Goal: Information Seeking & Learning: Compare options

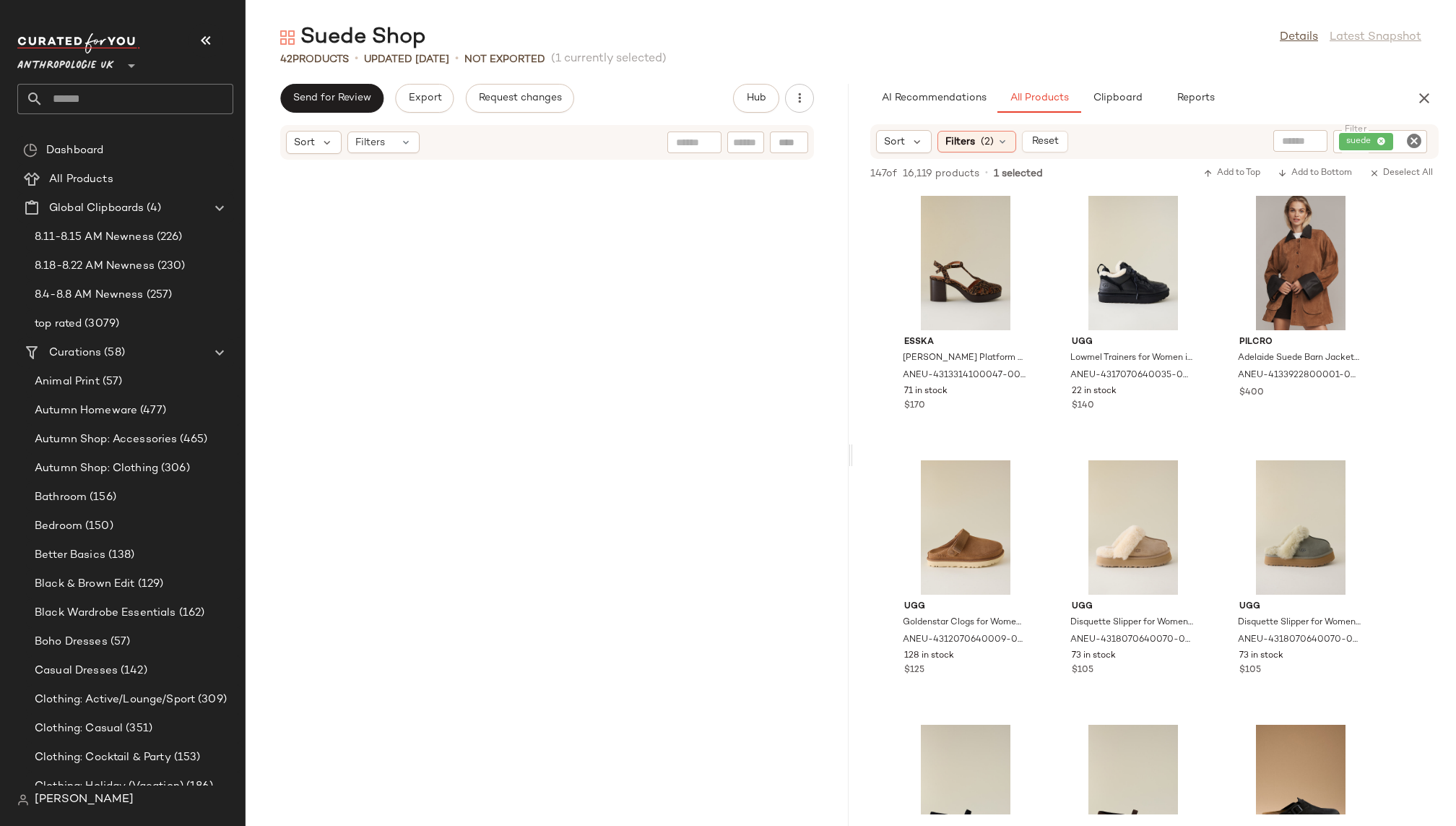
scroll to position [6719, 0]
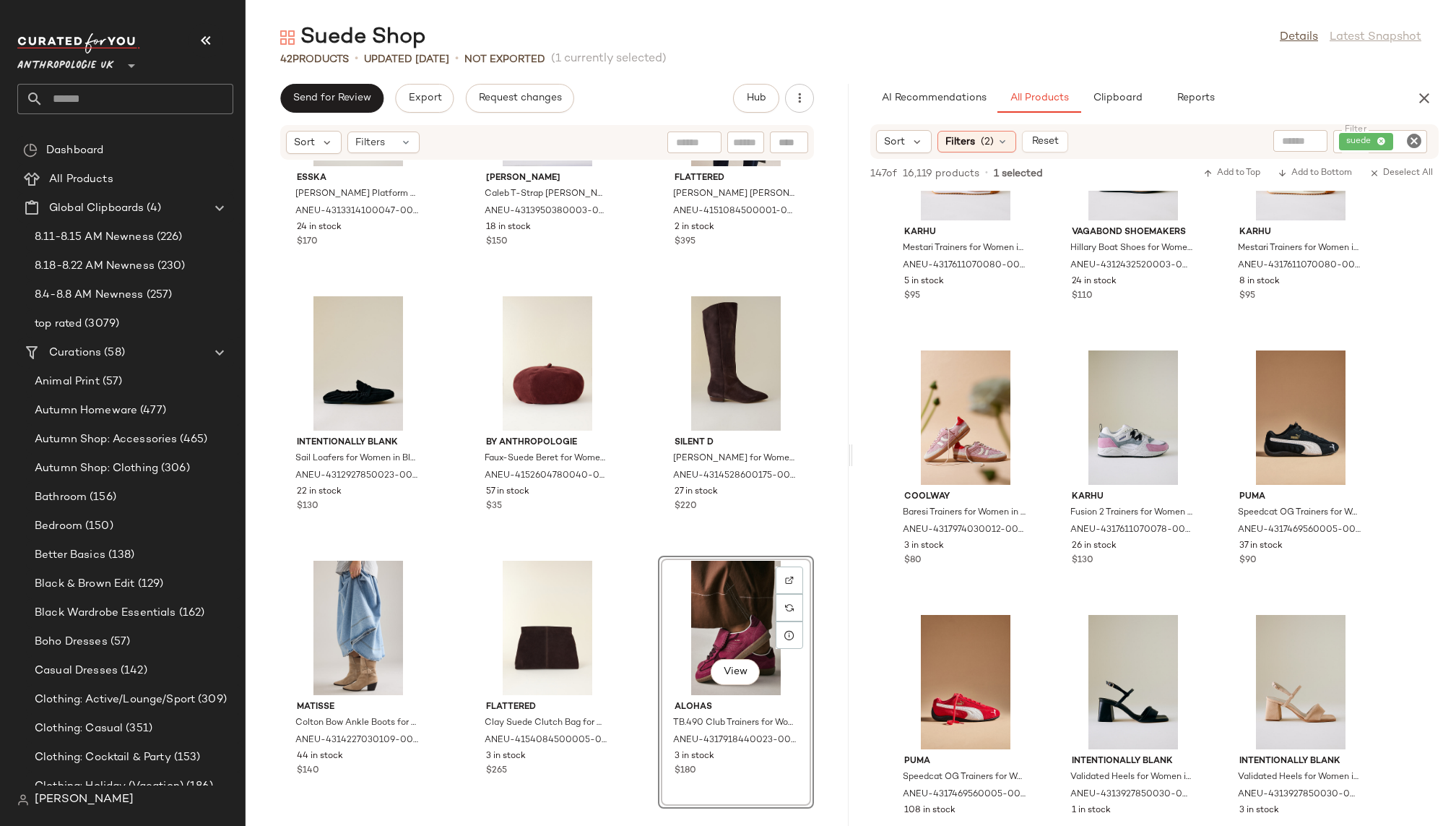
click at [132, 104] on input "text" at bounding box center [138, 99] width 190 height 31
type input "*"
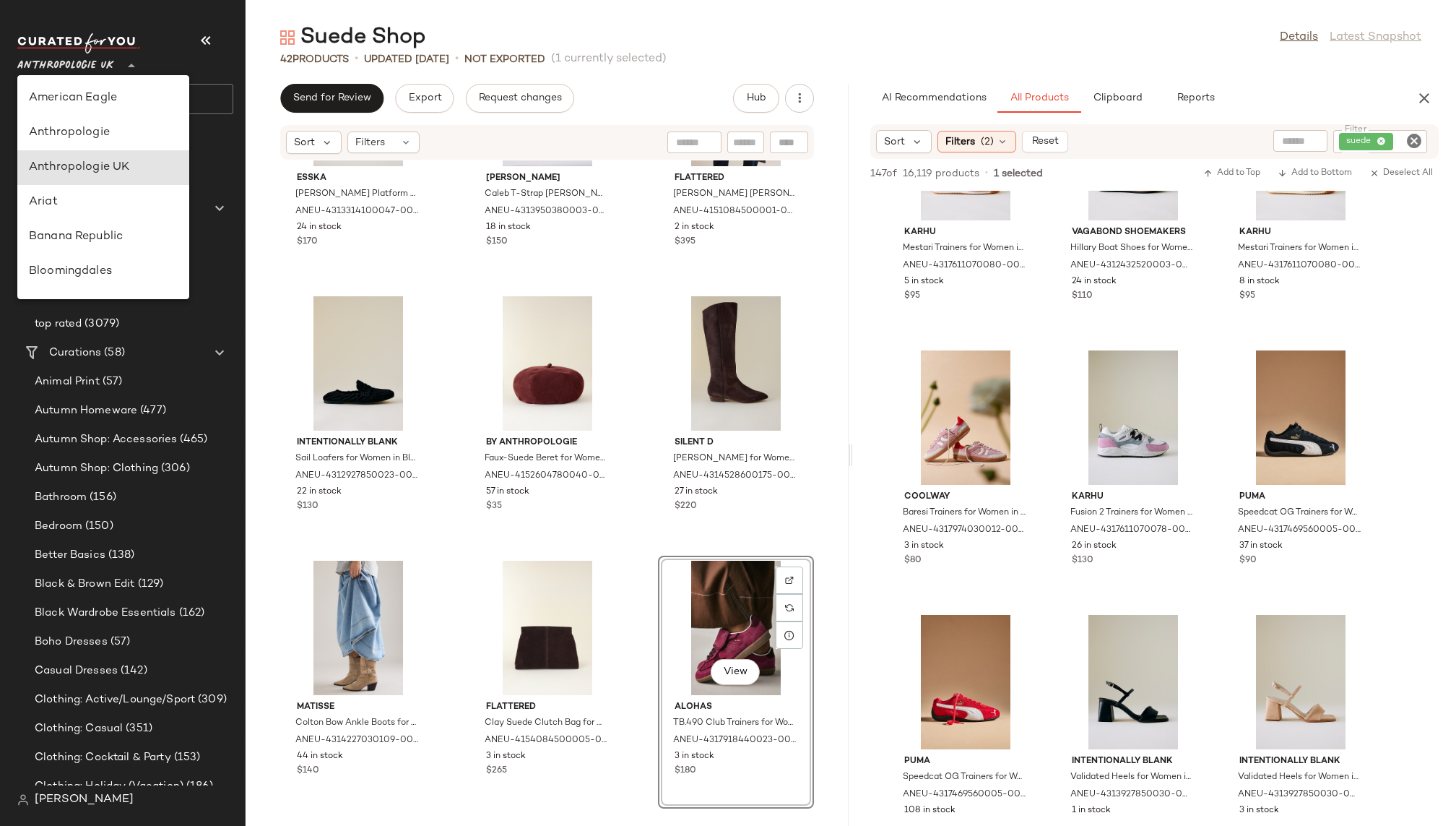
click at [77, 54] on span "Anthropologie UK" at bounding box center [65, 62] width 97 height 26
click at [94, 132] on div "Anthropologie" at bounding box center [103, 133] width 149 height 17
type input "**"
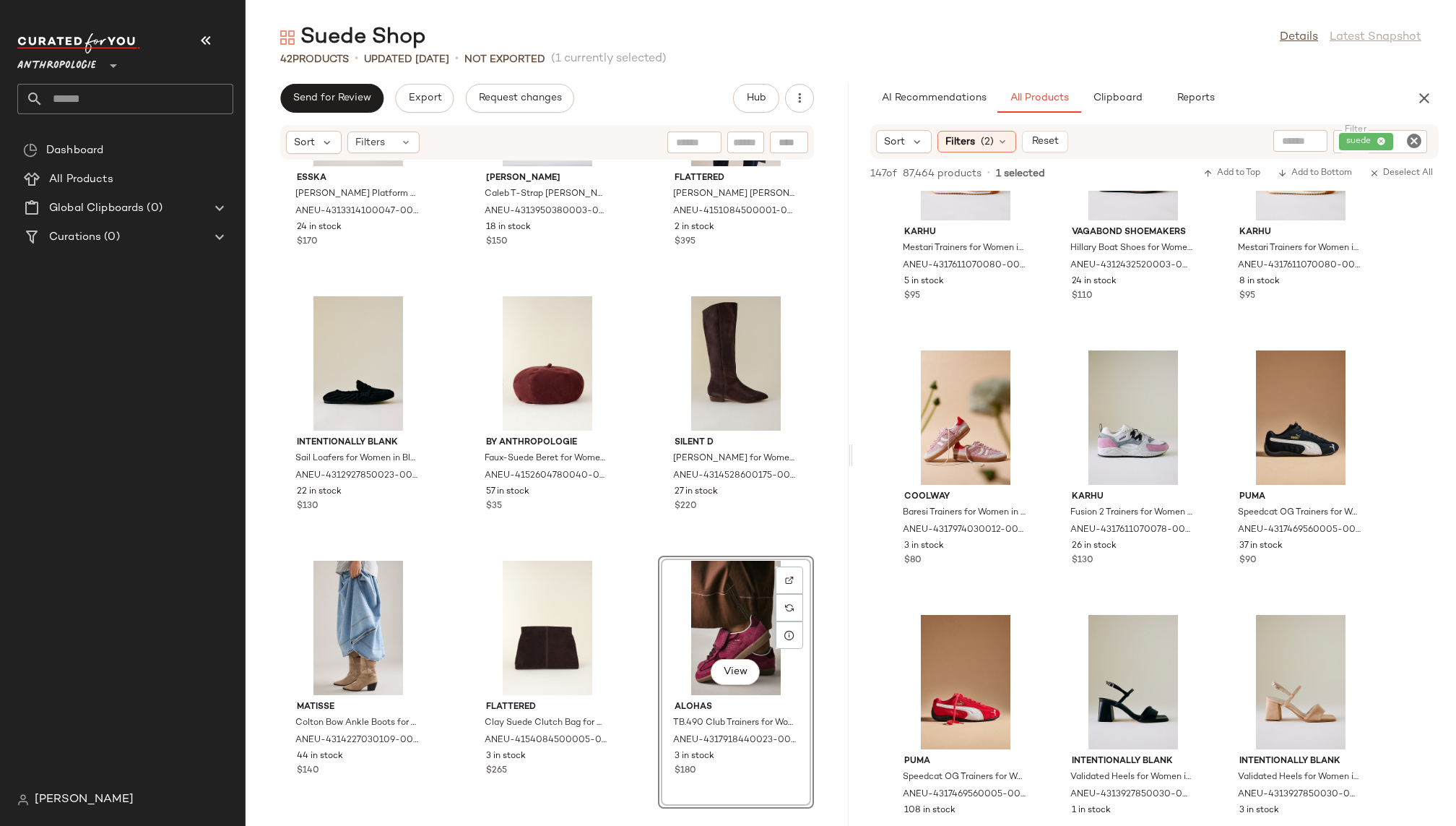
scroll to position [9892, 0]
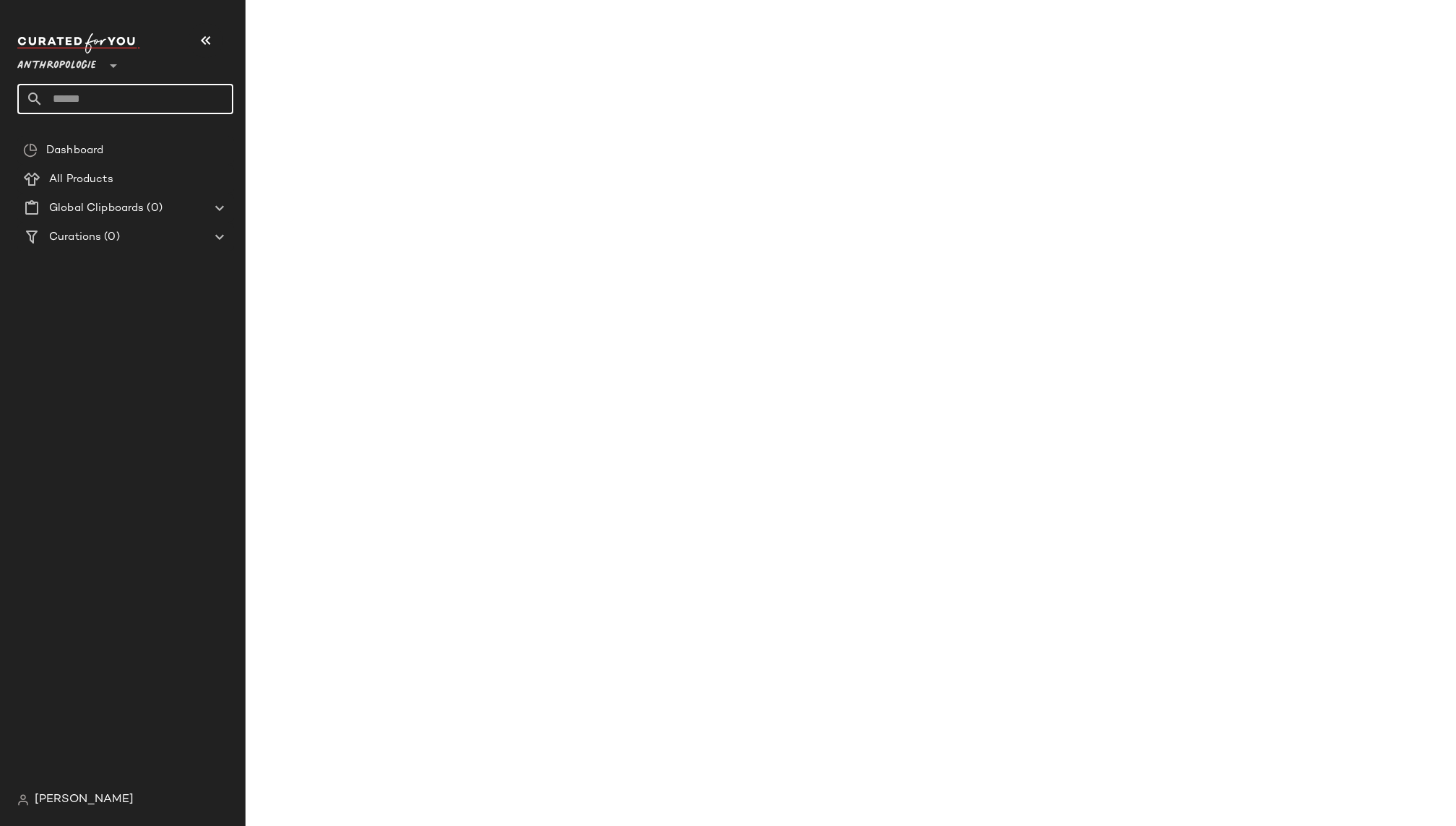
click at [136, 89] on input "text" at bounding box center [138, 99] width 190 height 31
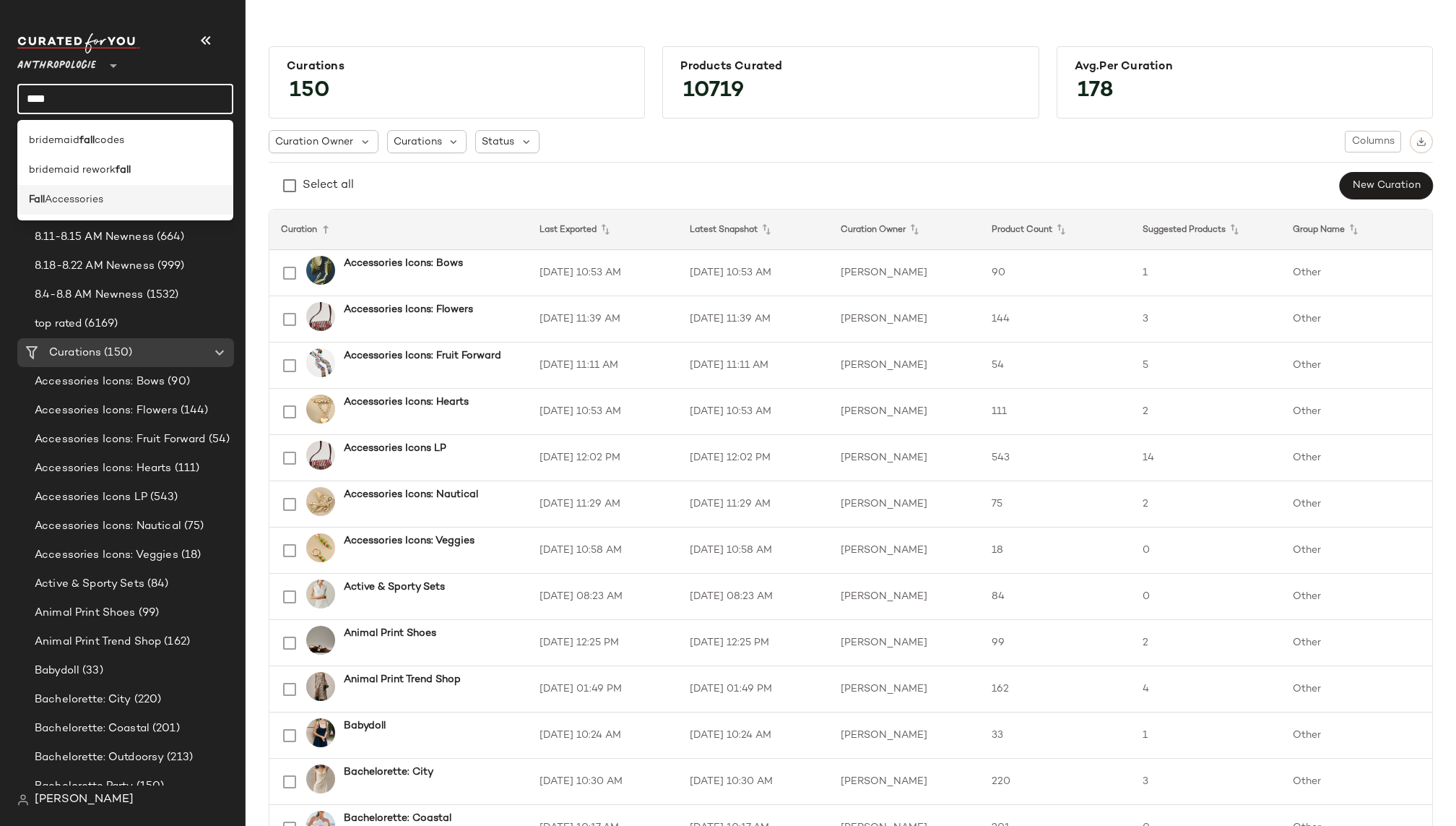
type input "****"
click at [112, 204] on div "Fall Accessories" at bounding box center [125, 200] width 192 height 15
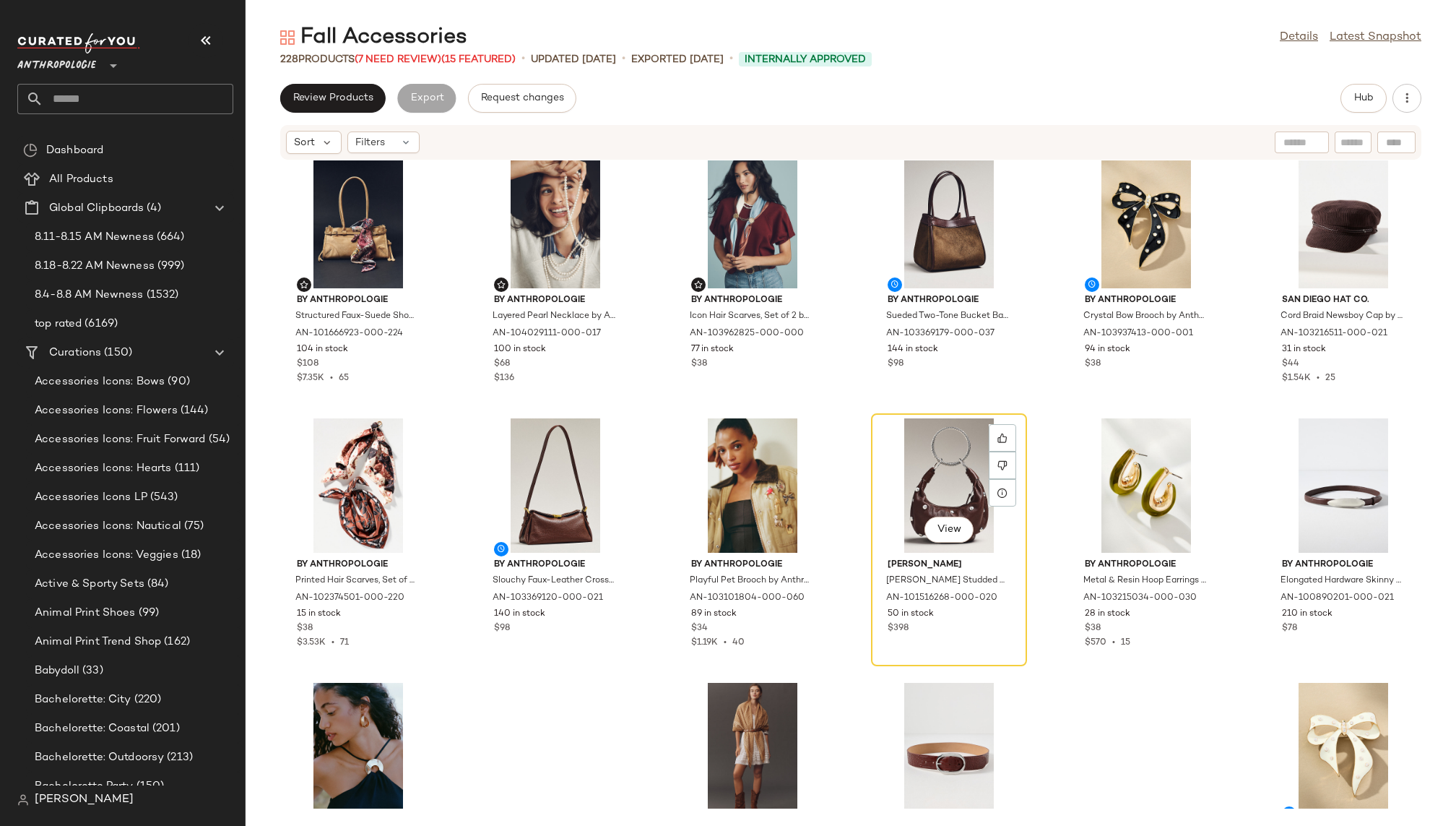
scroll to position [578, 0]
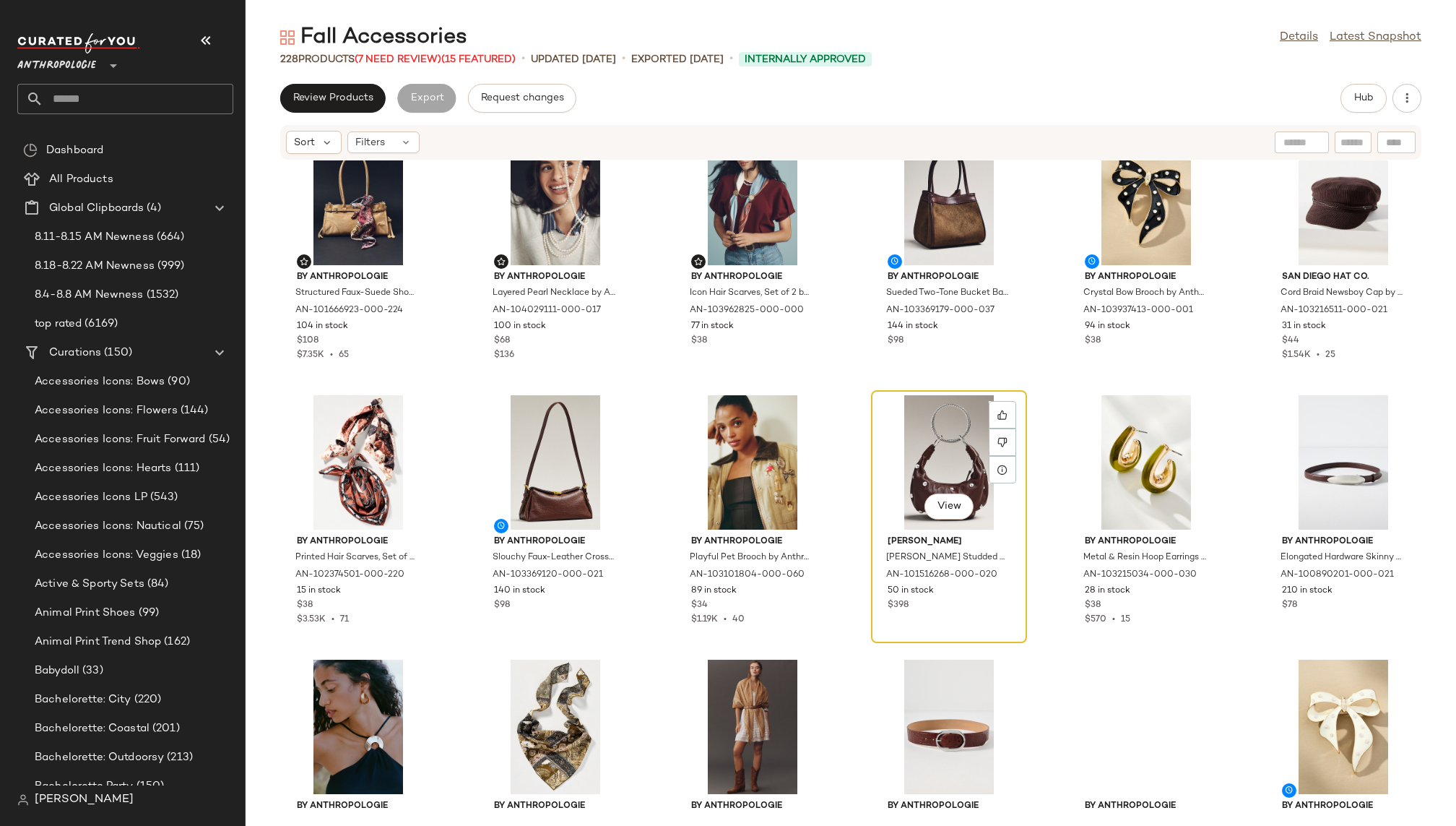
click at [918, 441] on div "View" at bounding box center [949, 462] width 146 height 135
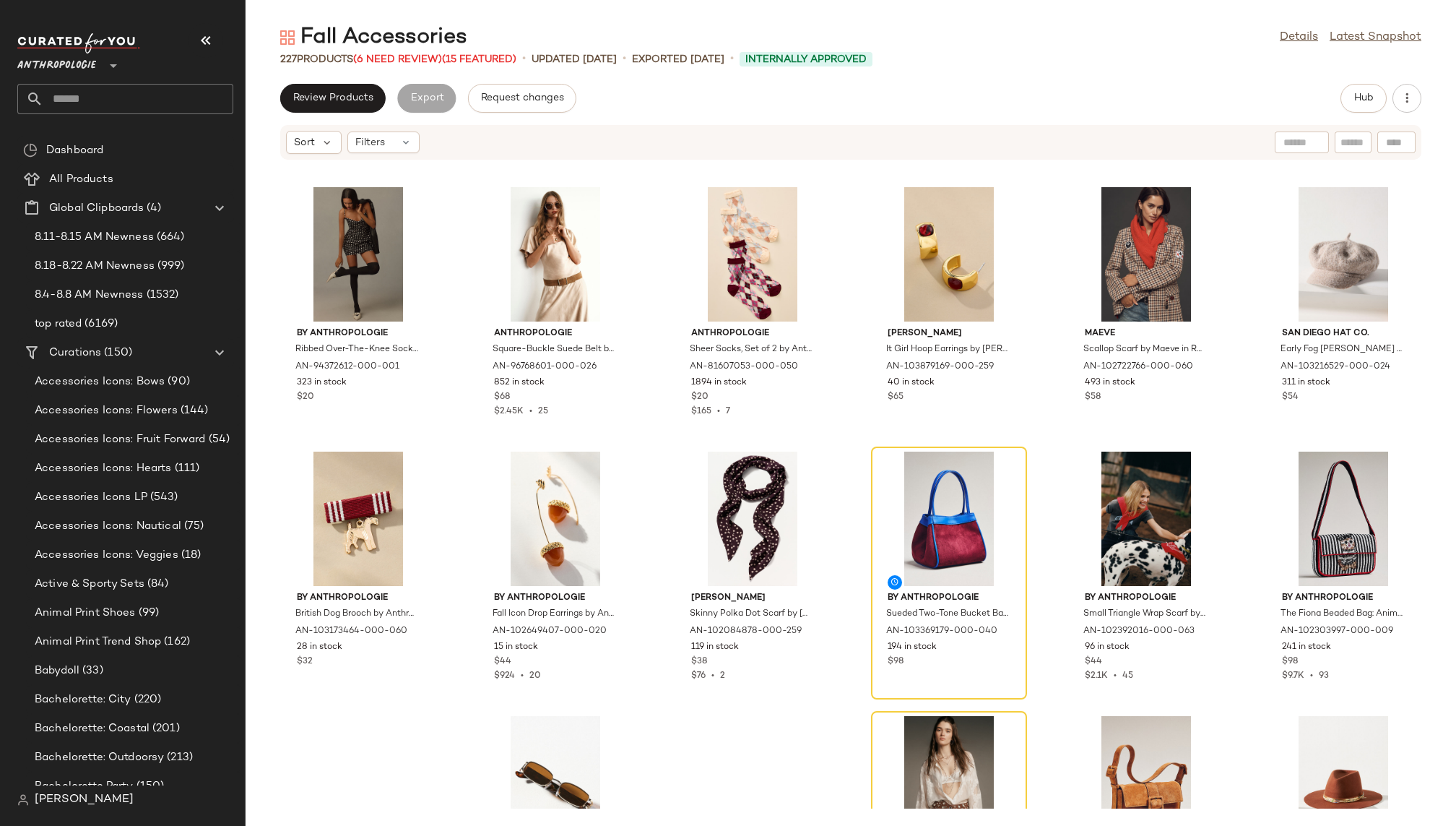
scroll to position [2154, 0]
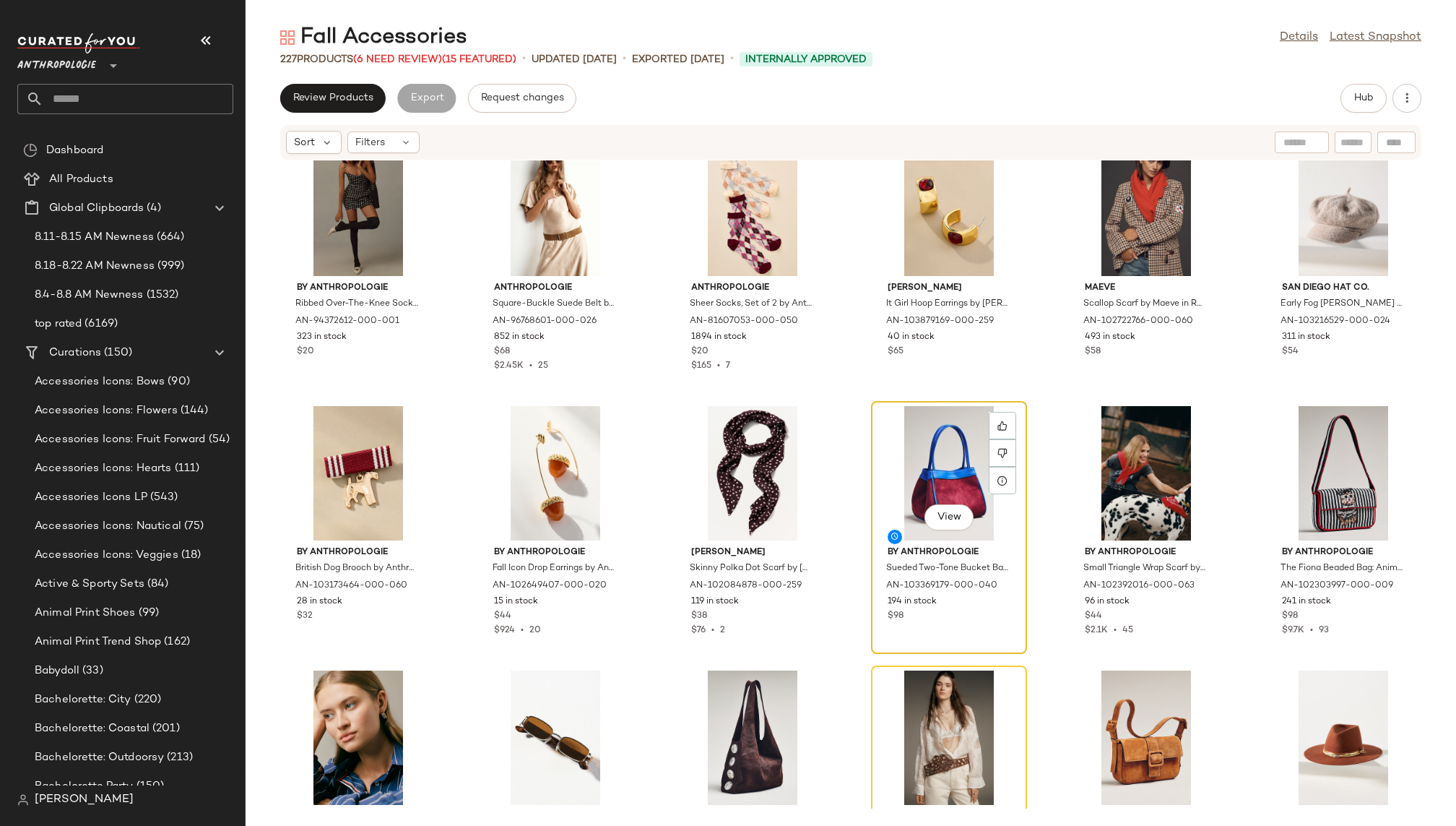
click at [918, 446] on div "View" at bounding box center [949, 474] width 146 height 135
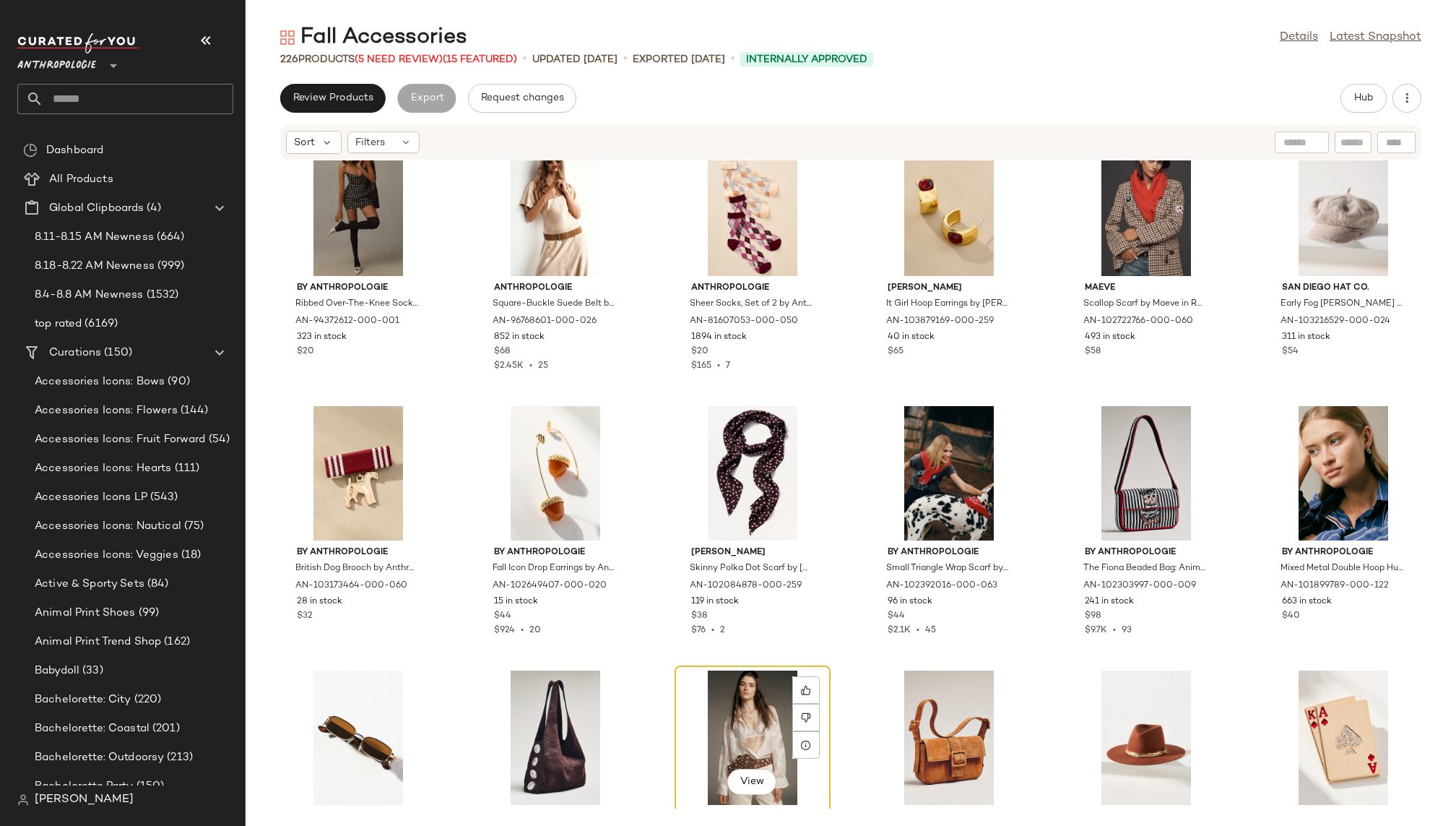
click at [703, 705] on div "View" at bounding box center [753, 737] width 146 height 135
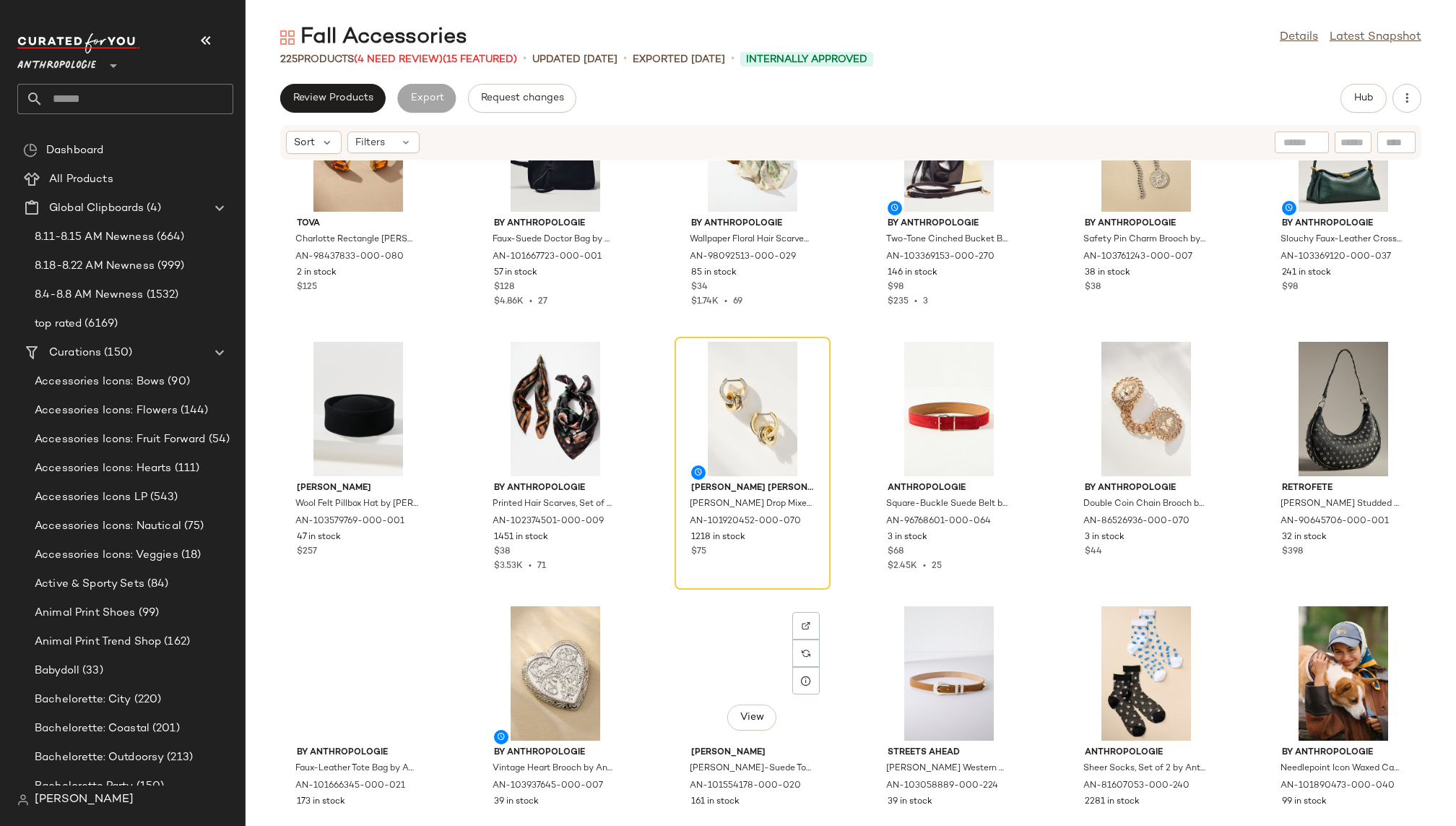
scroll to position [3283, 0]
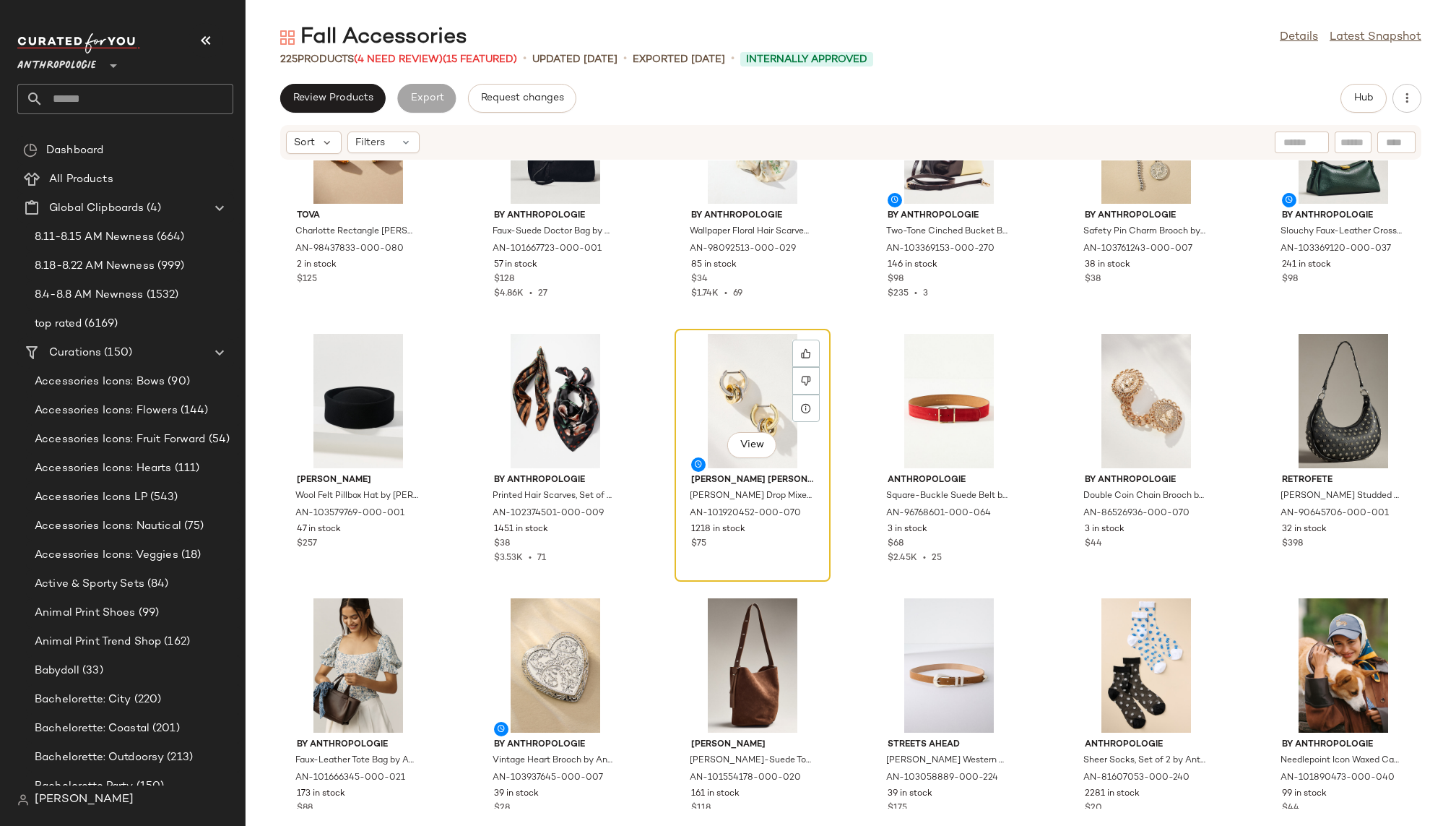
click at [732, 395] on div "View" at bounding box center [753, 401] width 146 height 135
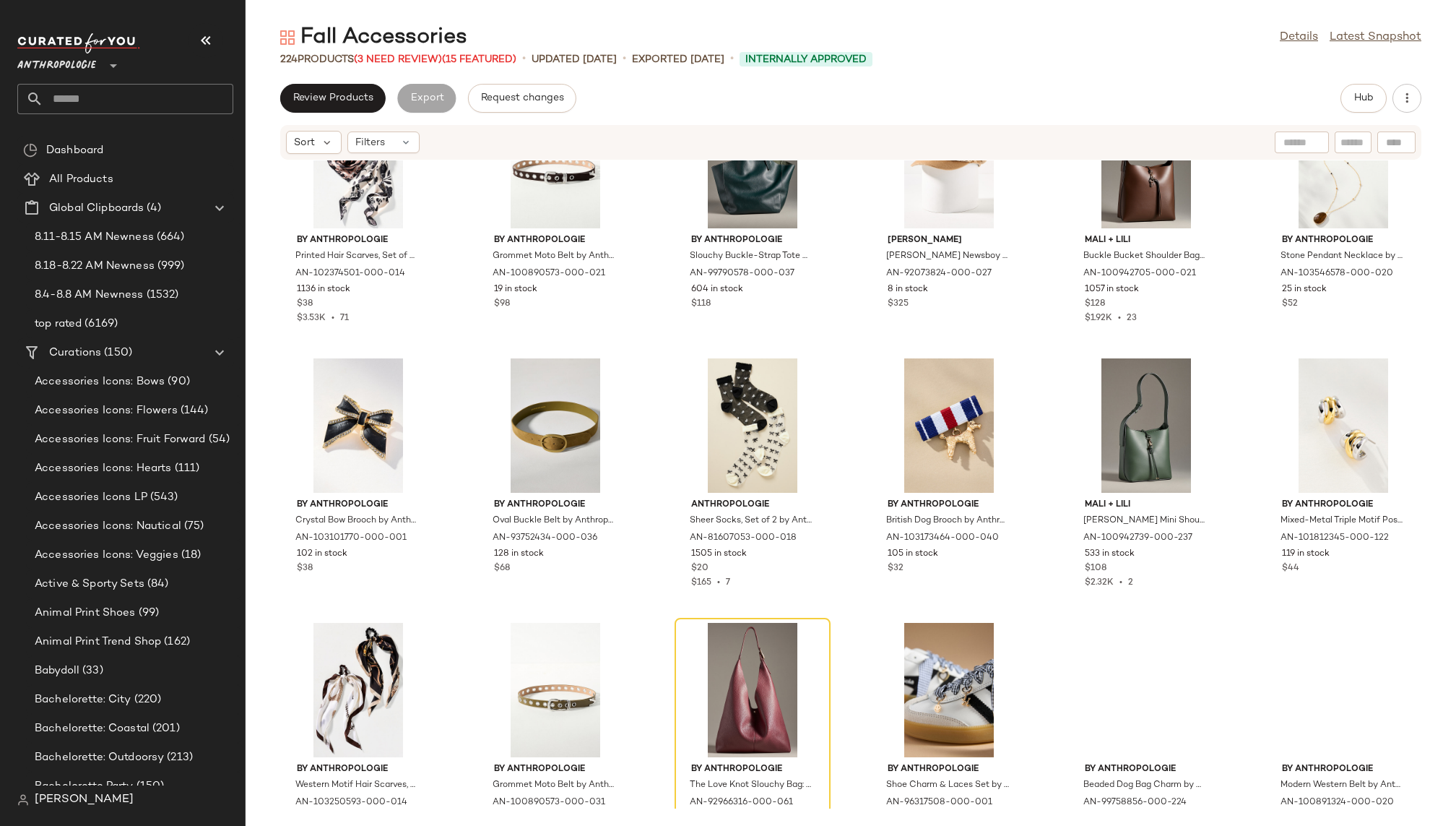
scroll to position [7324, 0]
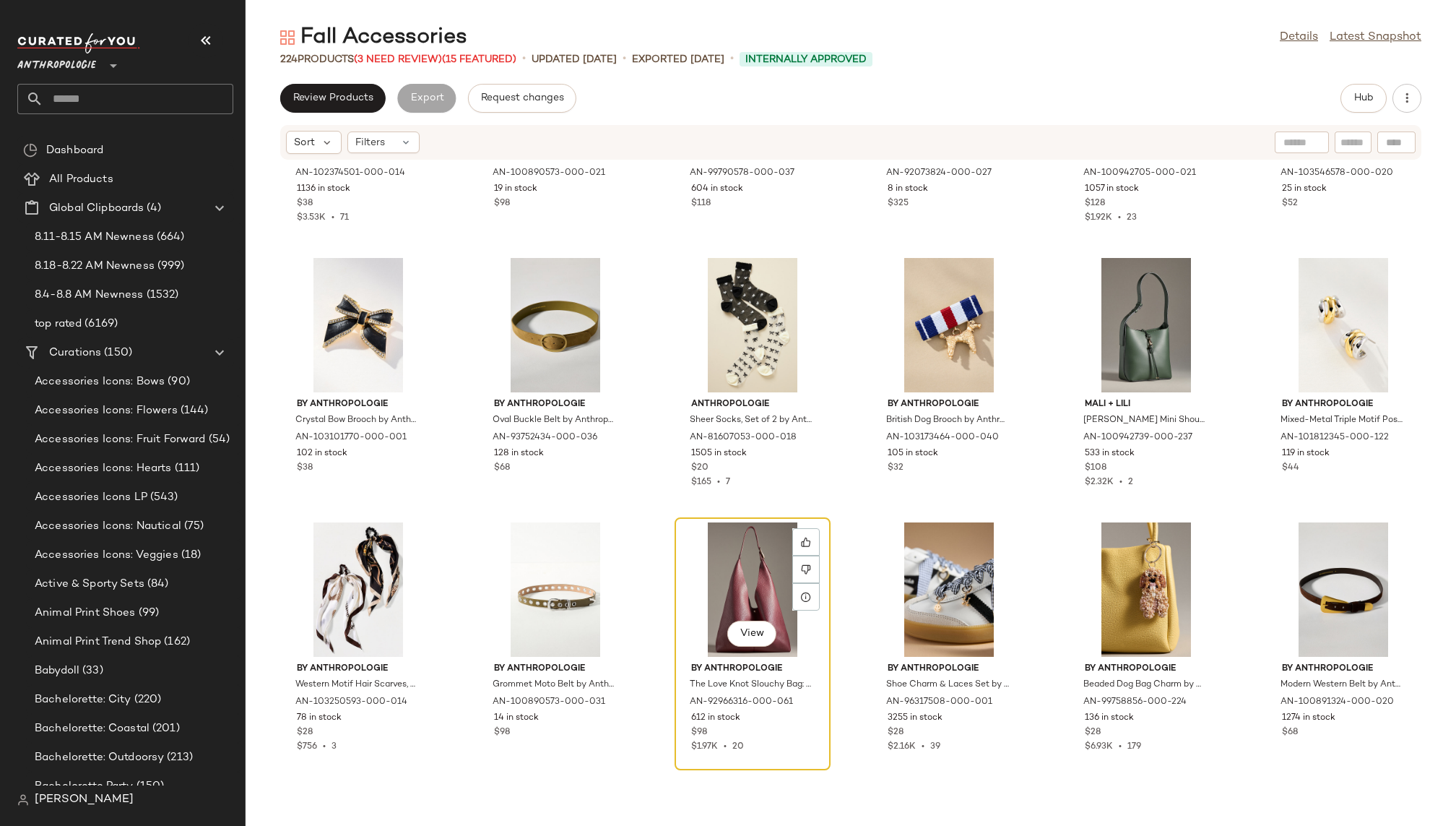
click at [736, 558] on div "View" at bounding box center [753, 589] width 146 height 135
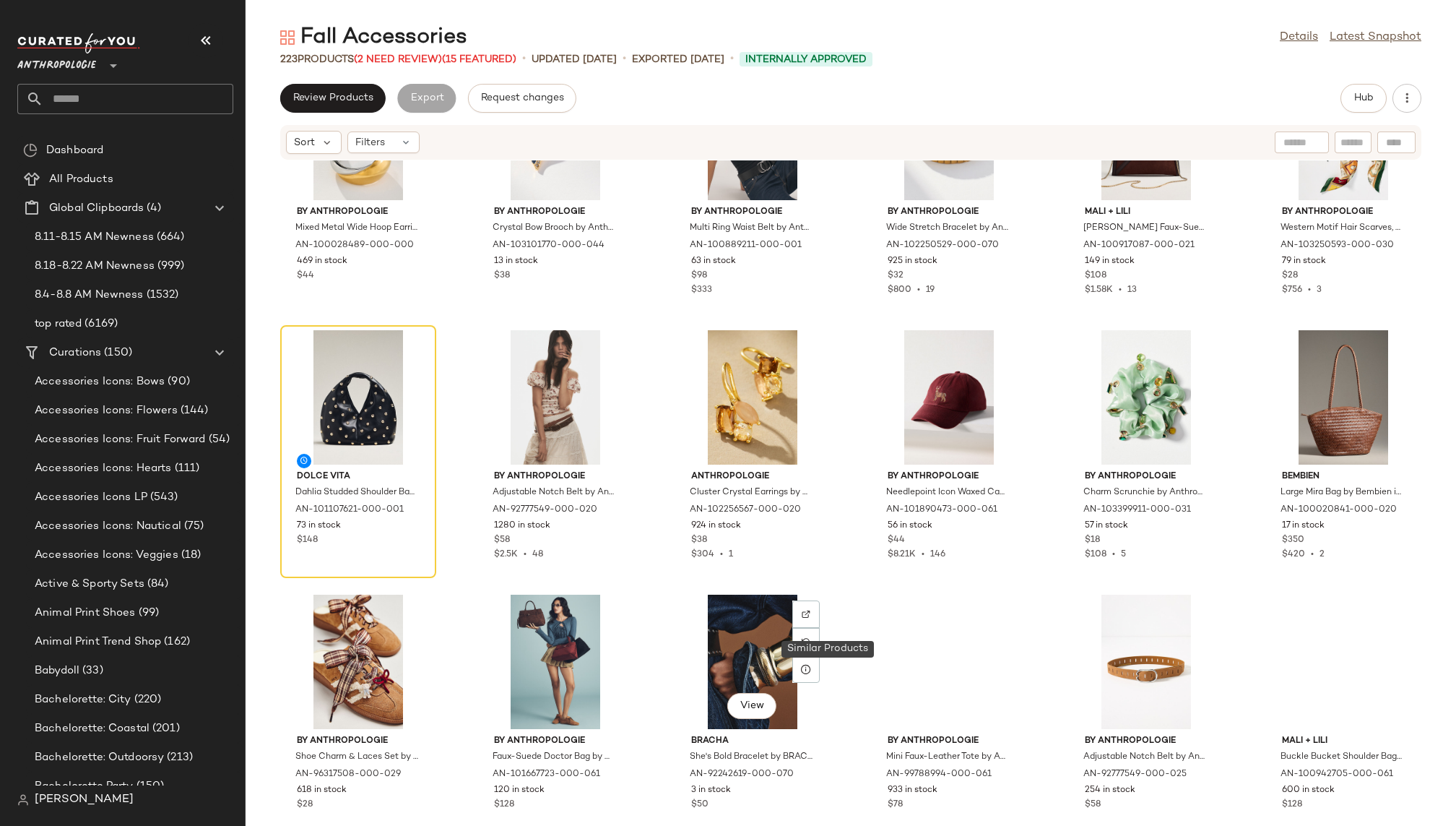
scroll to position [8047, 0]
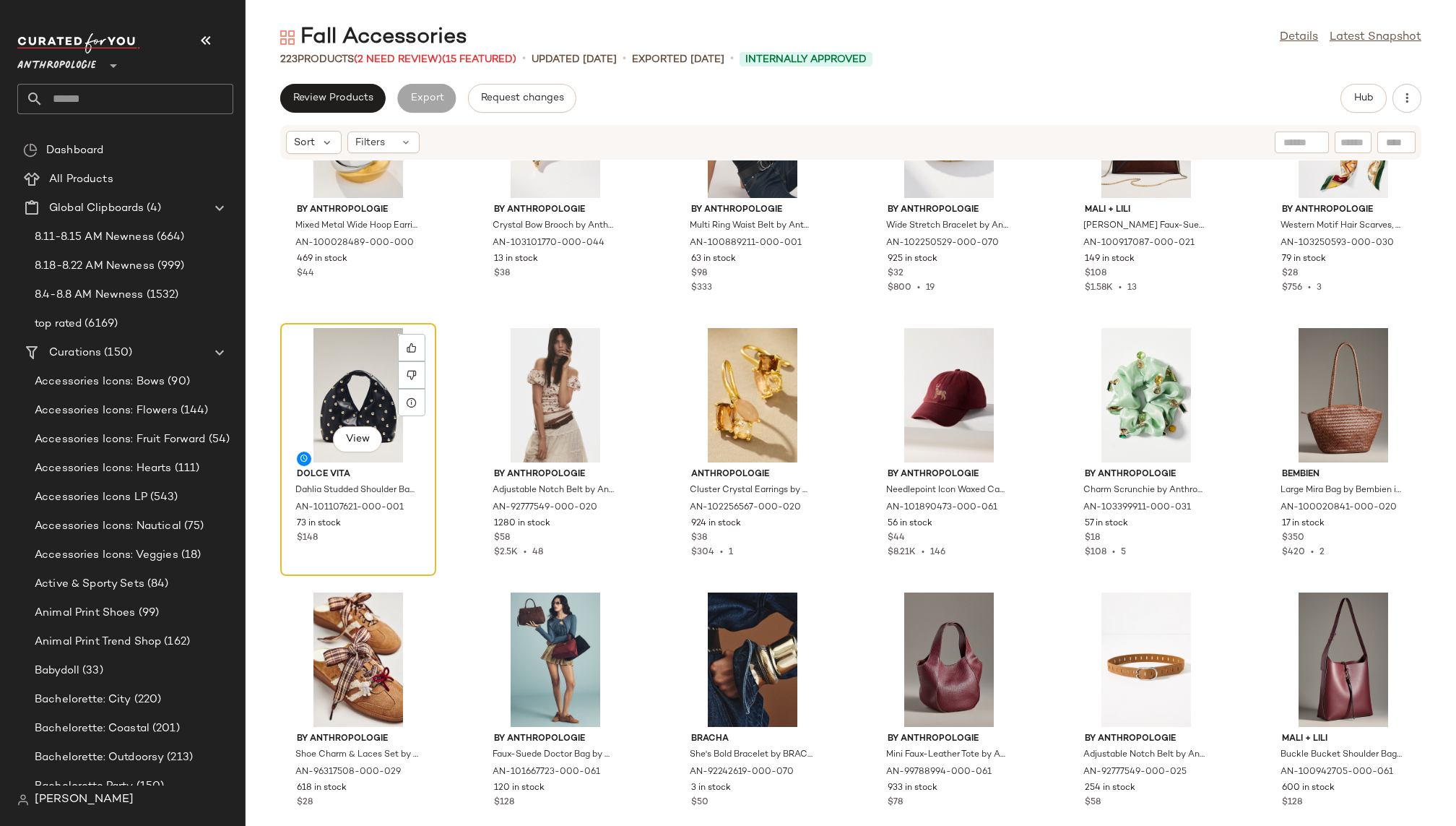
click at [348, 400] on div "View" at bounding box center [358, 396] width 146 height 135
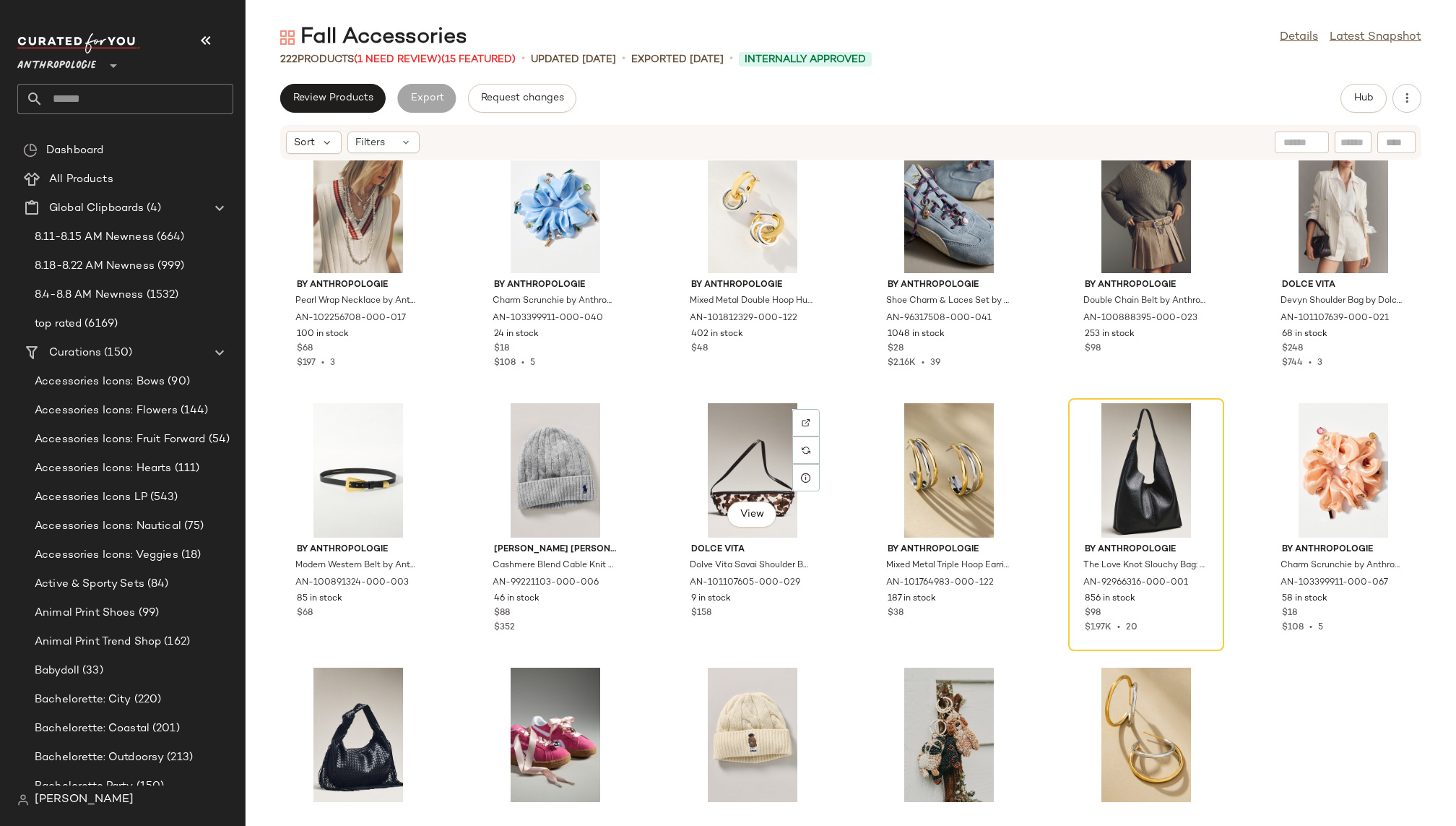
scroll to position [9136, 0]
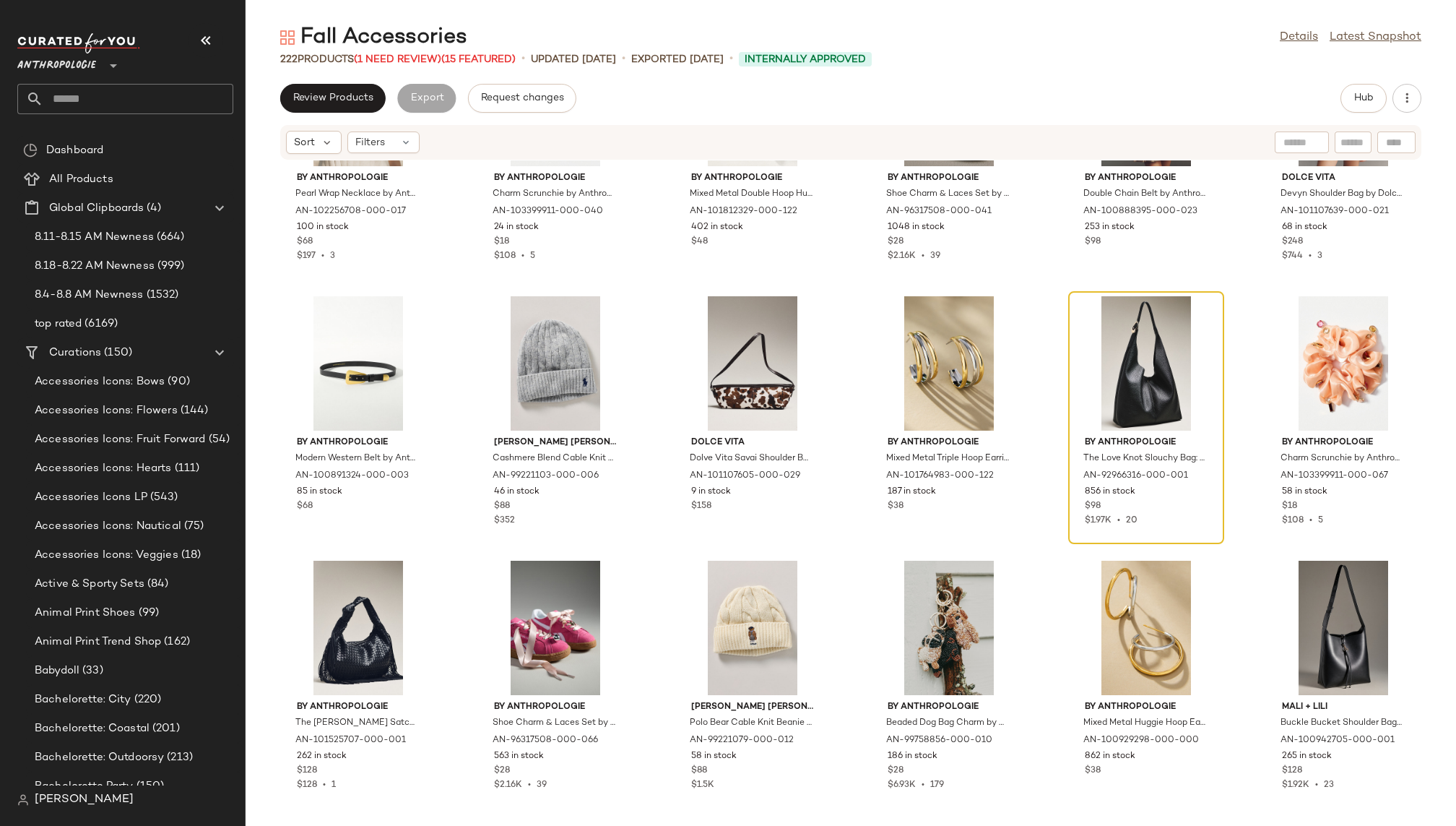
click at [1075, 354] on div at bounding box center [1146, 364] width 146 height 135
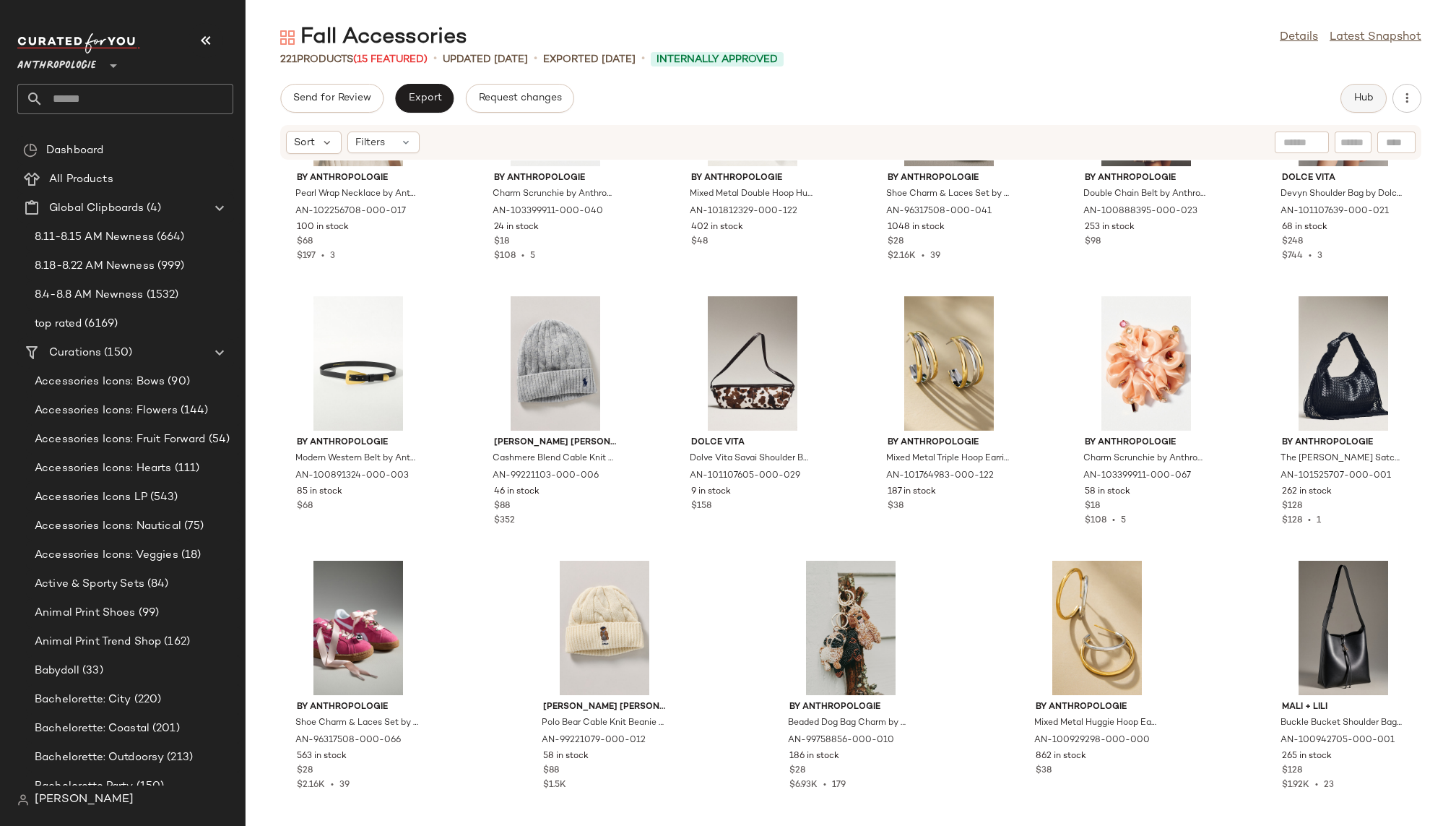
click at [1363, 93] on span "Hub" at bounding box center [1363, 98] width 20 height 12
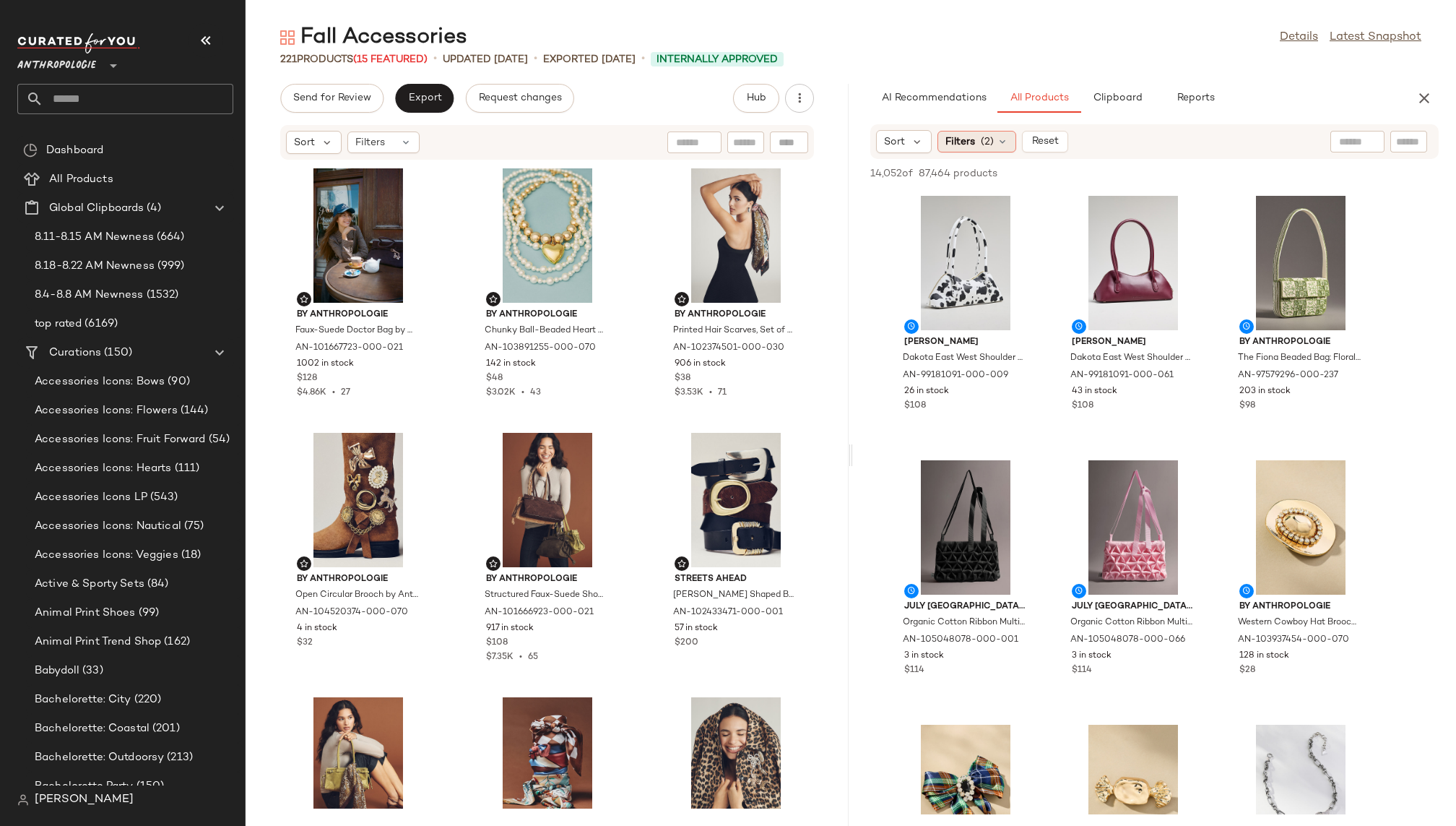
click at [986, 135] on span "(2)" at bounding box center [987, 142] width 13 height 15
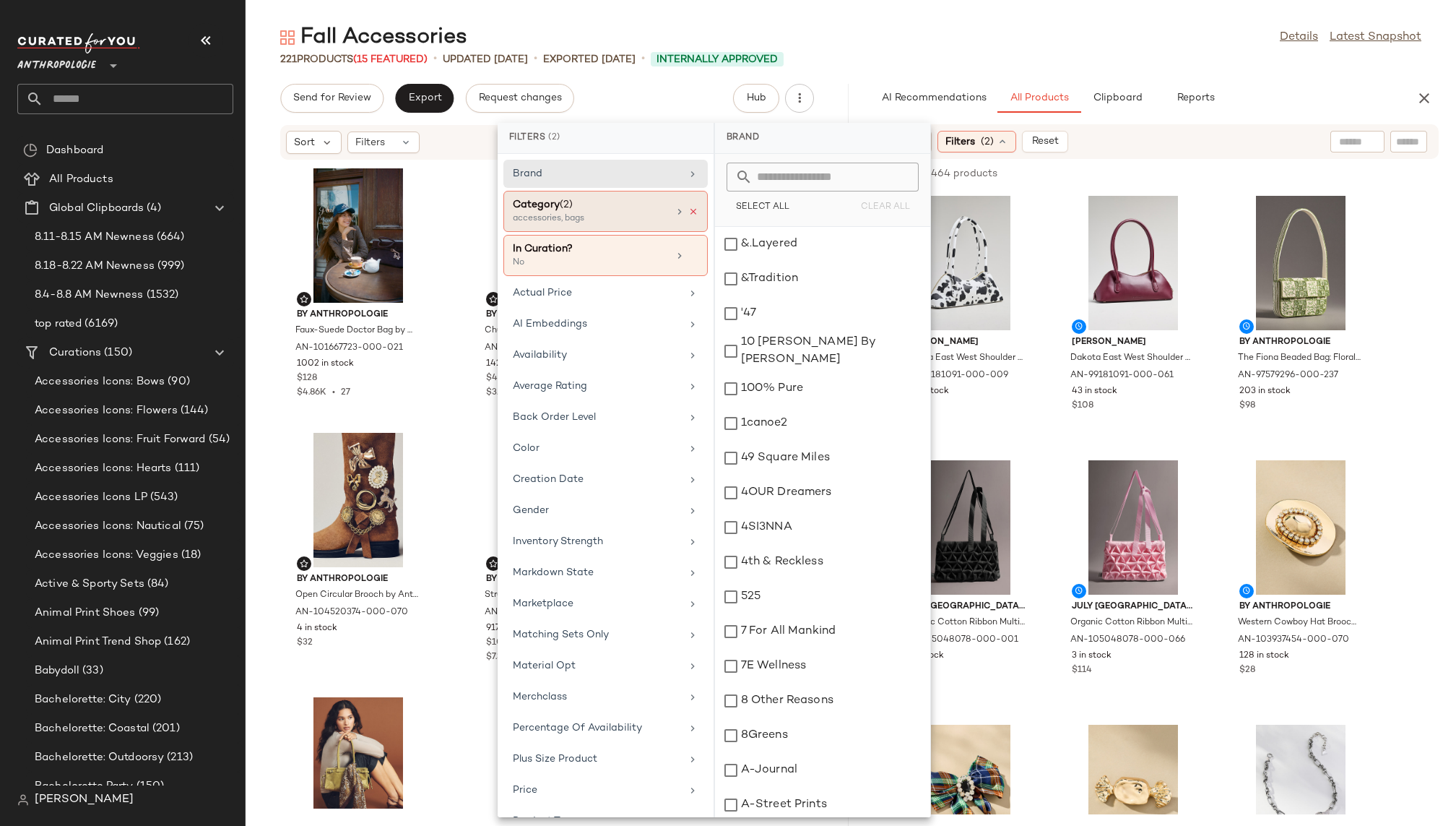
click at [691, 207] on icon at bounding box center [693, 212] width 11 height 11
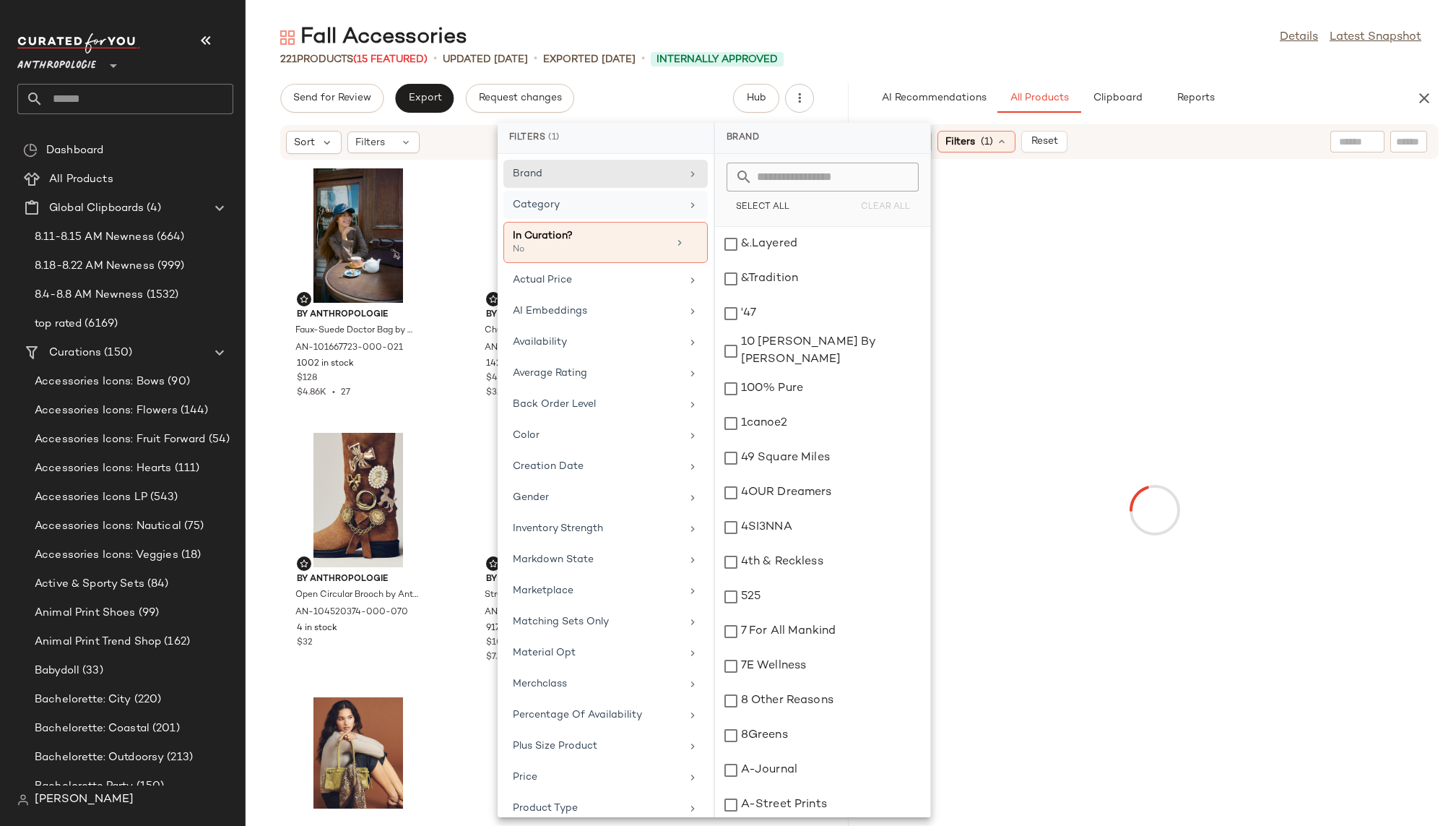
click at [946, 59] on div "221 Products (15 Featured) • updated [DATE] • Exported [DATE] • Internally Appr…" at bounding box center [850, 59] width 1210 height 14
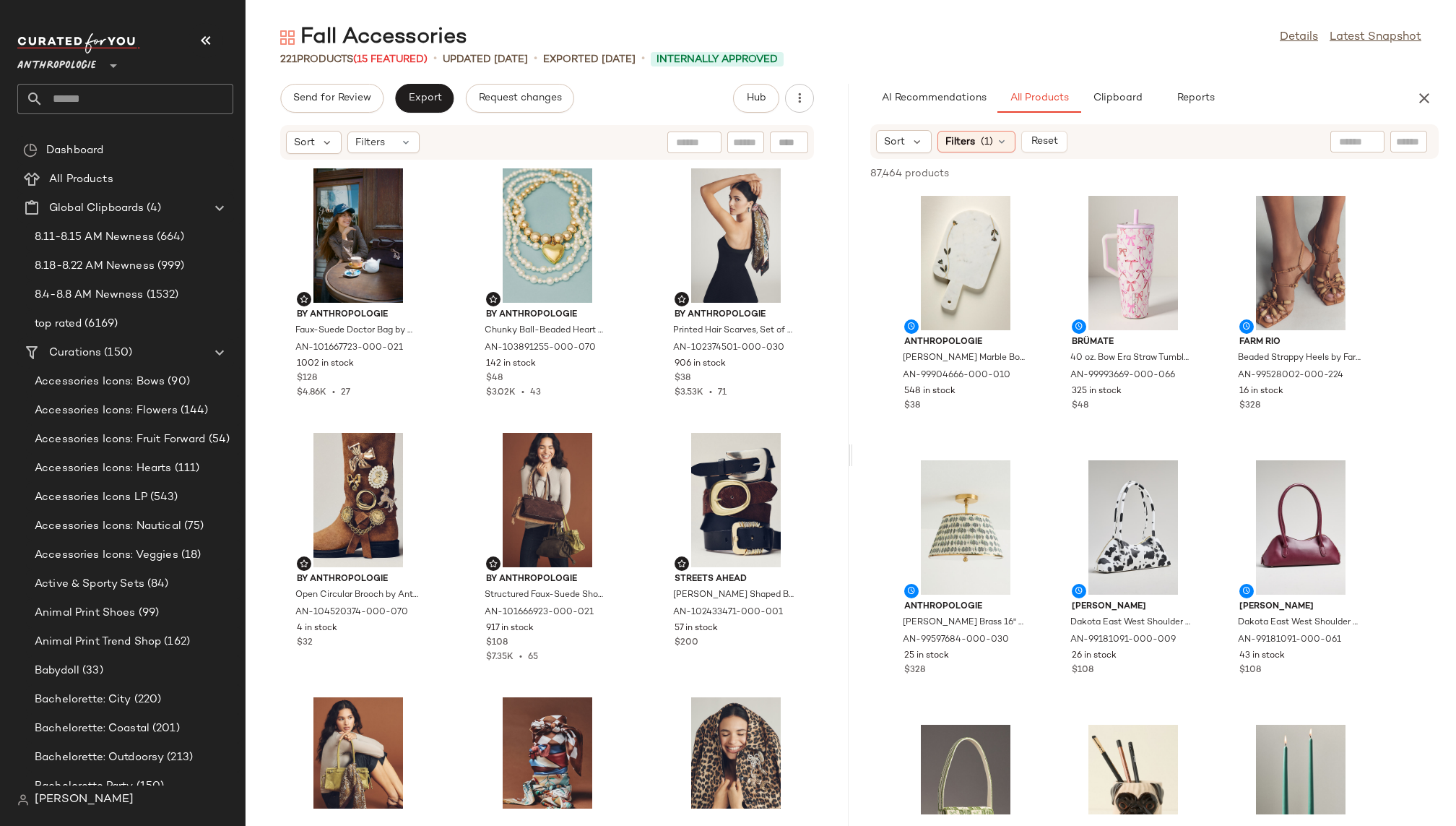
click at [990, 156] on div "Sort Filters (1) Reset" at bounding box center [1154, 142] width 568 height 35
click at [984, 137] on span "(1)" at bounding box center [986, 142] width 13 height 15
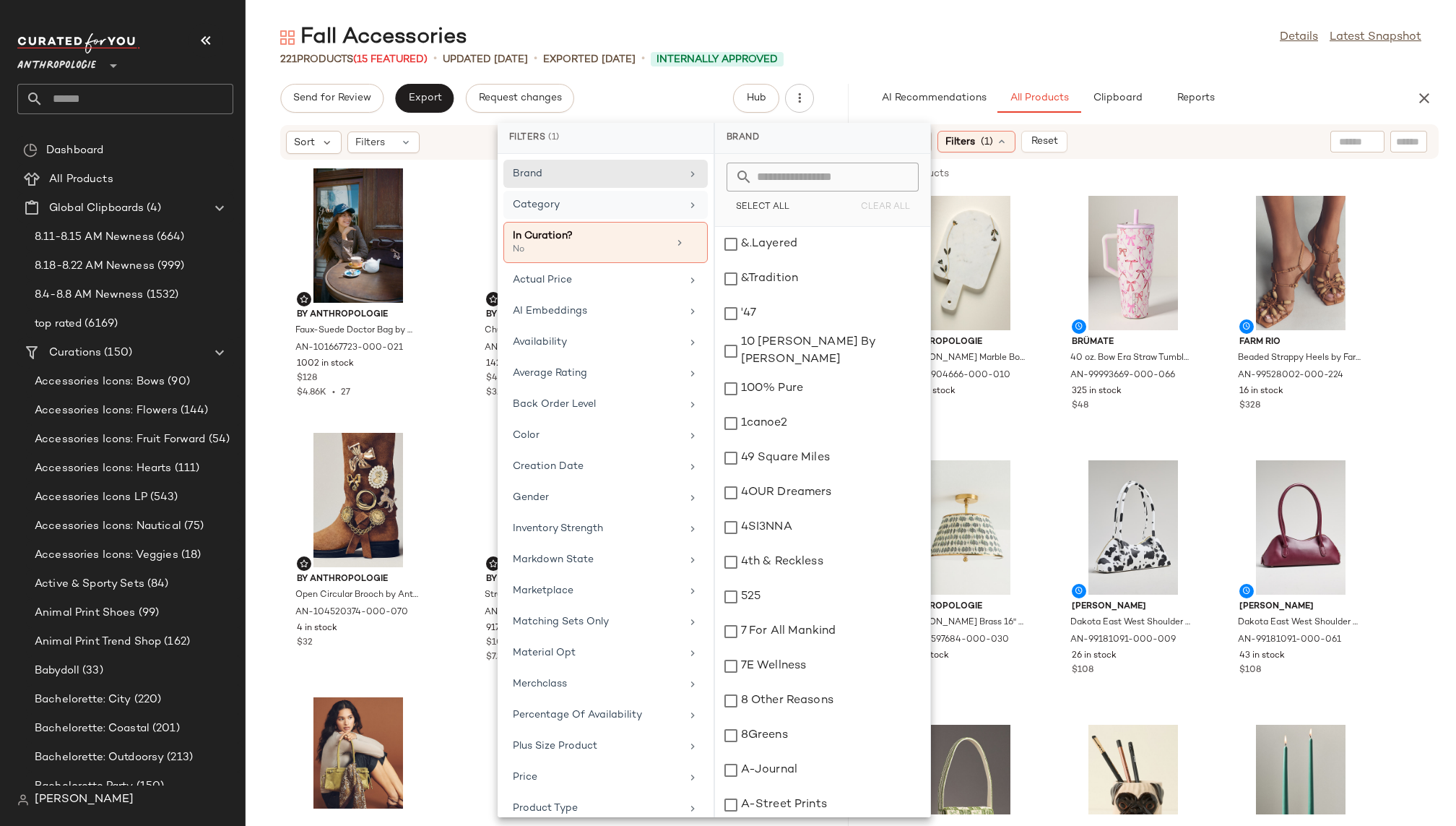
click at [638, 207] on div "Category" at bounding box center [597, 205] width 168 height 15
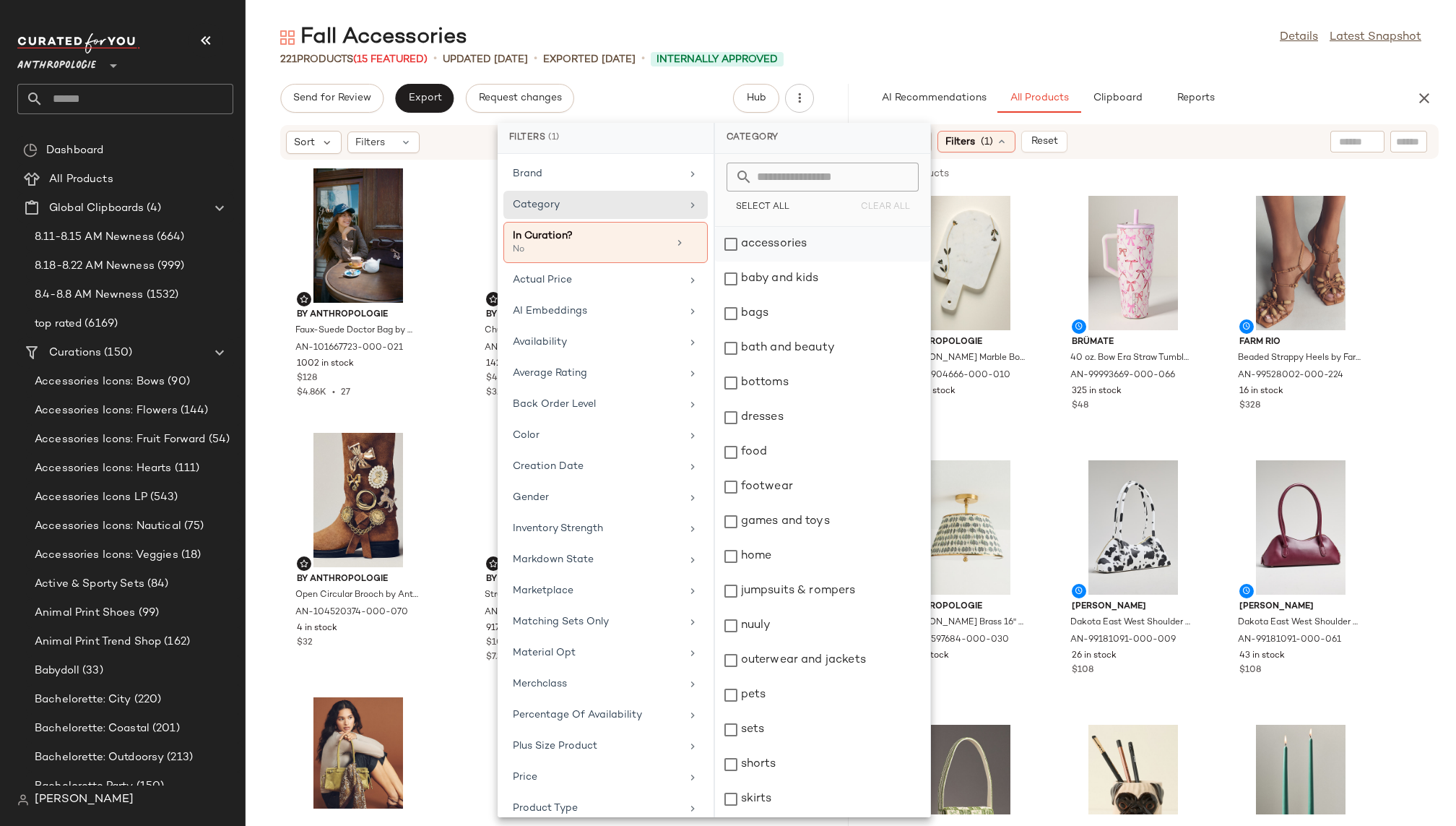
click at [763, 232] on div "accessories" at bounding box center [823, 245] width 216 height 35
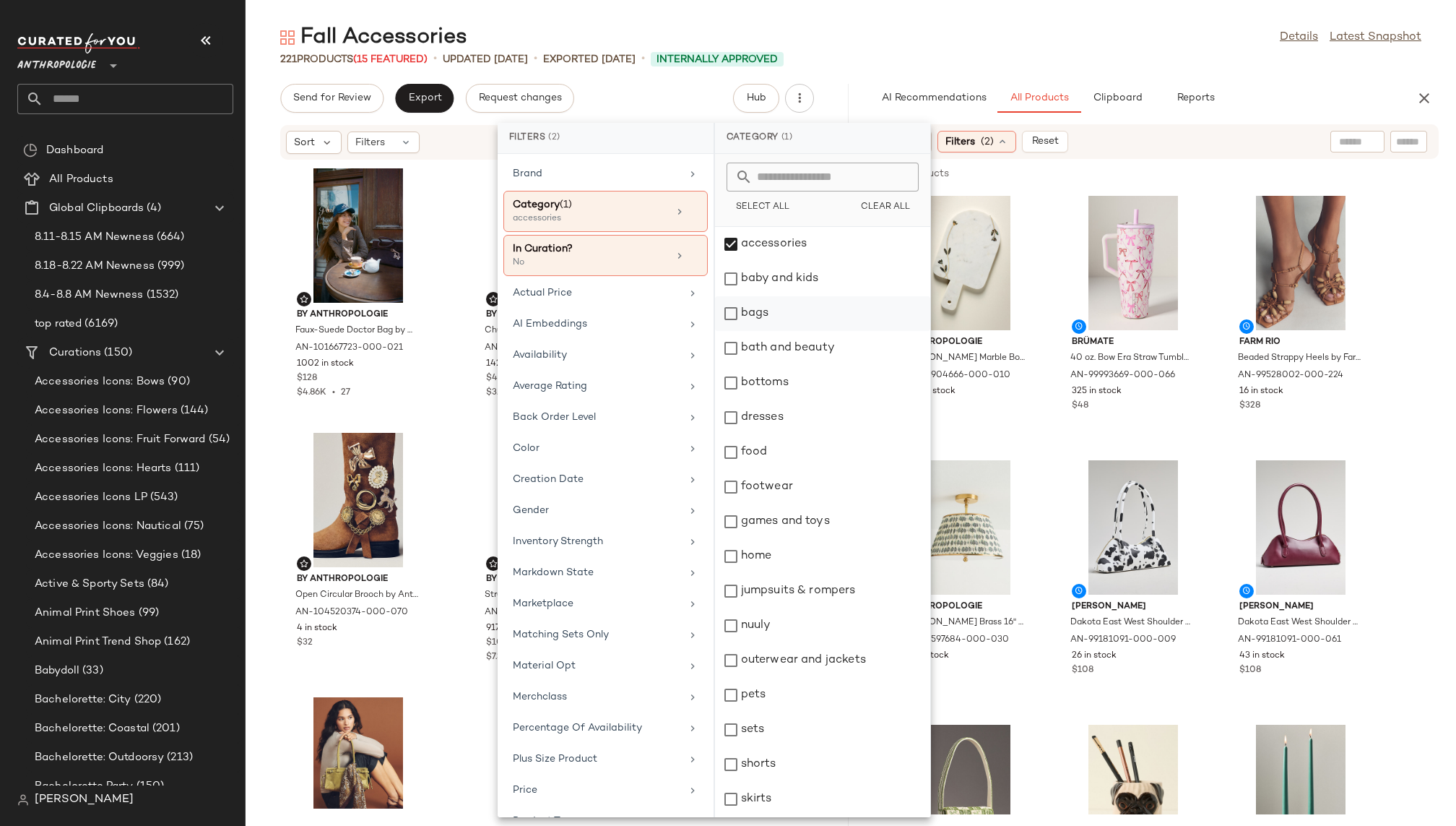
click at [782, 316] on div "bags" at bounding box center [823, 314] width 216 height 35
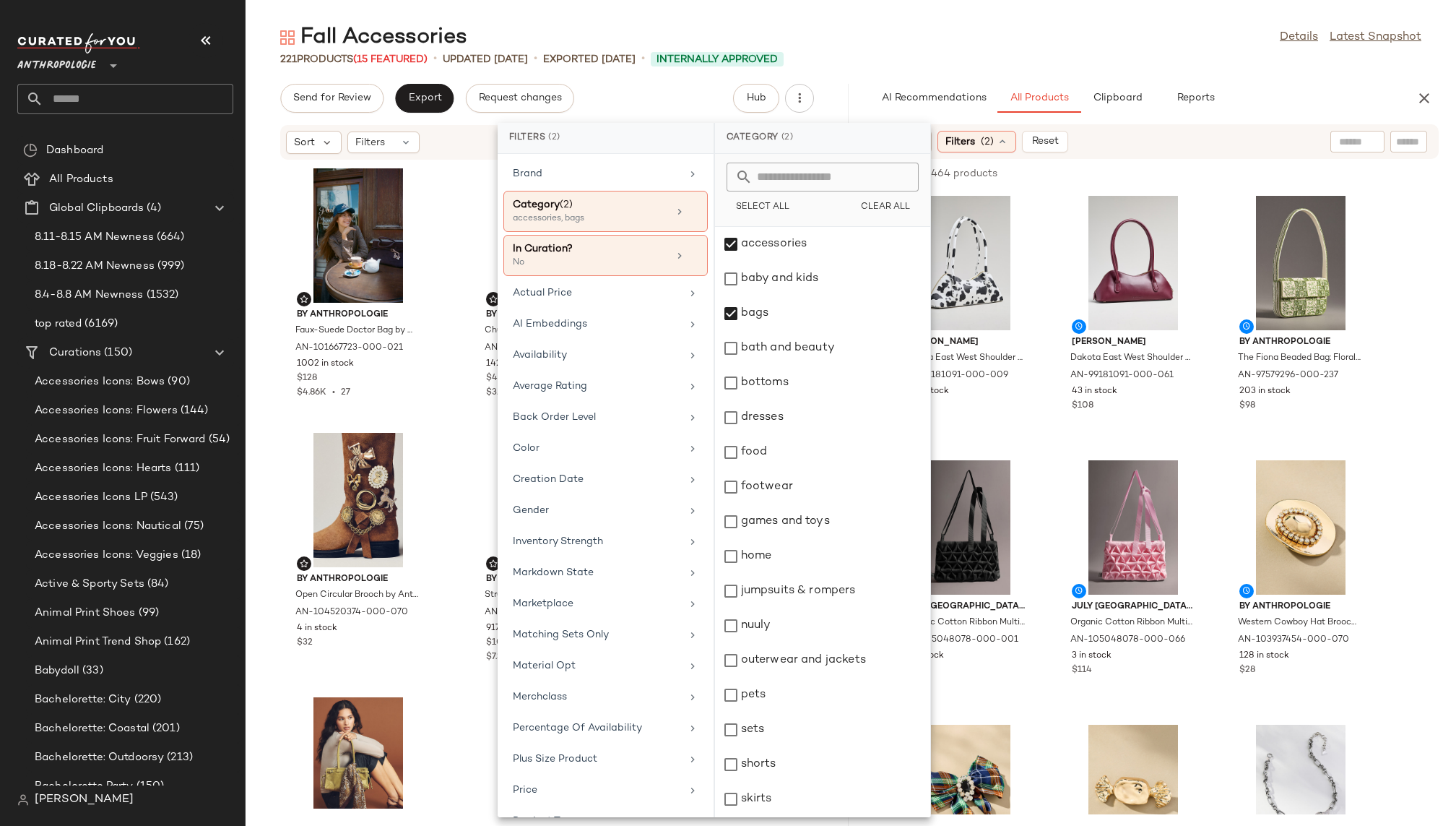
click at [1042, 39] on div "Fall Accessories Details Latest Snapshot" at bounding box center [850, 38] width 1210 height 29
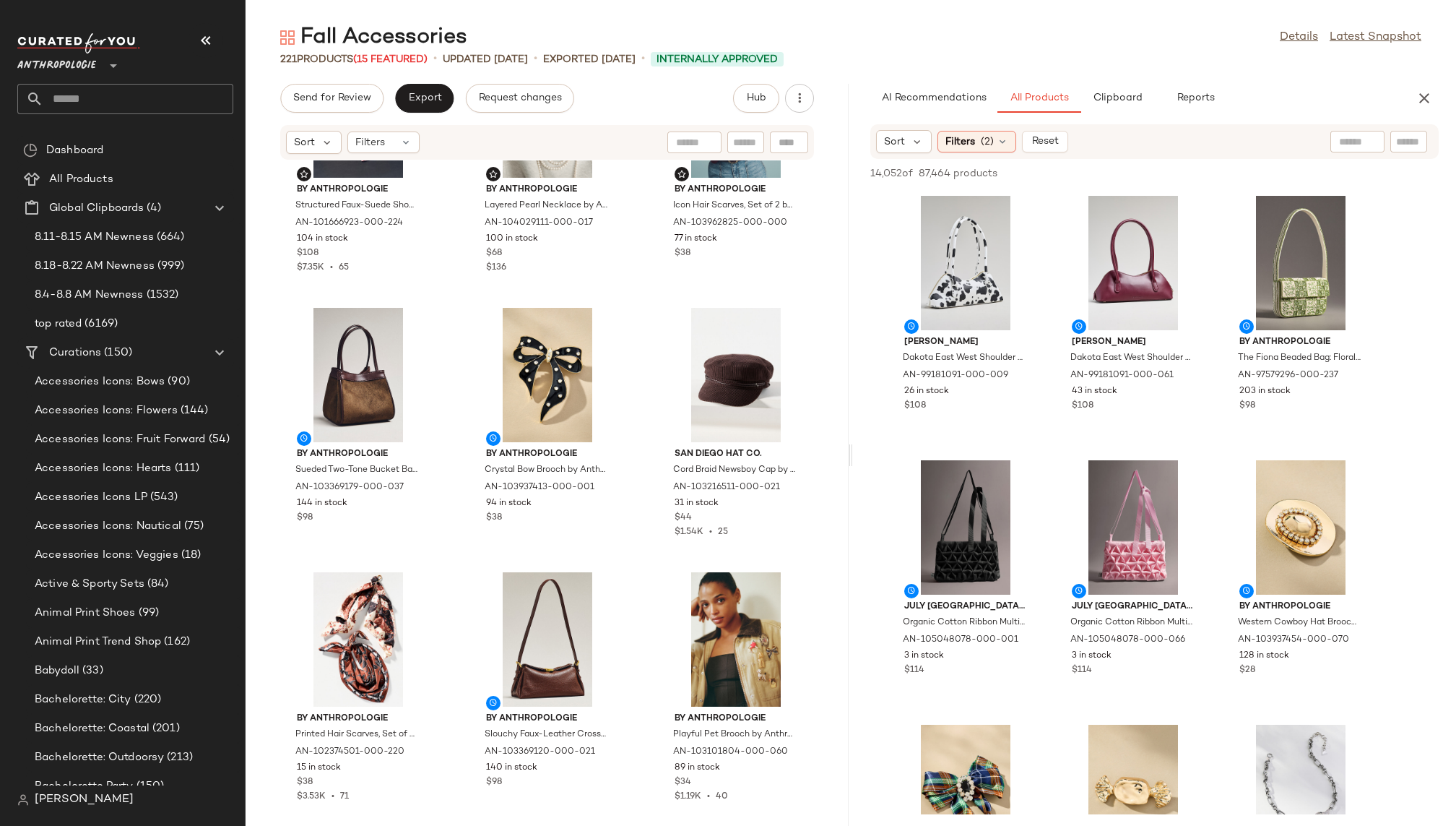
scroll to position [1201, 0]
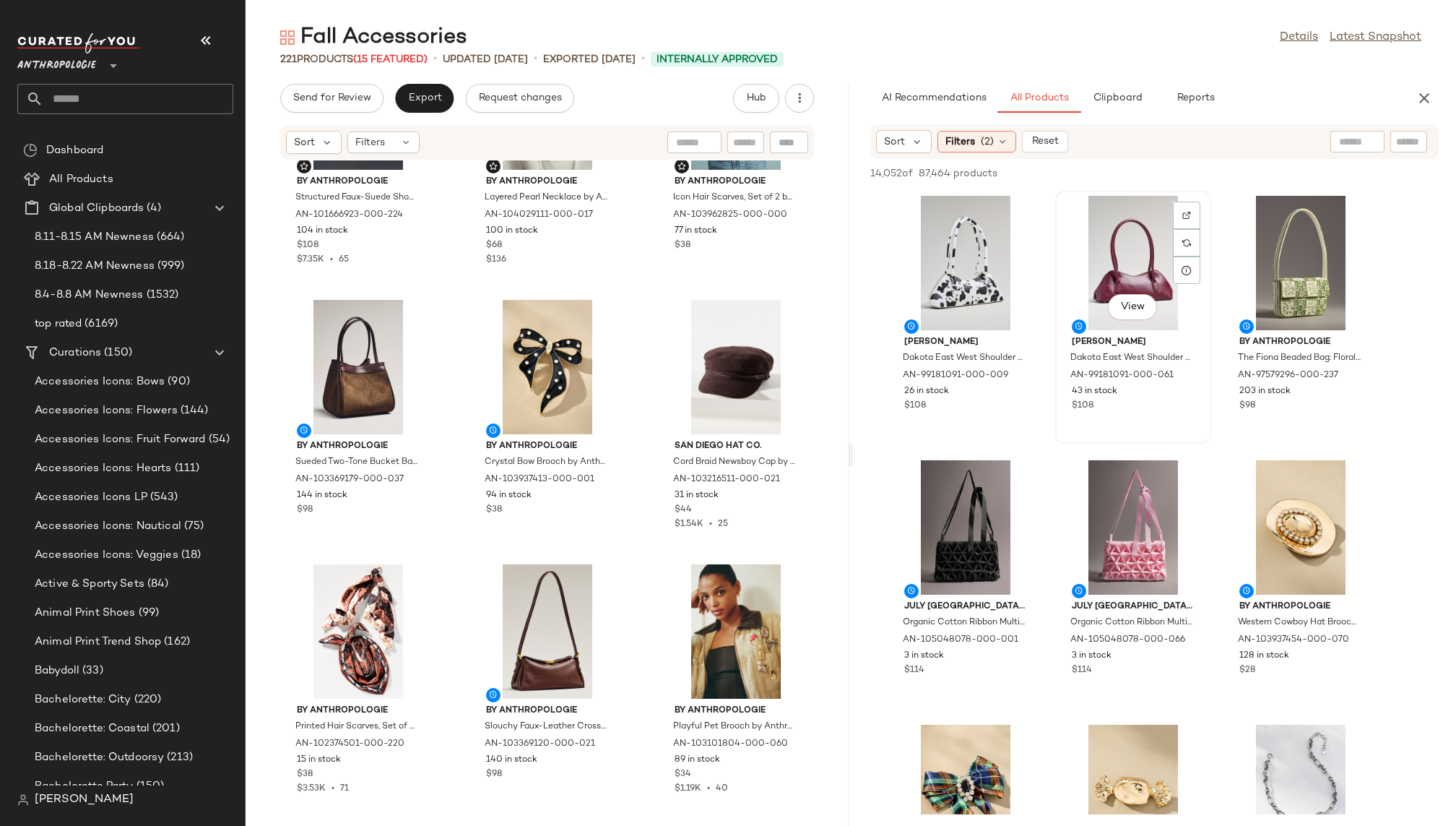
click at [1117, 284] on div "View" at bounding box center [1133, 263] width 146 height 135
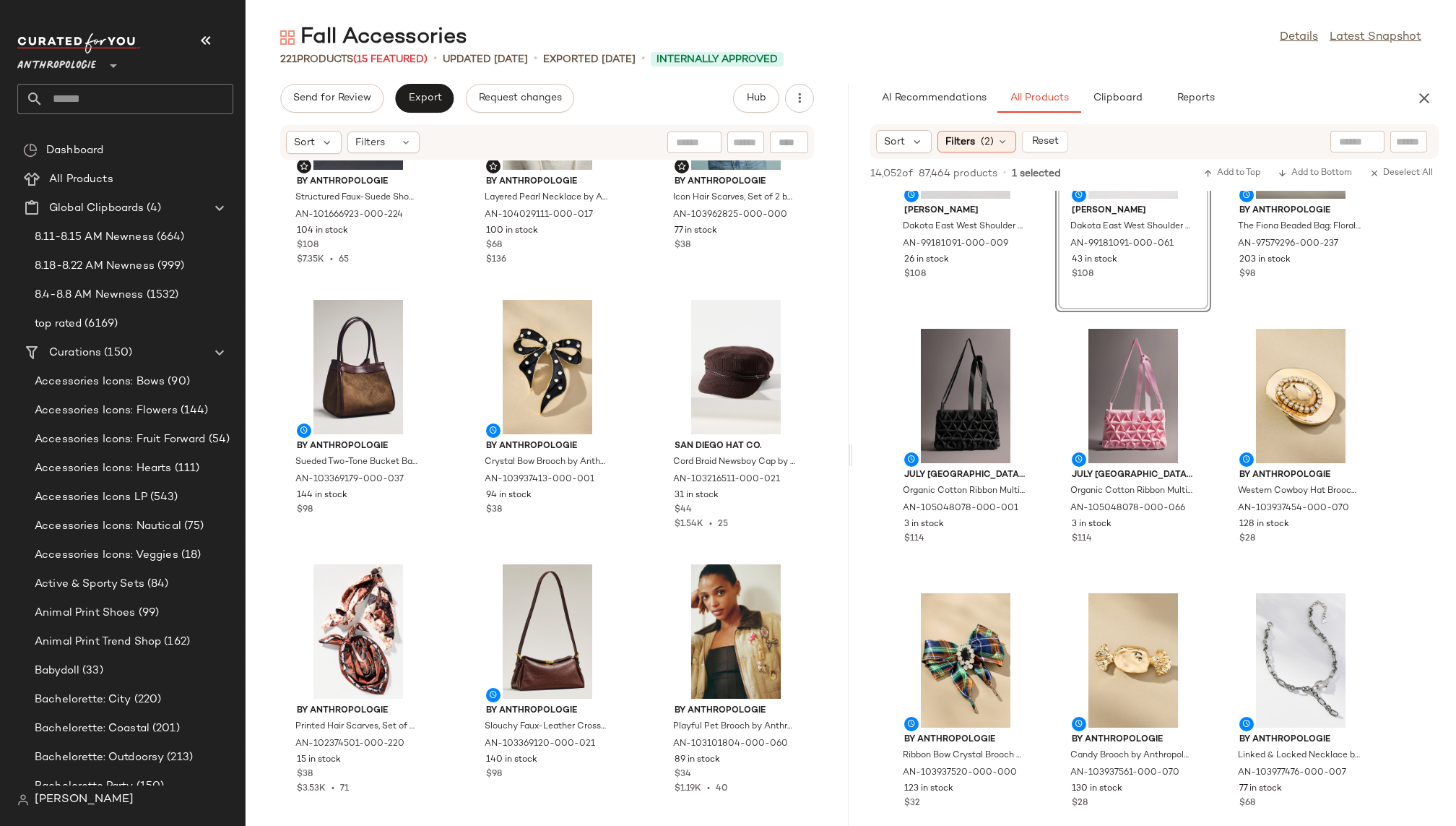
scroll to position [131, 0]
click at [1268, 396] on div "View" at bounding box center [1300, 397] width 146 height 135
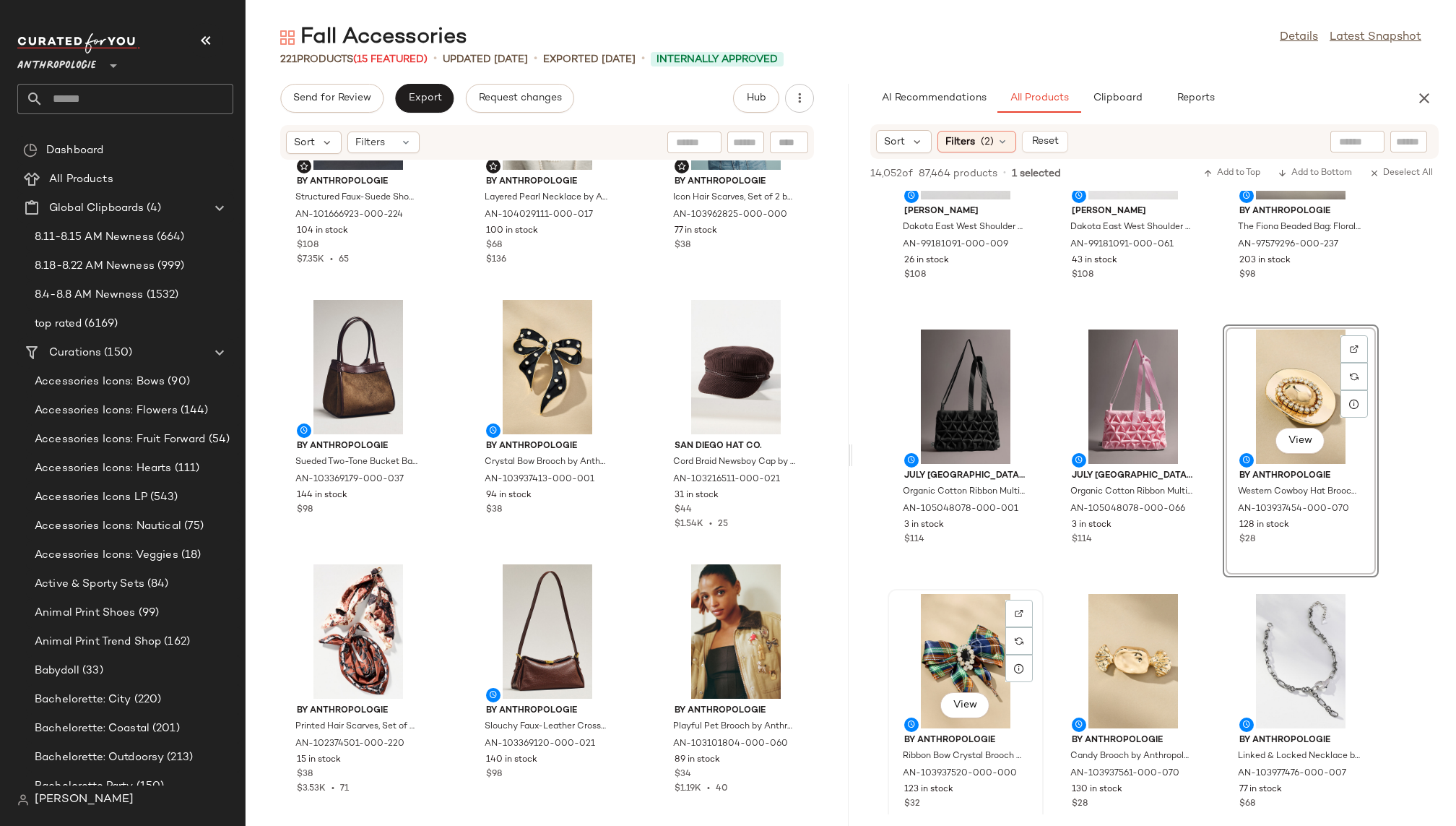
click at [913, 632] on div "View" at bounding box center [965, 661] width 146 height 135
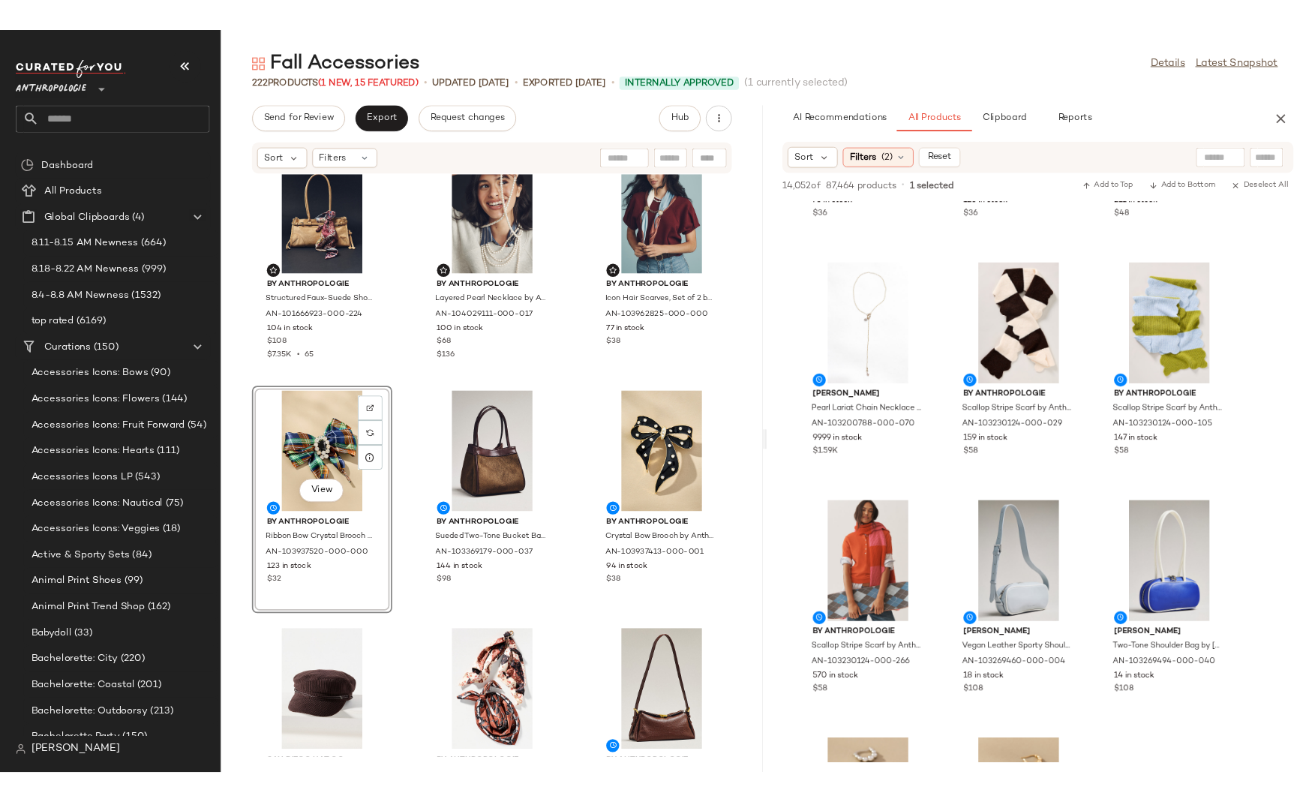
scroll to position [1591, 0]
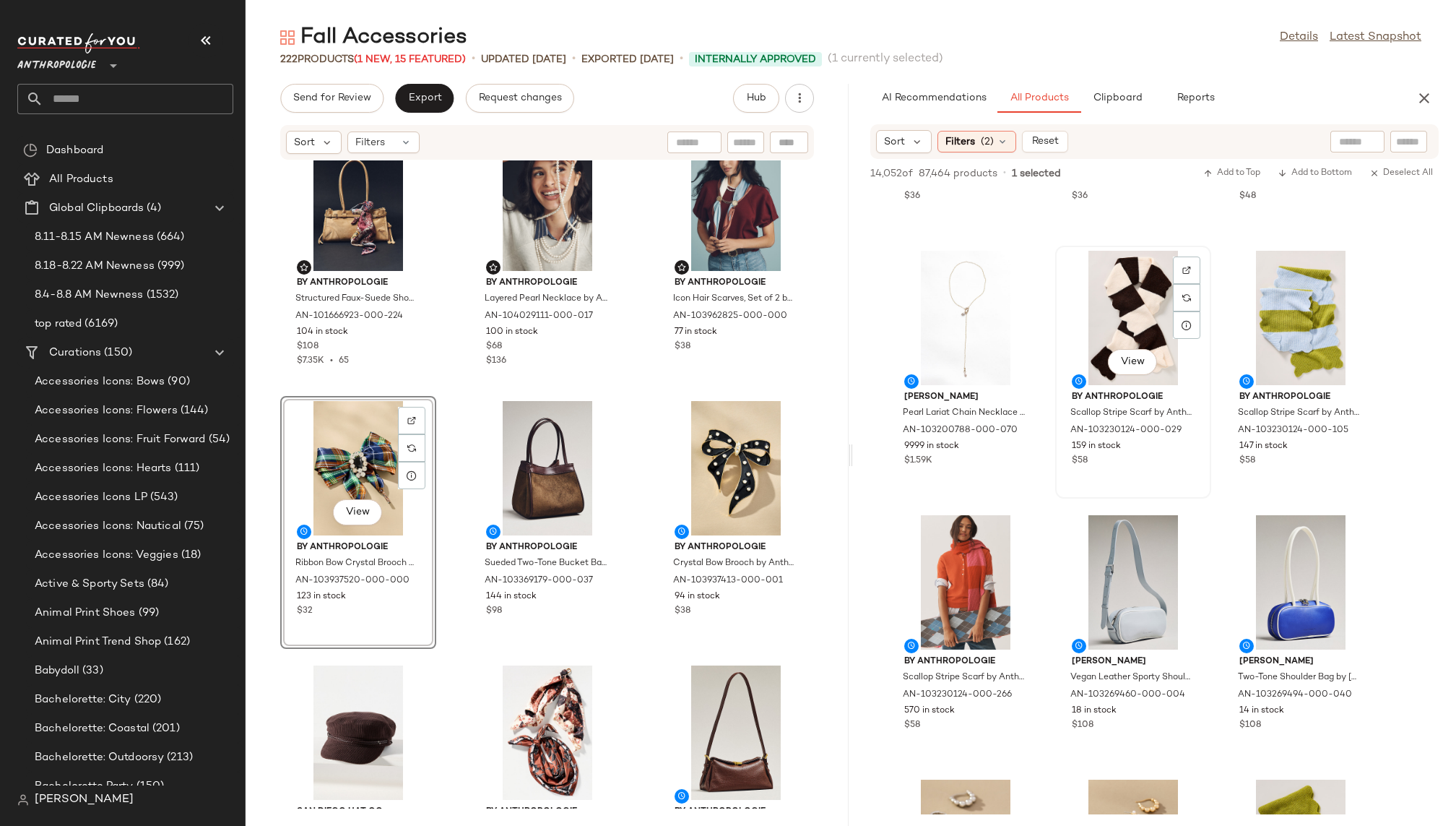
click at [1085, 324] on div "View" at bounding box center [1133, 318] width 146 height 135
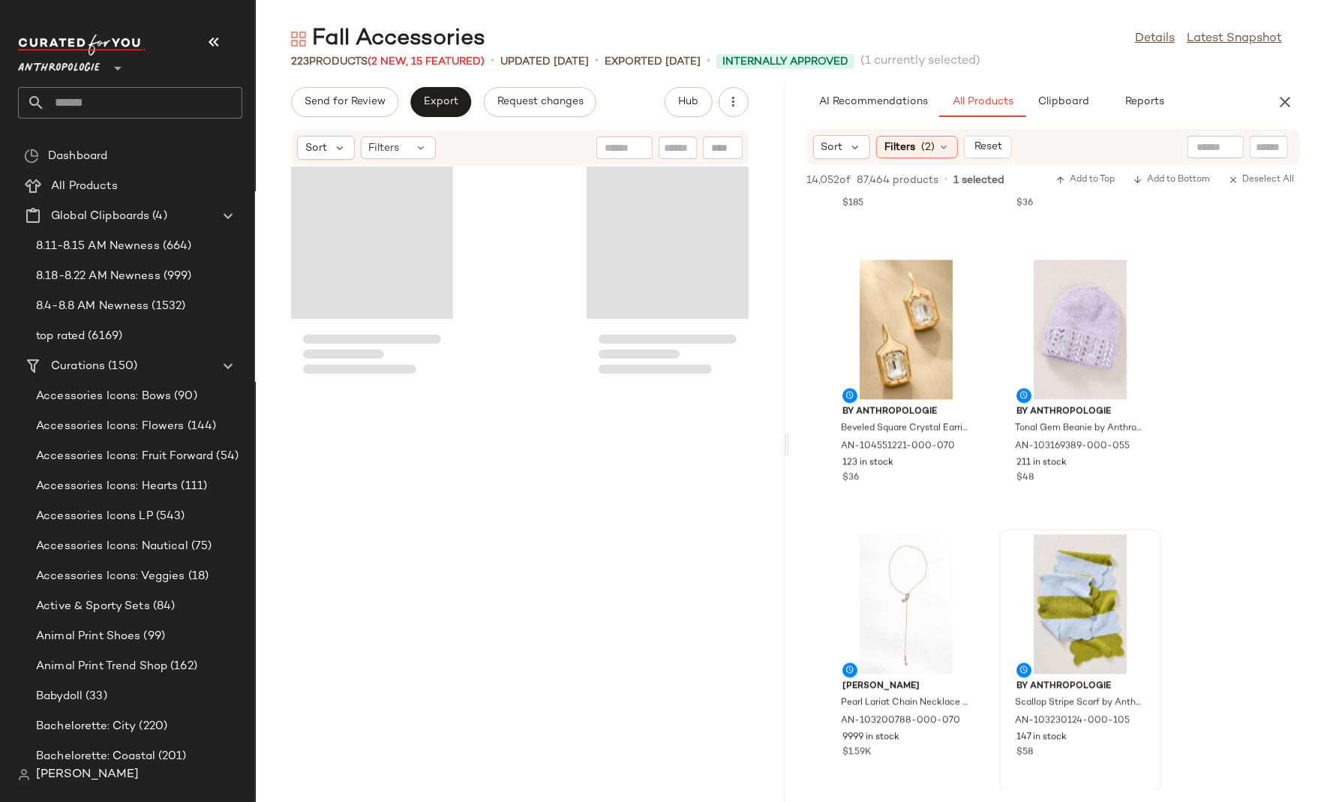
scroll to position [1373, 0]
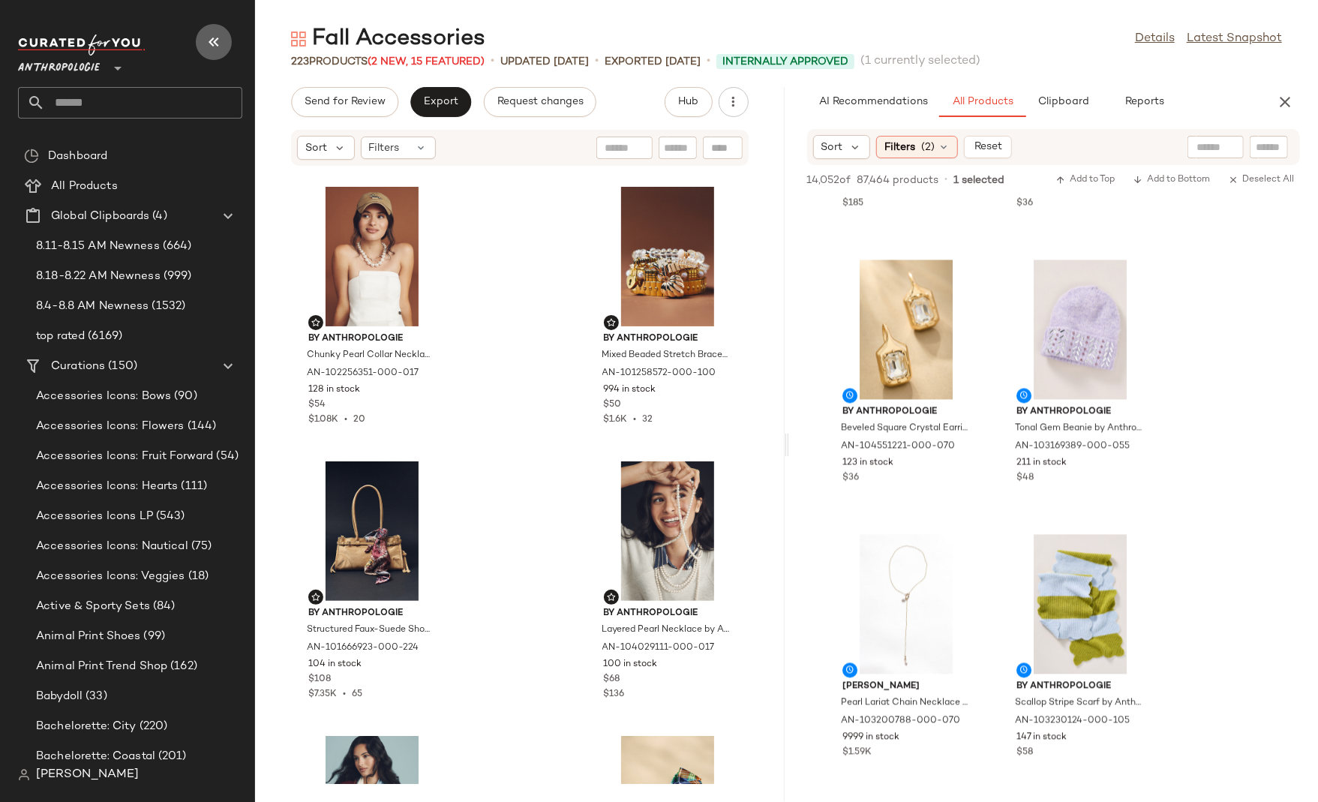
click at [218, 44] on icon "button" at bounding box center [214, 42] width 18 height 18
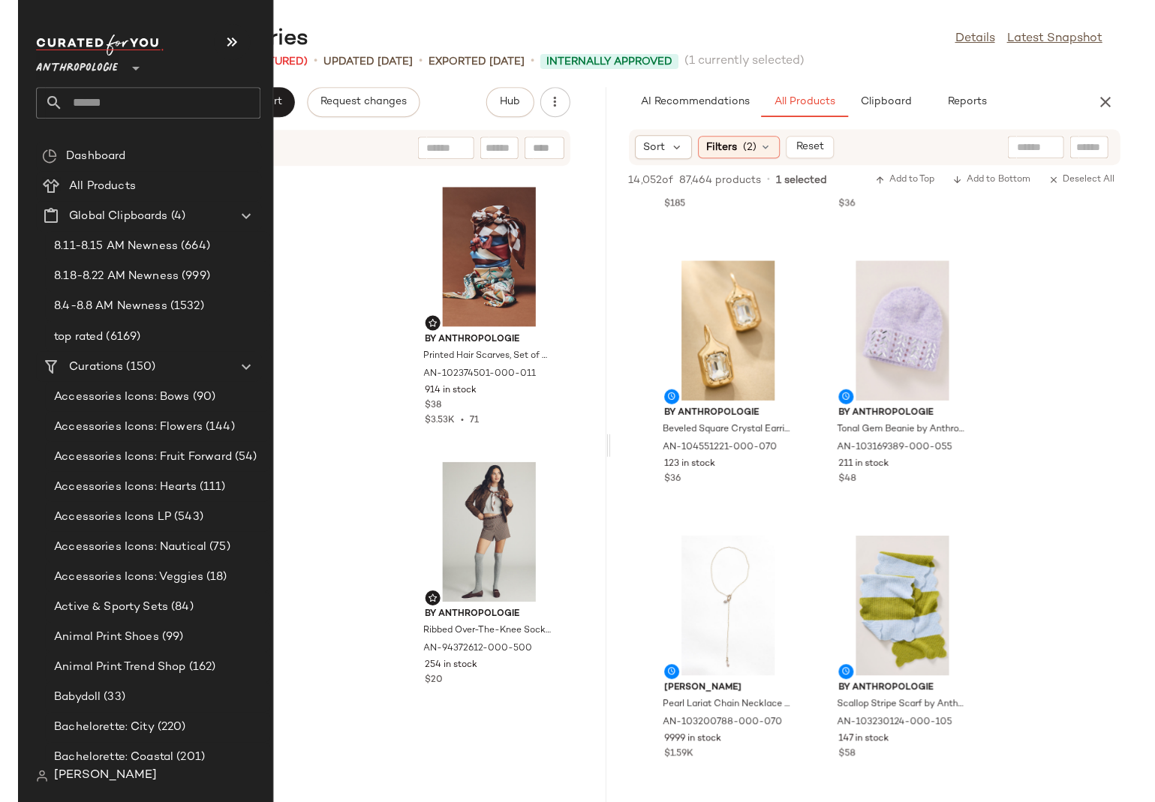
scroll to position [549, 0]
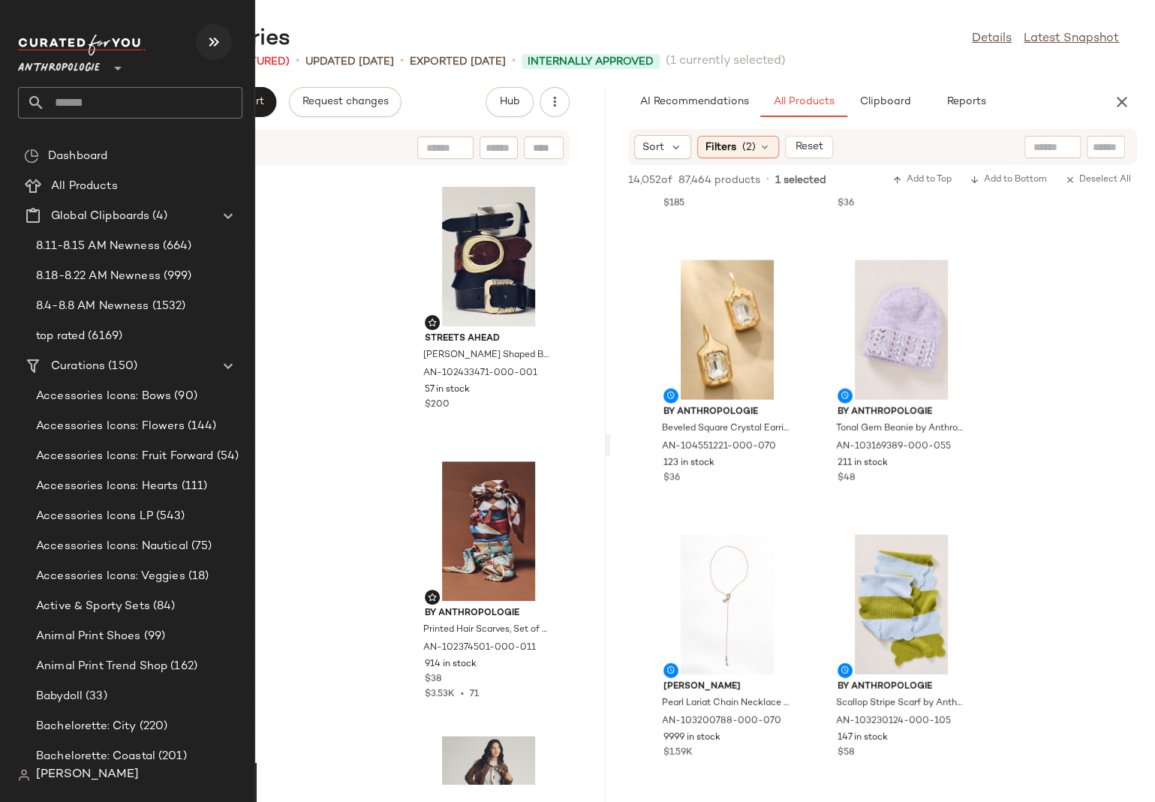
click at [226, 43] on button "button" at bounding box center [214, 42] width 36 height 36
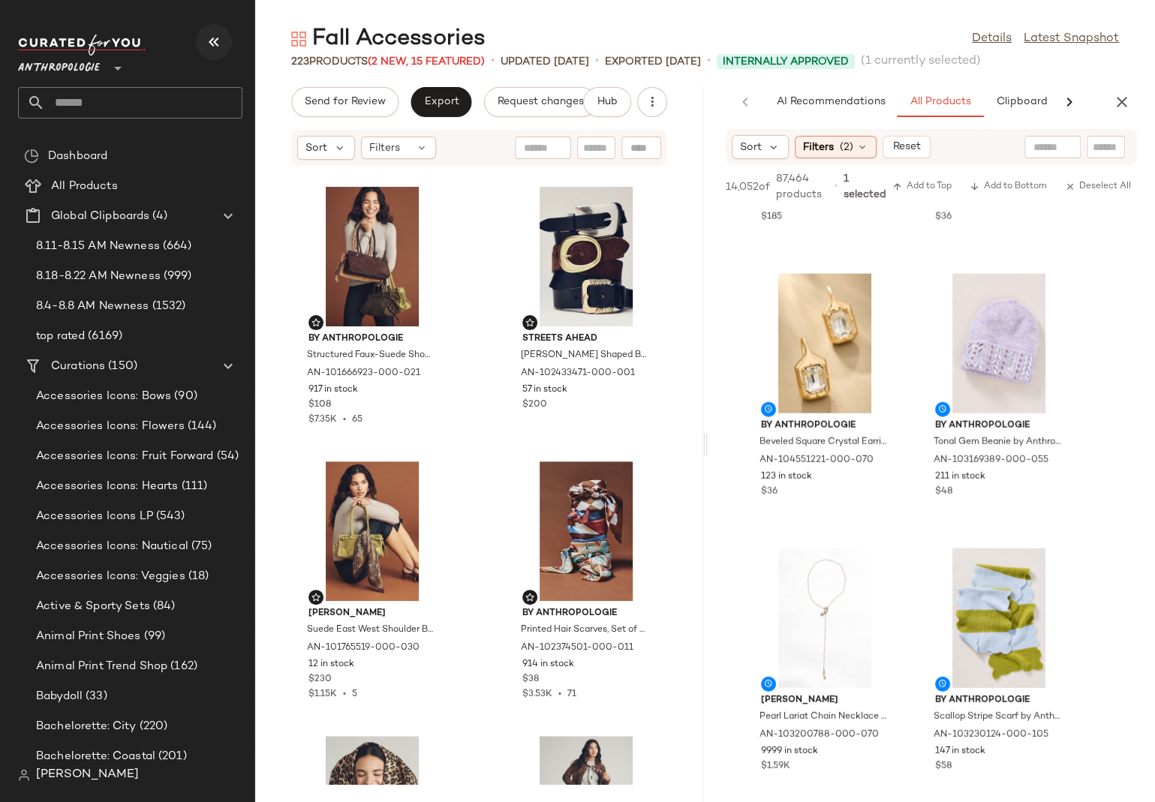
click at [219, 41] on icon "button" at bounding box center [214, 42] width 18 height 18
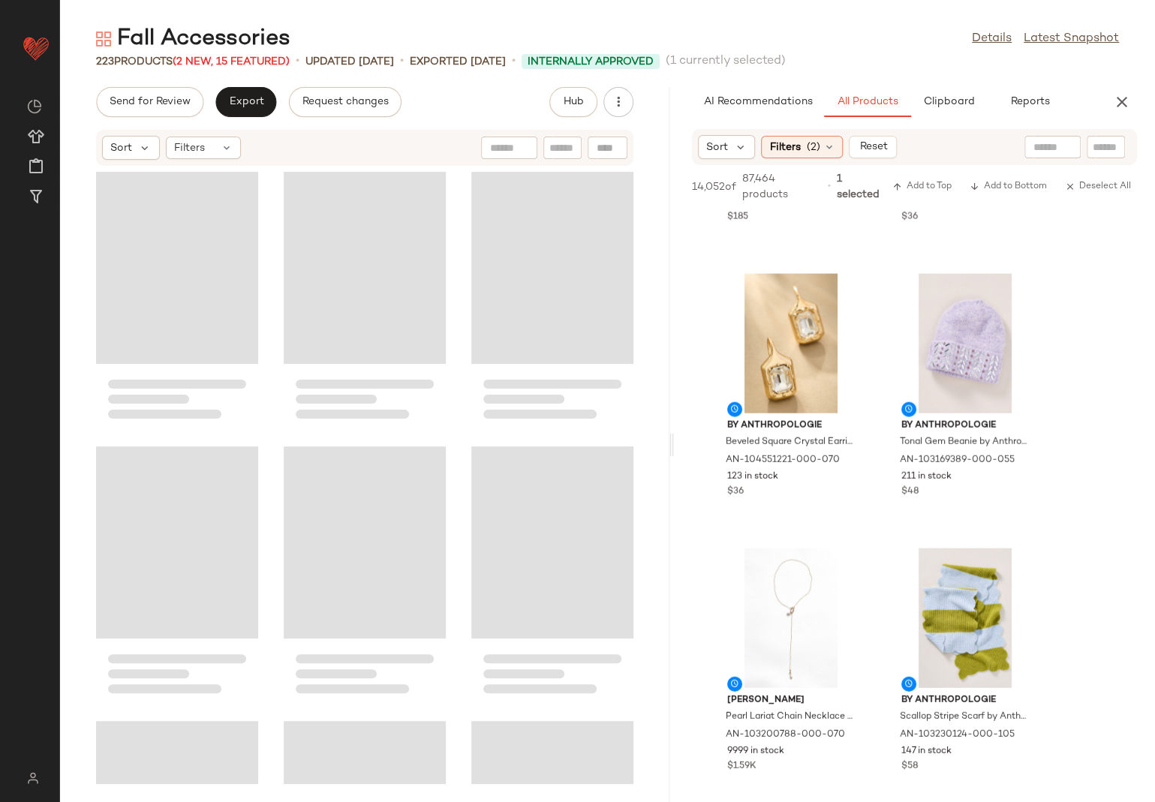
scroll to position [263, 0]
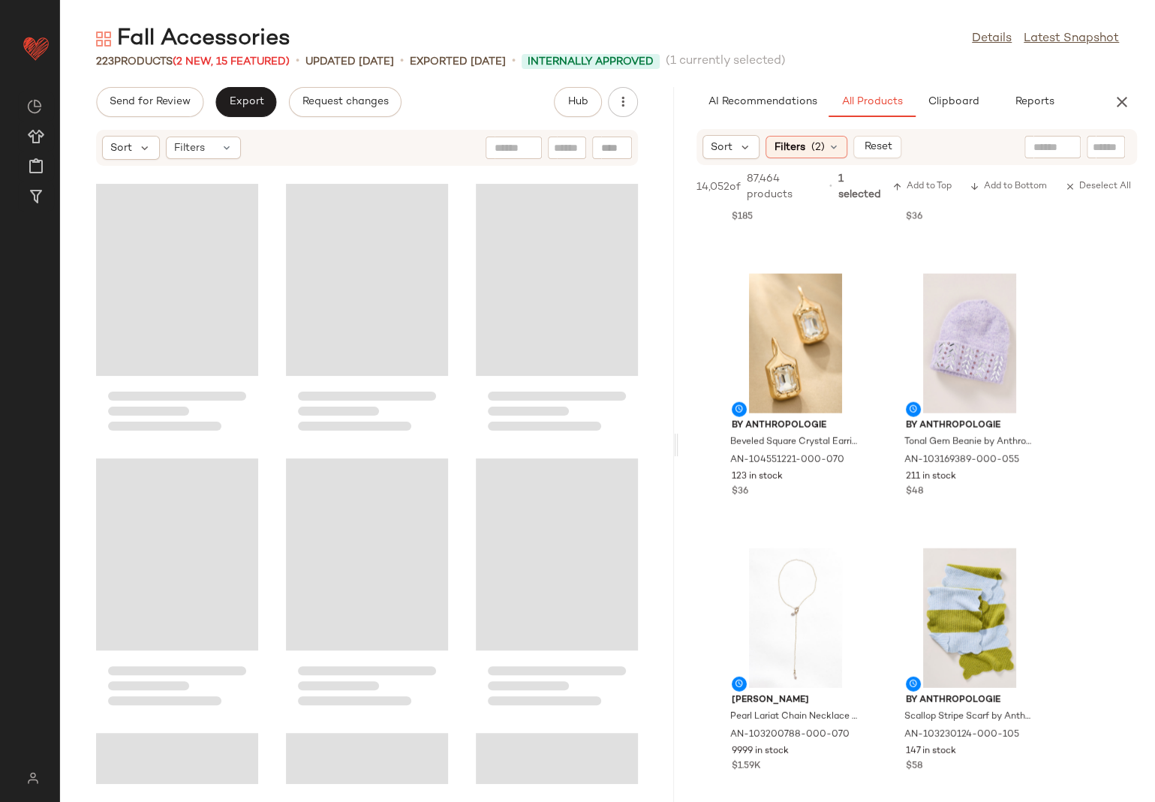
drag, startPoint x: 607, startPoint y: 442, endPoint x: 679, endPoint y: 437, distance: 72.2
click at [679, 437] on div "Fall Accessories Details Latest Snapshot 223 Products (2 New, 15 Featured) • up…" at bounding box center [607, 413] width 1095 height 778
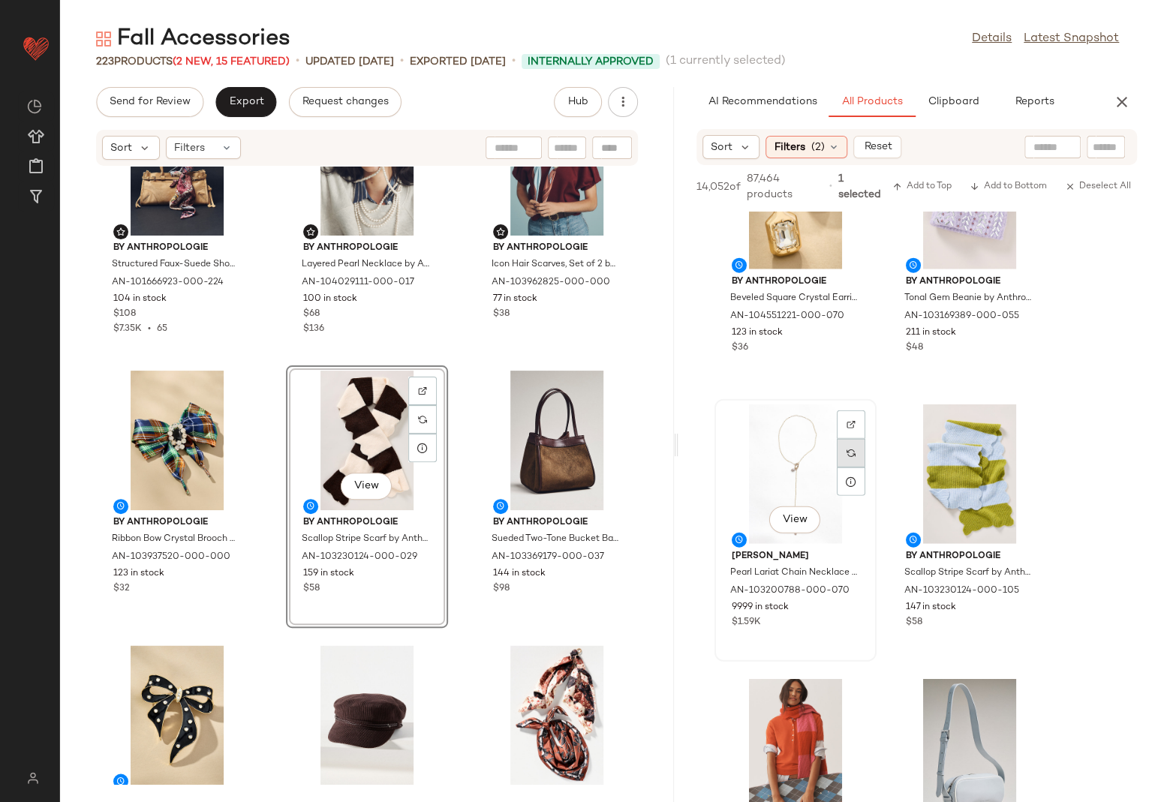
scroll to position [2378, 0]
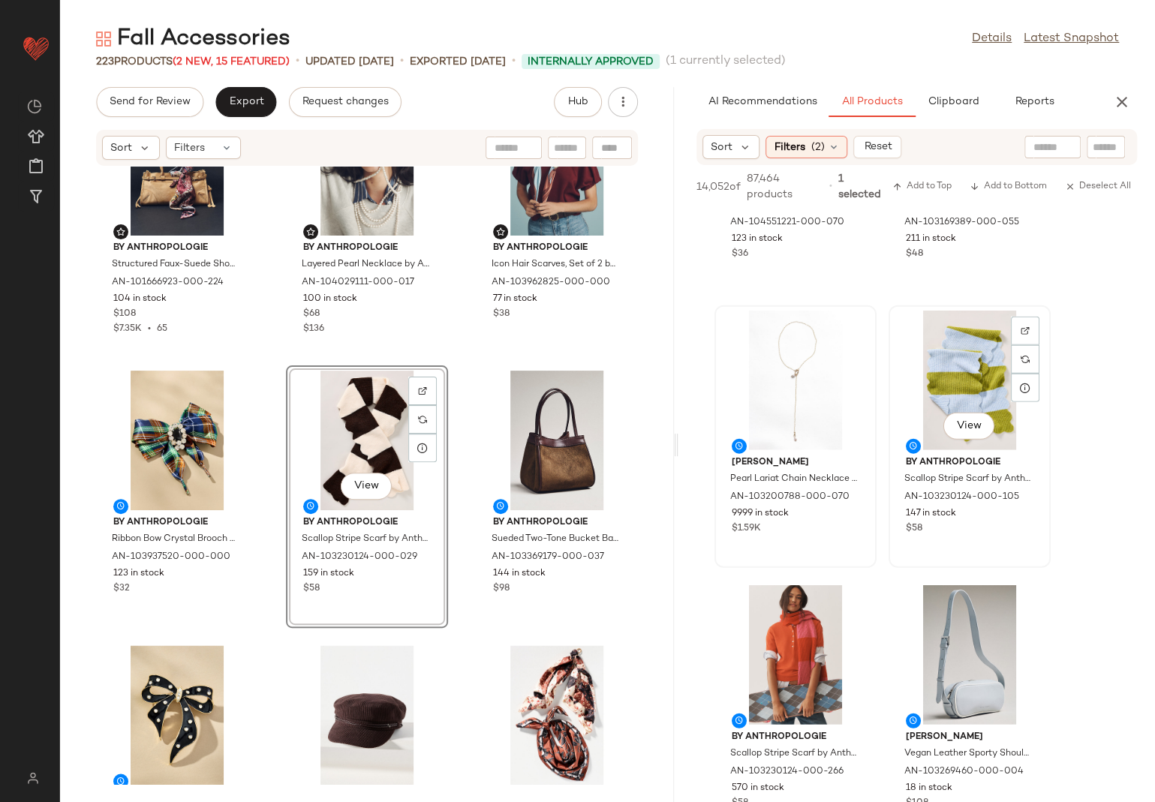
click at [933, 412] on div "View" at bounding box center [970, 381] width 152 height 140
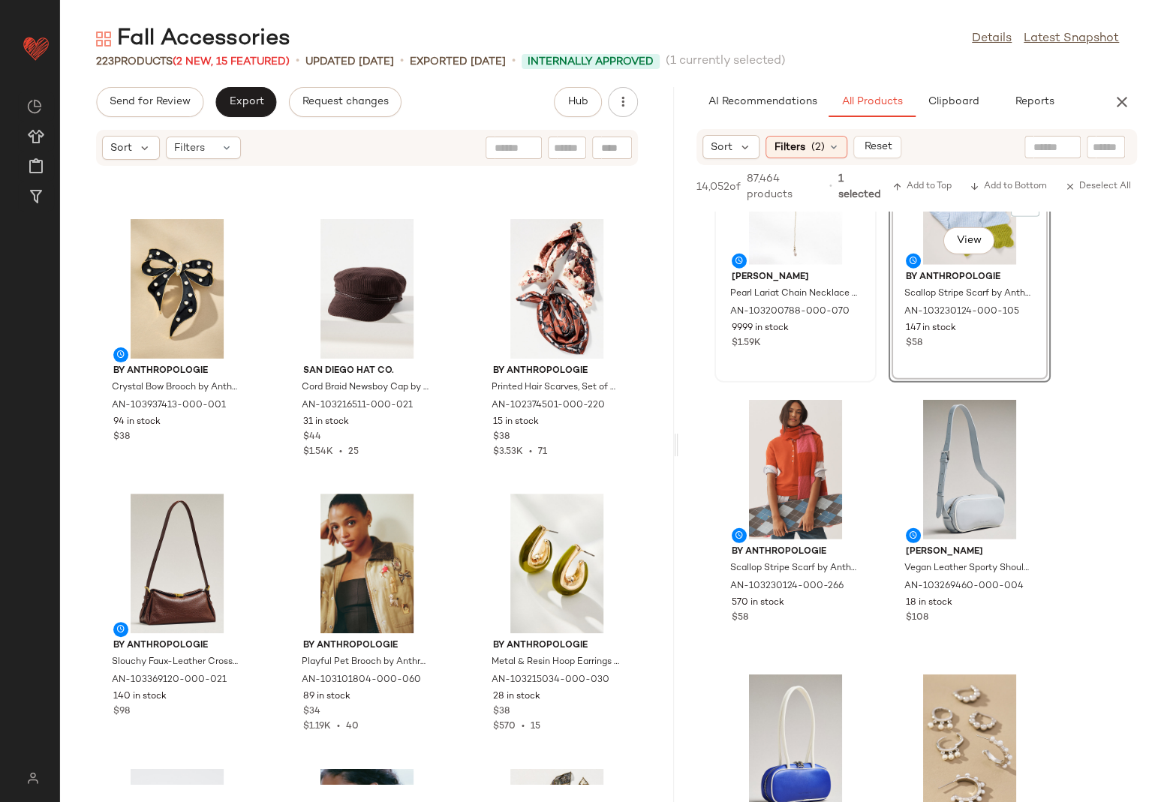
scroll to position [1606, 0]
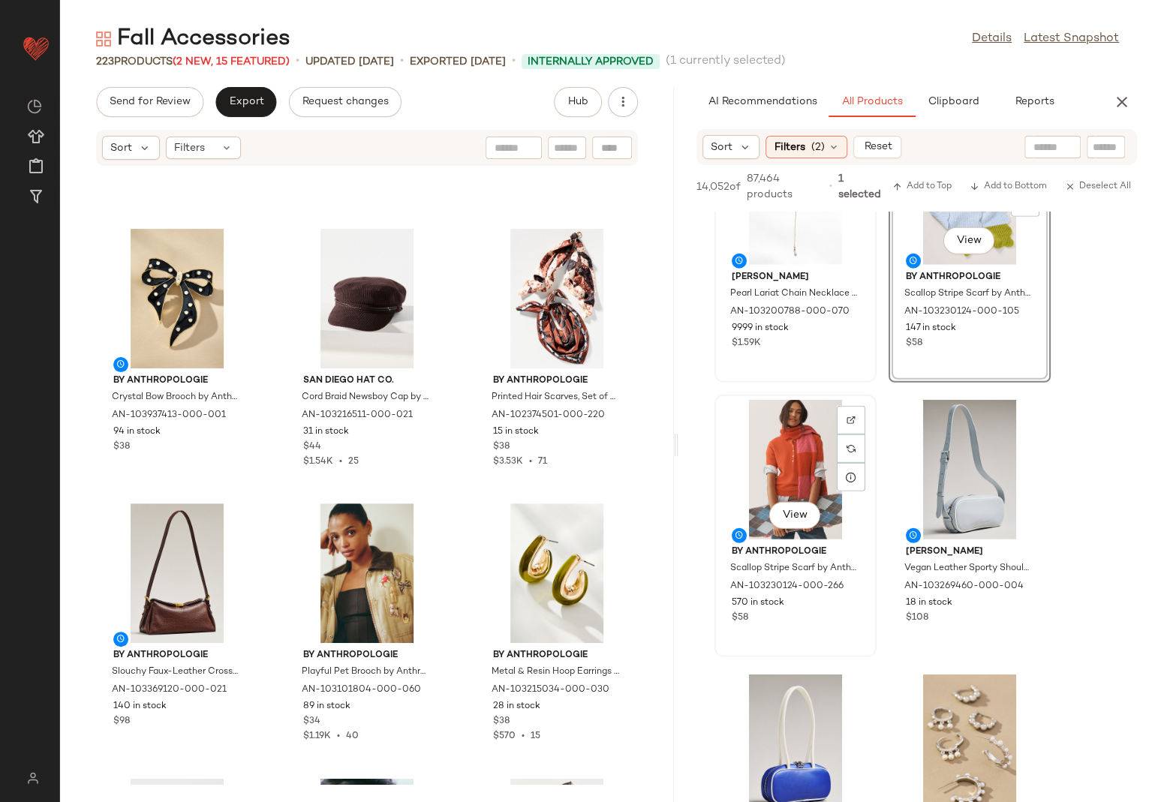
click at [738, 482] on div "View" at bounding box center [796, 470] width 152 height 140
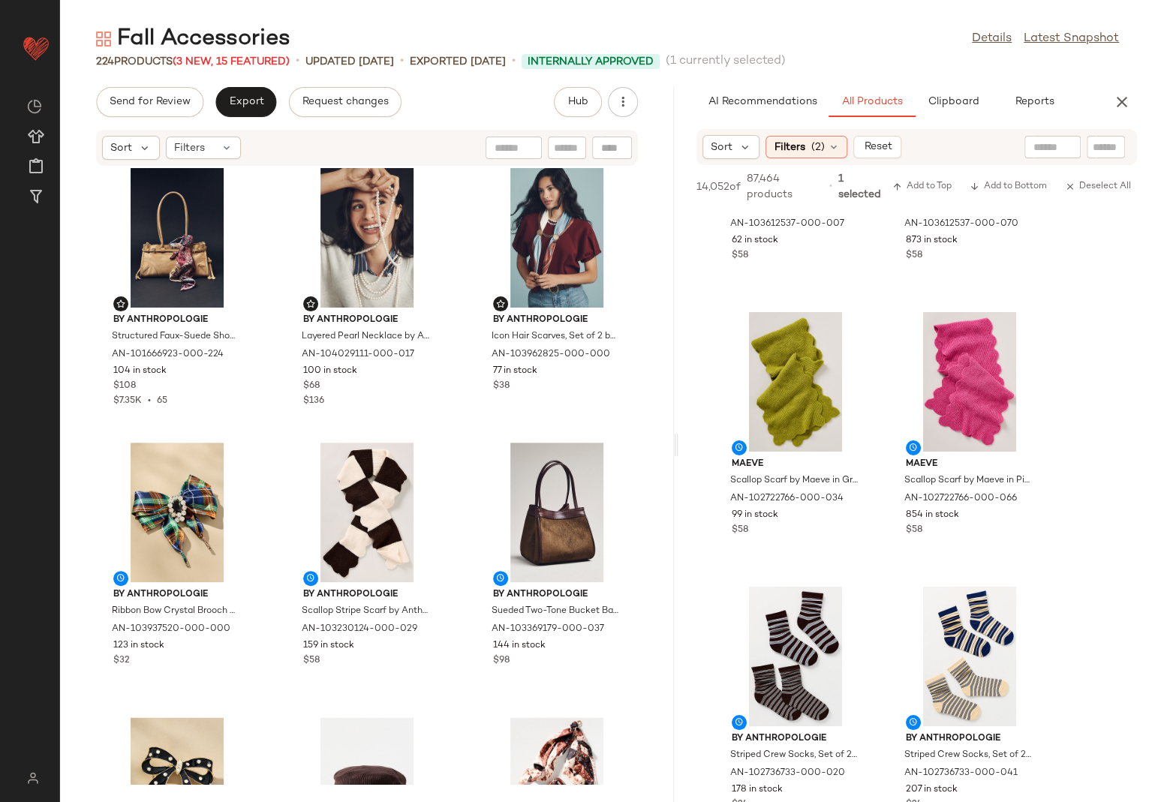
scroll to position [1137, 0]
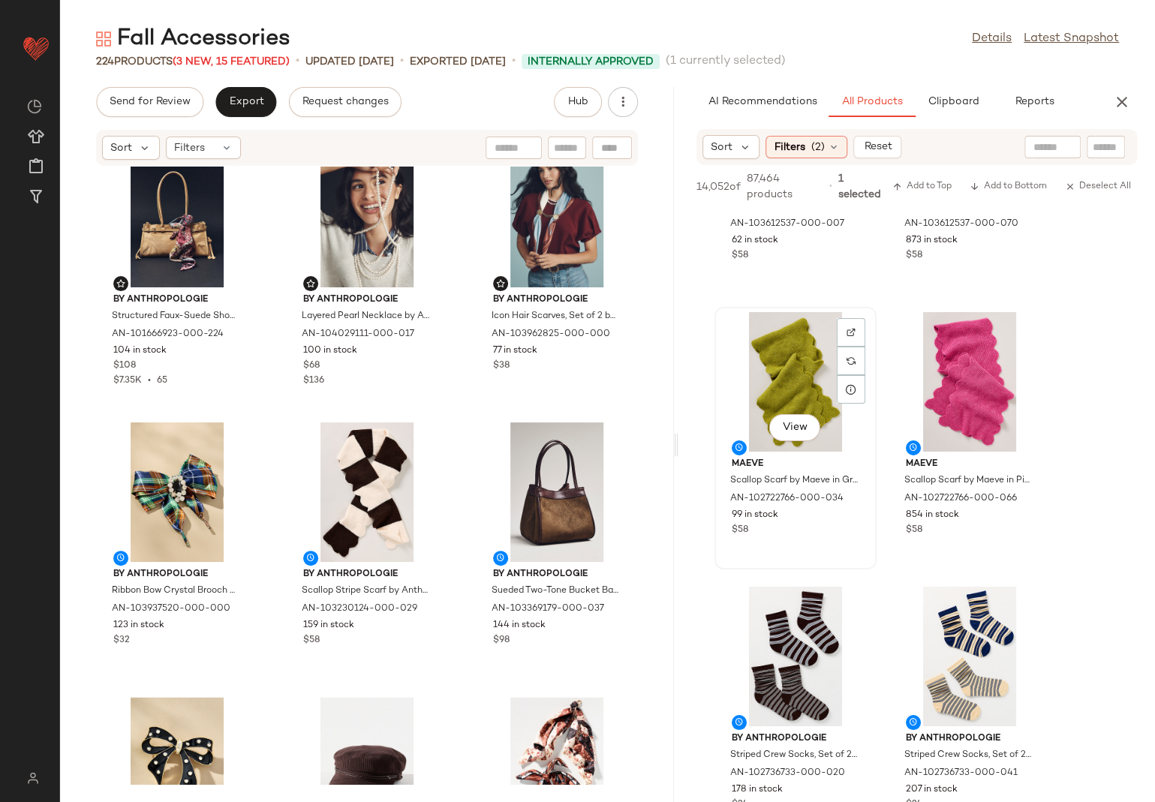
click at [751, 371] on div "View" at bounding box center [796, 382] width 152 height 140
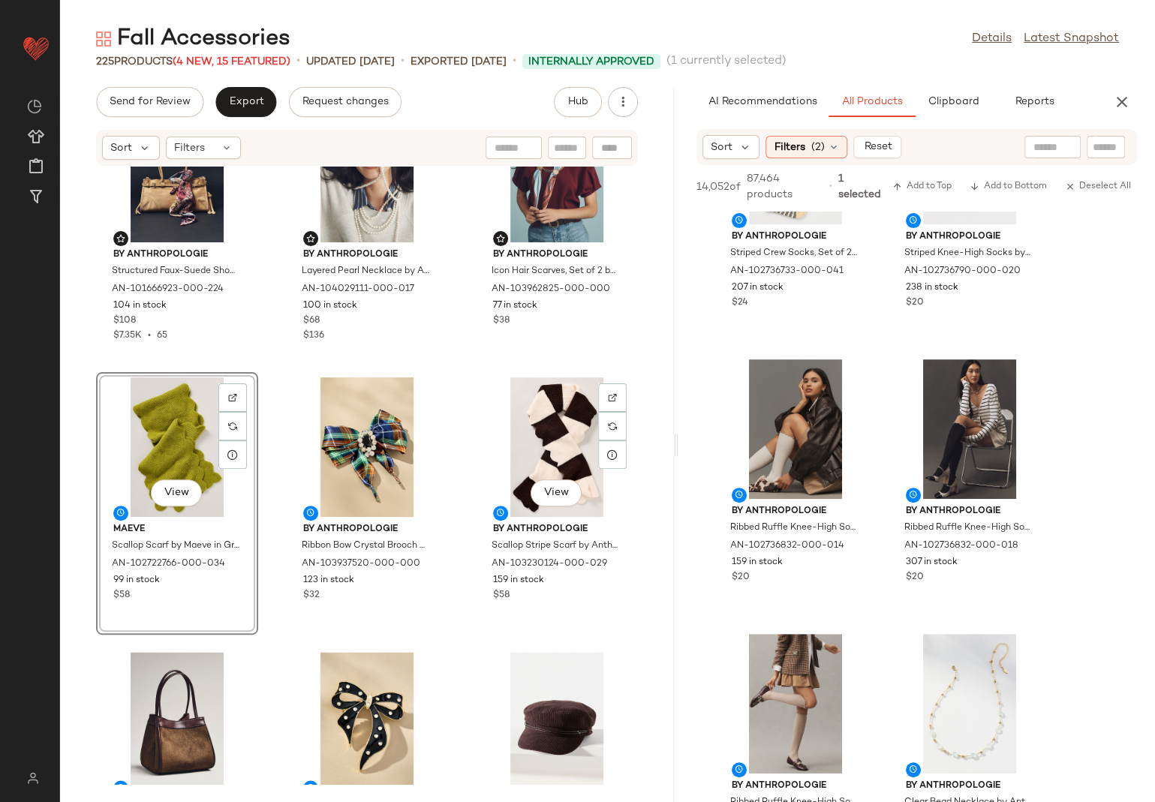
scroll to position [1196, 0]
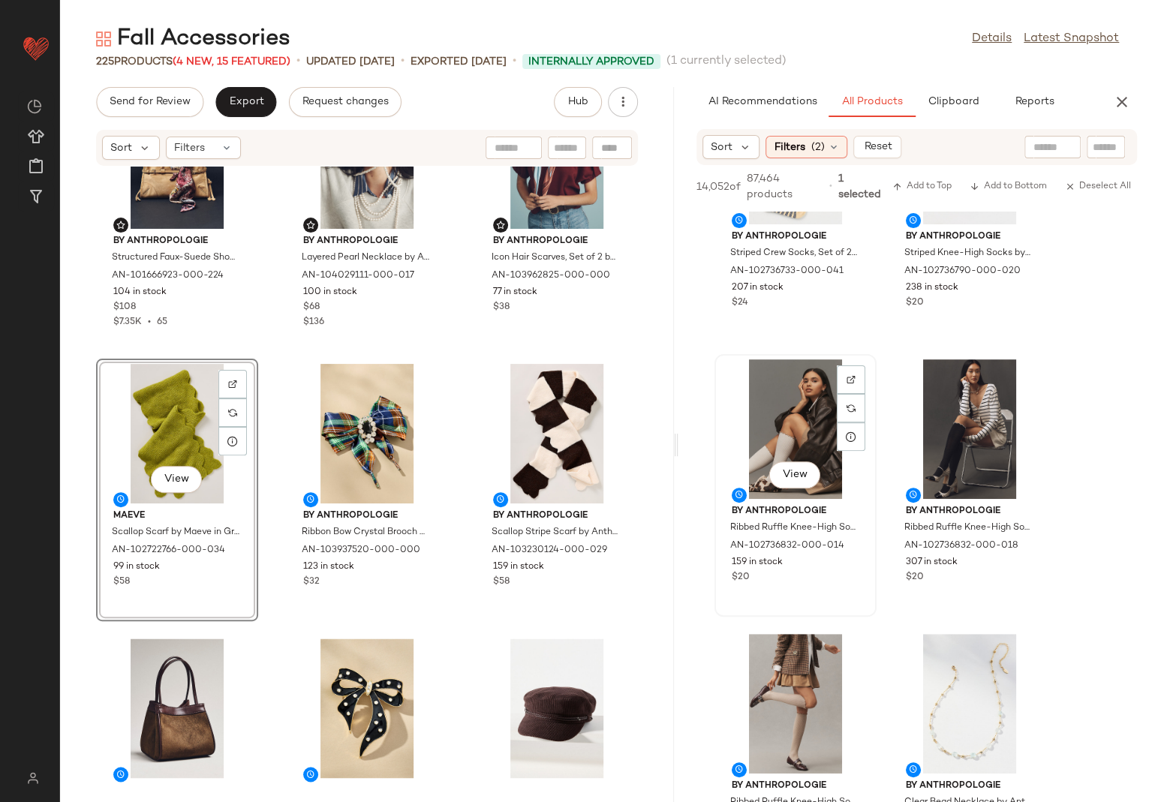
click at [773, 396] on div "View" at bounding box center [796, 429] width 152 height 140
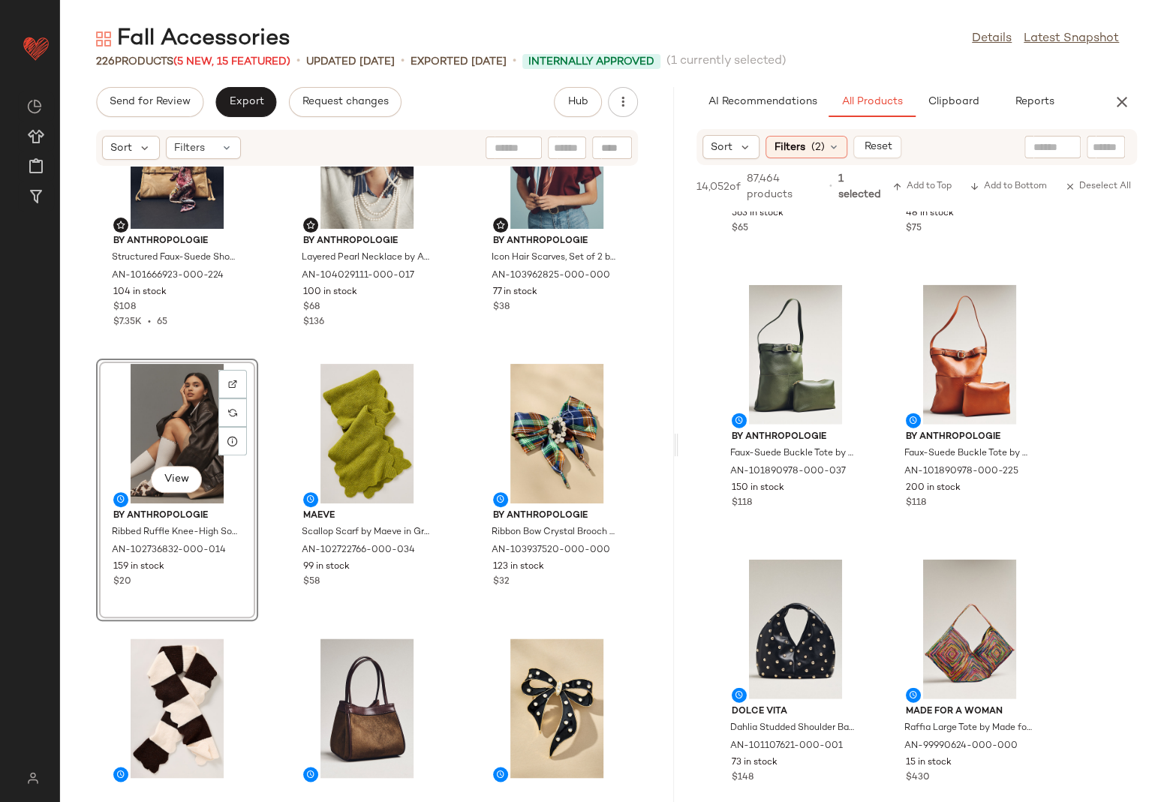
scroll to position [12573, 0]
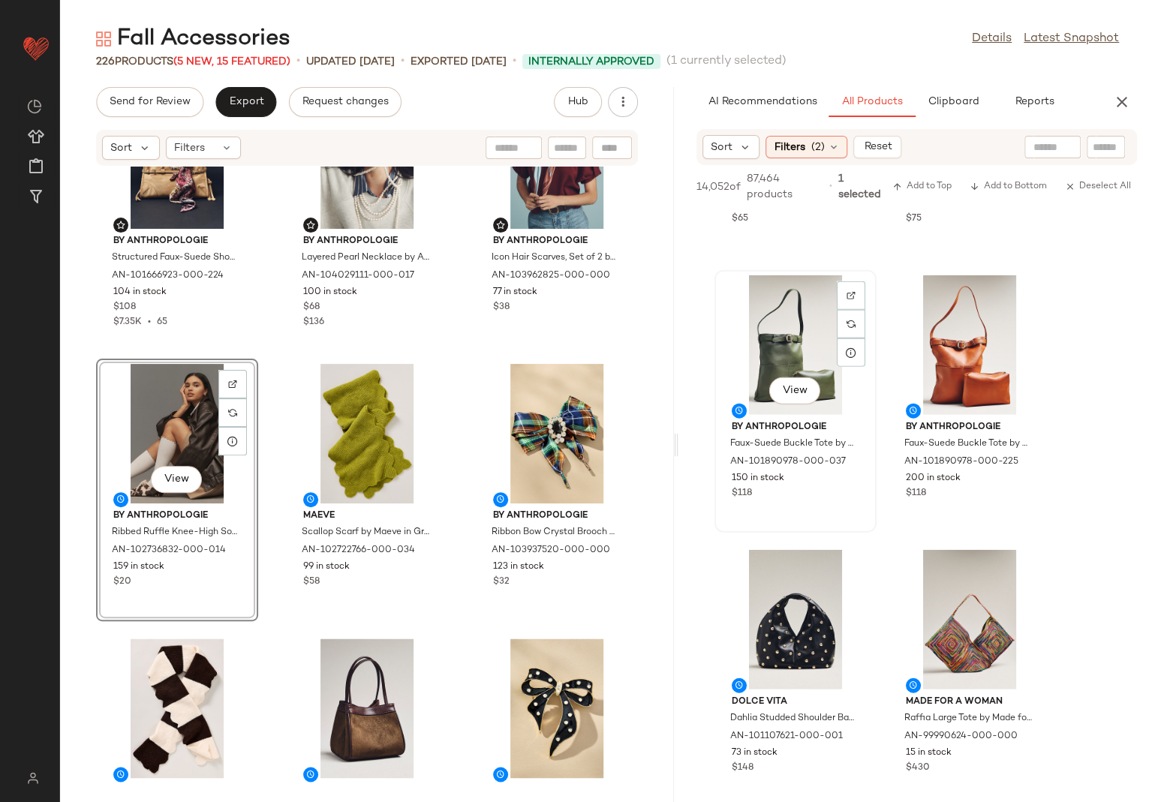
click at [771, 354] on div "View" at bounding box center [796, 345] width 152 height 140
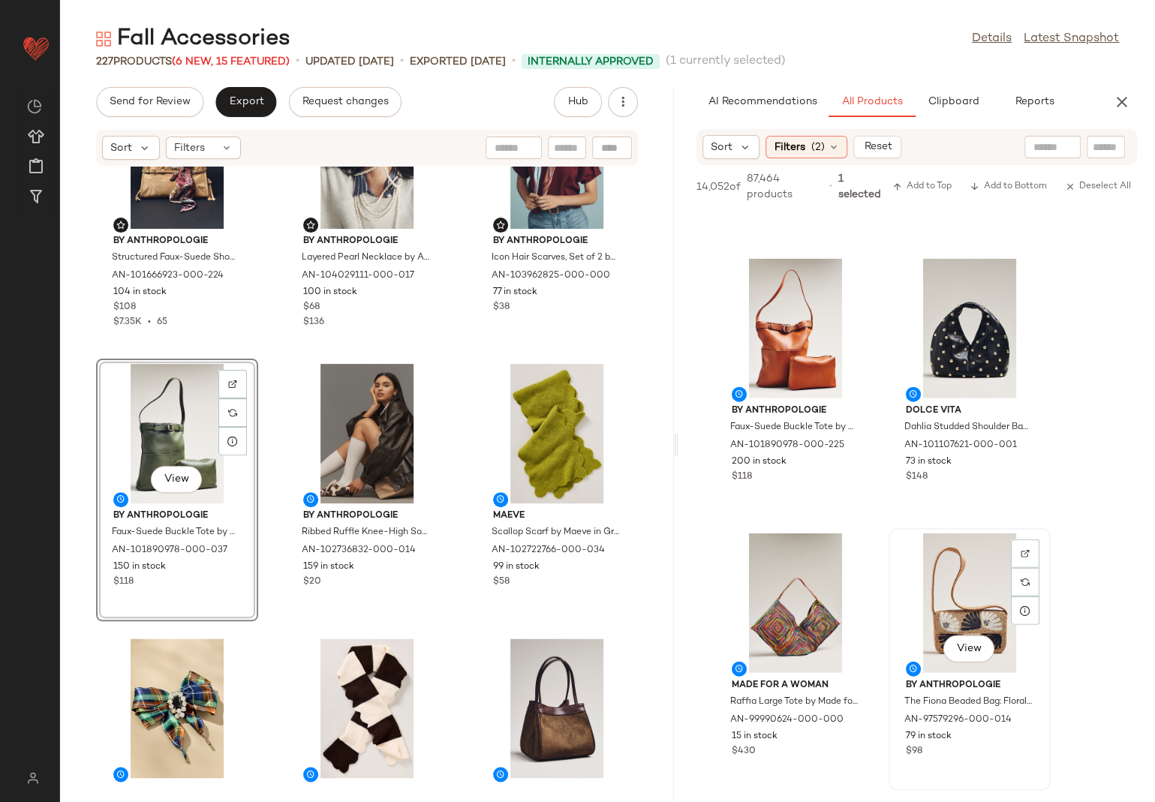
scroll to position [12585, 0]
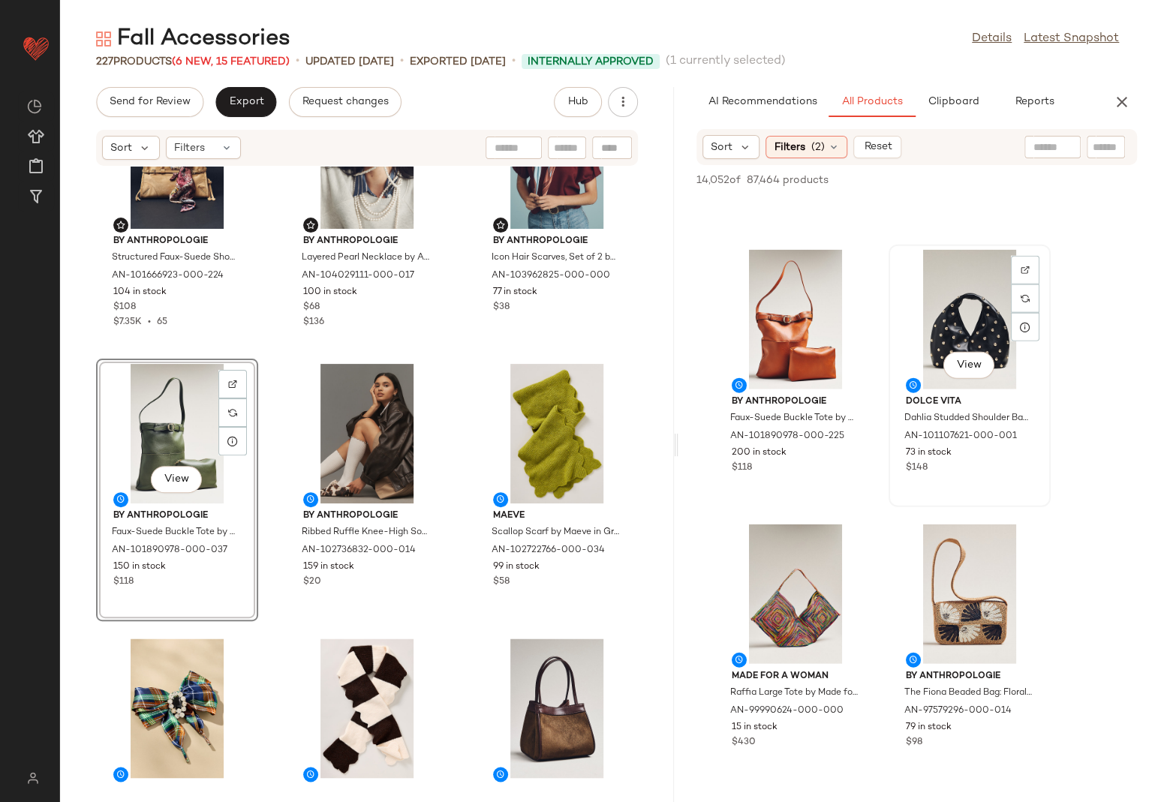
click at [945, 318] on div "View" at bounding box center [970, 320] width 152 height 140
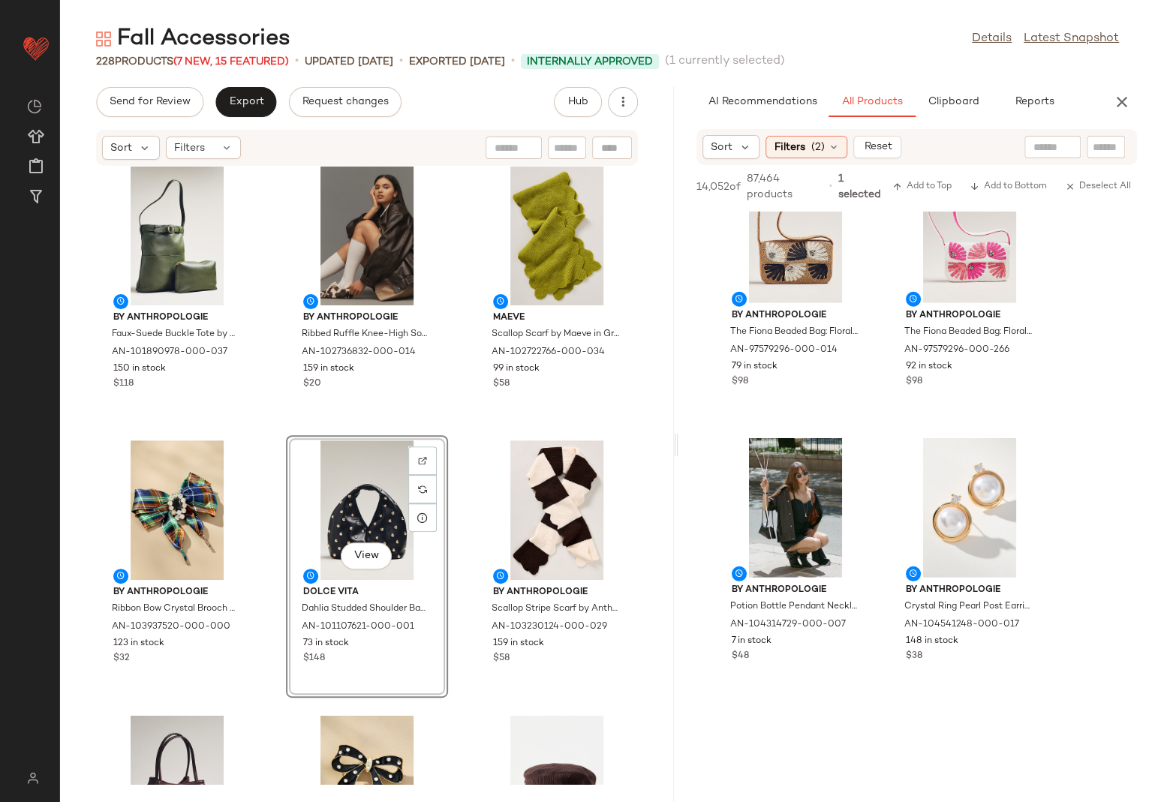
scroll to position [12980, 0]
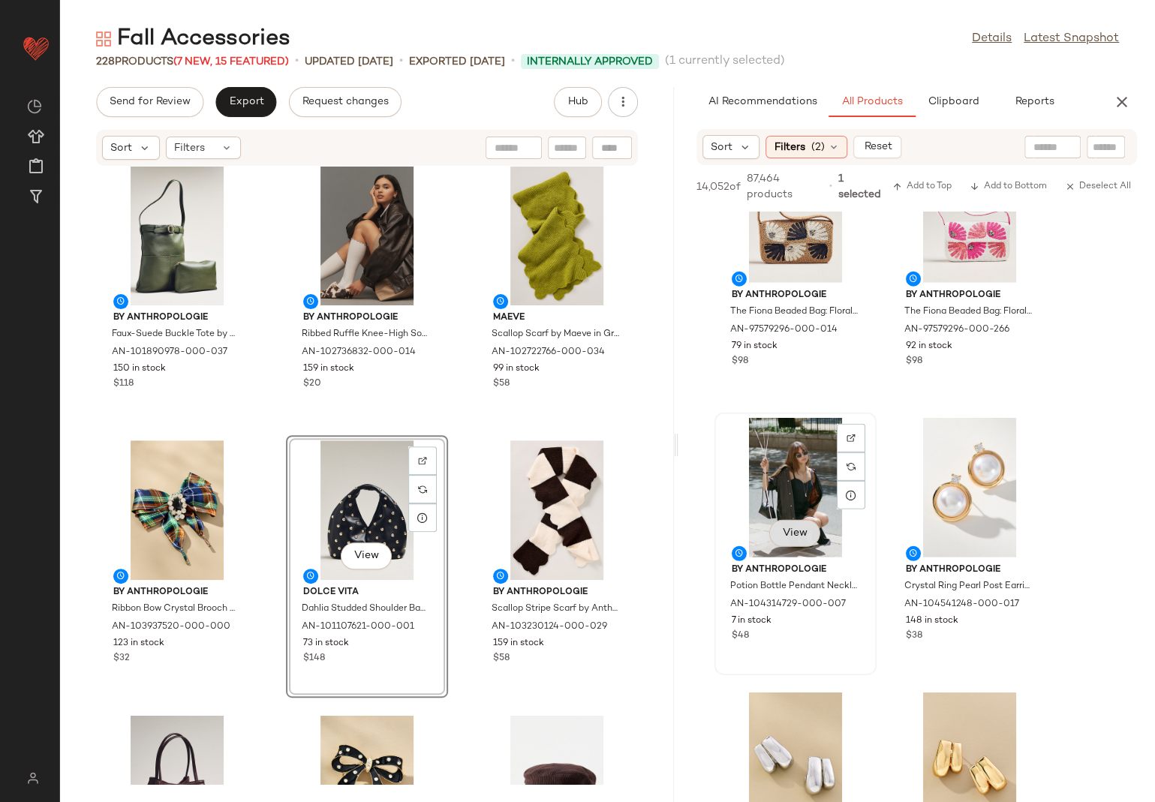
click at [794, 533] on div "View" at bounding box center [794, 535] width 51 height 30
click at [791, 523] on button "View" at bounding box center [794, 533] width 51 height 27
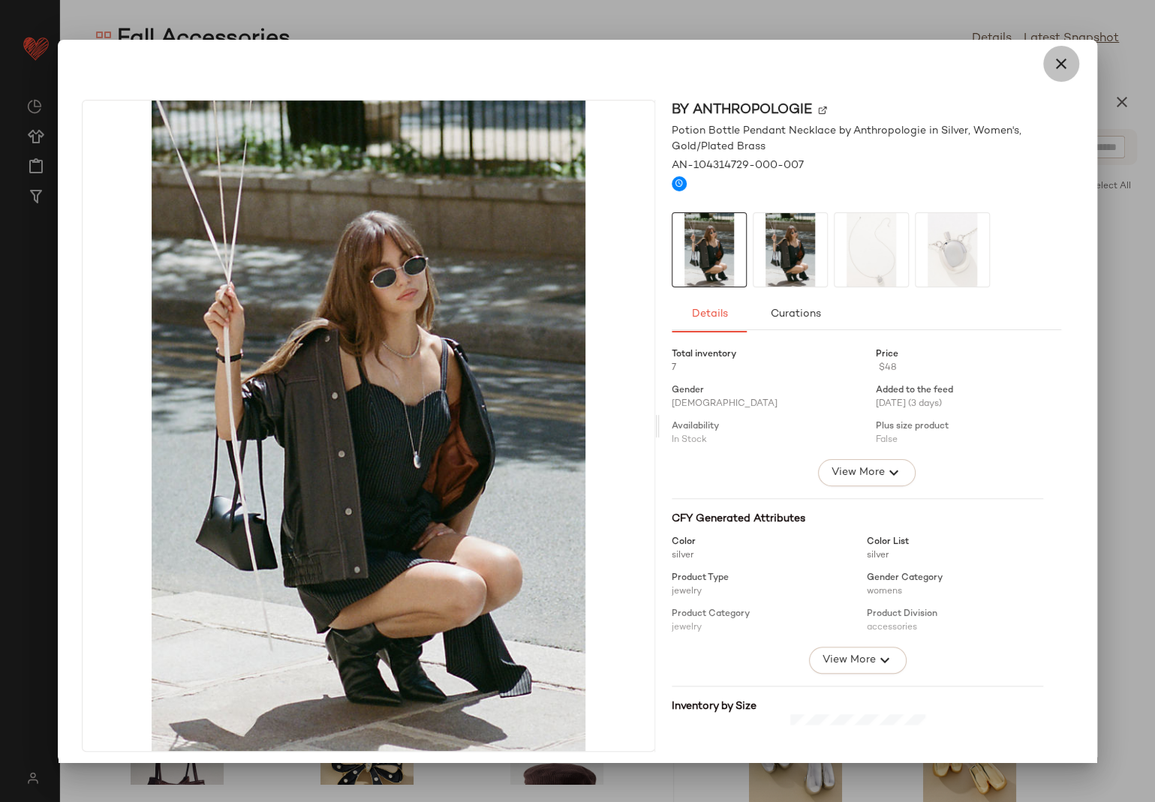
click at [1052, 66] on icon "button" at bounding box center [1061, 64] width 18 height 18
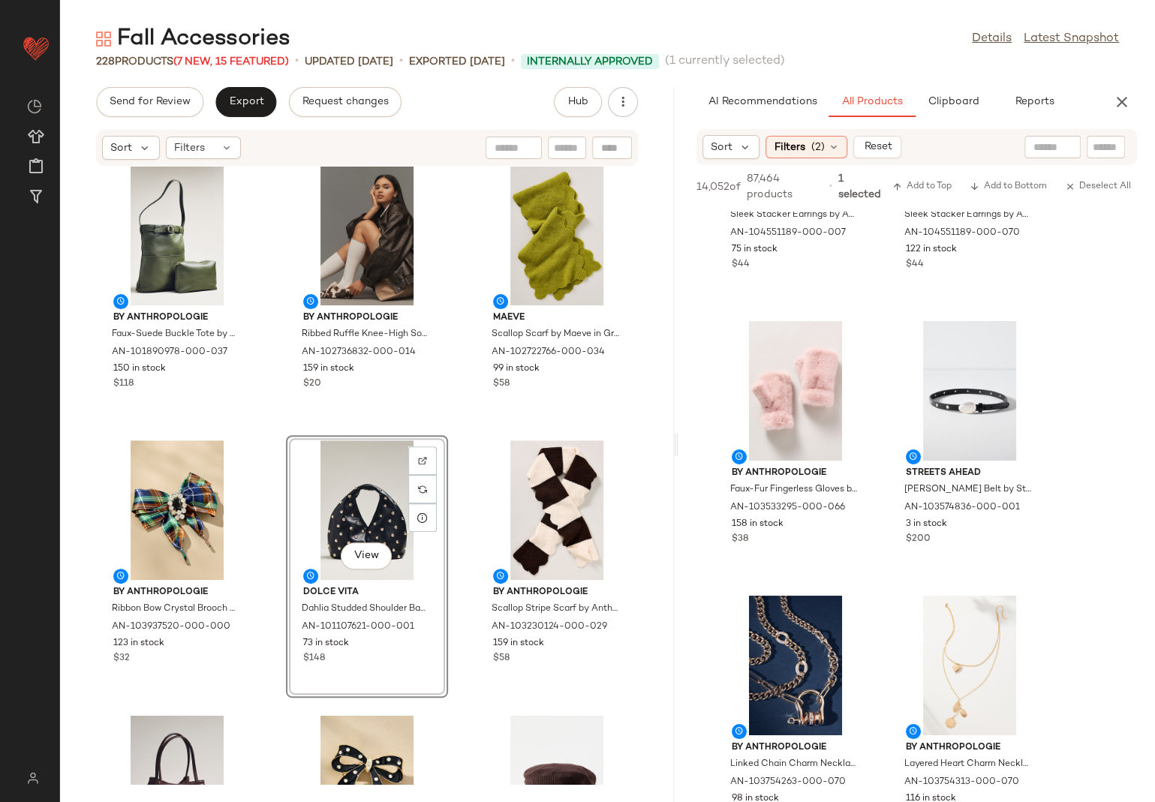
scroll to position [13588, 0]
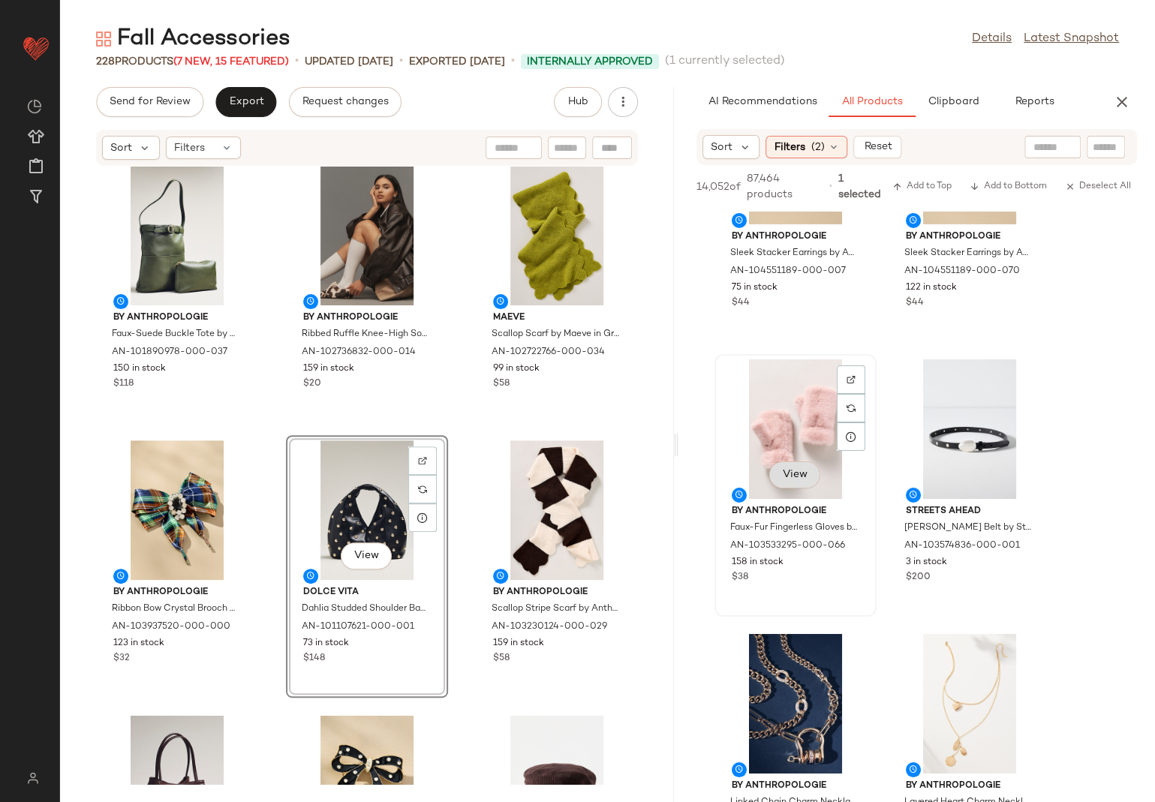
click at [773, 464] on button "View" at bounding box center [794, 474] width 51 height 27
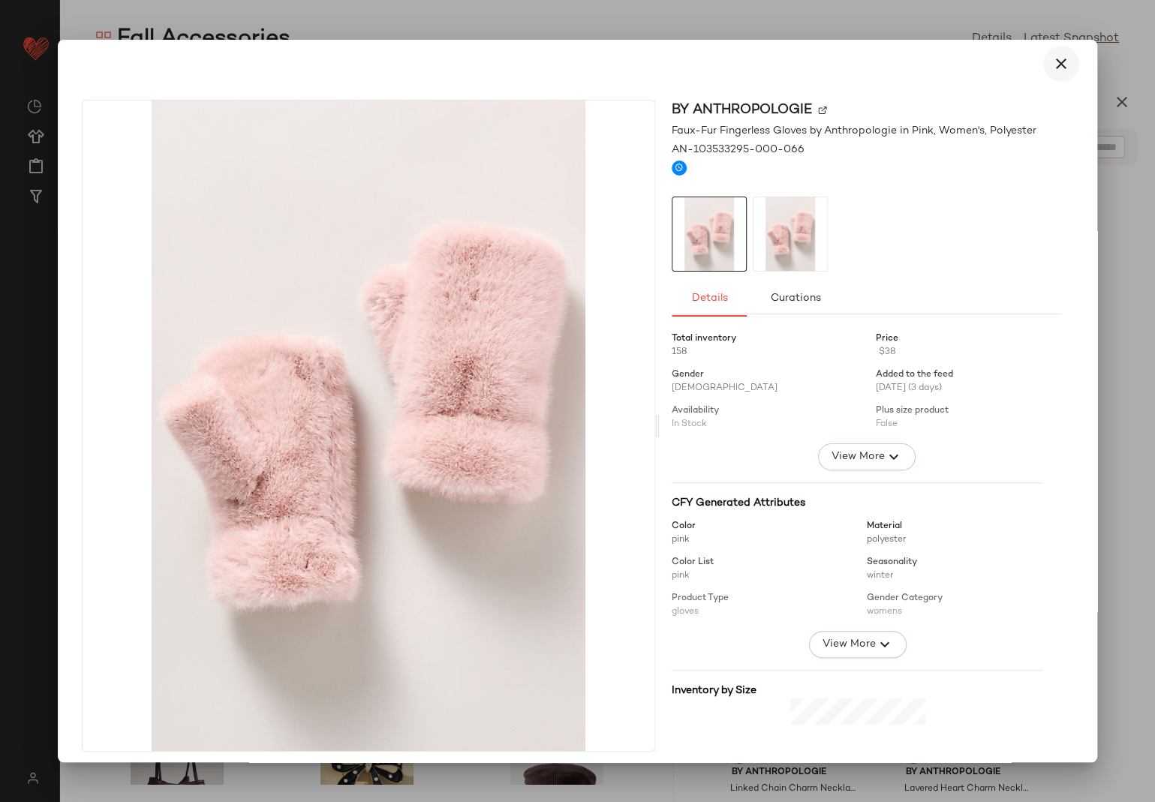
click at [1058, 55] on icon "button" at bounding box center [1061, 64] width 18 height 18
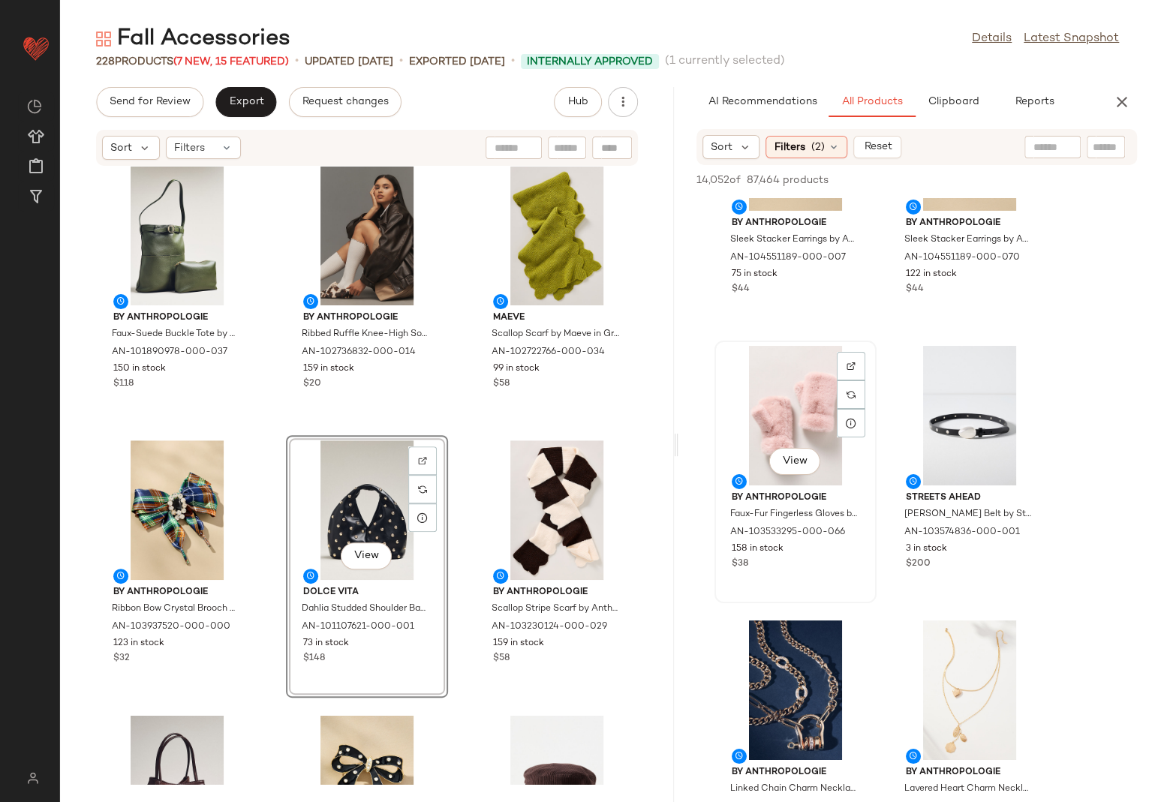
click at [771, 376] on div "View" at bounding box center [796, 416] width 152 height 140
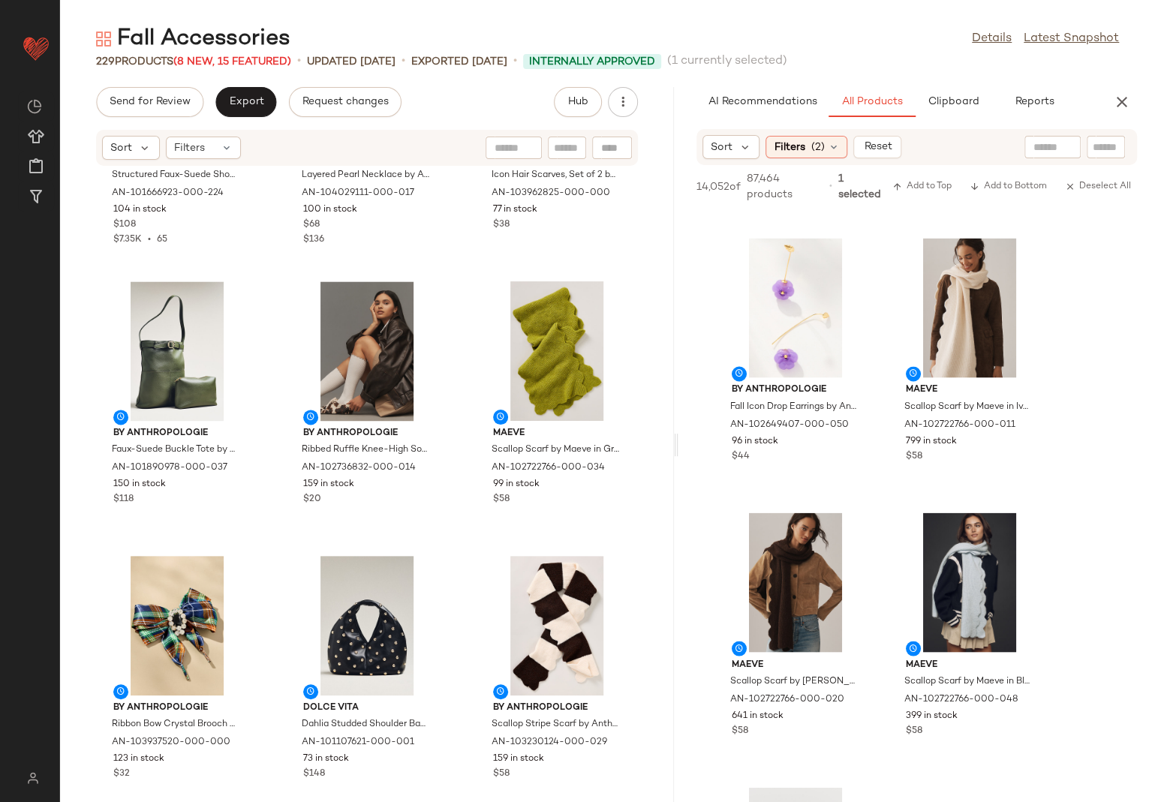
scroll to position [15378, 0]
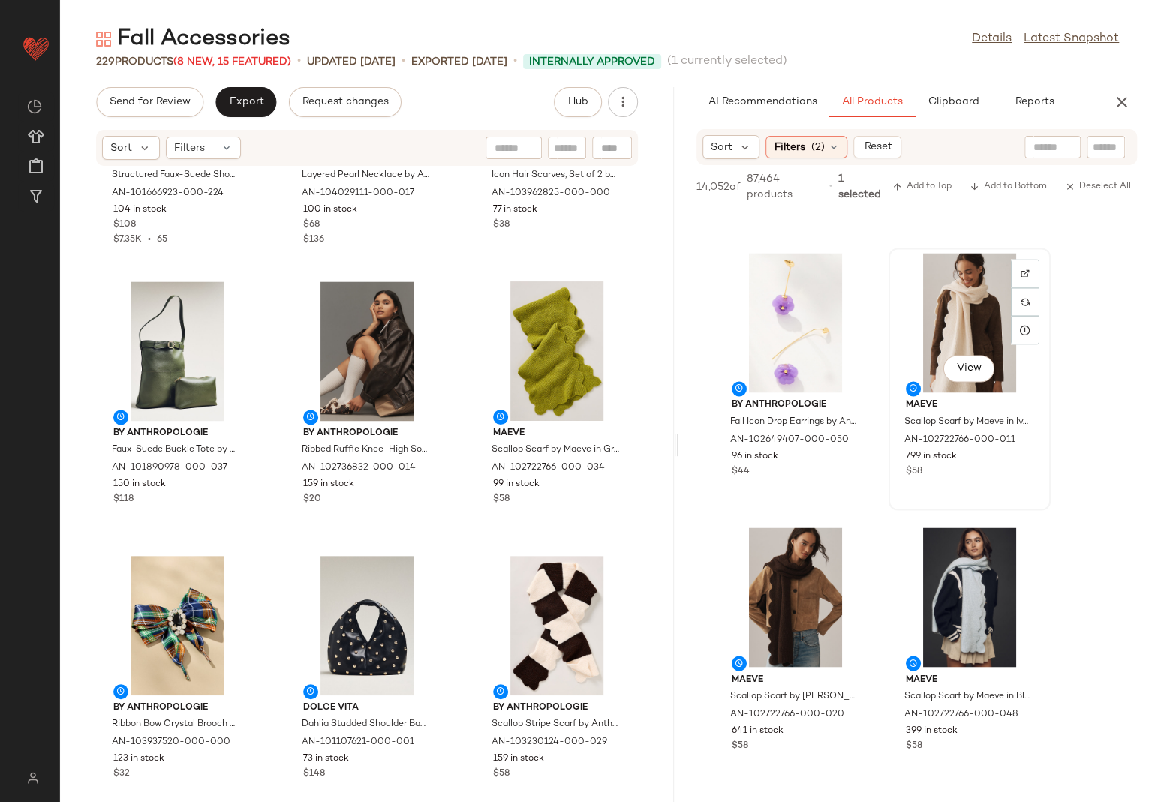
click at [937, 353] on div "View" at bounding box center [970, 323] width 152 height 140
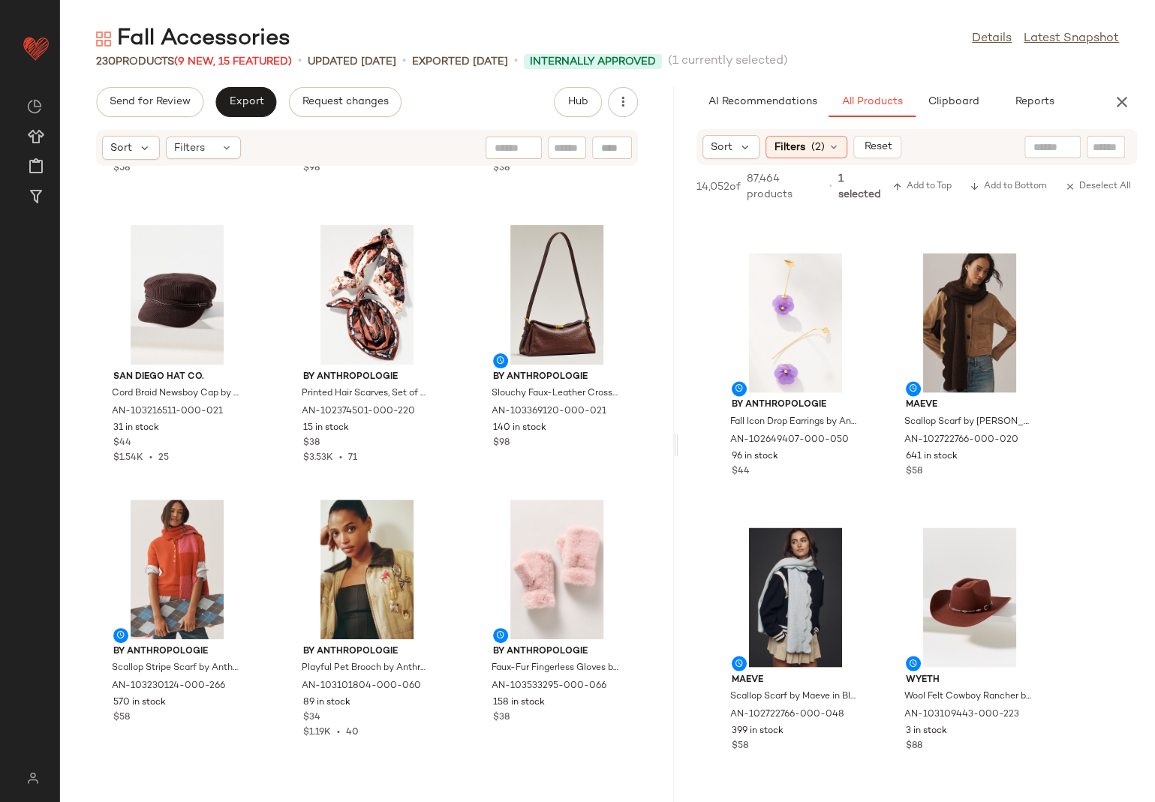
scroll to position [2204, 0]
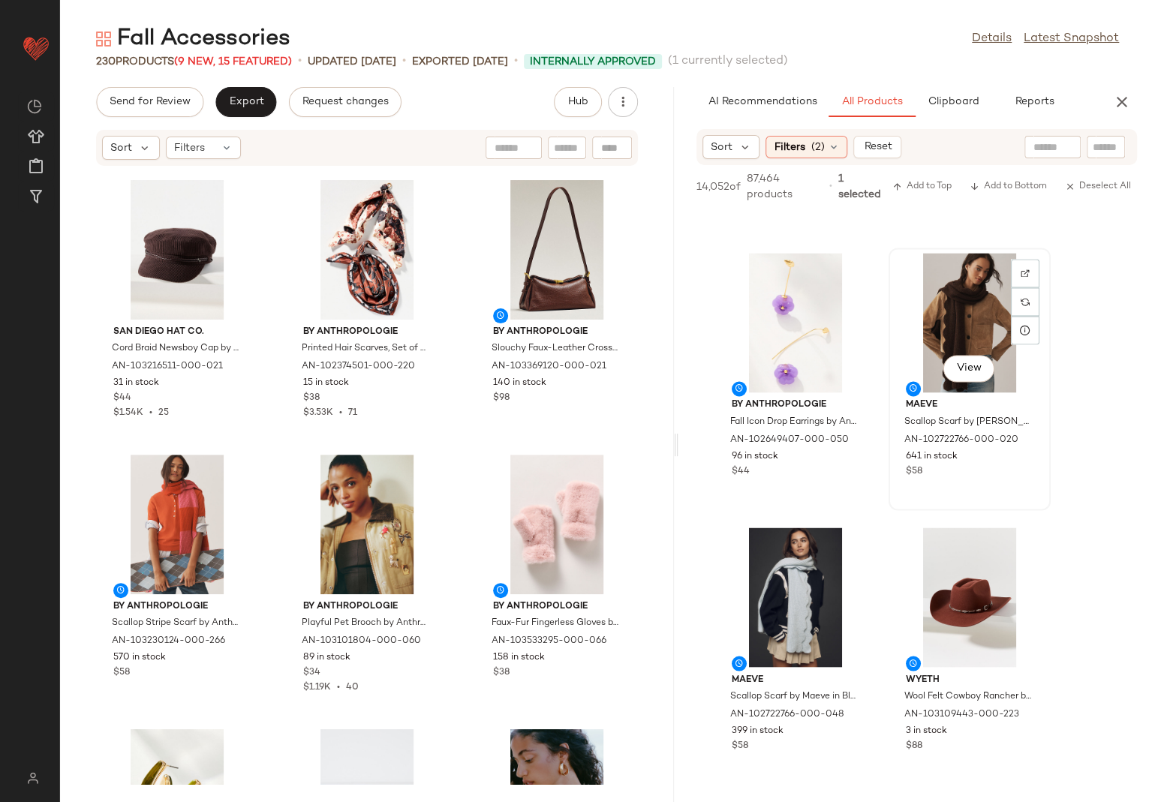
click at [966, 299] on div "View" at bounding box center [970, 323] width 152 height 140
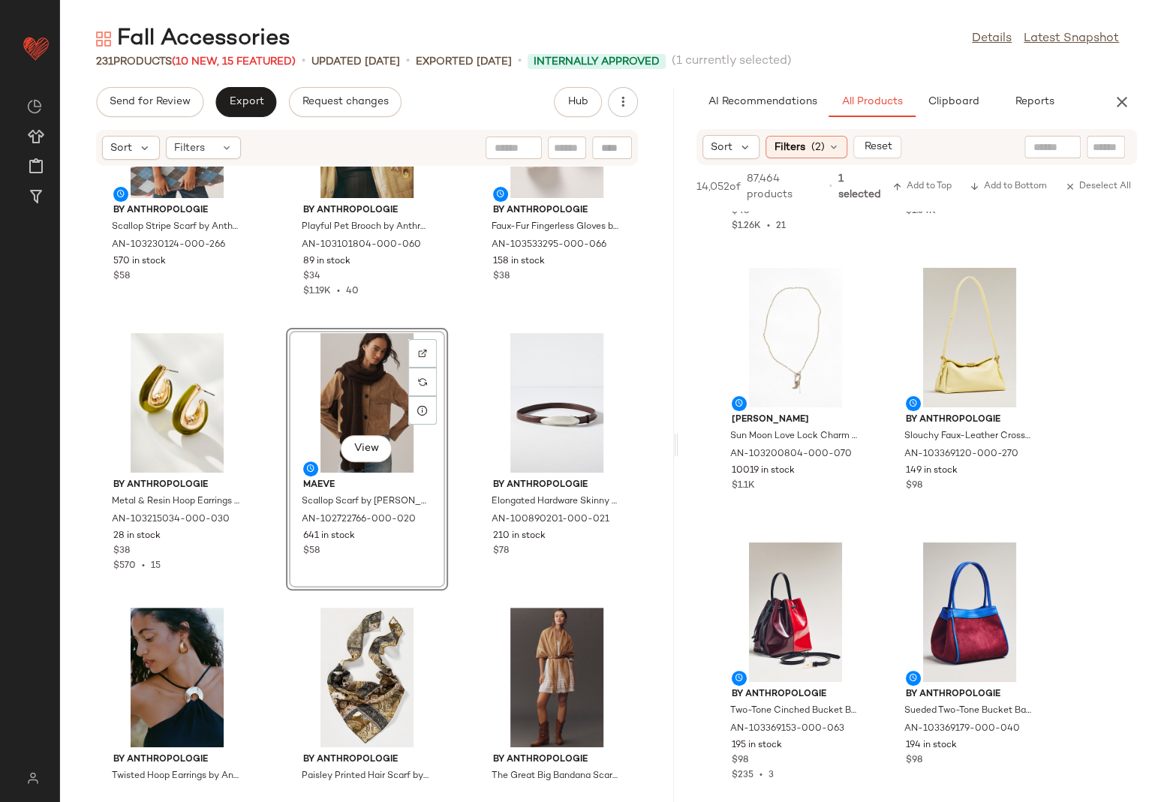
scroll to position [17419, 0]
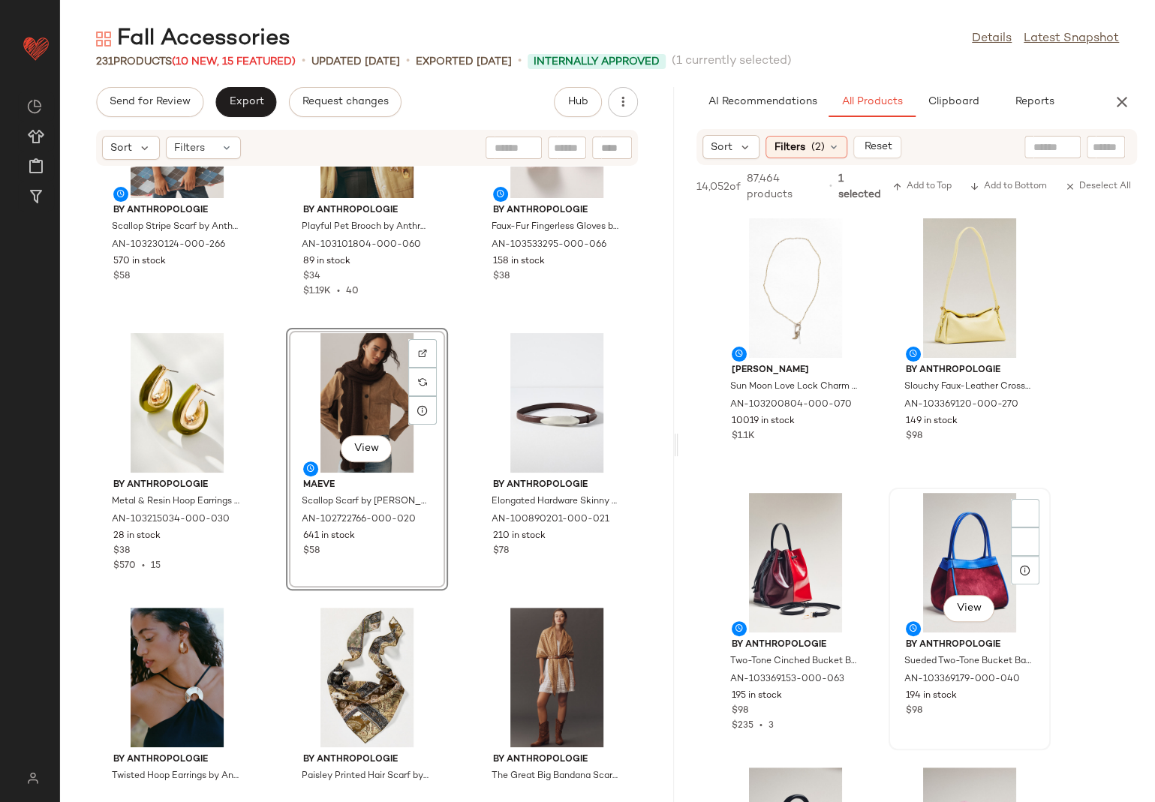
click at [938, 557] on div "View" at bounding box center [970, 563] width 152 height 140
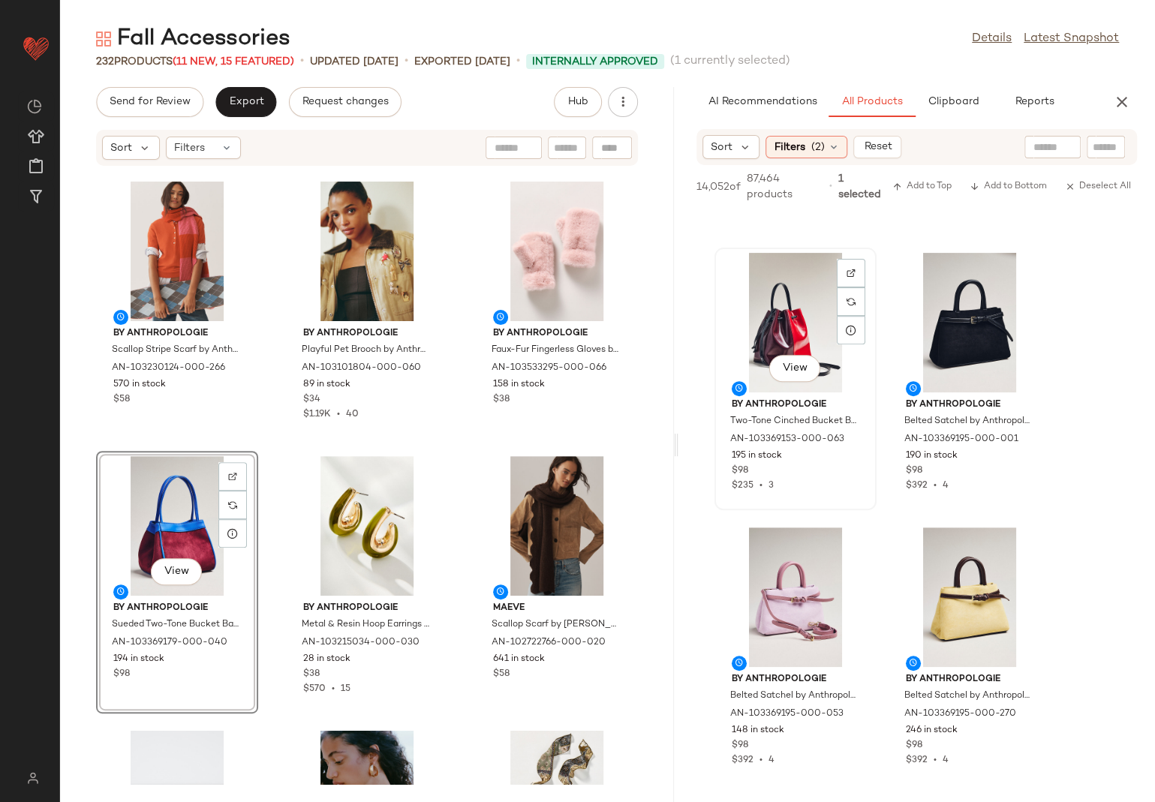
scroll to position [17684, 0]
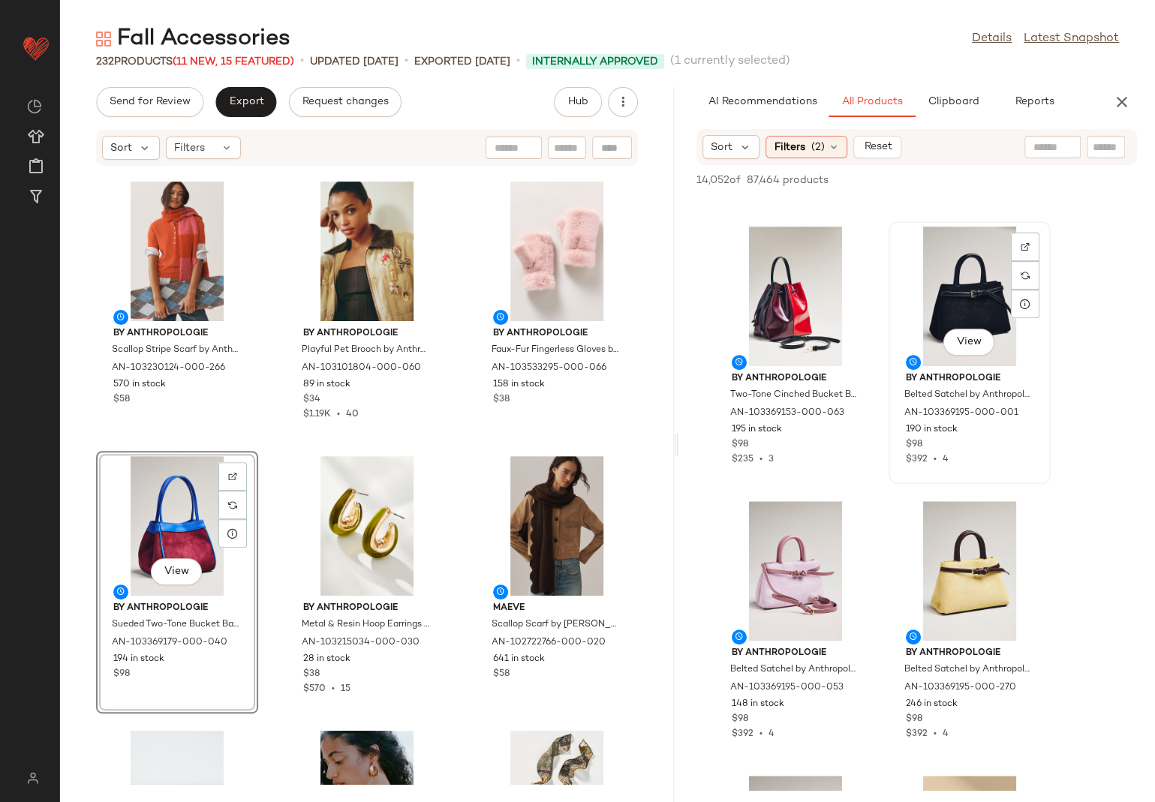
click at [931, 302] on div "View" at bounding box center [970, 297] width 152 height 140
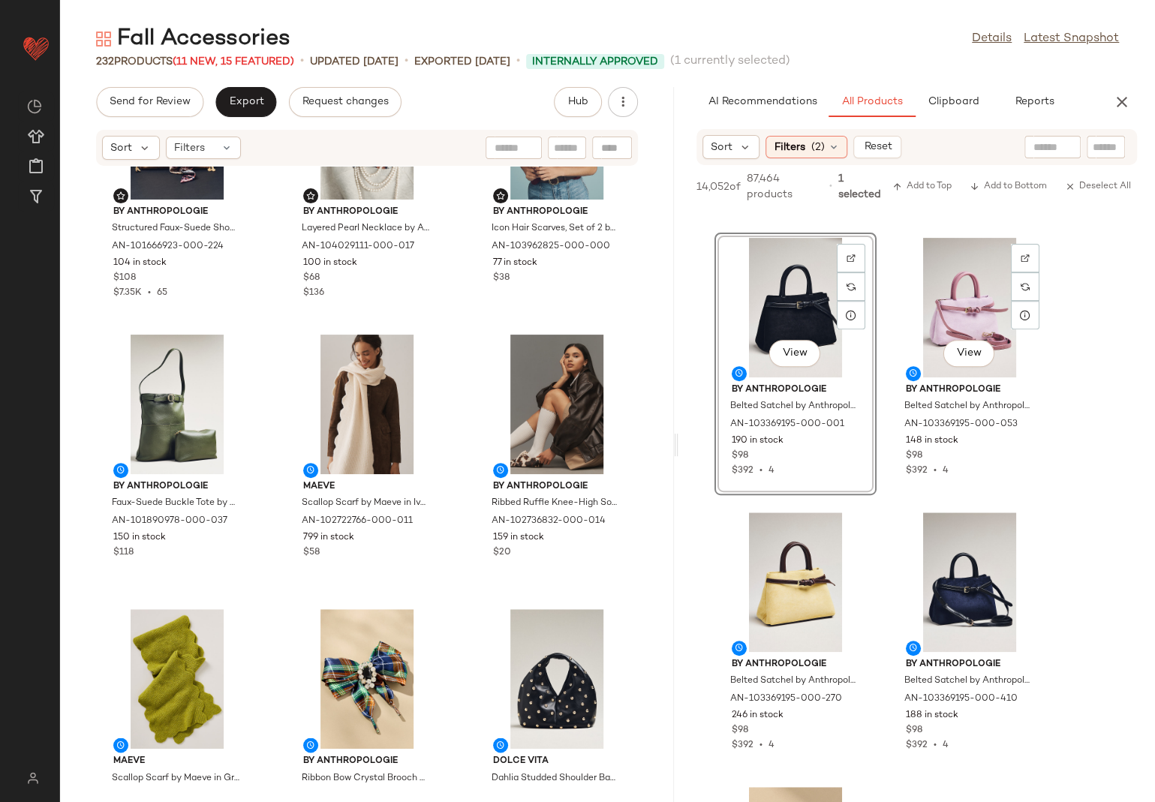
scroll to position [17732, 0]
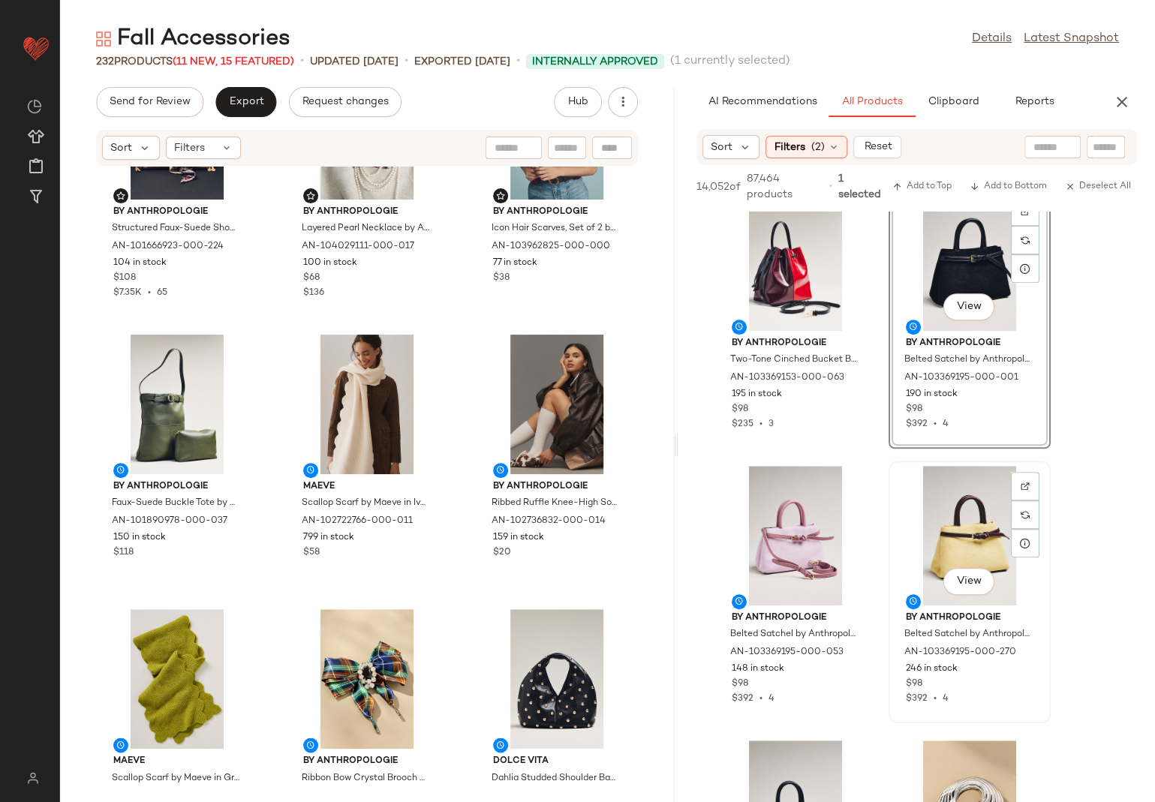
click at [947, 515] on div "View" at bounding box center [970, 536] width 152 height 140
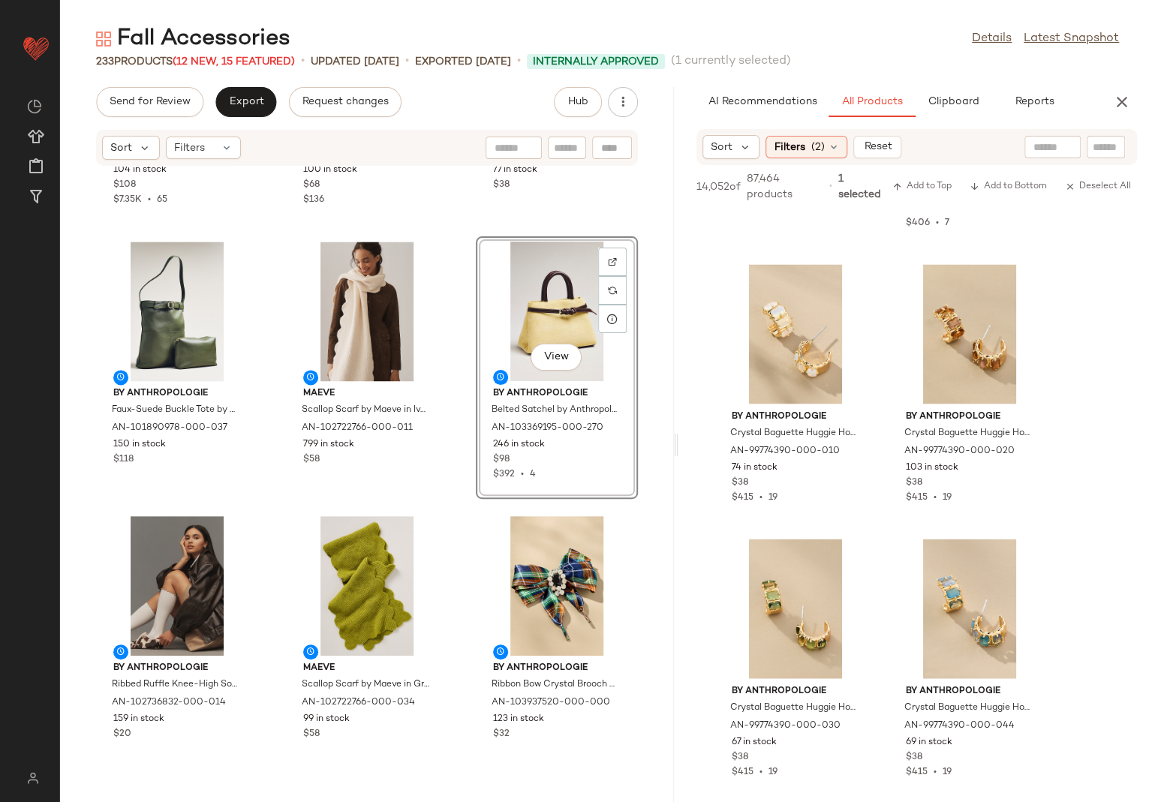
scroll to position [22532, 0]
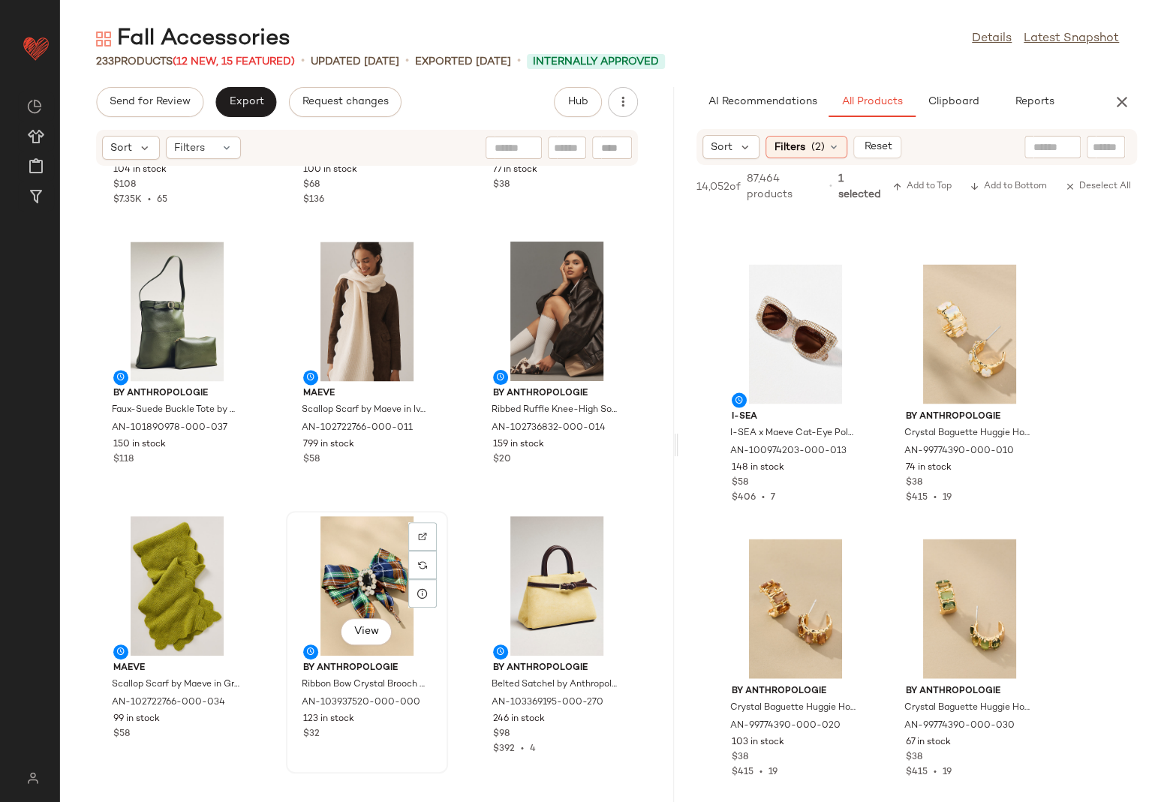
click at [308, 563] on div "View" at bounding box center [367, 586] width 152 height 140
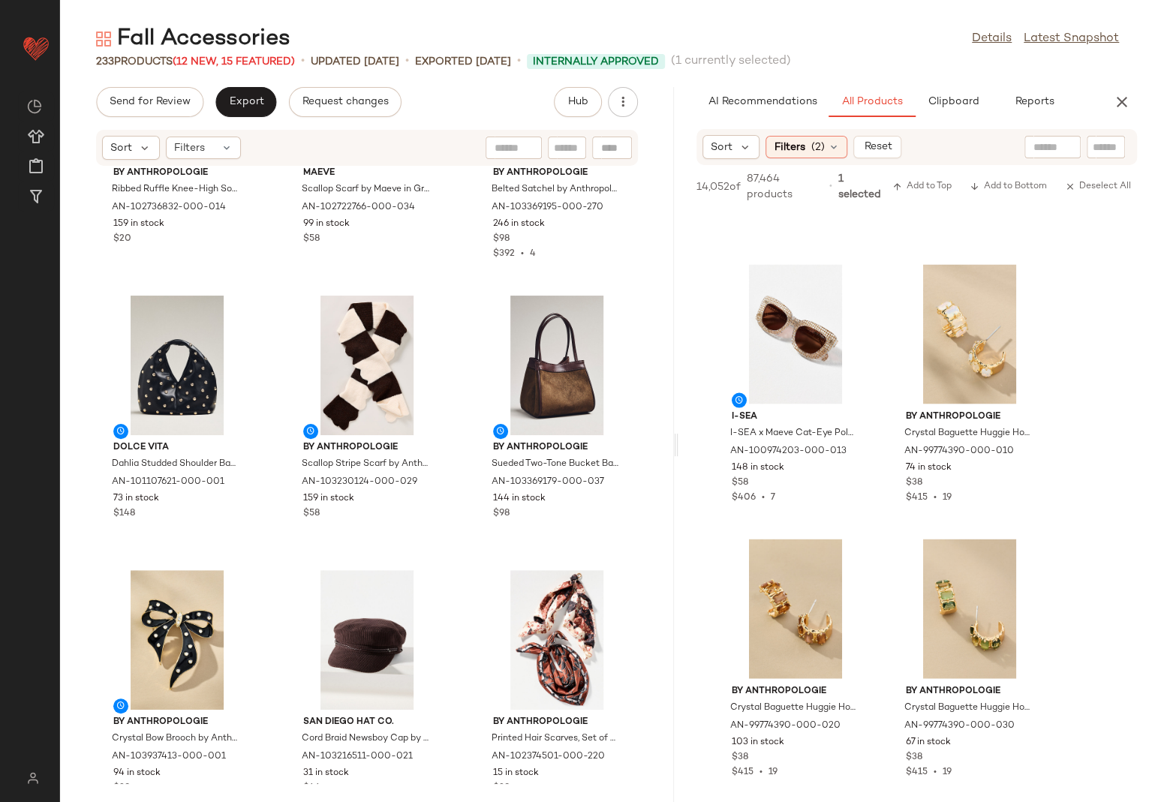
scroll to position [1816, 0]
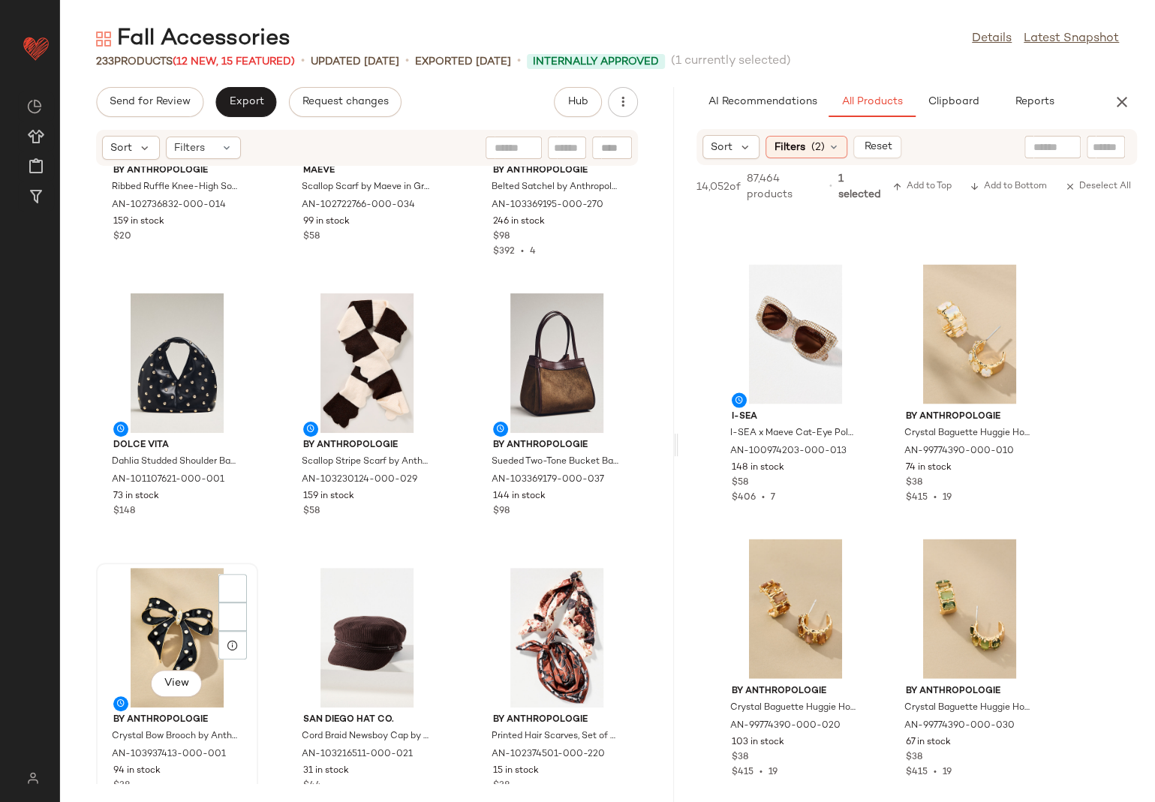
click at [140, 638] on div "View" at bounding box center [177, 638] width 152 height 140
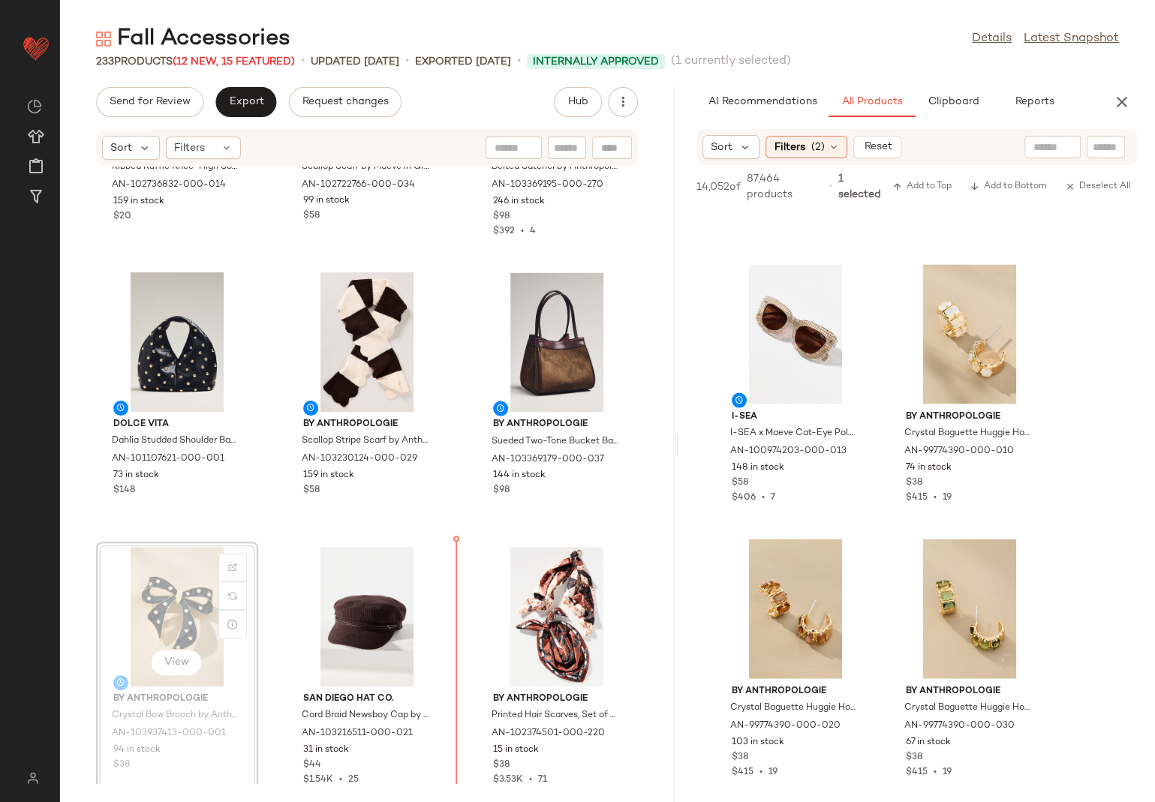
scroll to position [1846, 0]
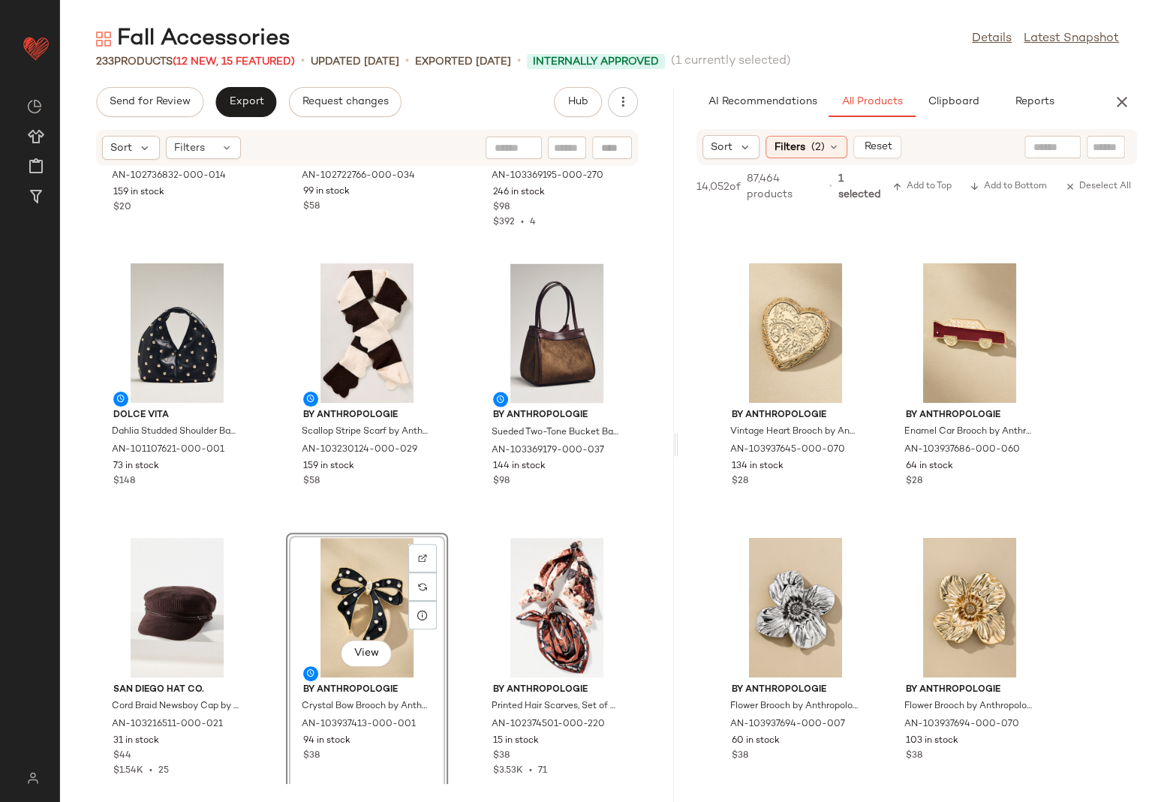
scroll to position [23965, 0]
click at [938, 327] on div "View" at bounding box center [970, 334] width 152 height 140
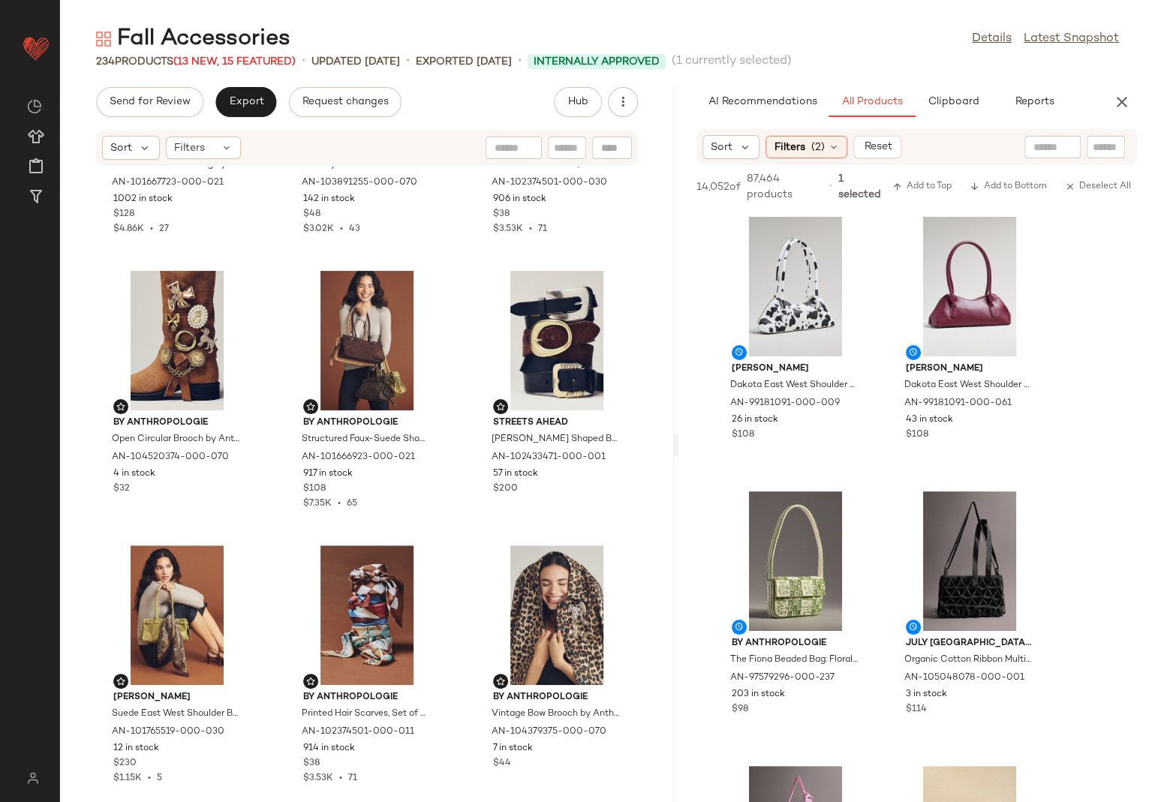
scroll to position [0, 0]
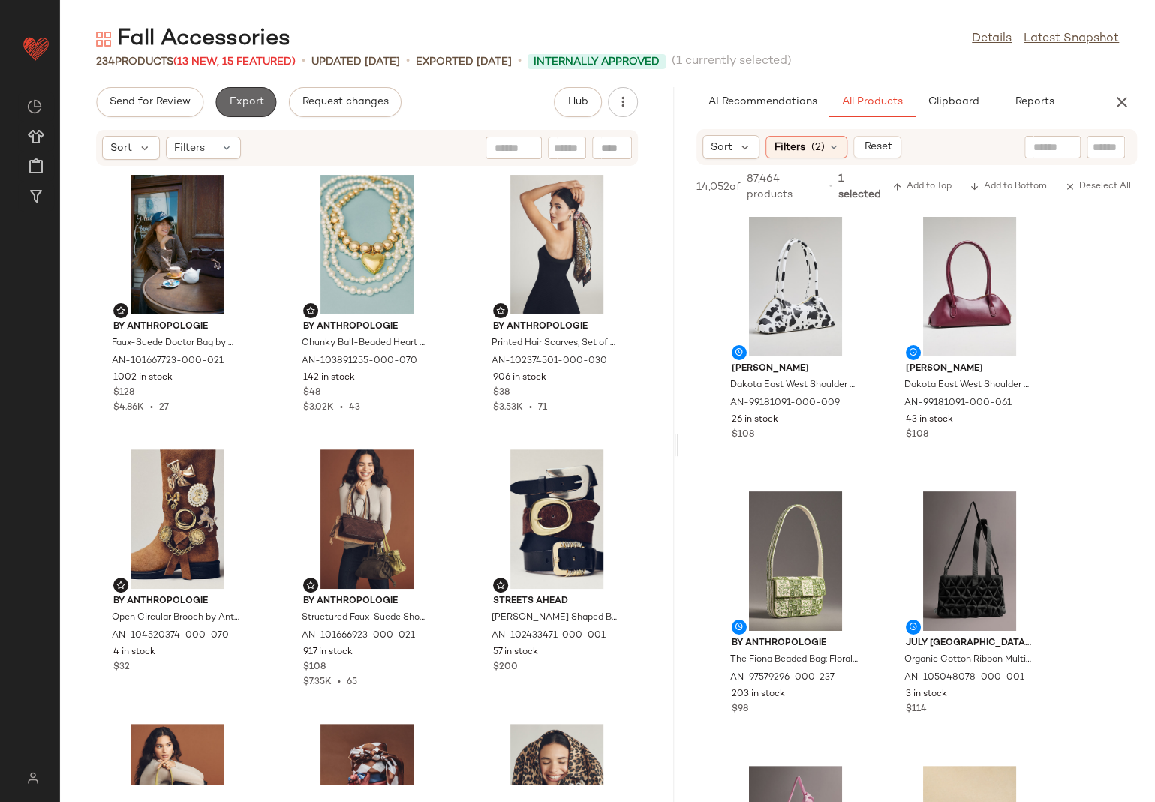
click at [243, 102] on span "Export" at bounding box center [245, 102] width 35 height 12
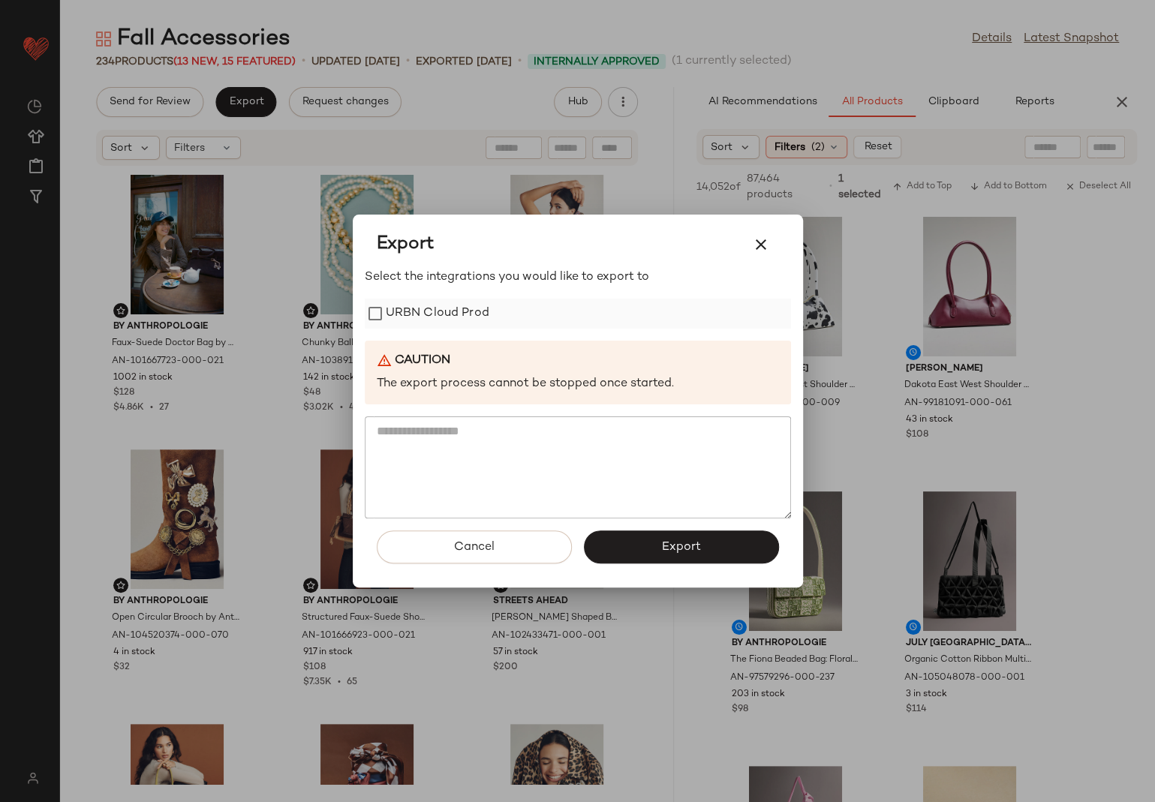
click at [411, 318] on label "URBN Cloud Prod" at bounding box center [438, 314] width 104 height 30
click at [652, 547] on button "Export" at bounding box center [681, 546] width 195 height 33
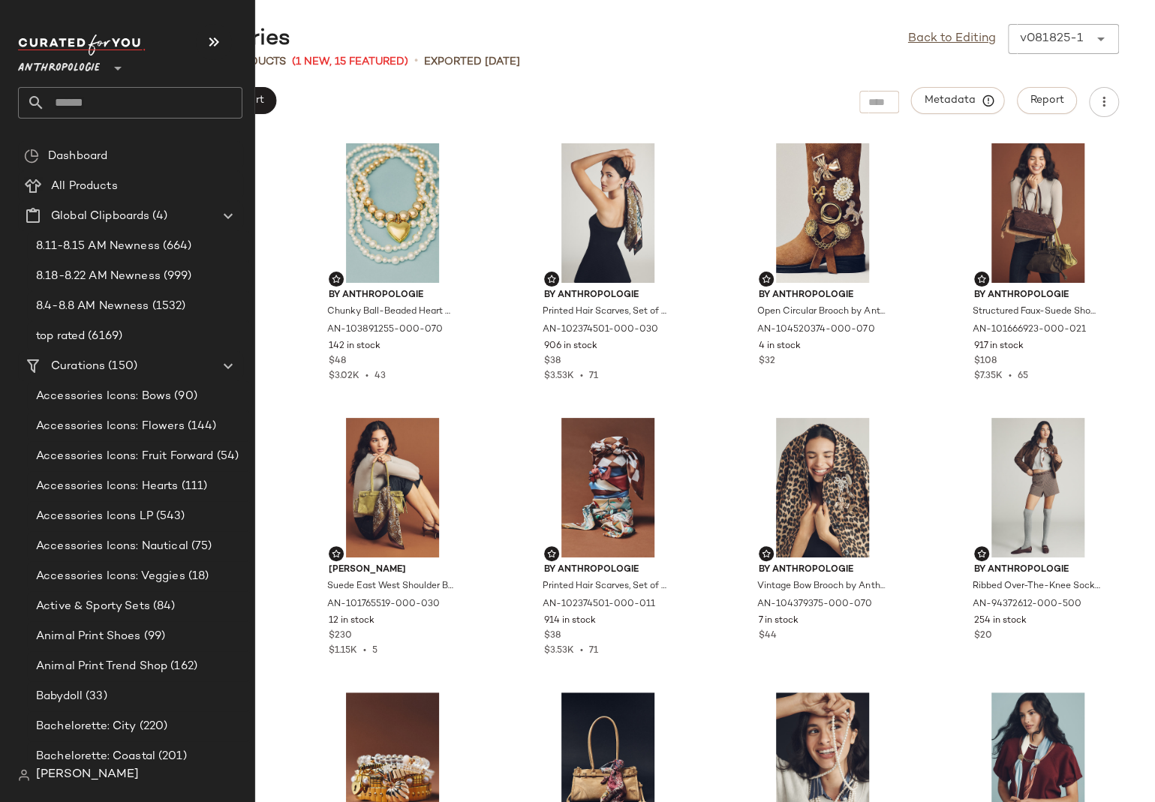
click at [101, 98] on input "text" at bounding box center [143, 103] width 197 height 32
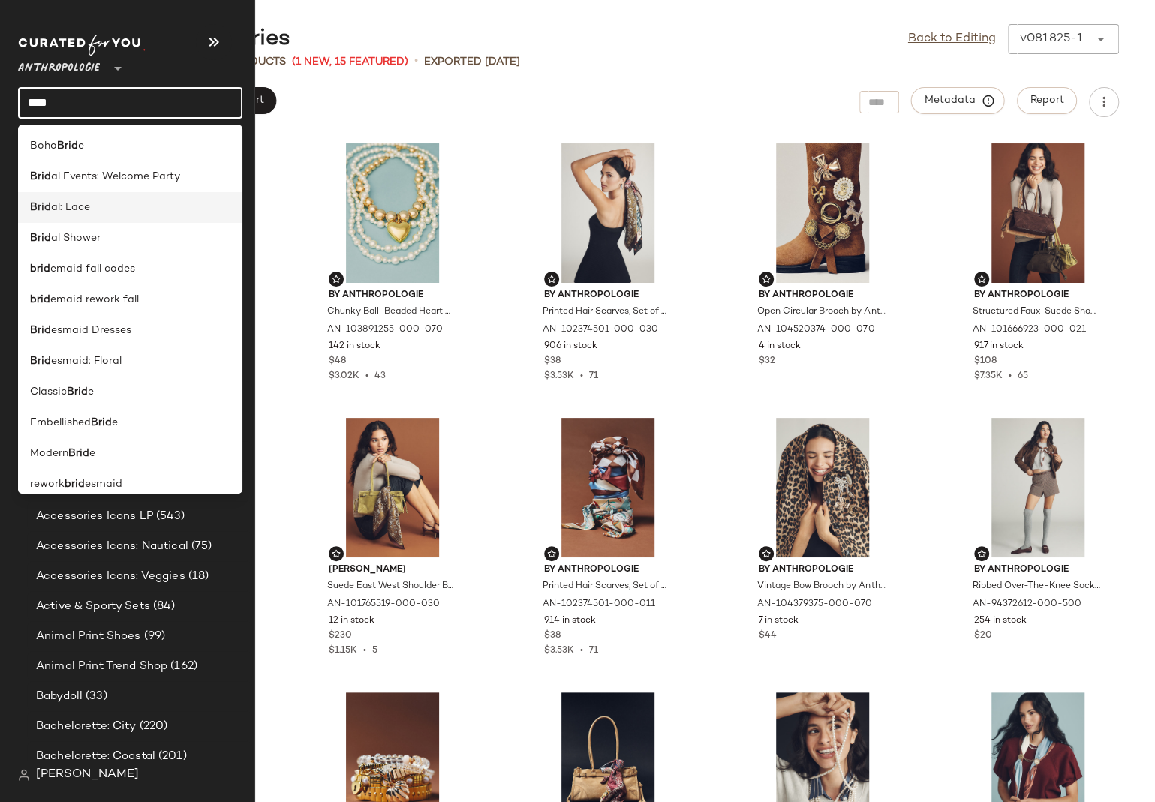
type input "****"
click at [76, 203] on span "al: Lace" at bounding box center [70, 208] width 39 height 16
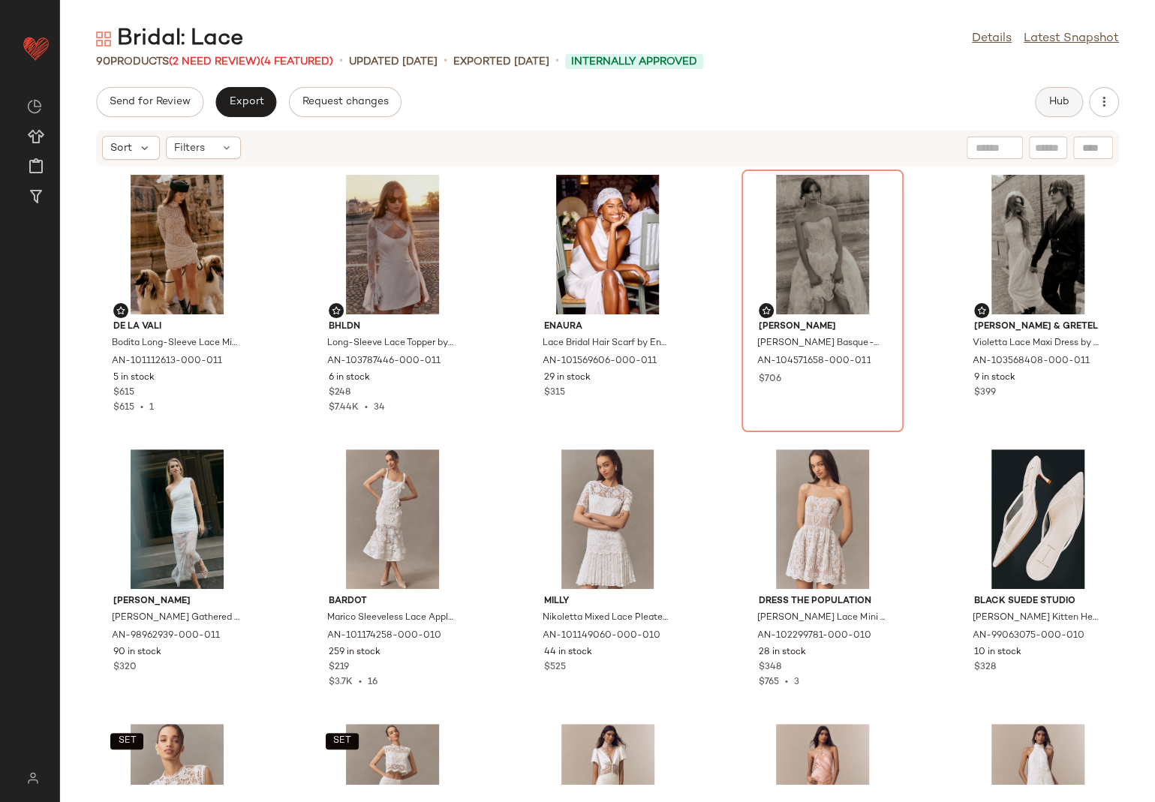
click at [1047, 97] on button "Hub" at bounding box center [1059, 102] width 48 height 30
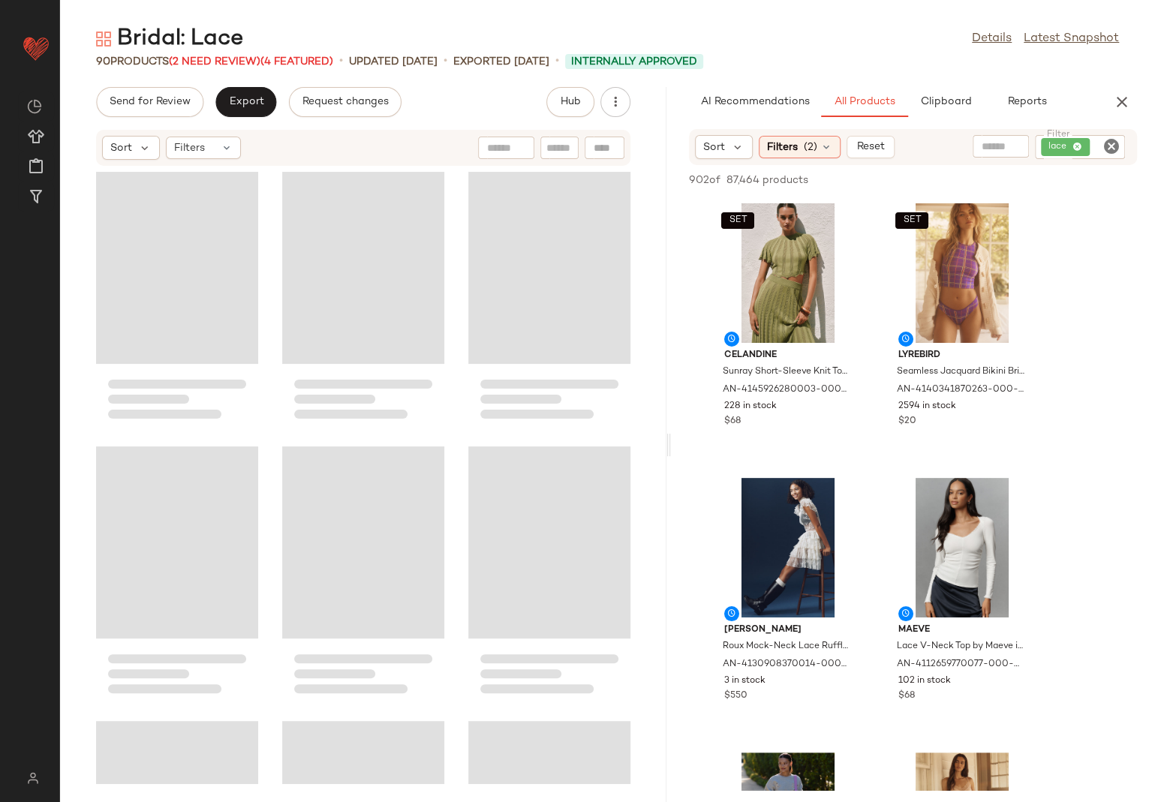
drag, startPoint x: 607, startPoint y: 440, endPoint x: 672, endPoint y: 431, distance: 65.2
click at [672, 431] on div "Bridal: Lace Details Latest Snapshot 90 Products (2 Need Review) (4 Featured) •…" at bounding box center [607, 413] width 1095 height 778
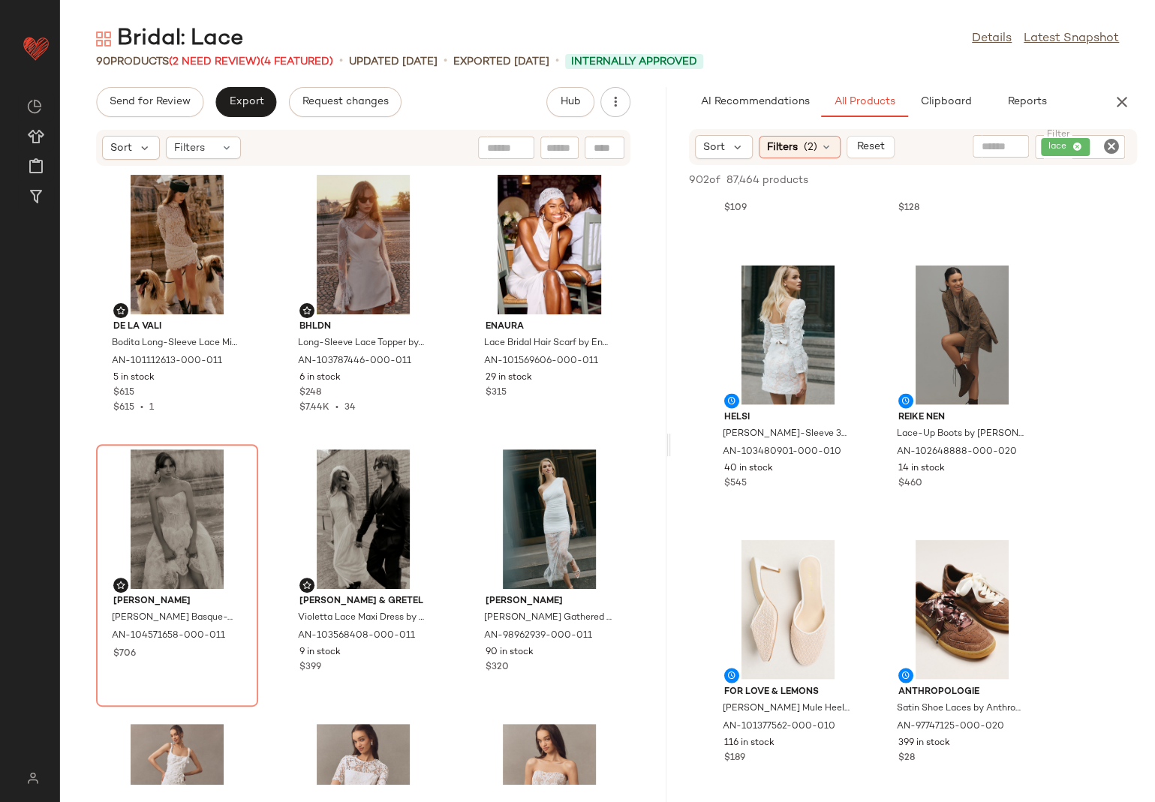
scroll to position [1588, 0]
click at [795, 380] on span "View" at bounding box center [787, 379] width 26 height 12
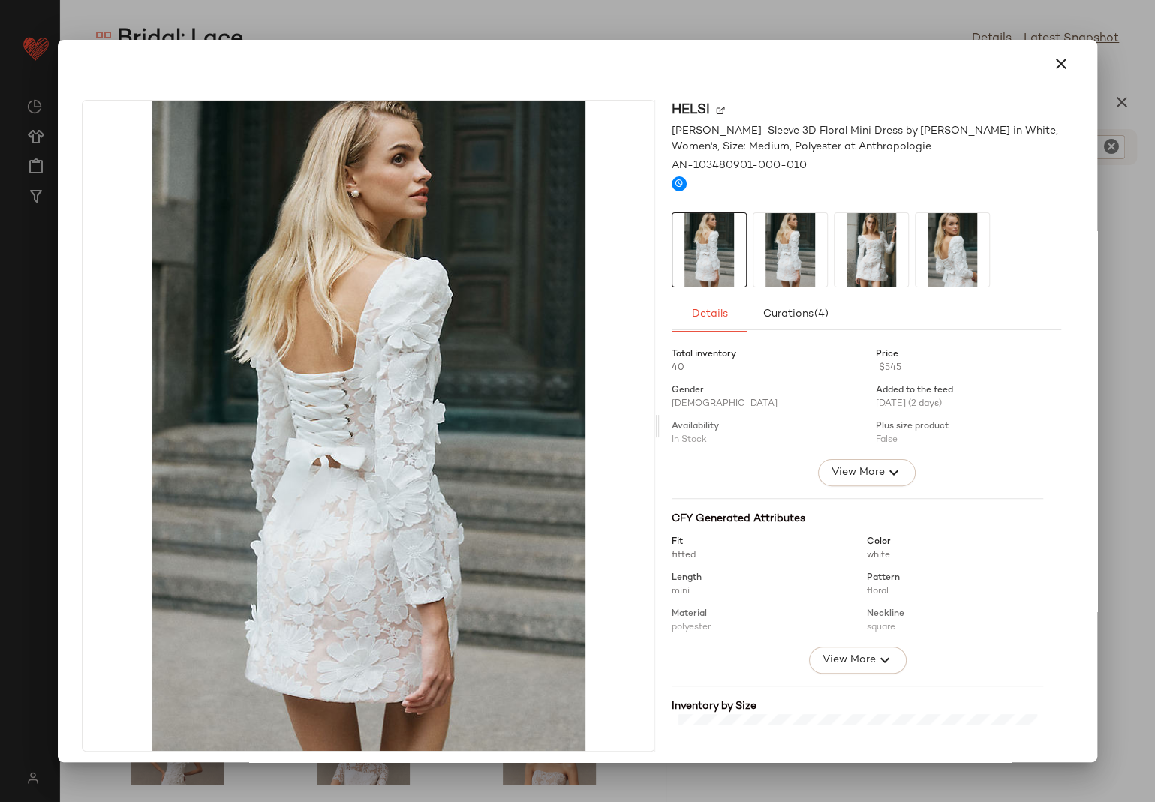
click at [852, 247] on img at bounding box center [871, 250] width 74 height 74
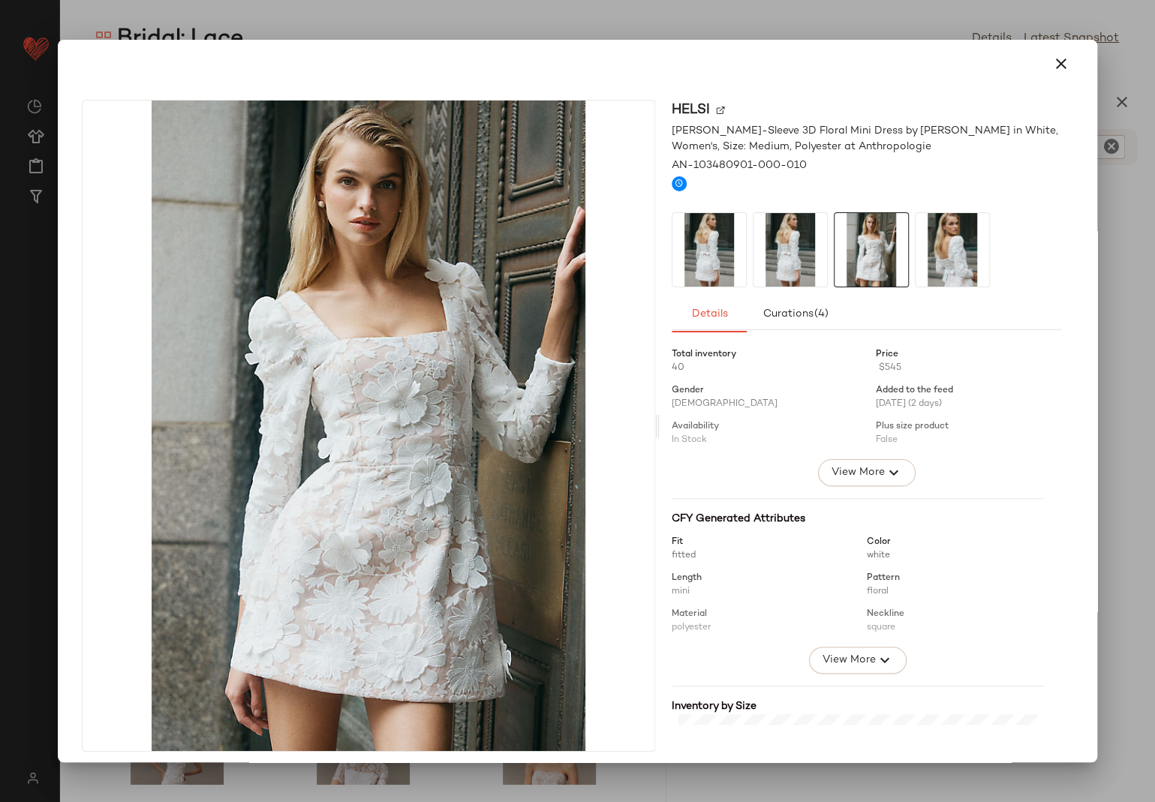
click at [915, 250] on img at bounding box center [952, 250] width 74 height 74
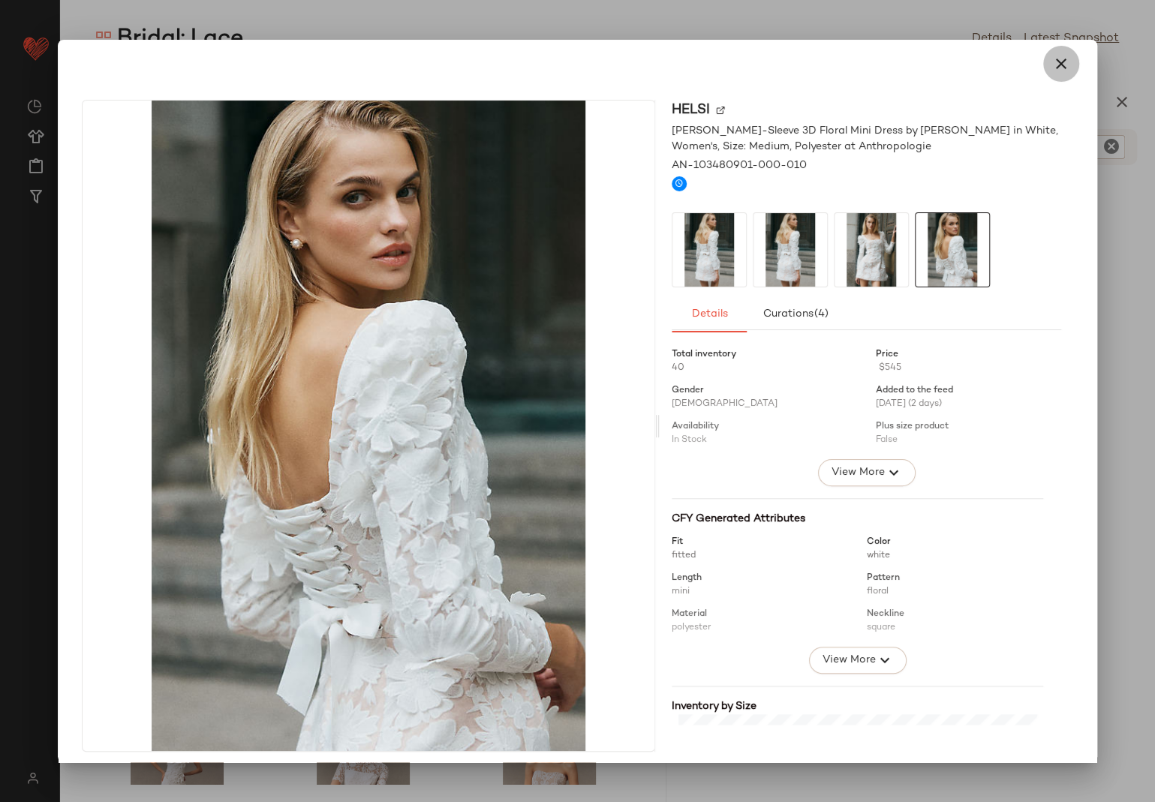
click at [1052, 65] on icon "button" at bounding box center [1061, 64] width 18 height 18
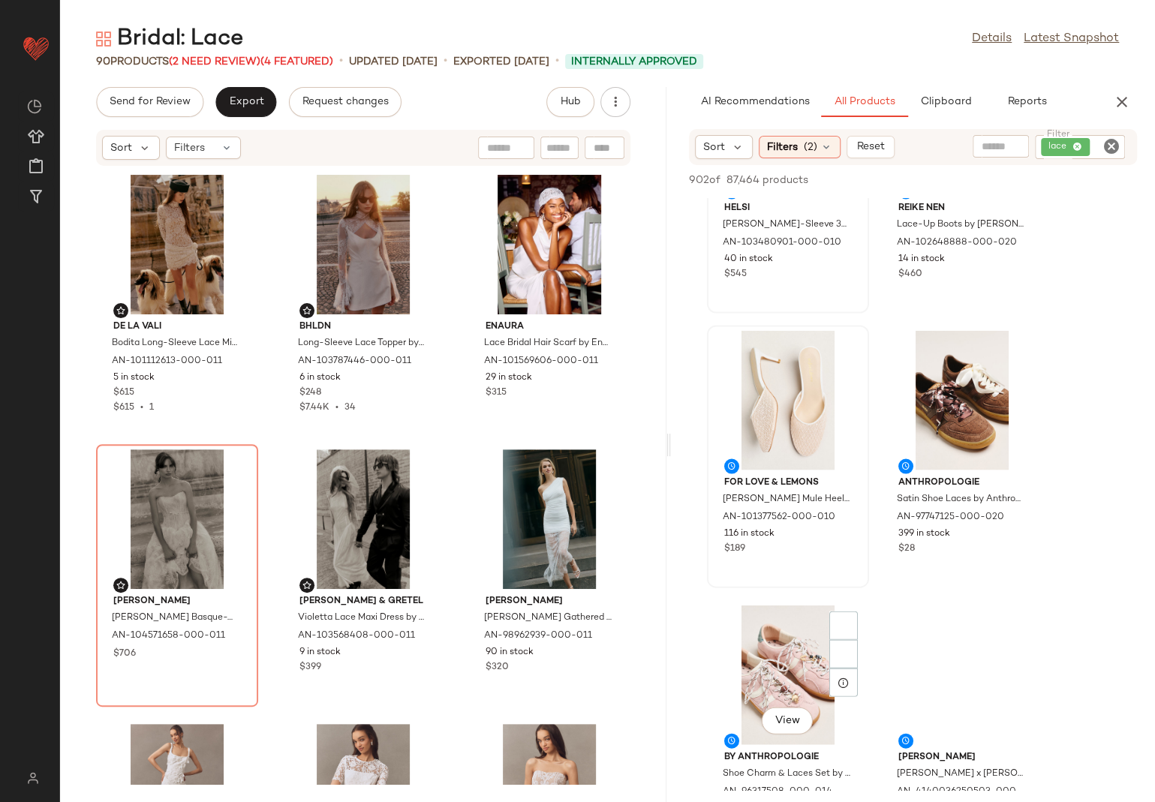
scroll to position [1864, 0]
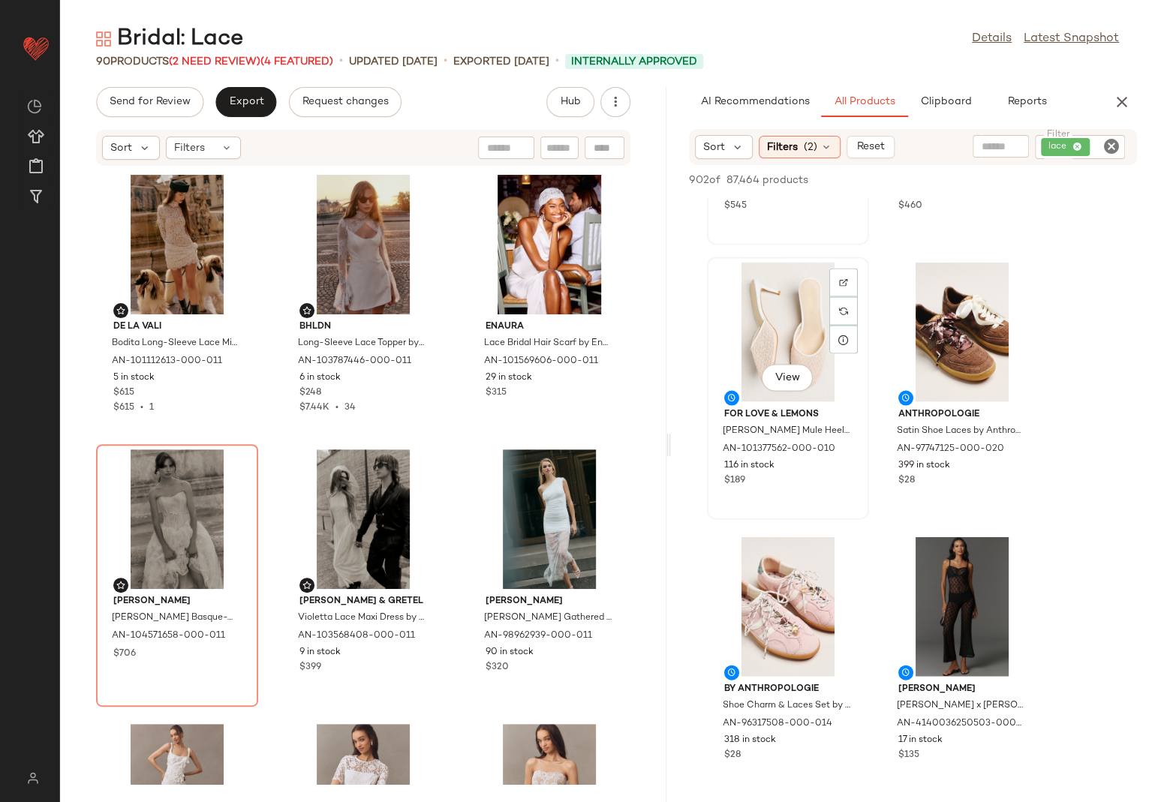
click at [754, 323] on div "View" at bounding box center [788, 332] width 152 height 140
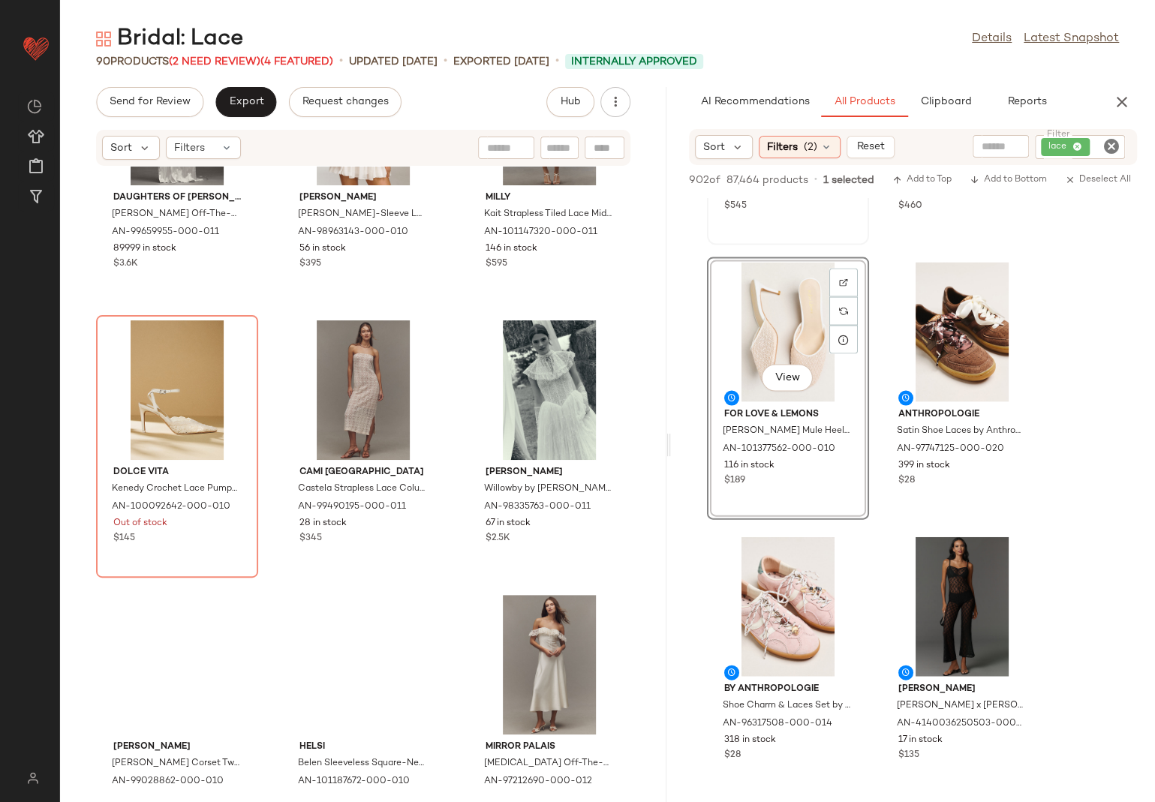
scroll to position [4026, 0]
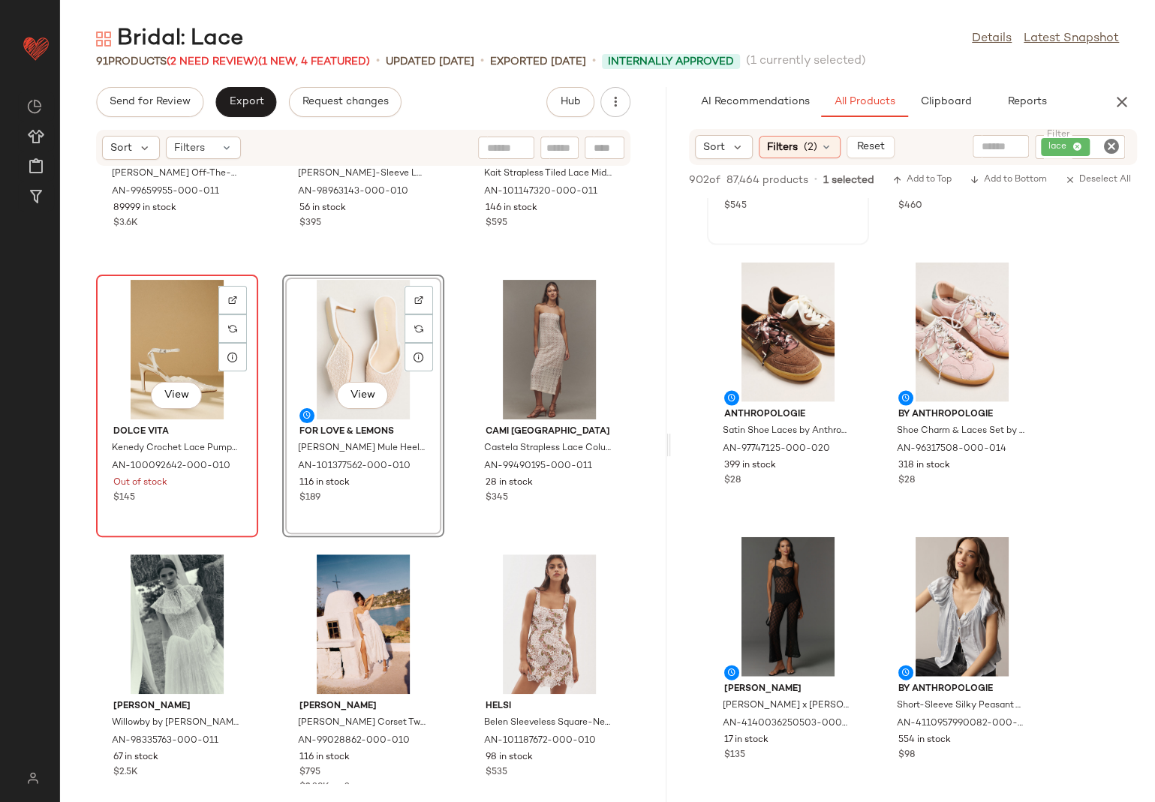
click at [161, 360] on div "View" at bounding box center [177, 350] width 152 height 140
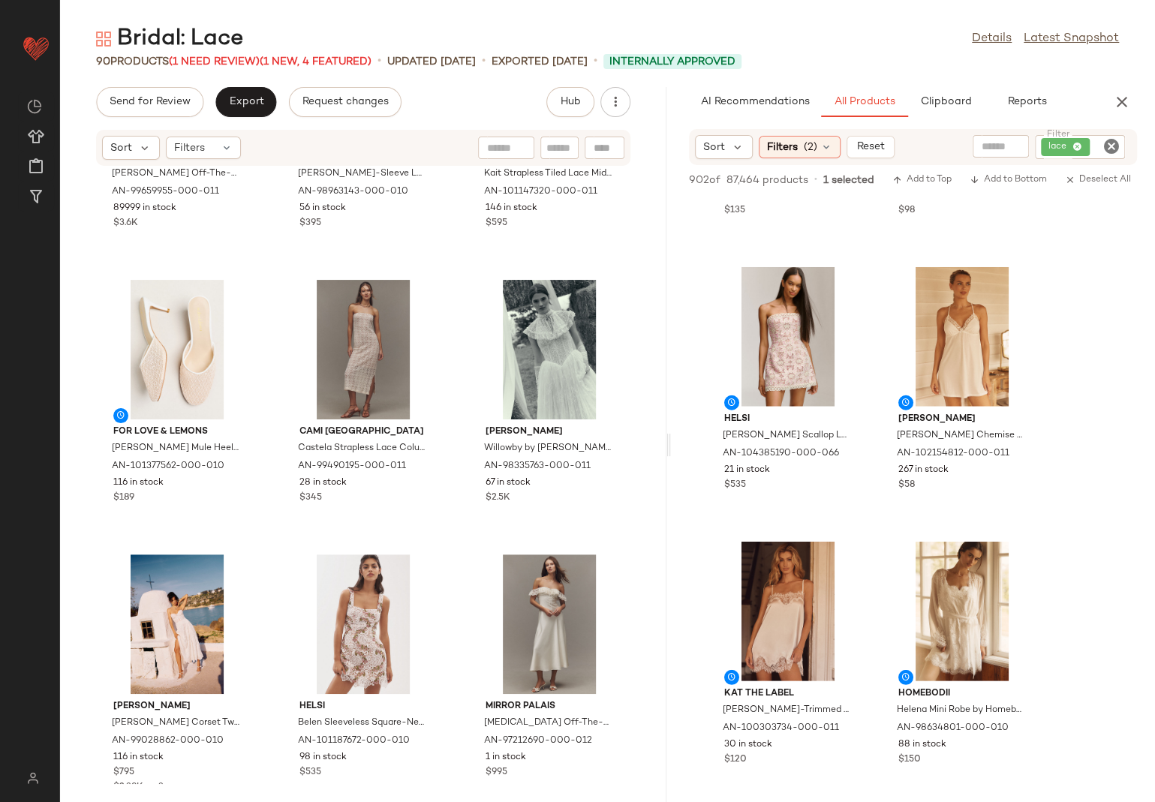
scroll to position [2389, 0]
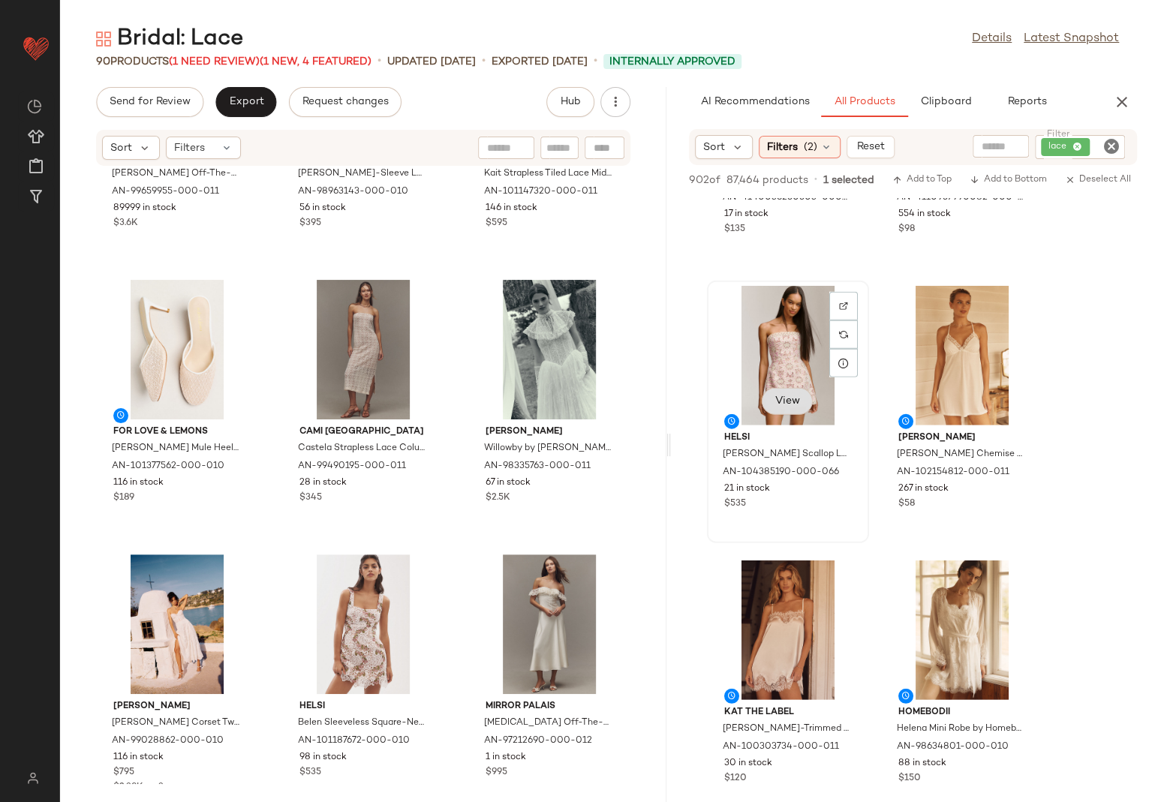
click at [788, 402] on span "View" at bounding box center [787, 401] width 26 height 12
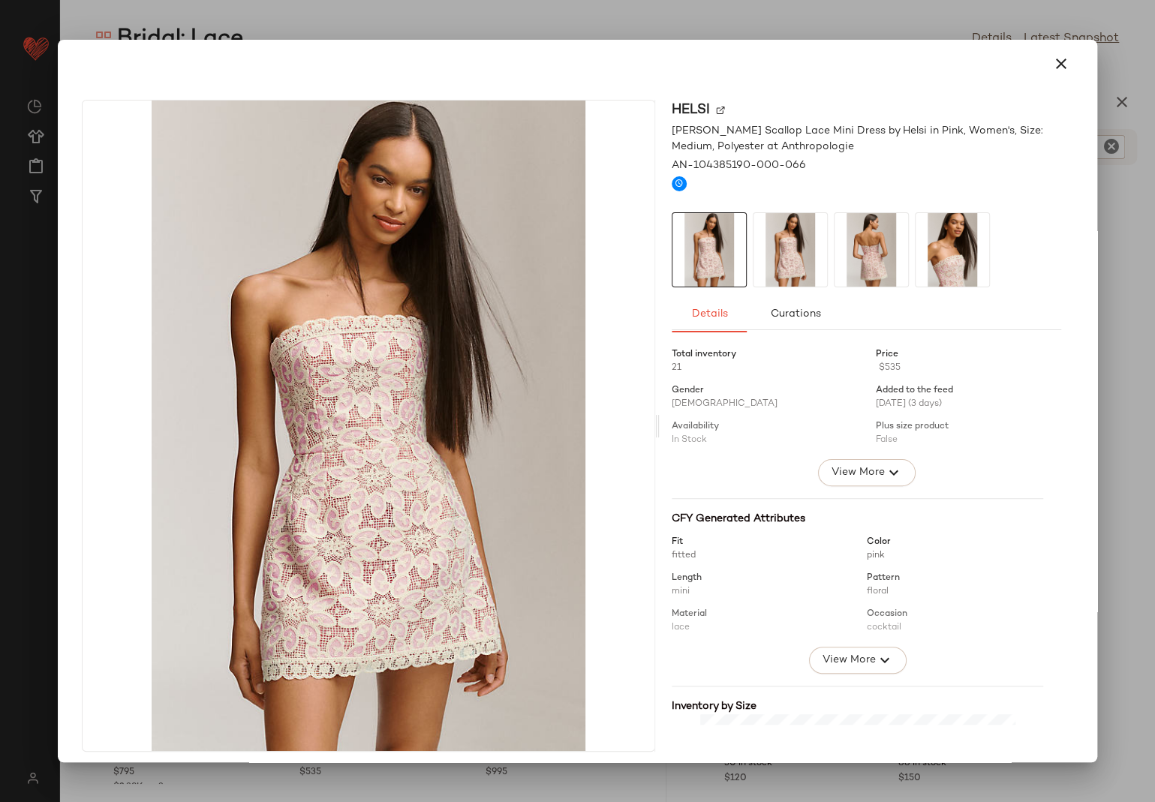
click at [857, 232] on img at bounding box center [871, 250] width 74 height 74
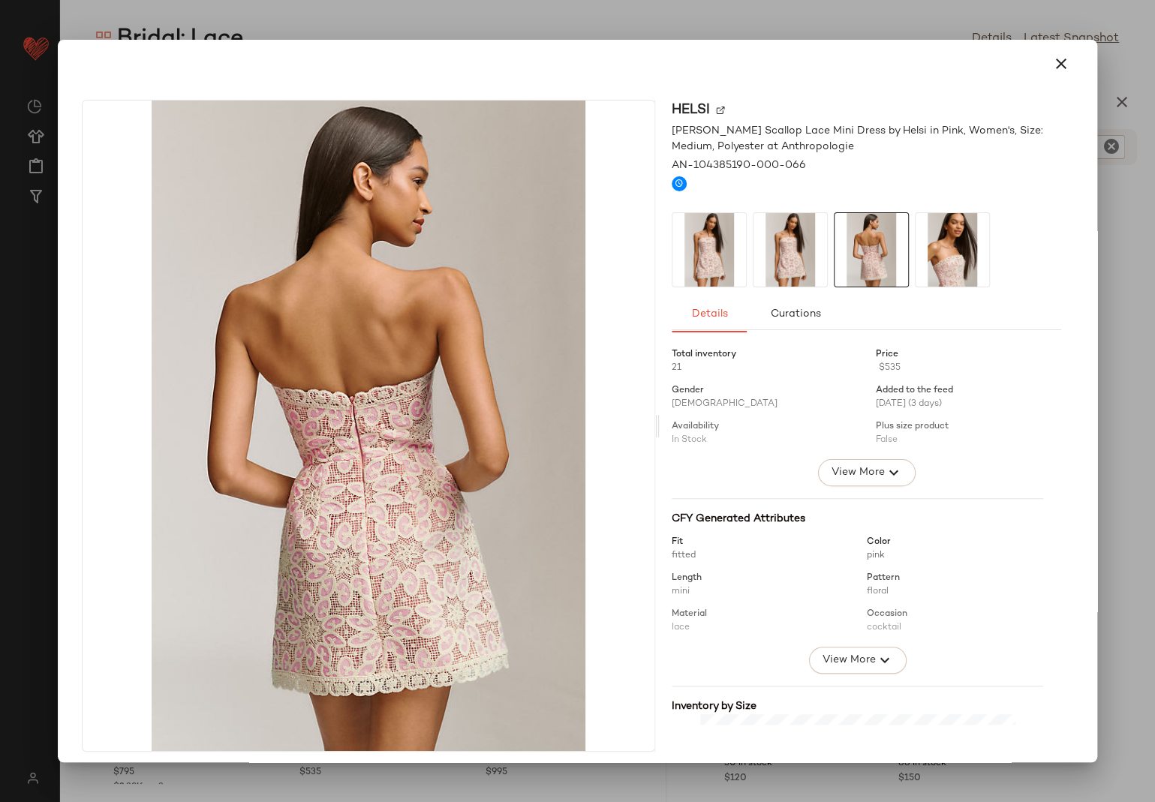
click at [942, 250] on img at bounding box center [952, 250] width 74 height 74
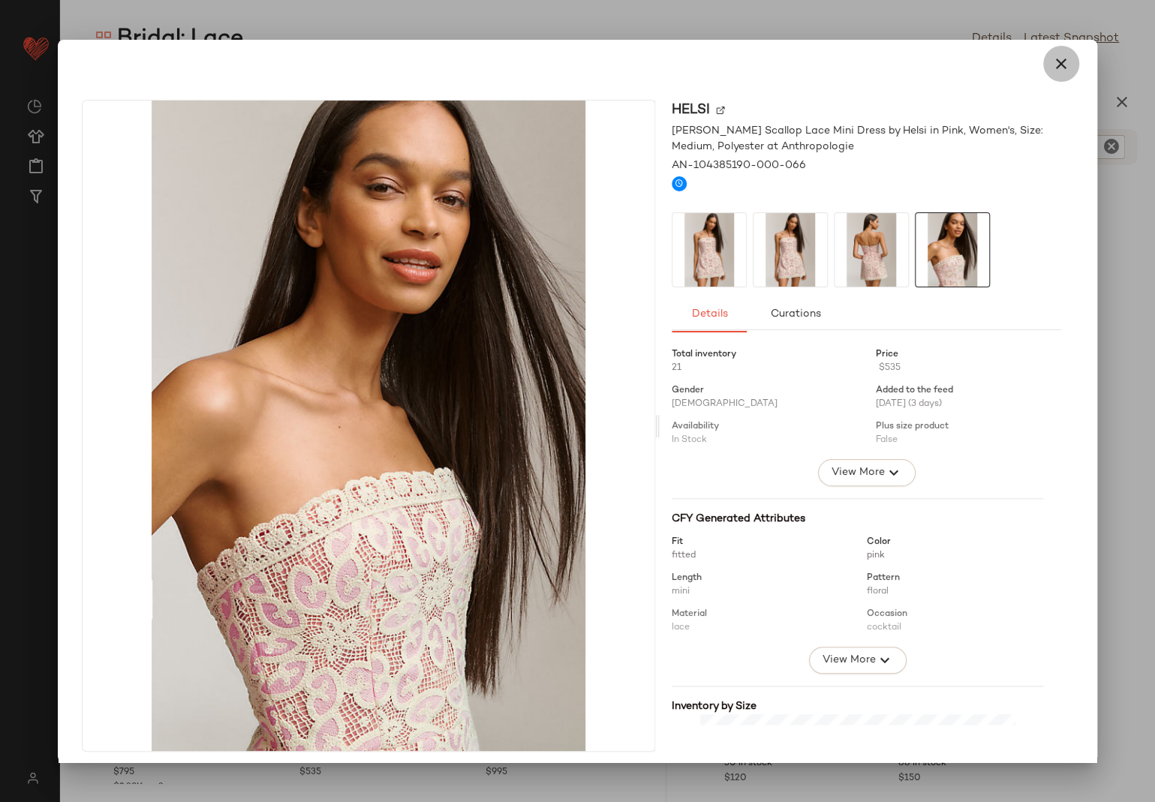
click at [1052, 68] on icon "button" at bounding box center [1061, 64] width 18 height 18
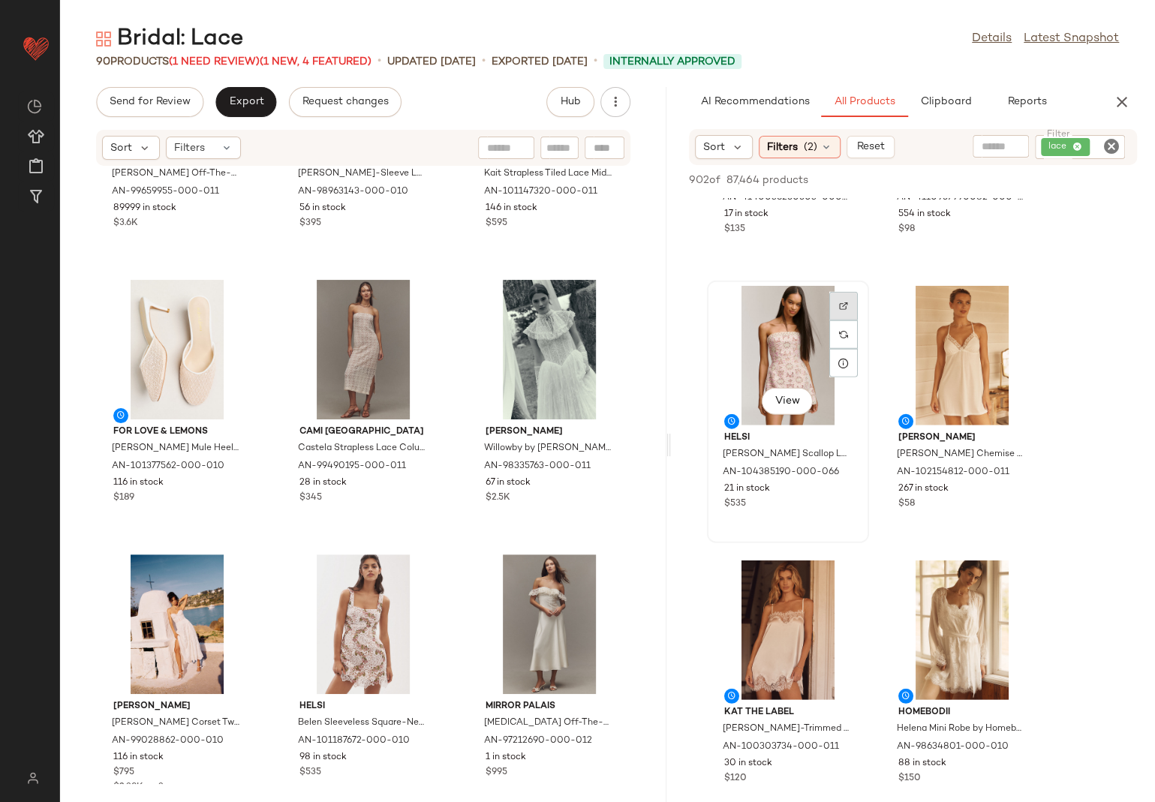
click at [843, 308] on img at bounding box center [843, 306] width 9 height 9
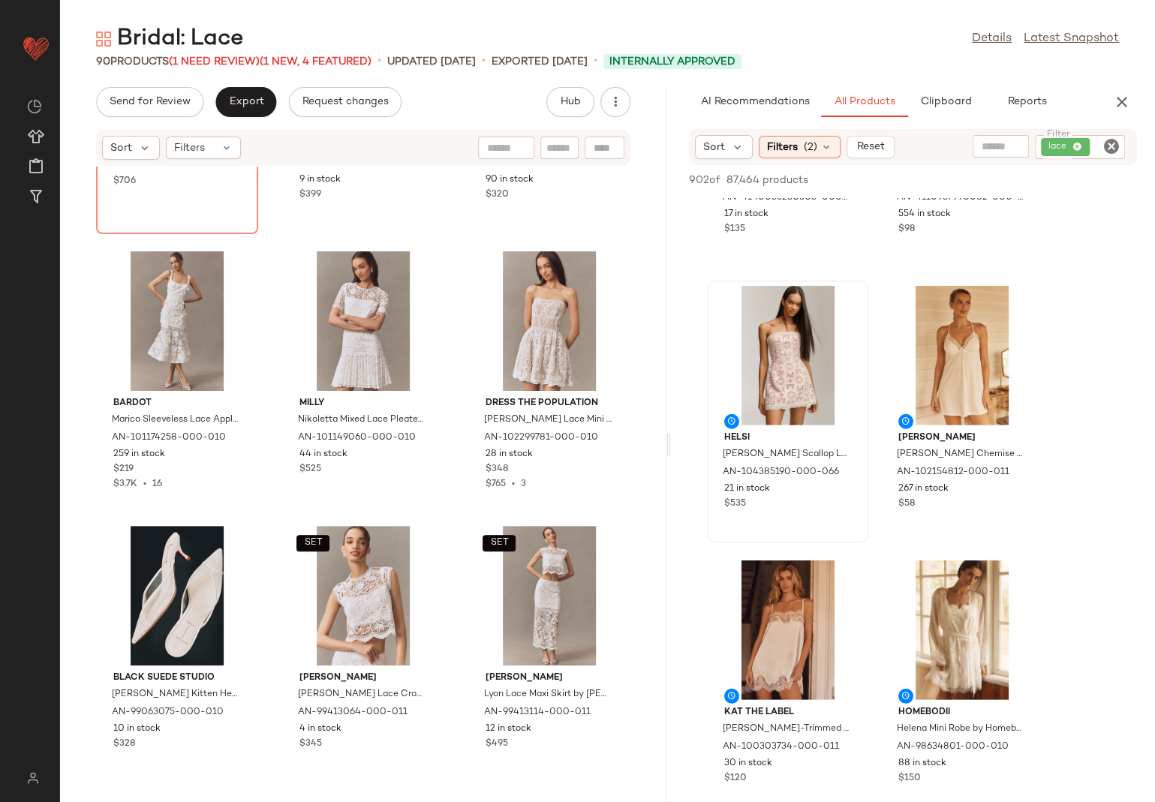
scroll to position [507, 0]
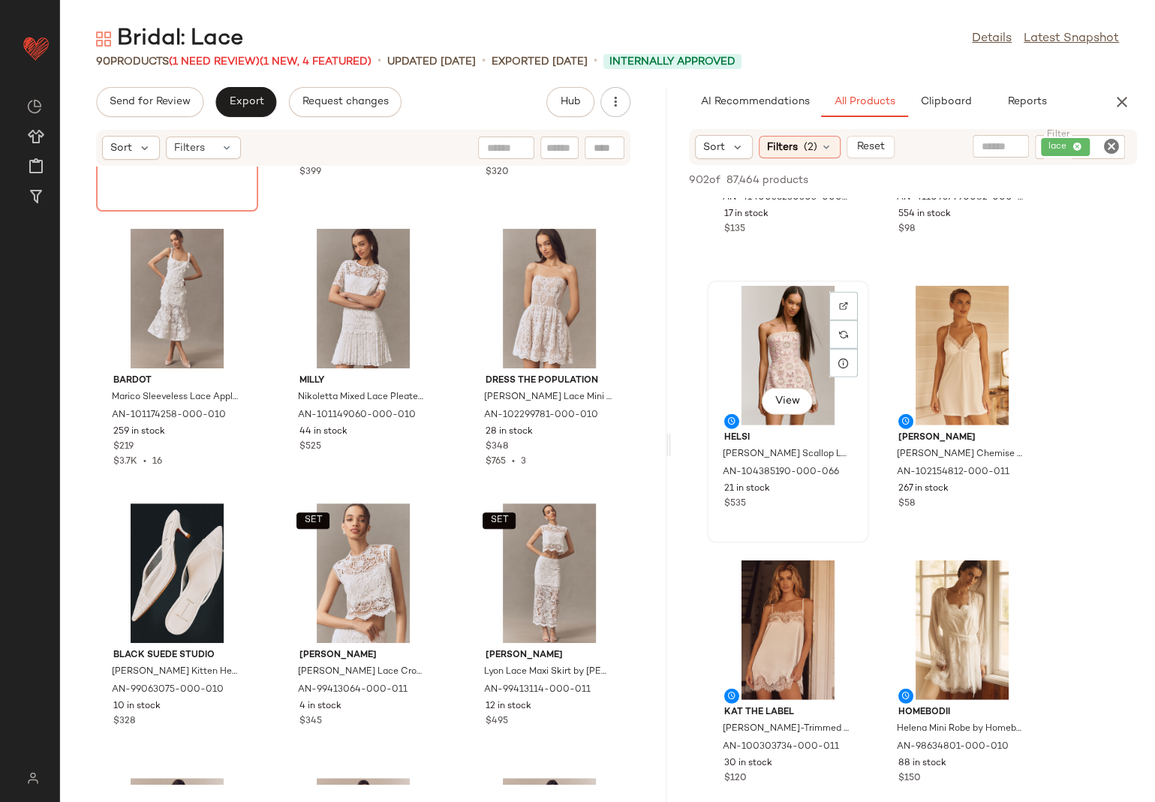
click at [789, 360] on div "View" at bounding box center [788, 356] width 152 height 140
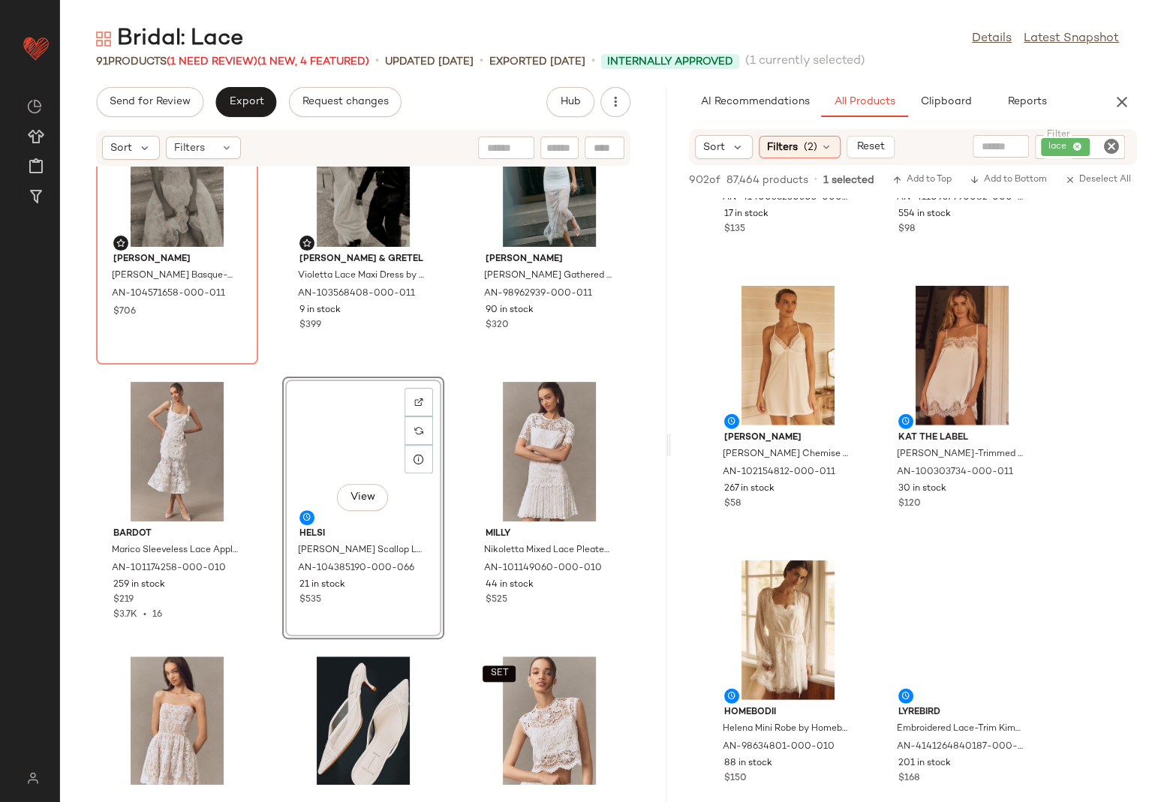
scroll to position [303, 0]
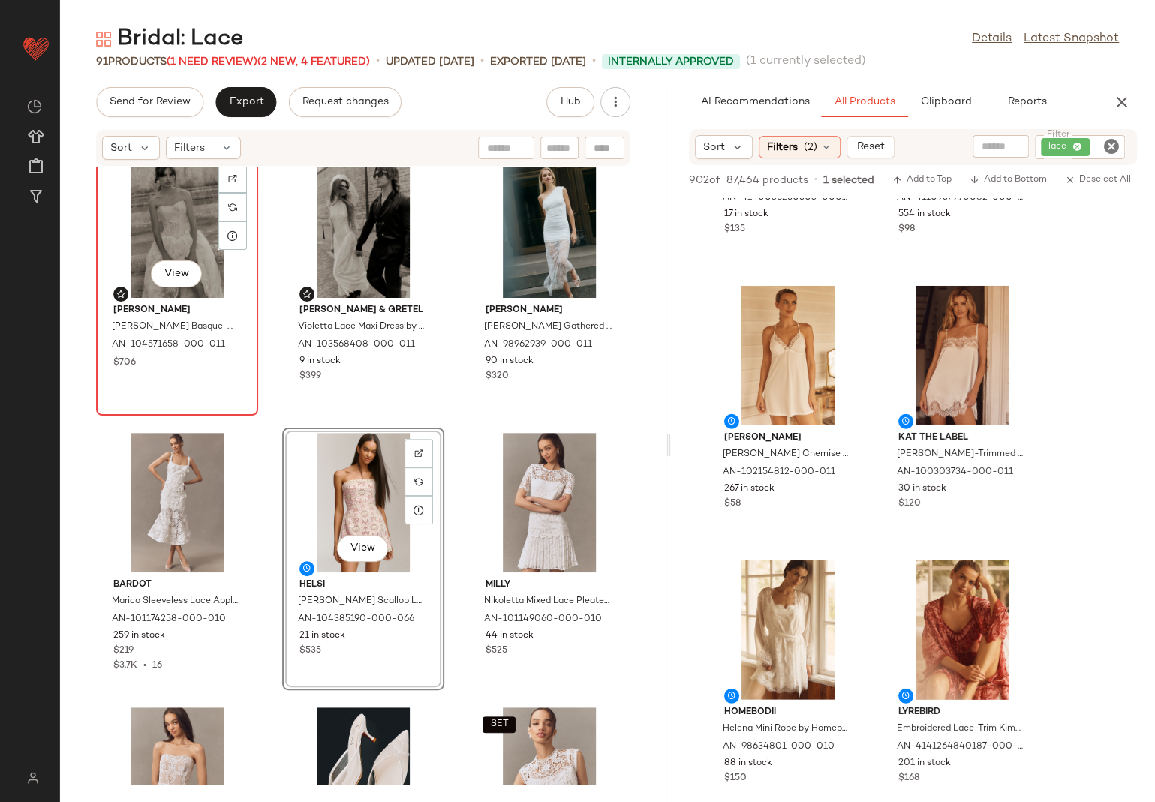
click at [173, 219] on div "View" at bounding box center [177, 228] width 152 height 140
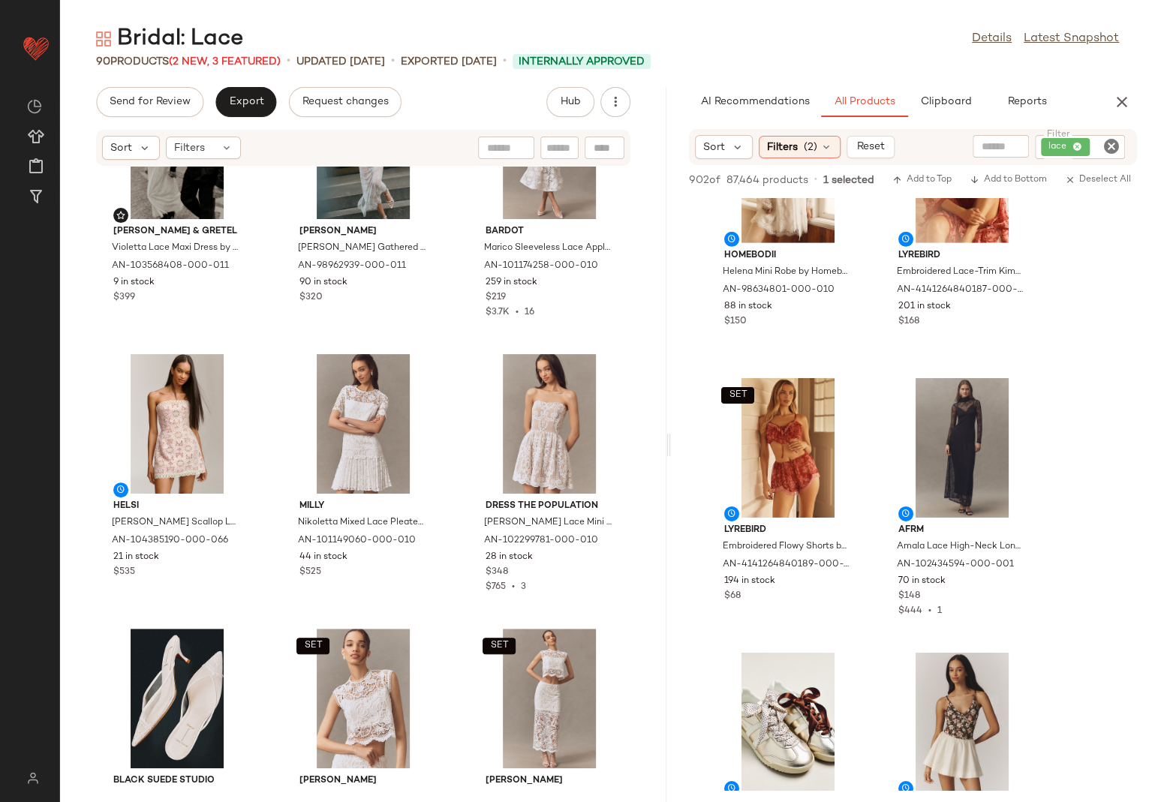
scroll to position [2900, 0]
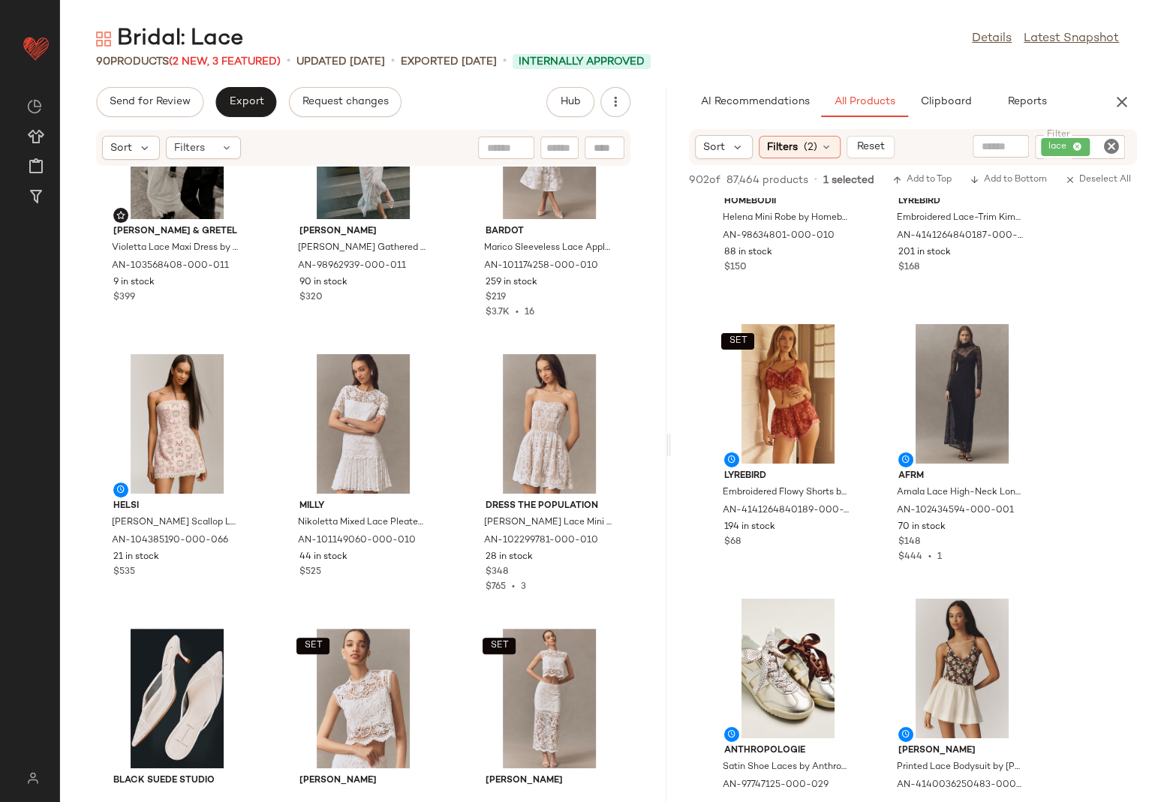
click at [803, 134] on div "Sort Filters (2) Reset Filter lace Filter" at bounding box center [913, 147] width 448 height 36
click at [804, 143] on span "(2)" at bounding box center [811, 148] width 14 height 16
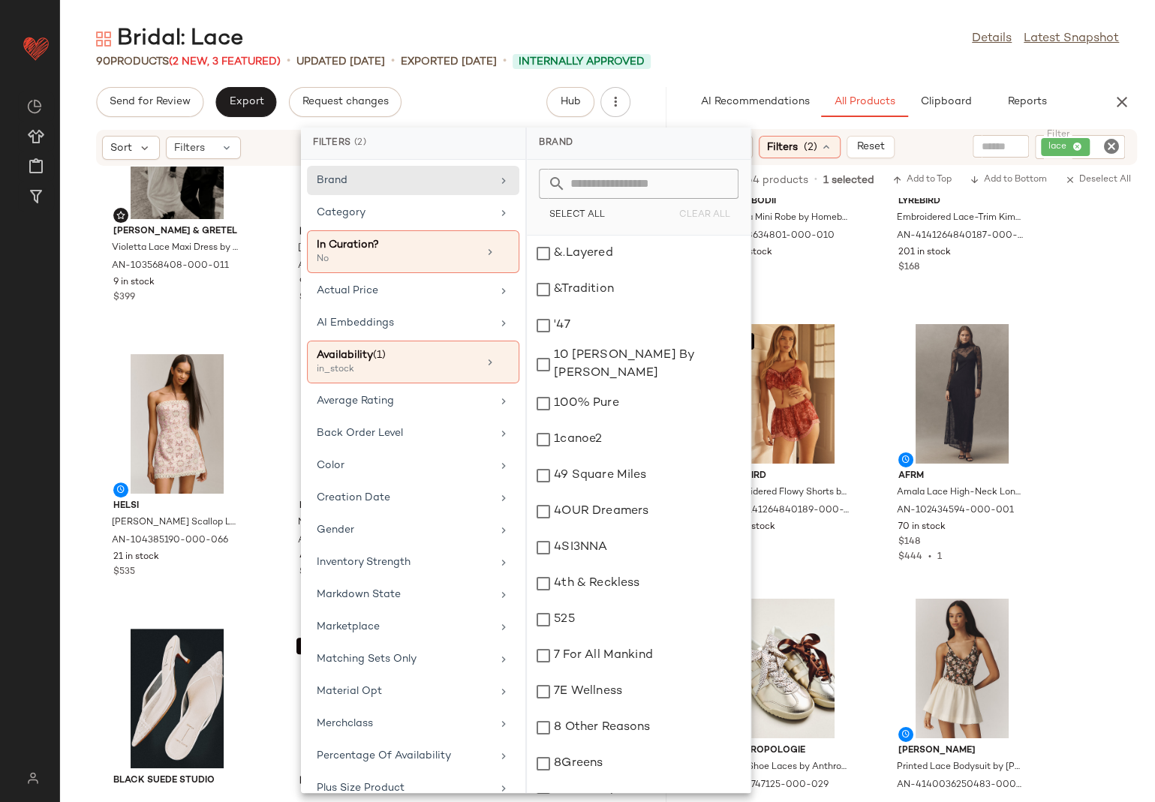
click at [804, 143] on span "(2)" at bounding box center [811, 148] width 14 height 16
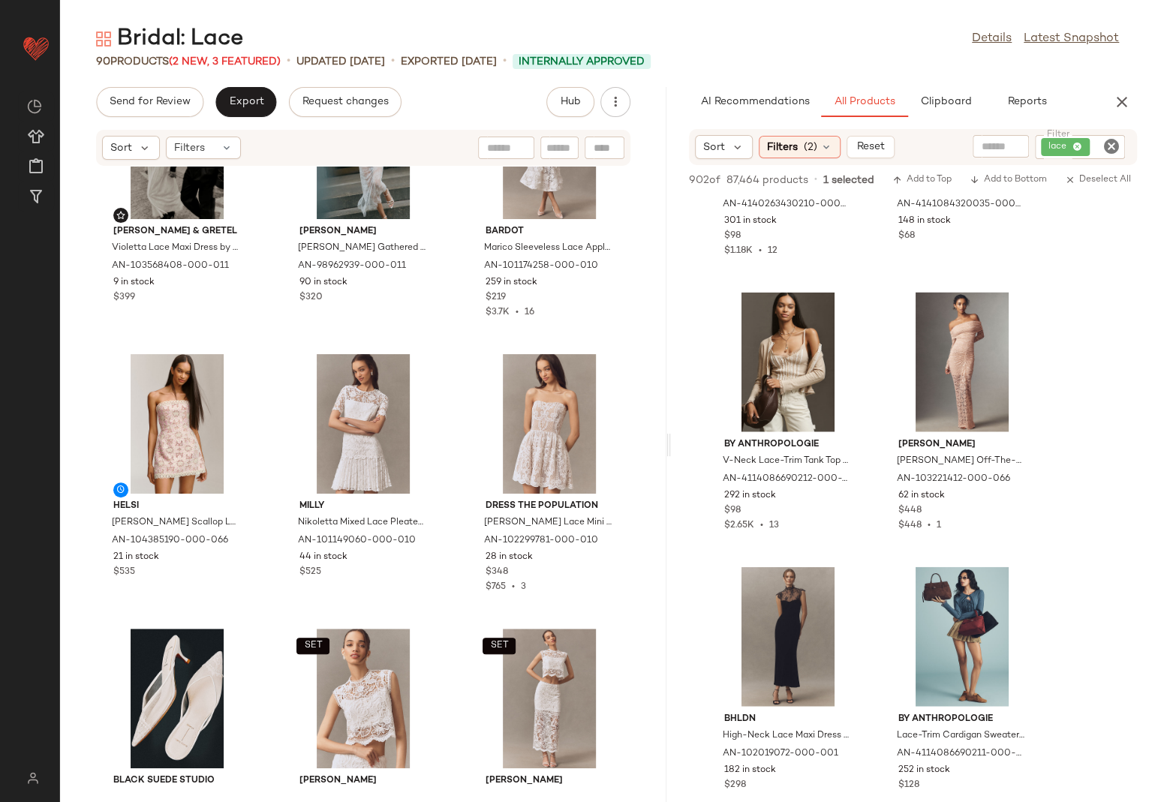
scroll to position [5399, 0]
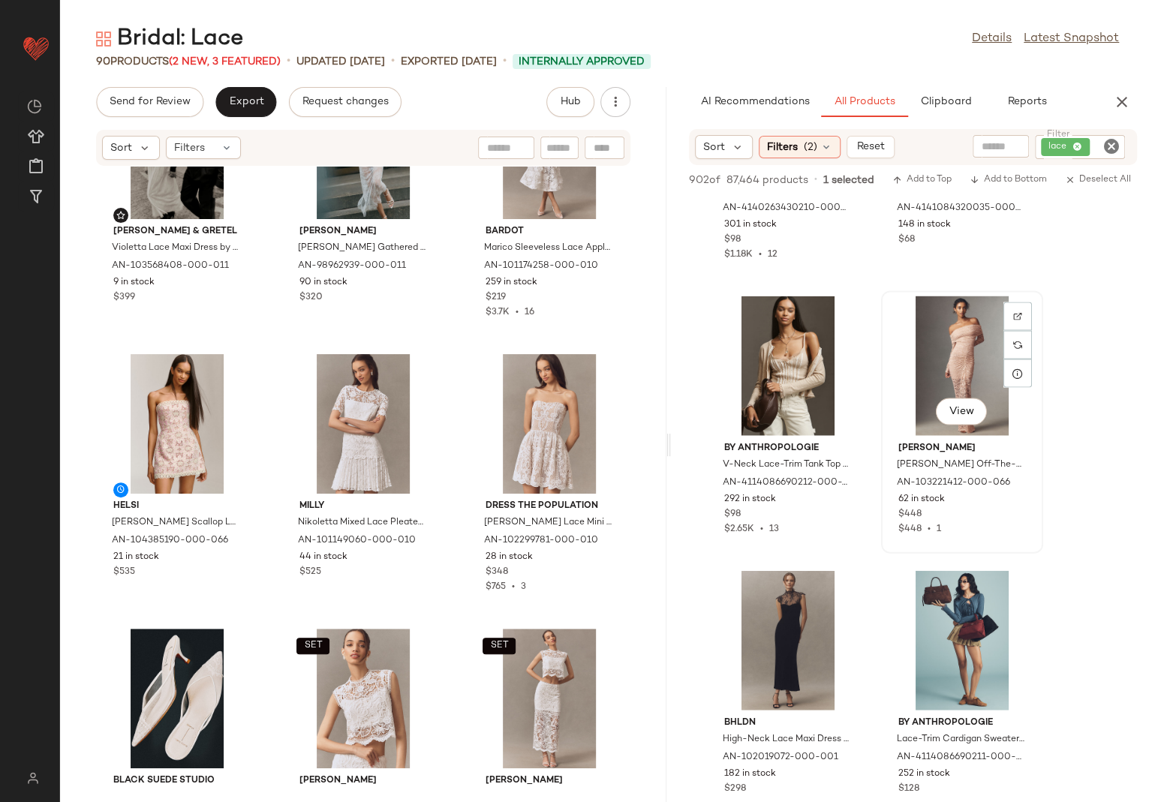
click at [938, 353] on div "View" at bounding box center [962, 366] width 152 height 140
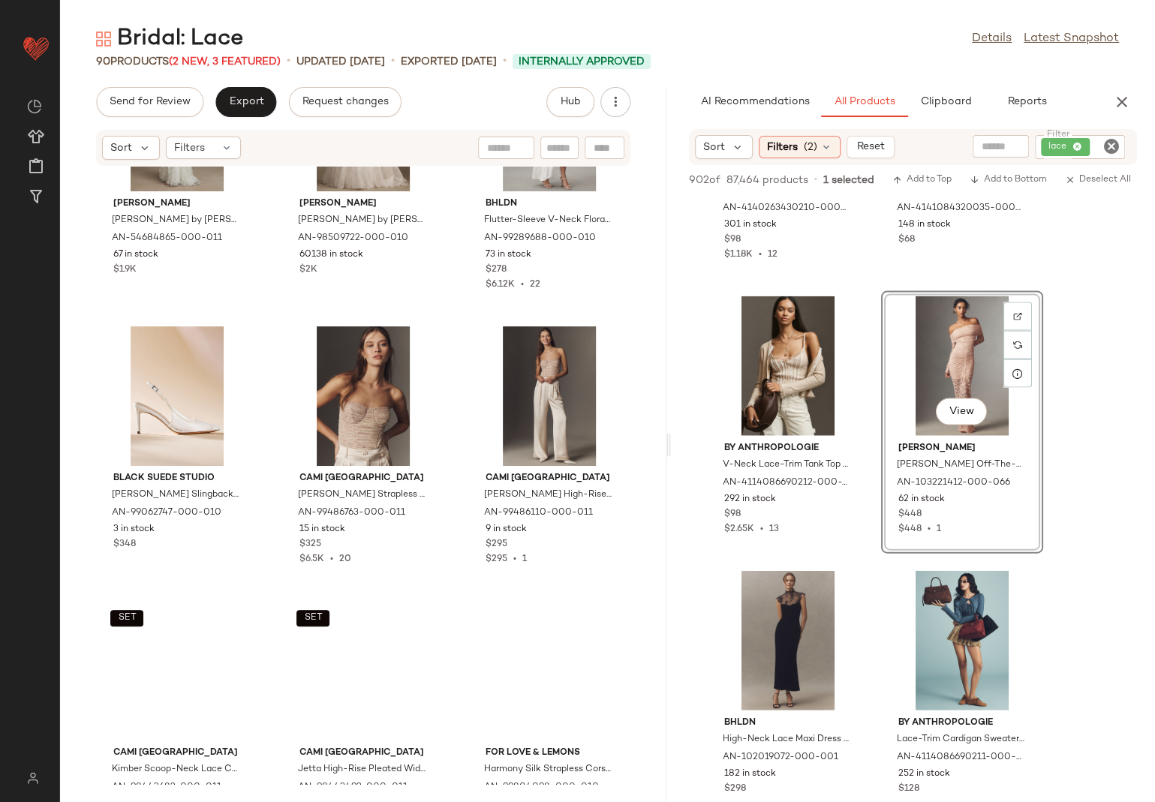
scroll to position [7623, 0]
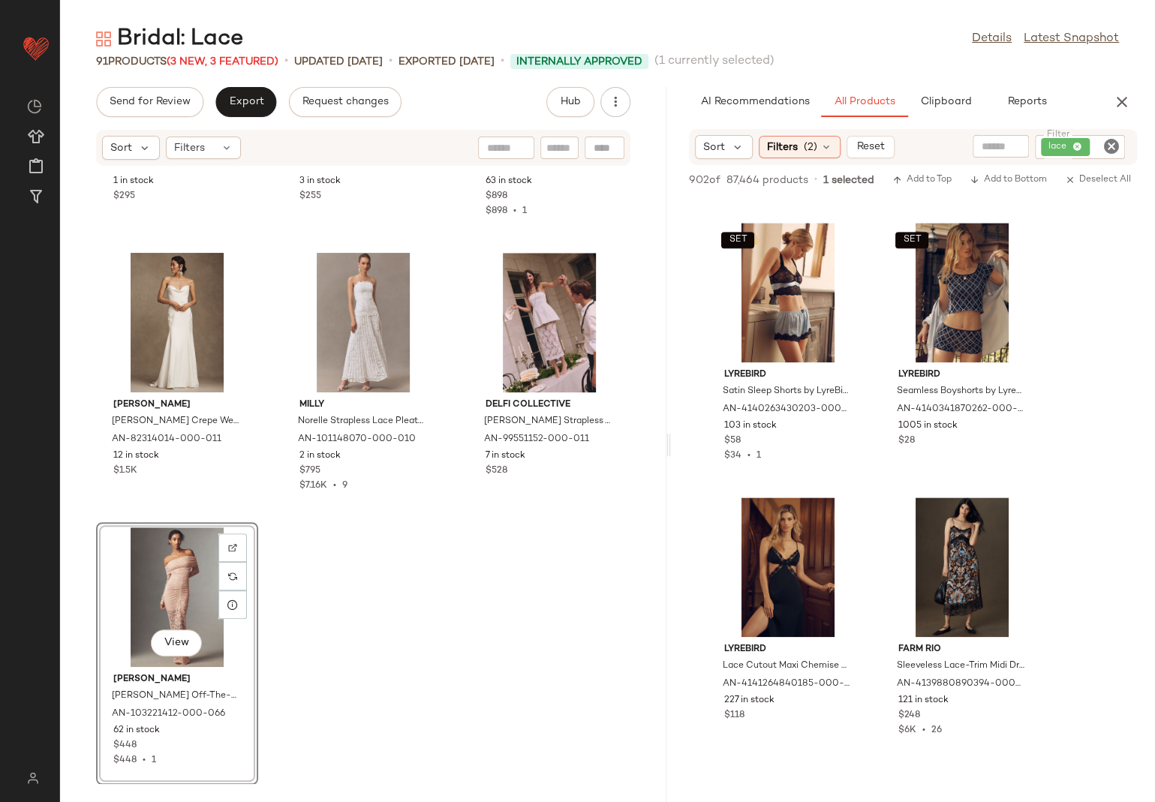
scroll to position [11260, 0]
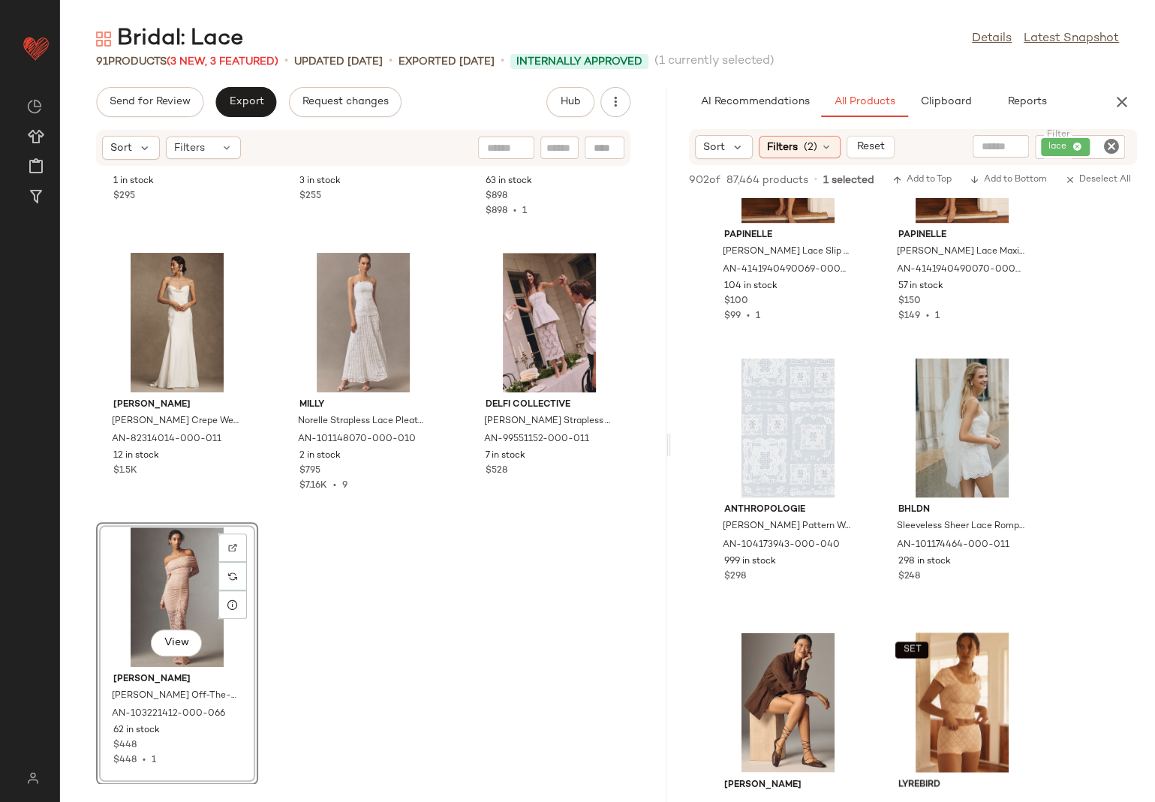
scroll to position [15261, 0]
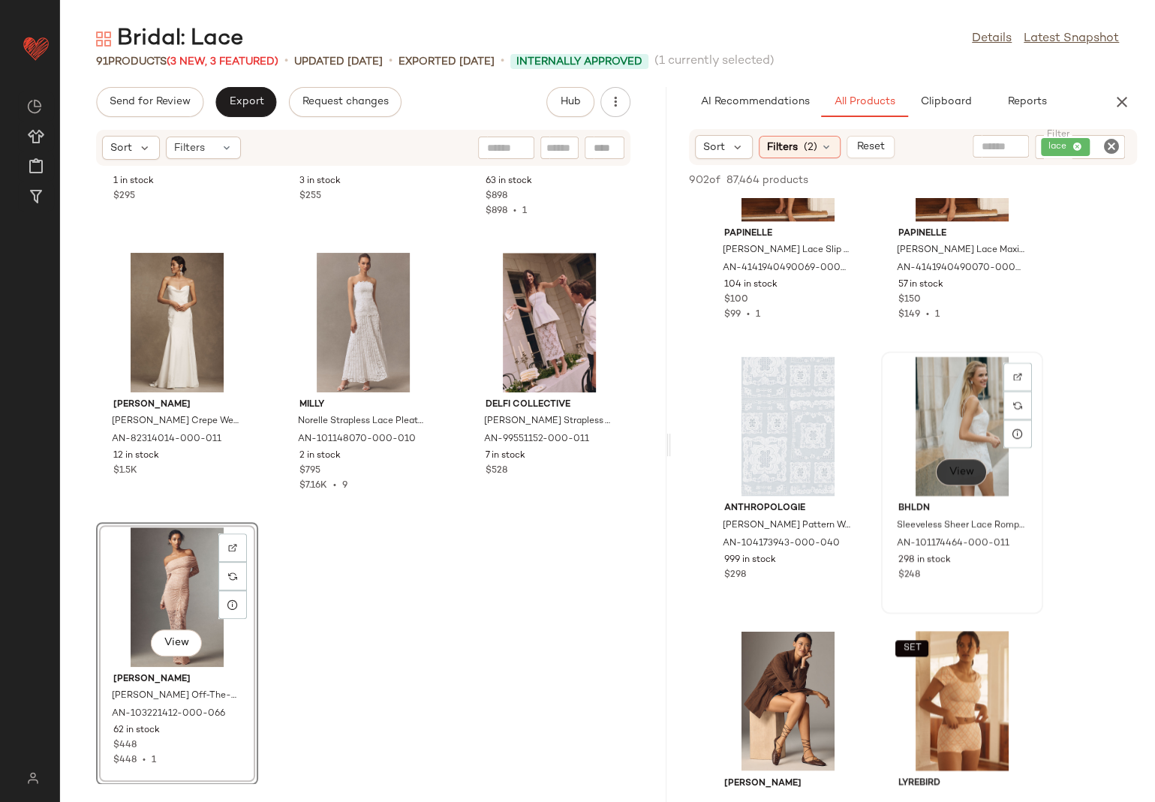
click at [954, 479] on button "View" at bounding box center [961, 471] width 51 height 27
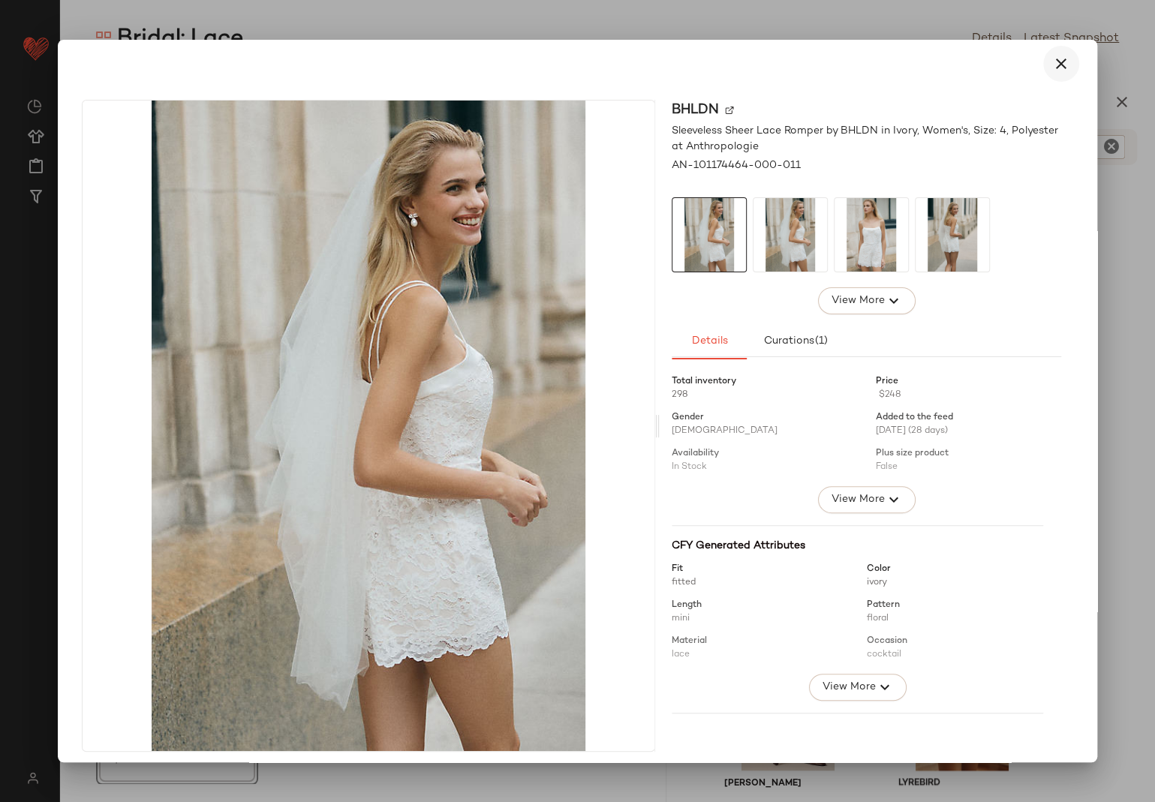
click at [1054, 63] on icon "button" at bounding box center [1061, 64] width 18 height 18
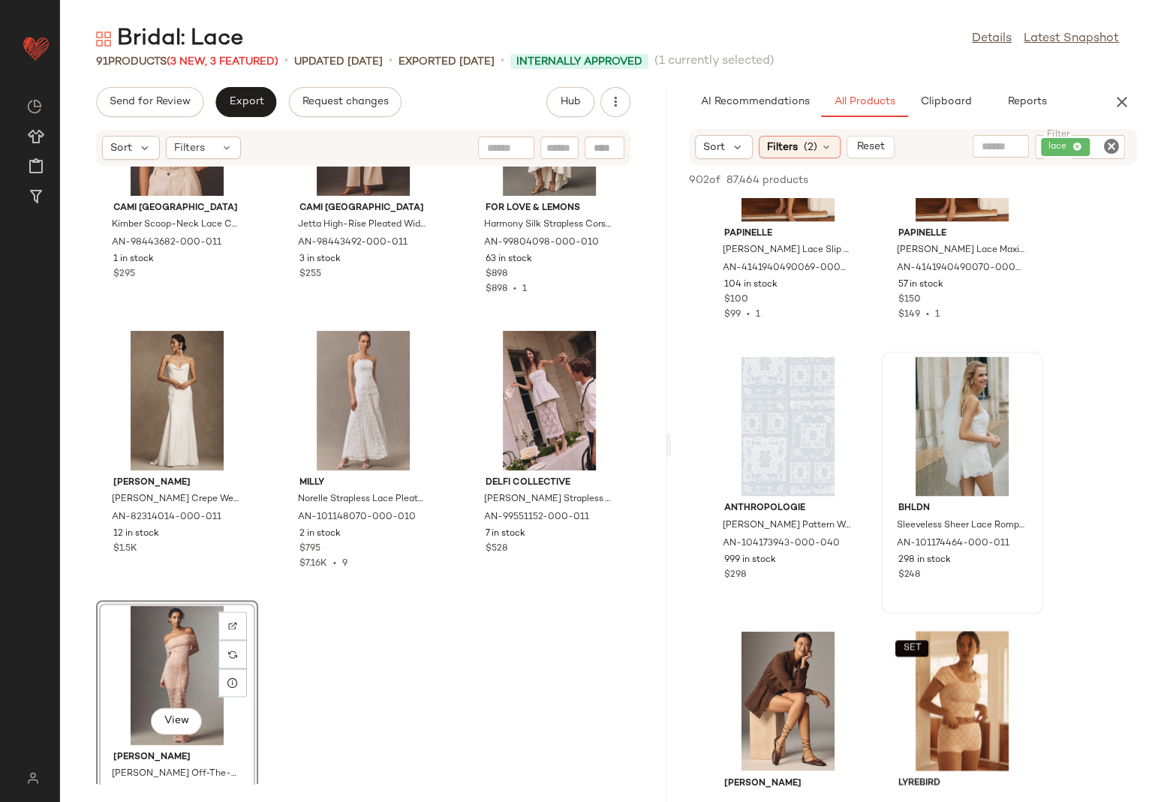
scroll to position [7898, 0]
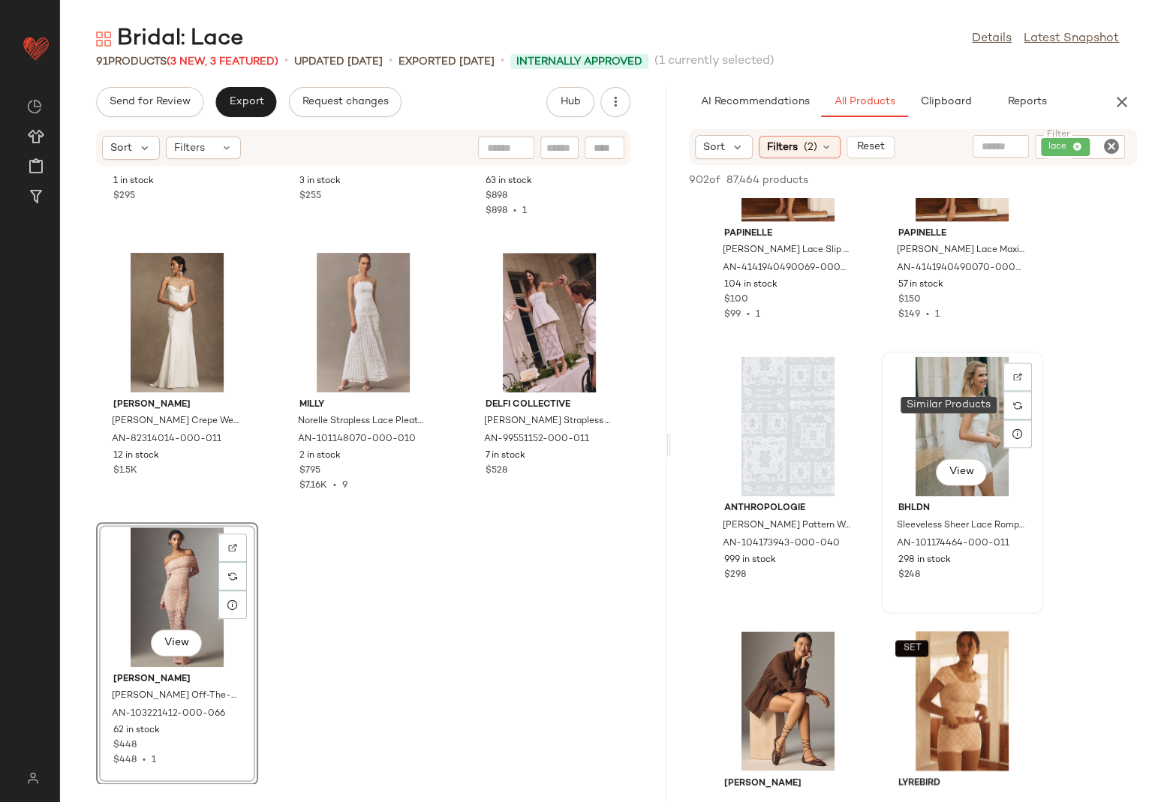
click at [995, 392] on div "View" at bounding box center [962, 426] width 152 height 140
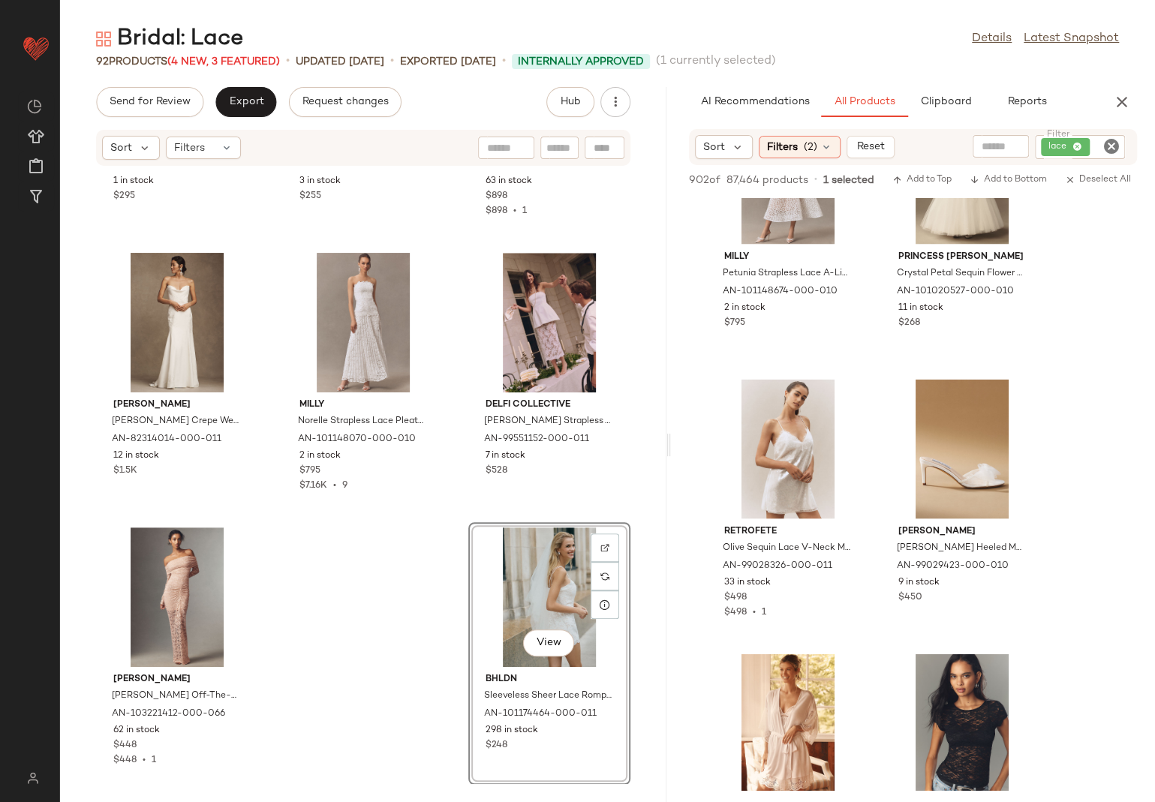
scroll to position [36450, 0]
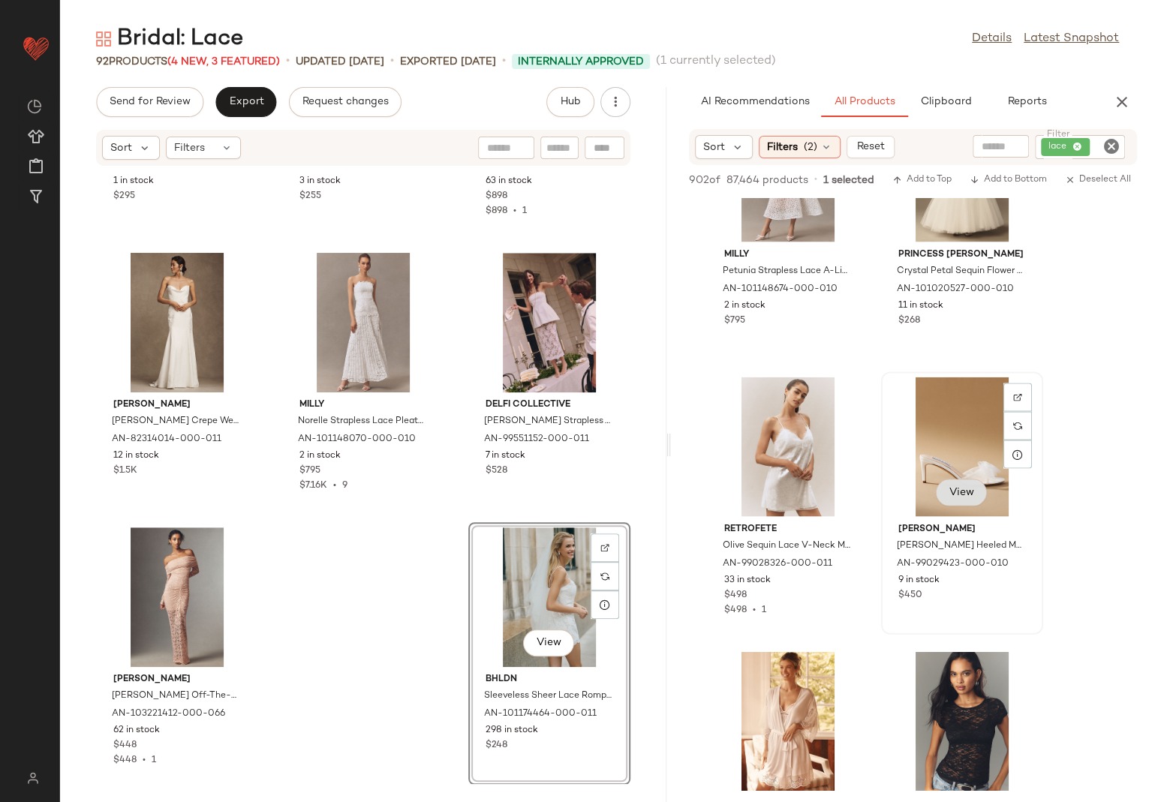
click at [953, 497] on span "View" at bounding box center [961, 492] width 26 height 12
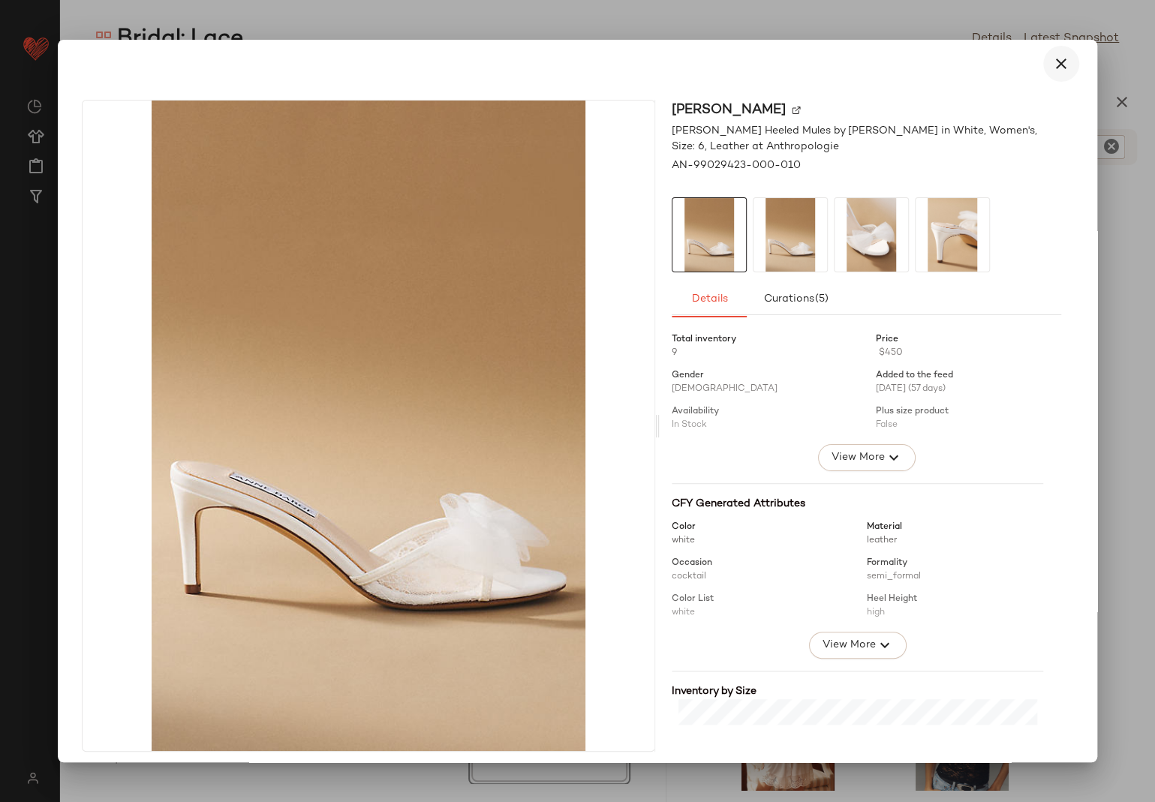
click at [1059, 63] on icon "button" at bounding box center [1061, 64] width 18 height 18
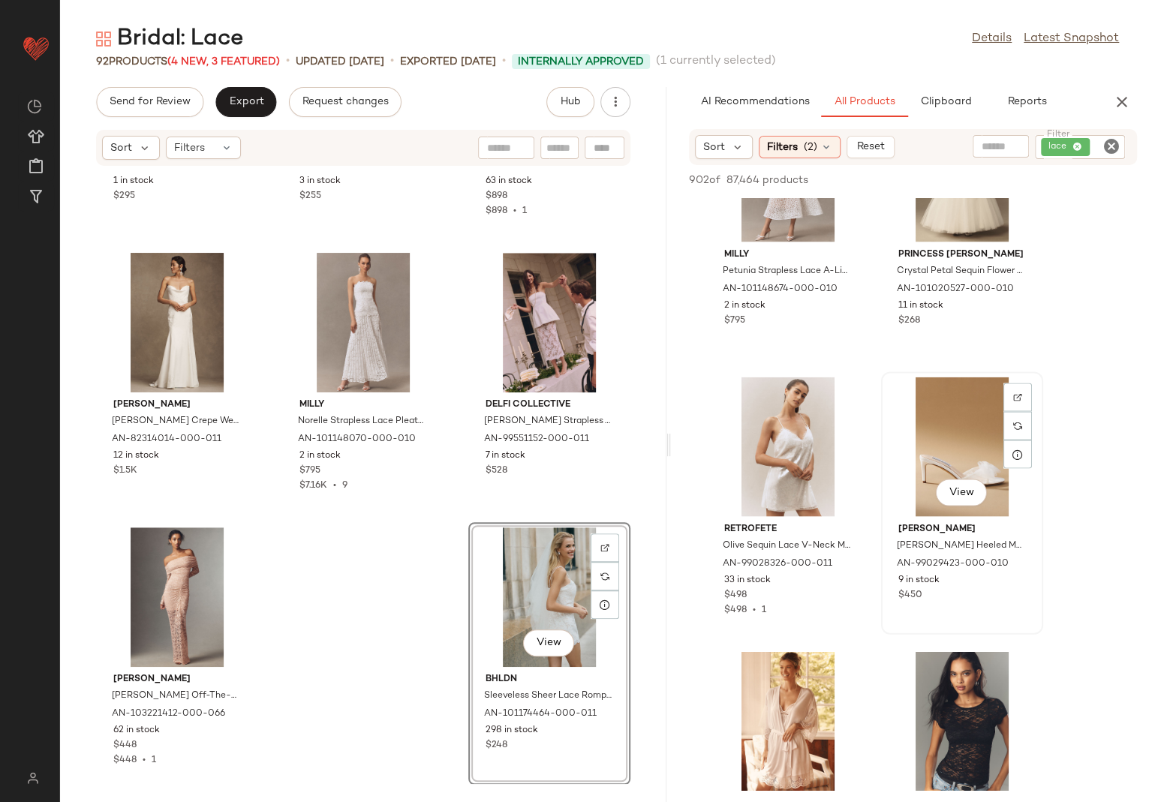
click at [925, 458] on div "View" at bounding box center [962, 447] width 152 height 140
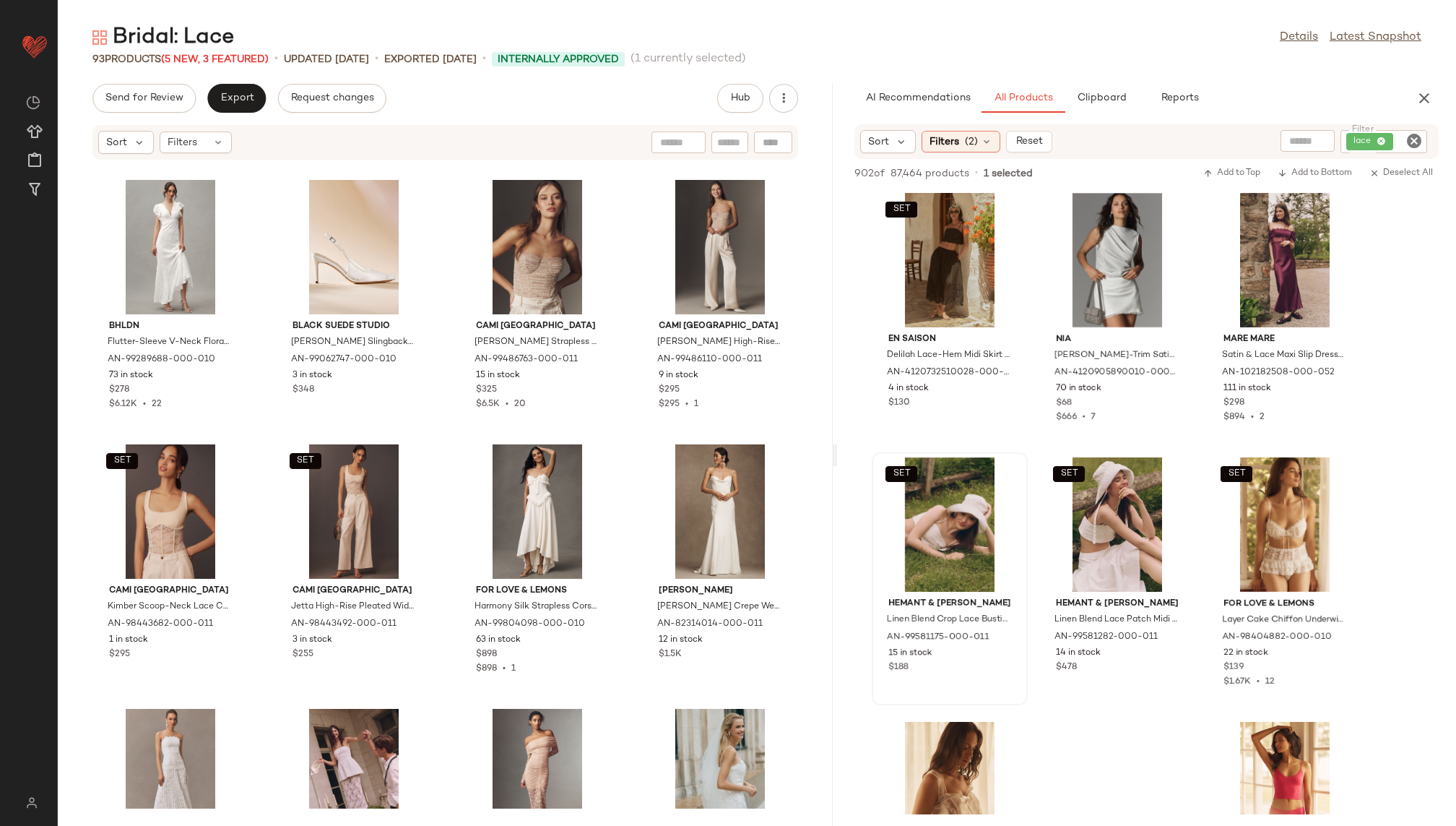
scroll to position [30282, 0]
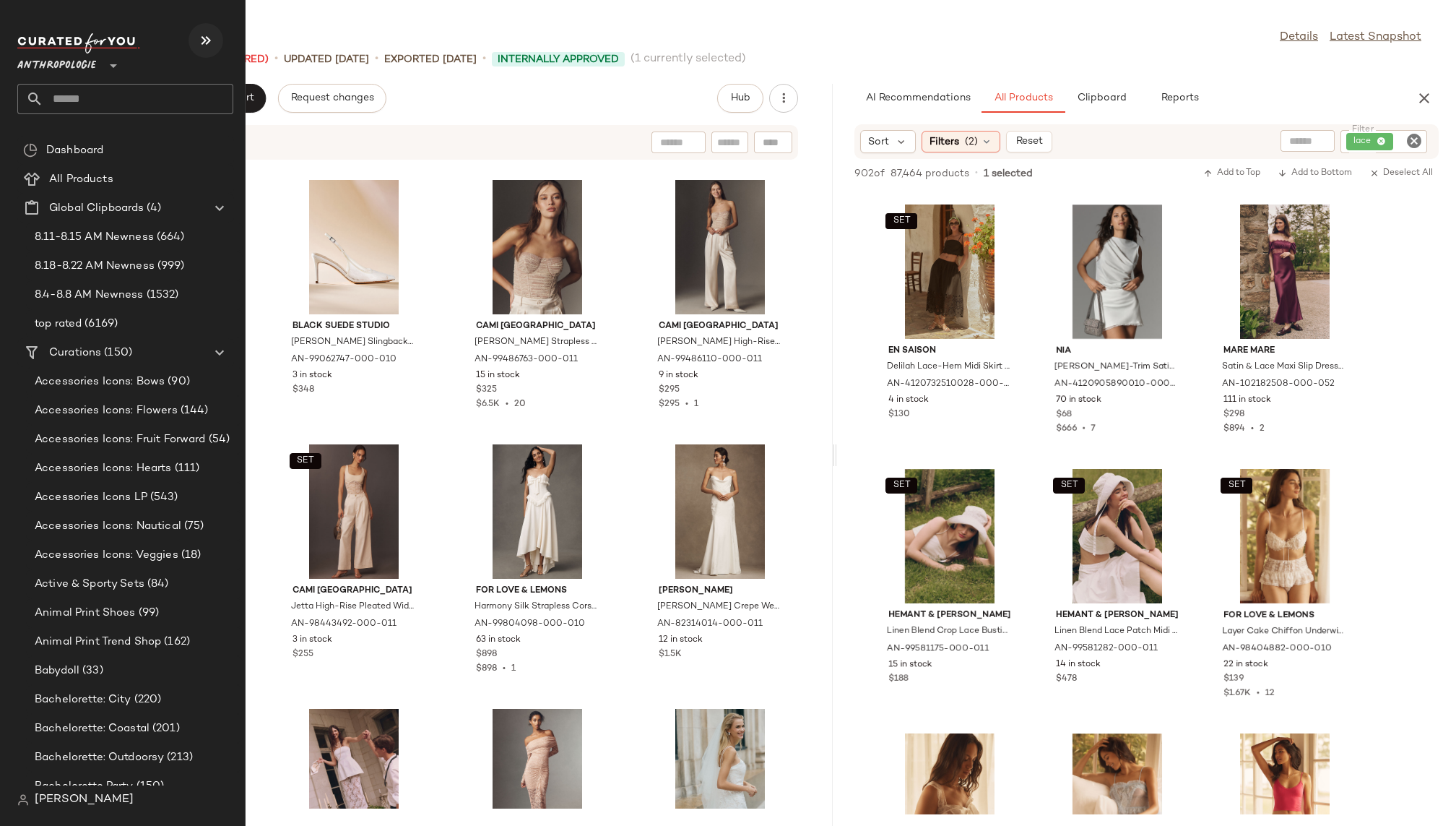
click at [204, 35] on icon "button" at bounding box center [206, 40] width 17 height 17
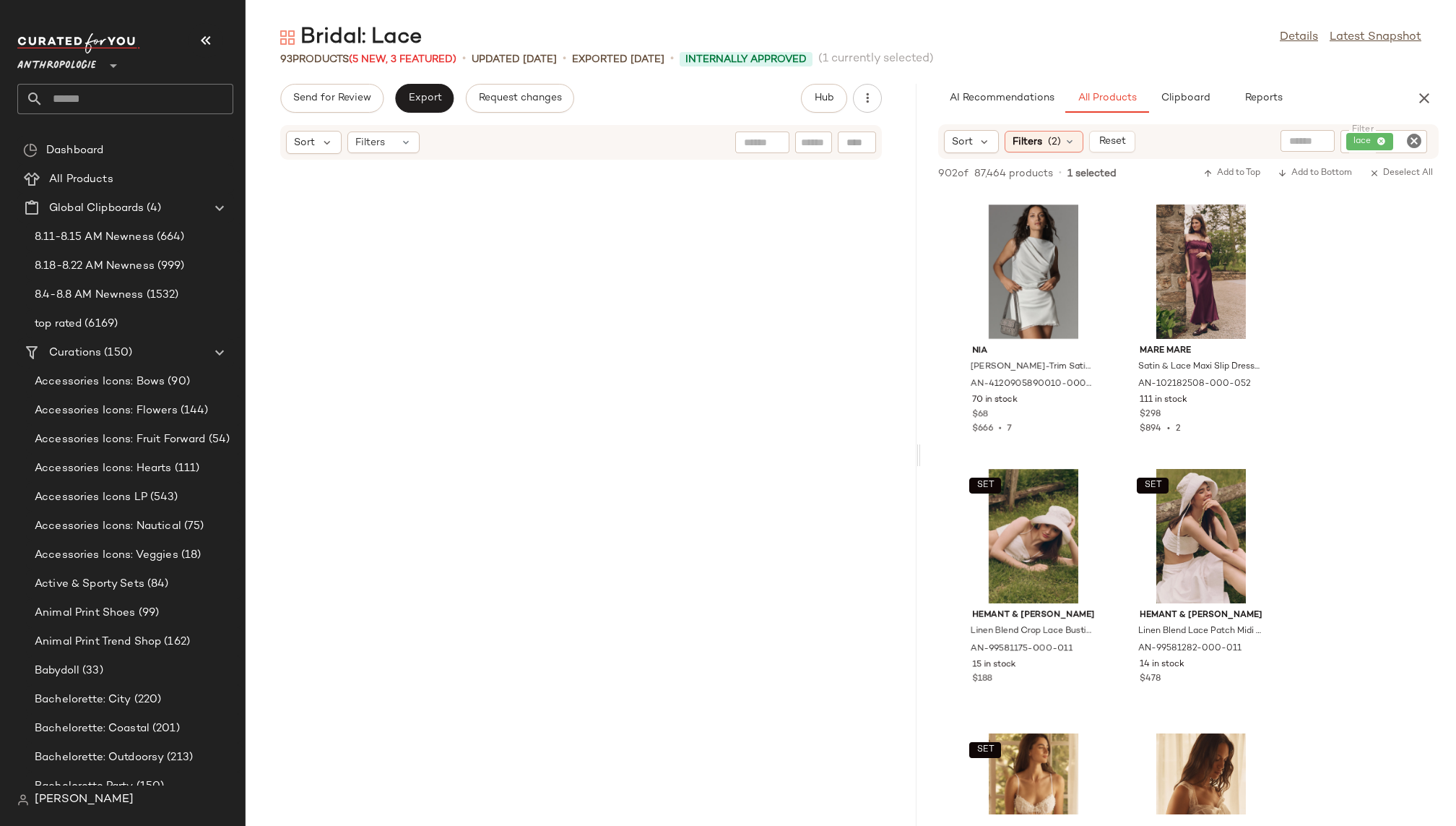
scroll to position [6609, 0]
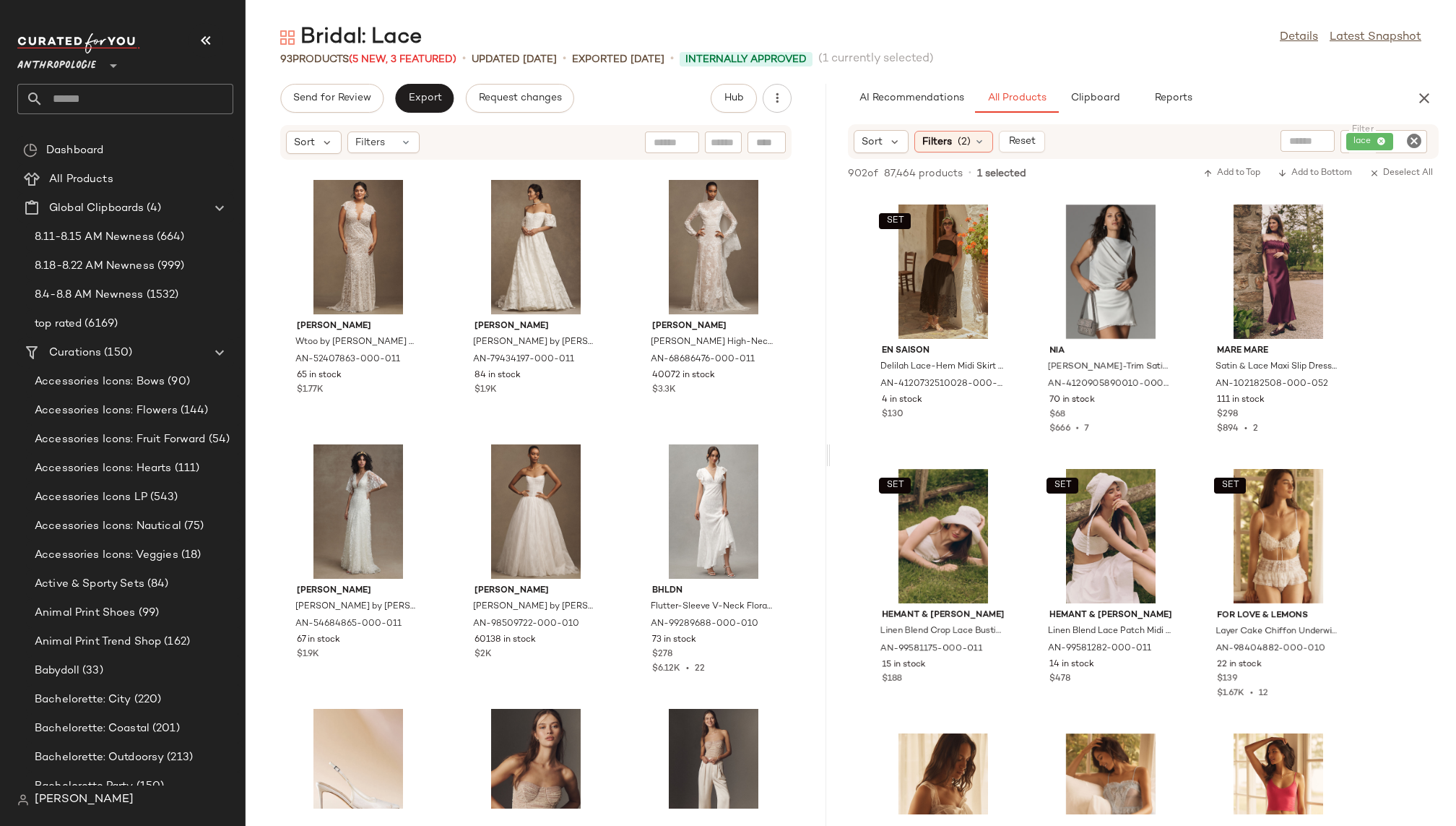
drag, startPoint x: 856, startPoint y: 459, endPoint x: 833, endPoint y: 458, distance: 23.0
click at [831, 458] on div "Bridal: Lace Details Latest Snapshot 93 Products (5 New, 3 Featured) • updated …" at bounding box center [850, 425] width 1210 height 803
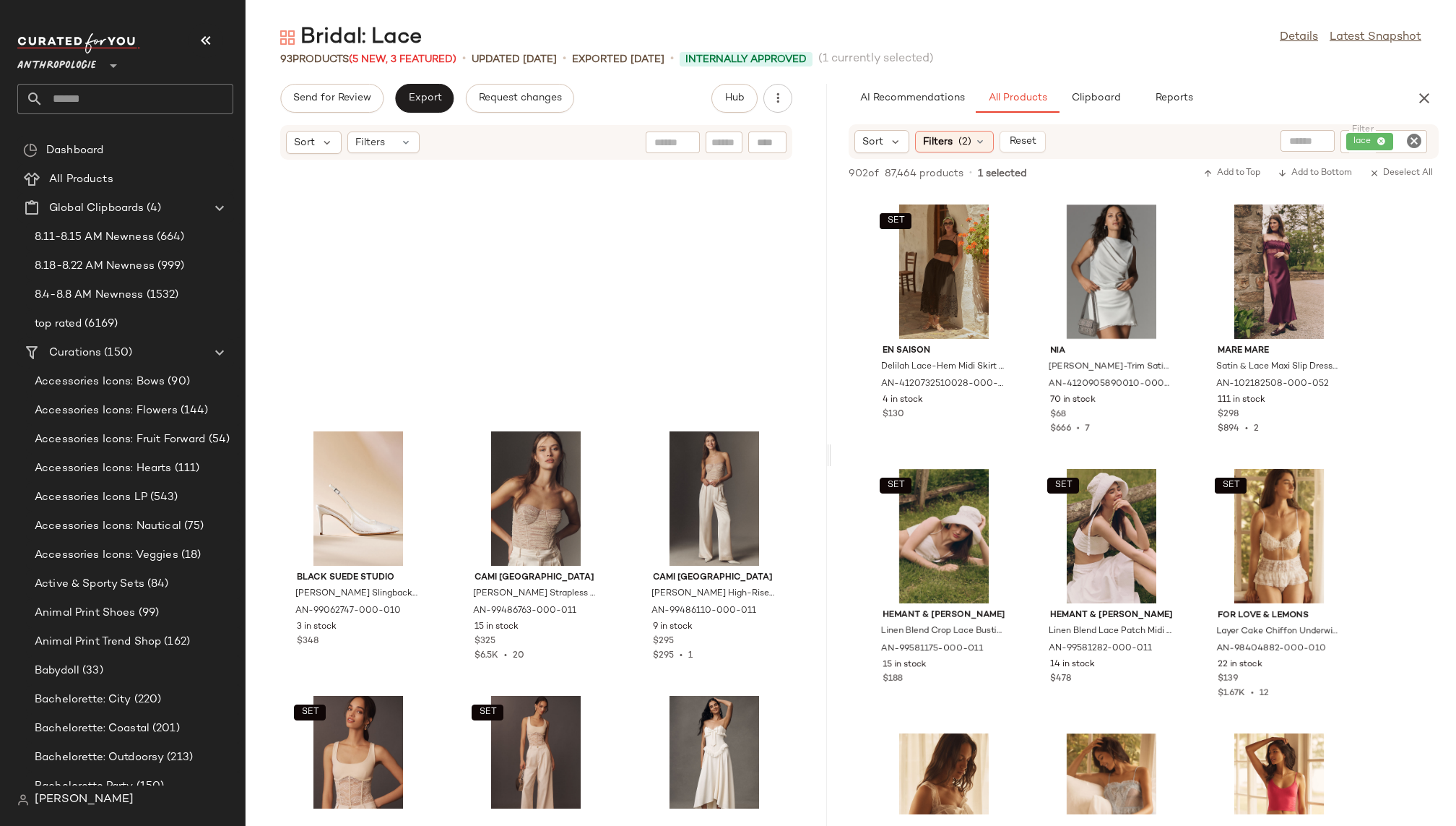
scroll to position [7550, 0]
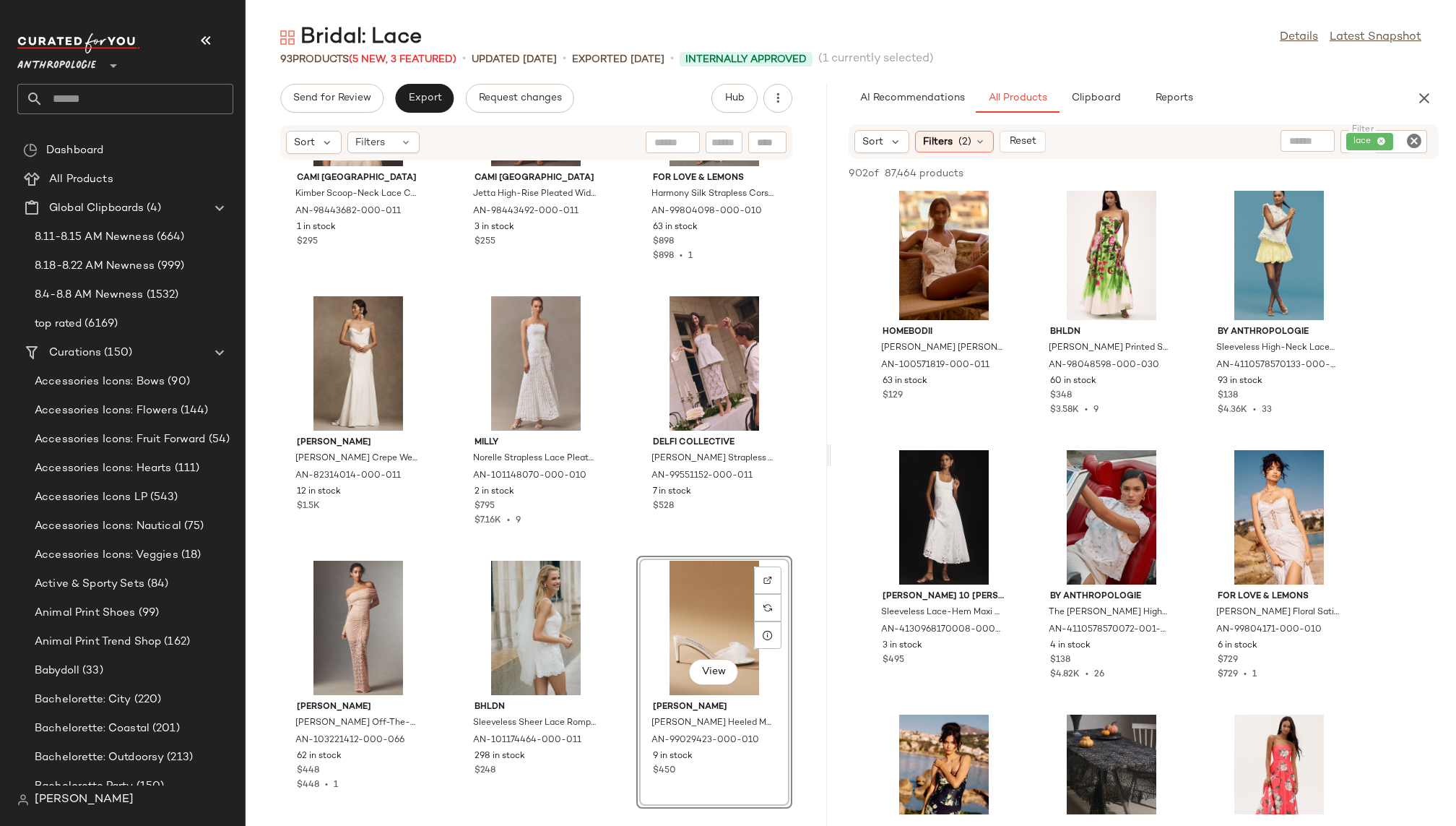
scroll to position [69209, 0]
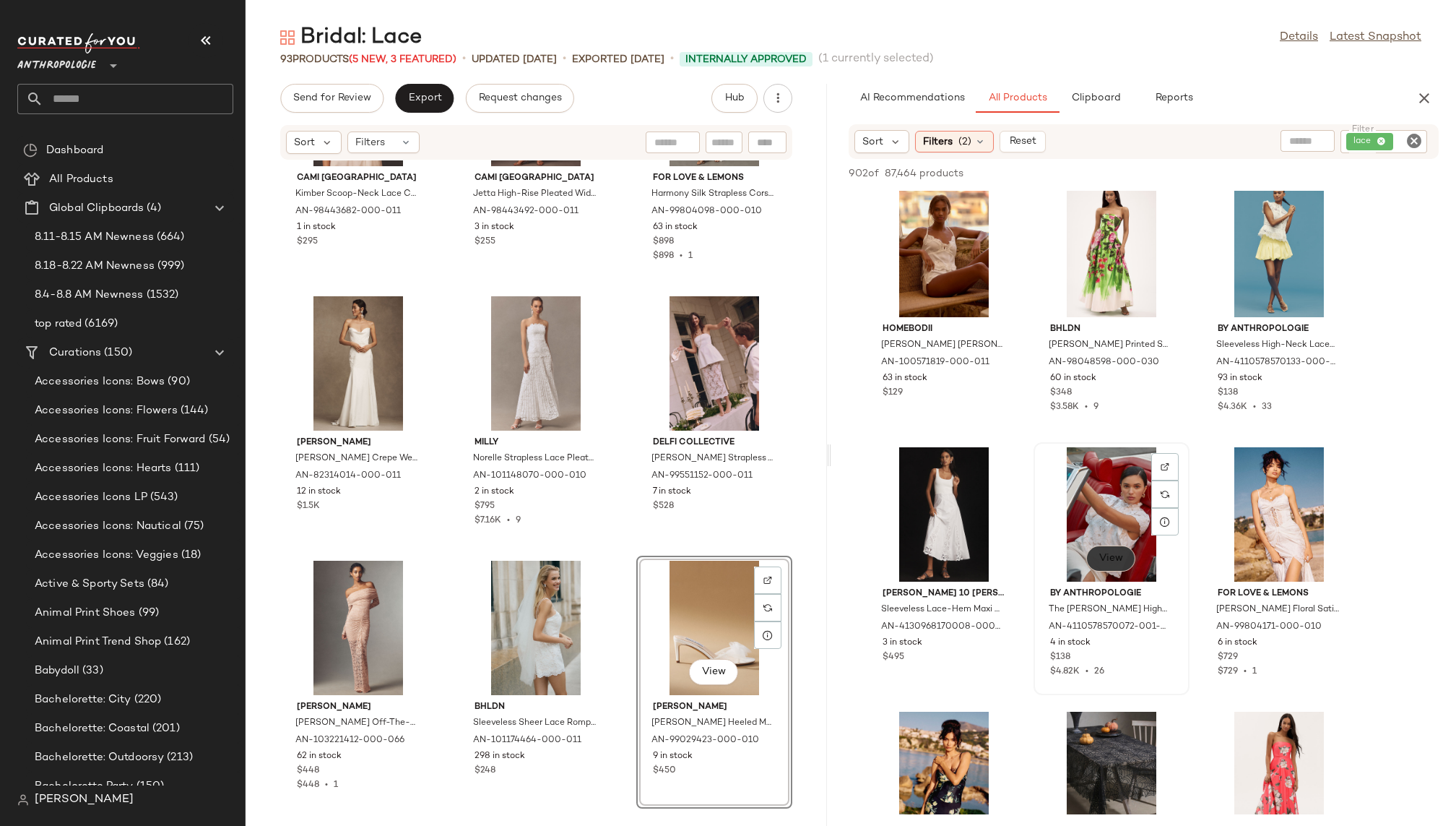
click at [1111, 559] on span "View" at bounding box center [1111, 558] width 25 height 12
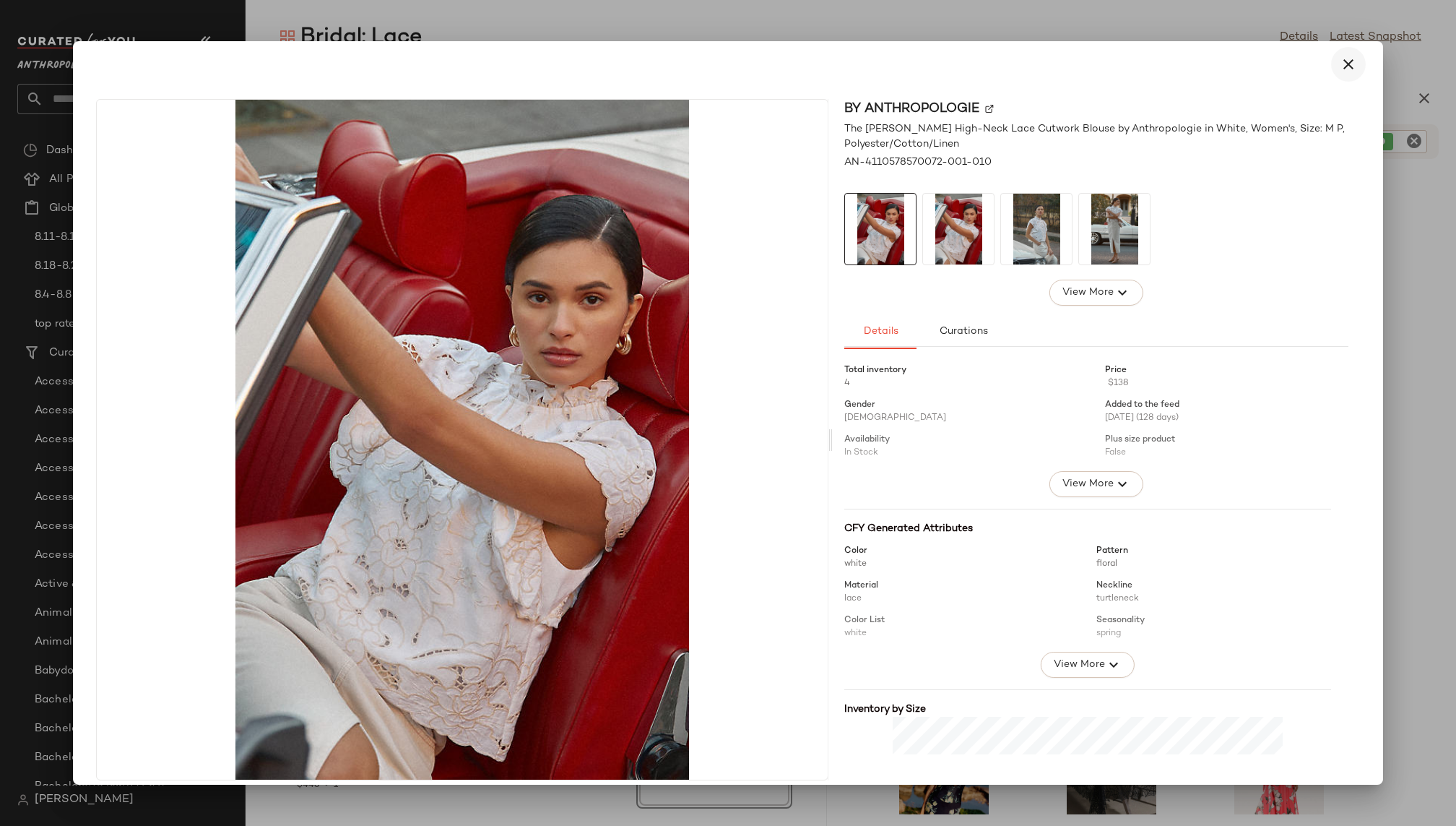
click at [1111, 65] on icon "button" at bounding box center [1348, 65] width 17 height 17
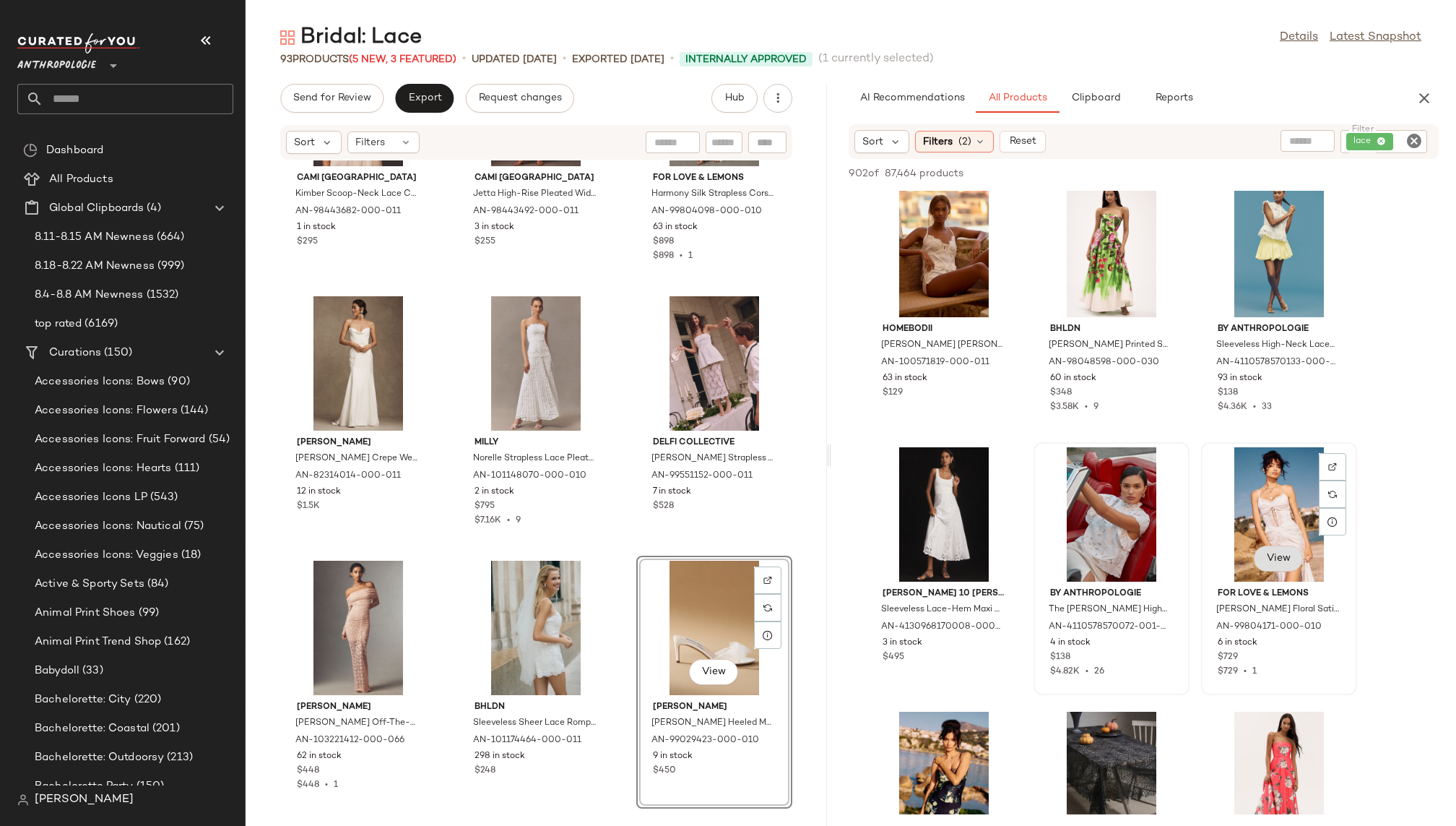
click at [1111, 565] on button "View" at bounding box center [1278, 557] width 49 height 26
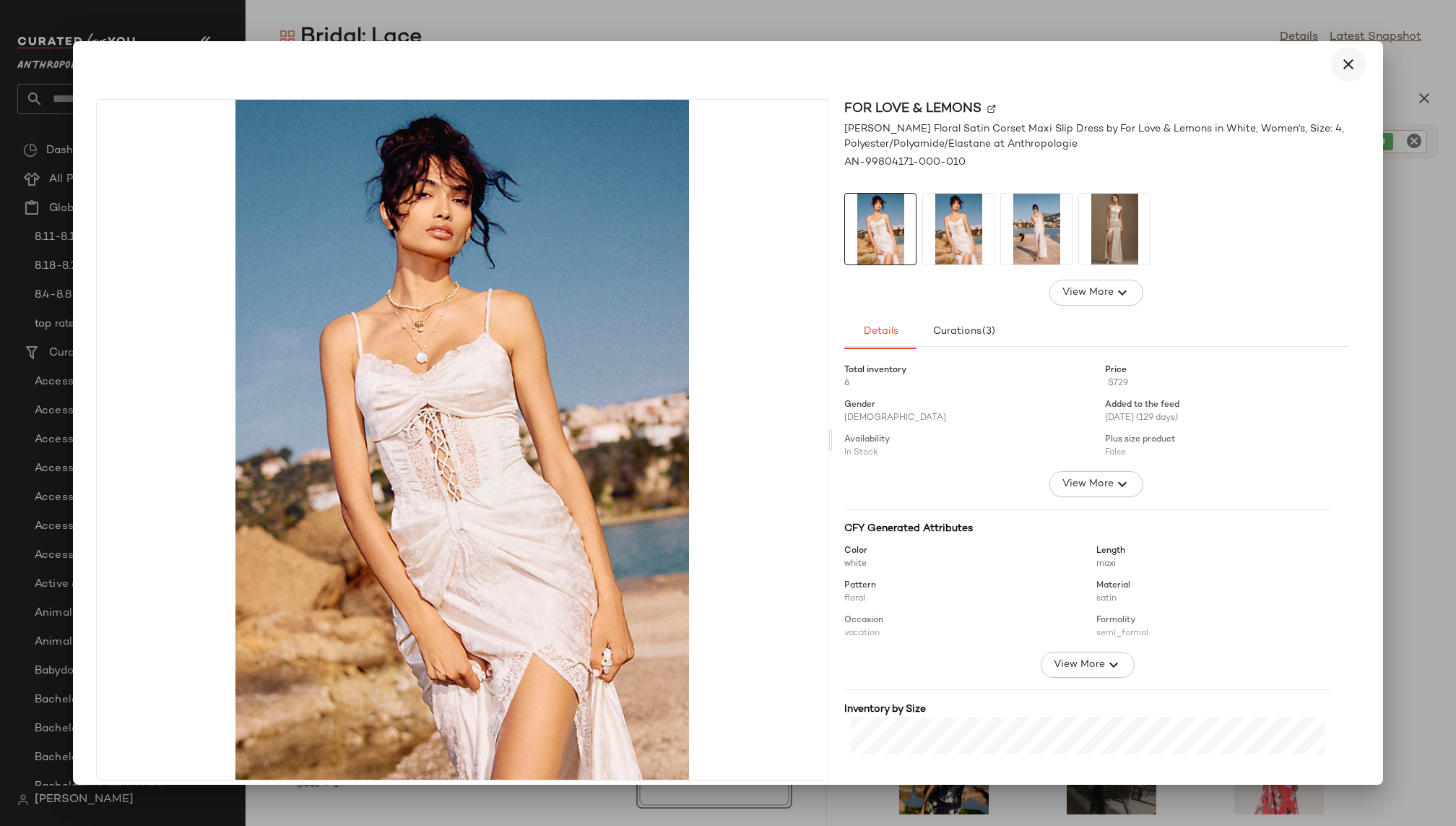
click at [1111, 65] on icon "button" at bounding box center [1348, 65] width 17 height 17
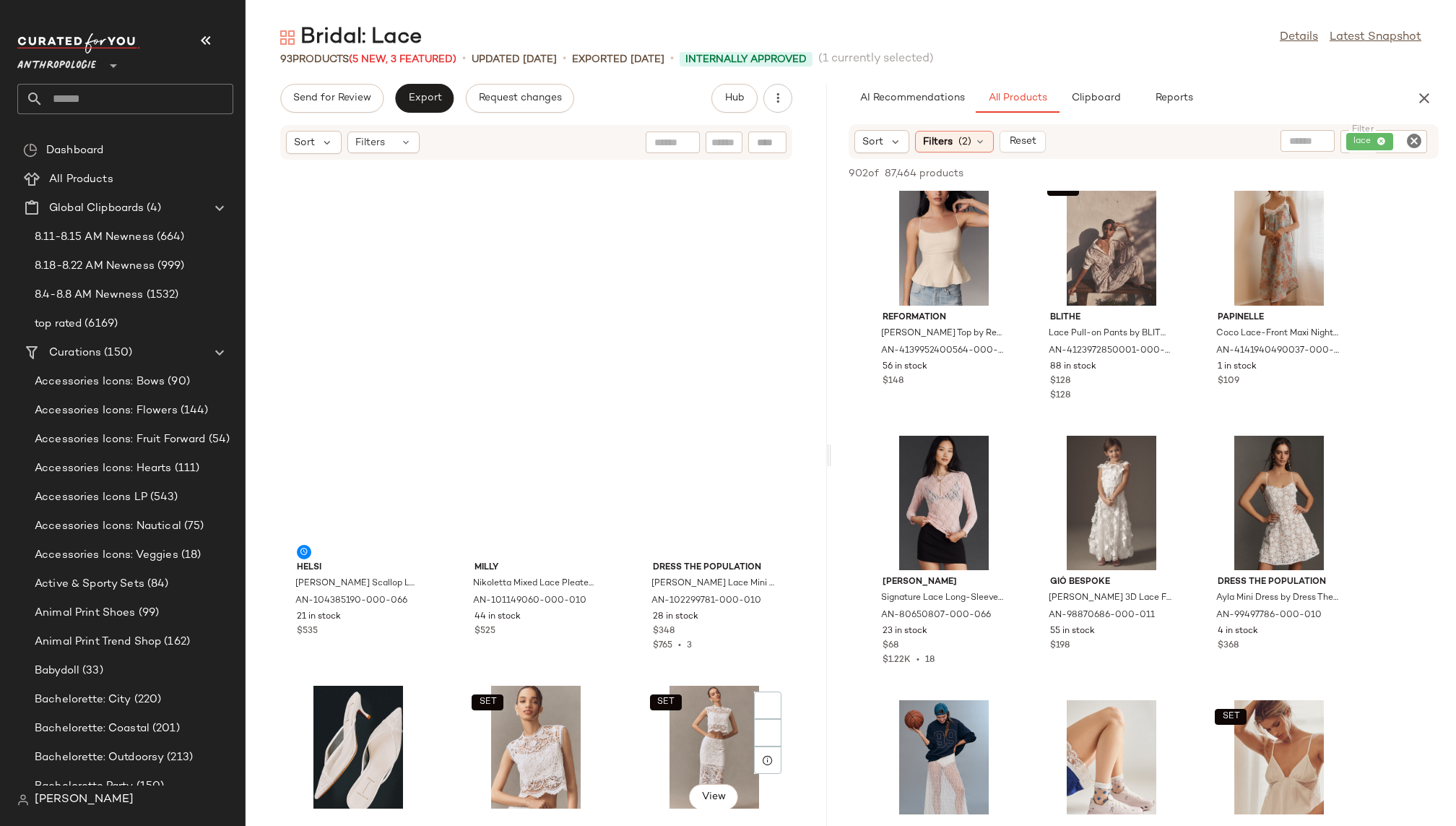
scroll to position [0, 0]
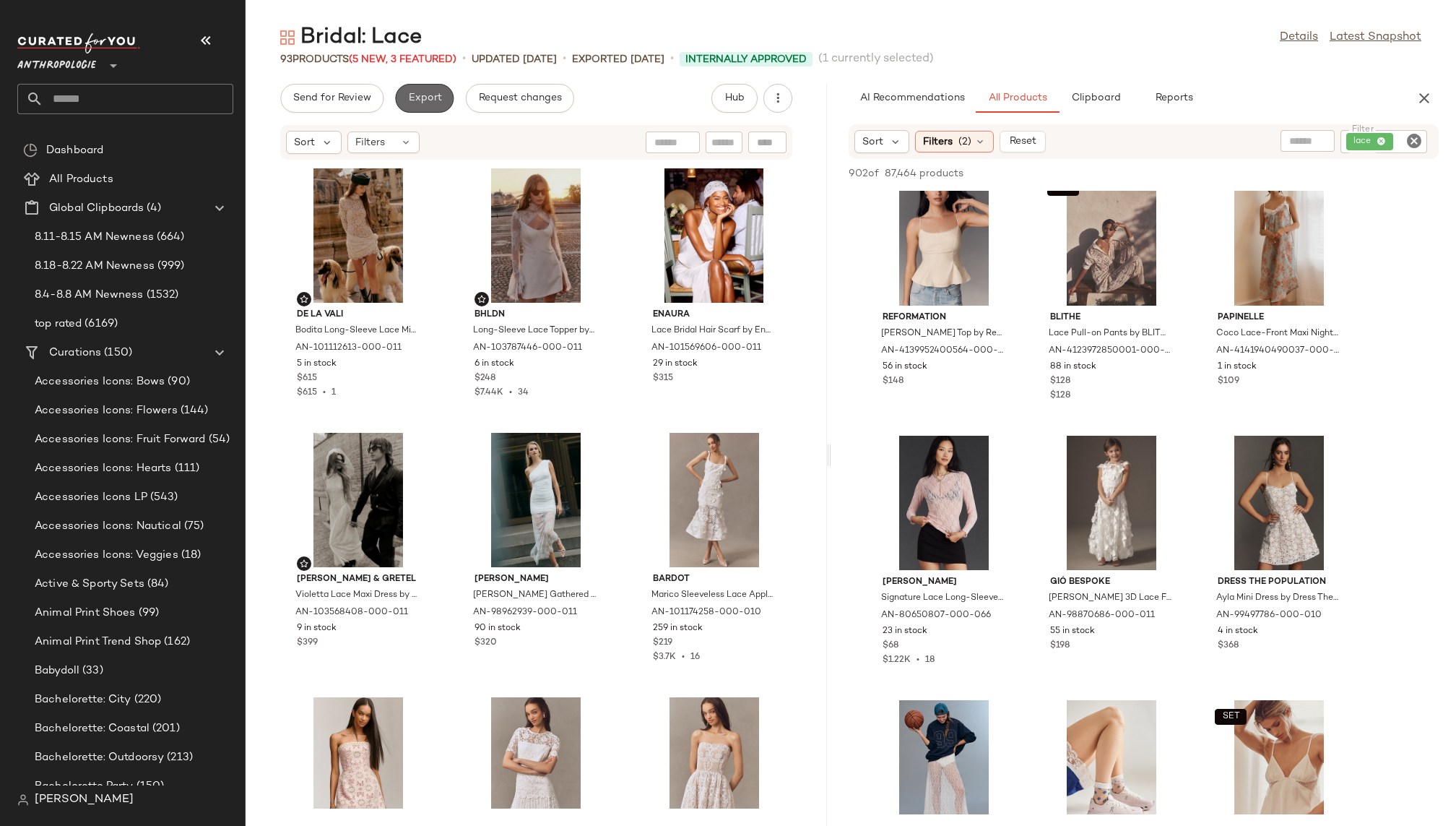
click at [432, 94] on span "Export" at bounding box center [423, 98] width 34 height 12
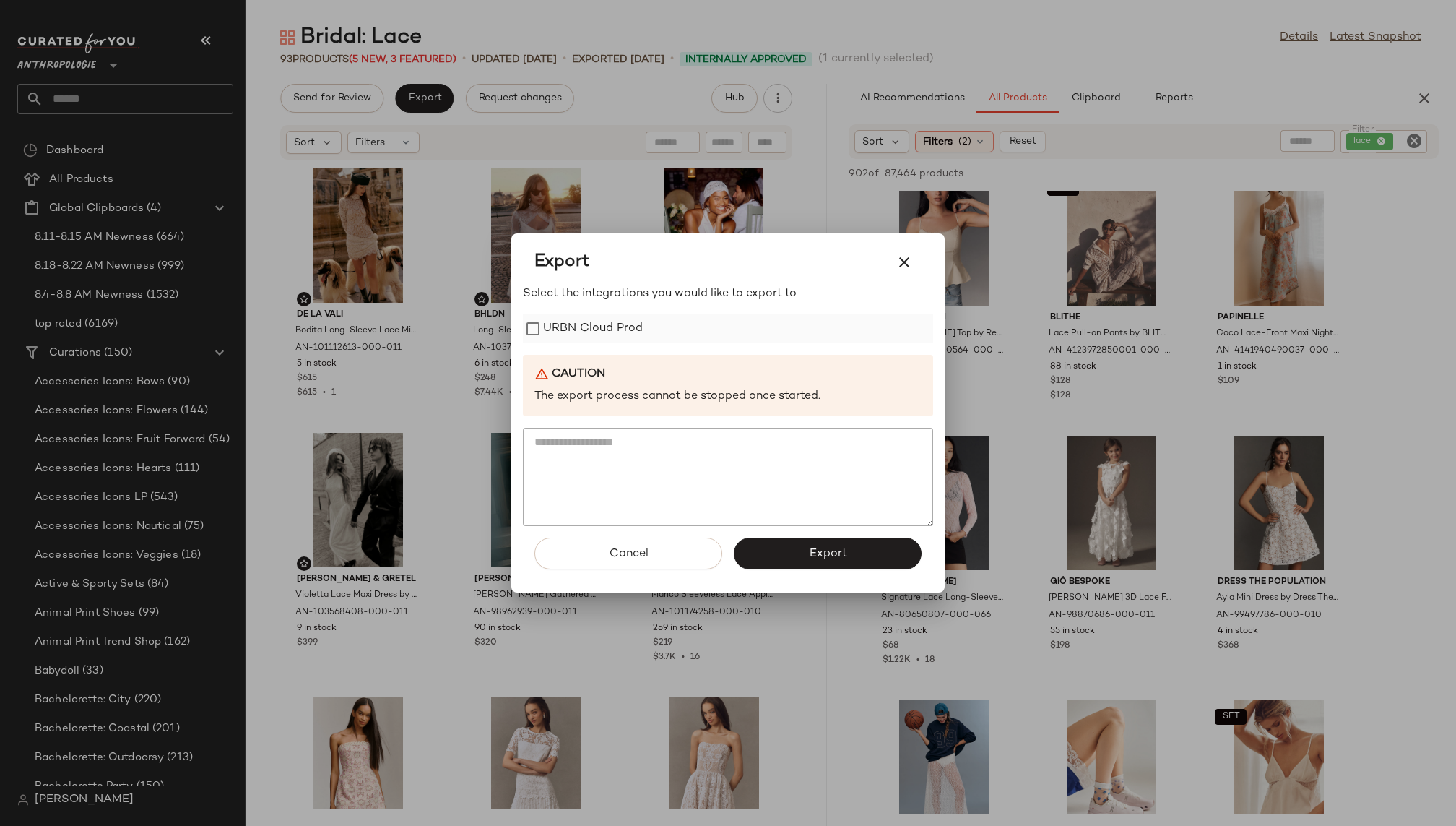
click at [573, 321] on label "URBN Cloud Prod" at bounding box center [593, 328] width 100 height 29
click at [806, 562] on button "Export" at bounding box center [827, 553] width 188 height 32
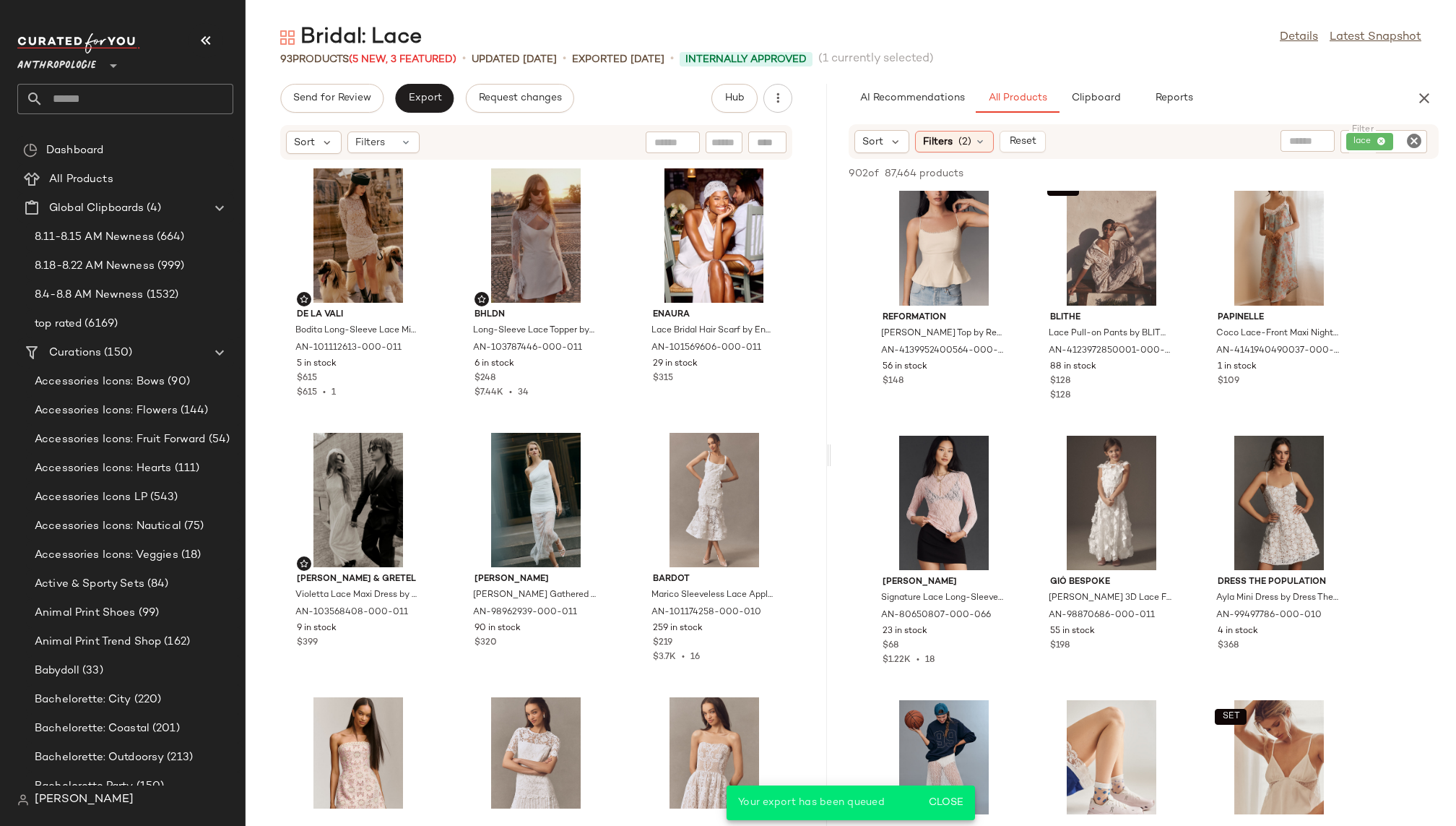
scroll to position [79946, 0]
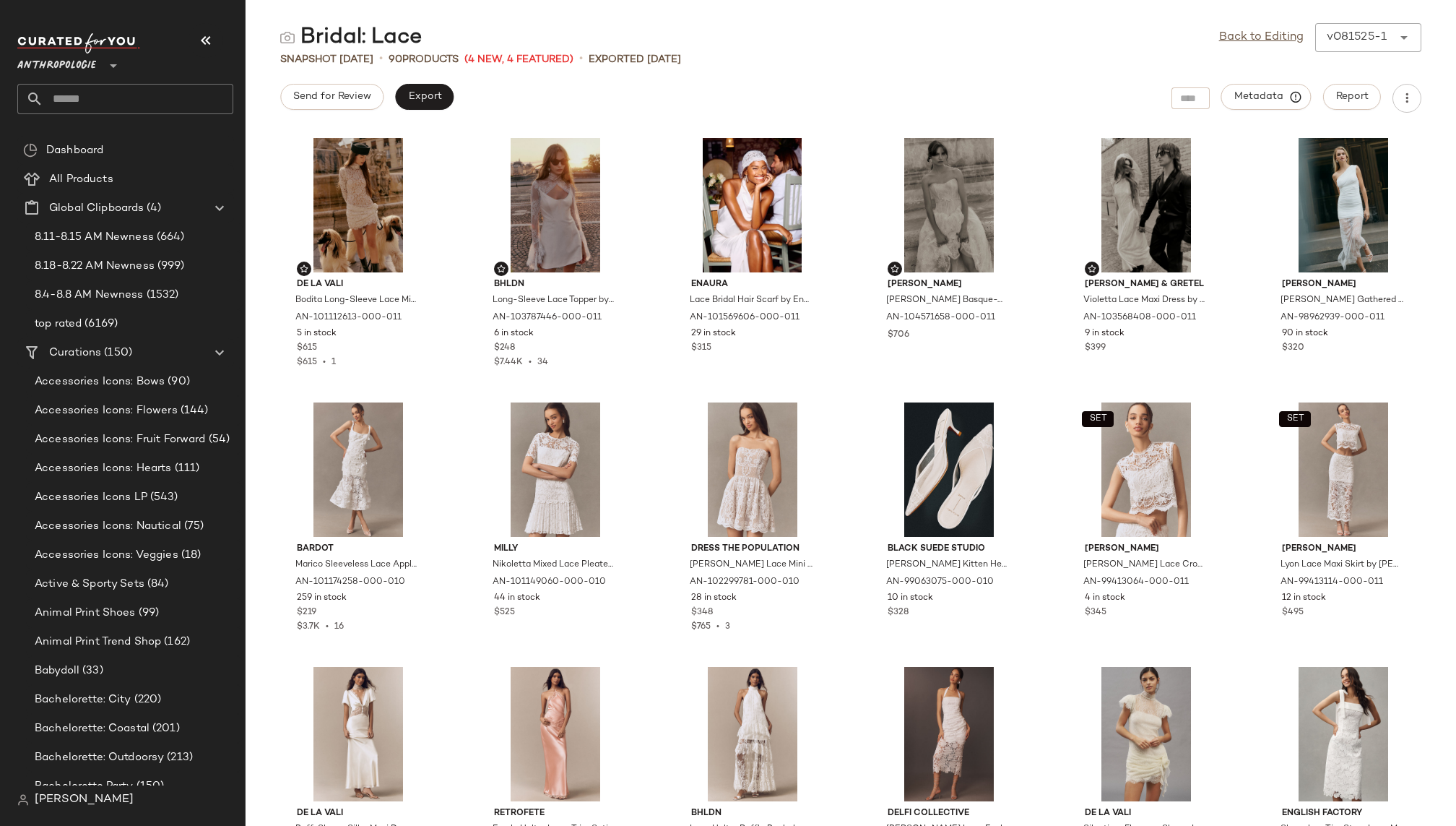
click at [167, 100] on input "text" at bounding box center [138, 99] width 190 height 31
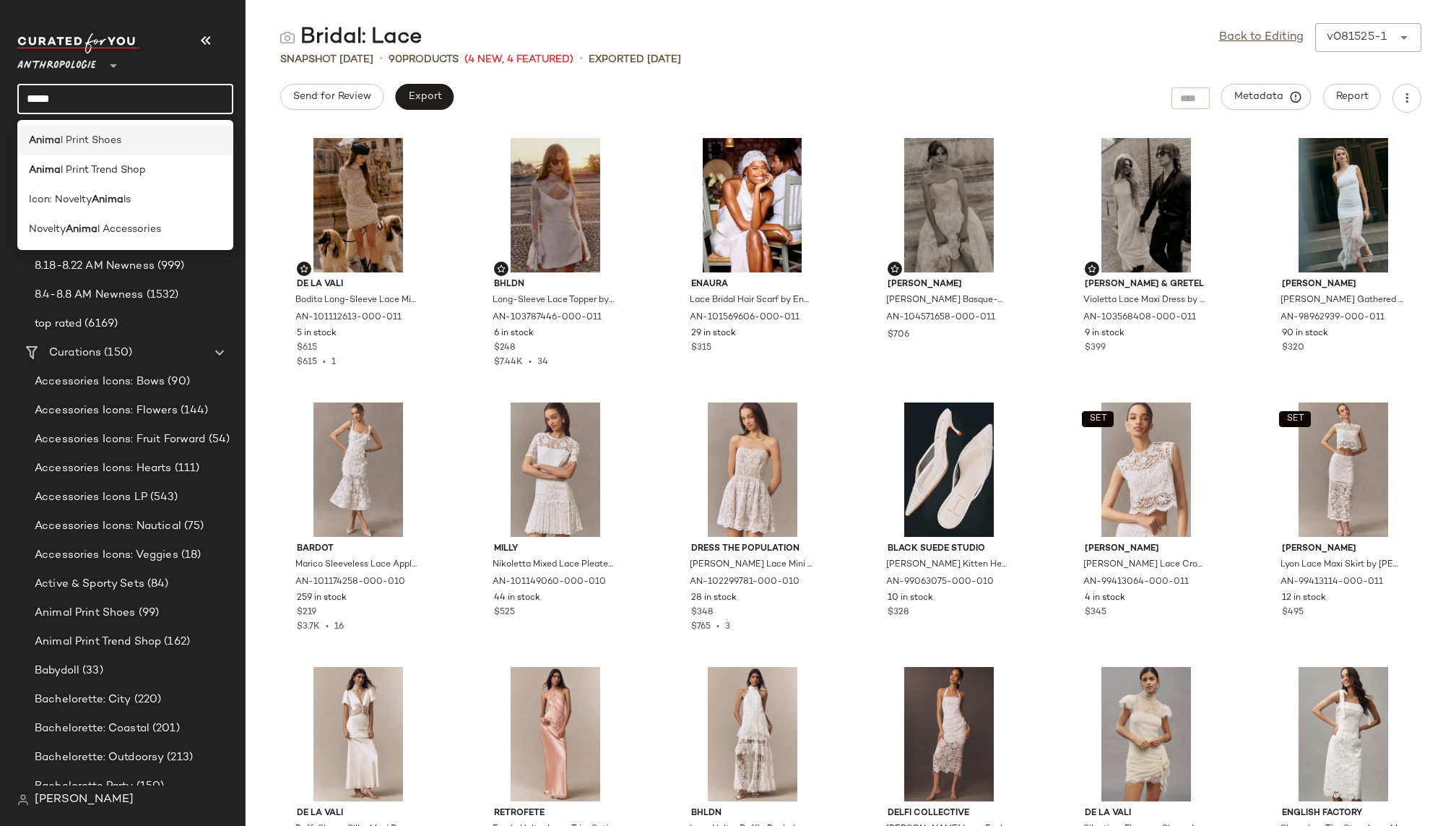
type input "*****"
click at [124, 141] on div "Anima l Print Shoes" at bounding box center [125, 141] width 192 height 15
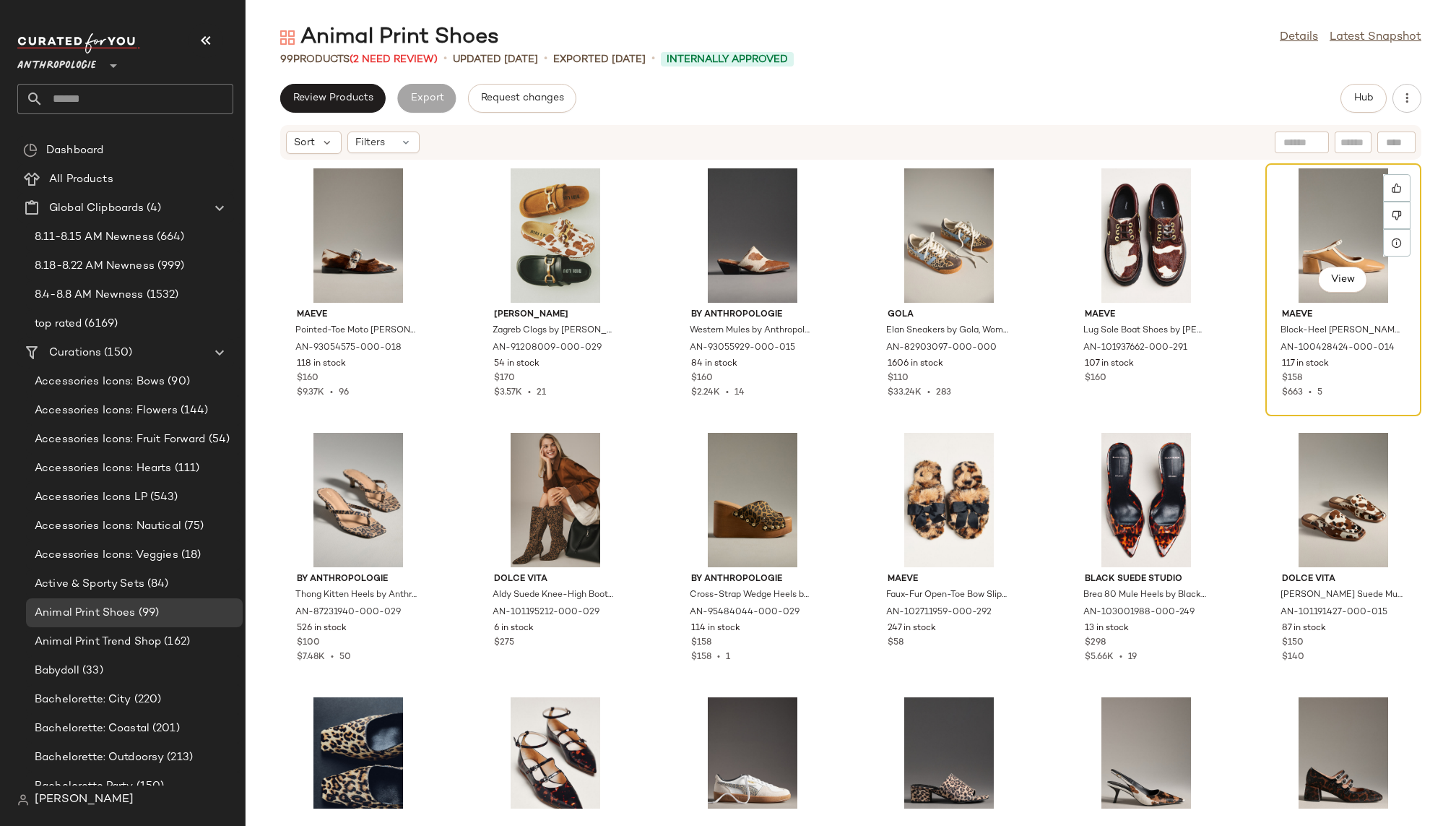
click at [1111, 252] on div "View" at bounding box center [1343, 236] width 146 height 135
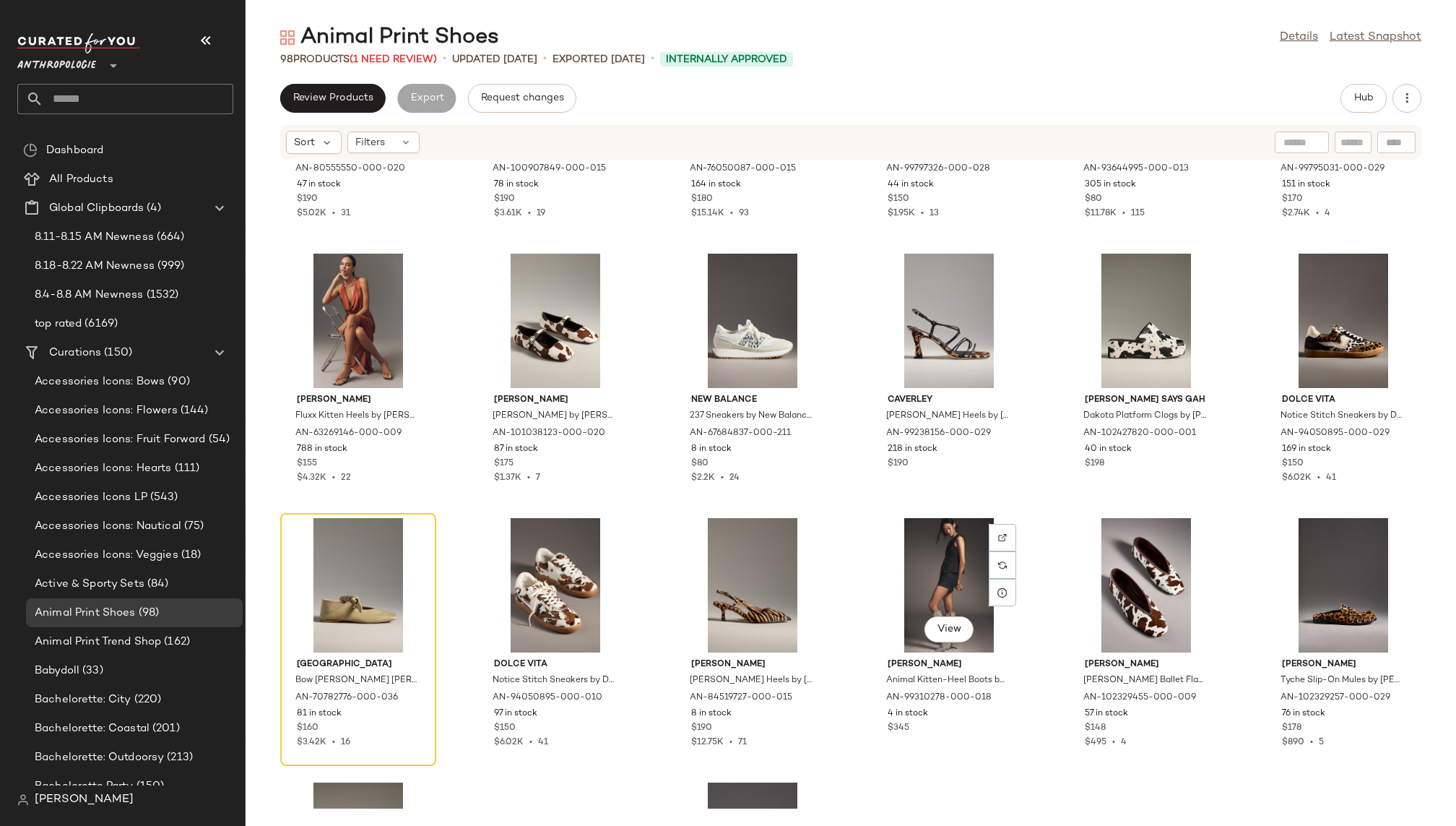
scroll to position [1518, 0]
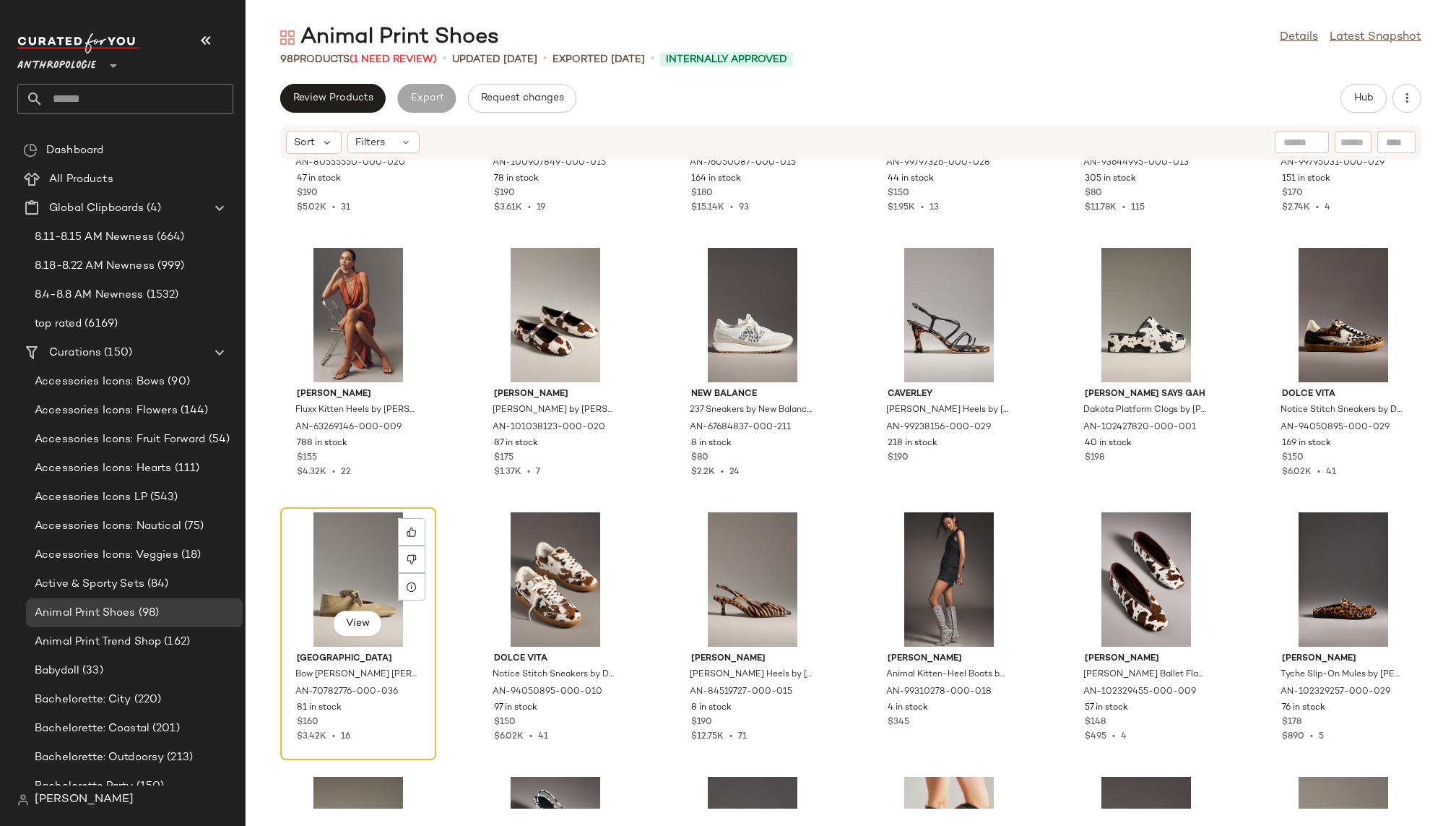
click at [319, 560] on div "View" at bounding box center [358, 580] width 146 height 135
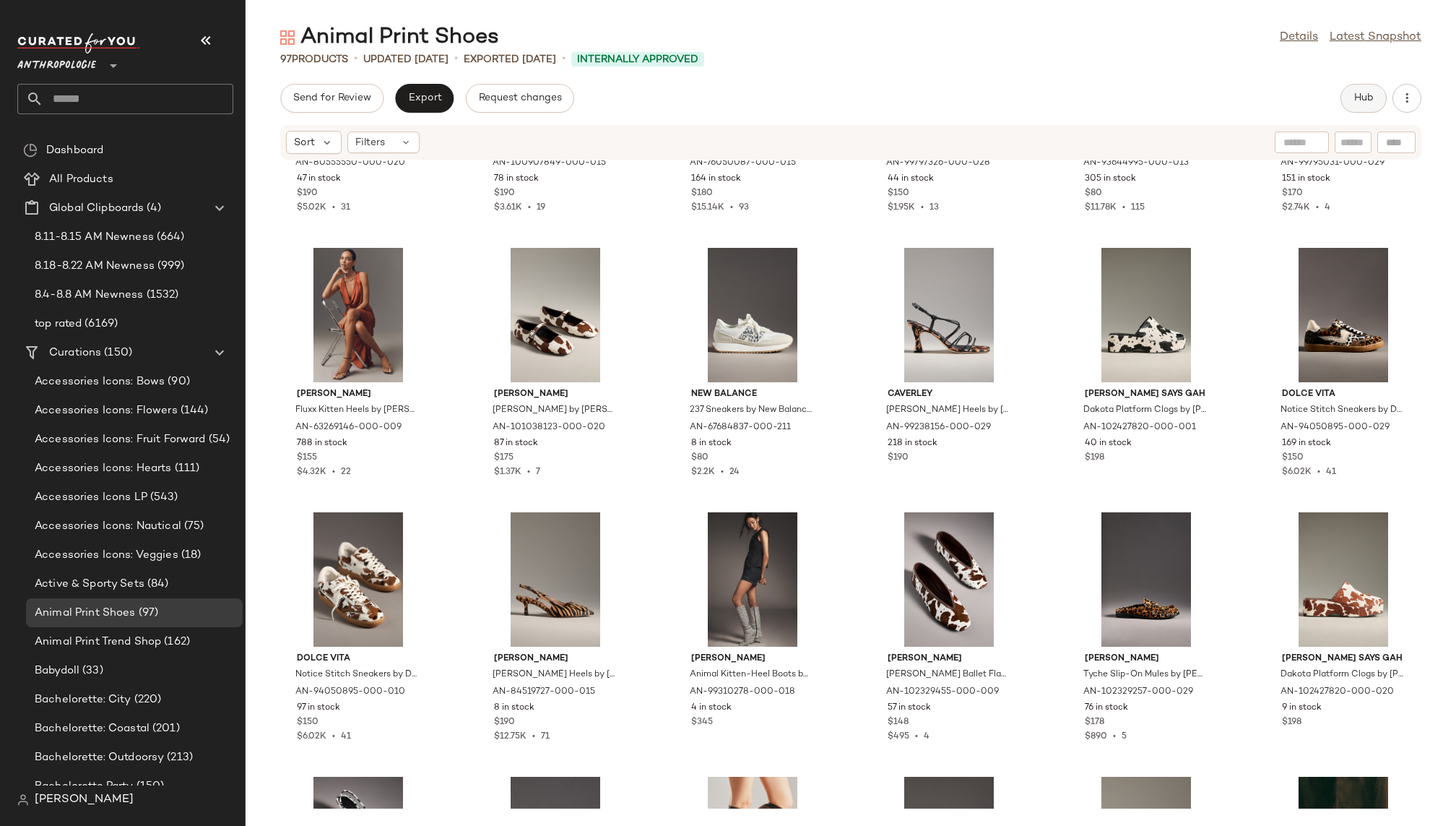
click at [1111, 99] on span "Hub" at bounding box center [1363, 98] width 20 height 12
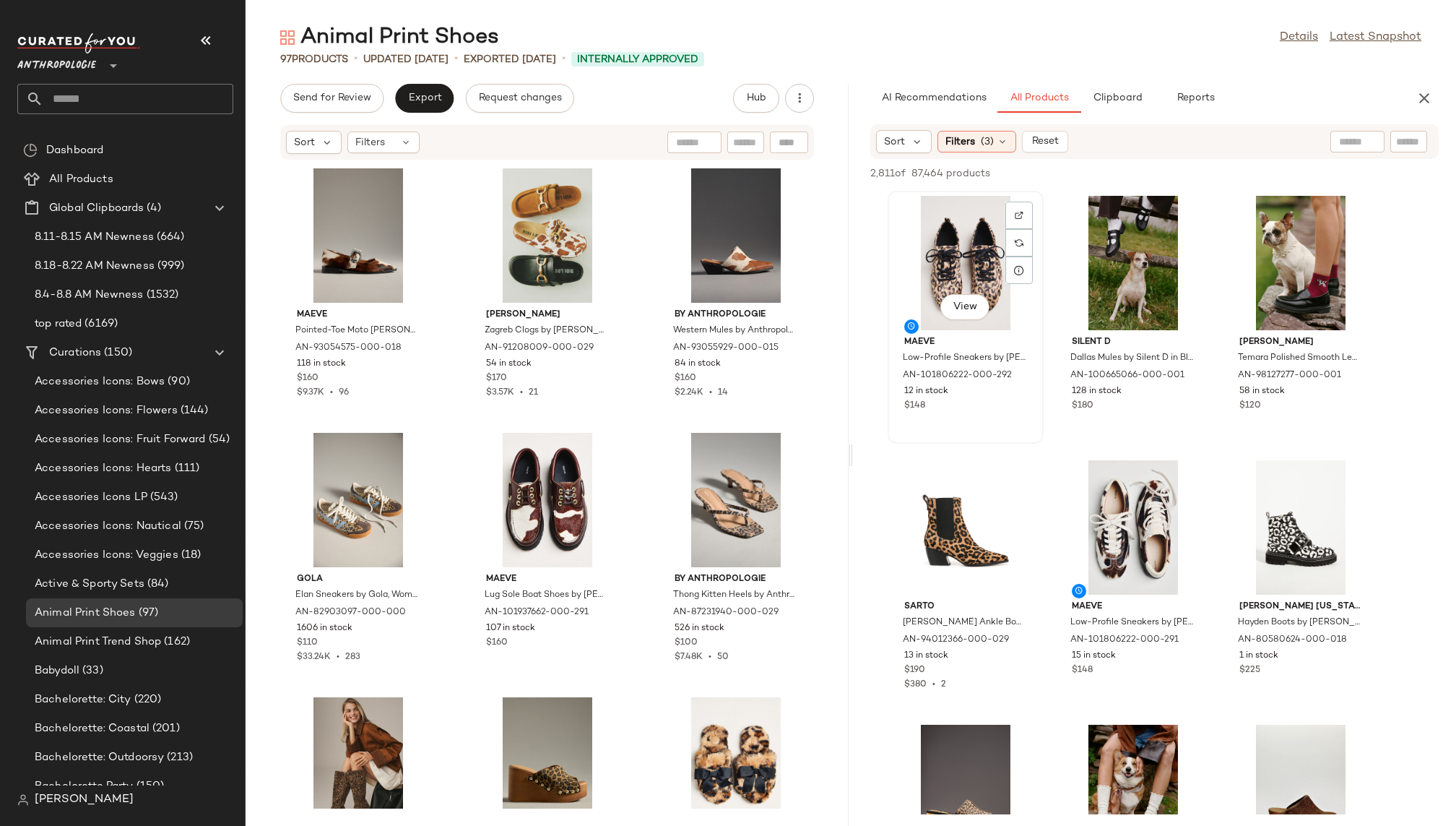
click at [947, 252] on div "View" at bounding box center [965, 263] width 146 height 135
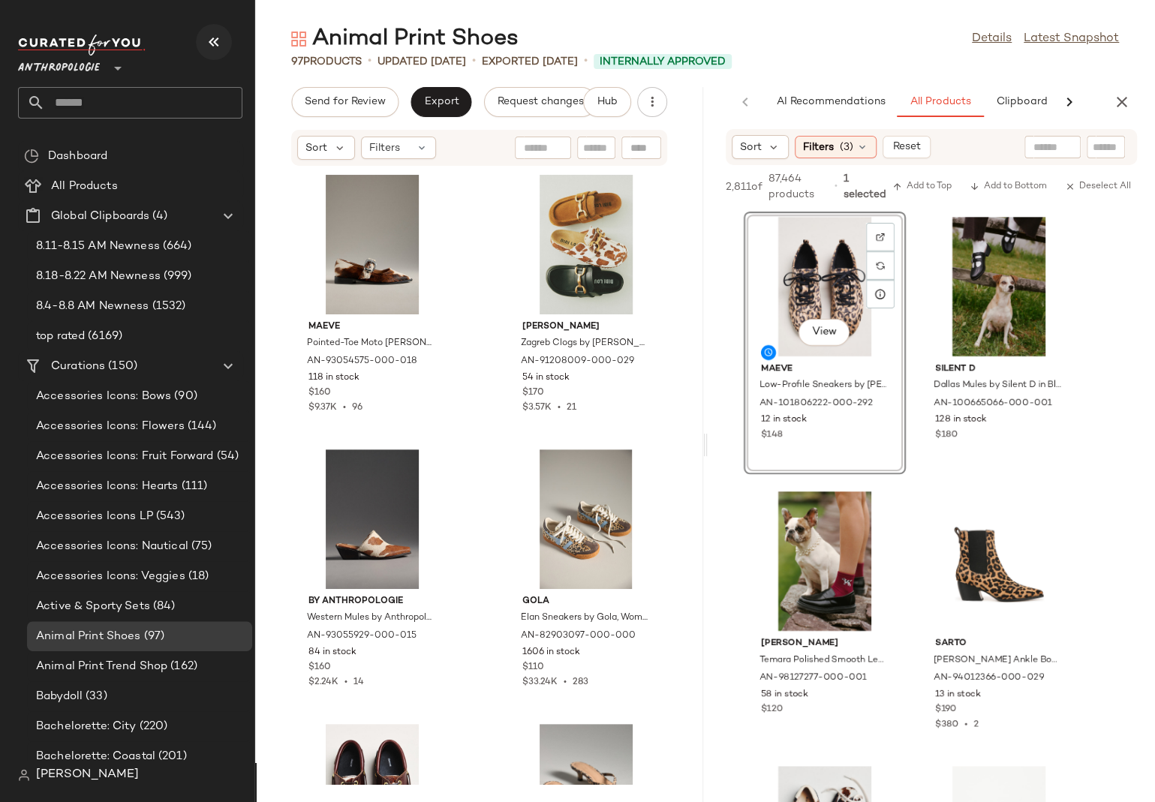
click at [215, 44] on icon "button" at bounding box center [214, 42] width 18 height 18
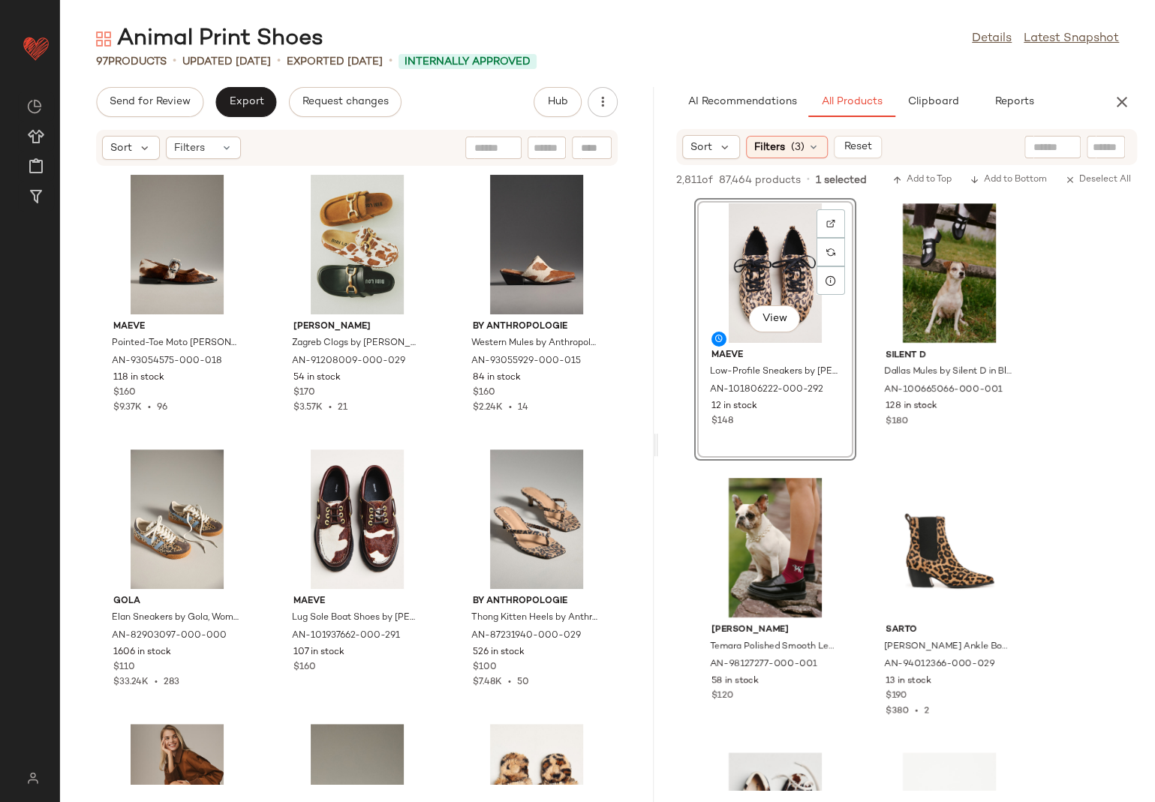
drag, startPoint x: 608, startPoint y: 442, endPoint x: 660, endPoint y: 436, distance: 52.1
click at [660, 436] on div "Animal Print Shoes Details Latest Snapshot 97 Products • updated Aug 22nd • Exp…" at bounding box center [607, 413] width 1095 height 778
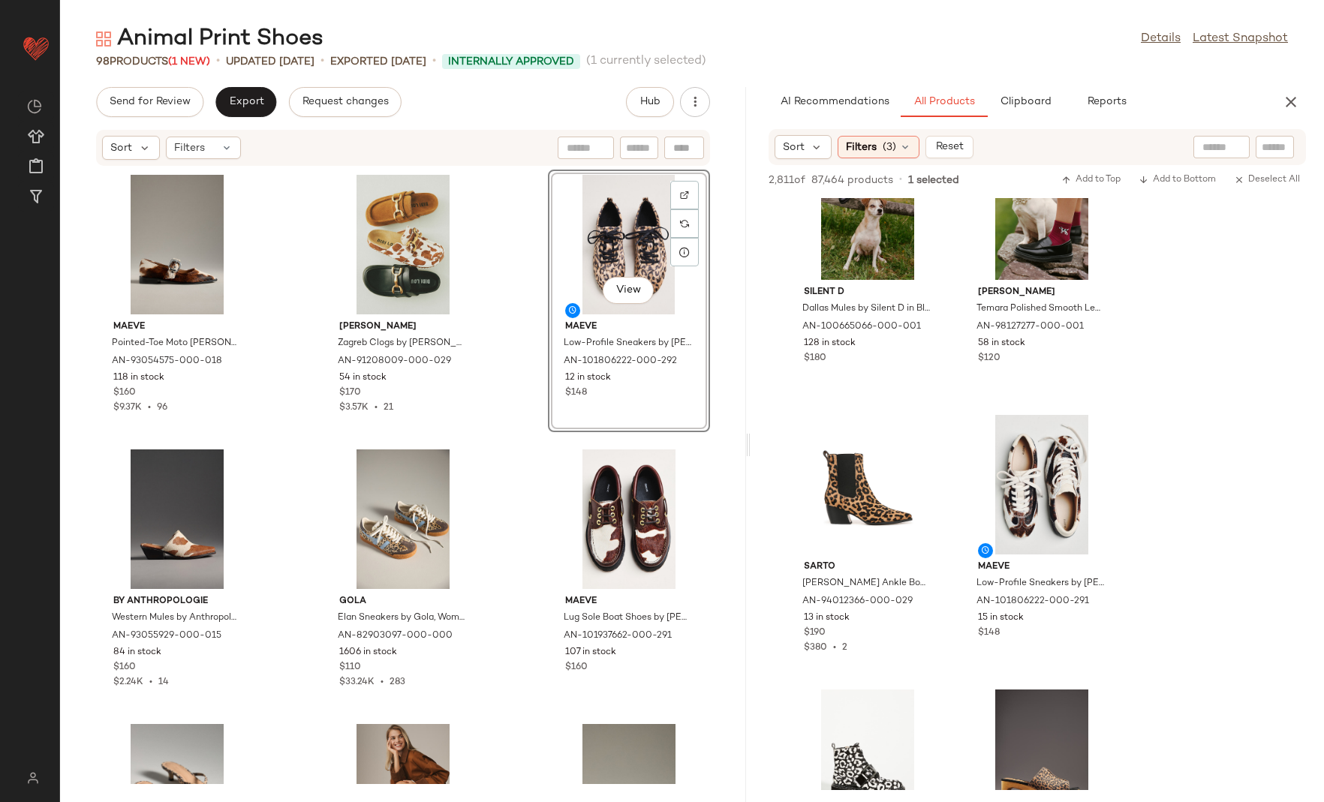
scroll to position [65, 0]
click at [1014, 488] on div "View" at bounding box center [1042, 483] width 152 height 140
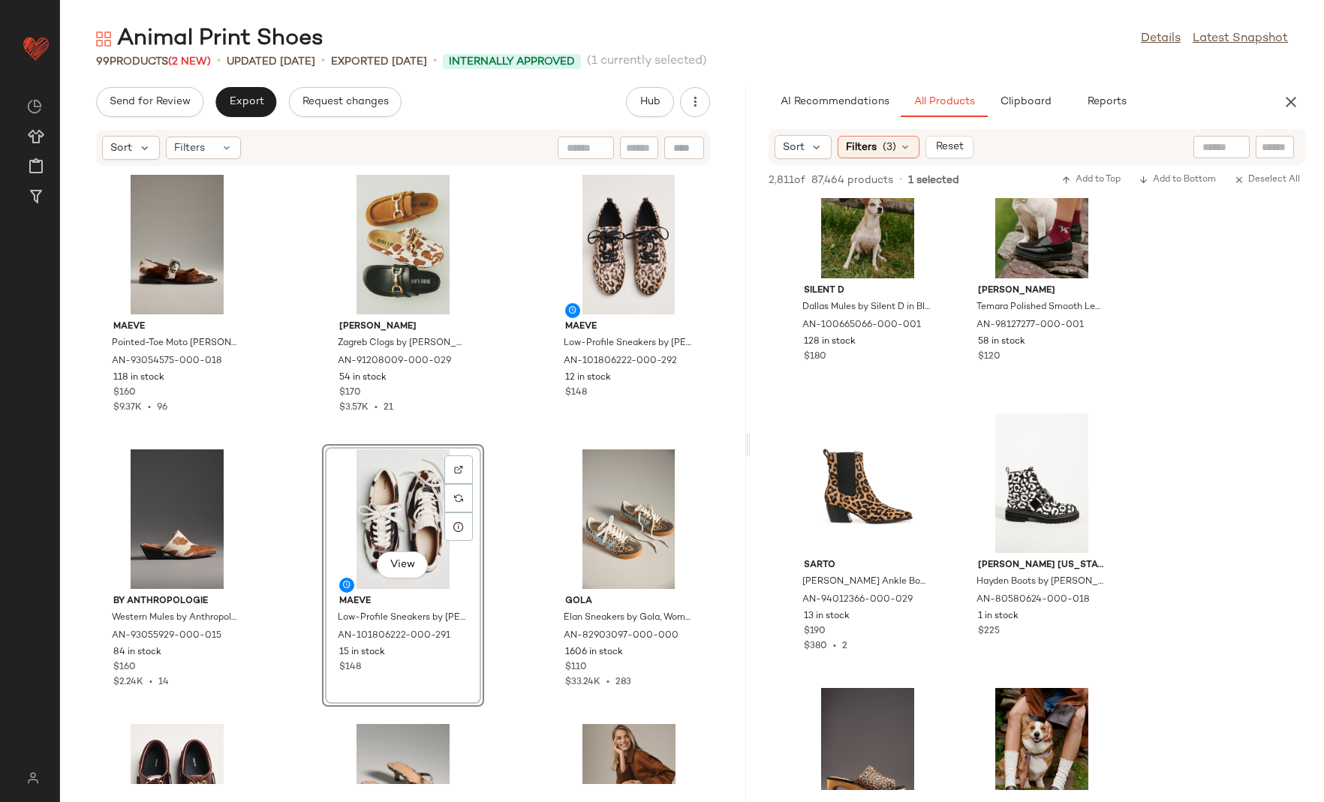
click at [507, 678] on div "Maeve Pointed-Toe Moto Mary Jane Flats by Maeve in Black, Women's, Size: 39, Le…" at bounding box center [403, 475] width 686 height 617
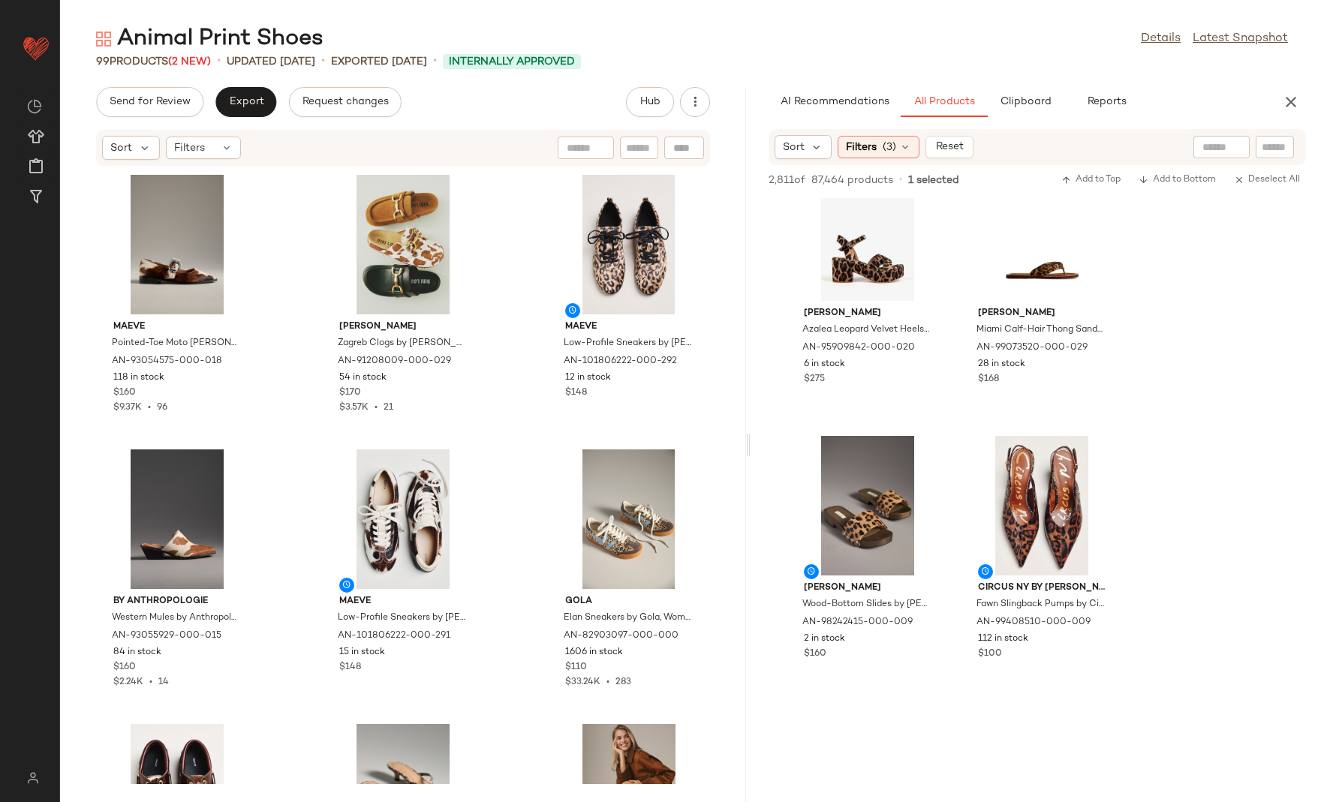
scroll to position [1429, 0]
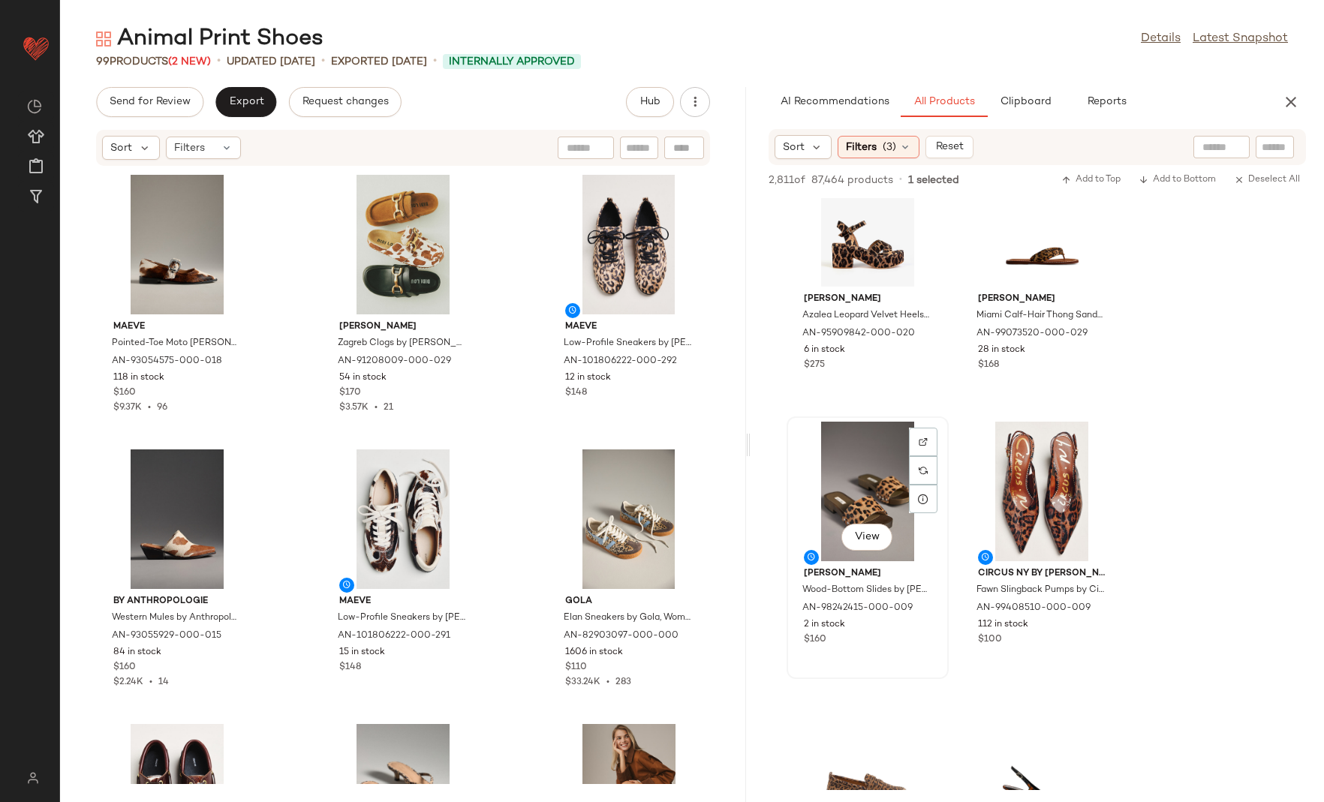
click at [852, 511] on div "View" at bounding box center [868, 492] width 152 height 140
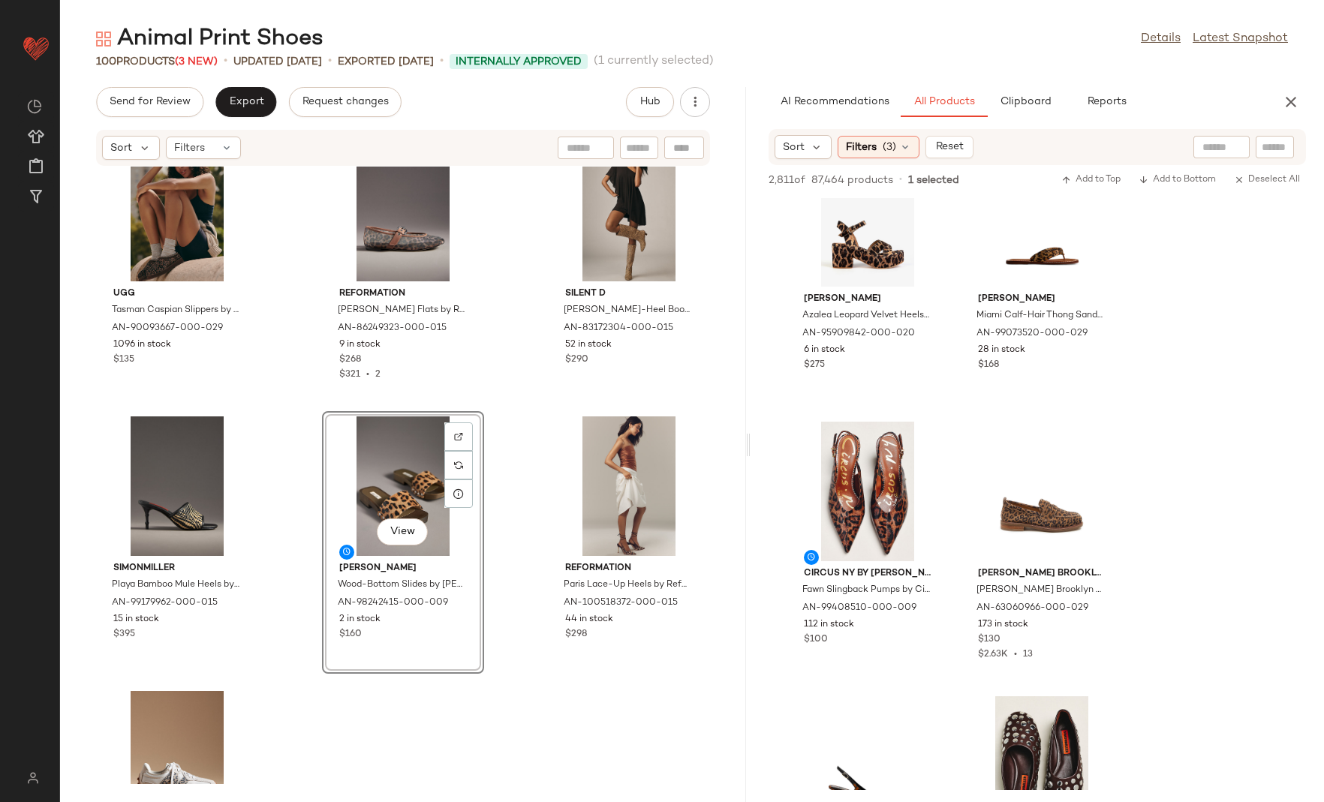
scroll to position [8721, 0]
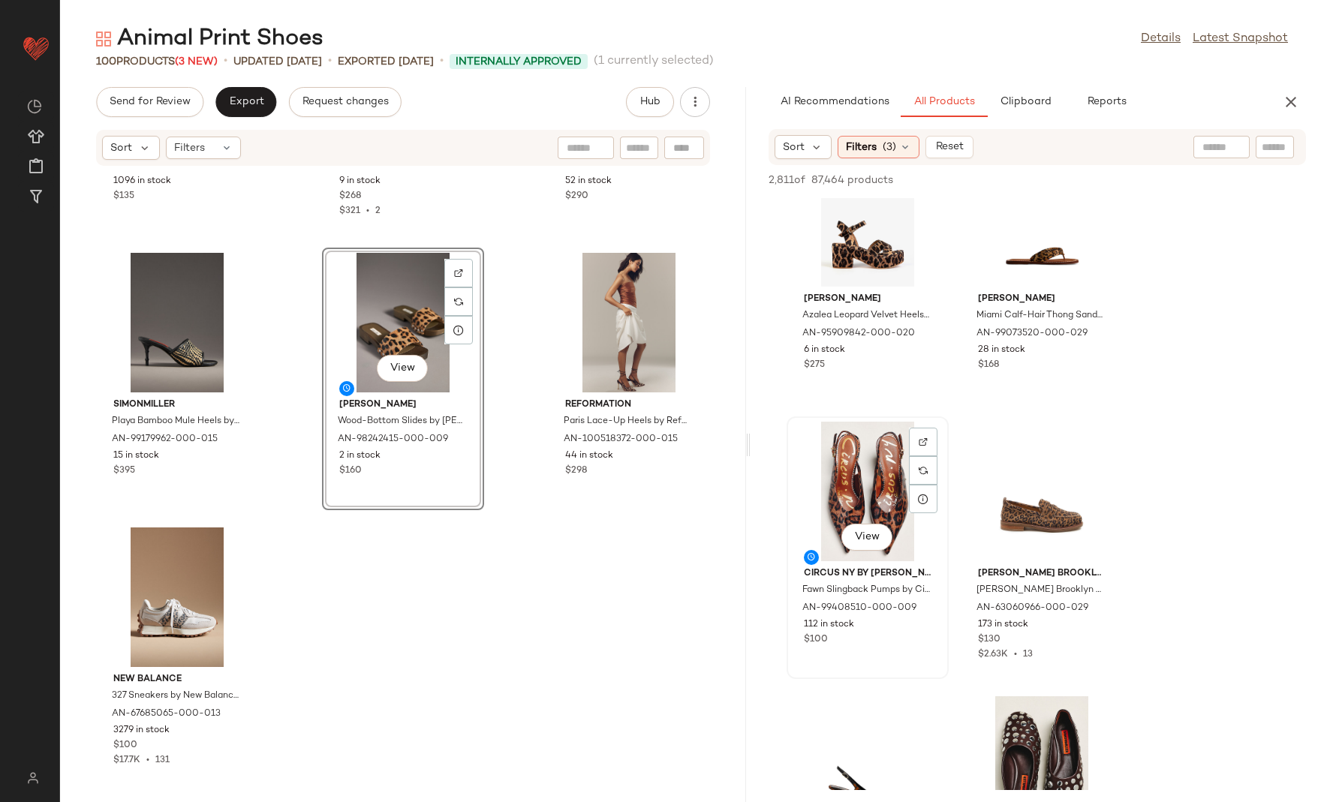
click at [827, 483] on div "View" at bounding box center [868, 492] width 152 height 140
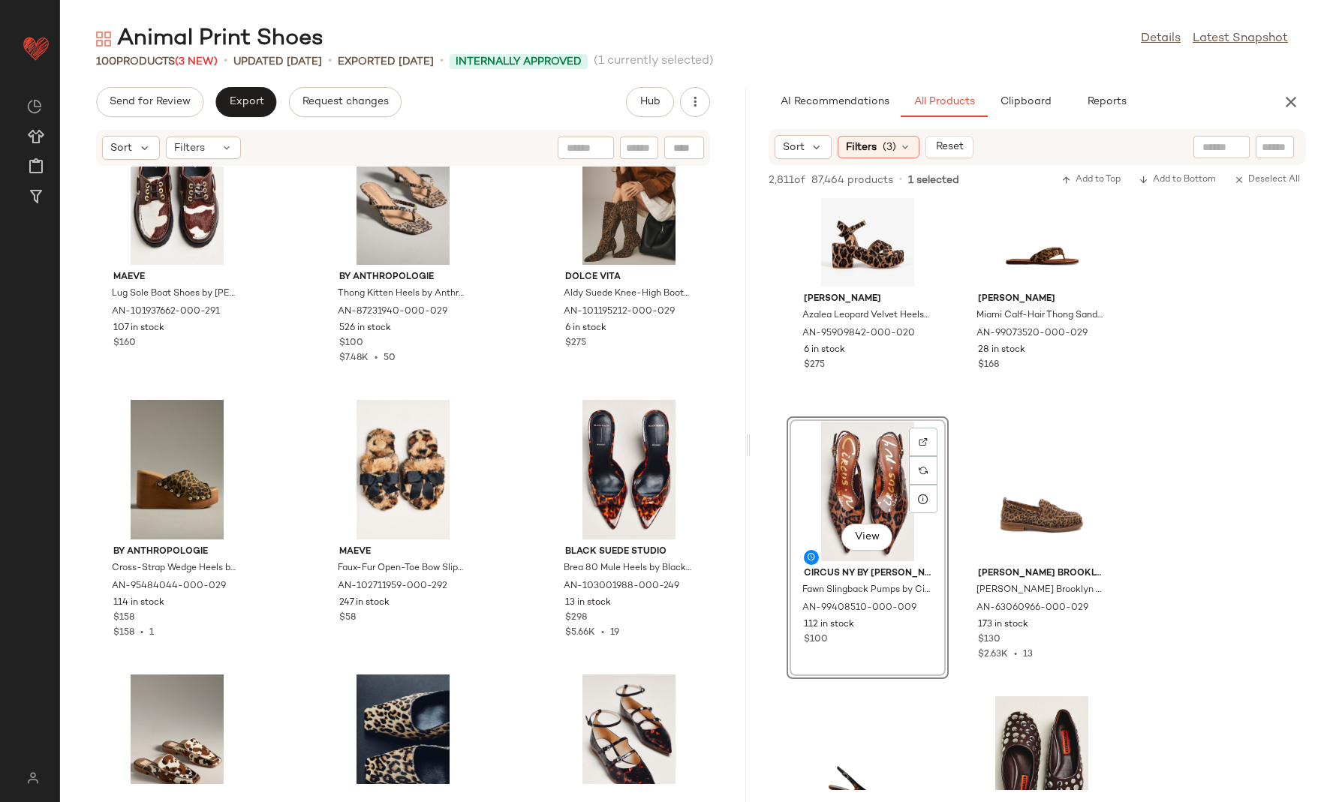
scroll to position [646, 0]
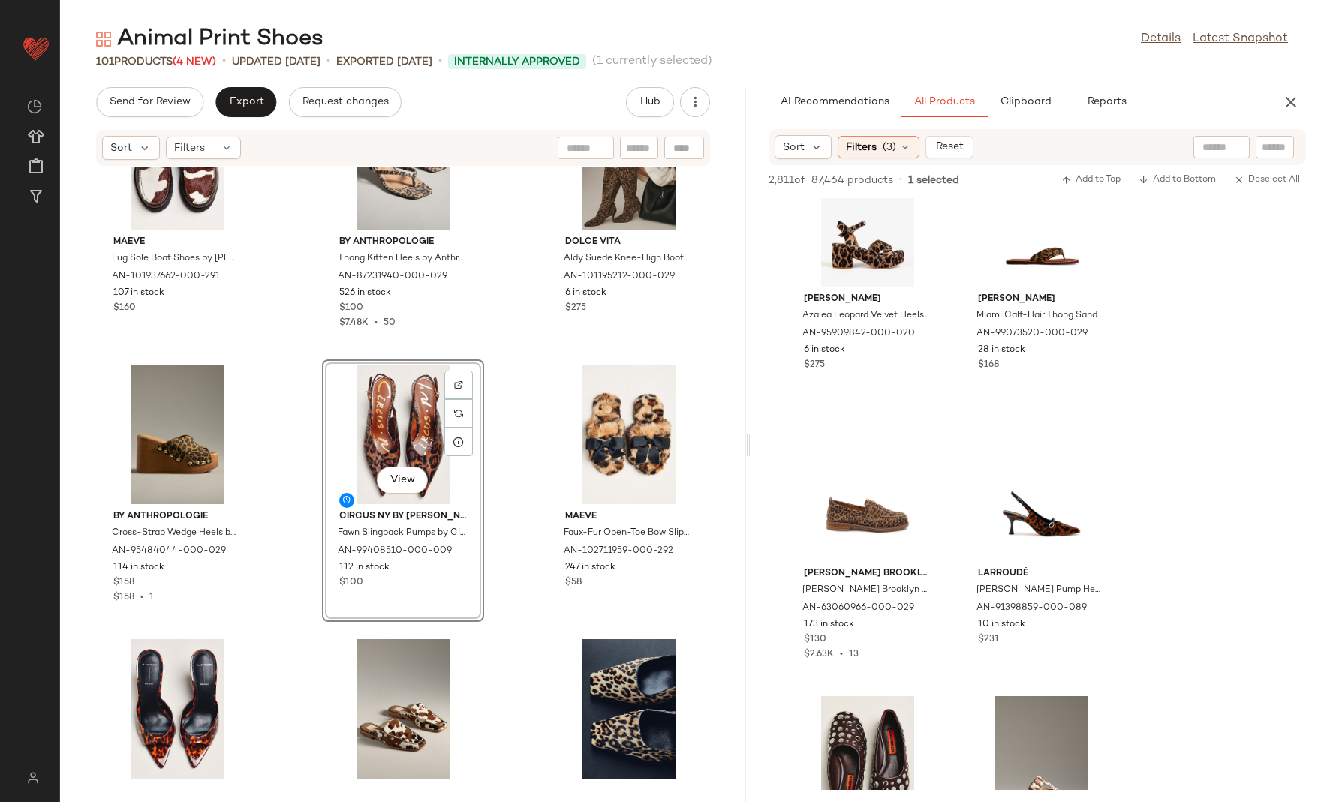
click at [500, 647] on div "Maeve Lug Sole Boat Shoes by Maeve in Brown, Women's, Size: 40:8.5-9, Leather/R…" at bounding box center [403, 475] width 686 height 617
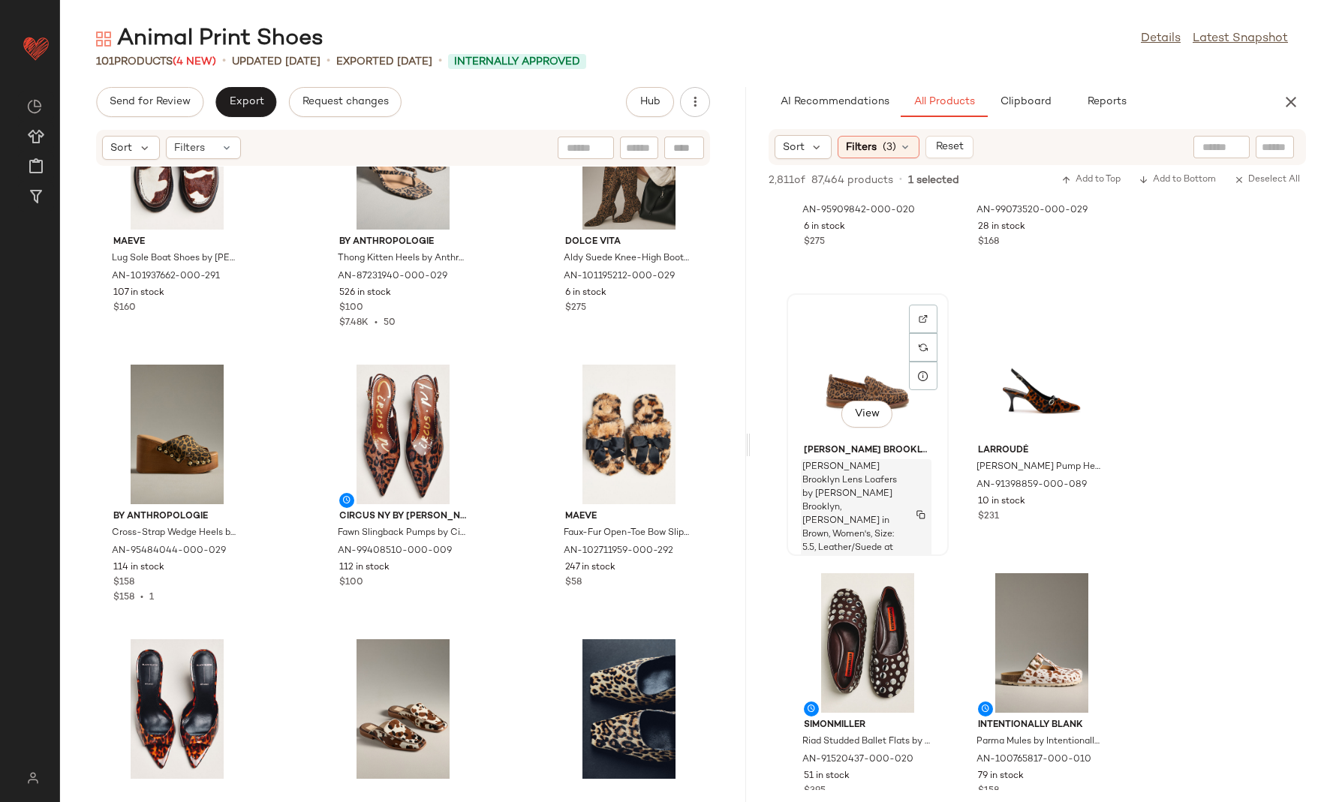
scroll to position [1657, 0]
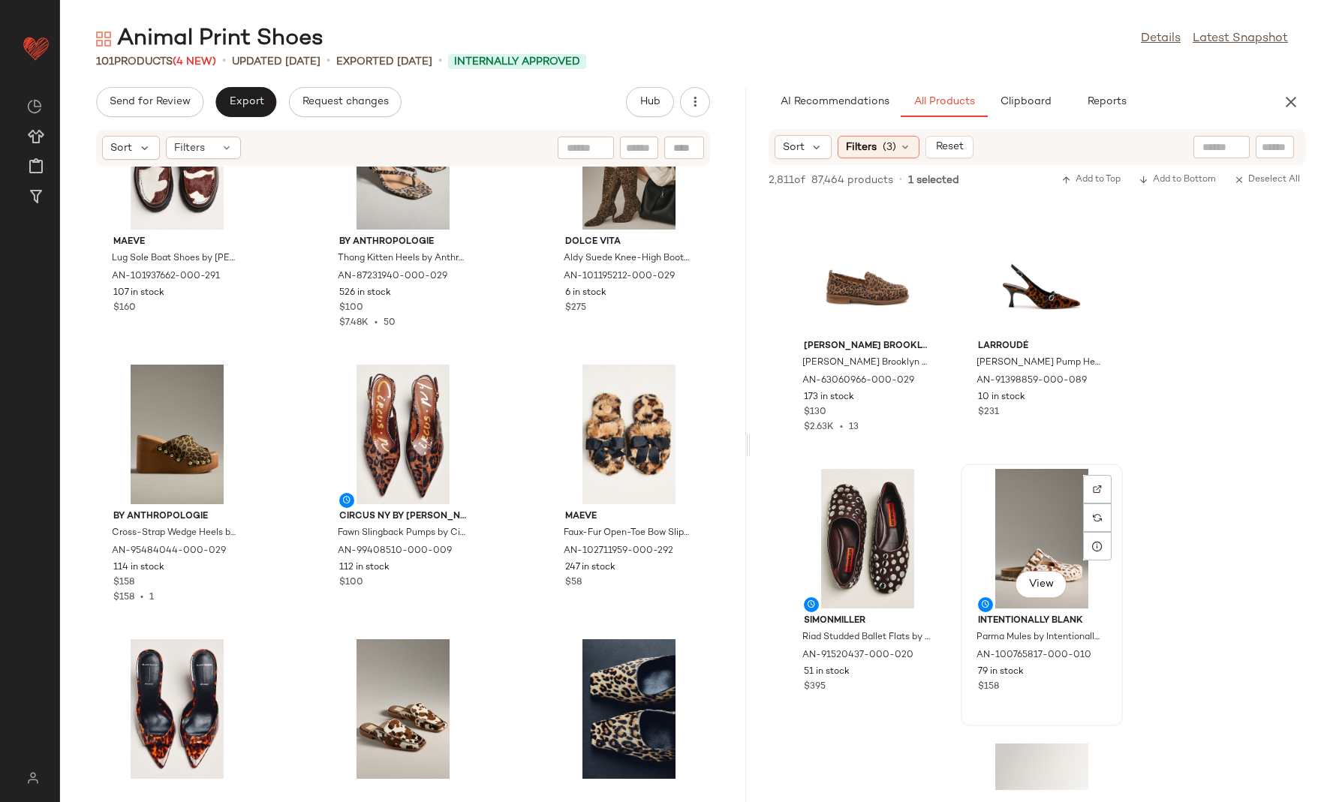
click at [1029, 512] on div "View" at bounding box center [1042, 539] width 152 height 140
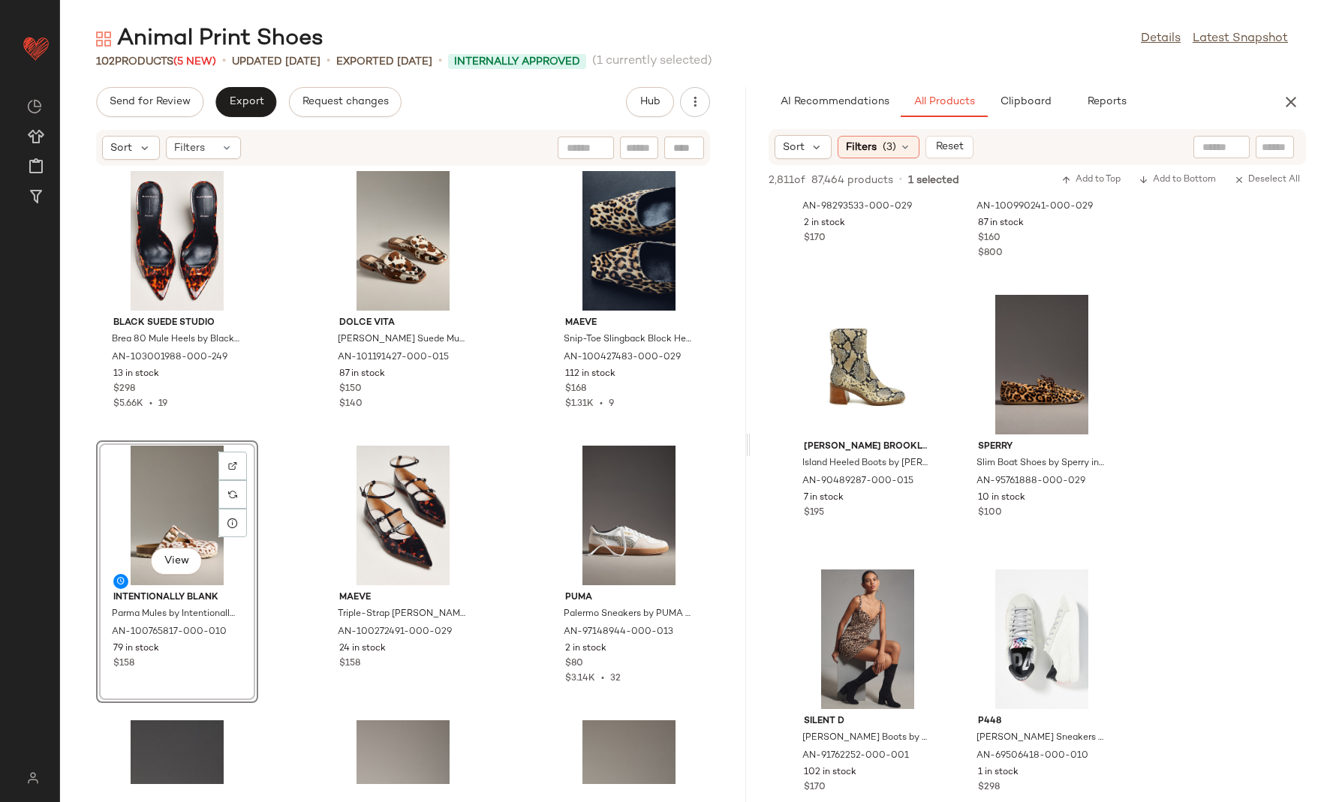
scroll to position [2957, 0]
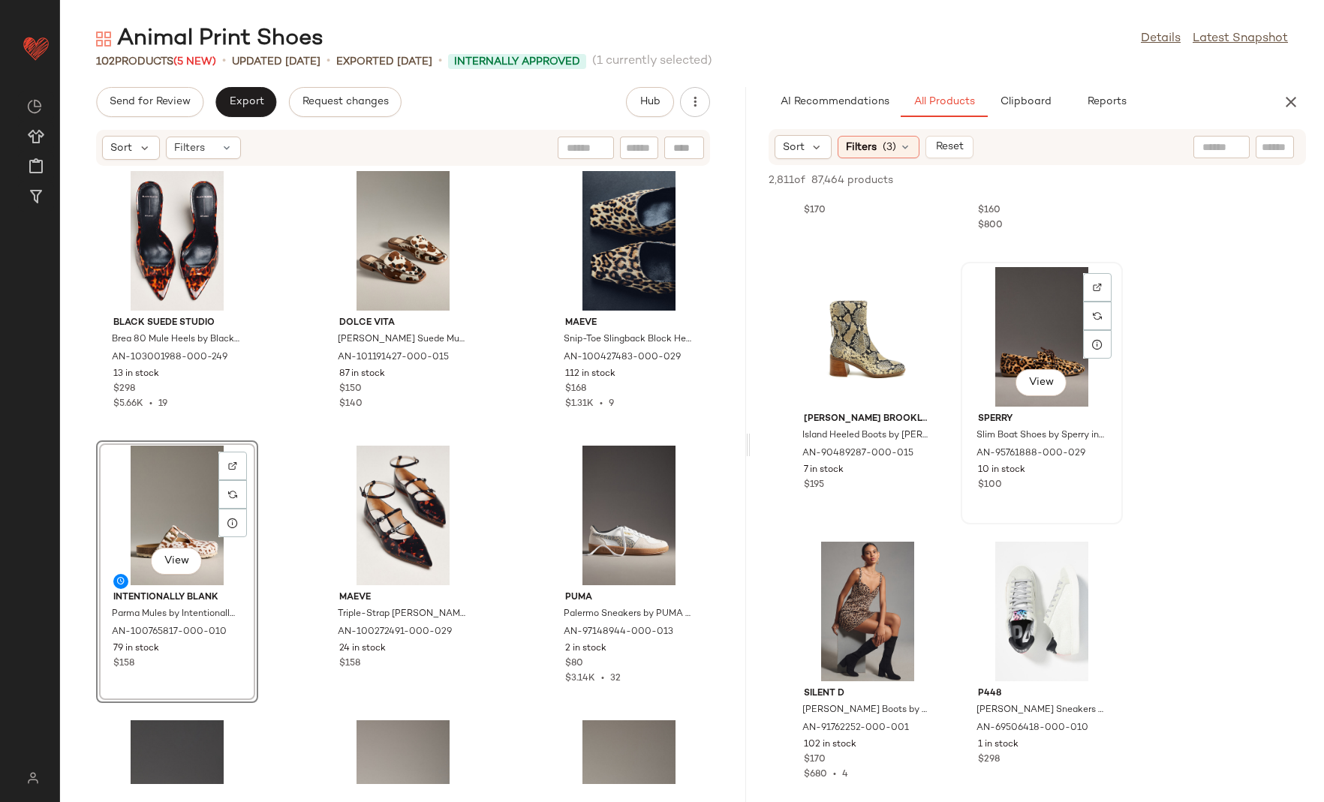
click at [1020, 300] on div "View" at bounding box center [1042, 337] width 152 height 140
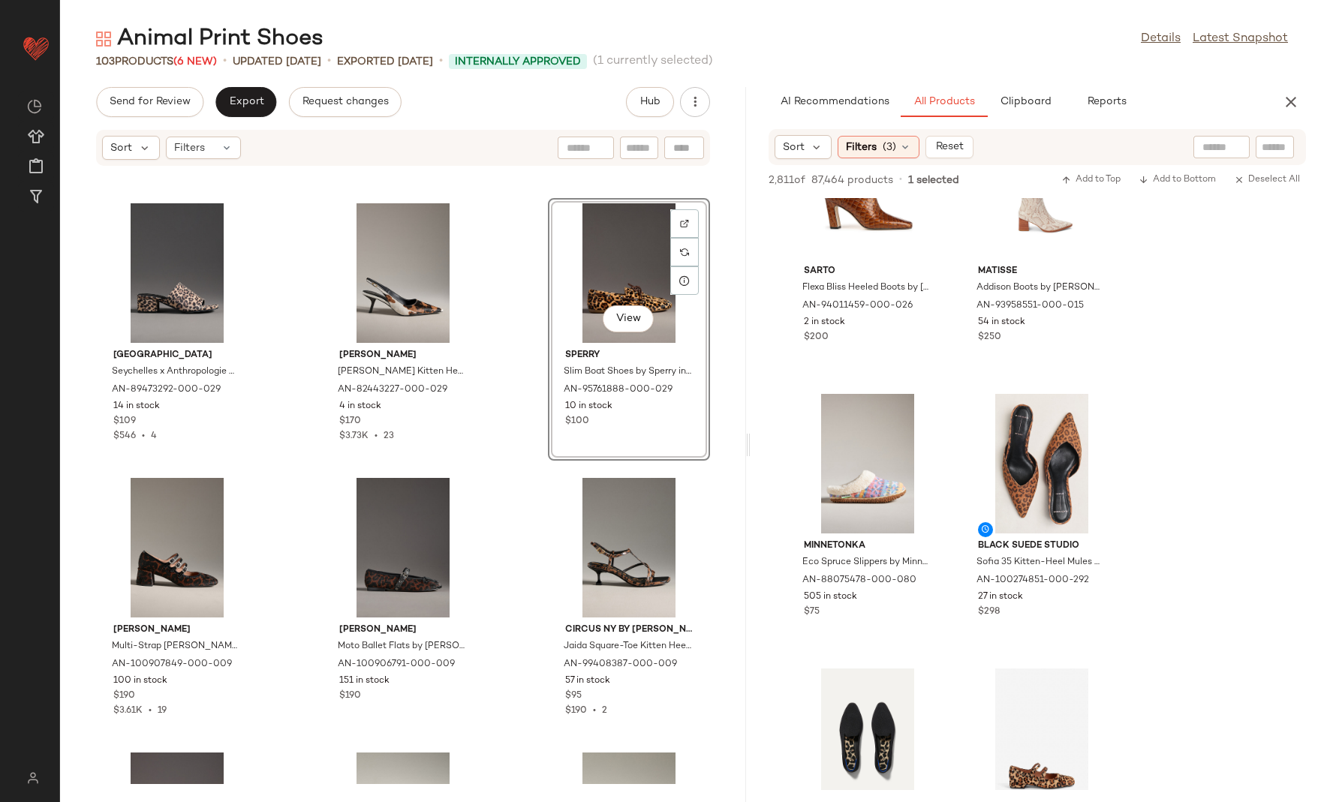
scroll to position [3685, 0]
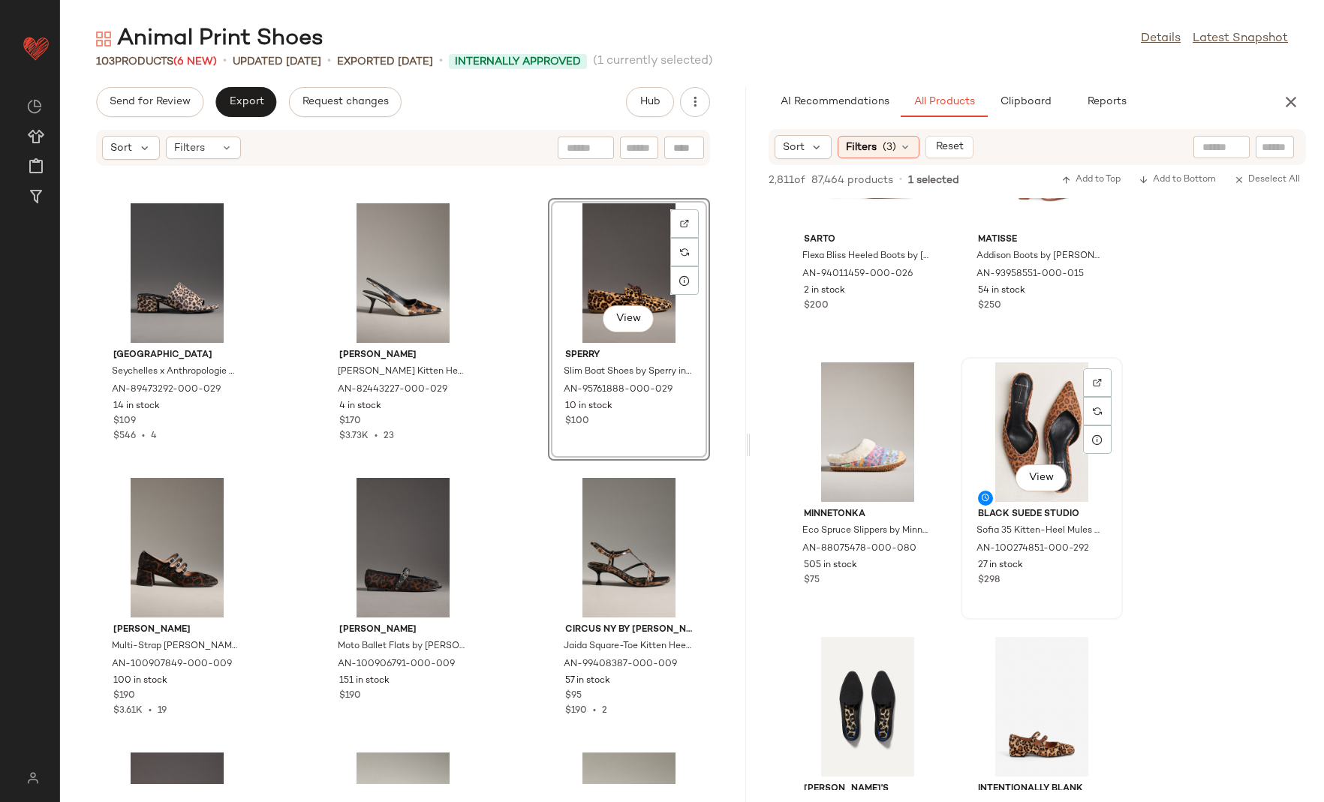
click at [995, 442] on div "View" at bounding box center [1042, 432] width 152 height 140
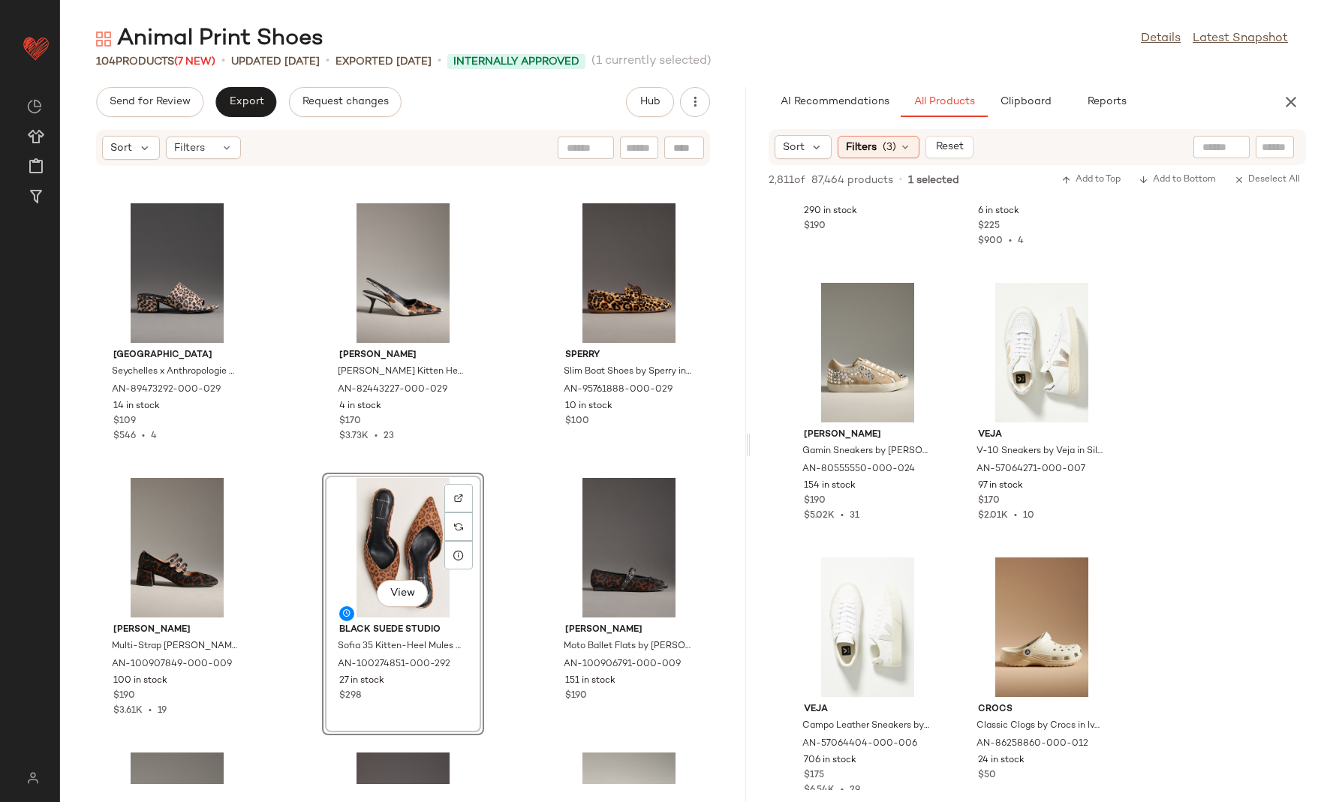
scroll to position [6780, 0]
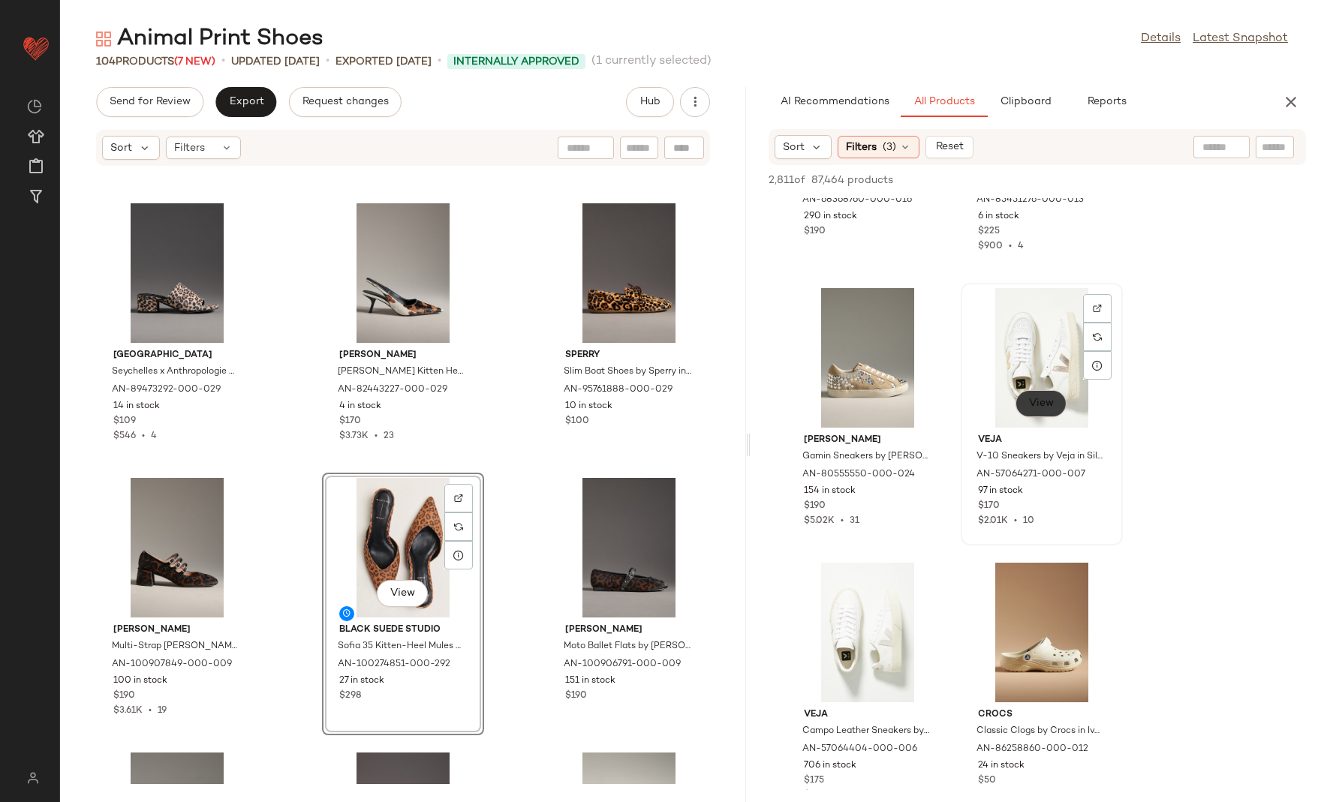
click at [1044, 404] on span "View" at bounding box center [1041, 404] width 26 height 12
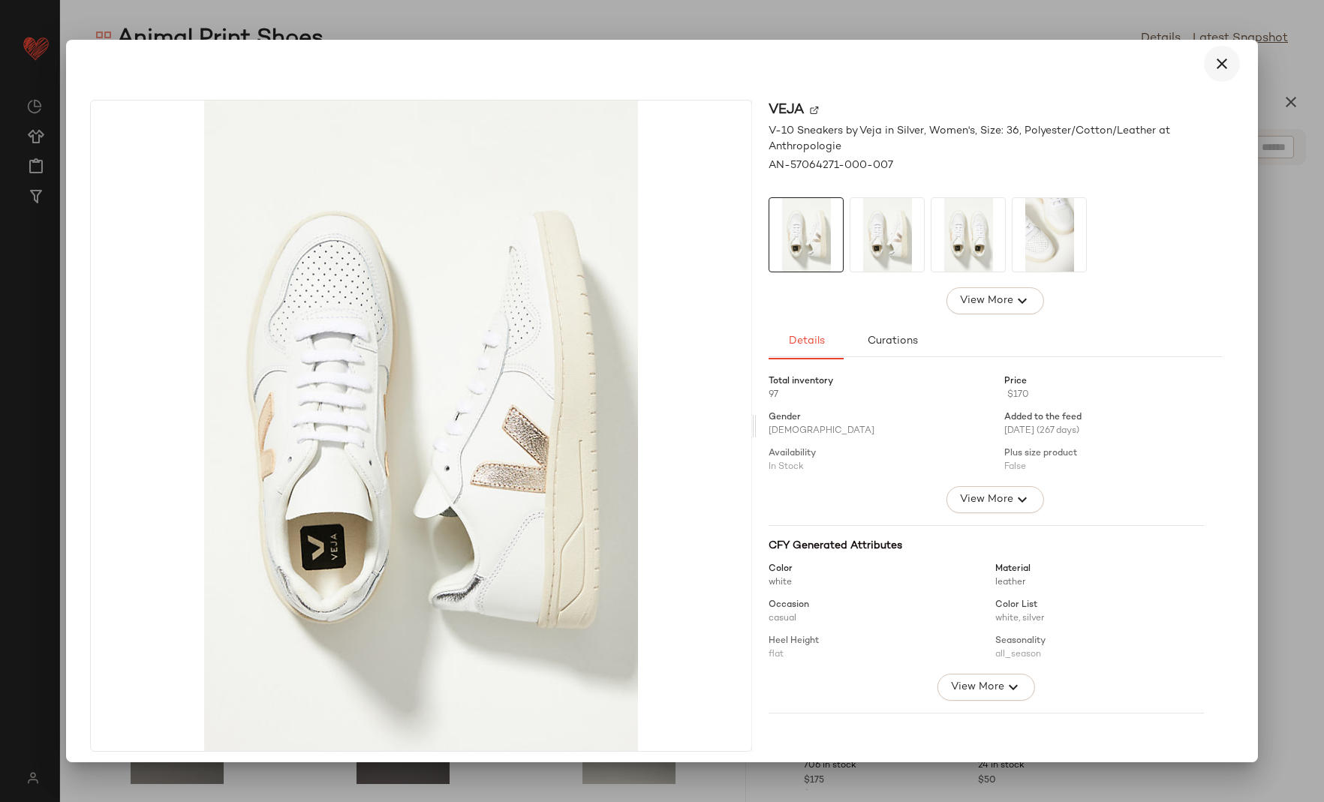
click at [1154, 62] on icon "button" at bounding box center [1221, 64] width 18 height 18
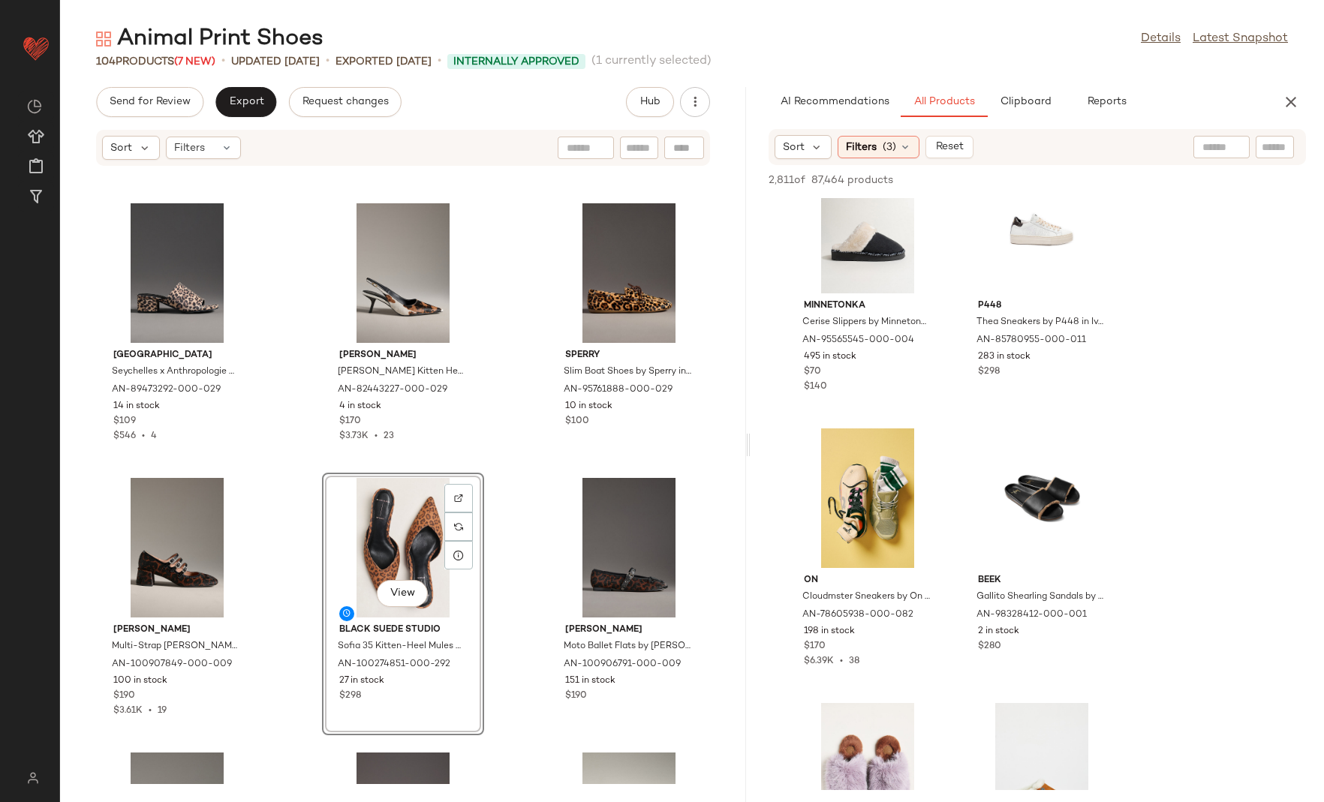
scroll to position [26954, 0]
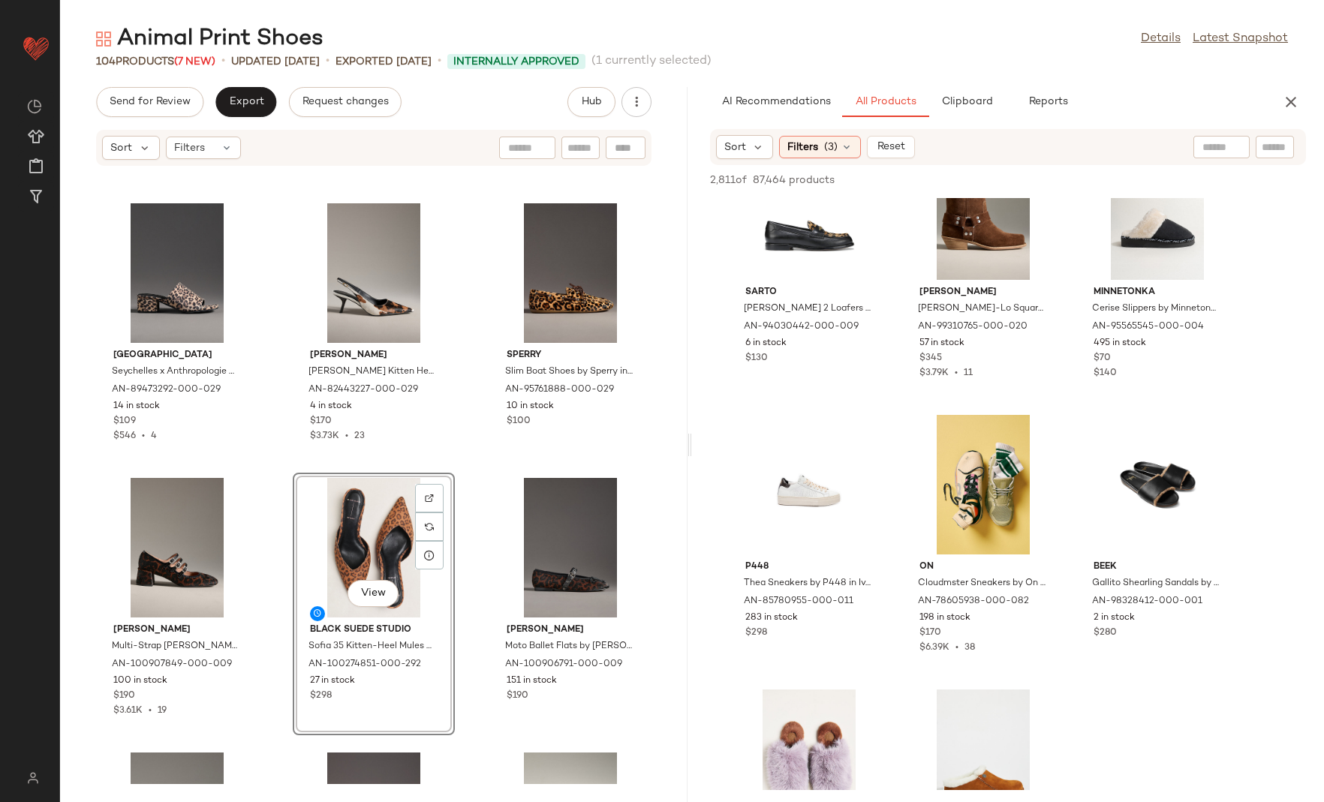
drag, startPoint x: 745, startPoint y: 439, endPoint x: 690, endPoint y: 445, distance: 55.8
click at [690, 445] on div "Animal Print Shoes Details Latest Snapshot 104 Products (7 New) • updated Aug 2…" at bounding box center [691, 413] width 1263 height 778
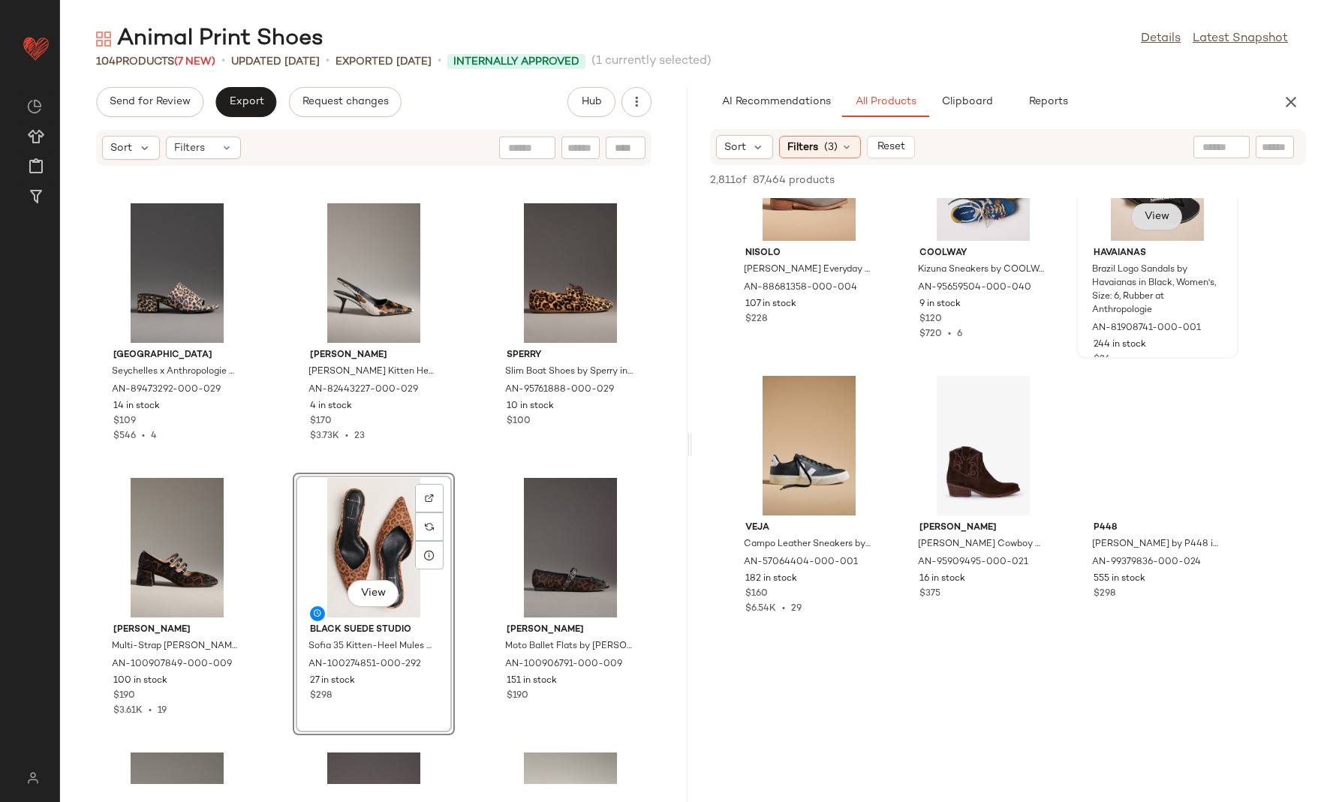
scroll to position [21547, 0]
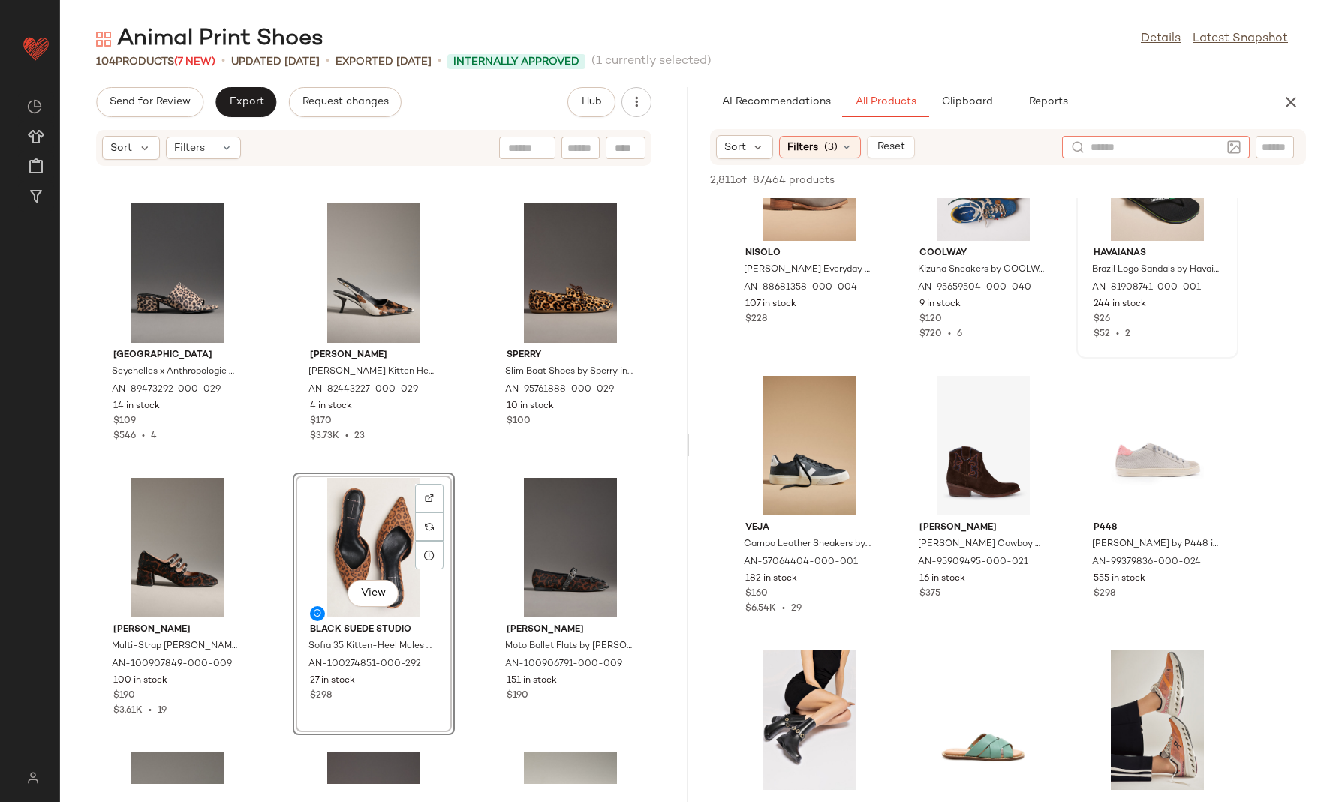
click at [1154, 148] on input "text" at bounding box center [1155, 148] width 131 height 16
type input "******"
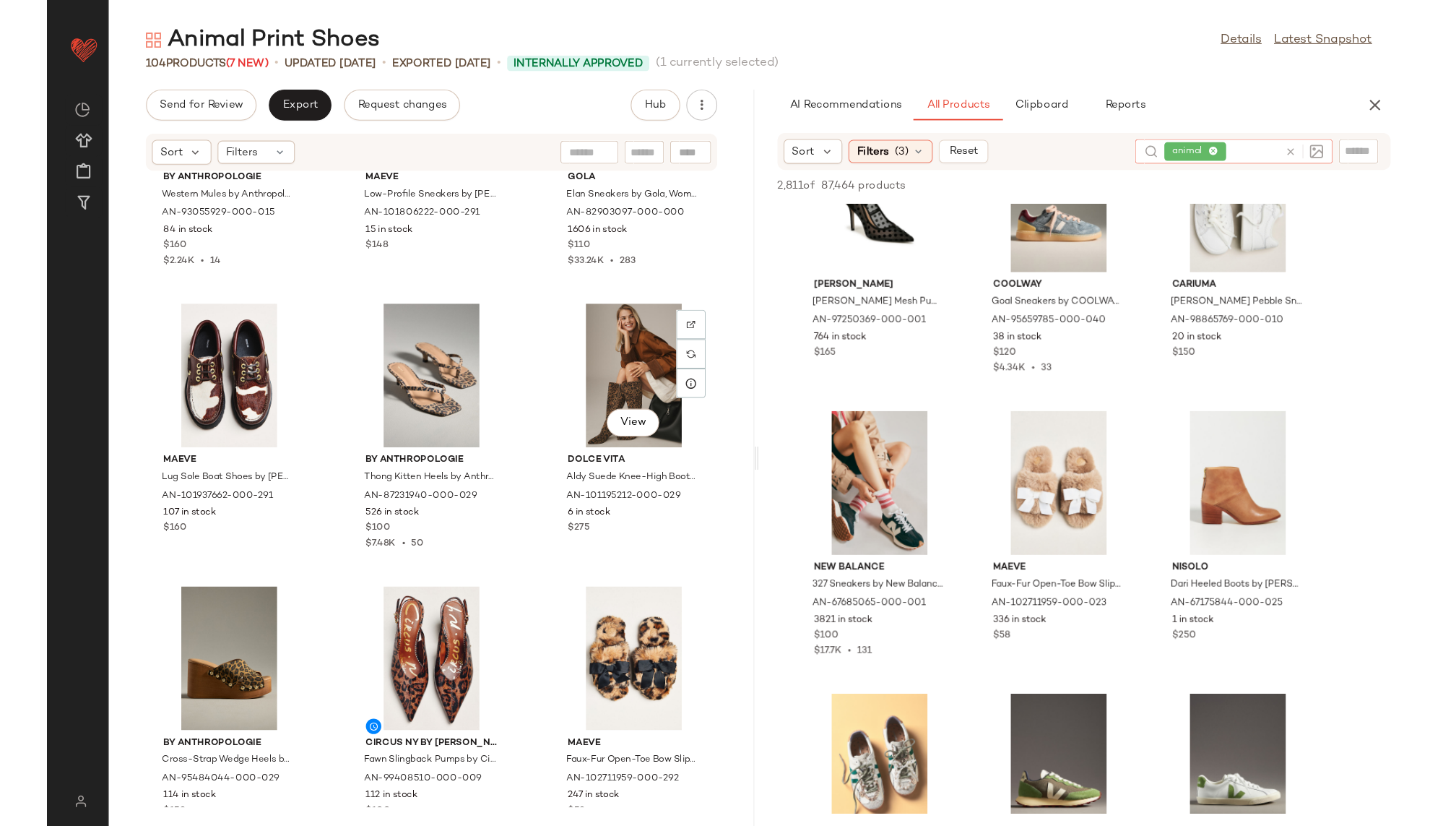
scroll to position [0, 0]
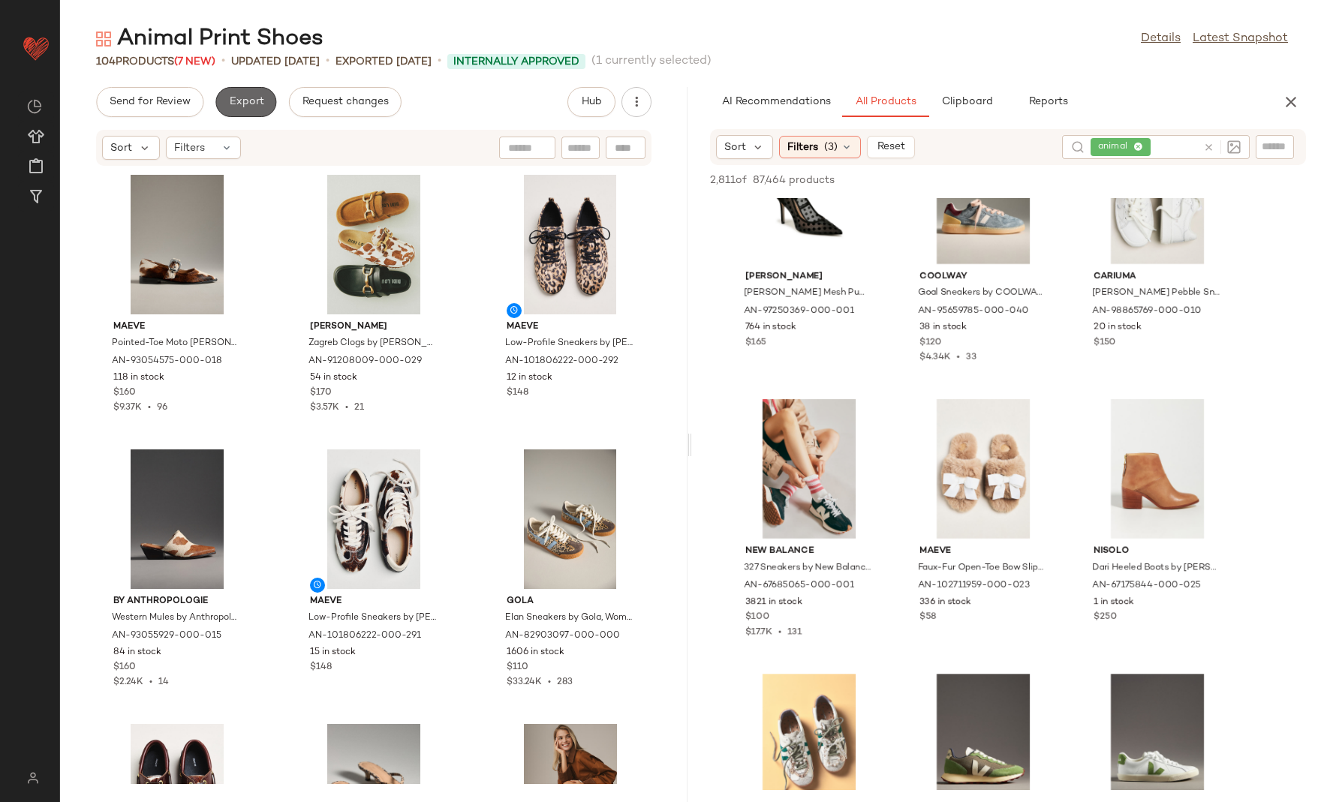
click at [250, 104] on span "Export" at bounding box center [245, 102] width 35 height 12
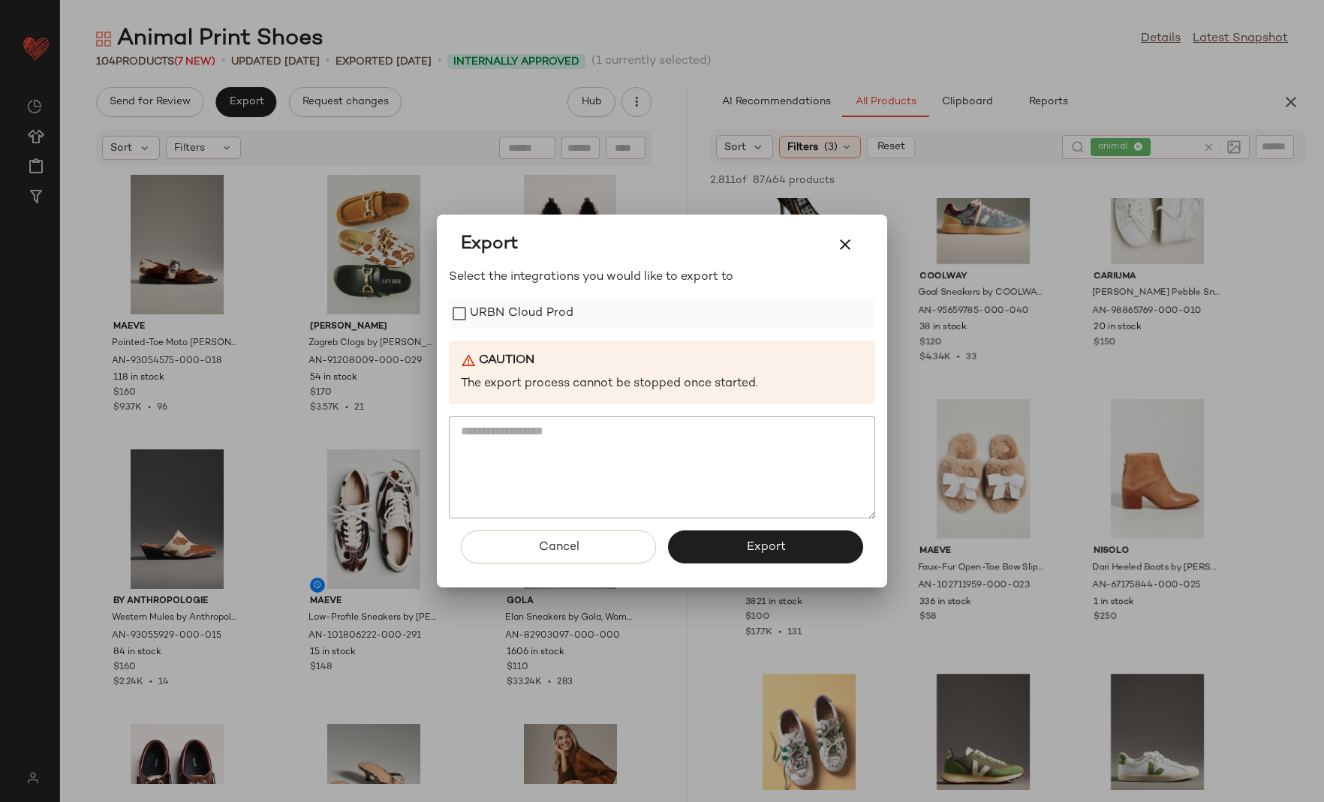
click at [476, 308] on label "URBN Cloud Prod" at bounding box center [522, 314] width 104 height 30
click at [766, 551] on span "Export" at bounding box center [765, 547] width 40 height 14
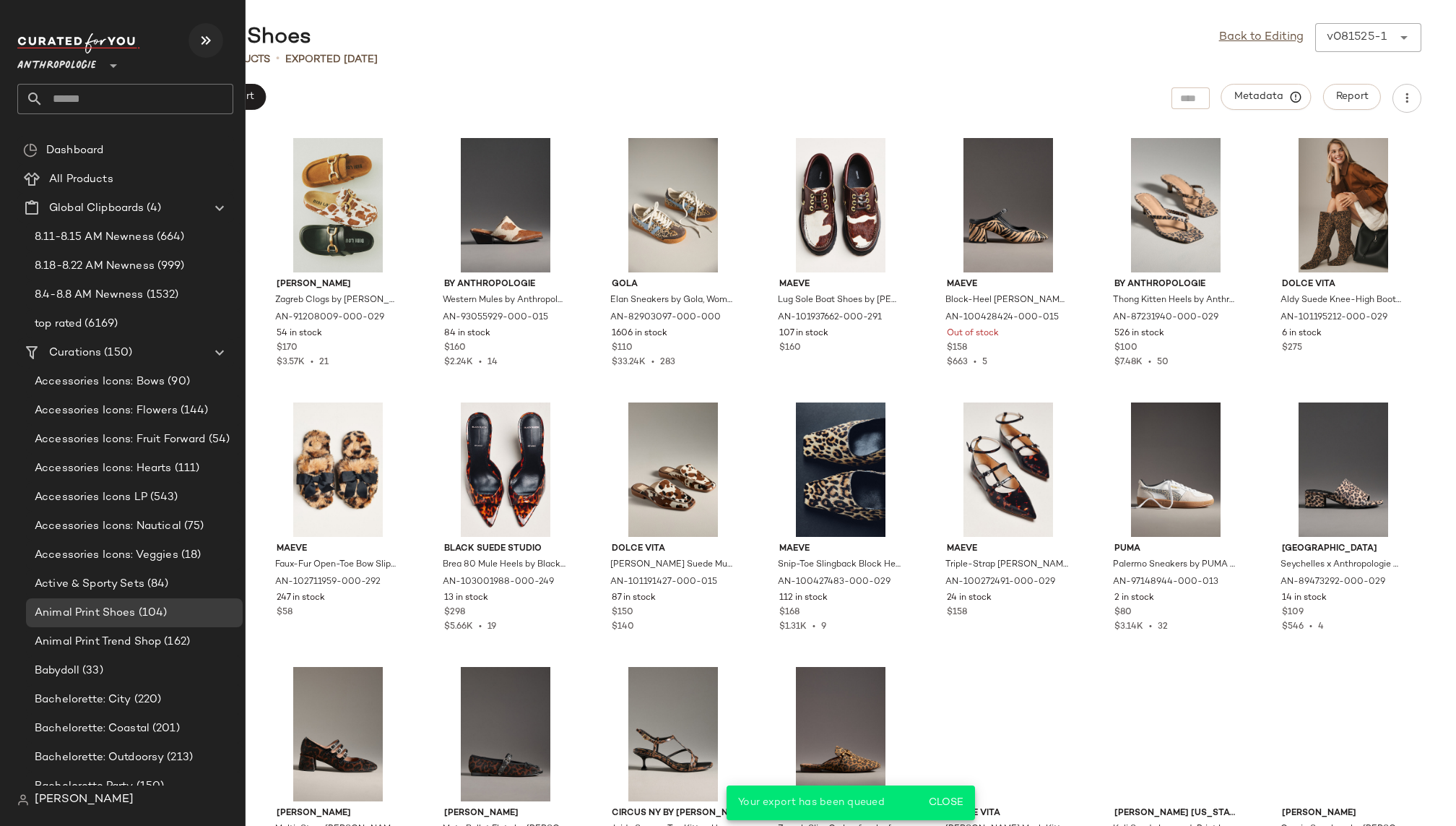
click at [208, 34] on icon "button" at bounding box center [206, 40] width 17 height 17
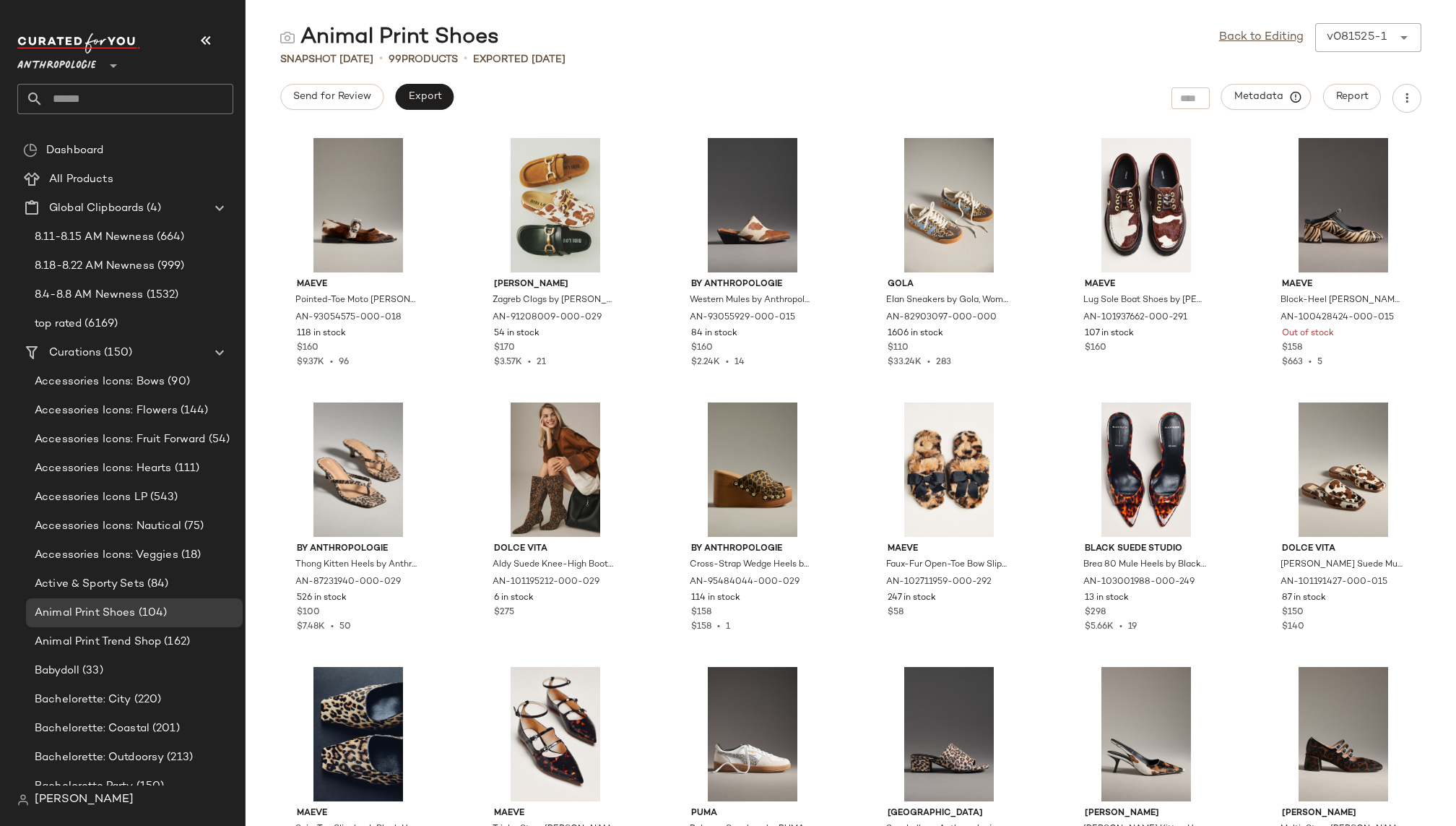
click at [178, 95] on input "text" at bounding box center [138, 99] width 190 height 31
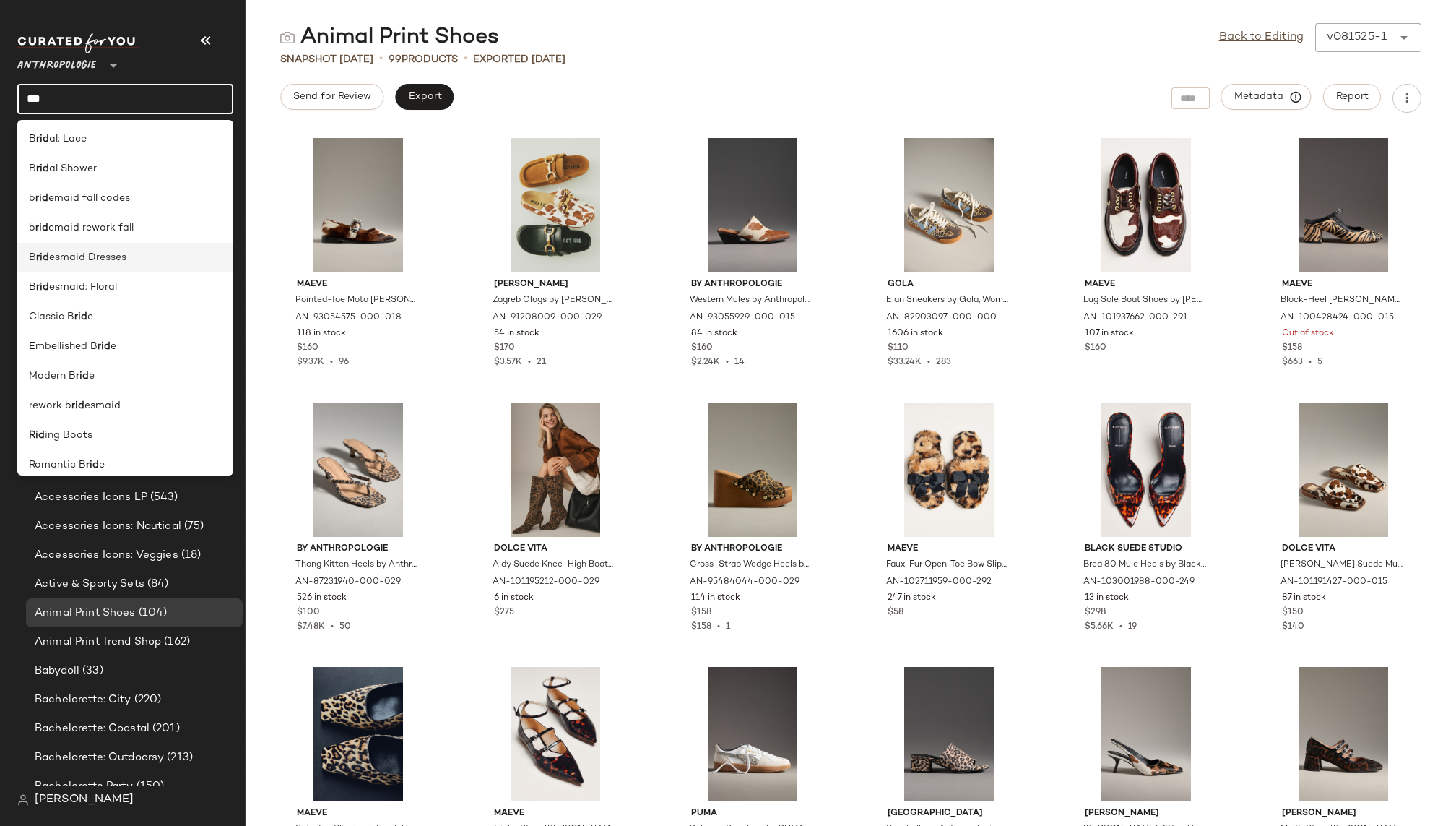
scroll to position [71, 0]
type input "***"
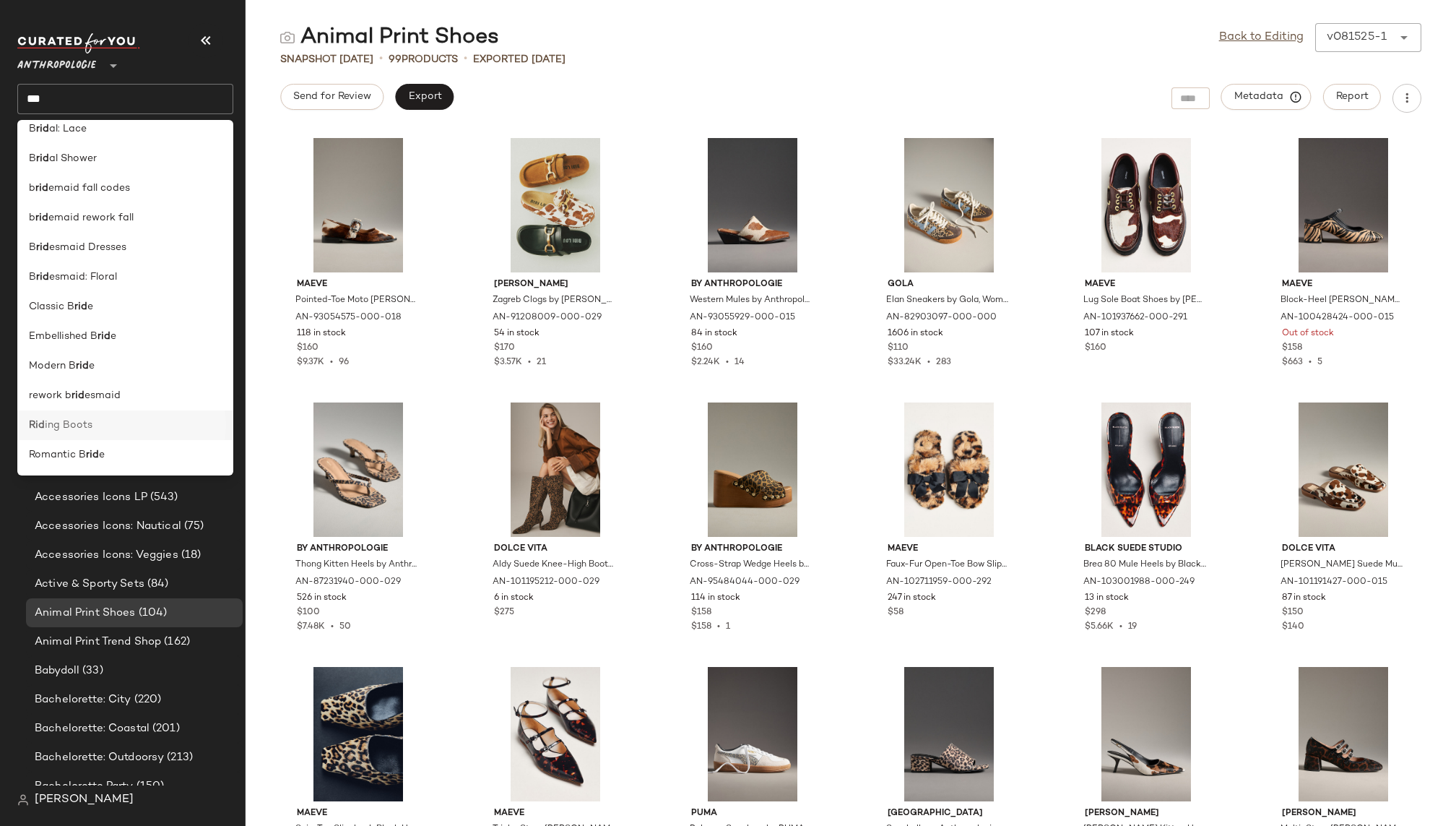
click at [116, 424] on div "Rid ing Boots" at bounding box center [125, 426] width 192 height 15
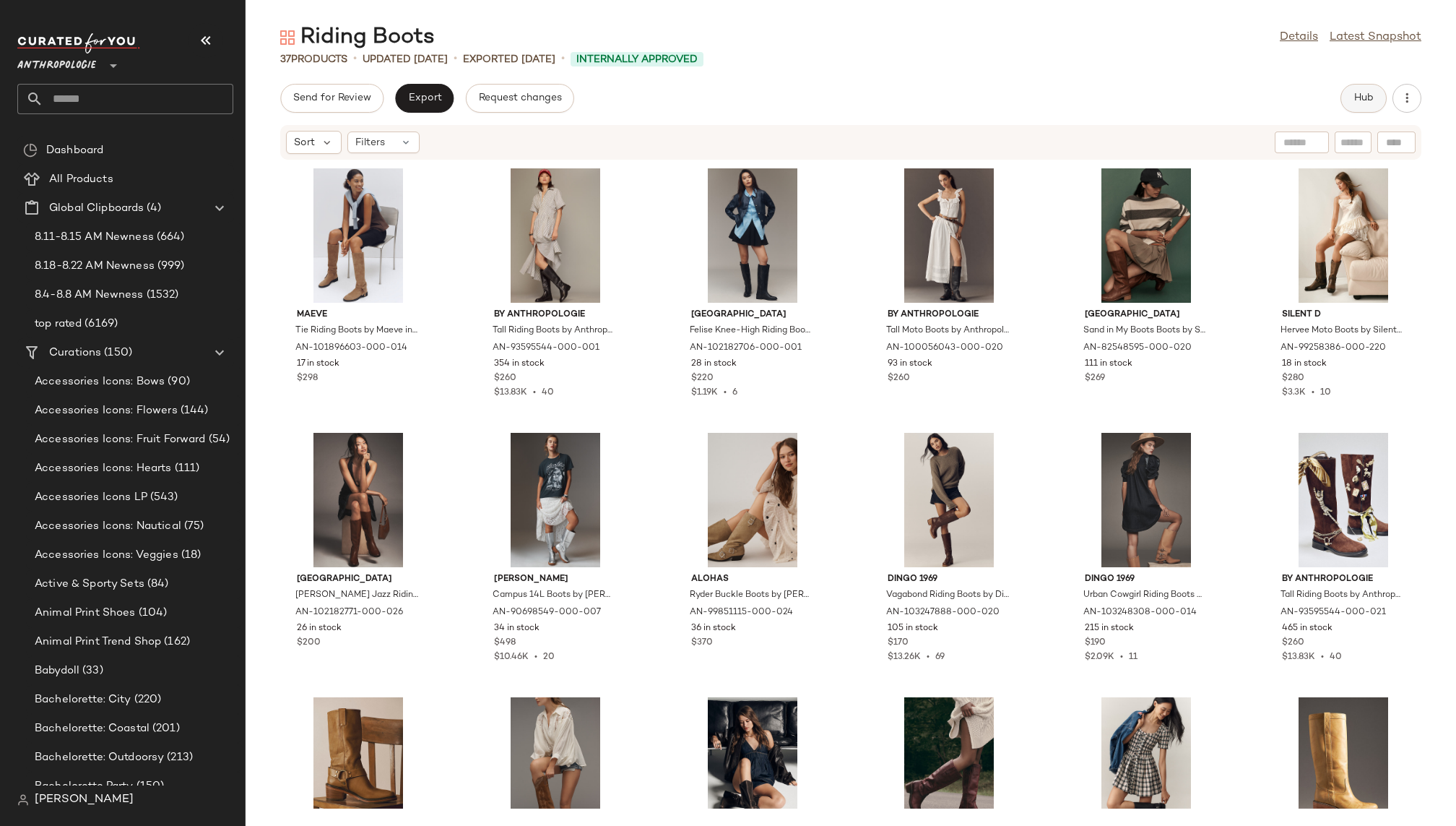
click at [1111, 100] on span "Hub" at bounding box center [1363, 98] width 20 height 12
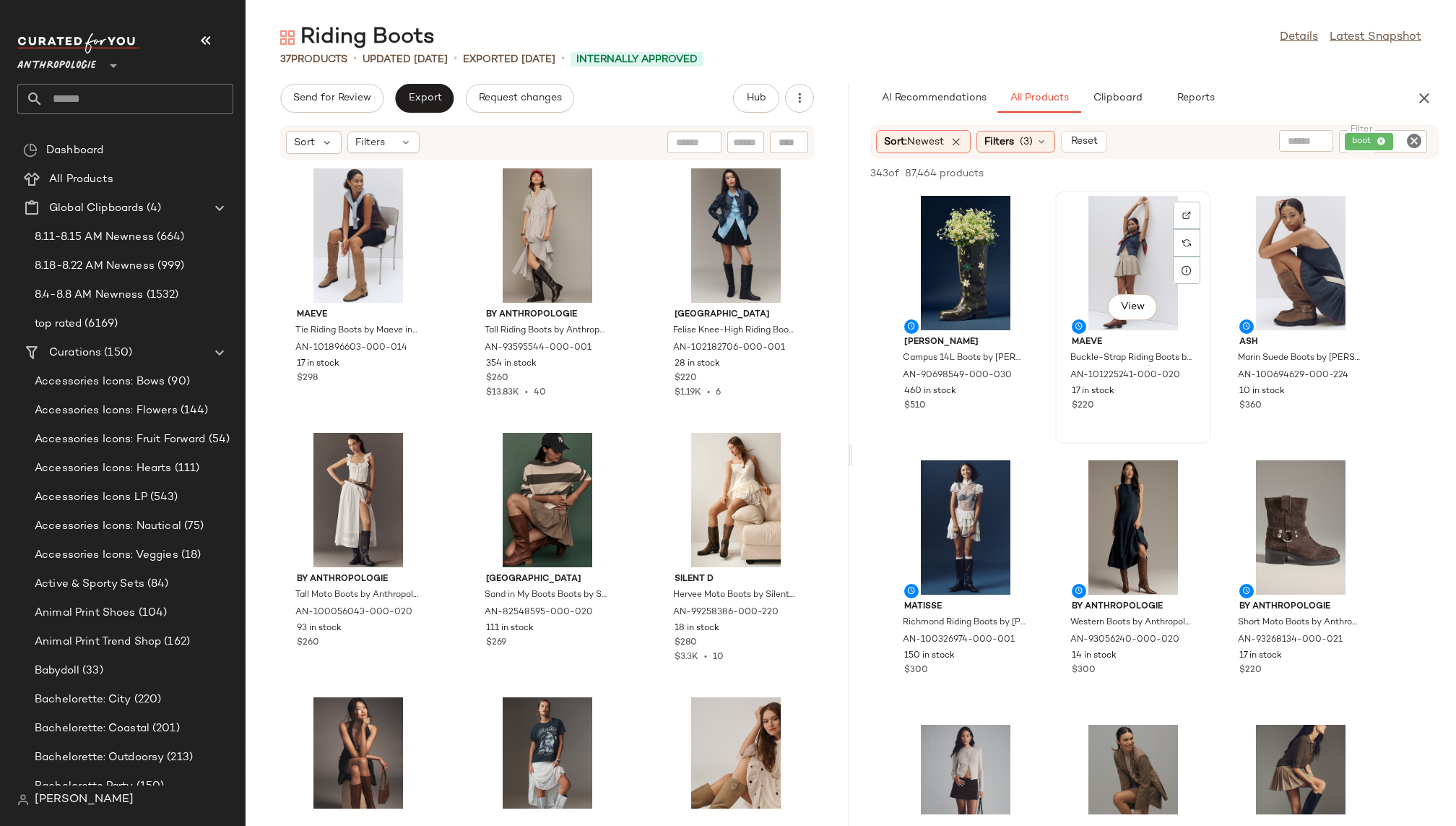
click at [1111, 236] on div "View" at bounding box center [1133, 263] width 146 height 135
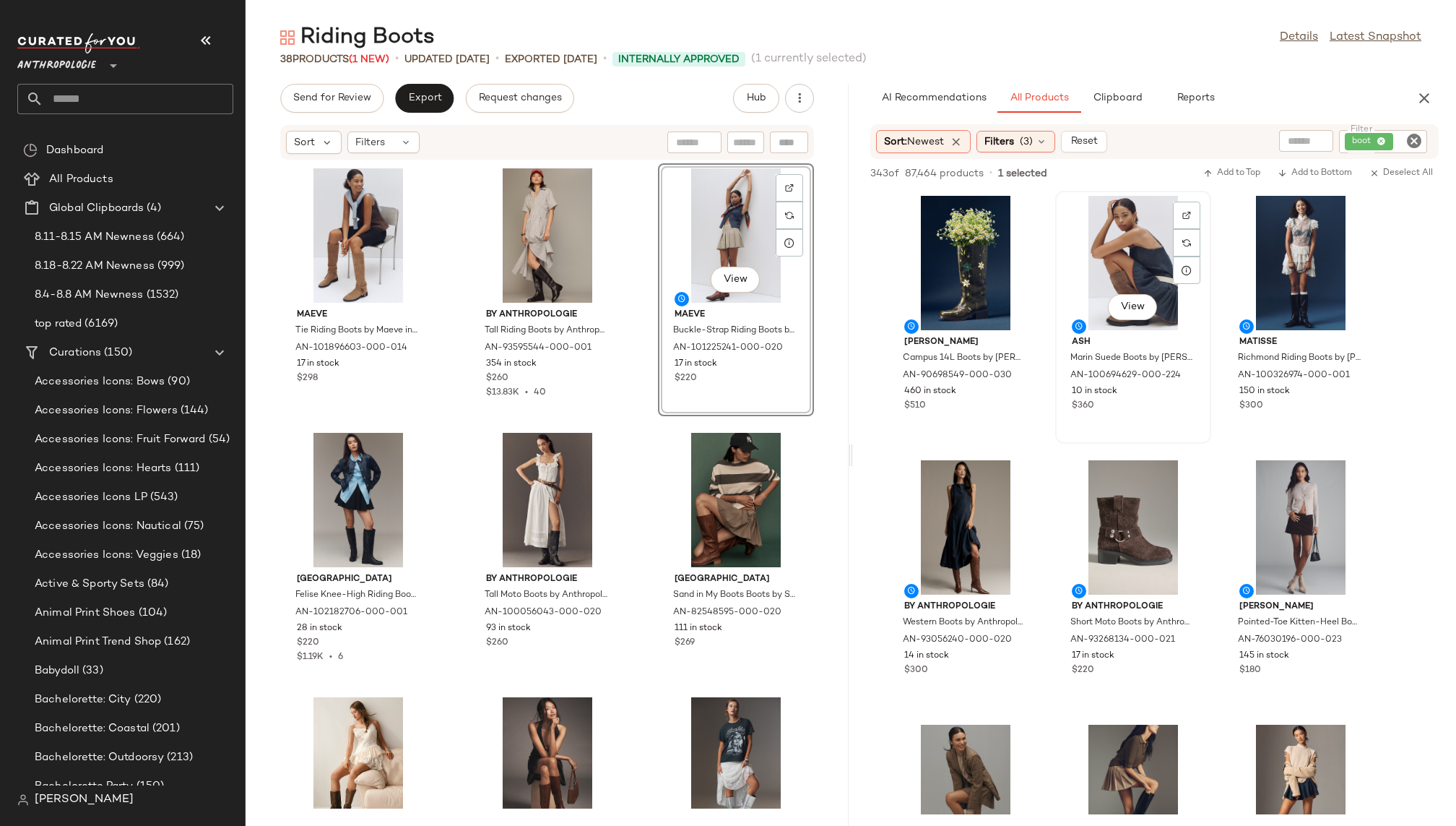
click at [1097, 270] on div "View" at bounding box center [1133, 263] width 146 height 135
click at [1111, 299] on button "View" at bounding box center [1132, 306] width 49 height 26
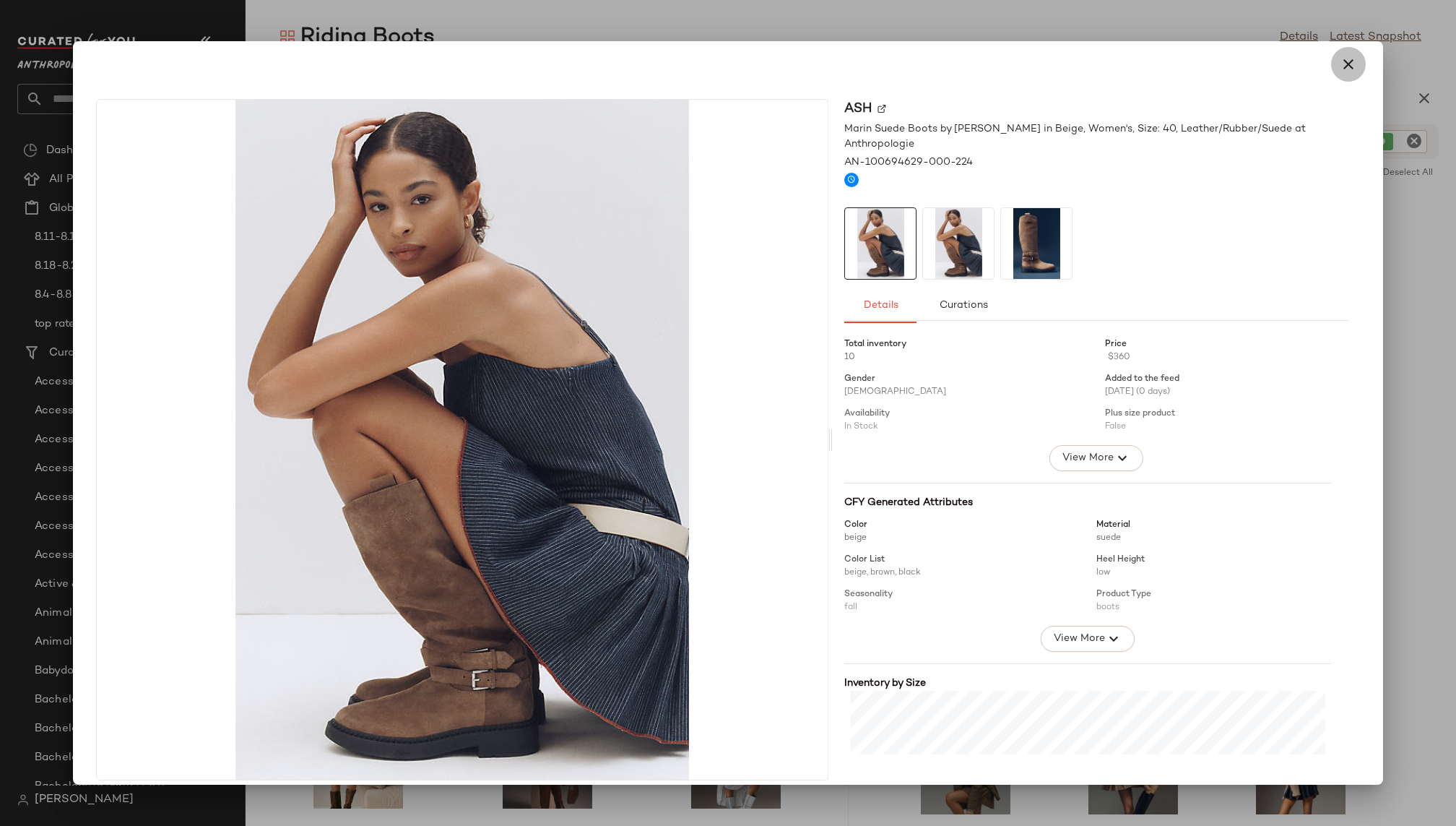
click at [1111, 71] on icon "button" at bounding box center [1348, 65] width 17 height 17
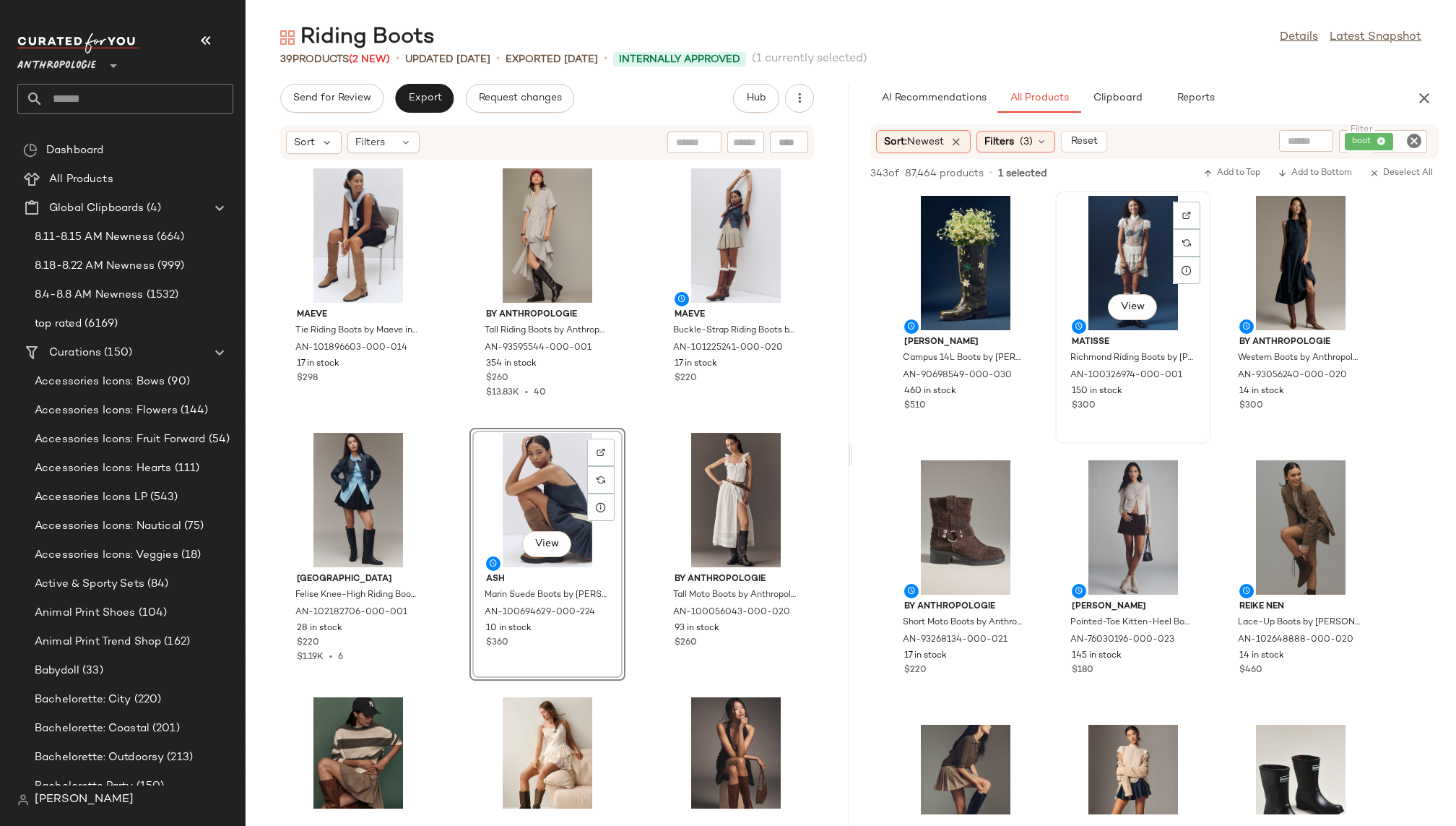
click at [1109, 263] on div "View" at bounding box center [1133, 263] width 146 height 135
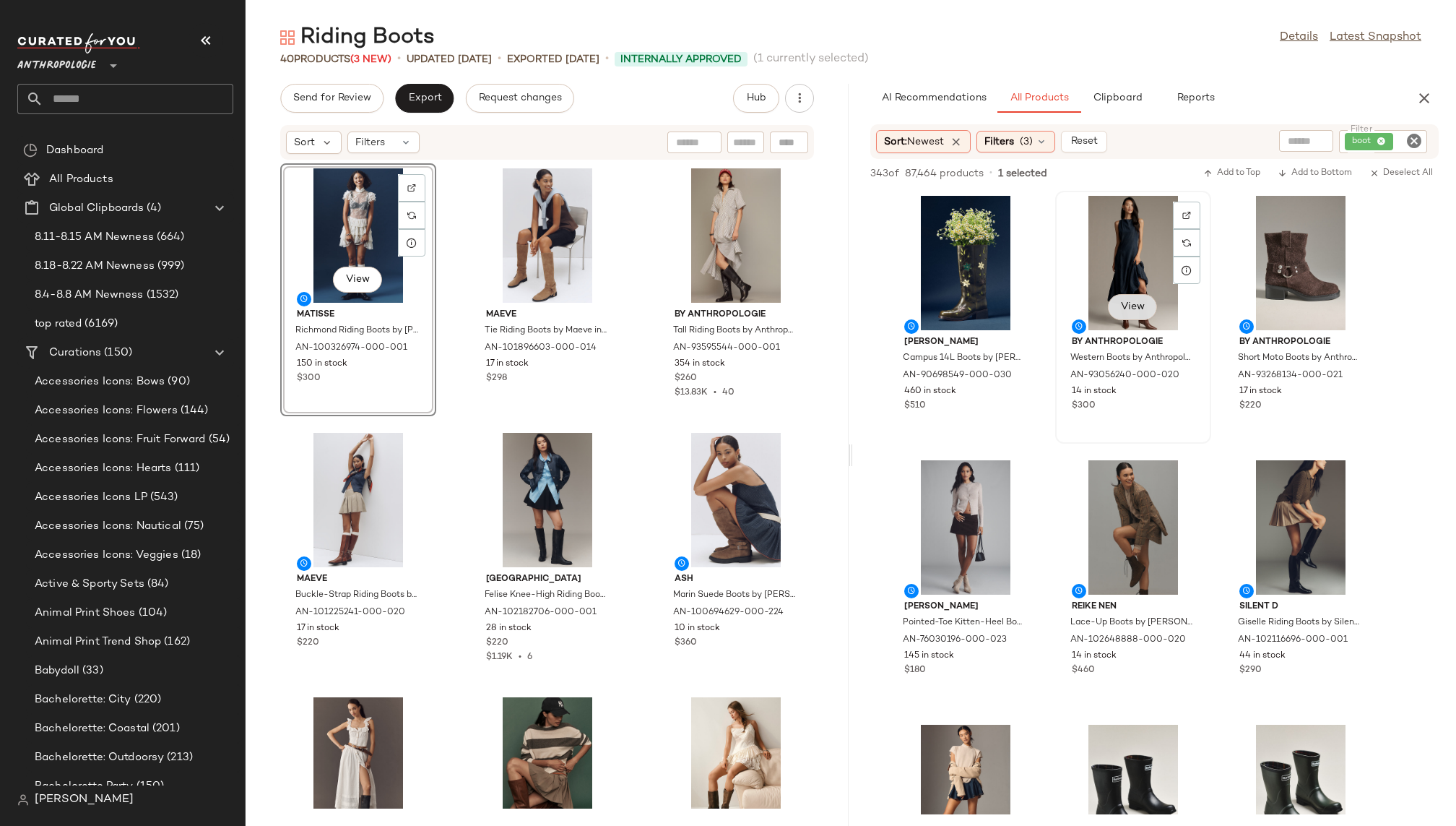
click at [1111, 304] on span "View" at bounding box center [1133, 307] width 25 height 12
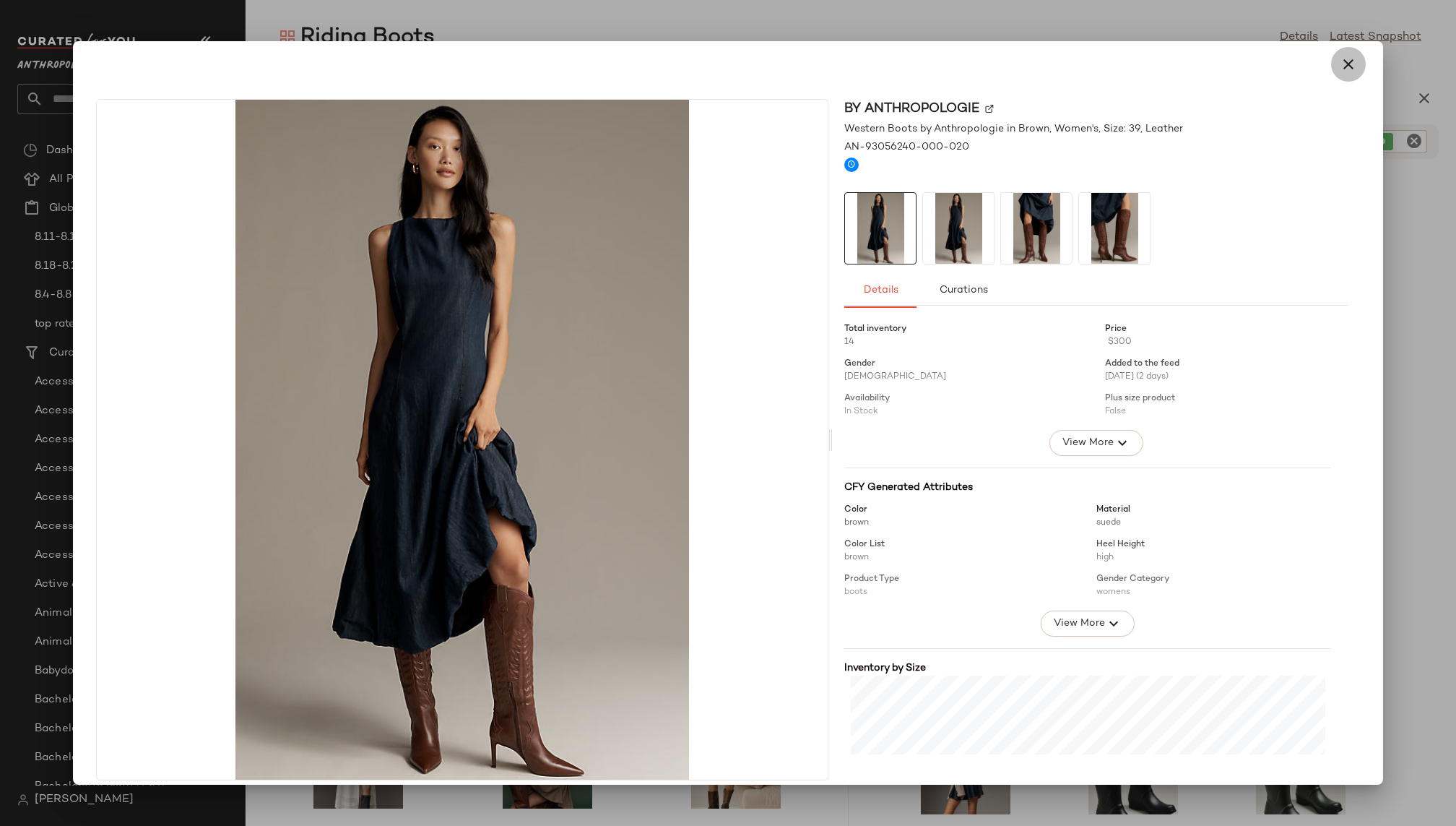
click at [1111, 65] on icon "button" at bounding box center [1348, 65] width 17 height 17
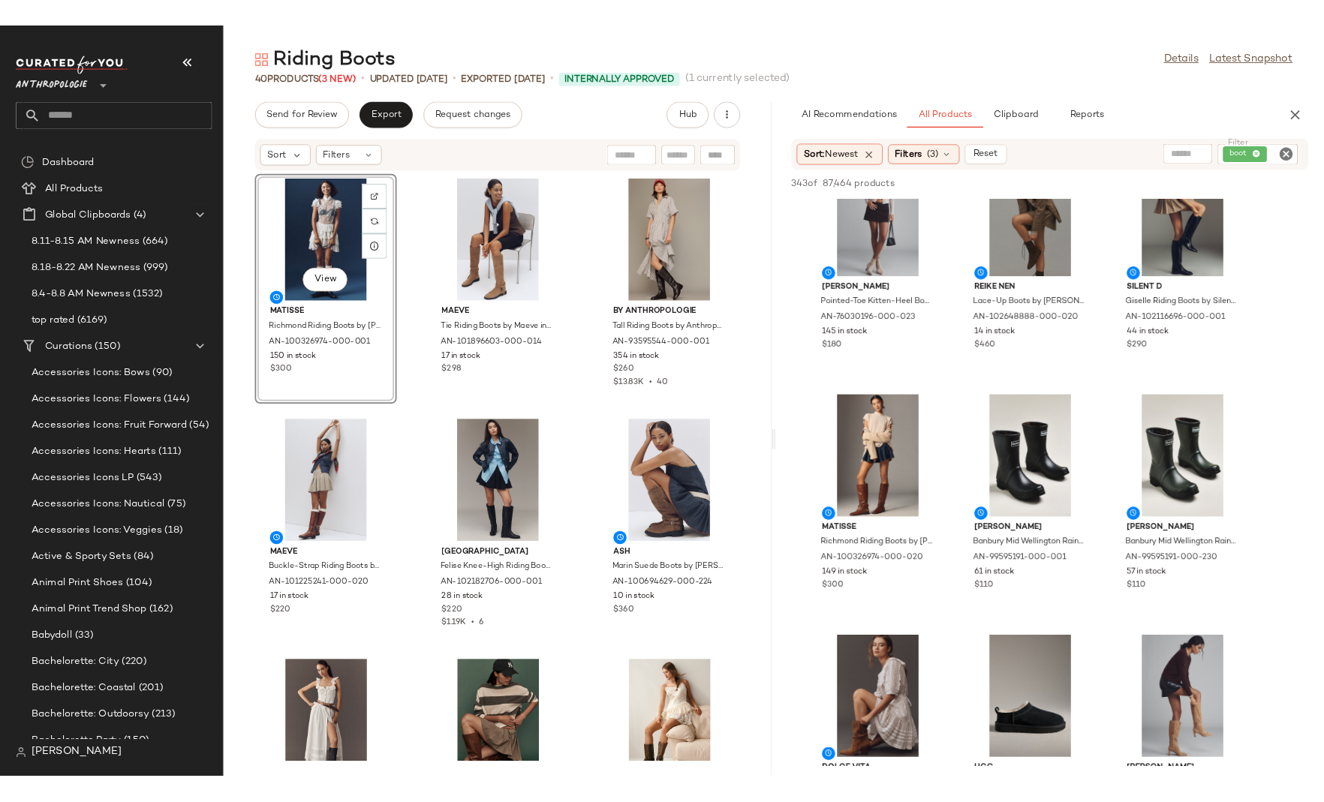
scroll to position [337, 0]
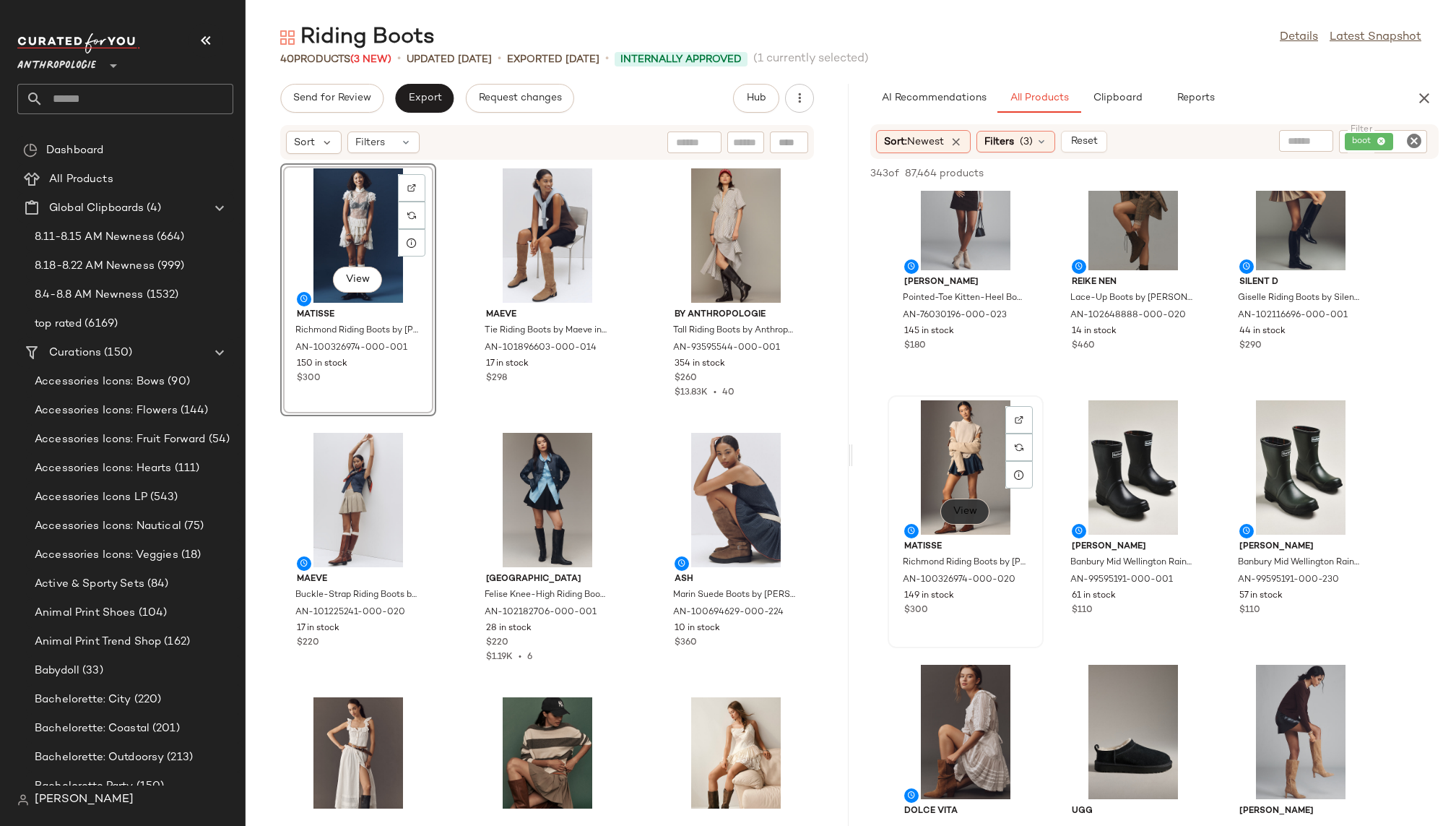
click at [958, 504] on button "View" at bounding box center [964, 511] width 49 height 26
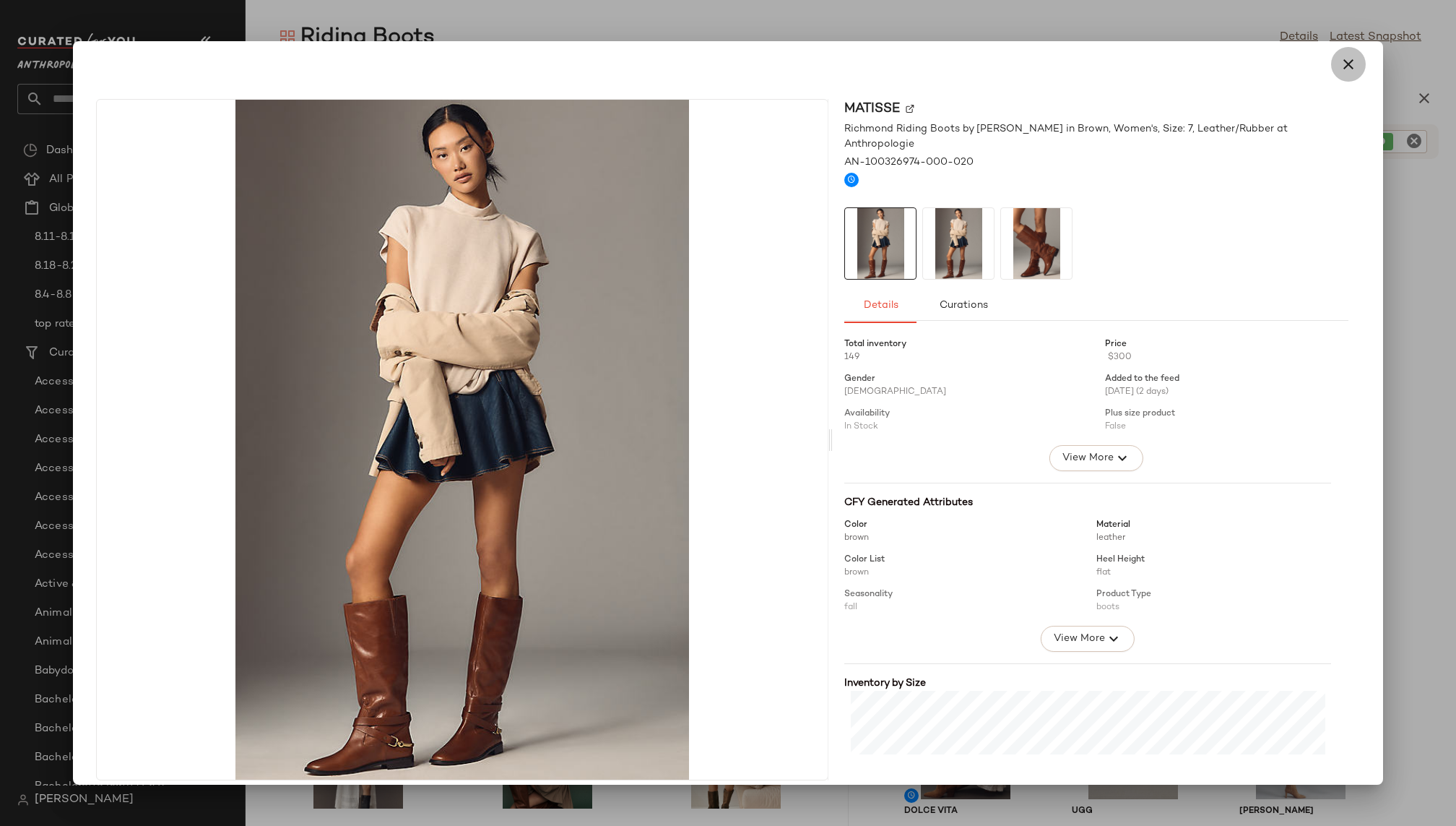
click at [1111, 76] on button "button" at bounding box center [1348, 65] width 35 height 35
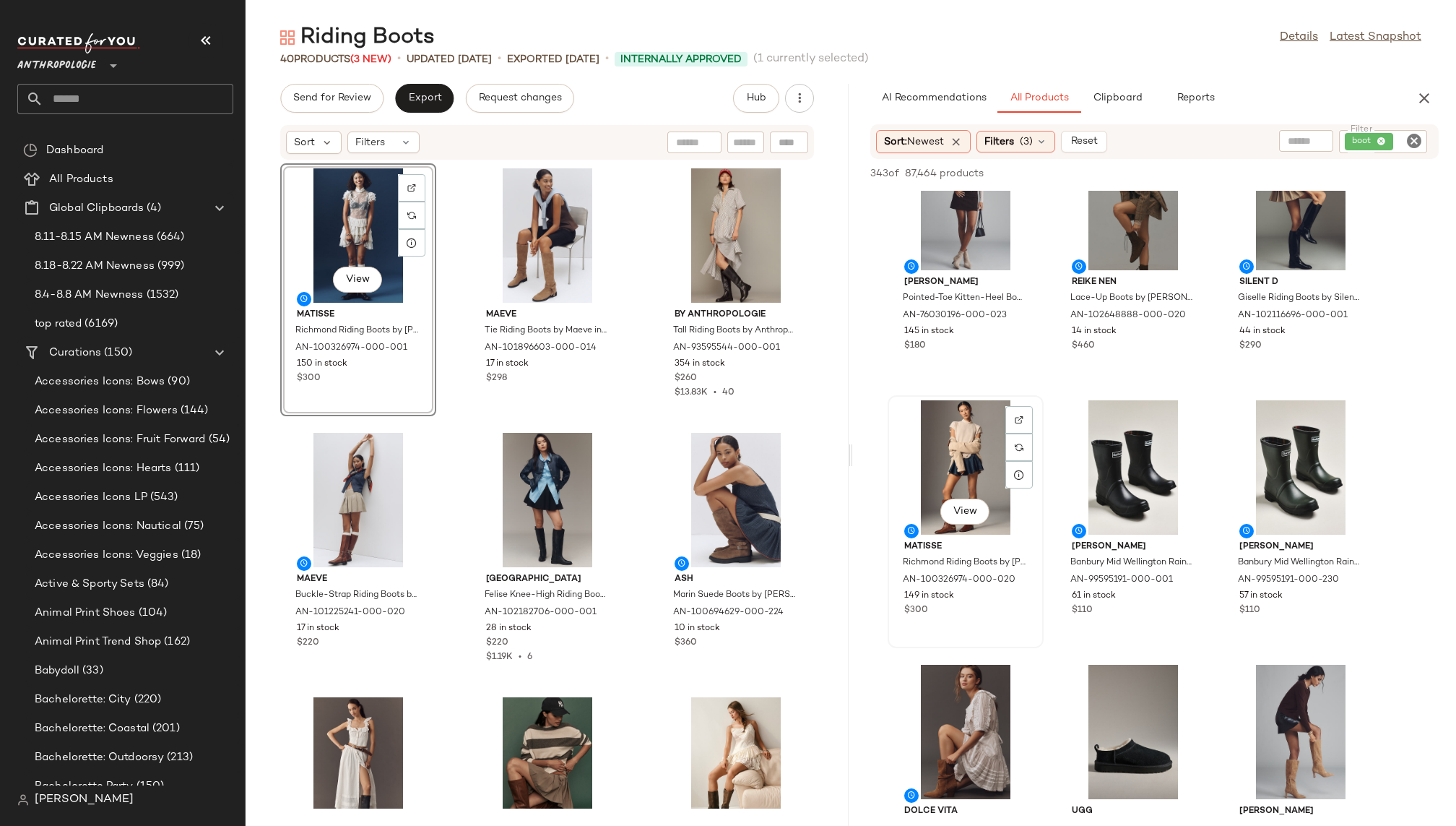
click at [949, 447] on div "View" at bounding box center [965, 468] width 146 height 135
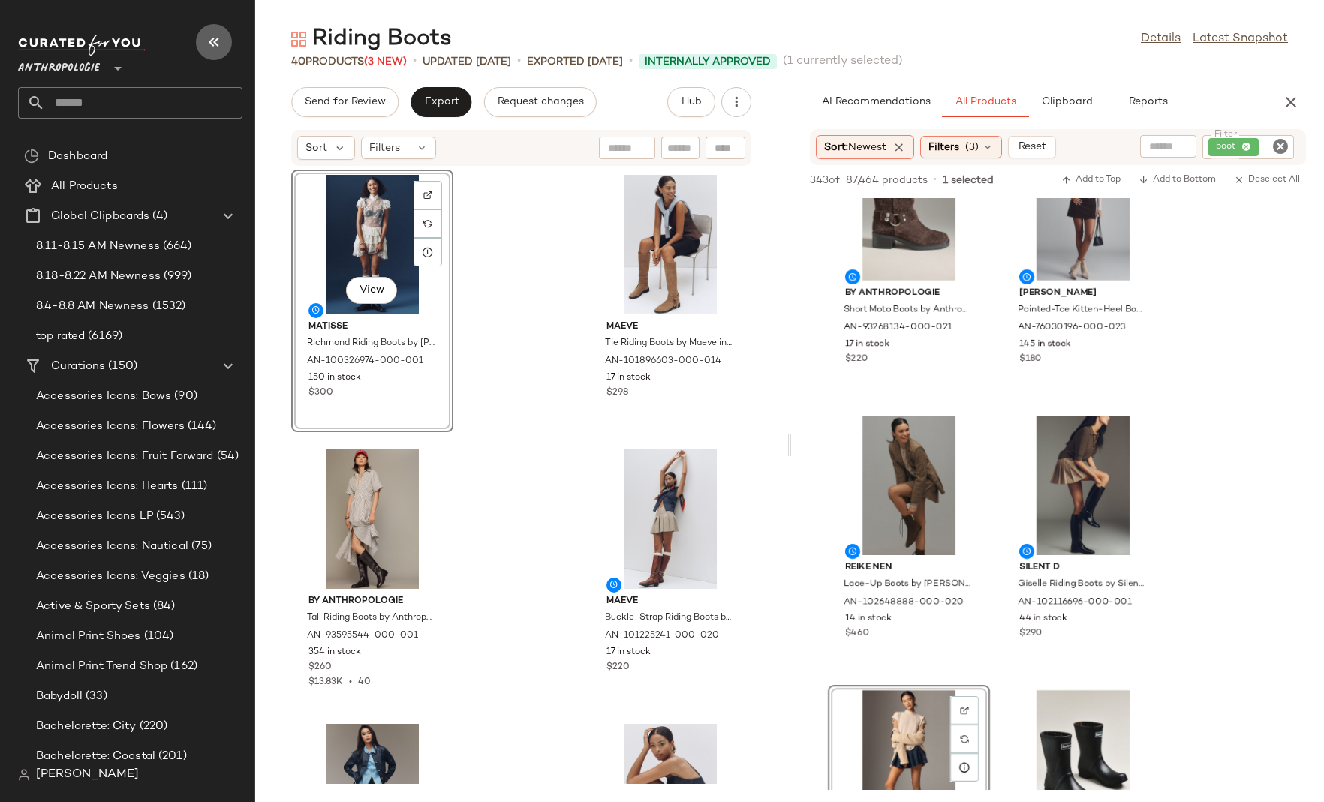
click at [210, 38] on icon "button" at bounding box center [214, 42] width 18 height 18
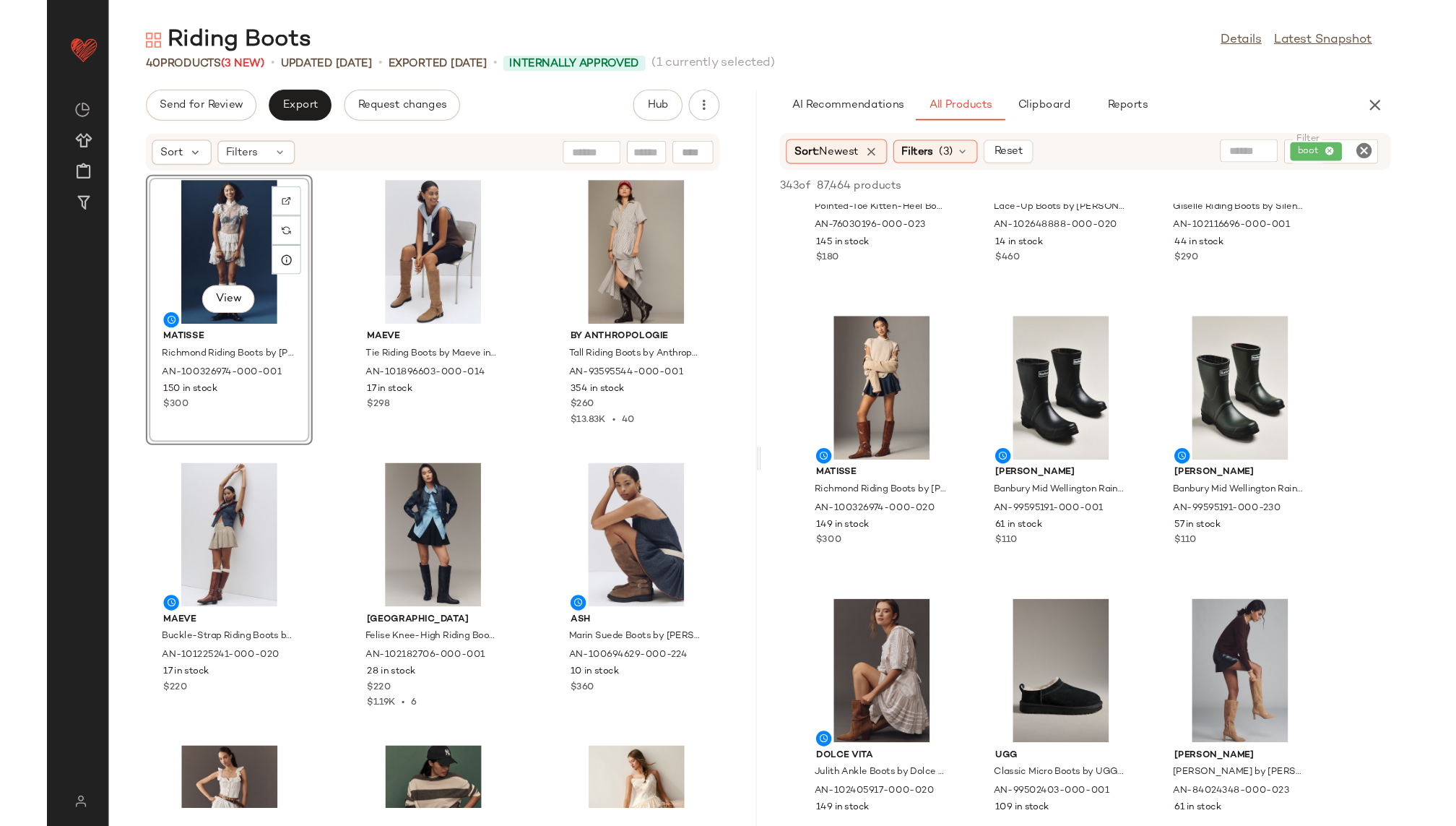
scroll to position [0, 0]
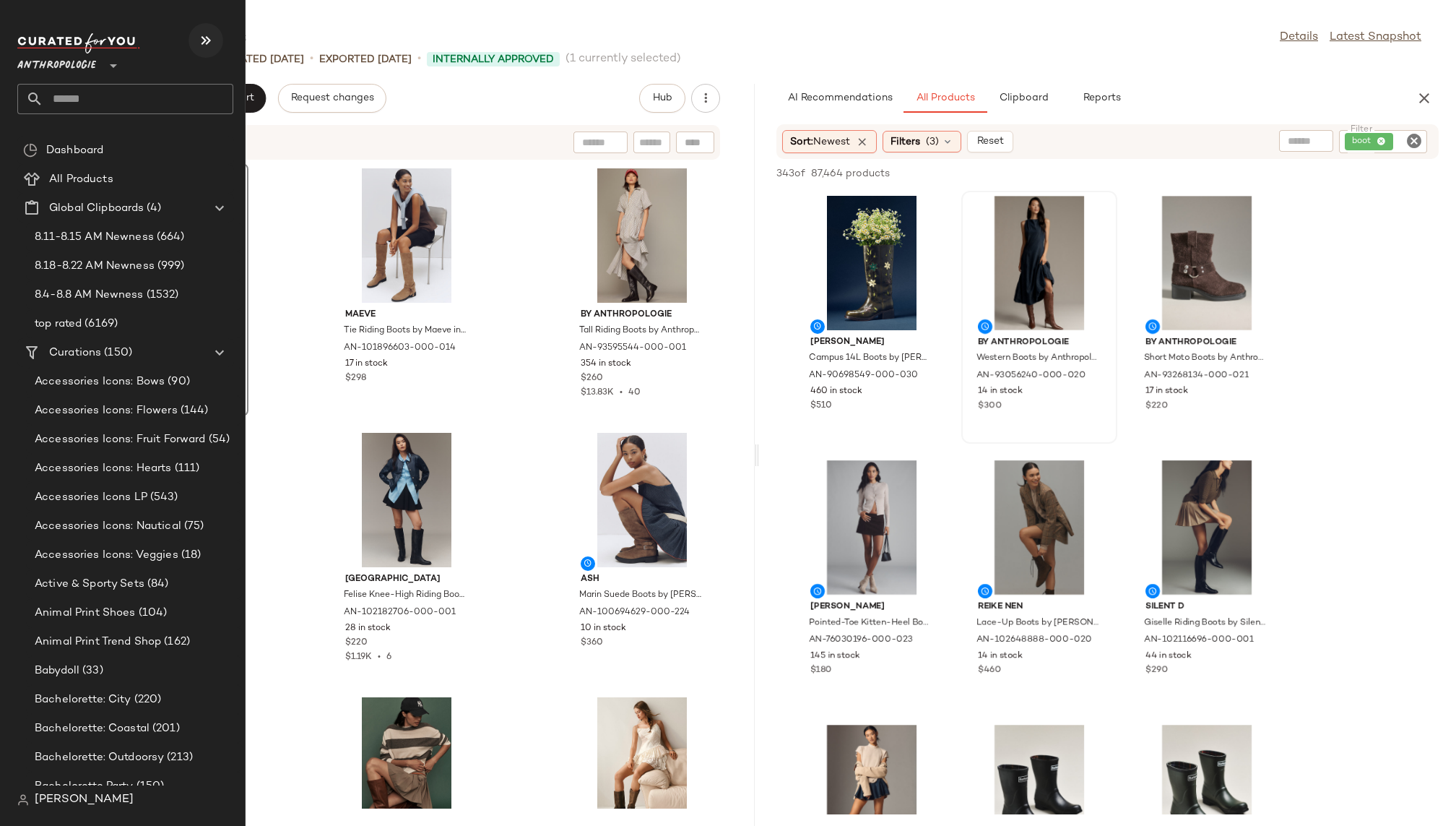
click at [200, 38] on icon "button" at bounding box center [206, 40] width 17 height 17
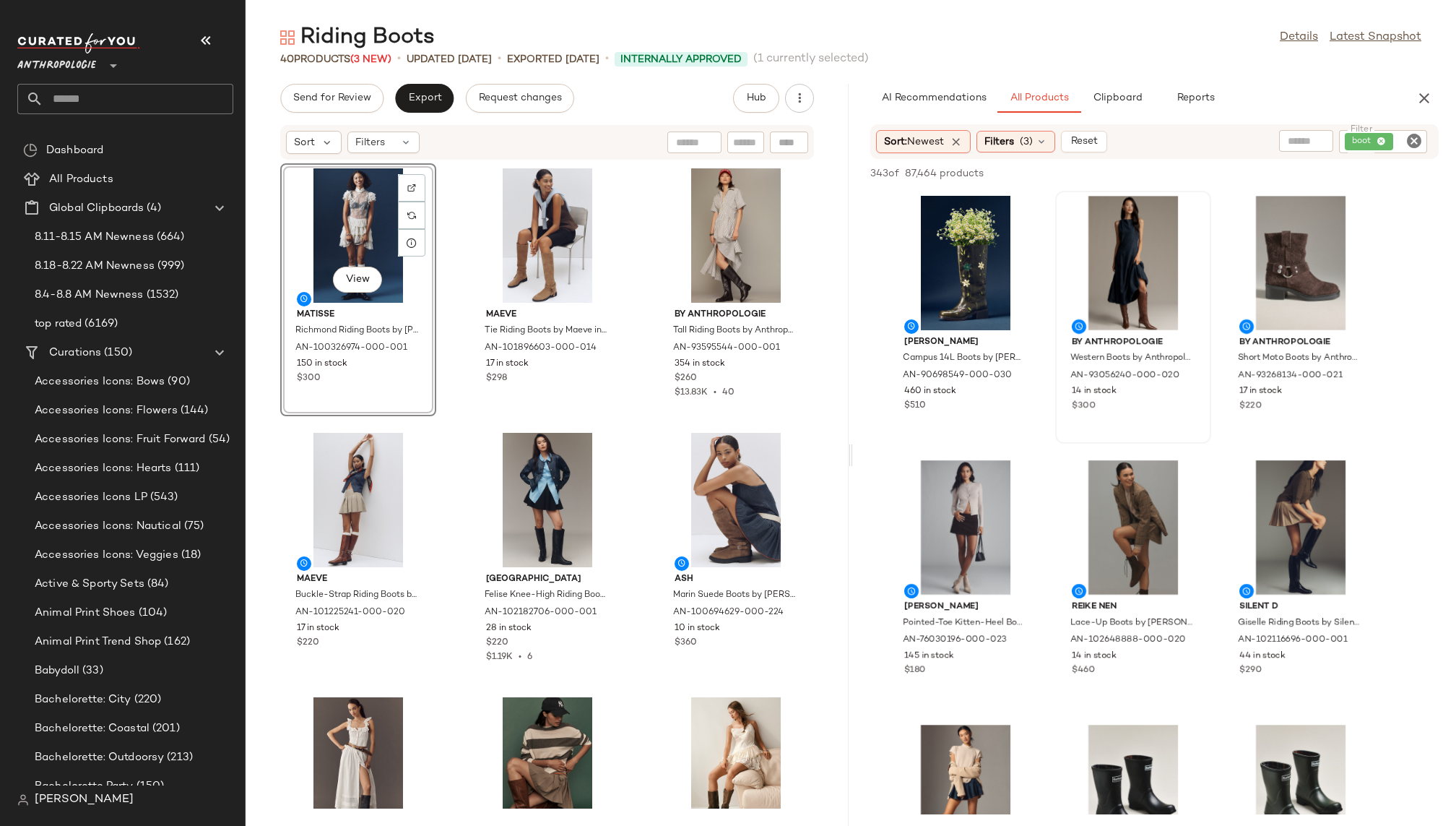
click at [108, 94] on input "text" at bounding box center [138, 99] width 190 height 31
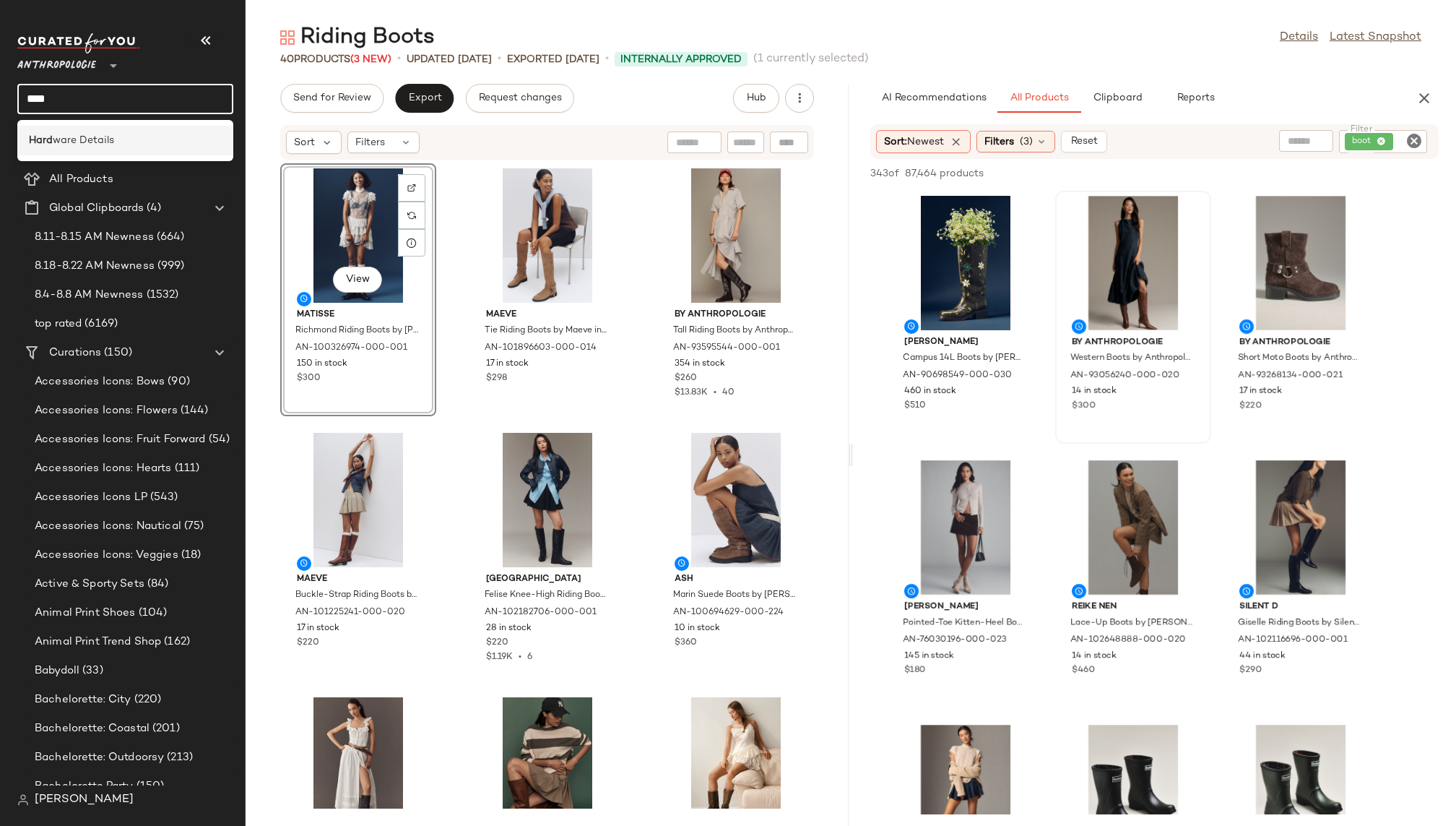
type input "****"
click at [102, 142] on span "ware Details" at bounding box center [84, 141] width 62 height 15
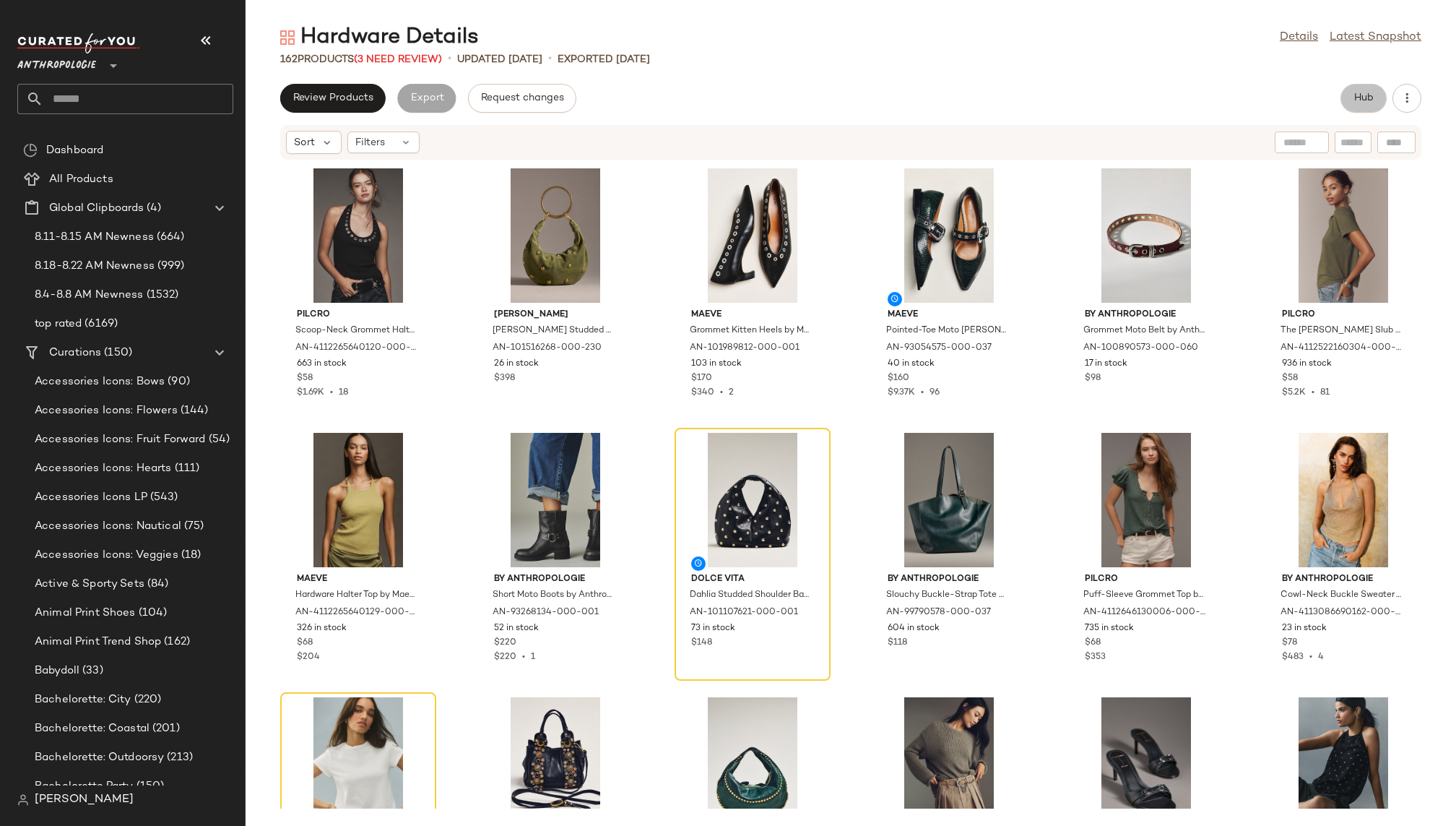
click at [1111, 102] on span "Hub" at bounding box center [1363, 98] width 20 height 12
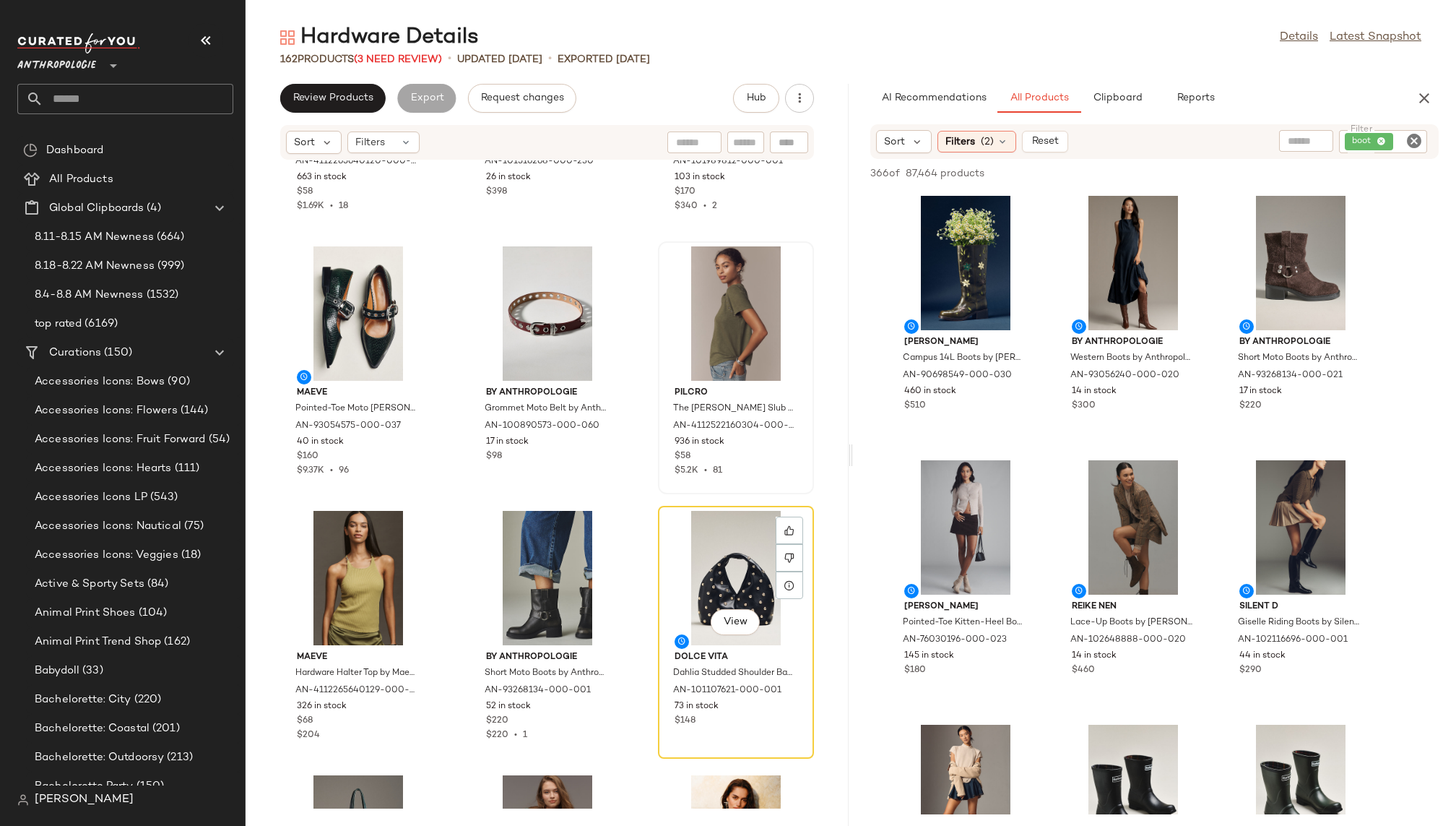
scroll to position [206, 0]
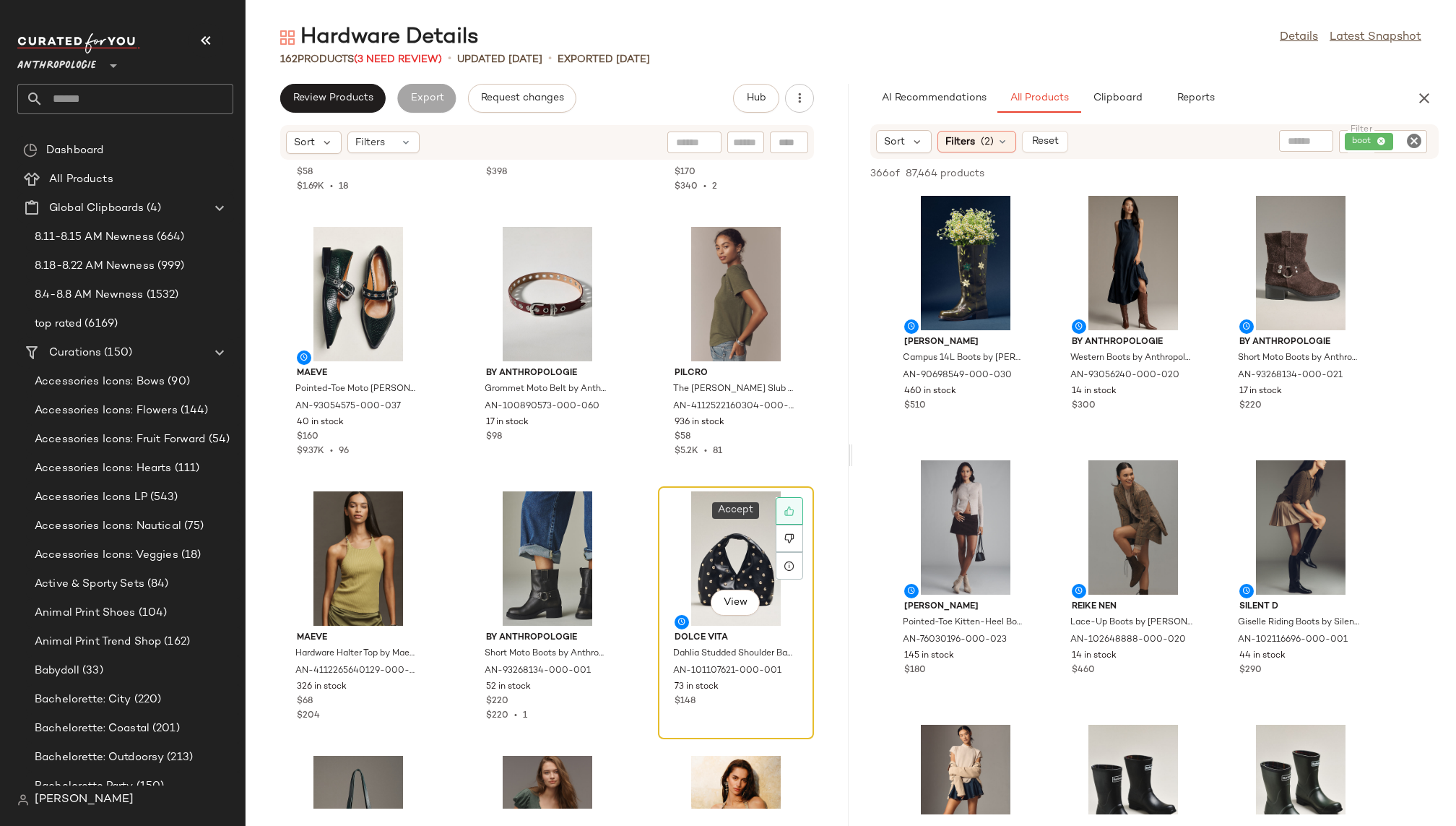
click at [784, 513] on icon at bounding box center [789, 511] width 10 height 10
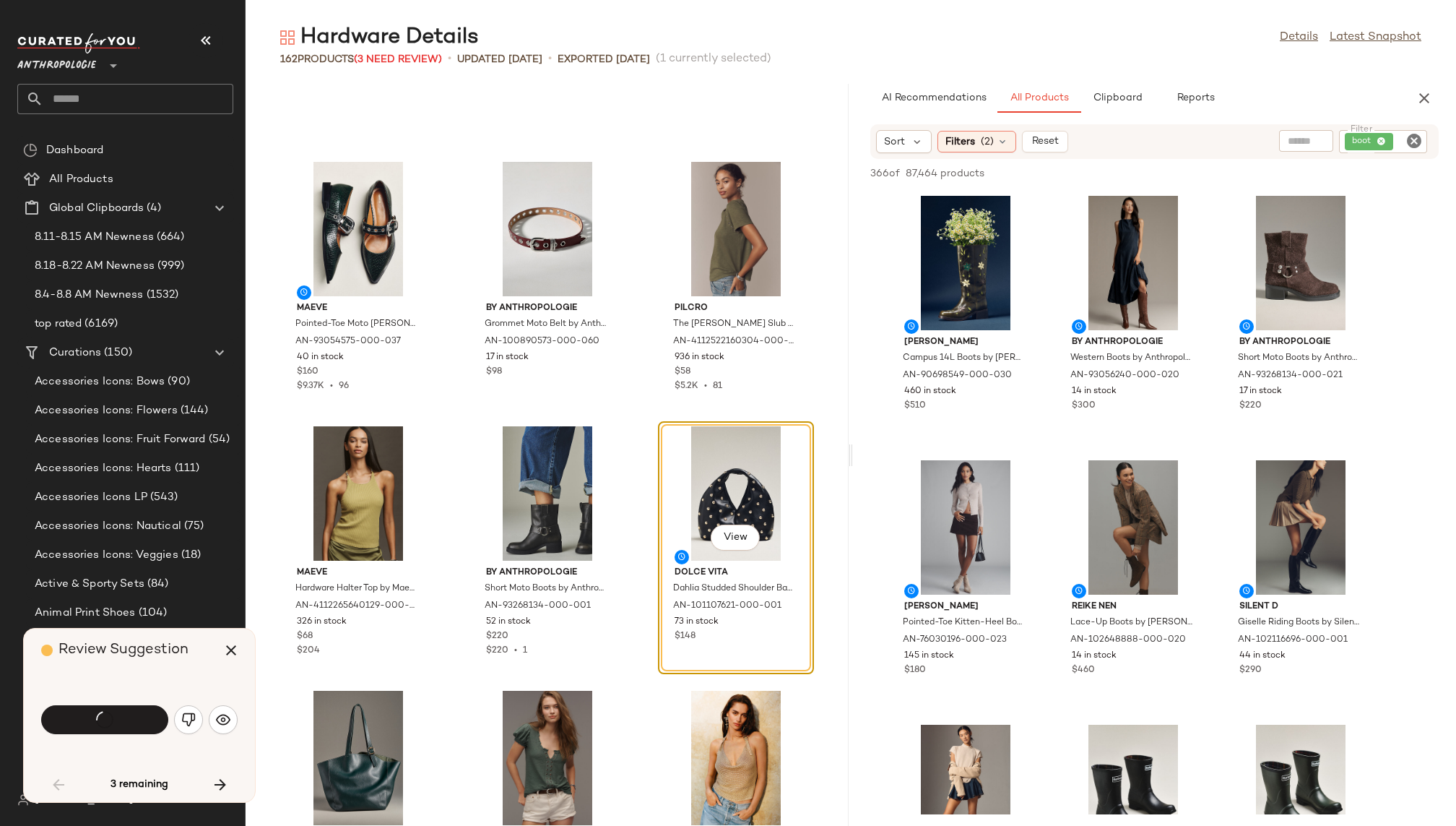
scroll to position [276, 0]
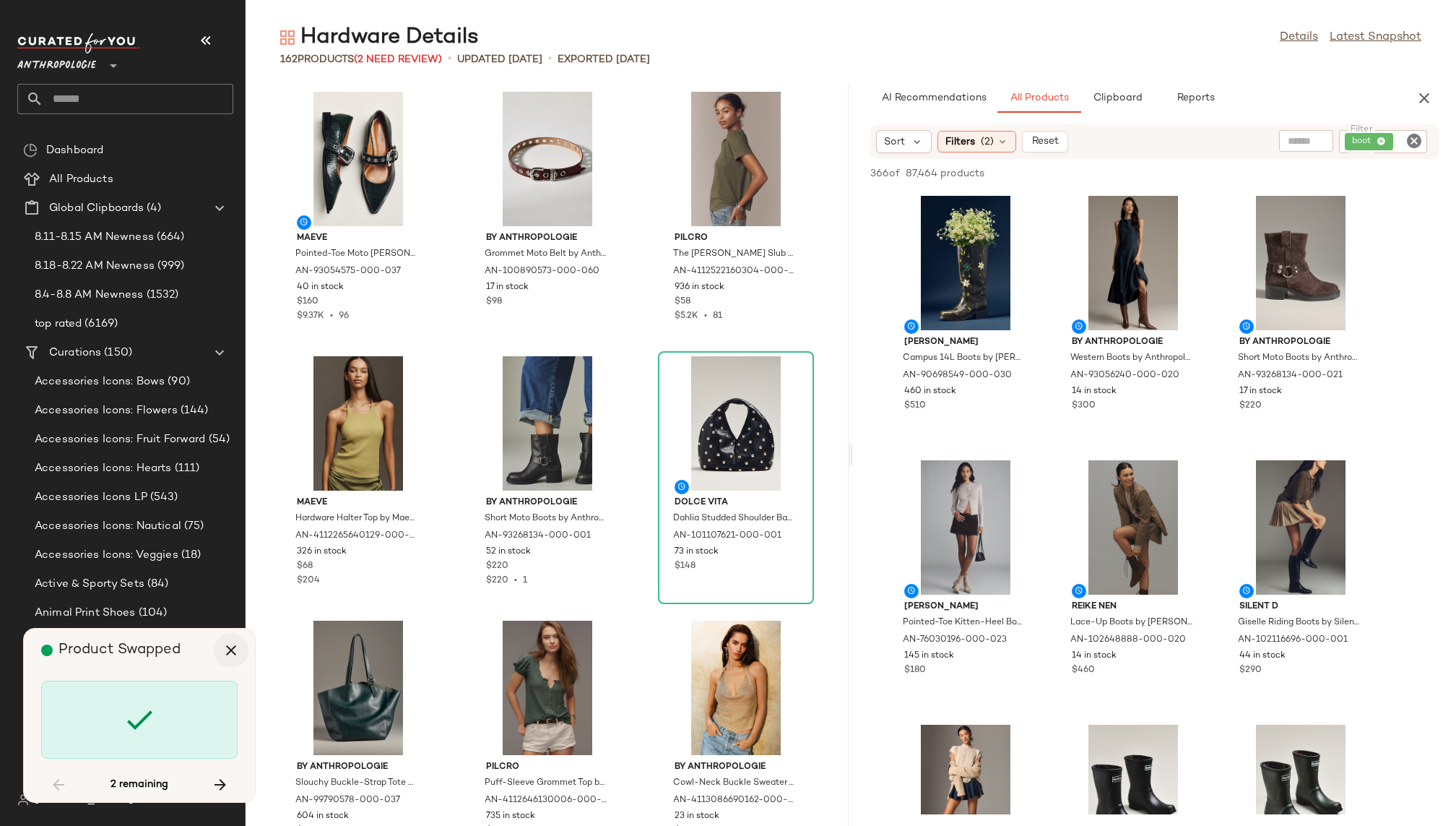
click at [236, 655] on icon "button" at bounding box center [231, 650] width 17 height 17
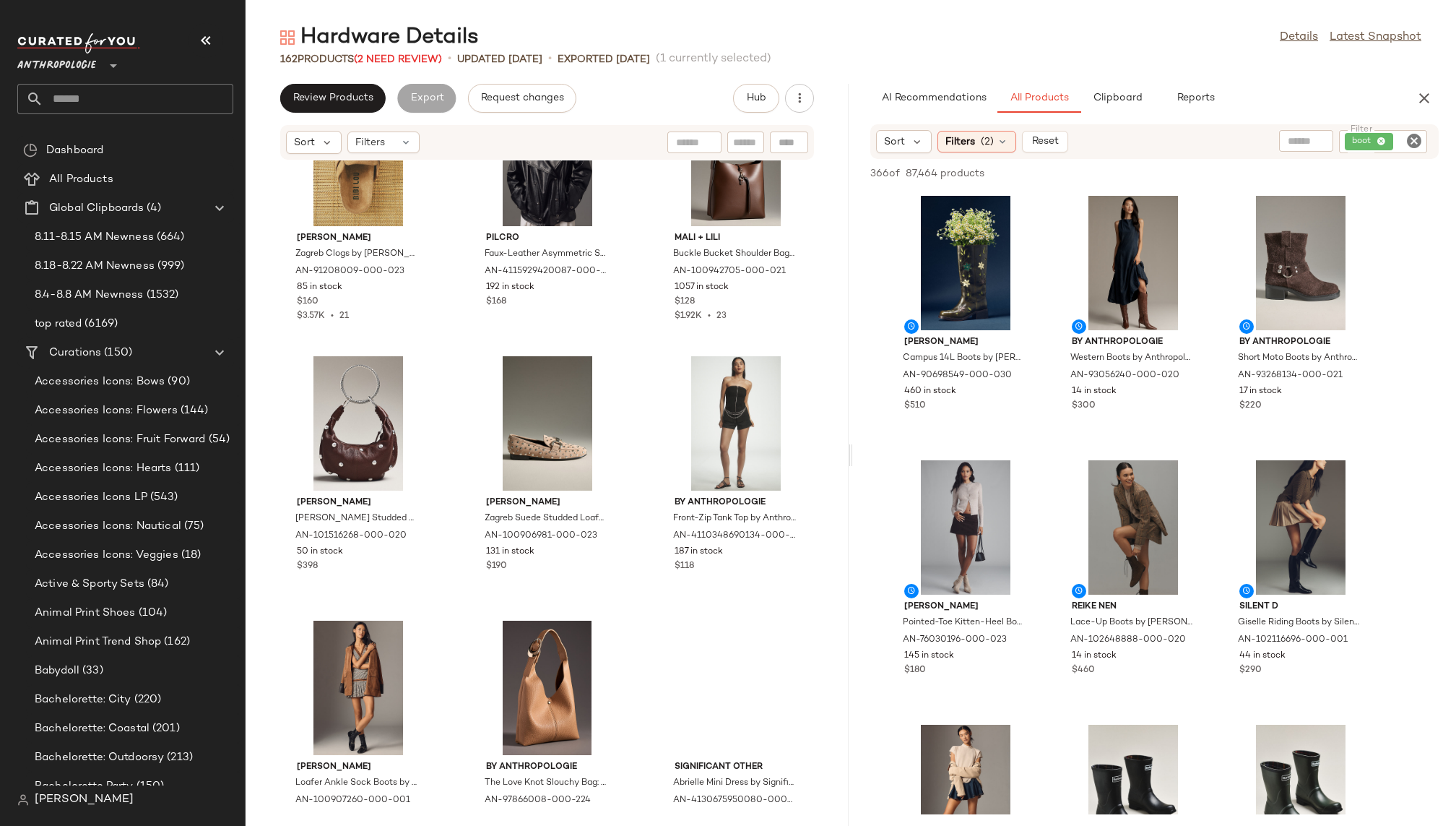
scroll to position [5656, 0]
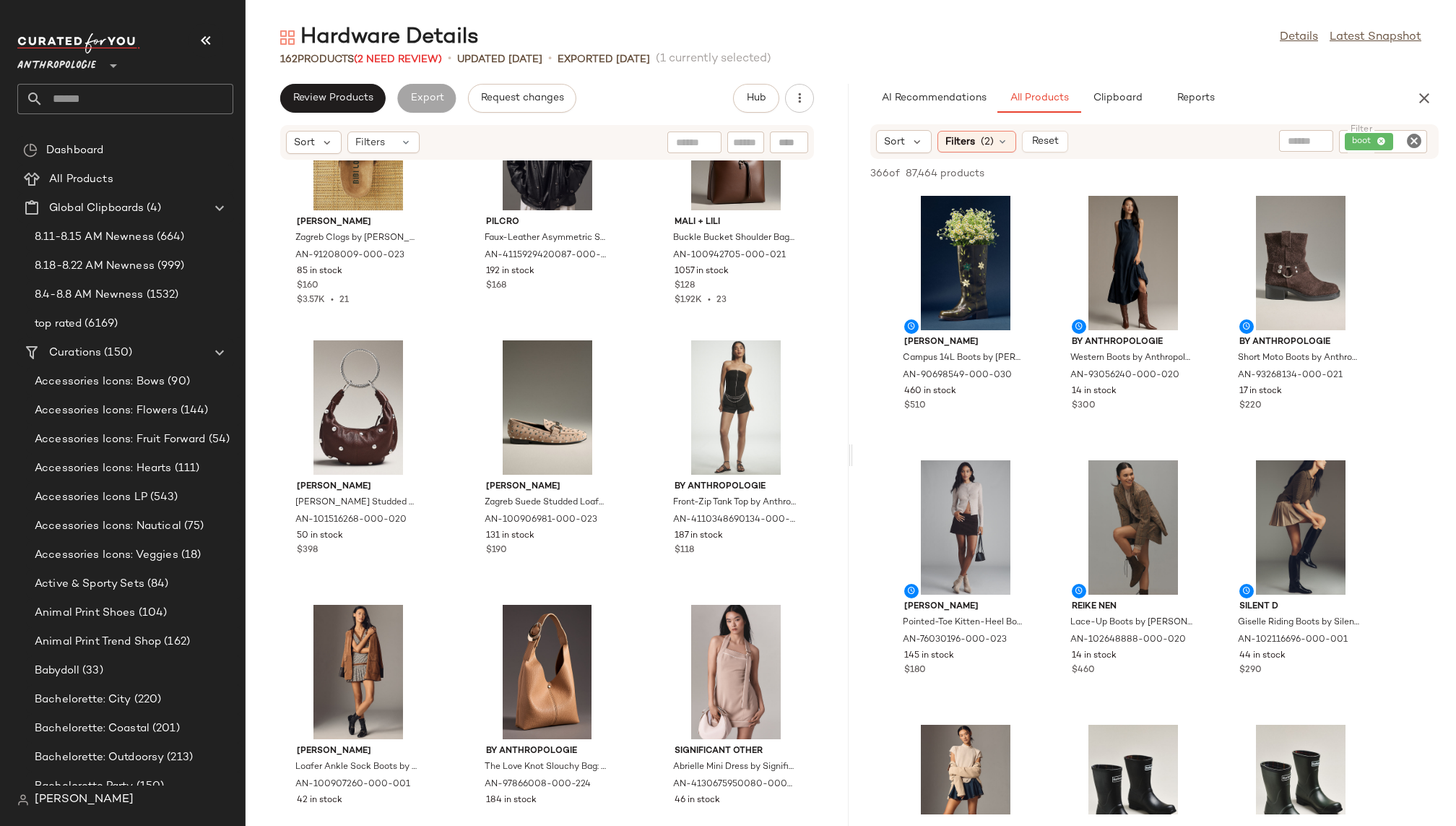
click at [1111, 136] on icon "Clear Filter" at bounding box center [1414, 141] width 17 height 17
click at [1111, 97] on div "AI Recommendations All Products Clipboard Reports" at bounding box center [1131, 98] width 522 height 29
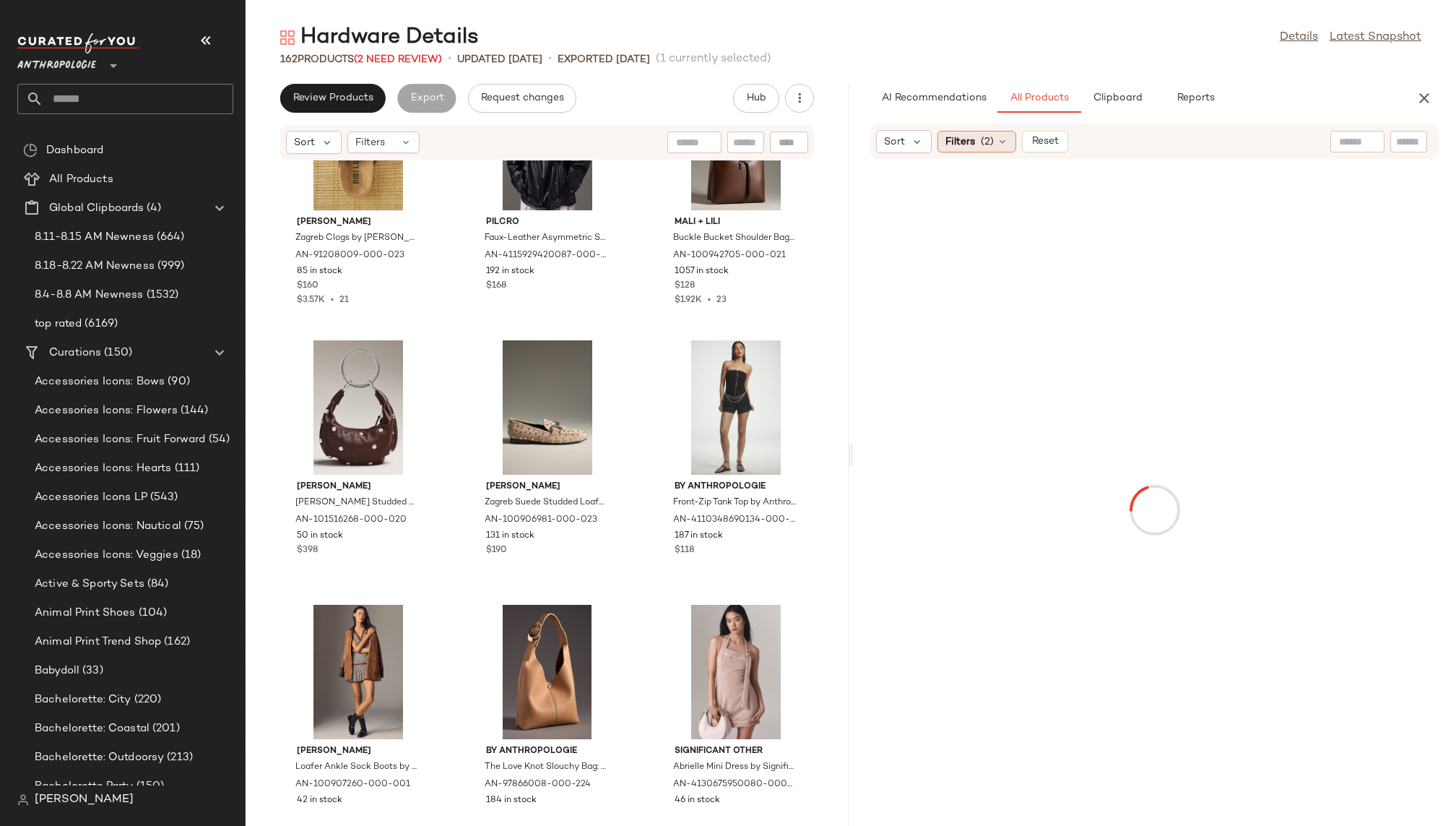
click at [975, 141] on div "Filters (2)" at bounding box center [977, 142] width 79 height 22
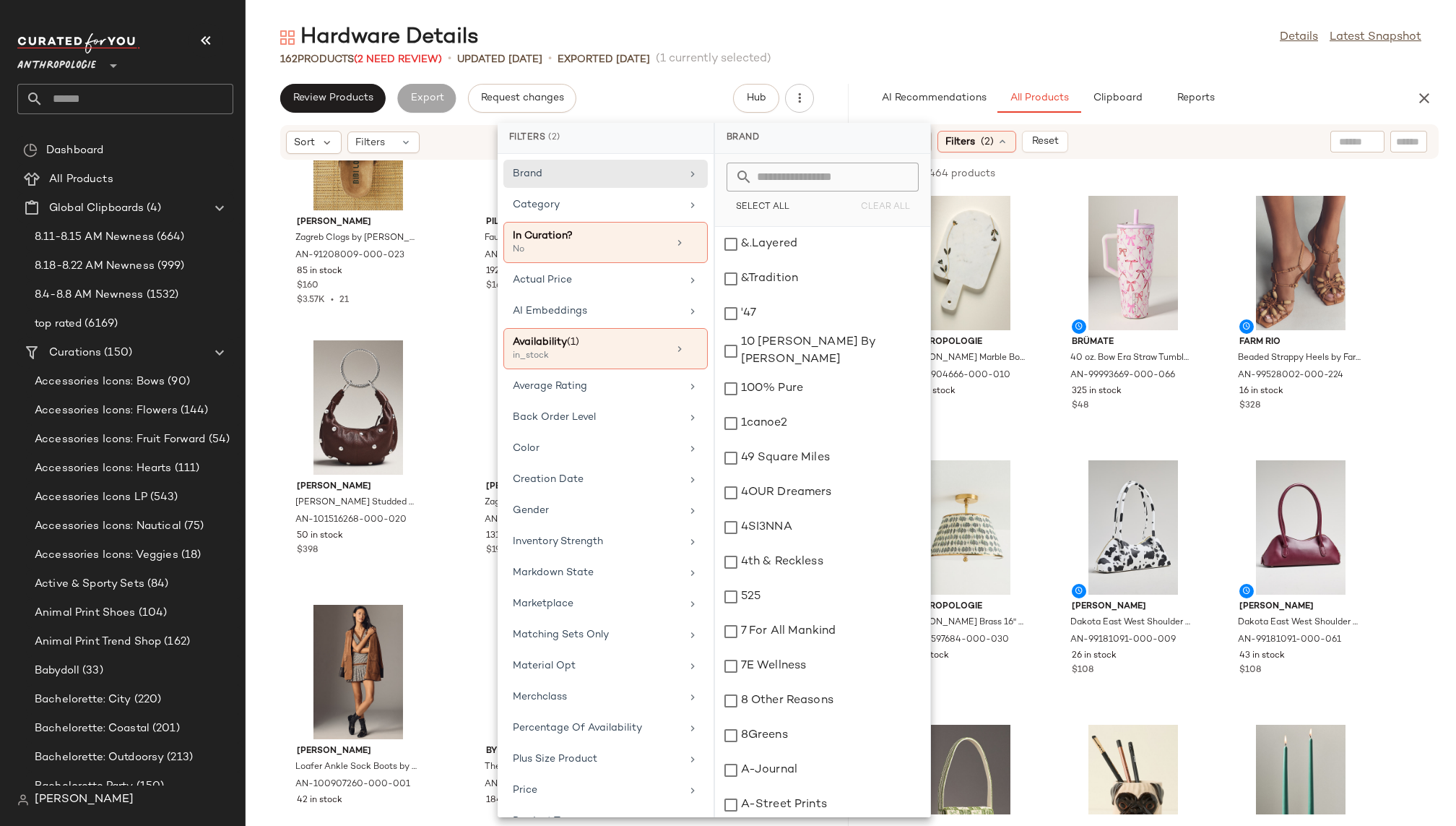
click at [975, 141] on div "Filters (2)" at bounding box center [977, 142] width 79 height 22
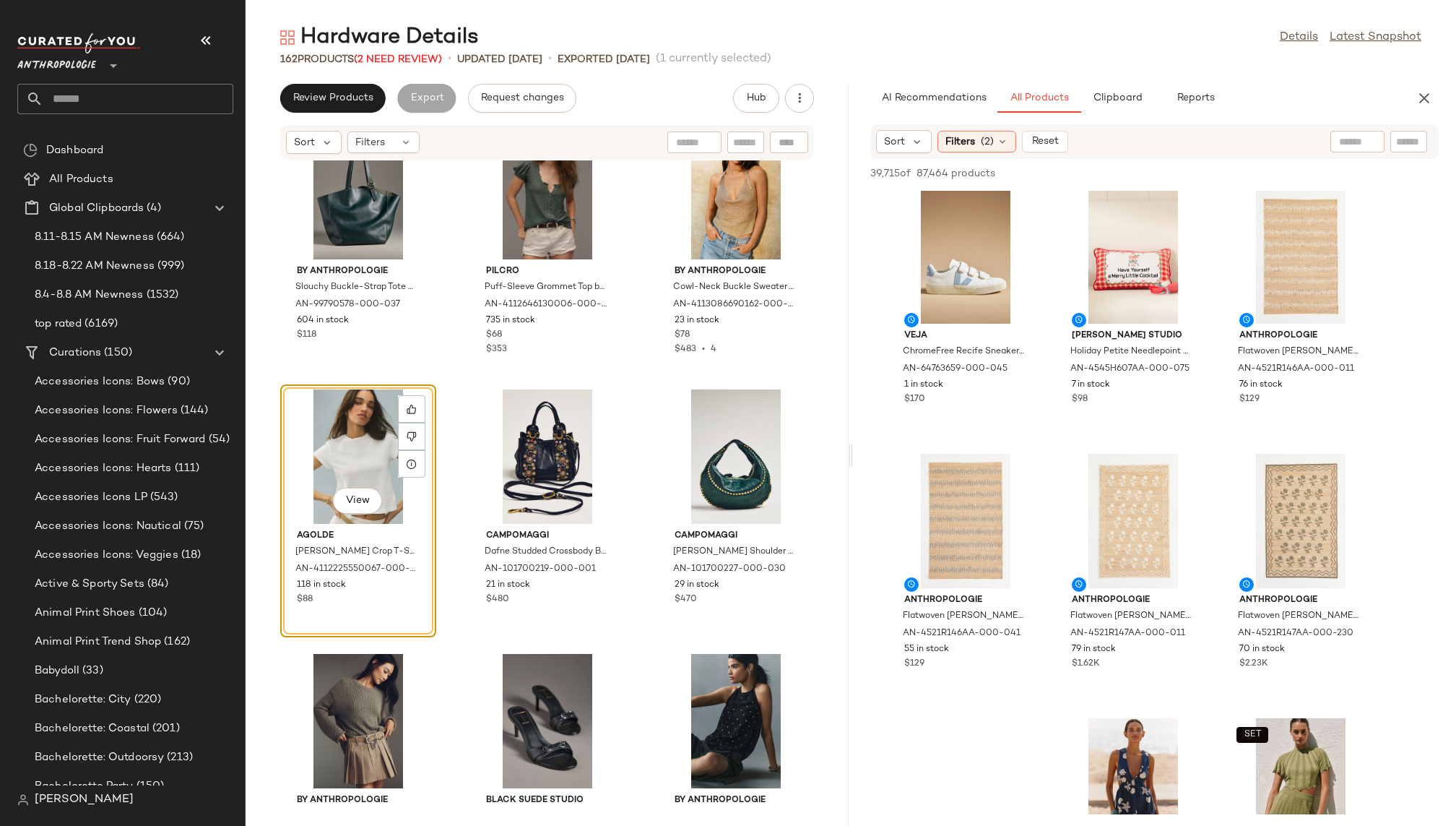
scroll to position [2128, 0]
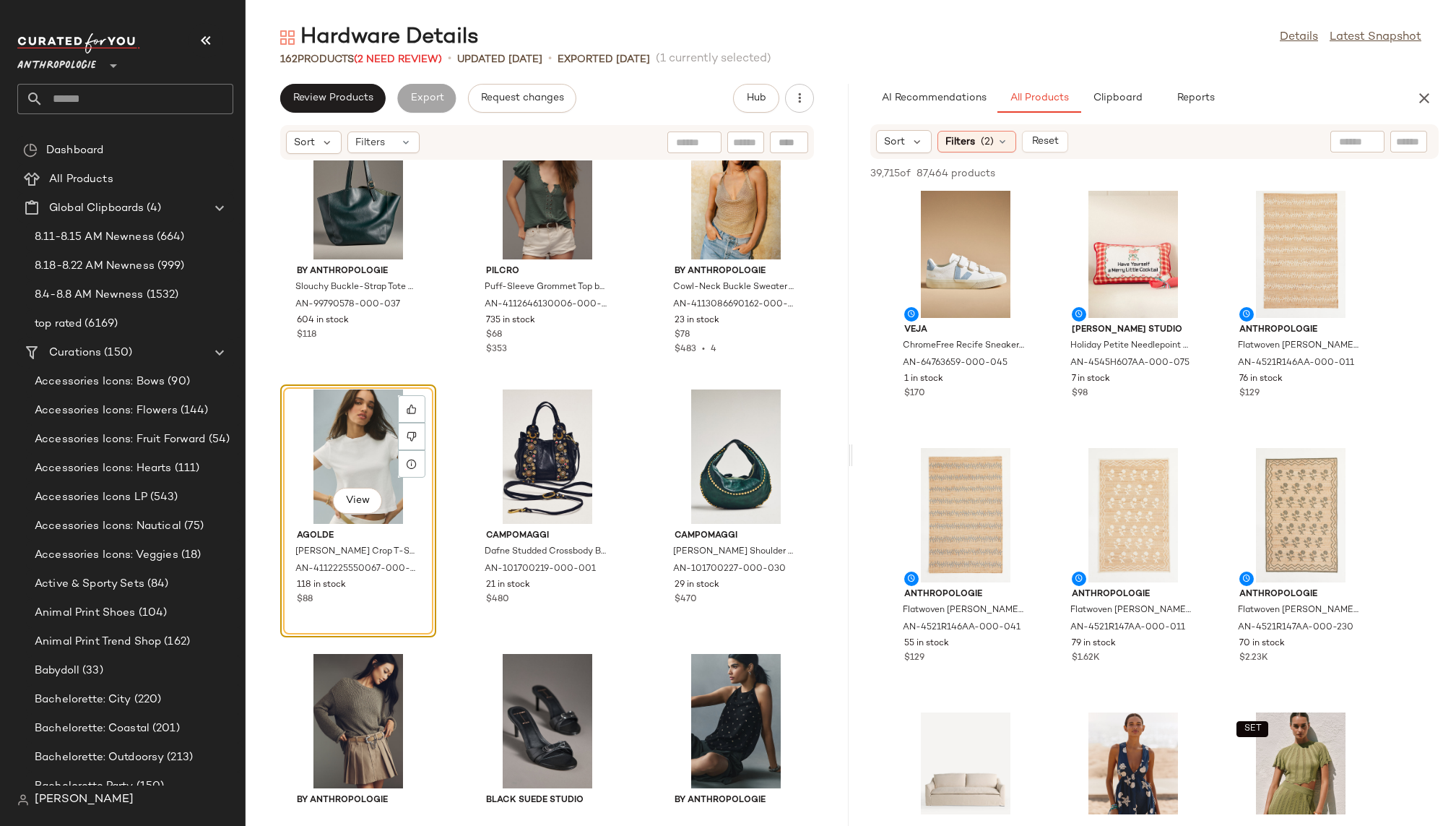
click at [1111, 149] on div at bounding box center [1408, 142] width 37 height 22
type input "*******"
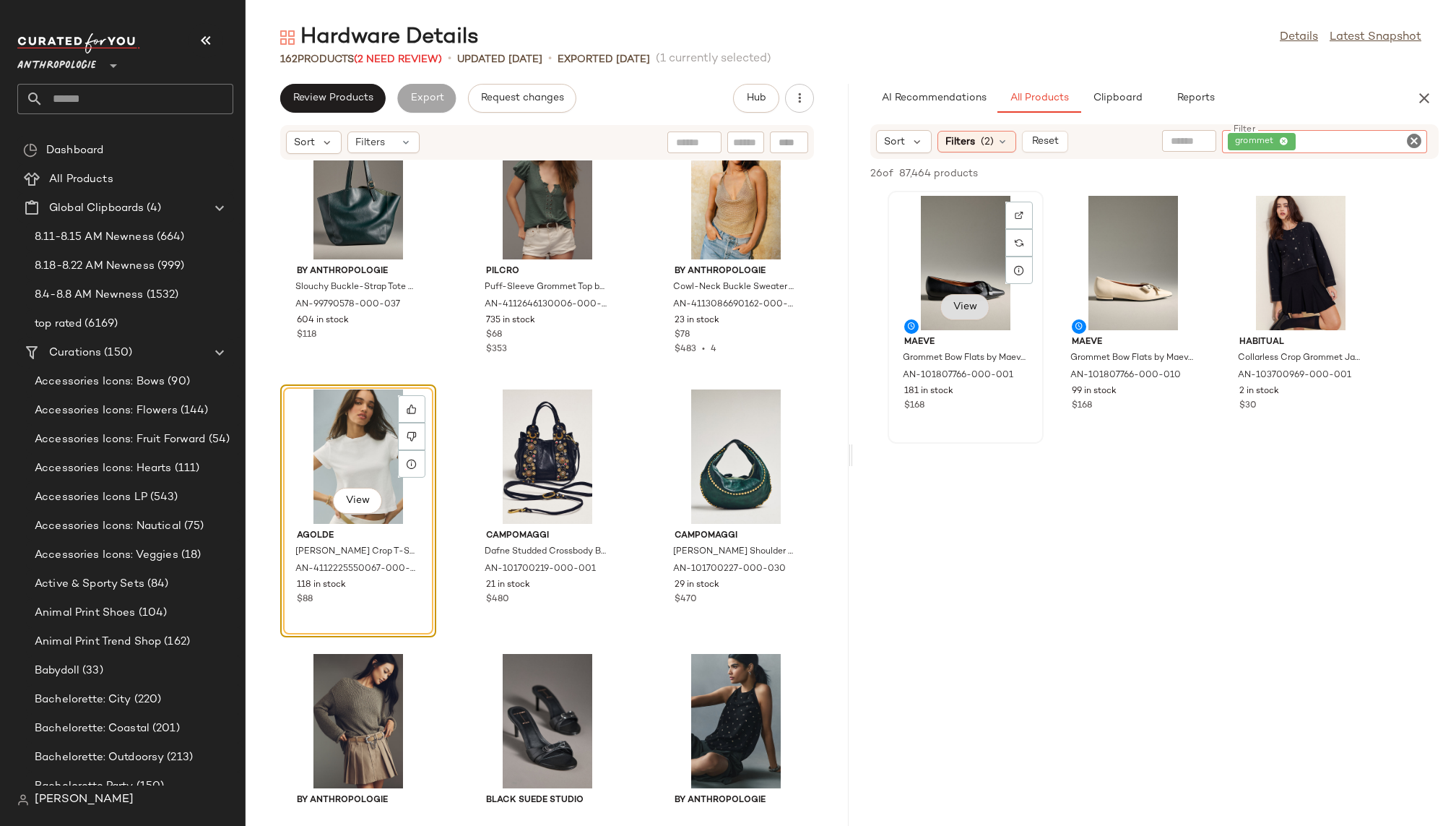
click at [970, 311] on span "View" at bounding box center [965, 307] width 25 height 12
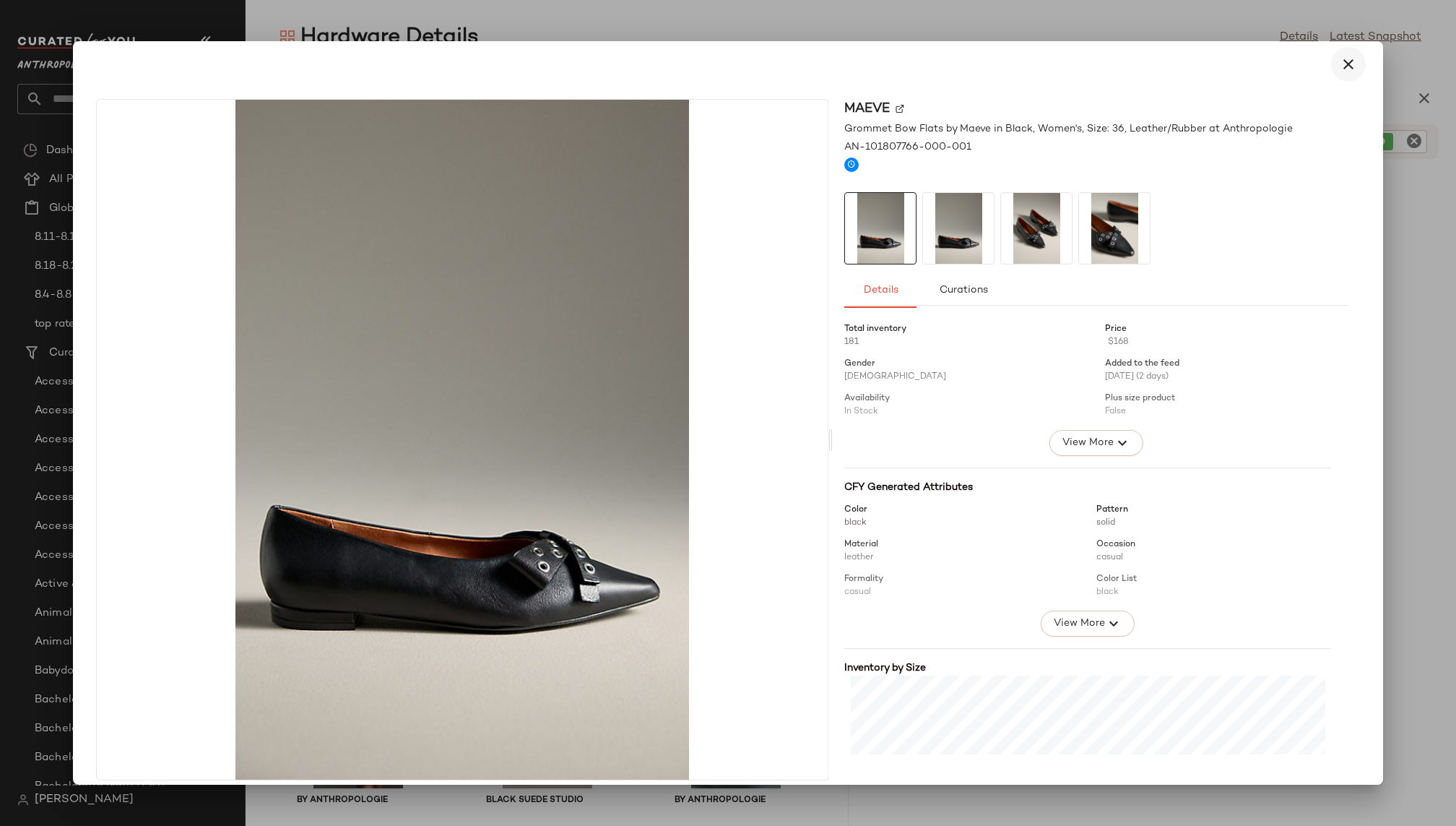
click at [1111, 64] on icon "button" at bounding box center [1348, 65] width 17 height 17
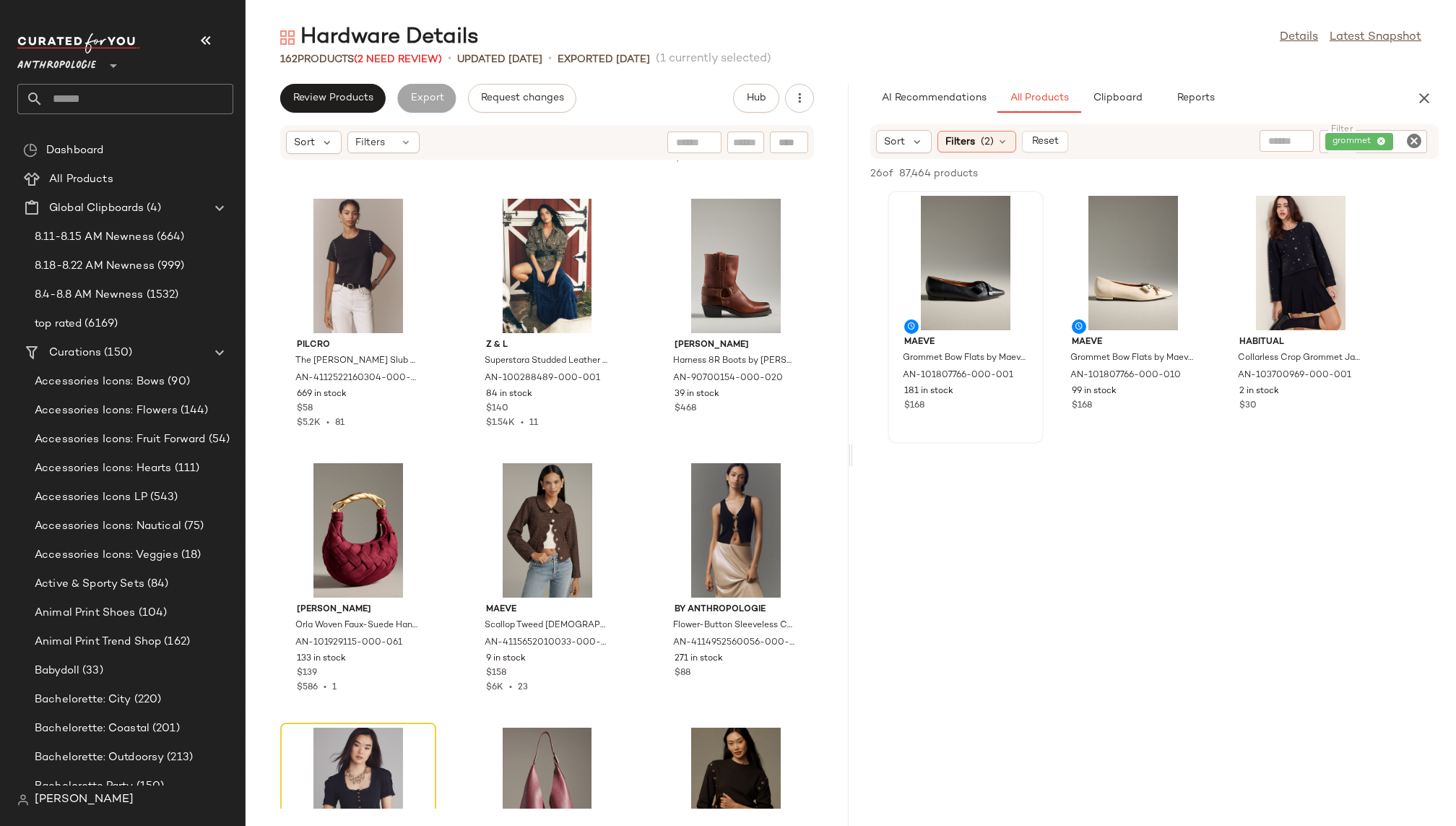
scroll to position [8712, 0]
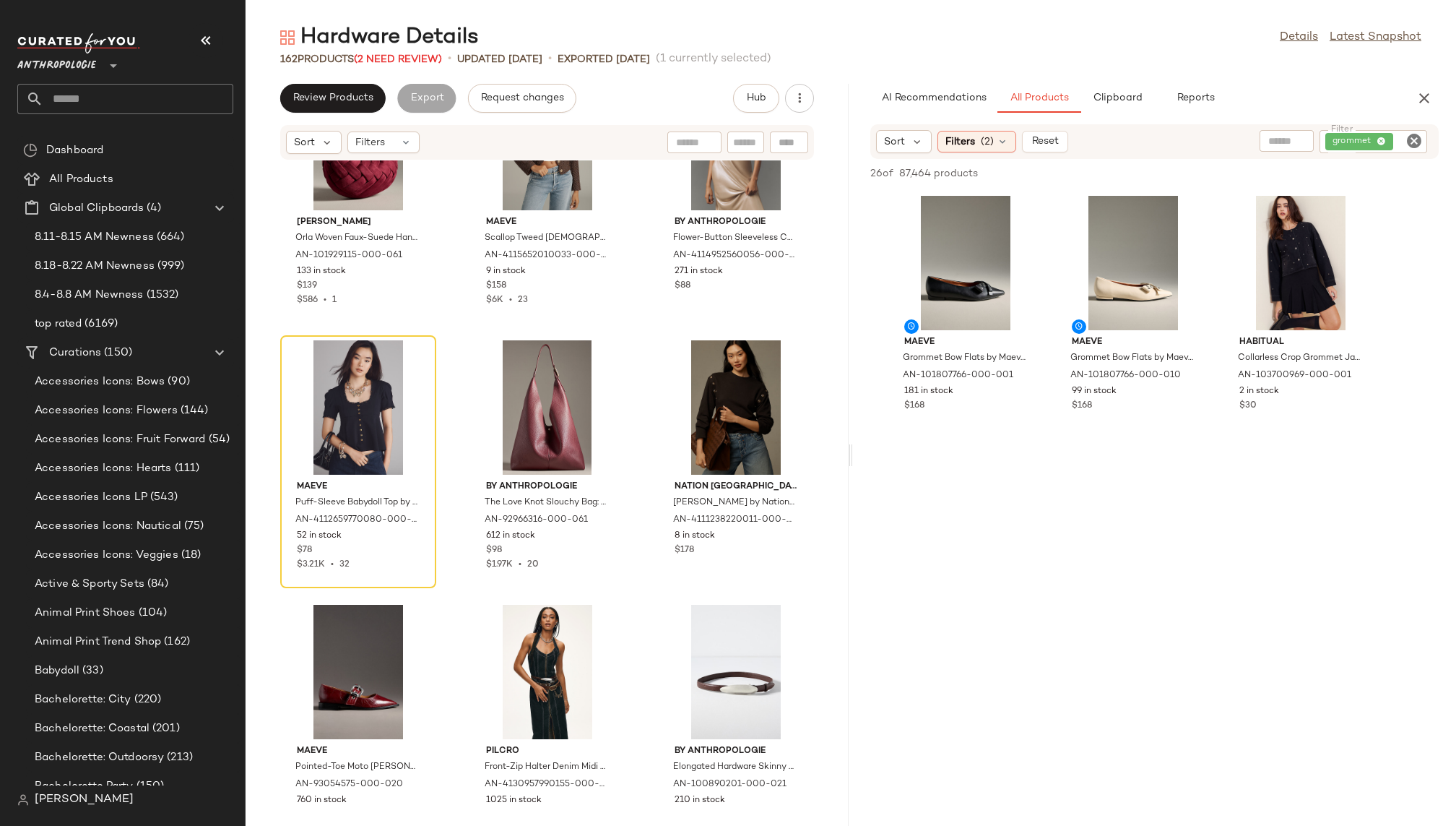
scroll to position [9081, 0]
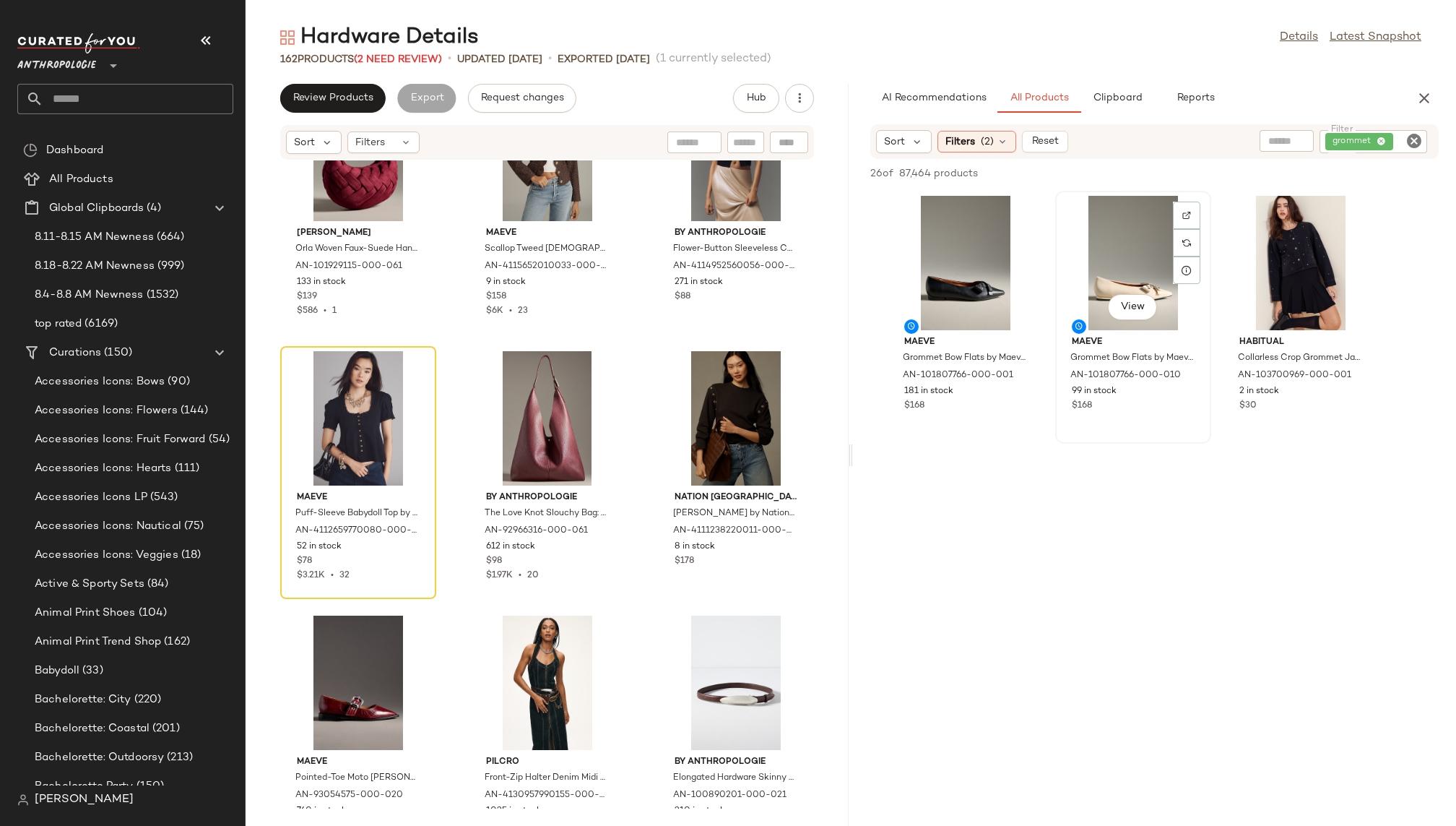
click at [1074, 259] on div "View" at bounding box center [1133, 263] width 146 height 135
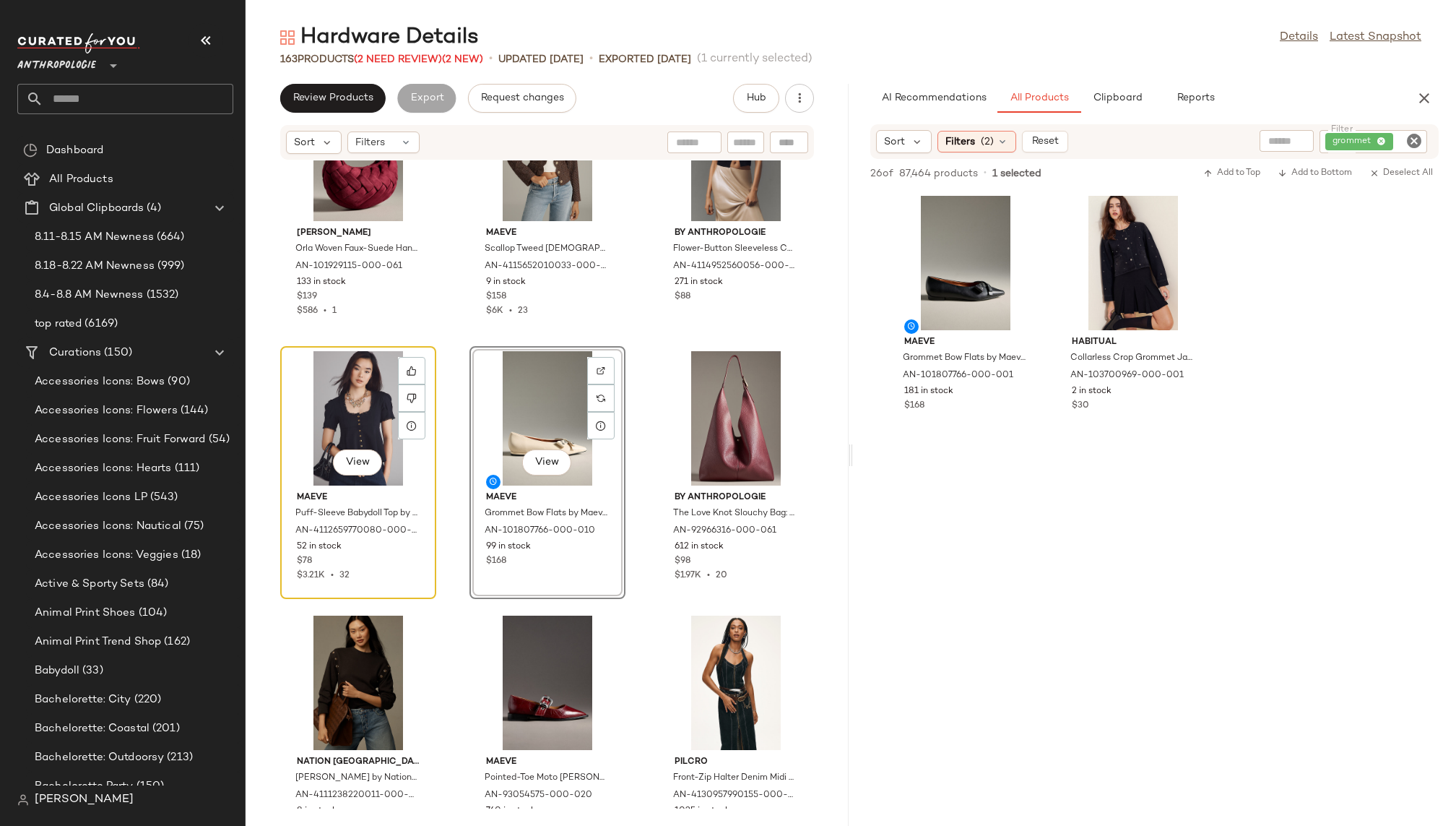
click at [337, 406] on div "View" at bounding box center [358, 419] width 146 height 135
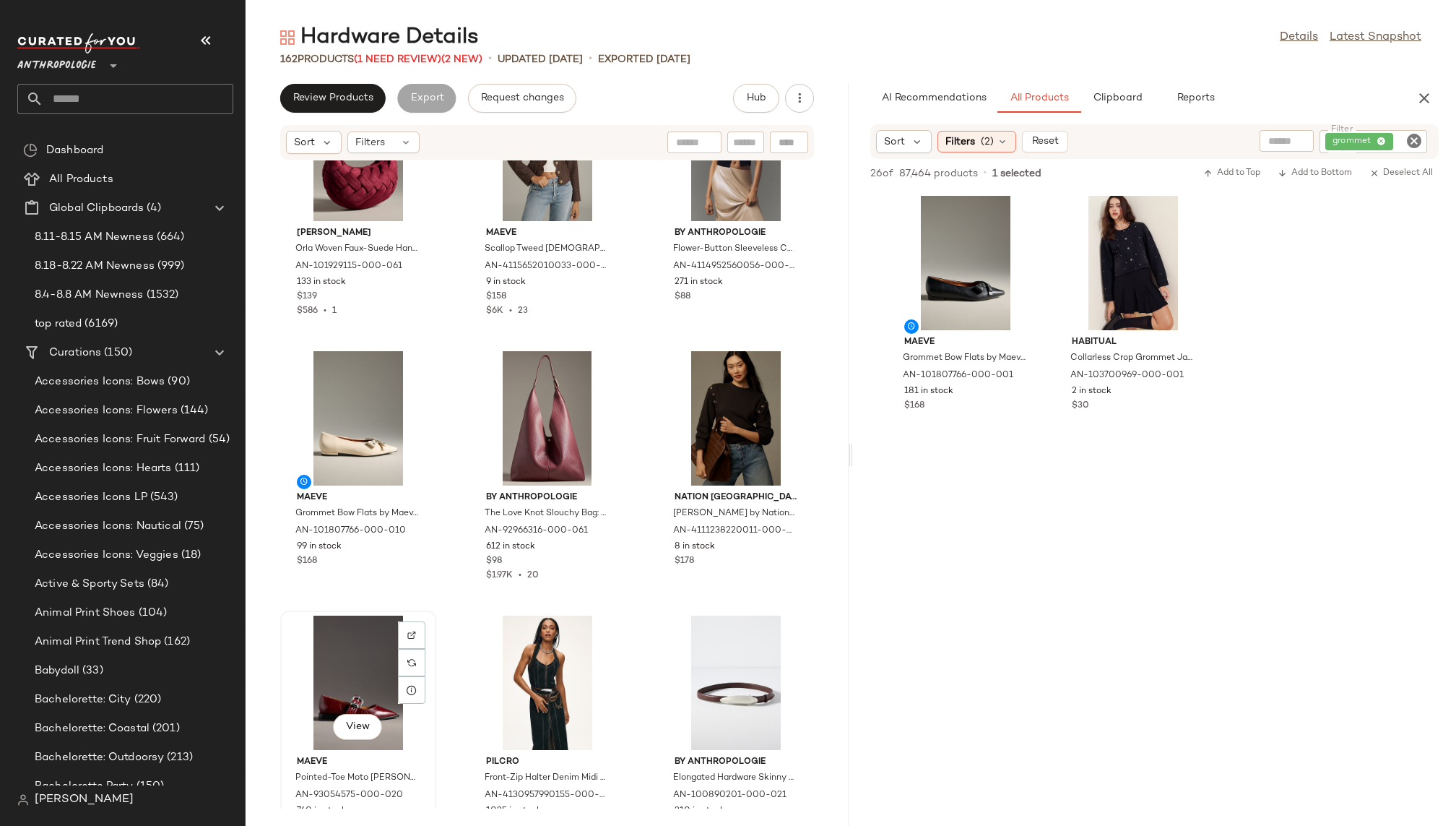
click at [344, 668] on div "View" at bounding box center [358, 683] width 146 height 135
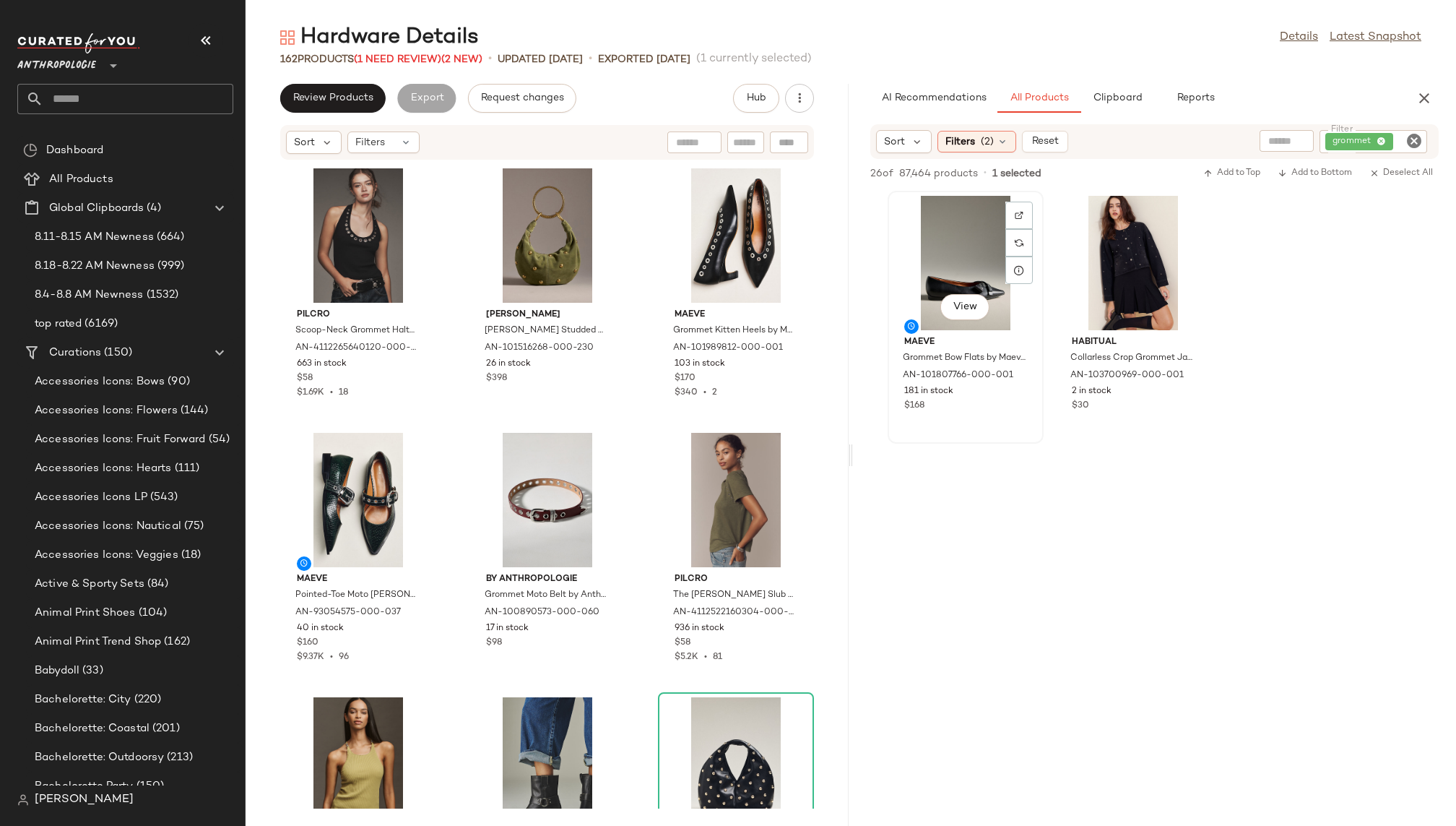
click at [941, 265] on div "View" at bounding box center [965, 263] width 146 height 135
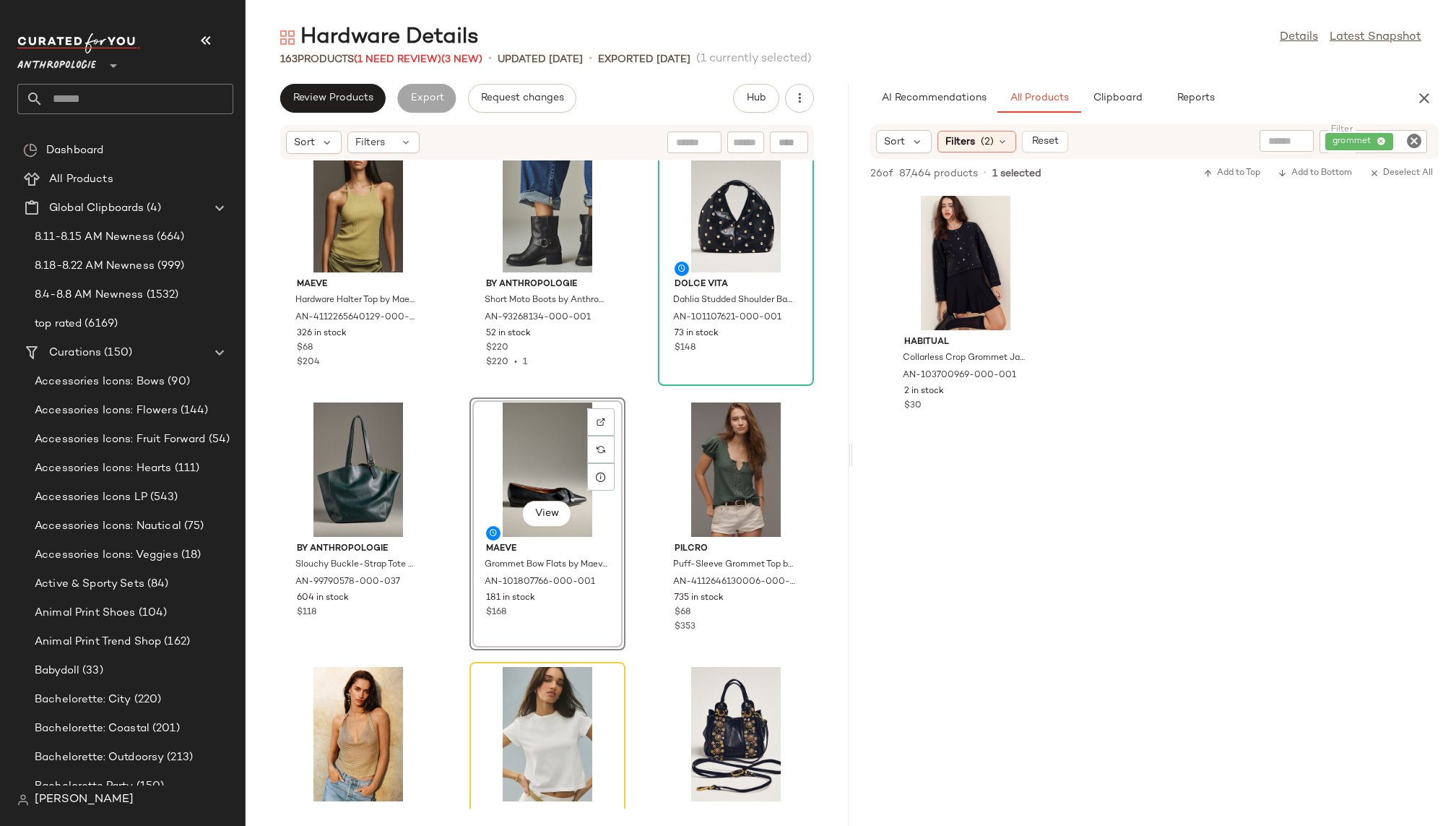
scroll to position [587, 0]
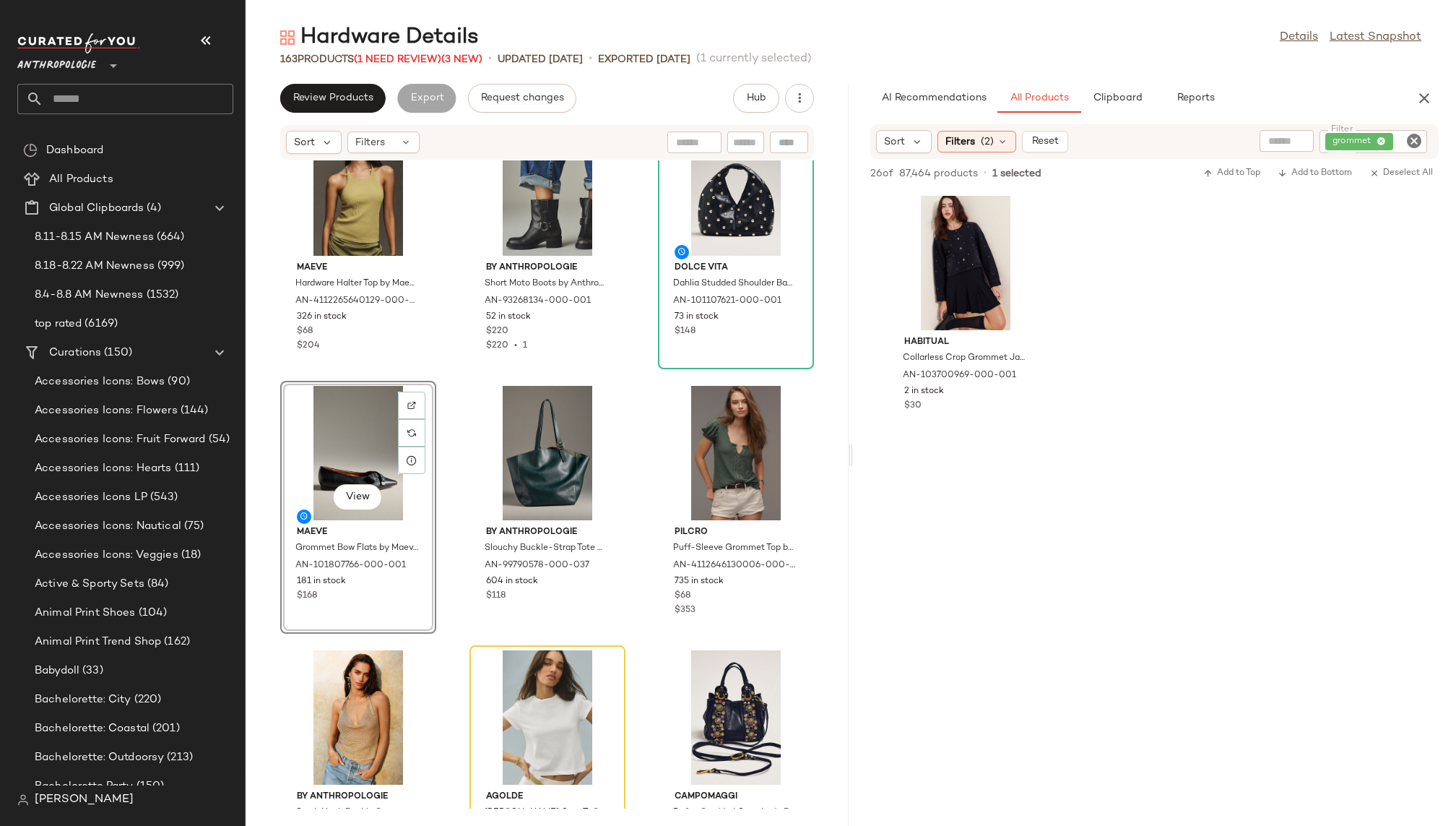
click at [1410, 142] on icon "Clear Filter" at bounding box center [1414, 141] width 17 height 17
click at [1334, 110] on div "AI Recommendations All Products Clipboard Reports" at bounding box center [1131, 98] width 522 height 29
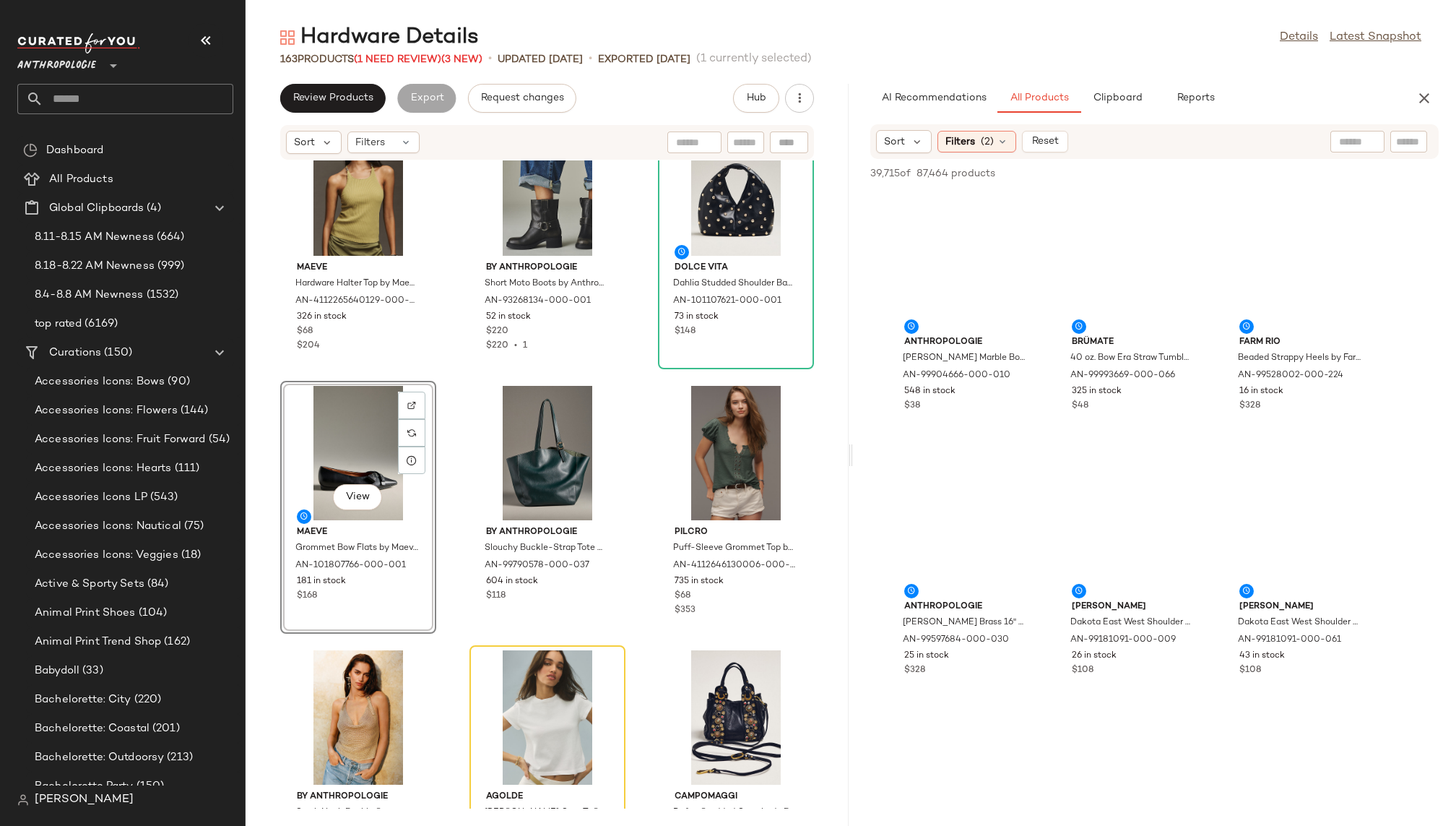
click at [1410, 138] on input "text" at bounding box center [1408, 142] width 25 height 15
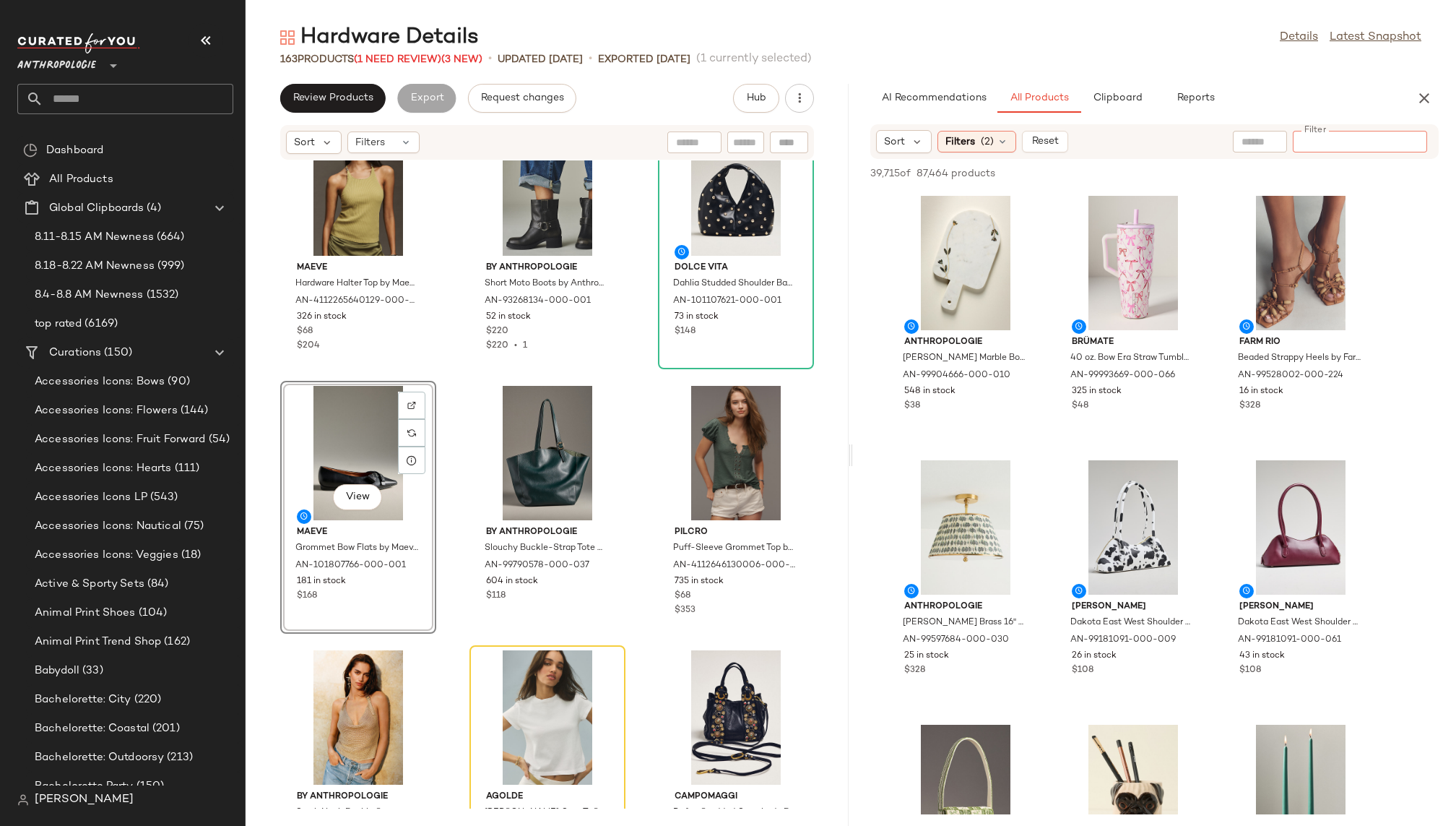
click at [1410, 143] on input "Filter" at bounding box center [1360, 142] width 123 height 15
type input "********"
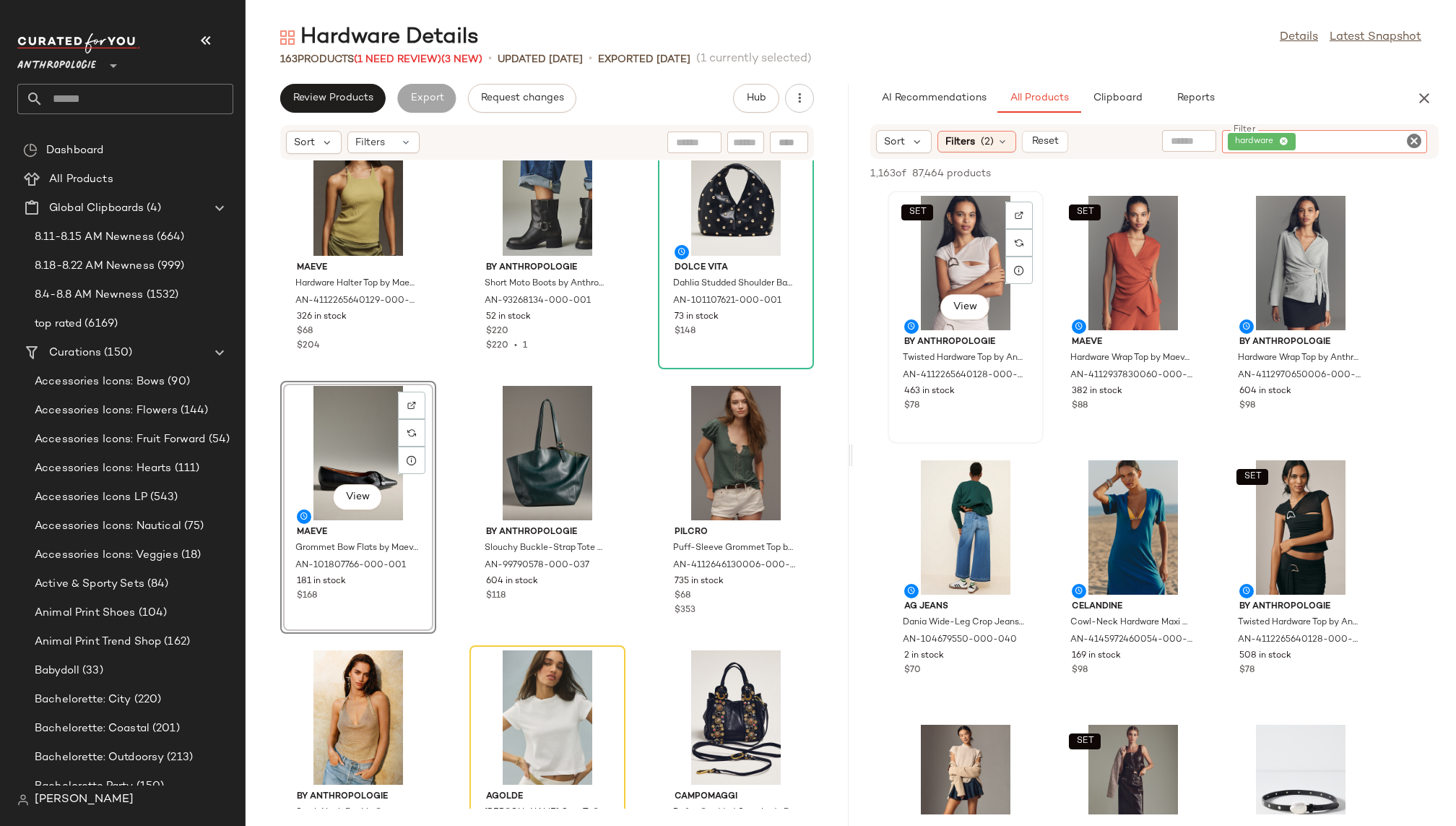
click at [958, 268] on div "SET View" at bounding box center [965, 263] width 146 height 135
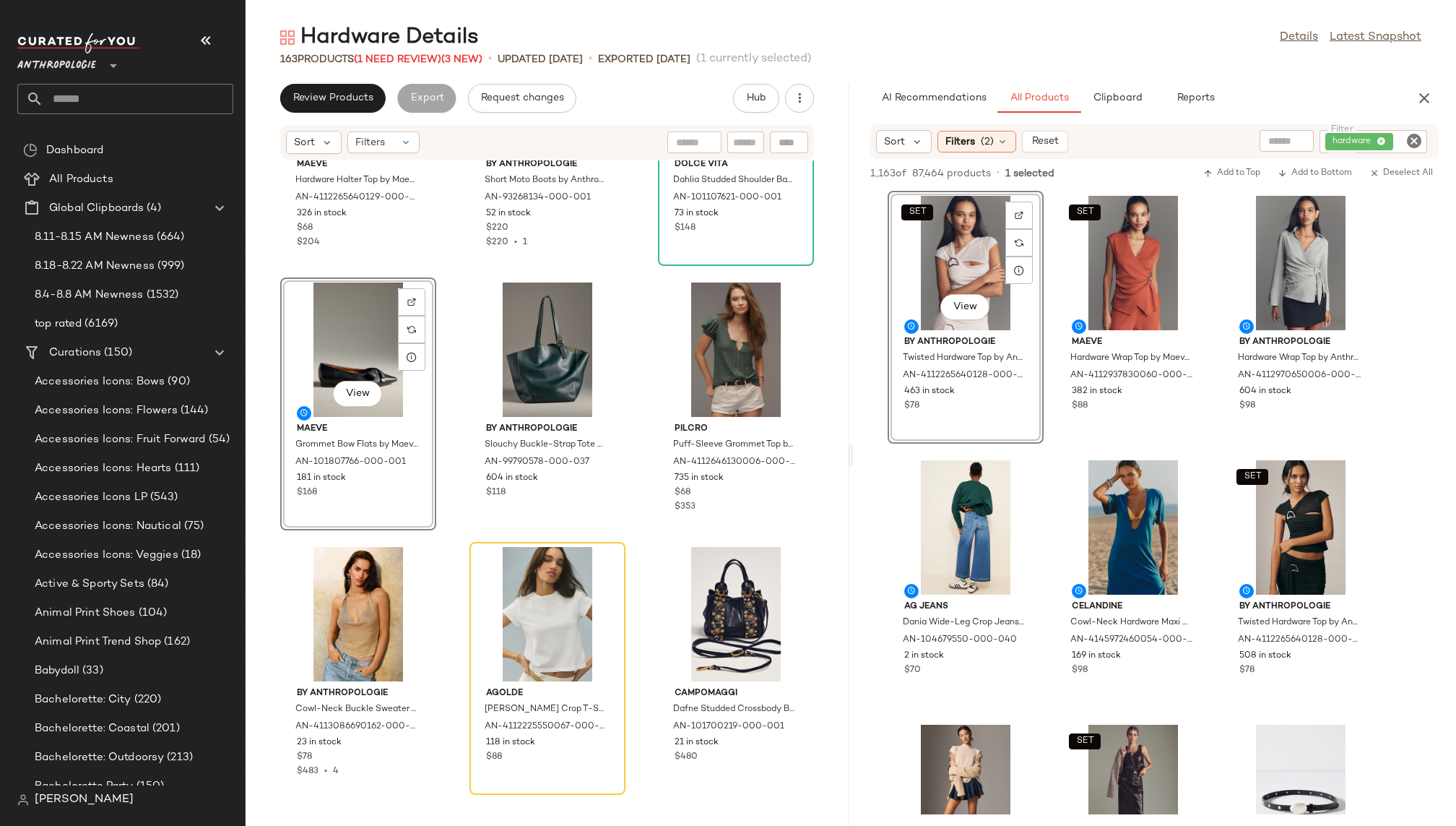
scroll to position [703, 0]
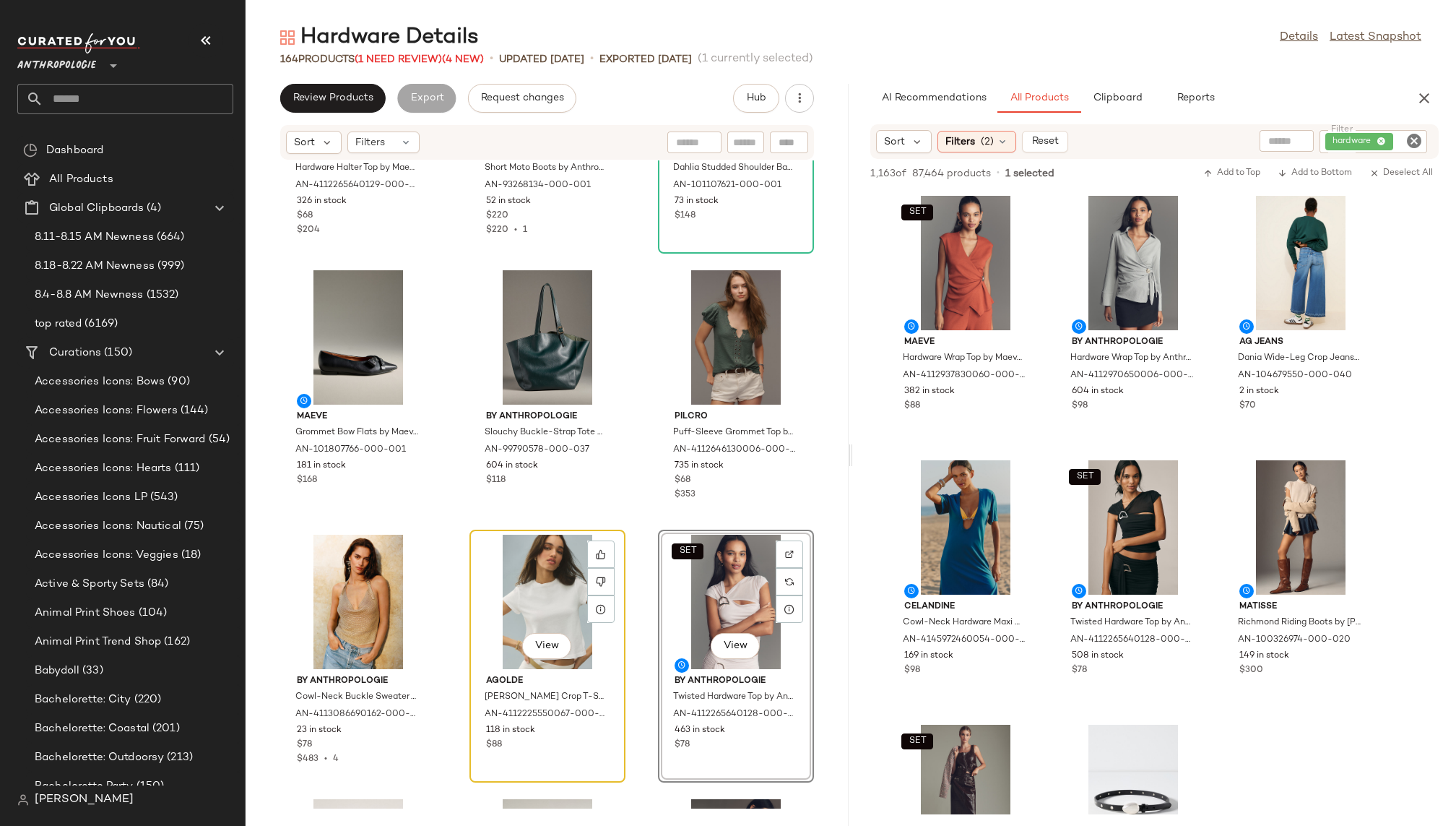
click at [505, 569] on div "View" at bounding box center [548, 602] width 146 height 135
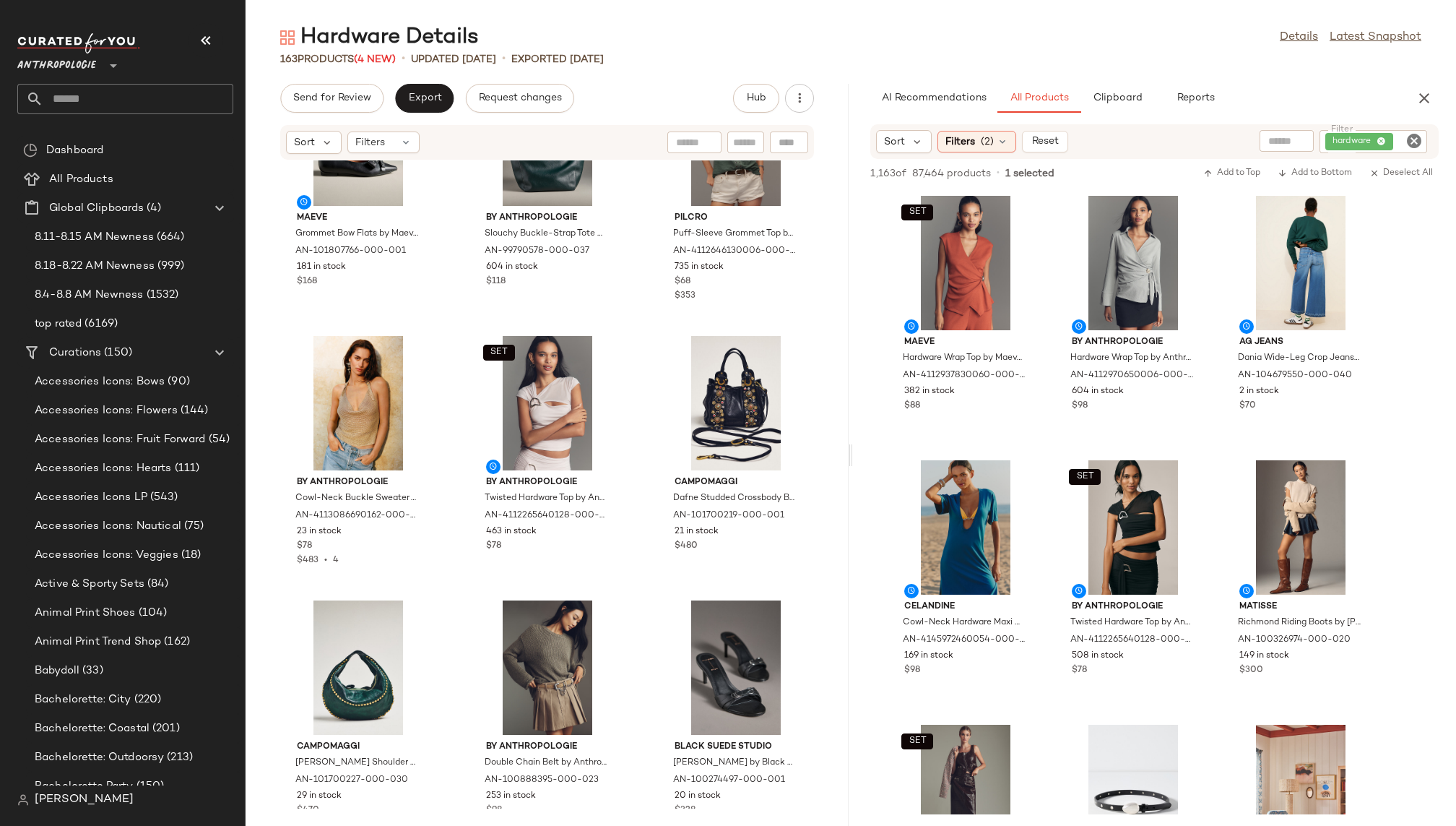
scroll to position [916, 0]
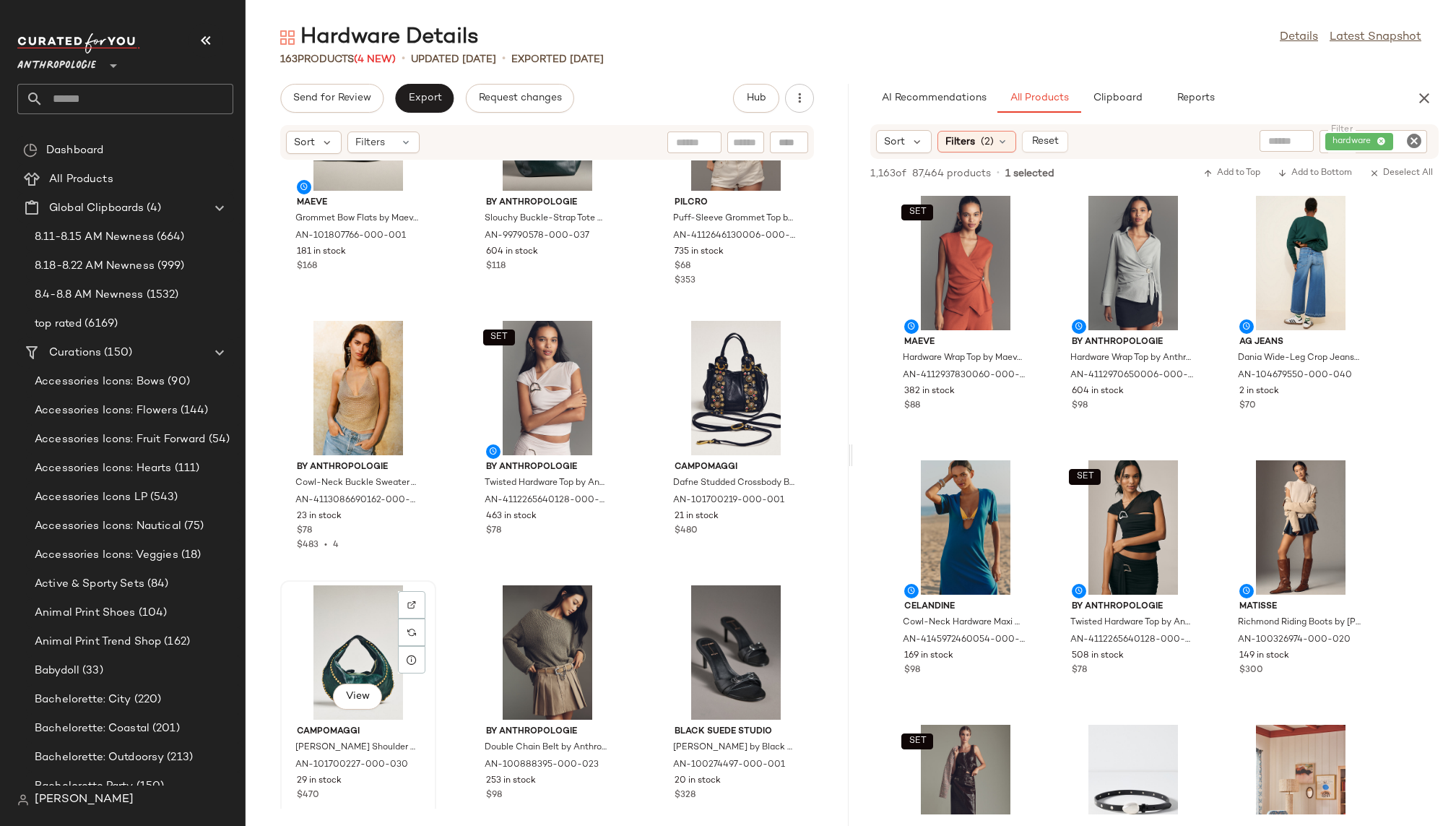
click at [324, 684] on div "View" at bounding box center [358, 653] width 146 height 135
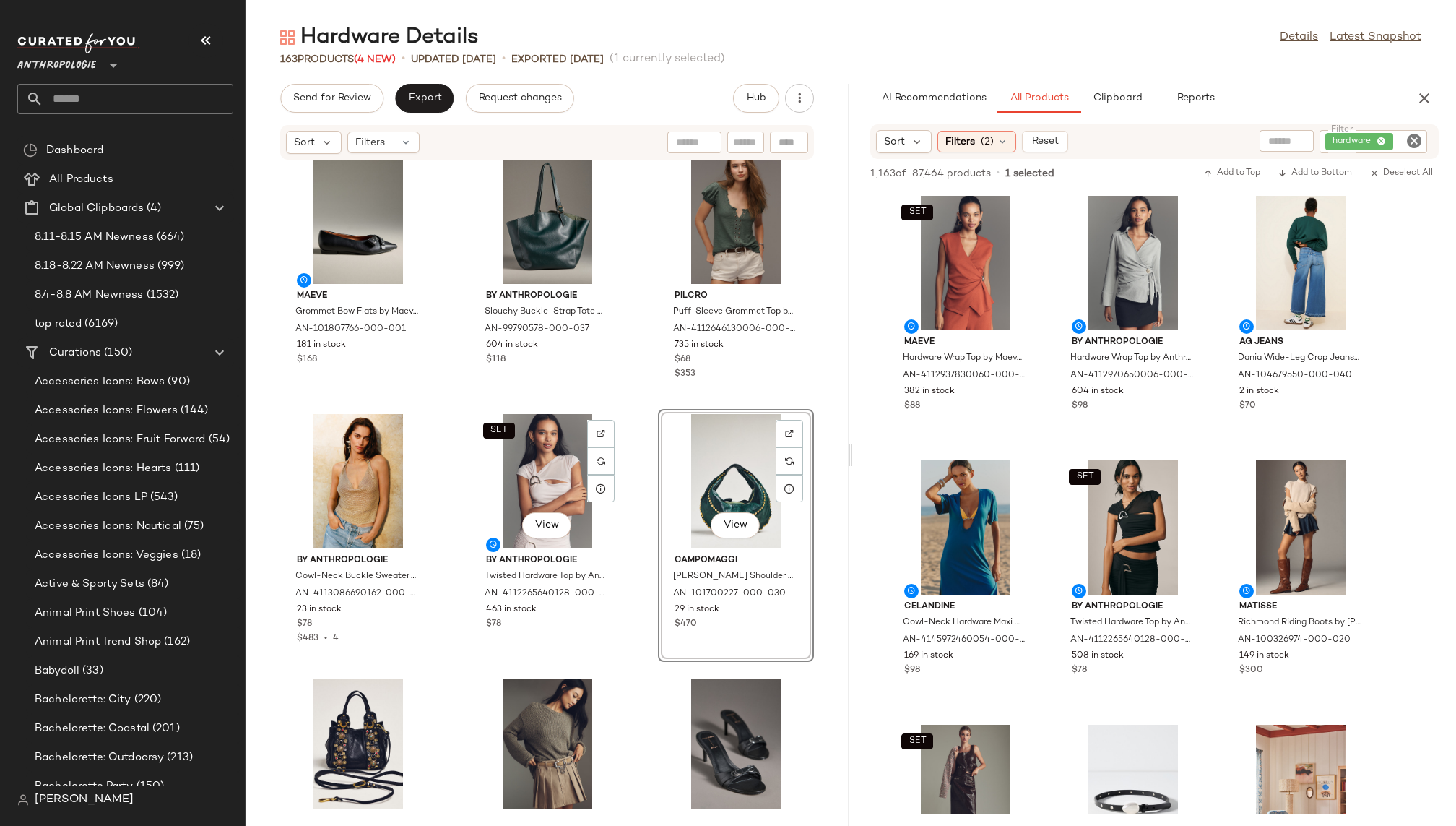
scroll to position [829, 0]
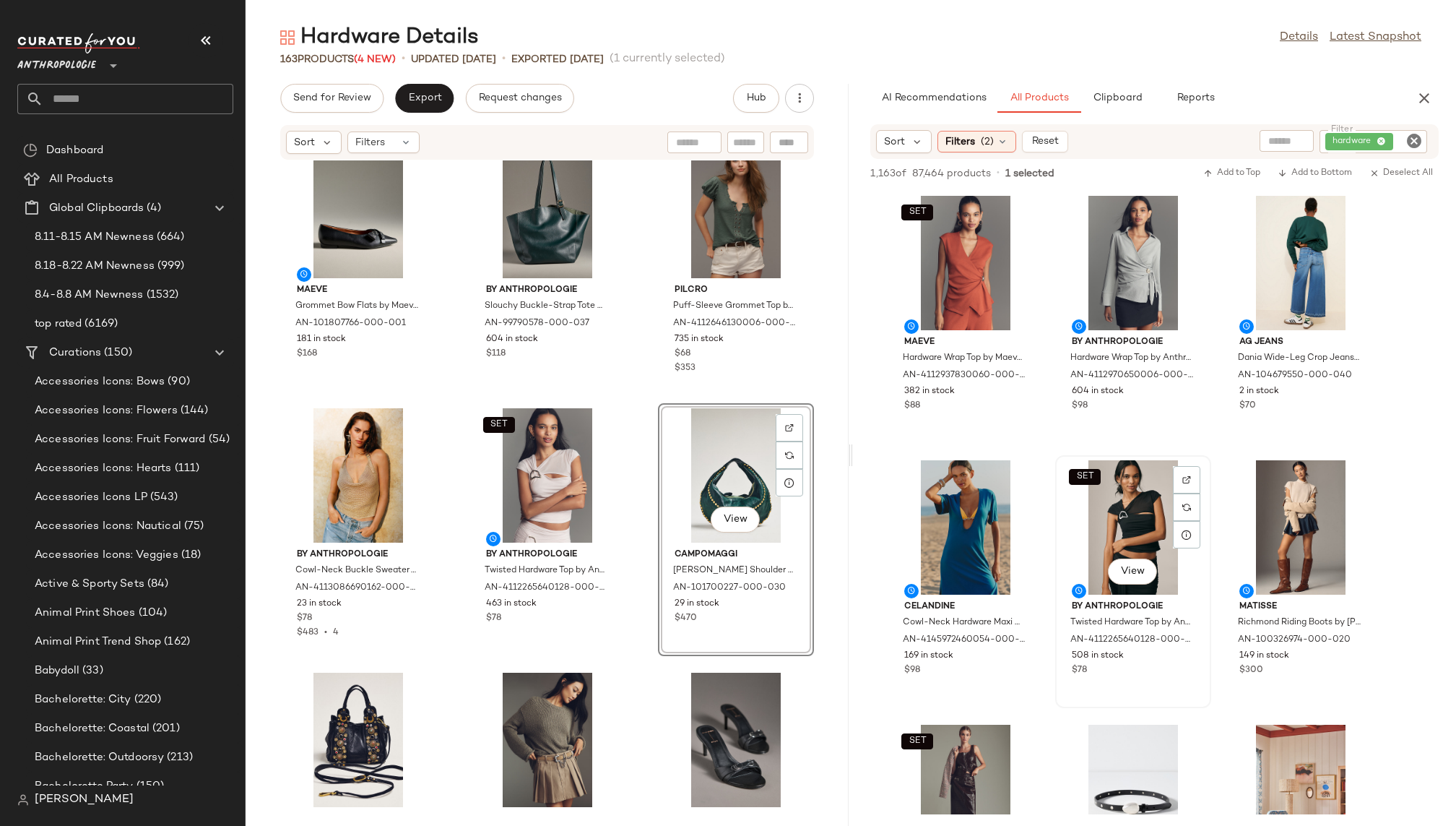
click at [1085, 517] on div "SET View" at bounding box center [1133, 528] width 146 height 135
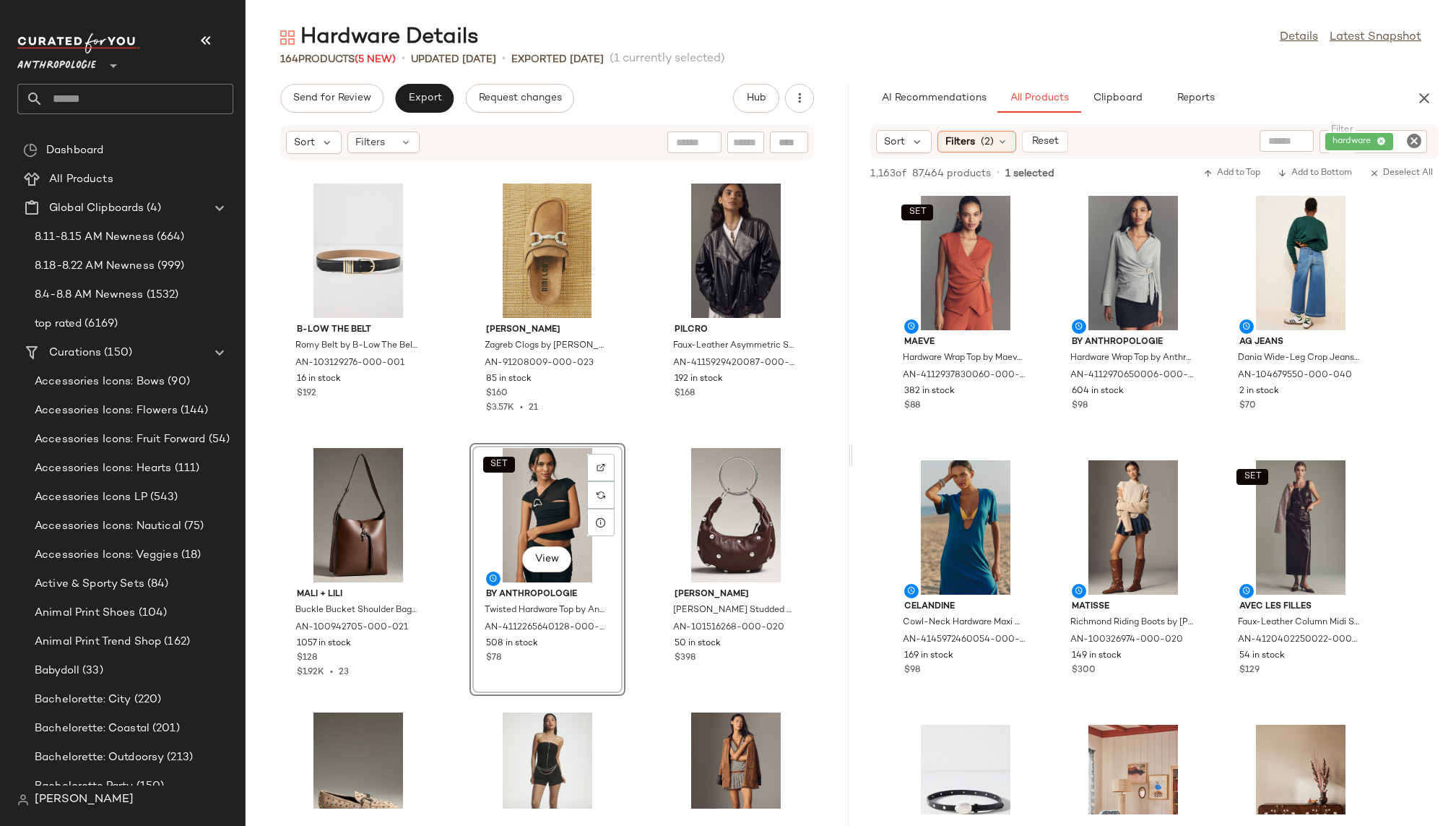
scroll to position [5545, 0]
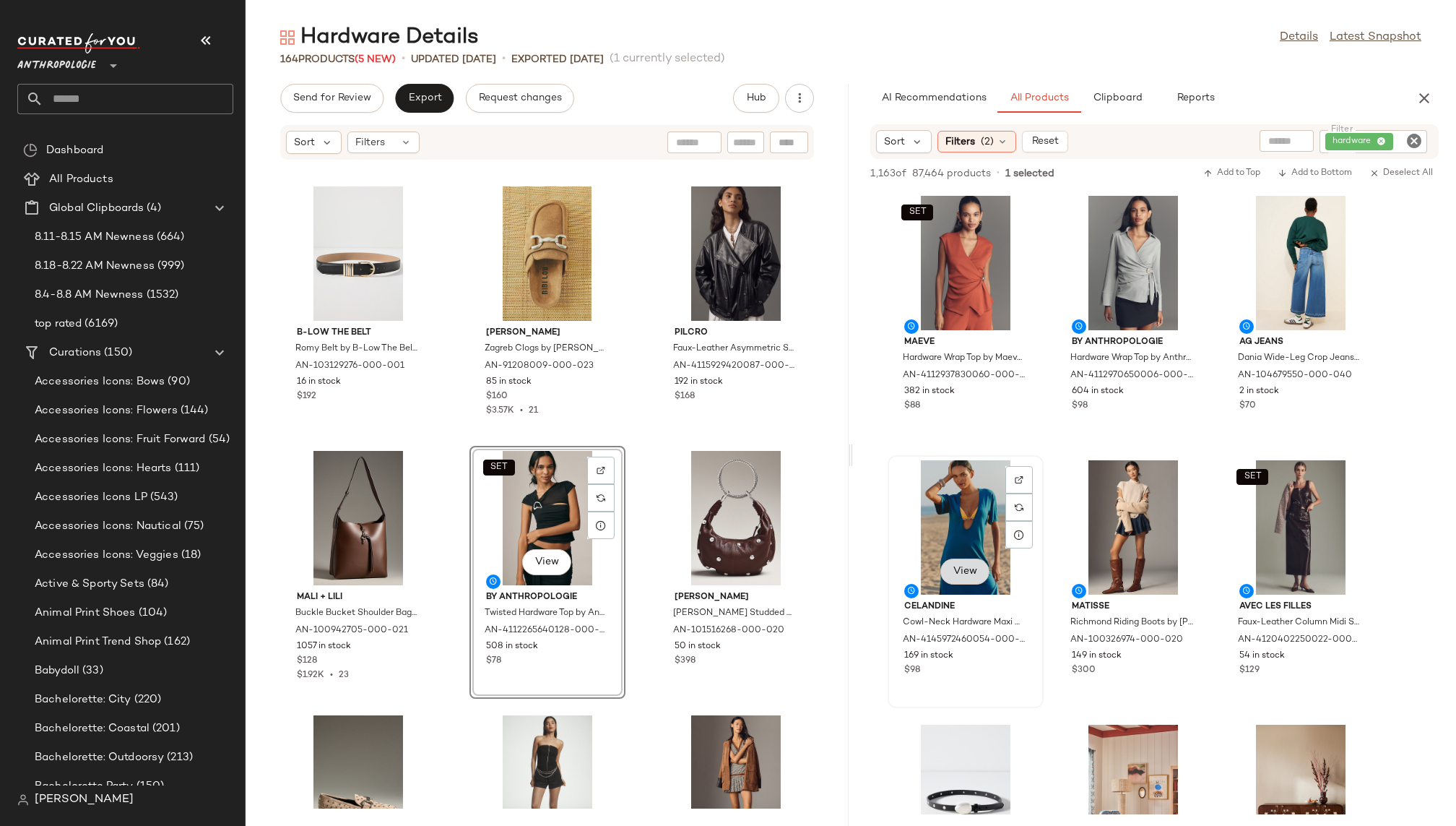
click at [973, 574] on span "View" at bounding box center [965, 571] width 25 height 12
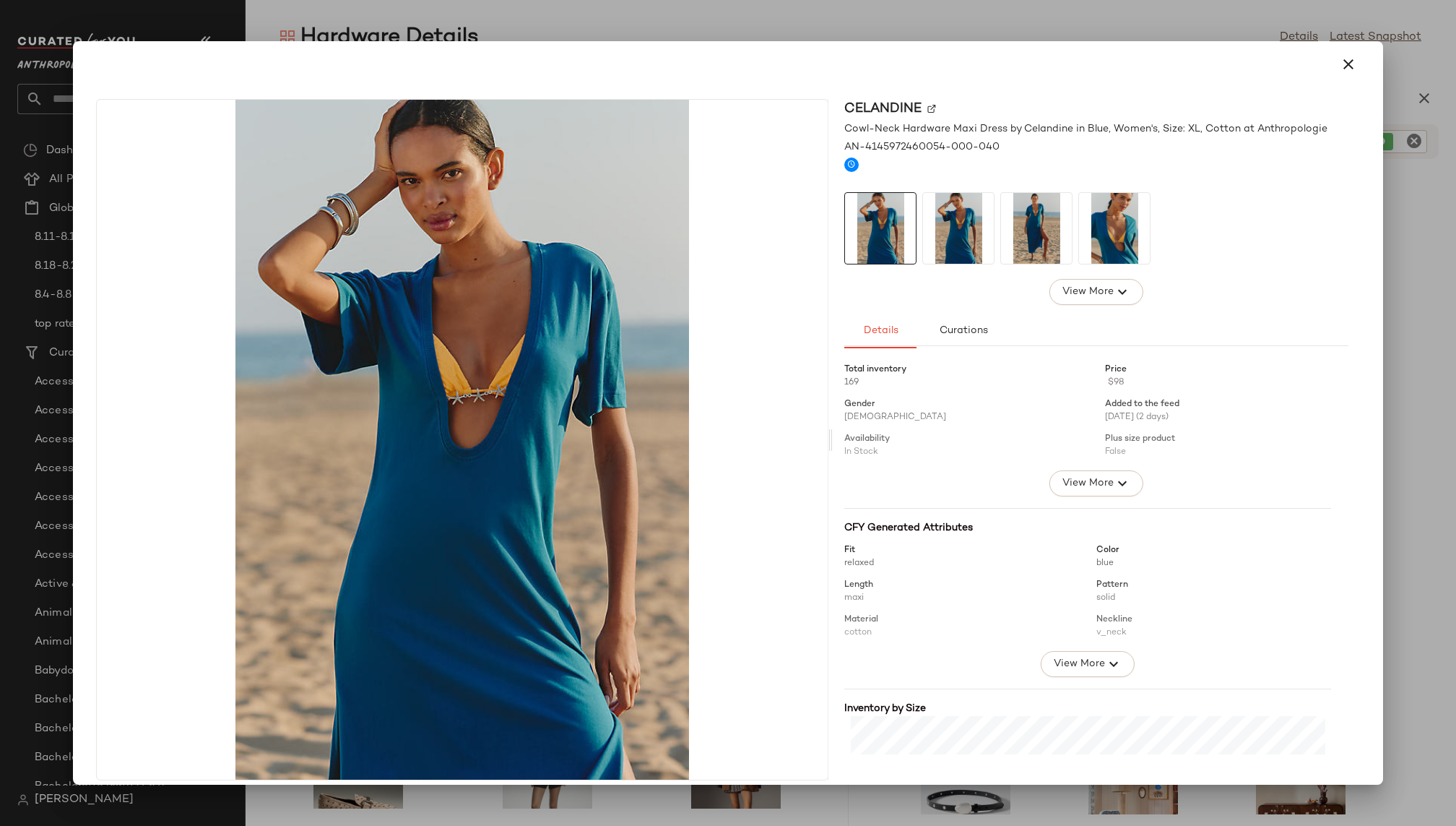
click at [1001, 239] on img at bounding box center [1036, 228] width 71 height 71
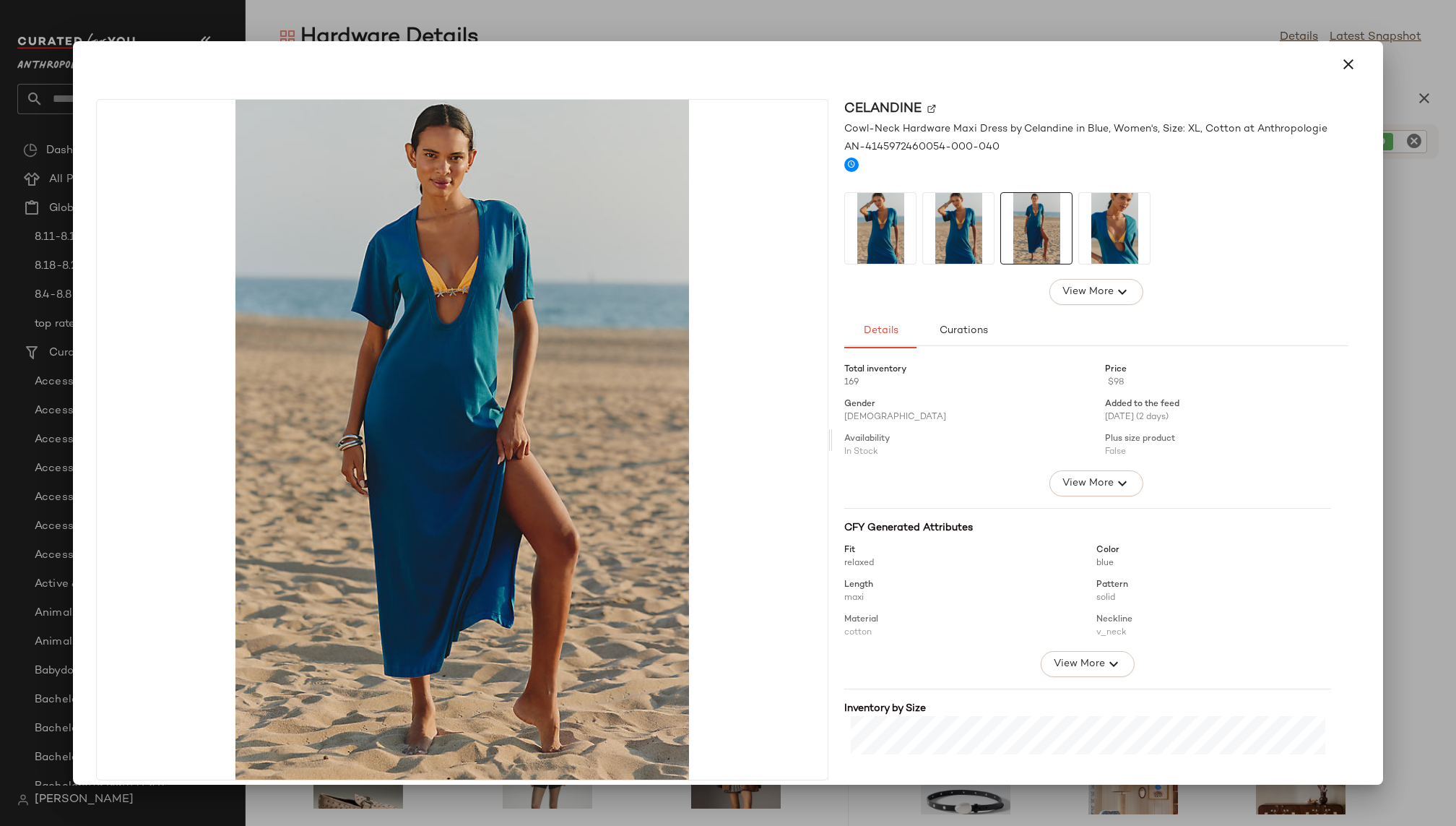
click at [1114, 231] on img at bounding box center [1114, 228] width 71 height 71
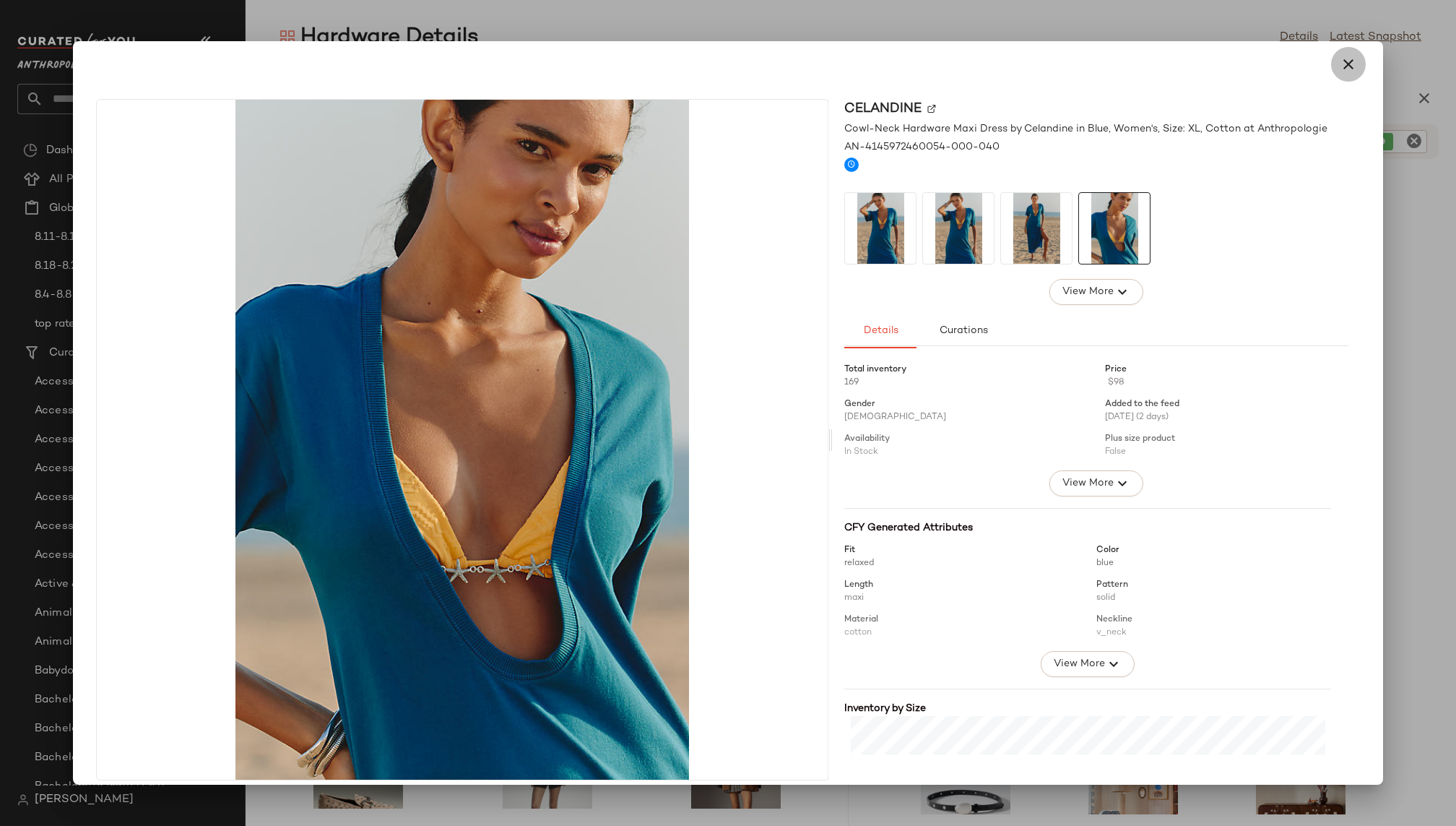
click at [1340, 61] on icon "button" at bounding box center [1348, 65] width 17 height 17
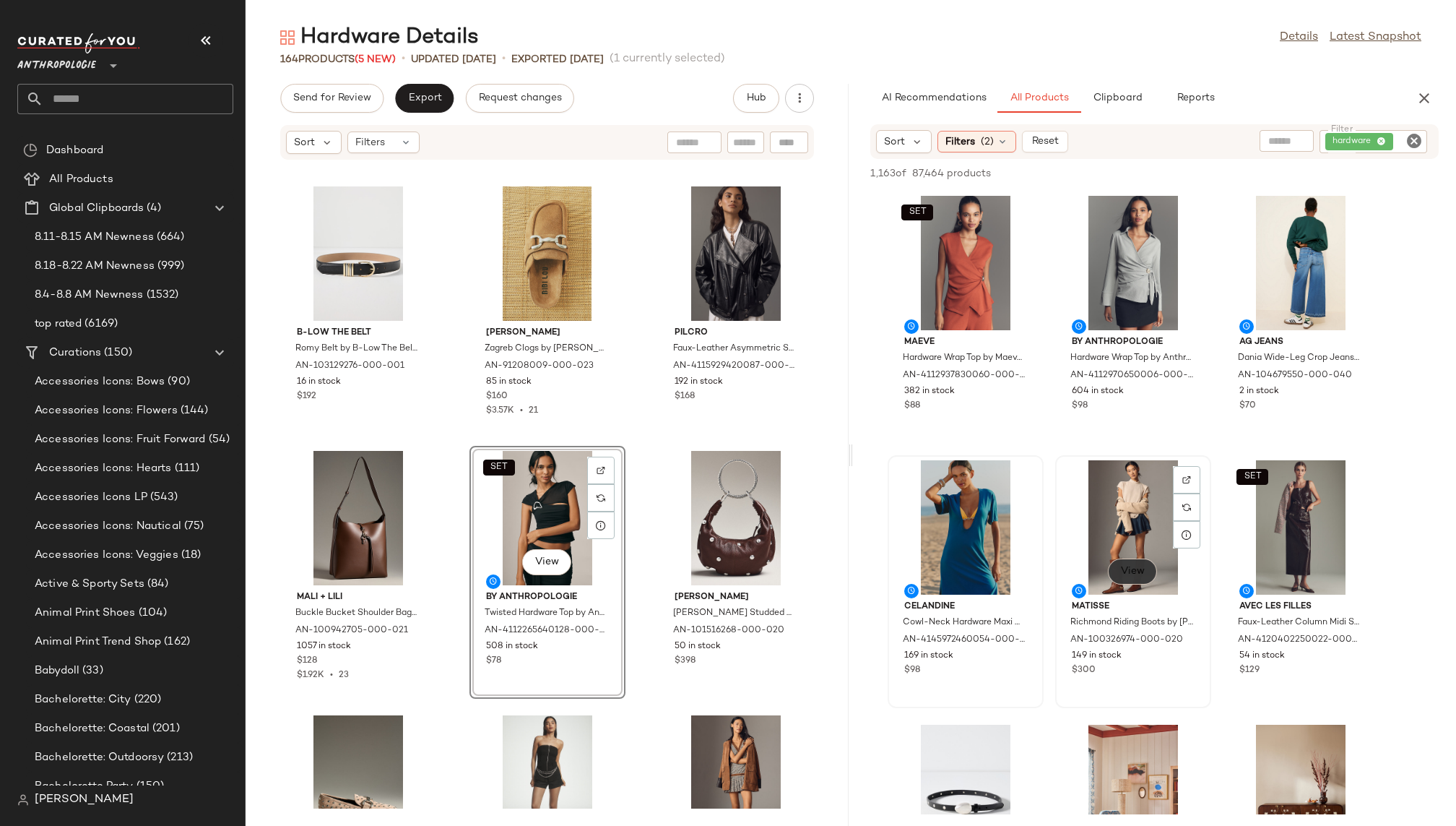
click at [1130, 573] on span "View" at bounding box center [1133, 571] width 25 height 12
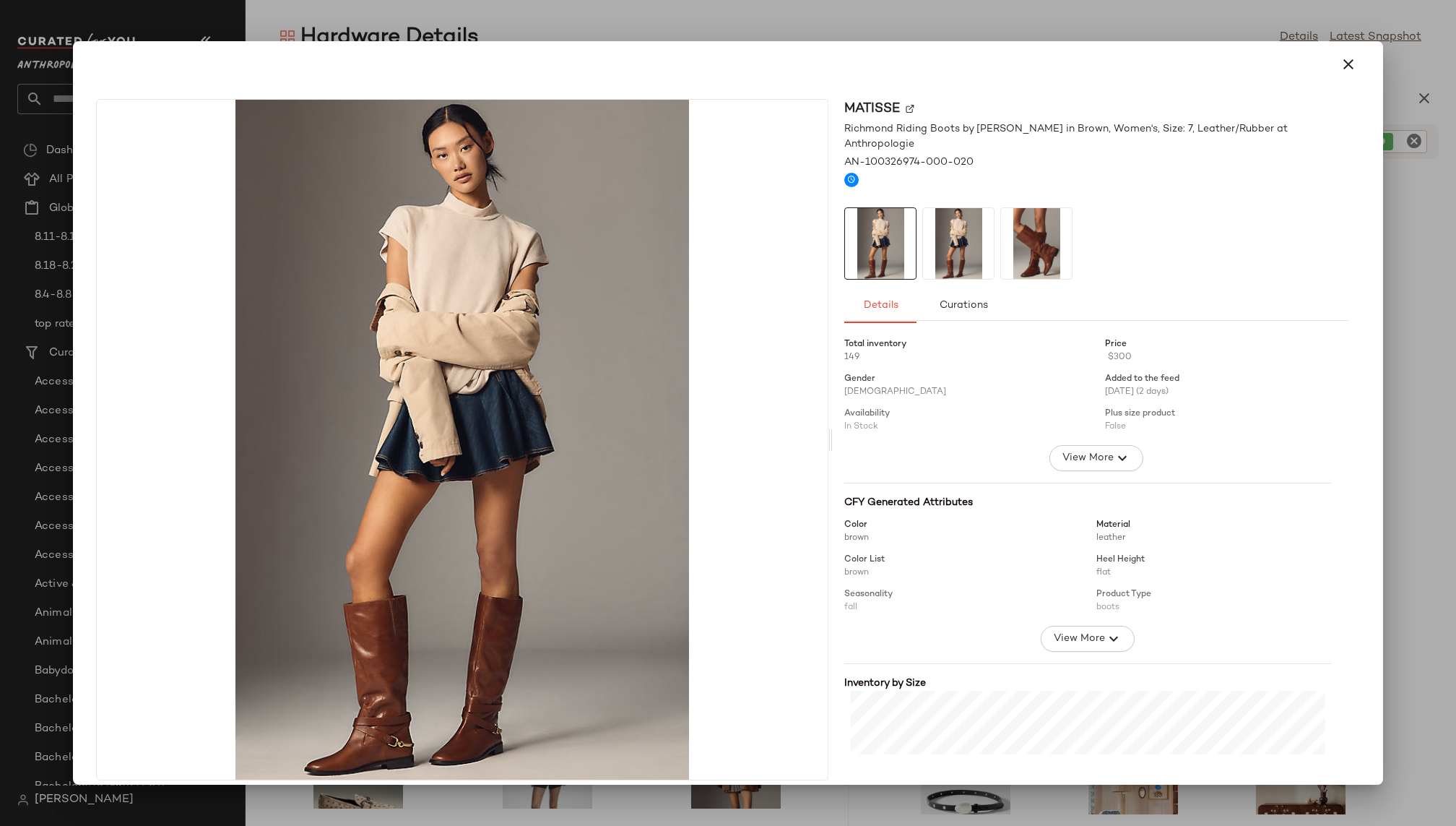
click at [1009, 268] on div "Matisse Richmond Riding Boots by Matisse in Brown, Women's, Size: 7, Leather/Ru…" at bounding box center [1096, 440] width 527 height 682
click at [1018, 214] on img at bounding box center [1036, 244] width 71 height 71
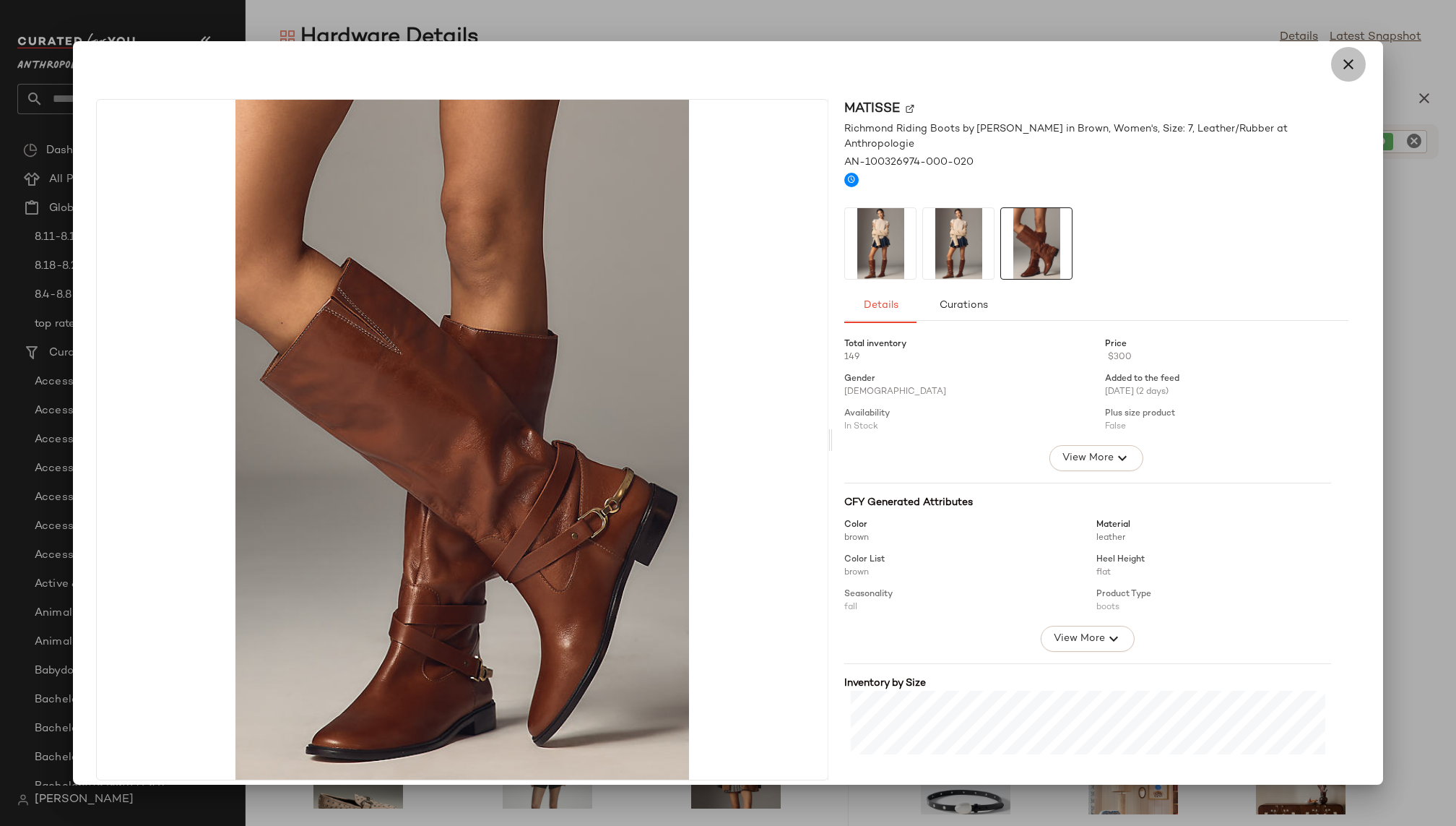
click at [1343, 56] on icon "button" at bounding box center [1348, 65] width 17 height 17
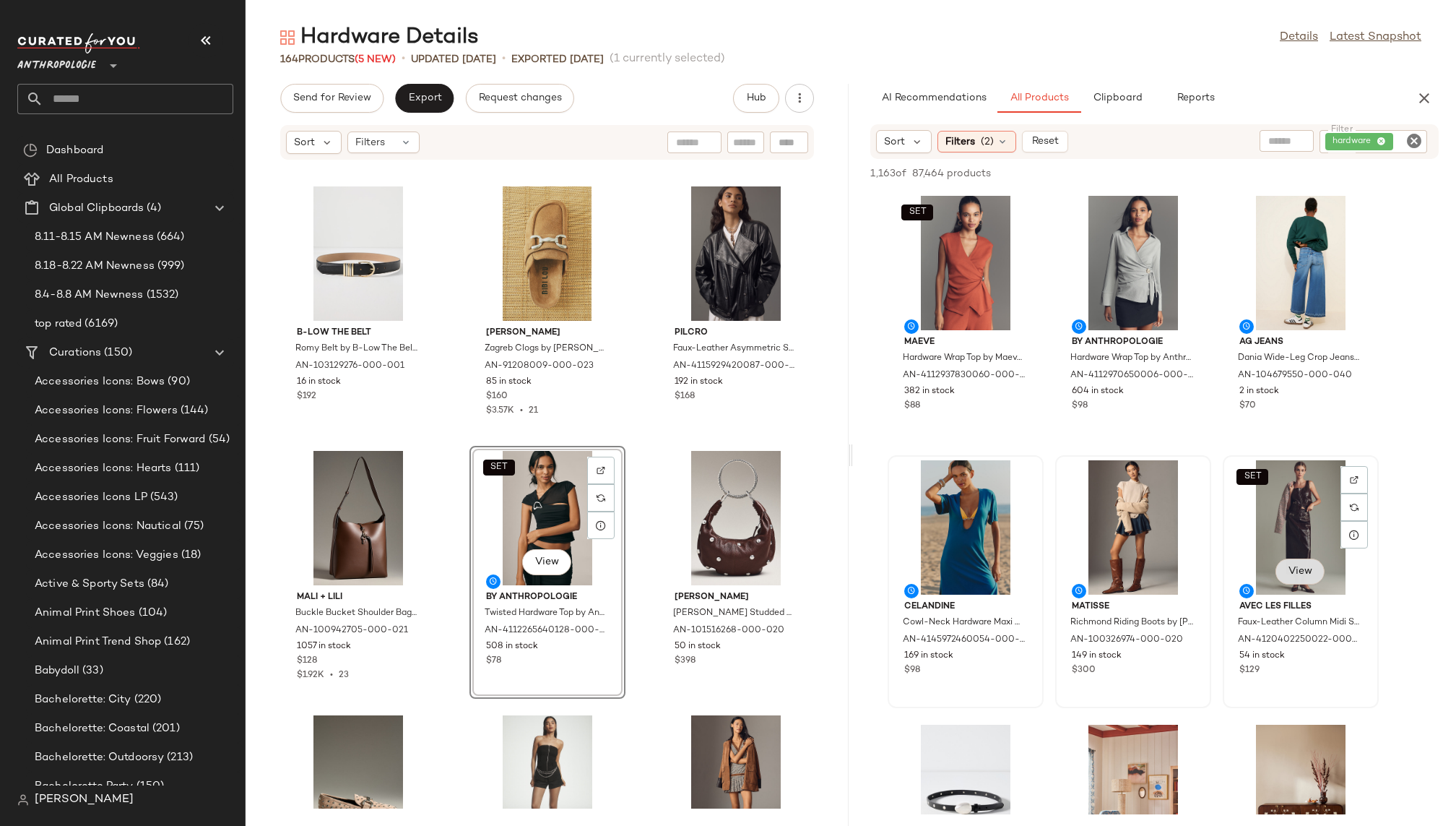
click at [1286, 560] on button "View" at bounding box center [1299, 571] width 49 height 26
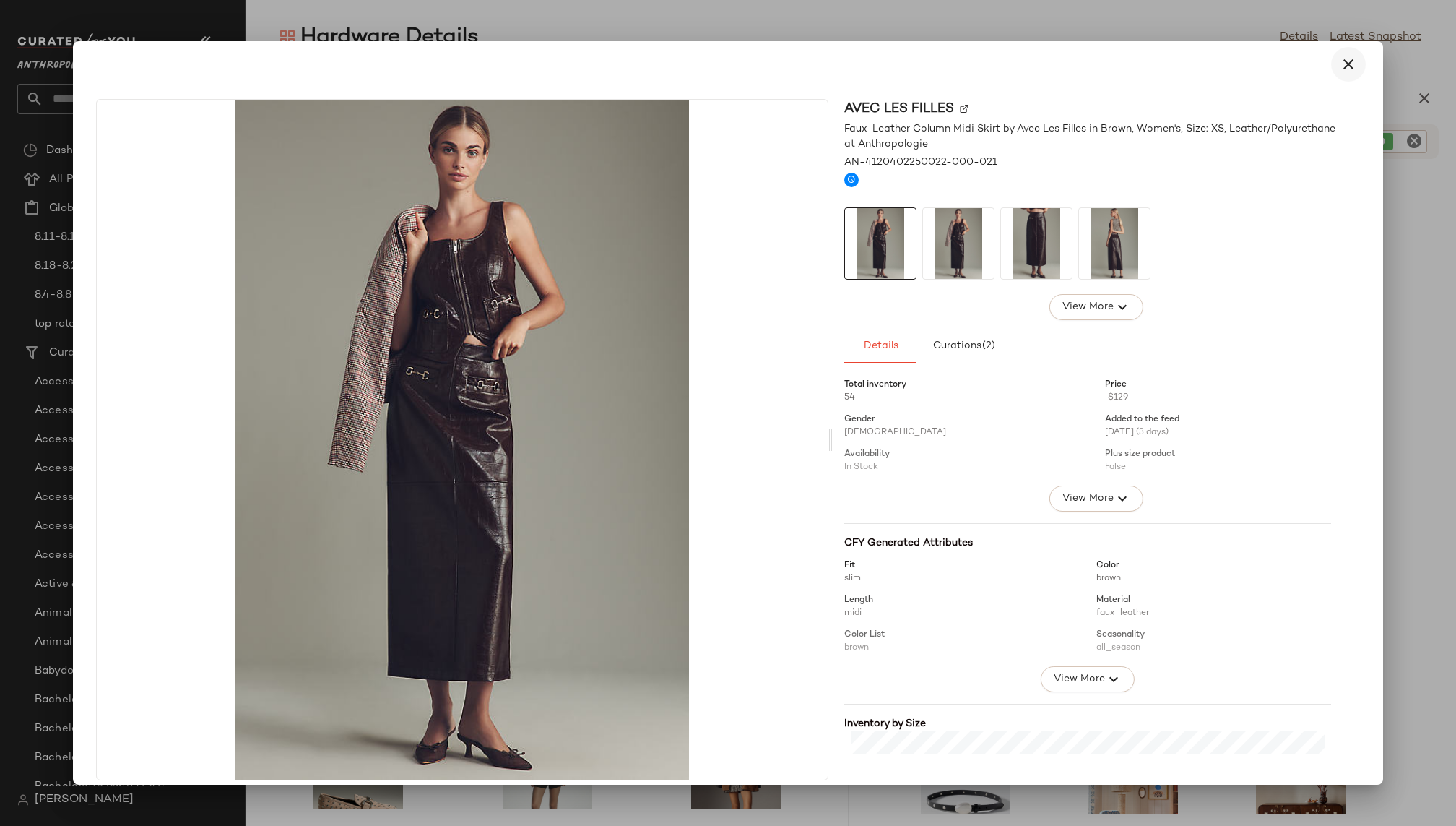
click at [1340, 68] on icon "button" at bounding box center [1348, 65] width 17 height 17
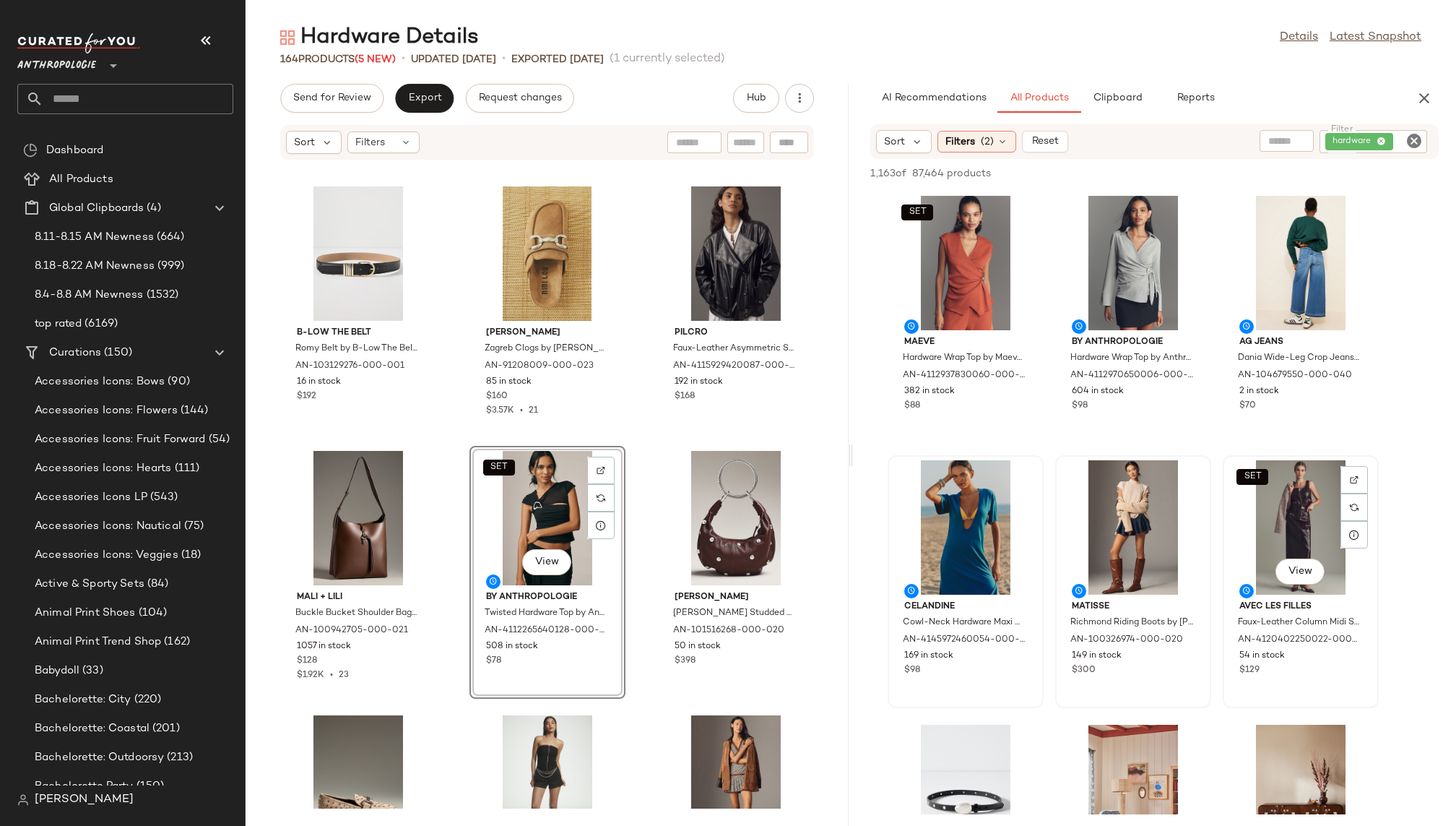
click at [1259, 535] on div "SET View" at bounding box center [1300, 528] width 146 height 135
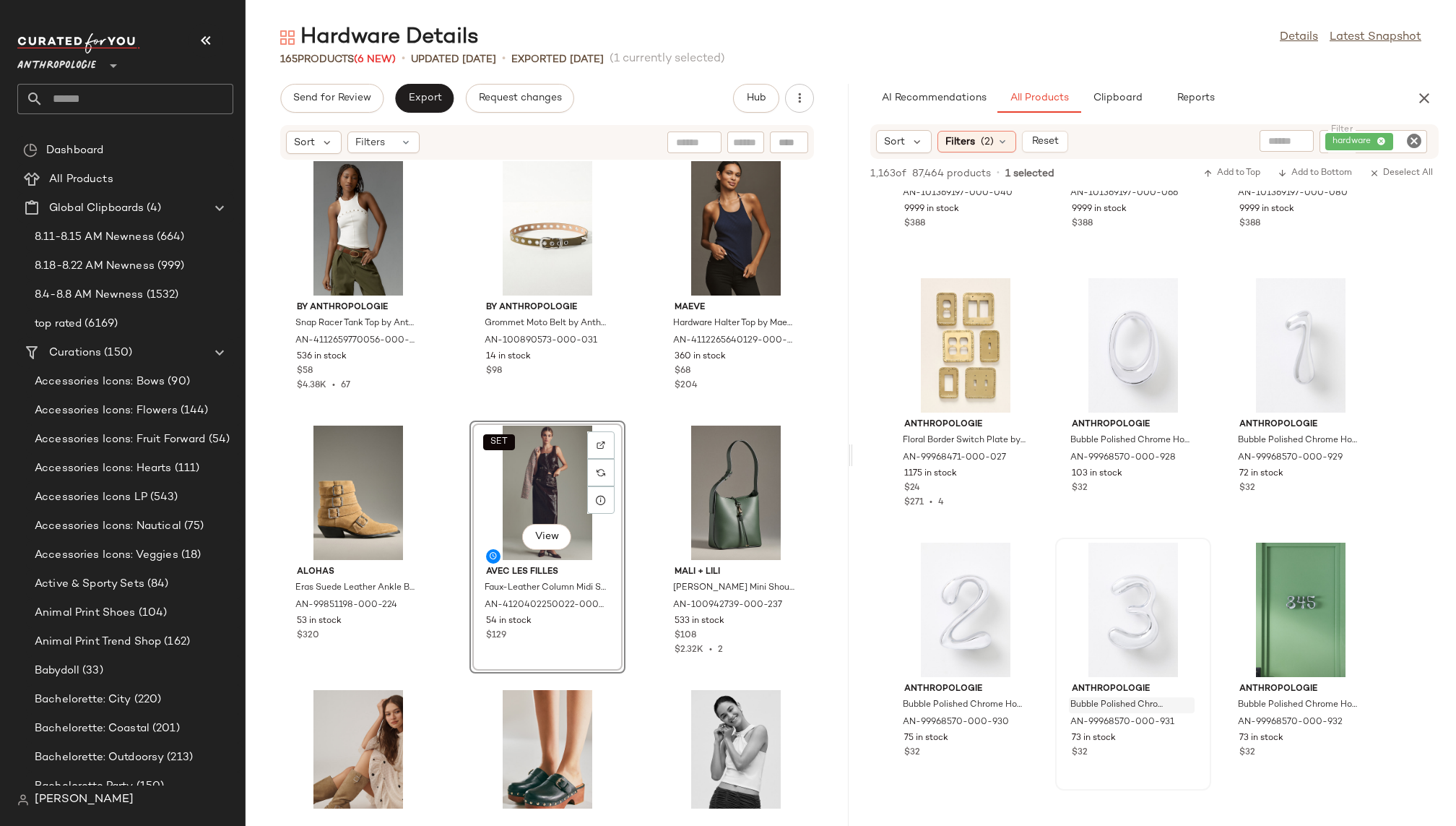
scroll to position [9191, 0]
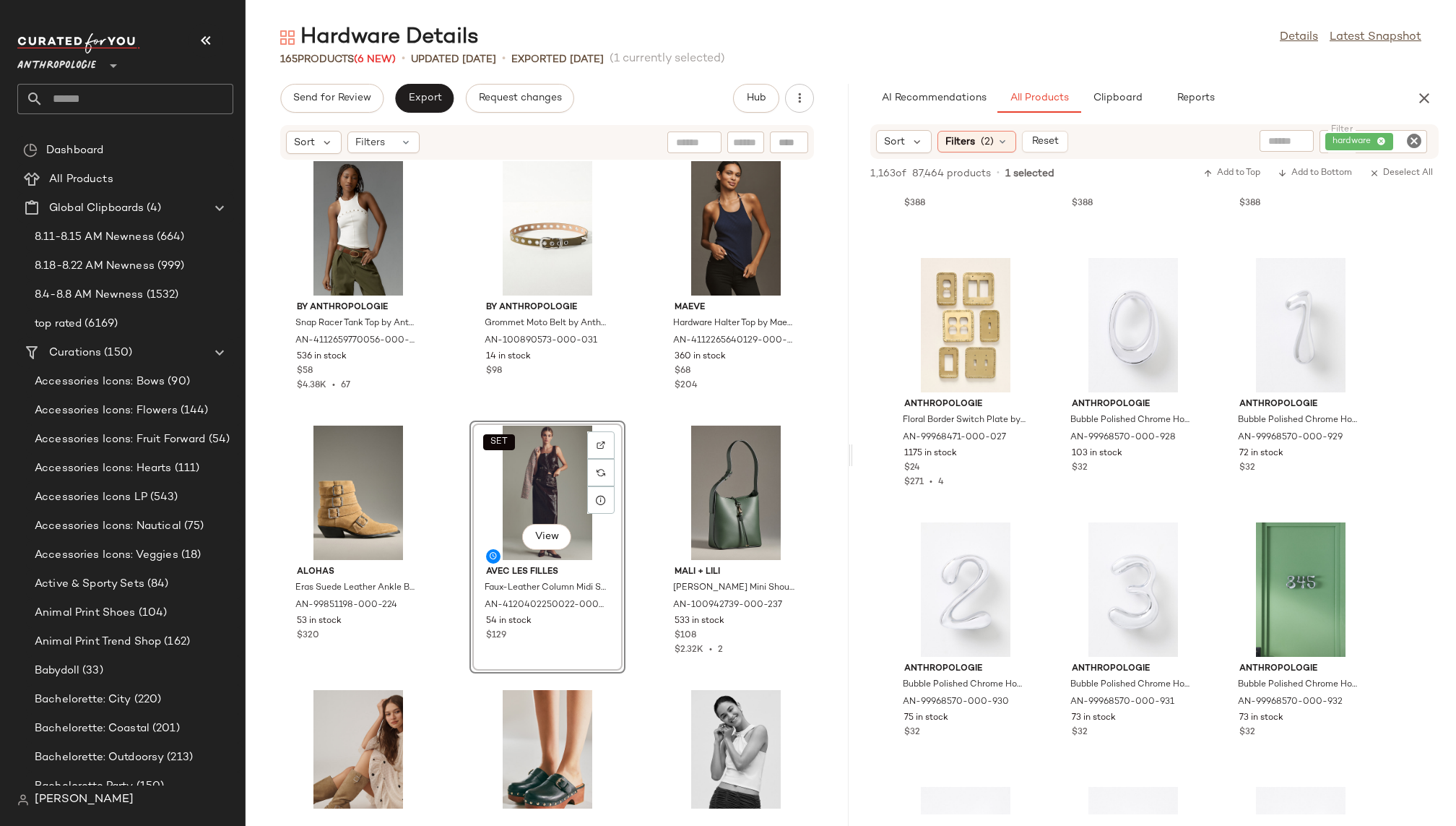
click at [1412, 140] on icon "Clear Filter" at bounding box center [1414, 141] width 17 height 17
click at [1326, 105] on div "AI Recommendations All Products Clipboard Reports" at bounding box center [1131, 98] width 522 height 29
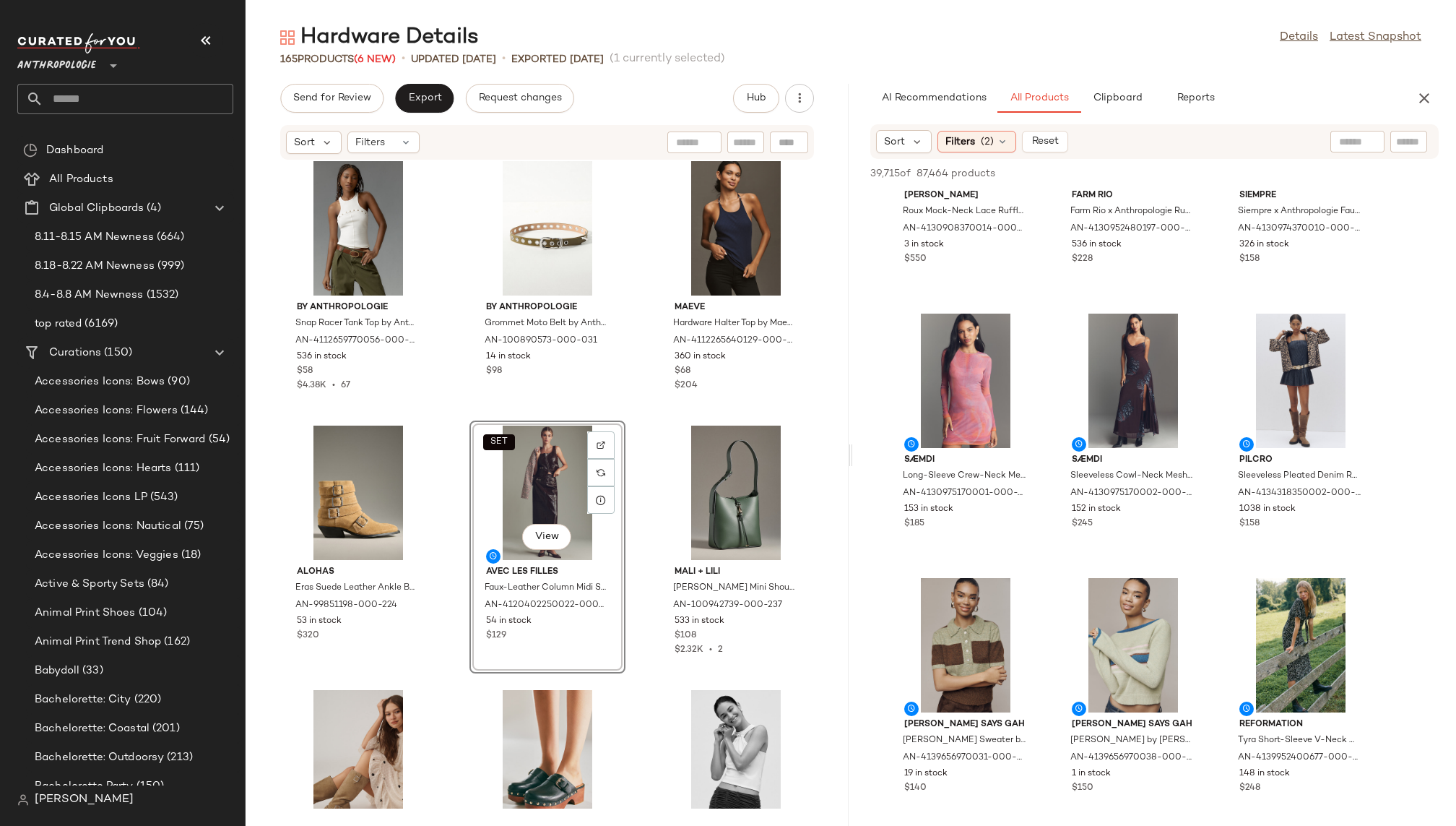
scroll to position [5181, 0]
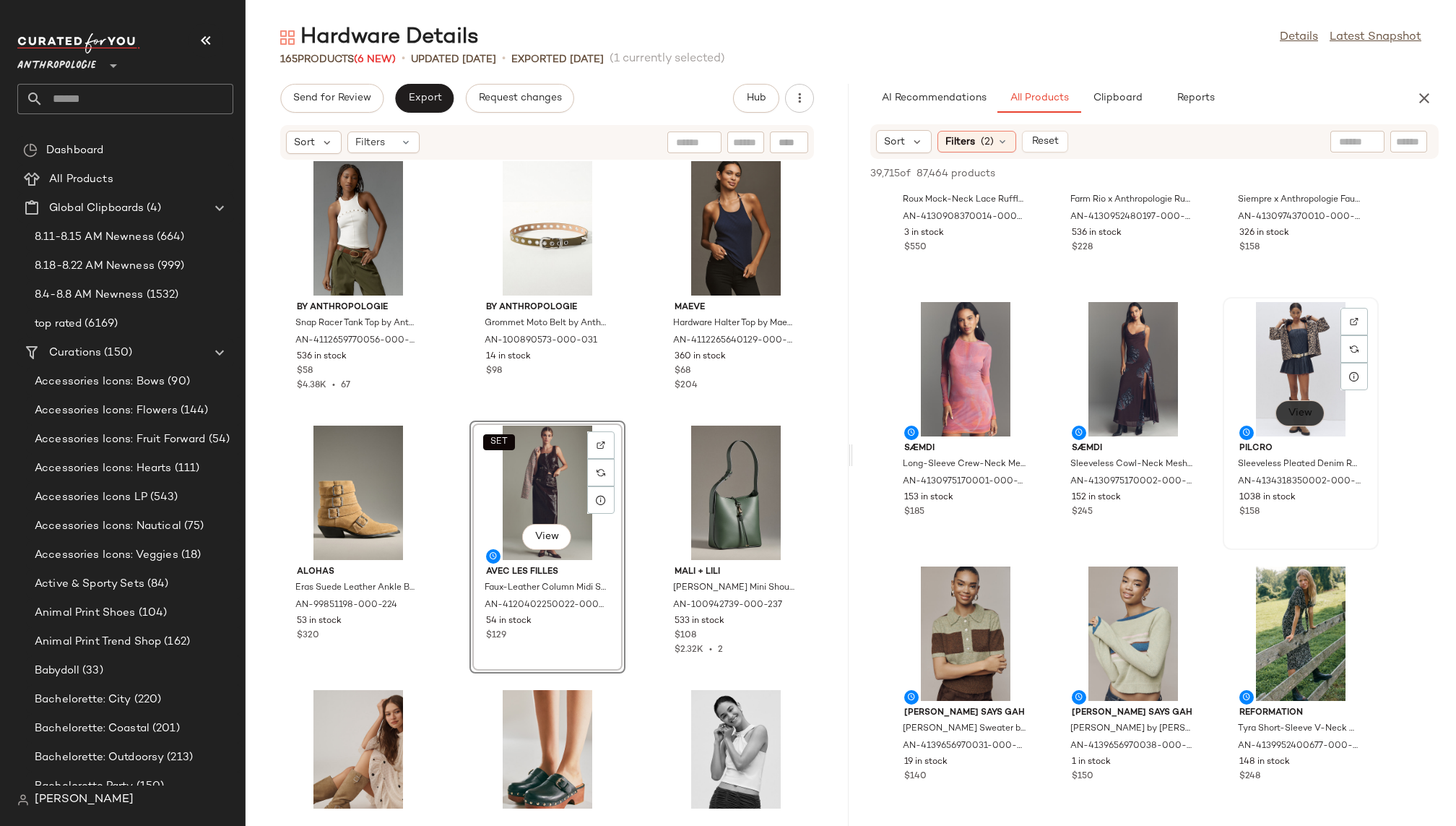
click at [1293, 407] on span "View" at bounding box center [1300, 413] width 25 height 12
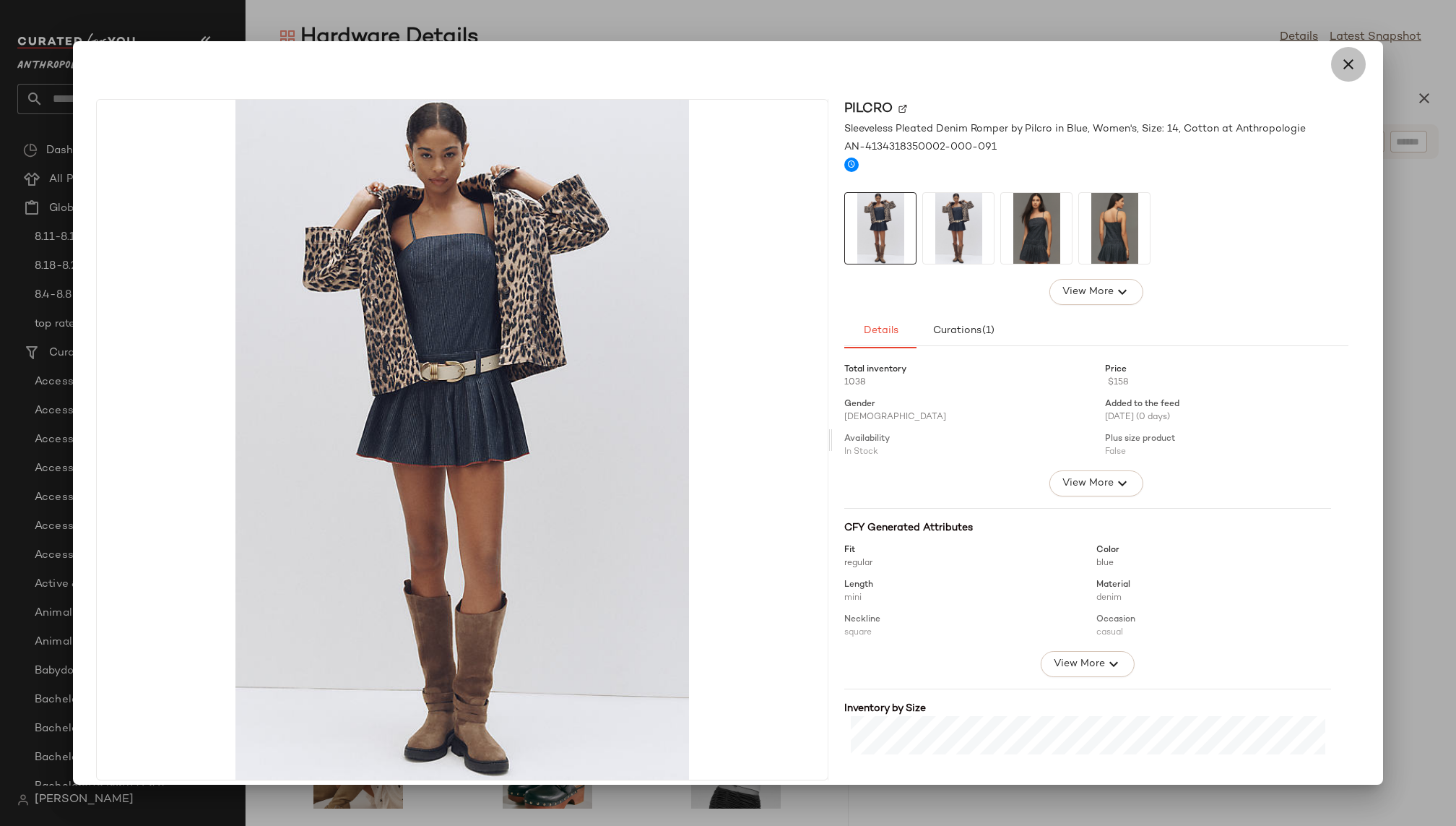
click at [1340, 68] on icon "button" at bounding box center [1348, 65] width 17 height 17
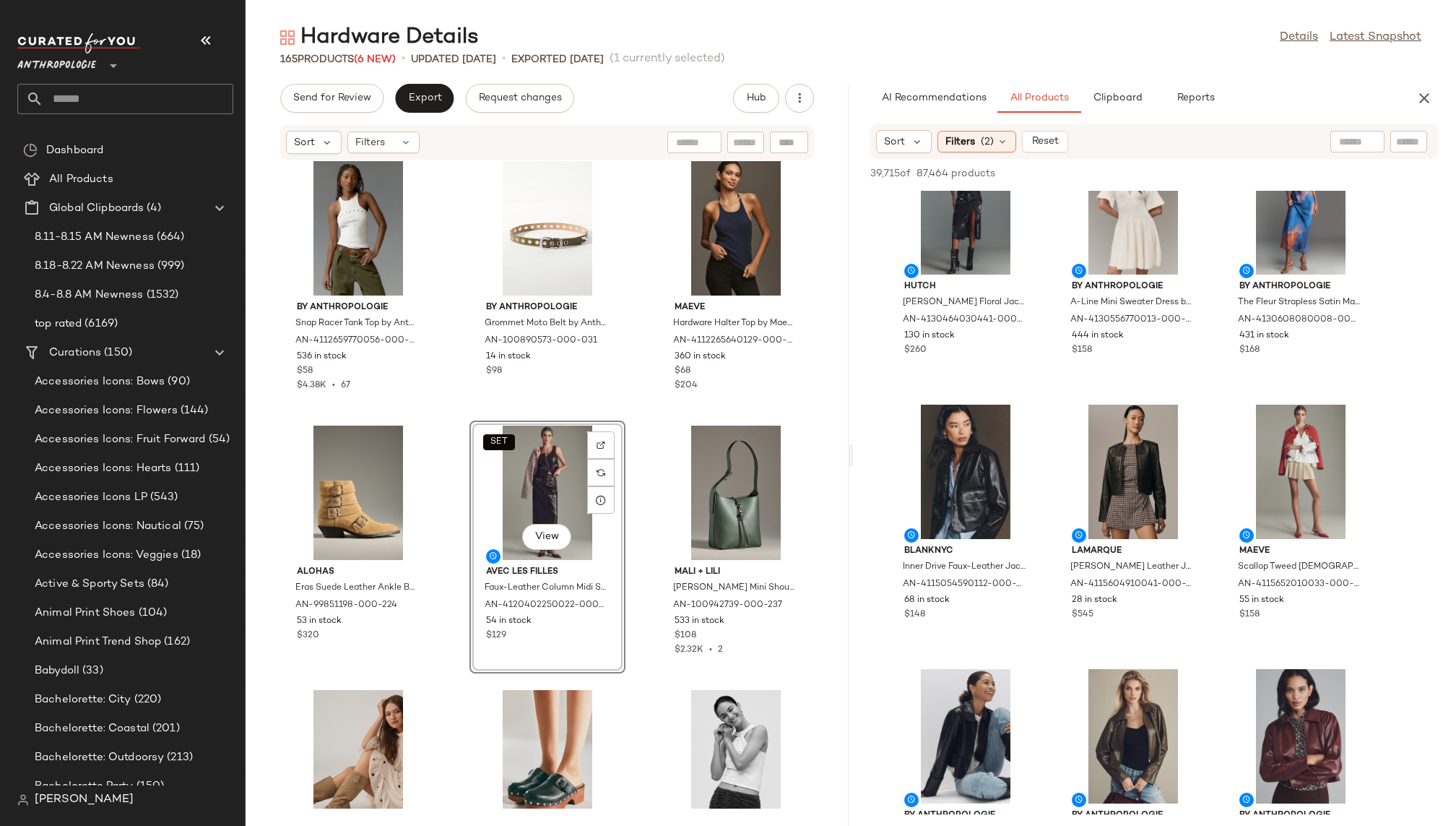
scroll to position [7471, 0]
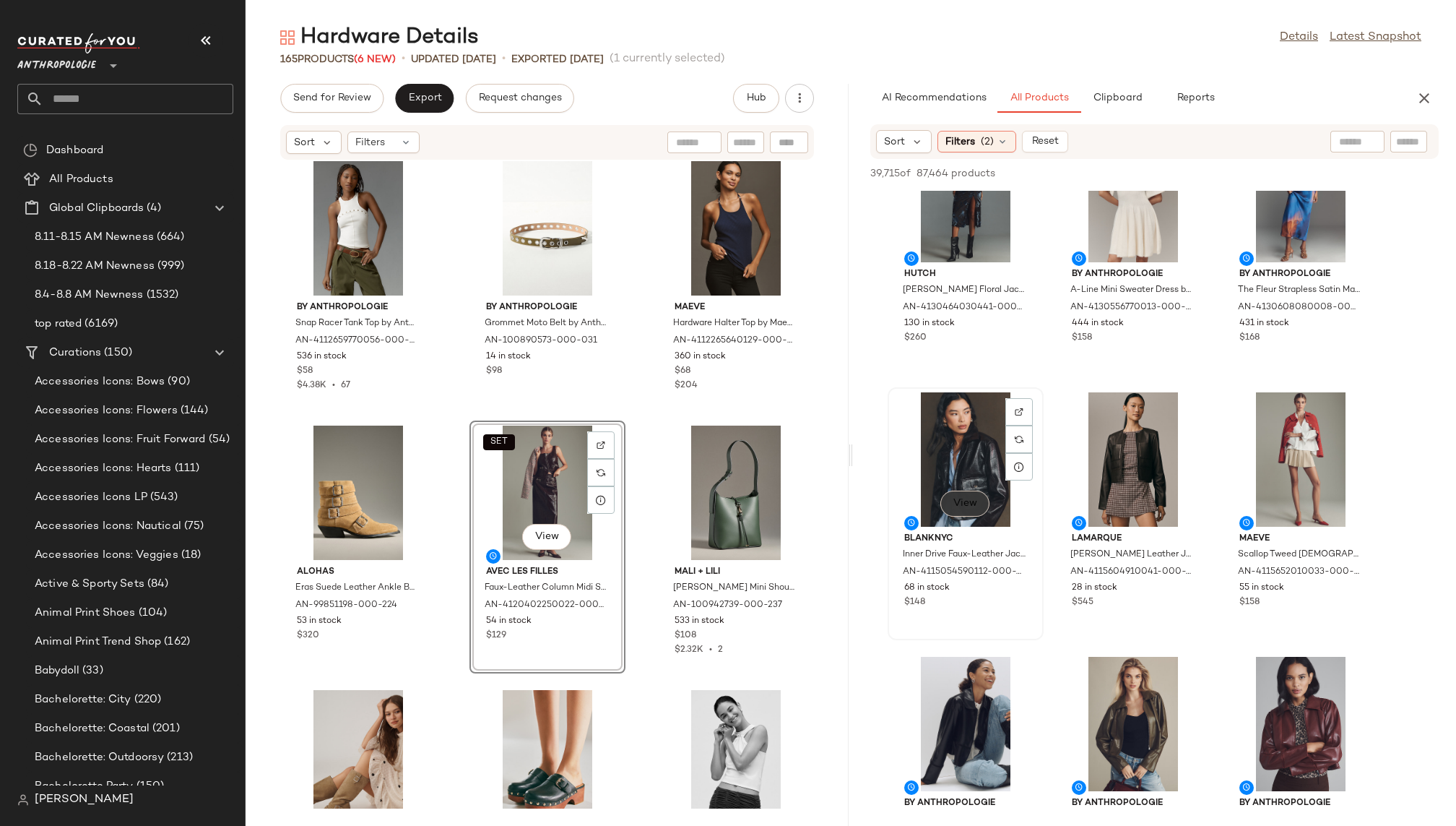
click at [971, 503] on span "View" at bounding box center [965, 503] width 25 height 12
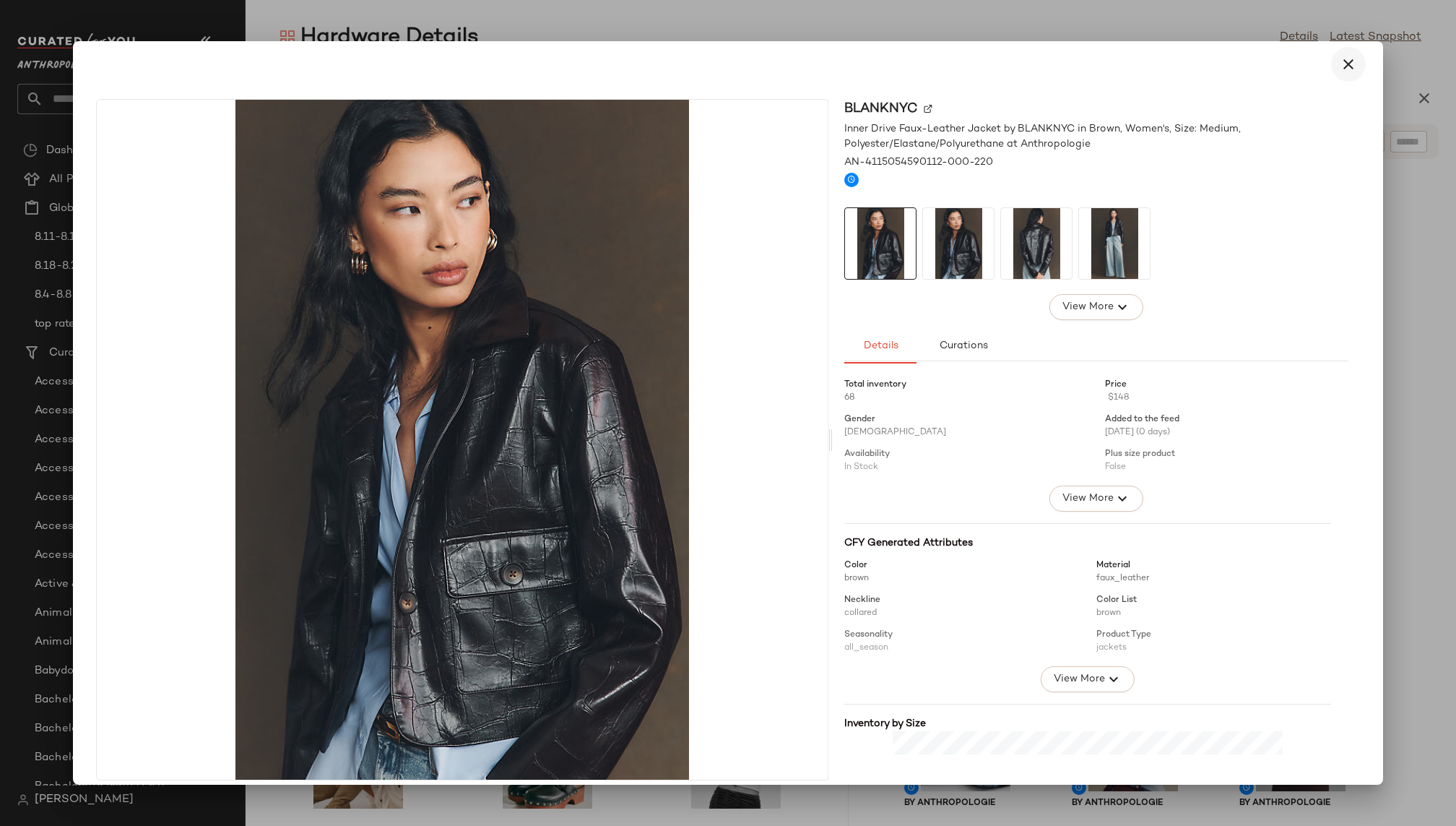
click at [1340, 67] on icon "button" at bounding box center [1348, 65] width 17 height 17
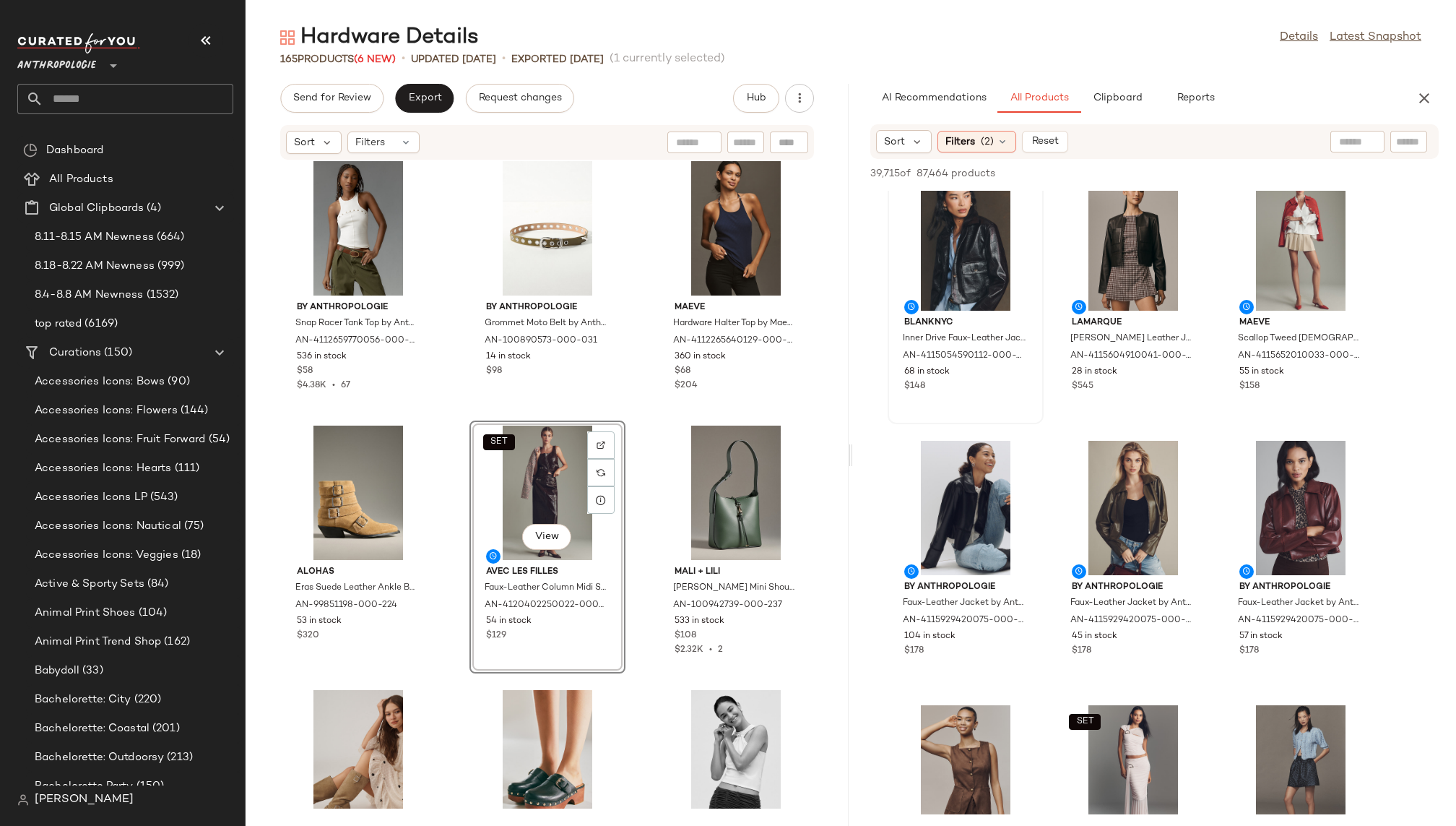
scroll to position [7696, 0]
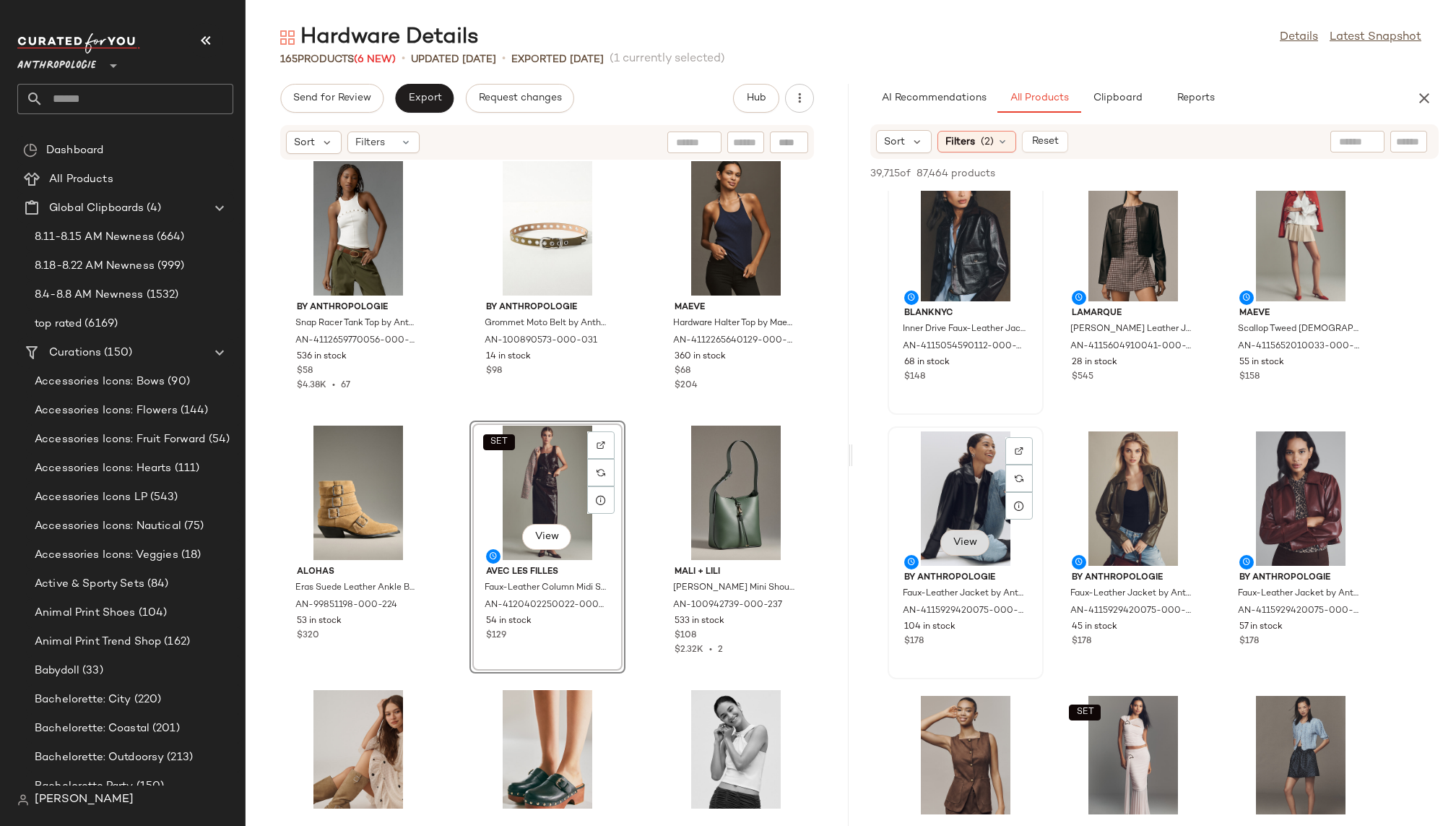
click at [973, 545] on span "View" at bounding box center [965, 542] width 25 height 12
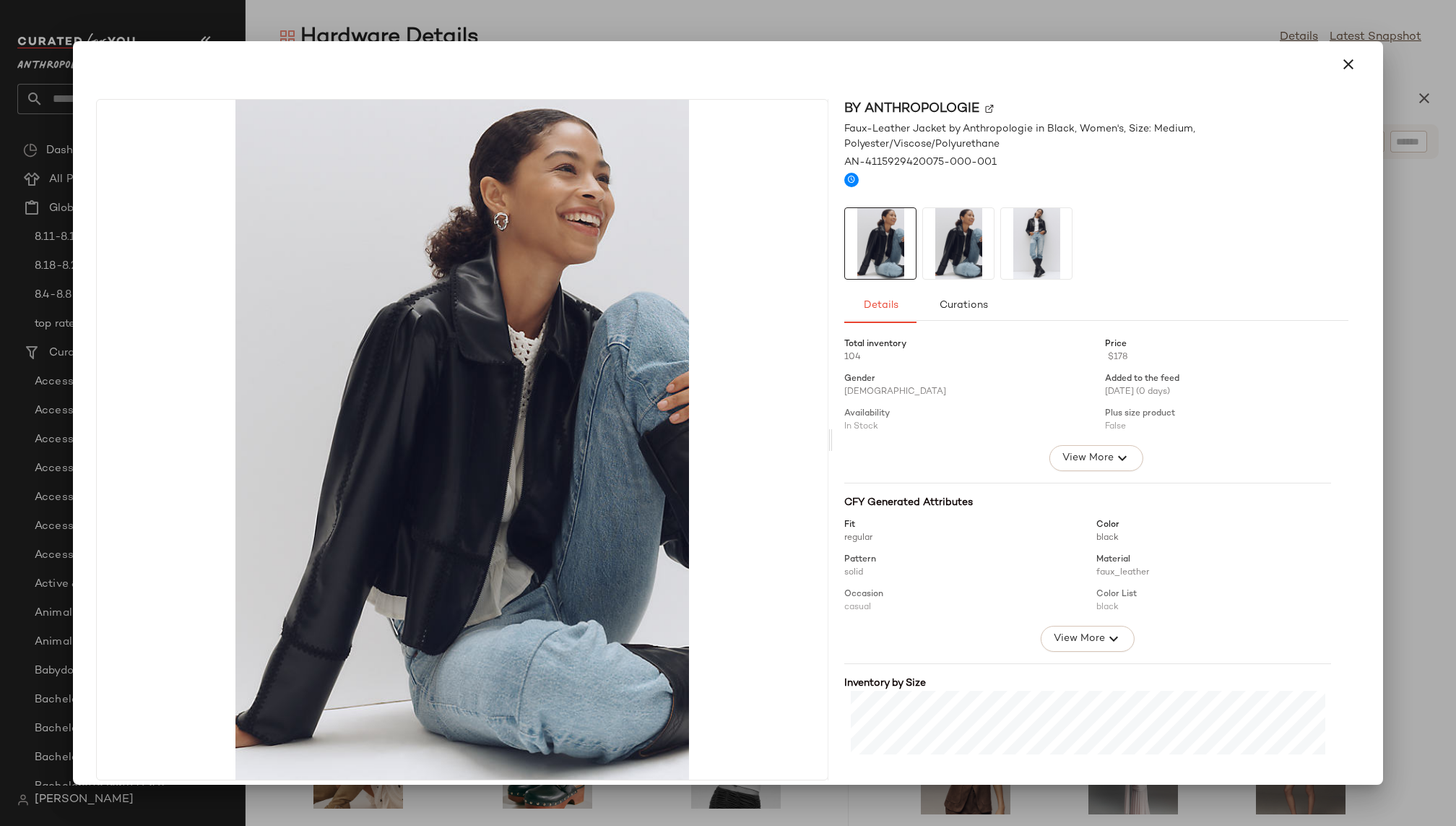
click at [980, 241] on img at bounding box center [958, 244] width 71 height 71
click at [1028, 240] on img at bounding box center [1036, 244] width 71 height 71
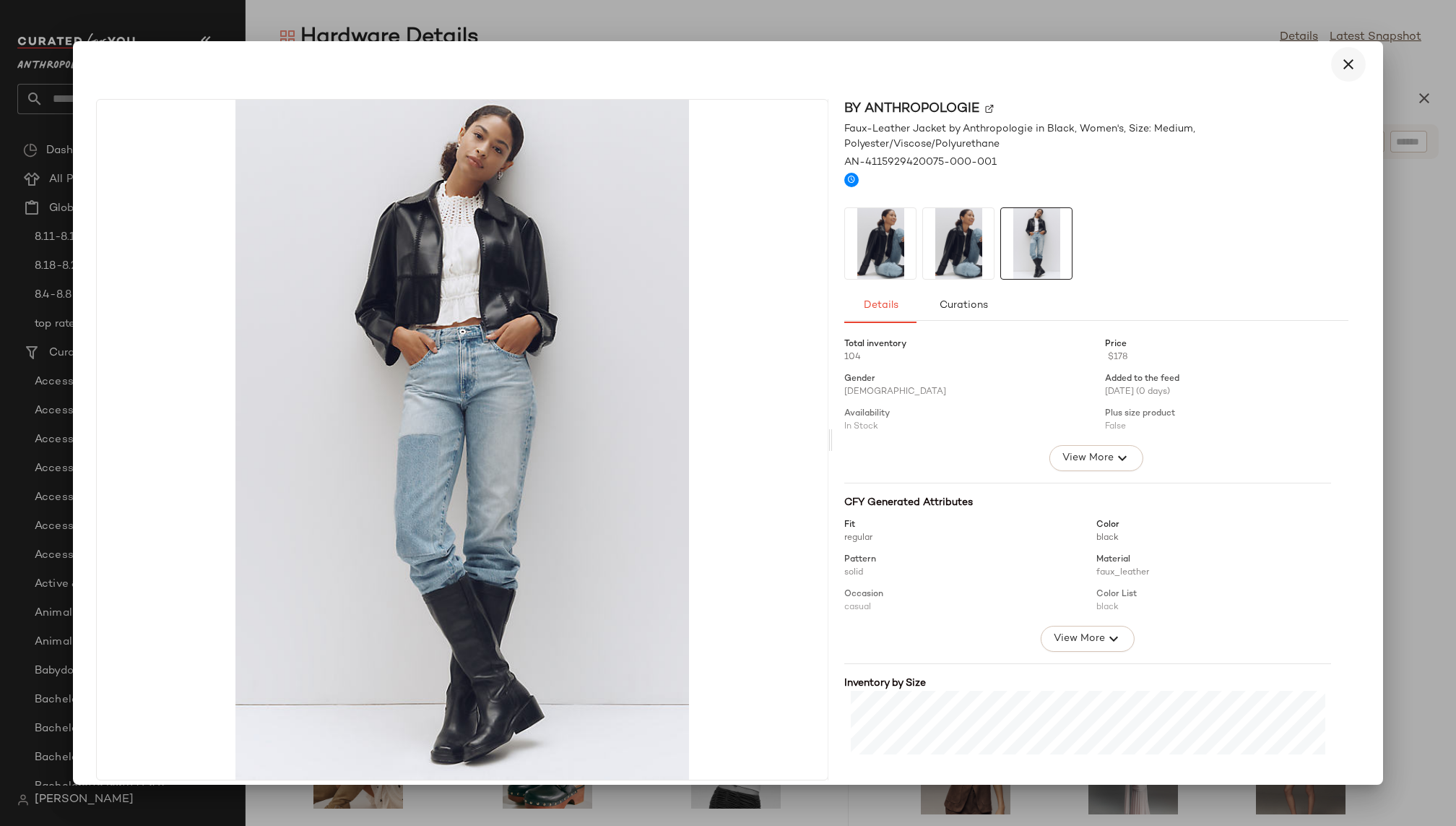
click at [1347, 52] on button "button" at bounding box center [1348, 65] width 35 height 35
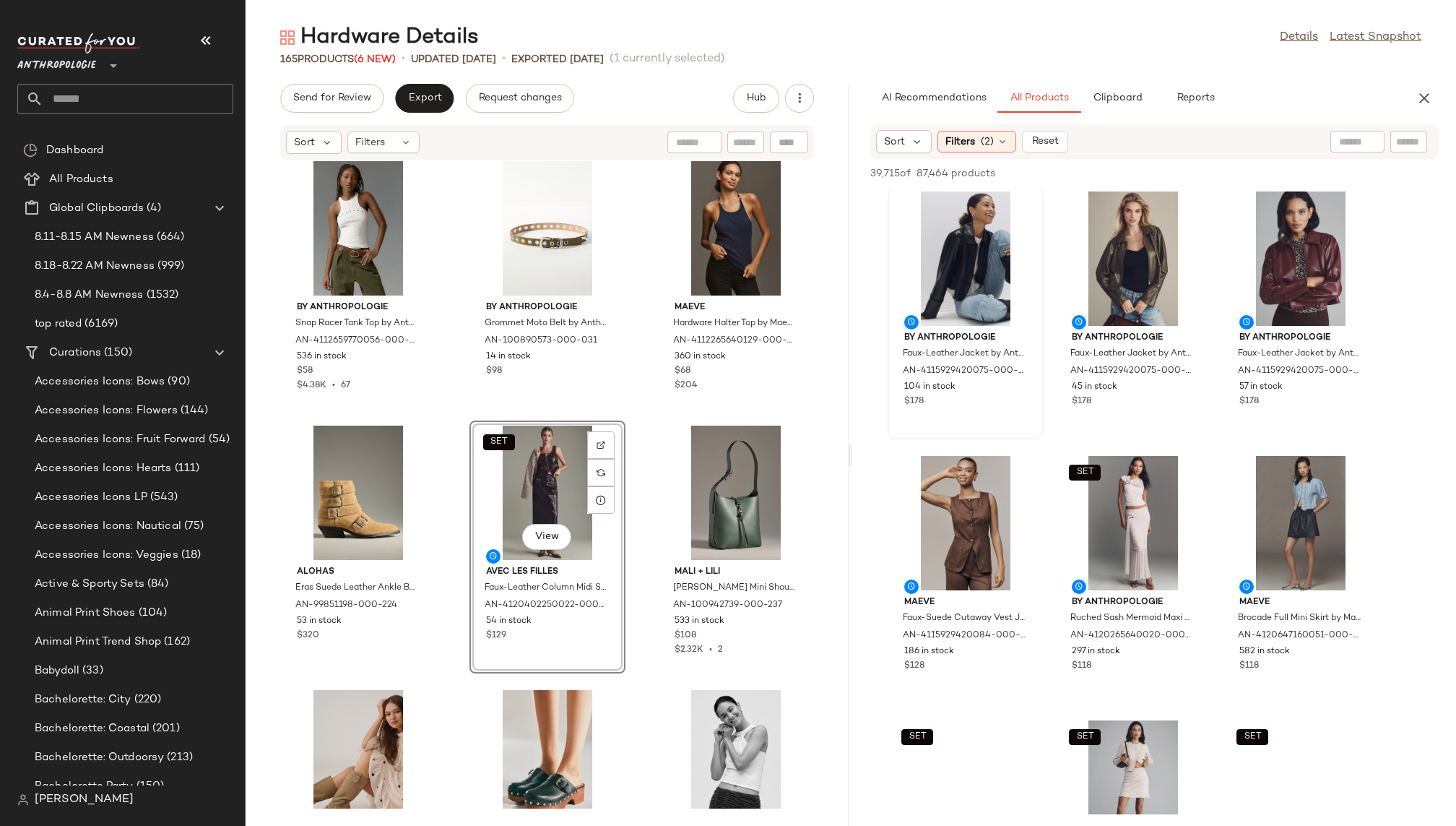
scroll to position [7941, 0]
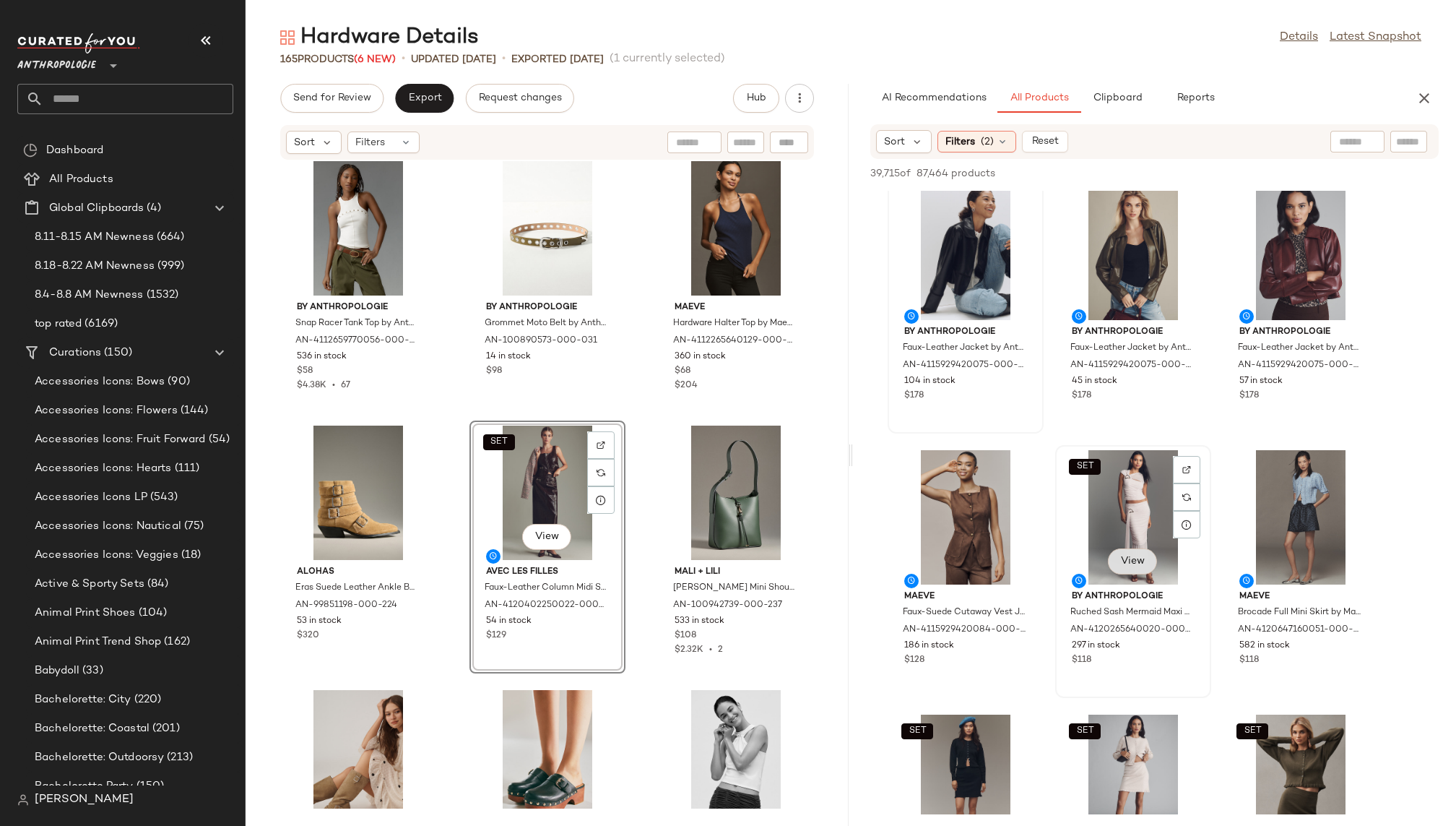
click at [1125, 555] on span "View" at bounding box center [1133, 561] width 25 height 12
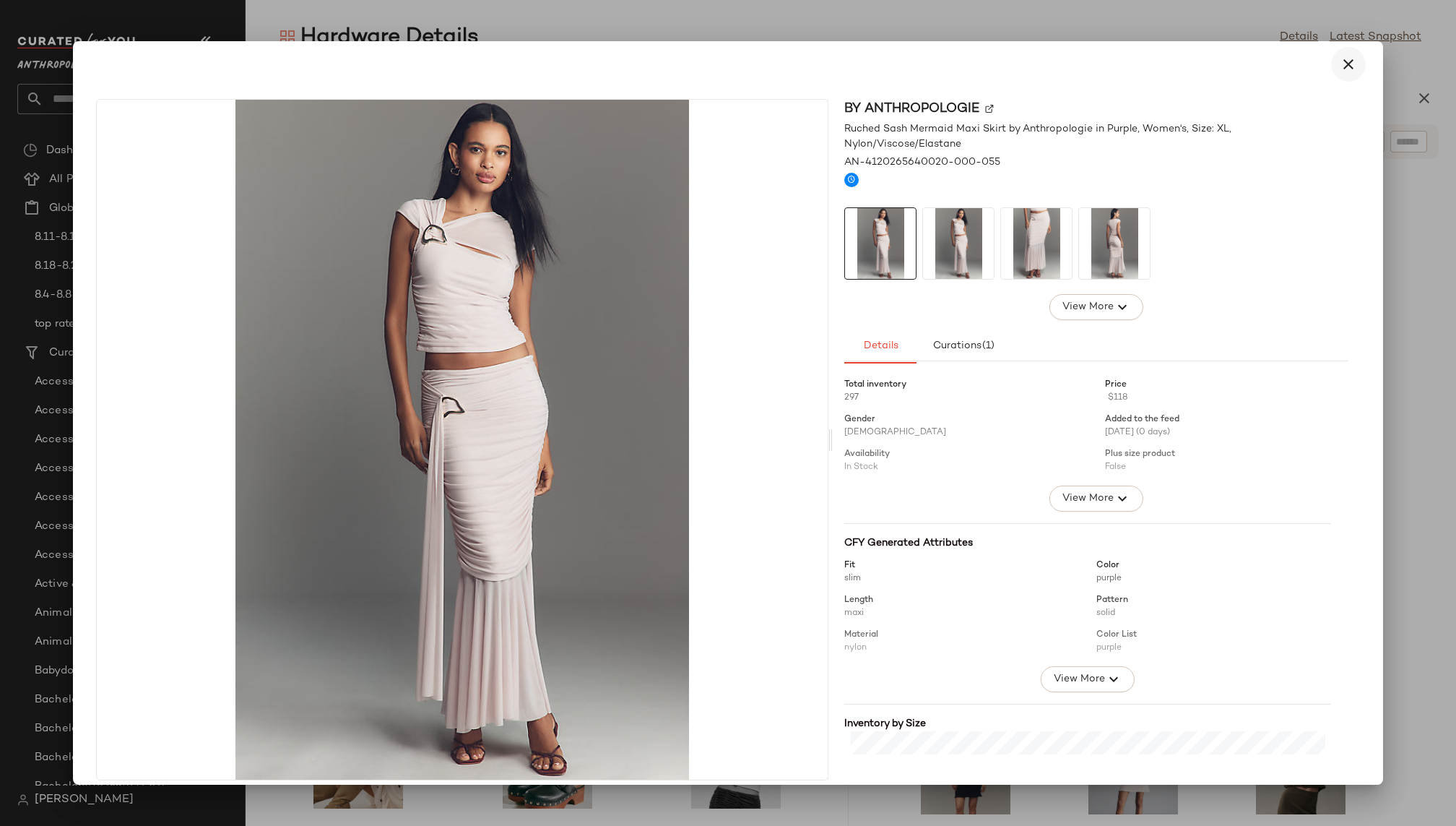
click at [1340, 63] on icon "button" at bounding box center [1348, 65] width 17 height 17
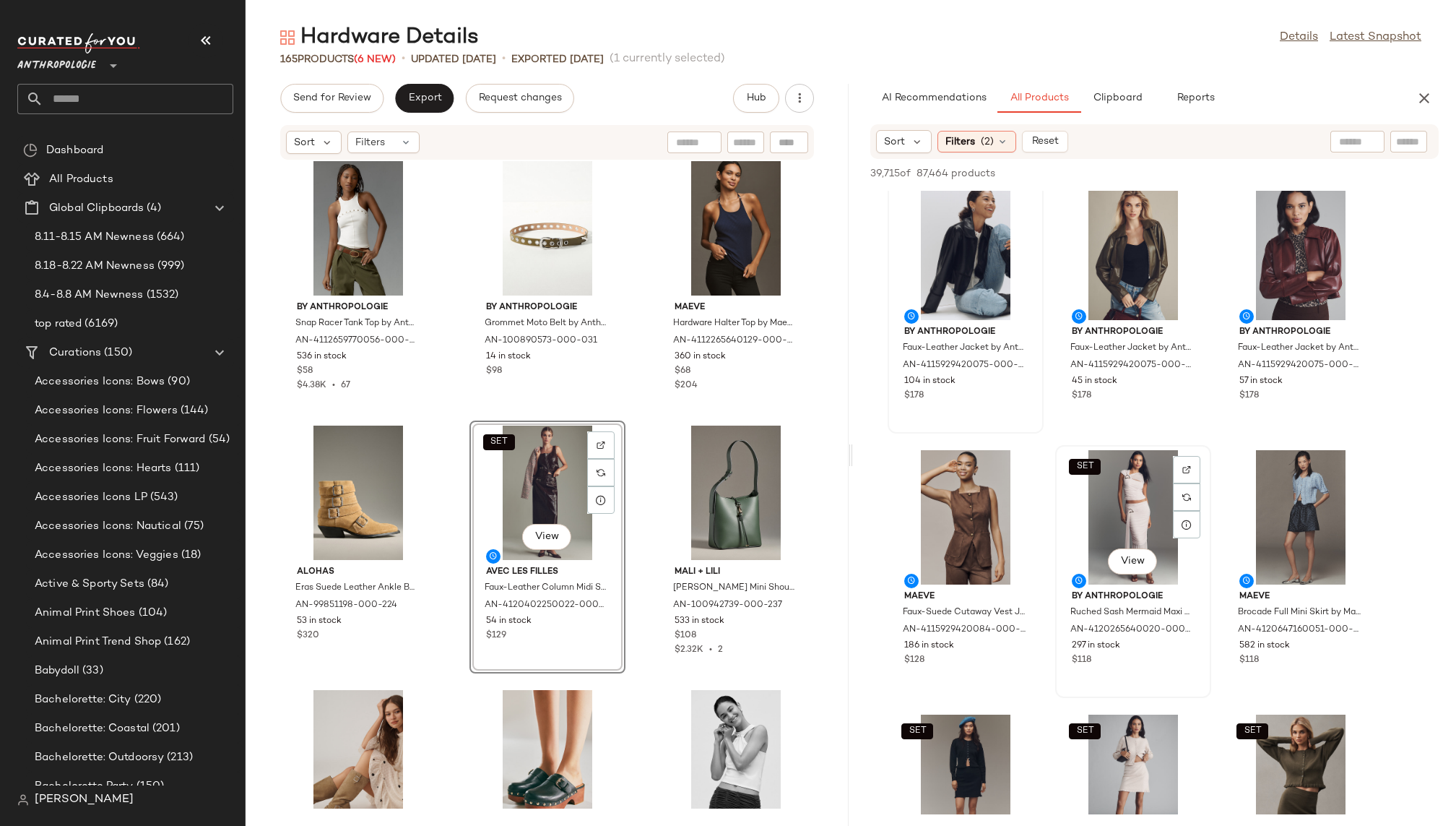
click at [1109, 502] on div "SET View" at bounding box center [1133, 517] width 146 height 135
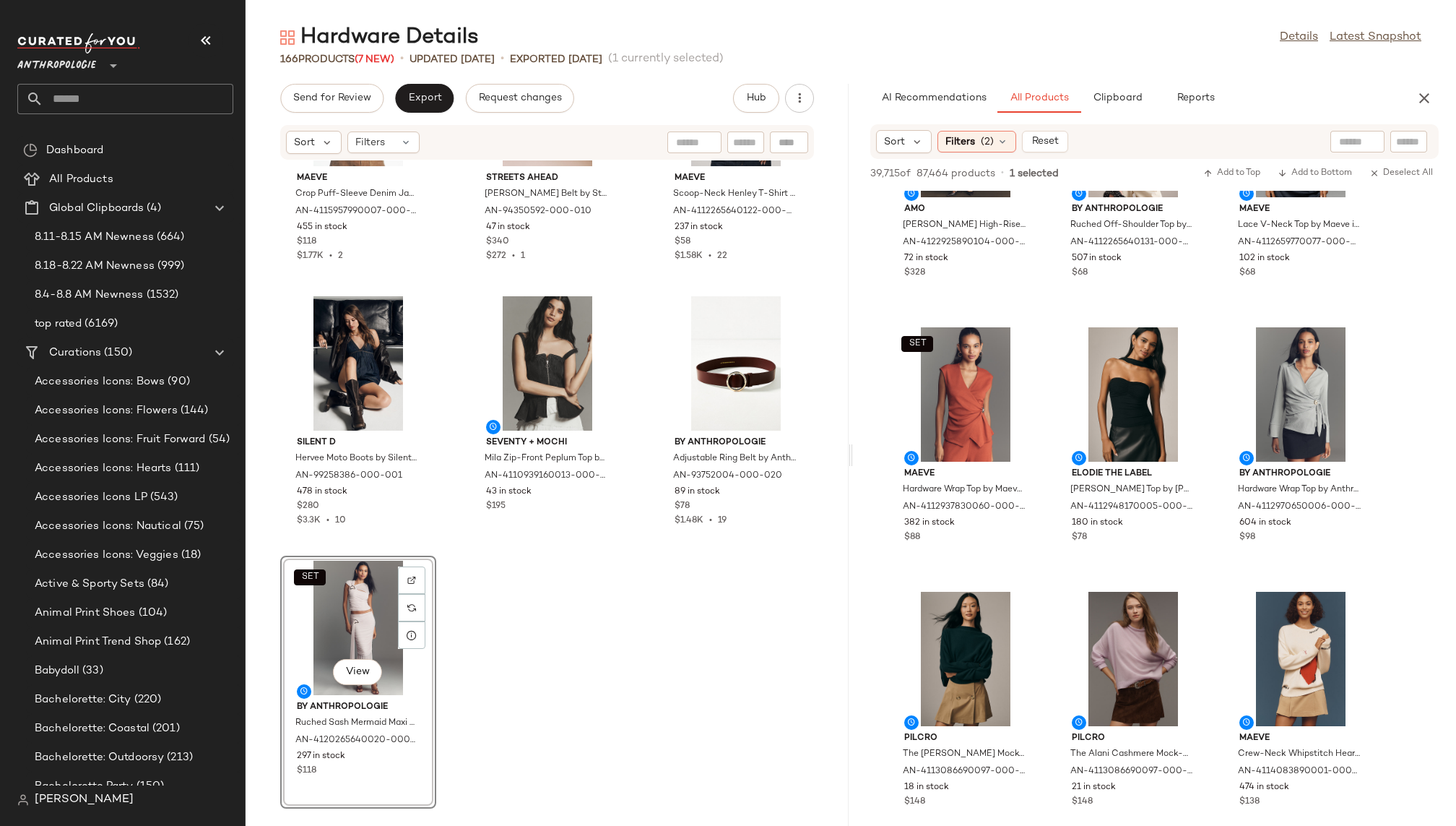
scroll to position [9388, 0]
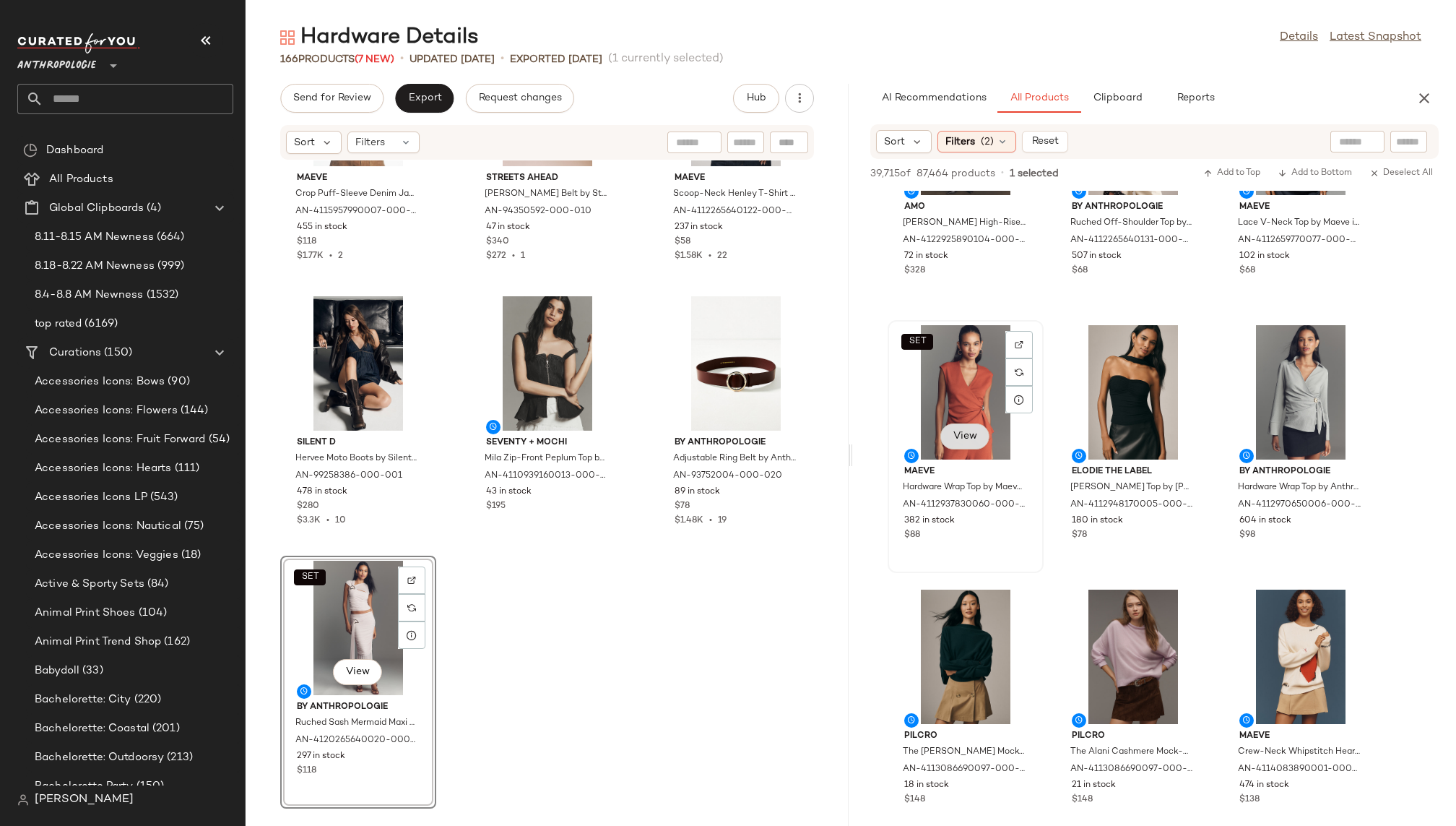
click at [964, 444] on button "View" at bounding box center [964, 436] width 49 height 26
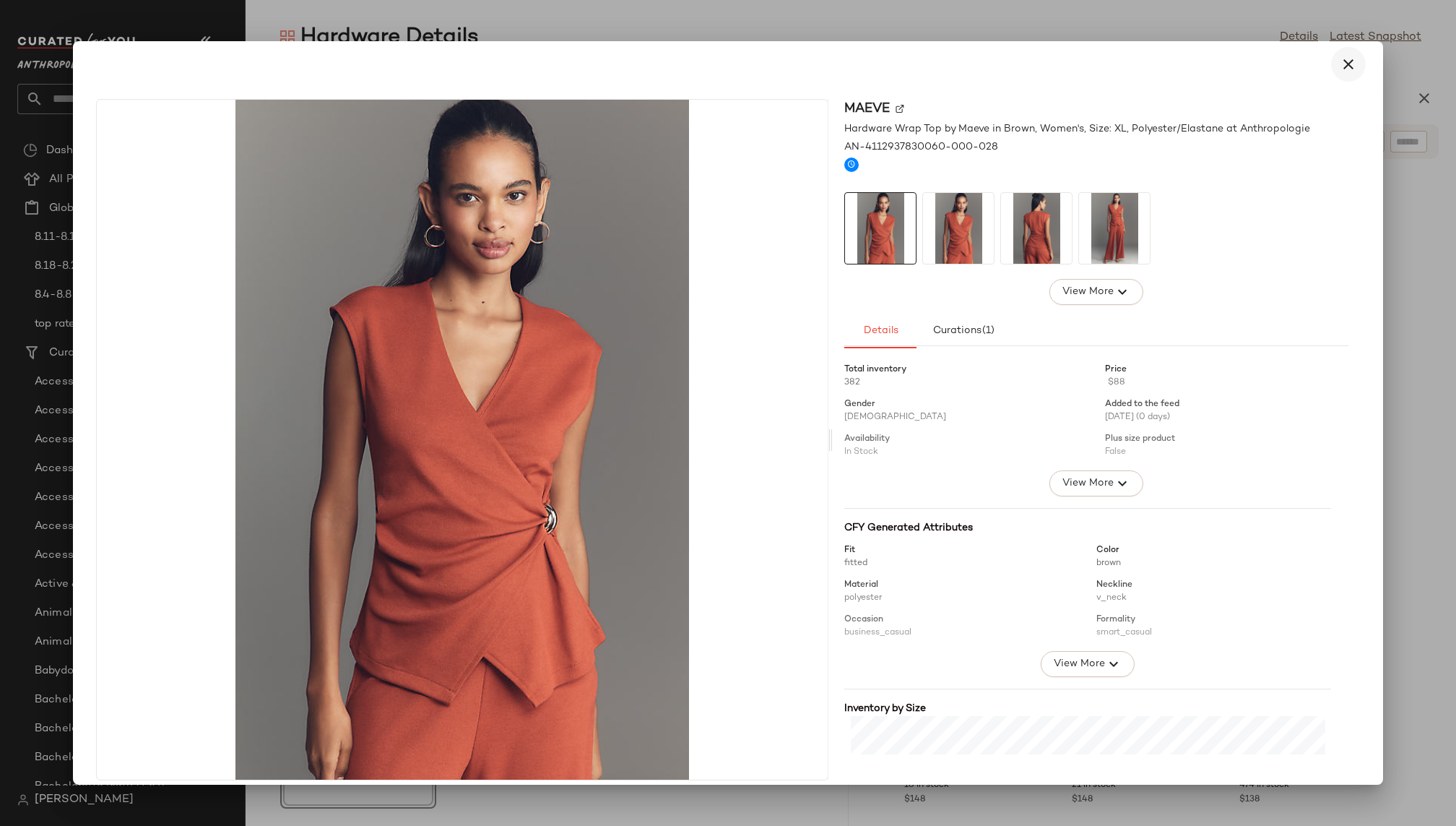
click at [1340, 64] on icon "button" at bounding box center [1348, 65] width 17 height 17
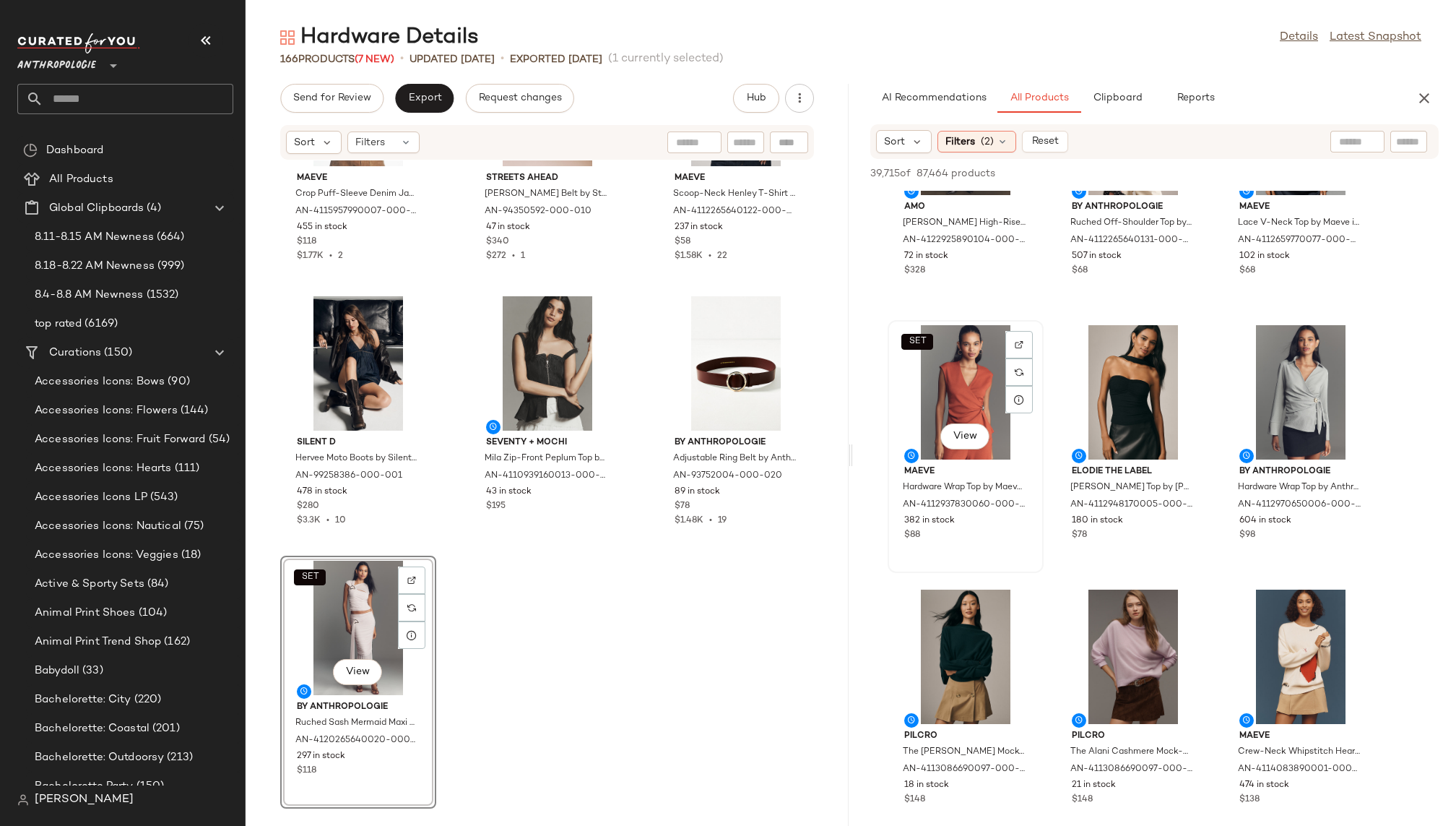
click at [957, 401] on div "SET View" at bounding box center [965, 393] width 146 height 135
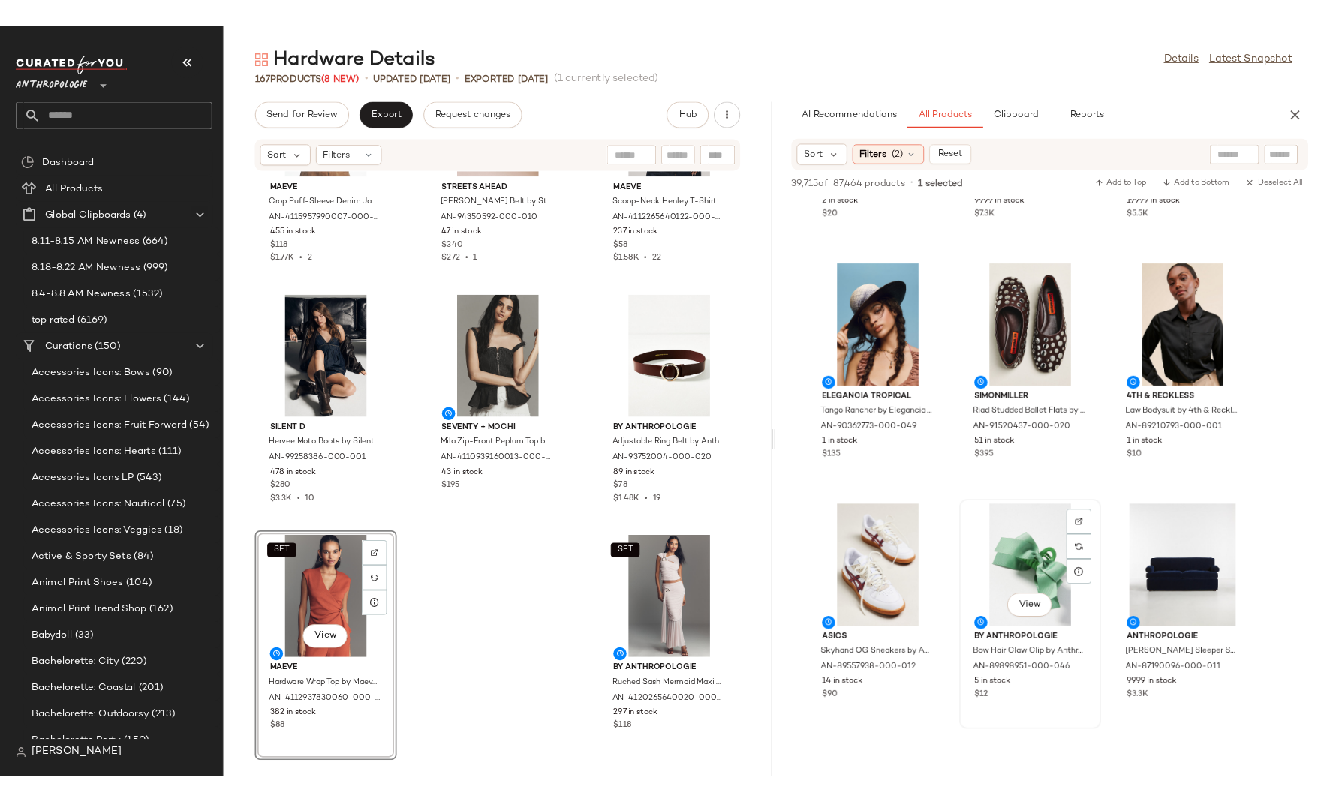
scroll to position [47455, 0]
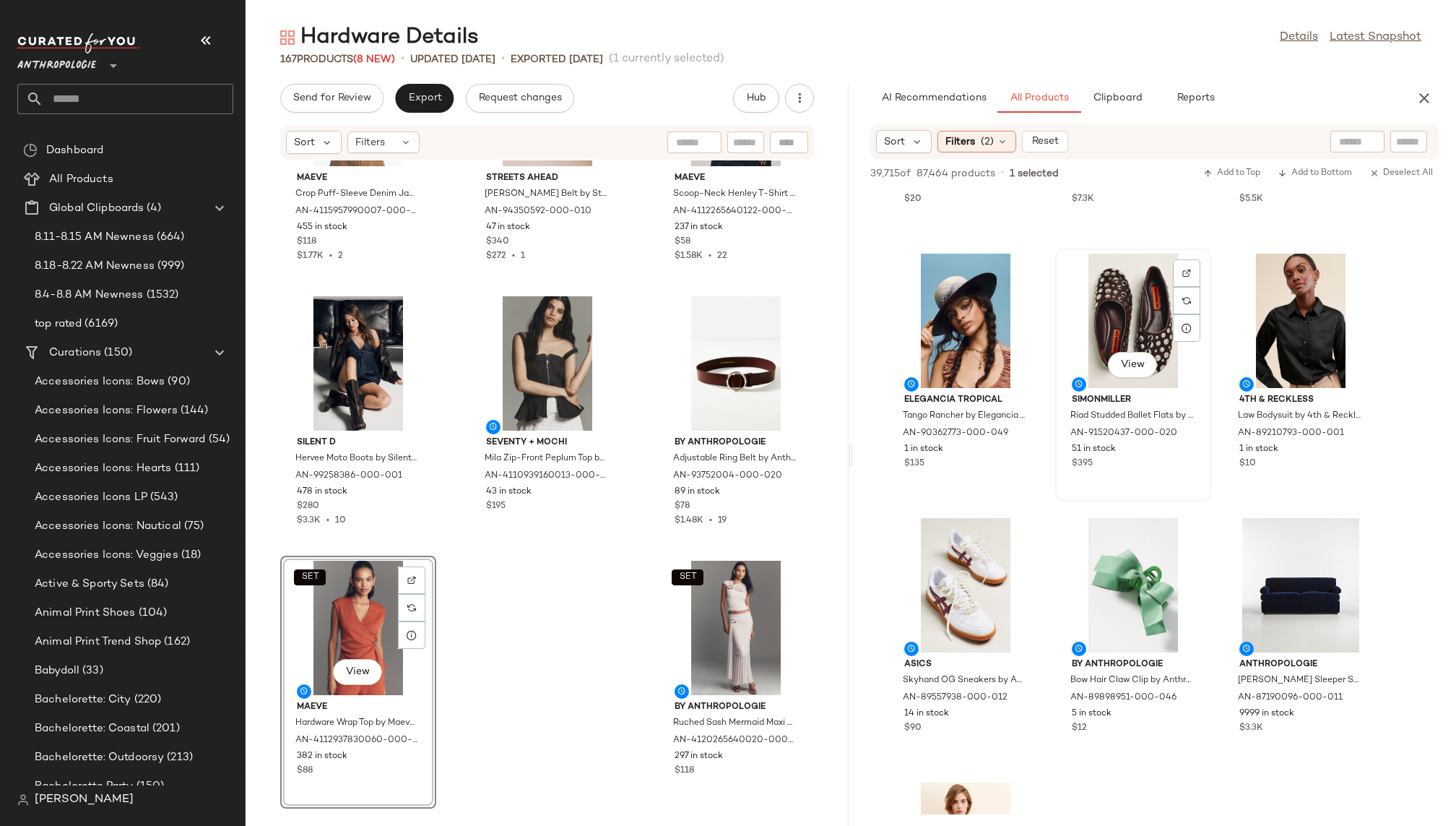
click at [1109, 320] on div "View" at bounding box center [1133, 321] width 146 height 135
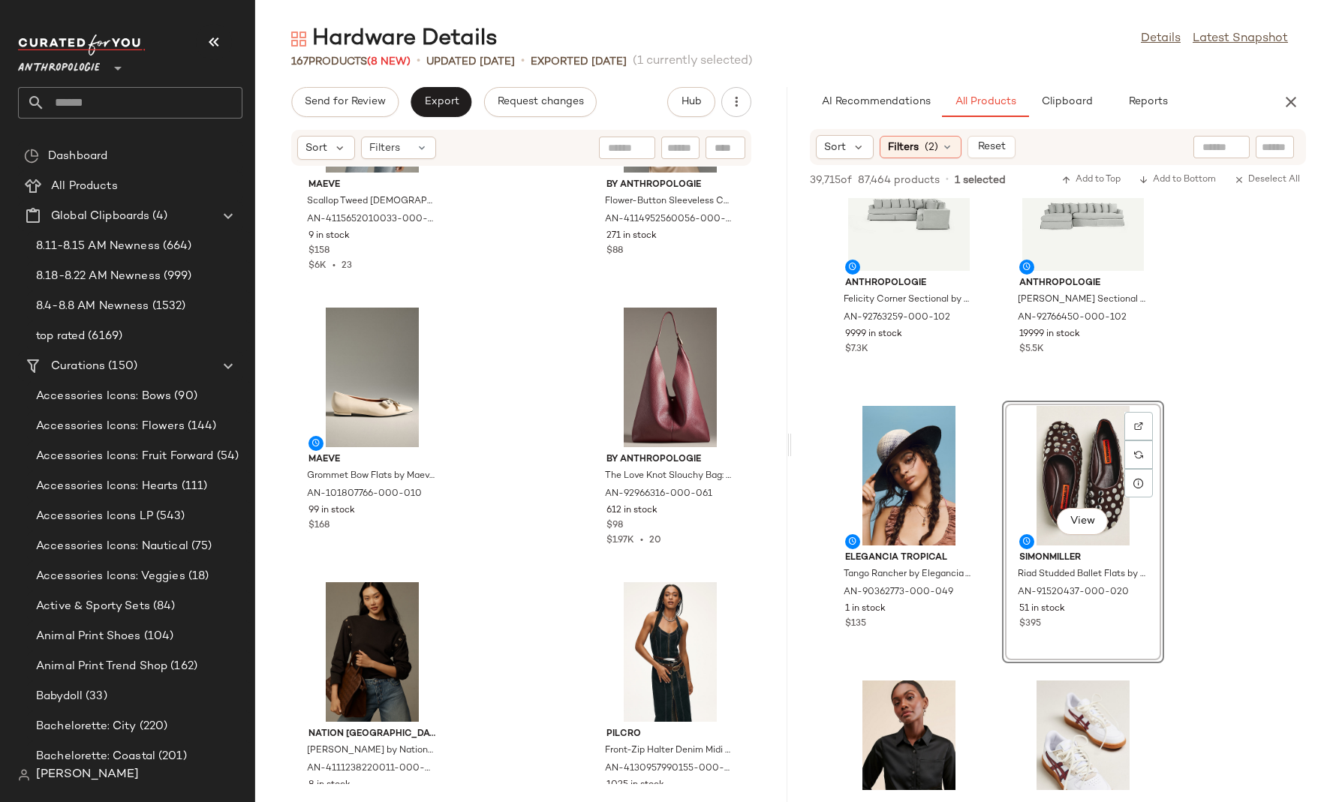
scroll to position [22452, 0]
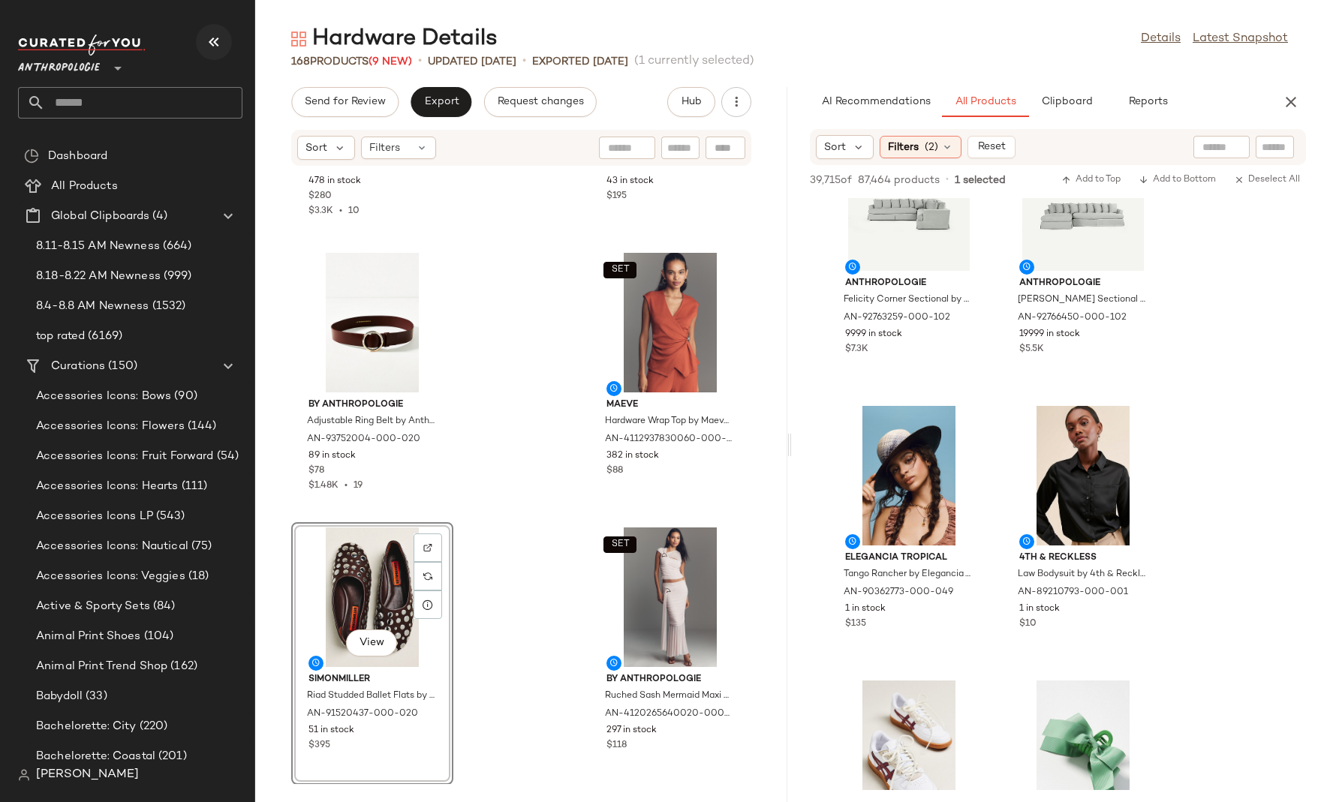
click at [215, 53] on button "button" at bounding box center [214, 42] width 36 height 36
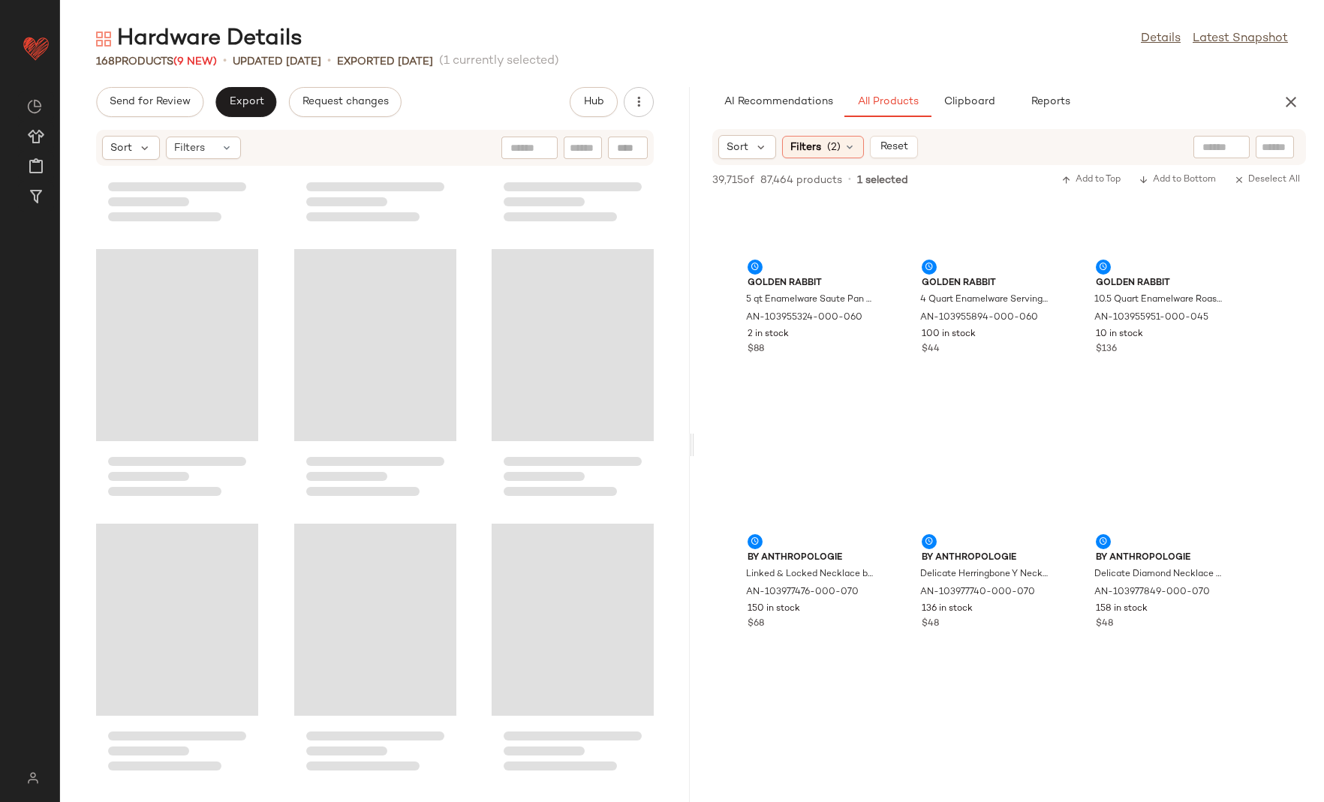
scroll to position [47312, 0]
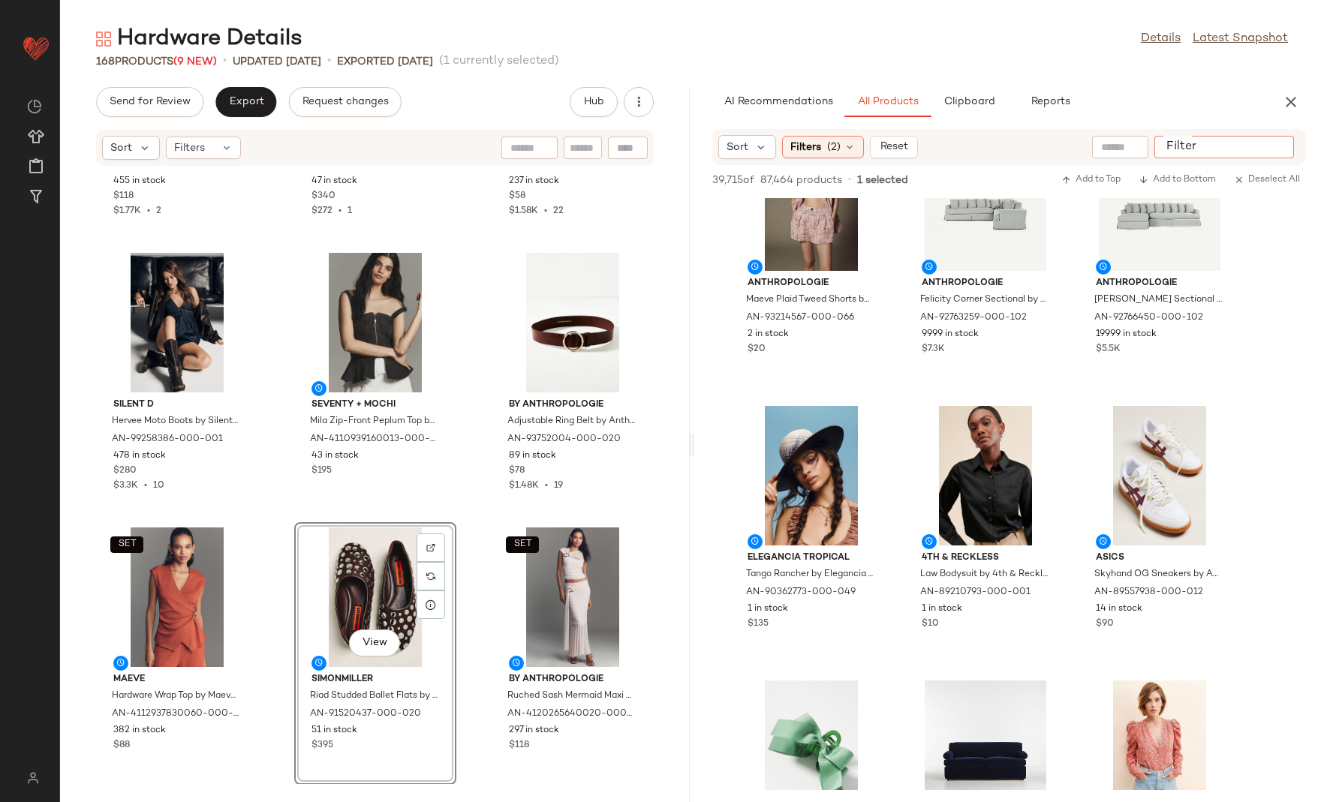
click at [1287, 145] on div at bounding box center [1224, 147] width 140 height 23
type input "*******"
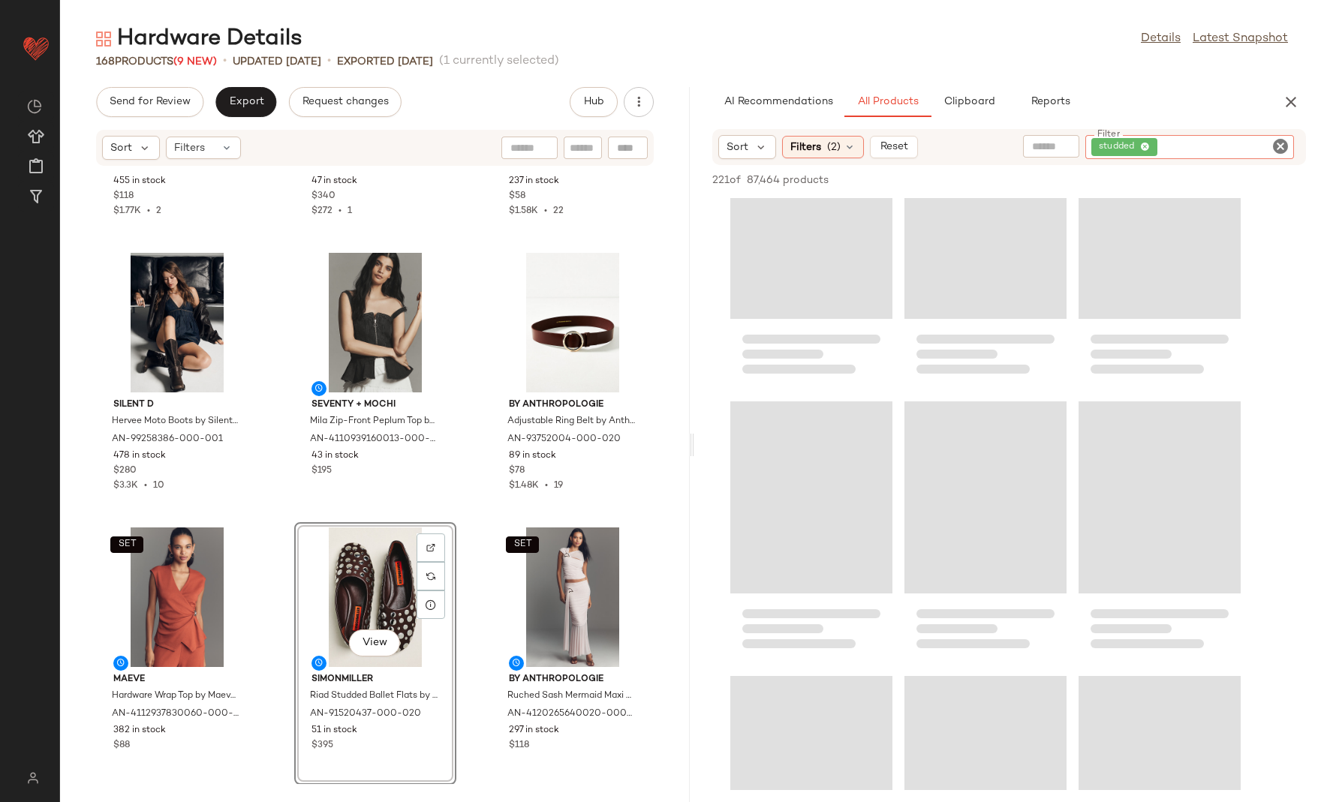
scroll to position [0, 0]
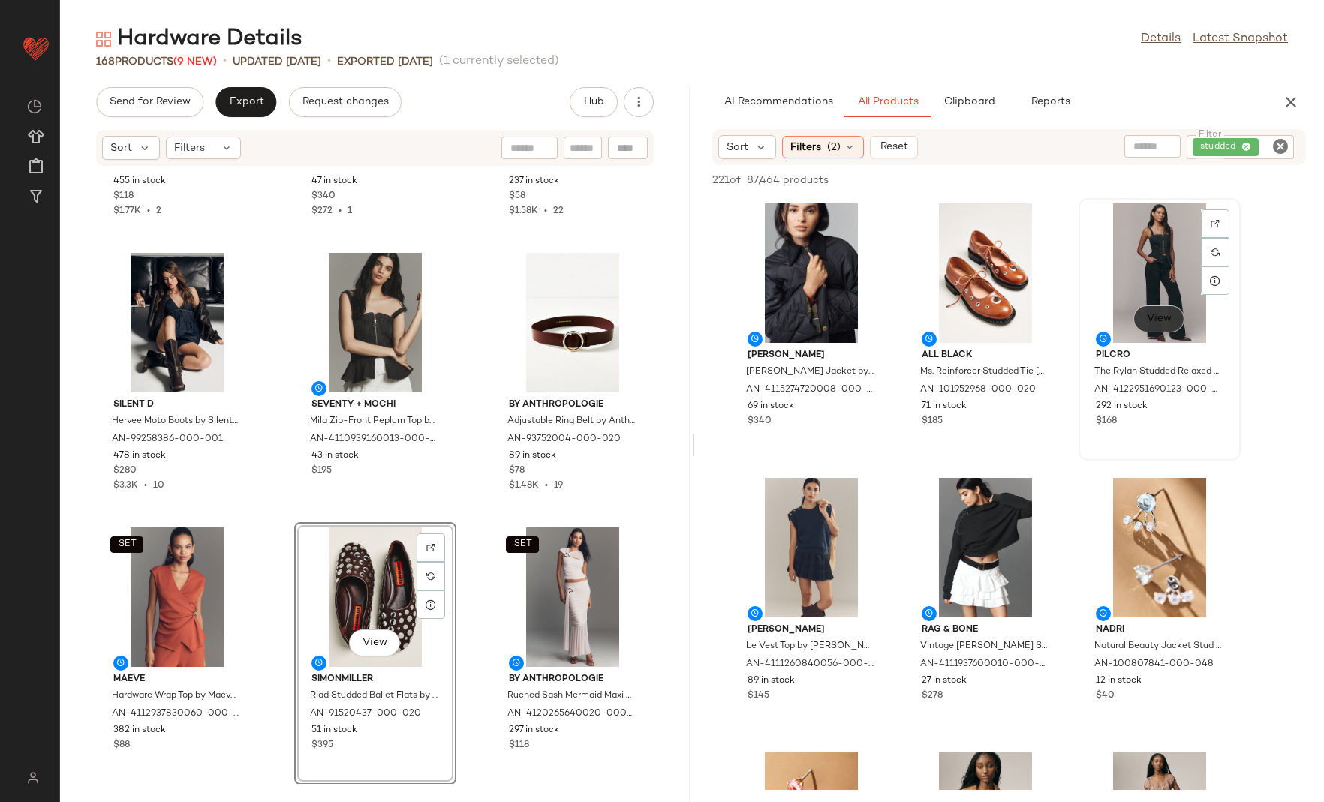
click at [1164, 314] on span "View" at bounding box center [1159, 319] width 26 height 12
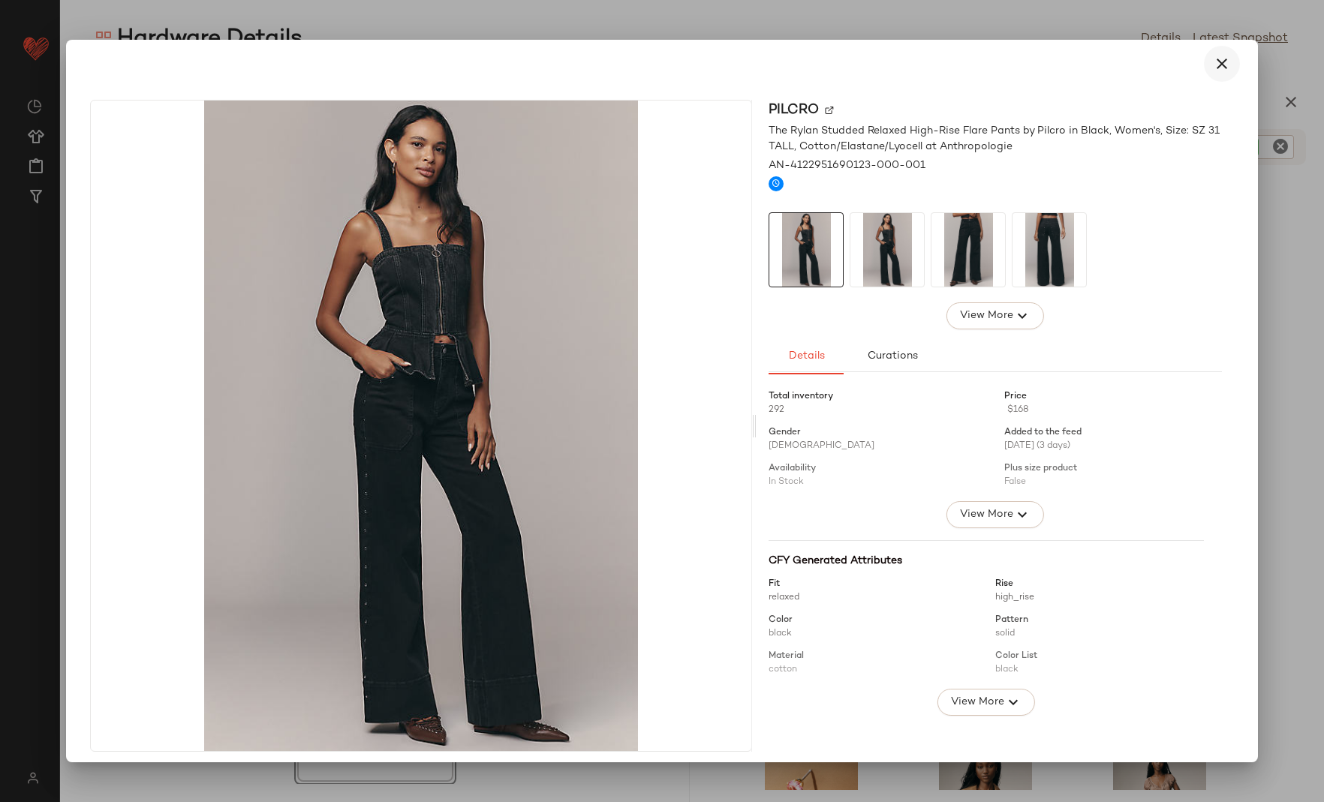
click at [1212, 63] on icon "button" at bounding box center [1221, 64] width 18 height 18
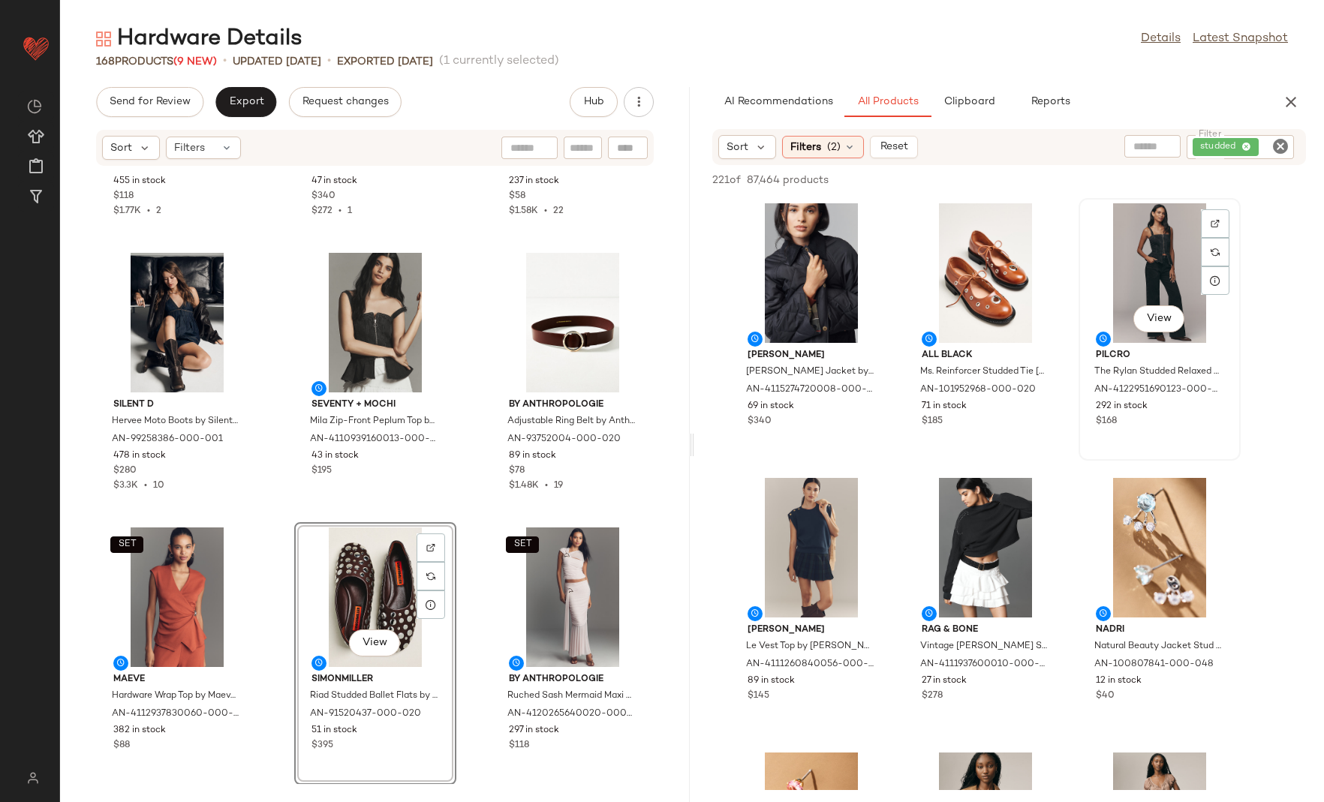
click at [1128, 299] on div "View" at bounding box center [1159, 273] width 152 height 140
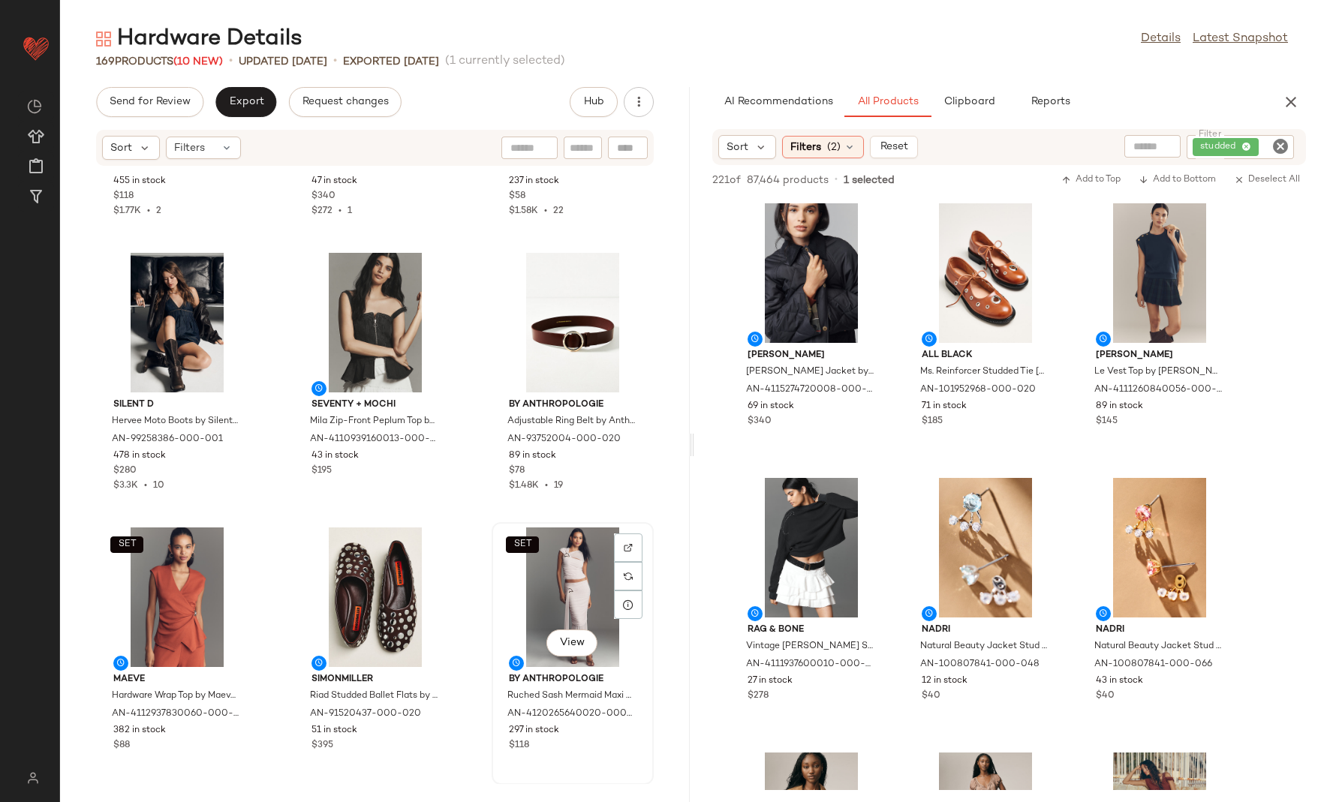
scroll to position [15037, 0]
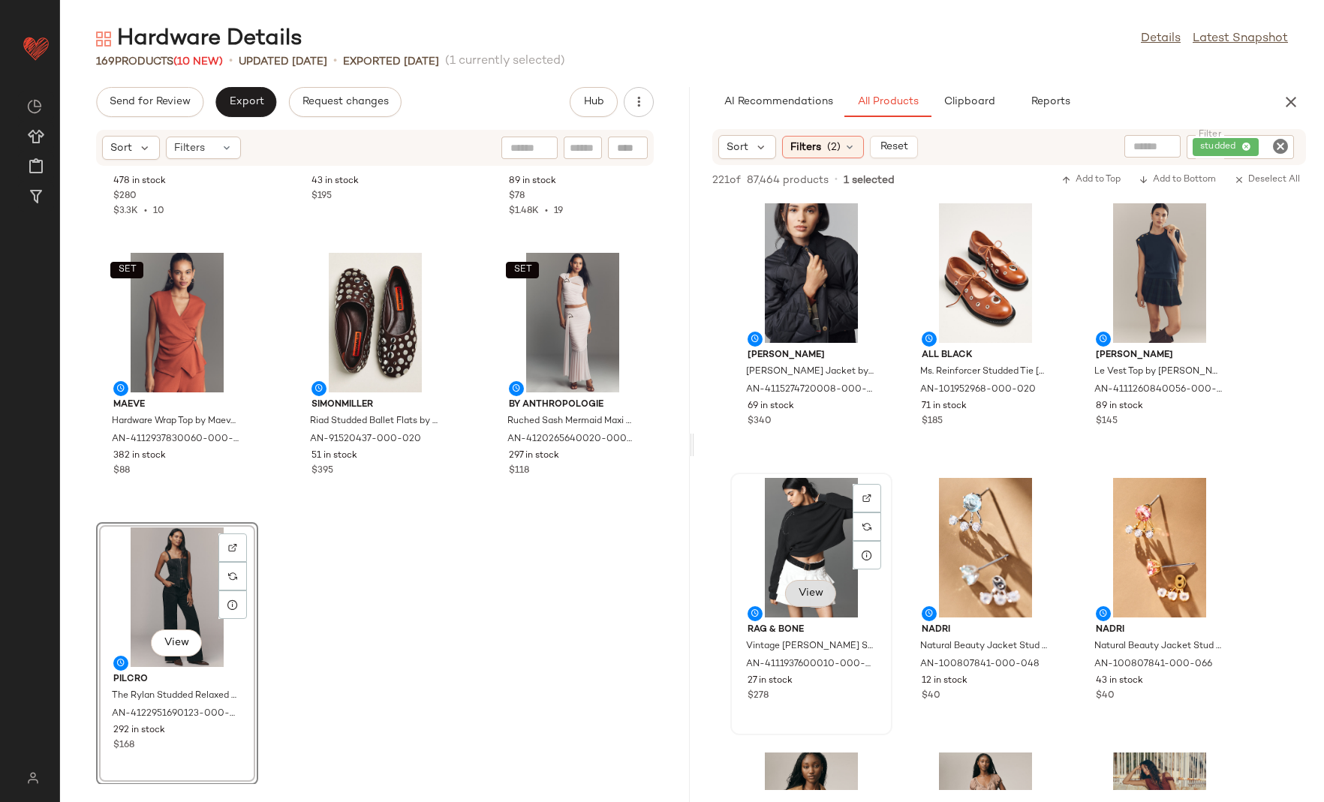
click at [806, 605] on button "View" at bounding box center [810, 593] width 51 height 27
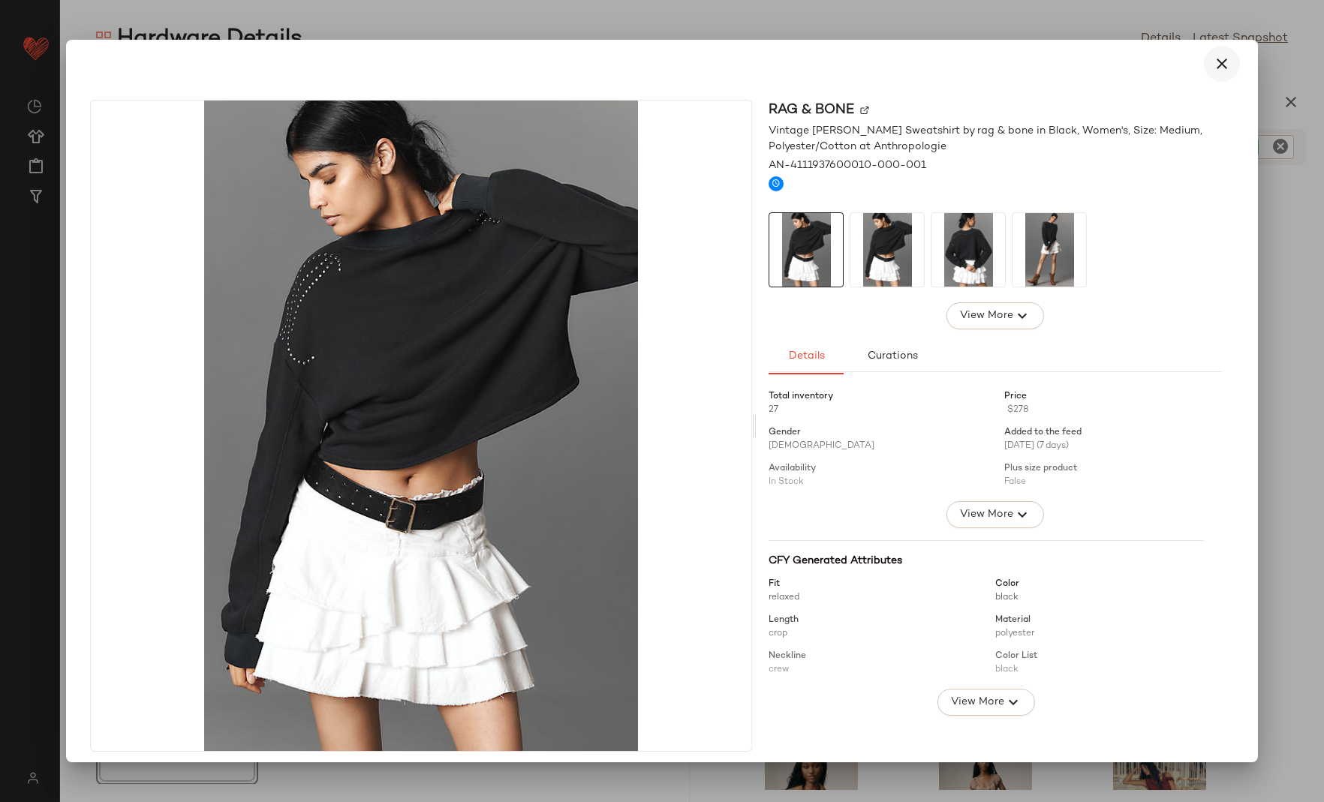
click at [1218, 59] on icon "button" at bounding box center [1221, 64] width 18 height 18
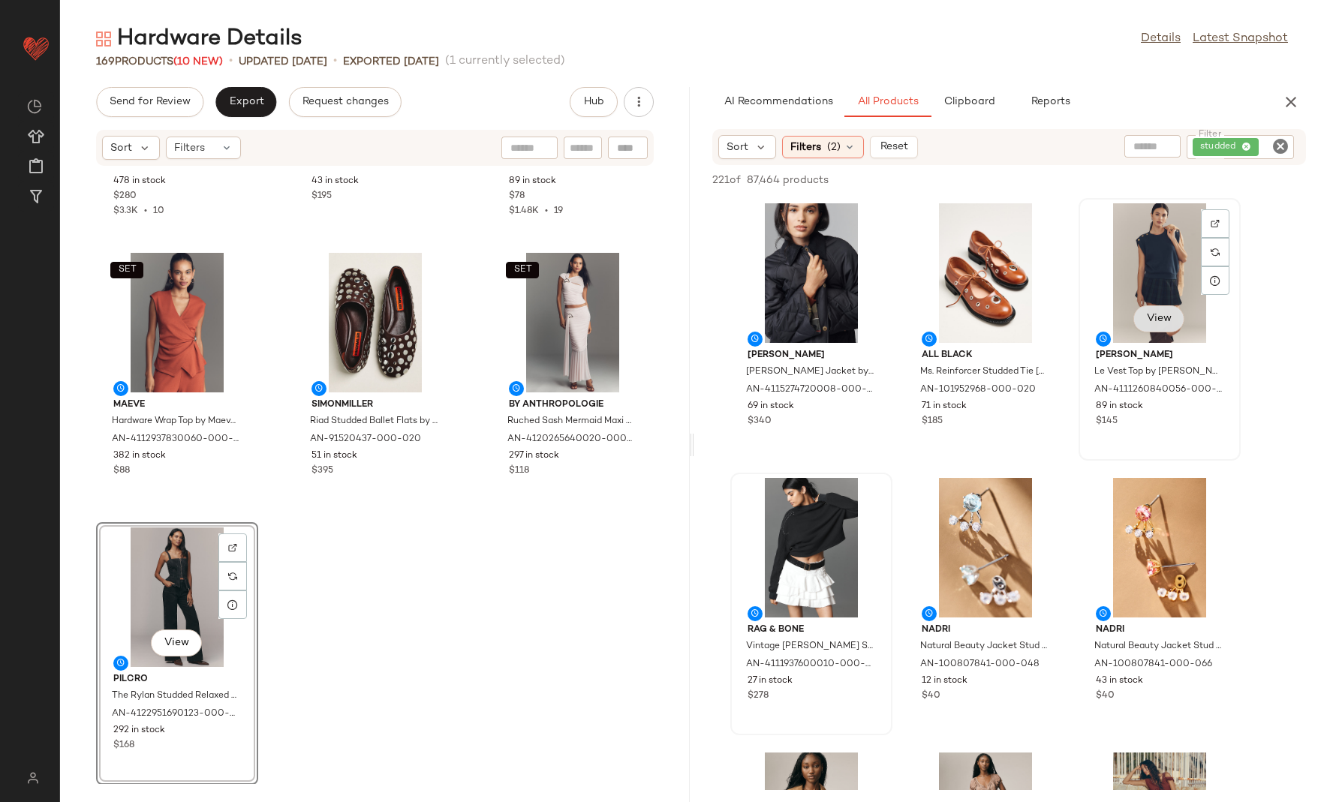
click at [1149, 320] on span "View" at bounding box center [1159, 319] width 26 height 12
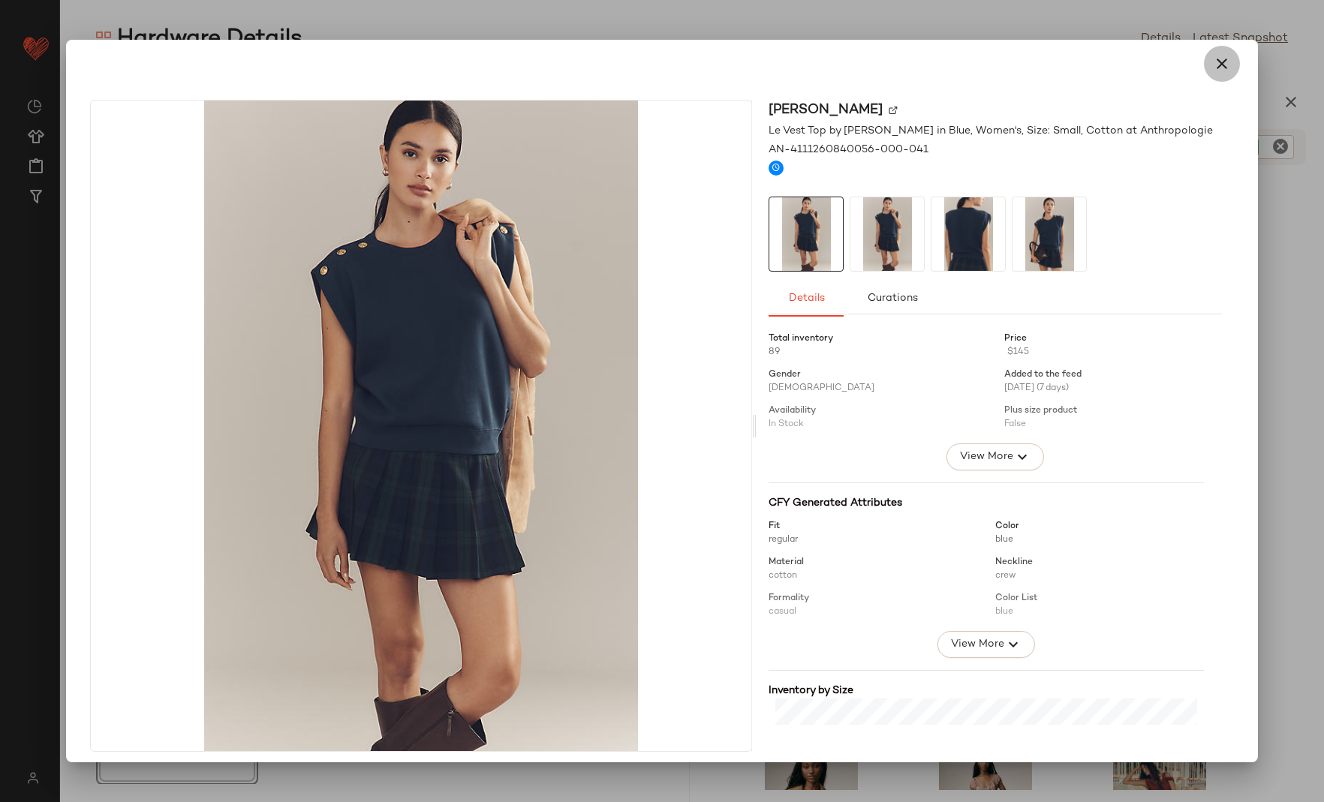
click at [1216, 66] on icon "button" at bounding box center [1221, 64] width 18 height 18
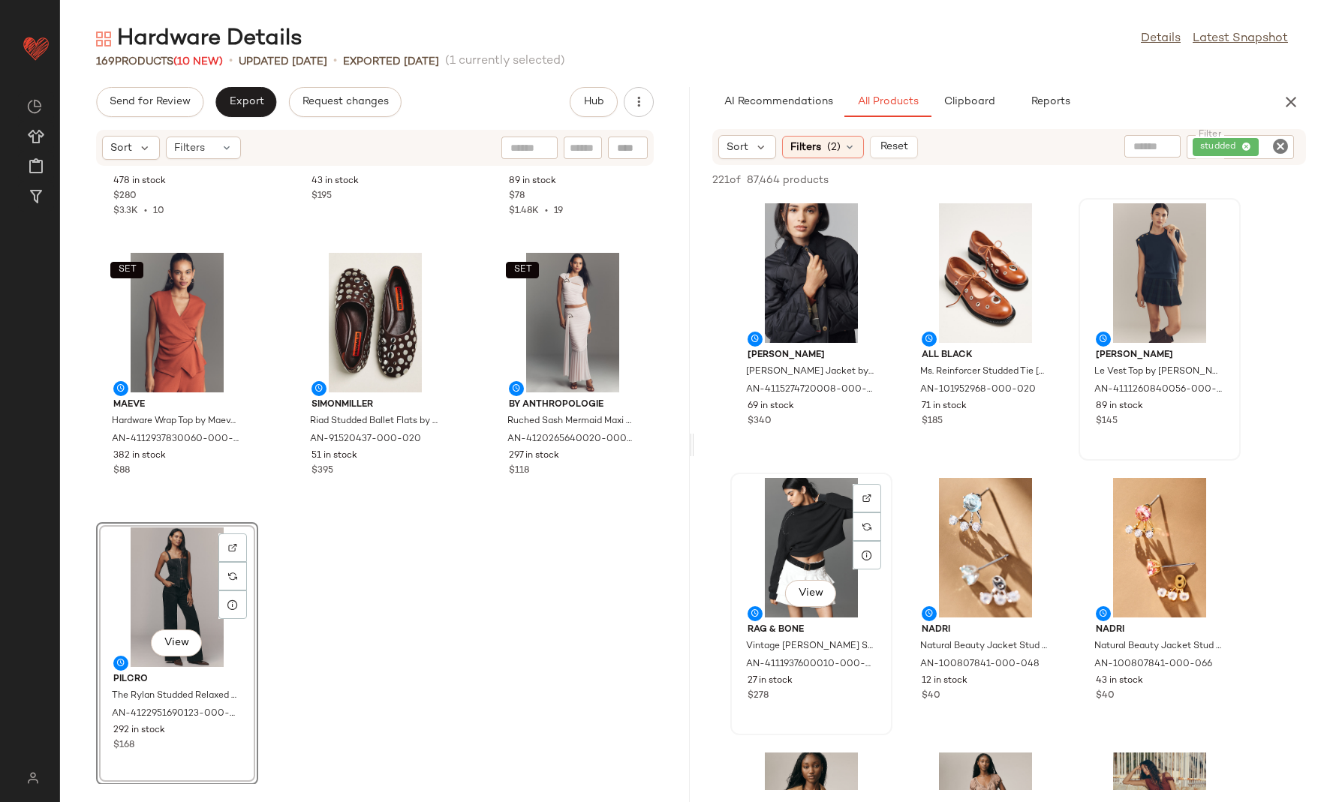
click at [803, 541] on div "View" at bounding box center [811, 548] width 152 height 140
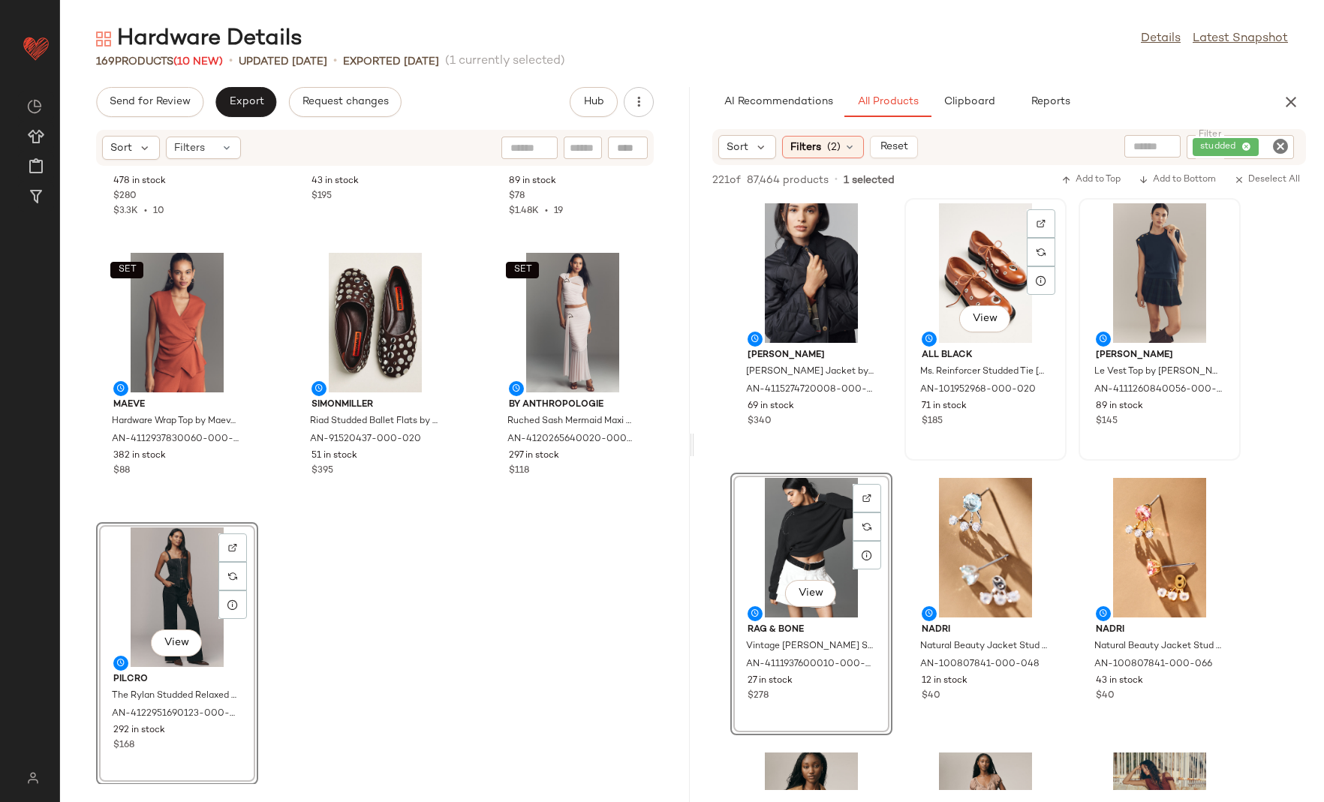
click at [949, 285] on div "View" at bounding box center [985, 273] width 152 height 140
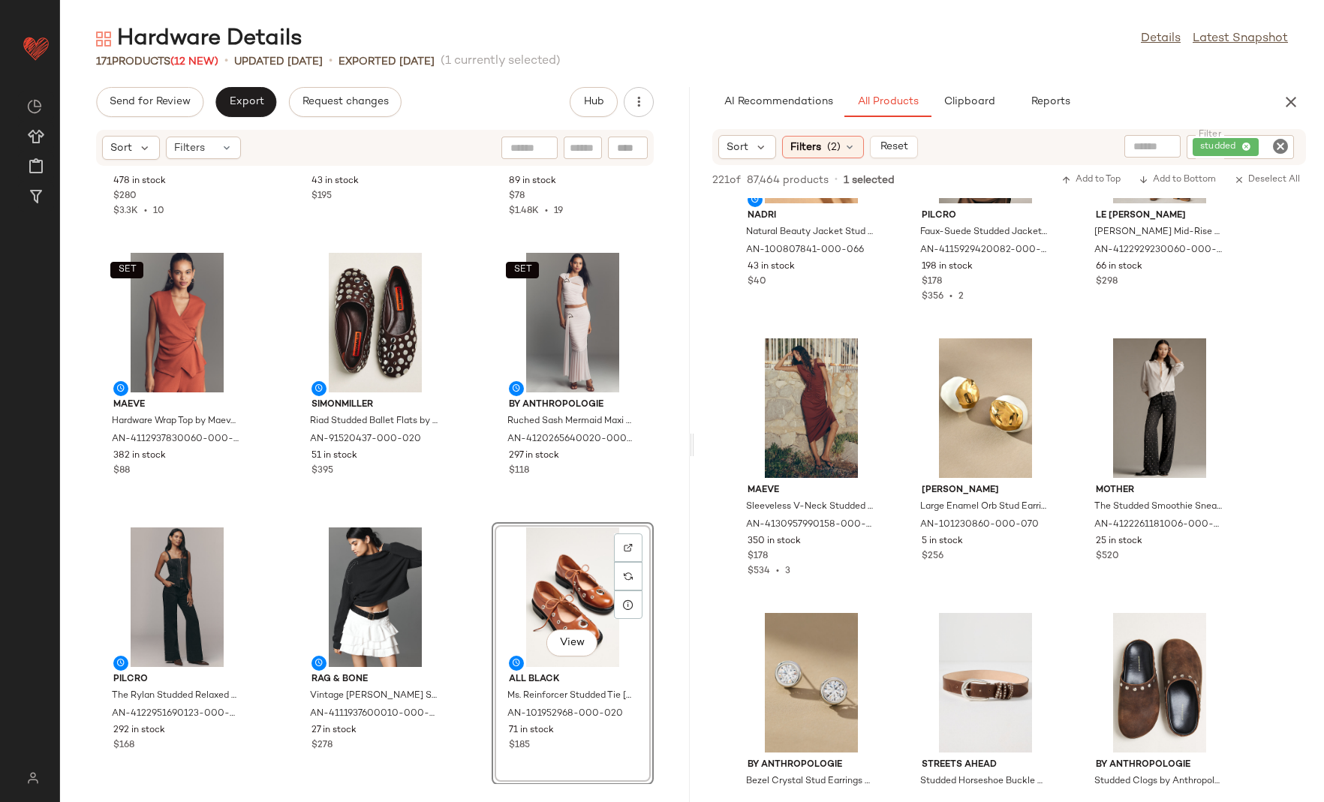
scroll to position [417, 0]
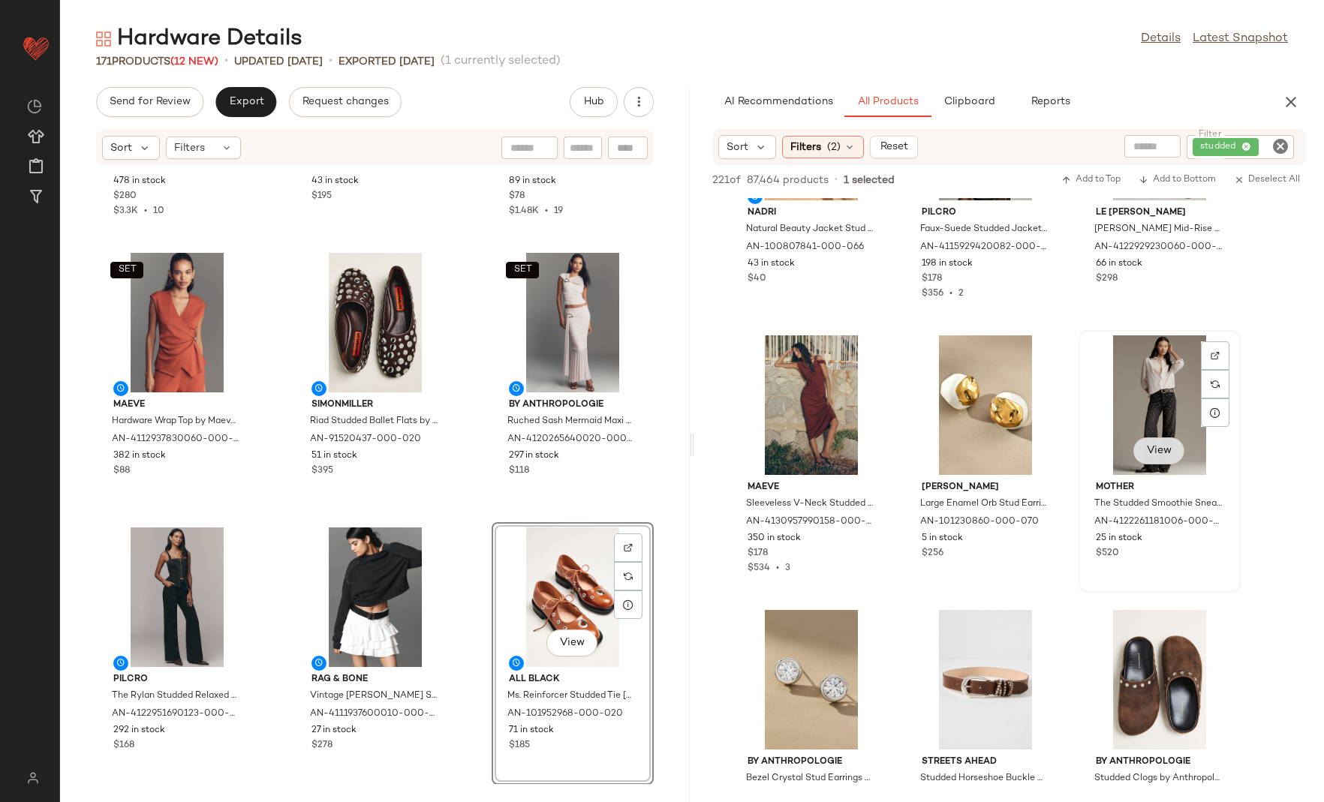
click at [1161, 449] on span "View" at bounding box center [1159, 451] width 26 height 12
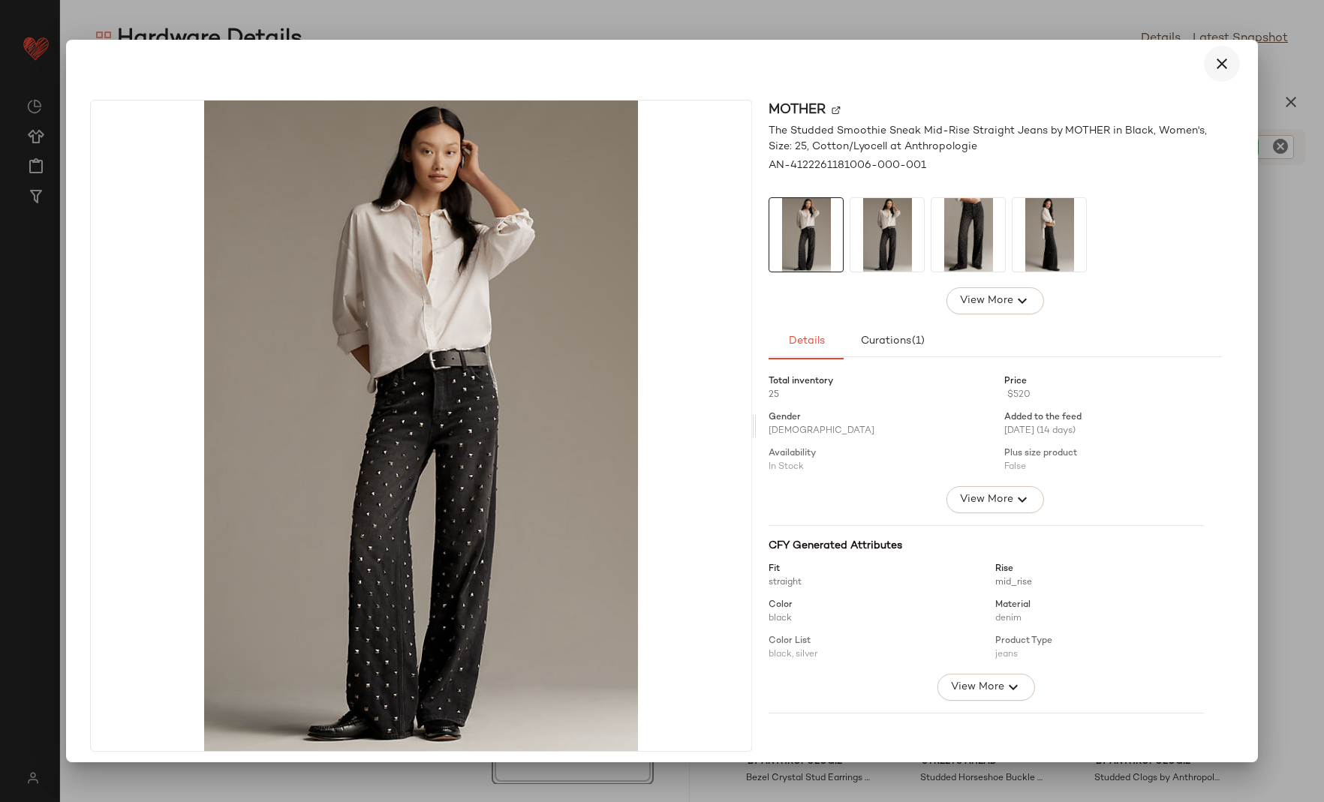
click at [1213, 62] on icon "button" at bounding box center [1221, 64] width 18 height 18
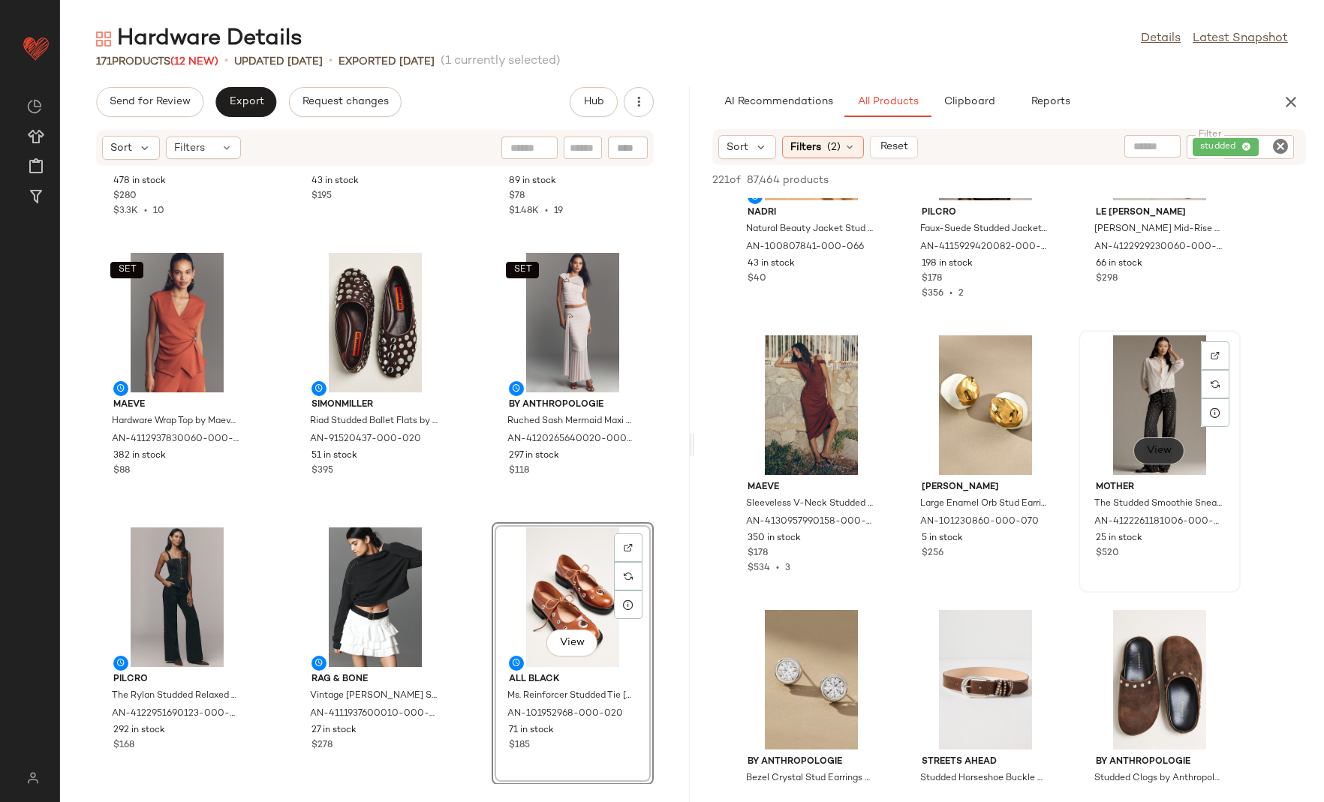
click at [1147, 444] on button "View" at bounding box center [1158, 450] width 51 height 27
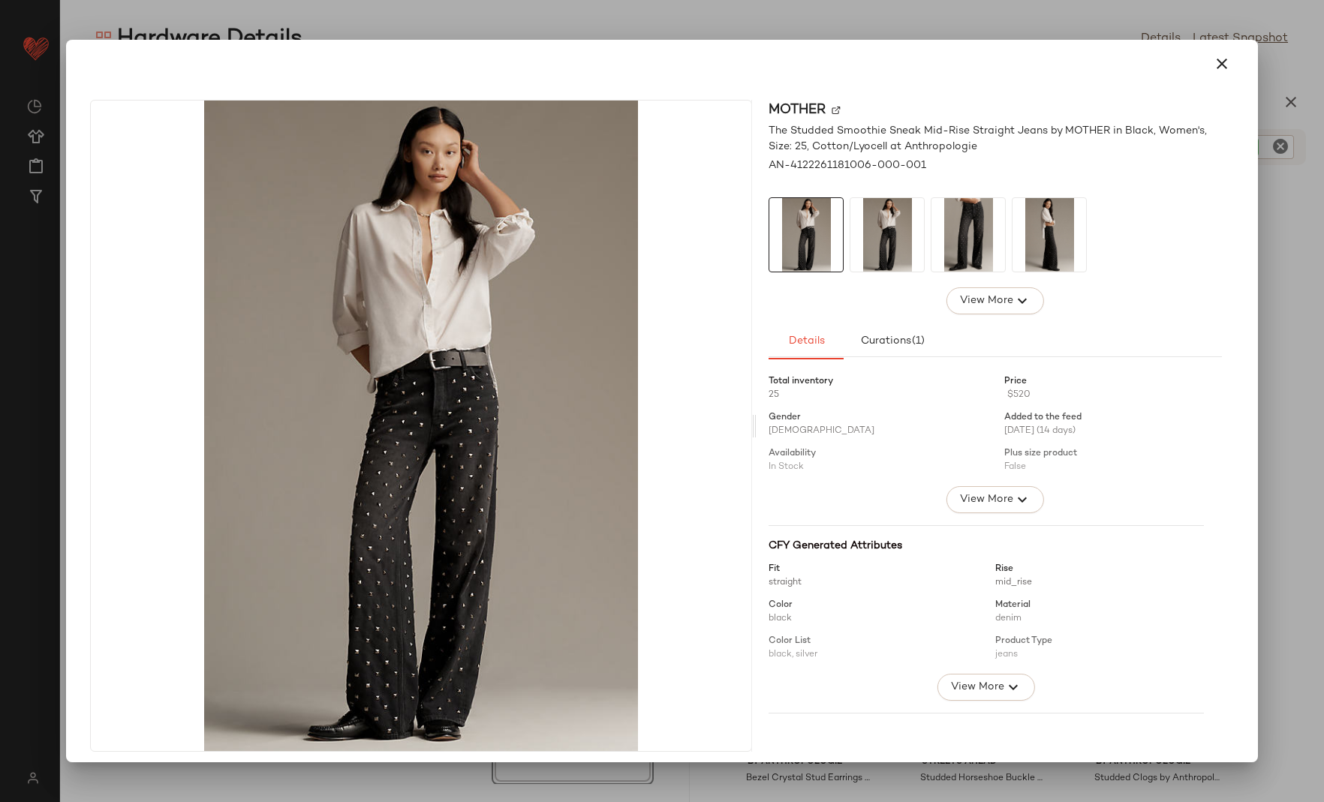
click at [938, 230] on img at bounding box center [968, 235] width 74 height 74
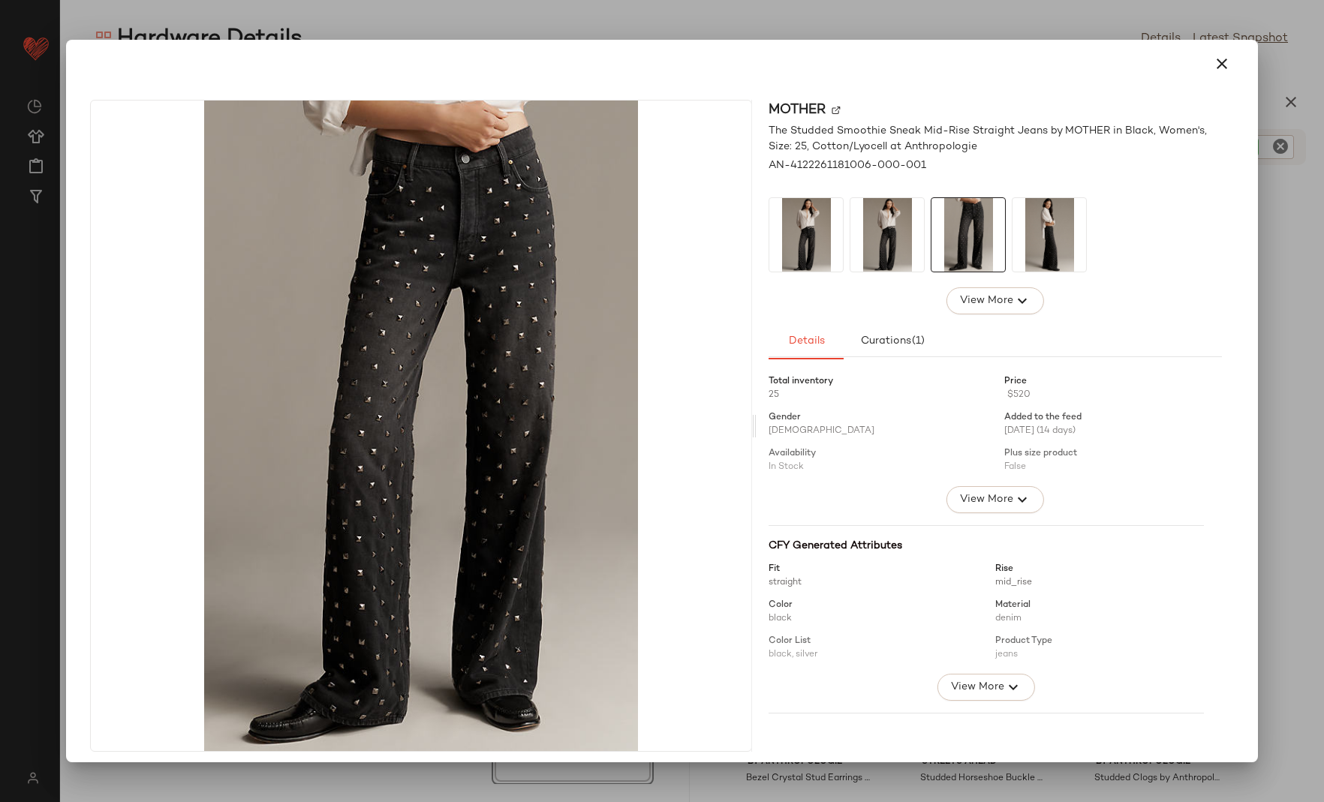
click at [1017, 235] on img at bounding box center [1049, 235] width 74 height 74
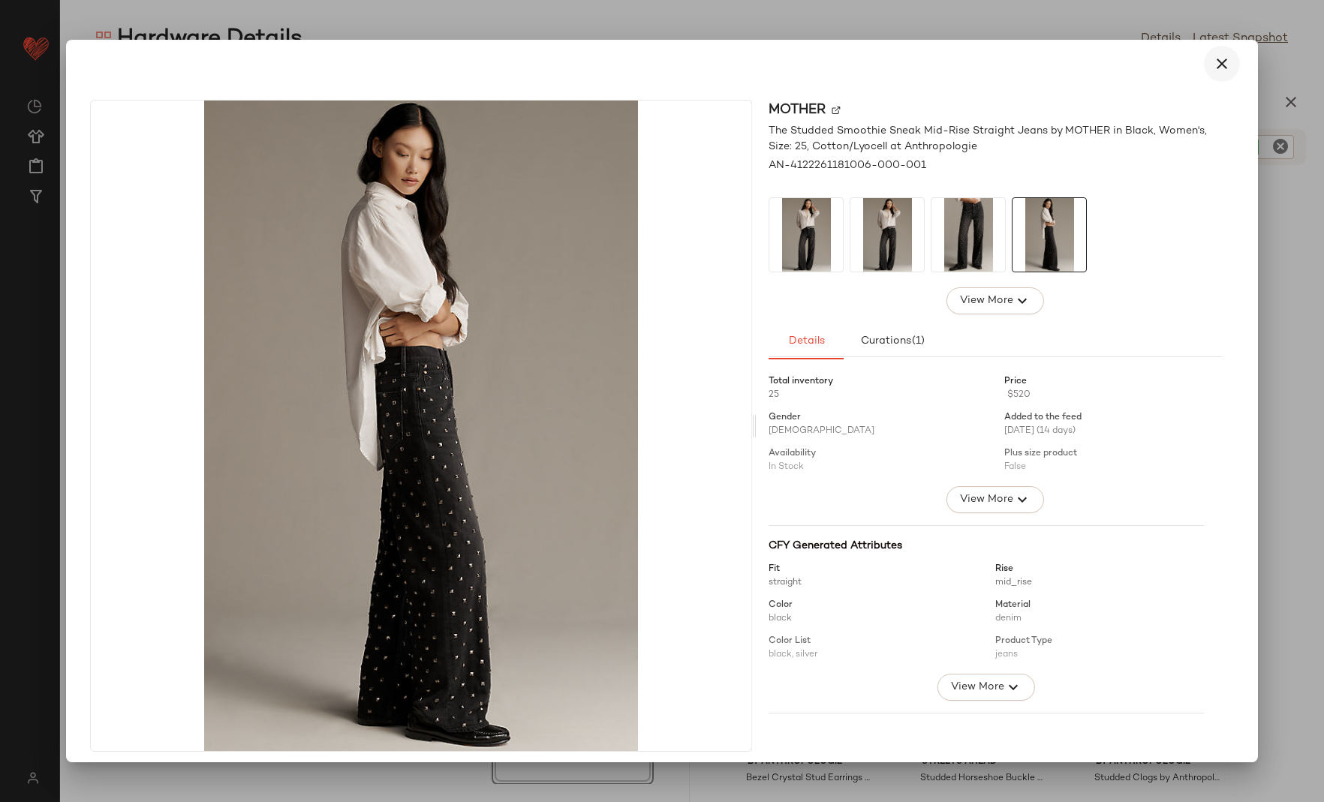
click at [1216, 71] on icon "button" at bounding box center [1221, 64] width 18 height 18
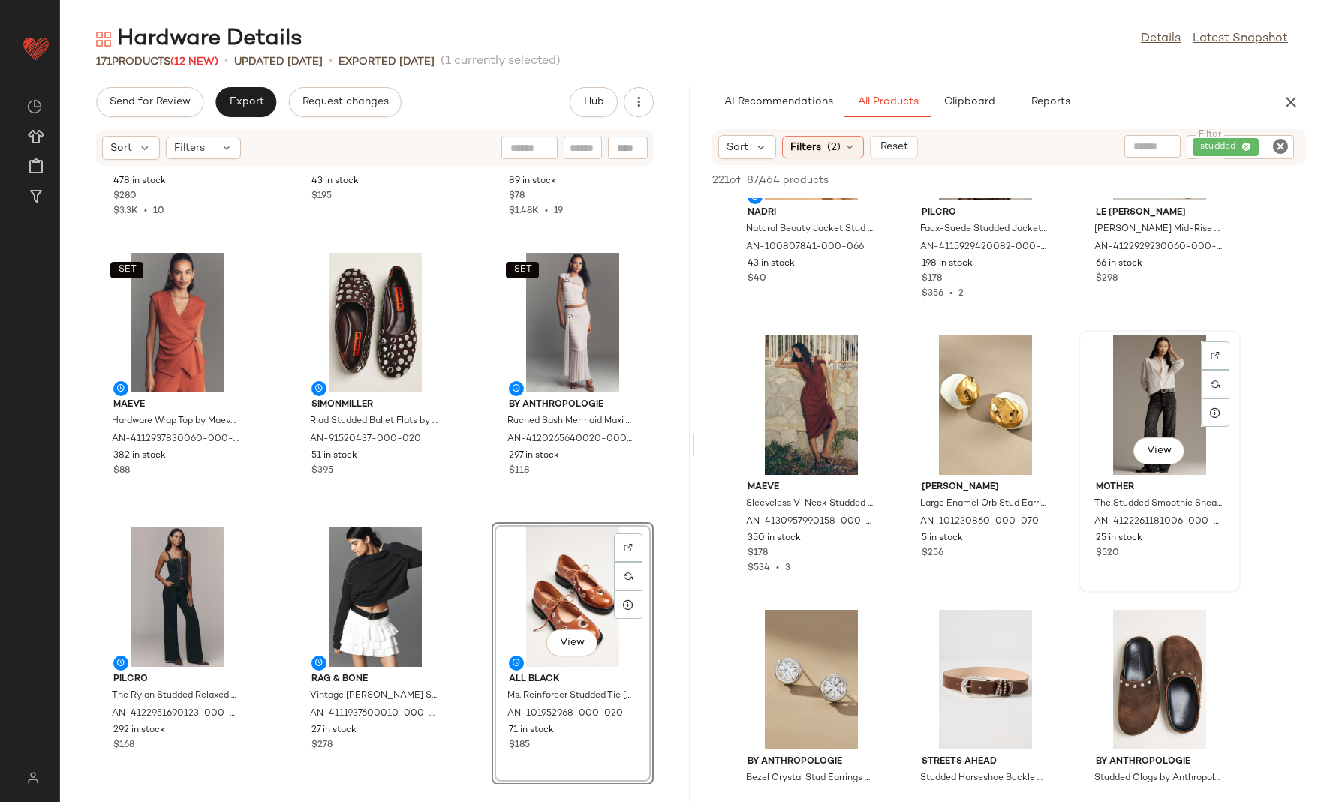
click at [1101, 416] on div "View" at bounding box center [1159, 405] width 152 height 140
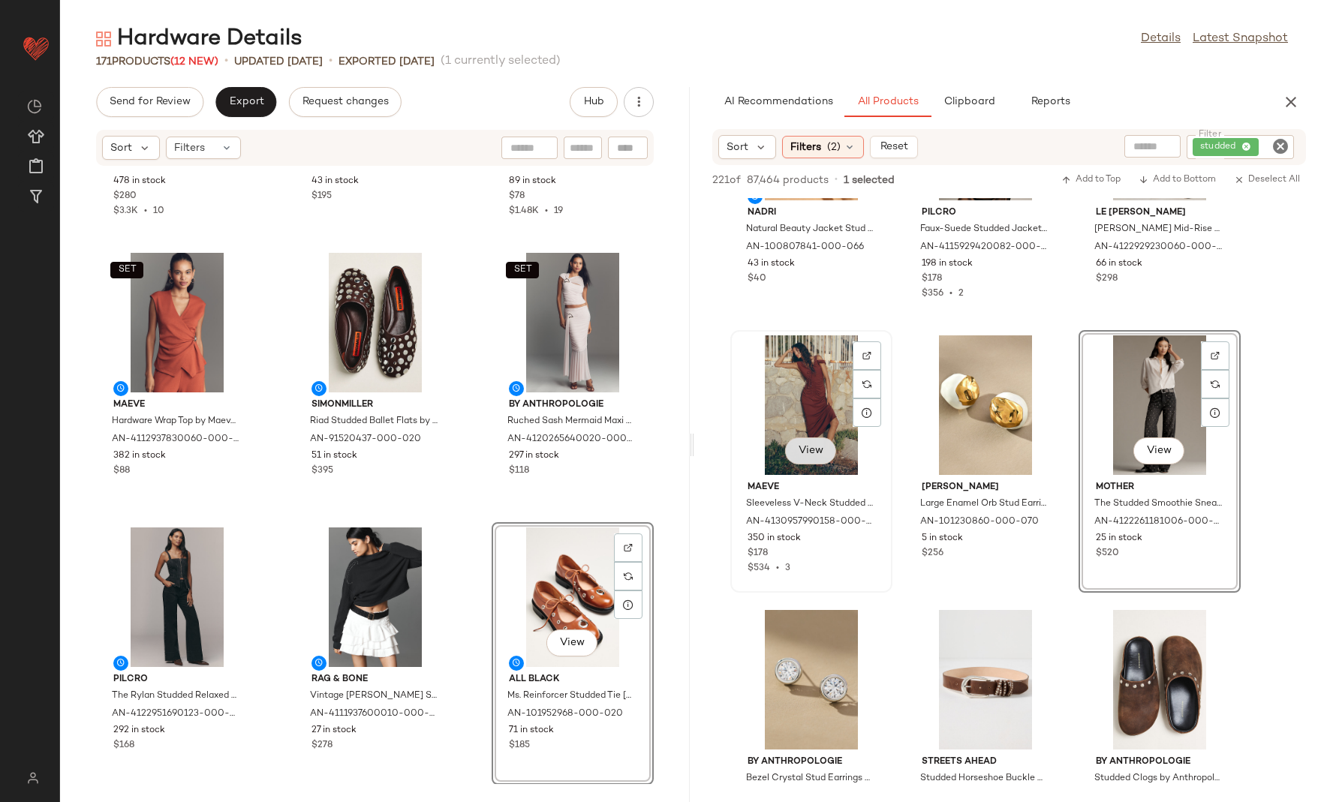
click at [812, 446] on span "View" at bounding box center [811, 451] width 26 height 12
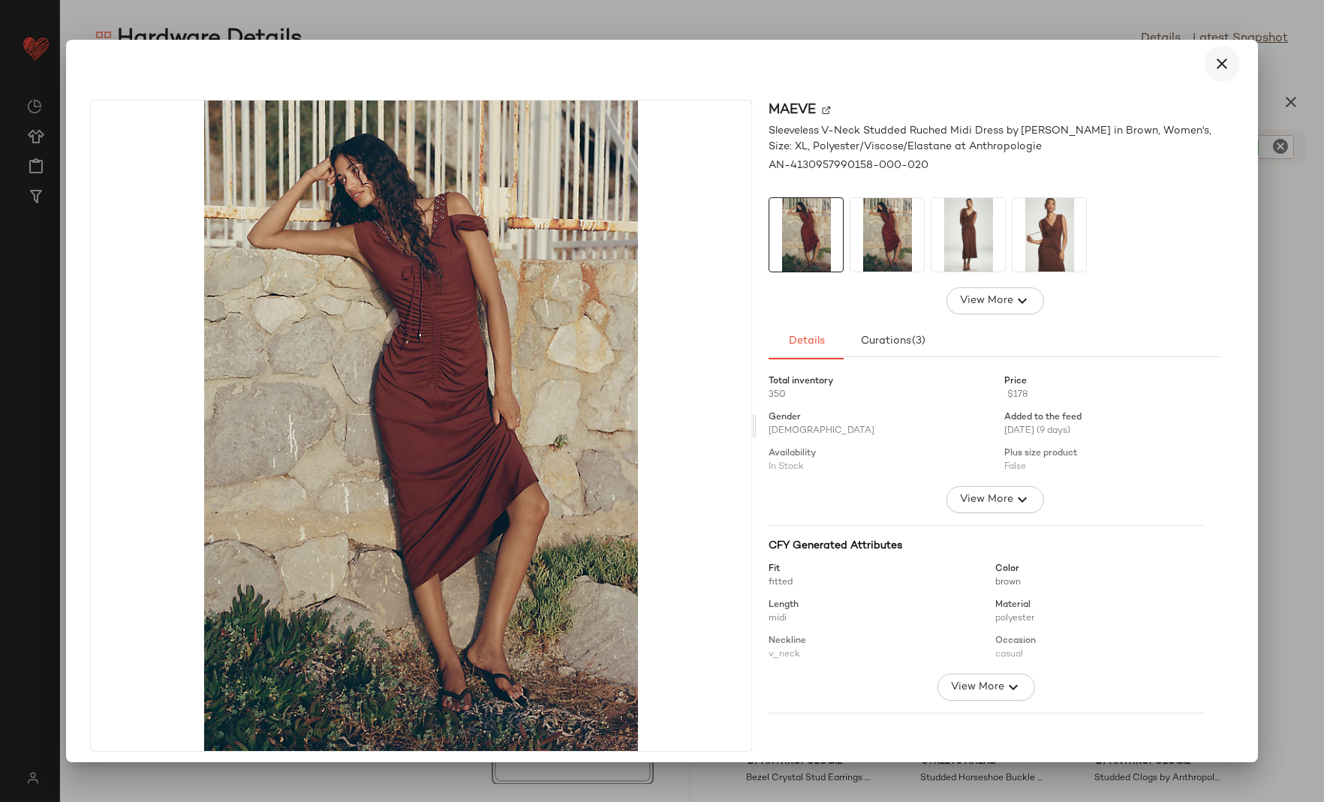
click at [1212, 65] on icon "button" at bounding box center [1221, 64] width 18 height 18
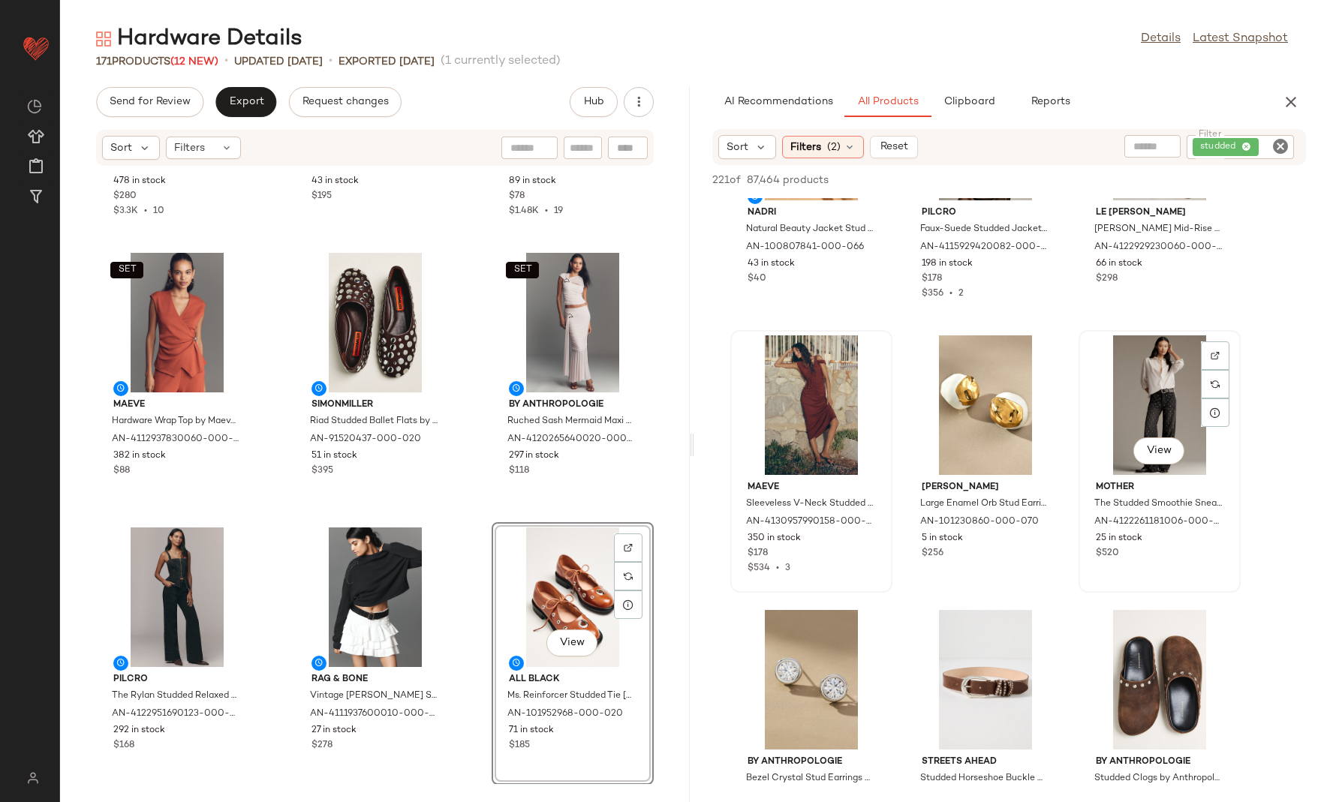
click at [1134, 398] on div "View" at bounding box center [1159, 405] width 152 height 140
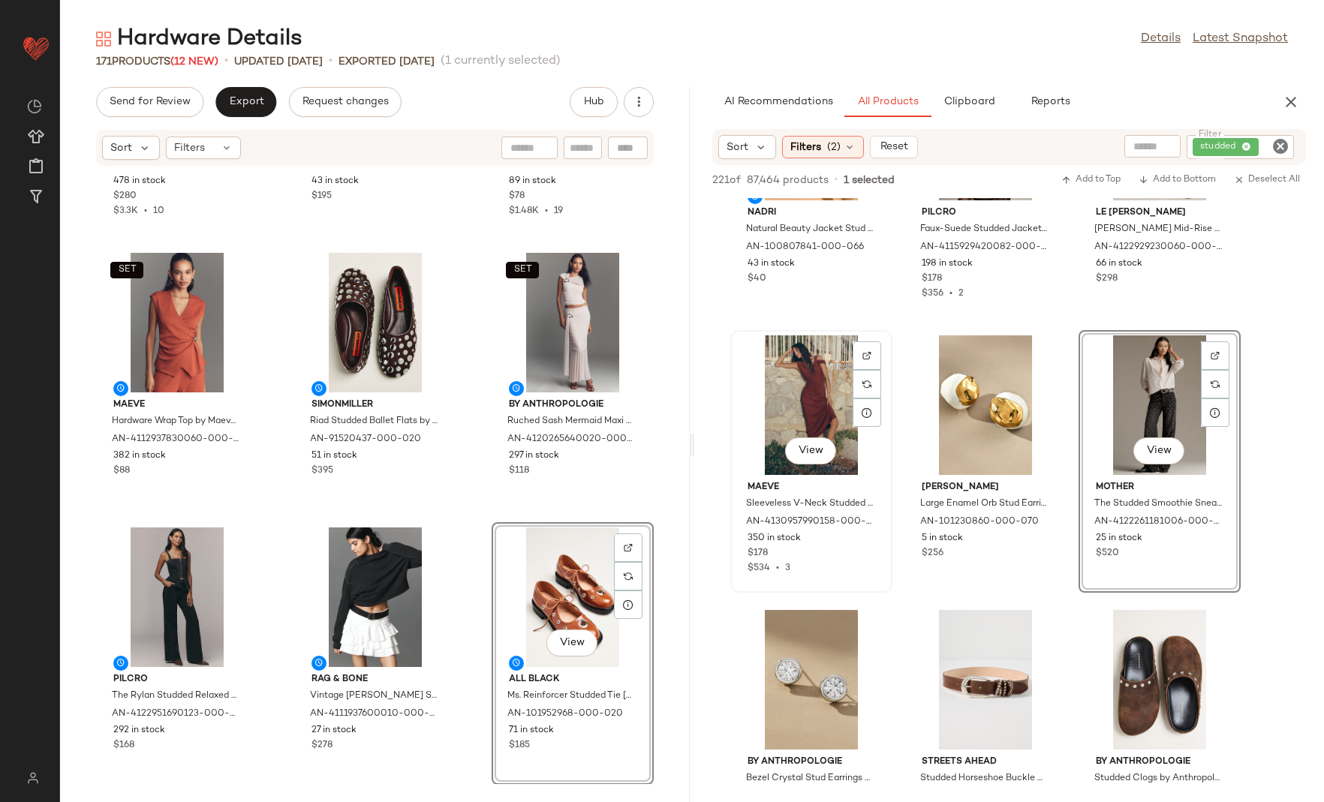
click at [763, 437] on div "View" at bounding box center [811, 405] width 152 height 140
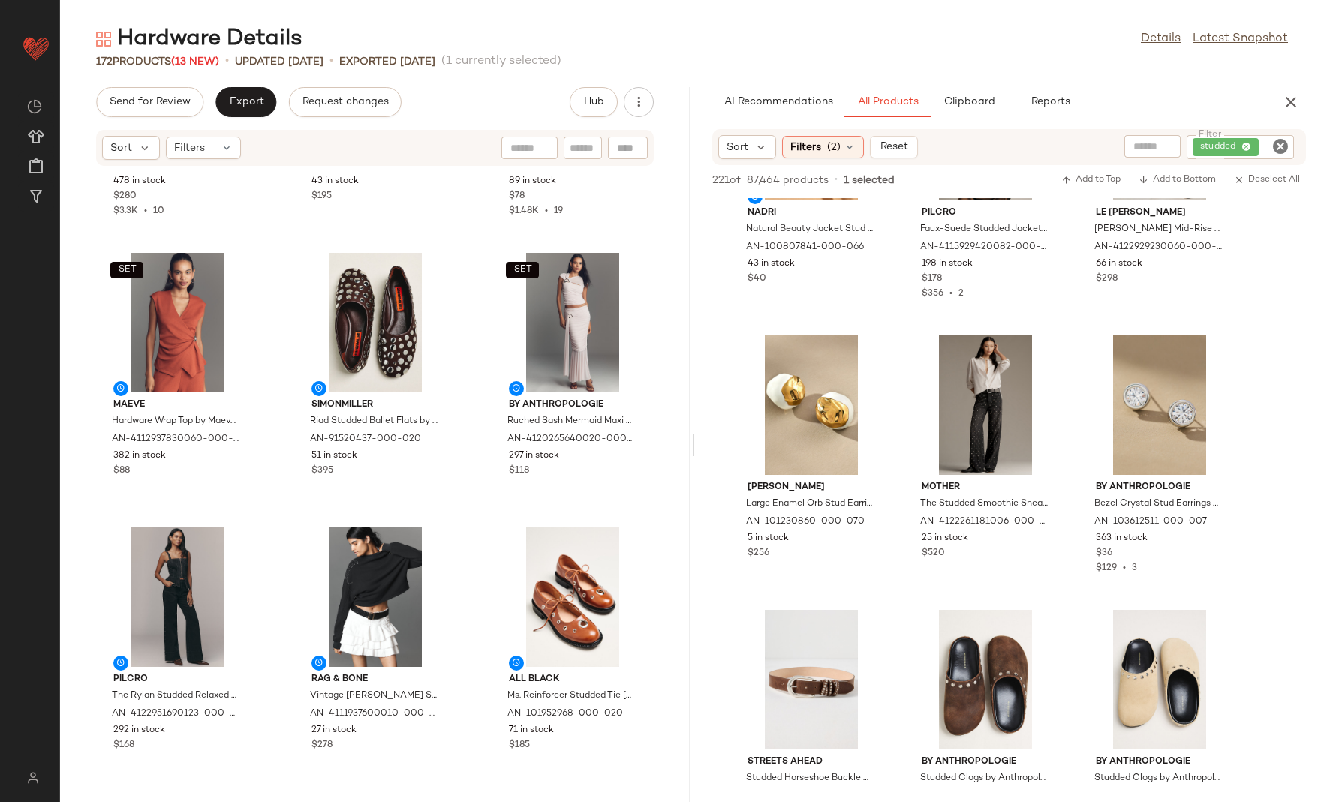
scroll to position [15312, 0]
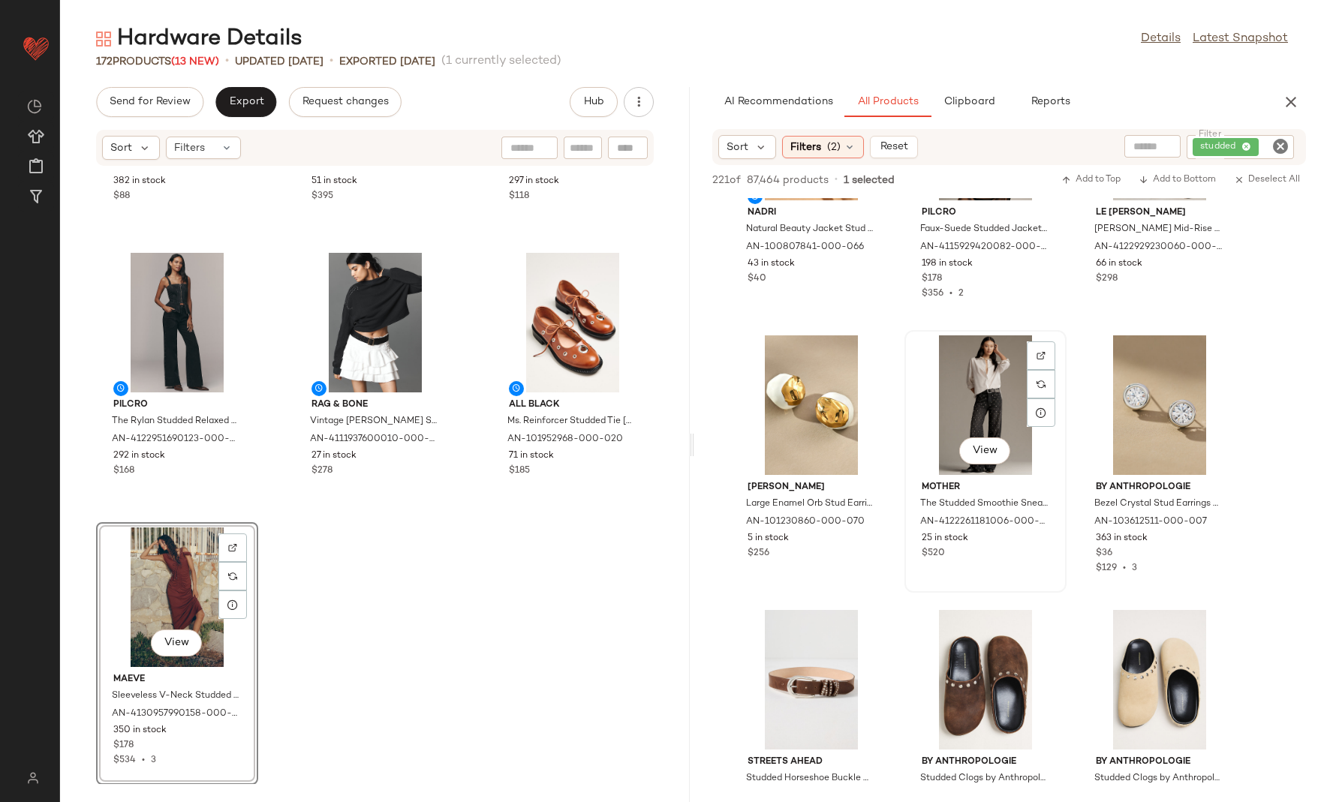
click at [968, 412] on div "View" at bounding box center [985, 405] width 152 height 140
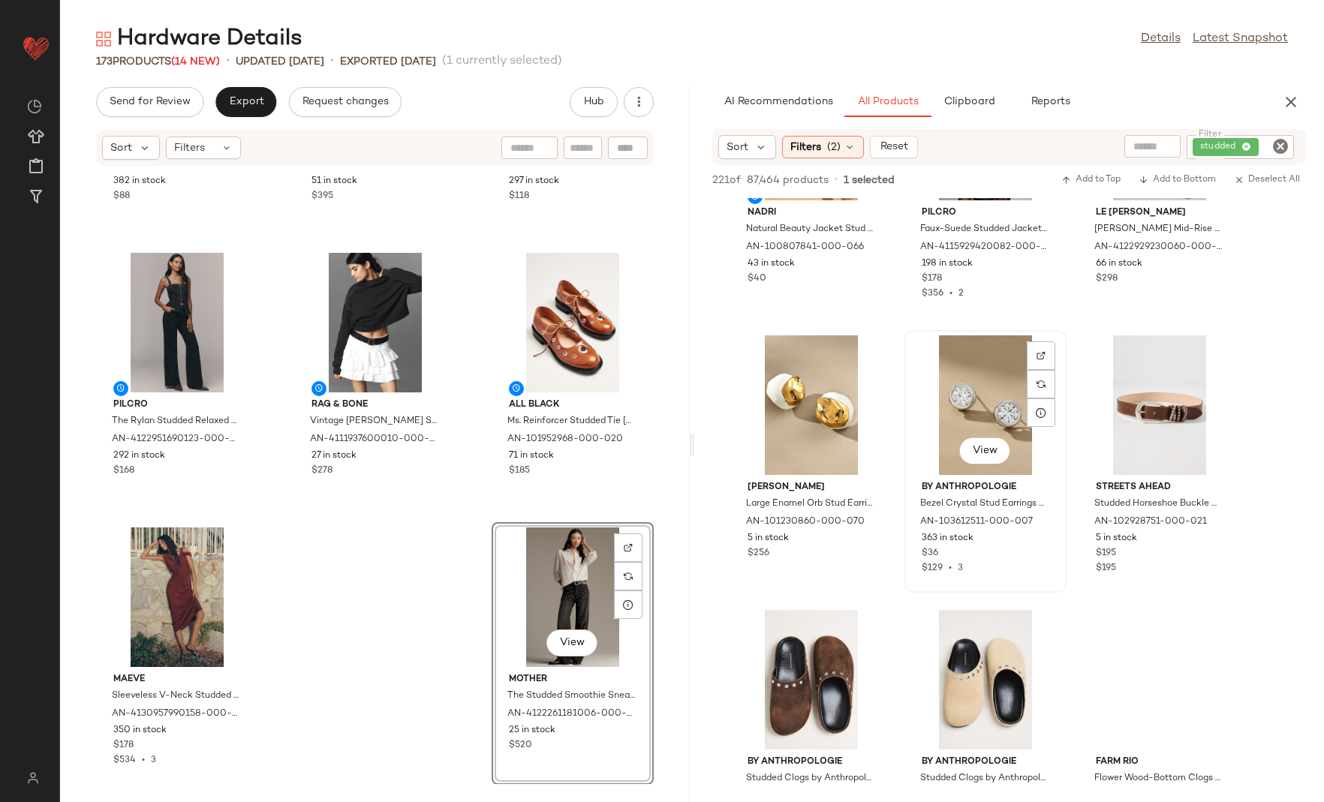
scroll to position [458, 0]
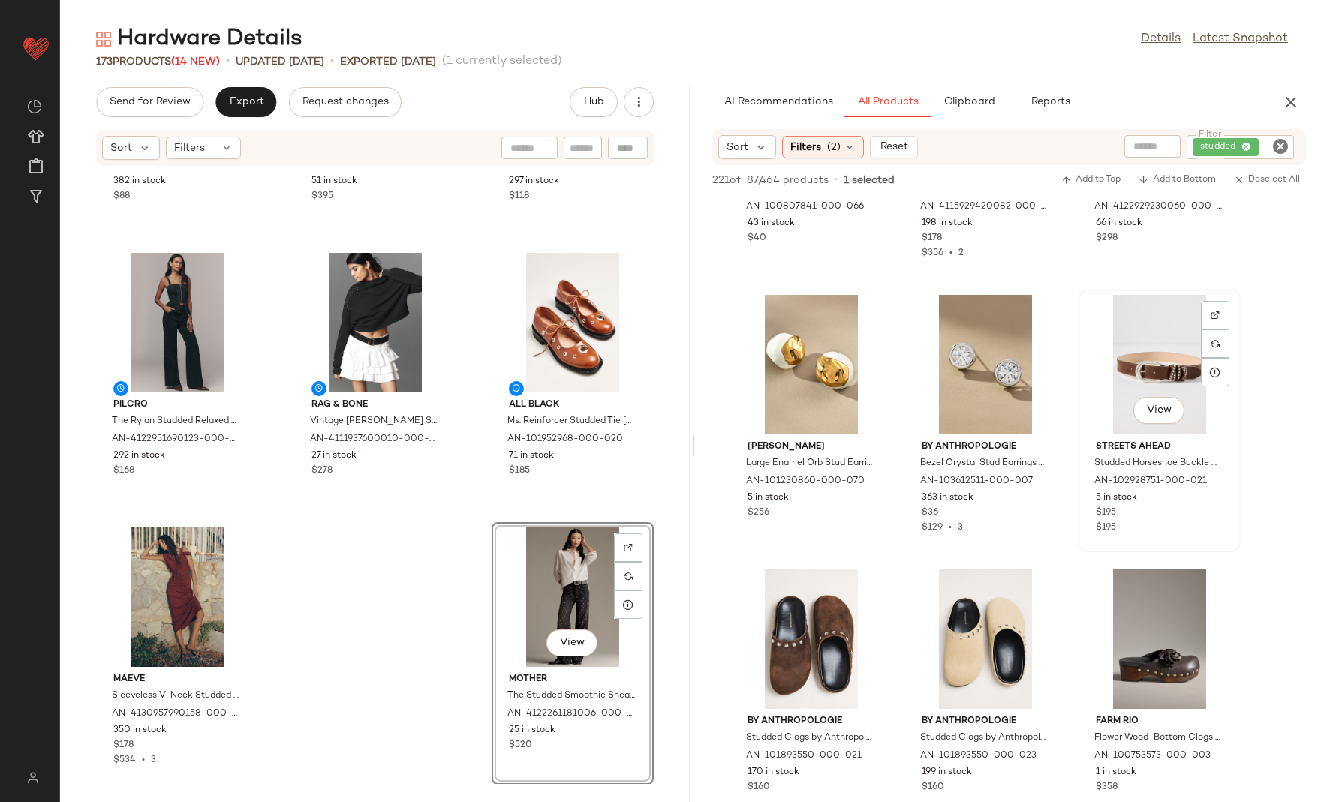
click at [1137, 356] on div "View" at bounding box center [1159, 365] width 152 height 140
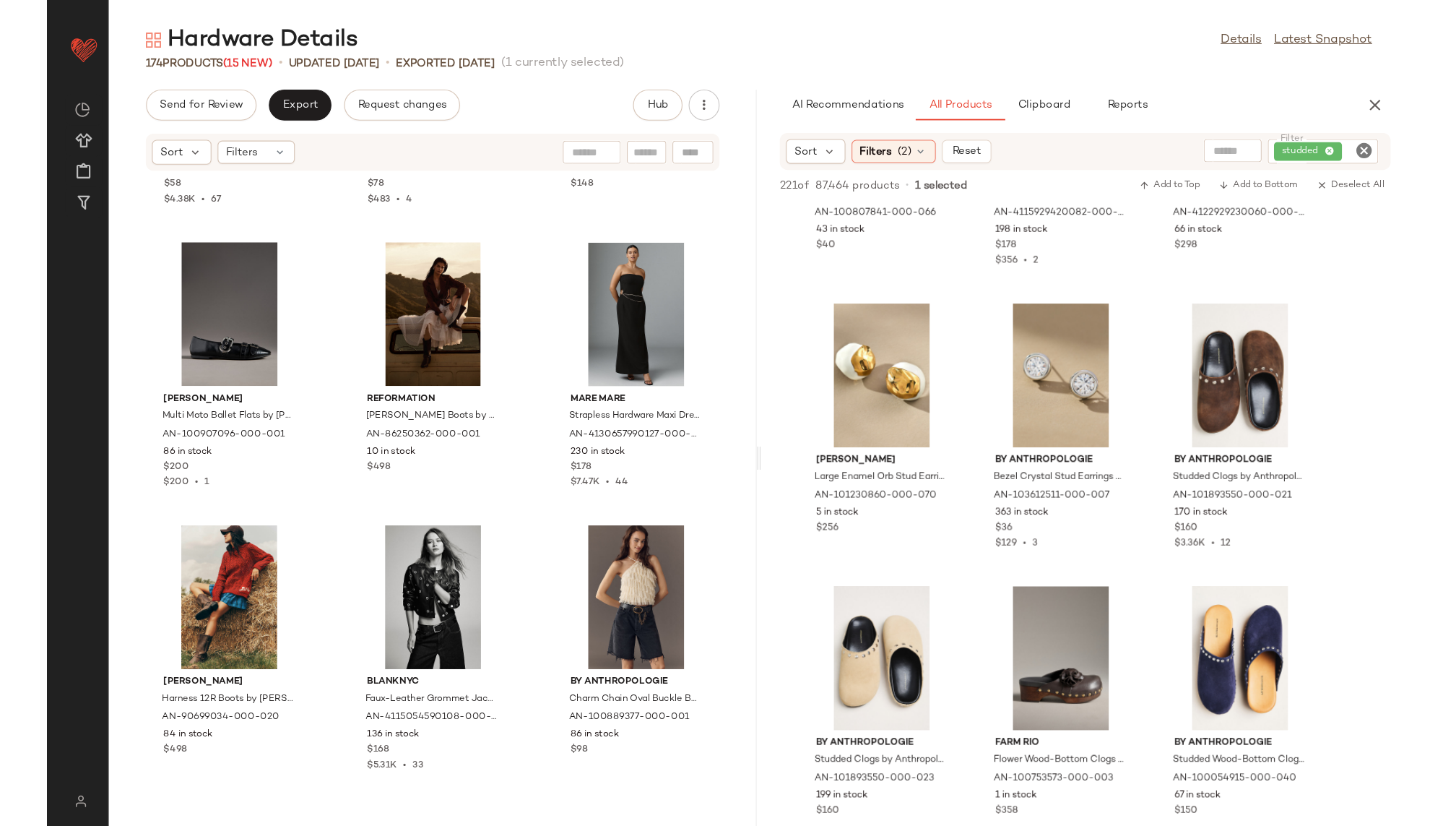
scroll to position [11137, 0]
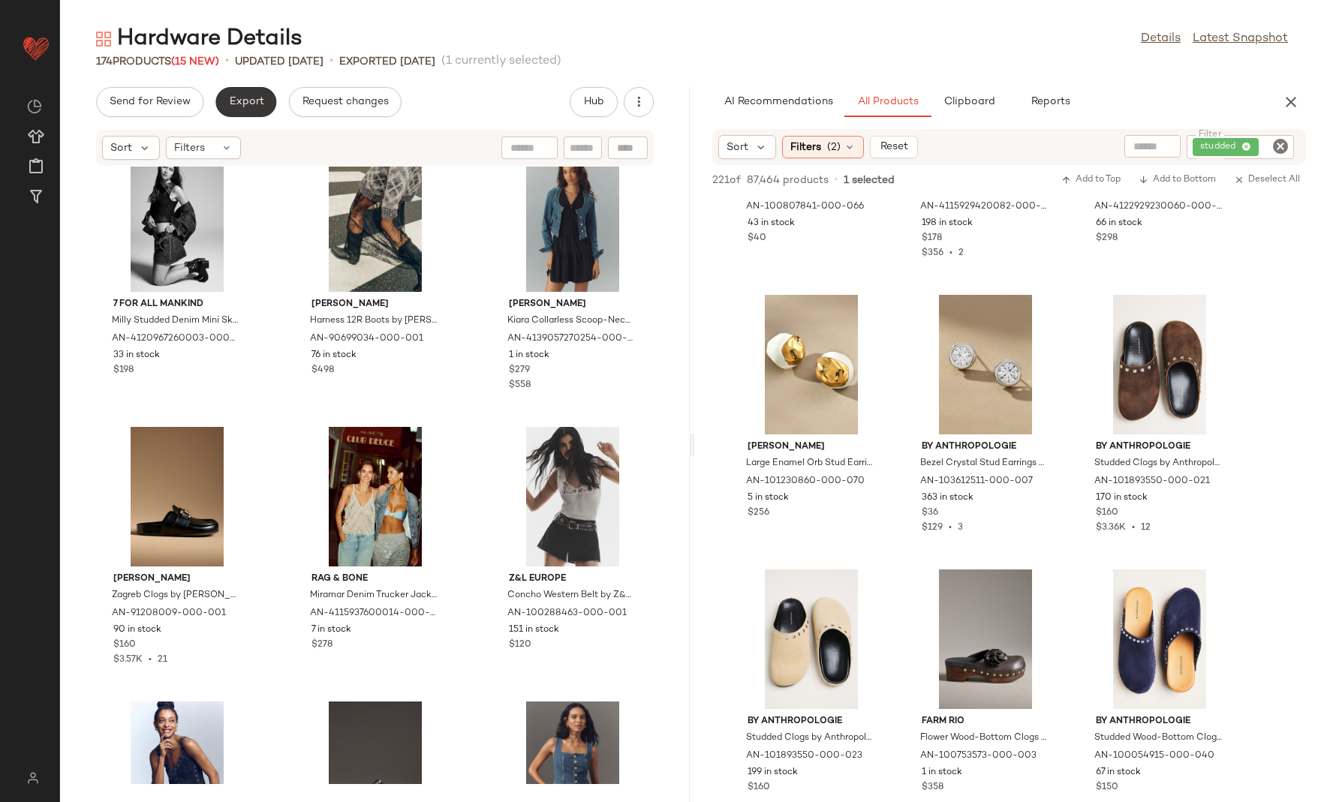
click at [245, 89] on button "Export" at bounding box center [245, 102] width 61 height 30
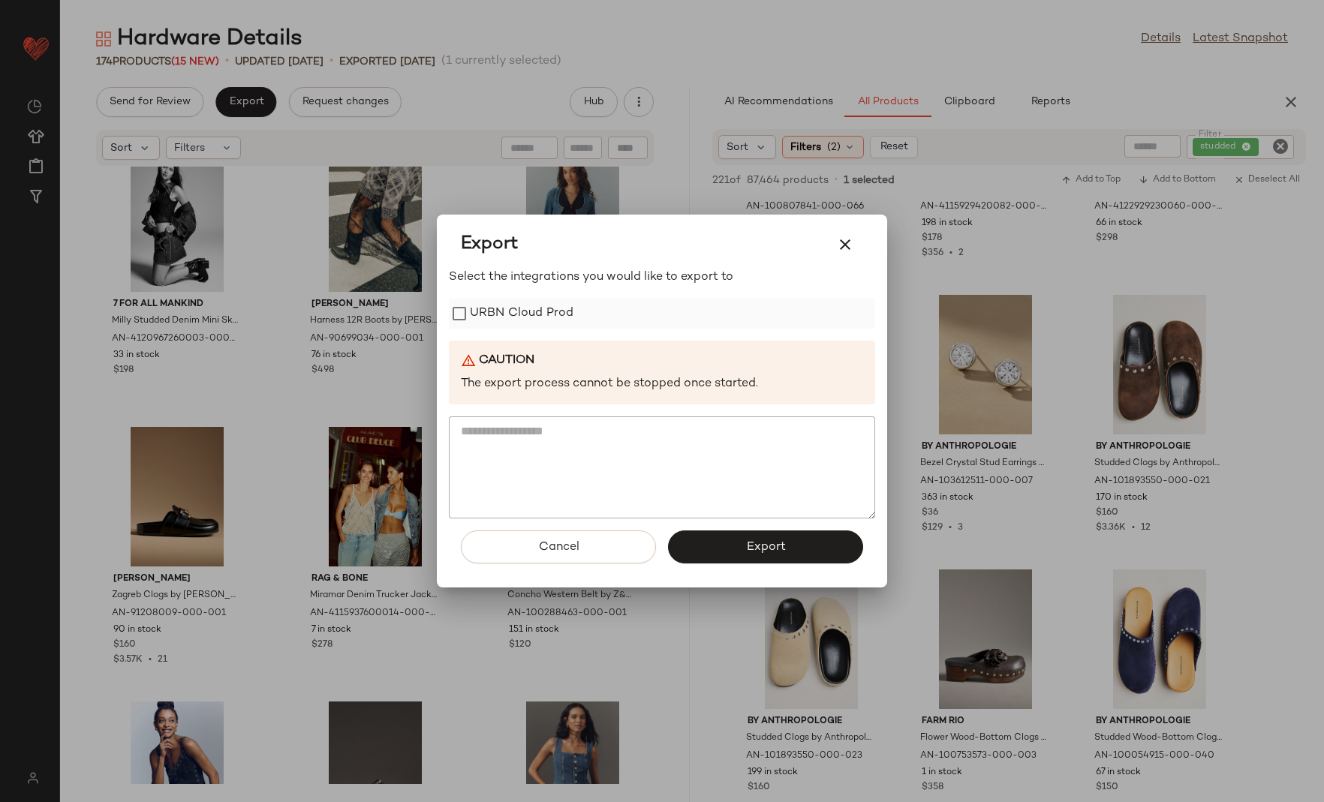
click at [509, 308] on label "URBN Cloud Prod" at bounding box center [522, 314] width 104 height 30
click at [761, 545] on span "Export" at bounding box center [765, 547] width 40 height 14
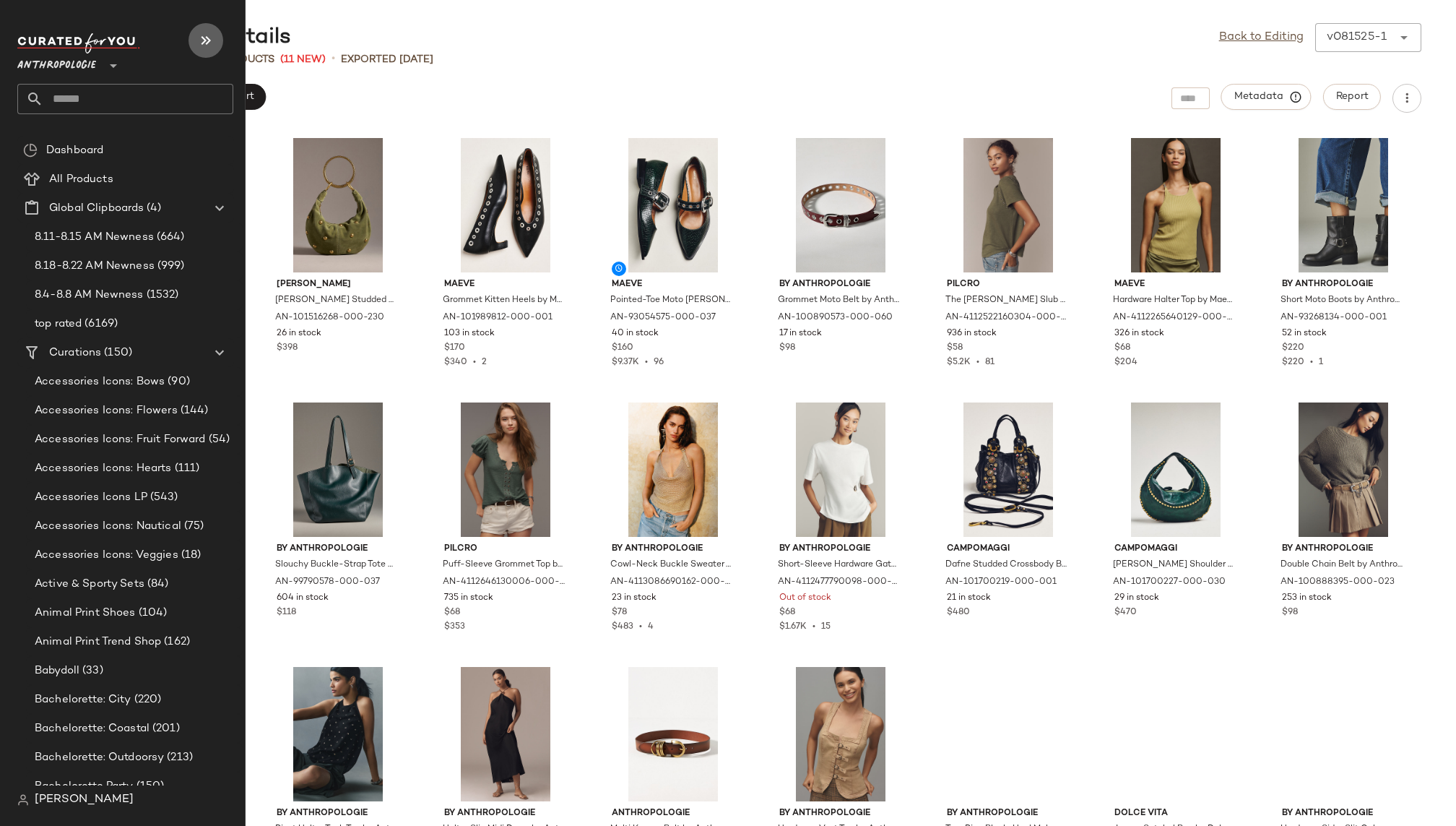
click at [212, 42] on icon "button" at bounding box center [206, 40] width 17 height 17
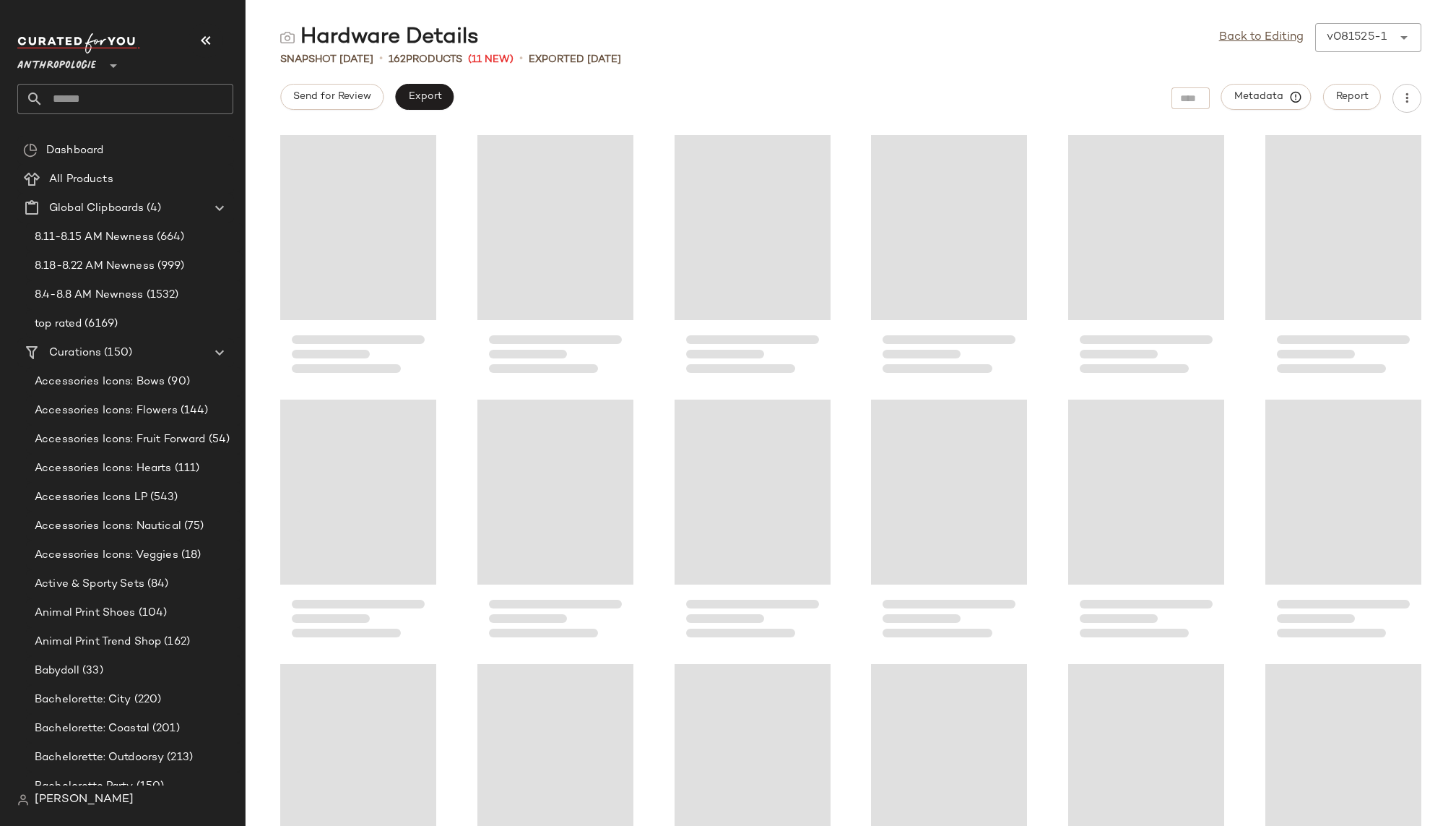
click at [143, 96] on input "text" at bounding box center [138, 99] width 190 height 31
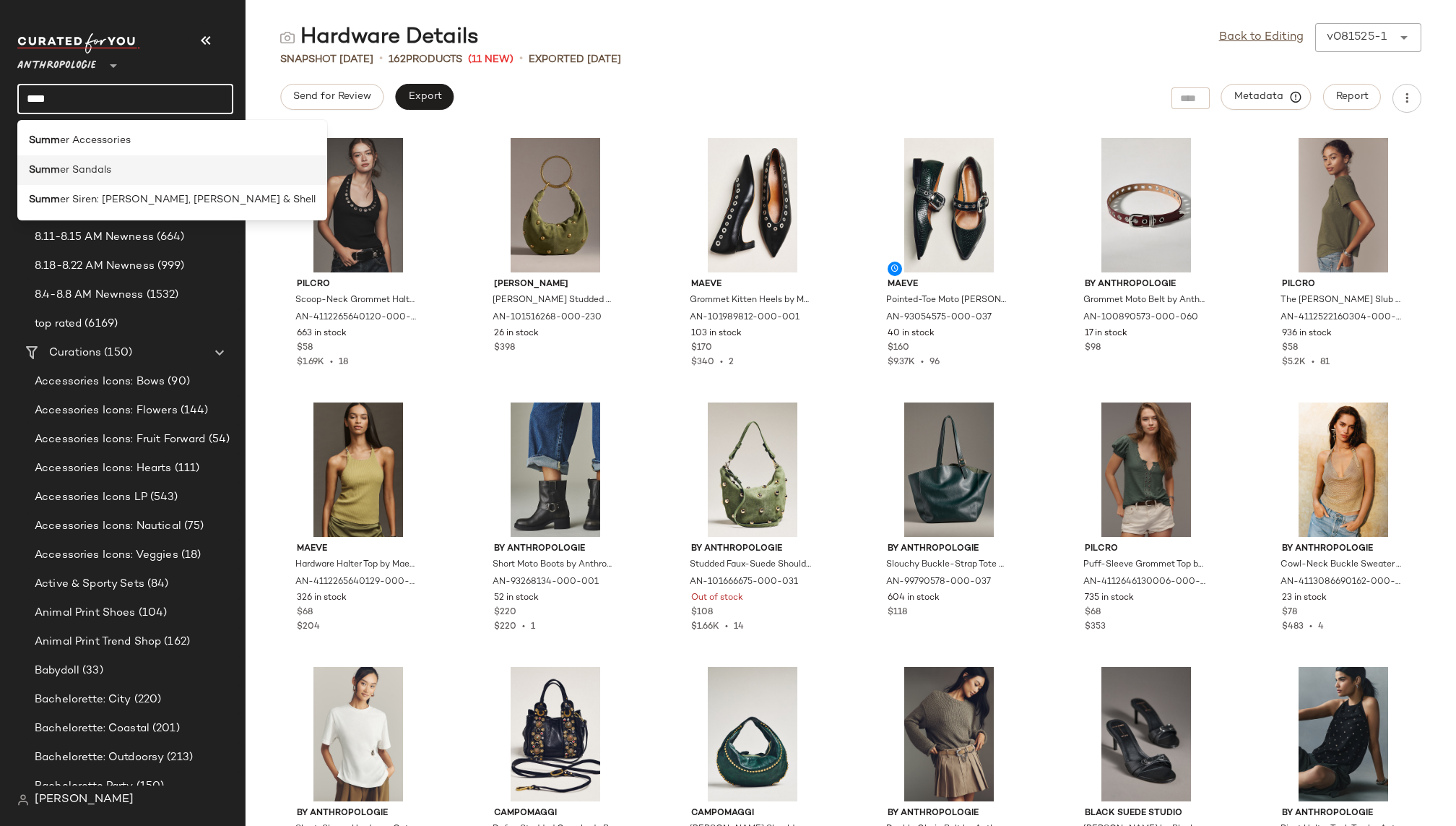
type input "****"
click at [103, 168] on span "er Sandals" at bounding box center [85, 170] width 51 height 15
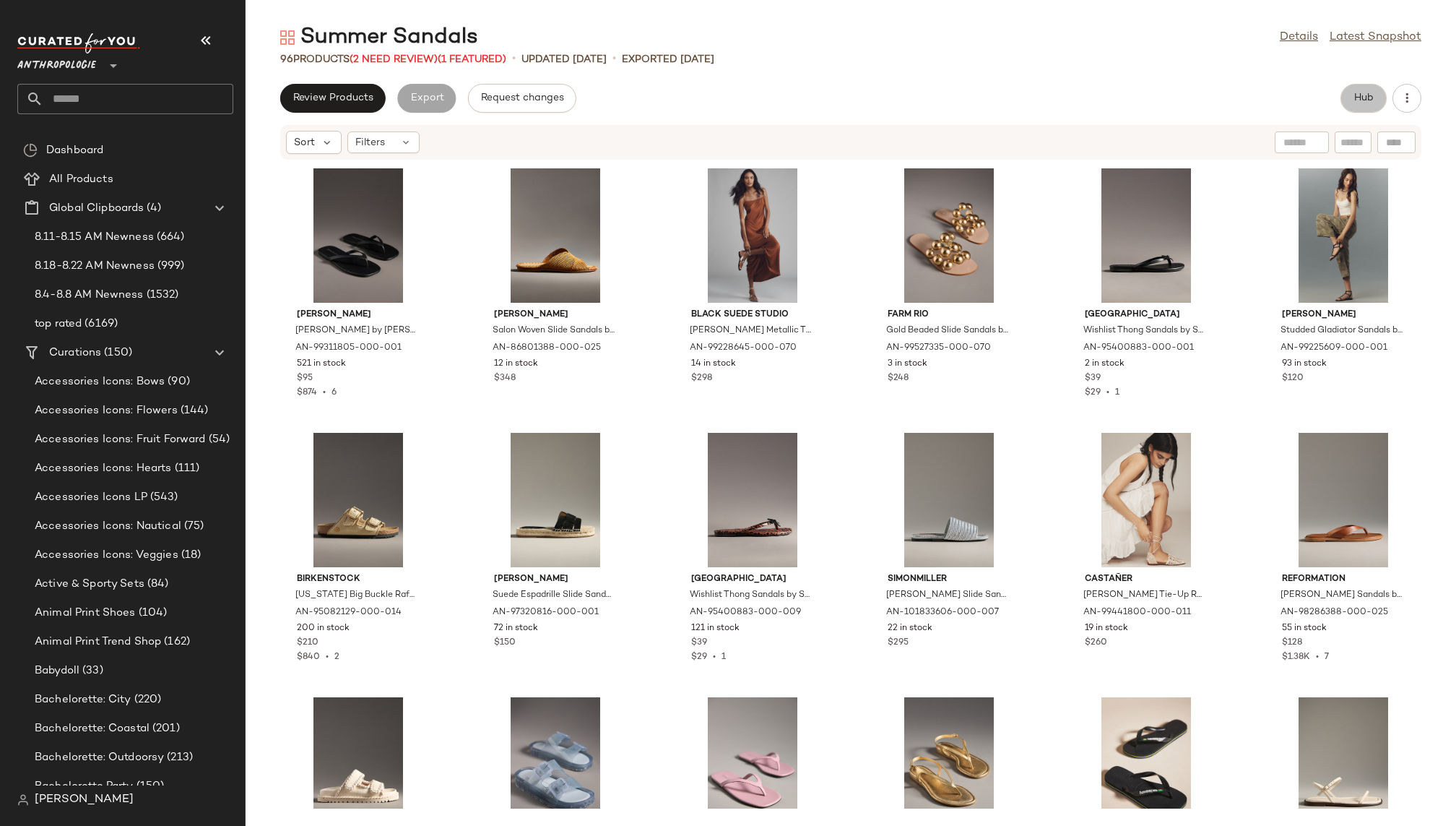
click at [1353, 86] on button "Hub" at bounding box center [1364, 98] width 46 height 29
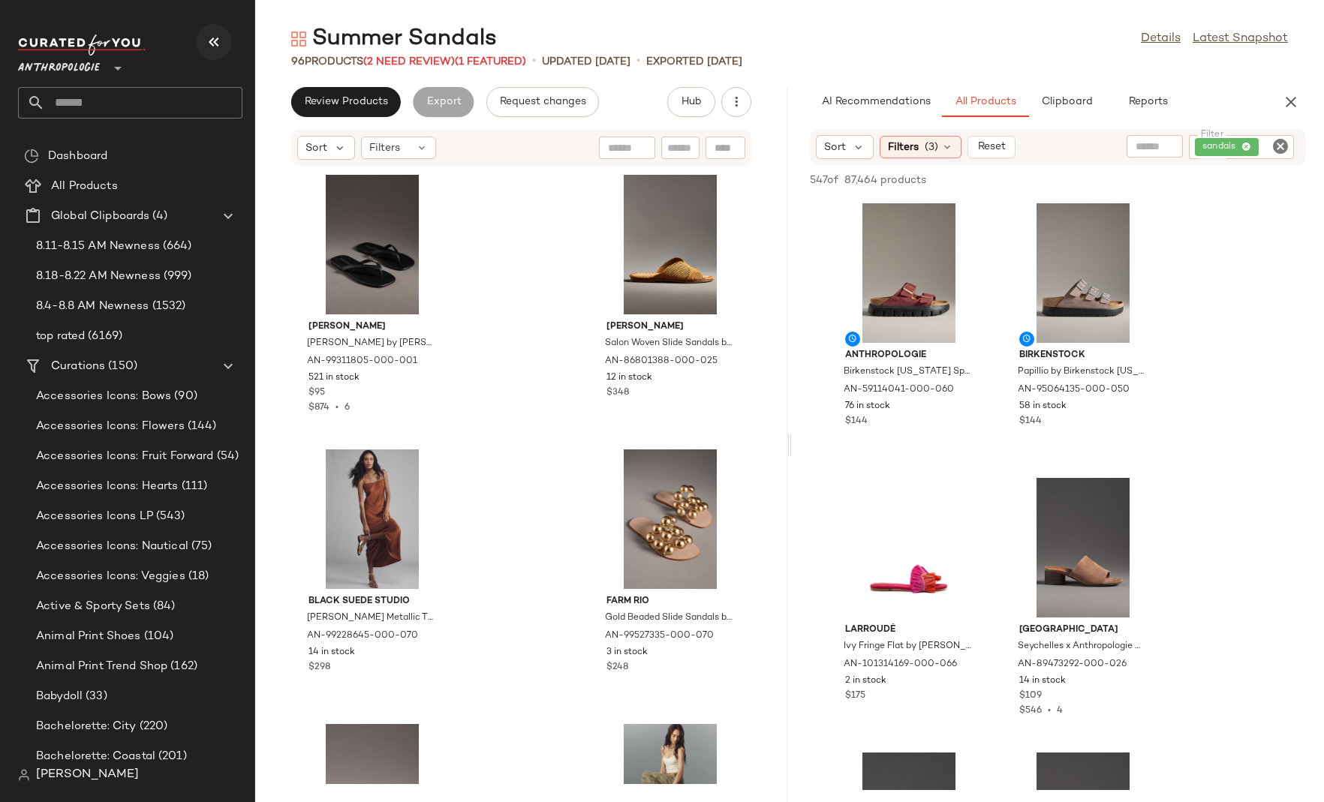
click at [215, 37] on icon "button" at bounding box center [214, 42] width 18 height 18
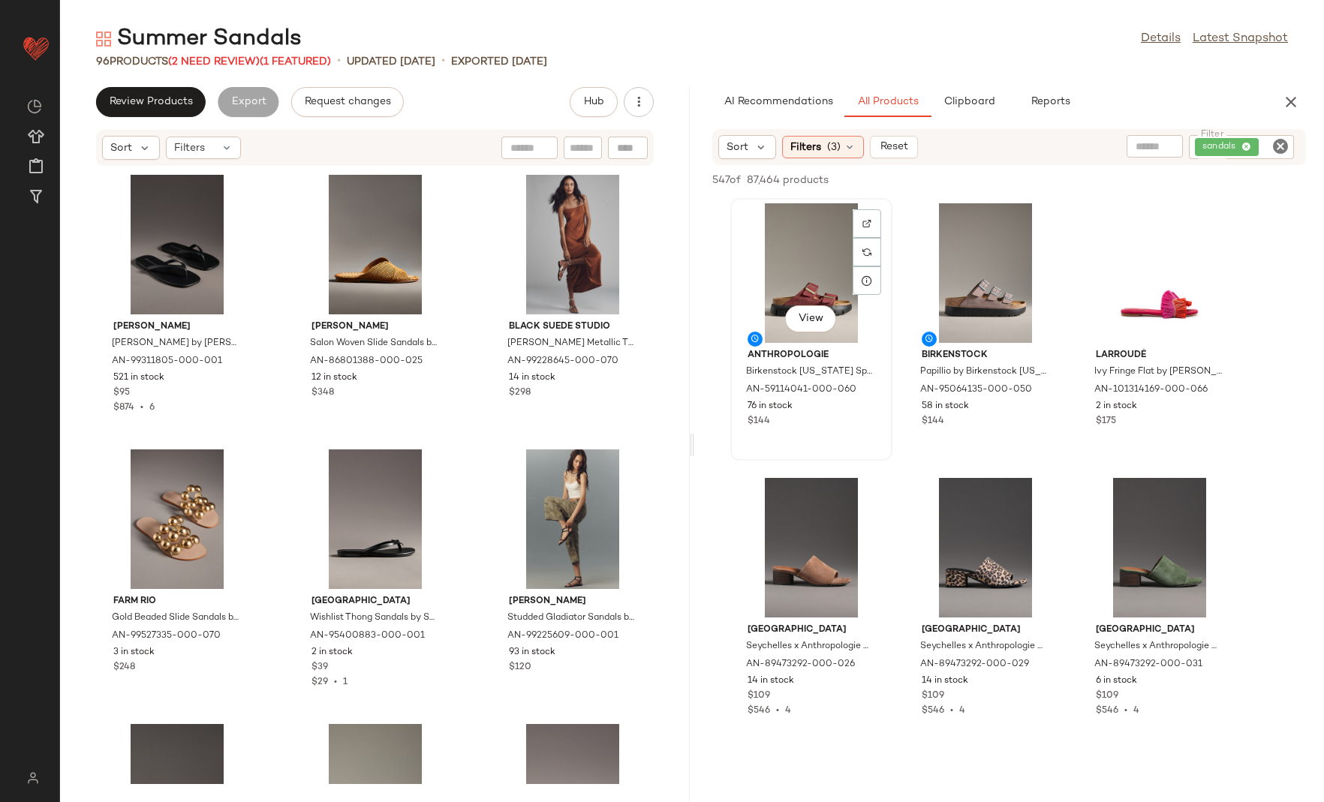
click at [782, 253] on div "View" at bounding box center [811, 273] width 152 height 140
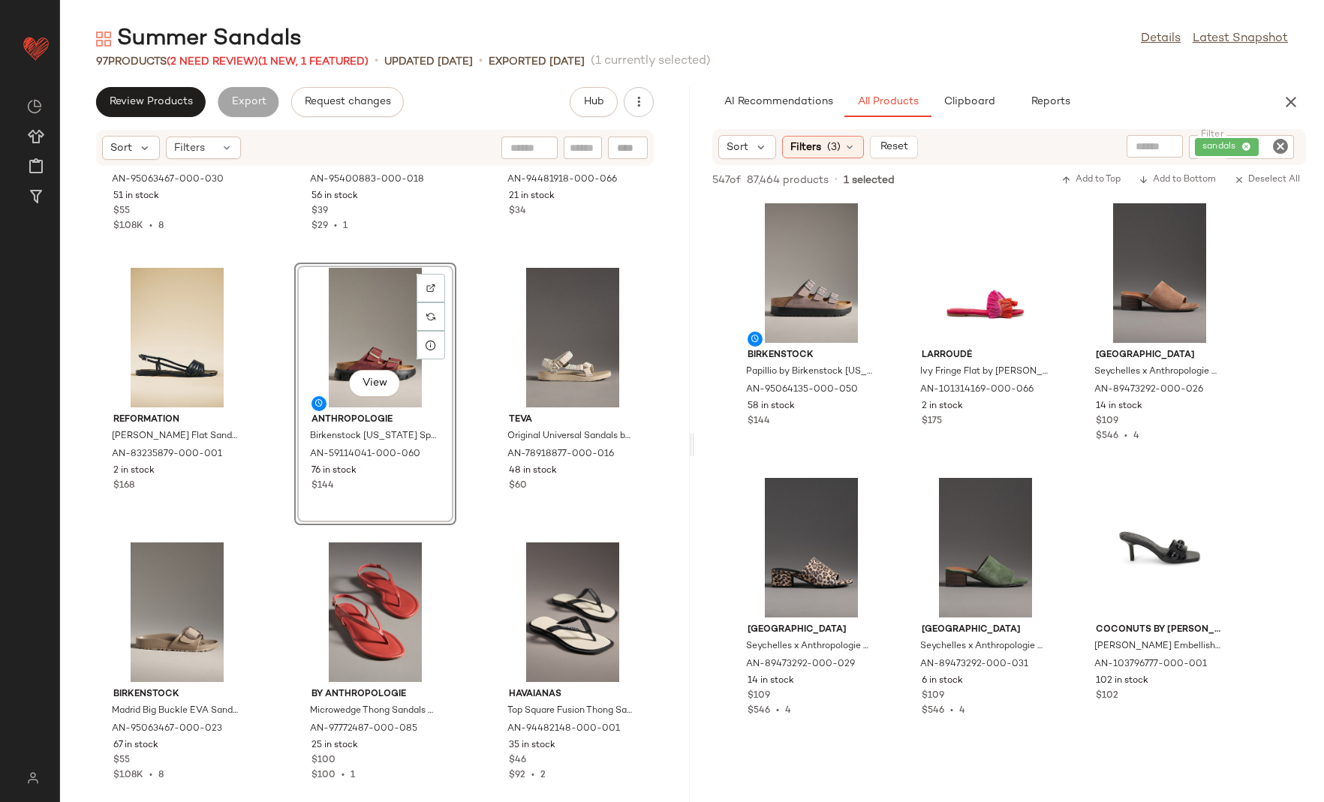
scroll to position [3908, 0]
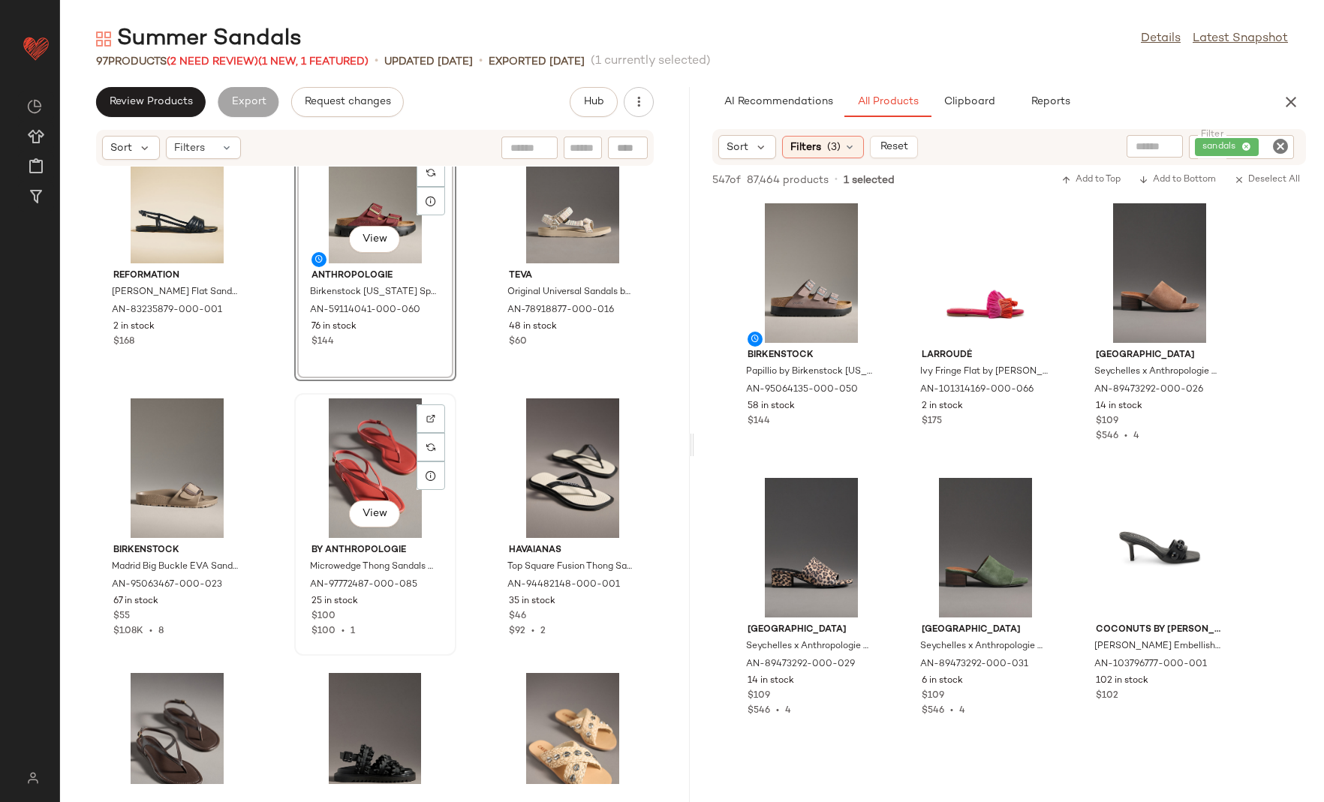
click at [331, 465] on div "View" at bounding box center [375, 468] width 152 height 140
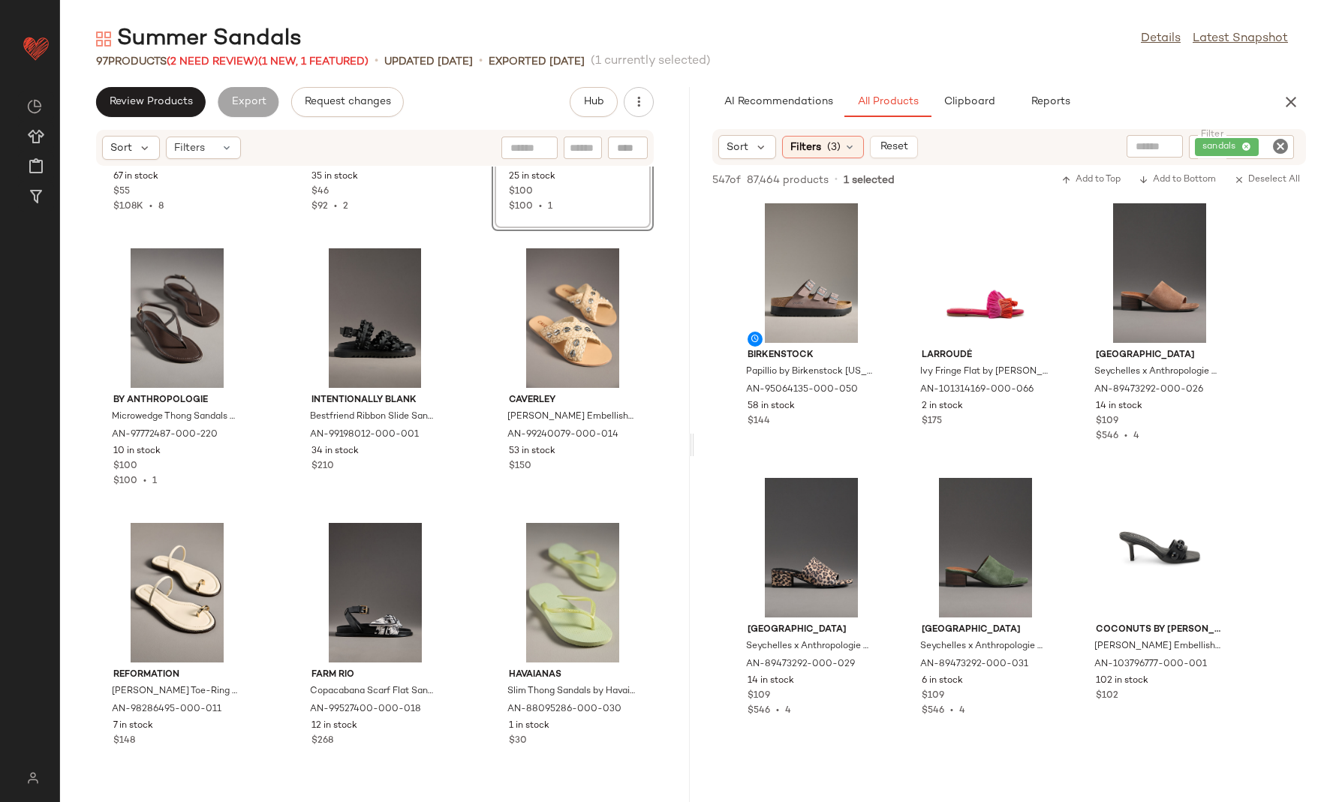
scroll to position [4356, 0]
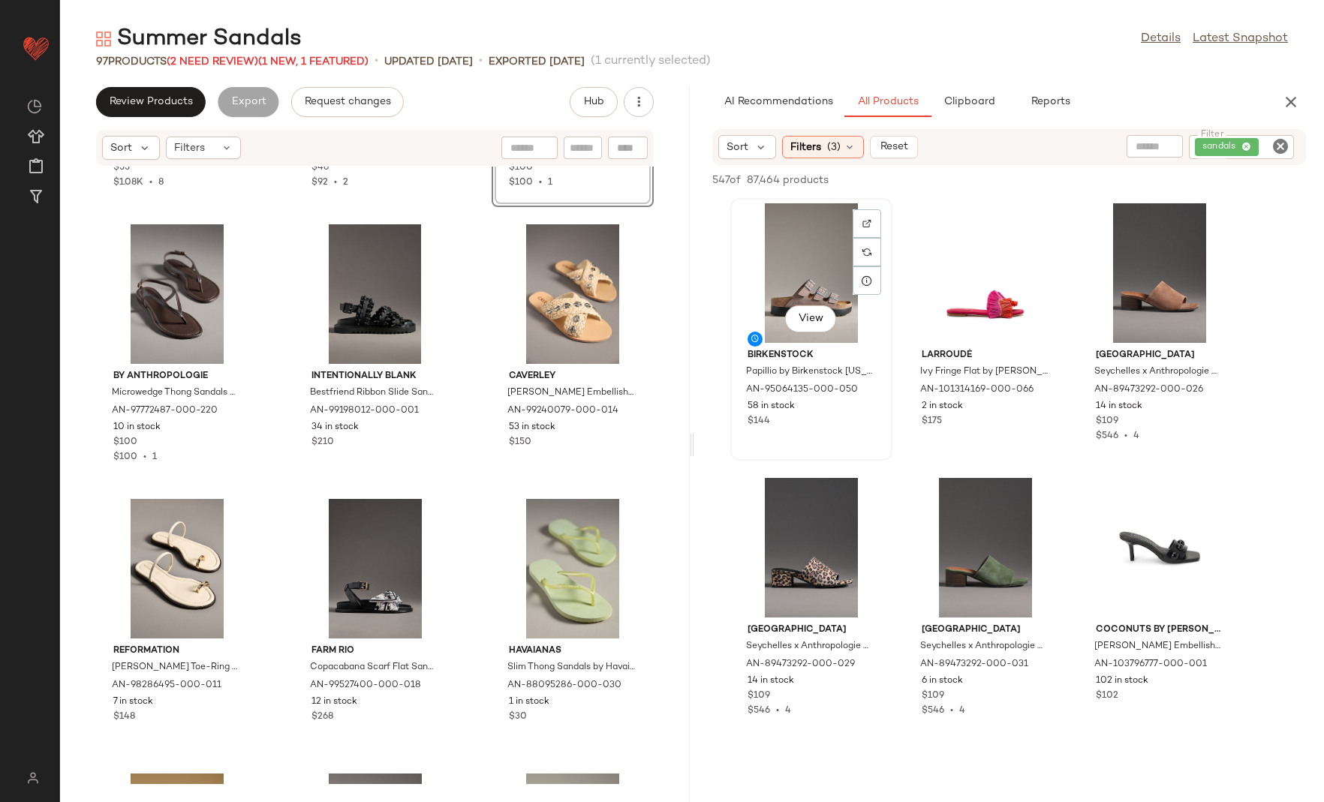
click at [775, 271] on div "View" at bounding box center [811, 273] width 152 height 140
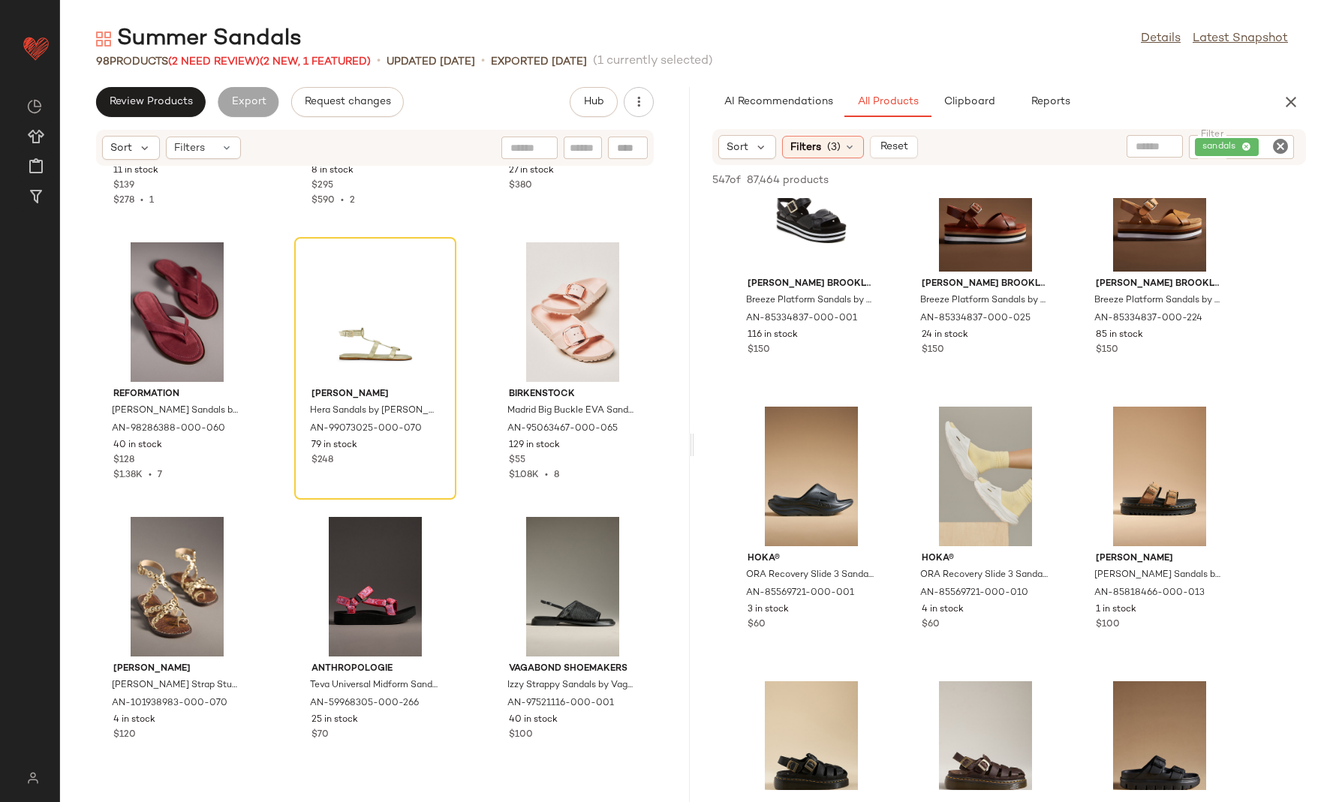
scroll to position [5727, 0]
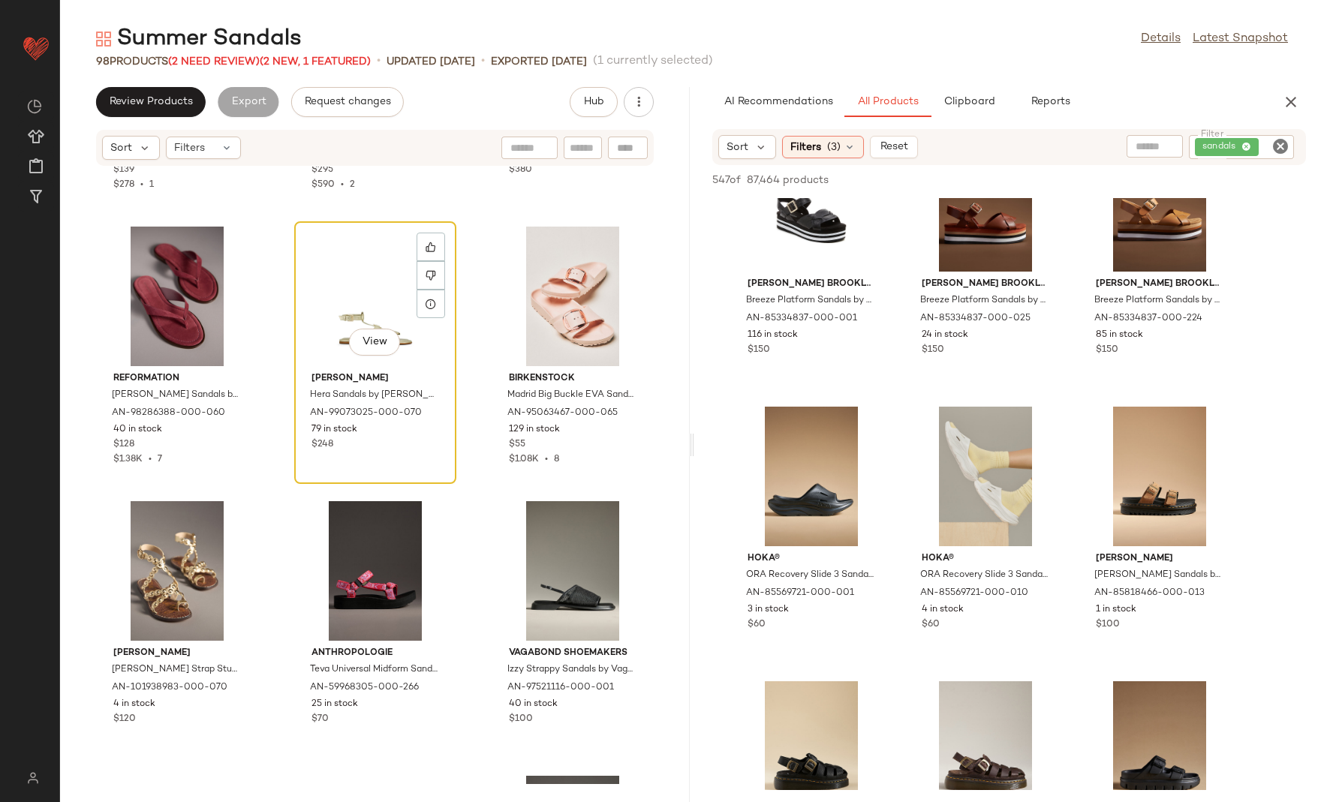
click at [348, 287] on div "View" at bounding box center [375, 297] width 152 height 140
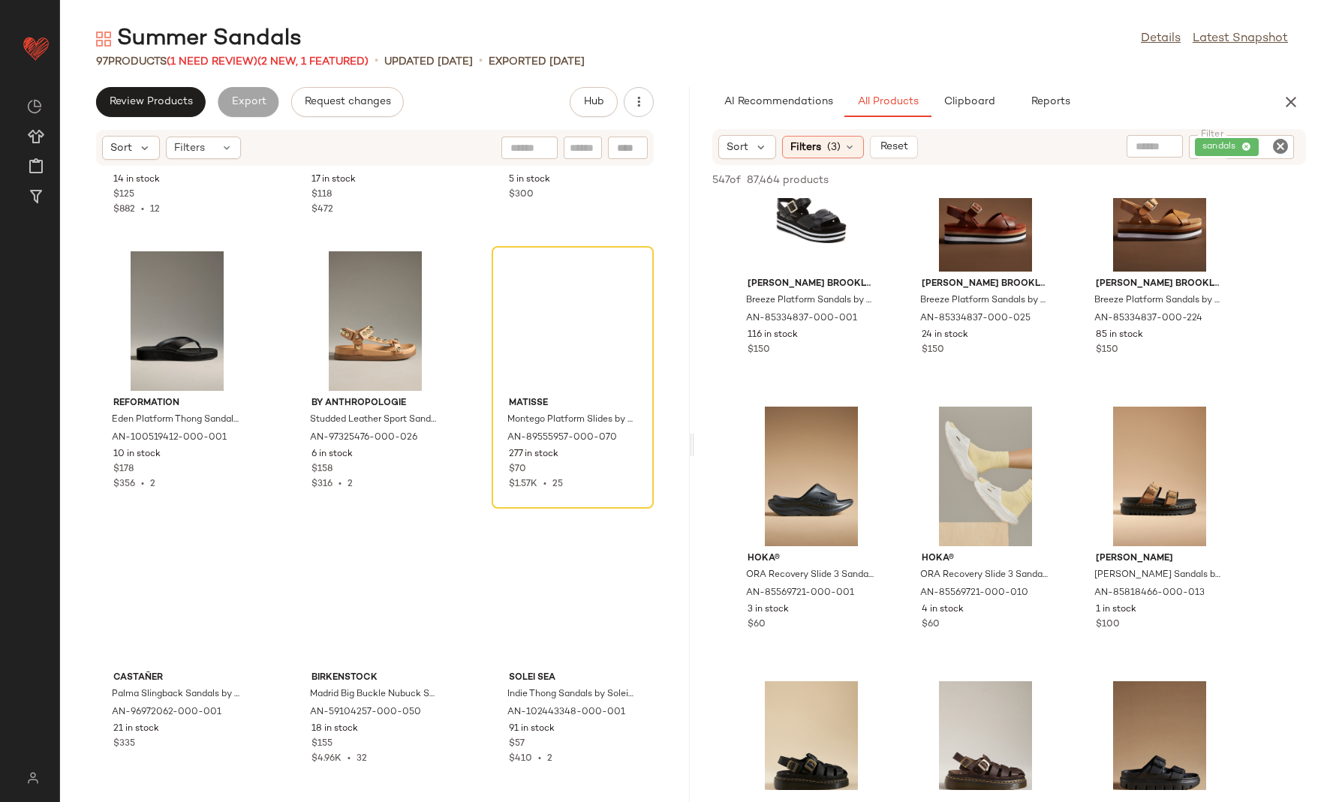
scroll to position [7922, 0]
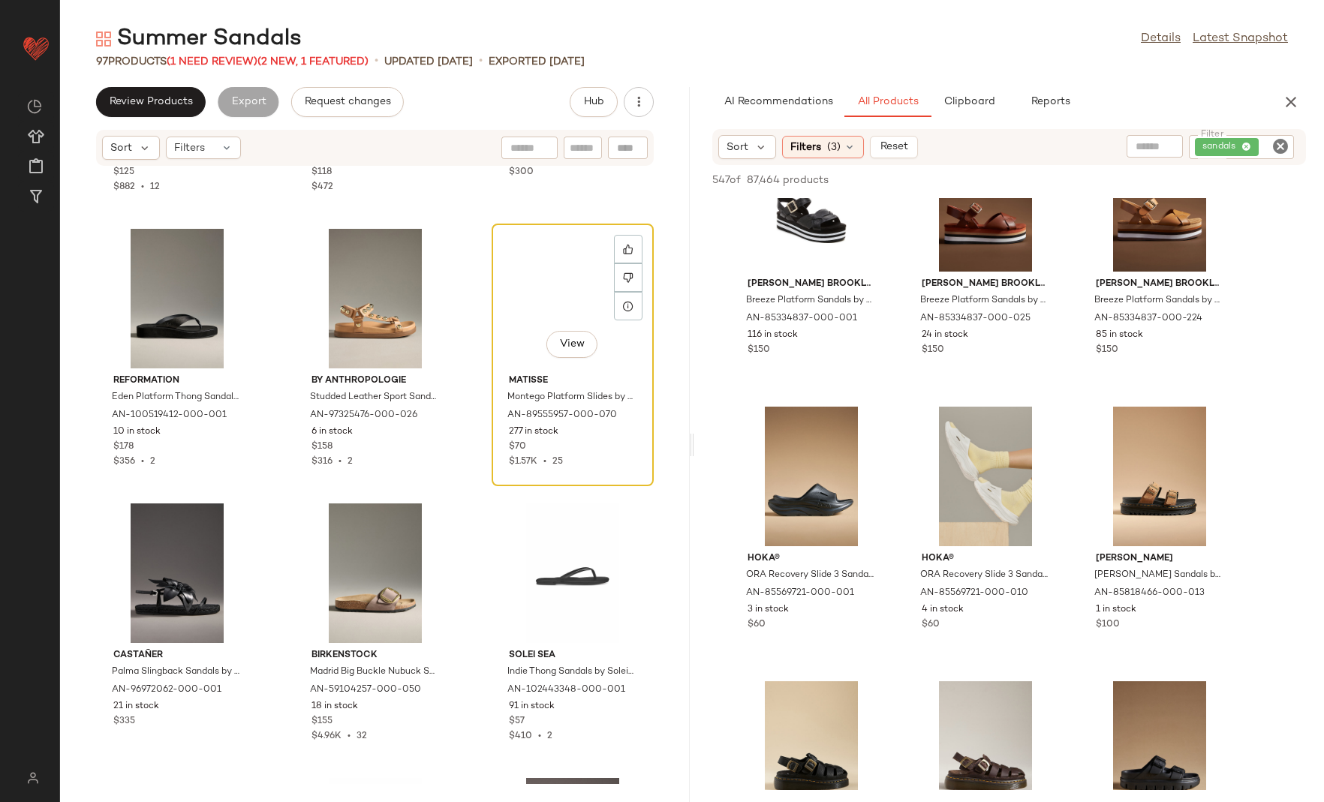
click at [508, 278] on div "View" at bounding box center [573, 299] width 152 height 140
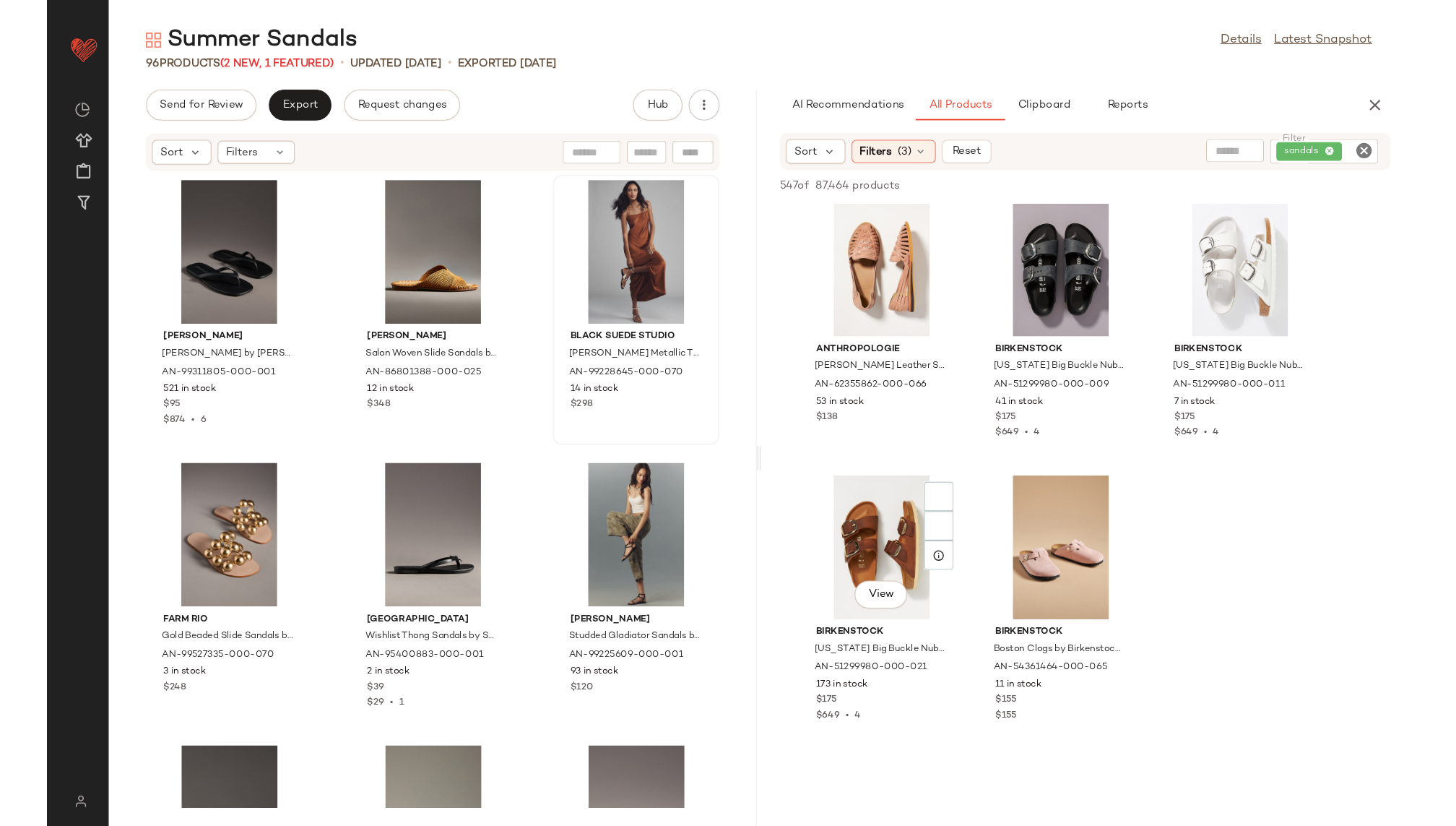
scroll to position [48460, 0]
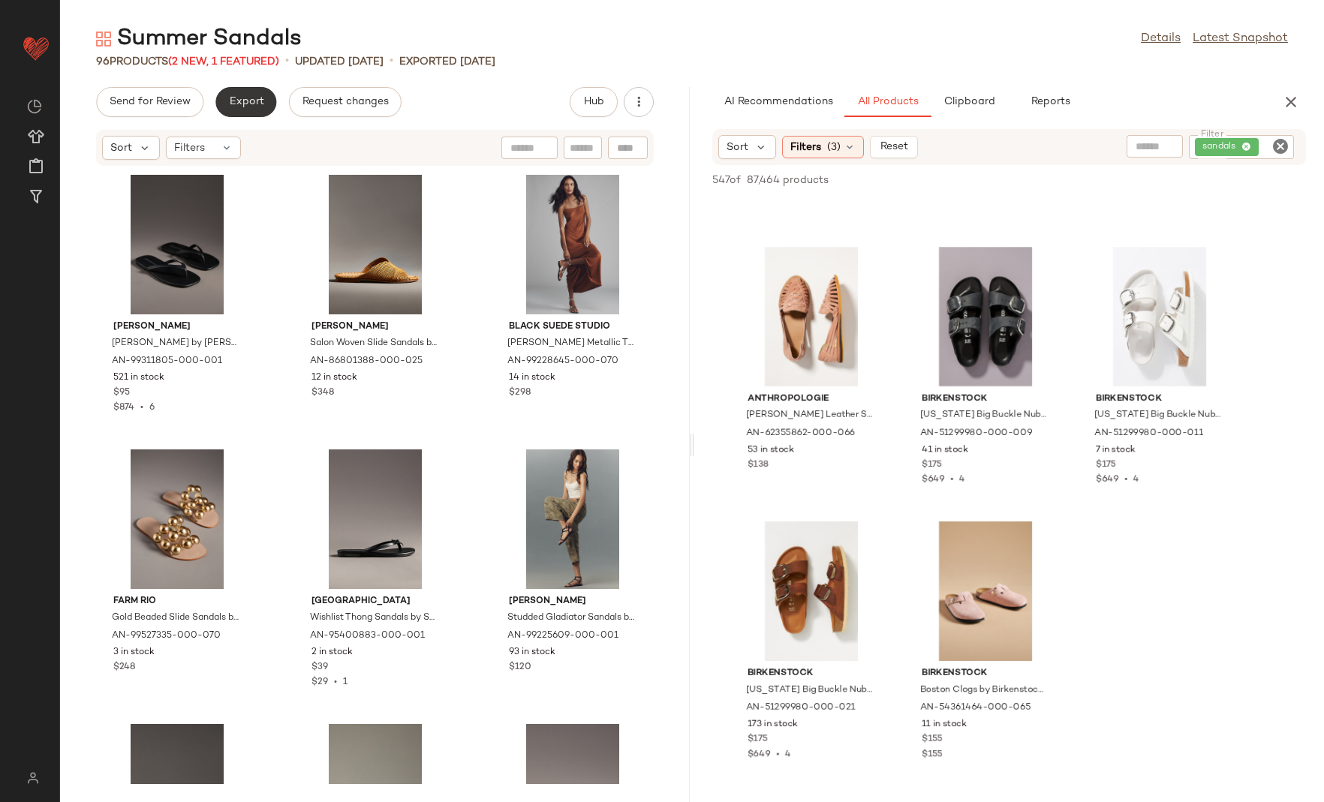
click at [242, 95] on button "Export" at bounding box center [245, 102] width 61 height 30
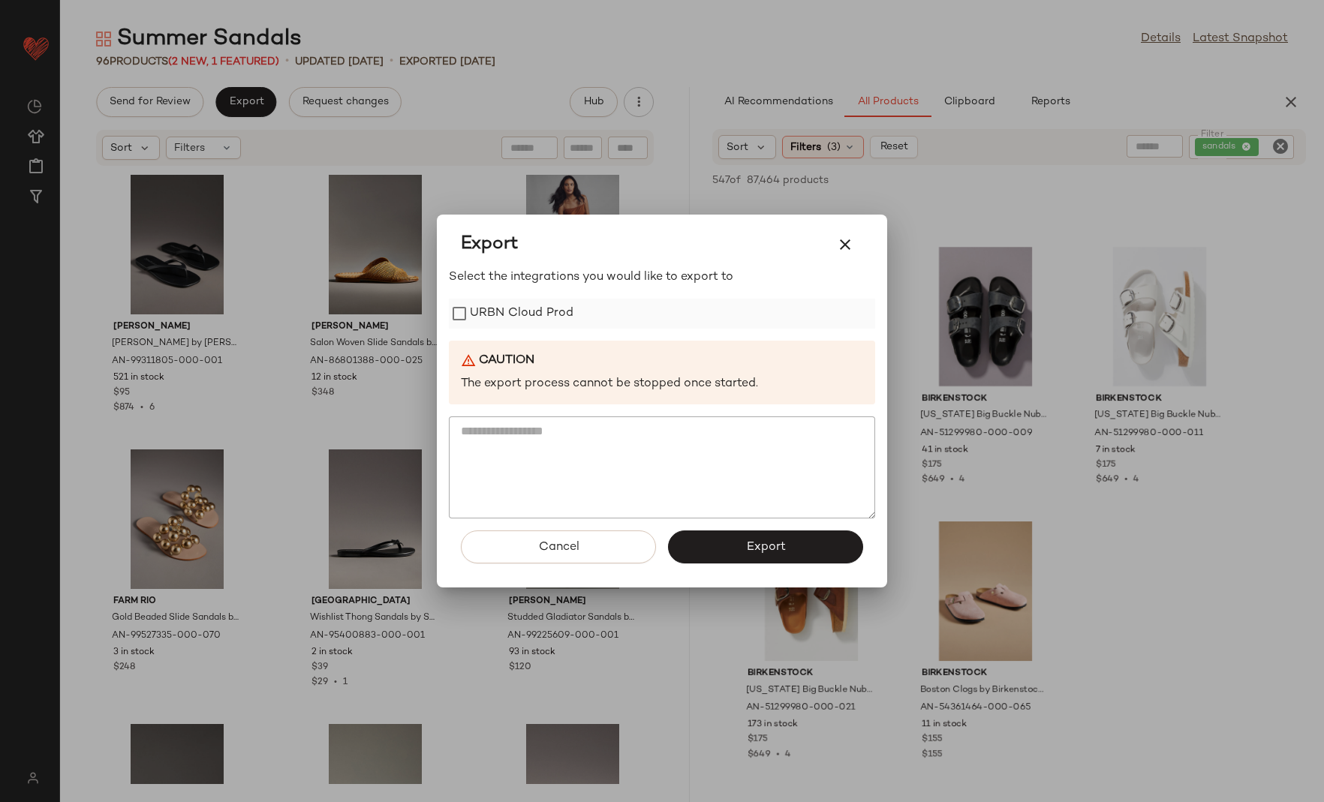
click at [501, 303] on label "URBN Cloud Prod" at bounding box center [522, 314] width 104 height 30
click at [734, 546] on button "Export" at bounding box center [765, 546] width 195 height 33
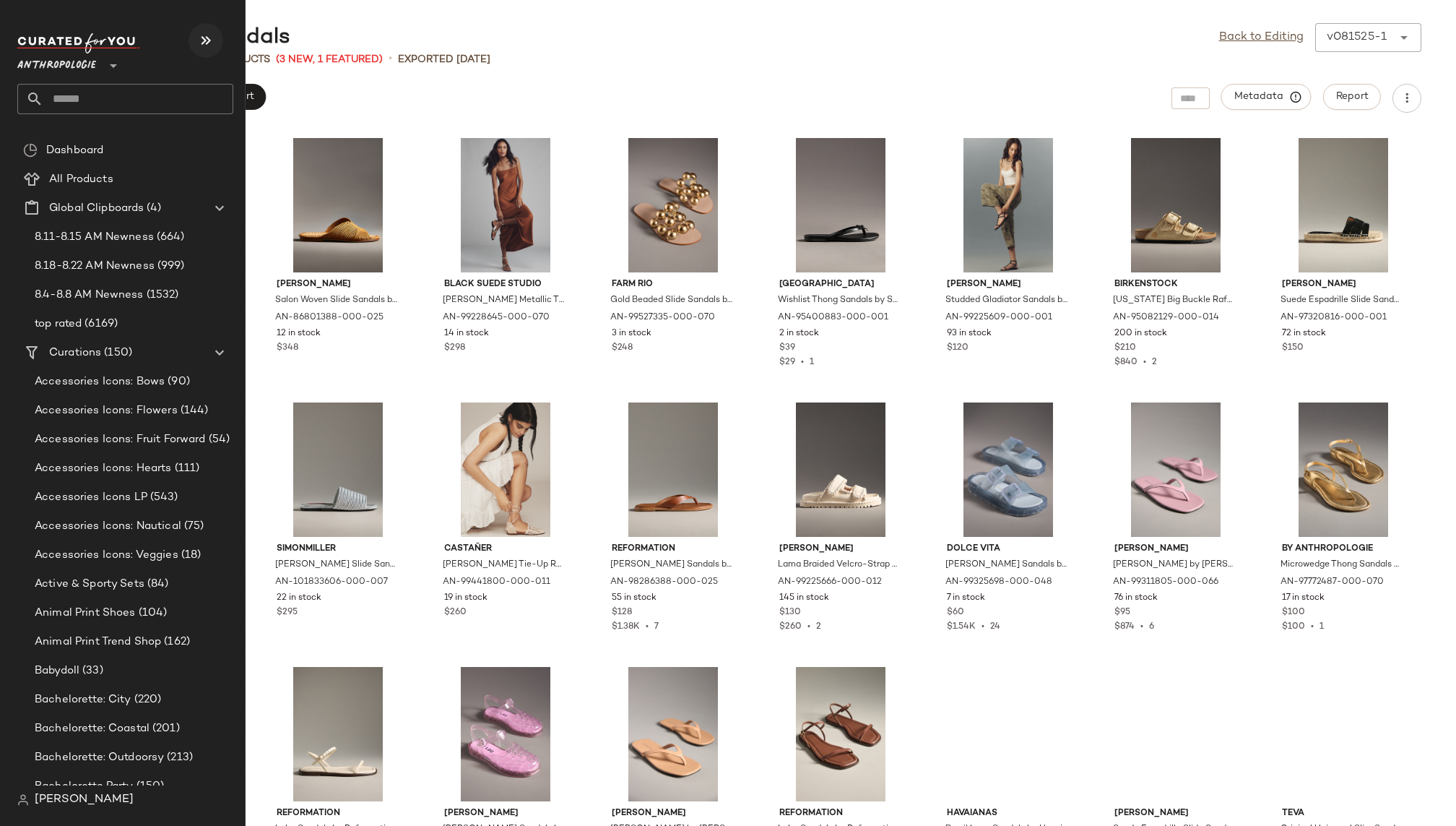
click at [207, 39] on icon "button" at bounding box center [206, 40] width 17 height 17
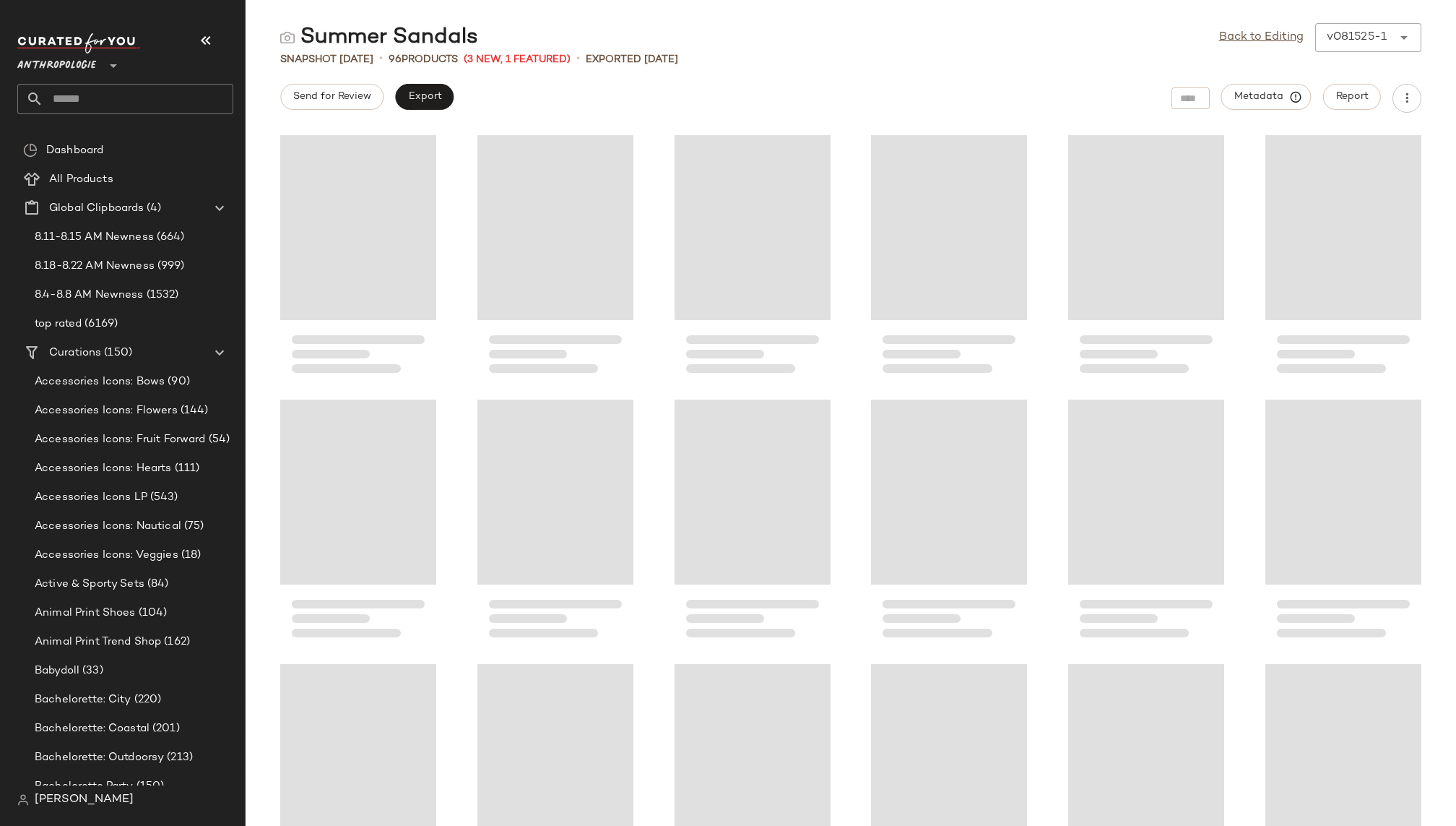
click at [124, 97] on input "text" at bounding box center [138, 99] width 190 height 31
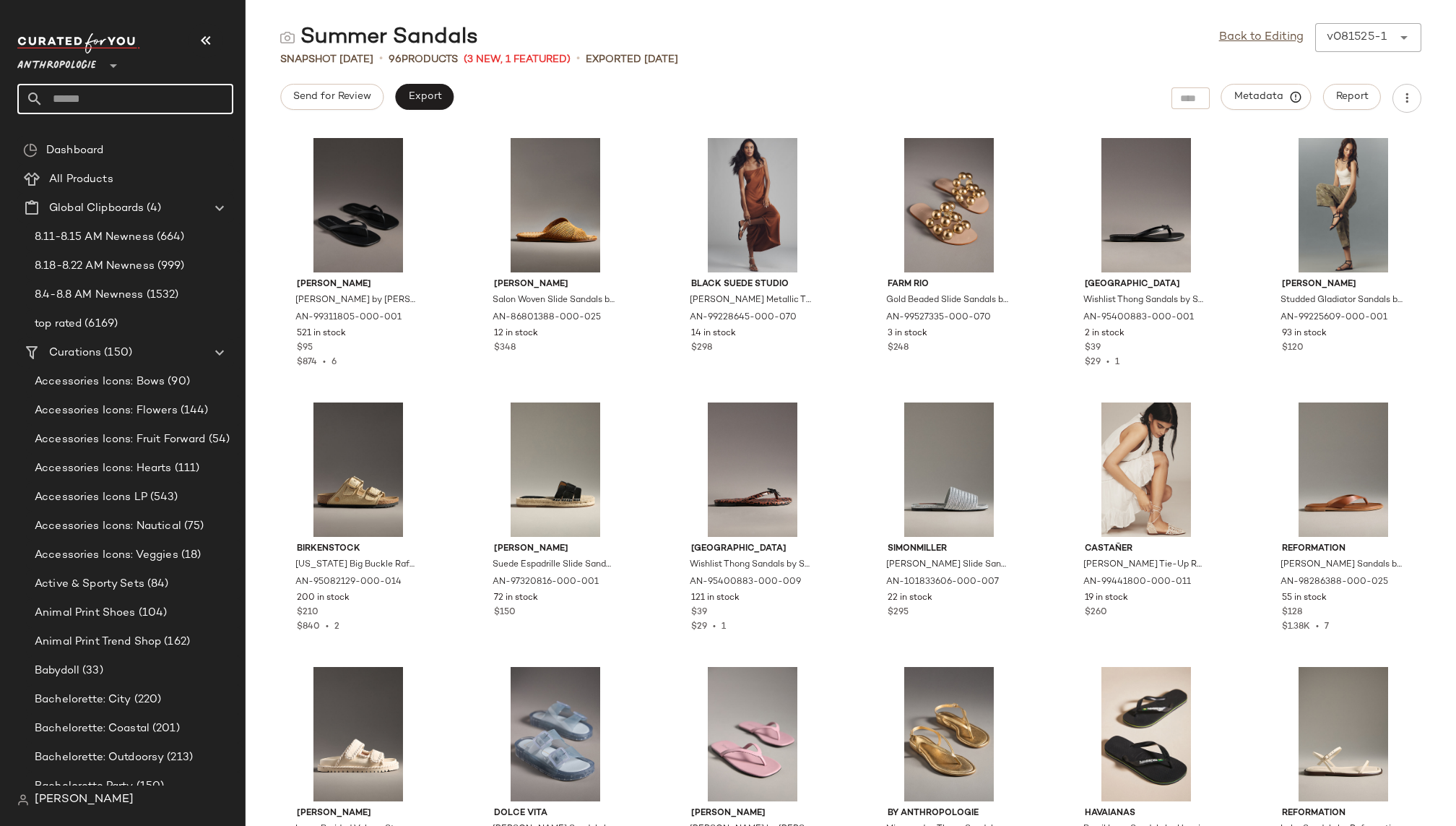
type input "*"
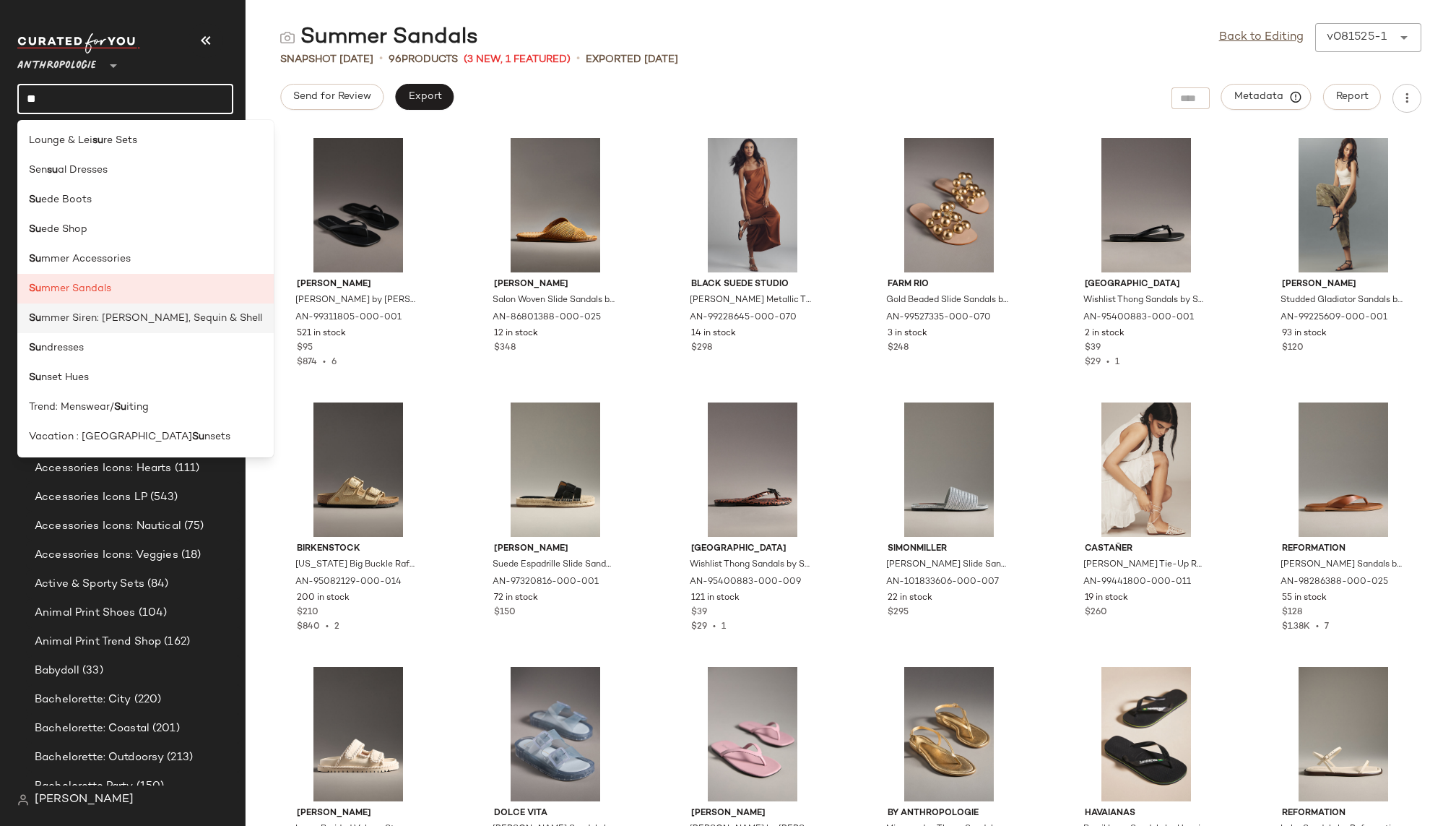
type input "**"
click at [69, 318] on span "mmer Siren: Shimmer, Sequin & Shell" at bounding box center [152, 319] width 221 height 15
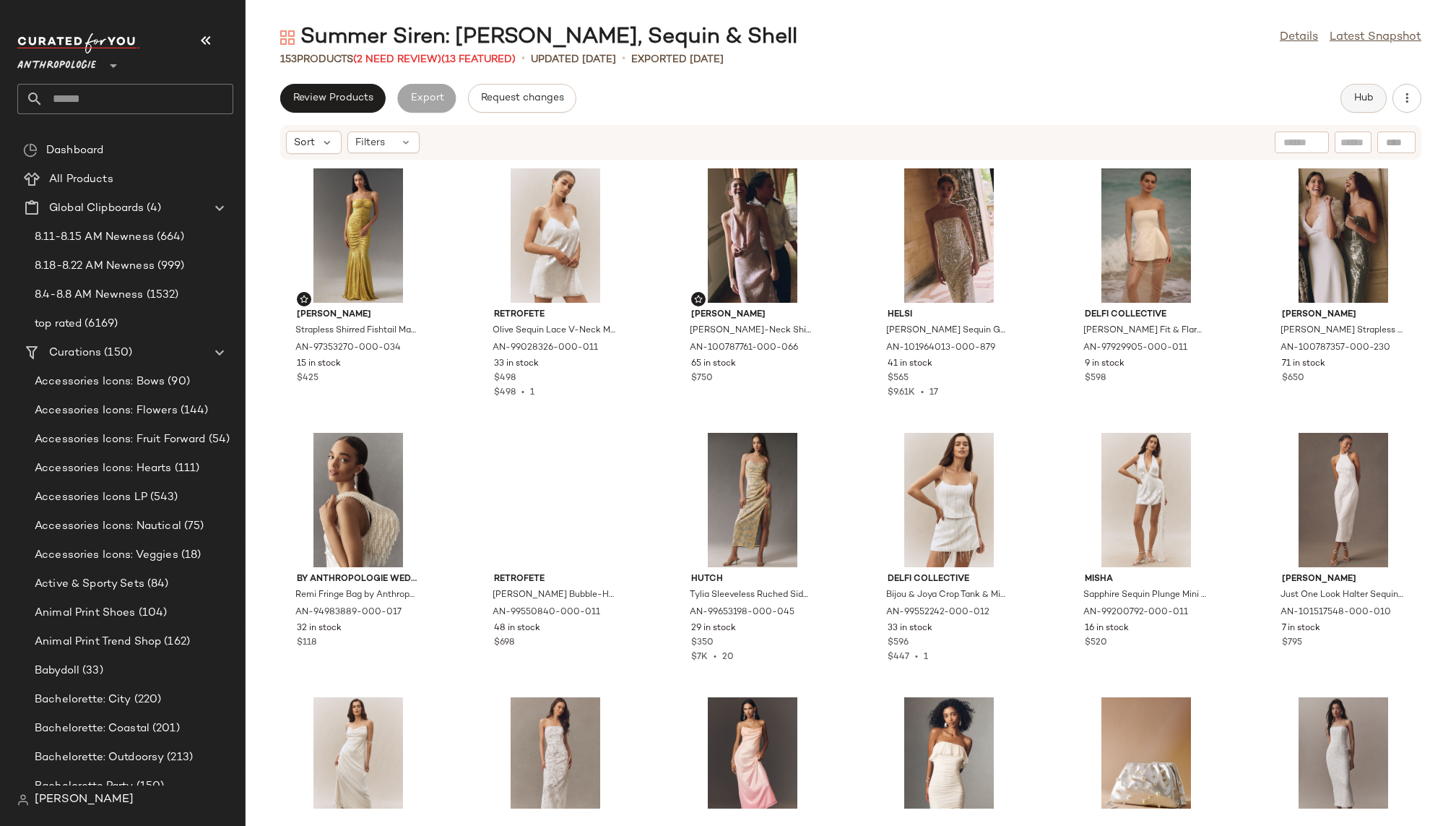
click at [1358, 93] on span "Hub" at bounding box center [1363, 98] width 20 height 12
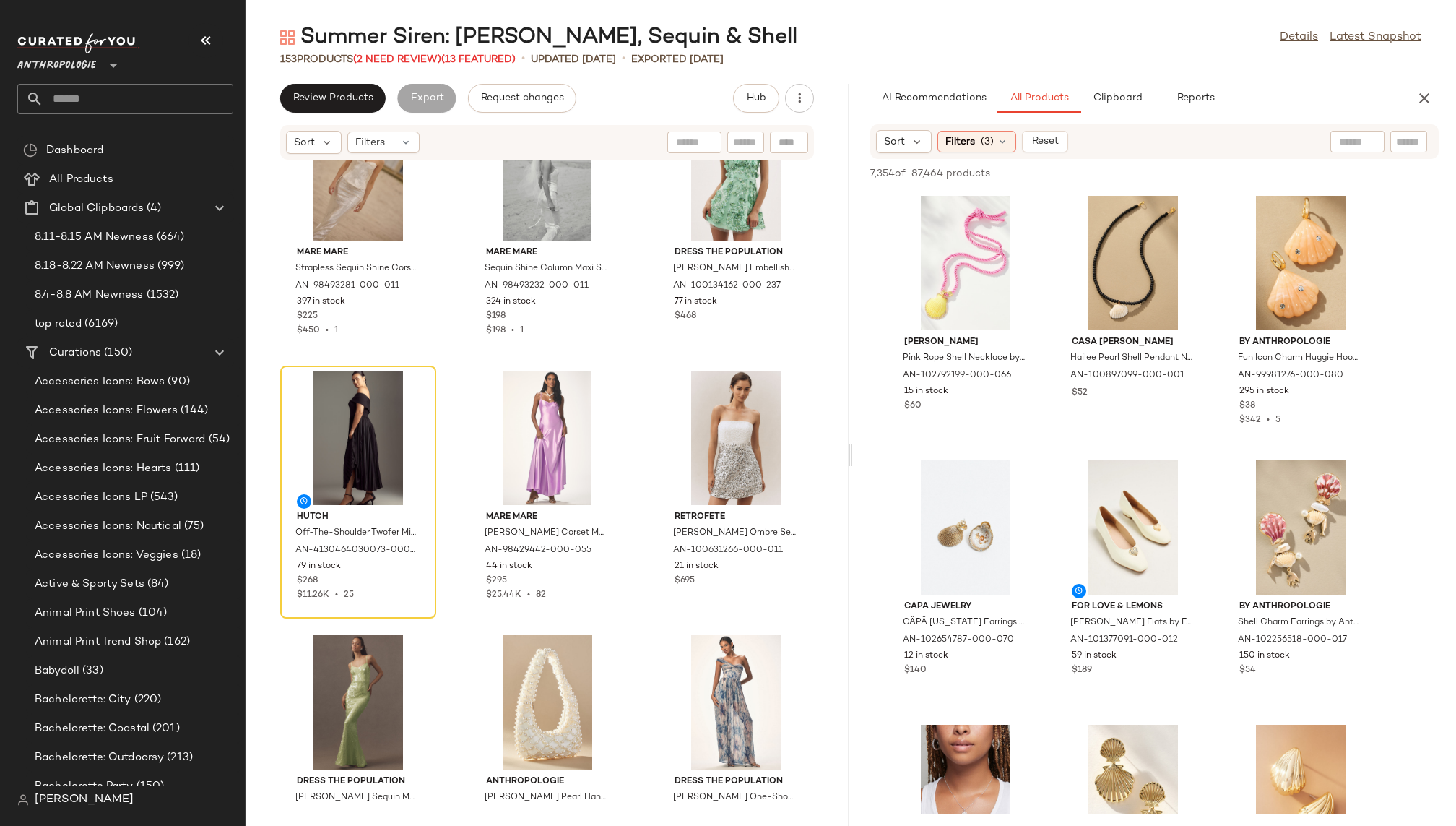
scroll to position [4072, 0]
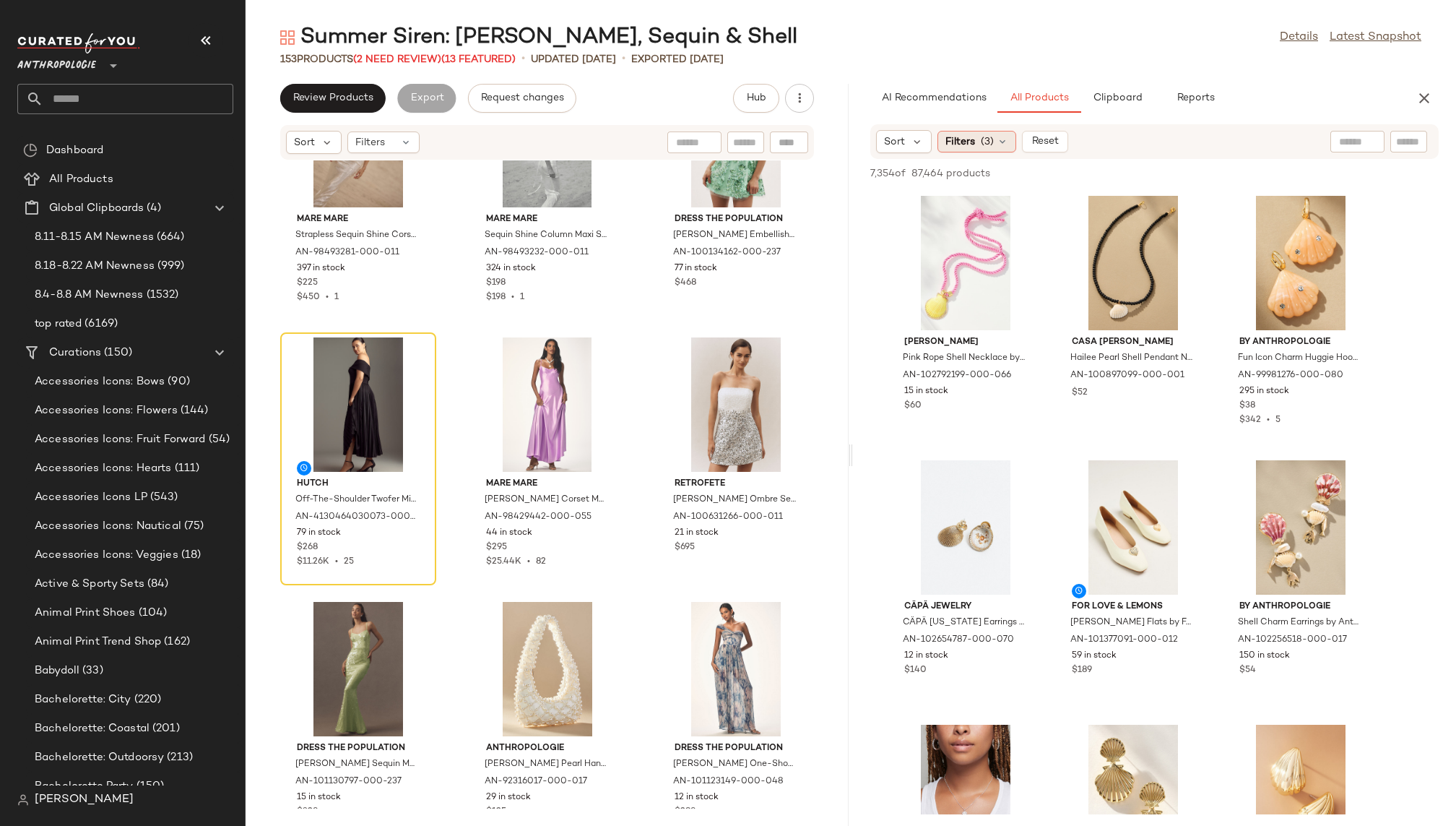
click at [976, 149] on div "Filters (3)" at bounding box center [977, 142] width 79 height 22
click at [1063, 64] on div "153 Products (2 Need Review) (13 Featured) • updated Aug 15th • Exported Aug 15…" at bounding box center [850, 59] width 1210 height 14
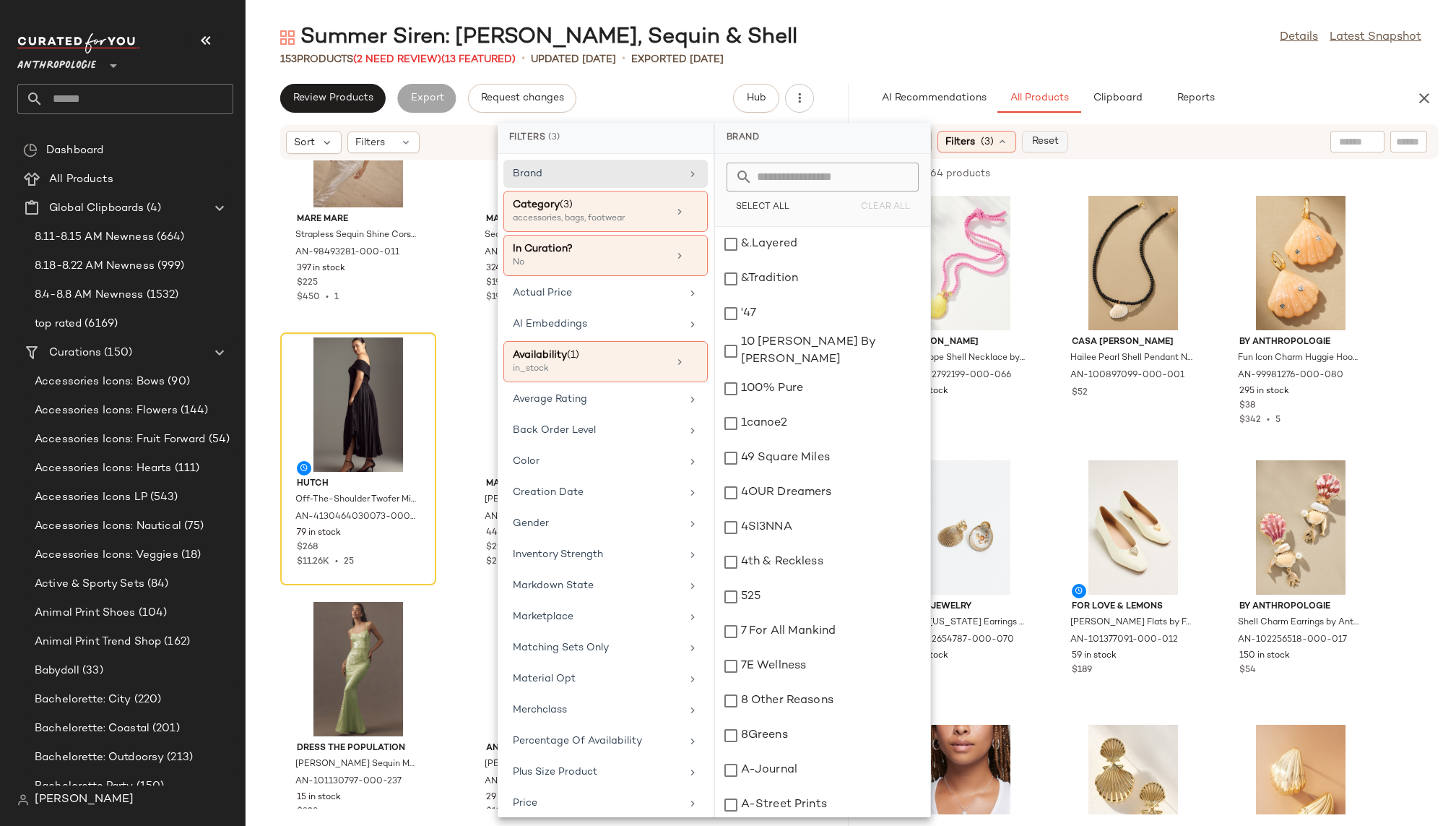
click at [1045, 141] on span "Reset" at bounding box center [1044, 142] width 28 height 12
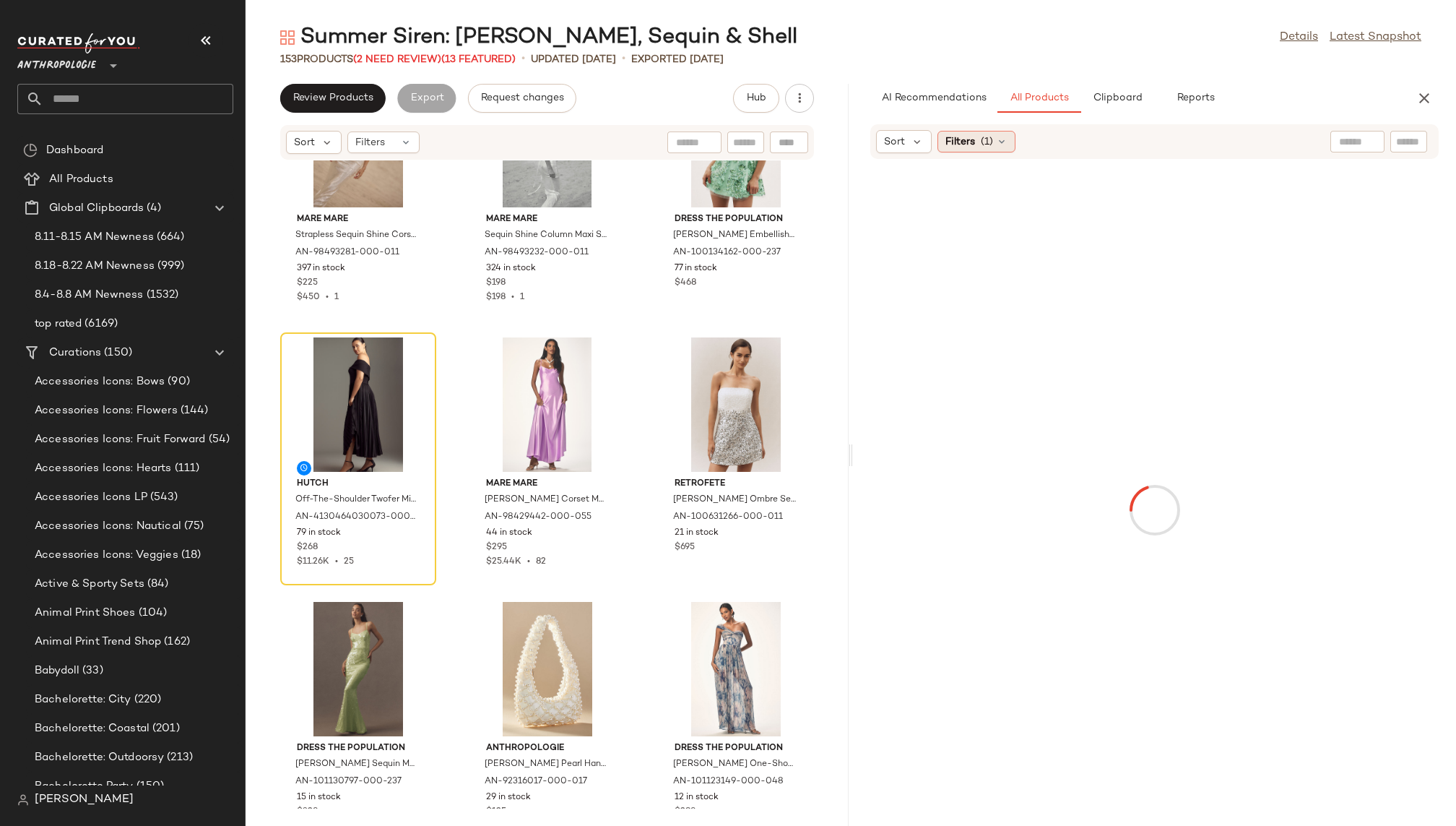
click at [986, 143] on span "(1)" at bounding box center [986, 142] width 13 height 15
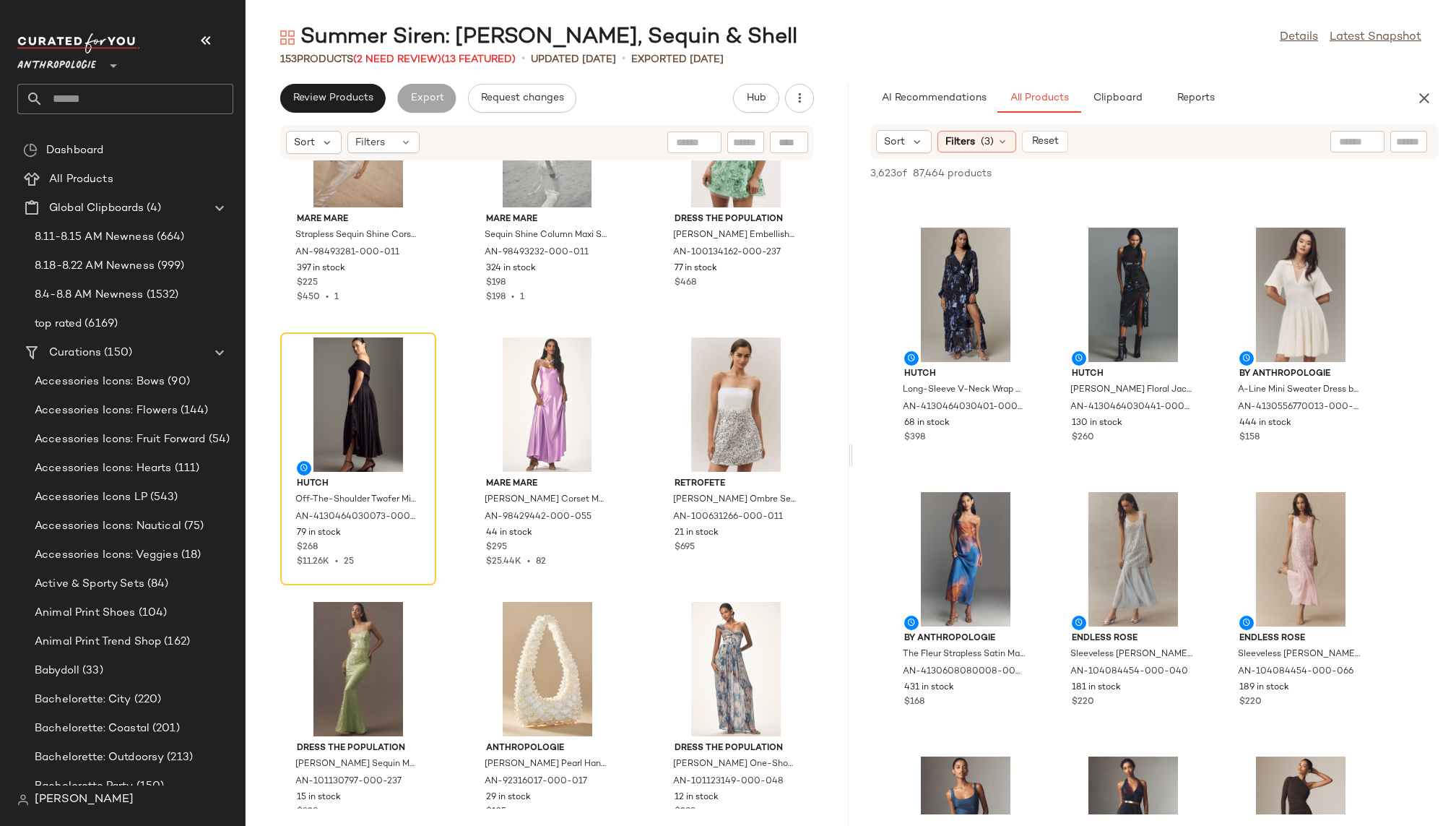
scroll to position [1057, 0]
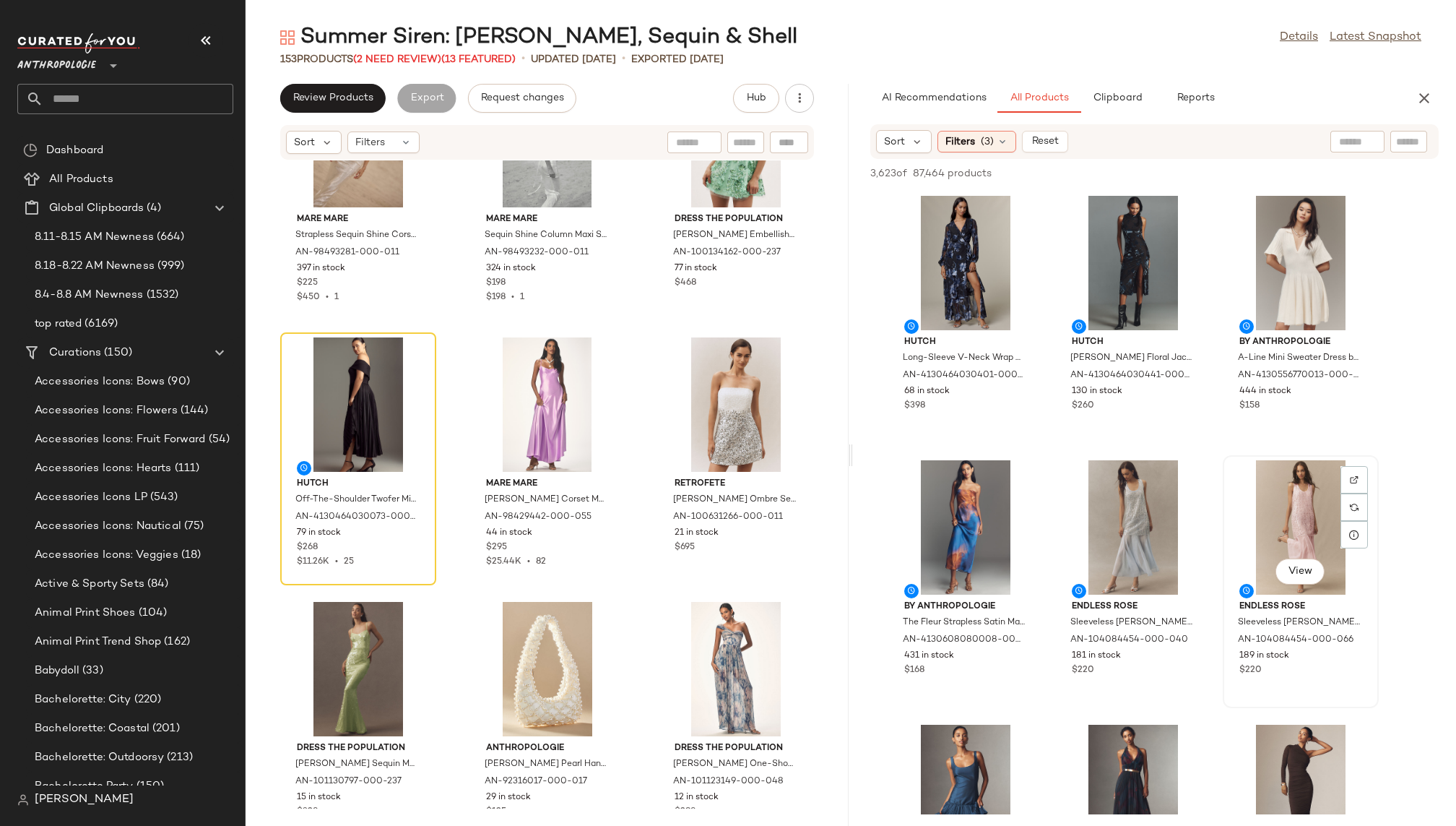
click at [1301, 530] on div "View" at bounding box center [1300, 528] width 146 height 135
click at [1132, 520] on div "View" at bounding box center [1133, 528] width 146 height 135
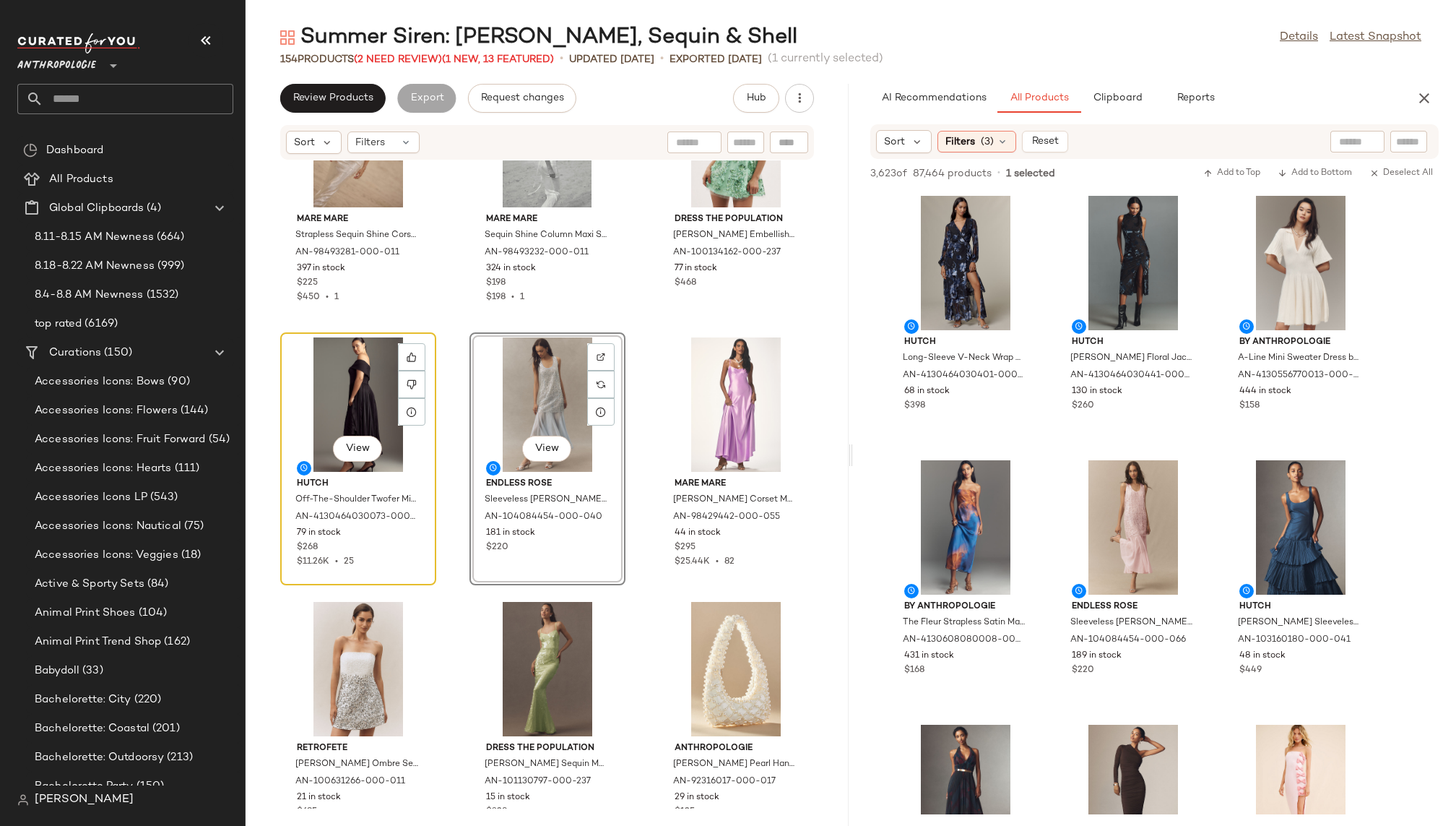
click at [371, 403] on div "View" at bounding box center [358, 404] width 146 height 135
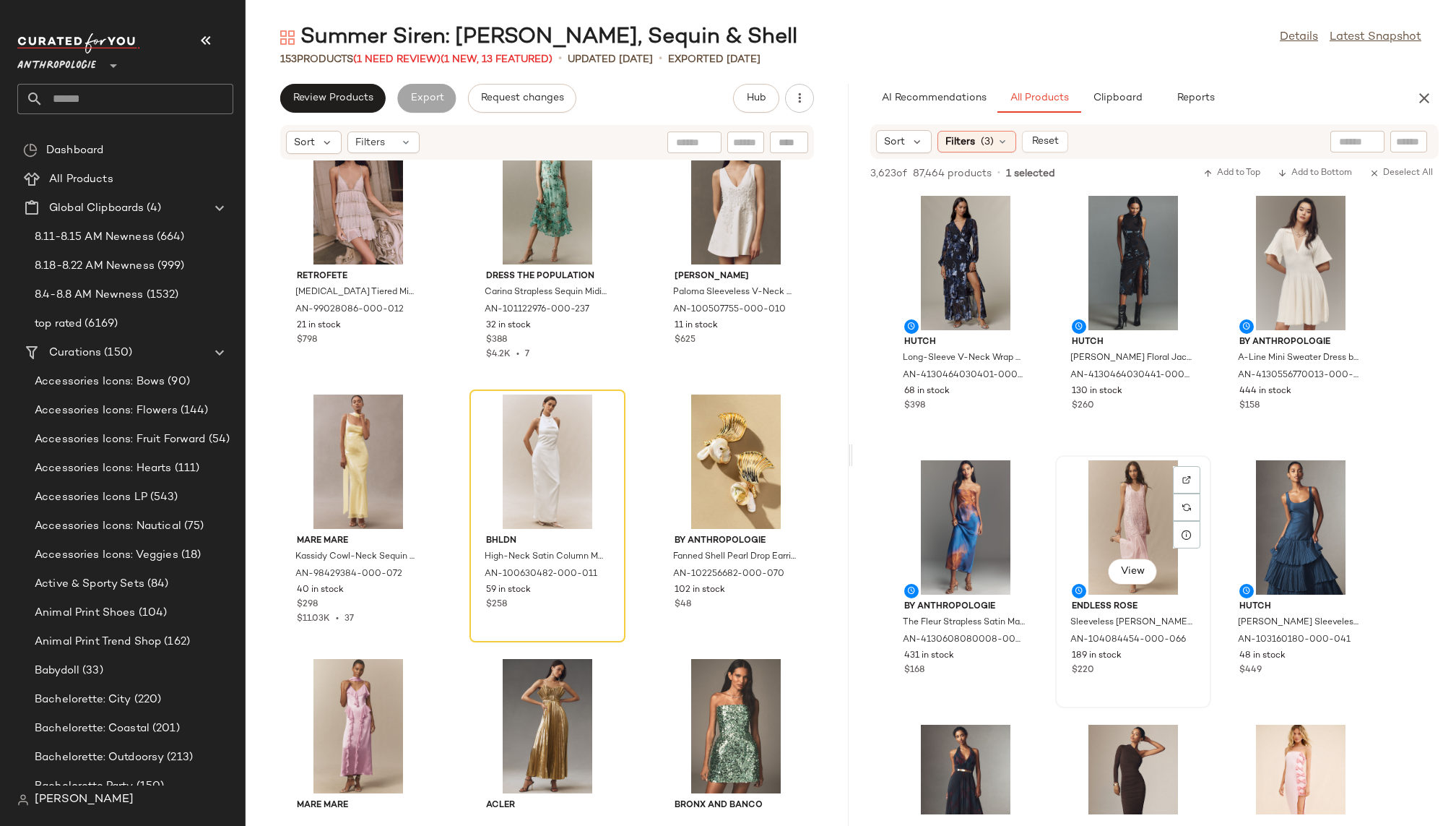
scroll to position [1081, 0]
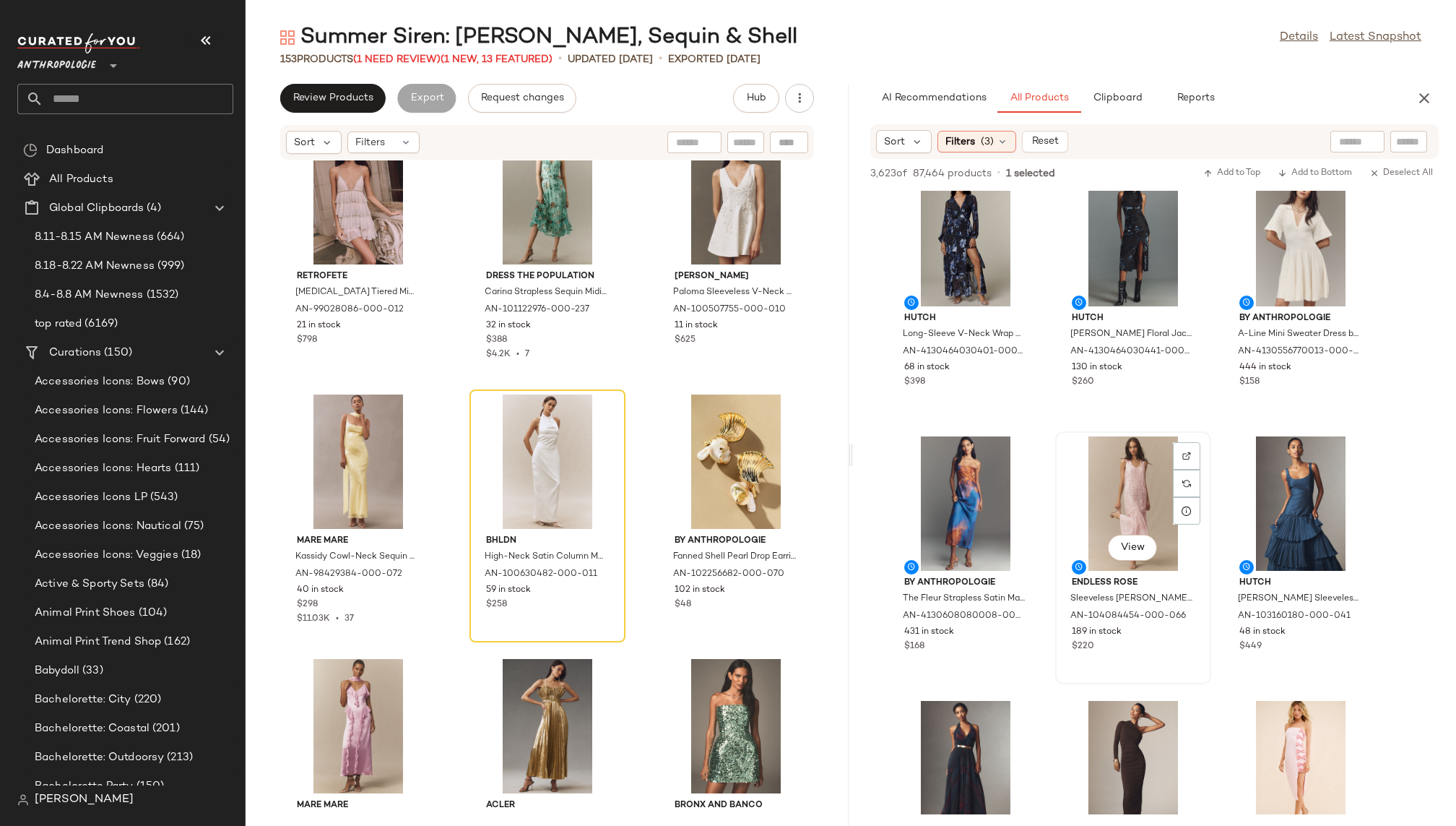
click at [1094, 473] on div "View" at bounding box center [1133, 503] width 146 height 135
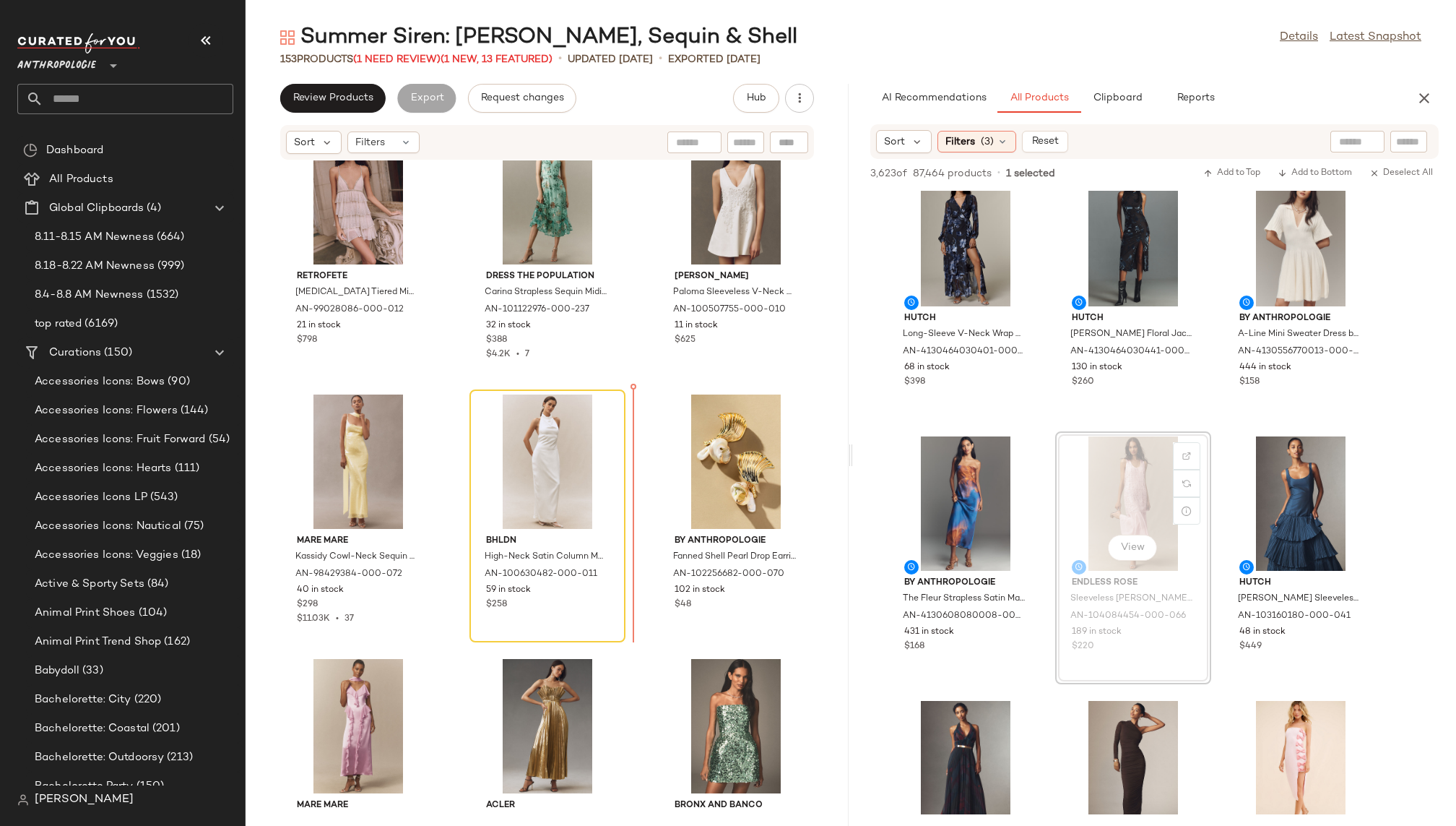
drag, startPoint x: 1129, startPoint y: 471, endPoint x: 1098, endPoint y: 471, distance: 31.0
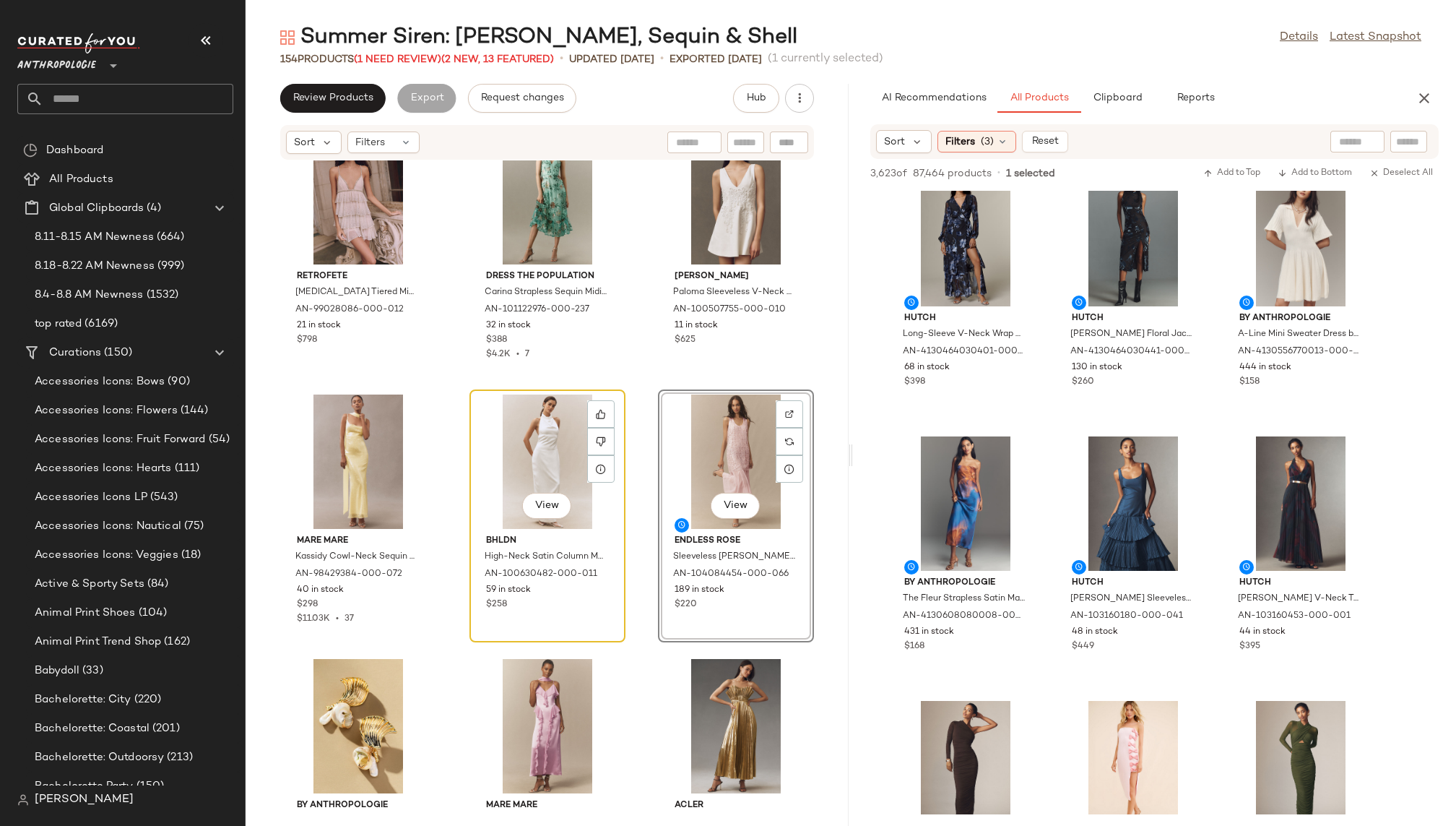
click at [521, 466] on div "View" at bounding box center [548, 462] width 146 height 135
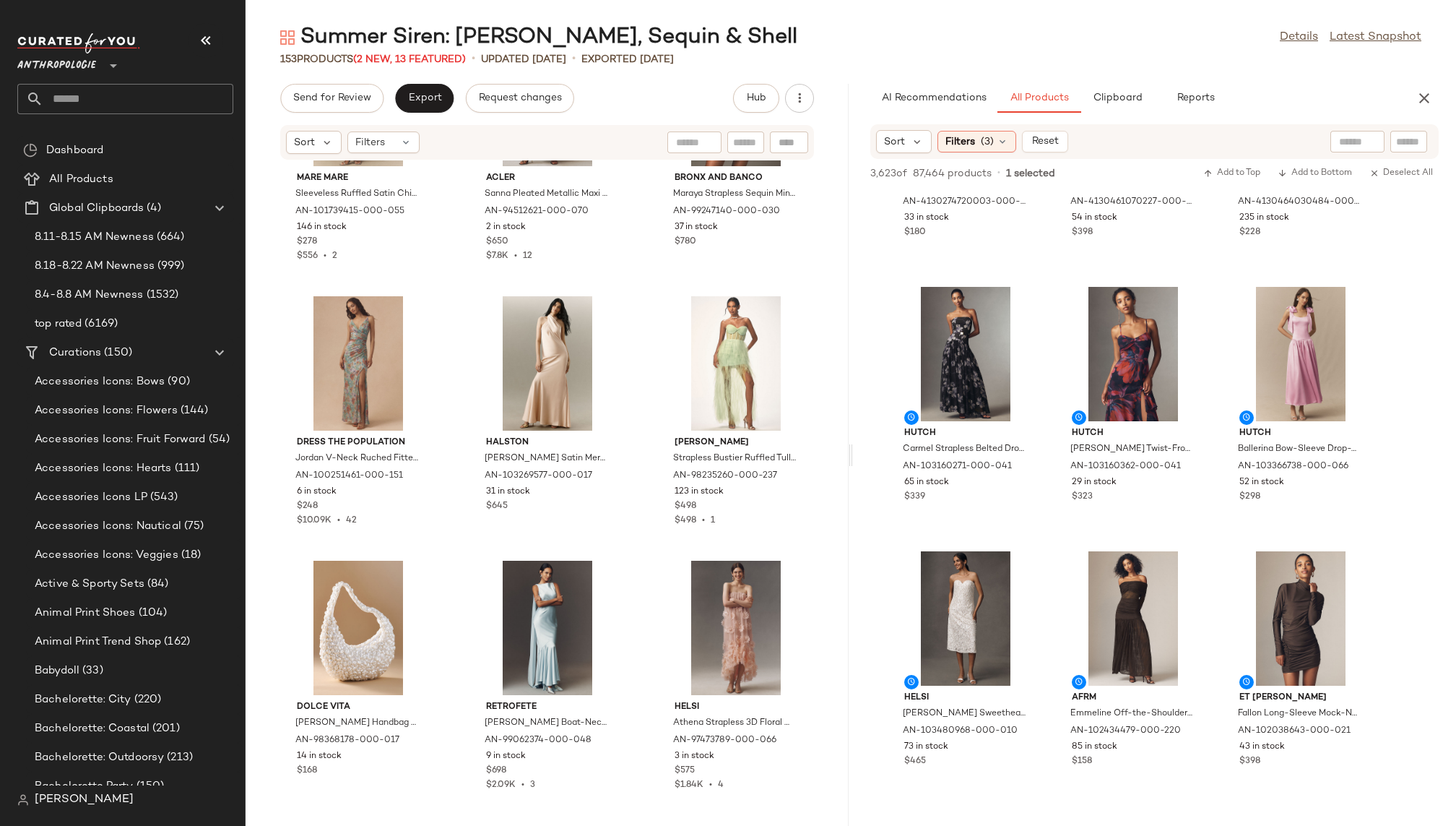
scroll to position [2583, 0]
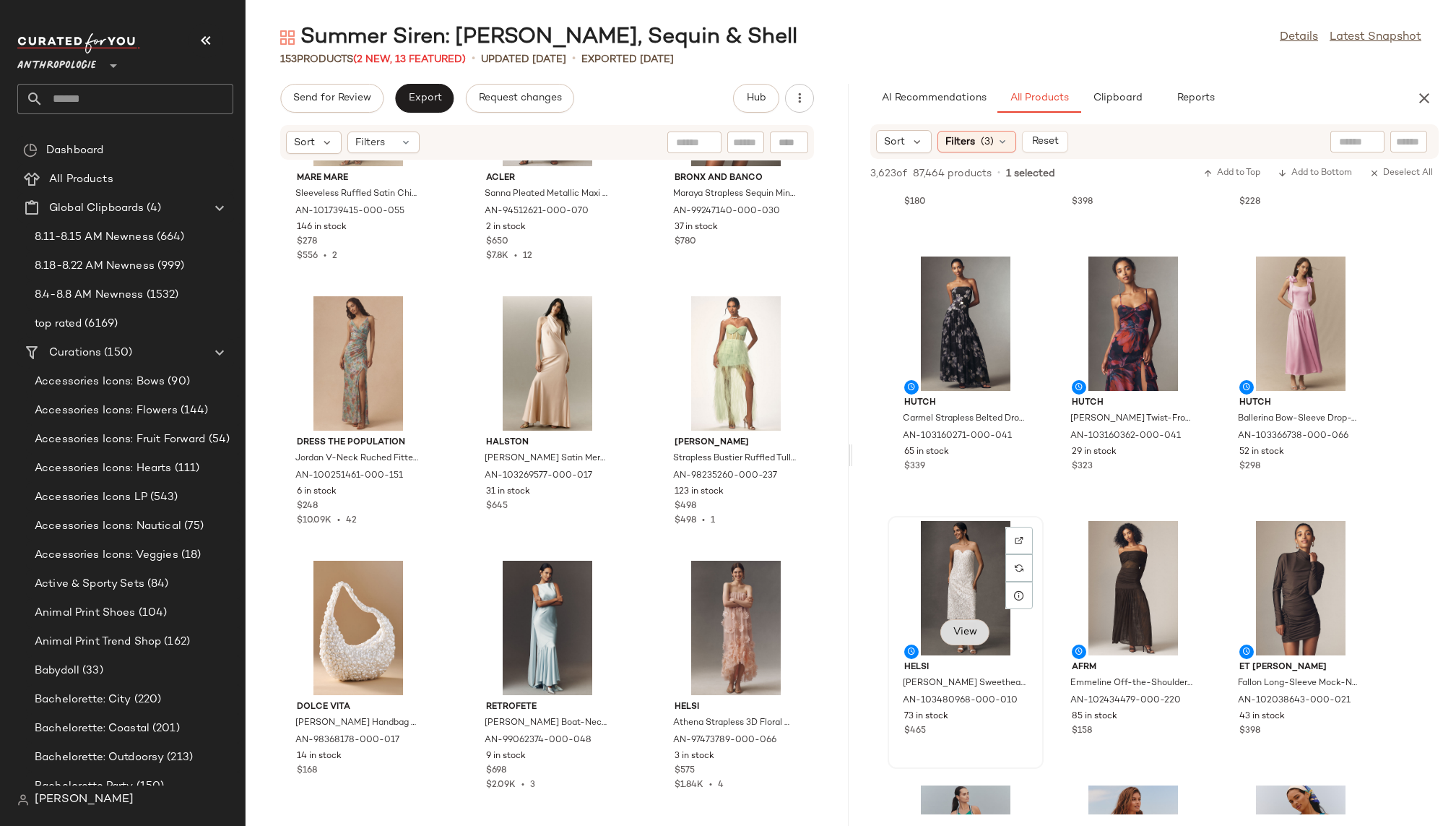
click at [964, 631] on span "View" at bounding box center [965, 632] width 25 height 12
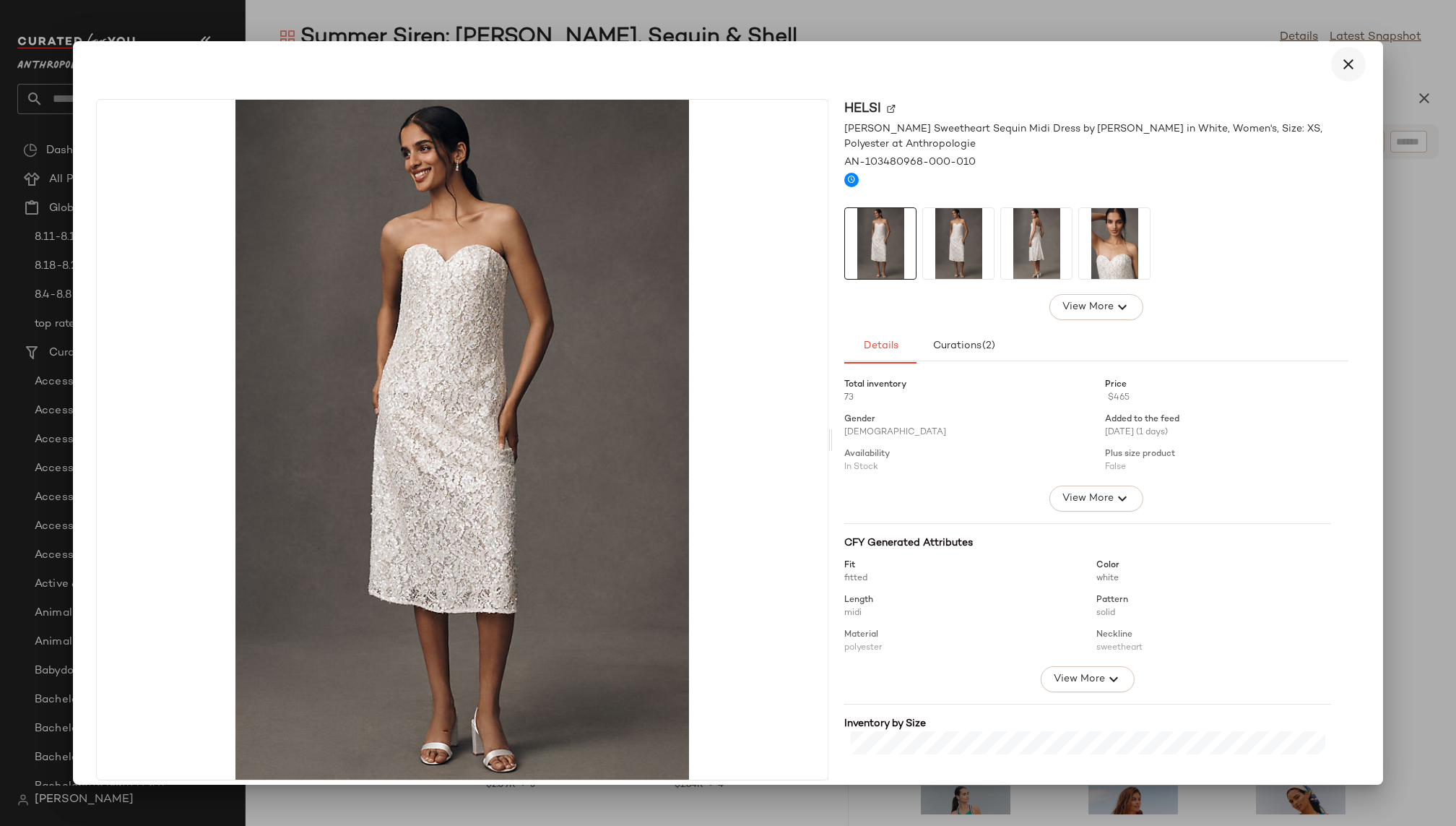
click at [1341, 64] on icon "button" at bounding box center [1348, 65] width 17 height 17
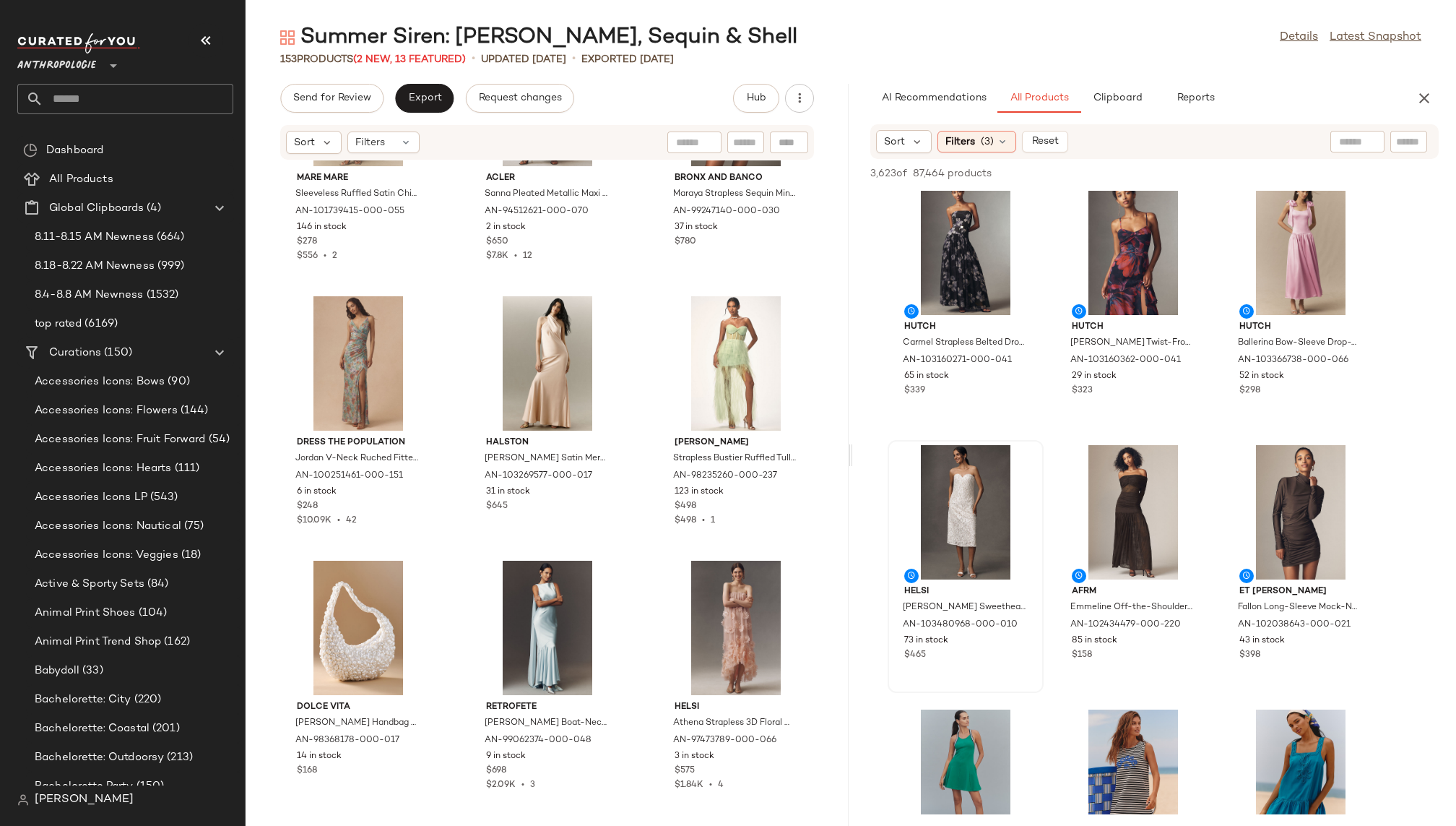
scroll to position [2662, 0]
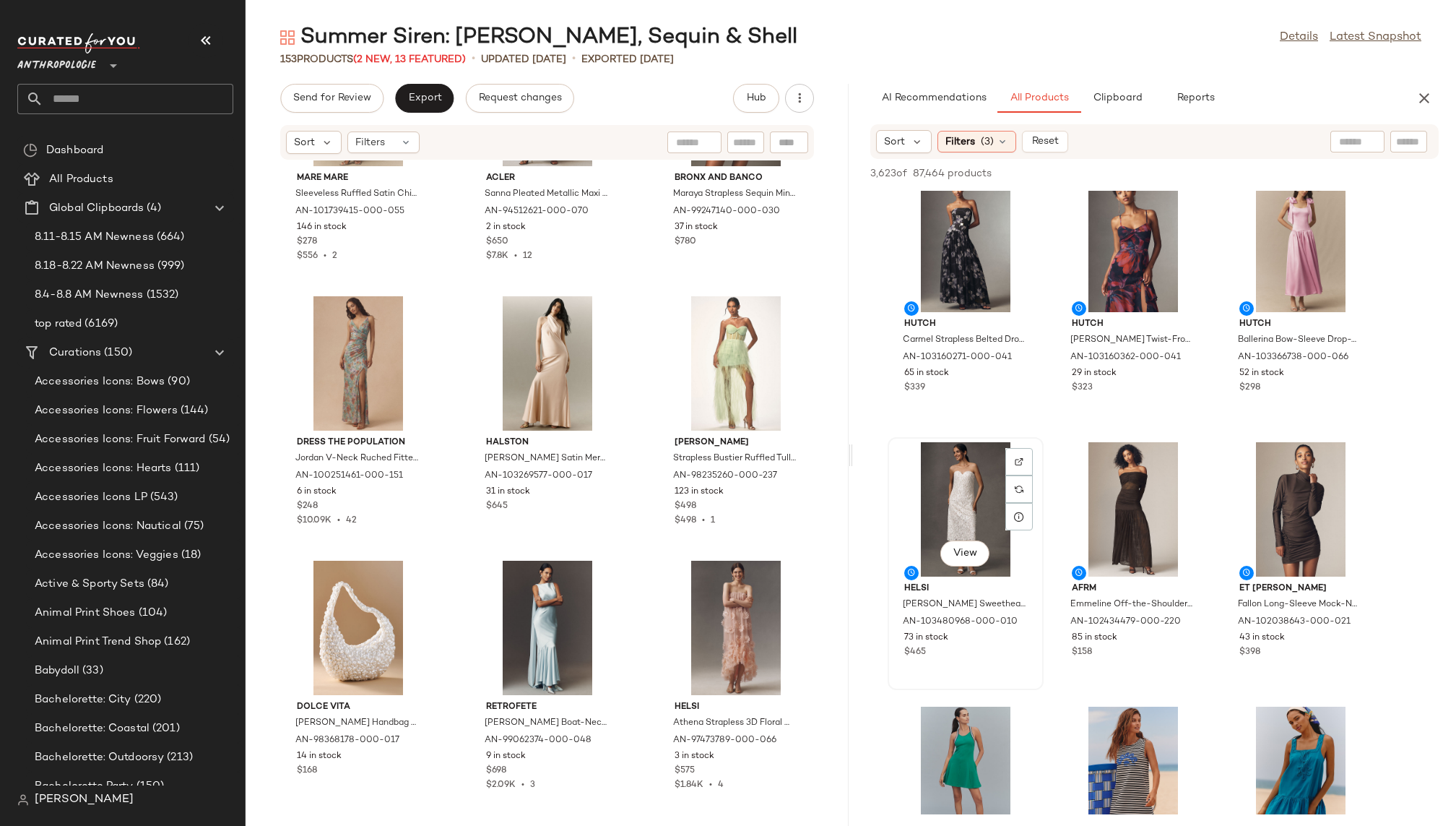
click at [964, 520] on div "View" at bounding box center [965, 509] width 146 height 135
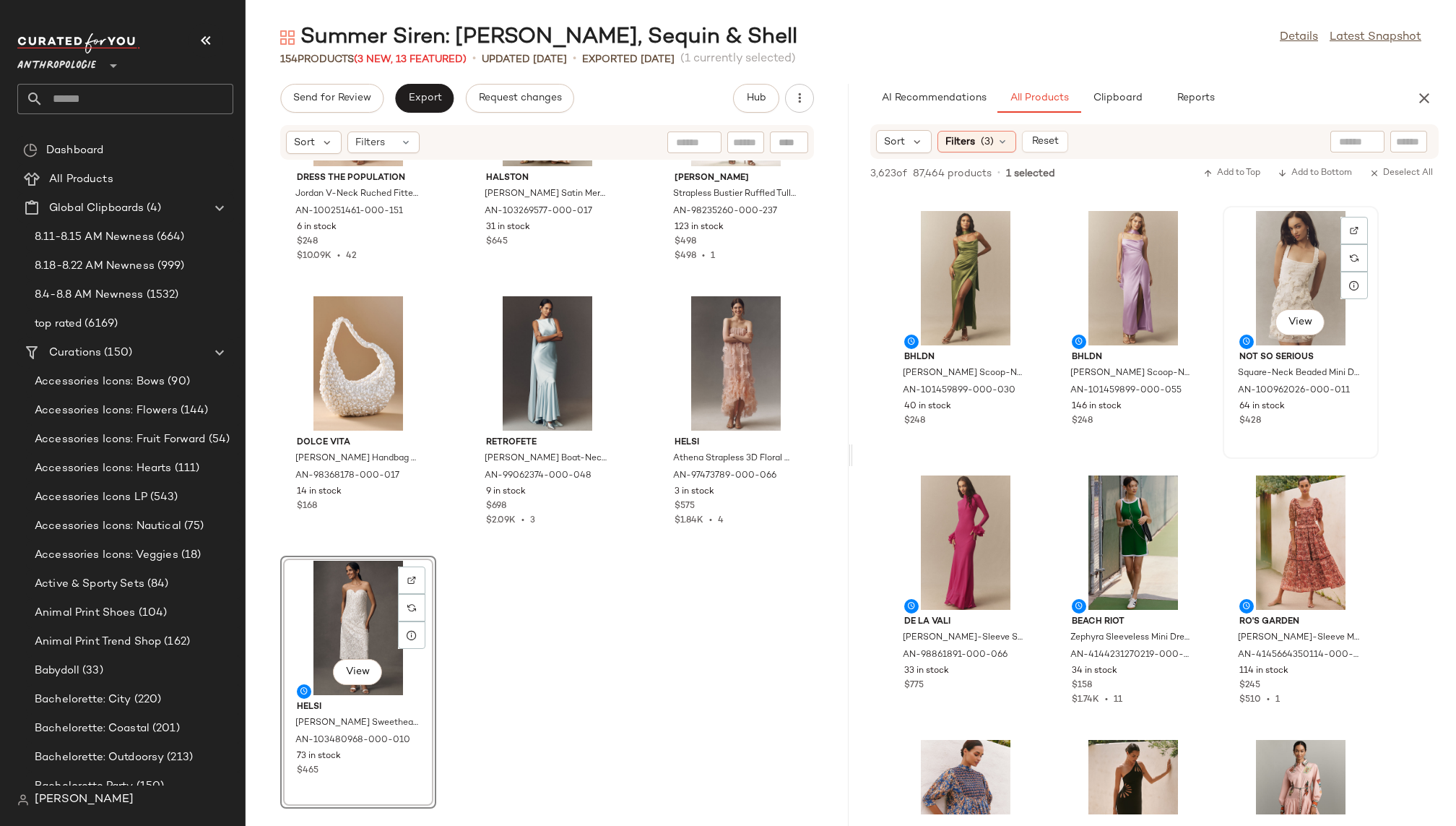
scroll to position [7031, 0]
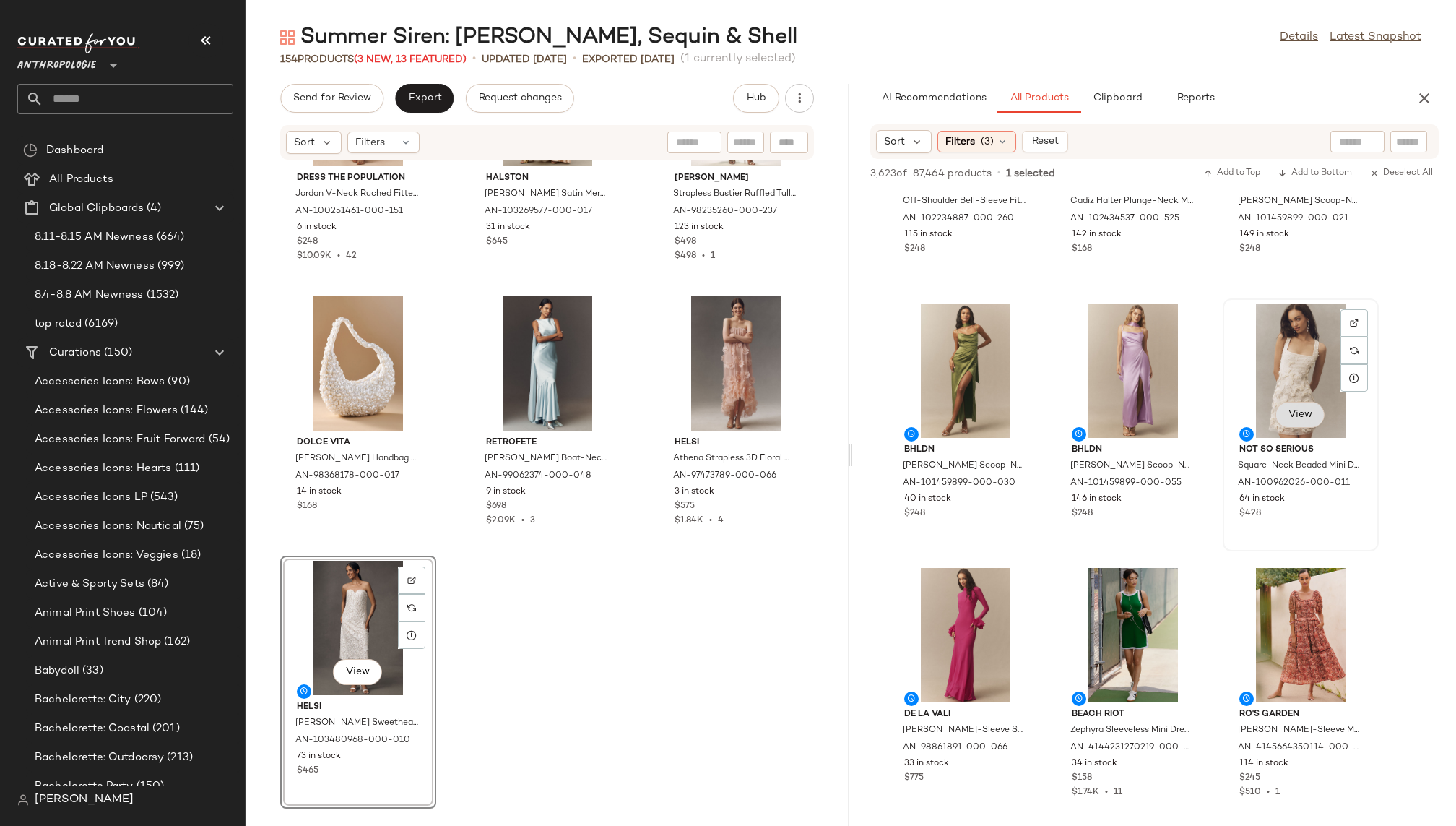
click at [1294, 419] on span "View" at bounding box center [1300, 415] width 25 height 12
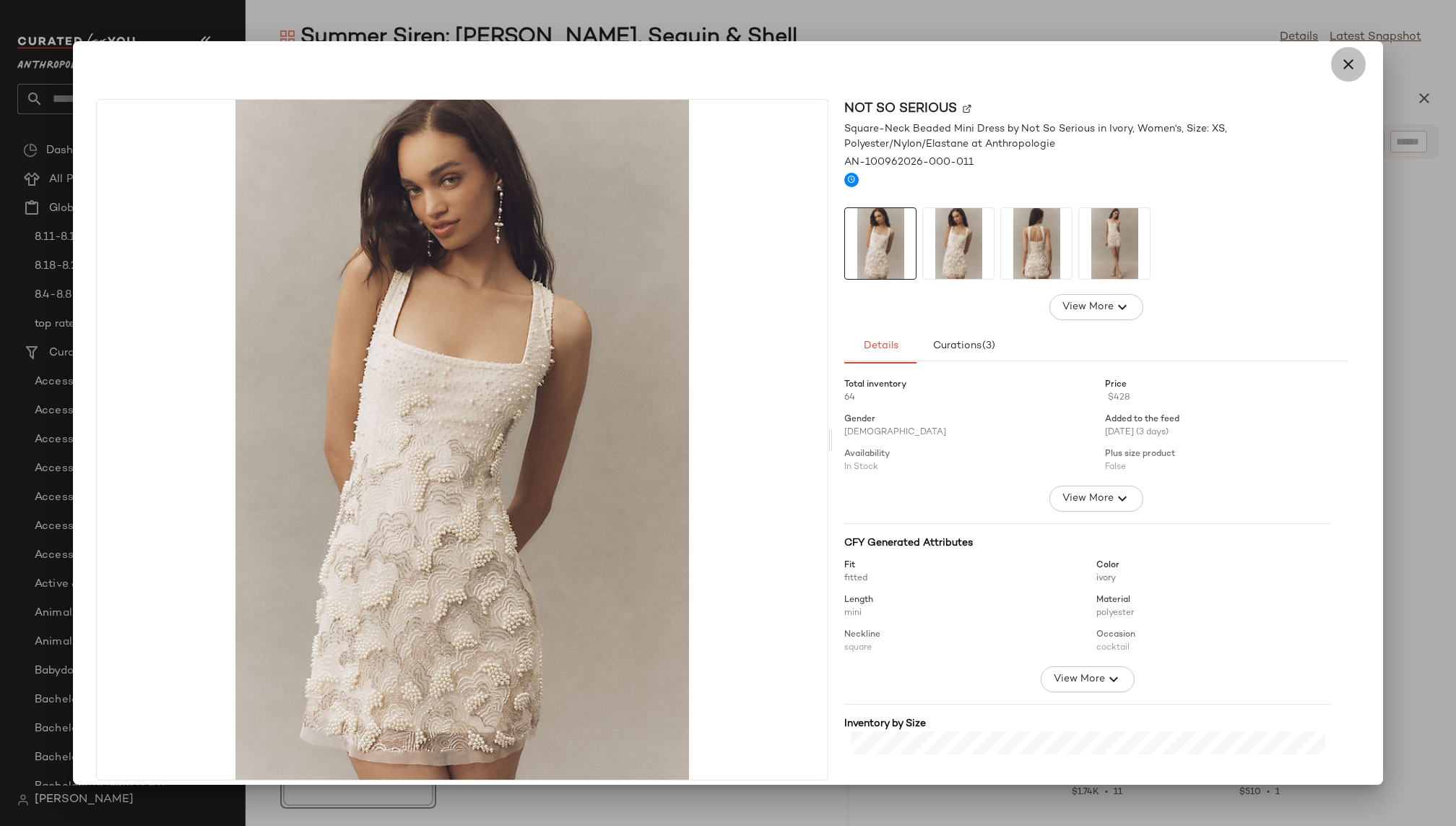
click at [1340, 70] on icon "button" at bounding box center [1348, 65] width 17 height 17
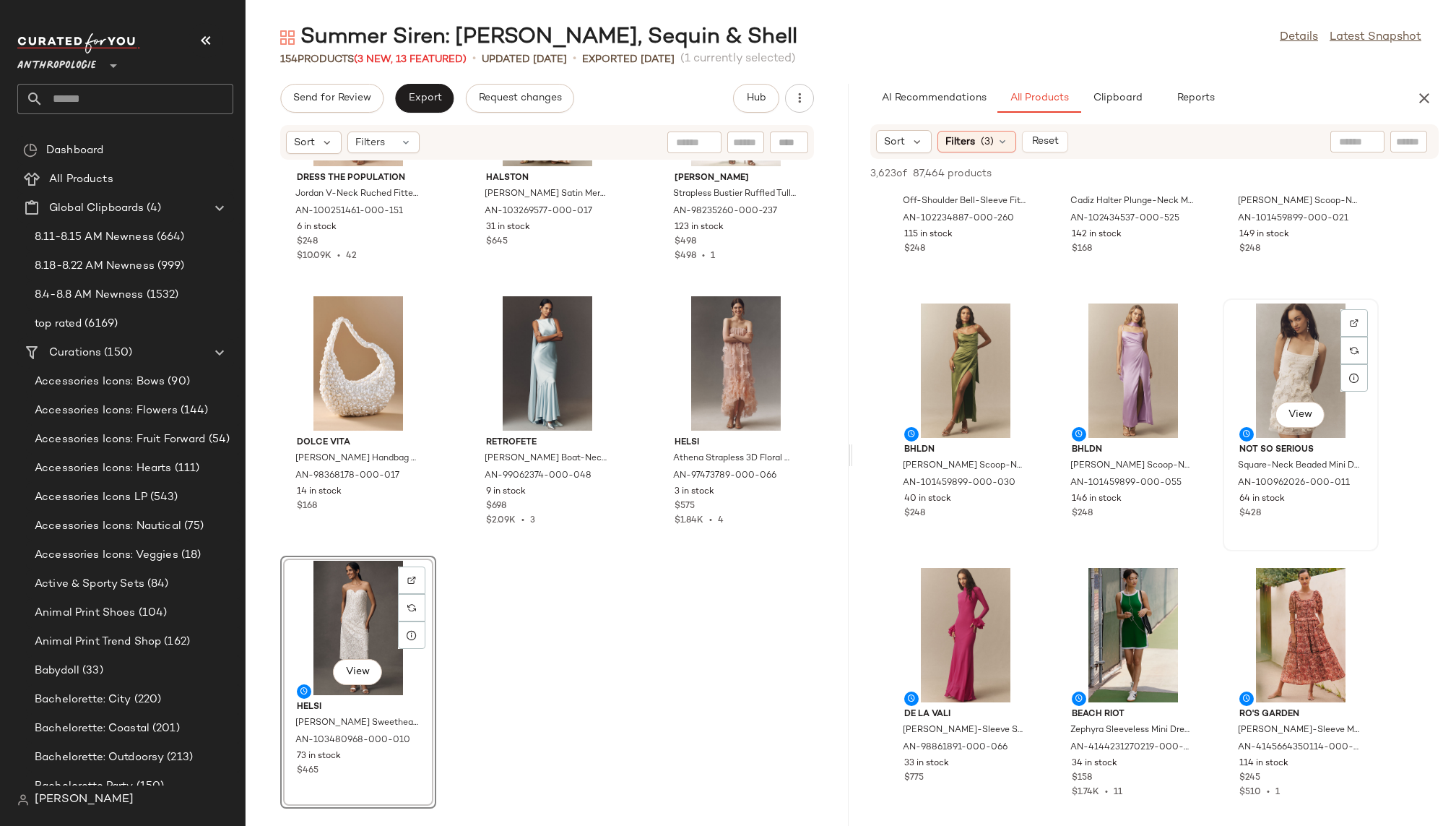
click at [1262, 348] on div "View" at bounding box center [1300, 371] width 146 height 135
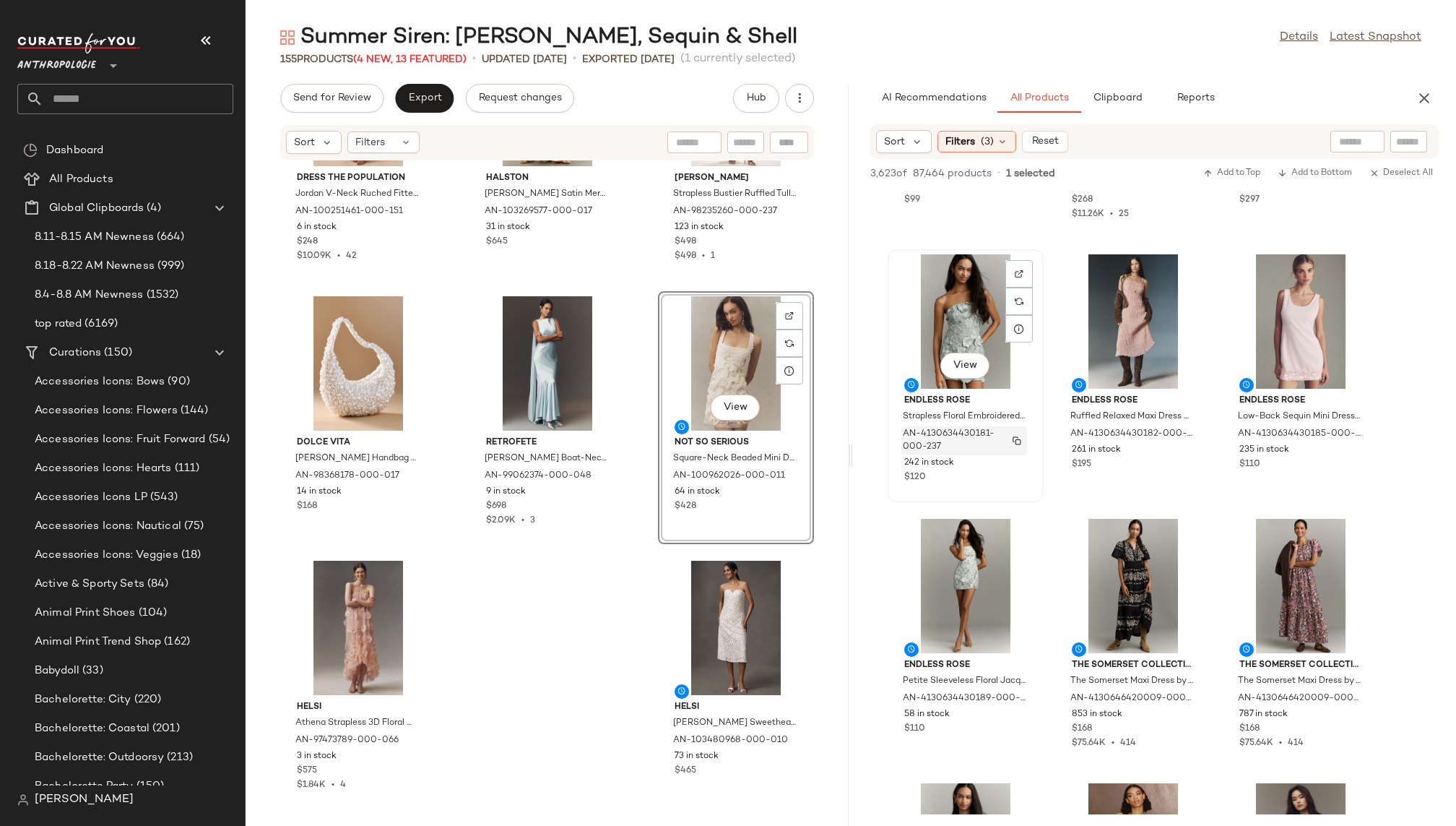
scroll to position [9156, 0]
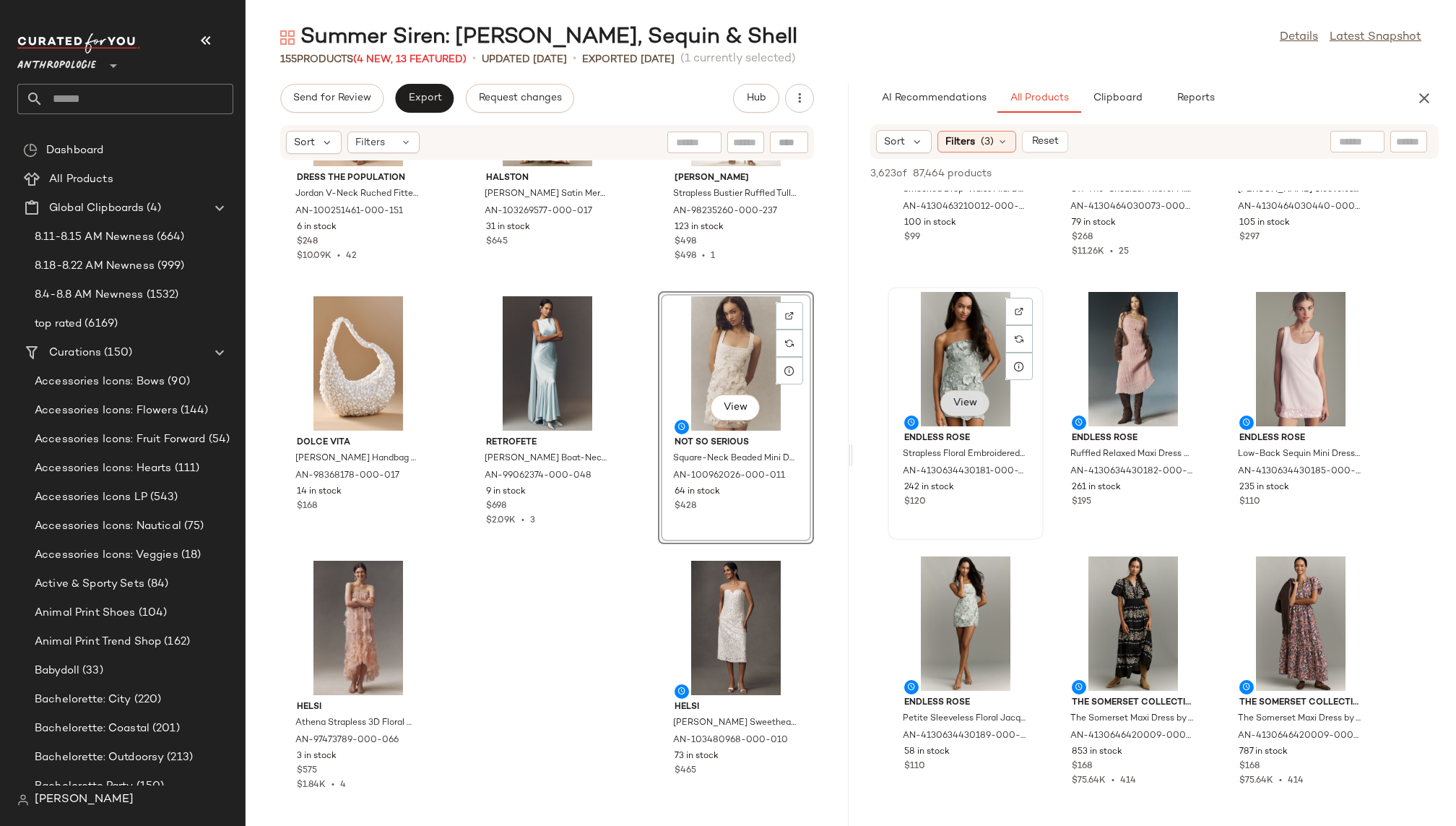
click at [961, 401] on span "View" at bounding box center [965, 403] width 25 height 12
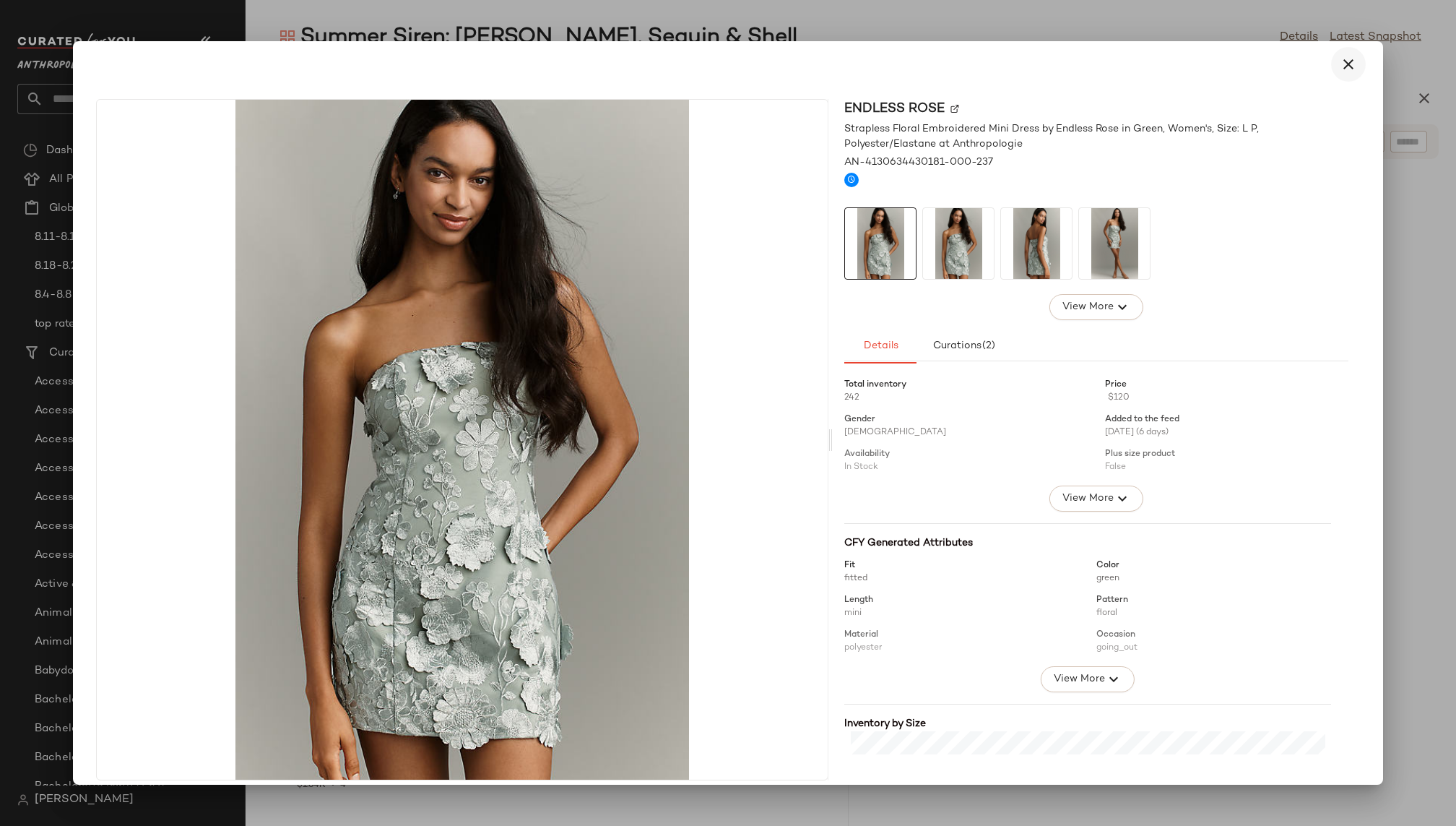
click at [1346, 60] on icon "button" at bounding box center [1348, 65] width 17 height 17
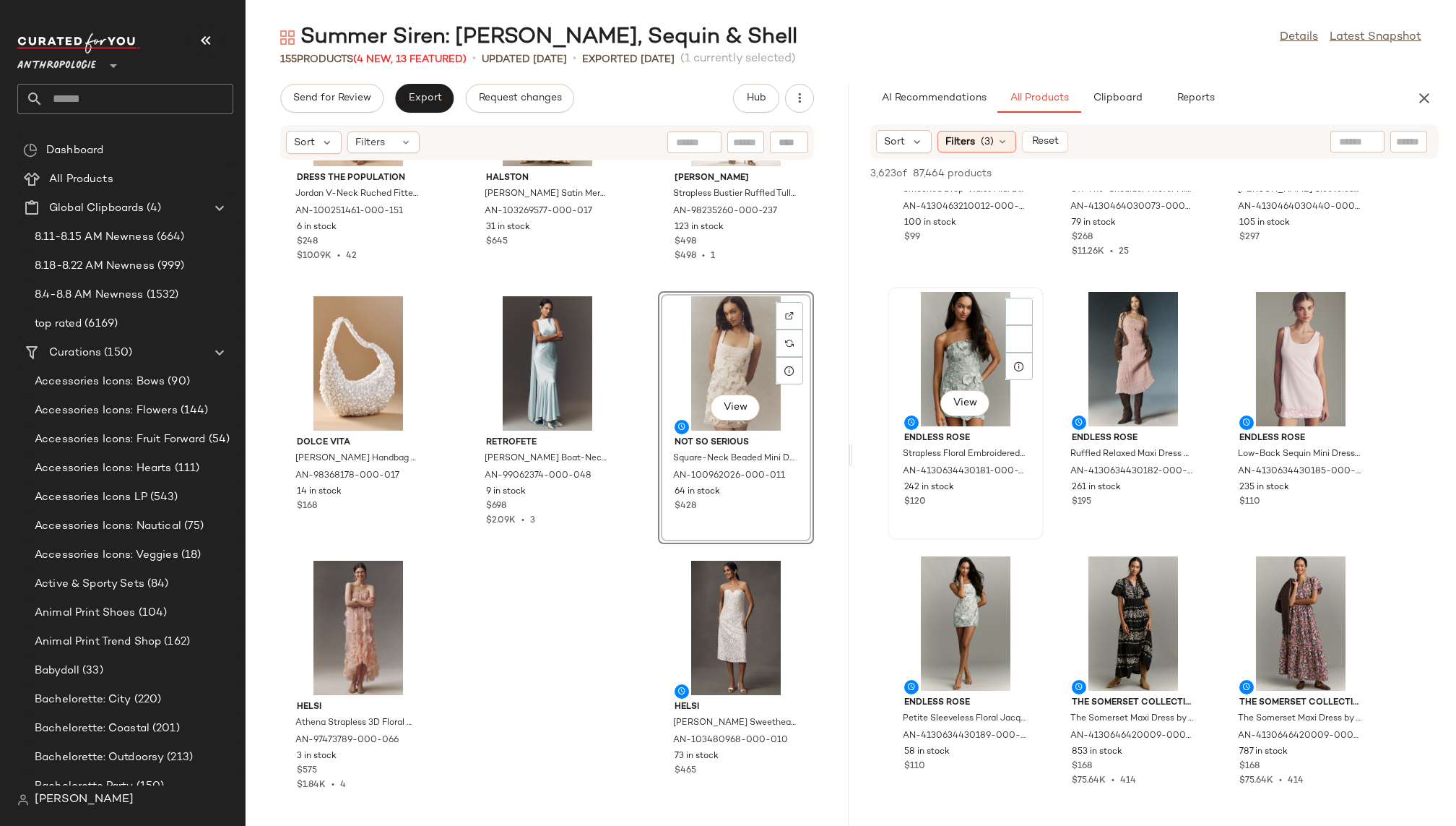
click at [958, 334] on div "View" at bounding box center [965, 359] width 146 height 135
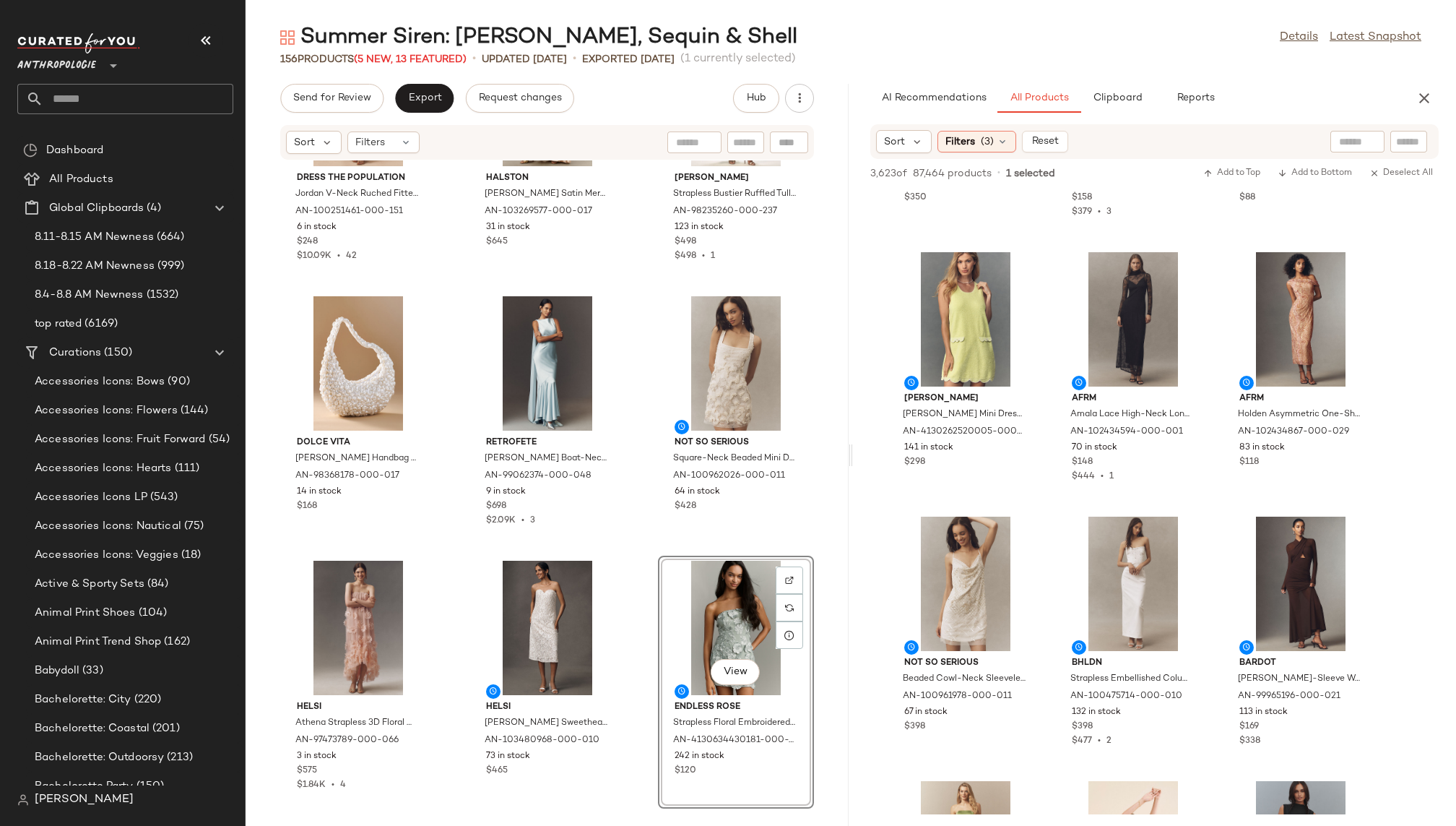
scroll to position [11085, 0]
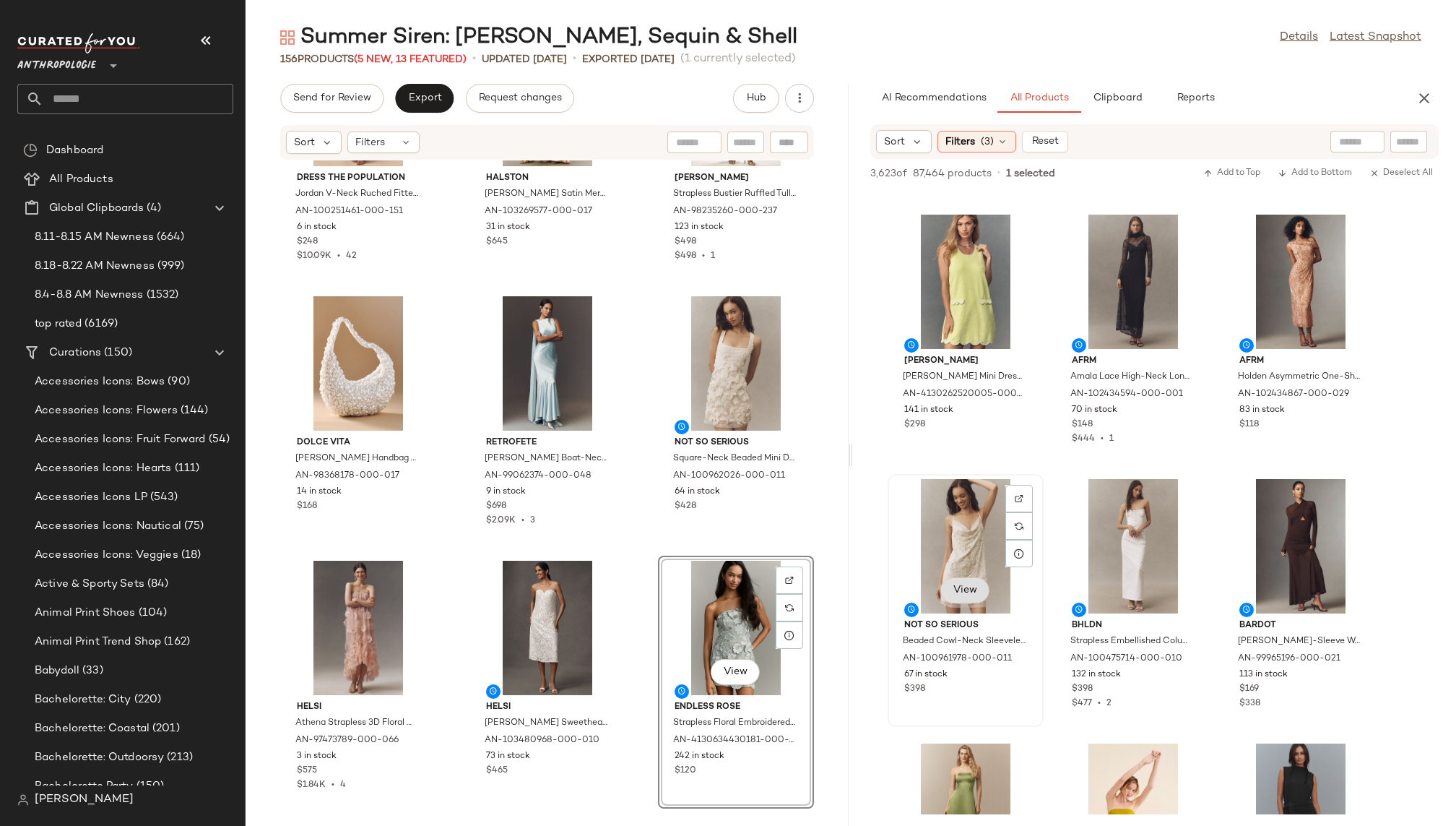
click at [964, 588] on span "View" at bounding box center [965, 590] width 25 height 12
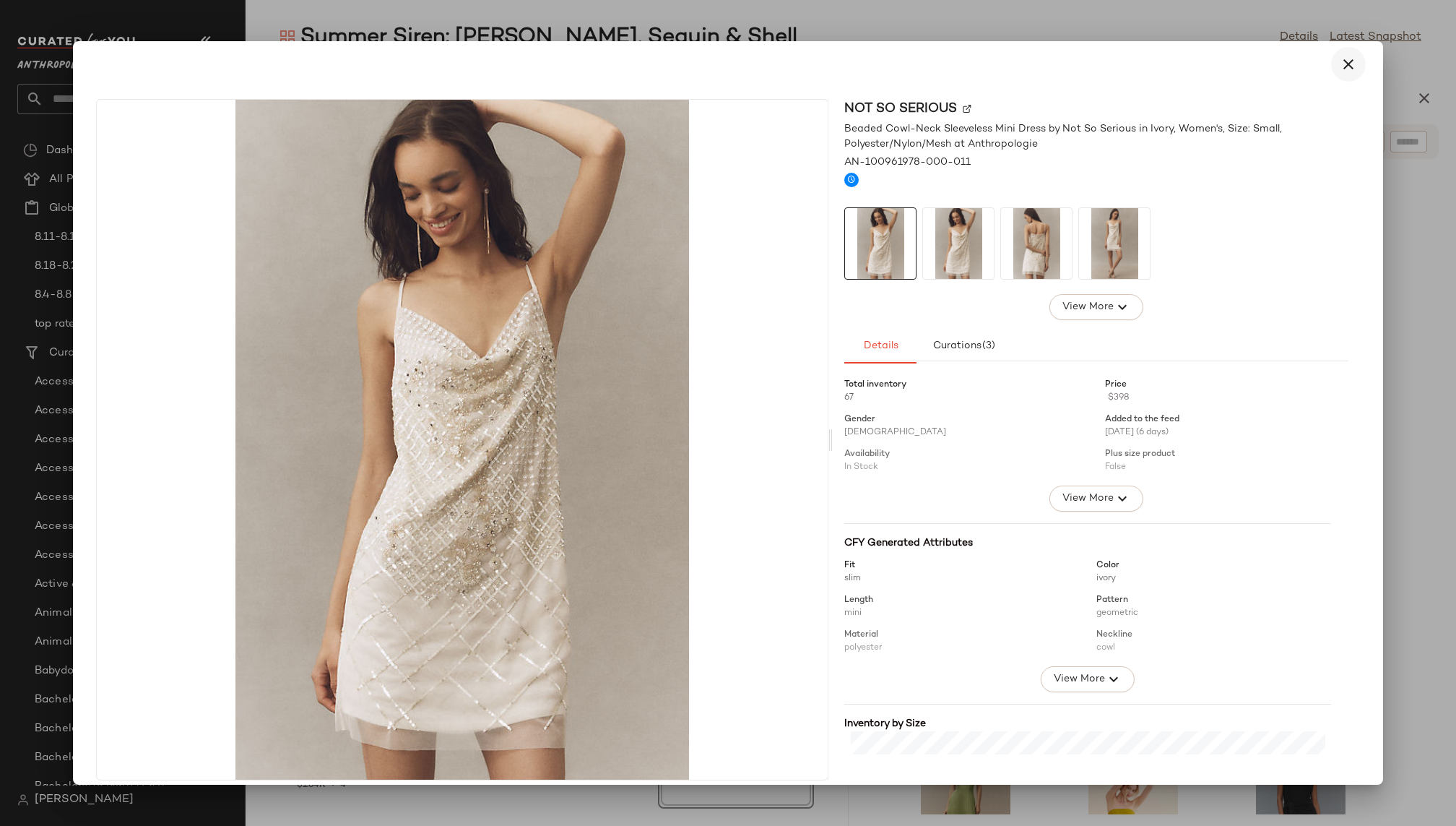
click at [1342, 57] on icon "button" at bounding box center [1348, 65] width 17 height 17
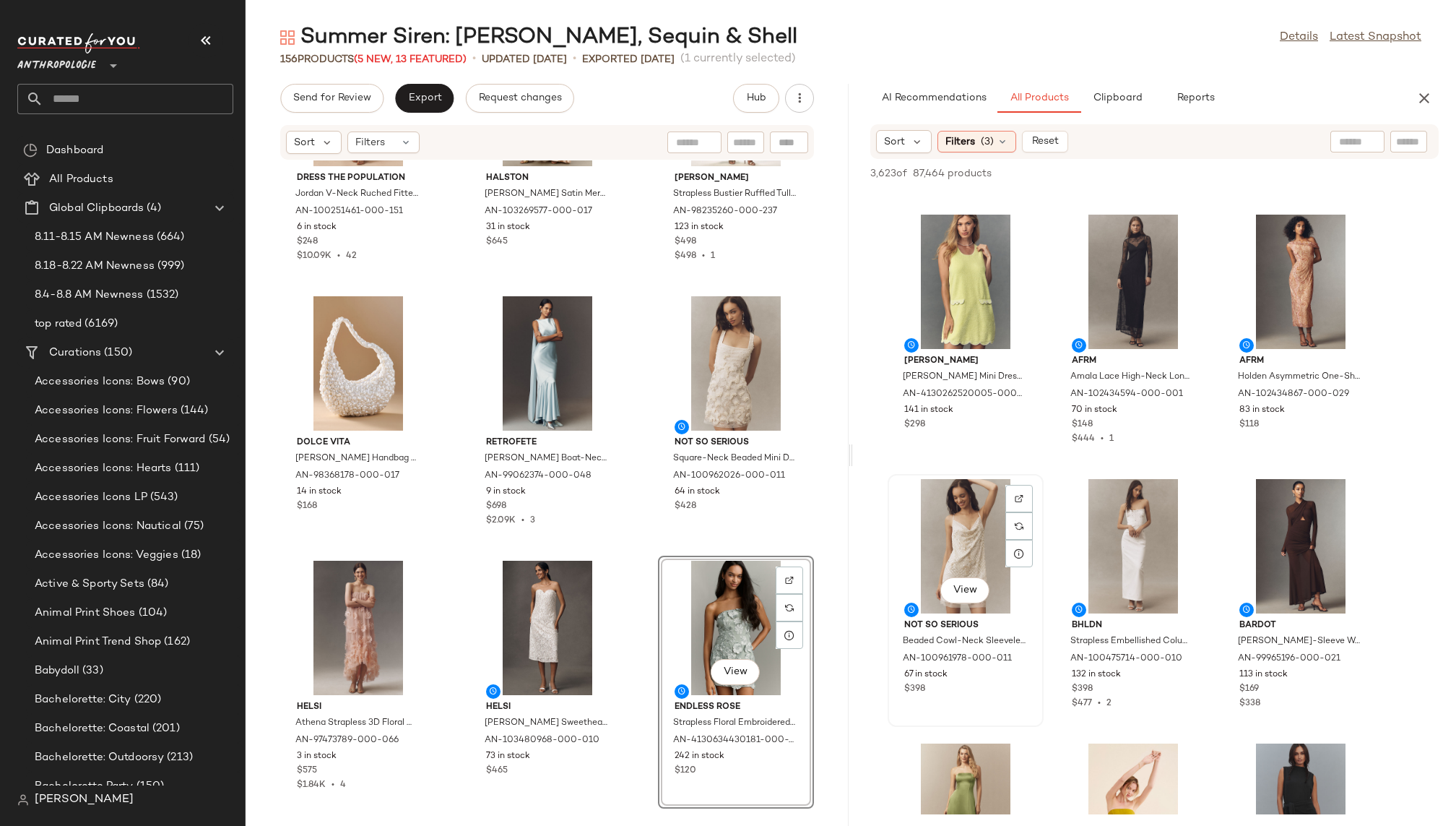
click at [935, 533] on div "View" at bounding box center [965, 546] width 146 height 135
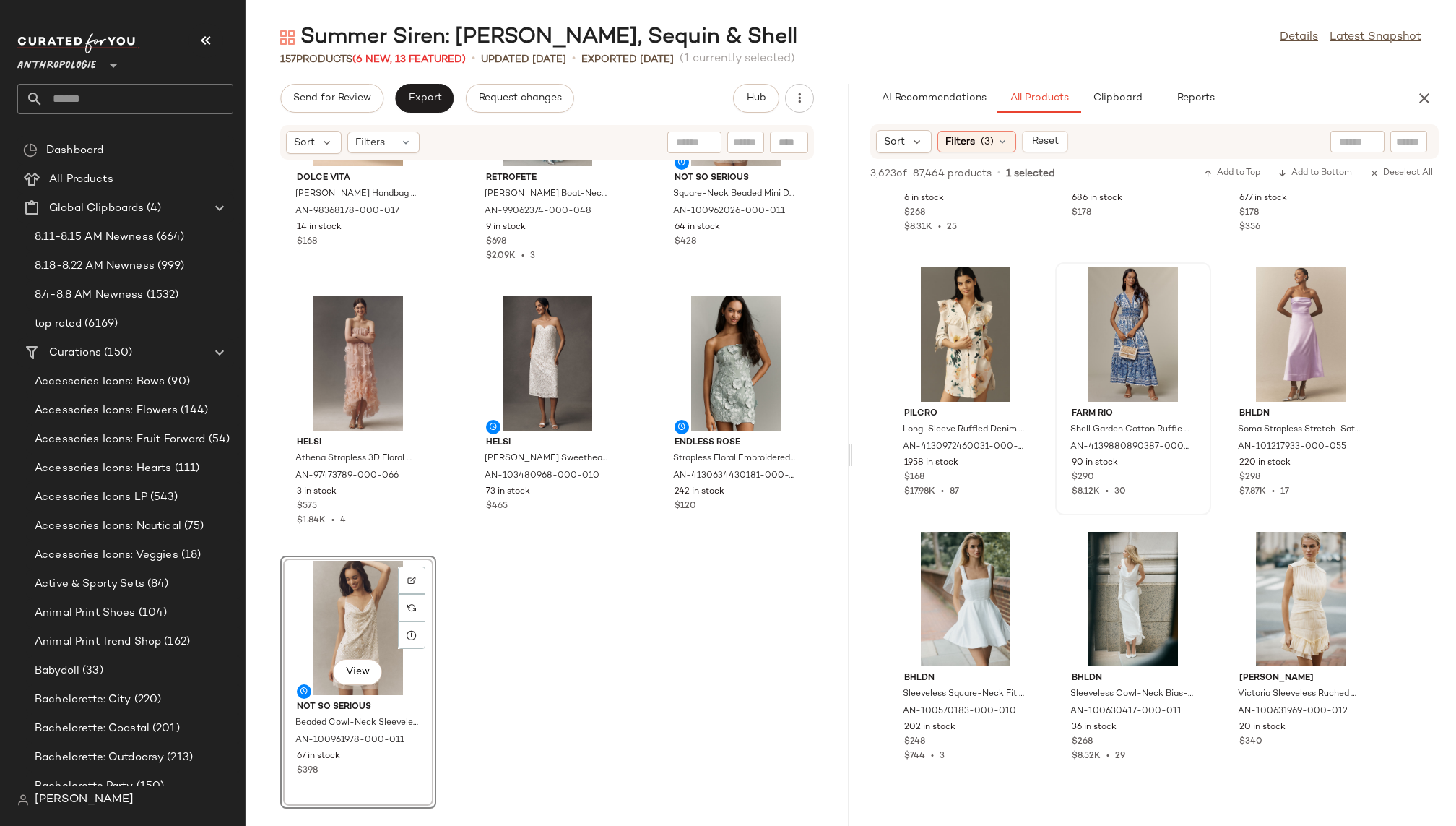
scroll to position [54544, 0]
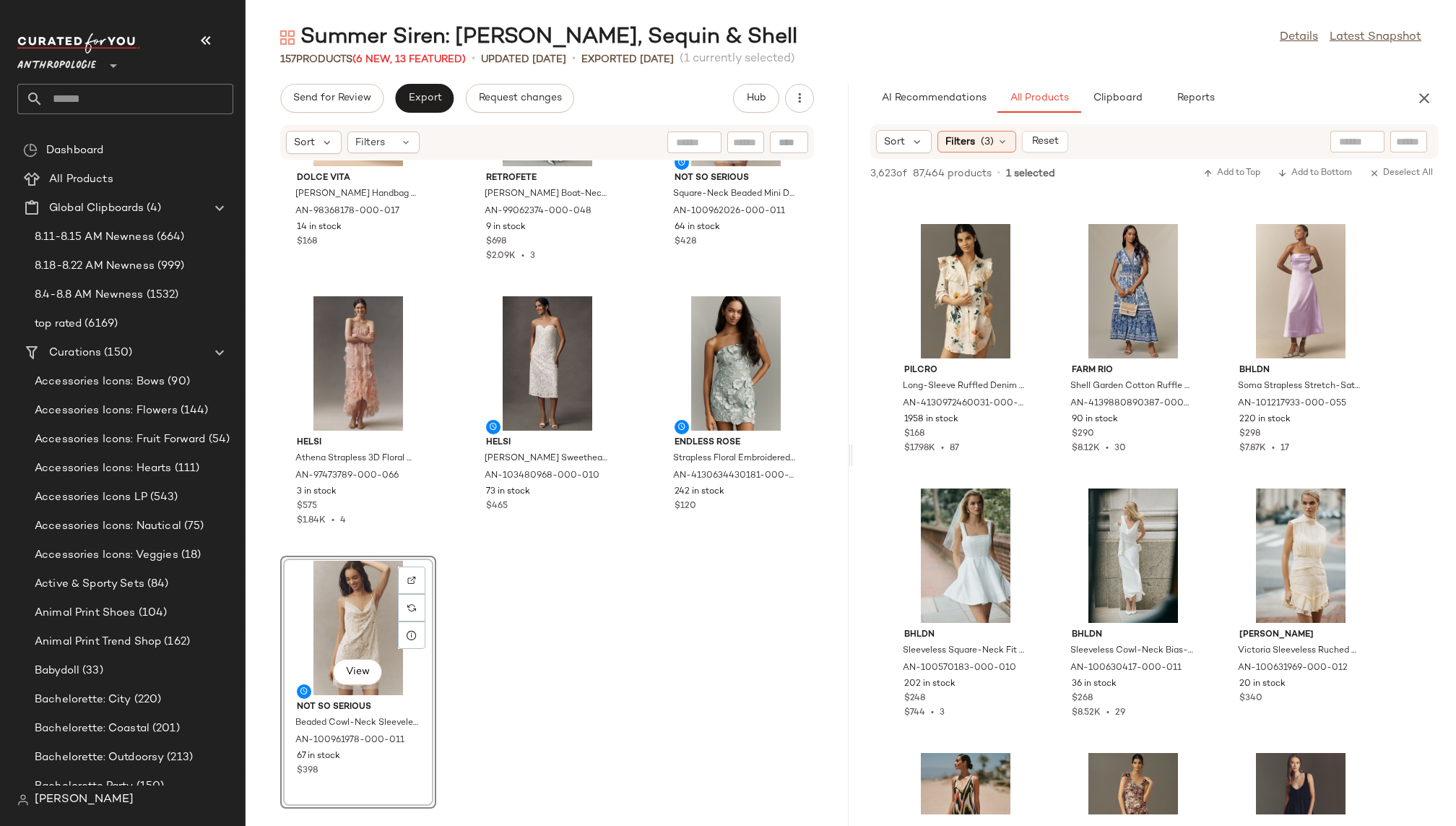
click at [1365, 139] on div at bounding box center [1357, 142] width 54 height 22
type input "******"
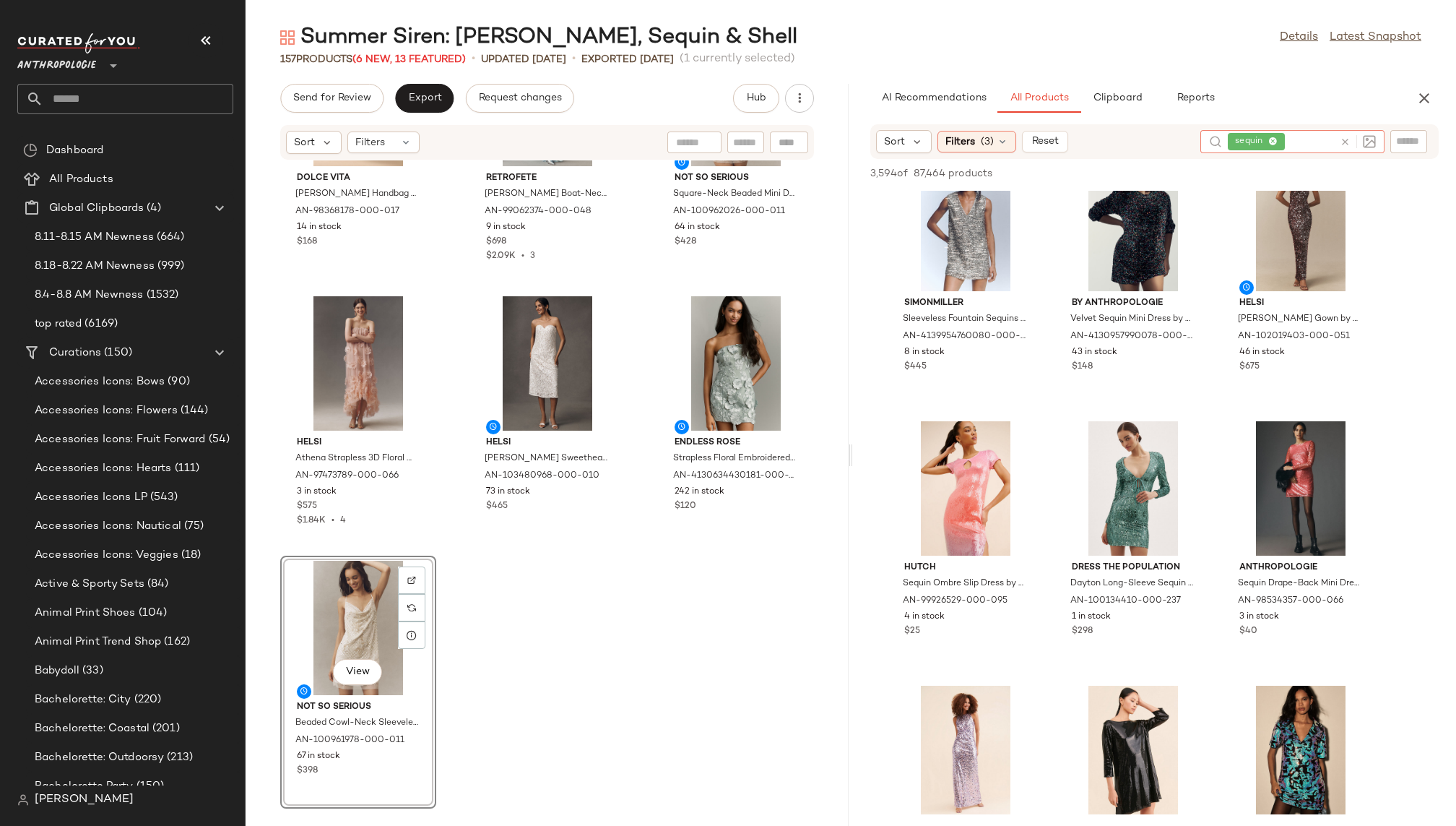
scroll to position [0, 0]
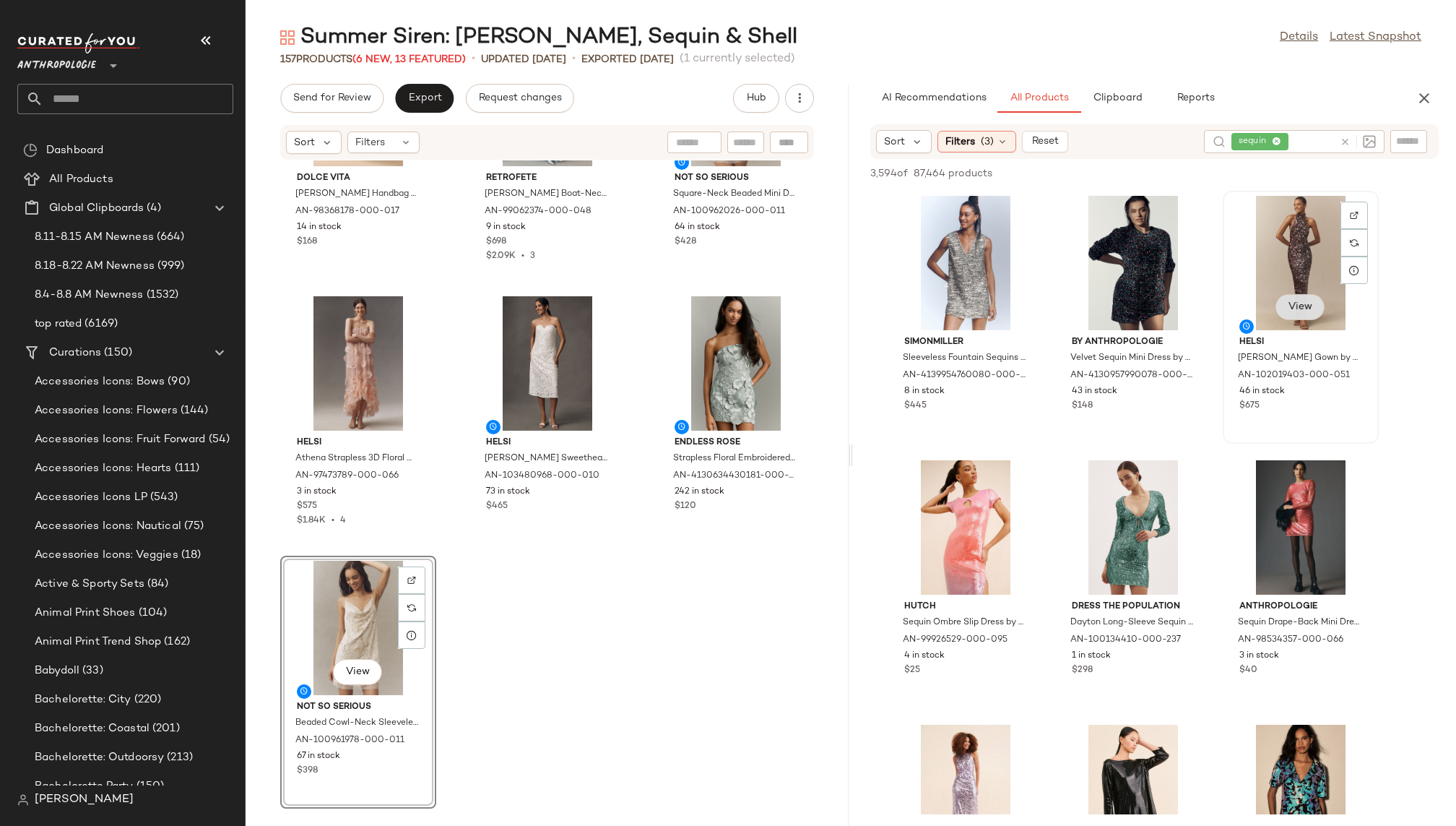
click at [1293, 305] on span "View" at bounding box center [1300, 307] width 25 height 12
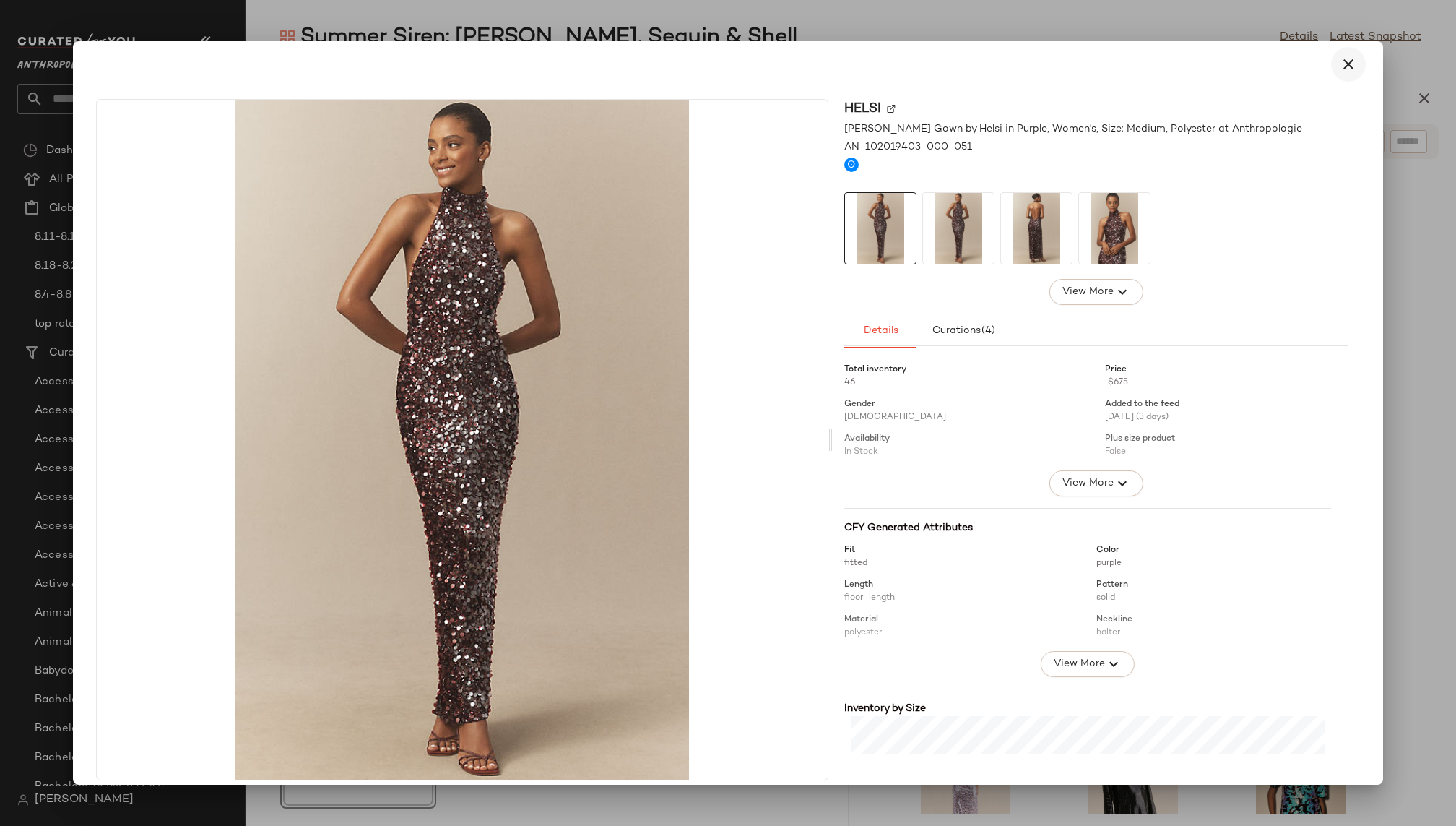
click at [1341, 64] on icon "button" at bounding box center [1348, 65] width 17 height 17
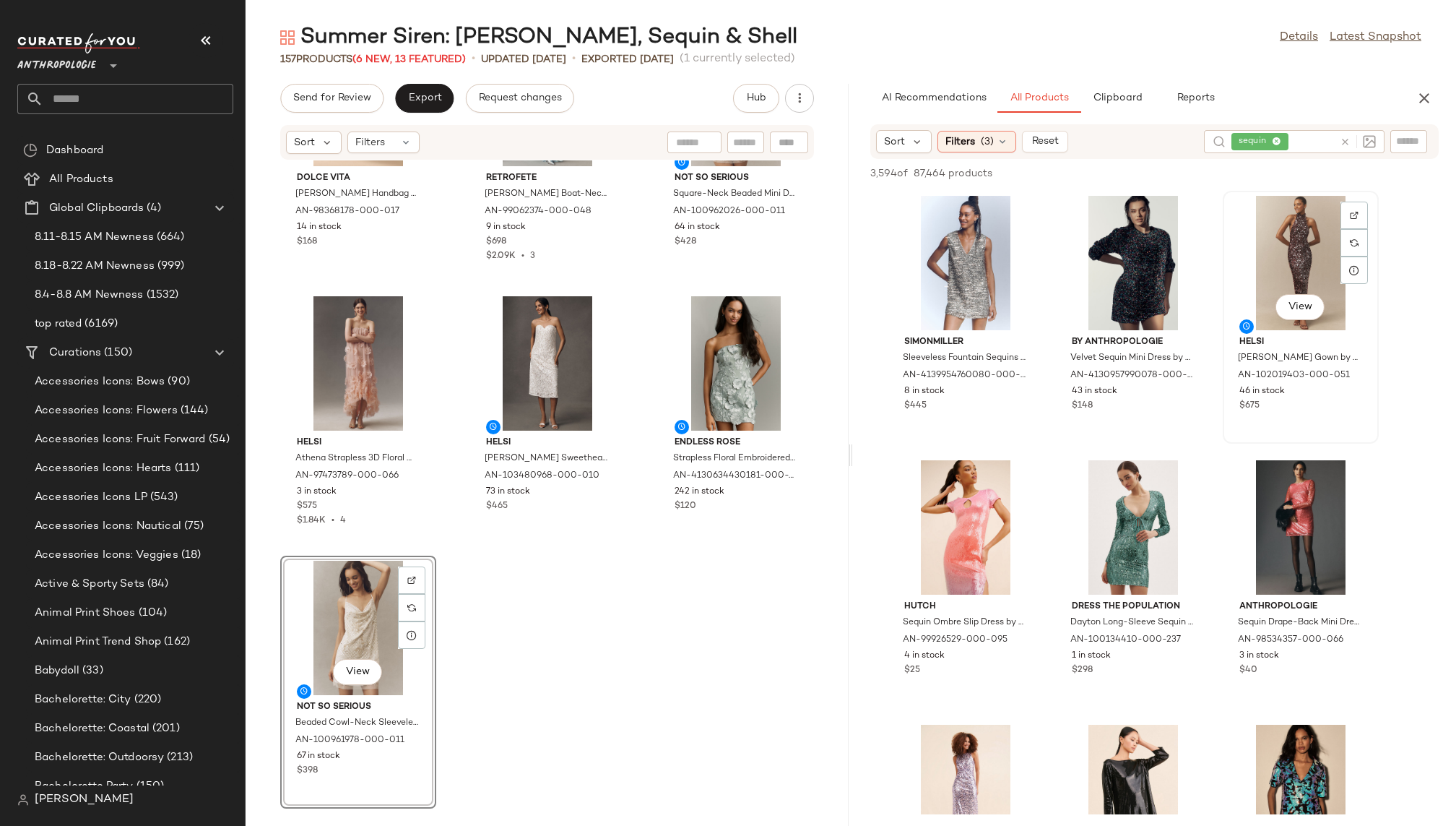
click at [1248, 259] on div "View" at bounding box center [1300, 263] width 146 height 135
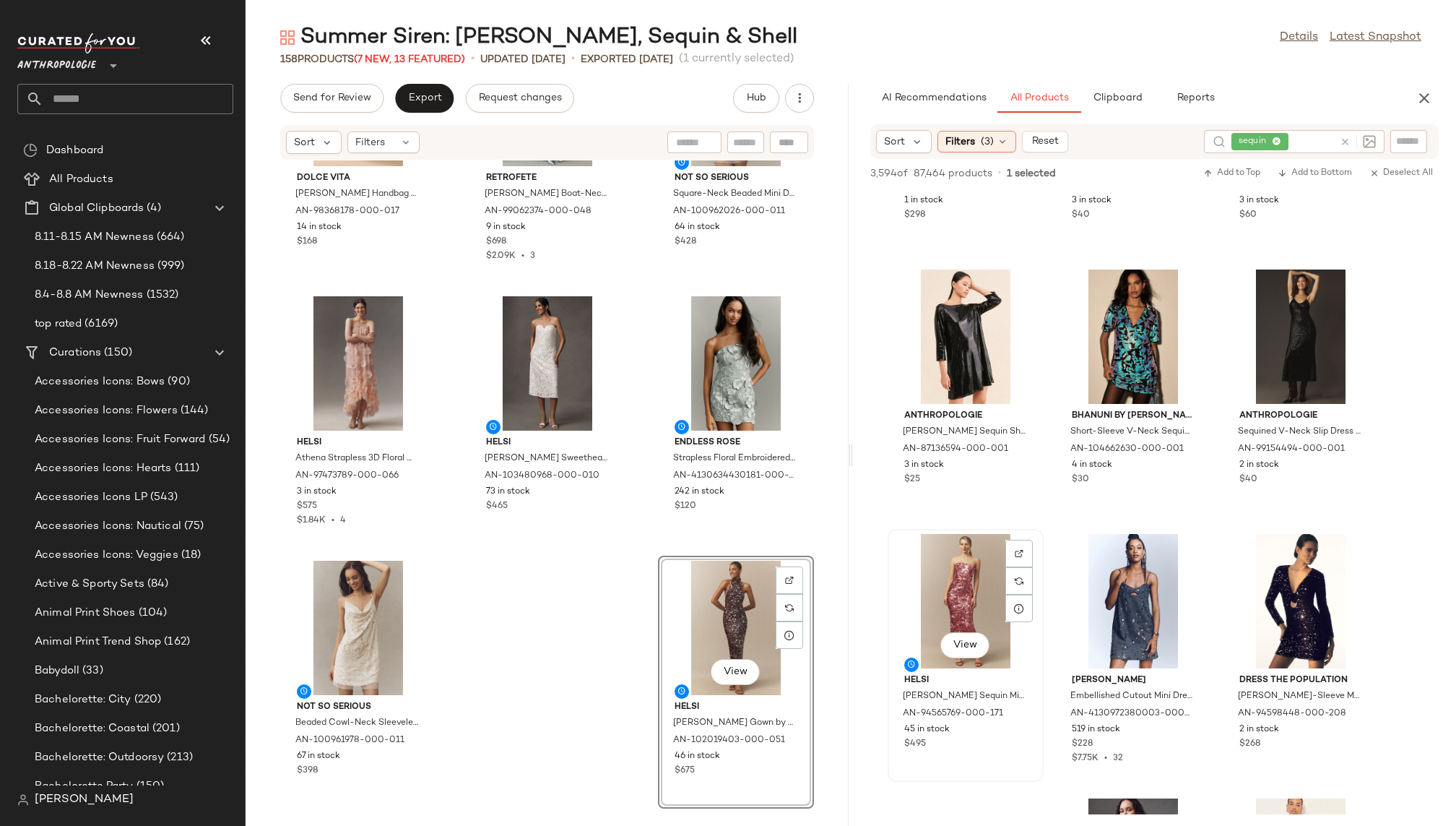
scroll to position [487, 0]
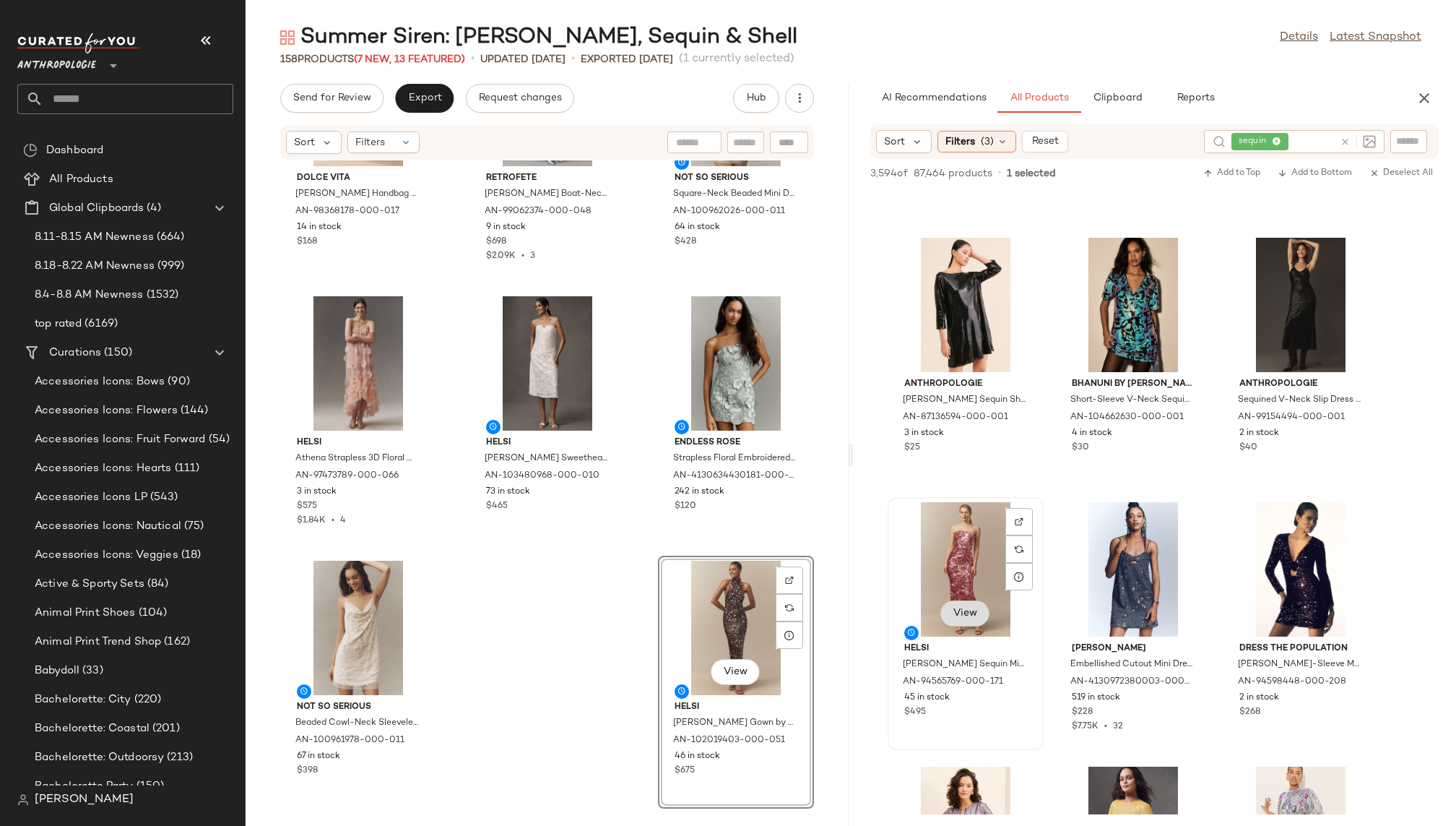
click at [970, 608] on span "View" at bounding box center [965, 613] width 25 height 12
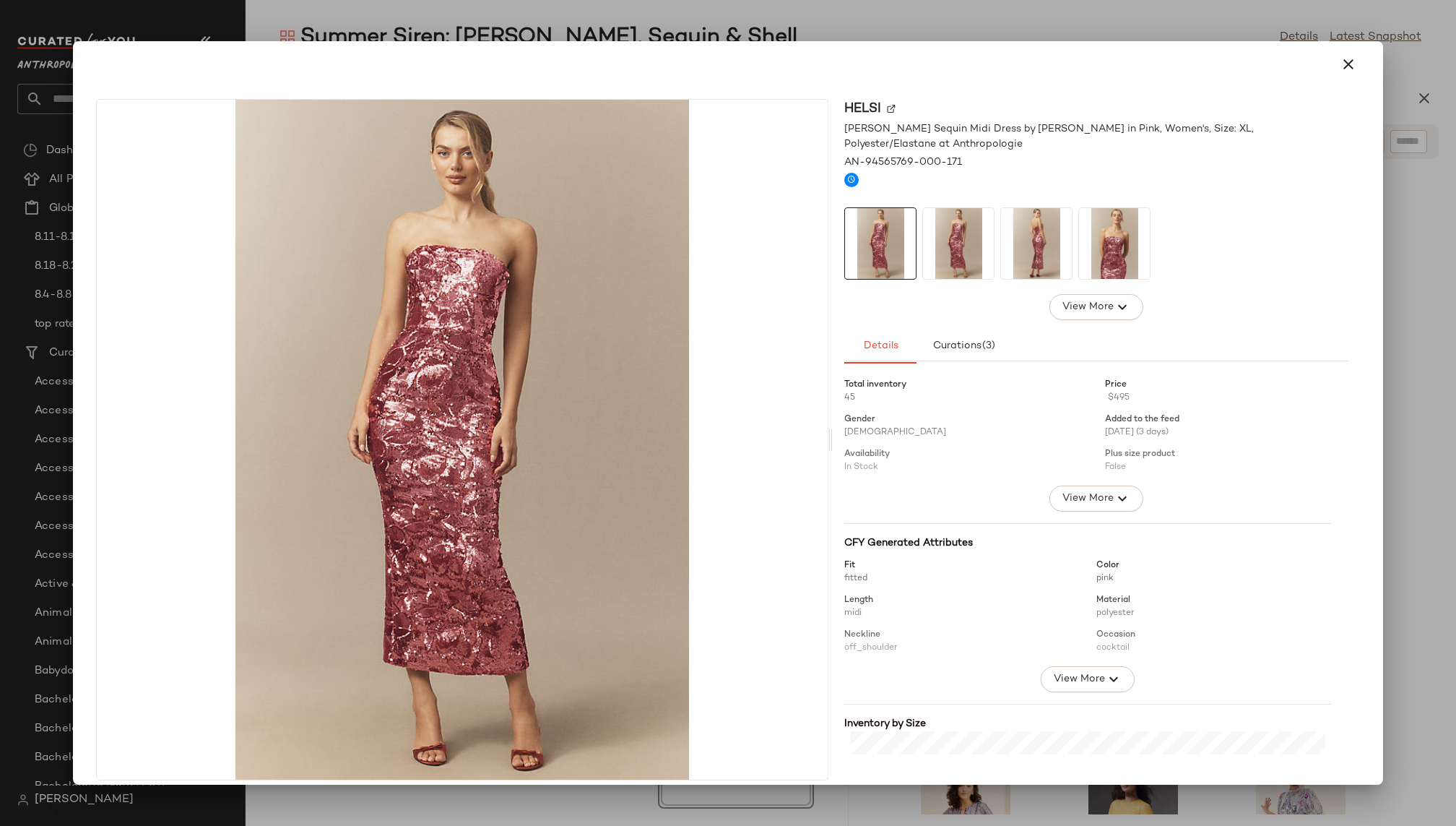
click at [1341, 61] on icon "button" at bounding box center [1348, 65] width 17 height 17
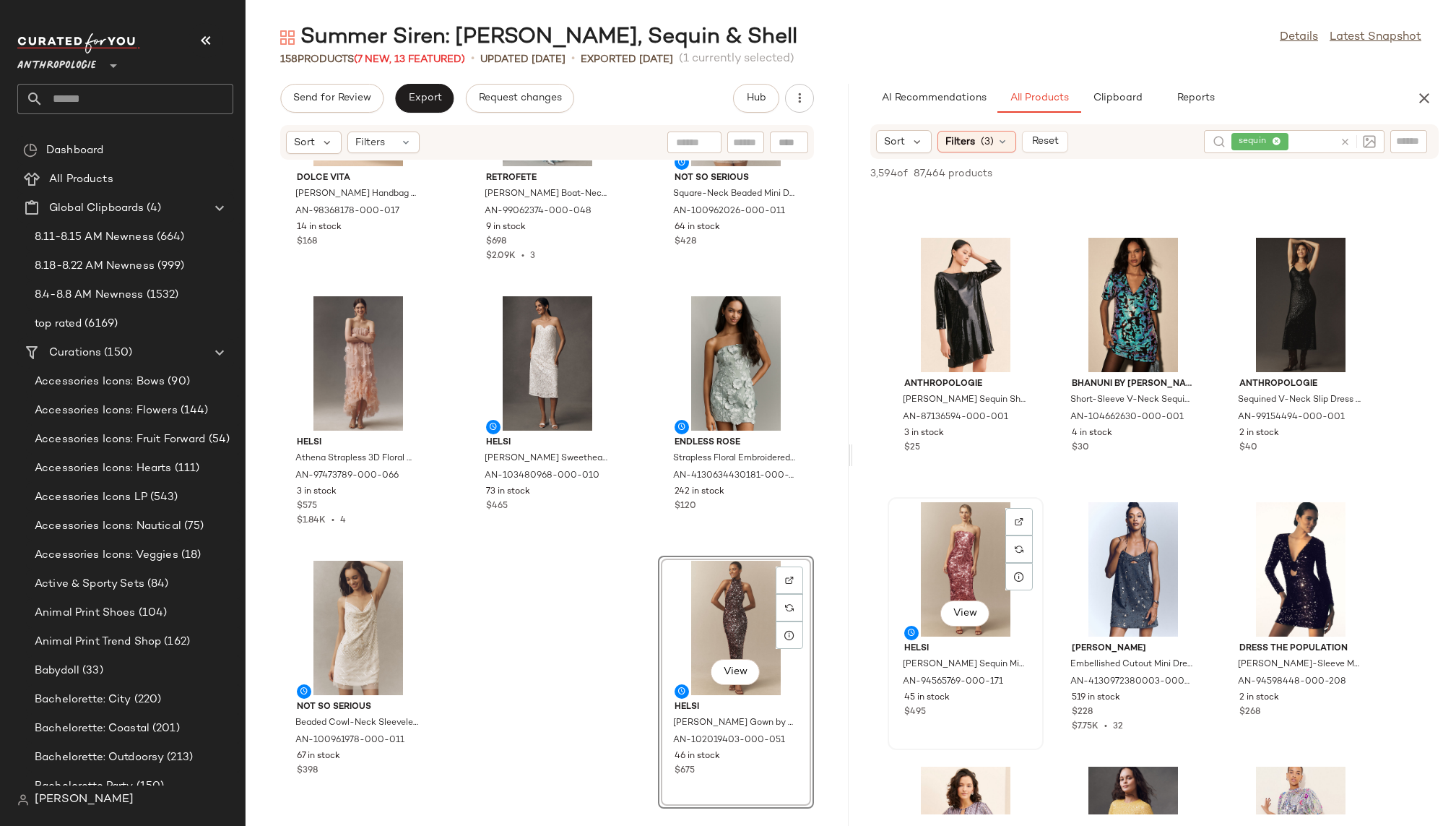
click at [947, 566] on div "View" at bounding box center [965, 569] width 146 height 135
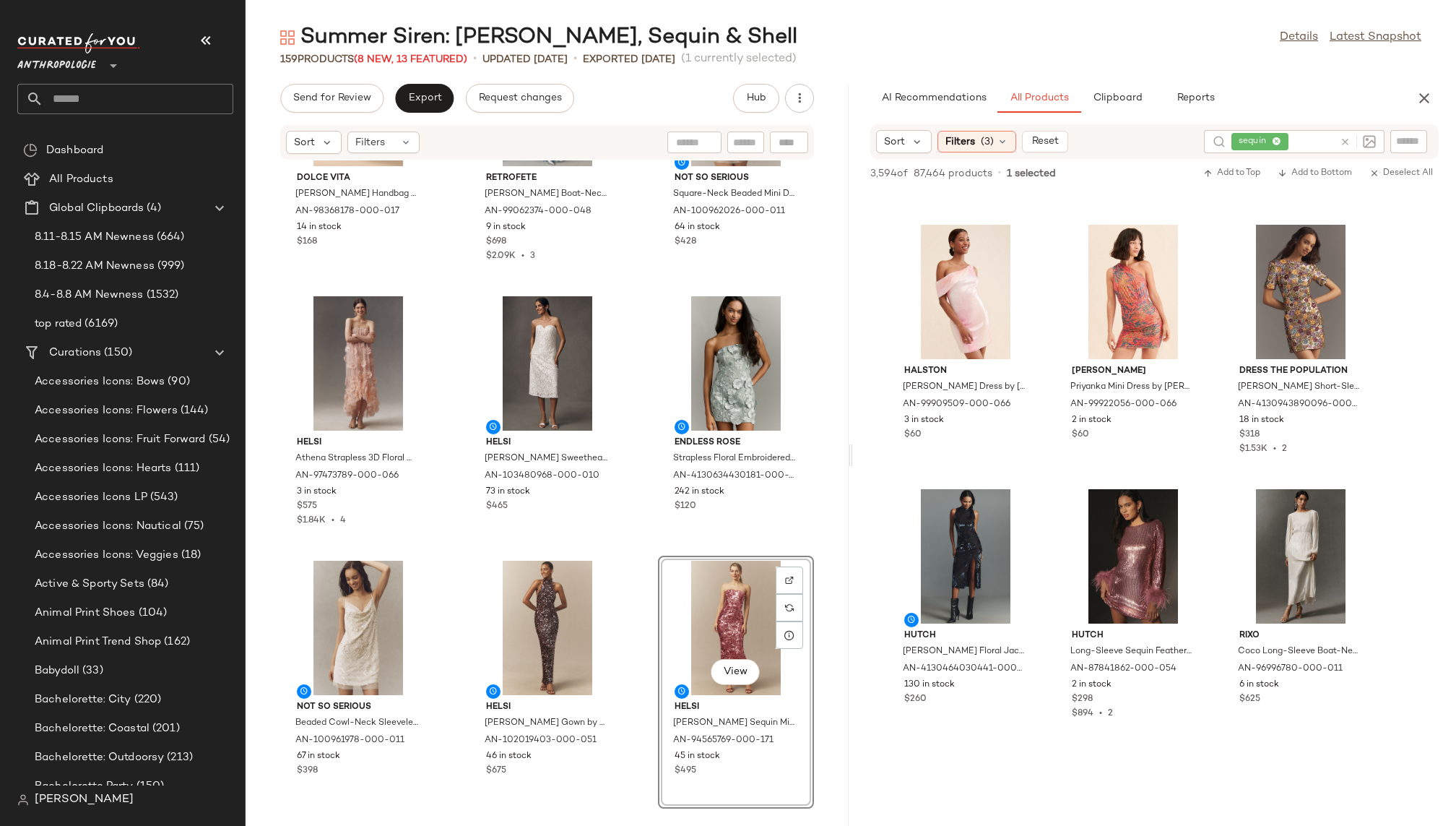
scroll to position [2924, 0]
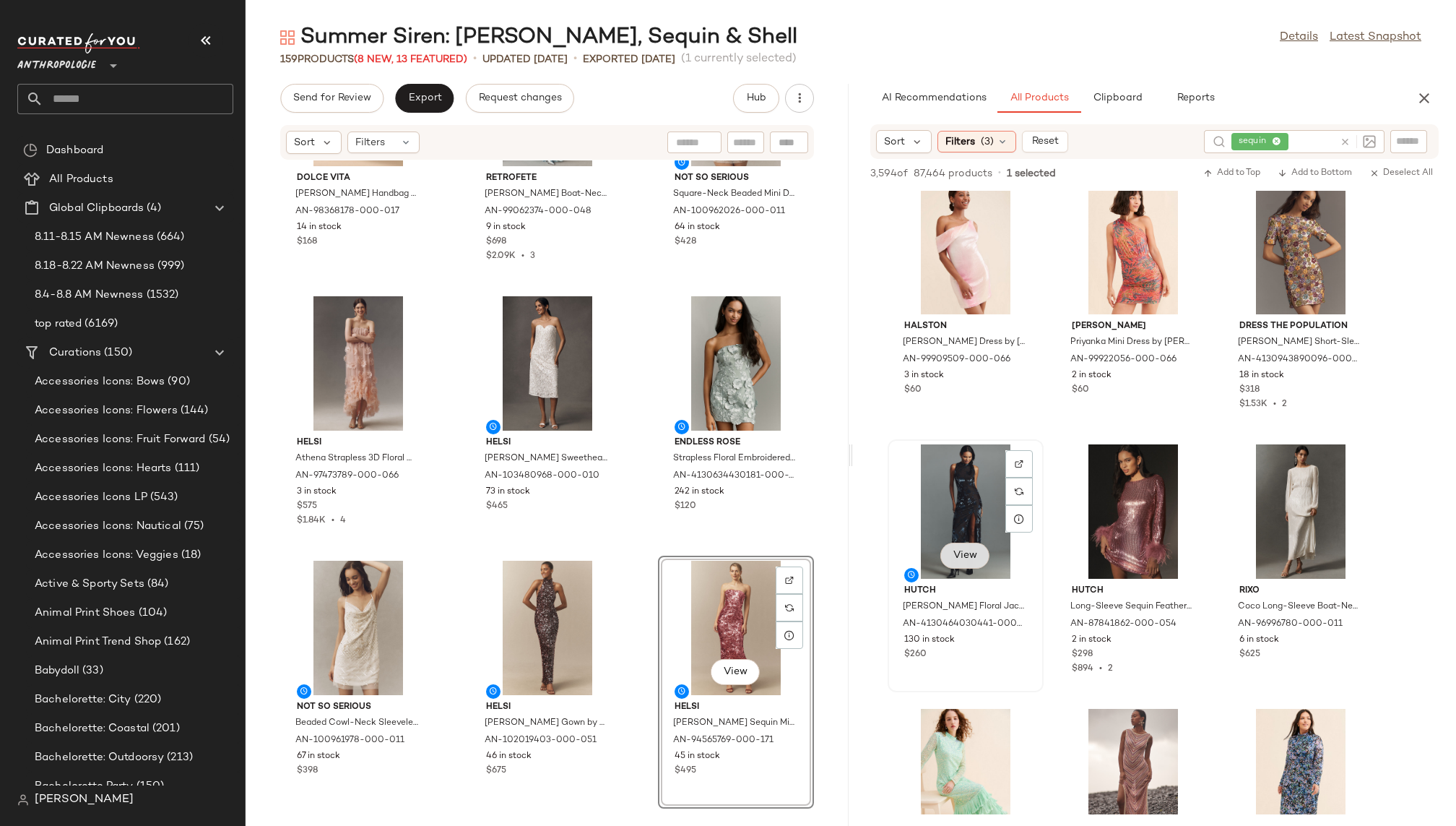
click at [966, 555] on span "View" at bounding box center [965, 555] width 25 height 12
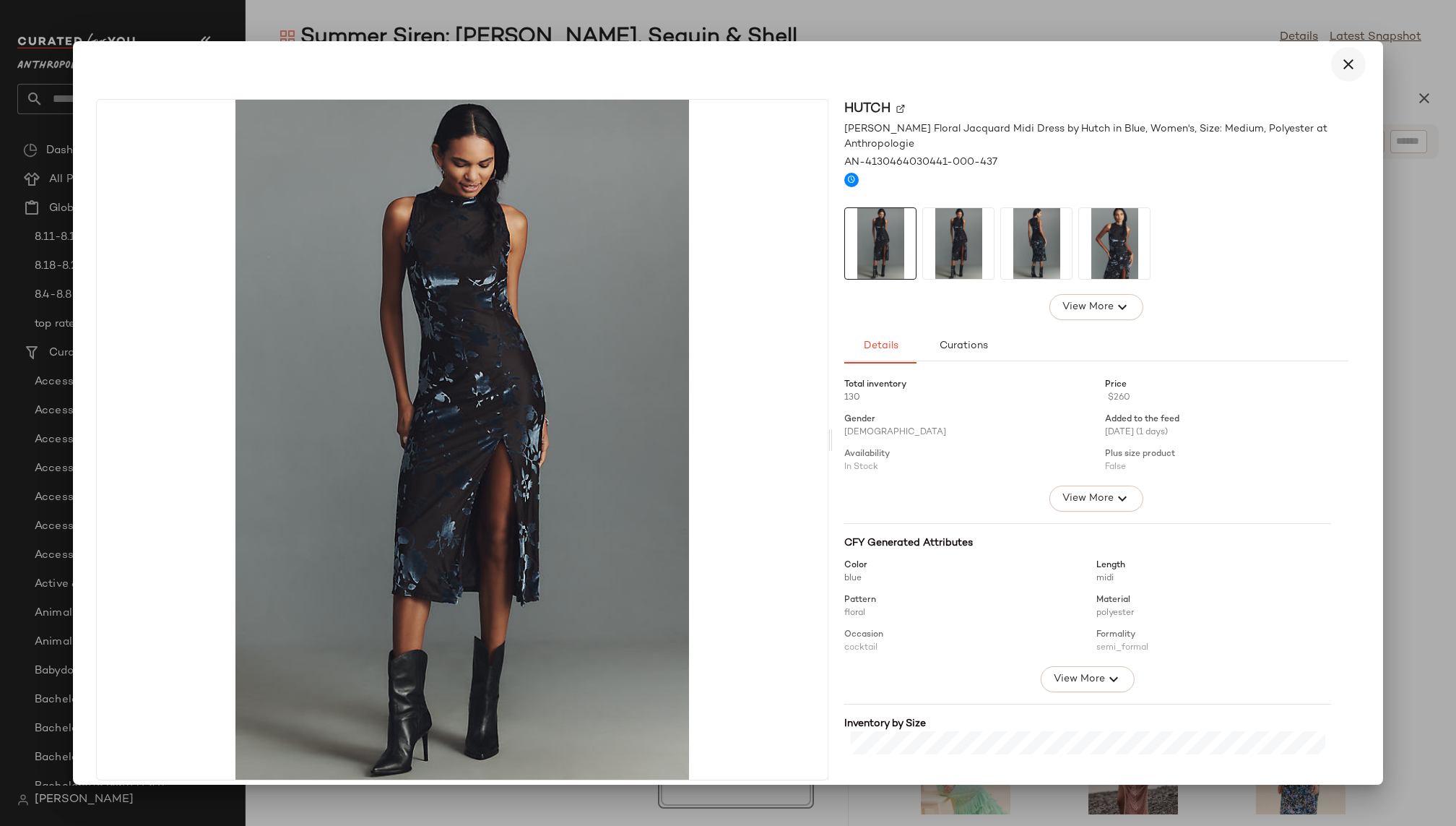
click at [1345, 68] on icon "button" at bounding box center [1348, 65] width 17 height 17
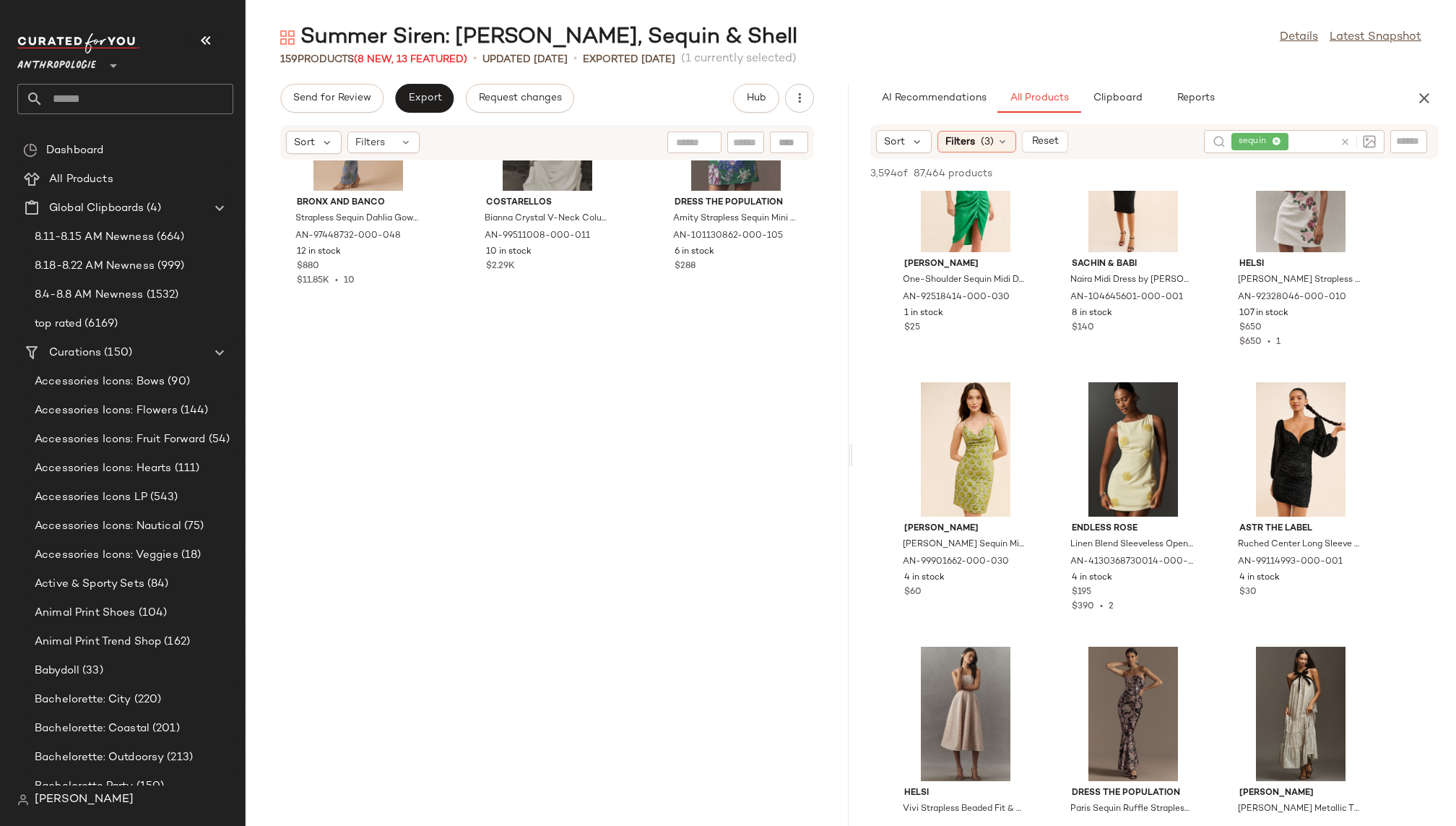
scroll to position [9584, 0]
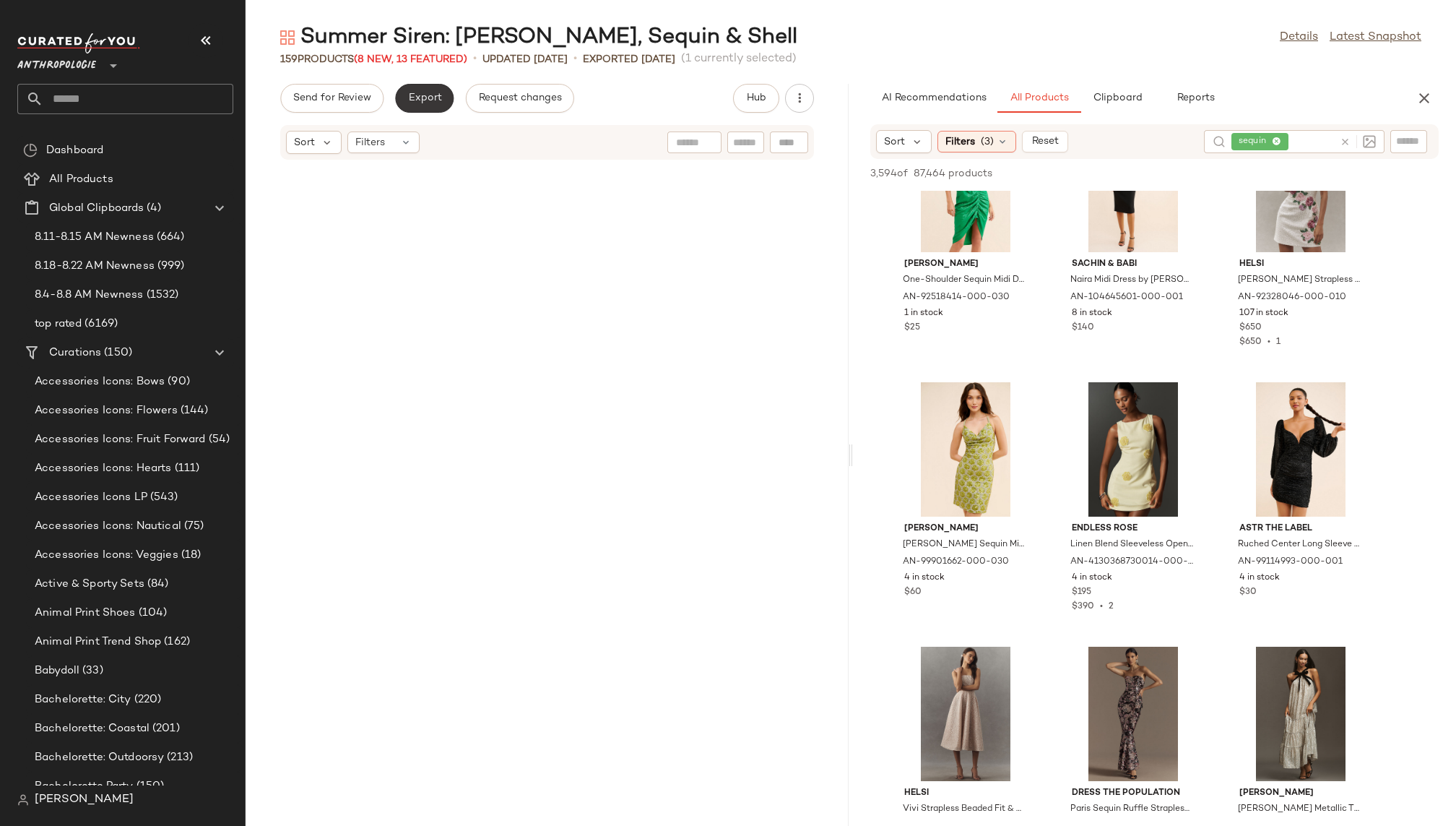
click at [417, 95] on span "Export" at bounding box center [423, 98] width 34 height 12
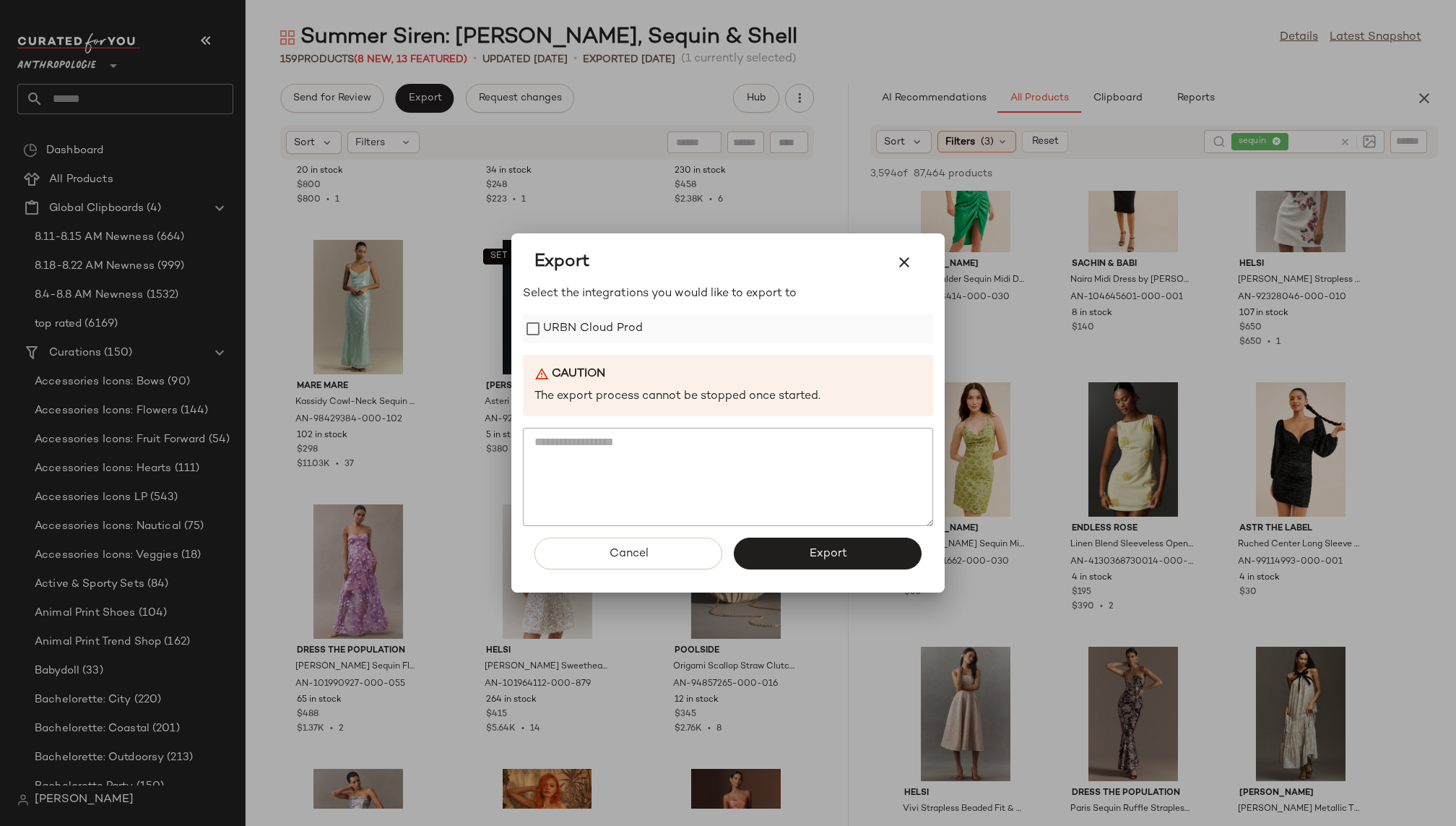
click at [597, 326] on label "URBN Cloud Prod" at bounding box center [593, 328] width 100 height 29
click at [837, 548] on span "Export" at bounding box center [828, 554] width 38 height 13
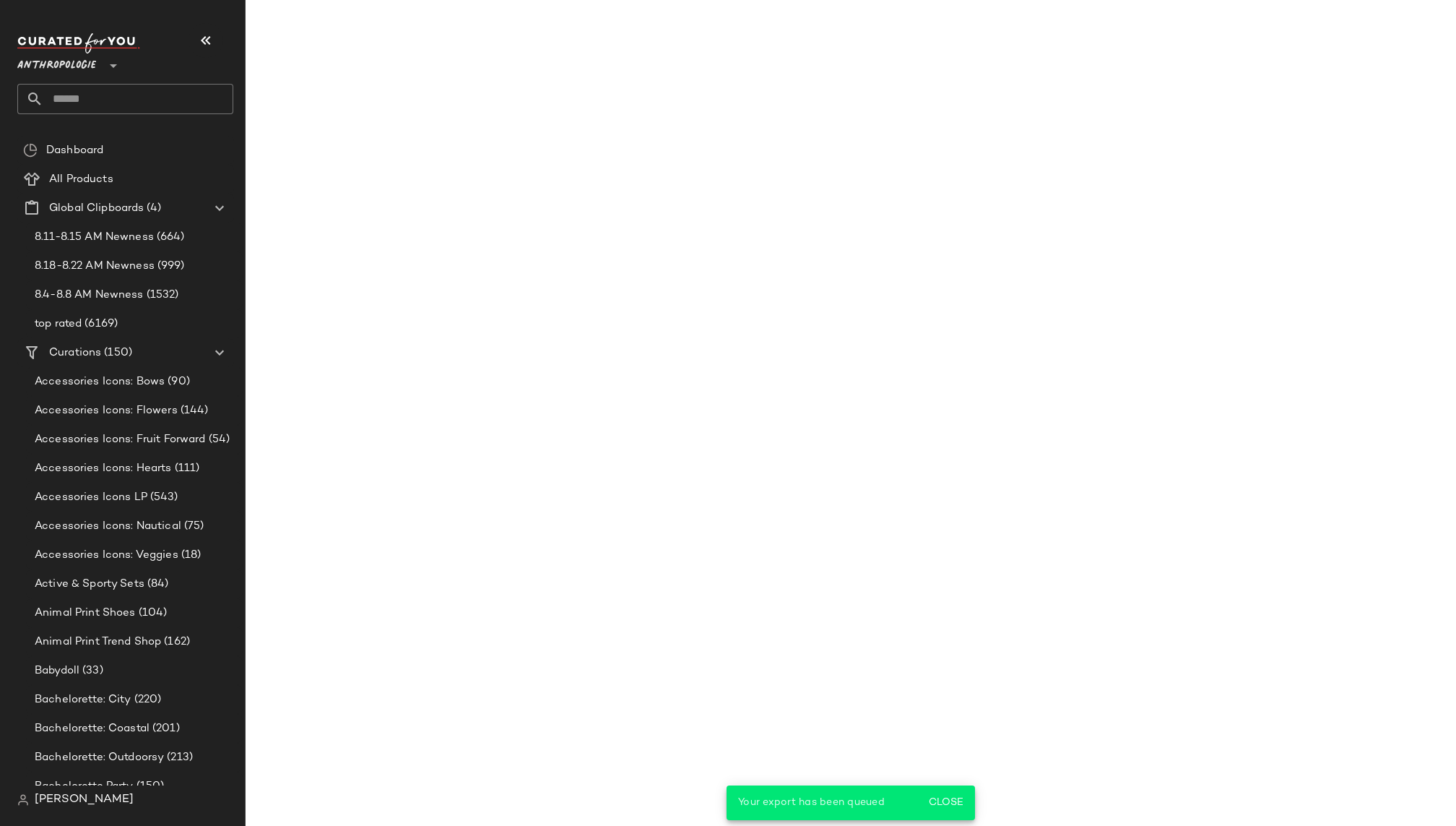
scroll to position [5630, 0]
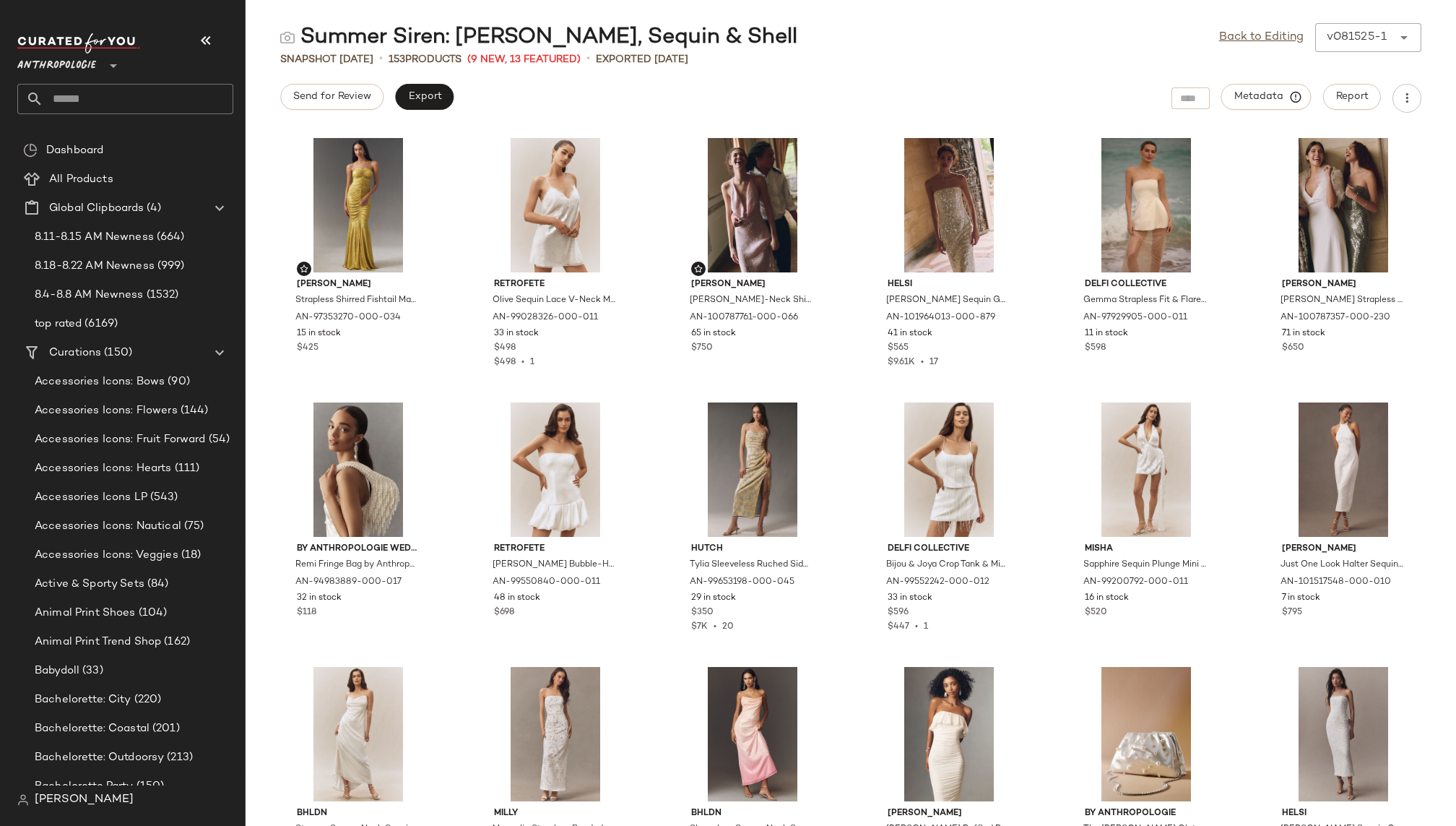
click at [98, 94] on input "text" at bounding box center [138, 99] width 190 height 31
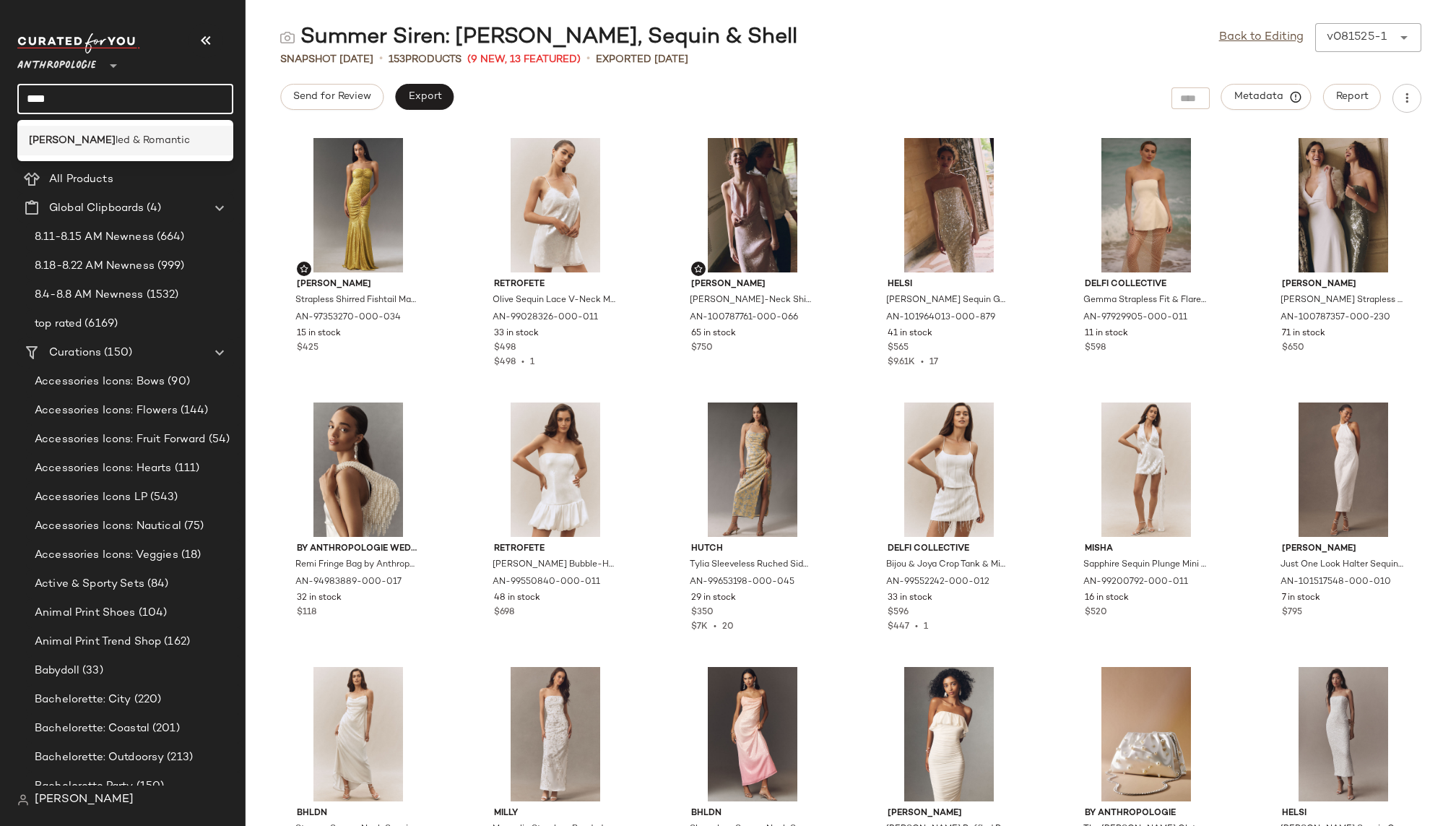
type input "****"
click at [115, 133] on span "led & Romantic" at bounding box center [152, 141] width 74 height 15
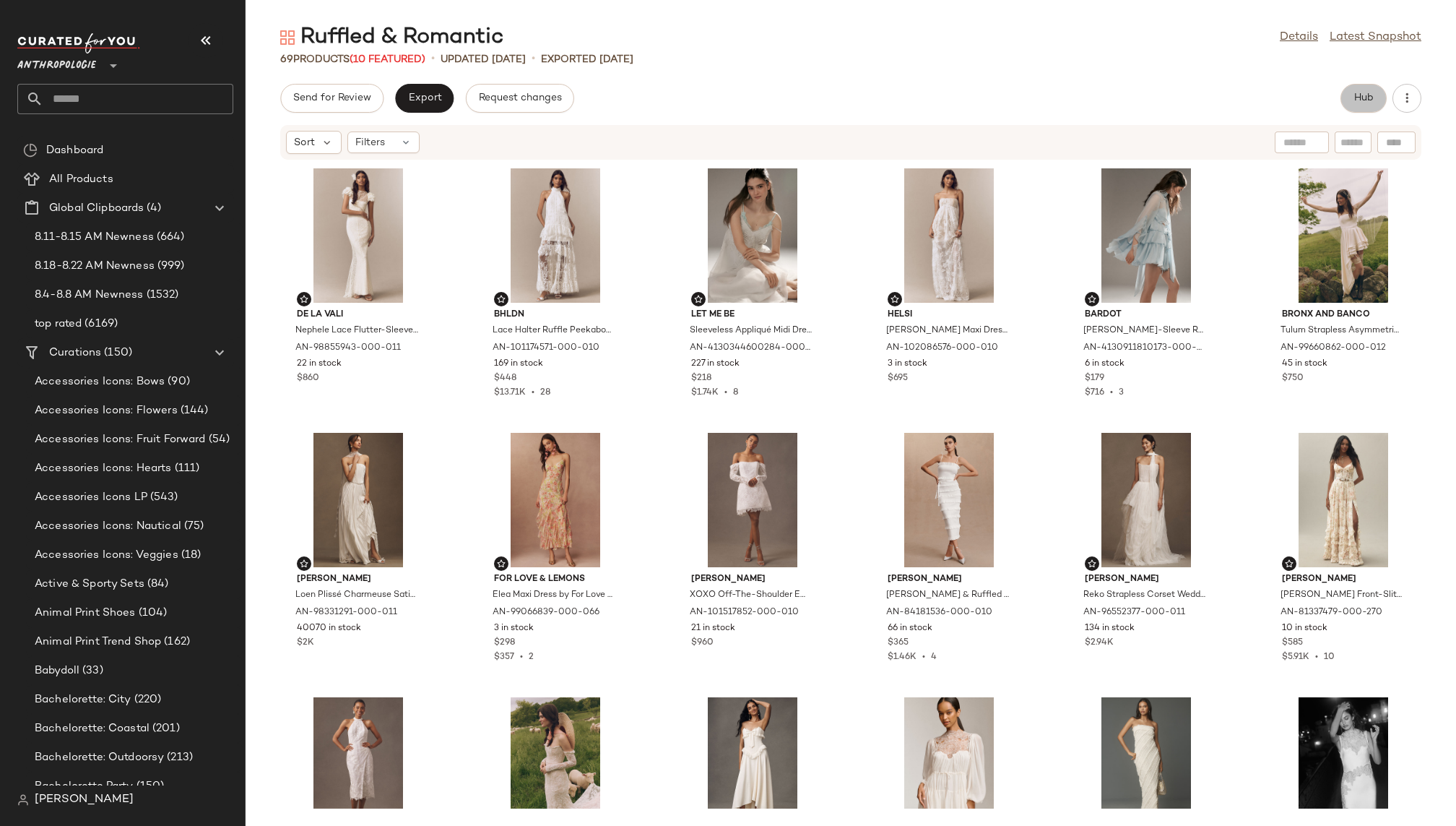
click at [1361, 94] on span "Hub" at bounding box center [1363, 98] width 20 height 12
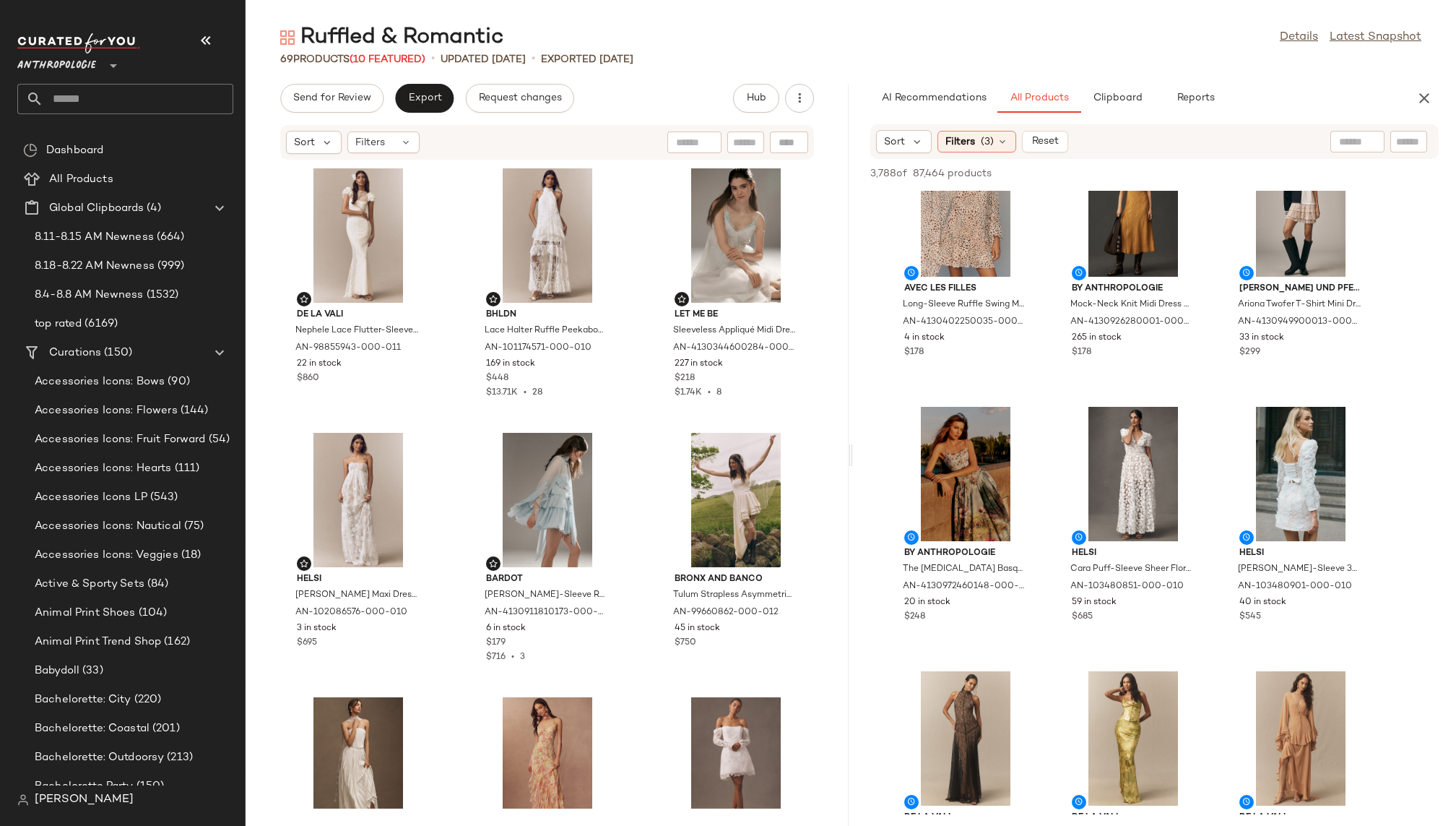
scroll to position [6139, 0]
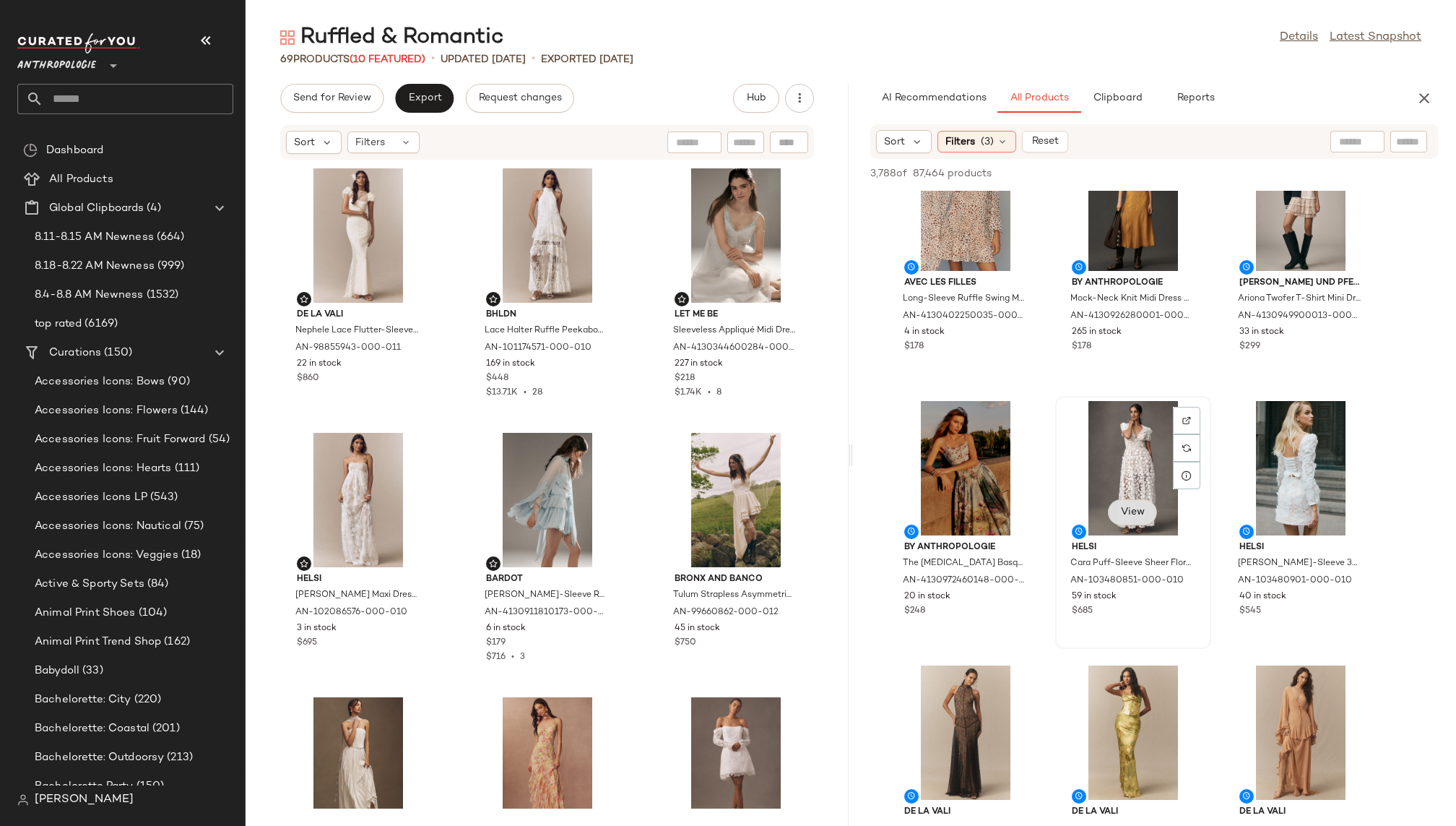
click at [1132, 512] on span "View" at bounding box center [1133, 512] width 25 height 12
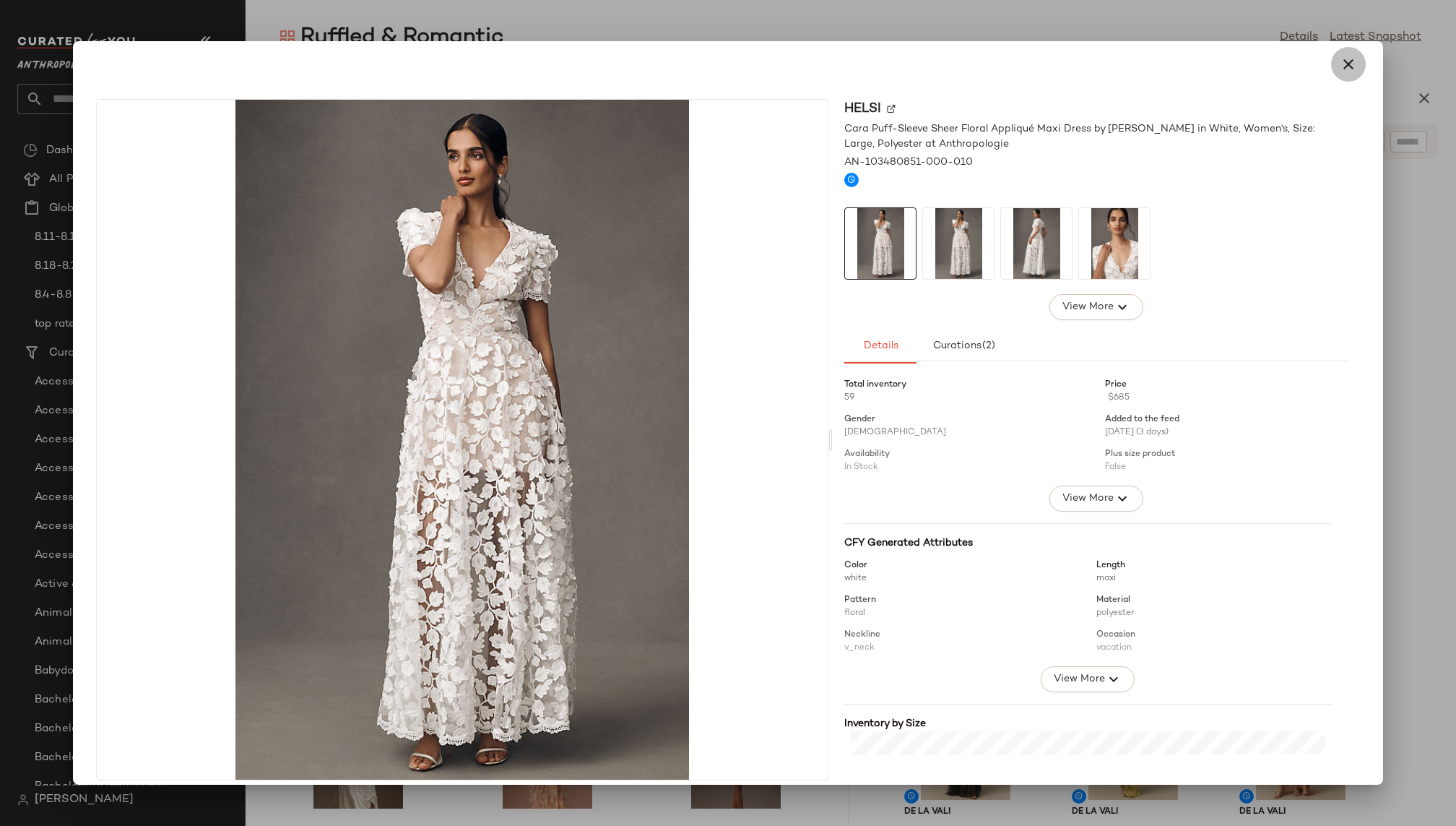
click at [1346, 68] on icon "button" at bounding box center [1348, 65] width 17 height 17
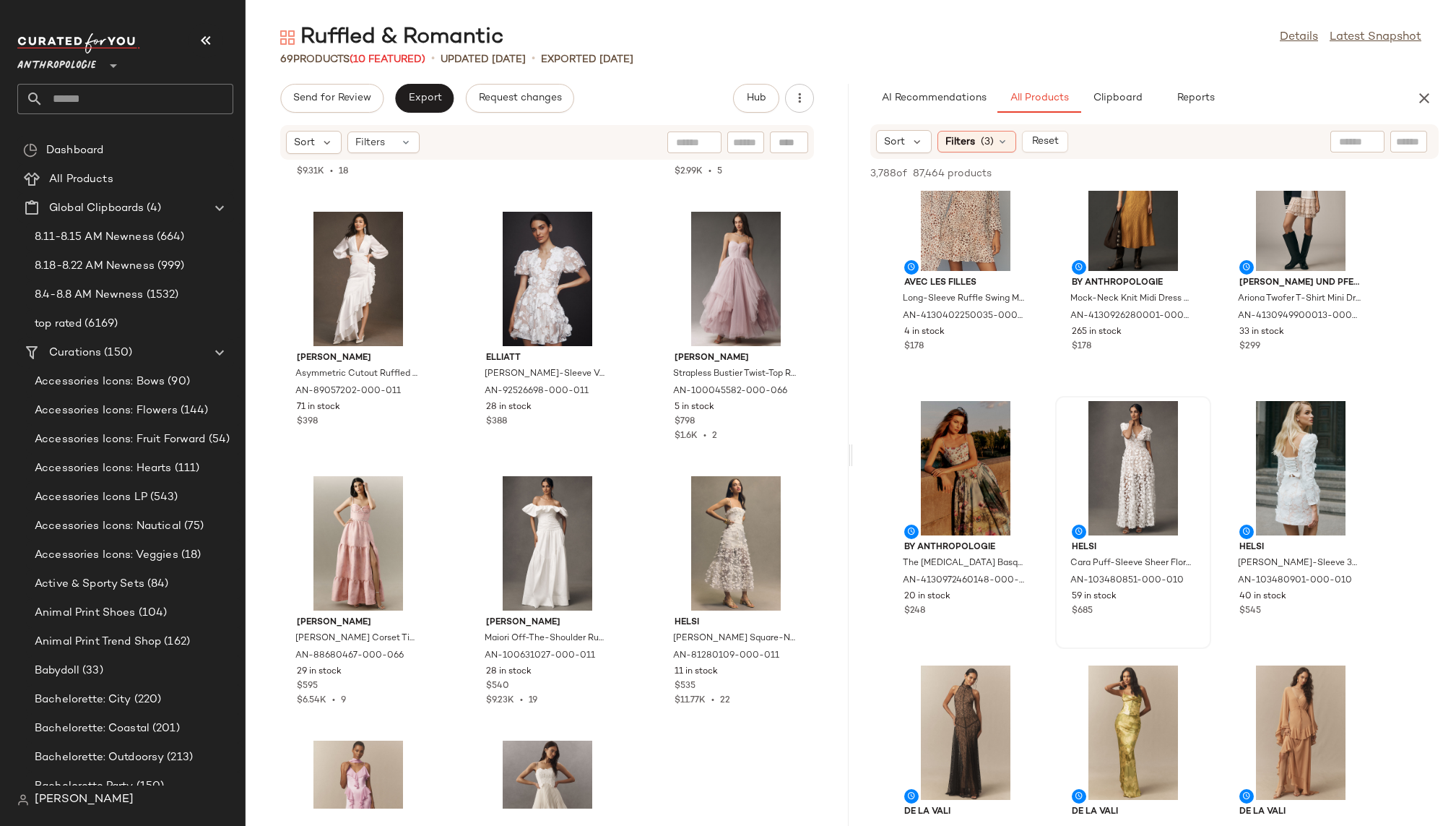
scroll to position [3933, 0]
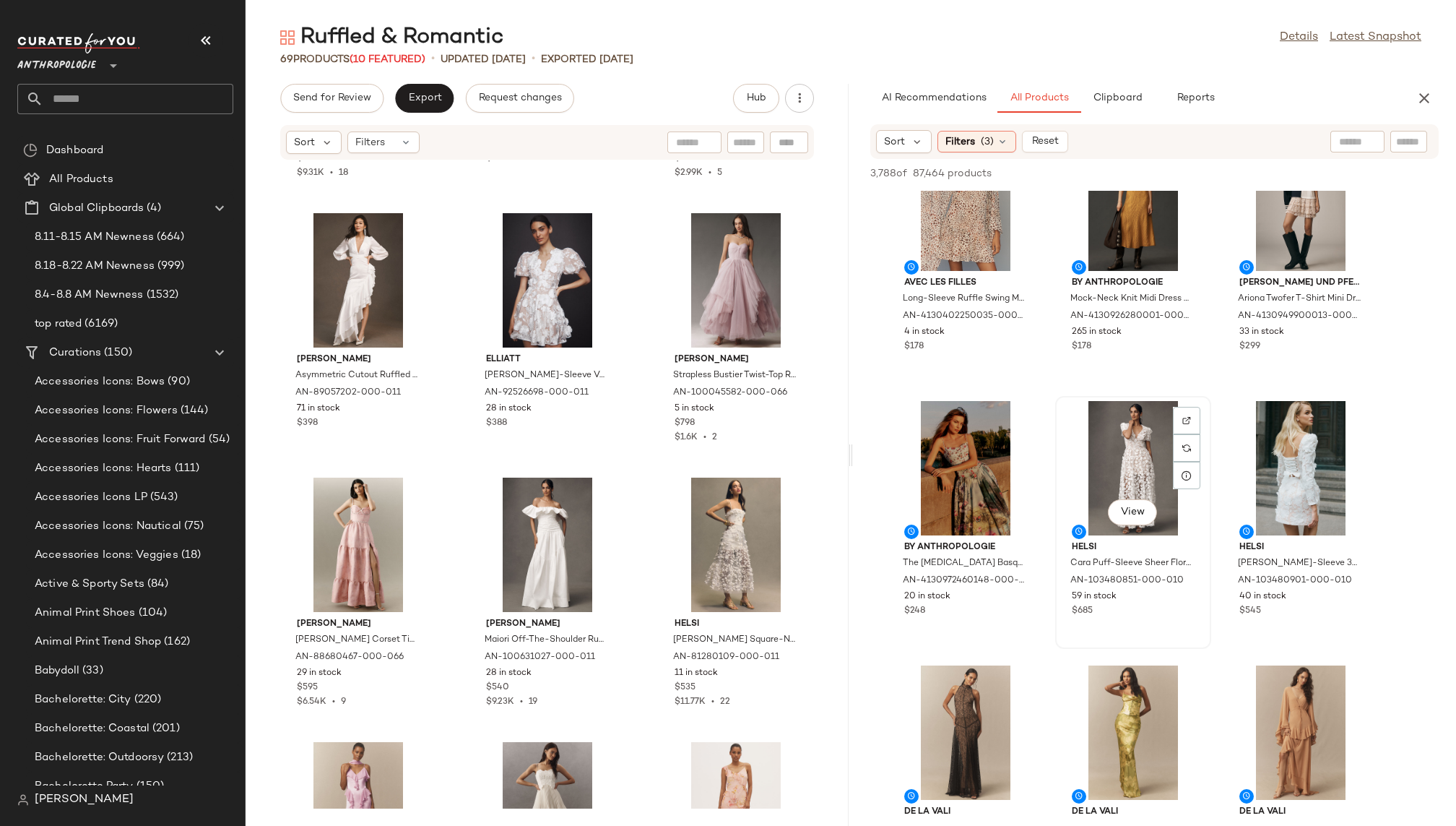
click at [1131, 452] on div "View" at bounding box center [1133, 468] width 146 height 135
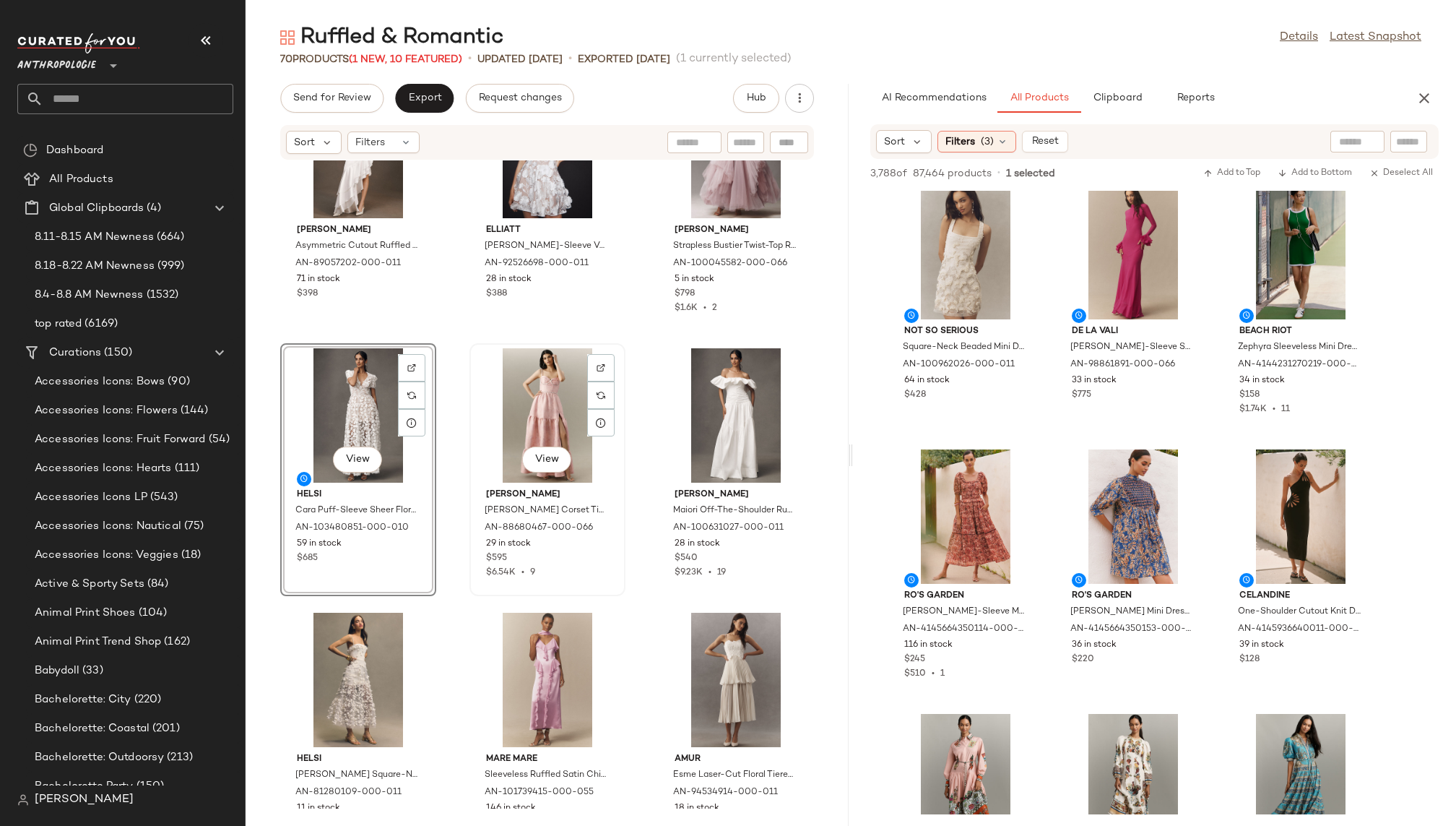
scroll to position [4235, 0]
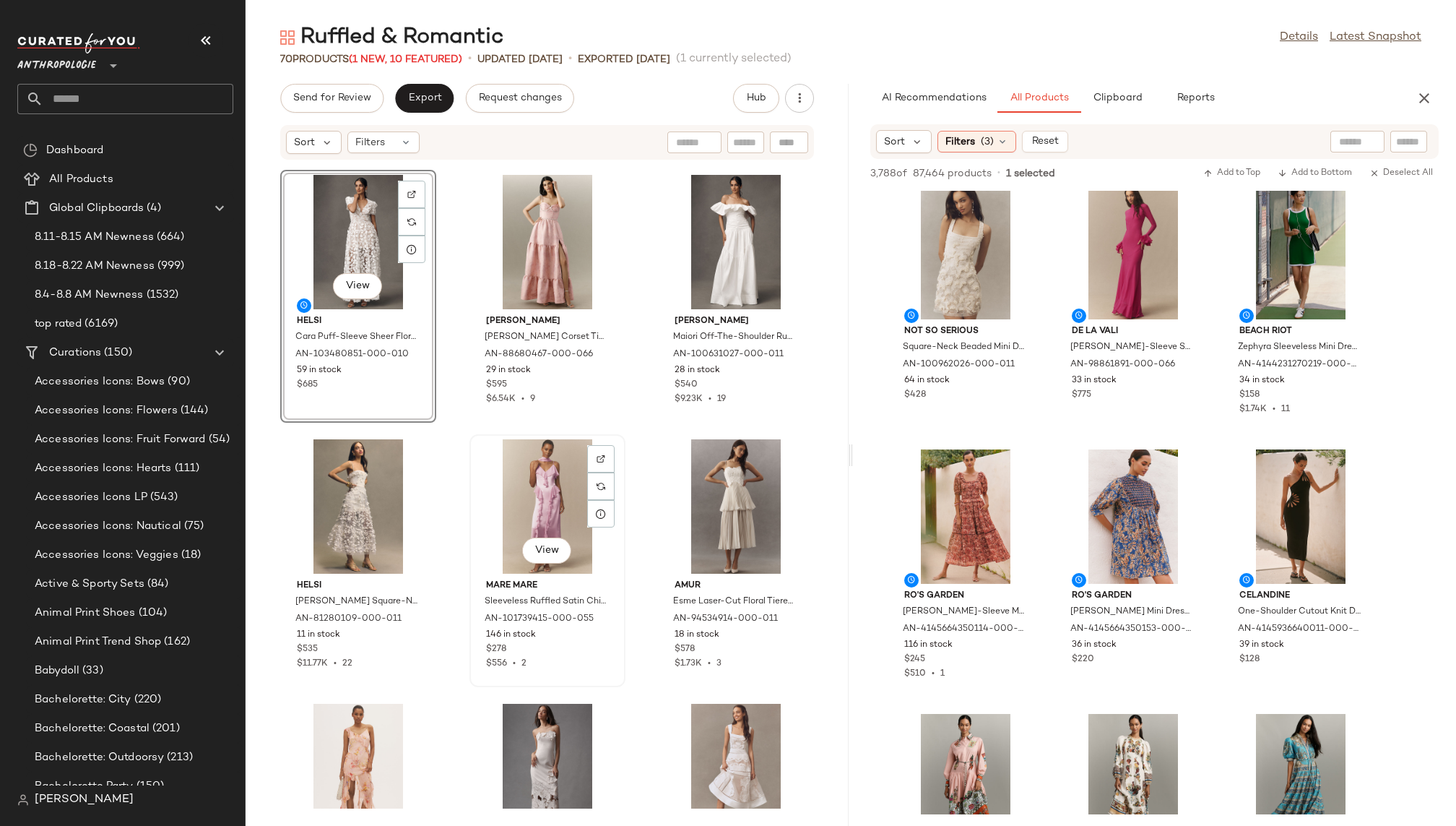
click at [511, 477] on div "View" at bounding box center [548, 506] width 146 height 135
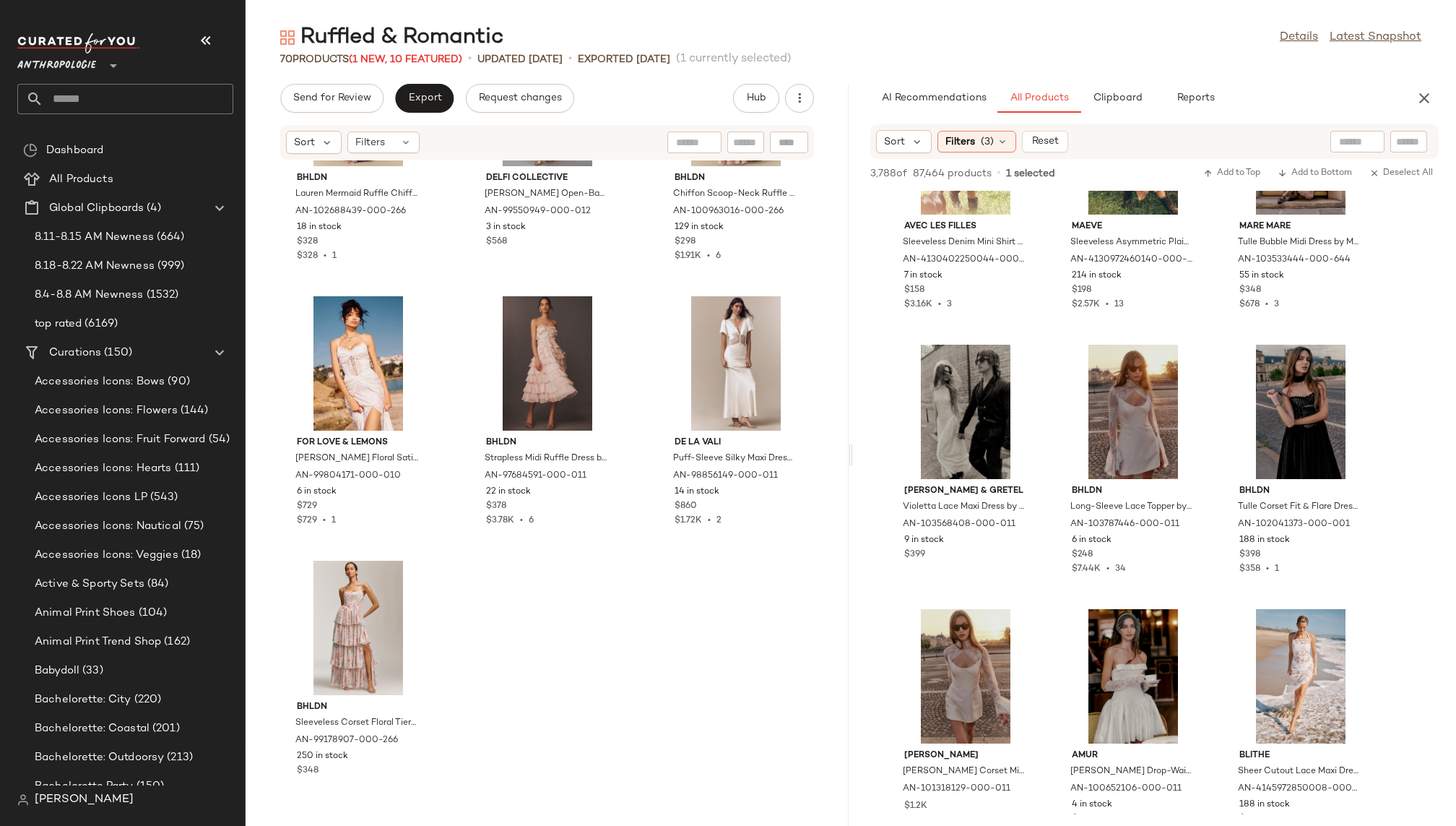
scroll to position [19681, 0]
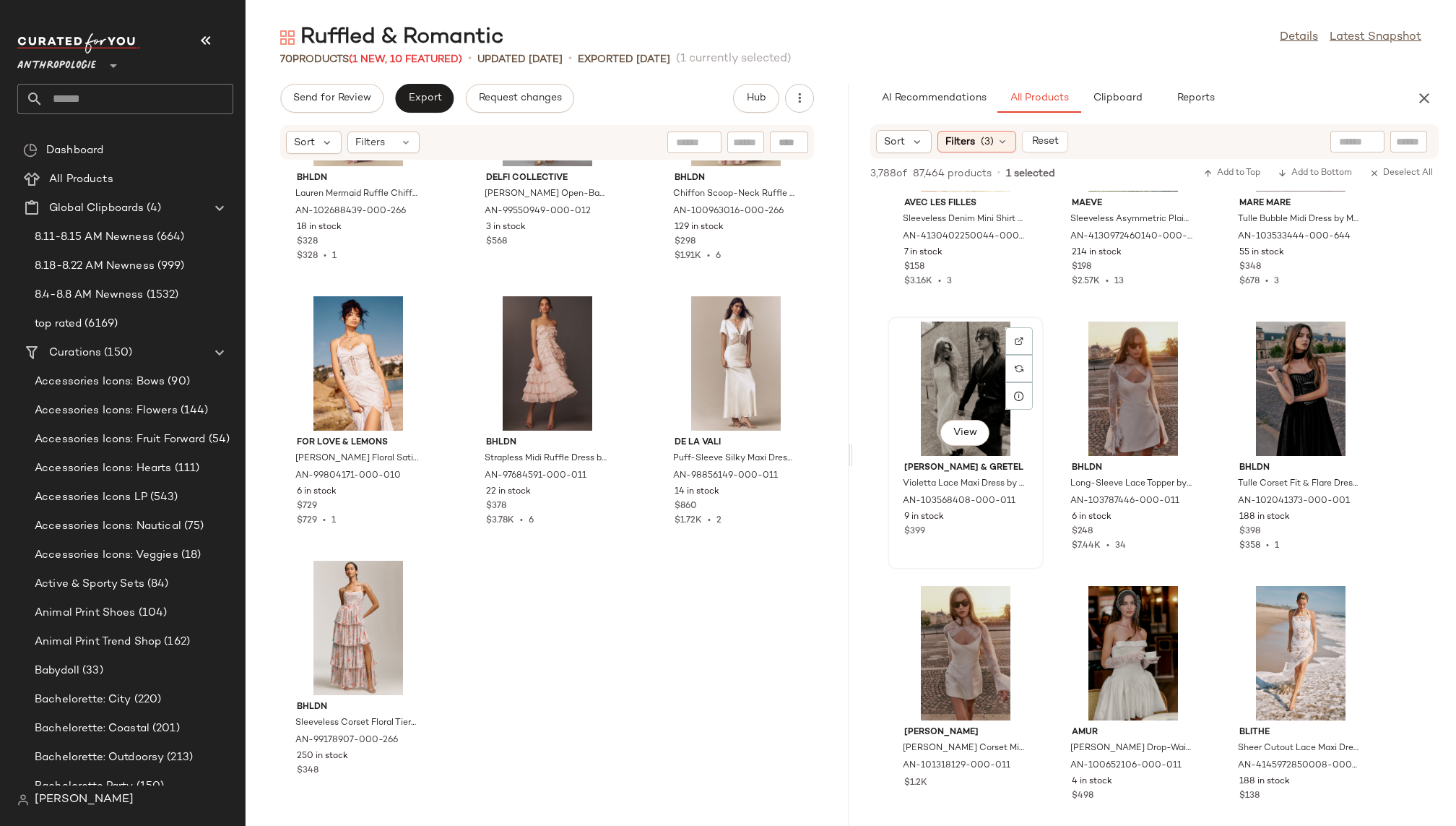
click at [951, 445] on div "View" at bounding box center [964, 434] width 49 height 29
click at [958, 429] on span "View" at bounding box center [965, 432] width 25 height 12
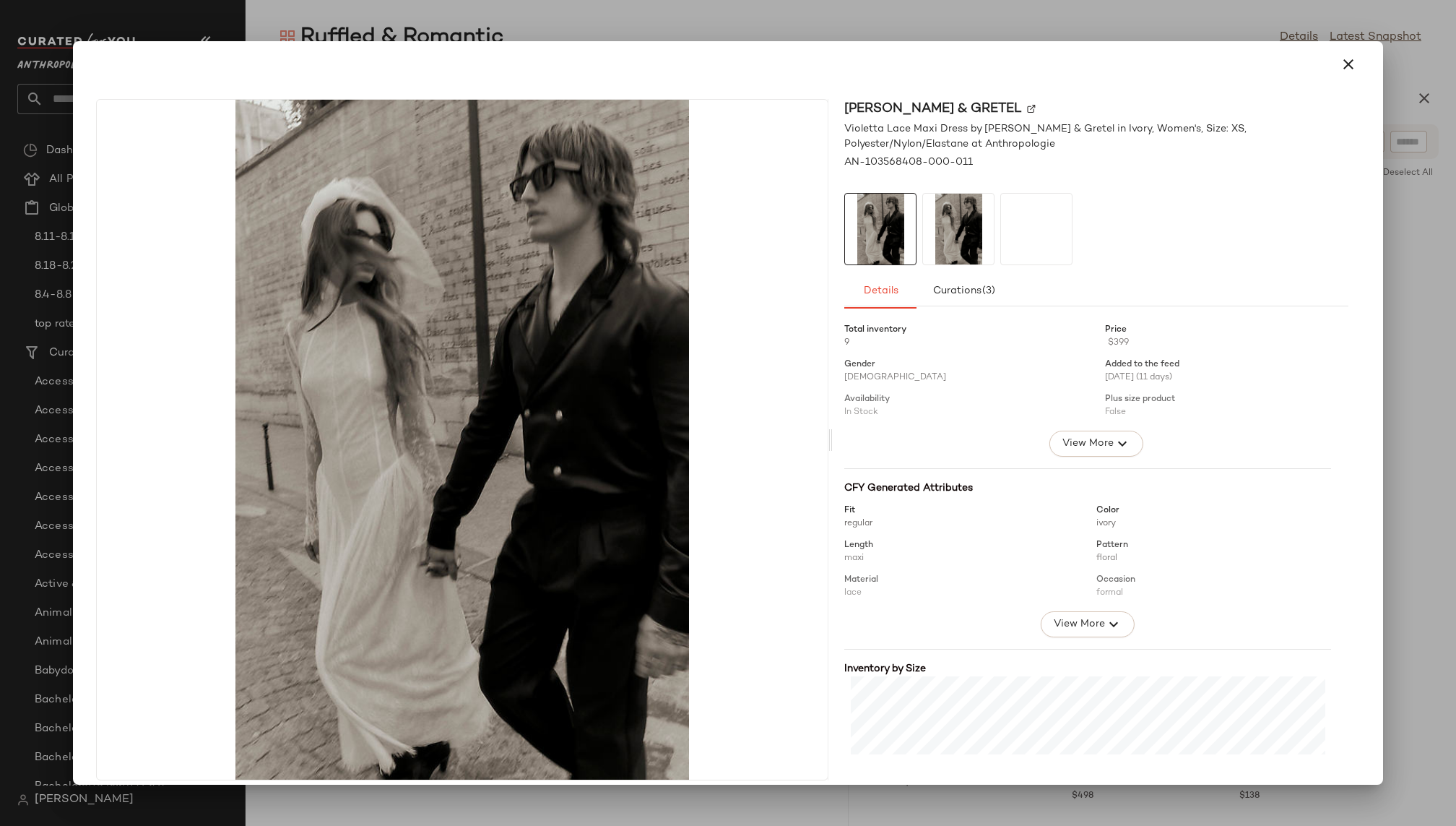
click at [950, 239] on img at bounding box center [958, 229] width 71 height 71
click at [1047, 224] on img at bounding box center [1036, 229] width 71 height 71
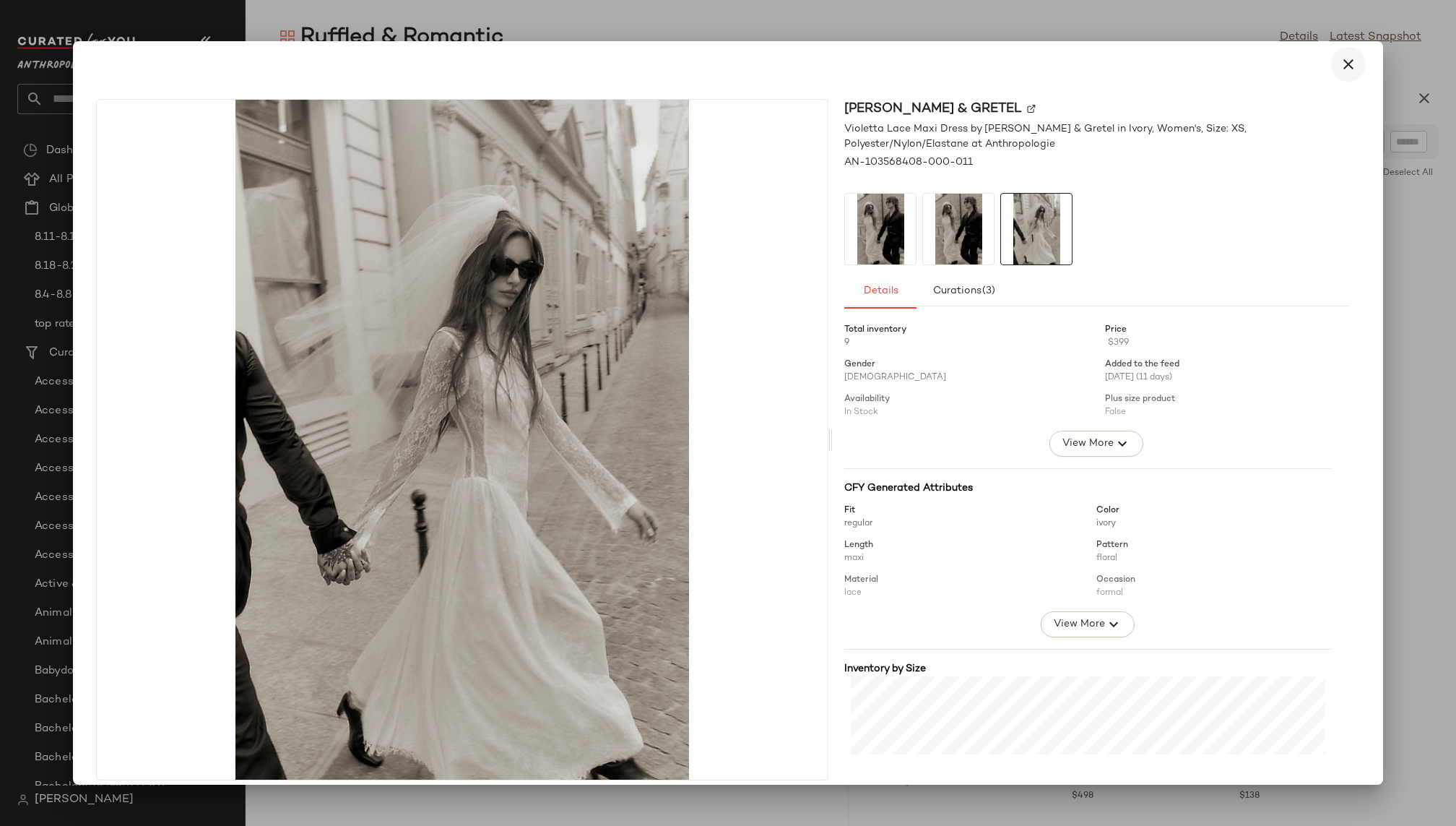
click at [1342, 62] on icon "button" at bounding box center [1348, 65] width 17 height 17
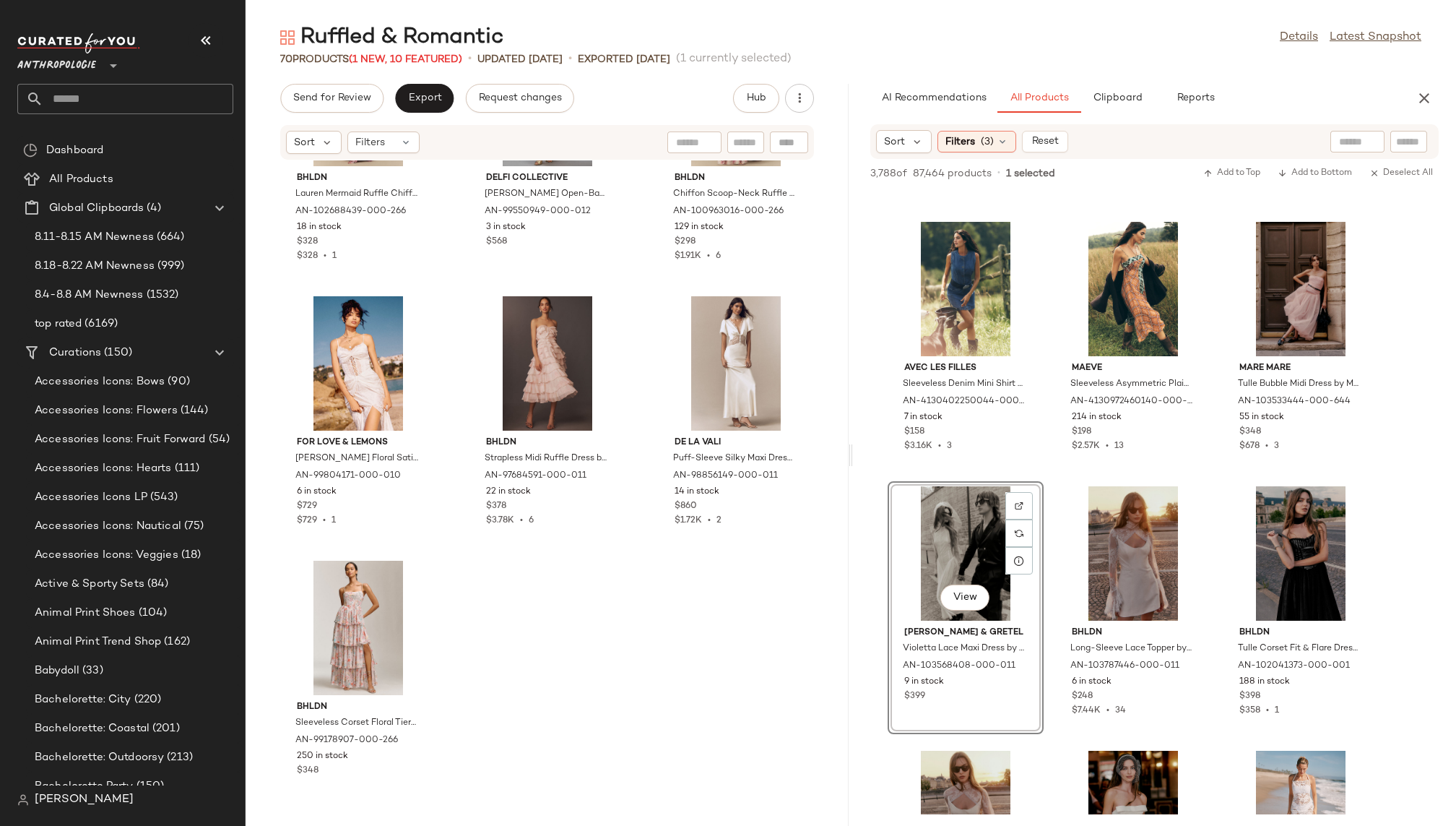
scroll to position [19482, 0]
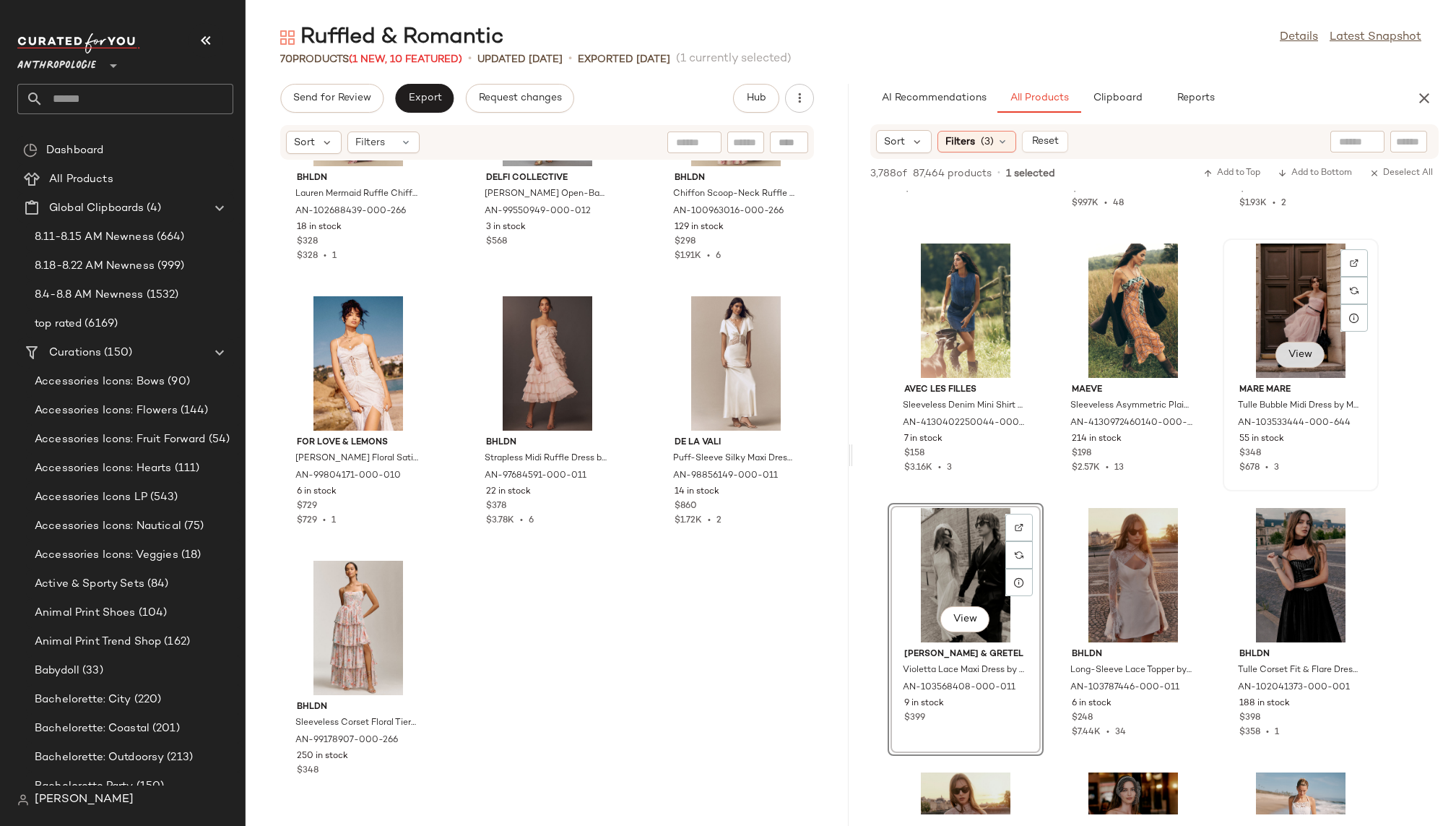
click at [1300, 354] on span "View" at bounding box center [1300, 354] width 25 height 12
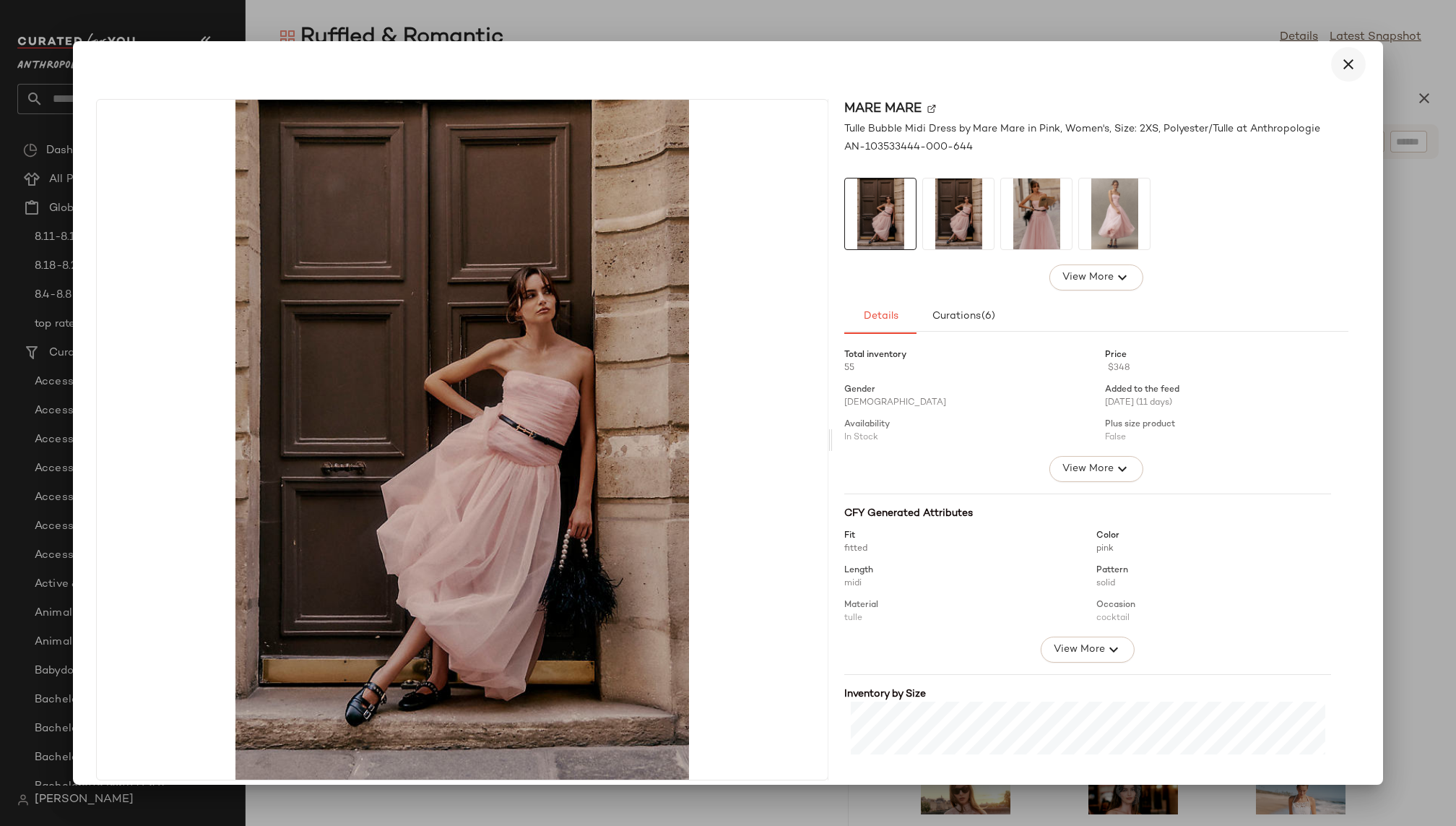
click at [1341, 65] on icon "button" at bounding box center [1348, 65] width 17 height 17
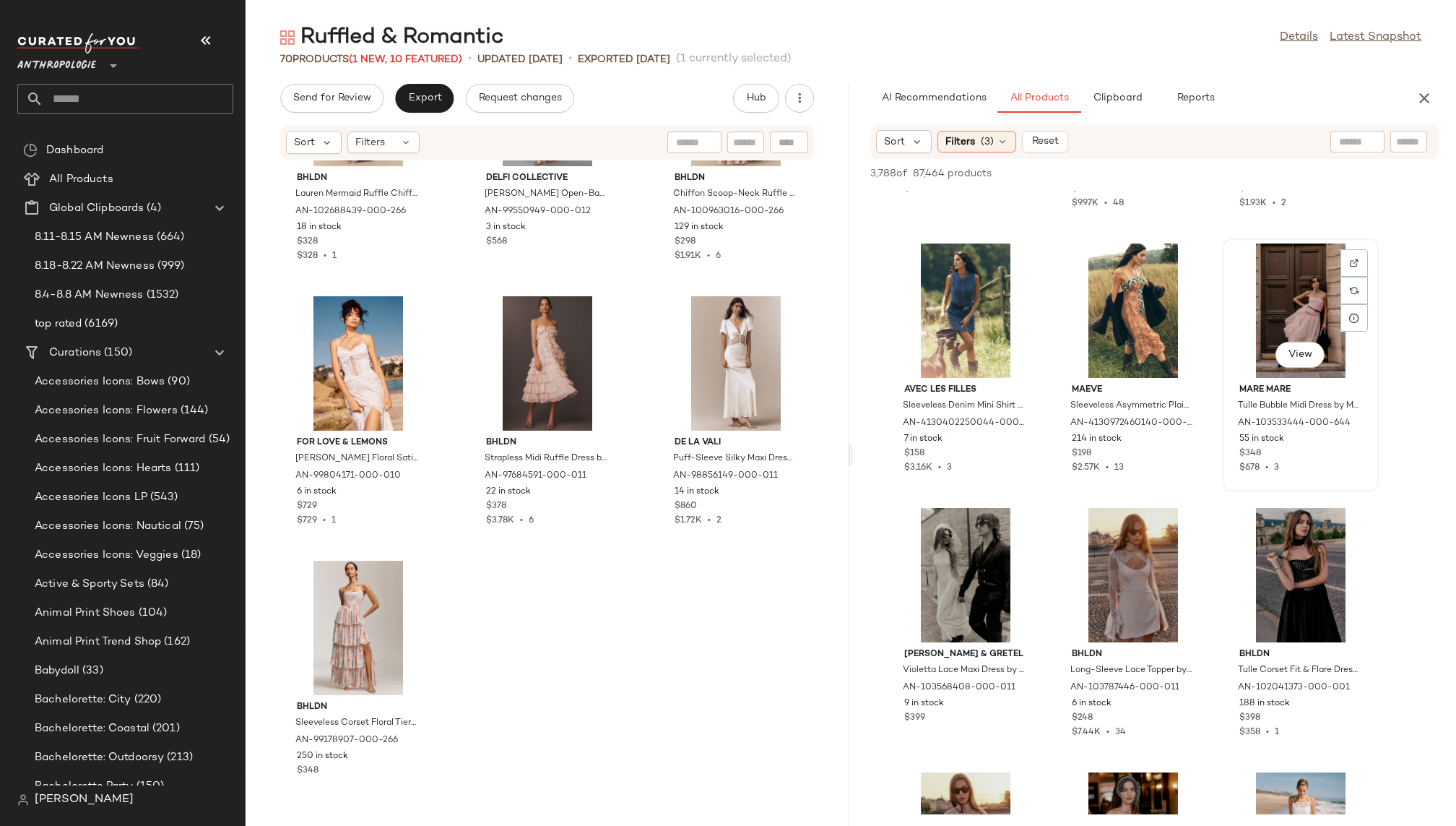
click at [1266, 316] on div "View" at bounding box center [1300, 311] width 146 height 135
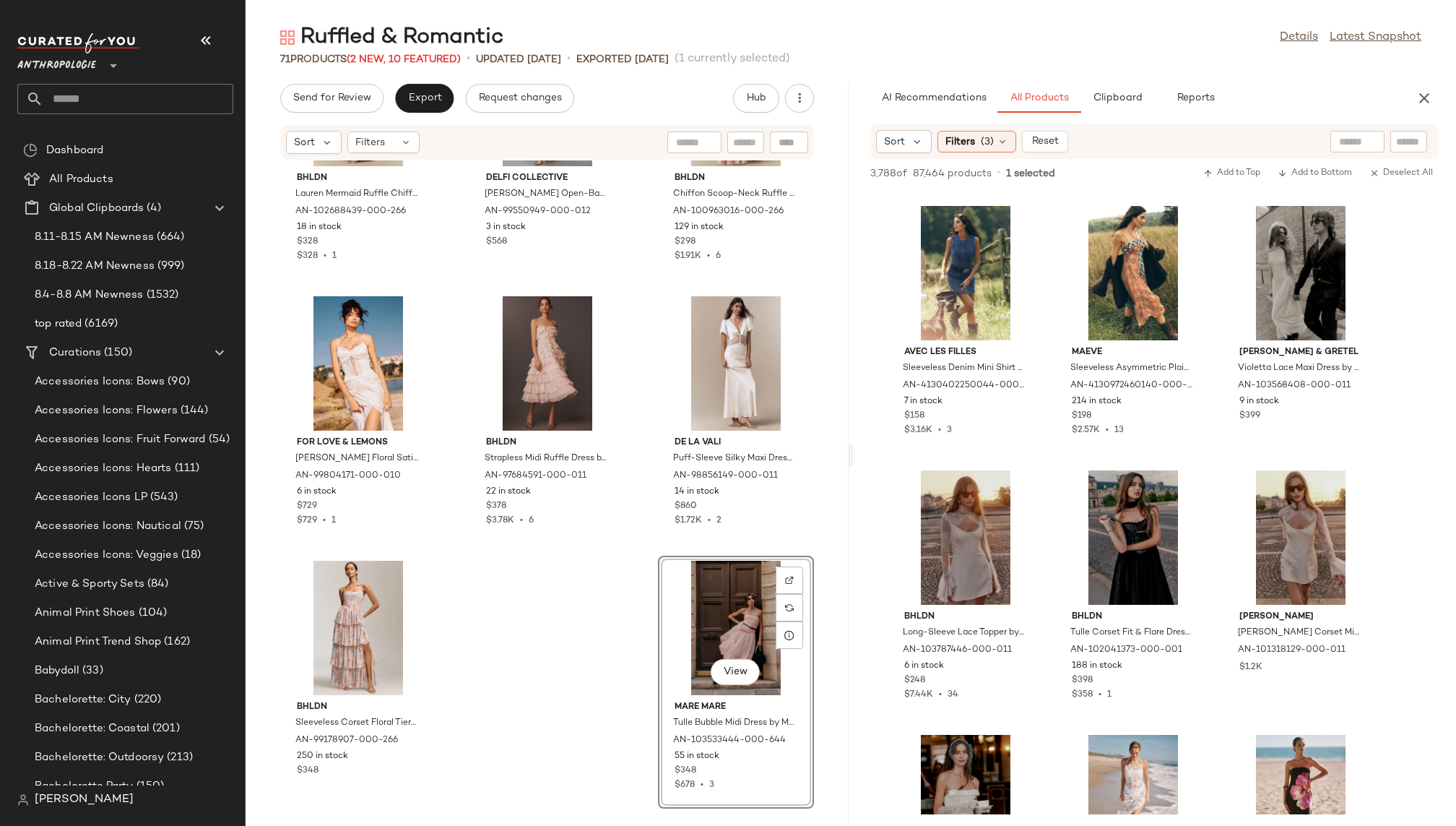
scroll to position [19495, 0]
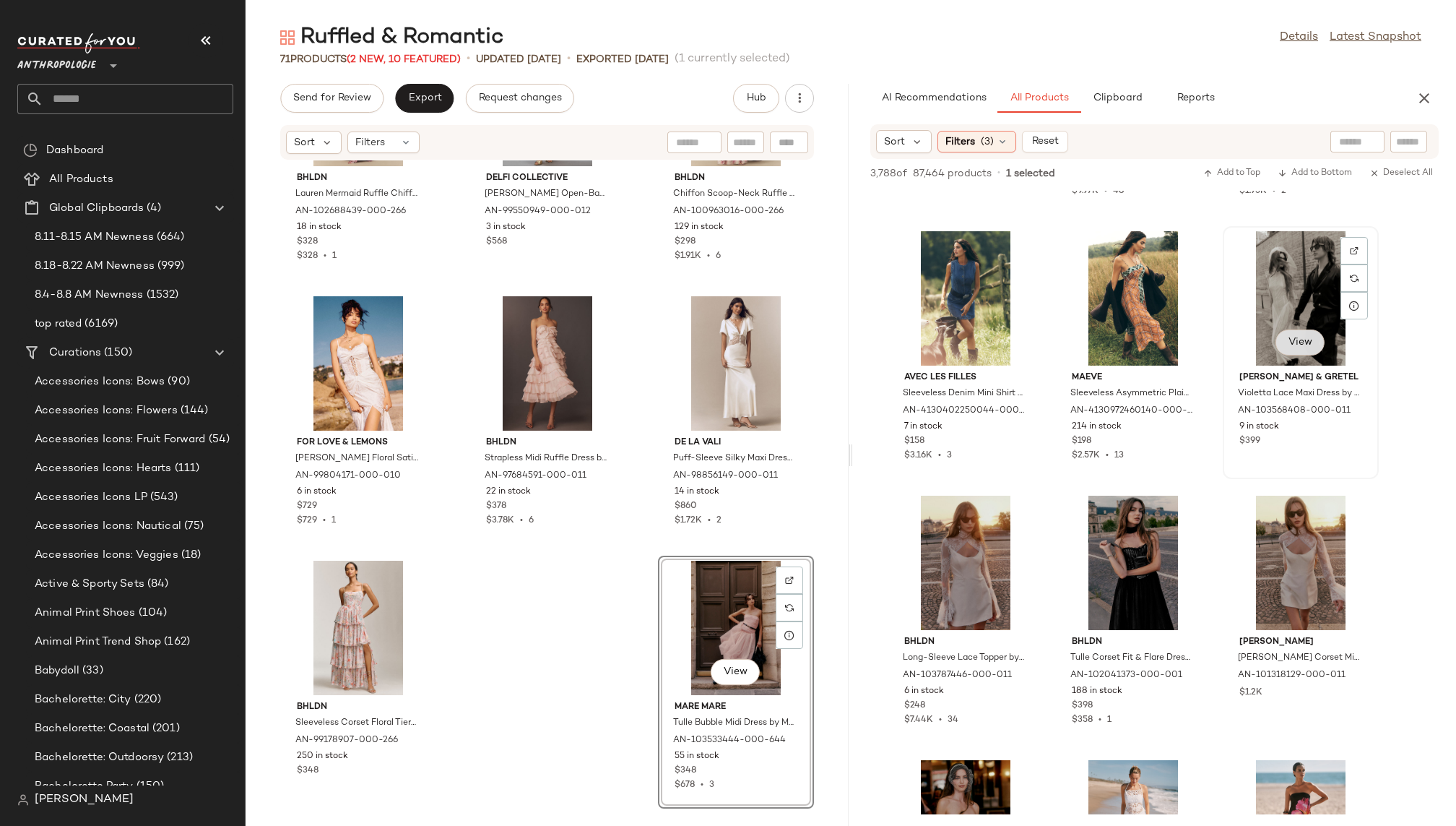
click at [1301, 340] on span "View" at bounding box center [1300, 343] width 25 height 12
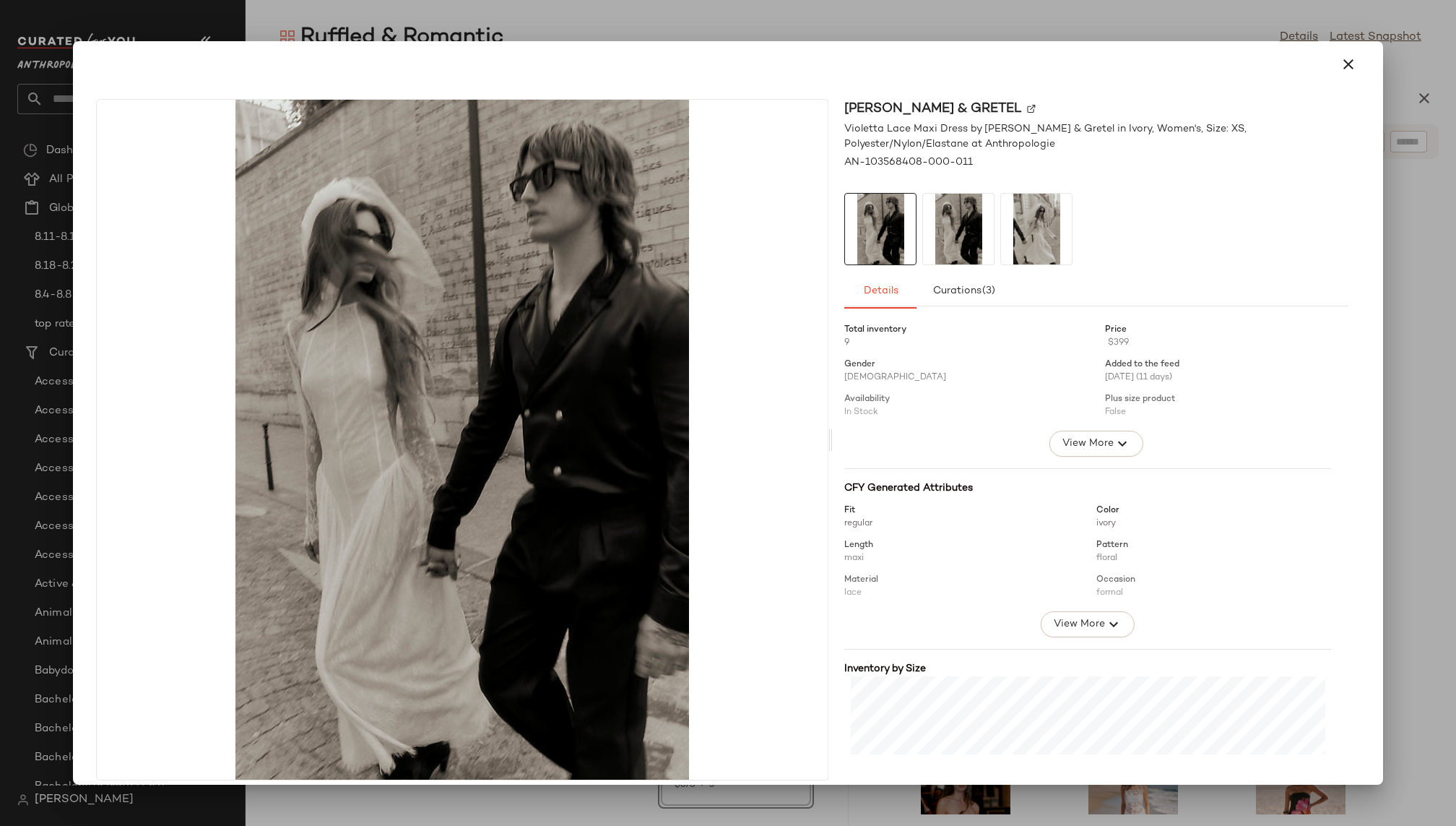
click at [1010, 230] on img at bounding box center [1036, 229] width 71 height 71
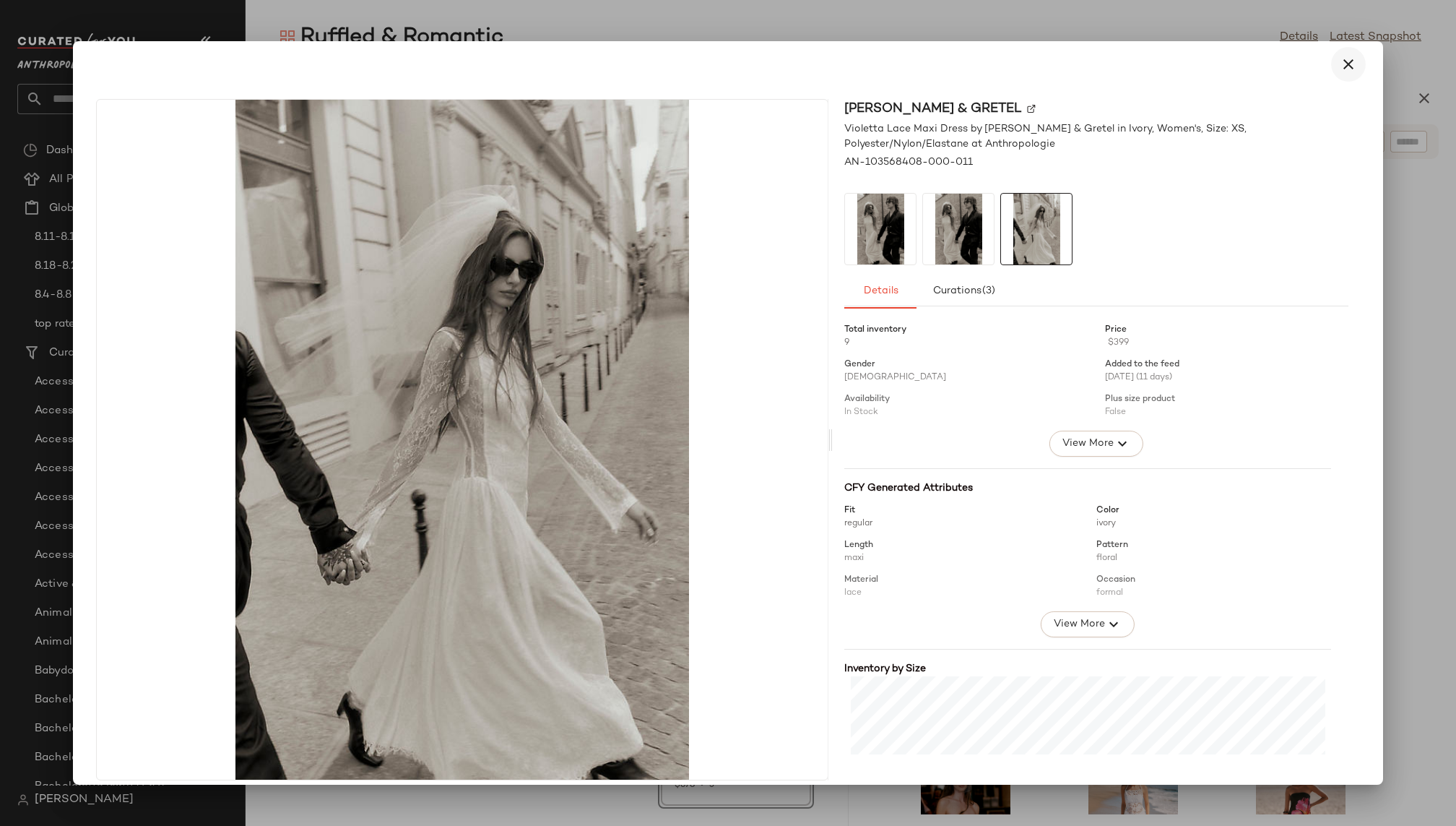
click at [1346, 63] on icon "button" at bounding box center [1348, 65] width 17 height 17
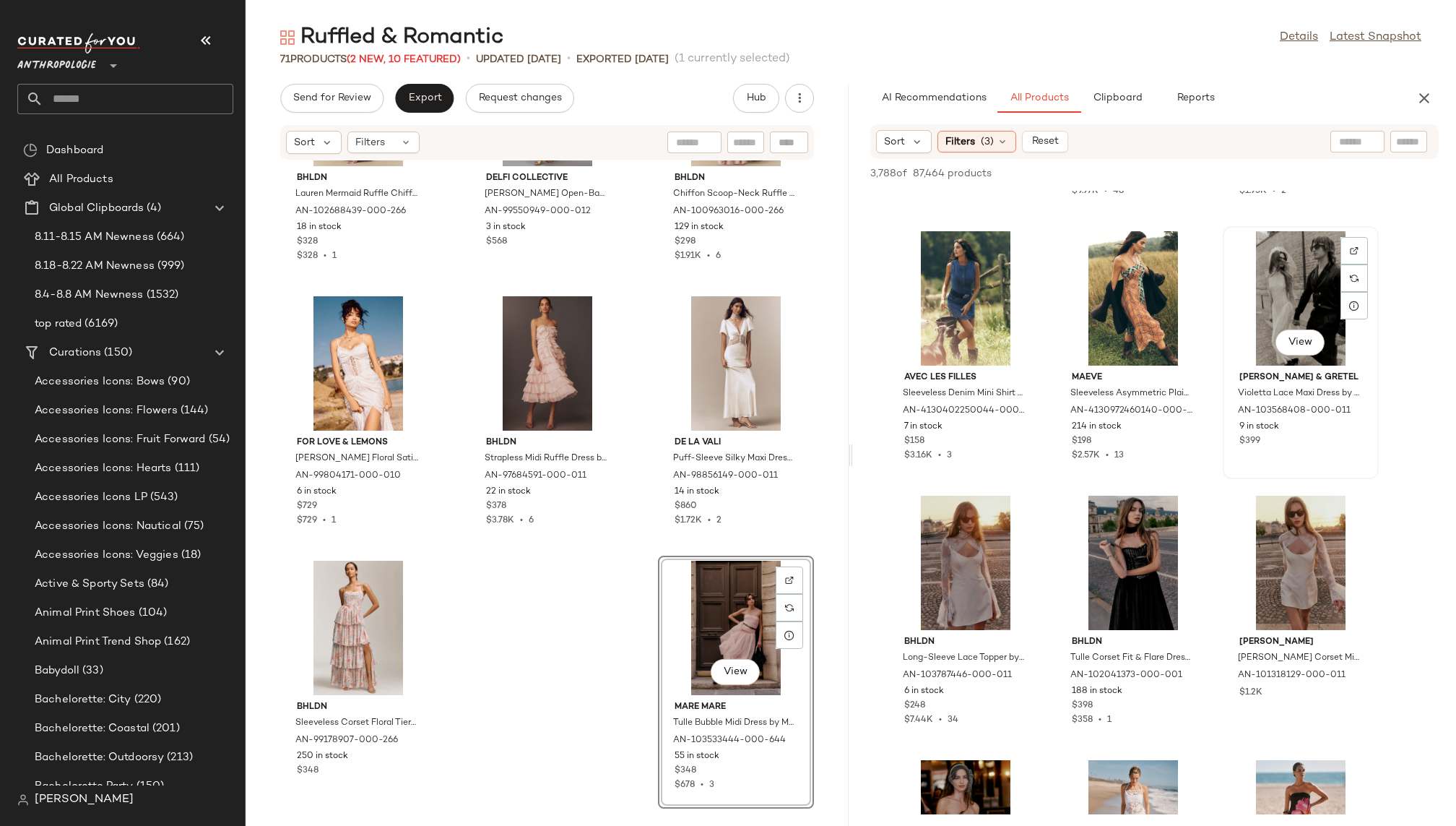
click at [1255, 325] on div "View" at bounding box center [1300, 298] width 146 height 135
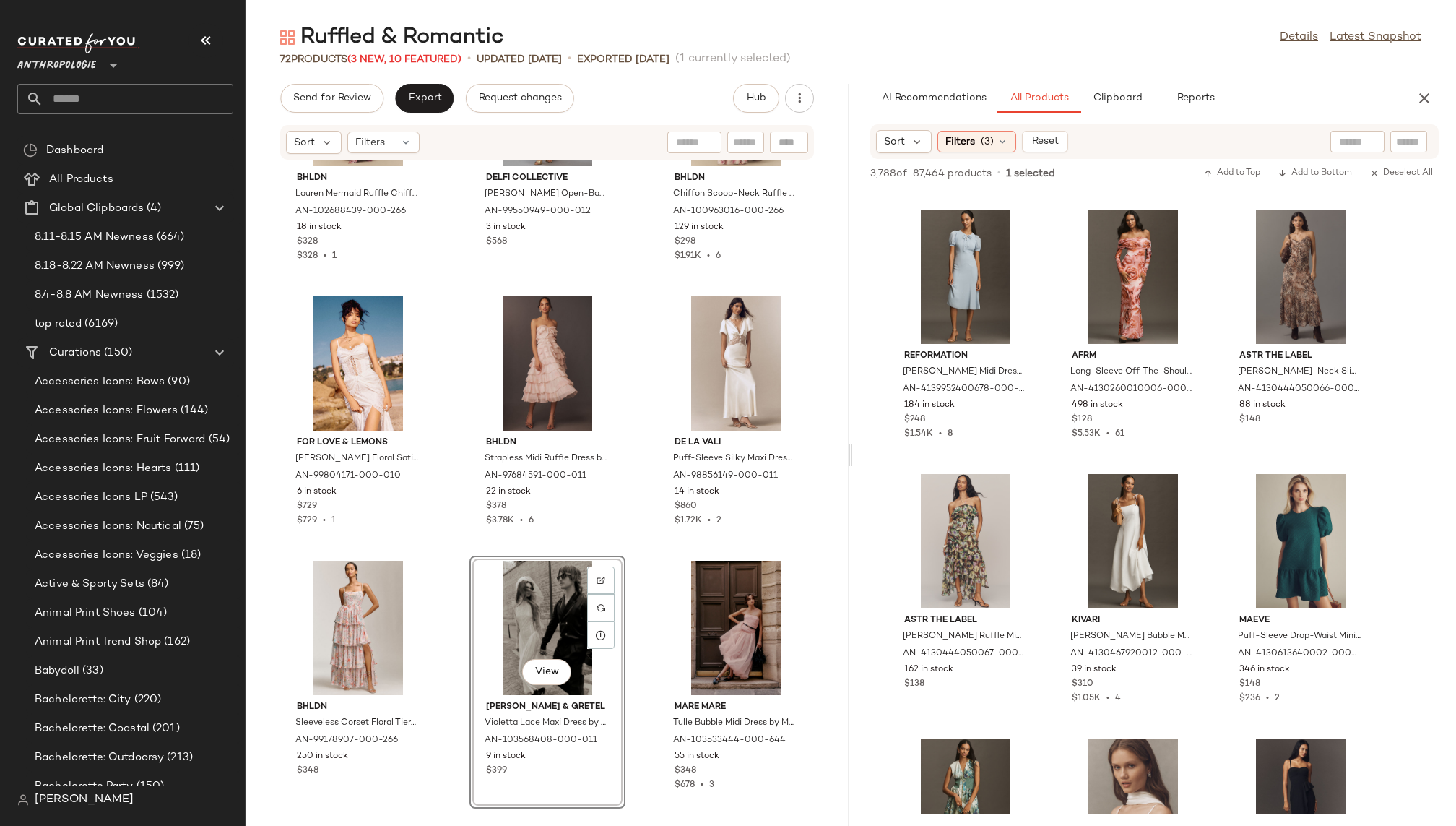
scroll to position [16182, 0]
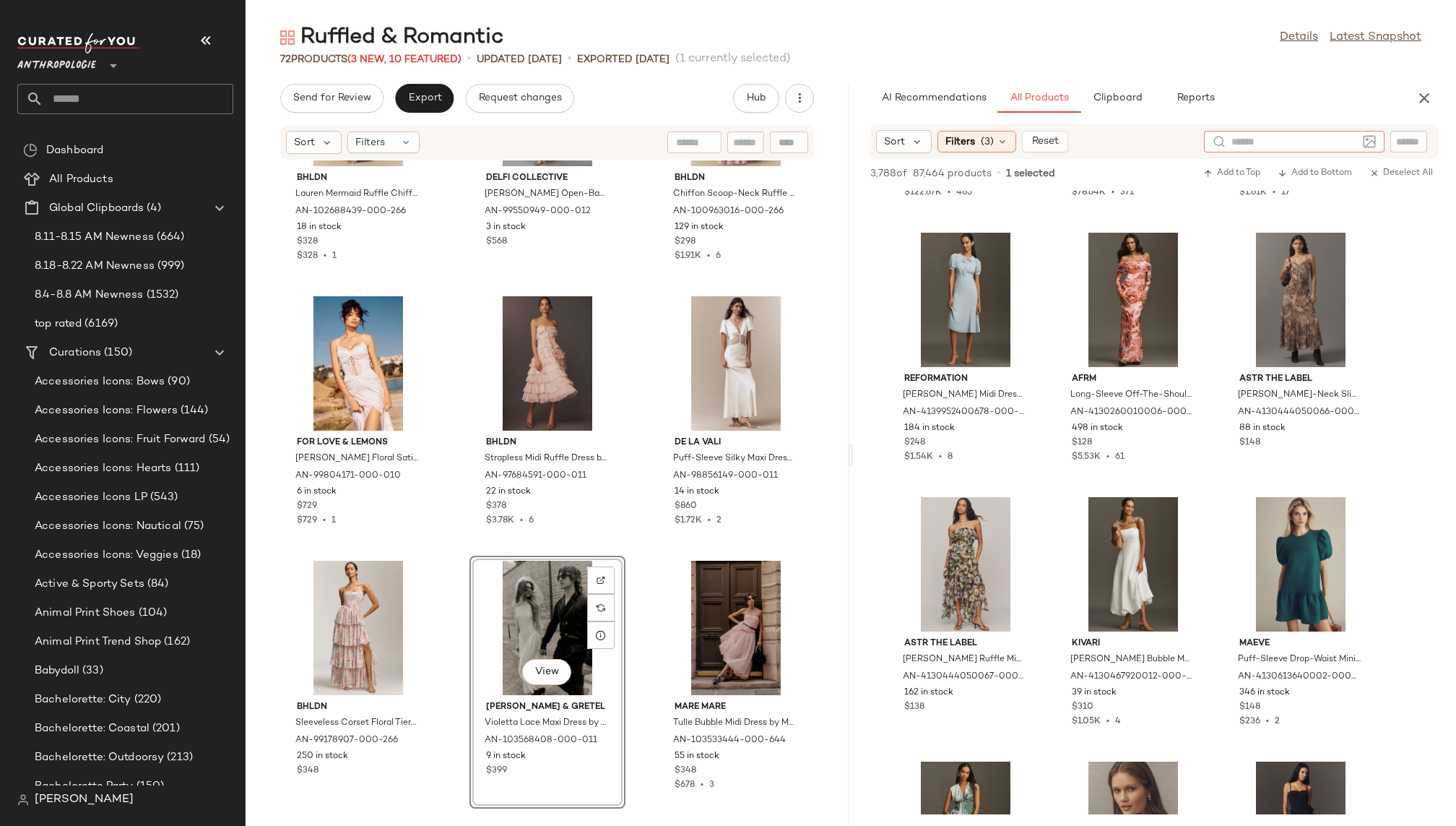
click at [1355, 149] on div at bounding box center [1293, 142] width 126 height 22
type input "******"
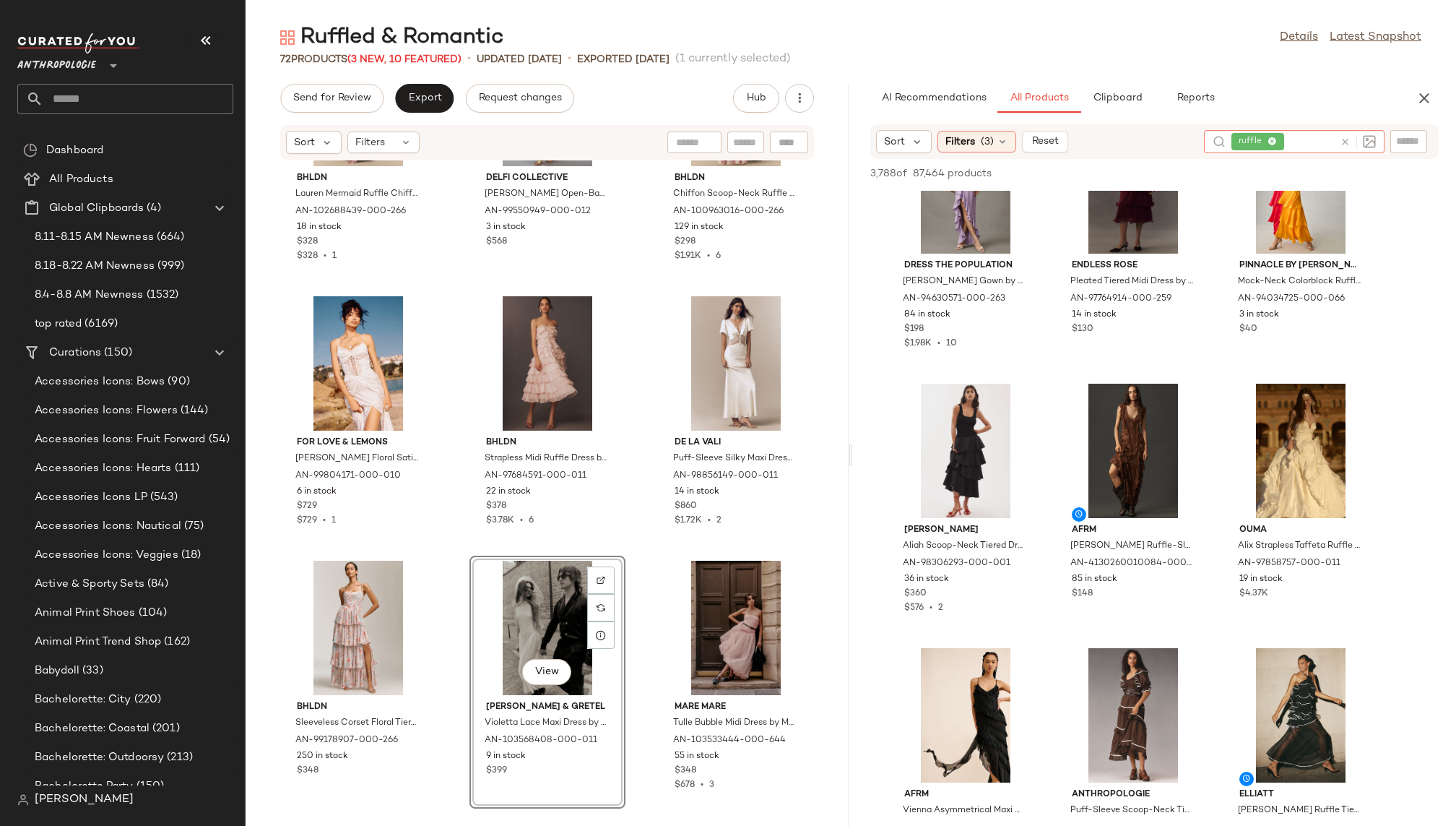
scroll to position [3538, 0]
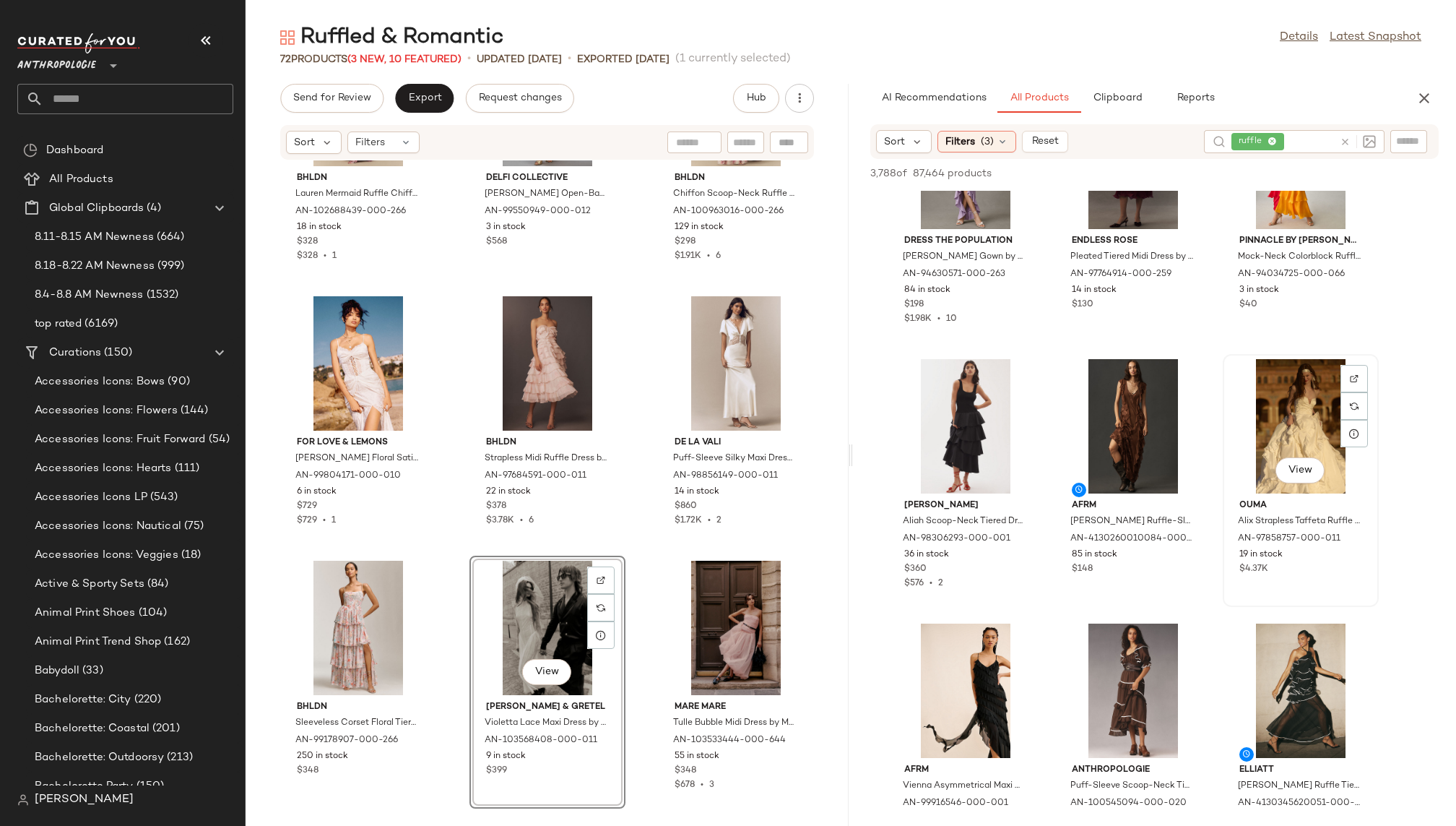
click at [1292, 484] on div "View" at bounding box center [1299, 472] width 49 height 29
click at [1297, 461] on button "View" at bounding box center [1299, 470] width 49 height 26
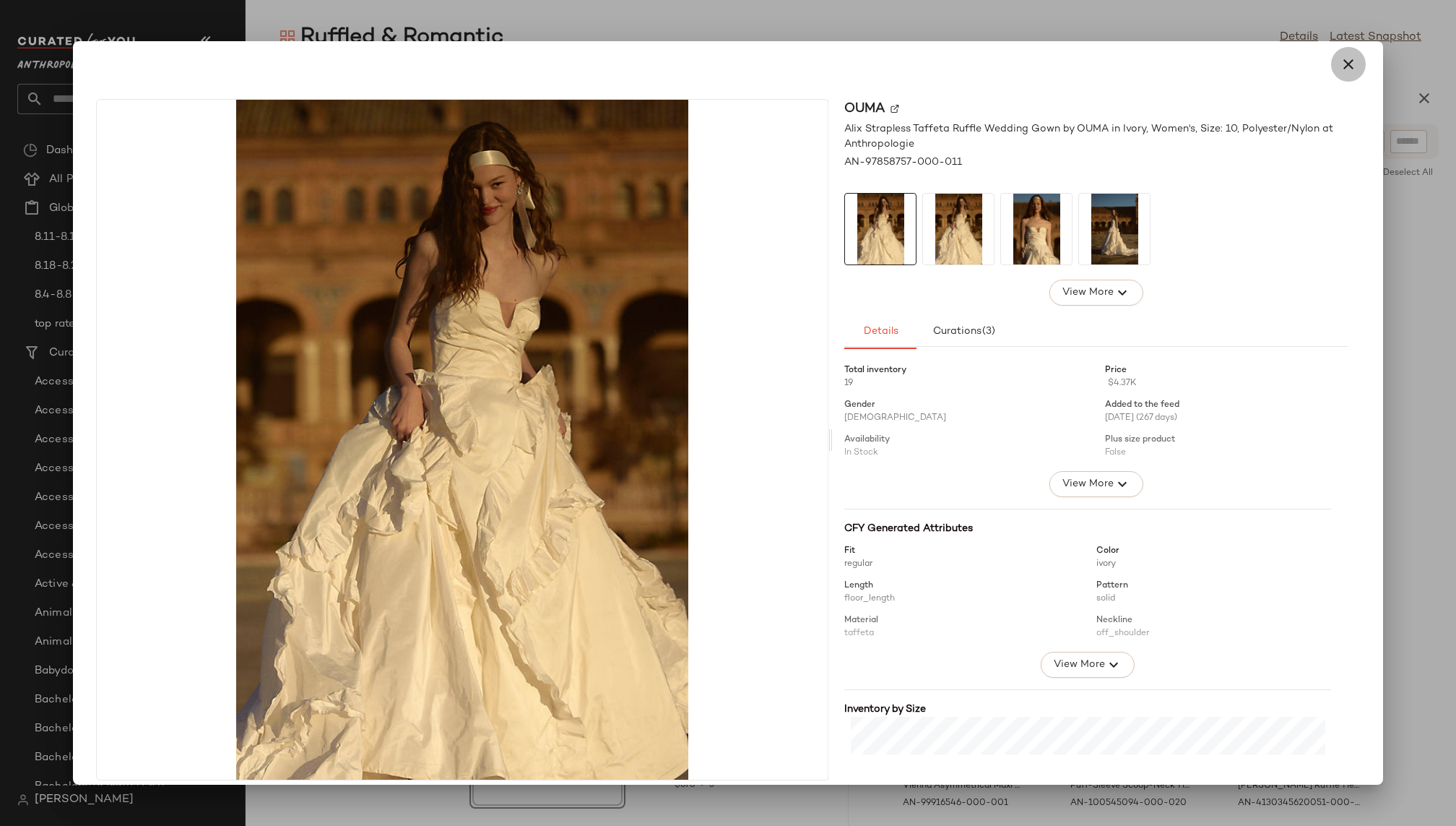
click at [1340, 63] on icon "button" at bounding box center [1348, 65] width 17 height 17
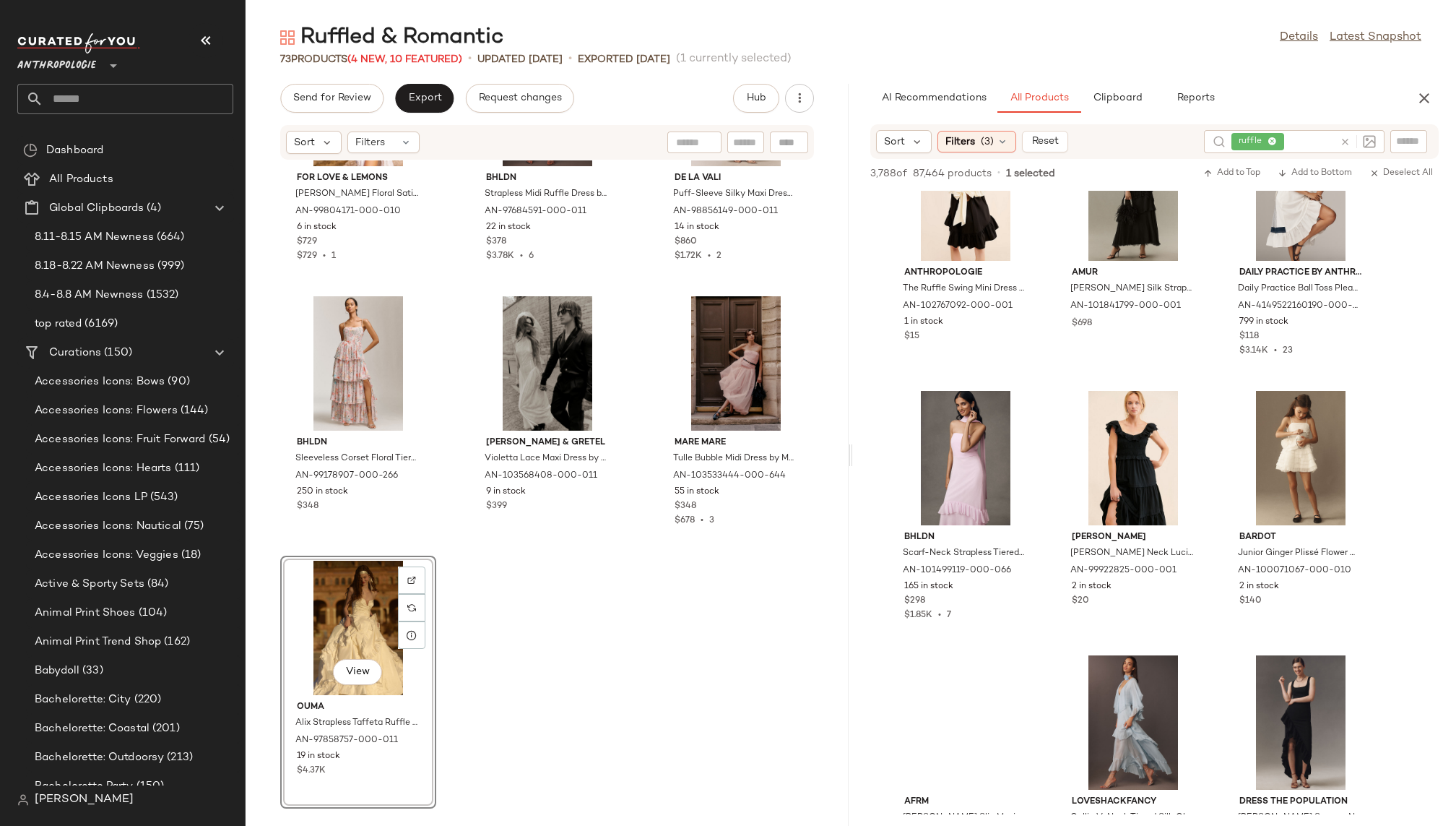
scroll to position [6953, 0]
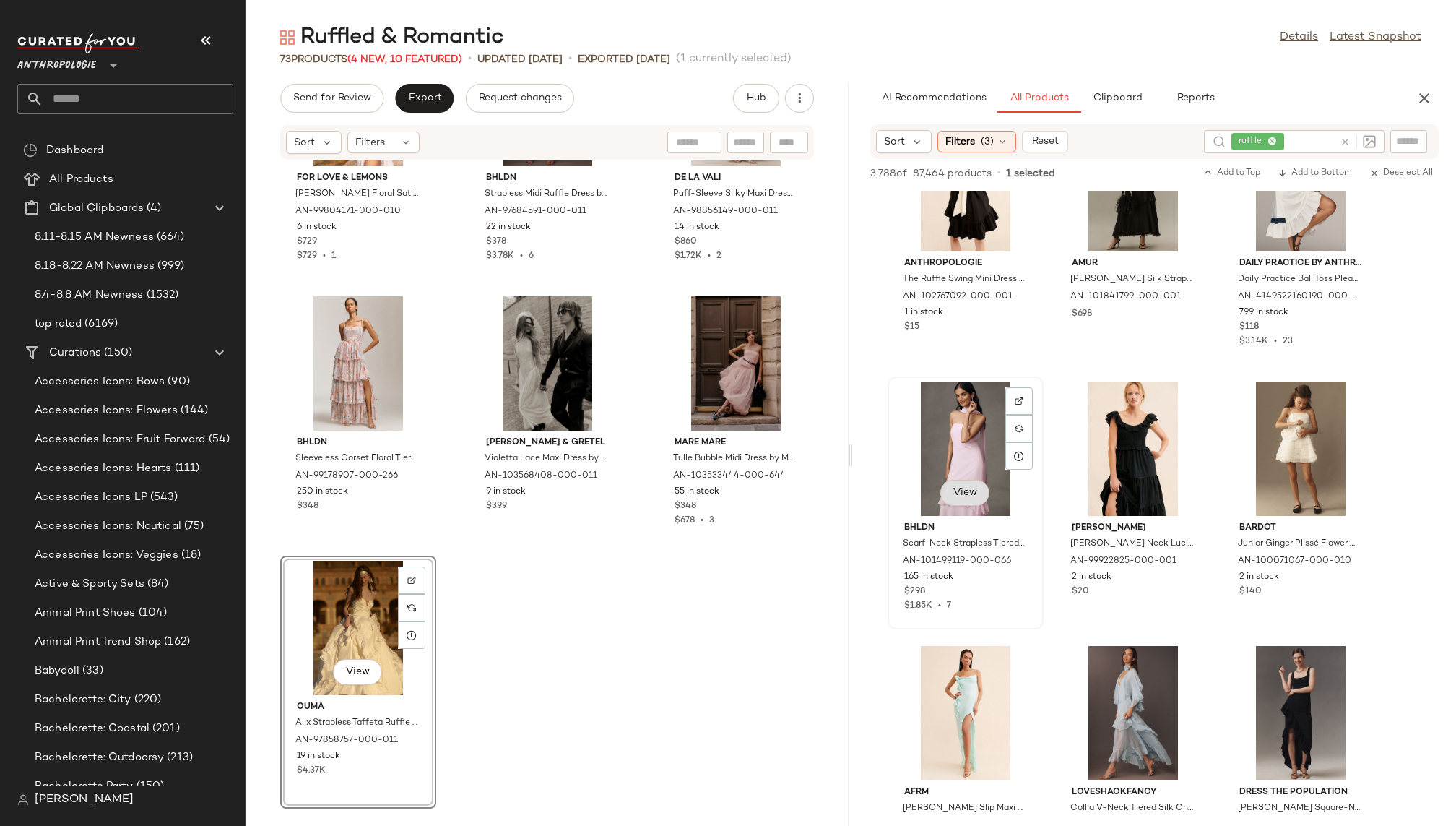
click at [967, 484] on button "View" at bounding box center [964, 492] width 49 height 26
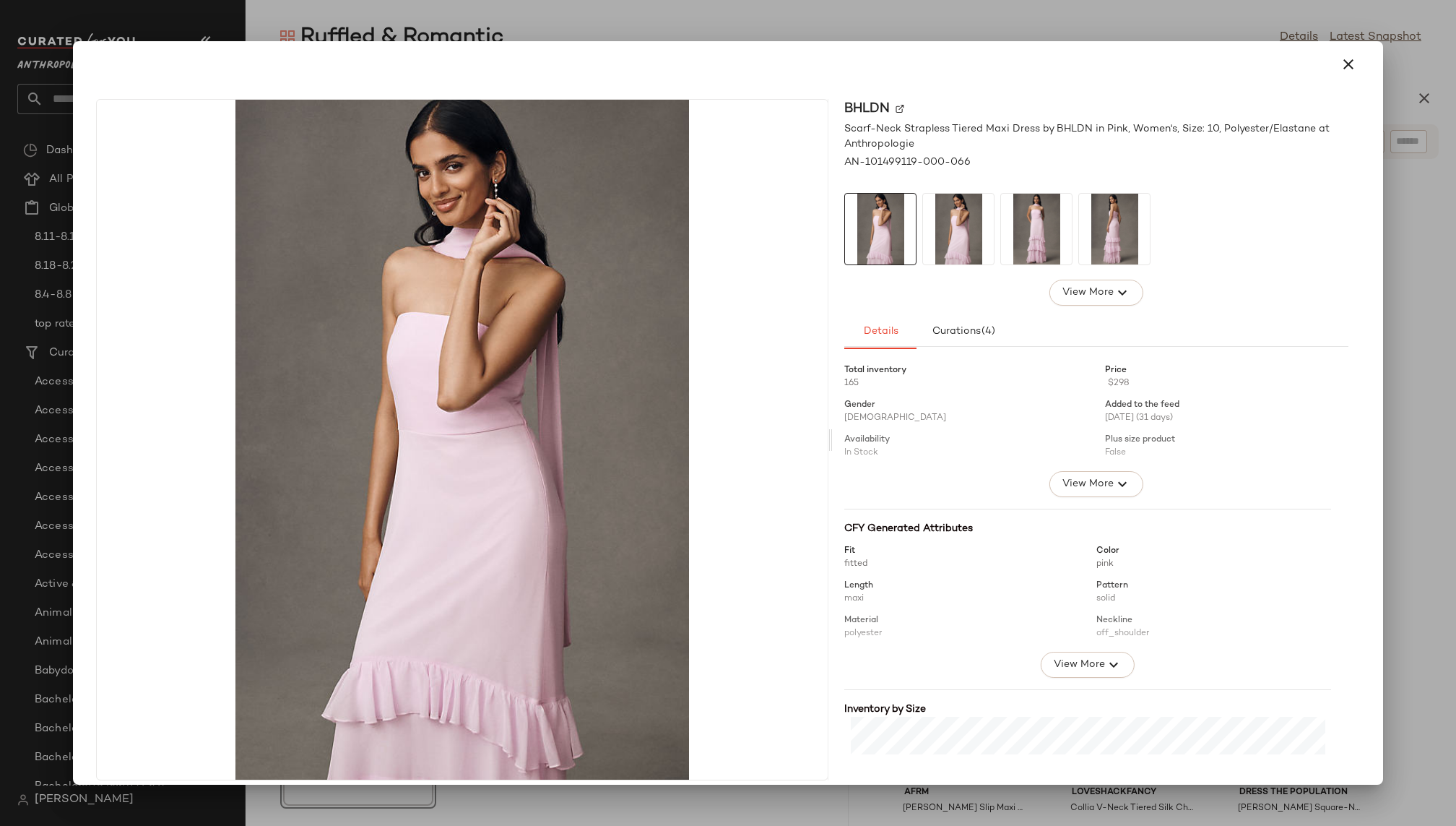
click at [1114, 243] on img at bounding box center [1114, 229] width 71 height 71
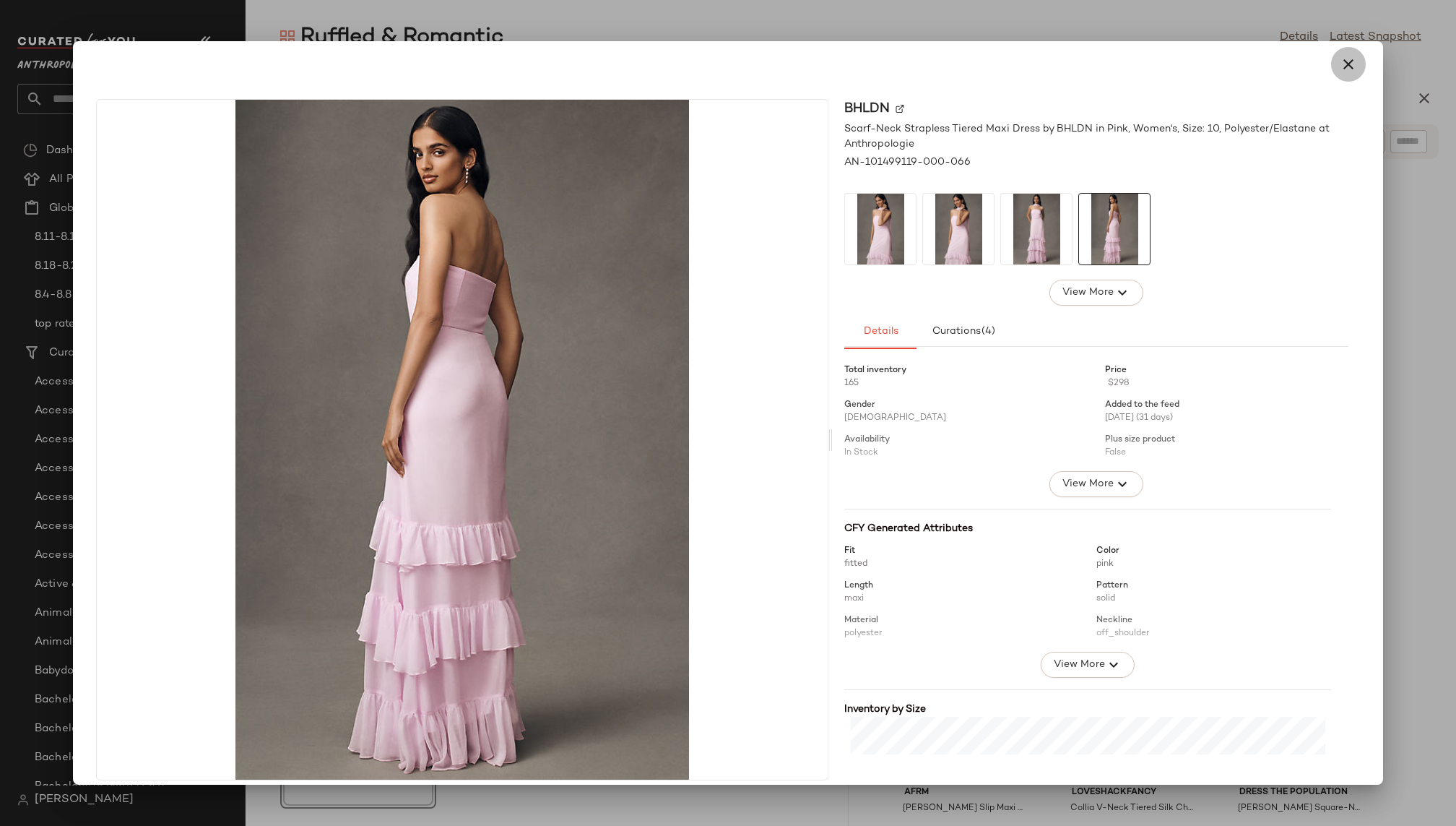
click at [1342, 67] on icon "button" at bounding box center [1348, 65] width 17 height 17
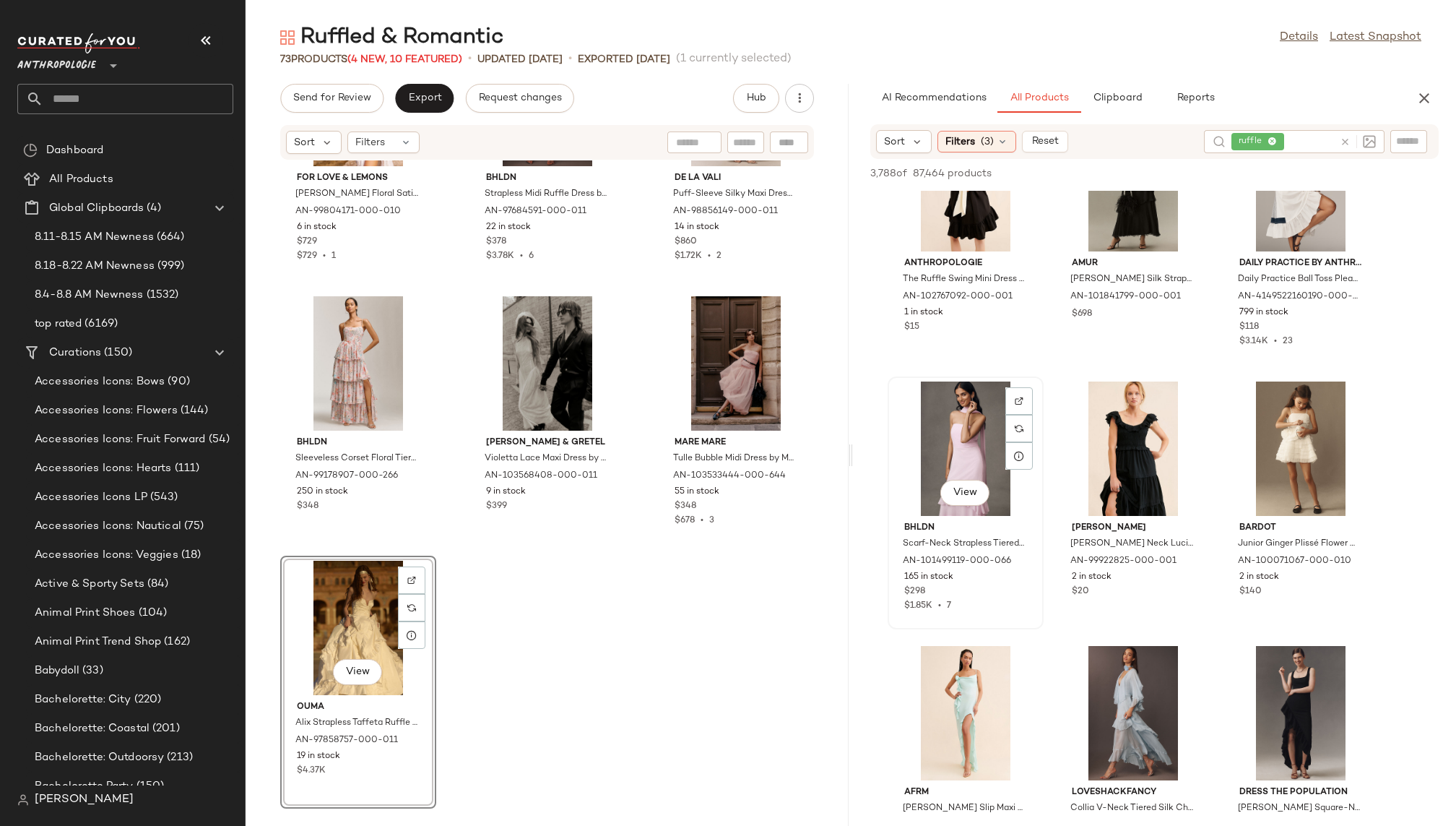
click at [944, 470] on div "View" at bounding box center [965, 449] width 146 height 135
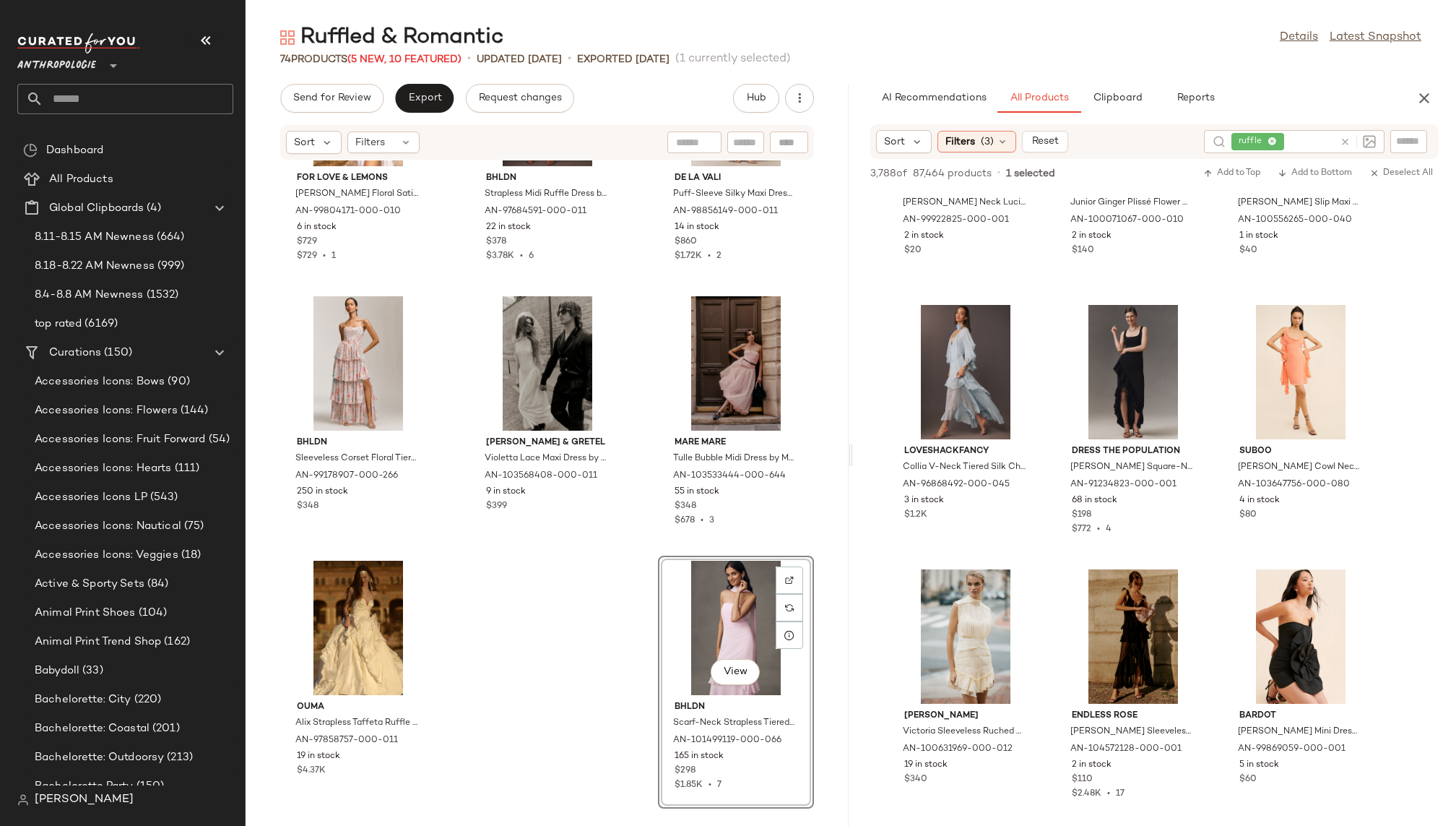
scroll to position [7293, 0]
click at [966, 417] on span "View" at bounding box center [965, 415] width 25 height 12
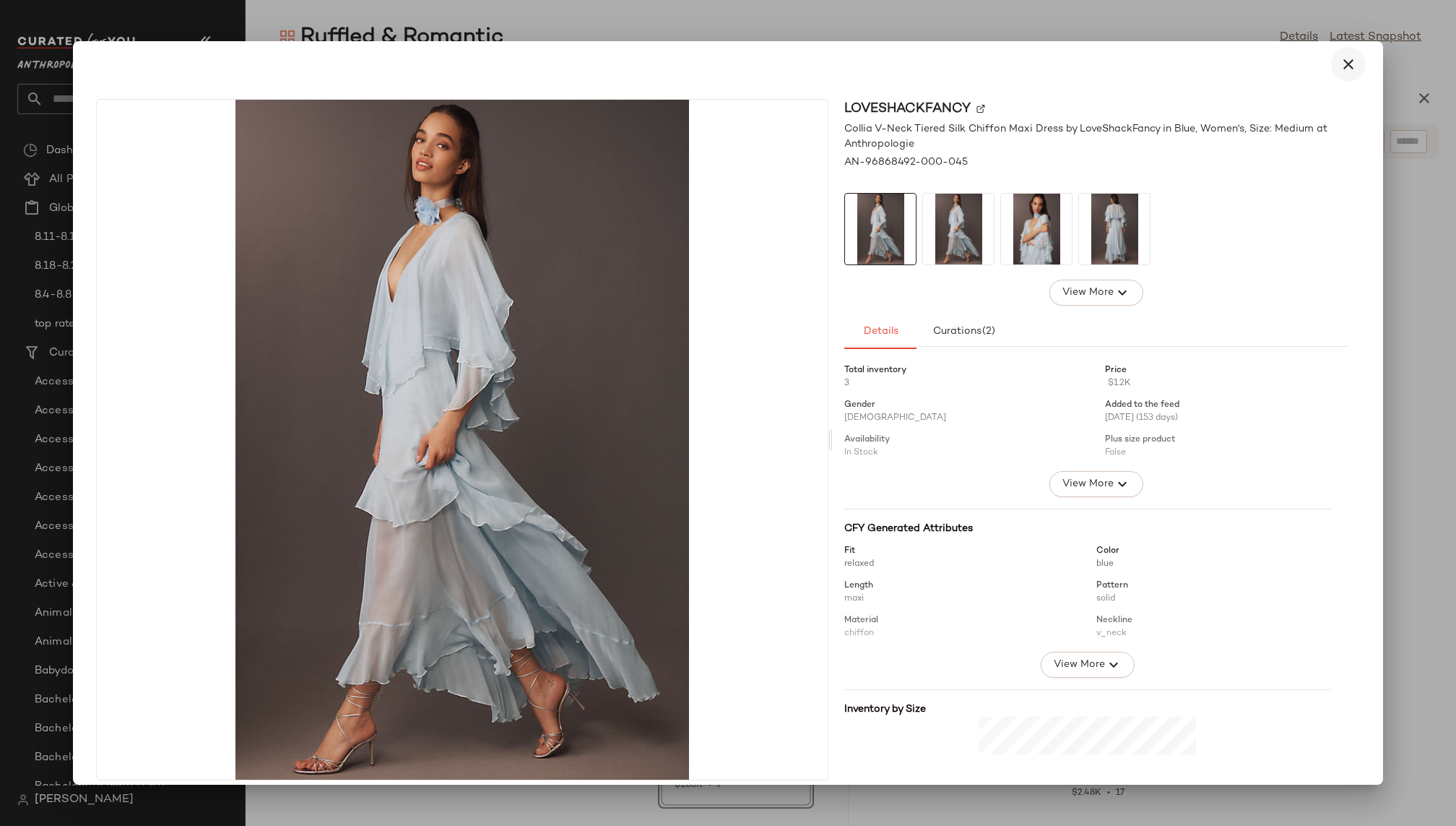
click at [1340, 68] on icon "button" at bounding box center [1348, 65] width 17 height 17
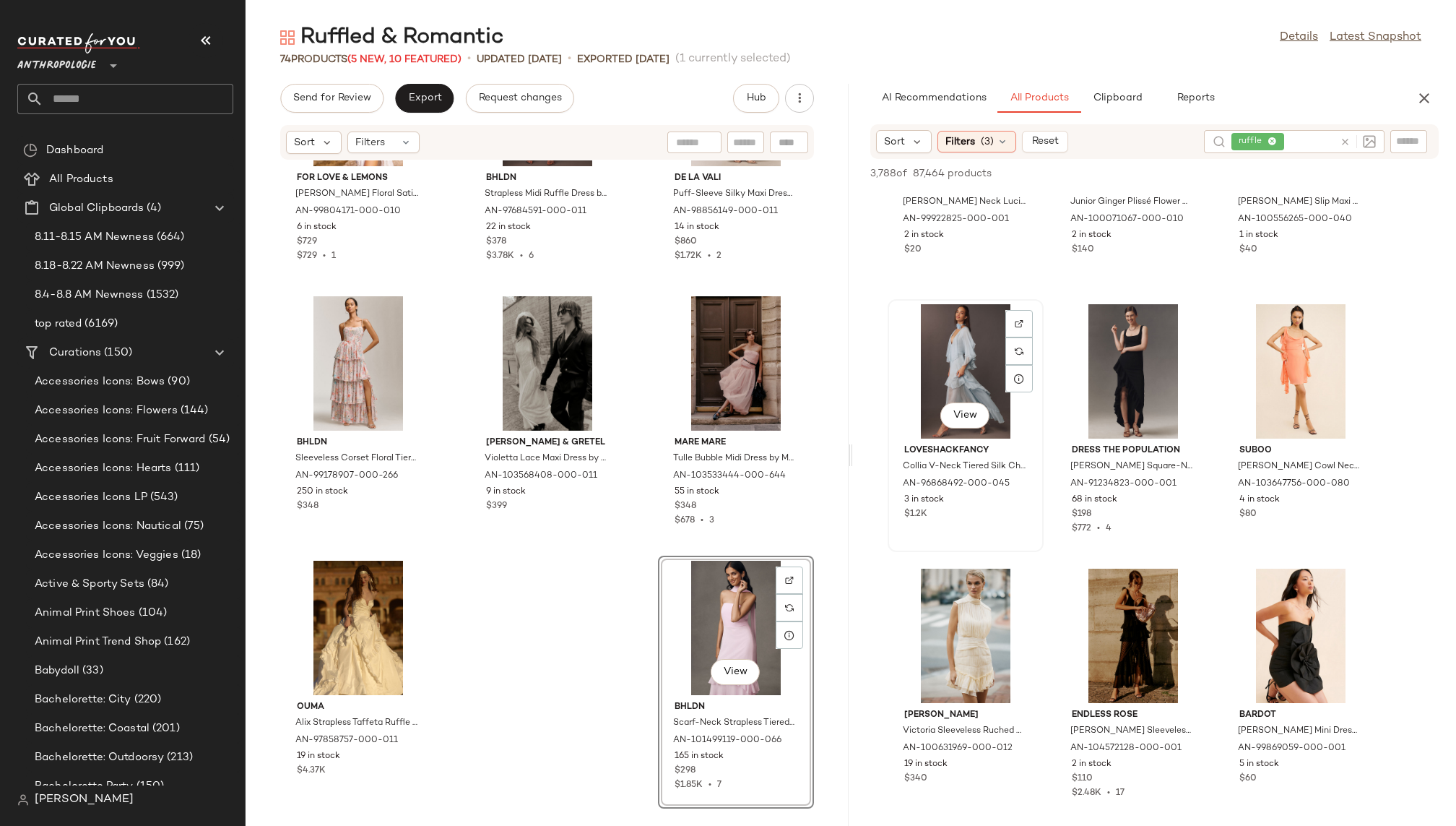
click at [913, 403] on div "View" at bounding box center [965, 372] width 146 height 135
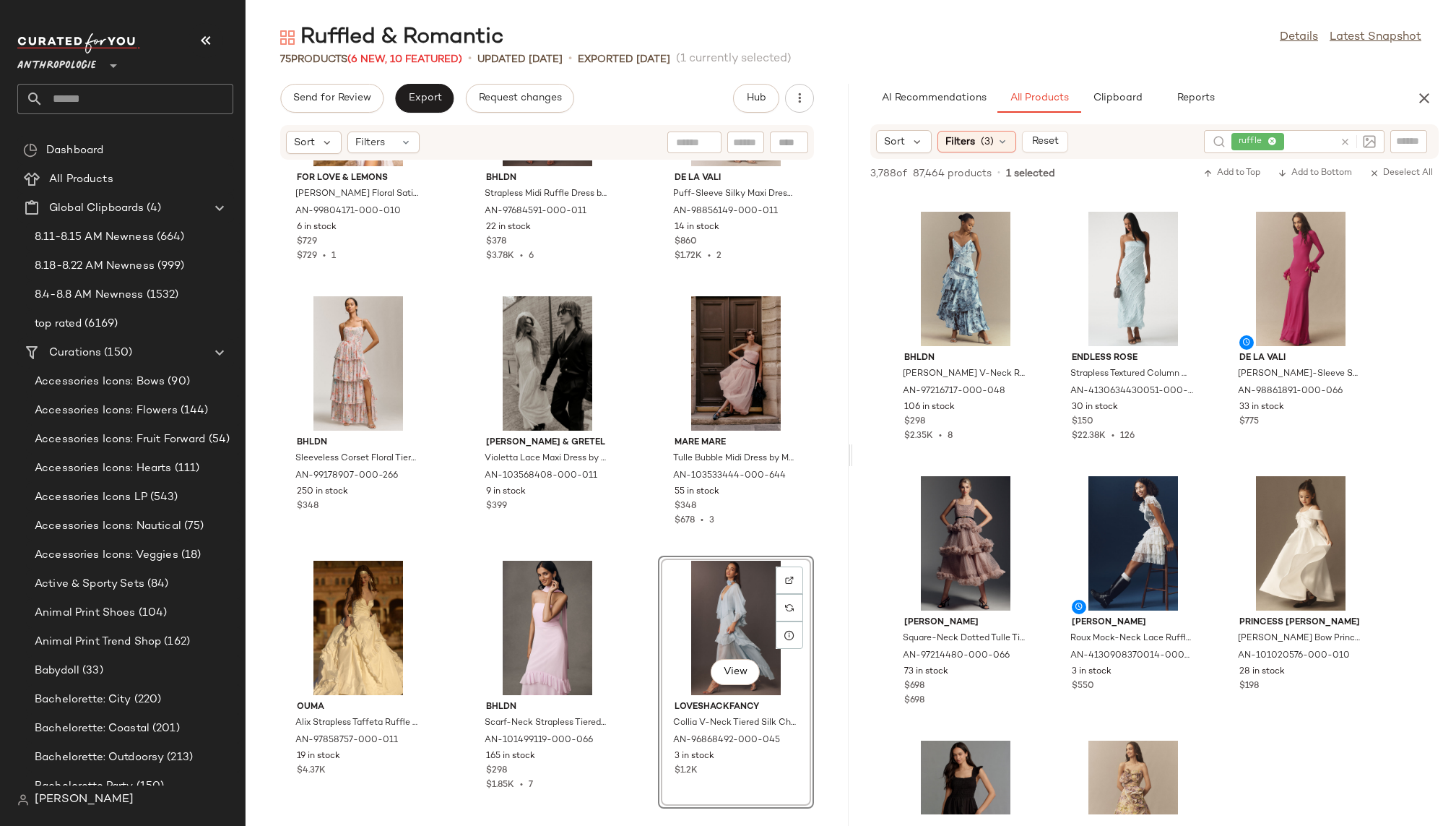
scroll to position [9813, 0]
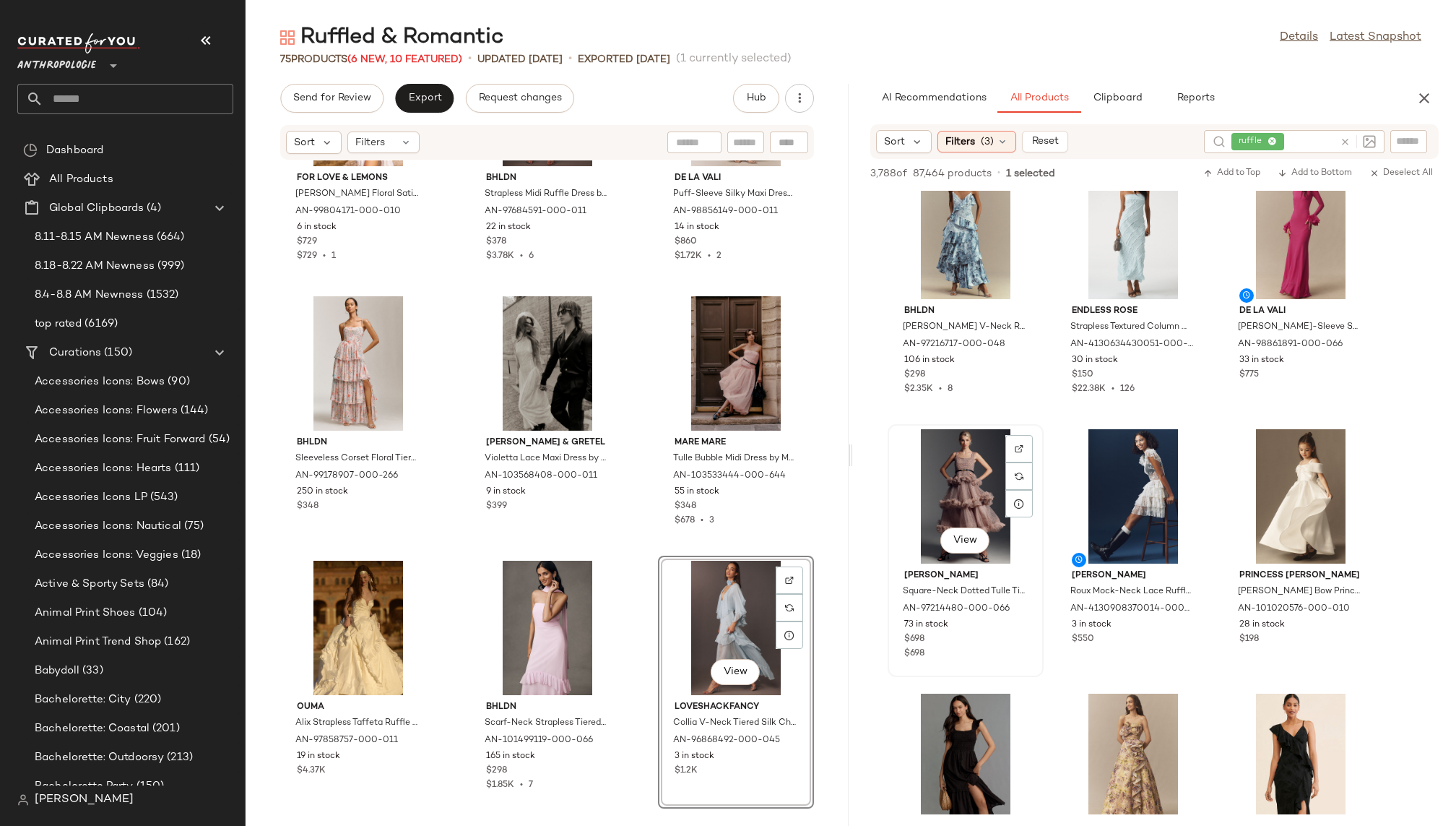
click at [964, 486] on div "View" at bounding box center [965, 497] width 146 height 135
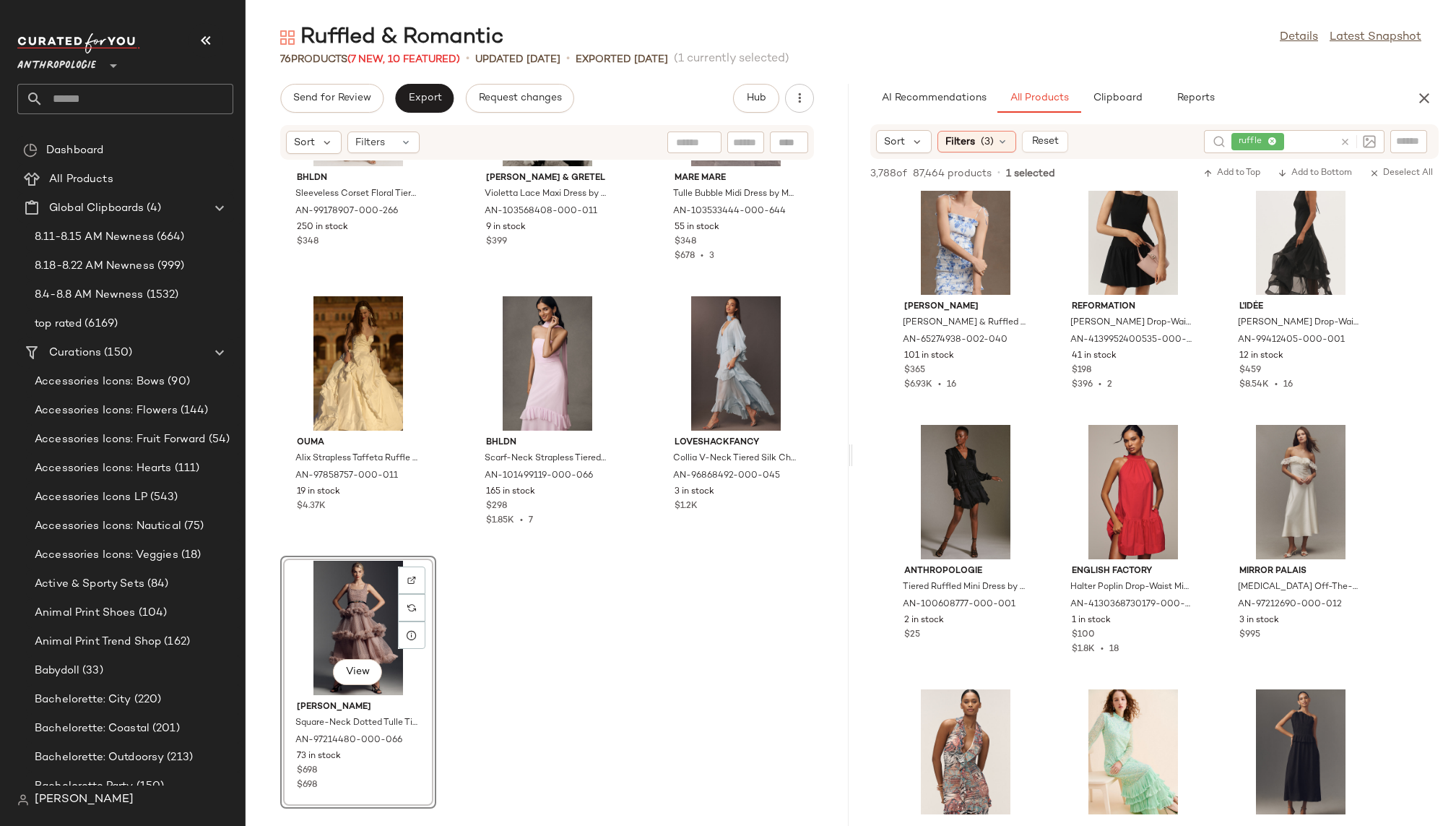
scroll to position [13829, 0]
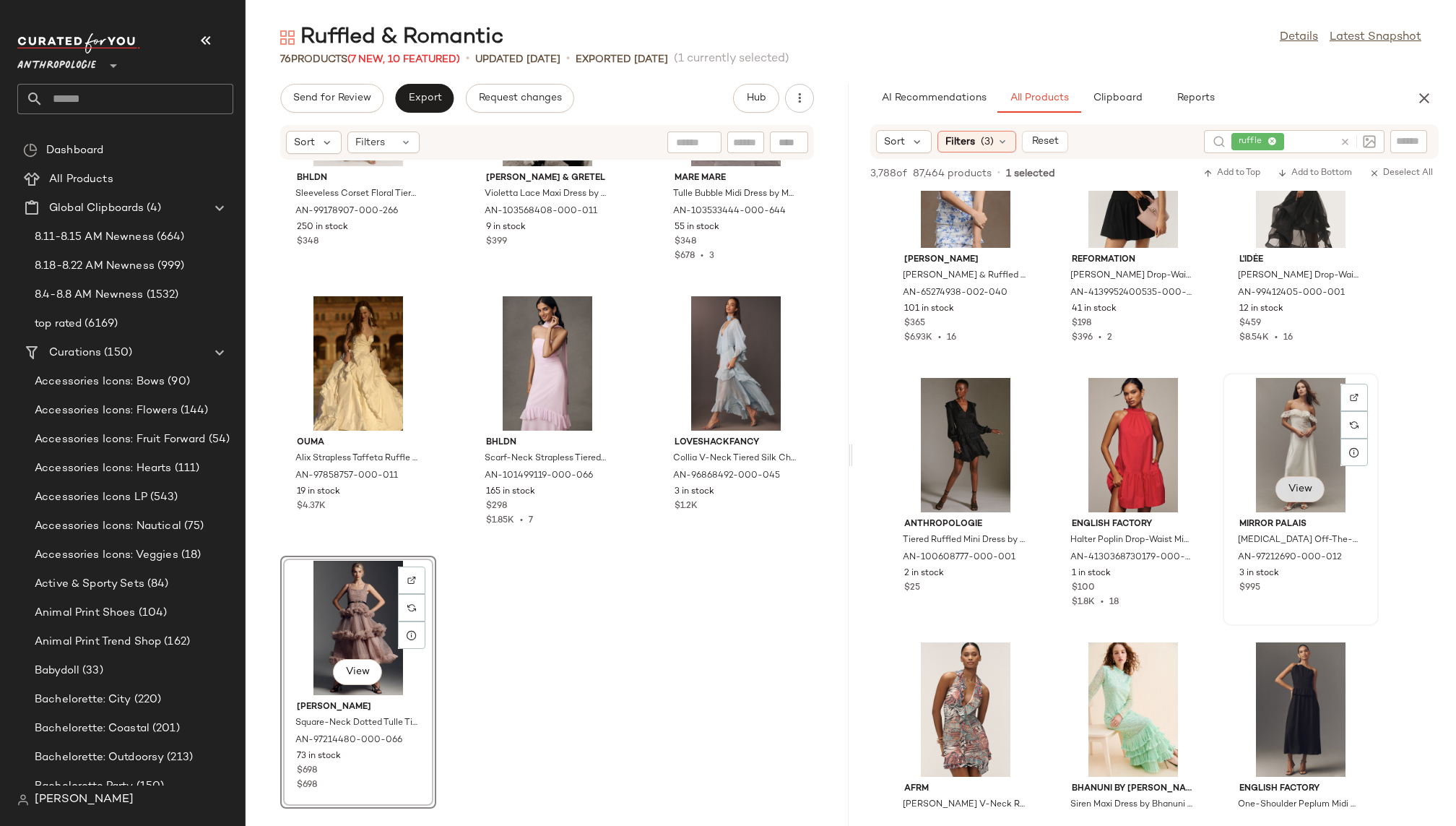
click at [1301, 491] on span "View" at bounding box center [1300, 489] width 25 height 12
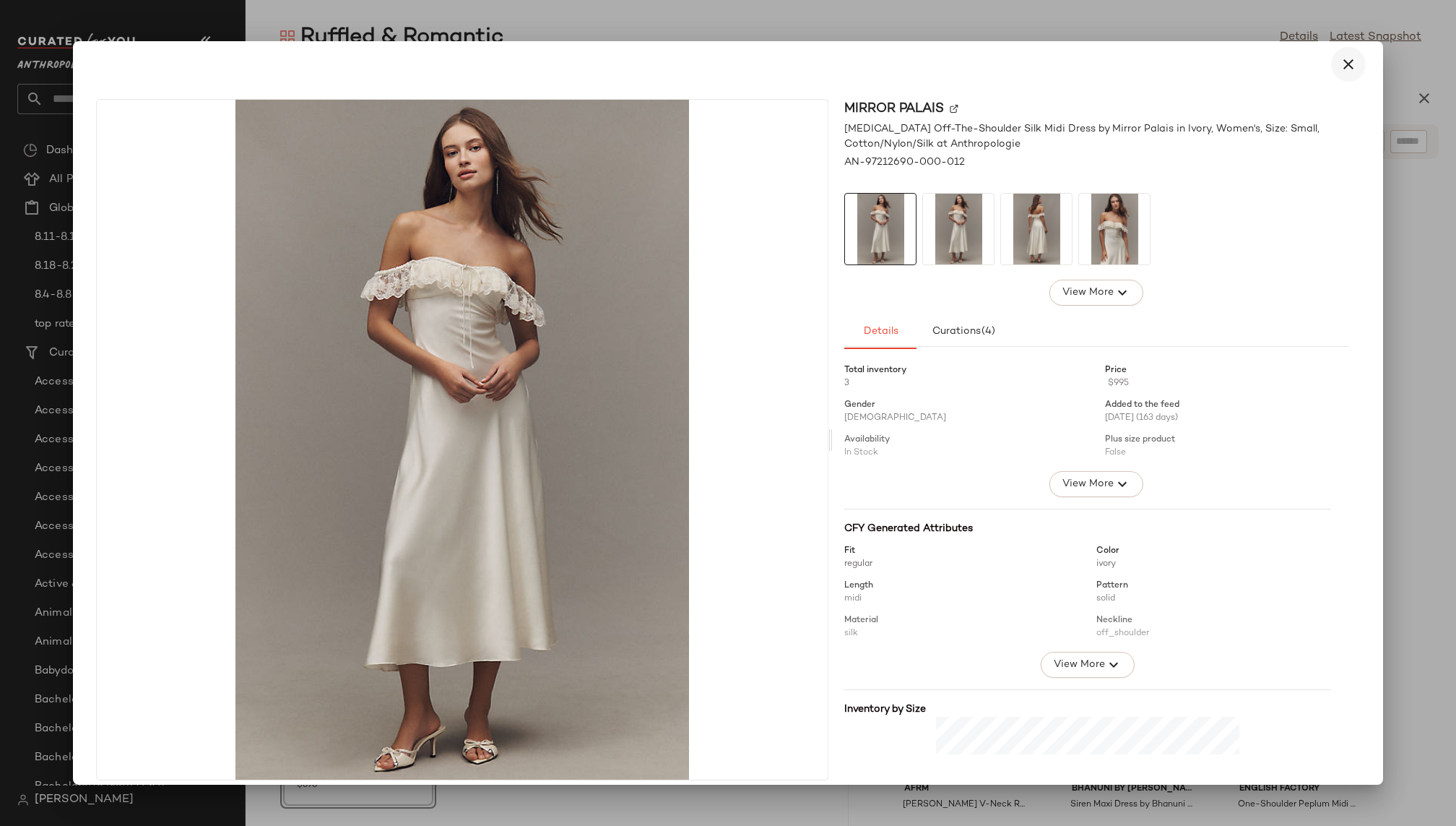
click at [1340, 68] on icon "button" at bounding box center [1348, 65] width 17 height 17
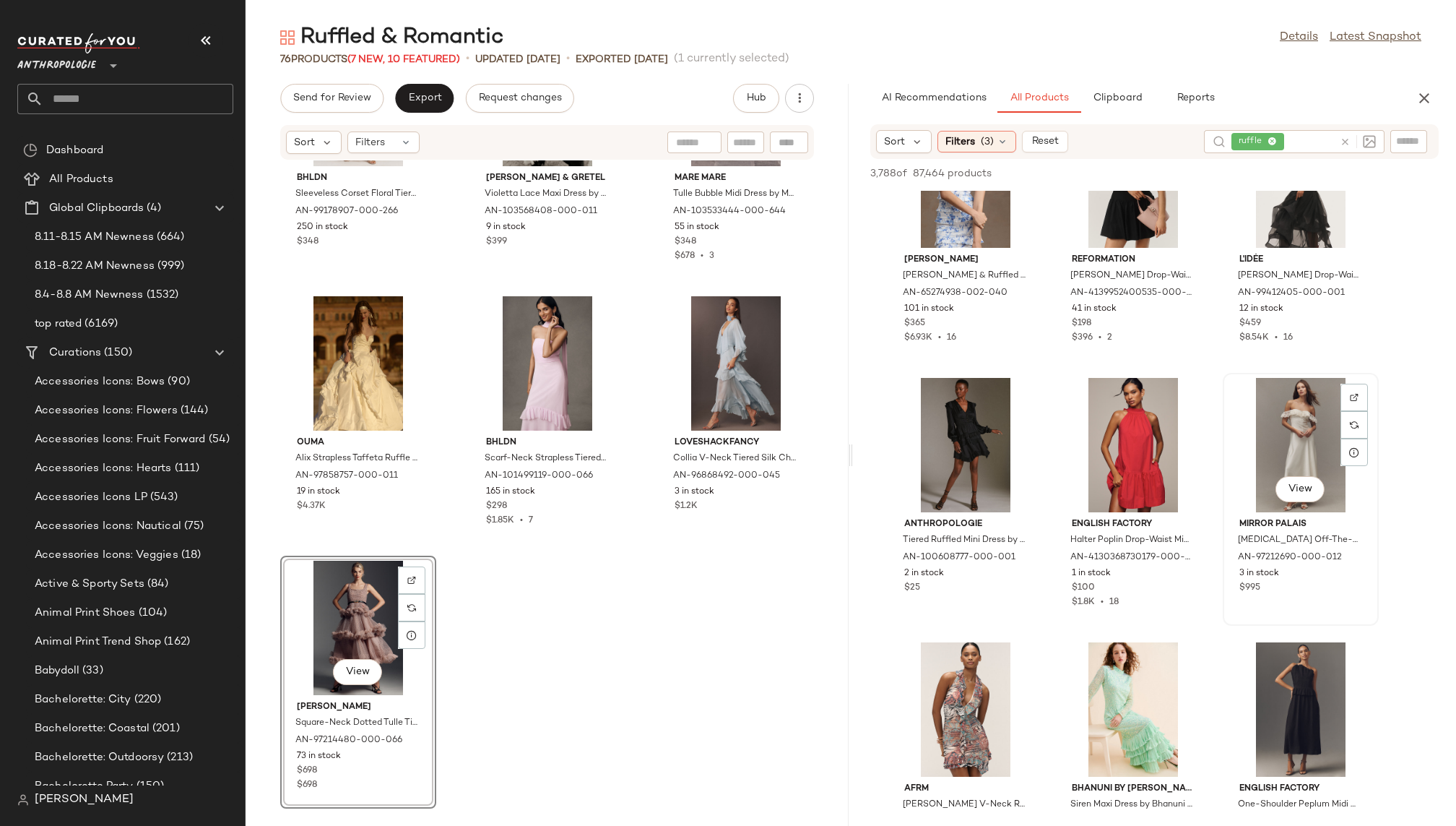
click at [1270, 427] on div "View" at bounding box center [1300, 445] width 146 height 135
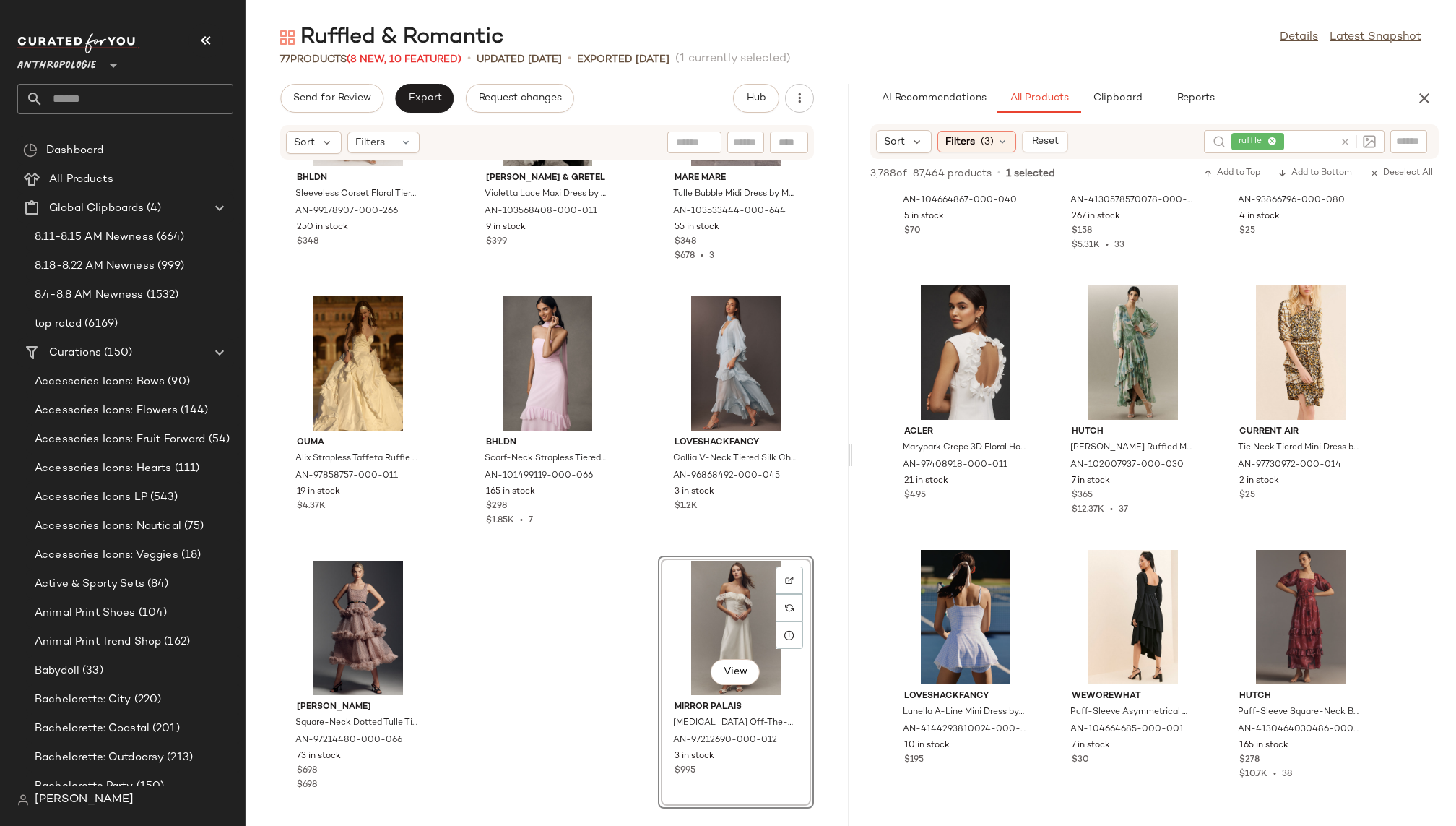
scroll to position [20542, 0]
click at [965, 398] on span "View" at bounding box center [965, 398] width 25 height 12
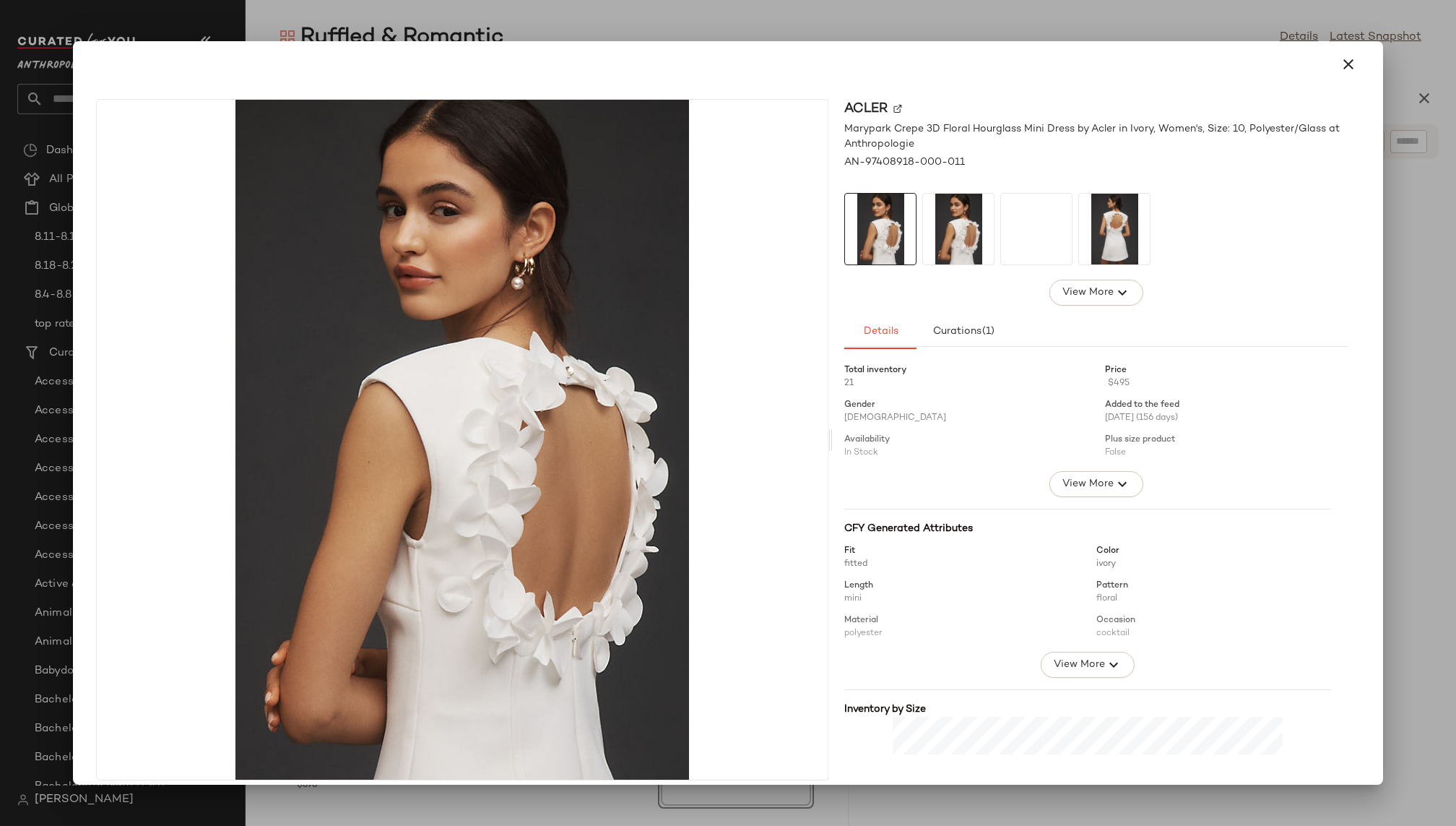
click at [961, 235] on img at bounding box center [958, 229] width 71 height 71
click at [1033, 243] on img at bounding box center [1036, 229] width 71 height 71
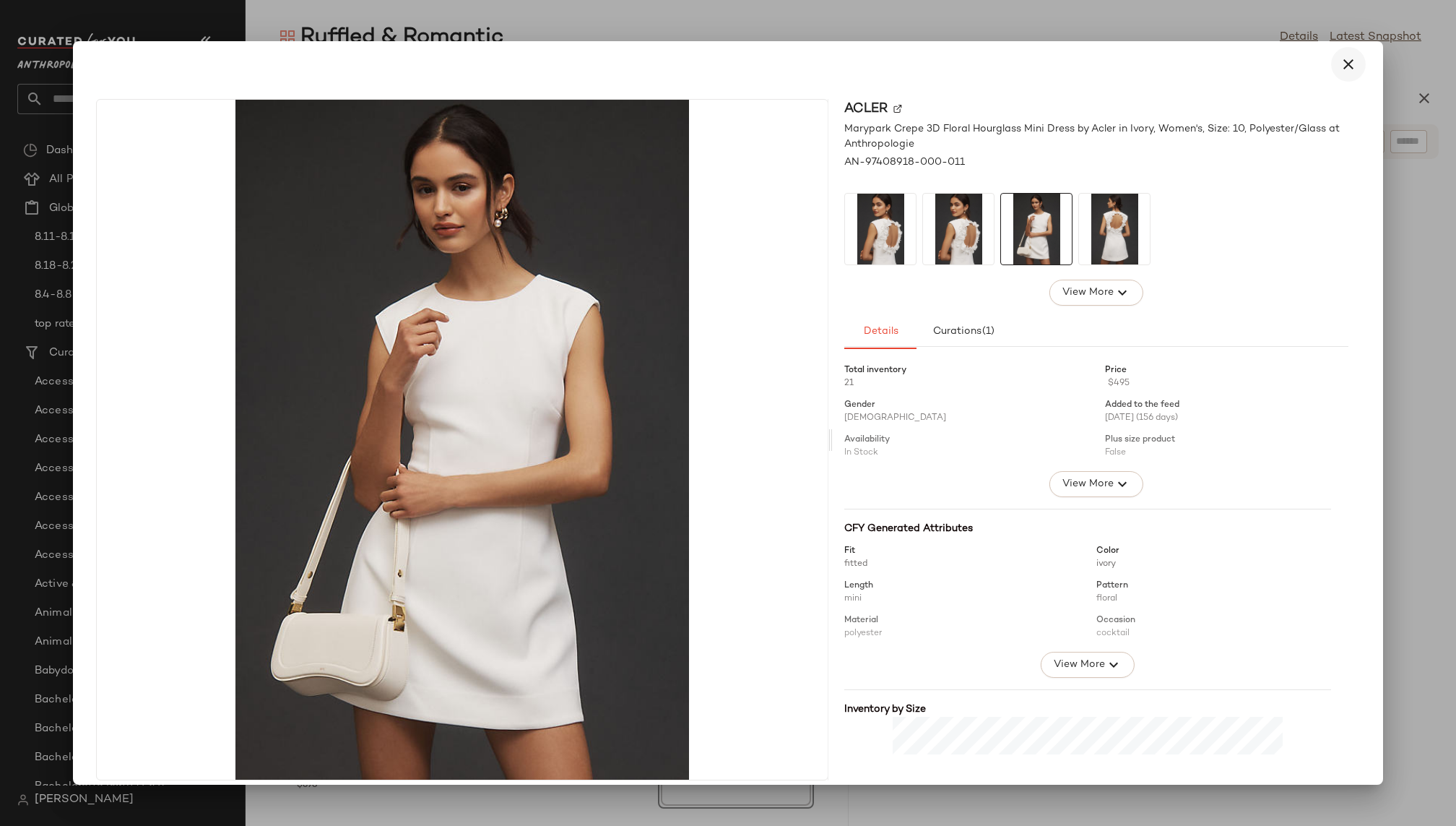
click at [1349, 61] on button "button" at bounding box center [1348, 65] width 35 height 35
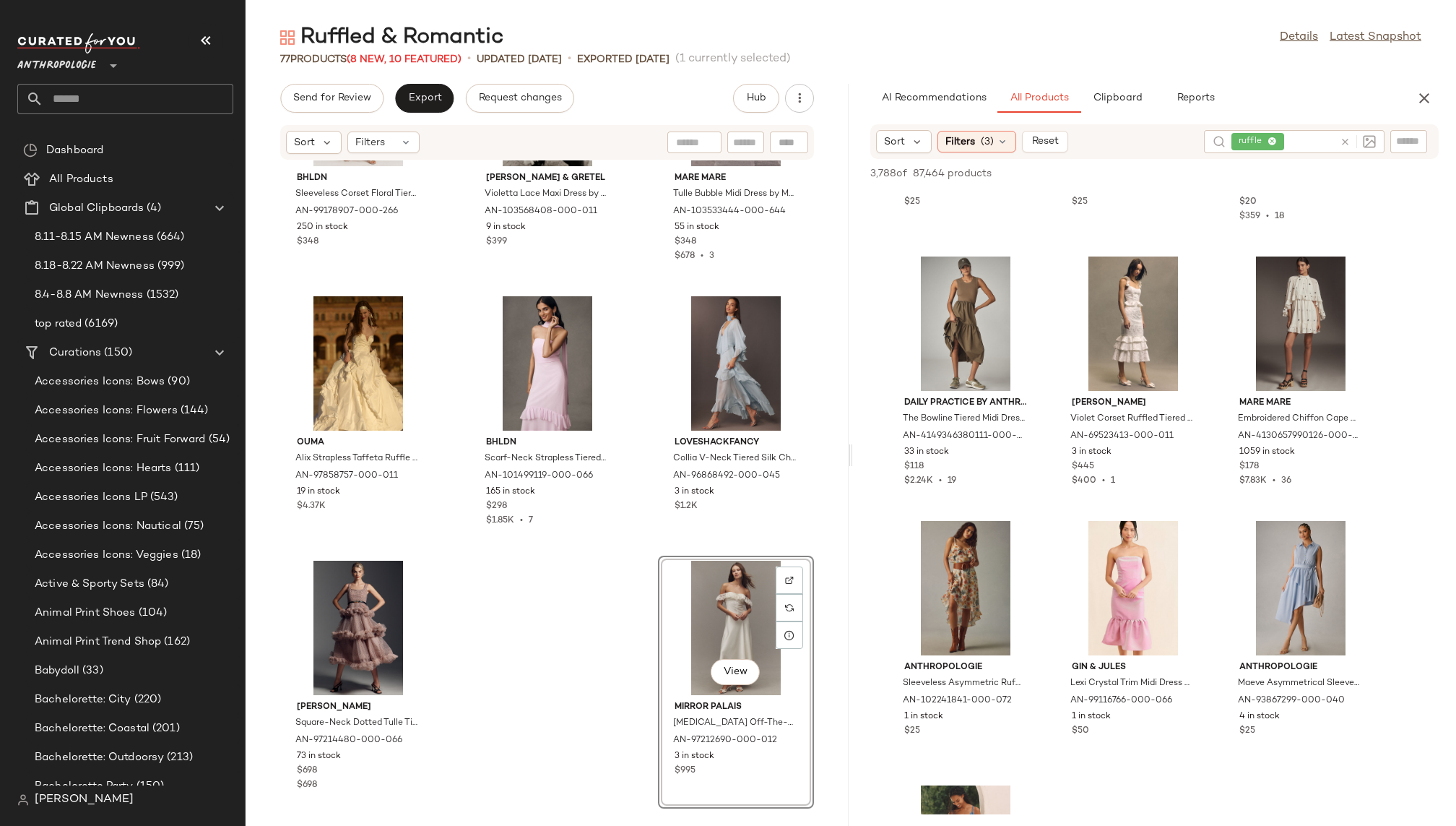
scroll to position [23085, 0]
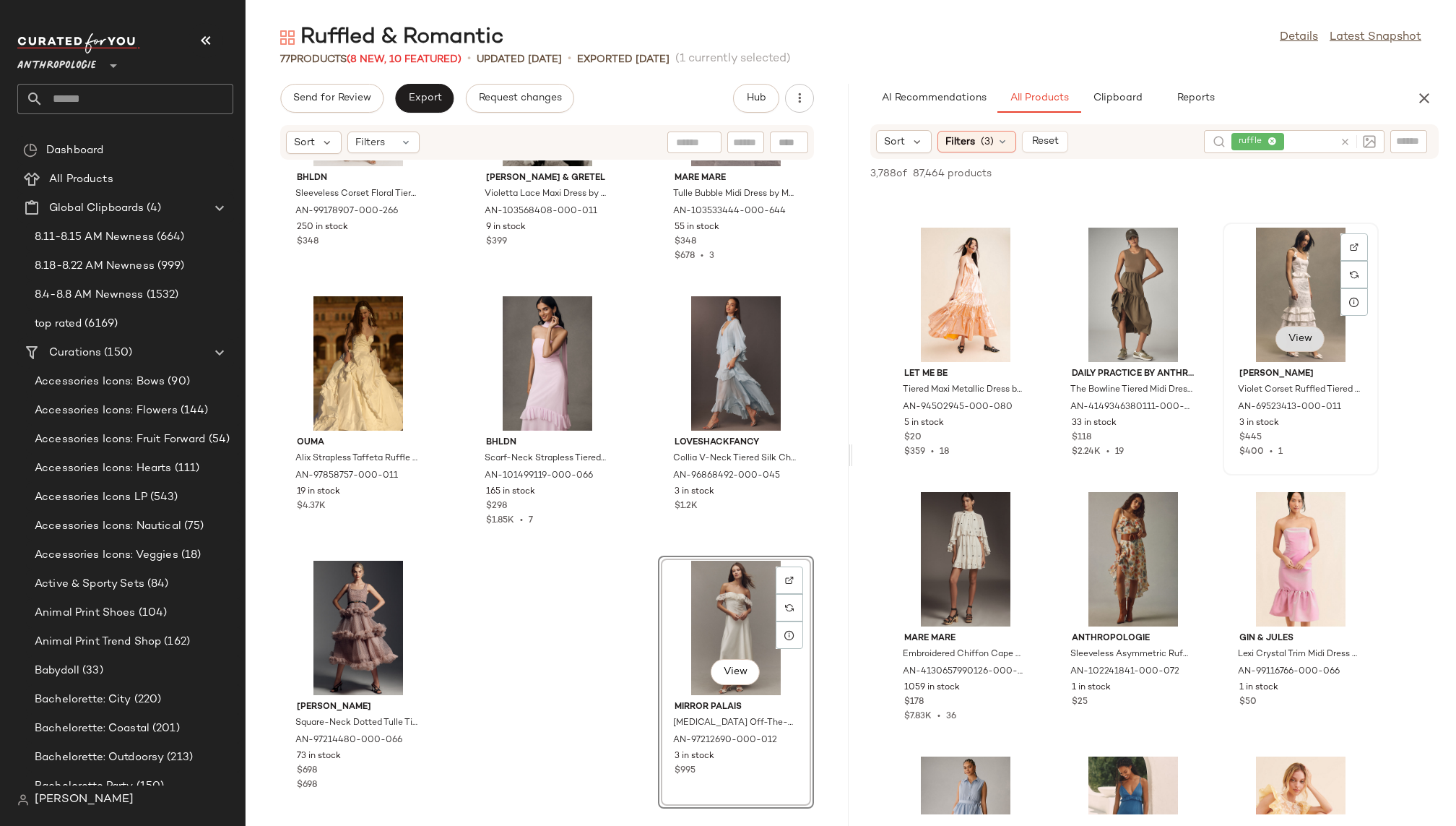
click at [1298, 334] on span "View" at bounding box center [1300, 339] width 25 height 12
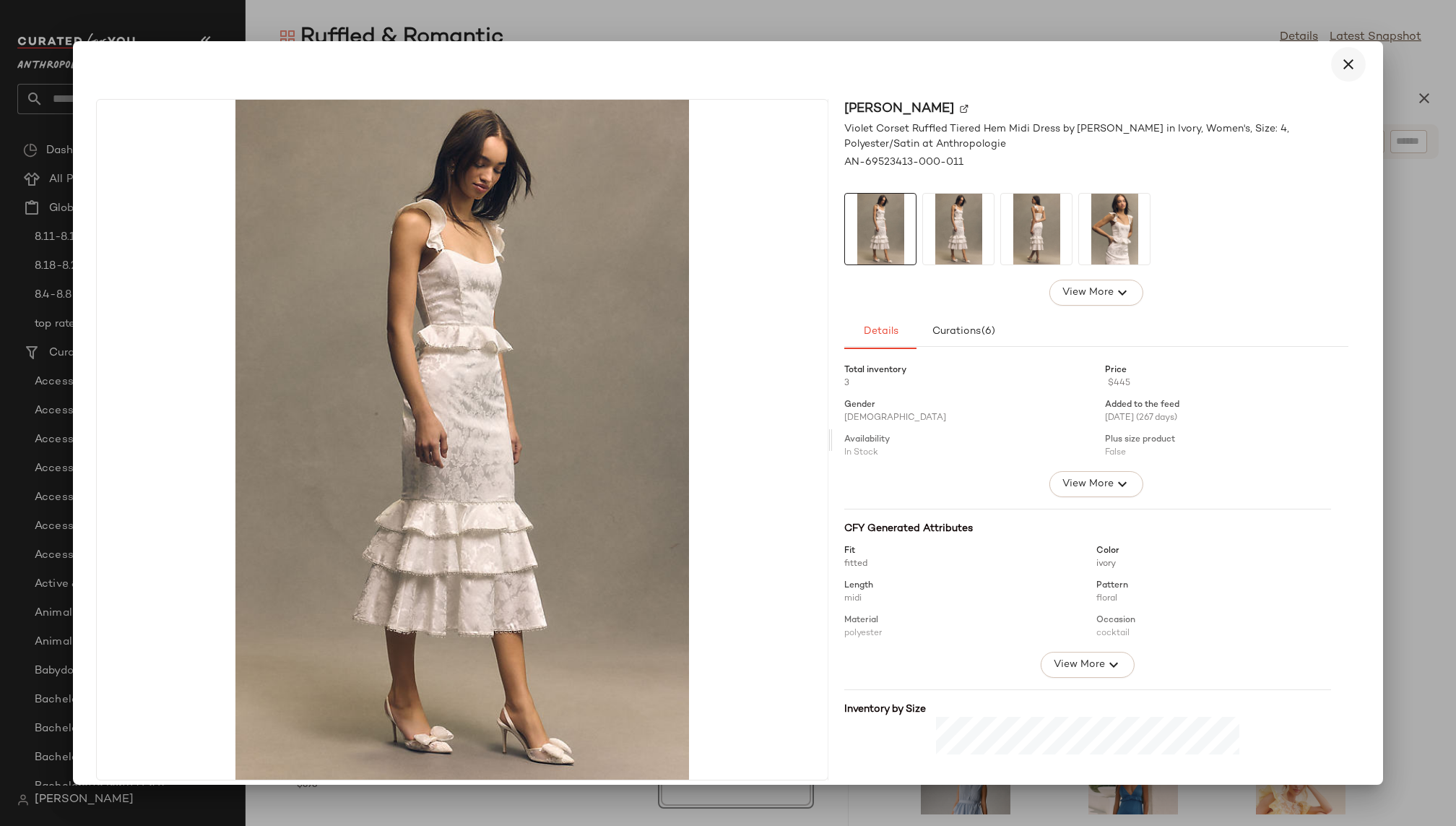
click at [1340, 69] on icon "button" at bounding box center [1348, 65] width 17 height 17
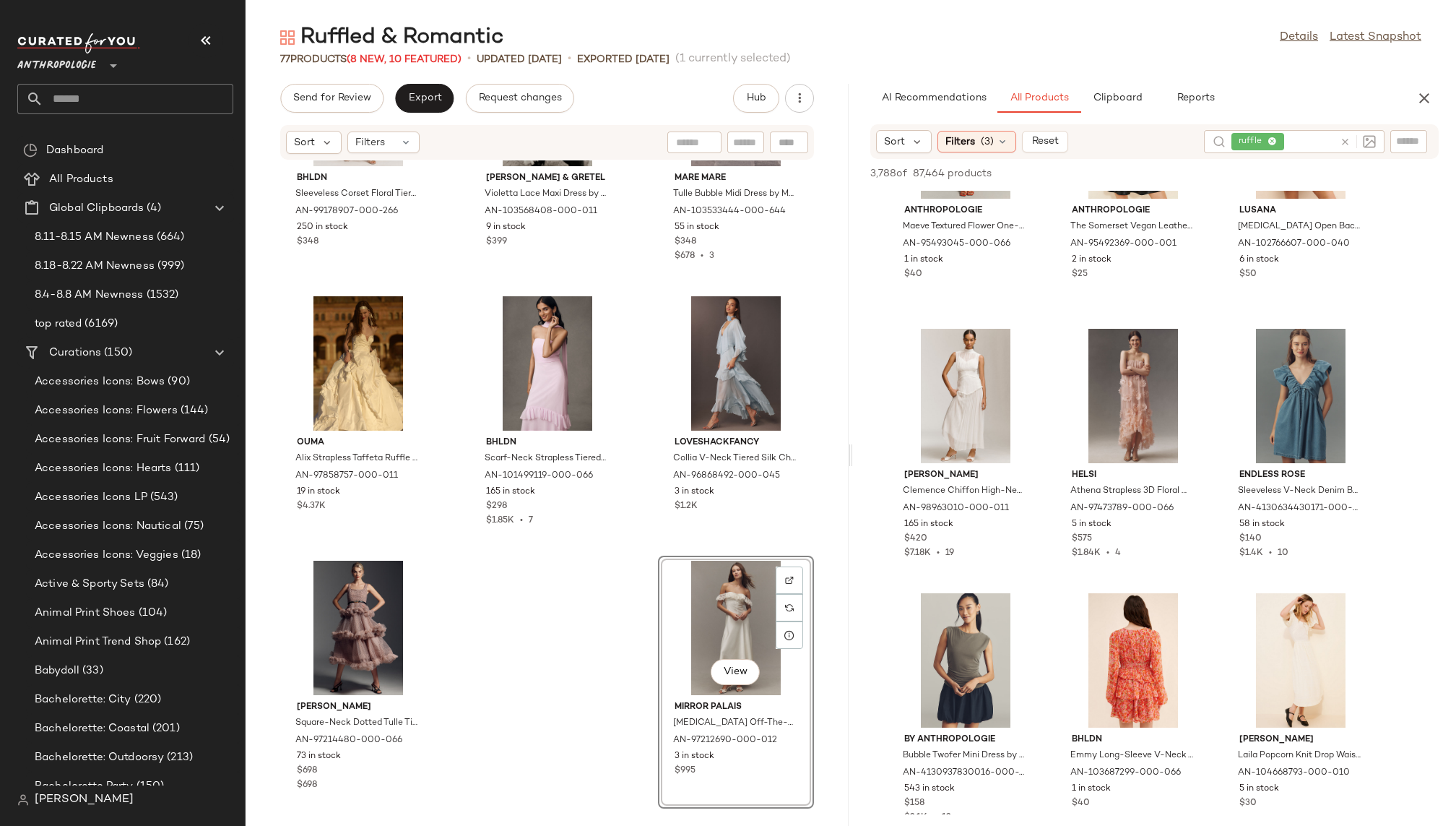
scroll to position [25744, 0]
click at [1136, 438] on span "View" at bounding box center [1133, 439] width 25 height 12
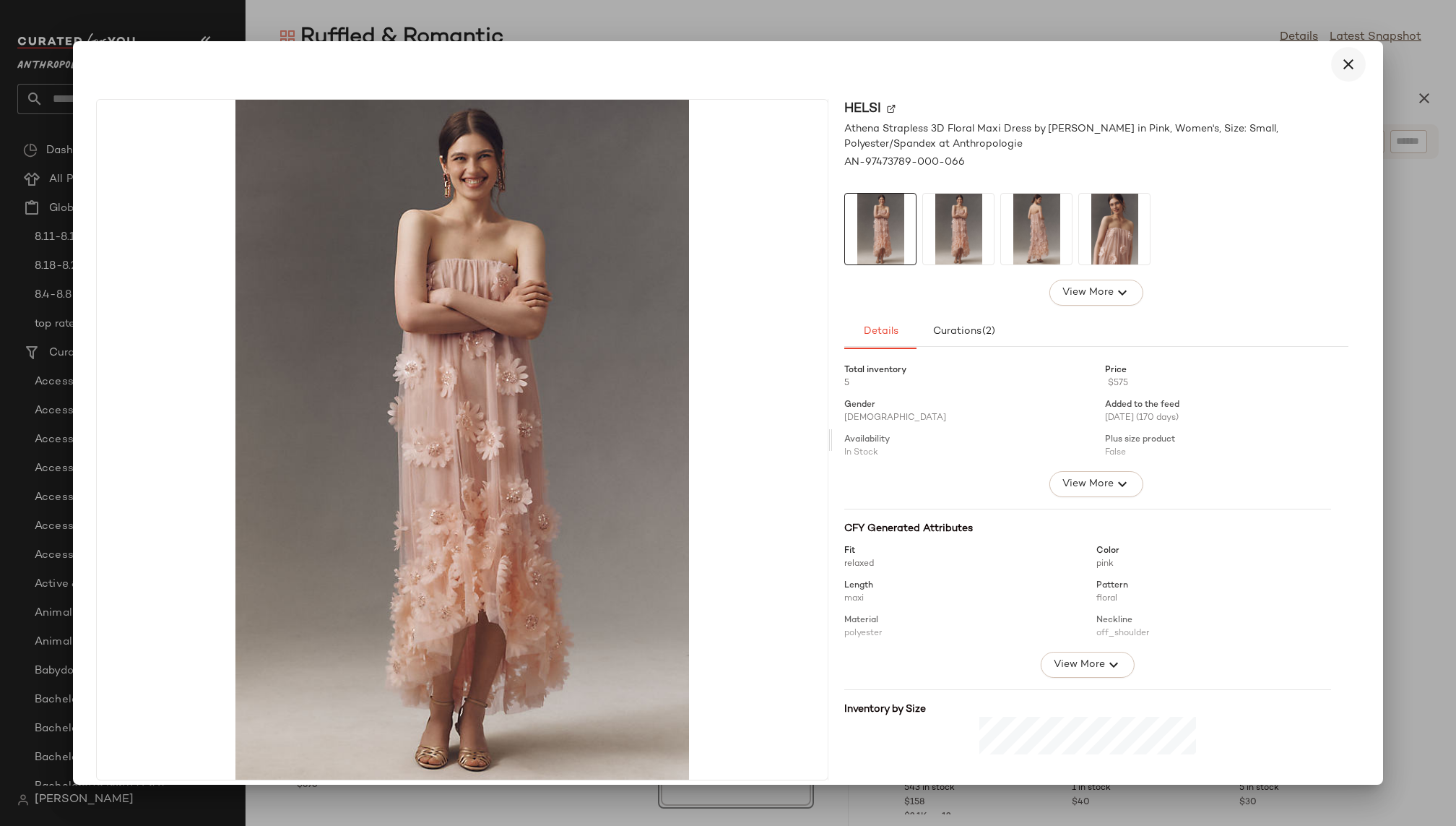
click at [1343, 68] on icon "button" at bounding box center [1348, 65] width 17 height 17
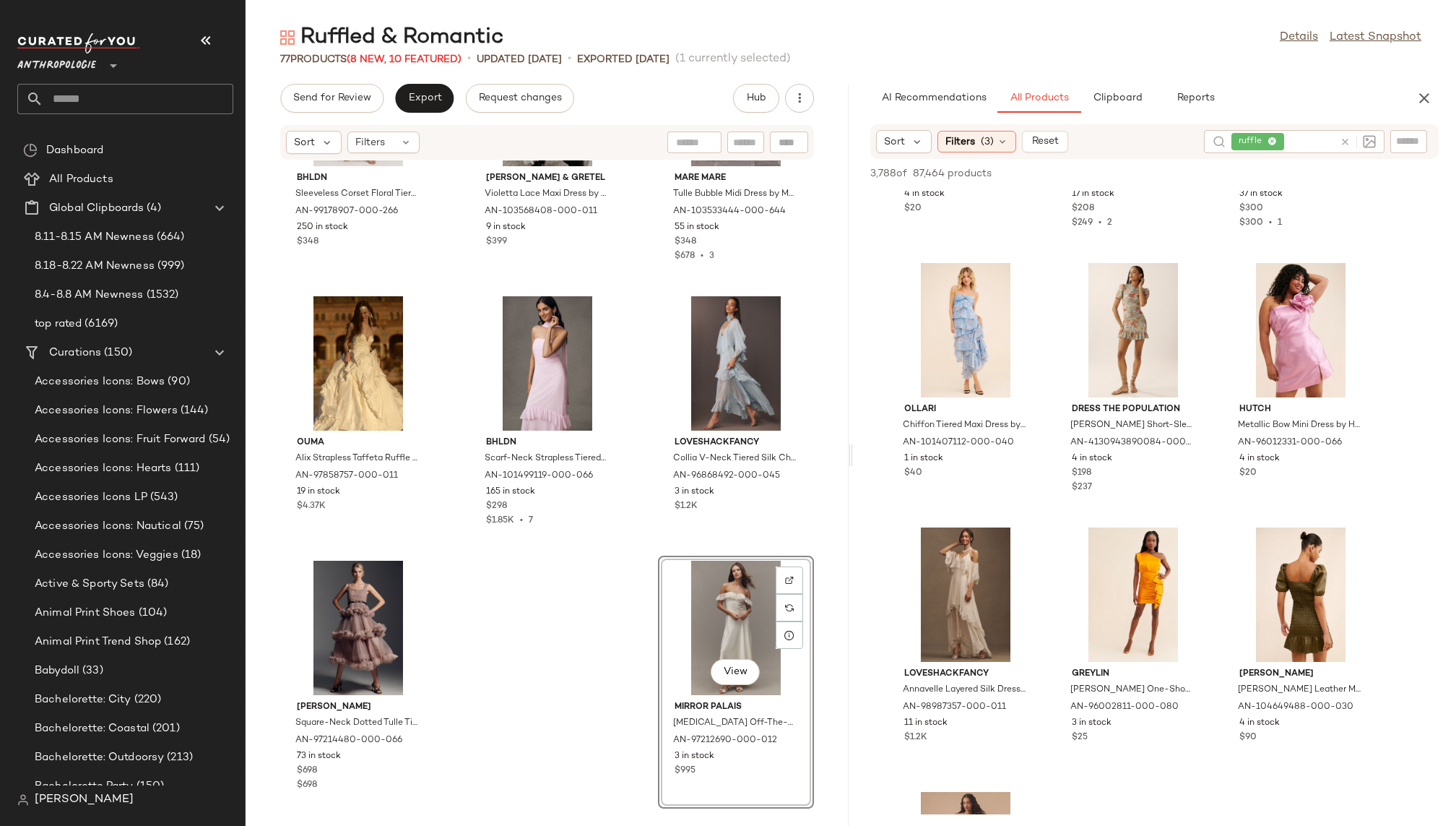
scroll to position [27790, 0]
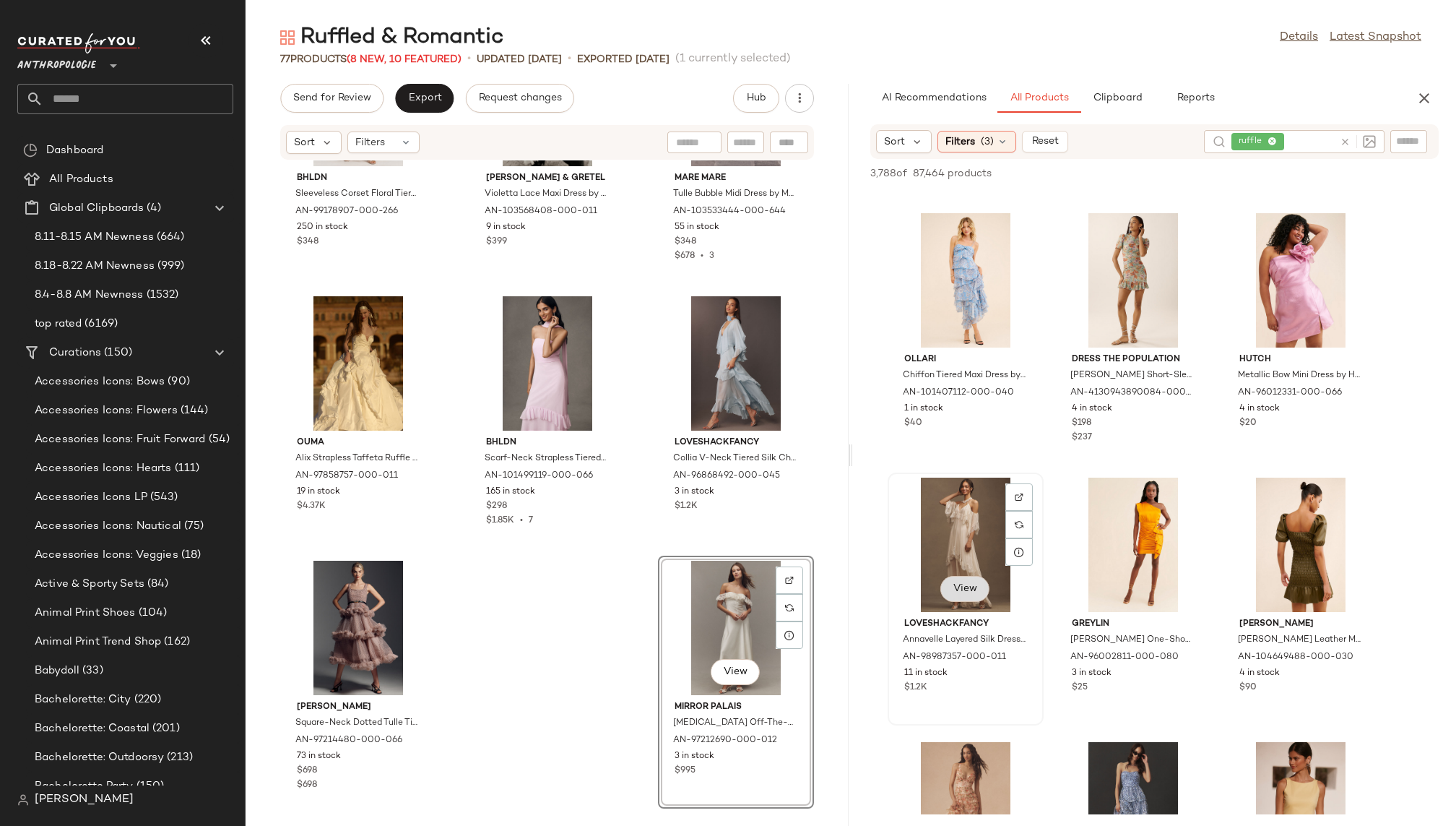
click at [961, 582] on span "View" at bounding box center [965, 588] width 25 height 12
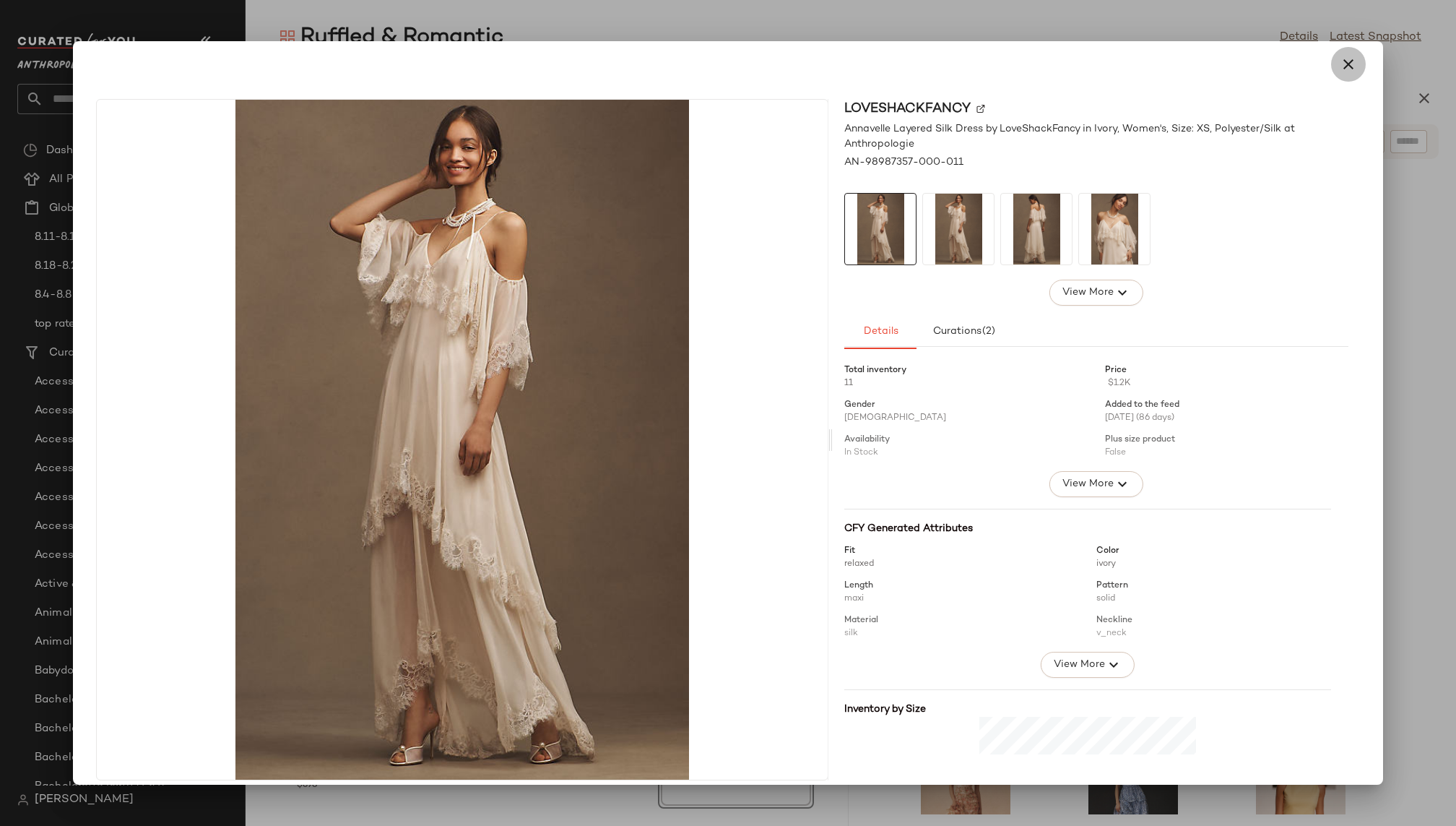
click at [1341, 68] on icon "button" at bounding box center [1348, 65] width 17 height 17
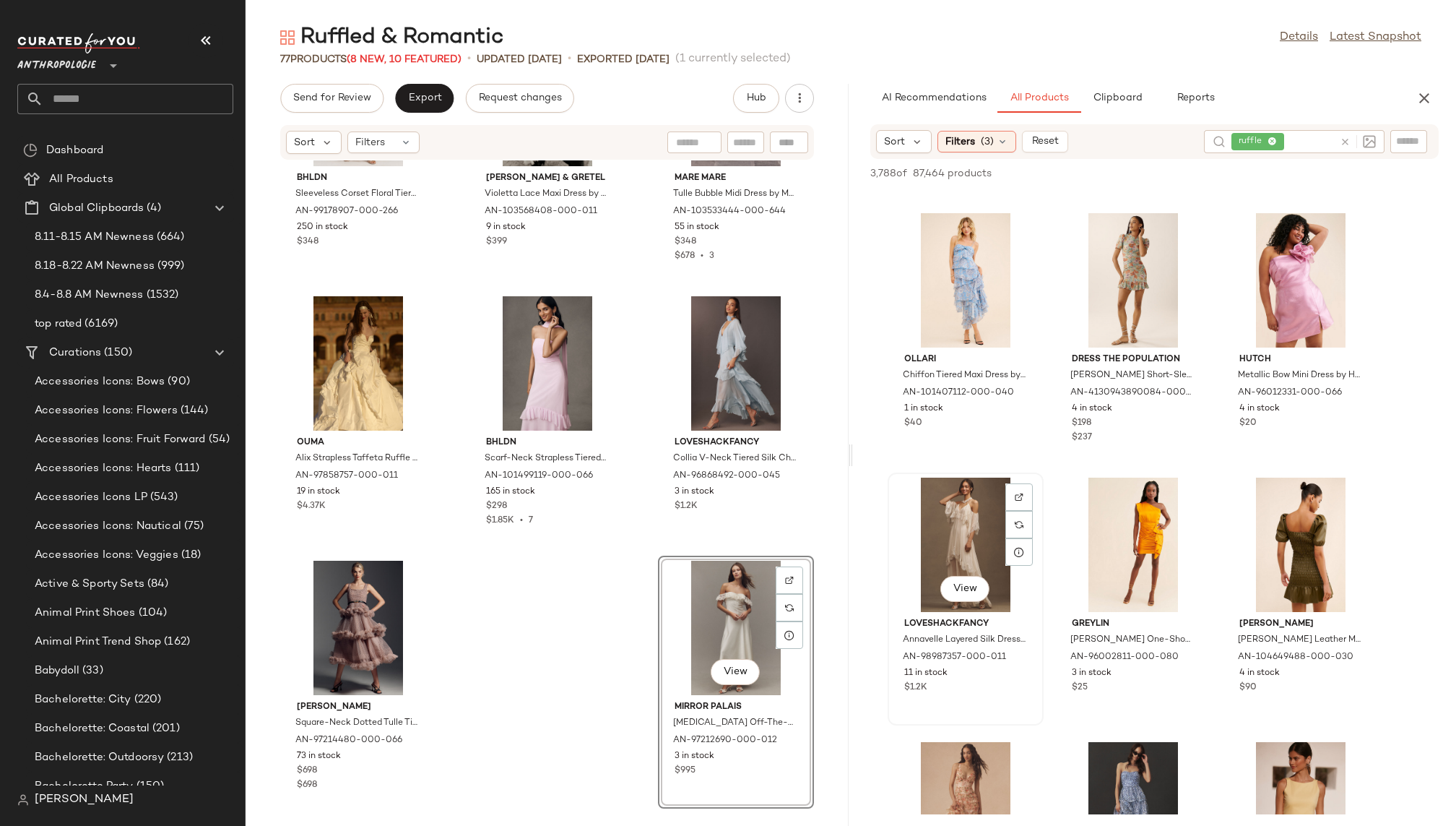
click at [917, 572] on div "View" at bounding box center [965, 545] width 146 height 135
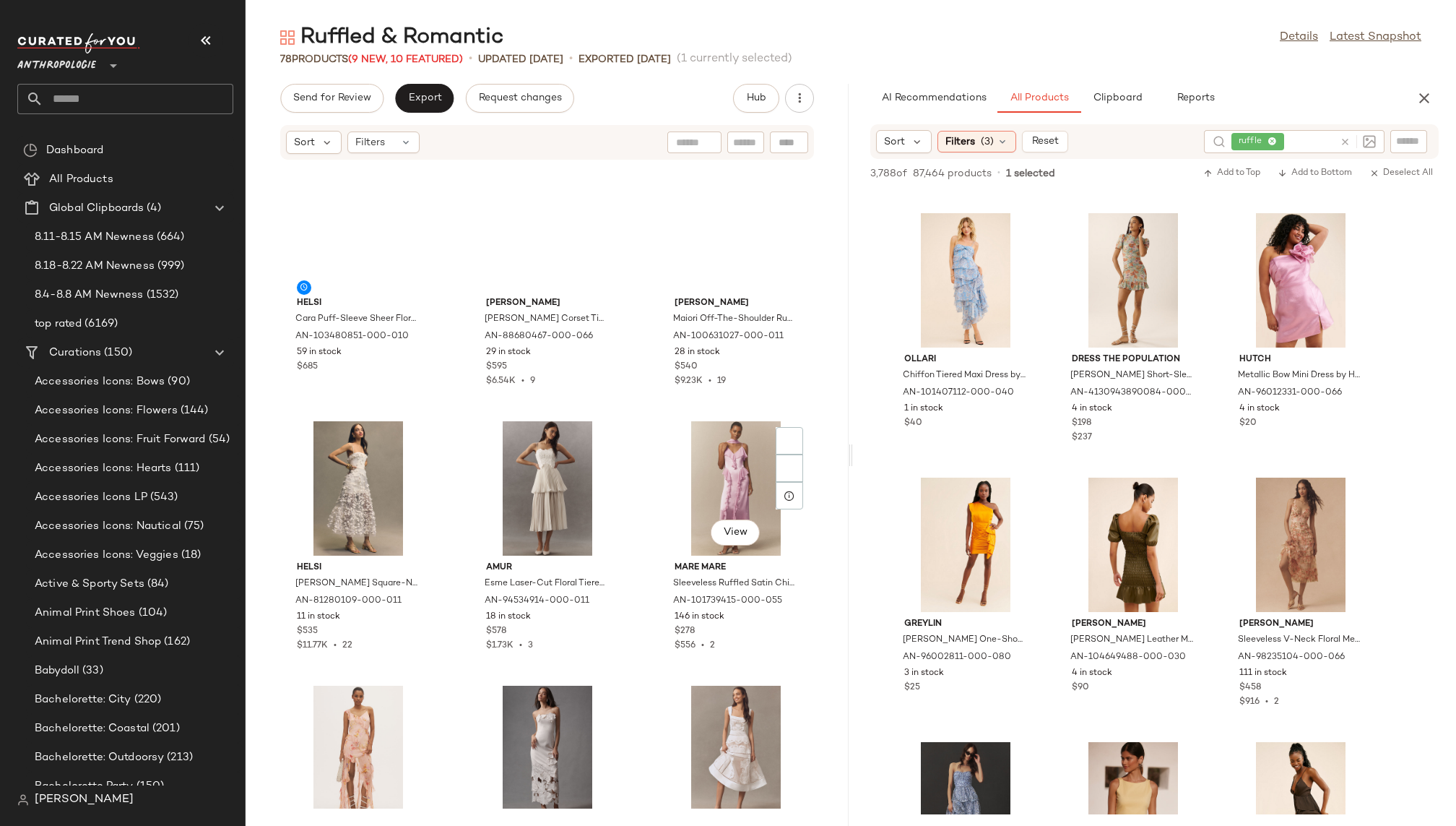
scroll to position [3900, 0]
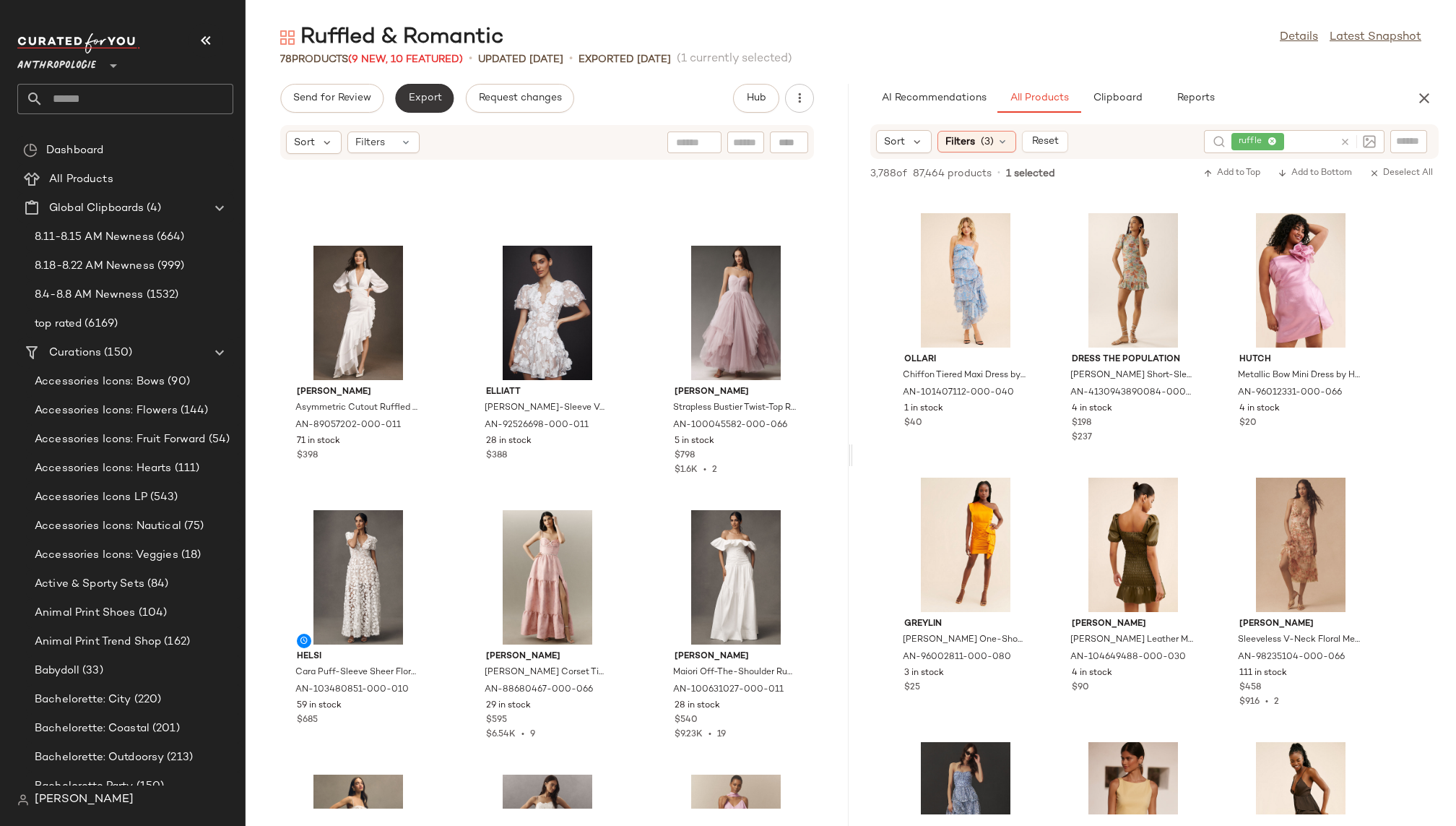
click at [424, 92] on span "Export" at bounding box center [423, 98] width 34 height 12
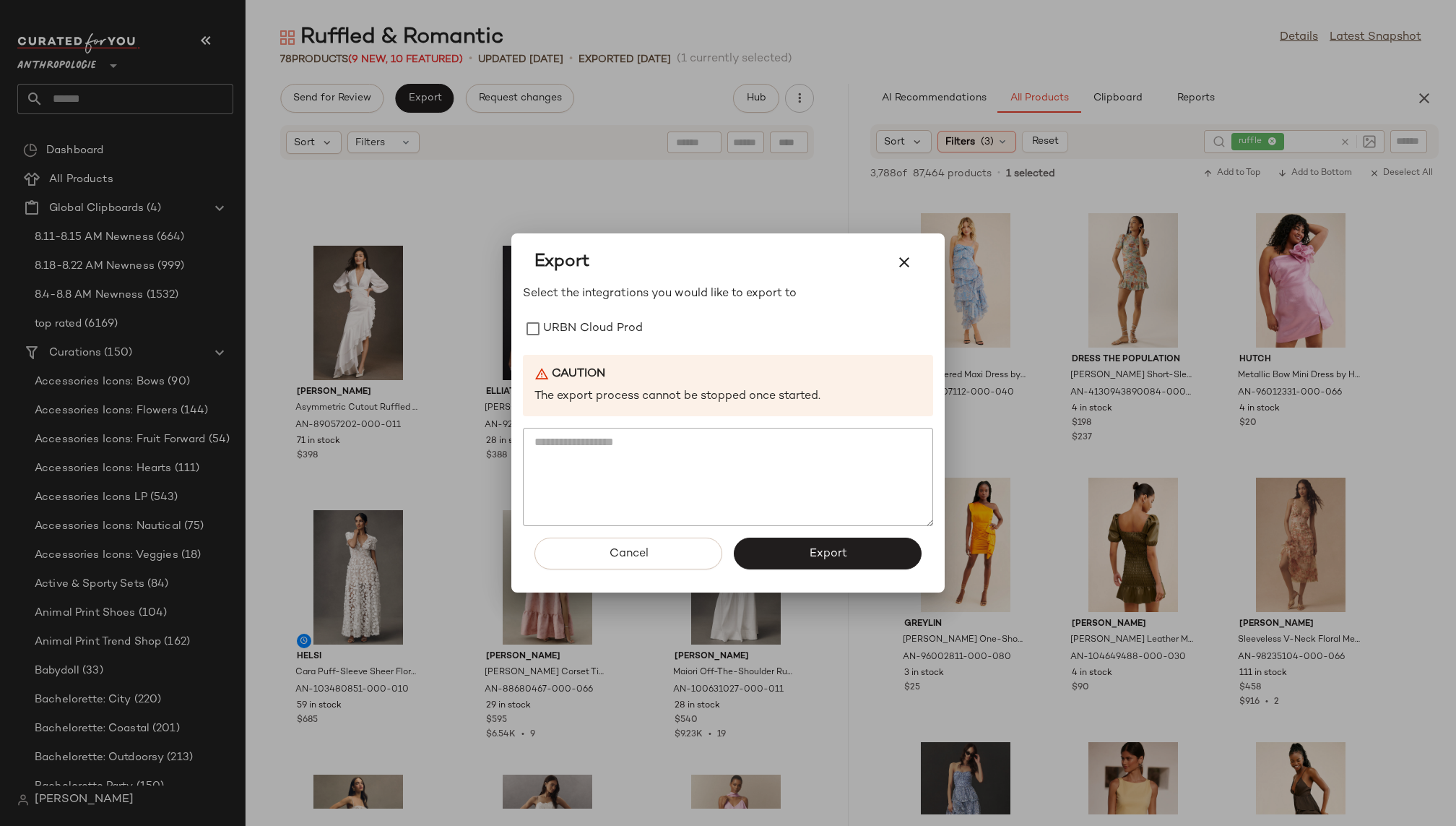
click at [561, 311] on div "Select the integrations you would like to export to URBN Cloud Prod Caution The…" at bounding box center [728, 405] width 410 height 242
click at [566, 320] on label "URBN Cloud Prod" at bounding box center [593, 328] width 100 height 29
click at [803, 556] on button "Export" at bounding box center [827, 553] width 188 height 32
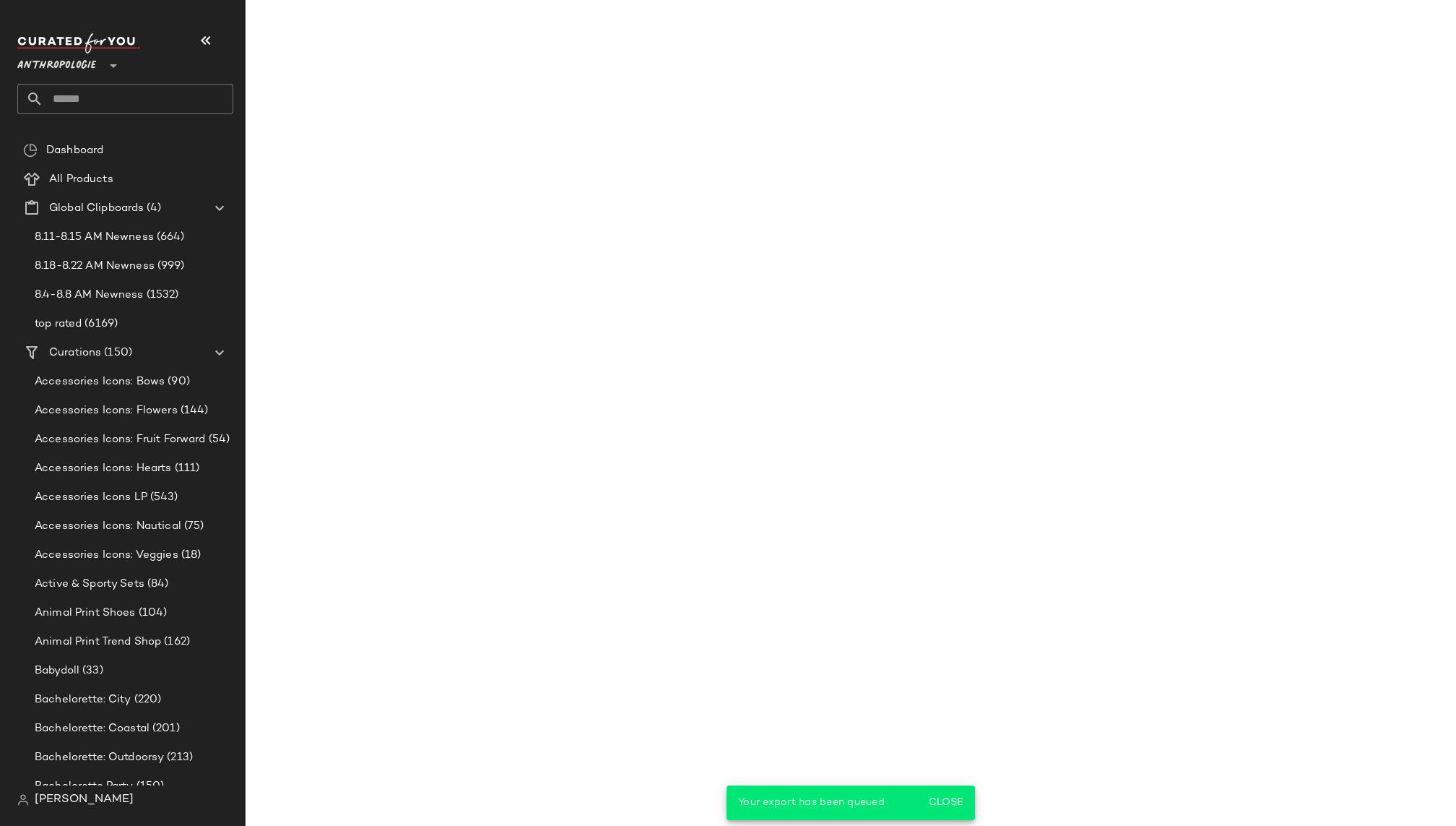
scroll to position [34664, 0]
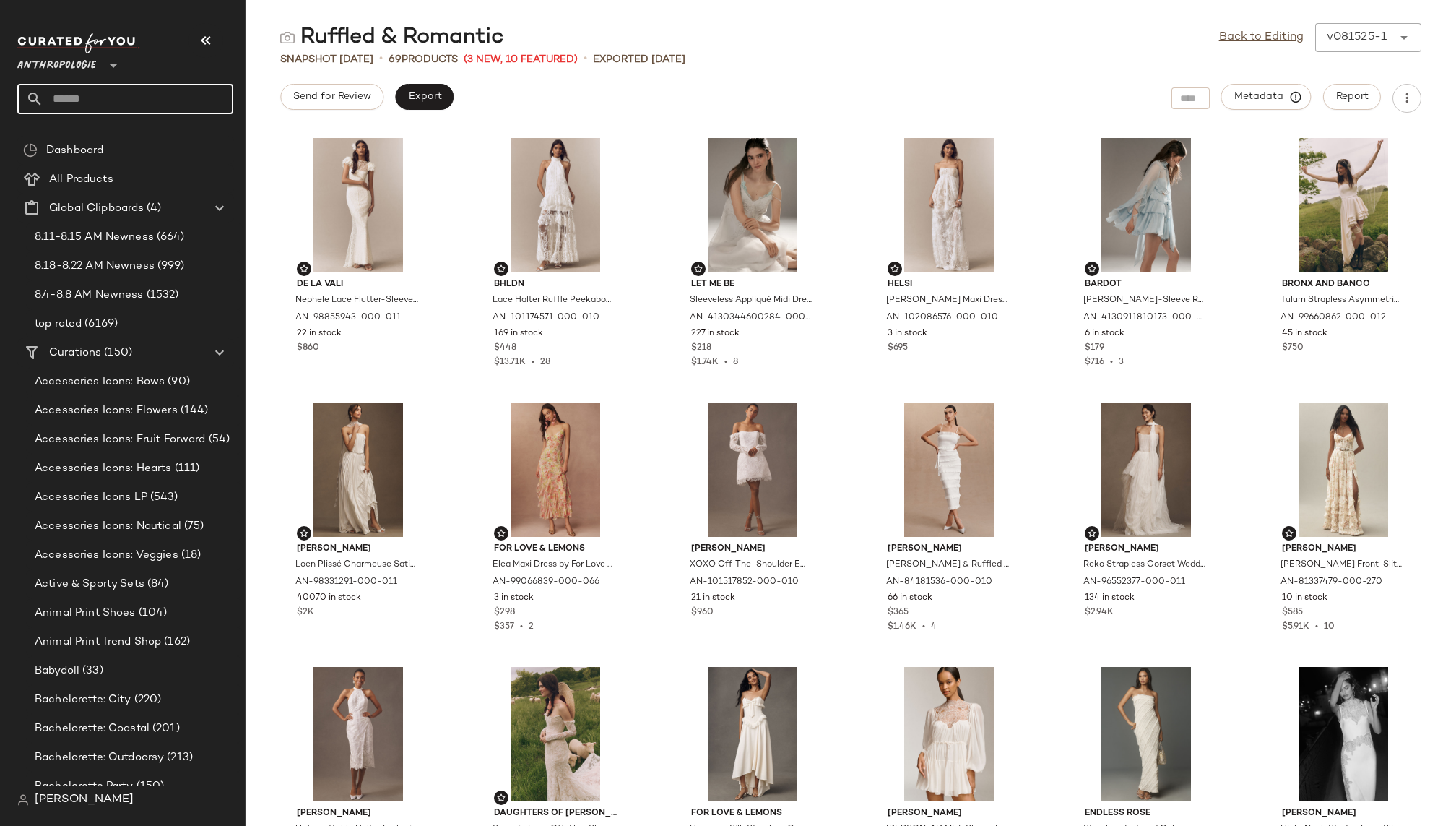
click at [154, 97] on input "text" at bounding box center [138, 99] width 190 height 31
type input "***"
click at [108, 135] on span "uminous Dresses" at bounding box center [86, 141] width 83 height 15
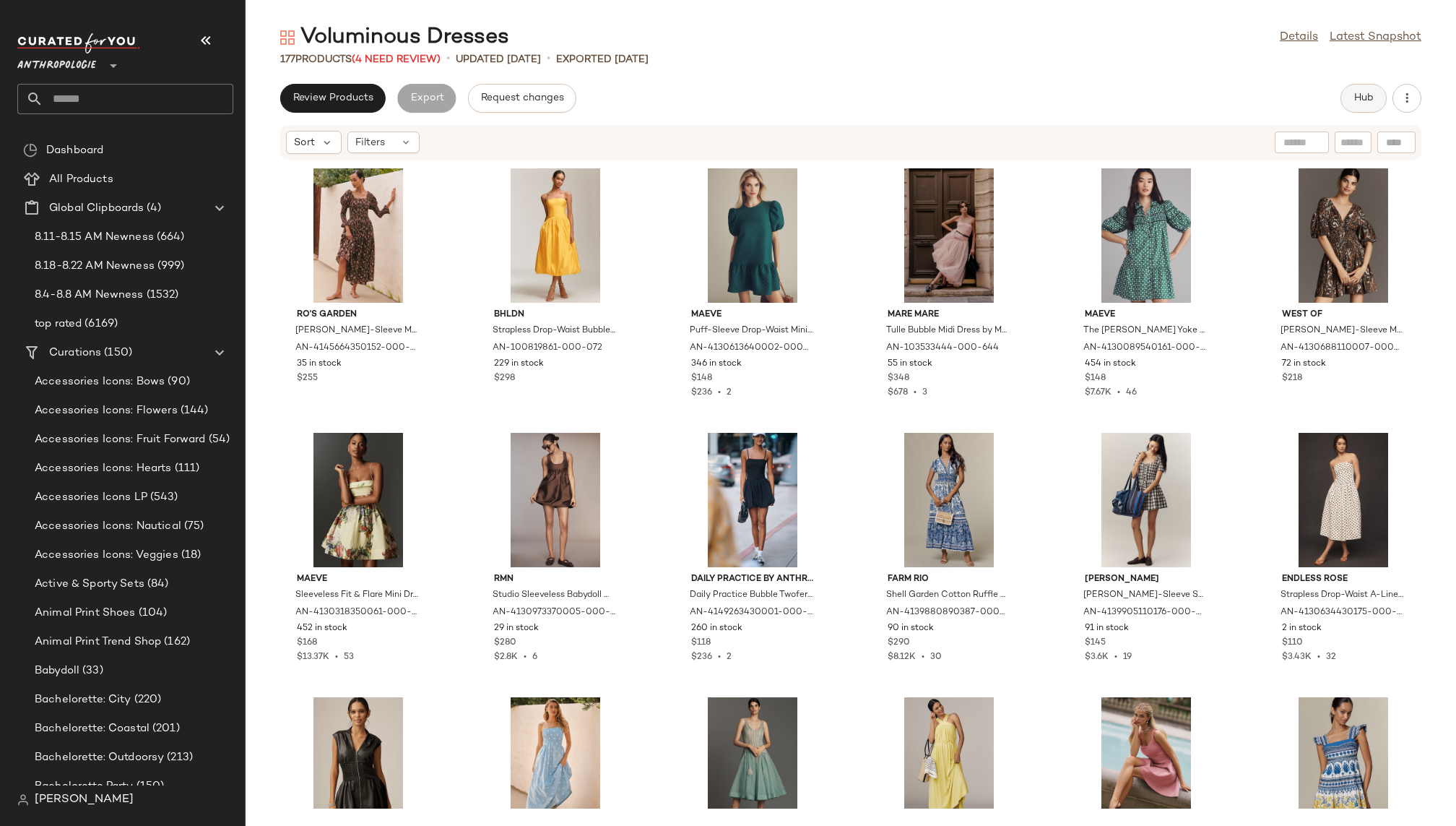
click at [1345, 102] on button "Hub" at bounding box center [1364, 98] width 46 height 29
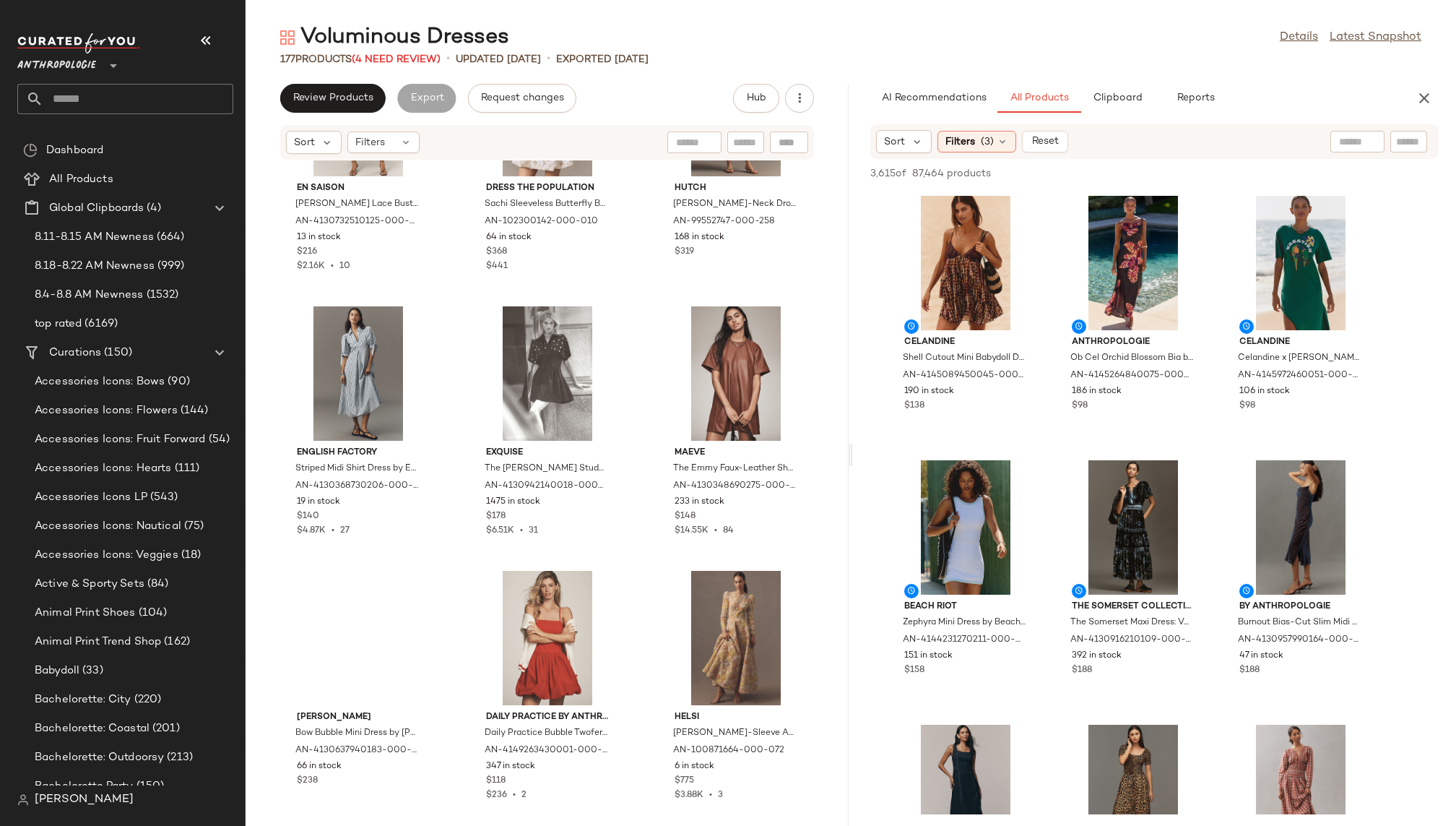
scroll to position [5697, 0]
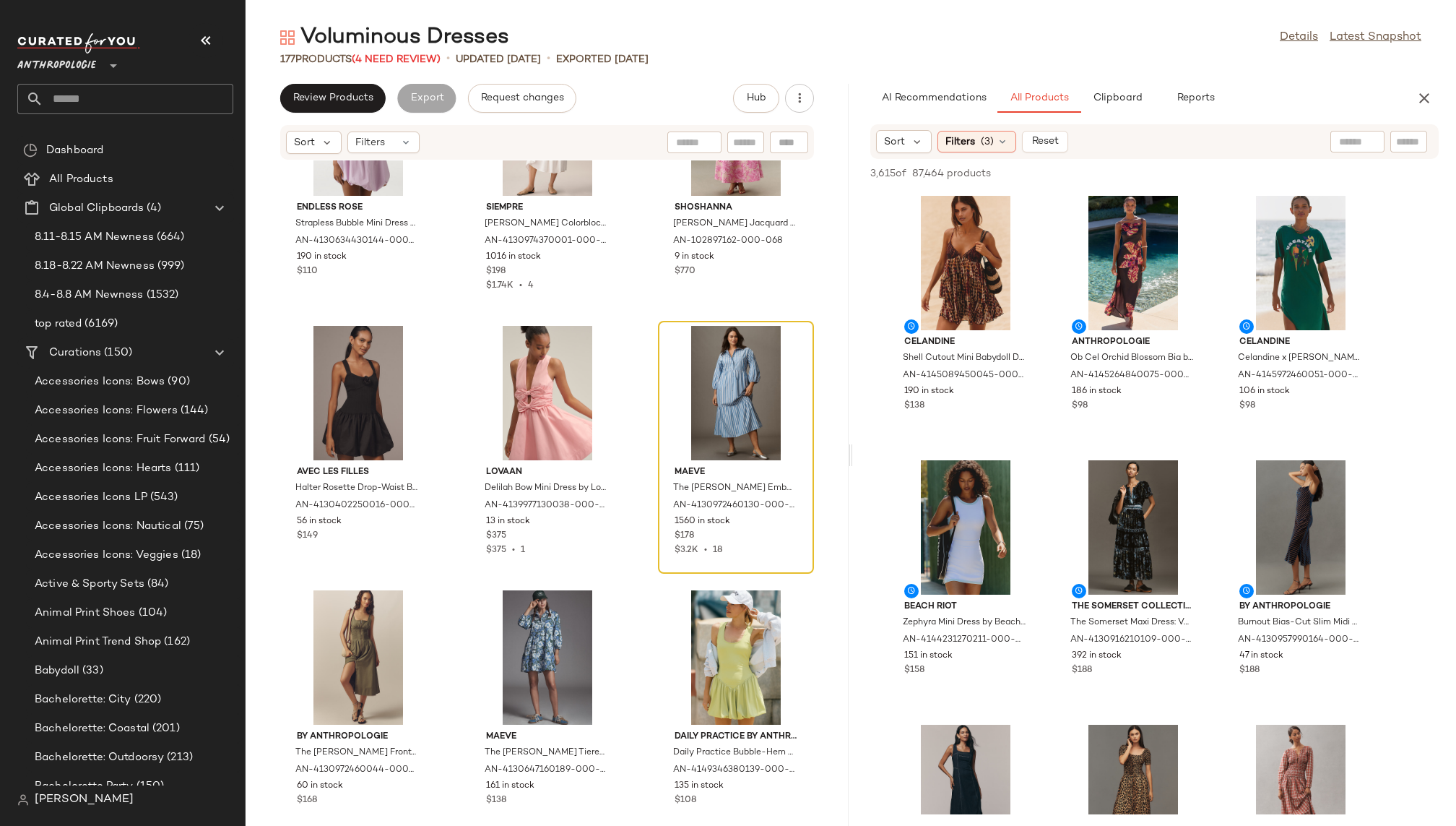
scroll to position [8056, 0]
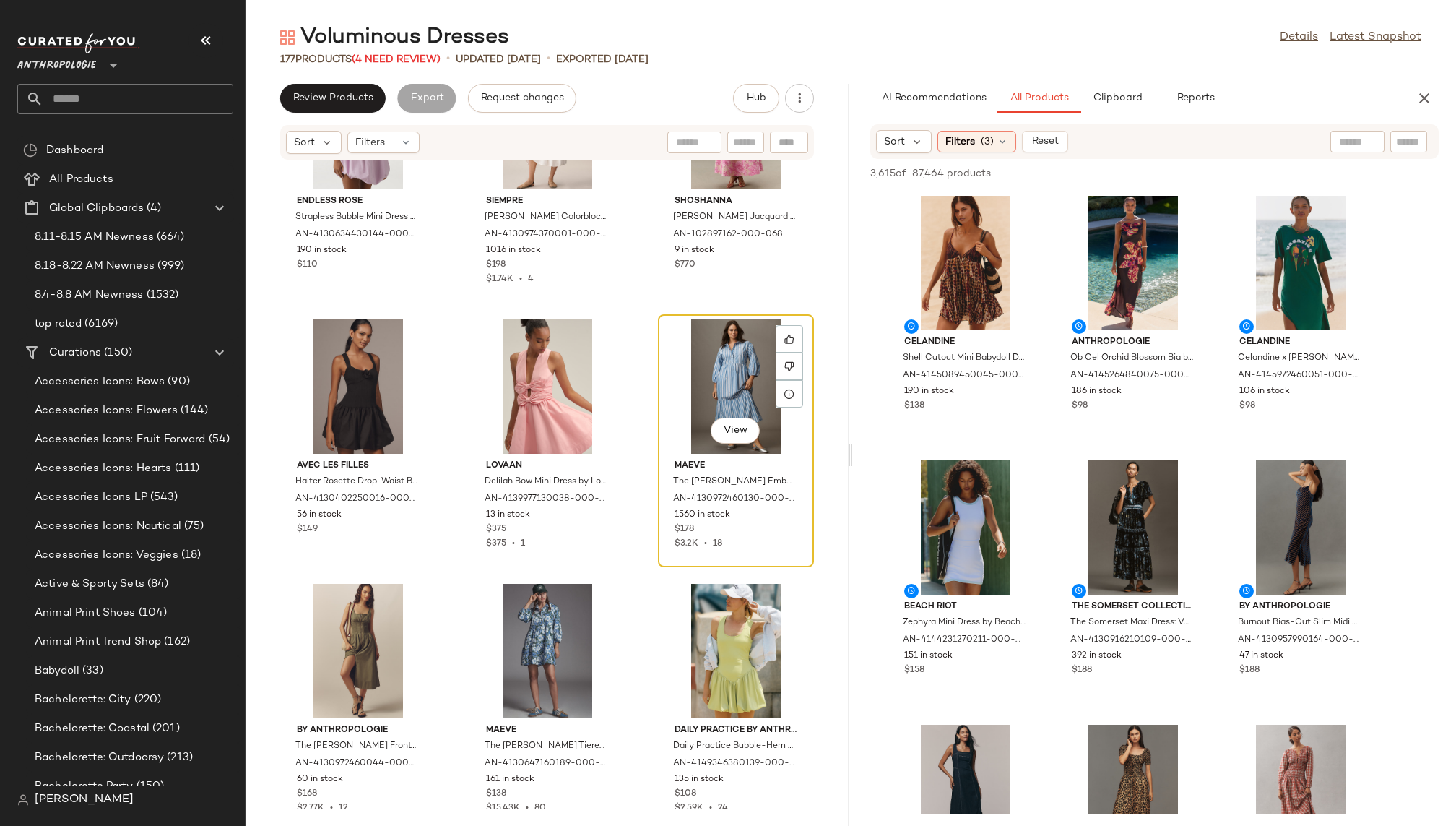
click at [676, 374] on div "View" at bounding box center [736, 387] width 146 height 135
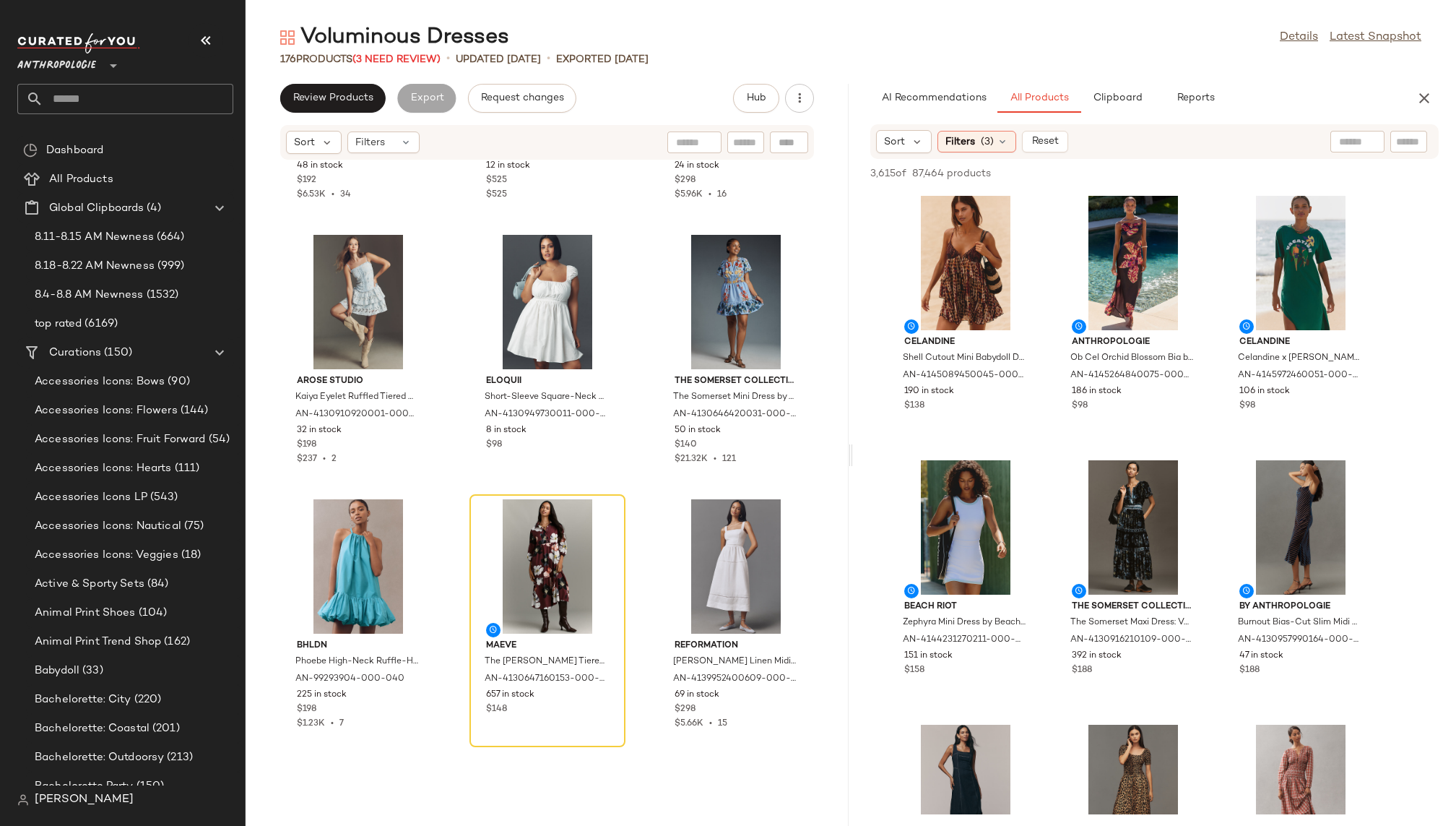
scroll to position [10057, 0]
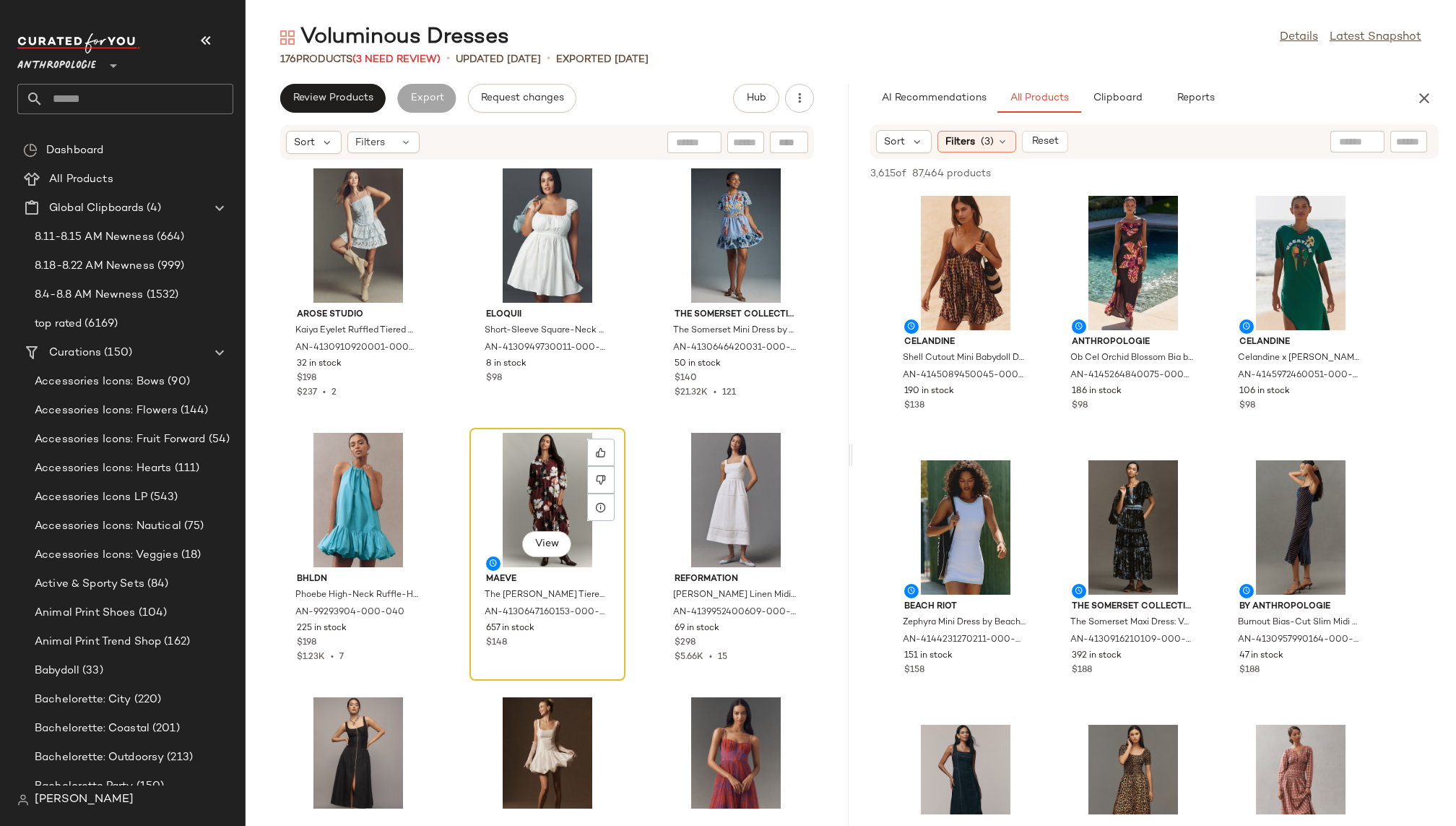
click at [515, 506] on div "View" at bounding box center [548, 500] width 146 height 135
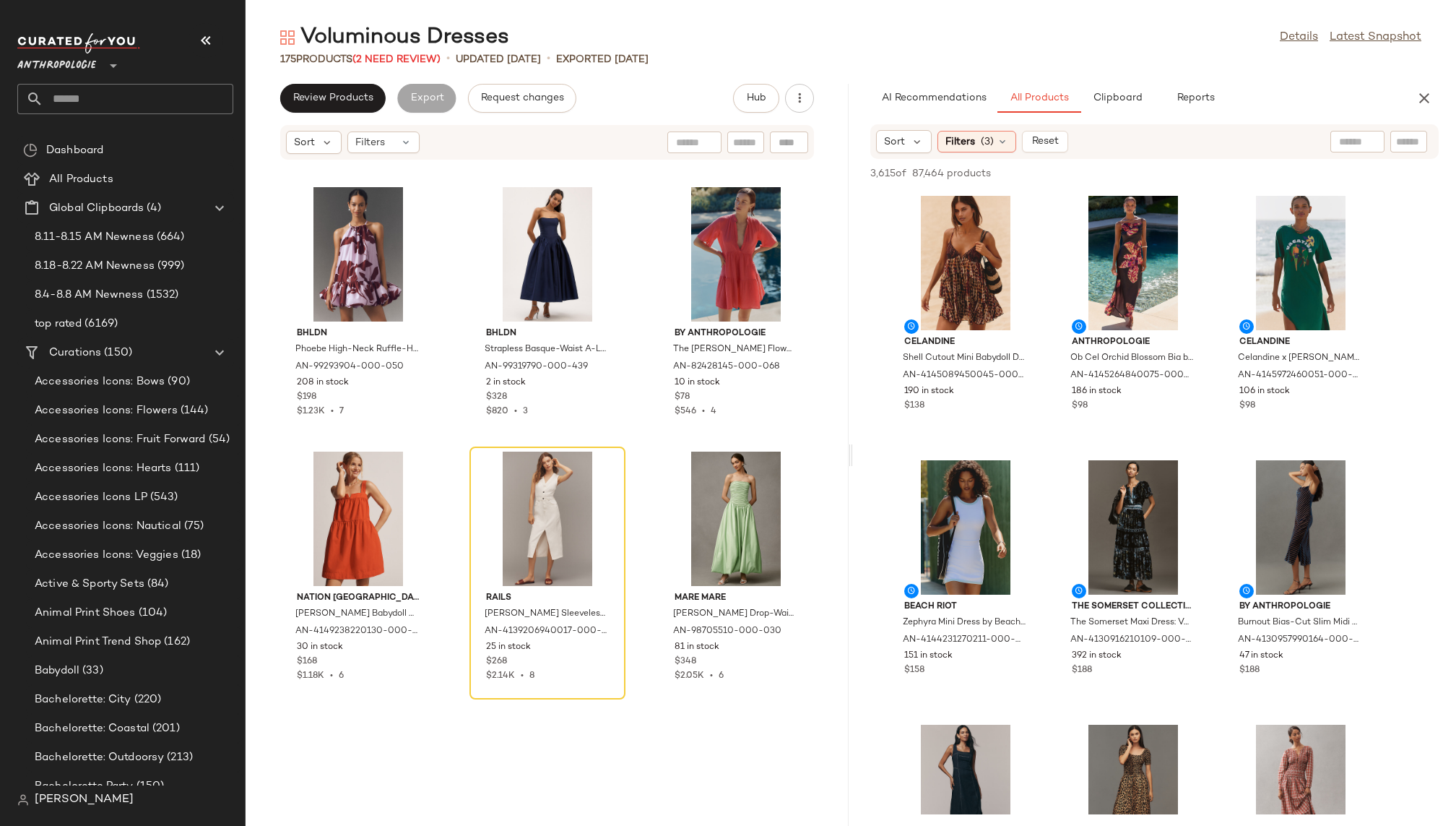
scroll to position [11370, 0]
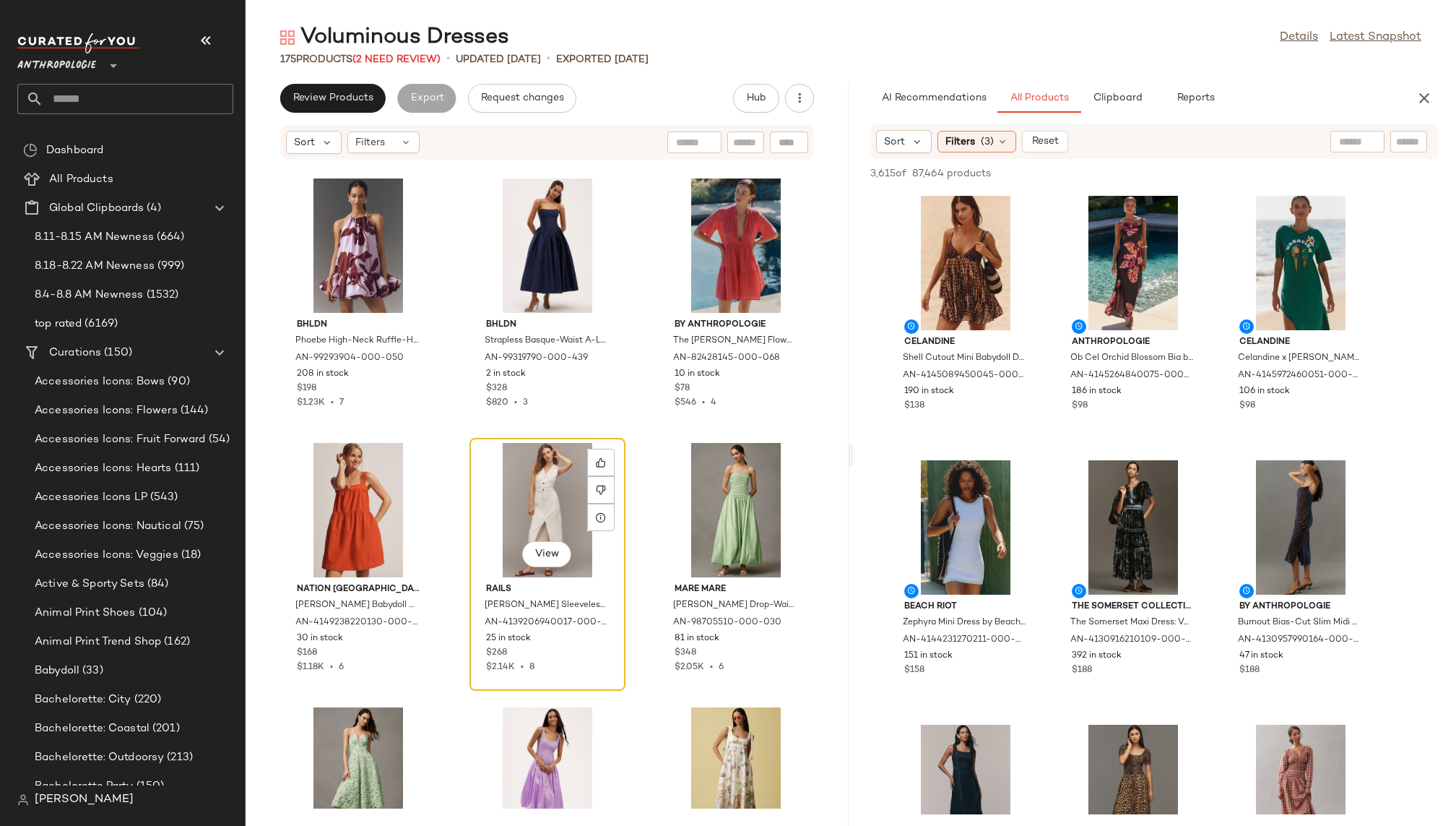
click at [517, 507] on div "View" at bounding box center [548, 510] width 146 height 135
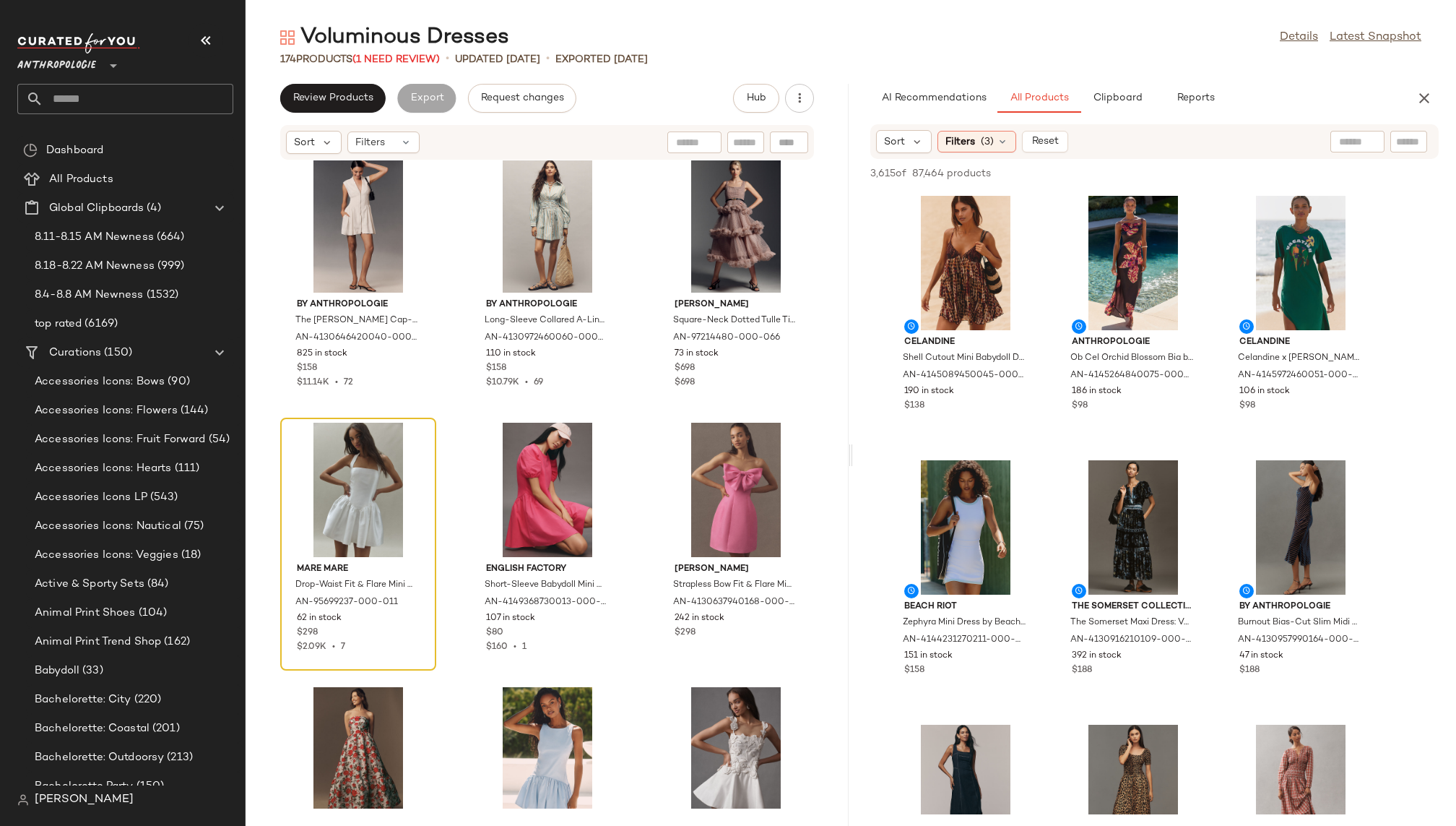
scroll to position [13774, 0]
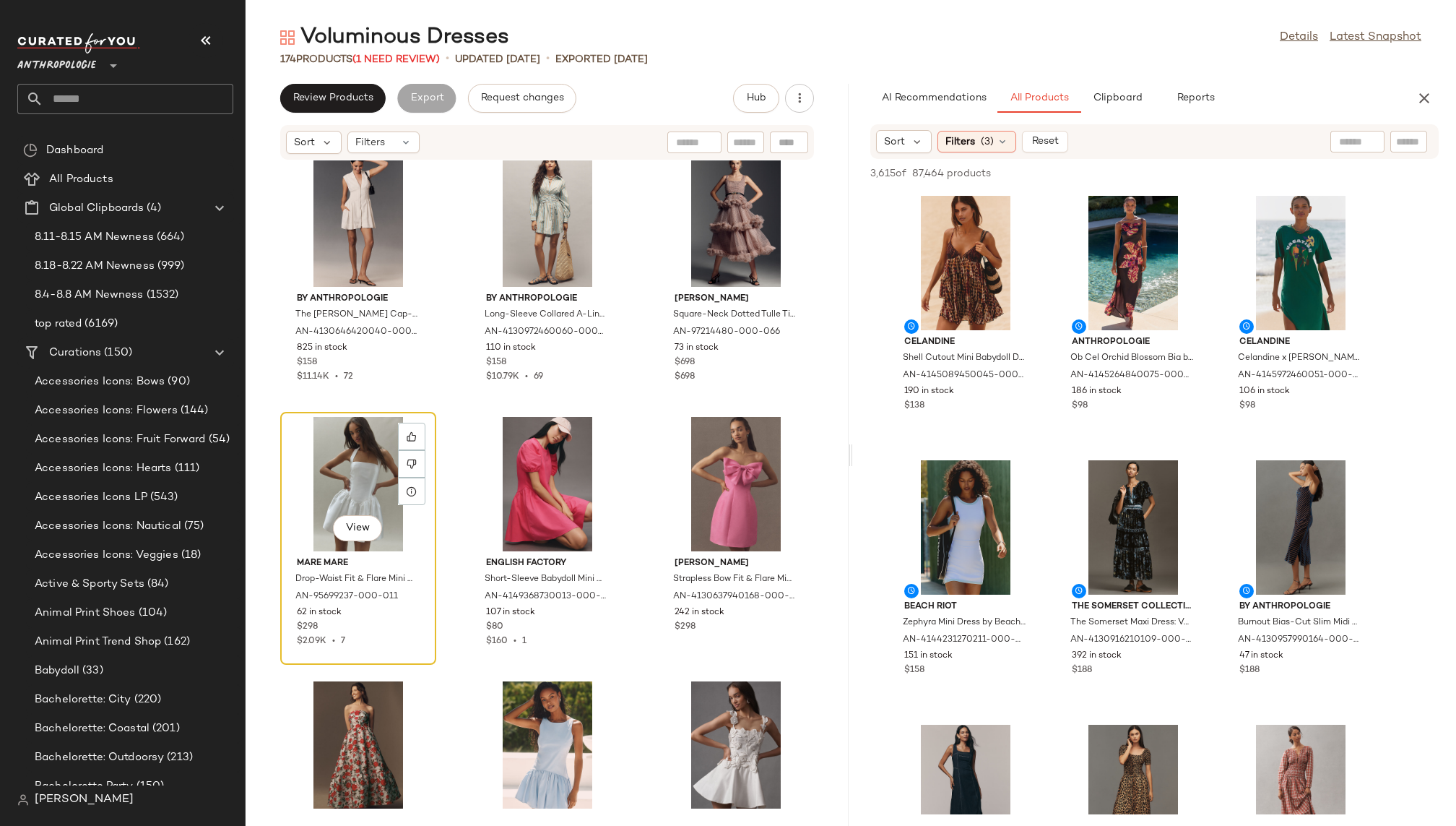
click at [317, 452] on div "View" at bounding box center [358, 484] width 146 height 135
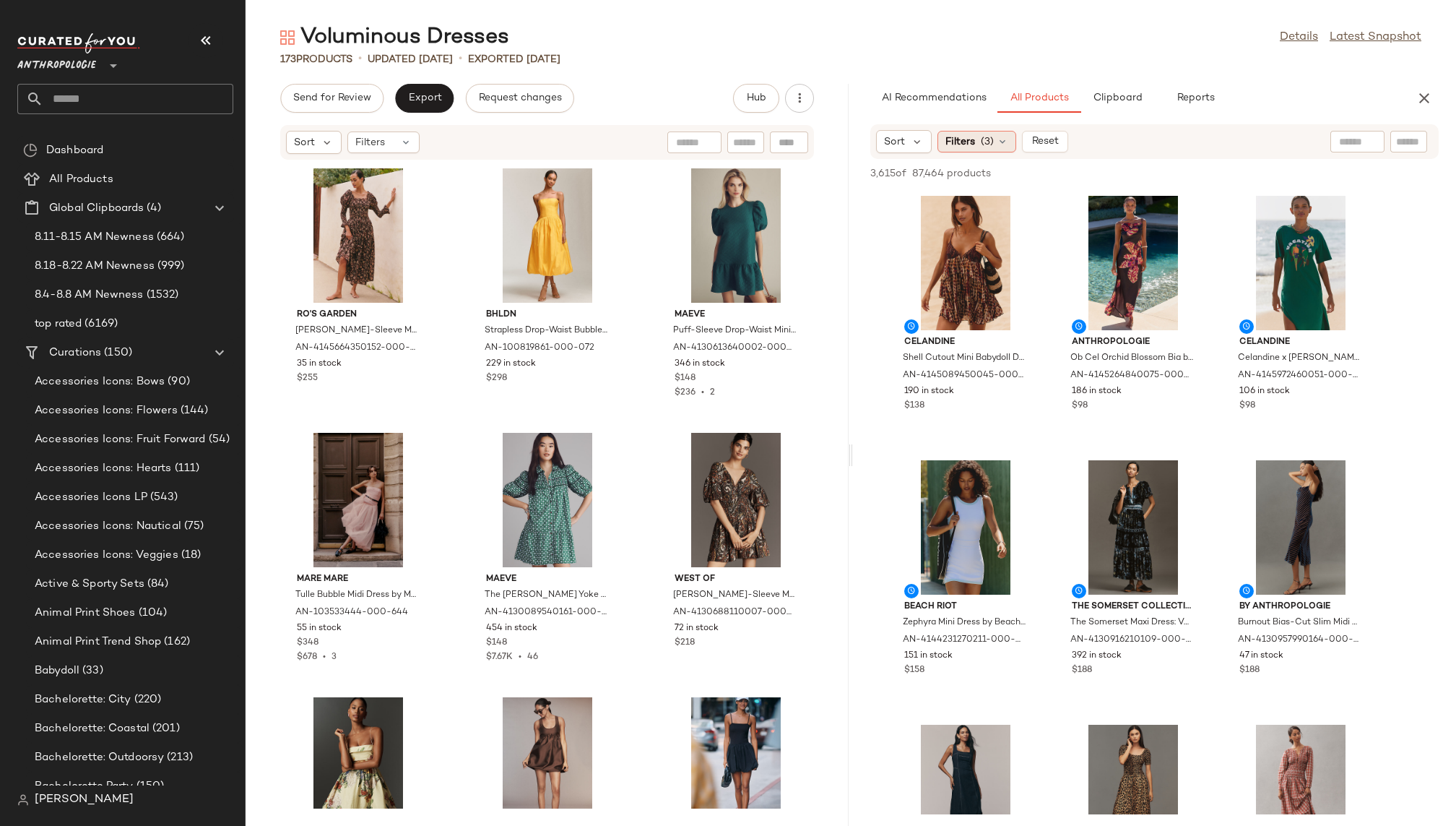
click at [990, 143] on span "(3)" at bounding box center [987, 142] width 13 height 15
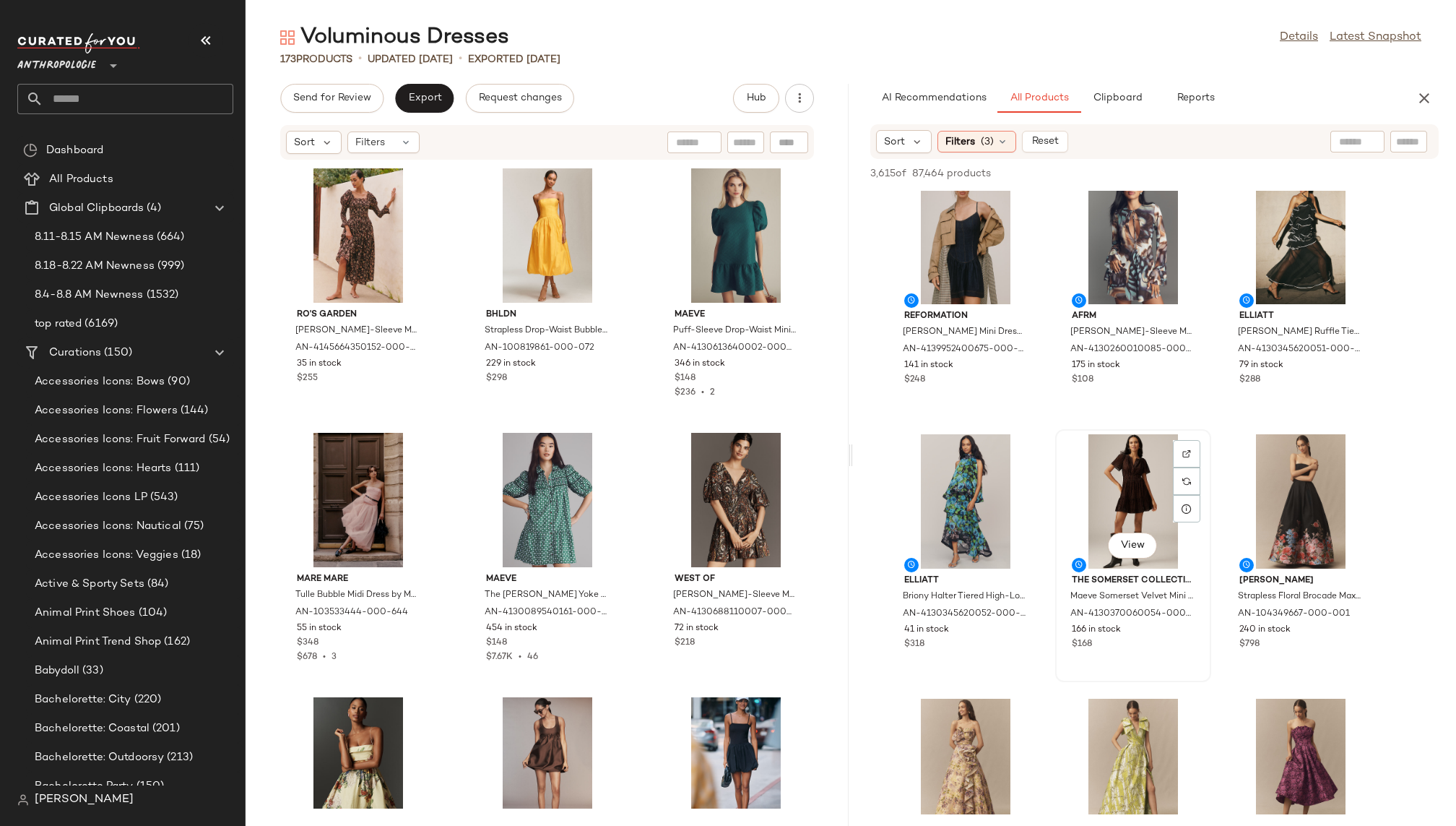
scroll to position [848, 0]
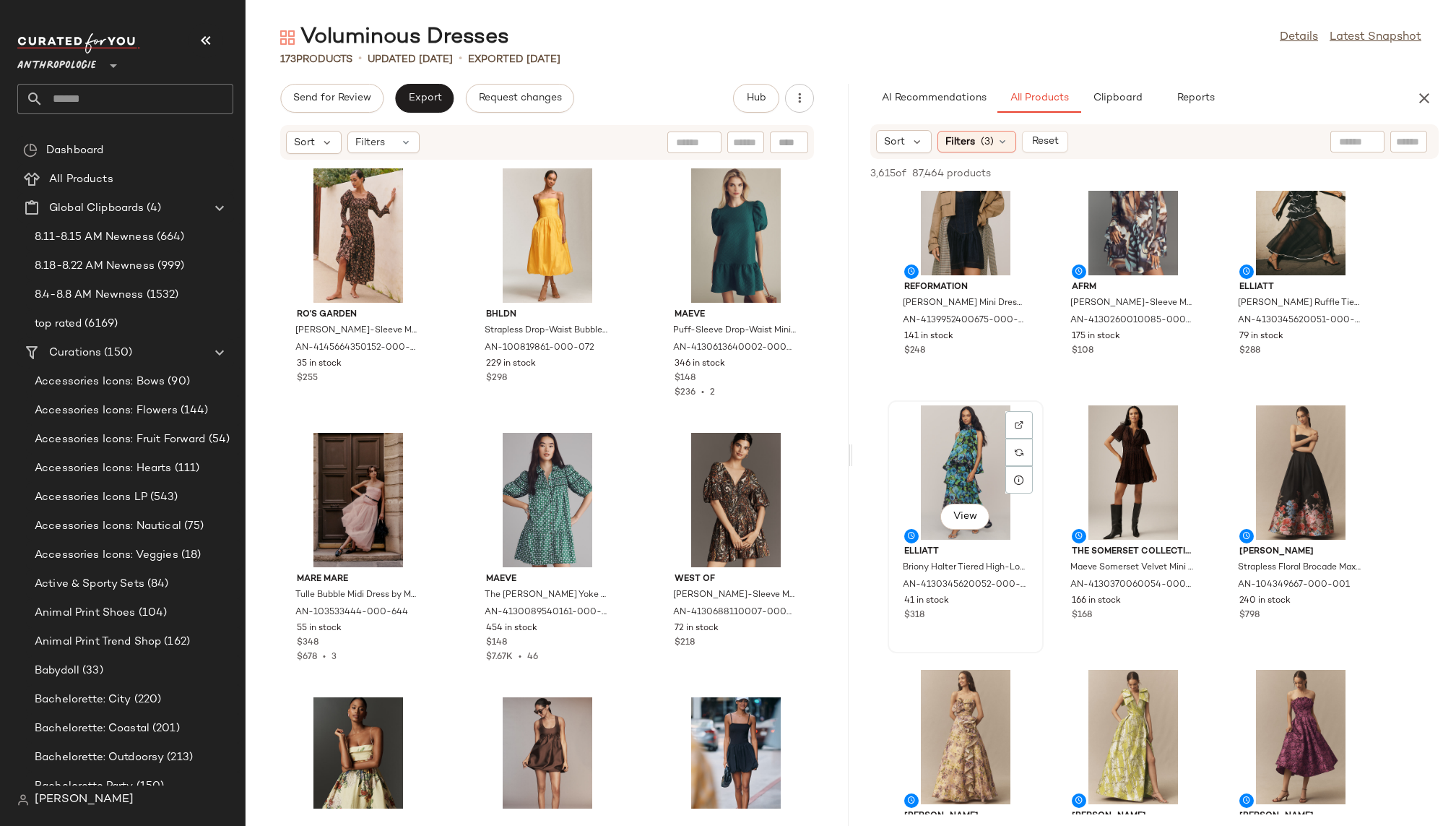
click at [935, 473] on div "View" at bounding box center [965, 473] width 146 height 135
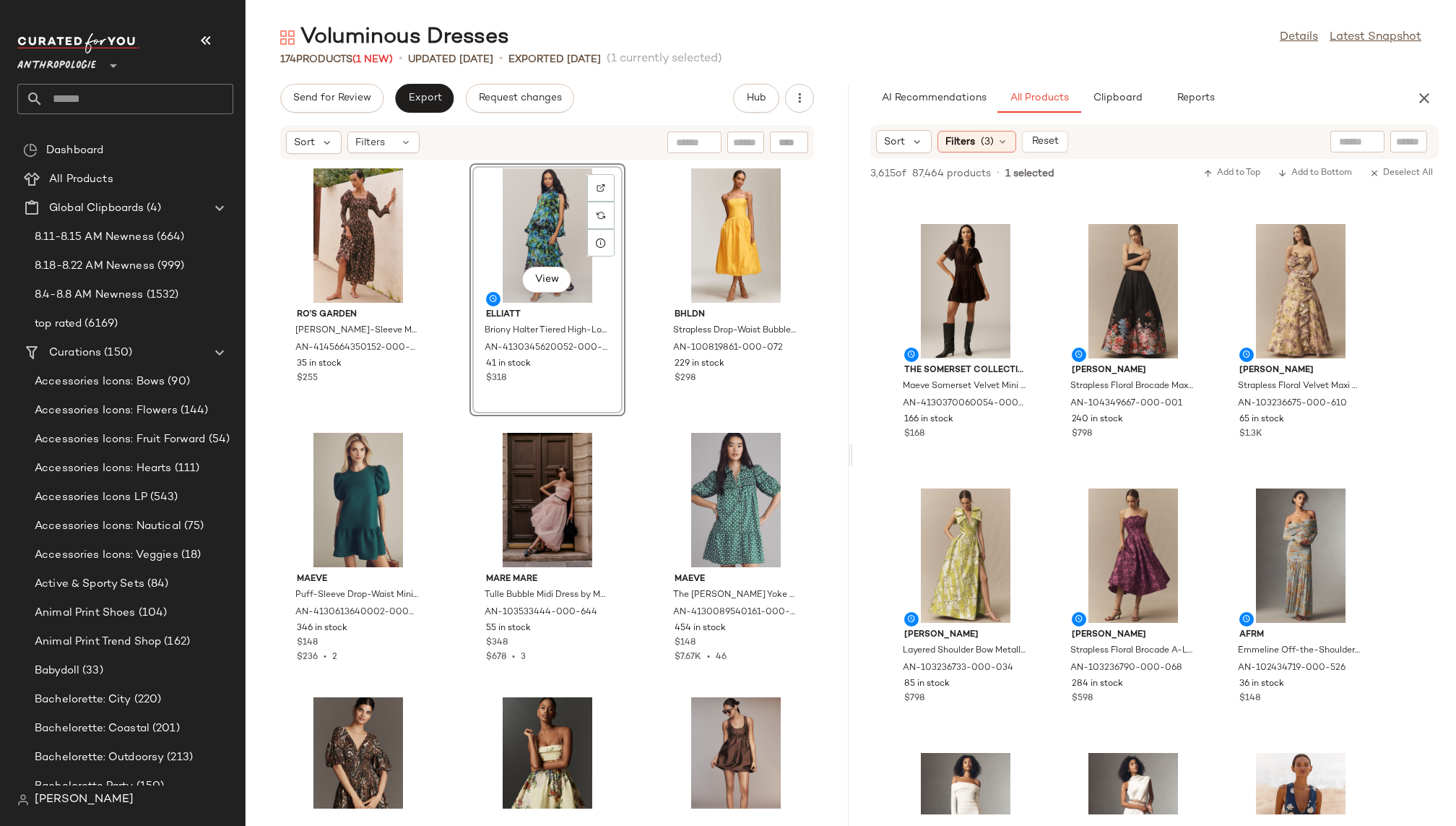
scroll to position [1037, 0]
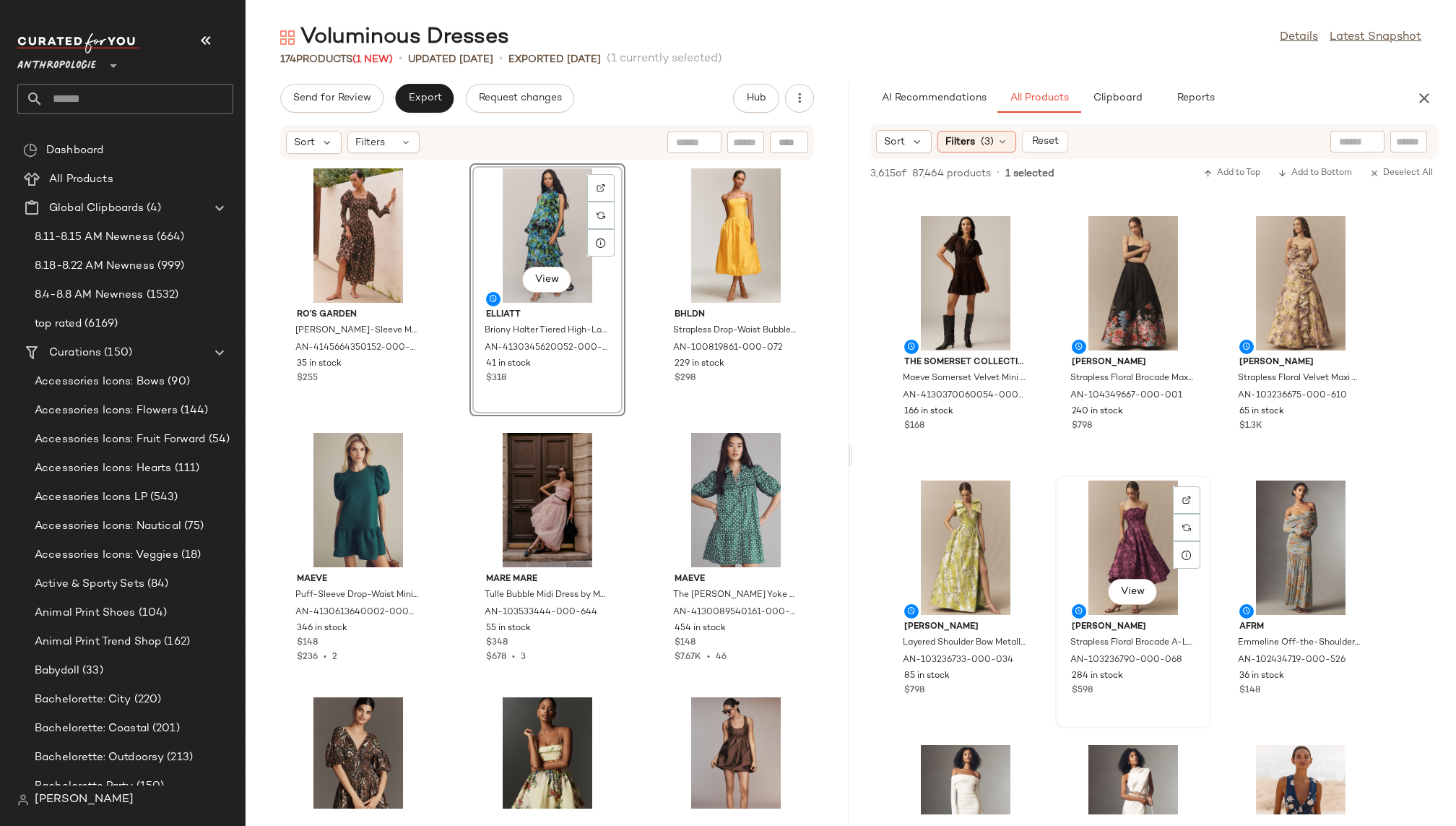
click at [1111, 562] on div "View" at bounding box center [1133, 548] width 146 height 135
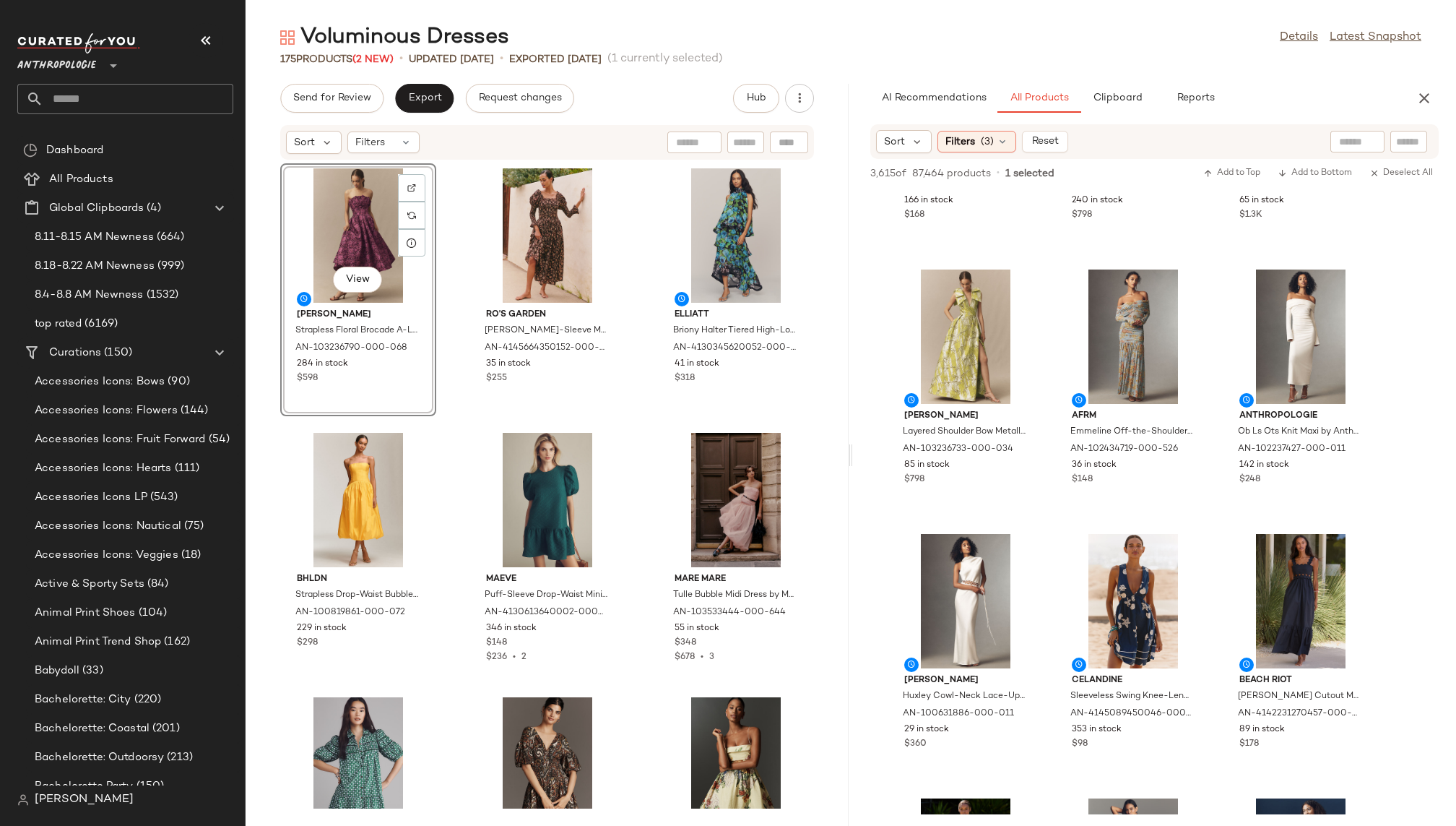
scroll to position [1216, 0]
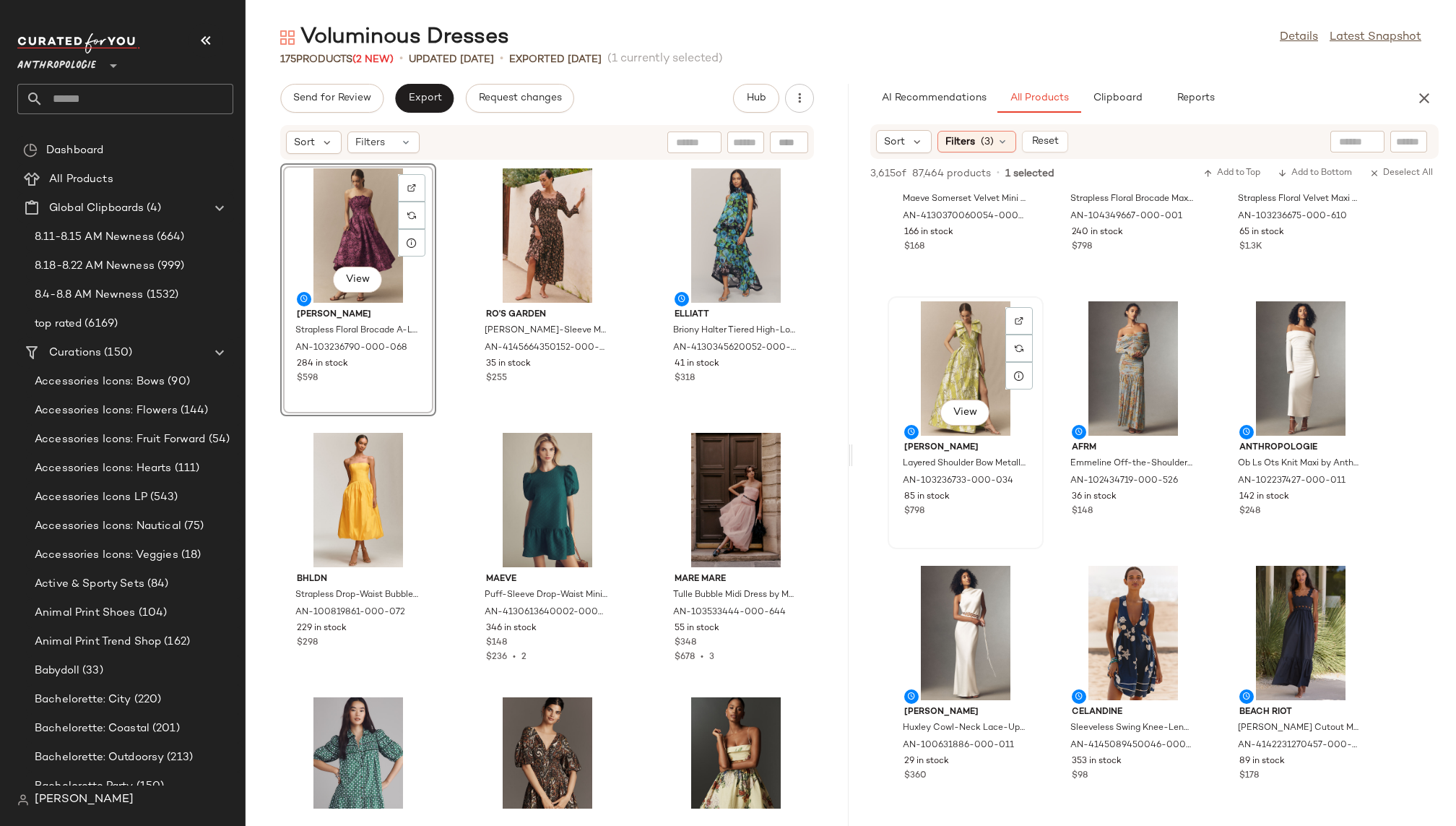
click at [930, 394] on div "View" at bounding box center [965, 369] width 146 height 135
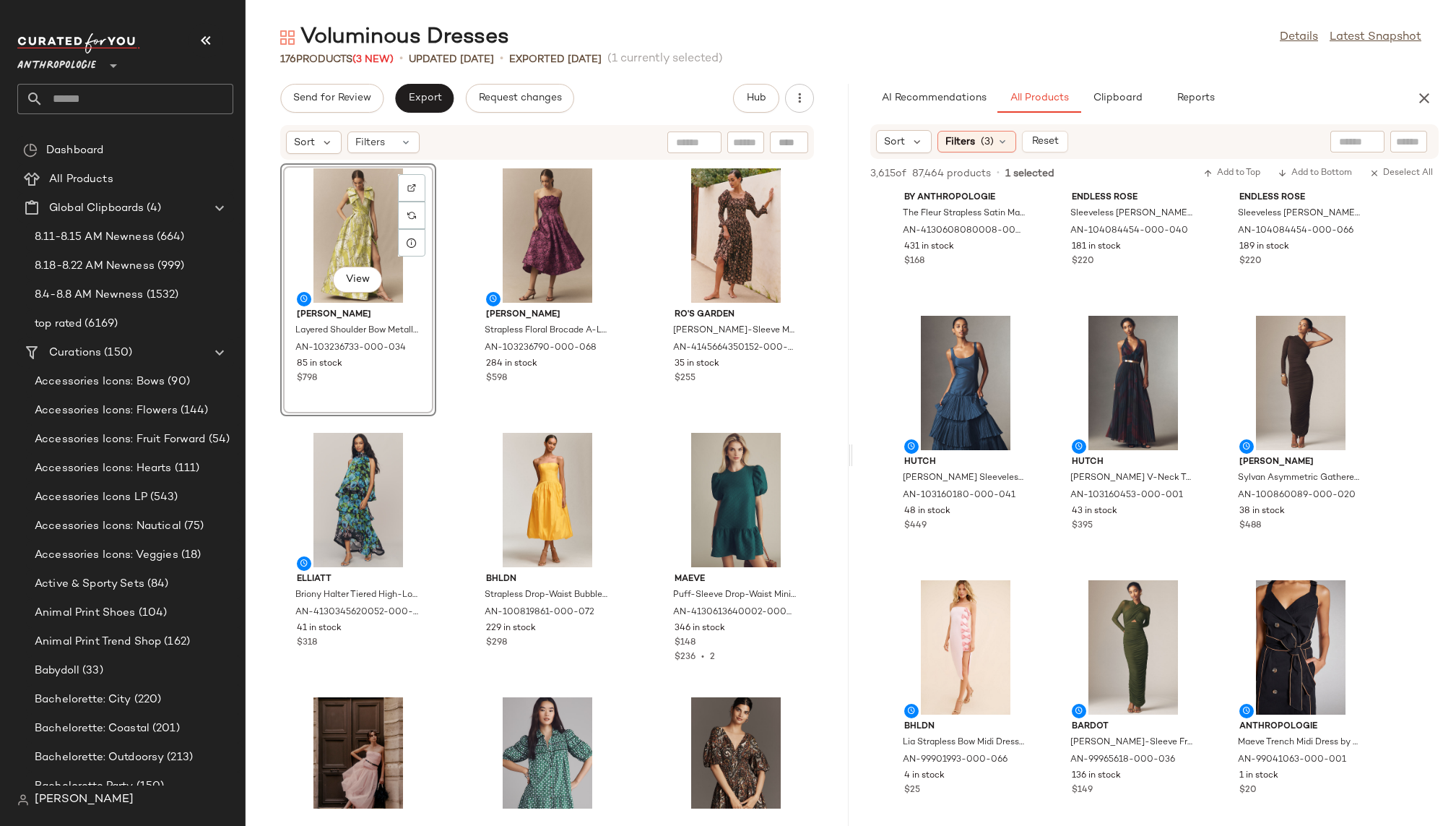
scroll to position [3040, 0]
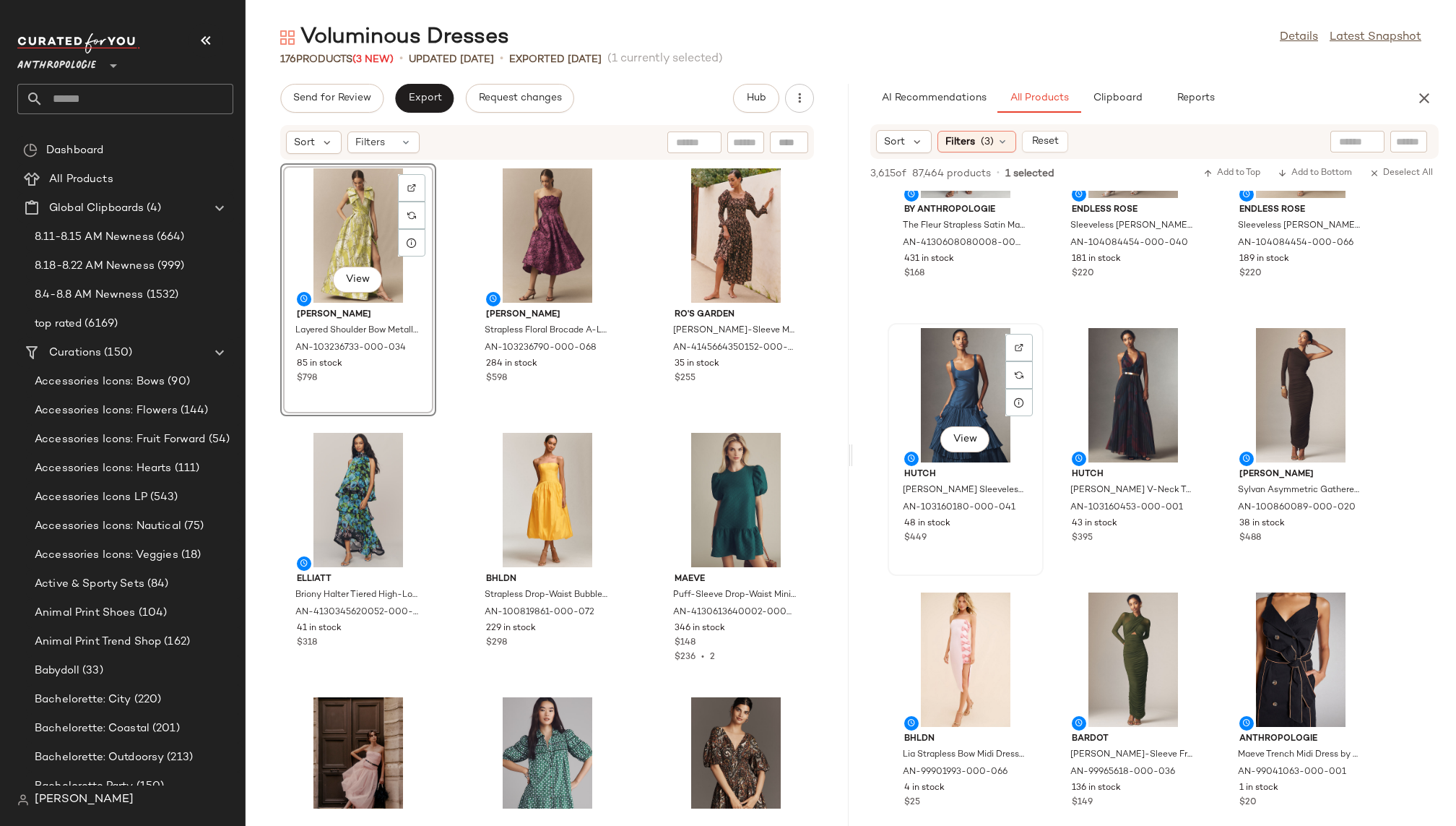
click at [937, 396] on div "View" at bounding box center [965, 396] width 146 height 135
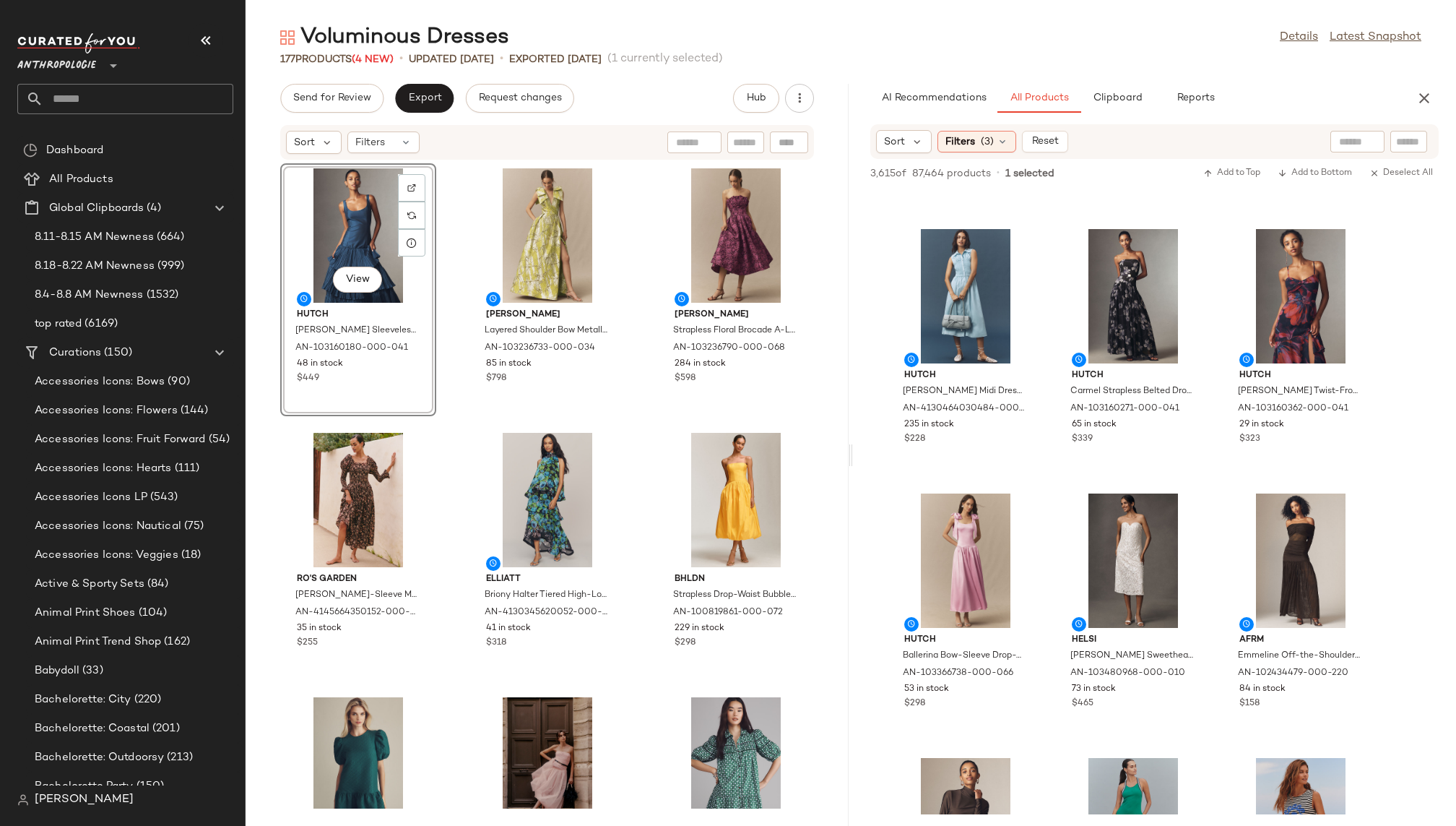
scroll to position [4190, 0]
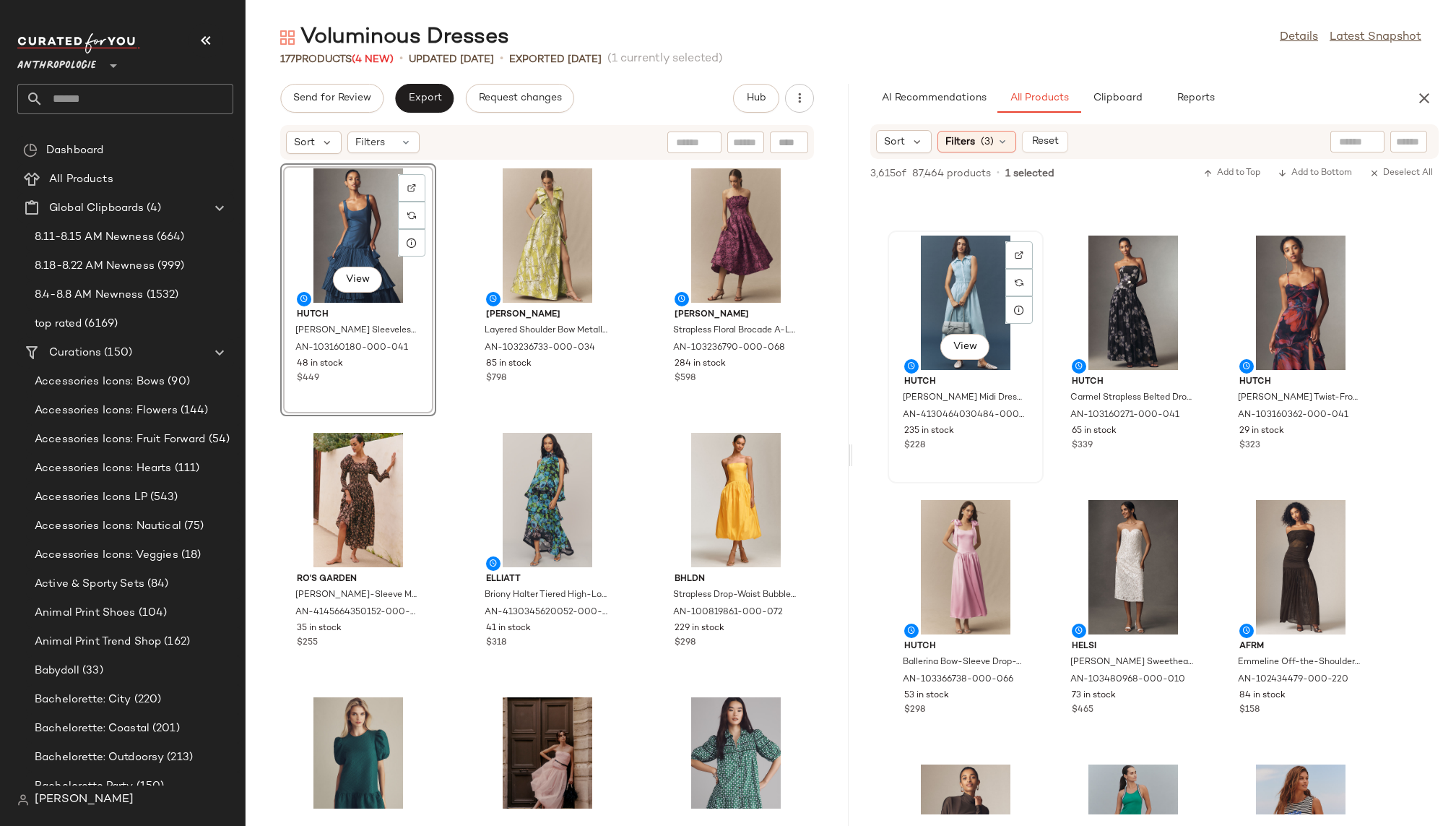
click at [947, 302] on div "View" at bounding box center [965, 303] width 146 height 135
click at [964, 346] on span "View" at bounding box center [965, 347] width 25 height 12
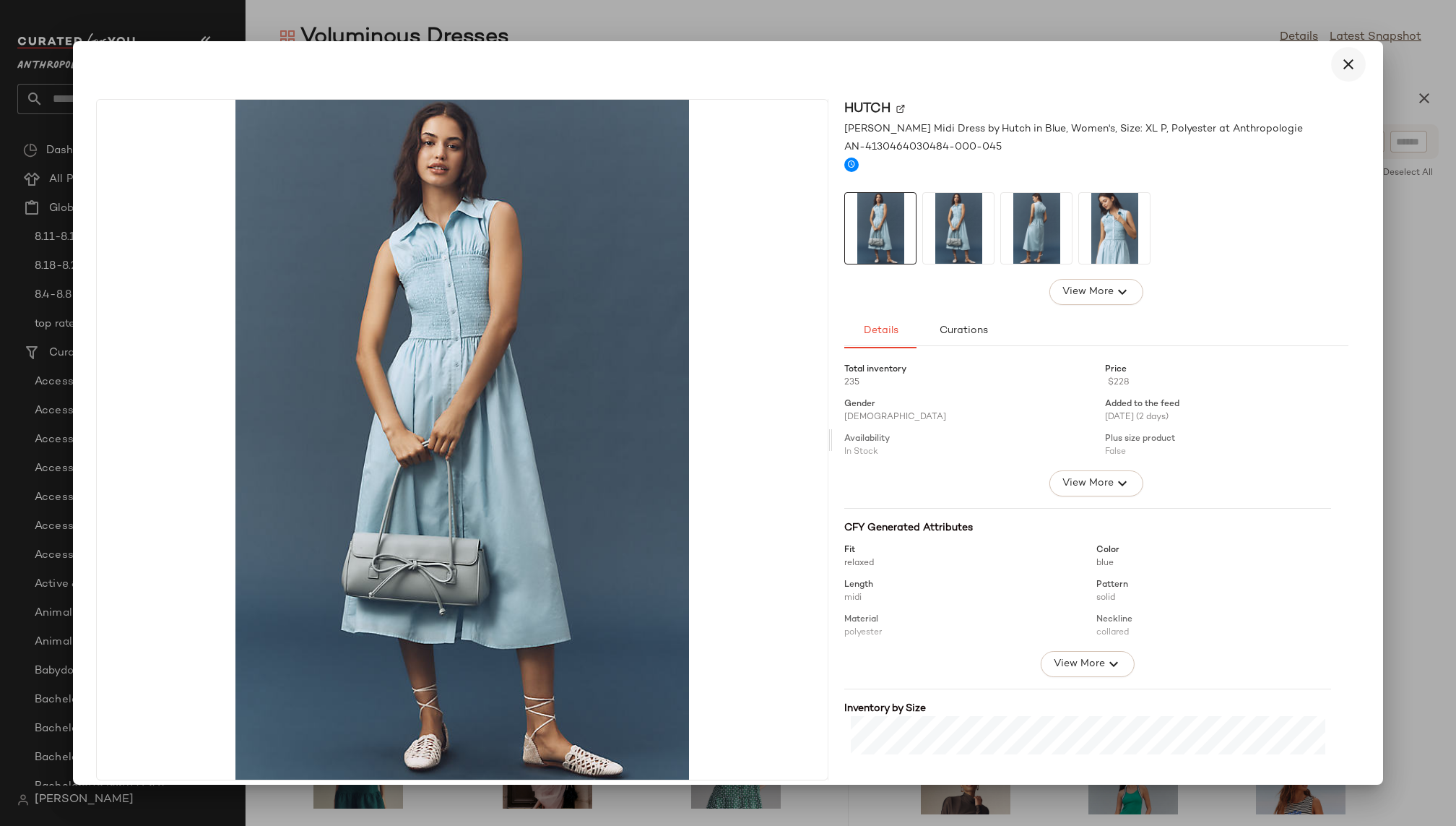
click at [1340, 58] on icon "button" at bounding box center [1348, 65] width 17 height 17
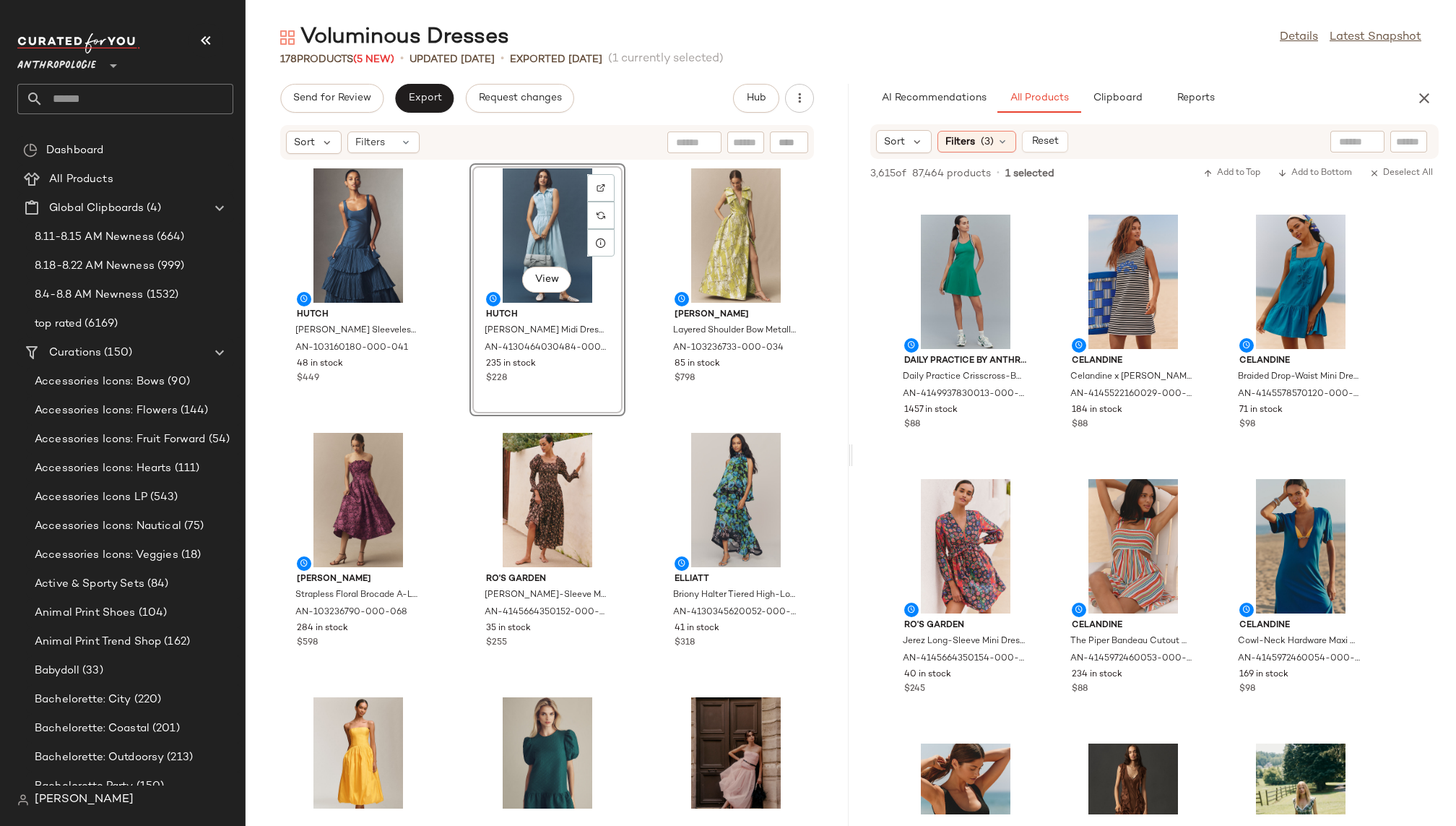
scroll to position [4737, 0]
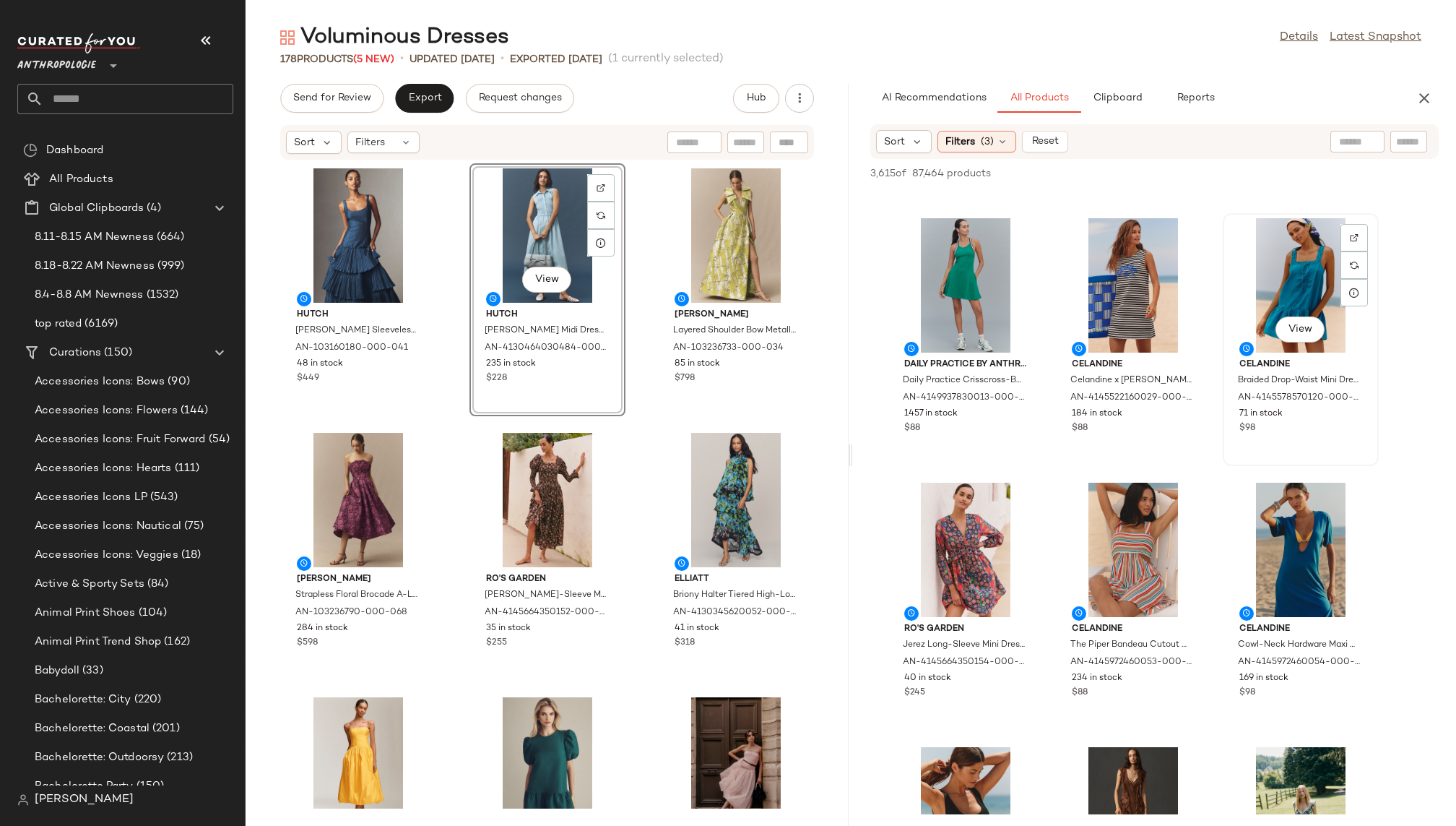
click at [1257, 285] on div "View" at bounding box center [1300, 286] width 146 height 135
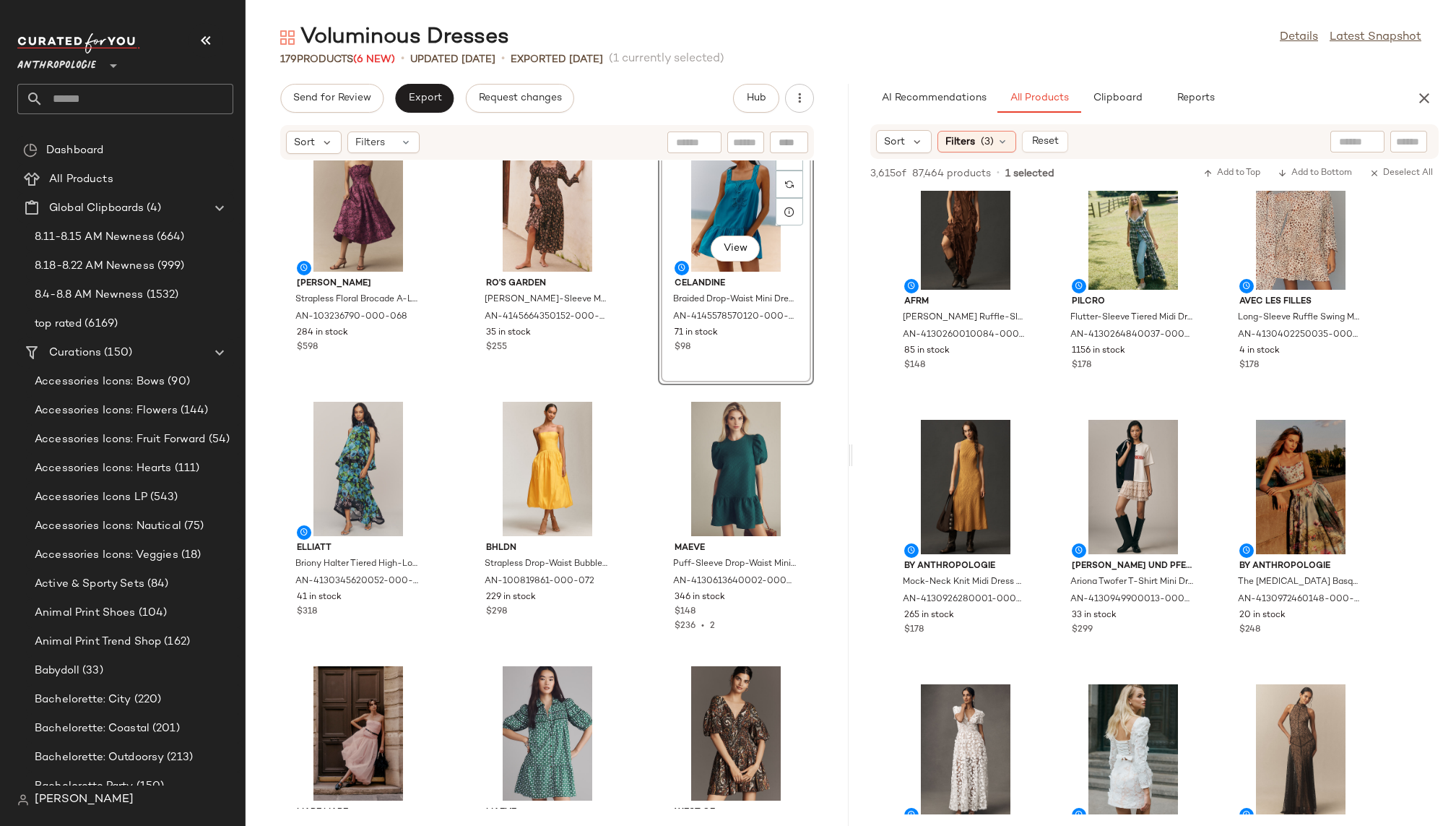
scroll to position [5352, 0]
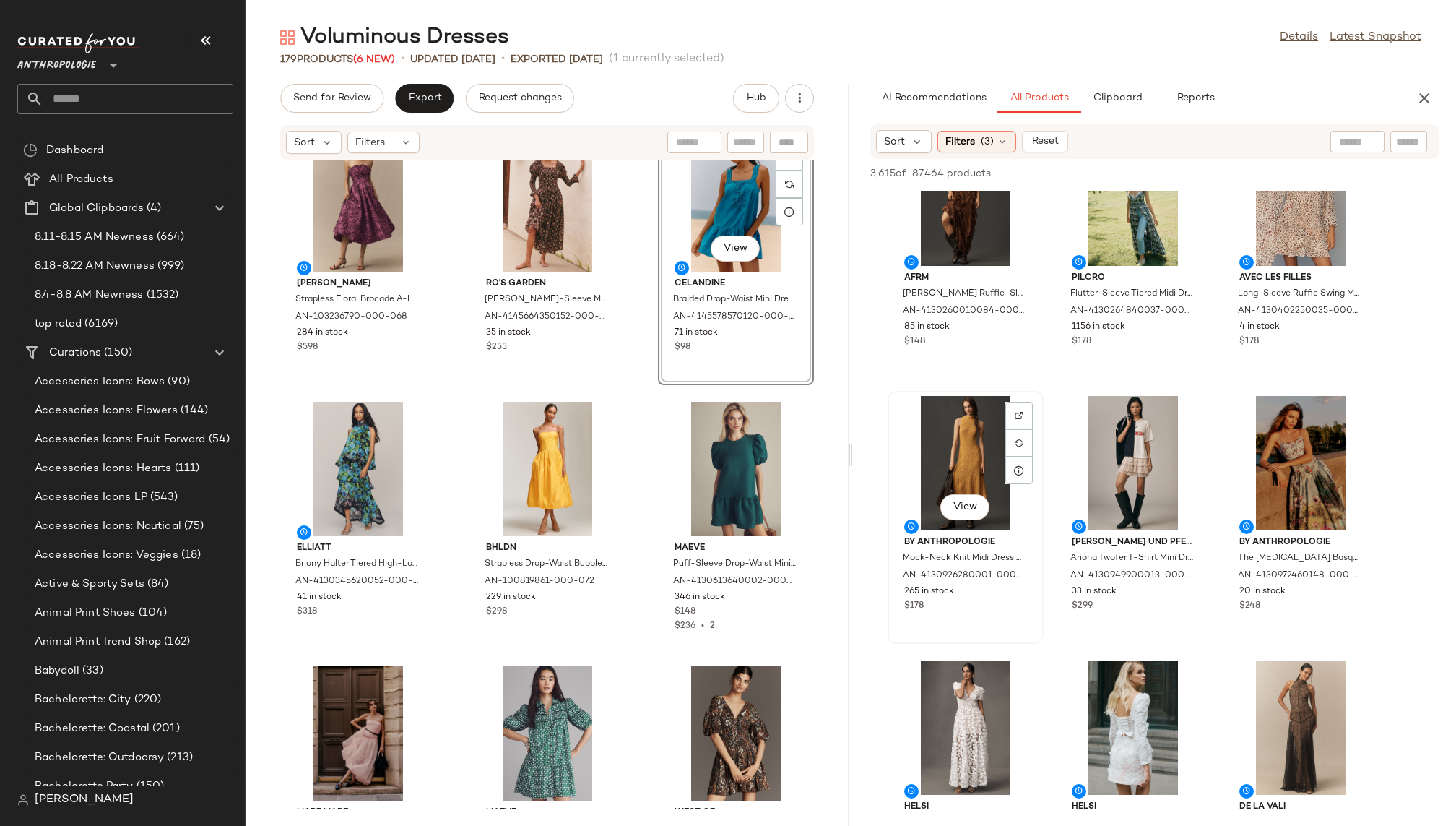
click at [954, 458] on div "View" at bounding box center [965, 463] width 146 height 135
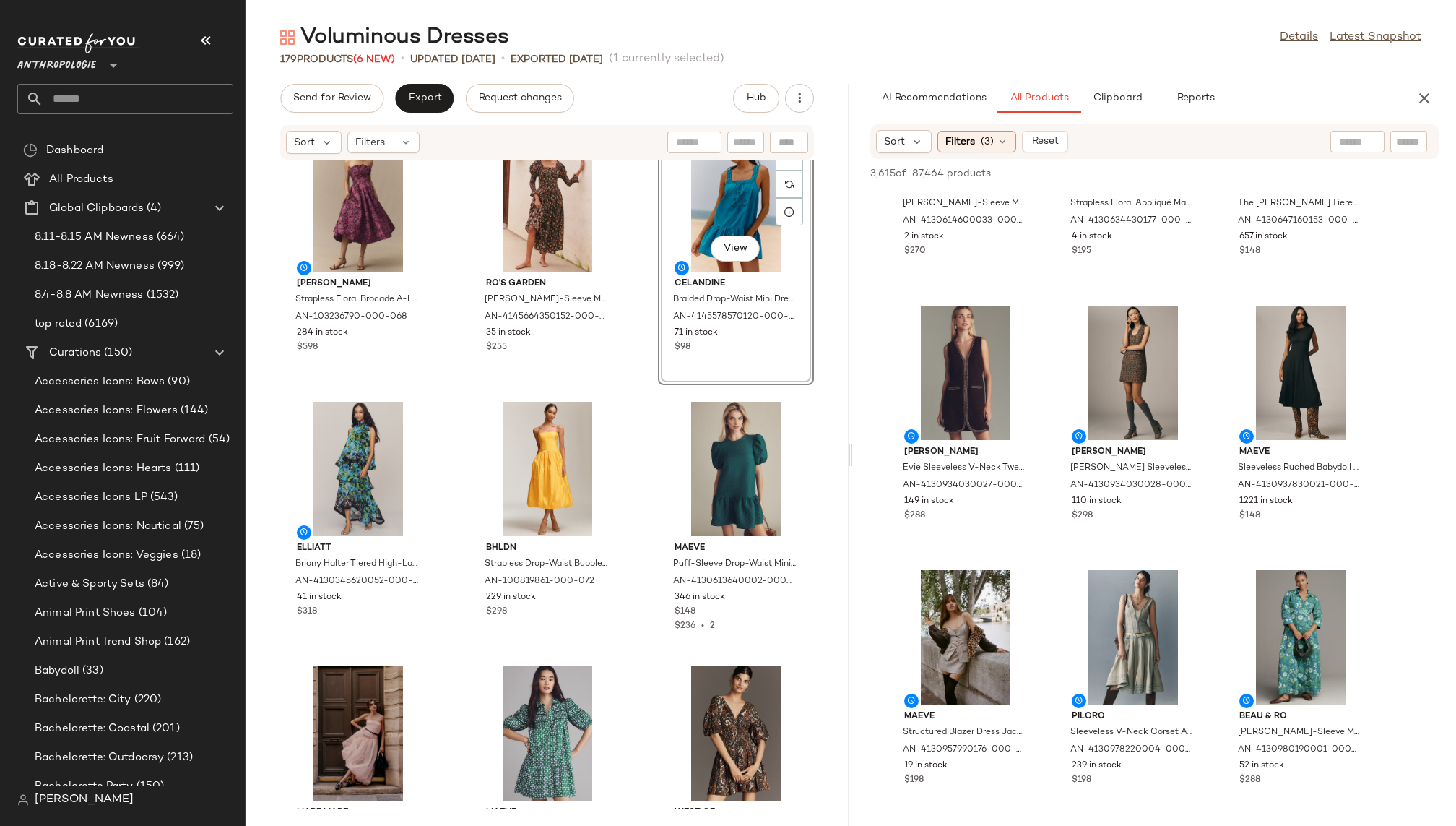
scroll to position [7048, 0]
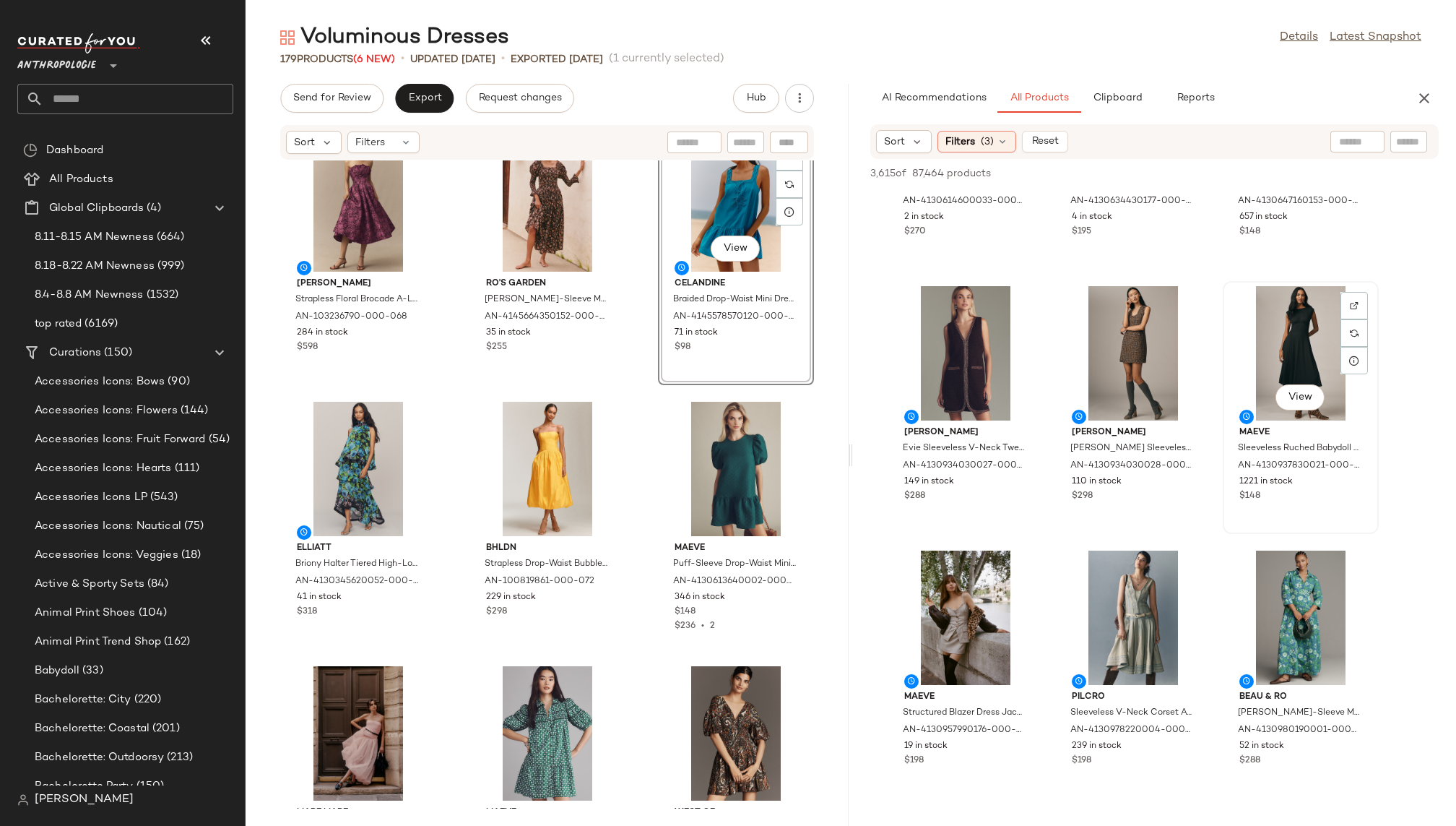
click at [1266, 370] on div "View" at bounding box center [1300, 353] width 146 height 135
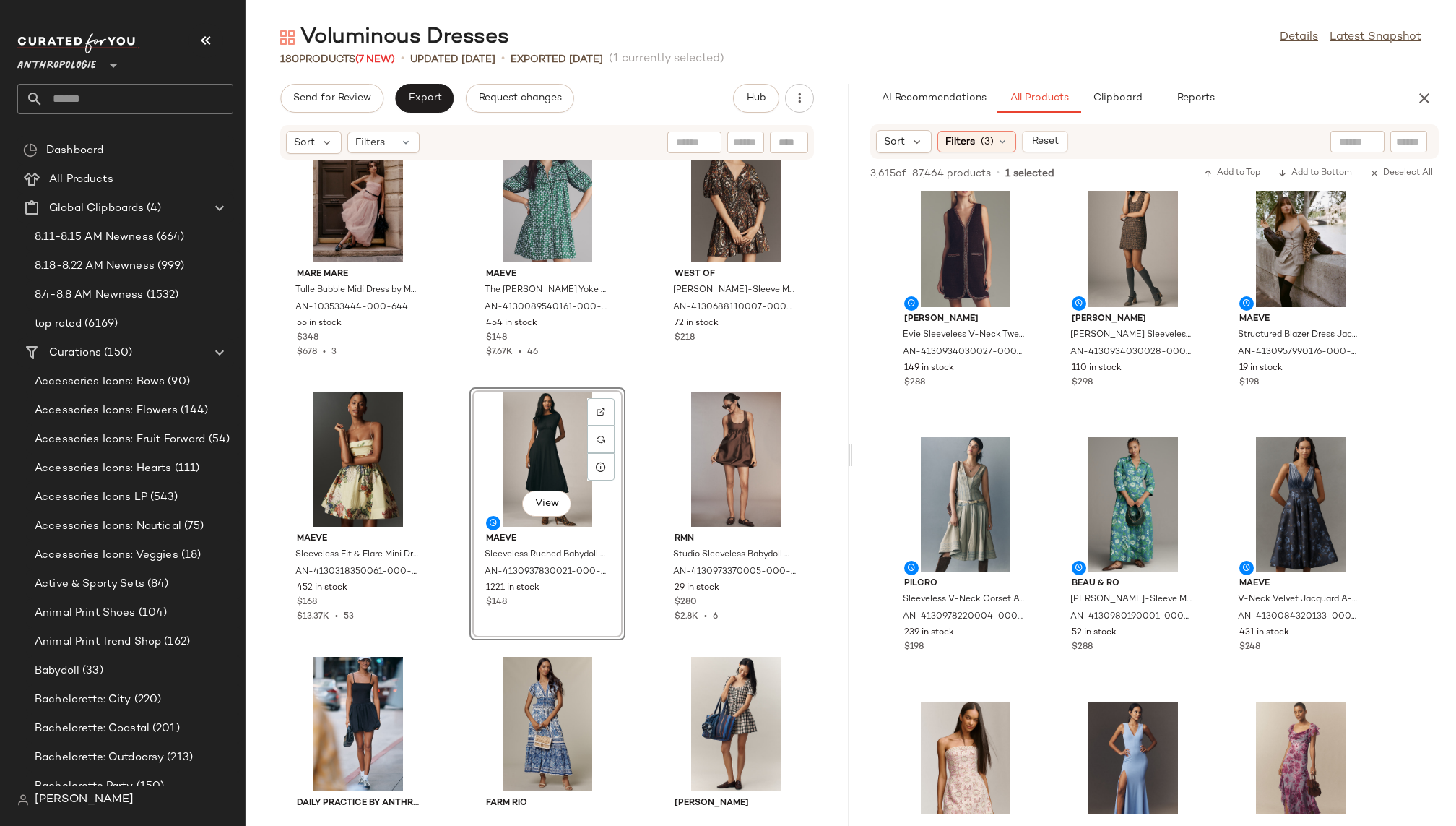
scroll to position [7163, 0]
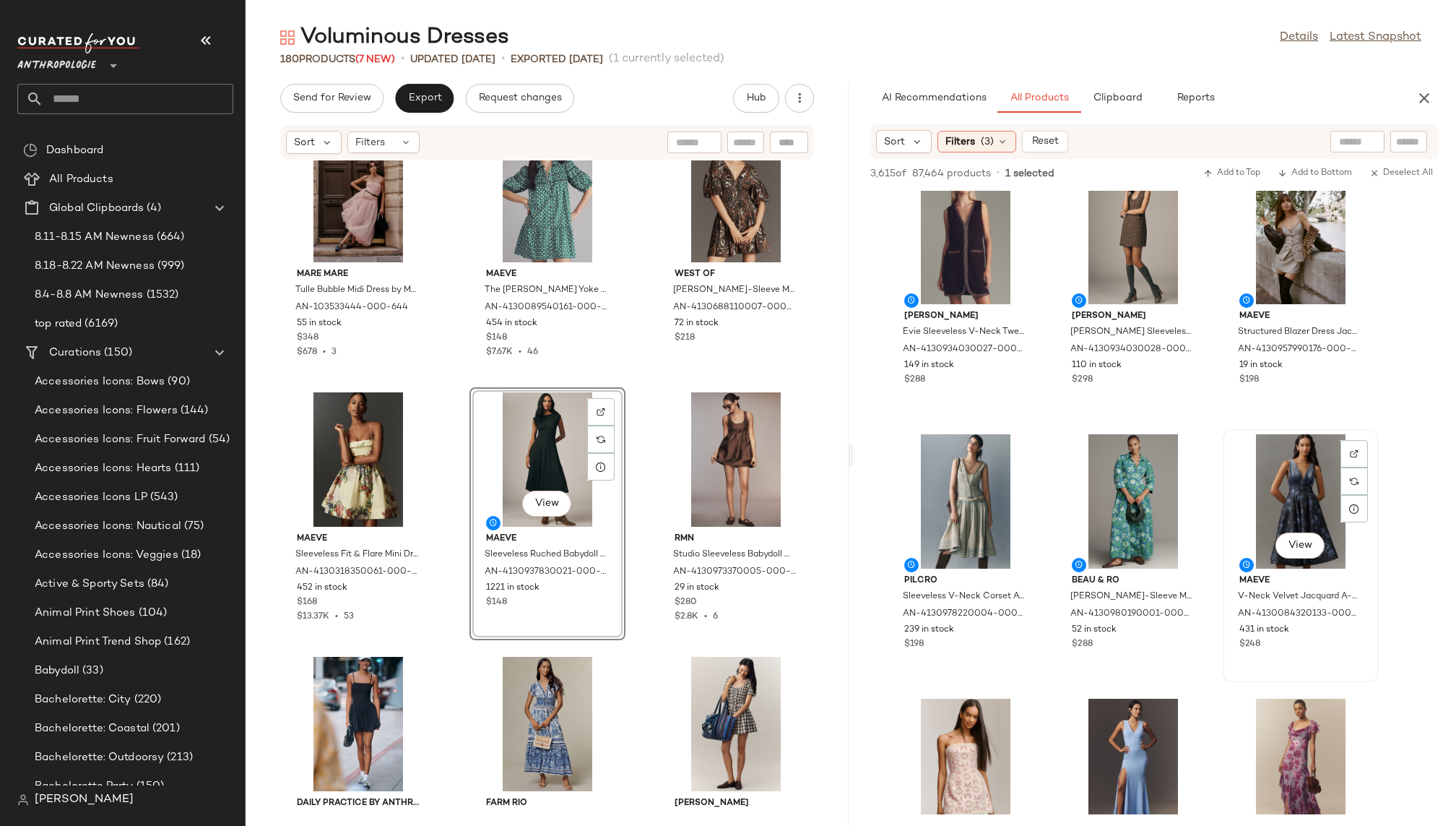
click at [1286, 496] on div "View" at bounding box center [1300, 502] width 146 height 135
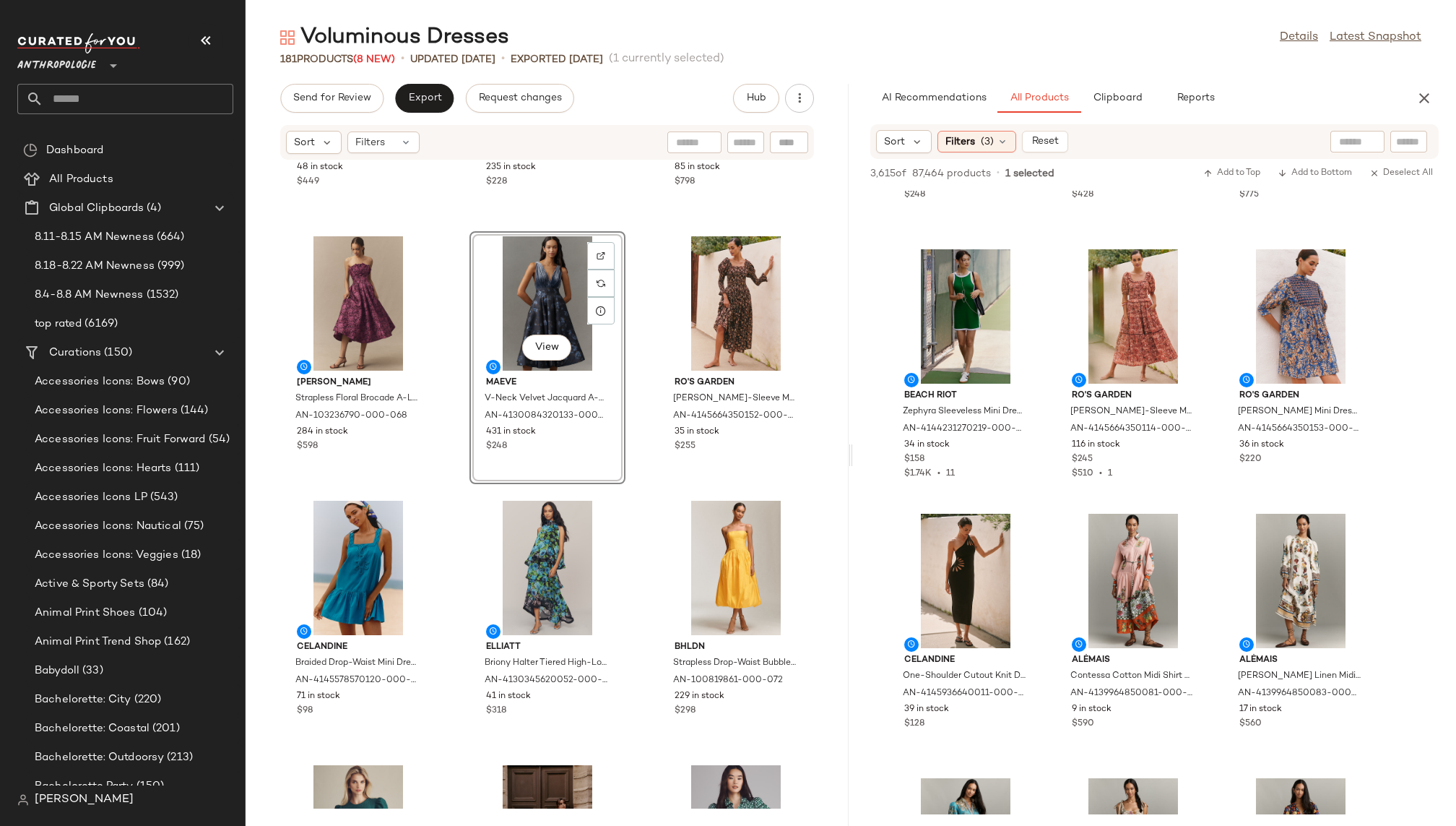
scroll to position [8668, 0]
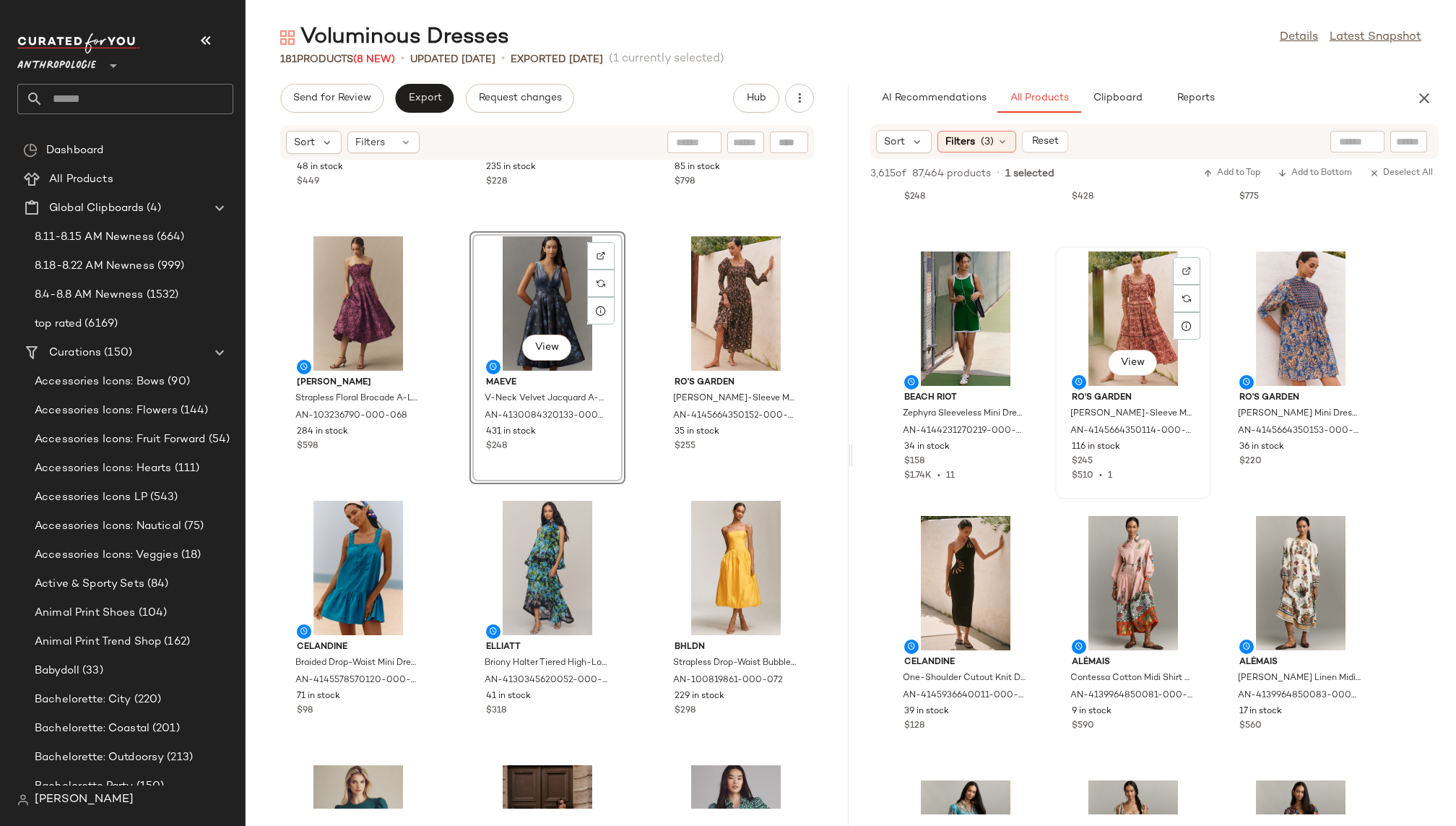
click at [1108, 325] on div "View" at bounding box center [1133, 319] width 146 height 135
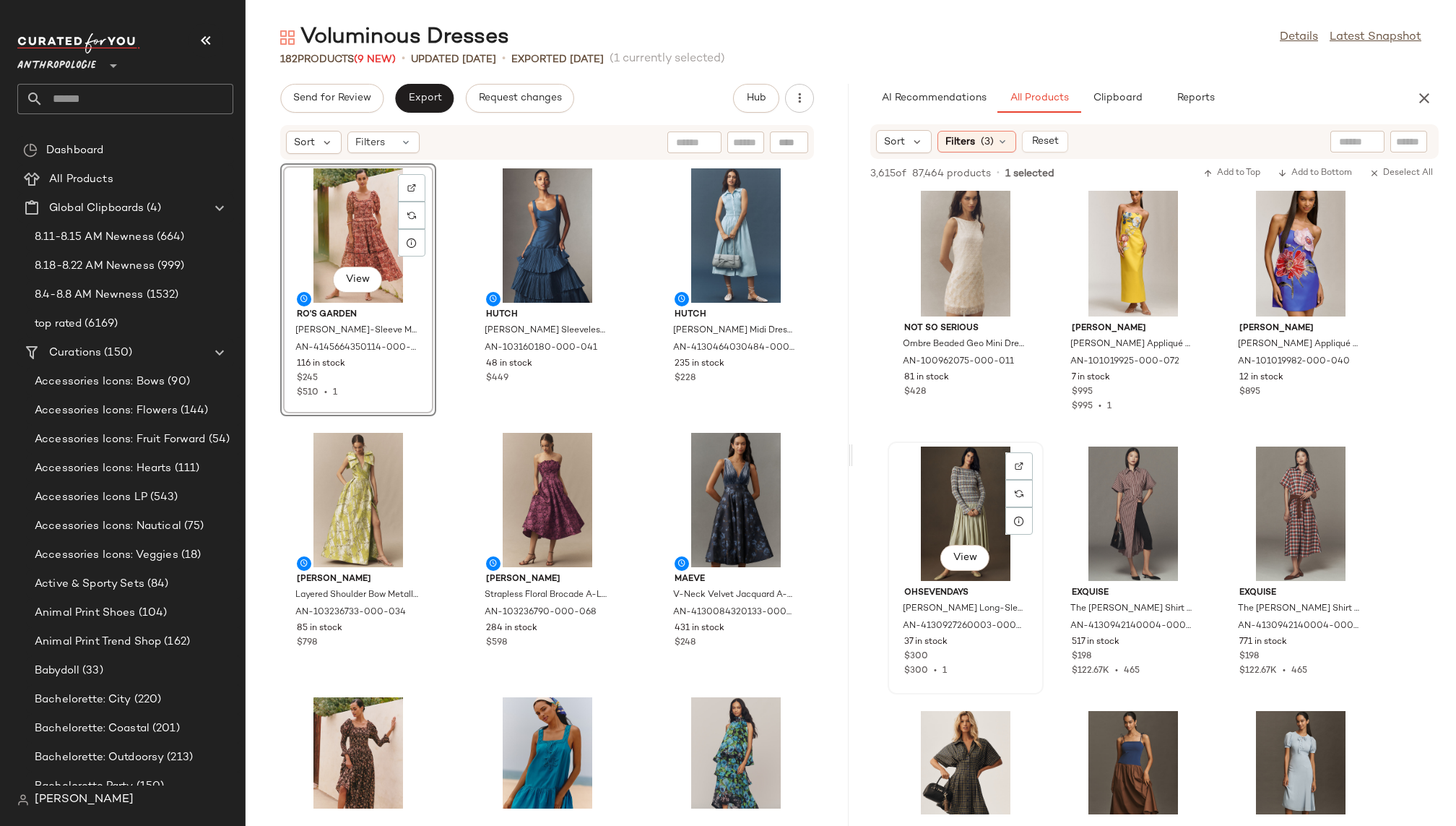
scroll to position [14623, 0]
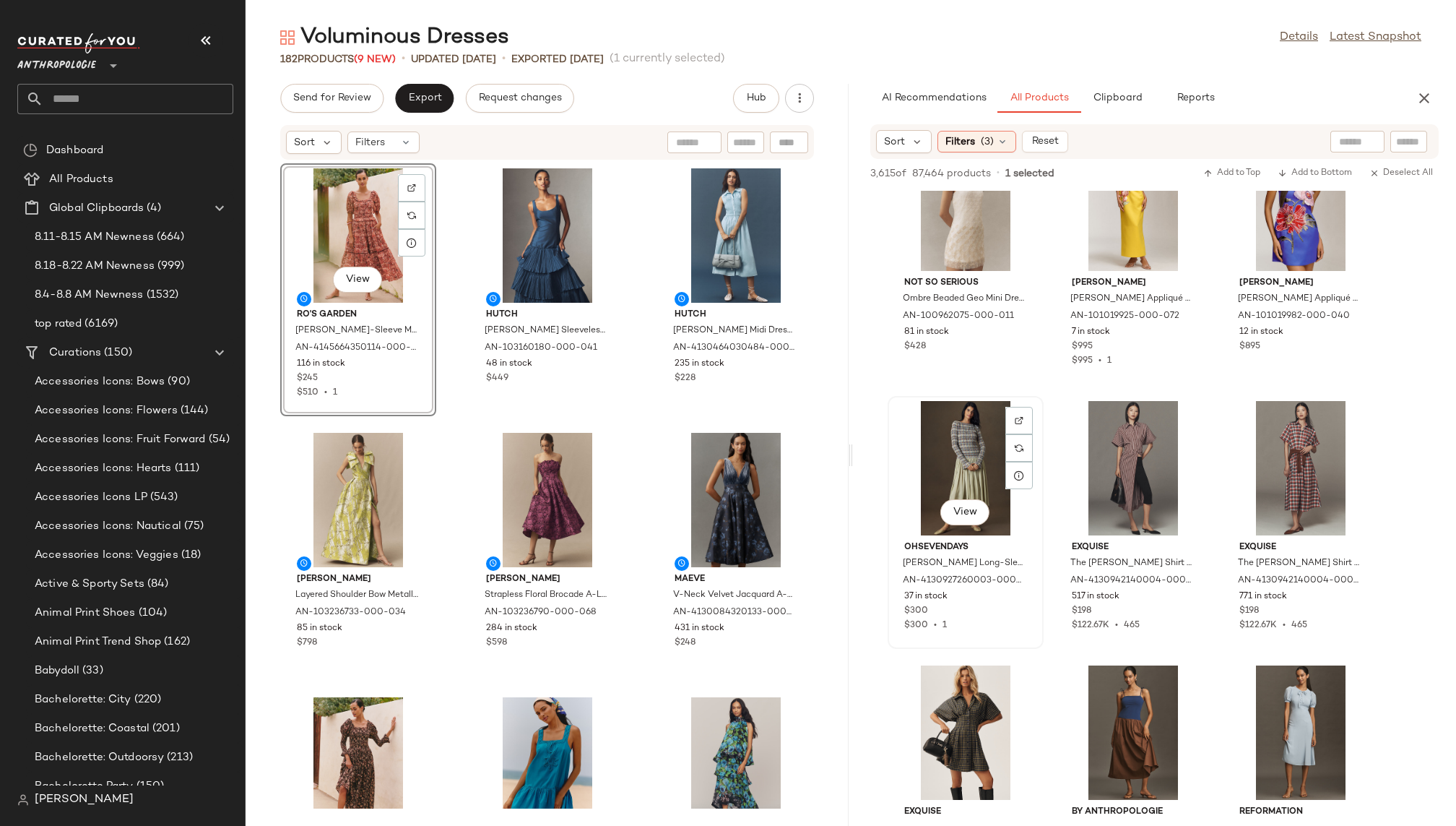
click at [953, 481] on div "View" at bounding box center [965, 468] width 146 height 135
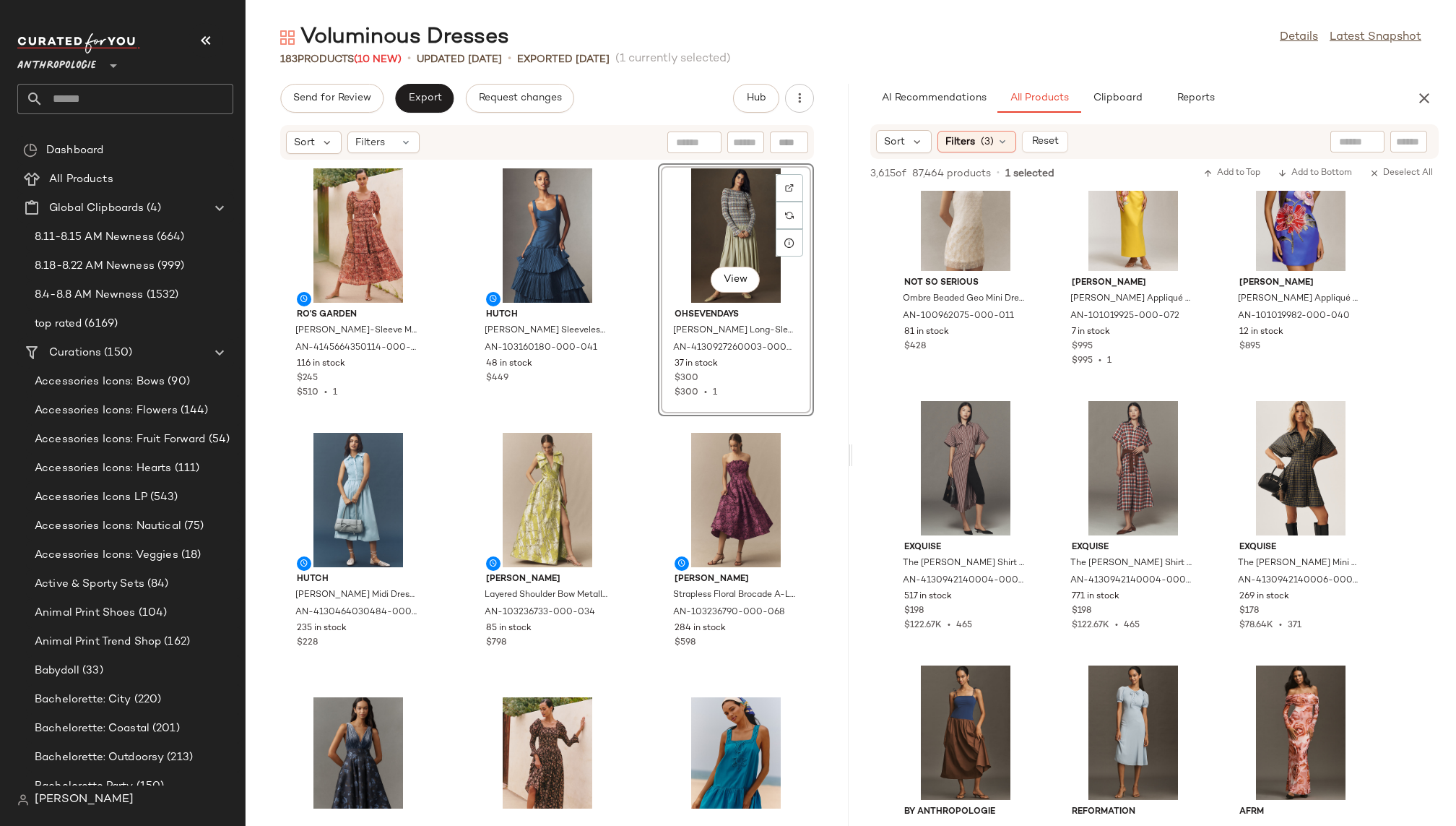
click at [632, 512] on div "Ro's Garden [PERSON_NAME]-Sleeve Midi Dress by Ro's Garden in Brown, Women's, S…" at bounding box center [547, 484] width 602 height 648
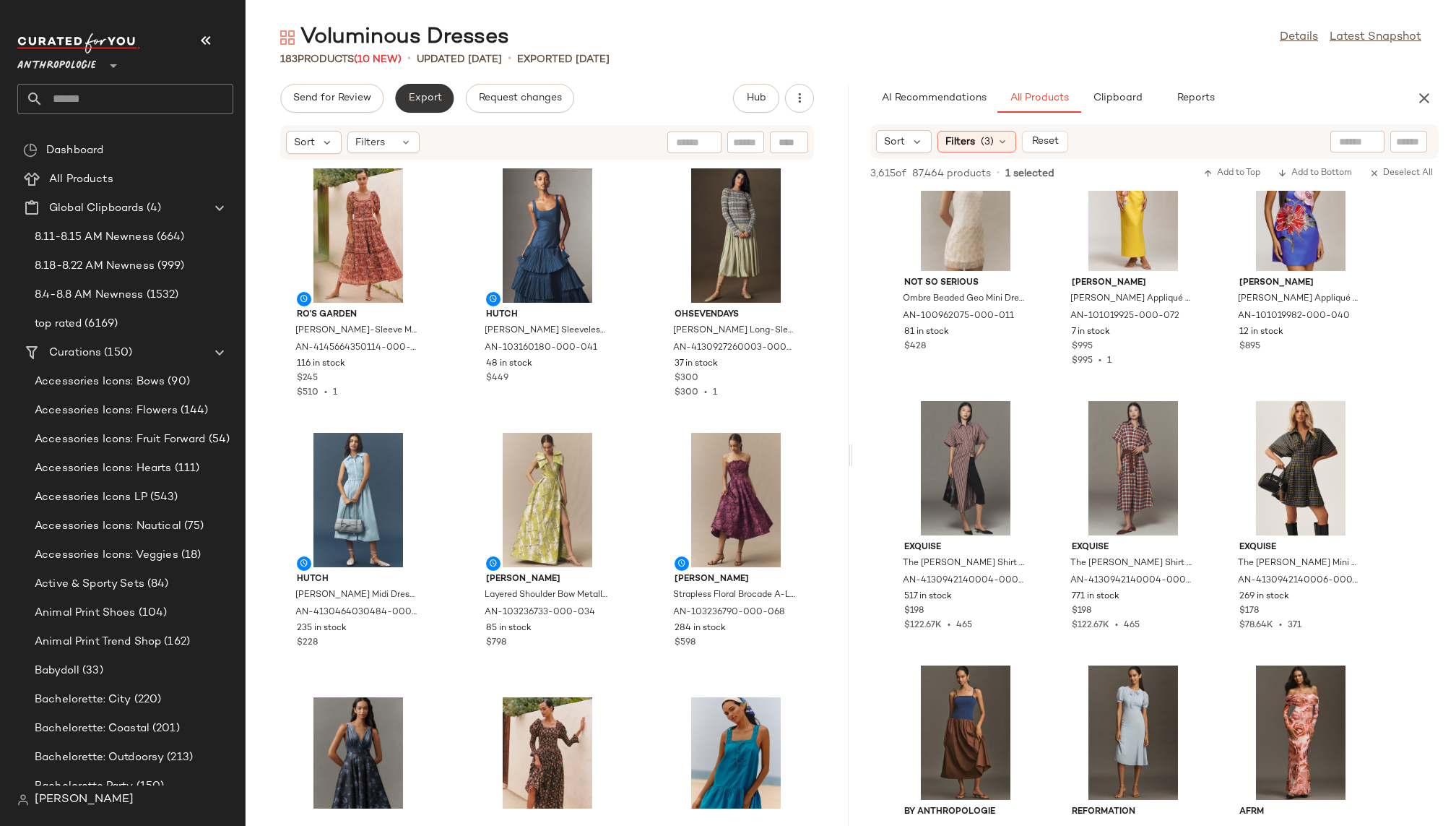
click at [421, 91] on button "Export" at bounding box center [423, 98] width 59 height 29
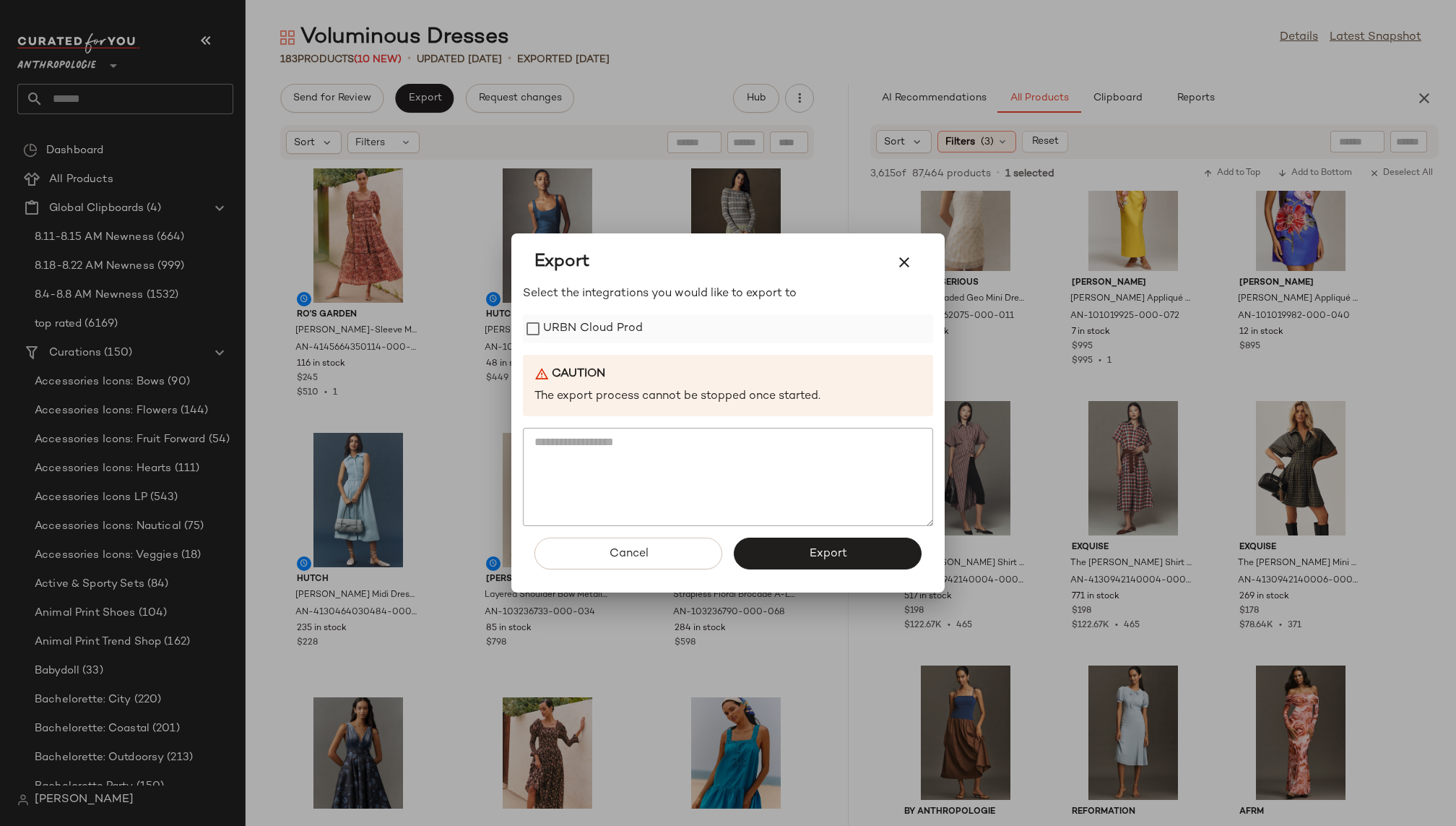
click at [576, 322] on label "URBN Cloud Prod" at bounding box center [593, 328] width 100 height 29
click at [816, 554] on span "Export" at bounding box center [828, 554] width 38 height 13
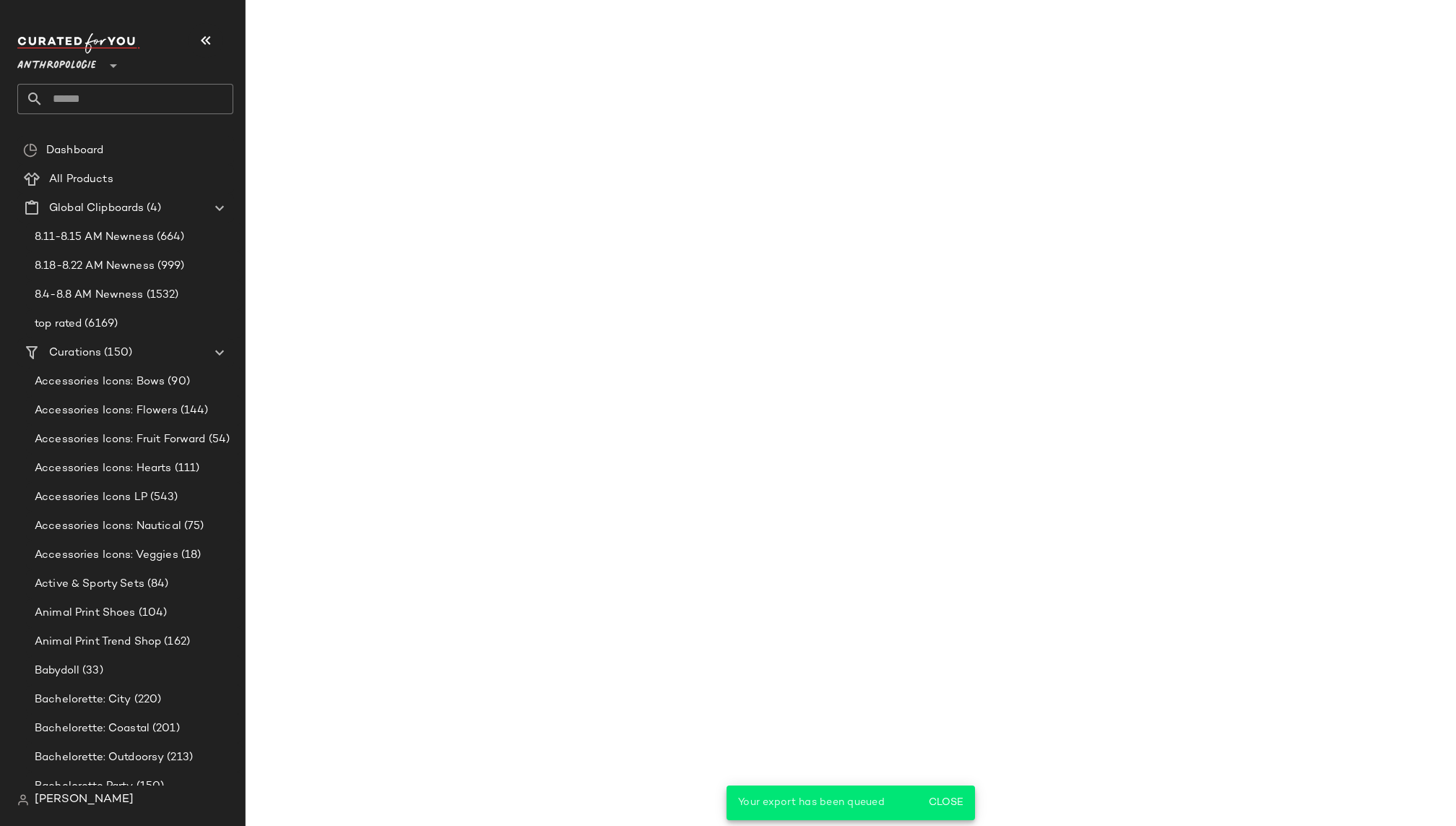
scroll to position [21496, 0]
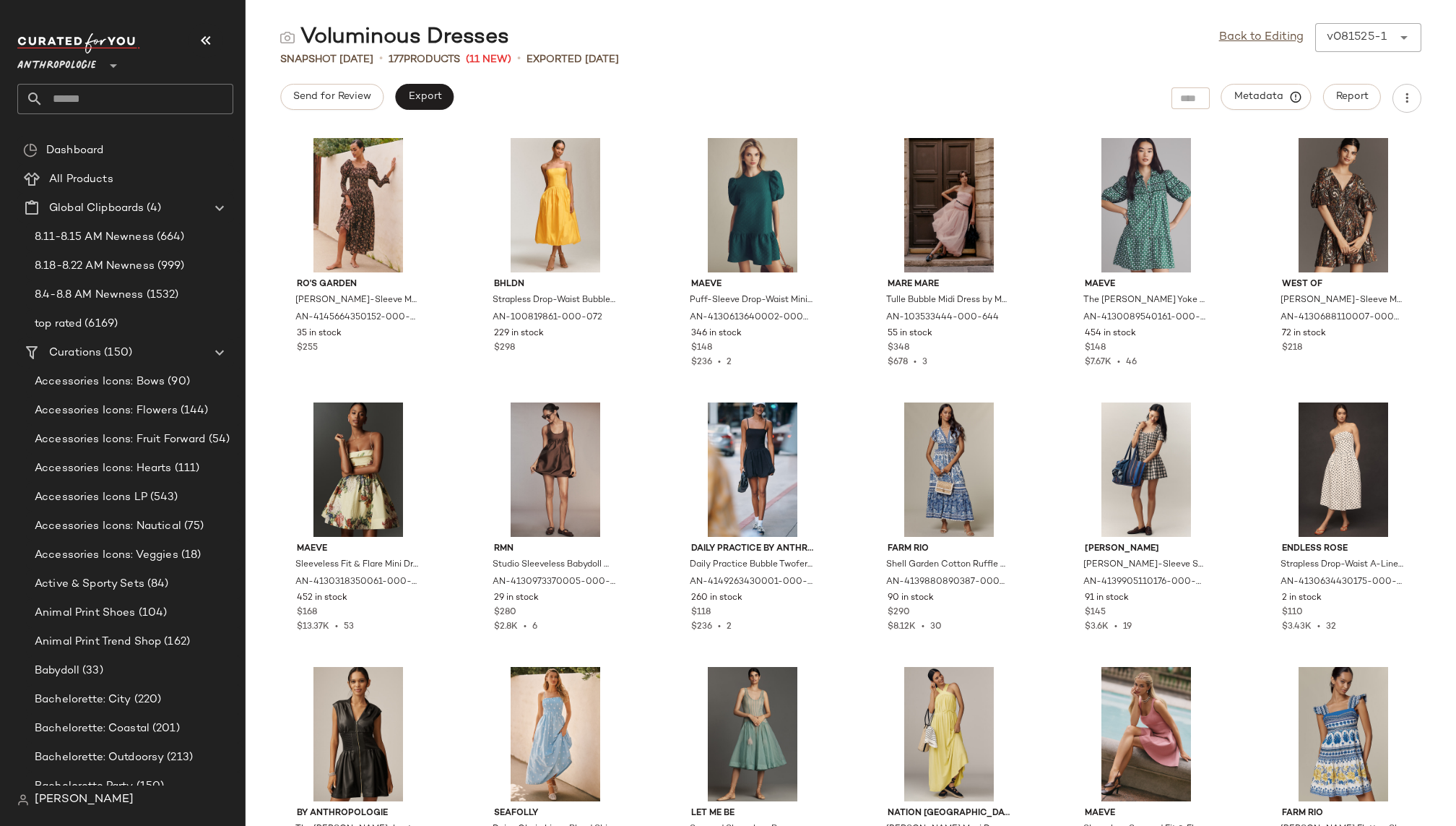
click at [159, 94] on input "text" at bounding box center [138, 99] width 190 height 31
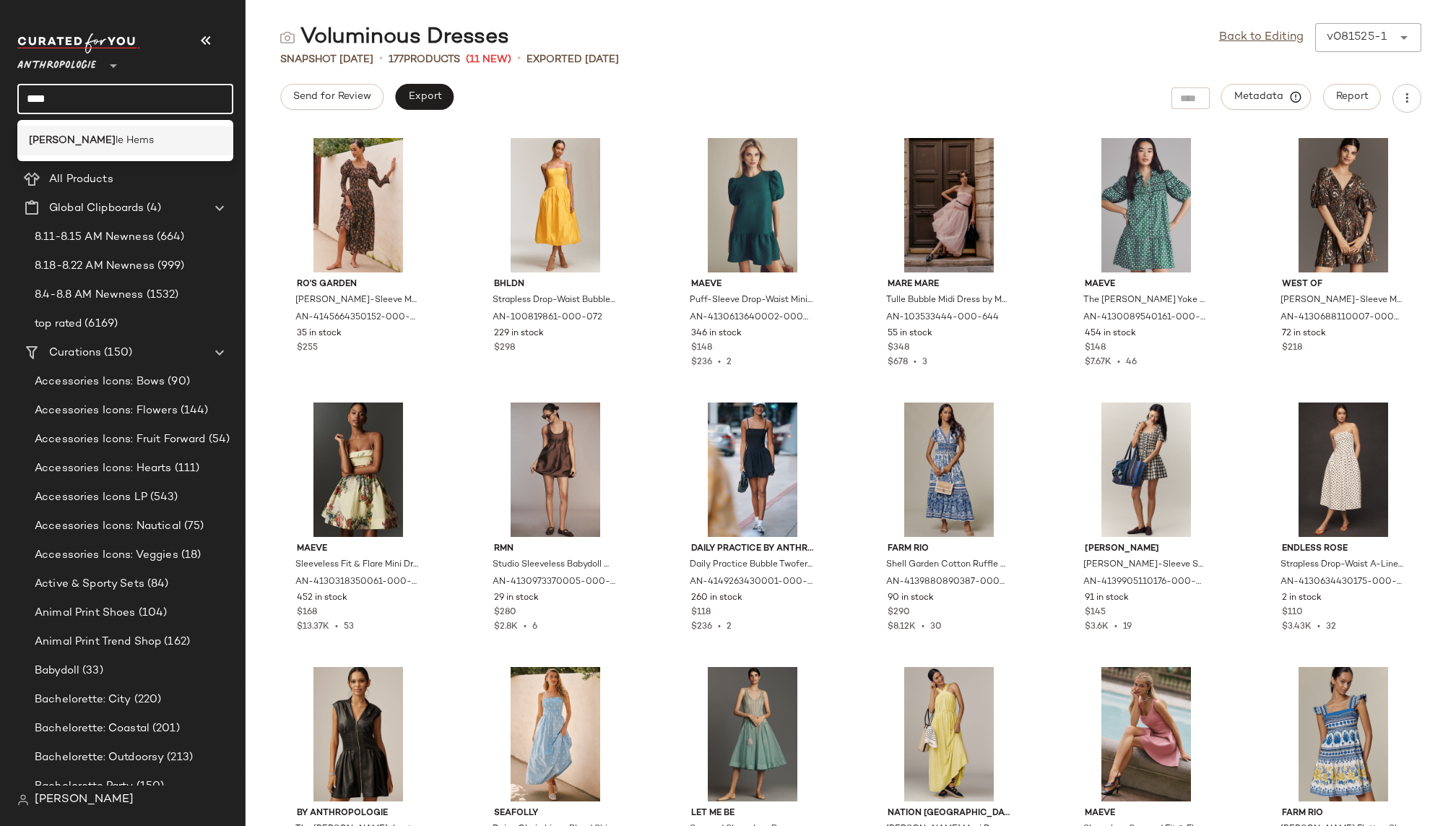
type input "****"
click at [129, 138] on div "[PERSON_NAME] le Hems" at bounding box center [125, 141] width 192 height 15
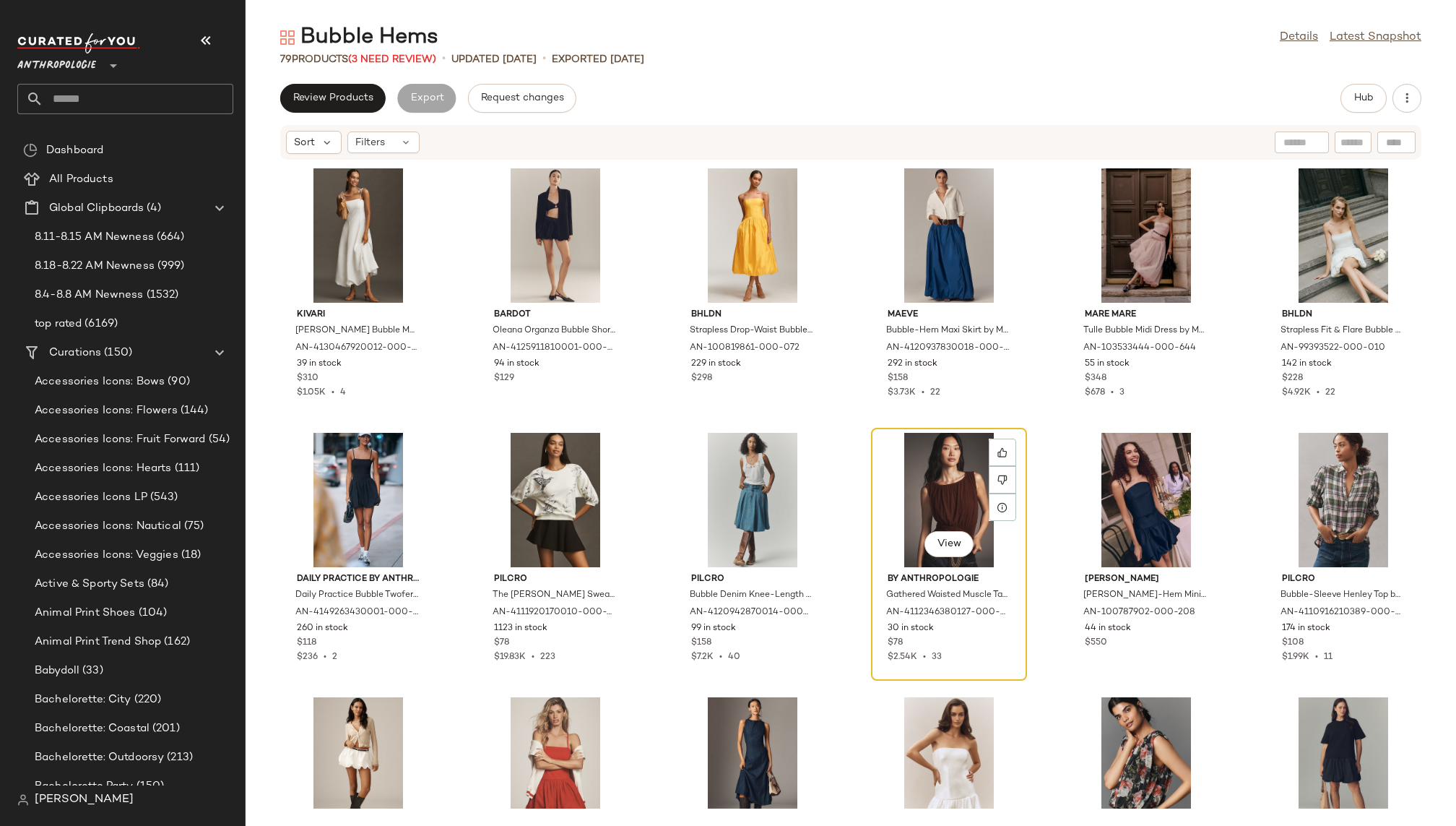
click at [925, 470] on div "View" at bounding box center [949, 500] width 146 height 135
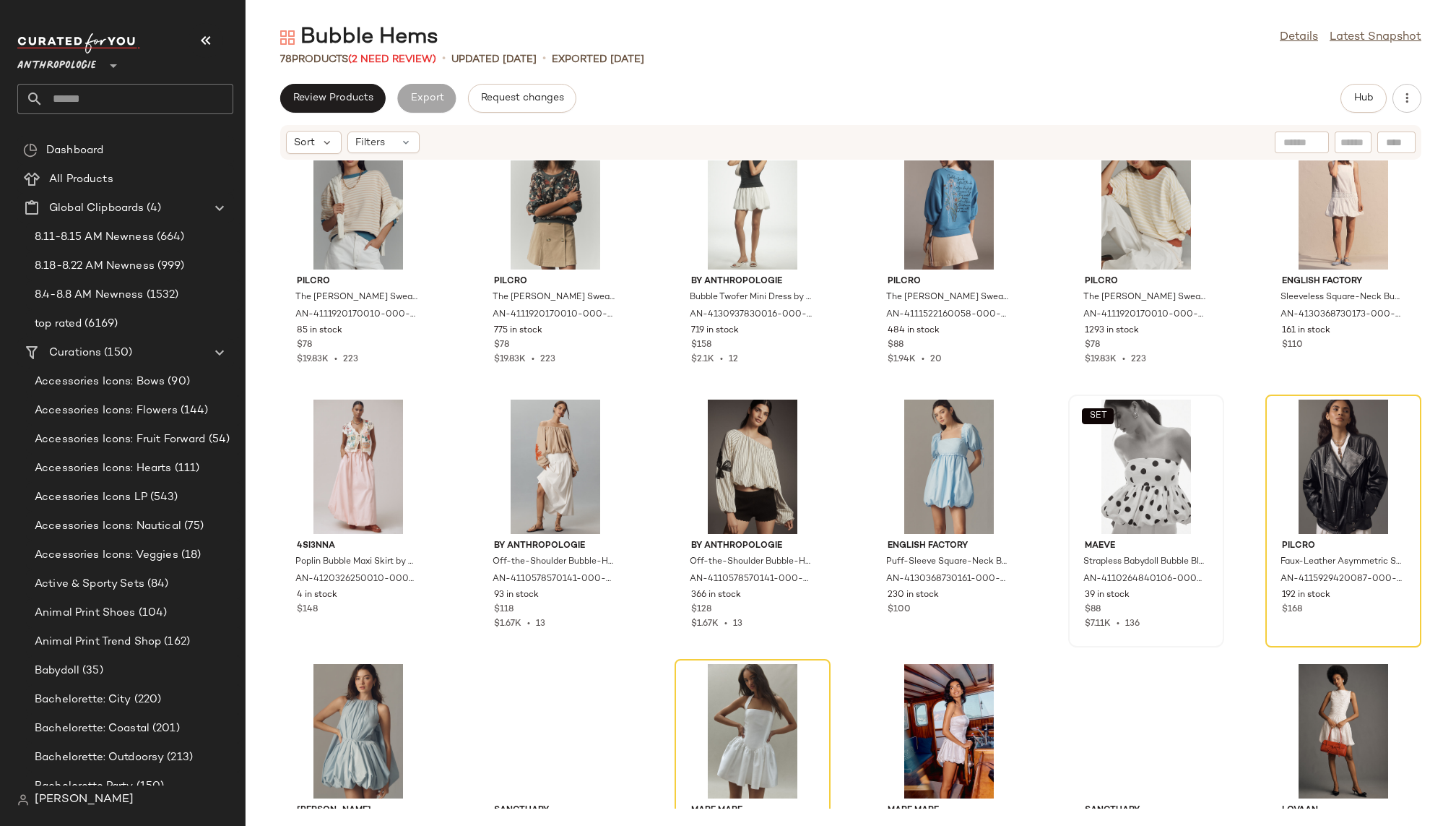
scroll to position [2465, 0]
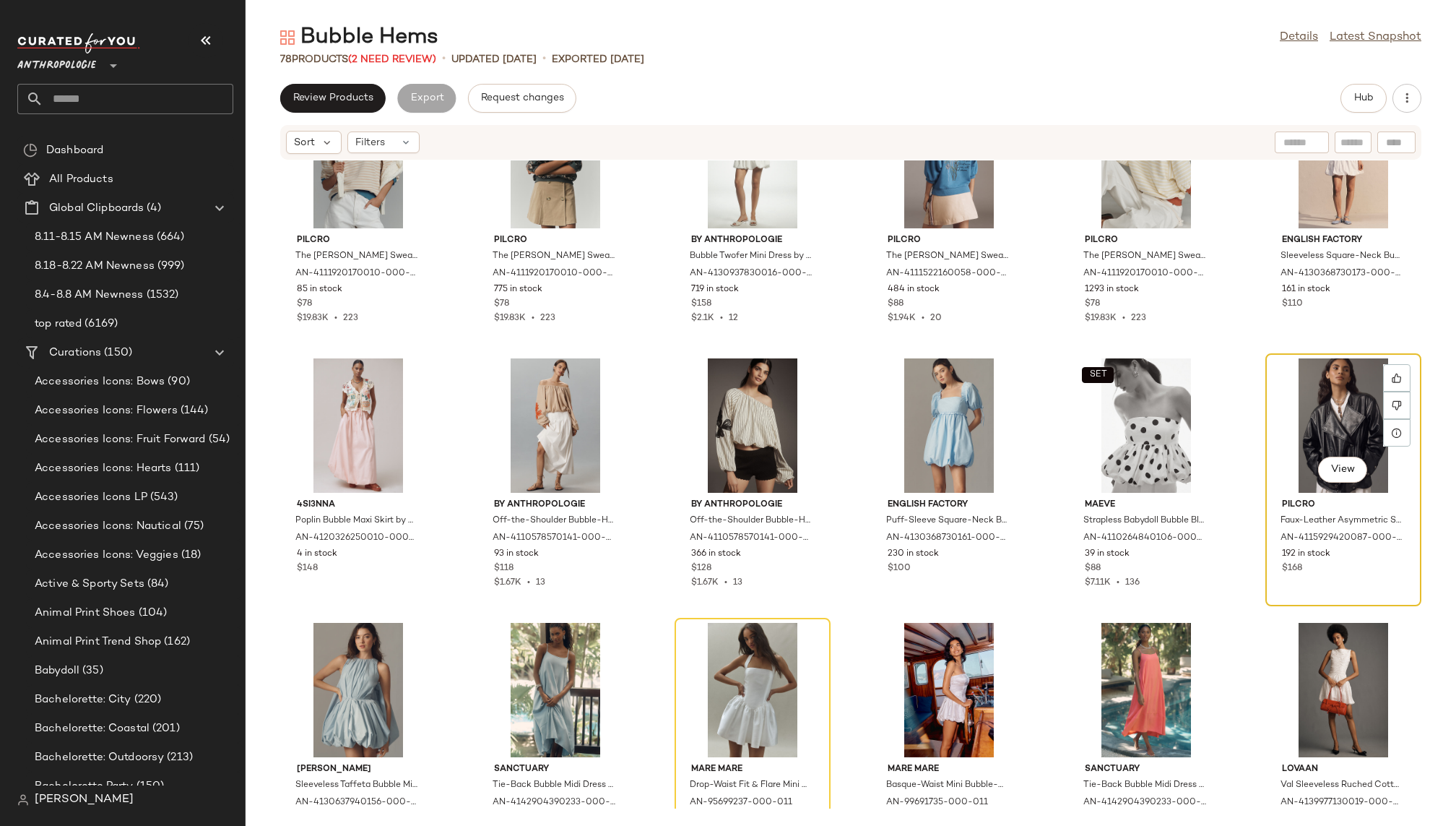
click at [1306, 432] on div "View" at bounding box center [1343, 426] width 146 height 135
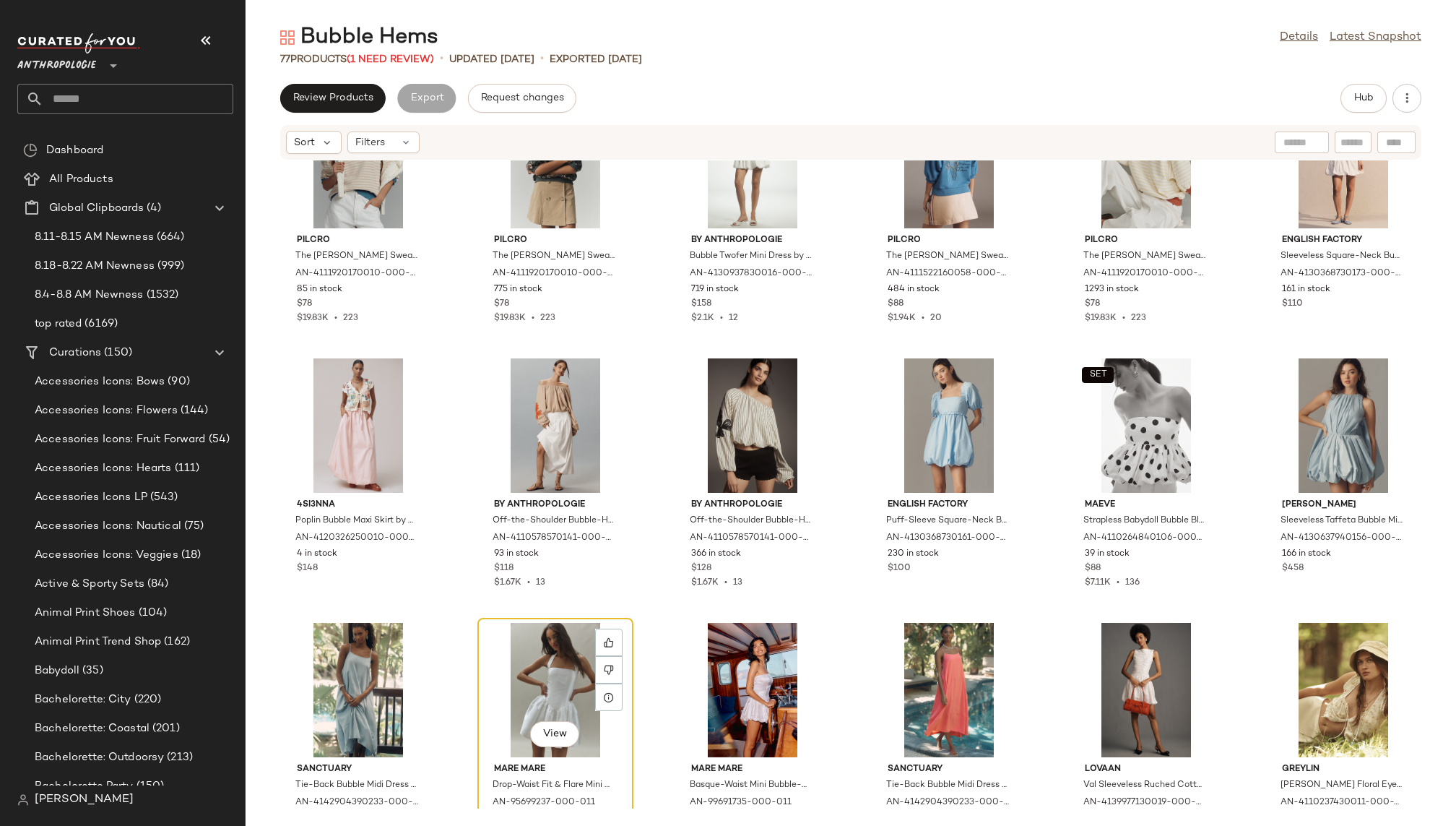
click at [512, 687] on div "View" at bounding box center [555, 690] width 146 height 135
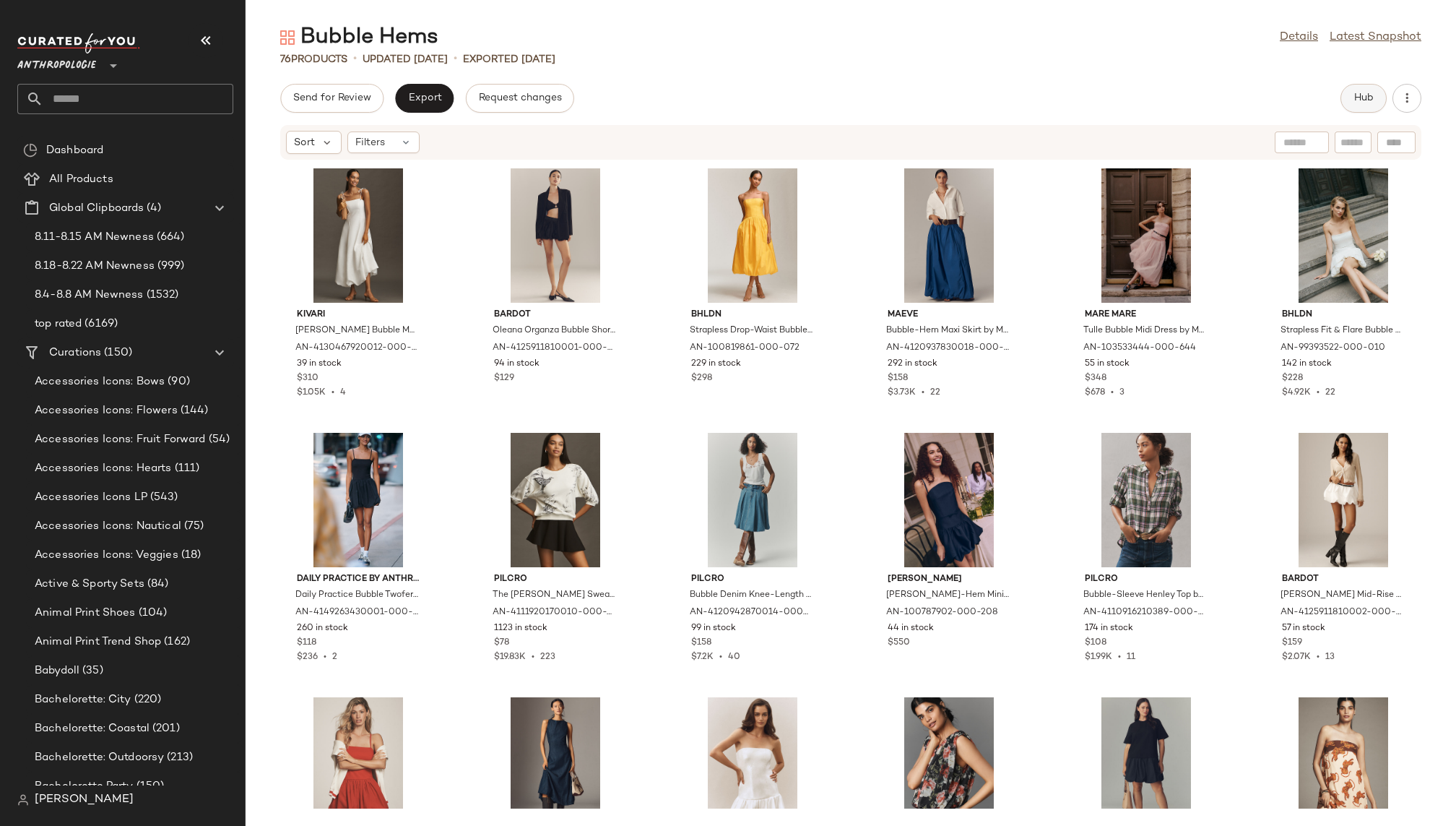
click at [1362, 94] on span "Hub" at bounding box center [1363, 98] width 20 height 12
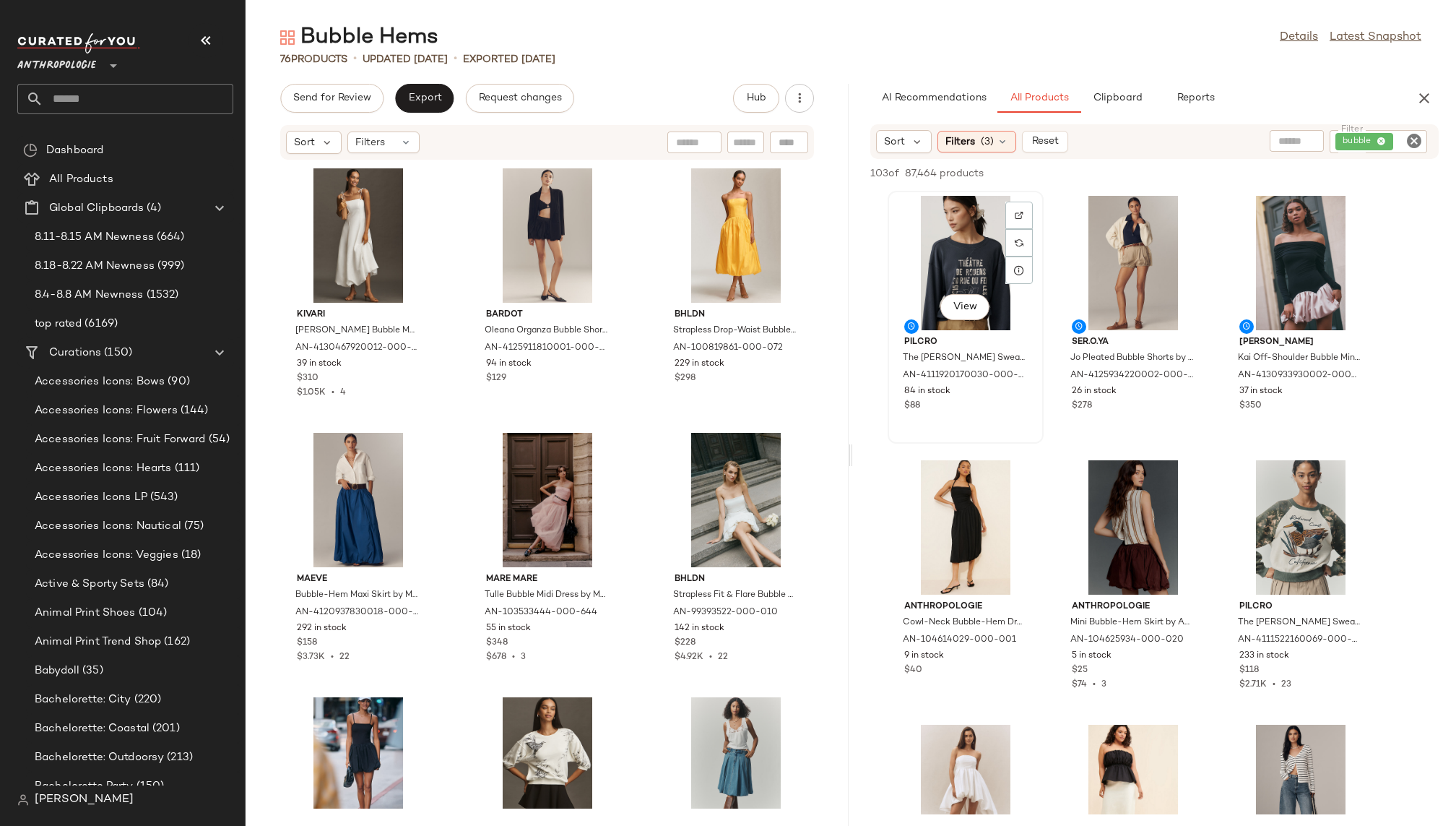
click at [909, 278] on div "View" at bounding box center [965, 263] width 146 height 135
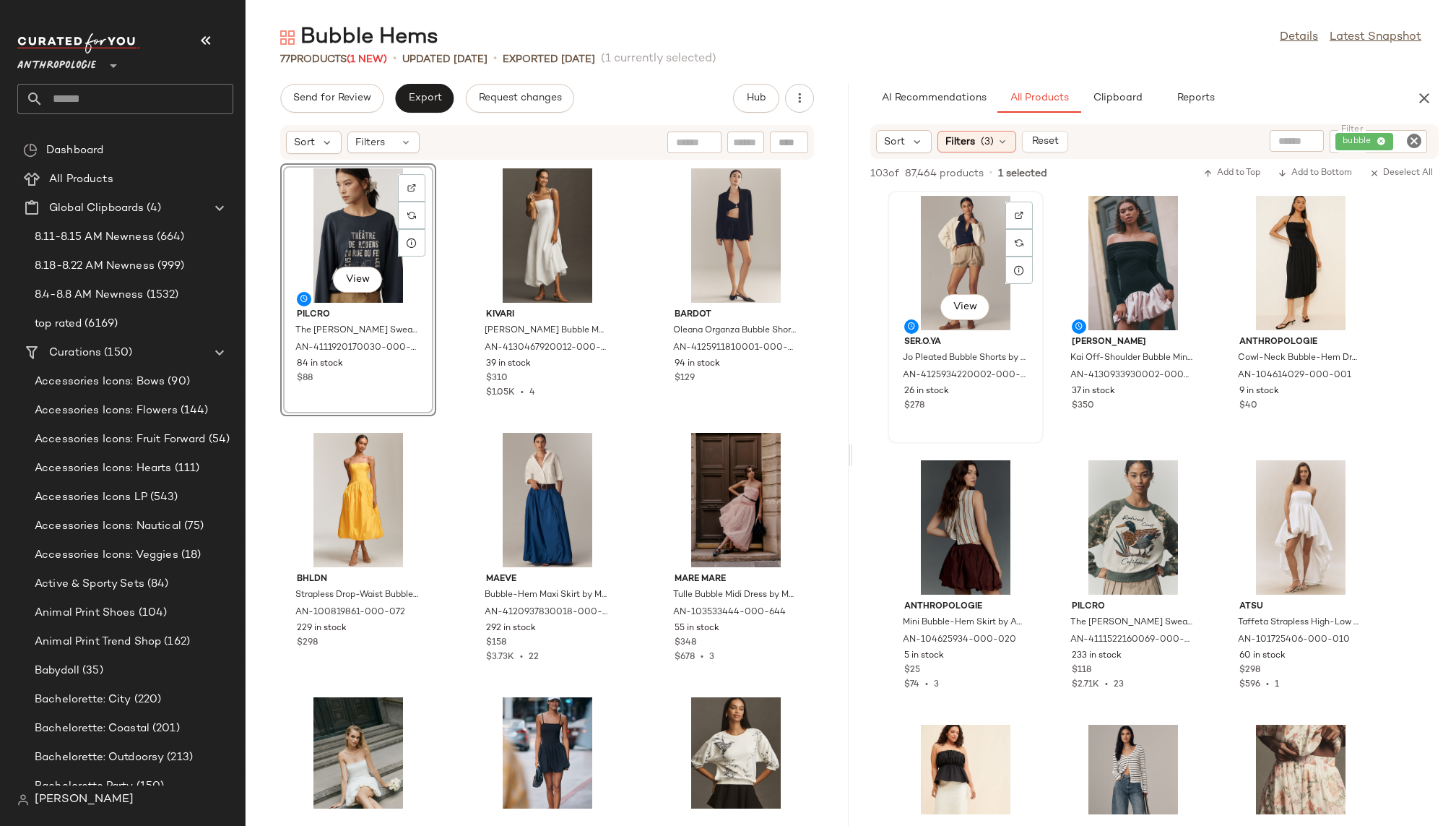
click at [959, 271] on div "View" at bounding box center [965, 263] width 146 height 135
click at [968, 306] on span "View" at bounding box center [965, 307] width 25 height 12
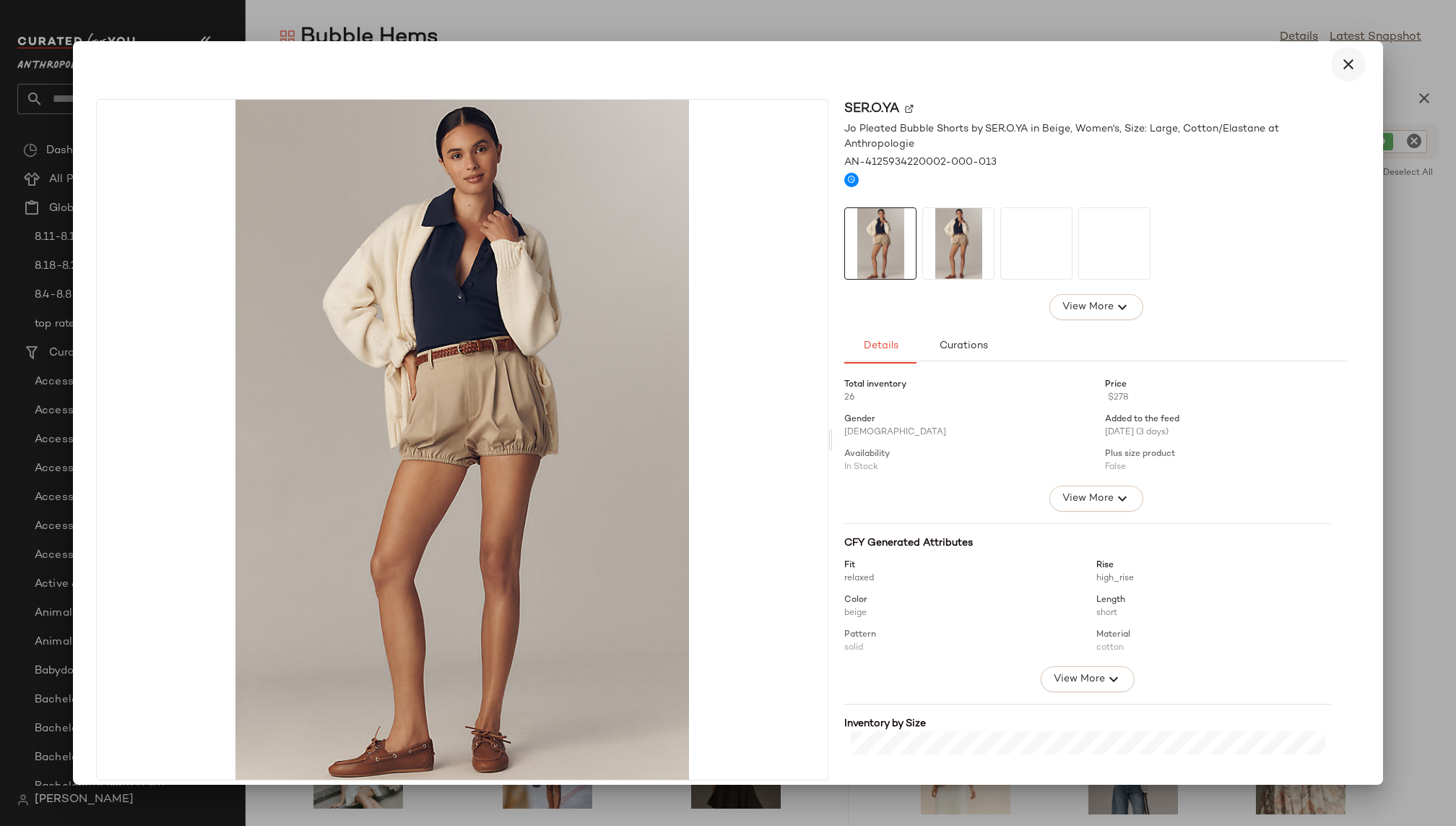
click at [1340, 67] on icon "button" at bounding box center [1348, 65] width 17 height 17
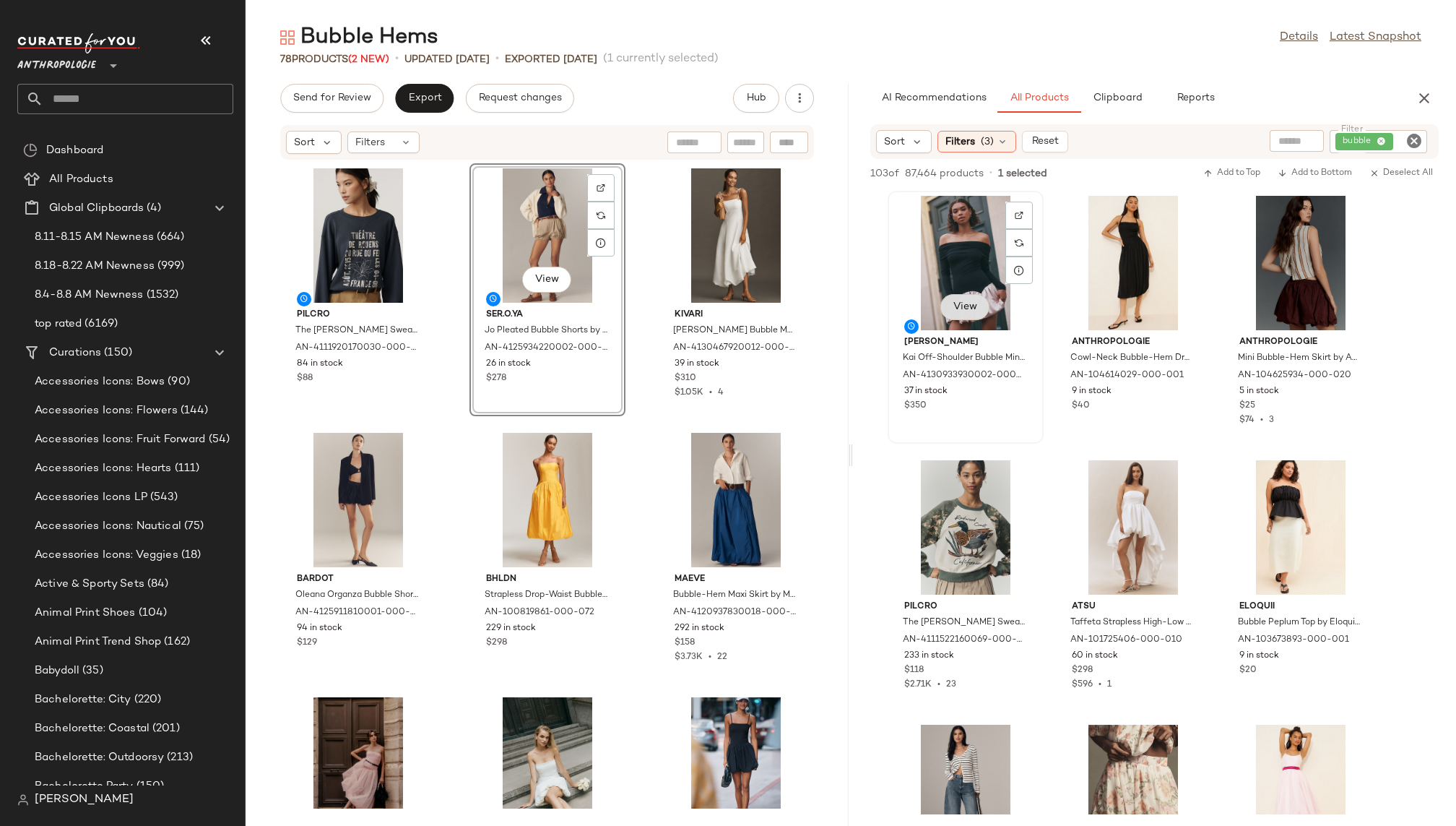
click at [964, 304] on span "View" at bounding box center [965, 307] width 25 height 12
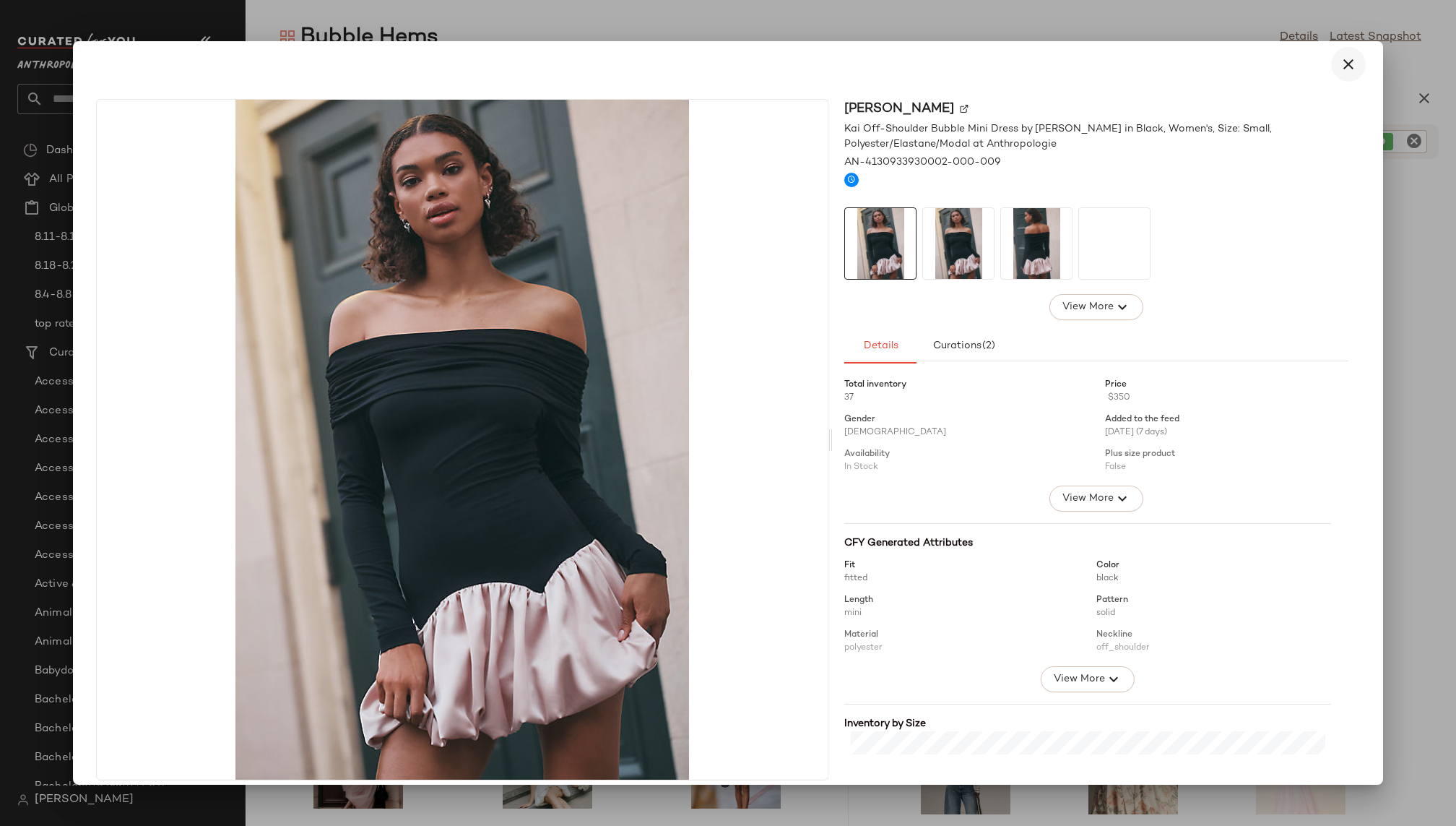
click at [1340, 68] on icon "button" at bounding box center [1348, 65] width 17 height 17
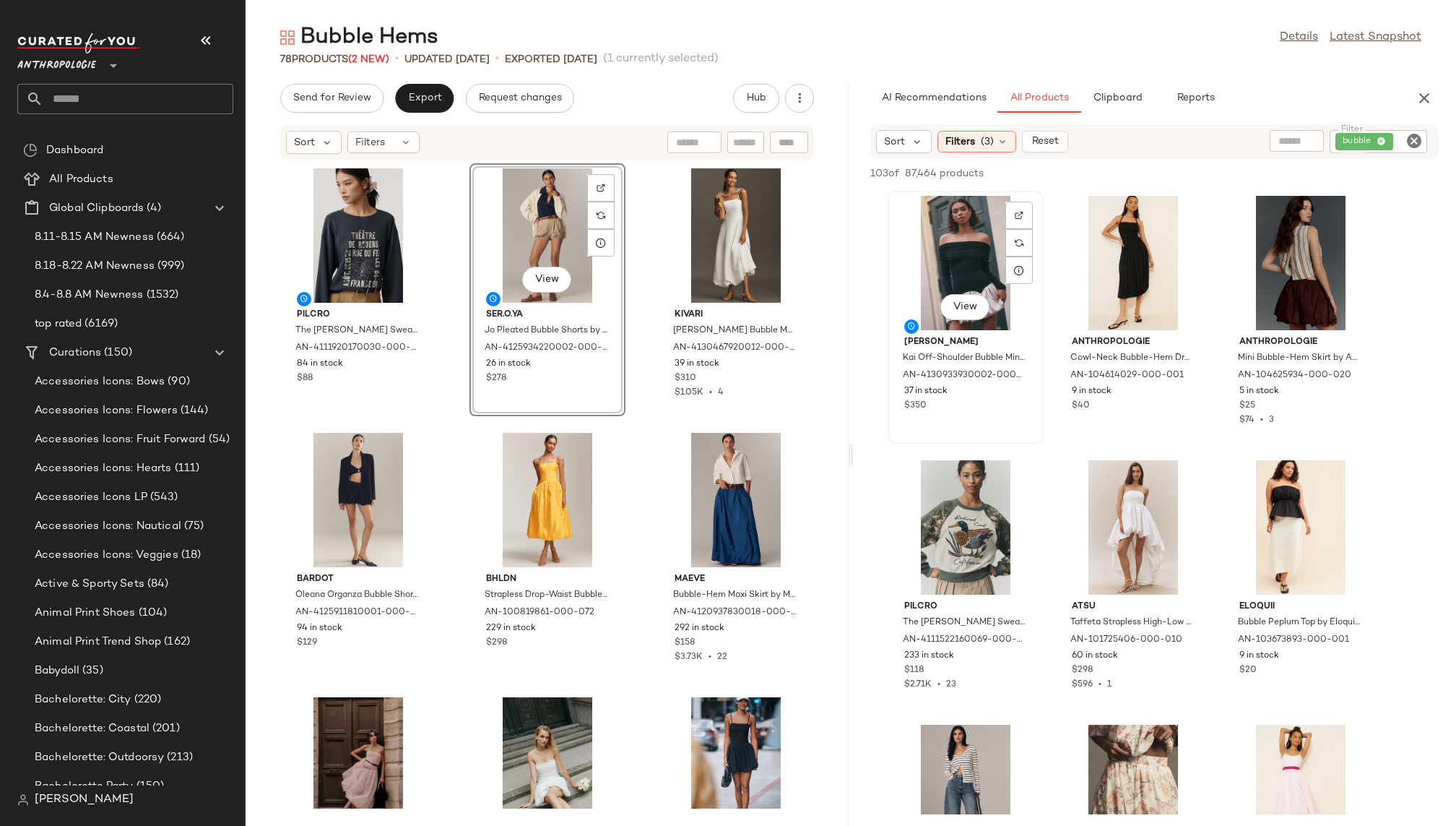
click at [950, 261] on div "View" at bounding box center [965, 263] width 146 height 135
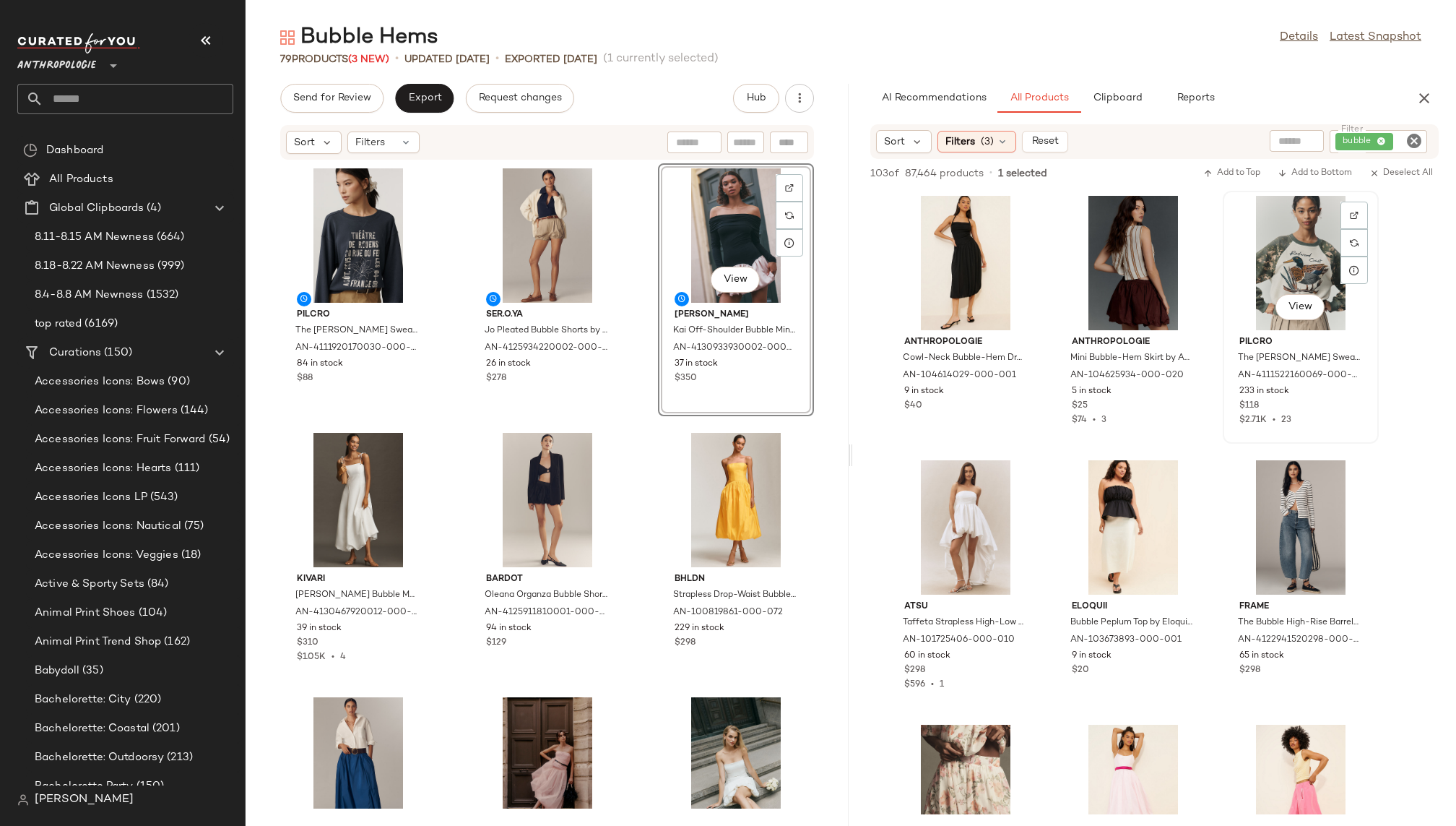
click at [1277, 259] on div "View" at bounding box center [1300, 263] width 146 height 135
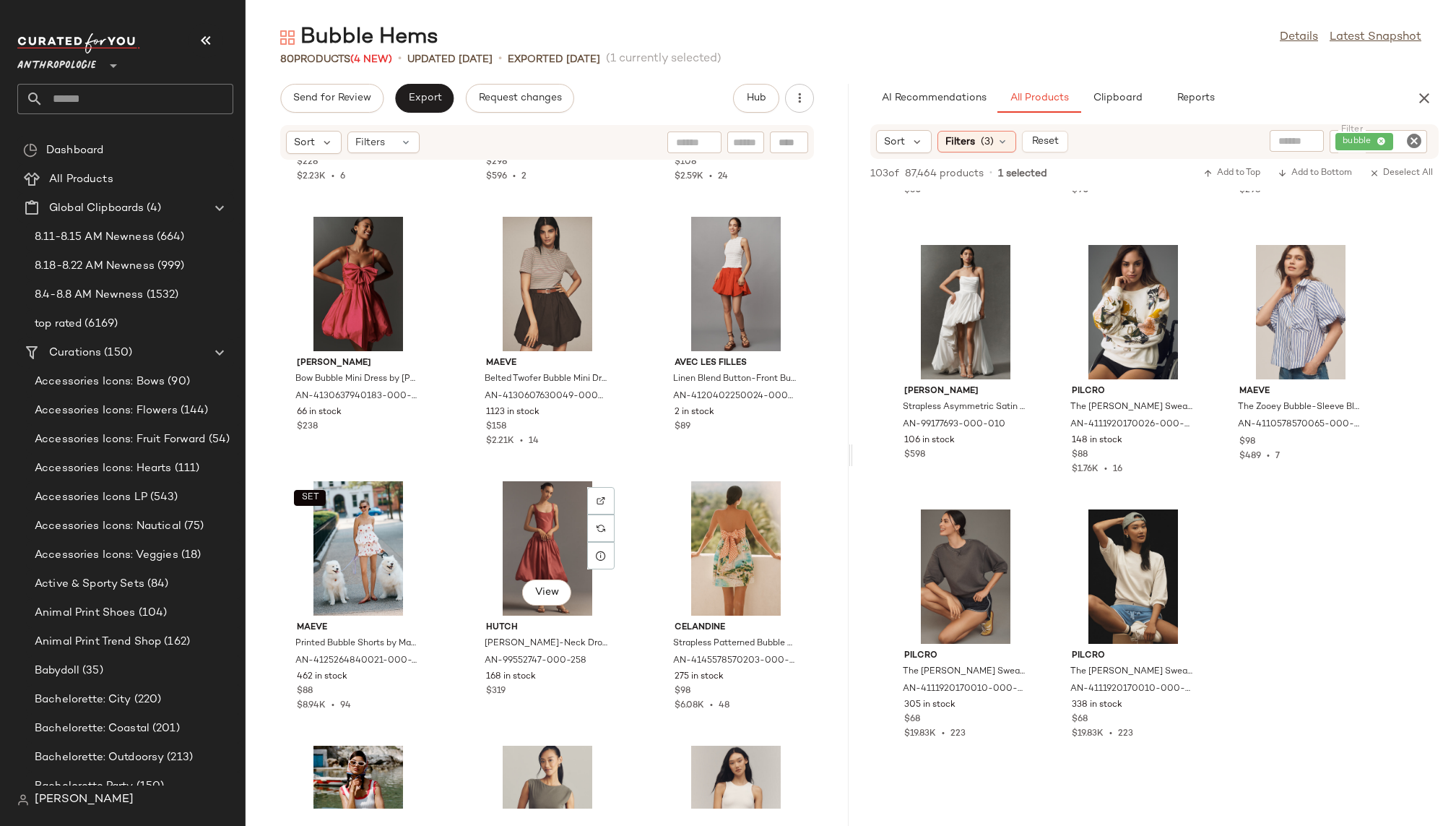
scroll to position [2049, 0]
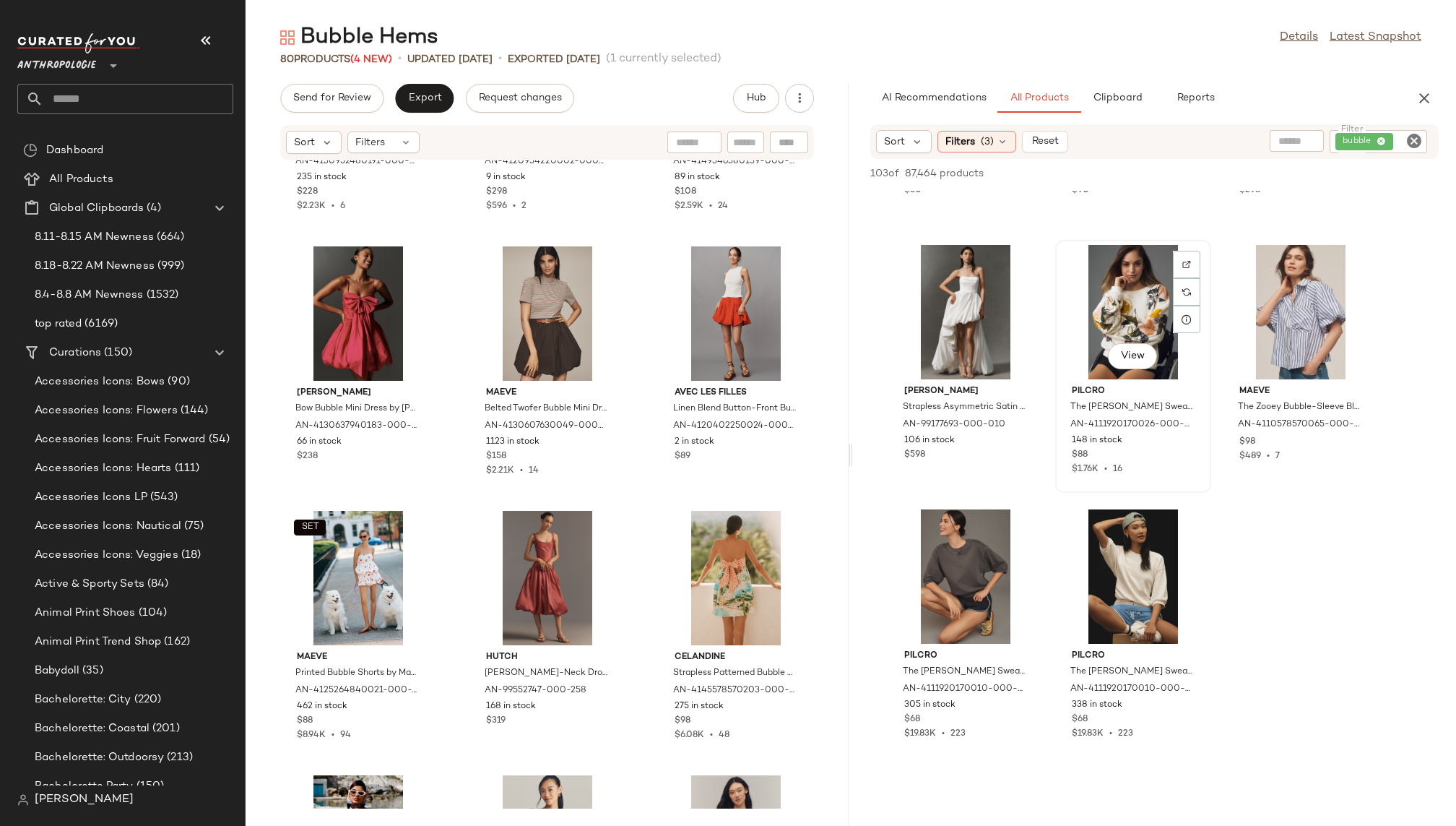
click at [1099, 304] on div "View" at bounding box center [1133, 312] width 146 height 135
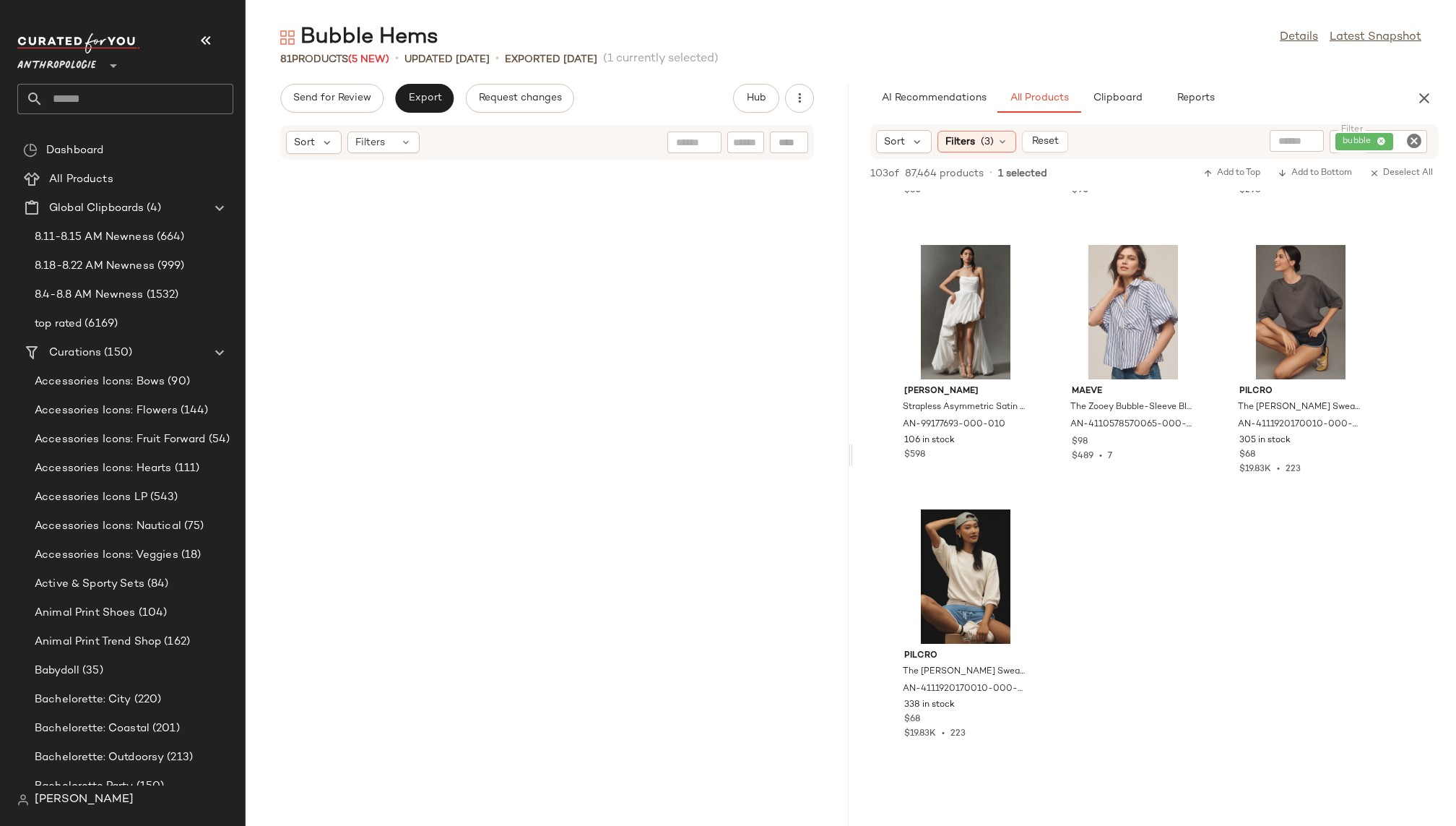
scroll to position [6492, 0]
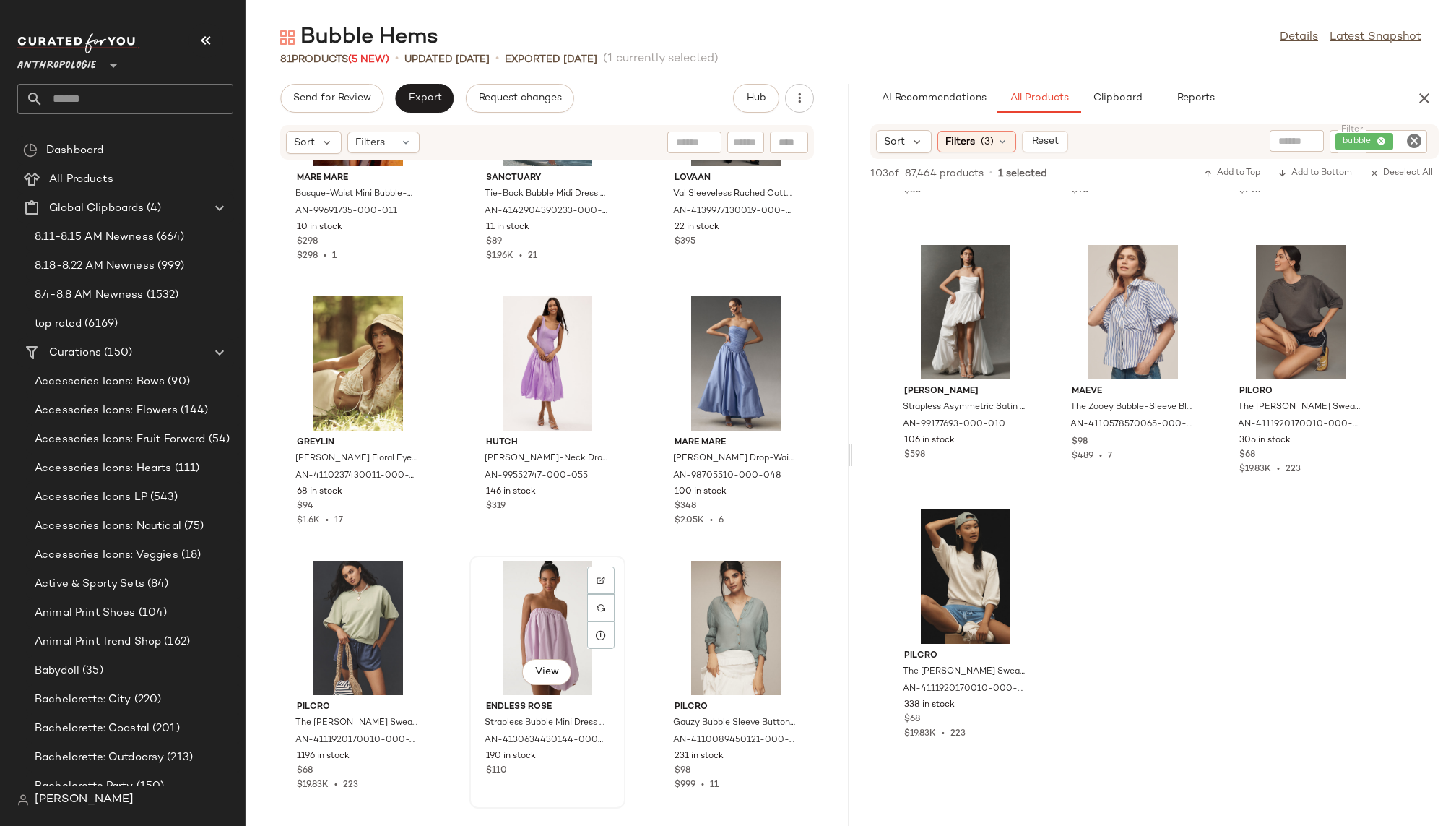
click at [538, 638] on div "View" at bounding box center [548, 628] width 146 height 135
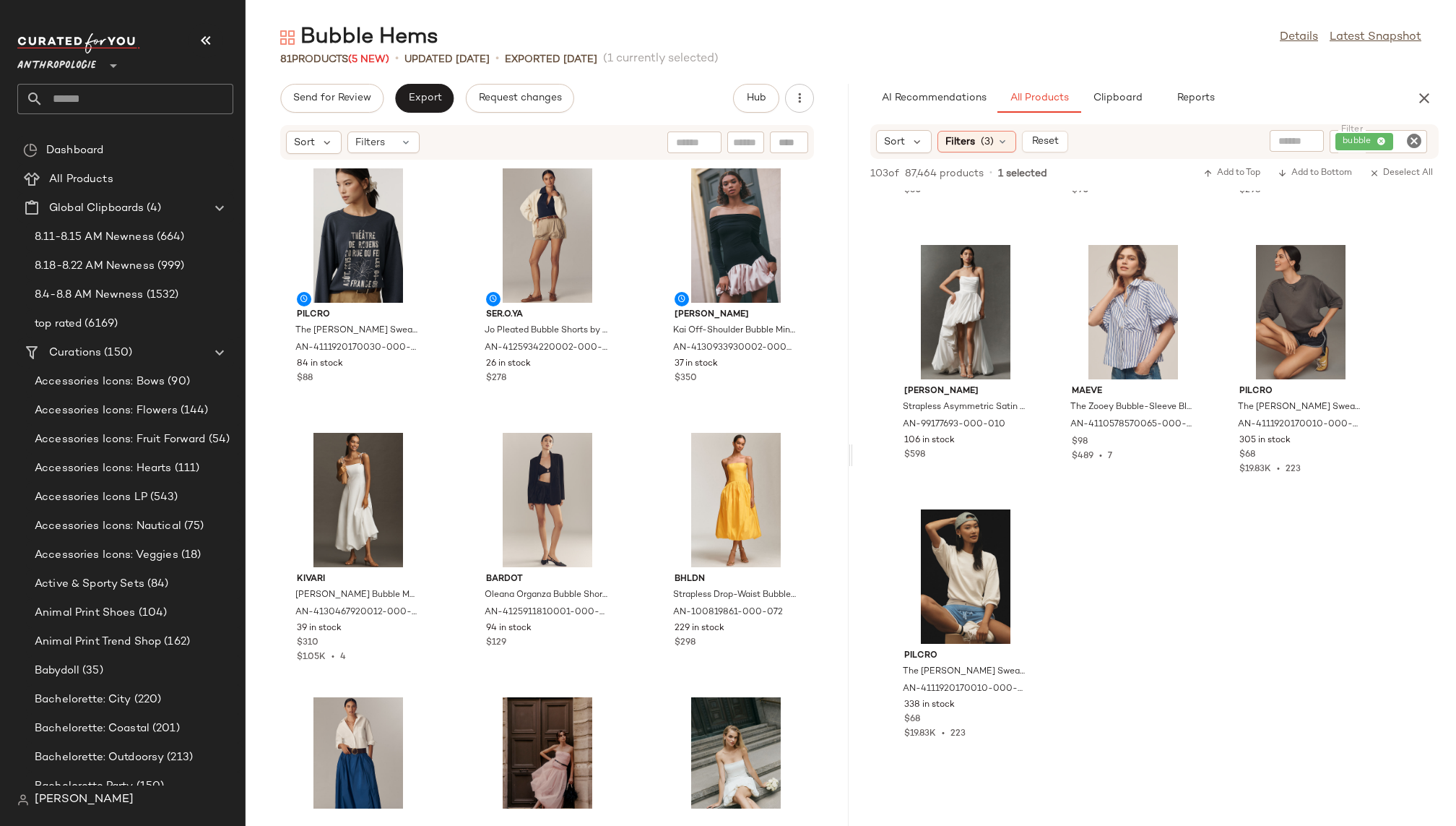
click at [424, 115] on div "Send for Review Export Request changes Hub Sort Filters Pilcro The [PERSON_NAME…" at bounding box center [547, 454] width 602 height 742
click at [426, 103] on span "Export" at bounding box center [423, 98] width 34 height 12
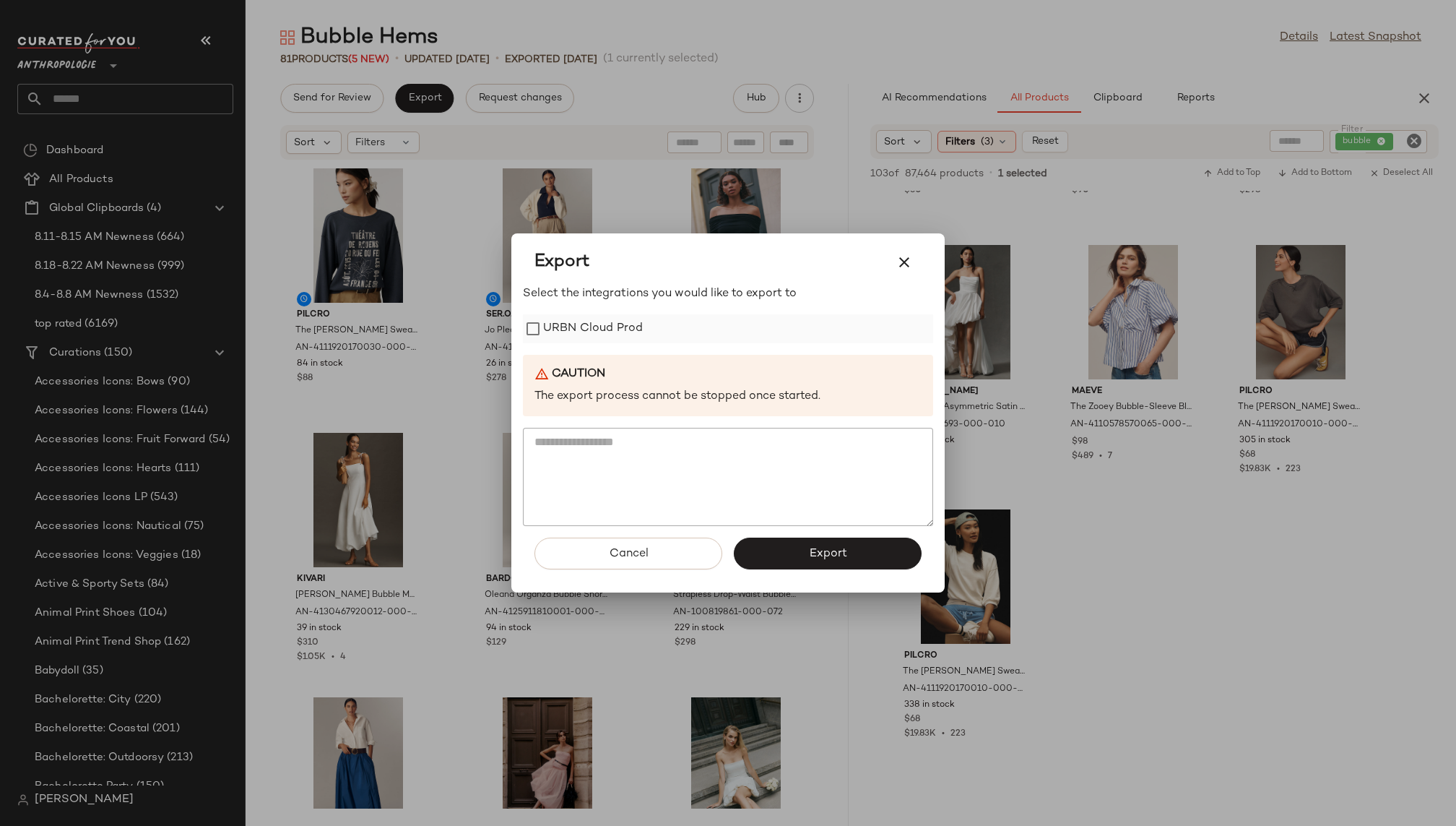
click at [581, 334] on label "URBN Cloud Prod" at bounding box center [593, 328] width 100 height 29
click at [805, 552] on button "Export" at bounding box center [827, 553] width 188 height 32
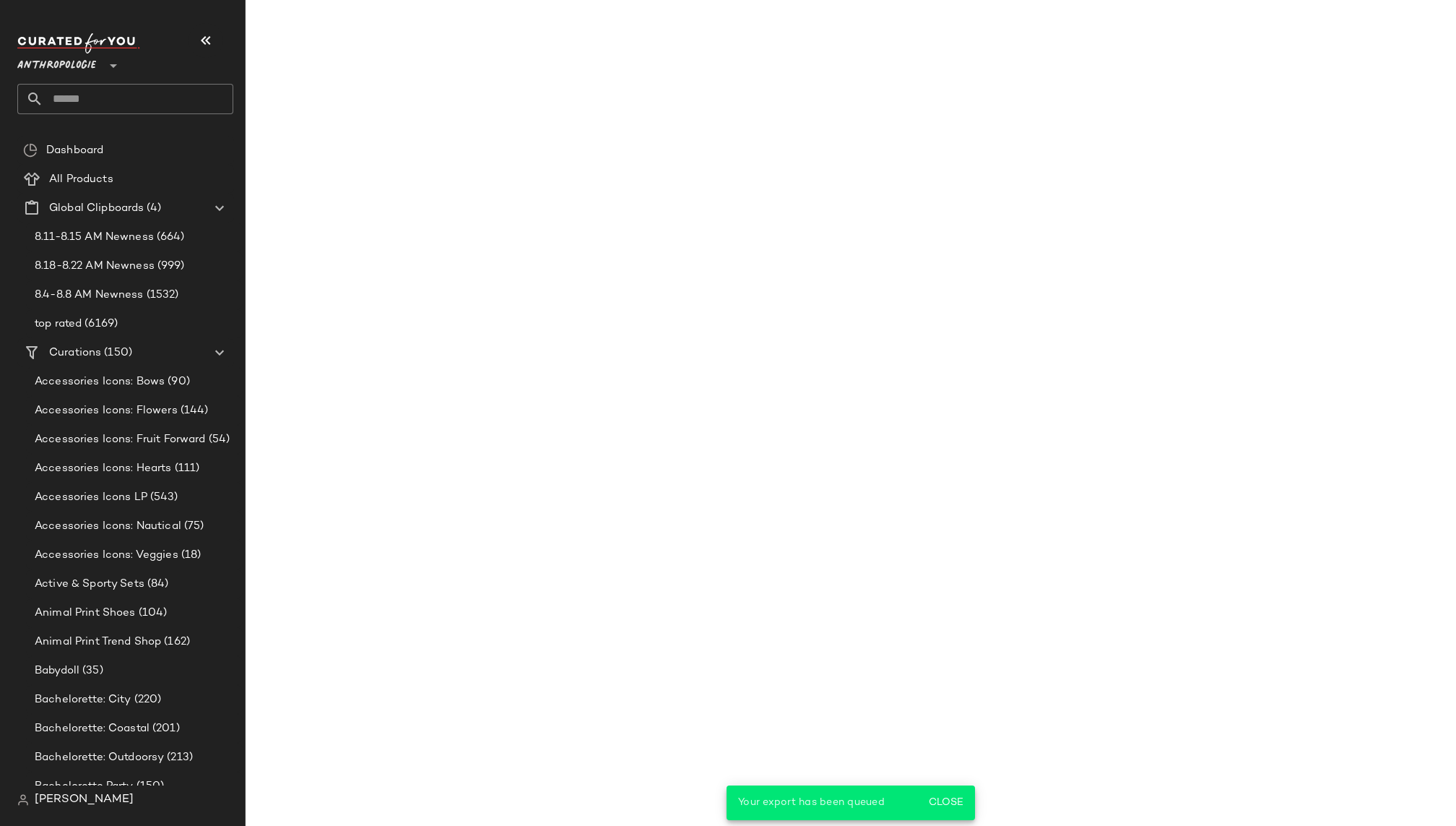
scroll to position [2066, 0]
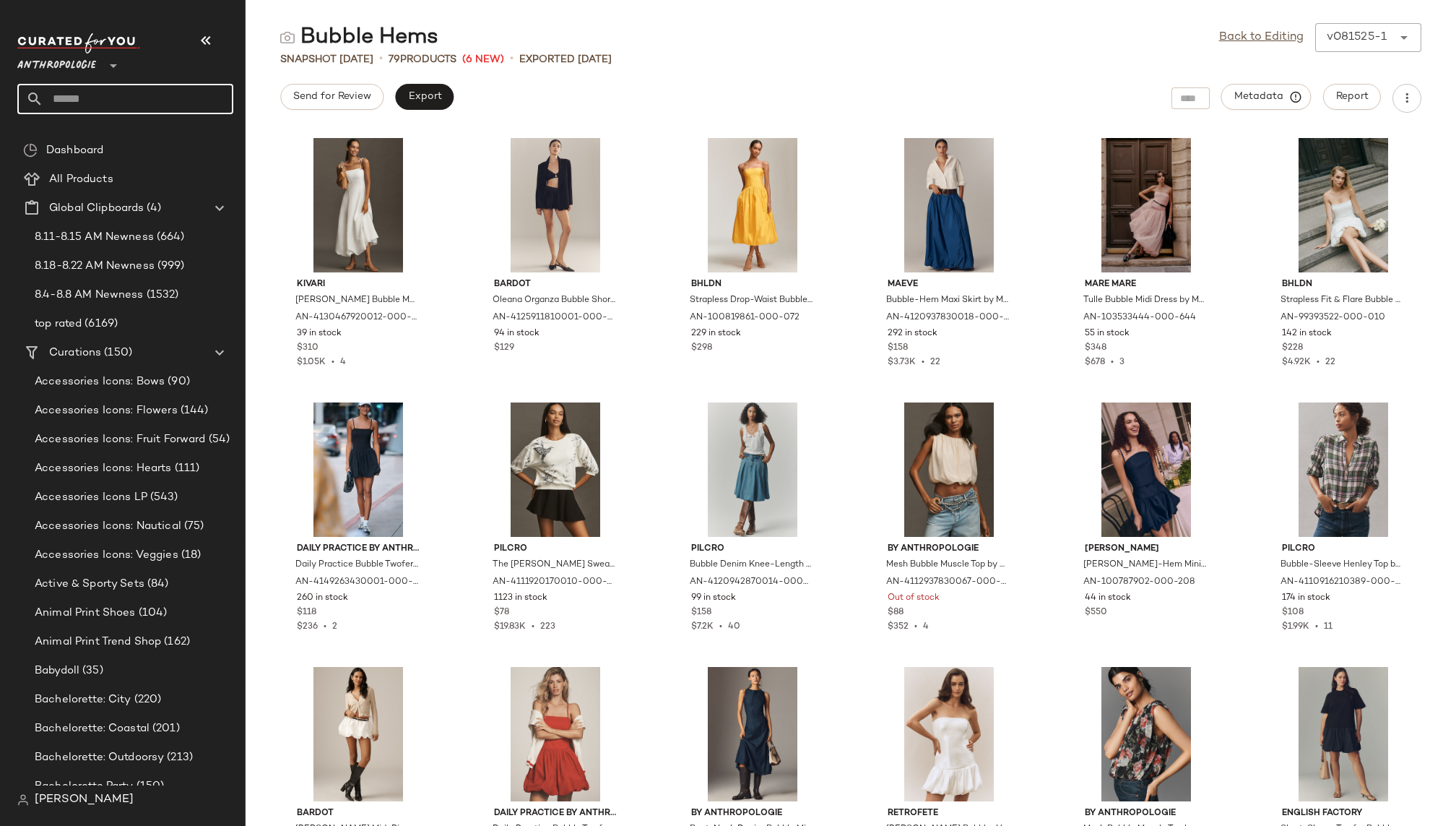
click at [135, 100] on input "text" at bounding box center [138, 99] width 190 height 31
type input "****"
click at [94, 139] on div "Polk a Dots" at bounding box center [125, 141] width 192 height 15
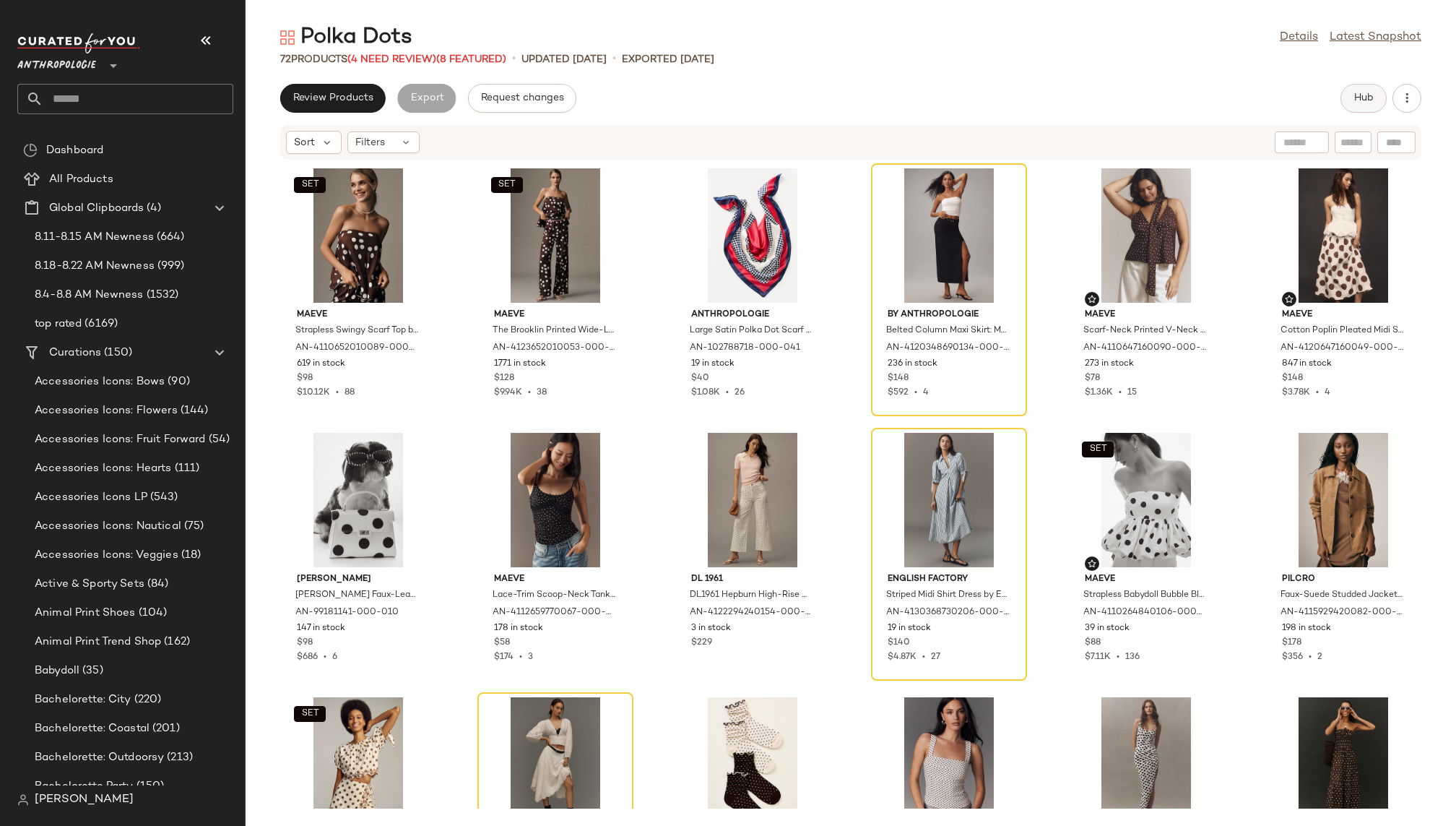
click at [1353, 90] on button "Hub" at bounding box center [1364, 98] width 46 height 29
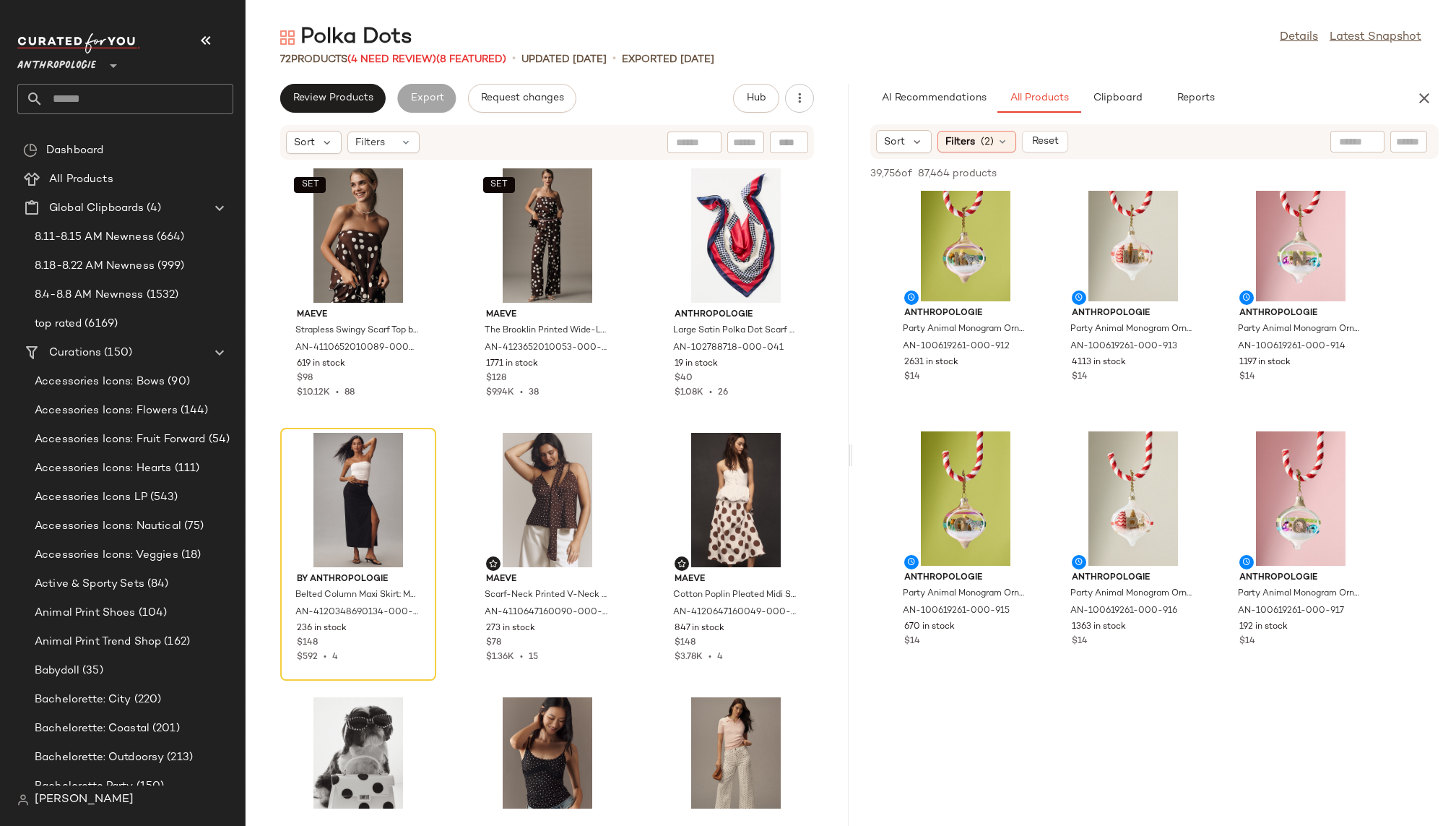
scroll to position [50523, 0]
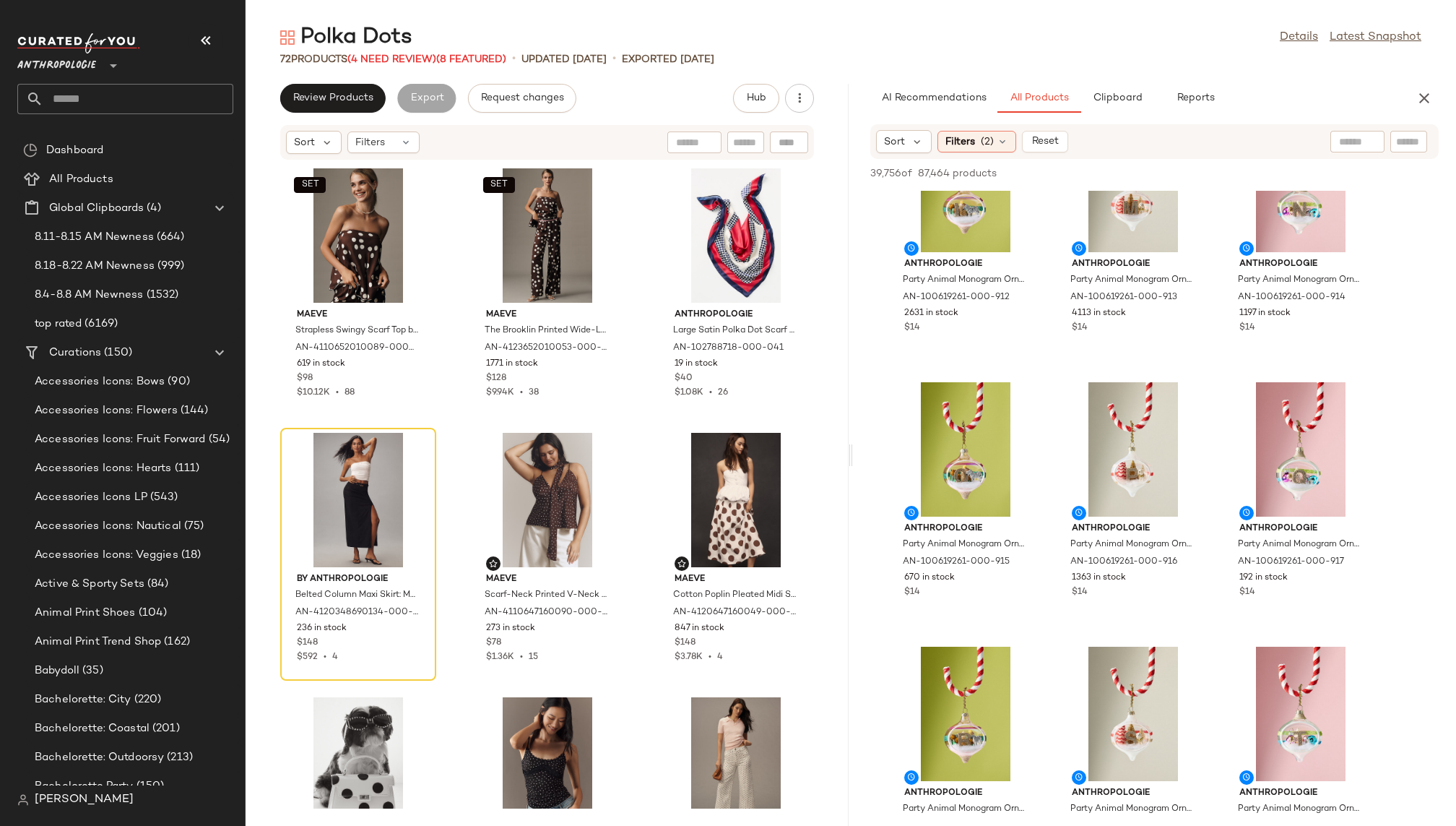
click at [1357, 135] on div at bounding box center [1357, 142] width 54 height 22
type input "*********"
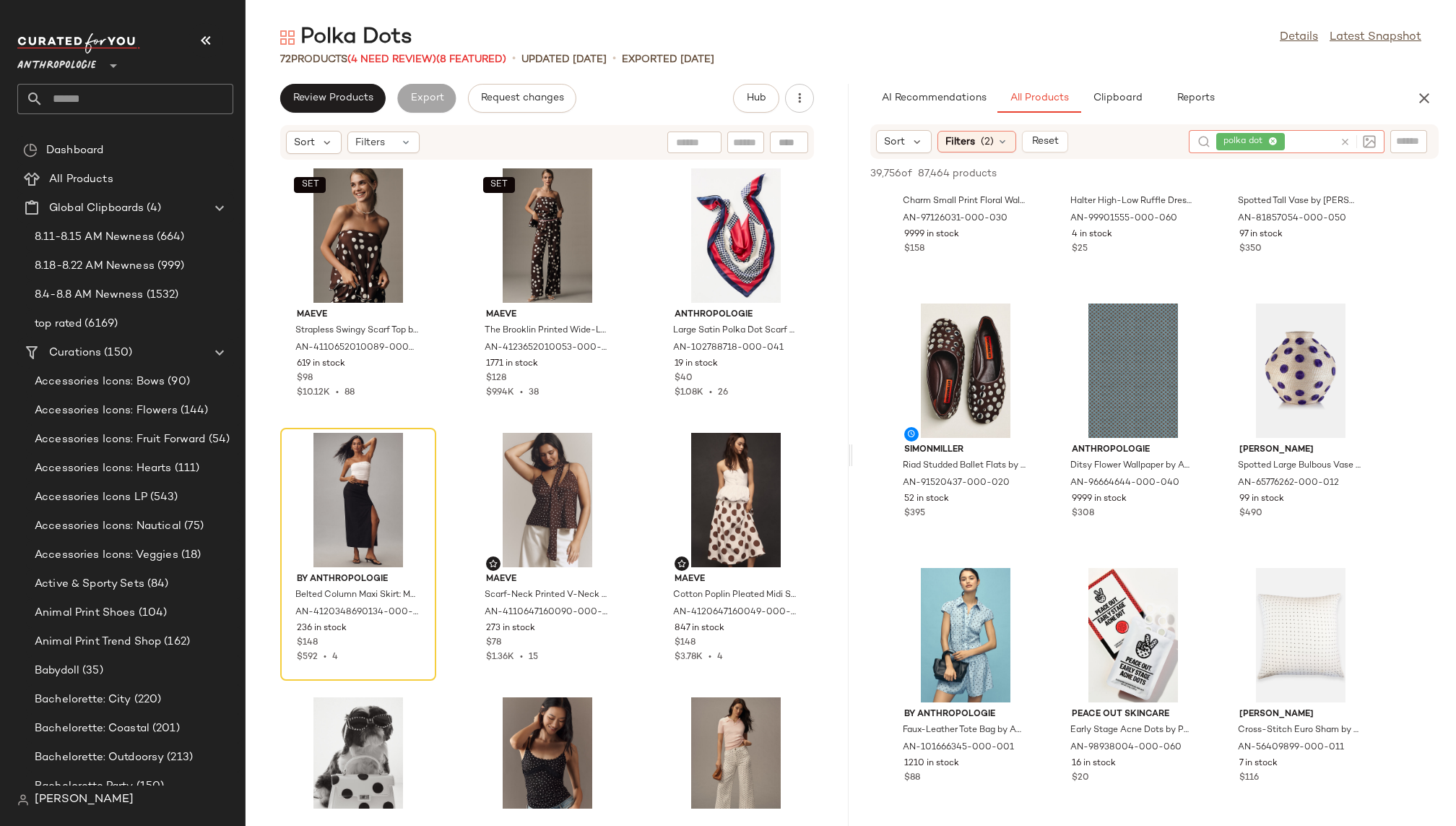
scroll to position [1751, 0]
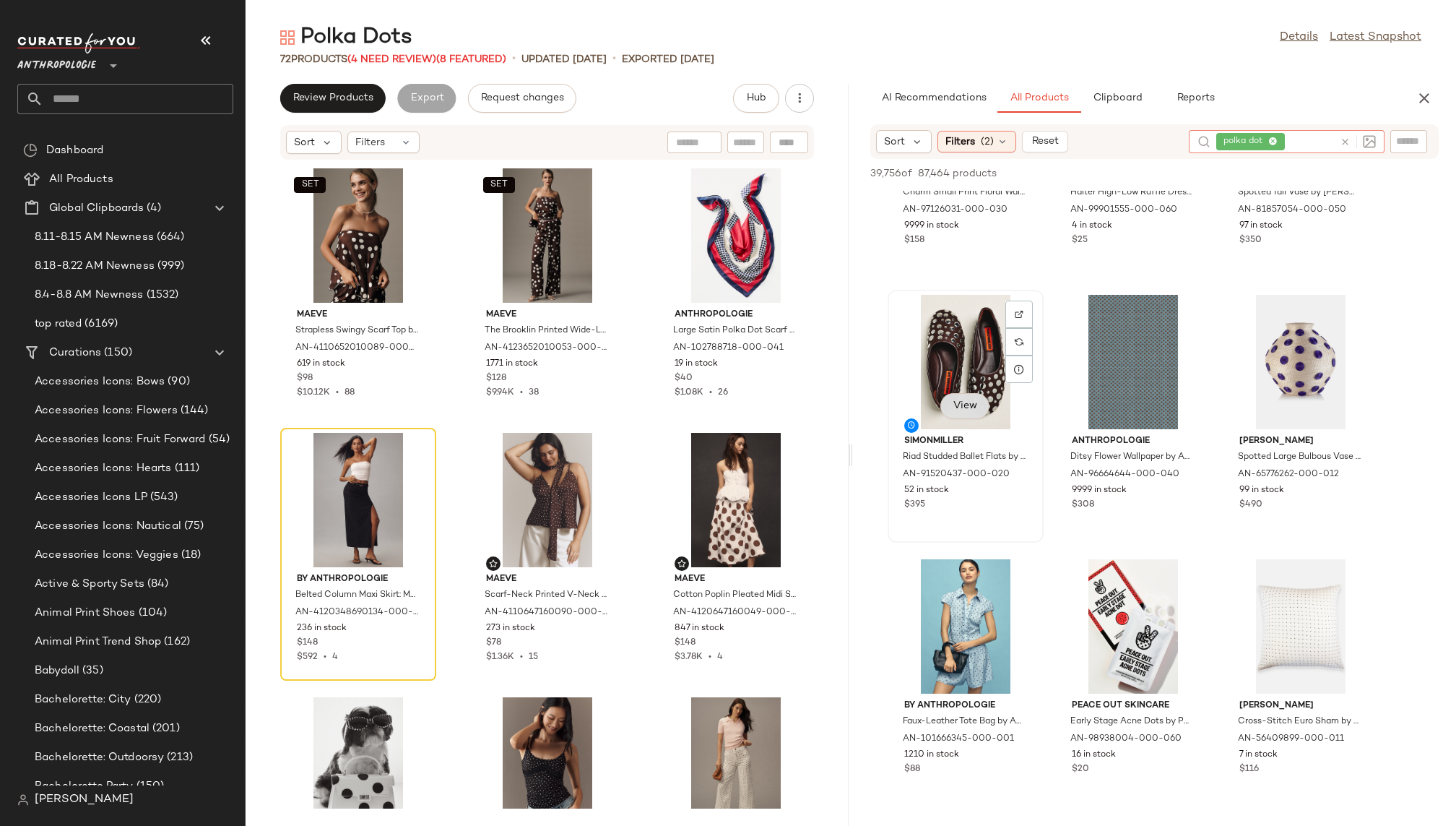
click at [968, 403] on span "View" at bounding box center [965, 406] width 25 height 12
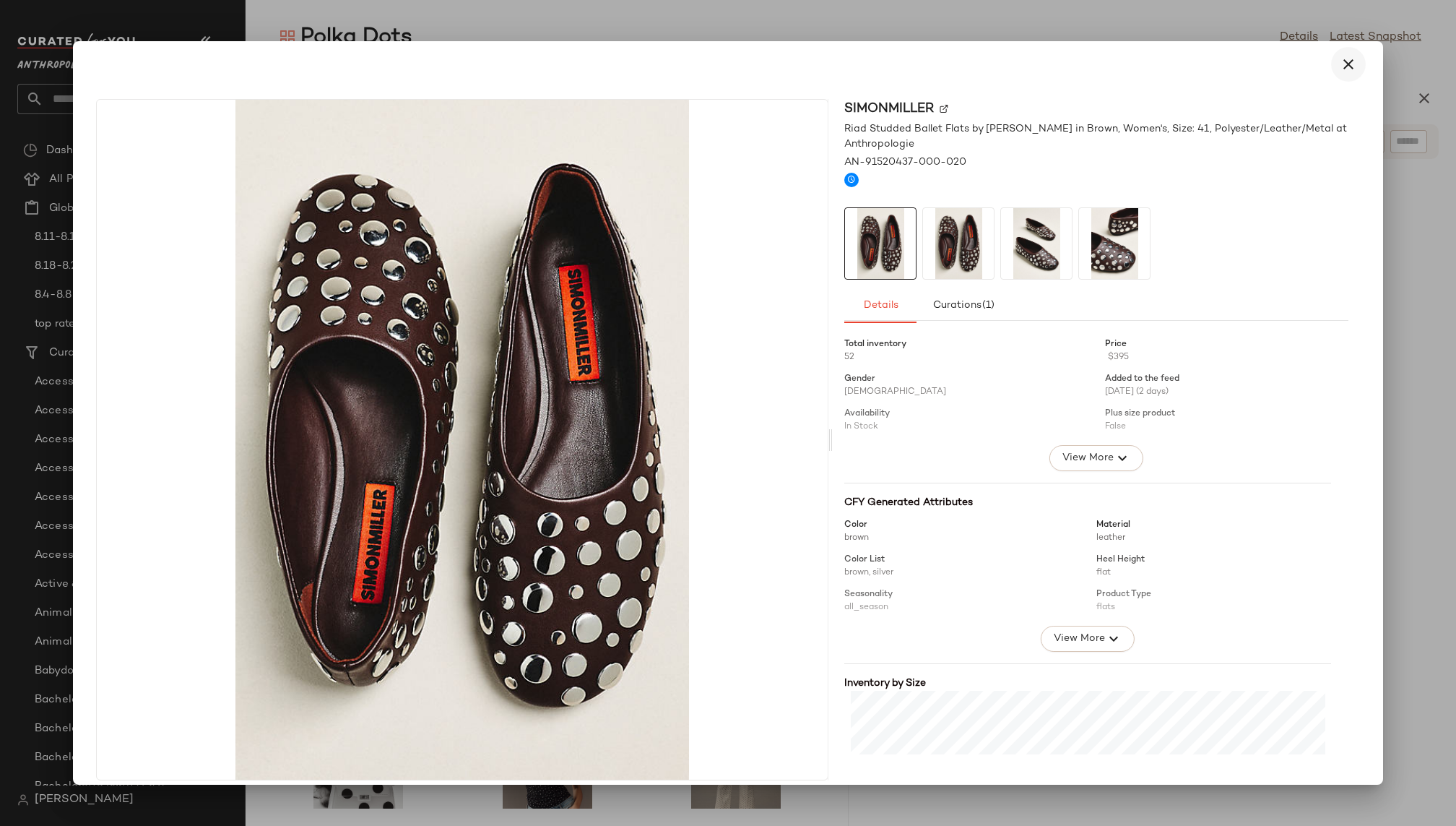
click at [1340, 63] on icon "button" at bounding box center [1348, 65] width 17 height 17
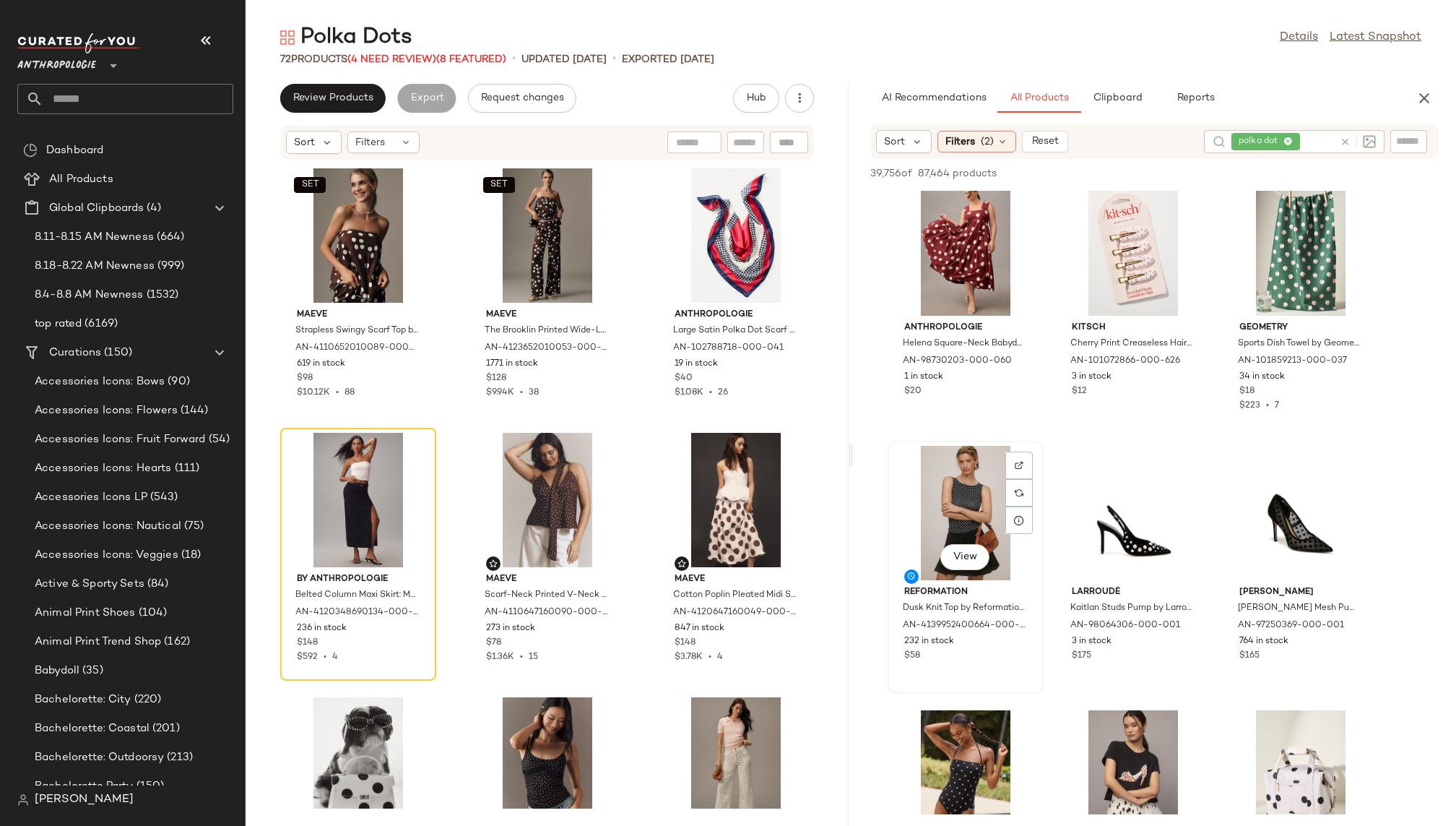
scroll to position [2702, 0]
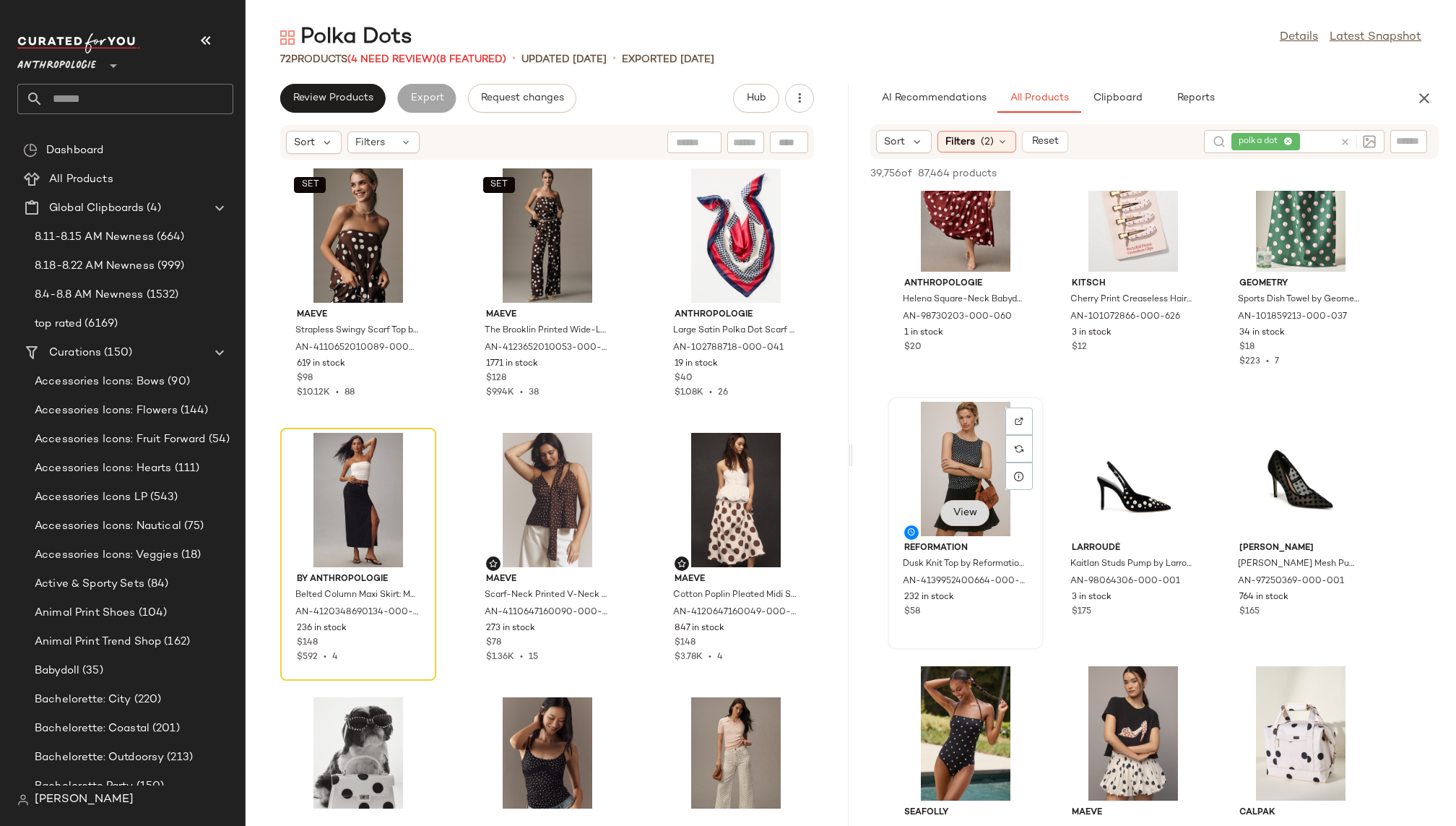
click at [969, 516] on span "View" at bounding box center [965, 513] width 25 height 12
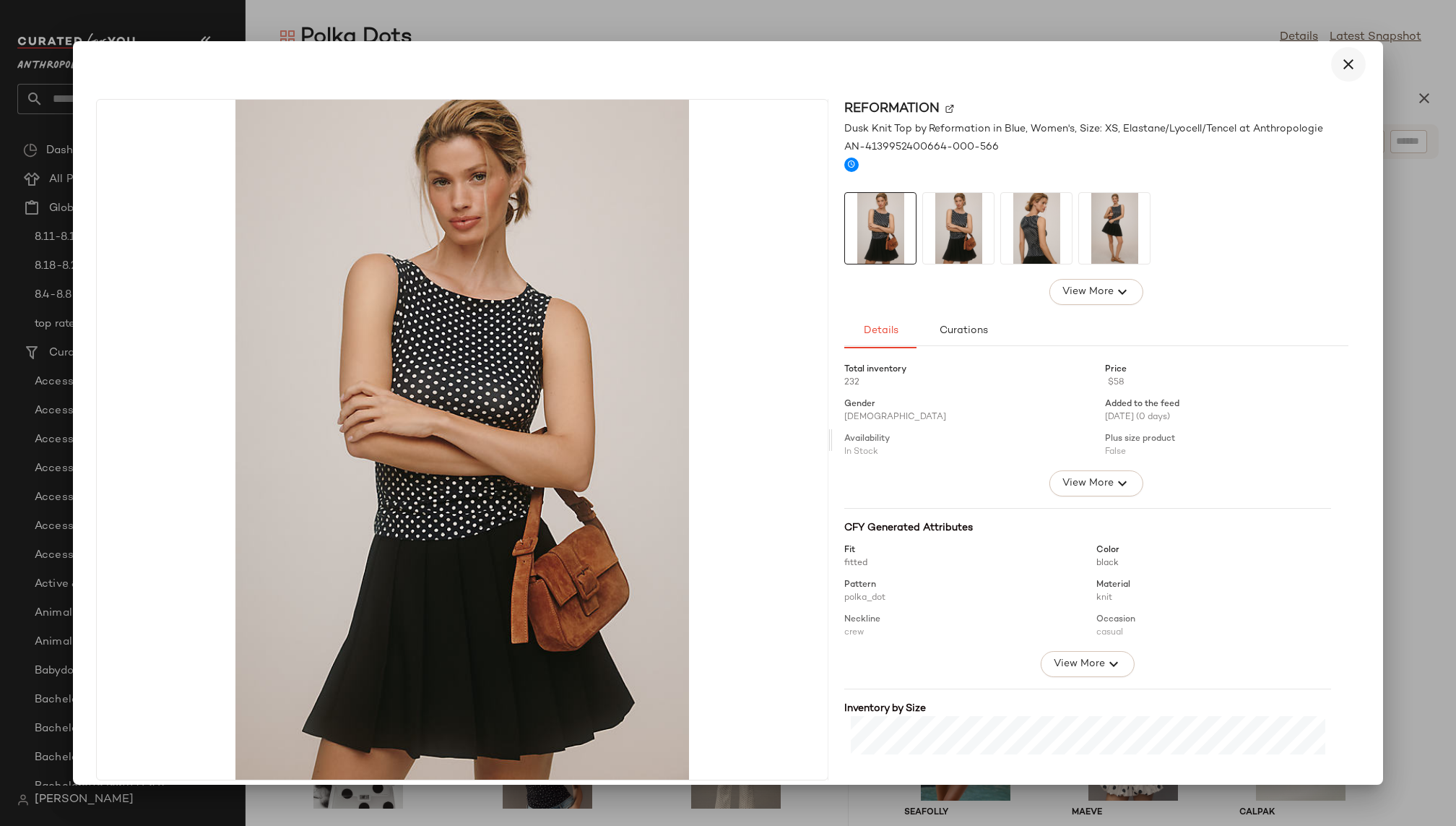
click at [1340, 65] on icon "button" at bounding box center [1348, 65] width 17 height 17
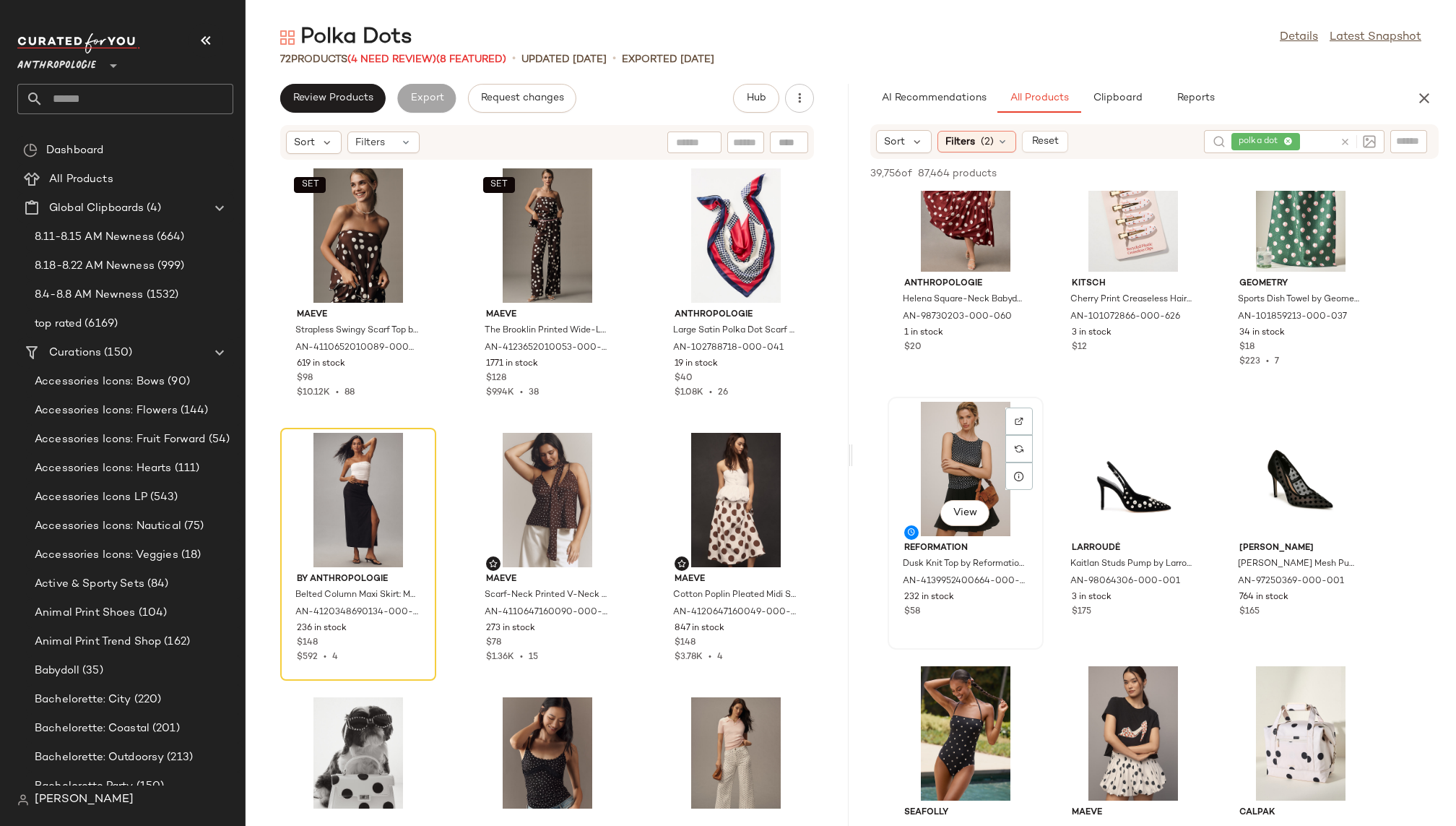
click at [973, 462] on div "View" at bounding box center [965, 469] width 146 height 135
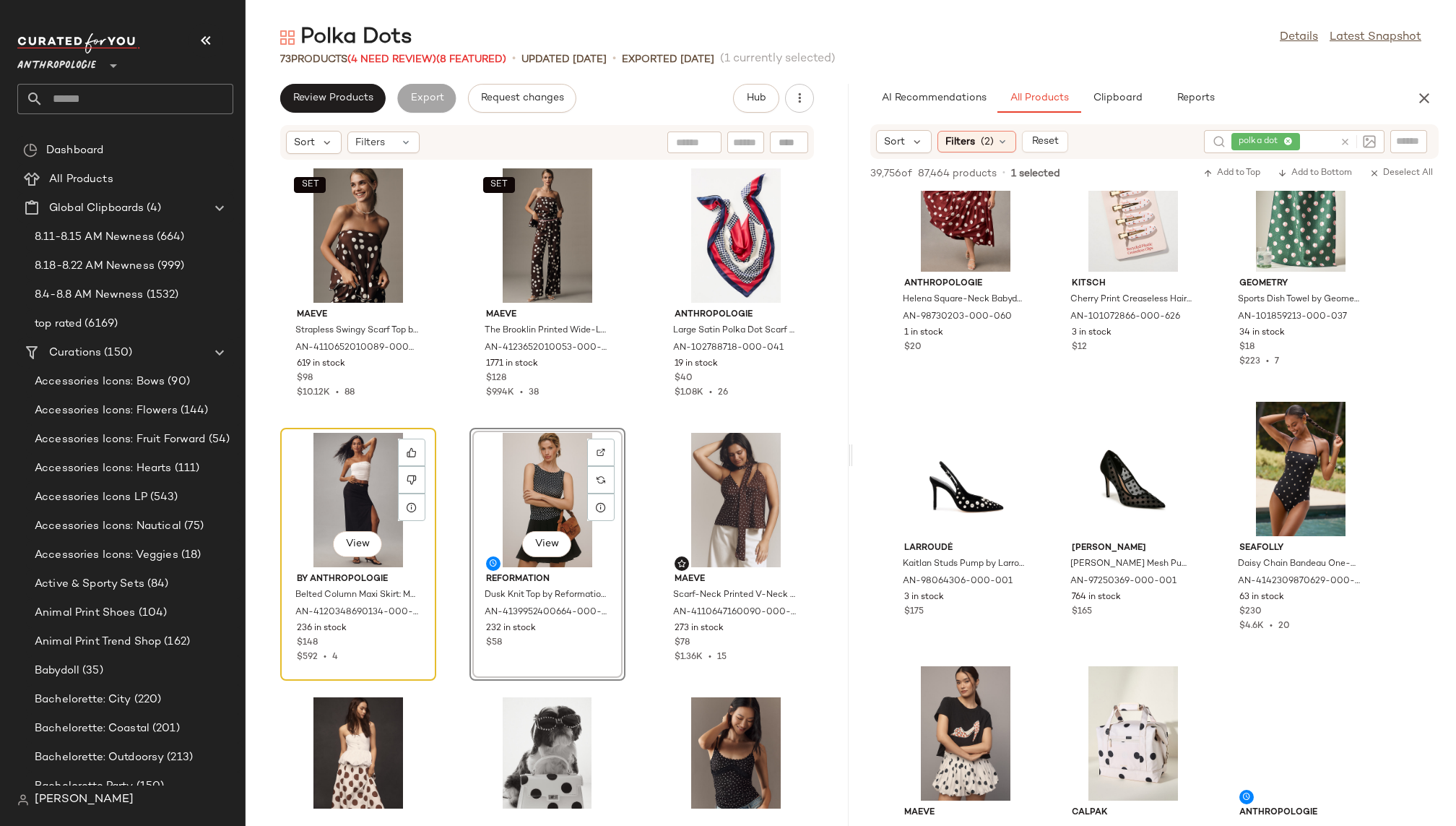
click at [353, 482] on div "View" at bounding box center [358, 500] width 146 height 135
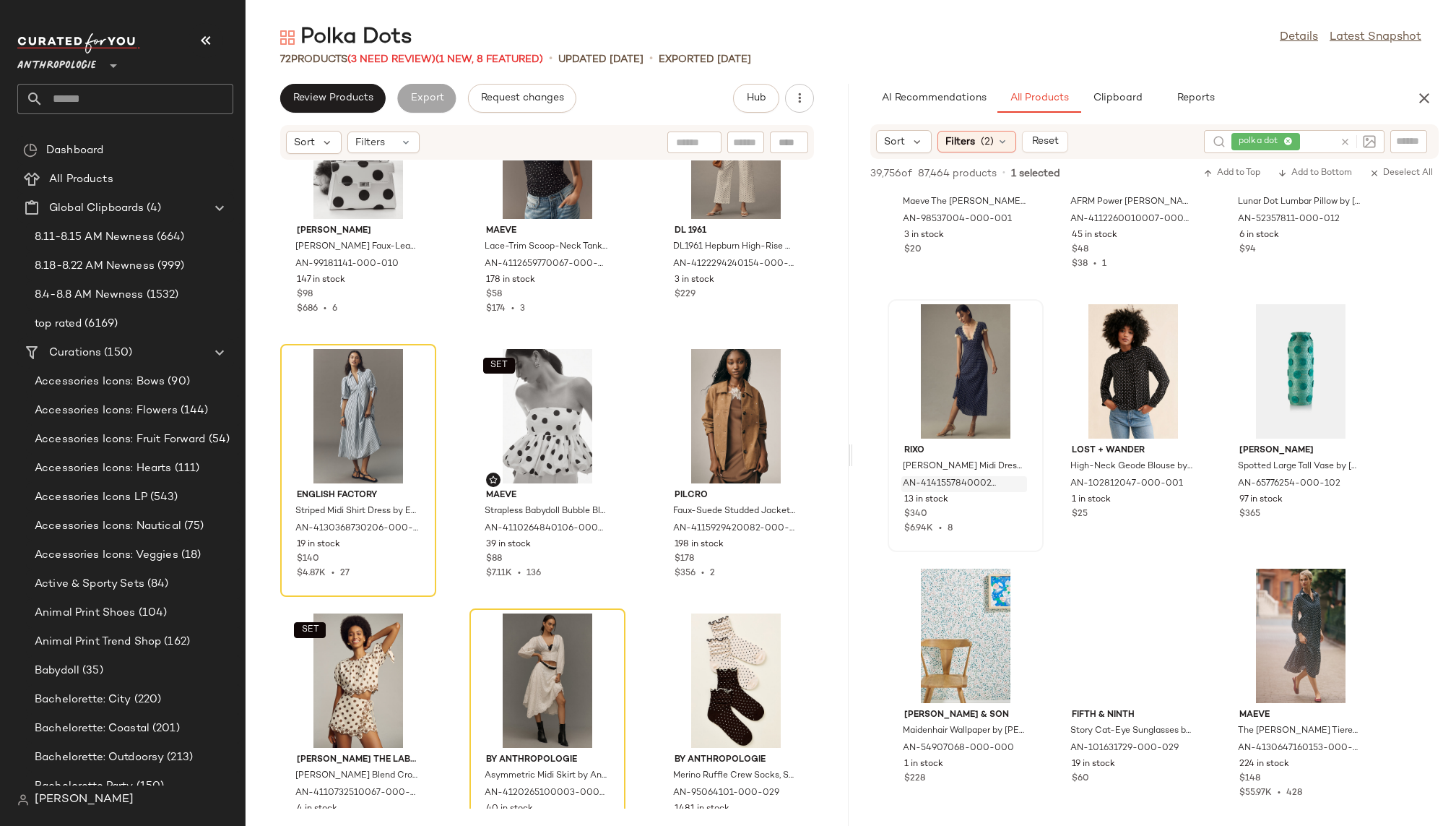
scroll to position [3594, 0]
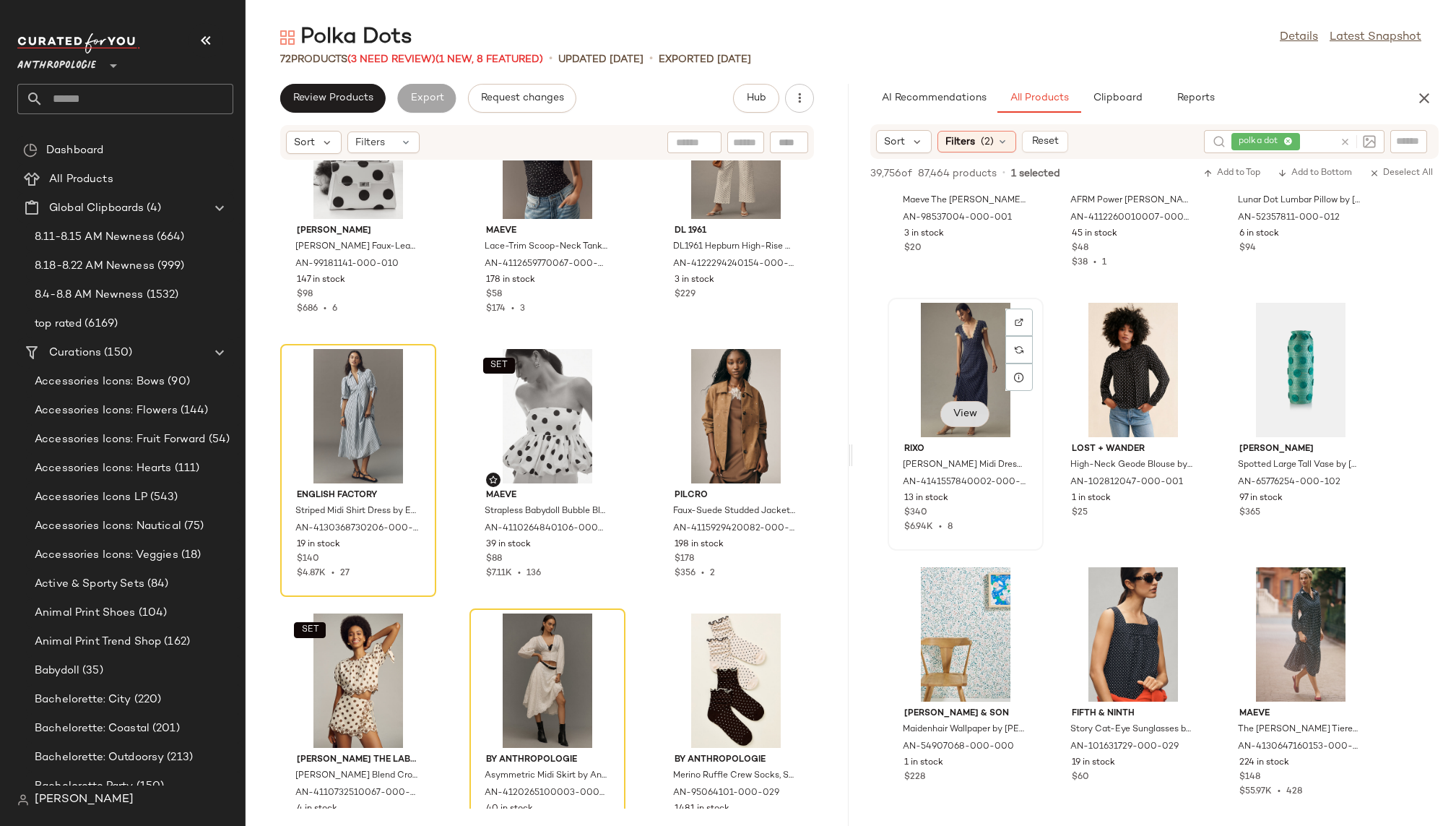
click at [964, 419] on span "View" at bounding box center [965, 414] width 25 height 12
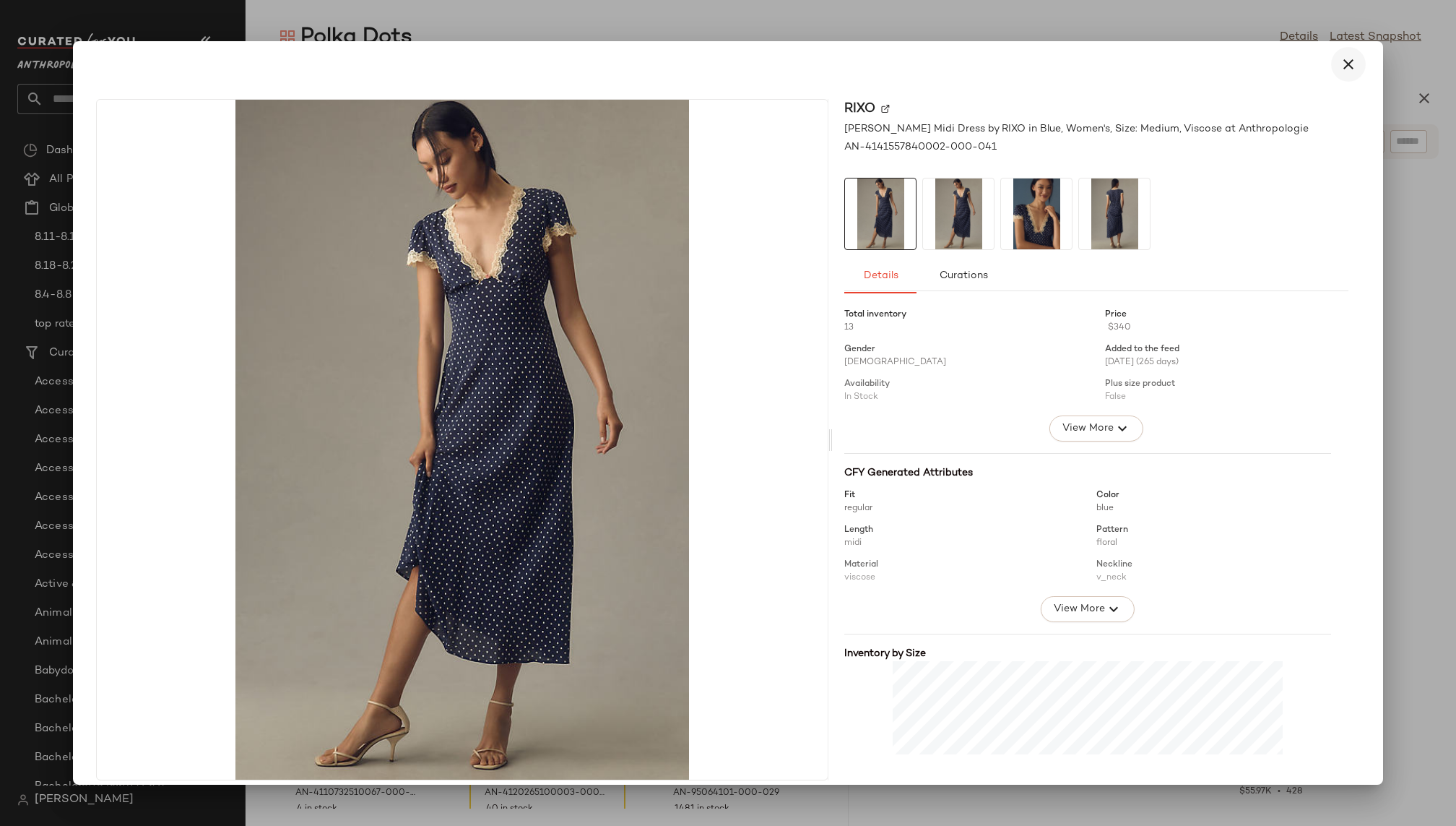
click at [1340, 68] on icon "button" at bounding box center [1348, 65] width 17 height 17
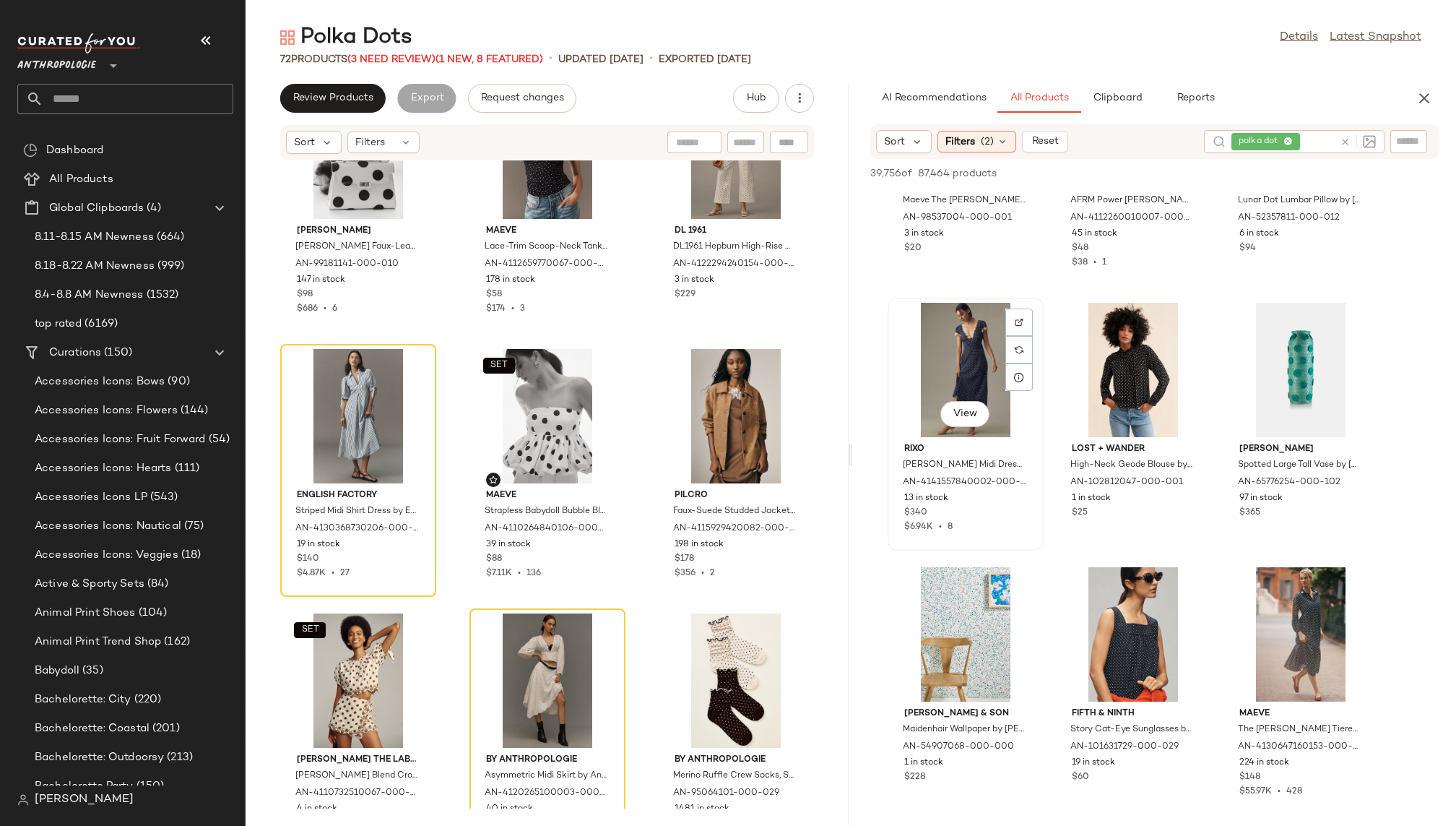
click at [956, 357] on div "View" at bounding box center [965, 370] width 146 height 135
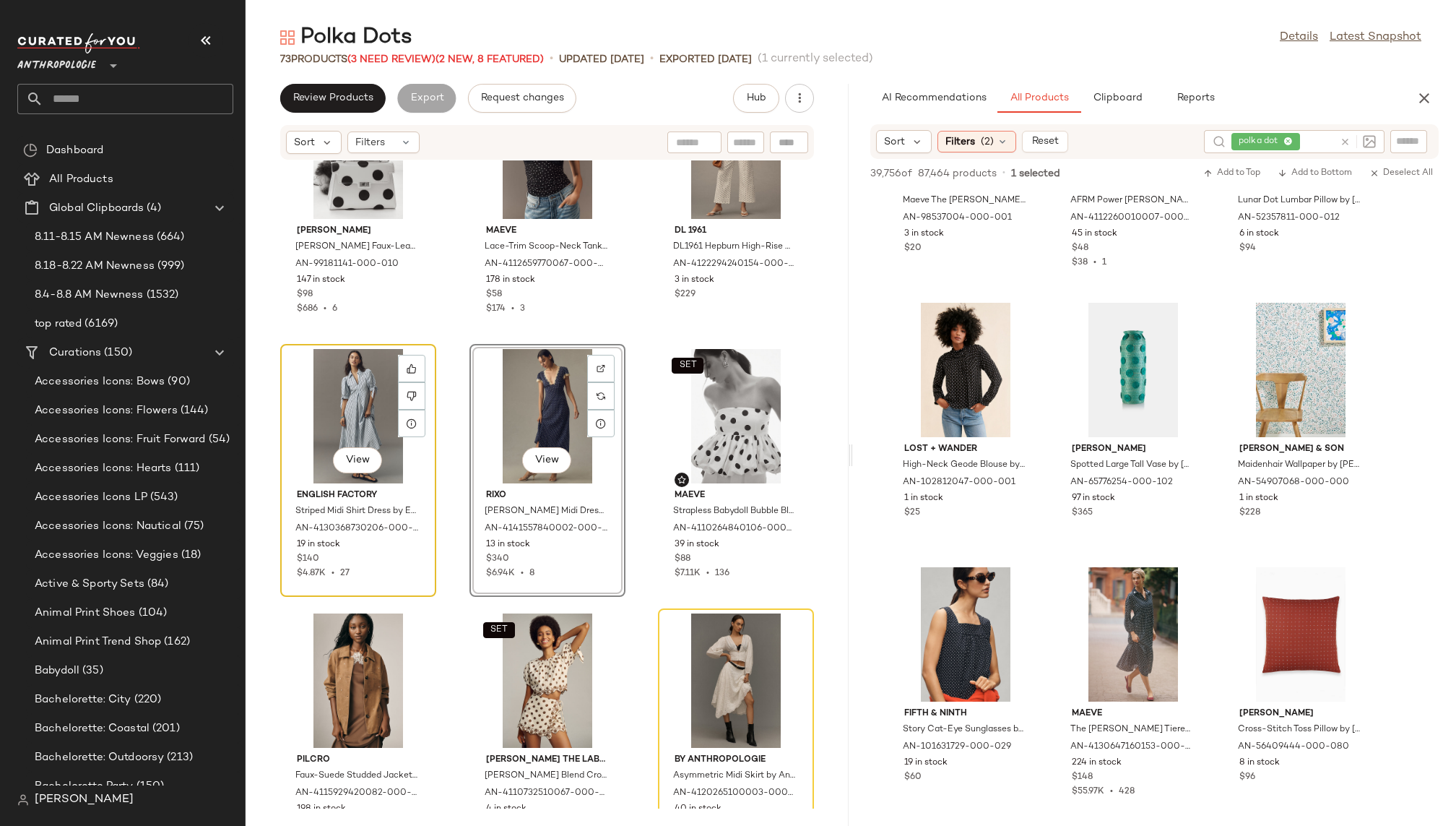
click at [366, 414] on div "View" at bounding box center [358, 416] width 146 height 135
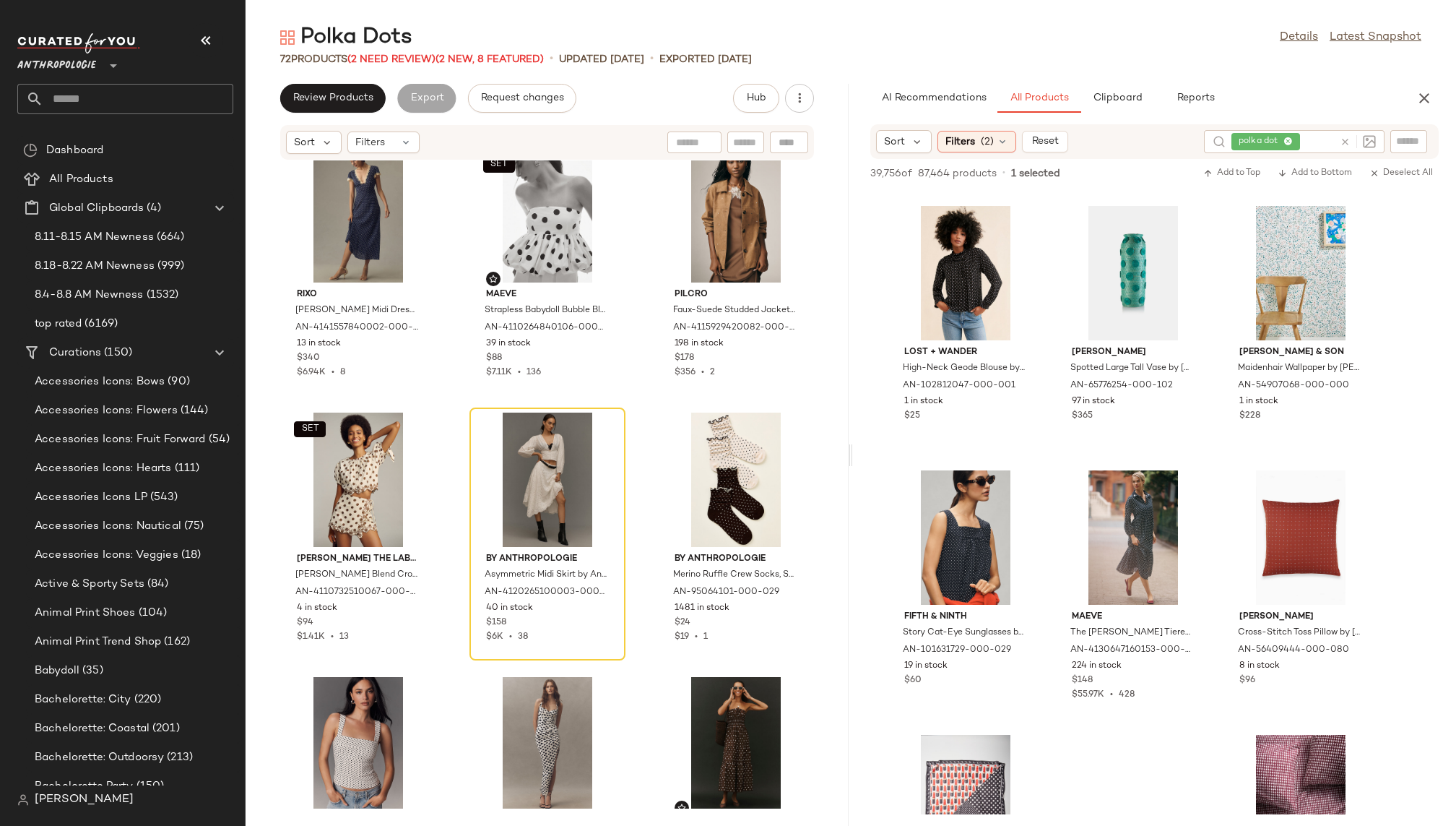
scroll to position [3697, 0]
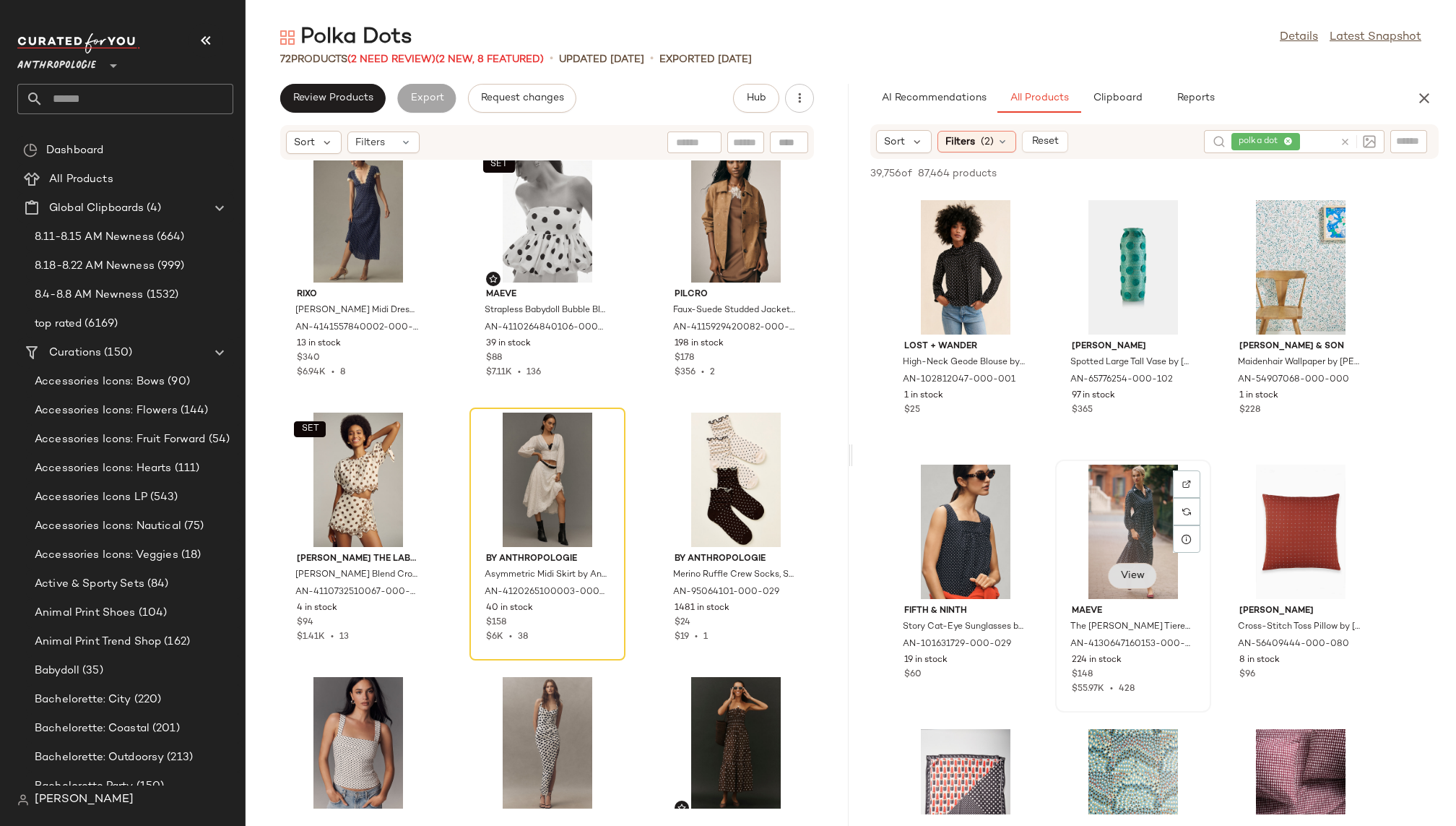
click at [1135, 570] on span "View" at bounding box center [1133, 576] width 25 height 12
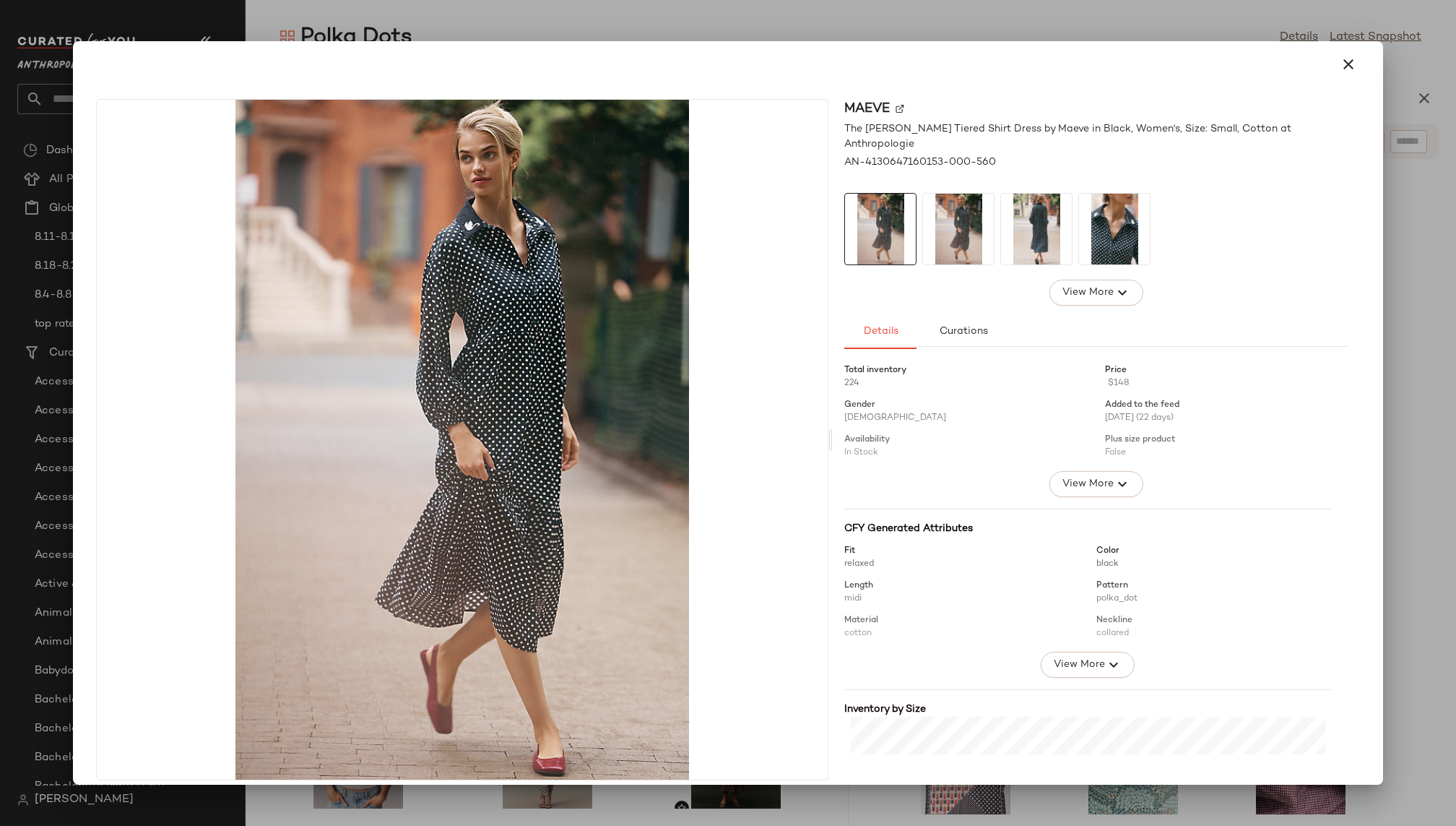
click at [1054, 206] on img at bounding box center [1036, 229] width 71 height 71
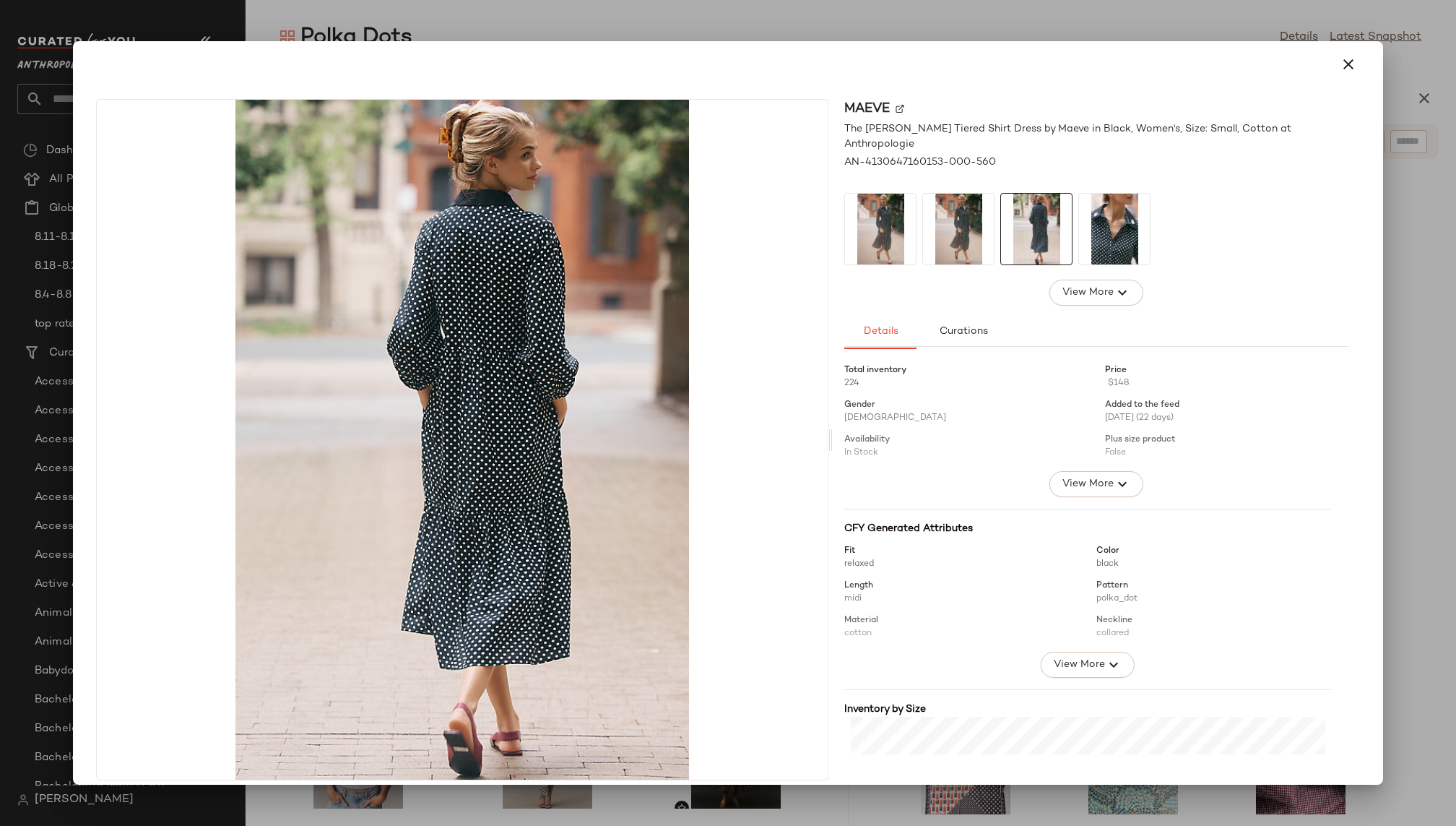
click at [1100, 207] on img at bounding box center [1114, 229] width 71 height 71
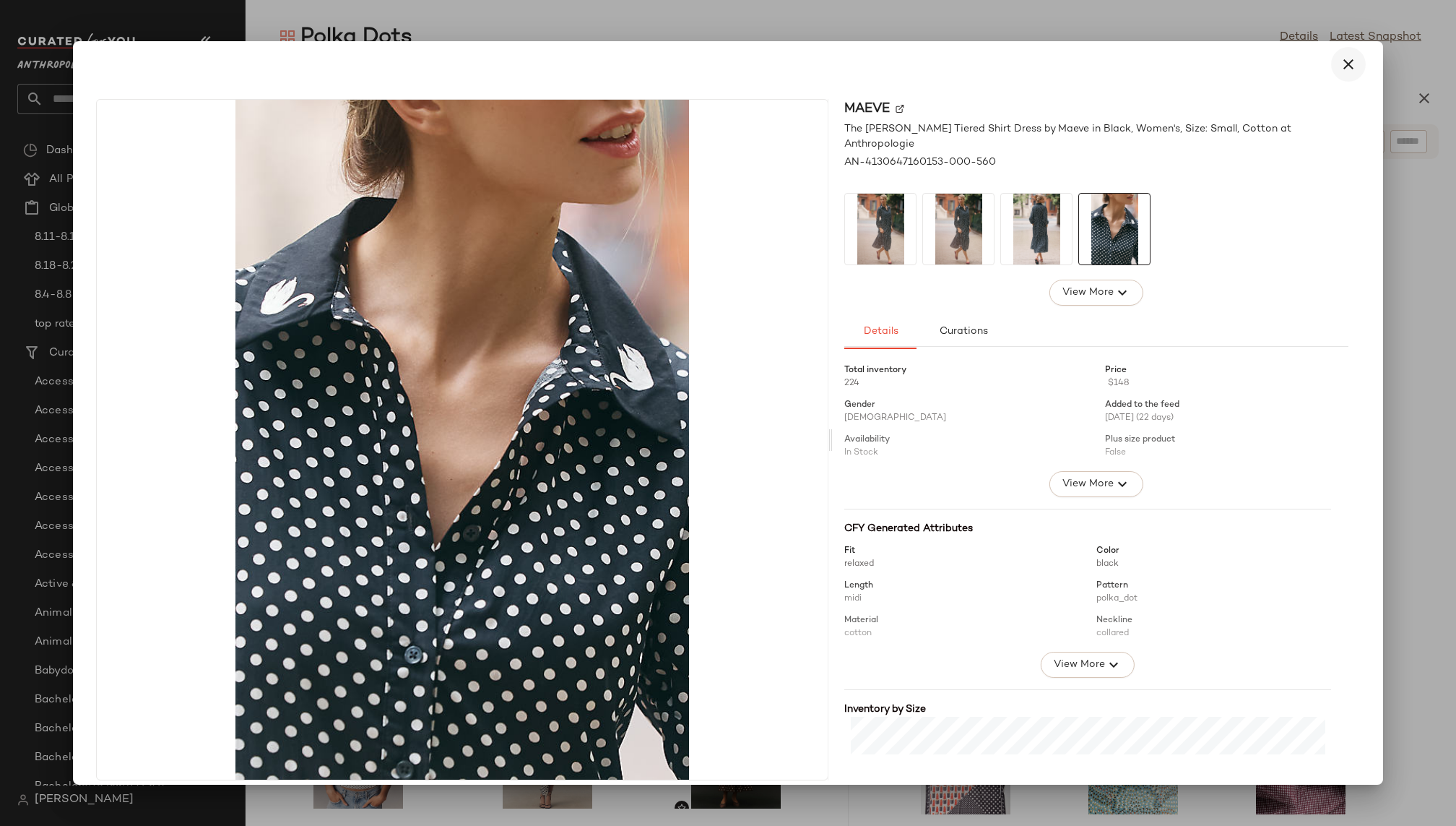
click at [1344, 65] on icon "button" at bounding box center [1348, 65] width 17 height 17
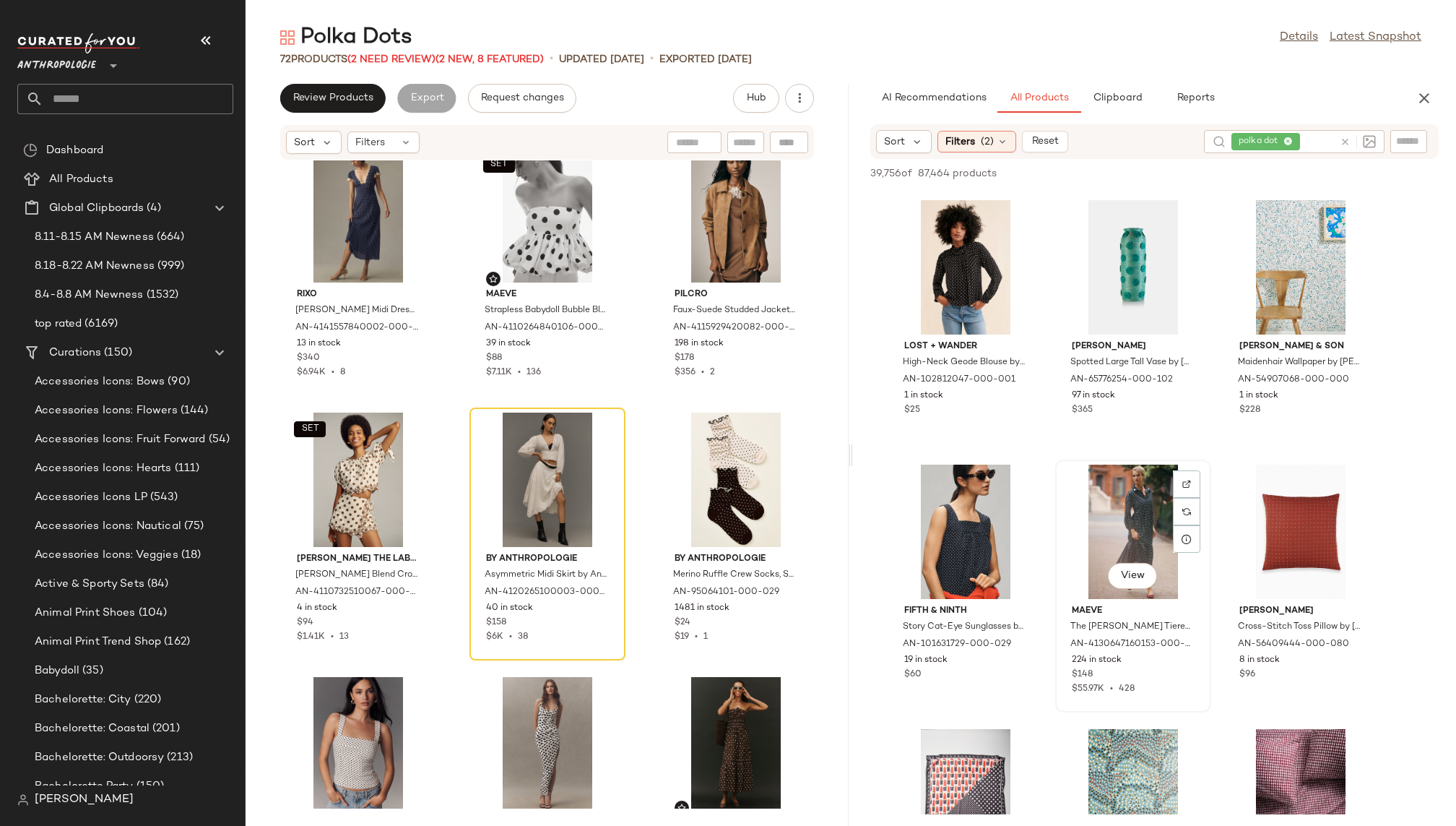
click at [1119, 532] on div "View" at bounding box center [1133, 531] width 146 height 135
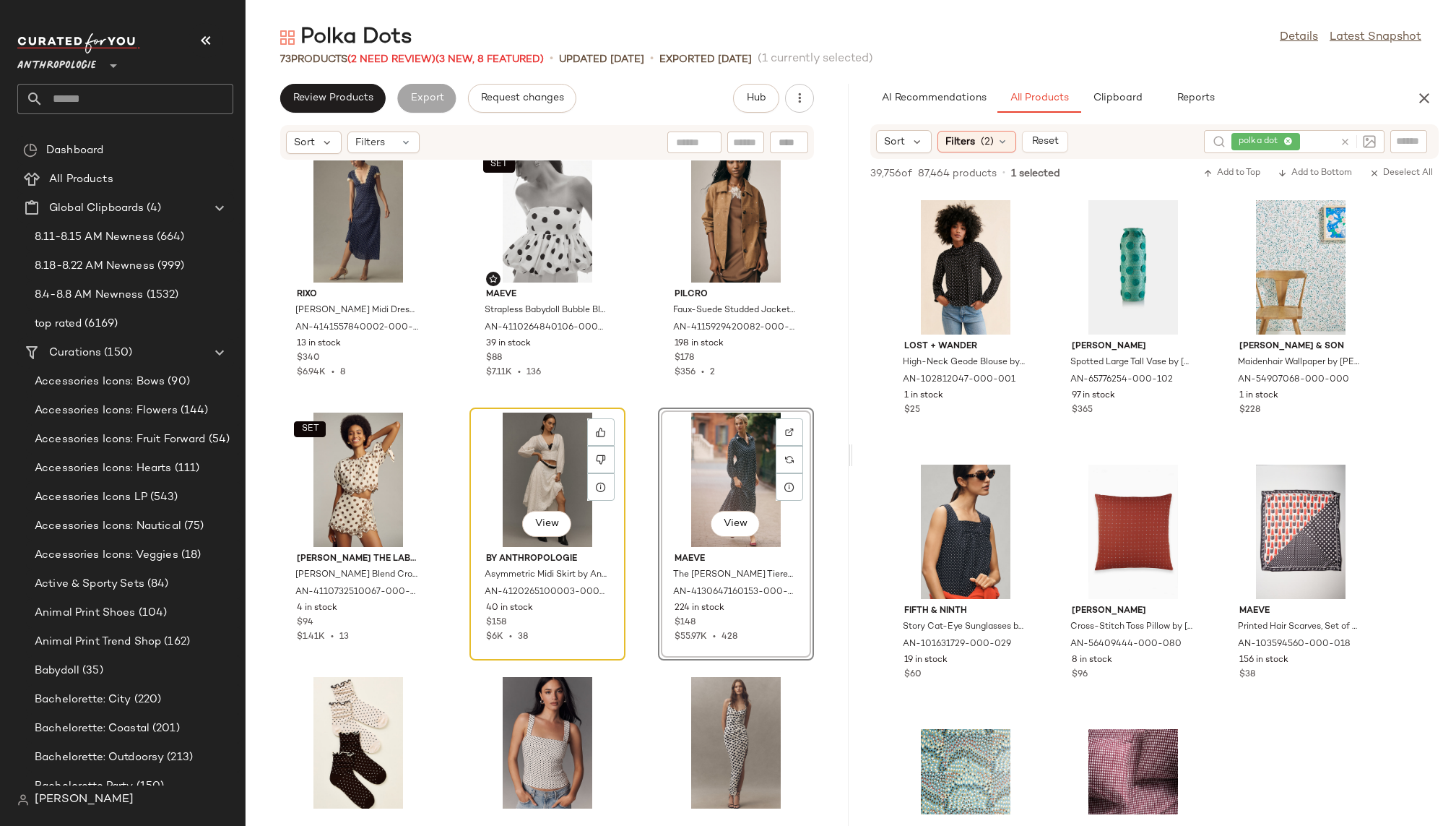
click at [527, 470] on div "View" at bounding box center [548, 479] width 146 height 135
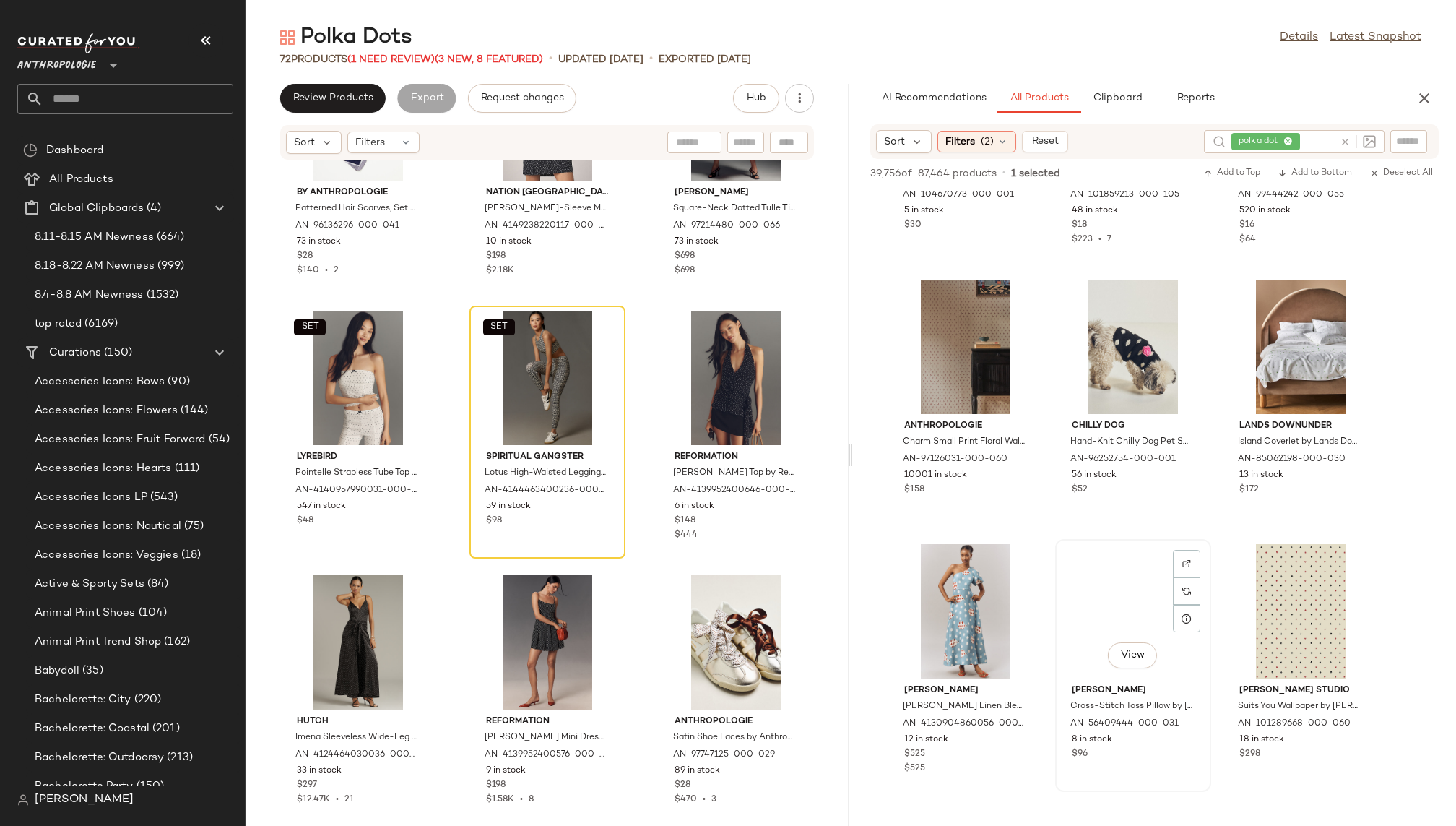
scroll to position [5307, 0]
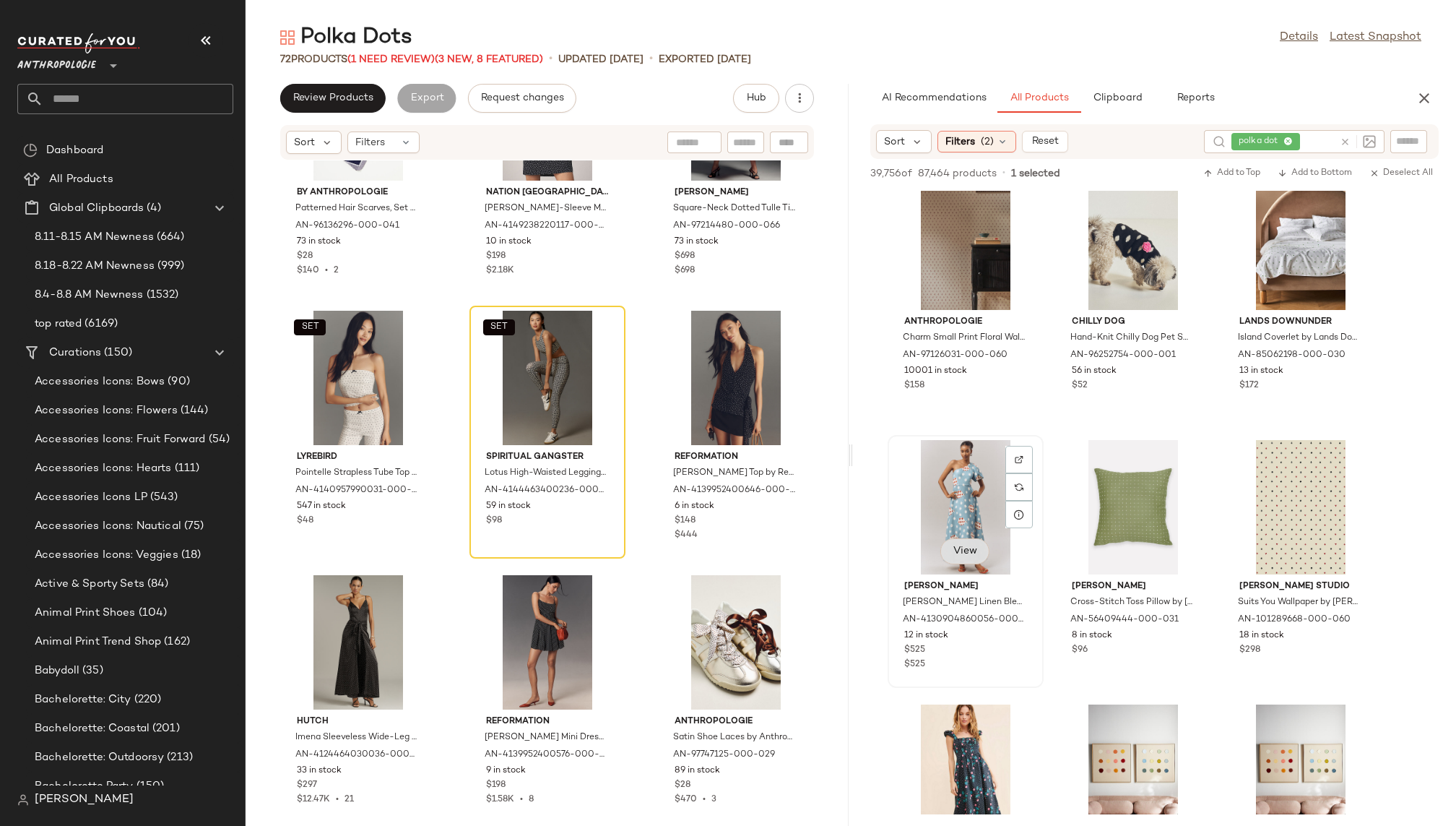
click at [964, 547] on span "View" at bounding box center [965, 551] width 25 height 12
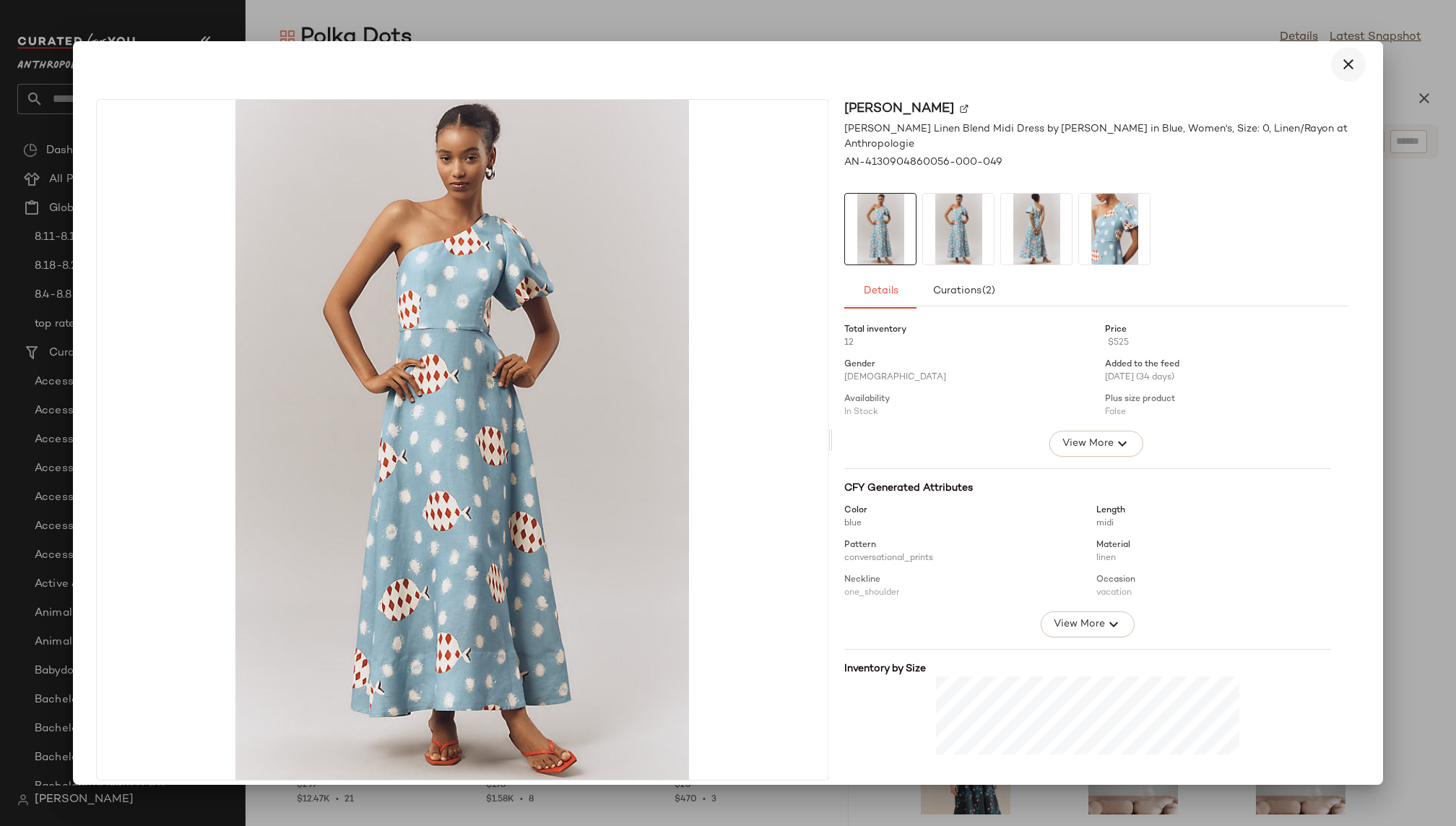
click at [1340, 65] on icon "button" at bounding box center [1348, 65] width 17 height 17
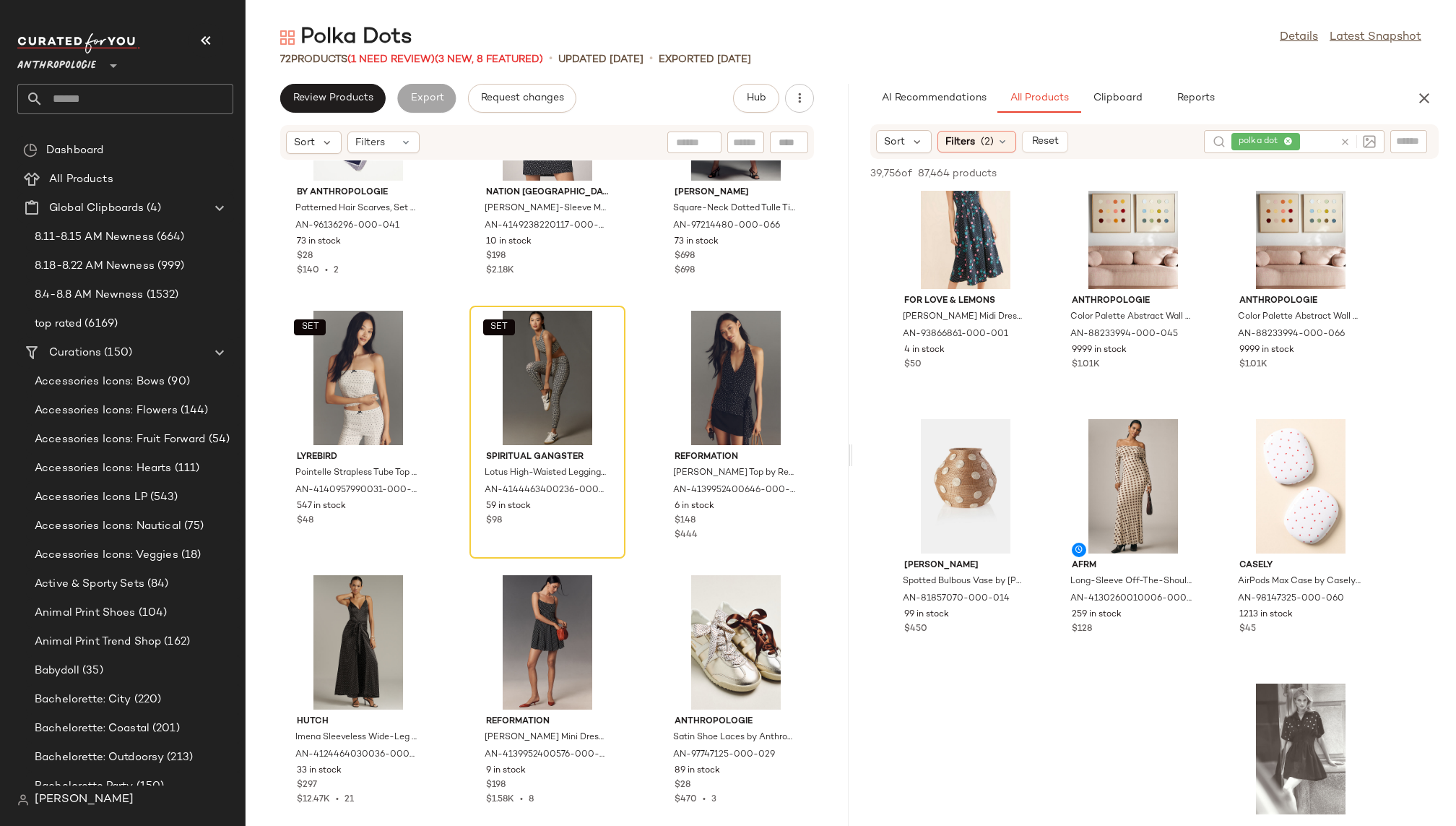
scroll to position [5889, 0]
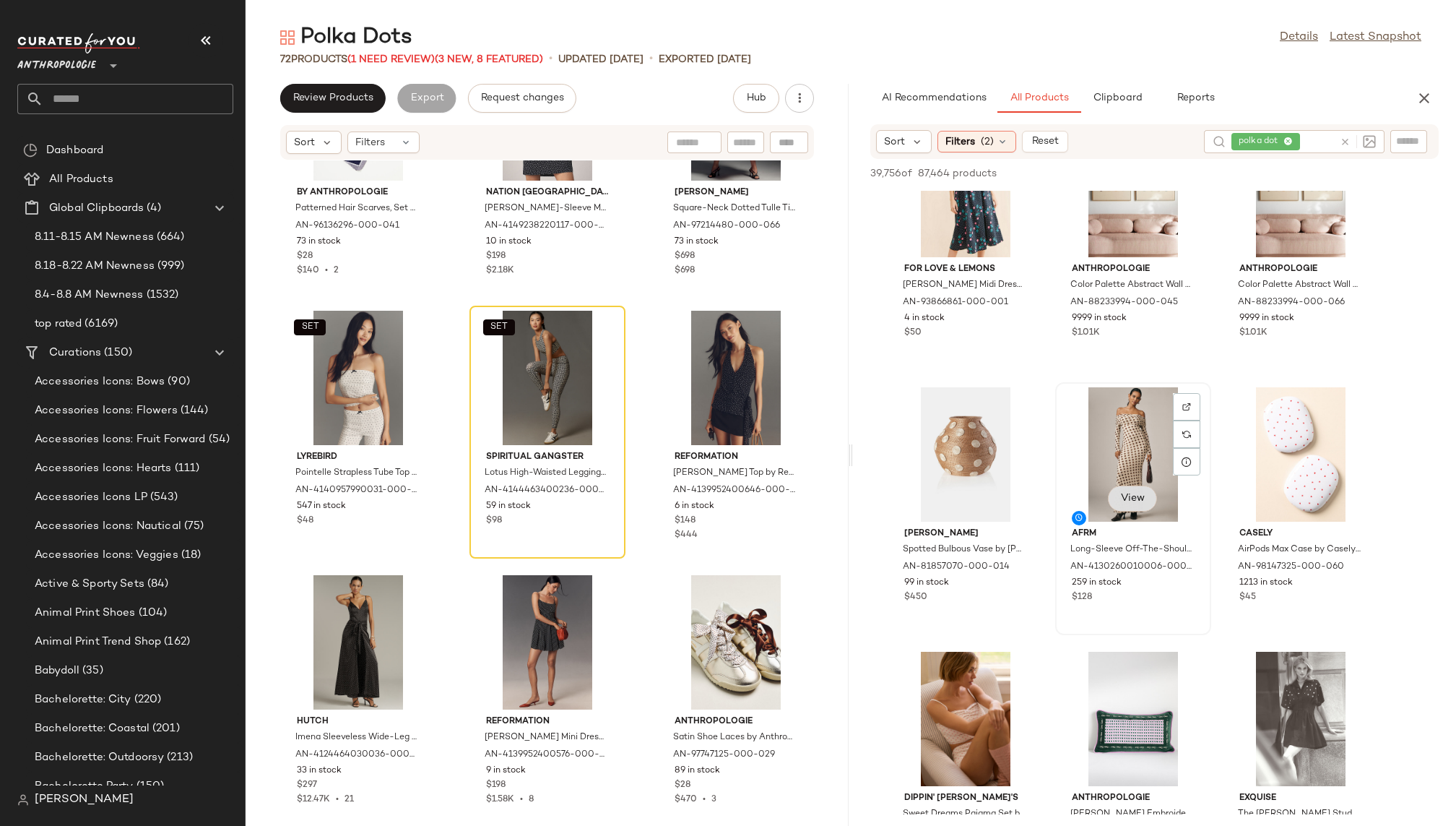
click at [1130, 493] on span "View" at bounding box center [1133, 499] width 25 height 12
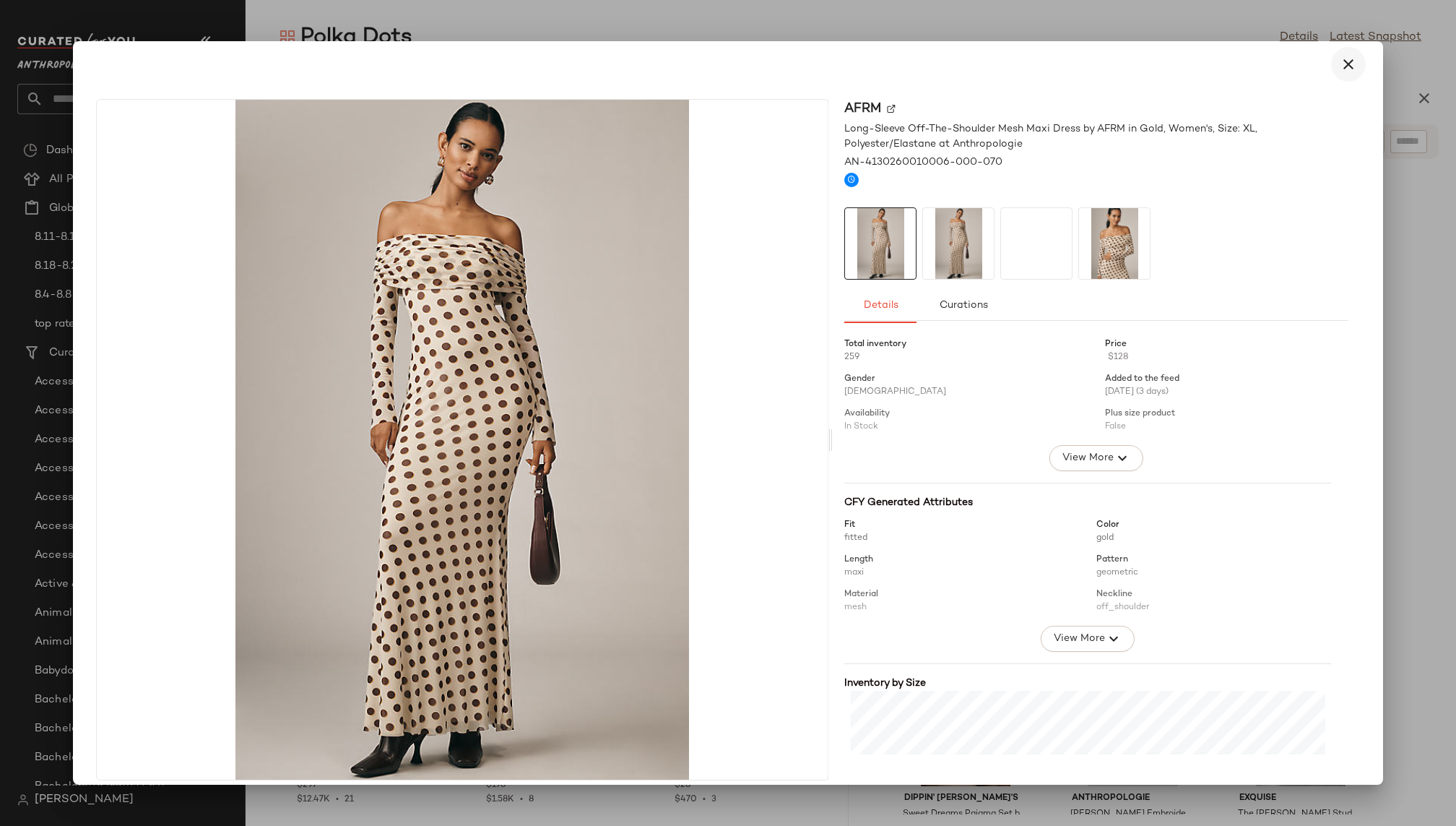
click at [1342, 65] on icon "button" at bounding box center [1348, 65] width 17 height 17
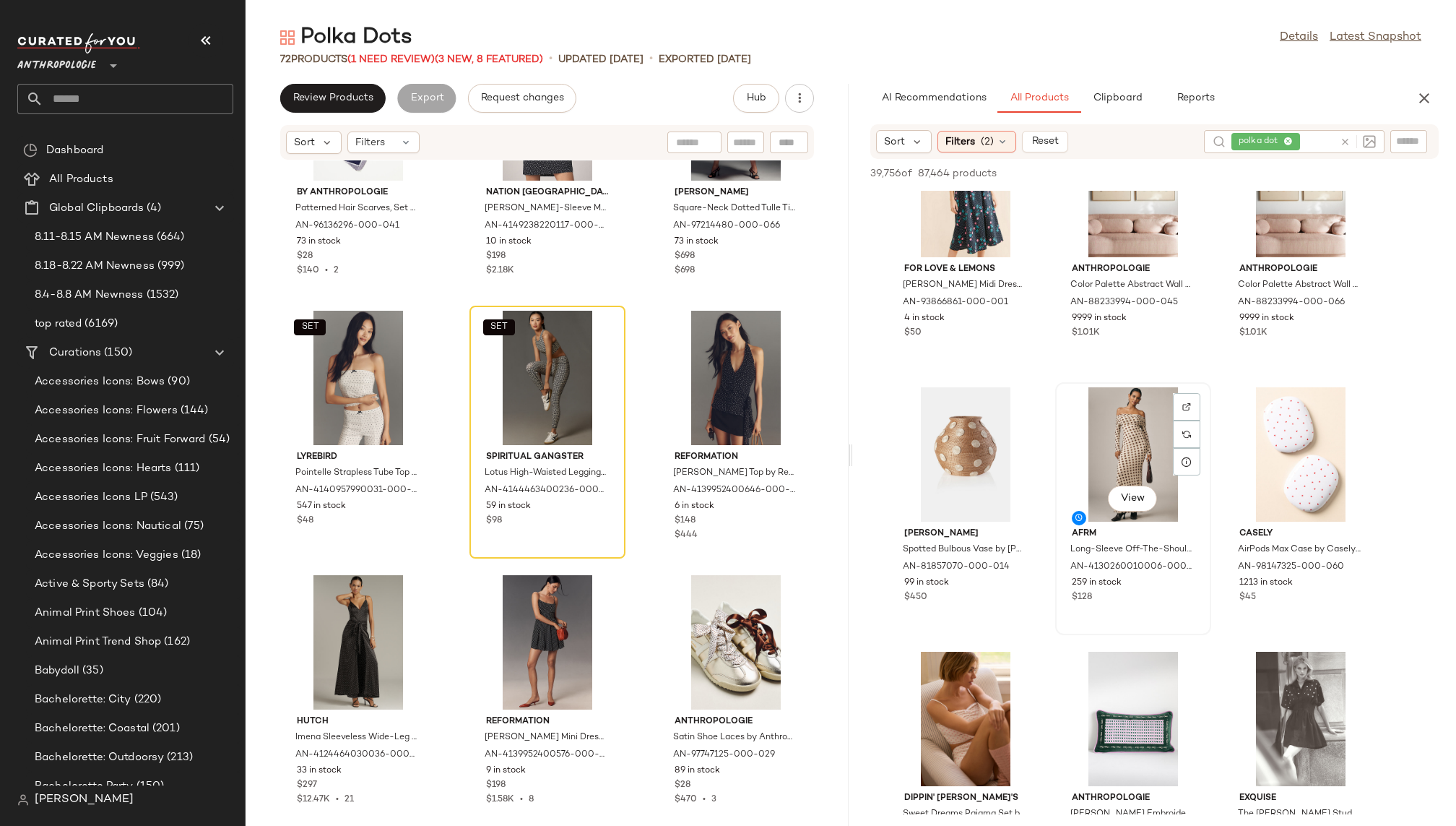
click at [1096, 462] on div "View" at bounding box center [1133, 454] width 146 height 135
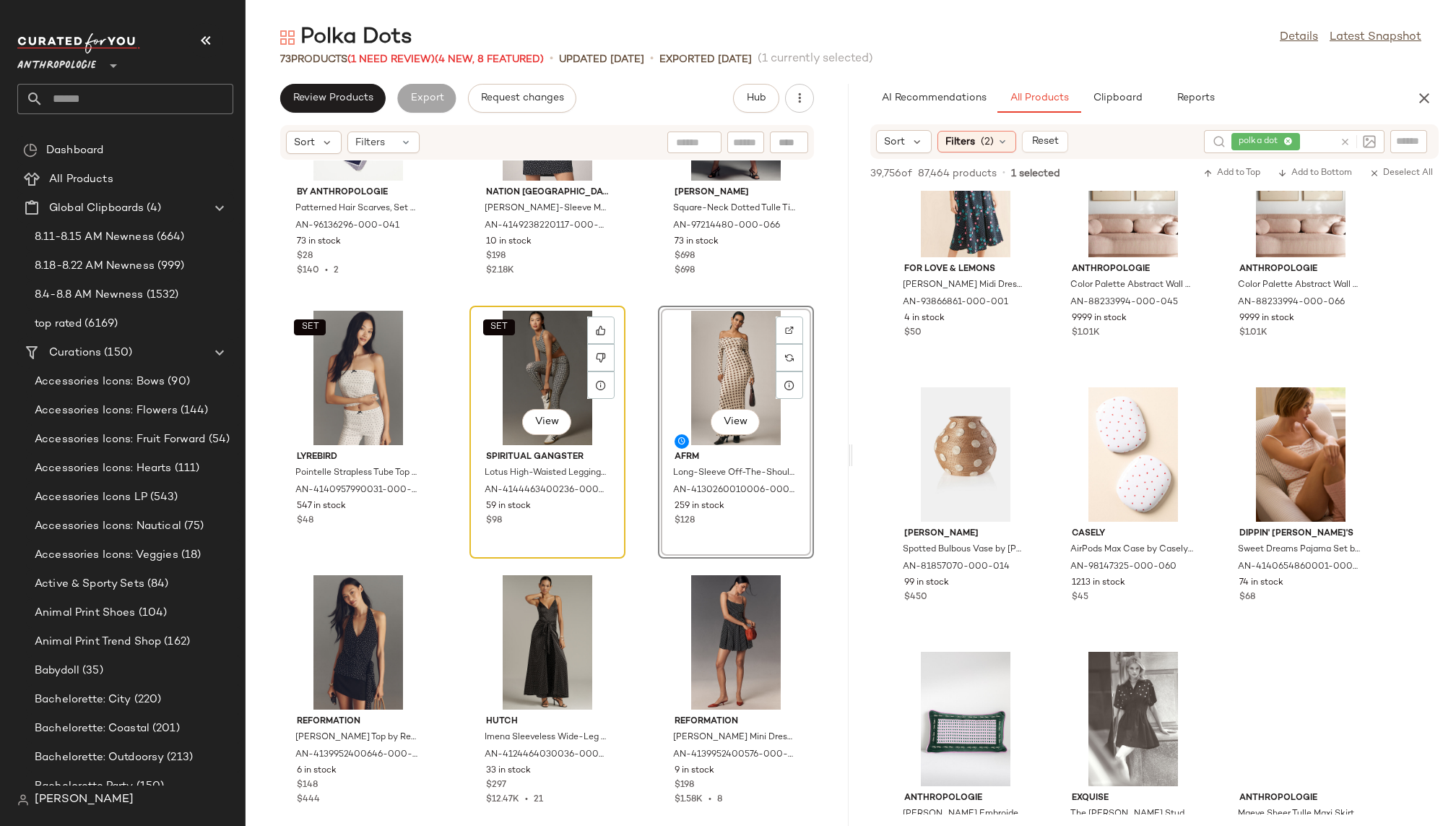
click at [536, 385] on div "SET View" at bounding box center [548, 378] width 146 height 135
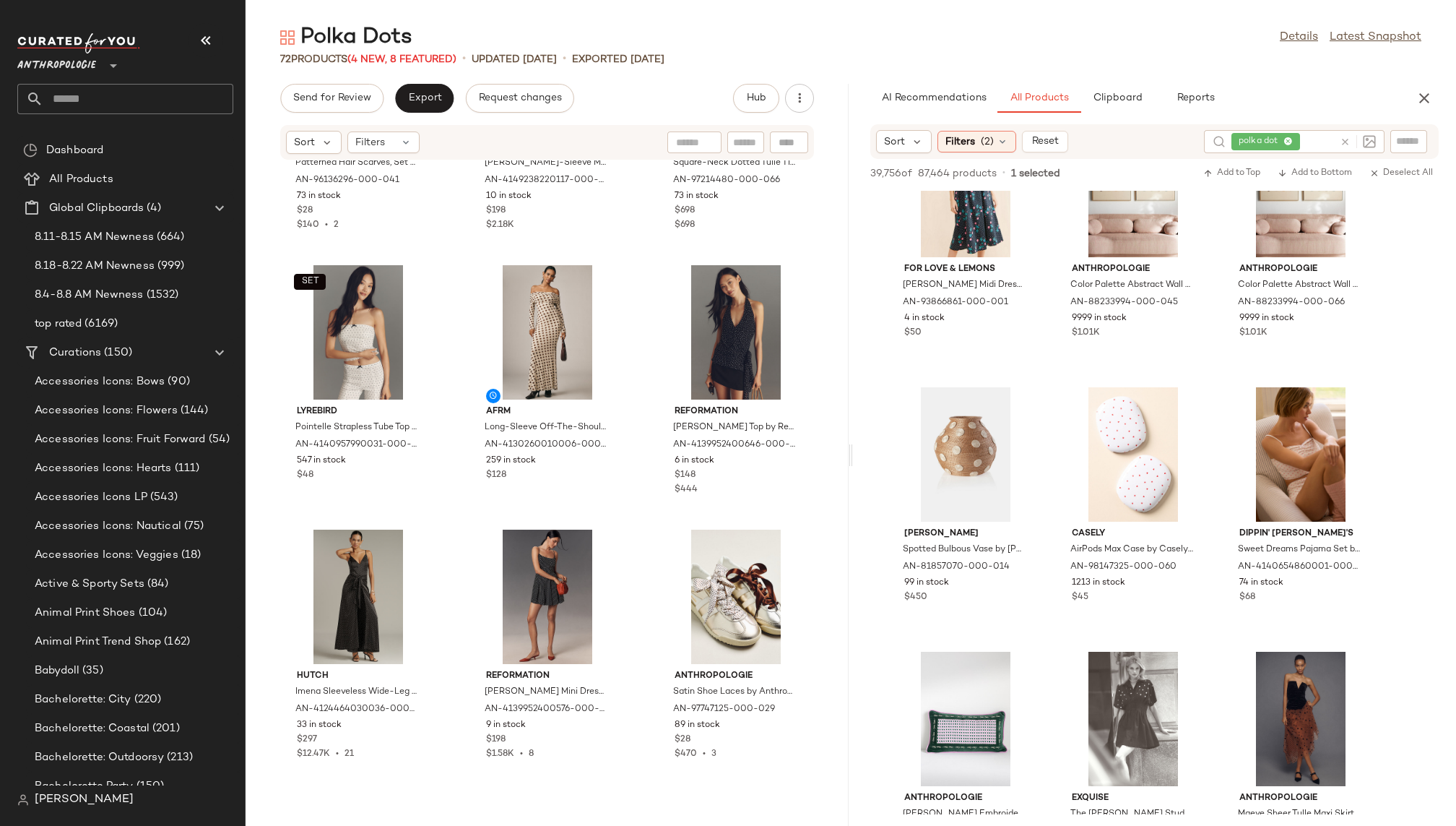
scroll to position [3886, 0]
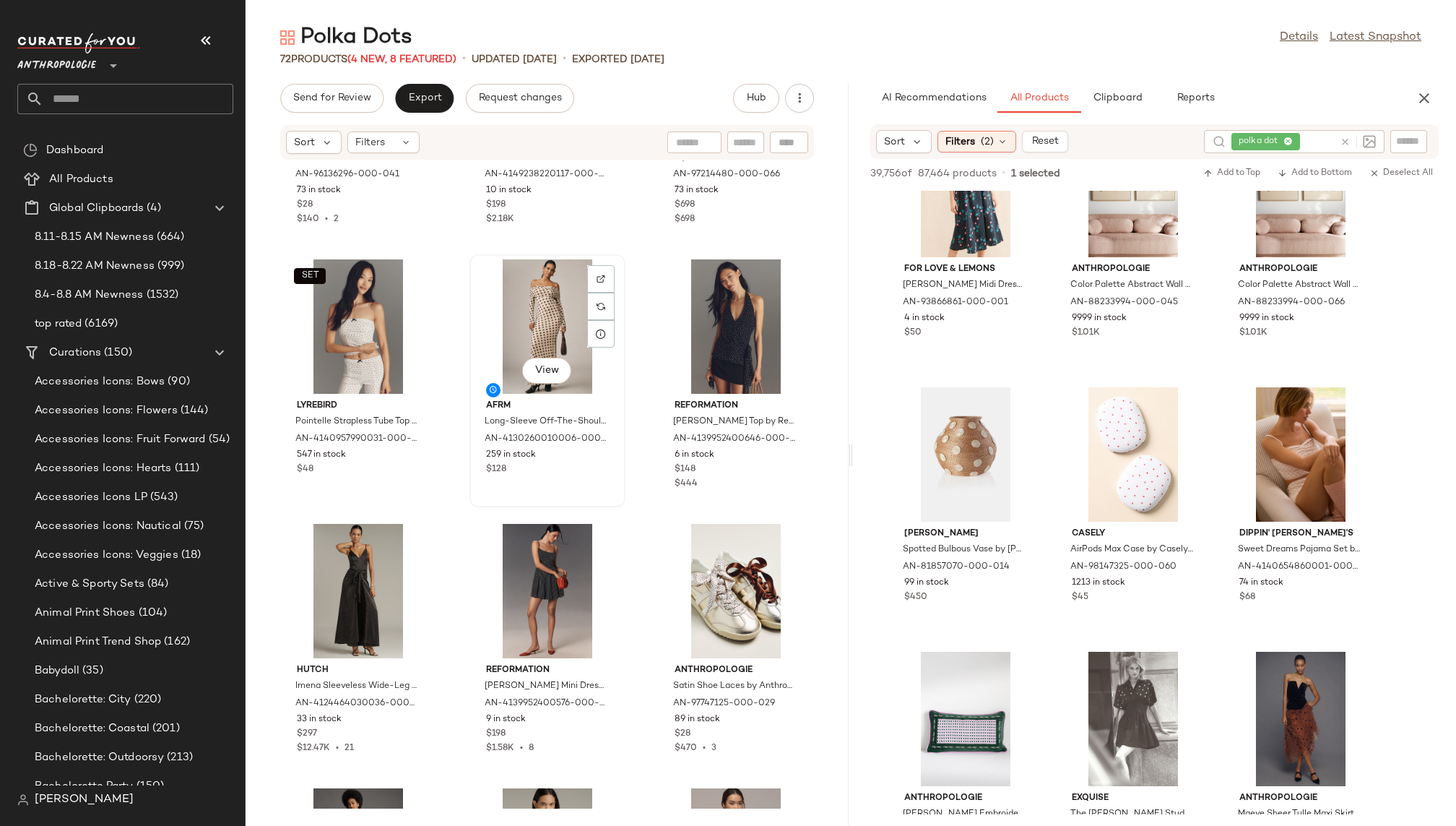
click at [513, 323] on div "View" at bounding box center [548, 326] width 146 height 135
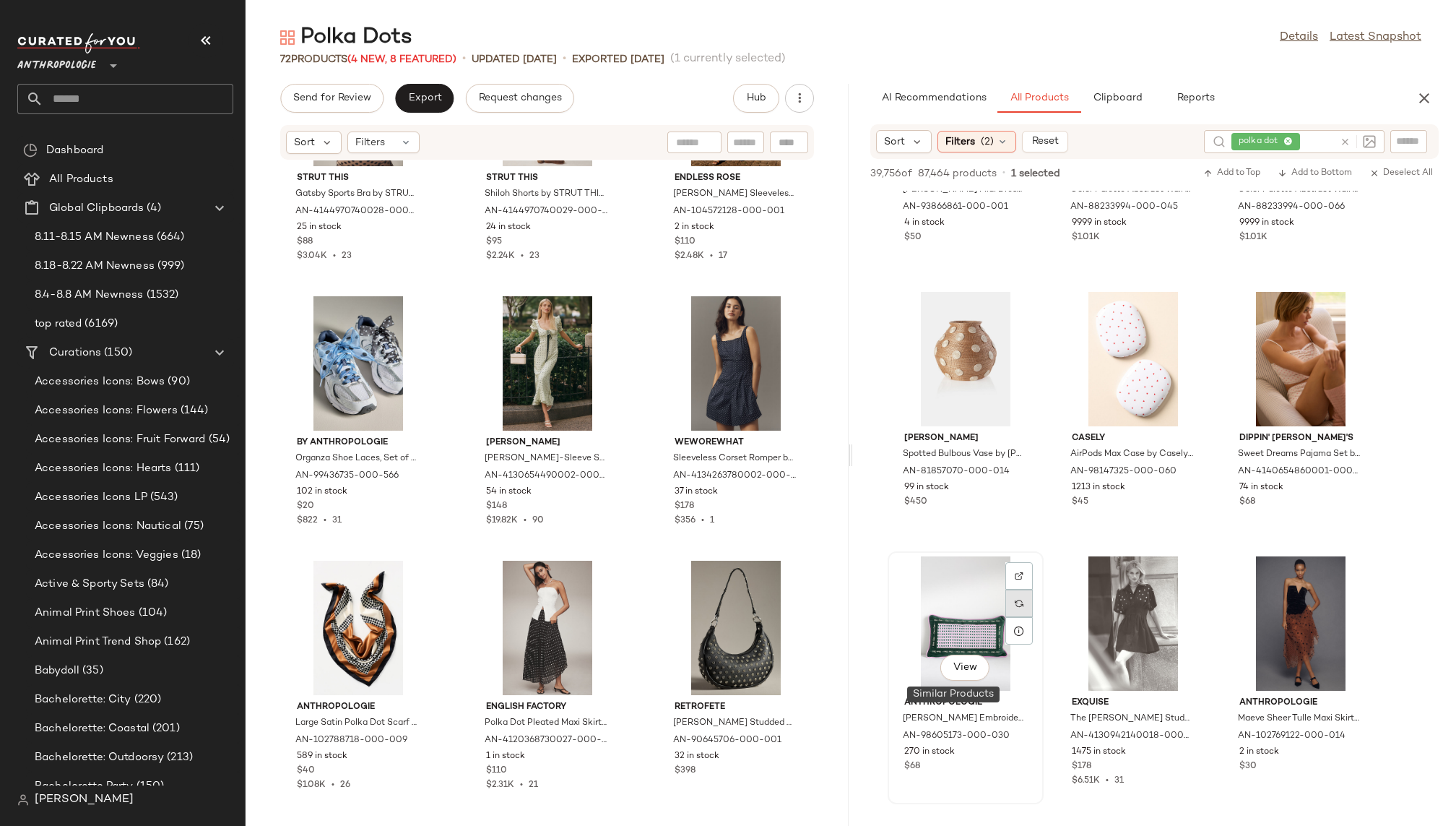
scroll to position [6089, 0]
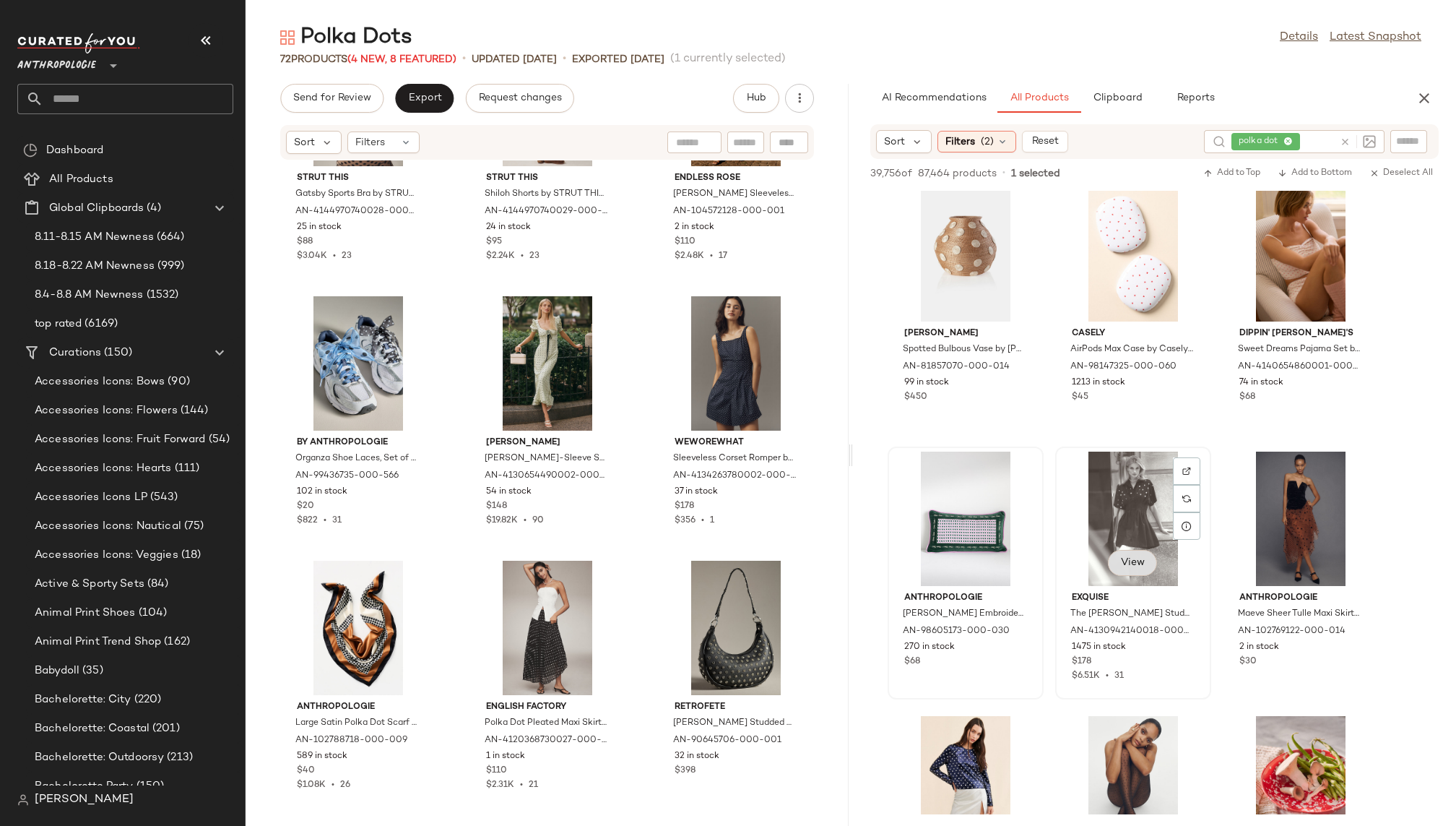
click at [1128, 560] on span "View" at bounding box center [1133, 562] width 25 height 12
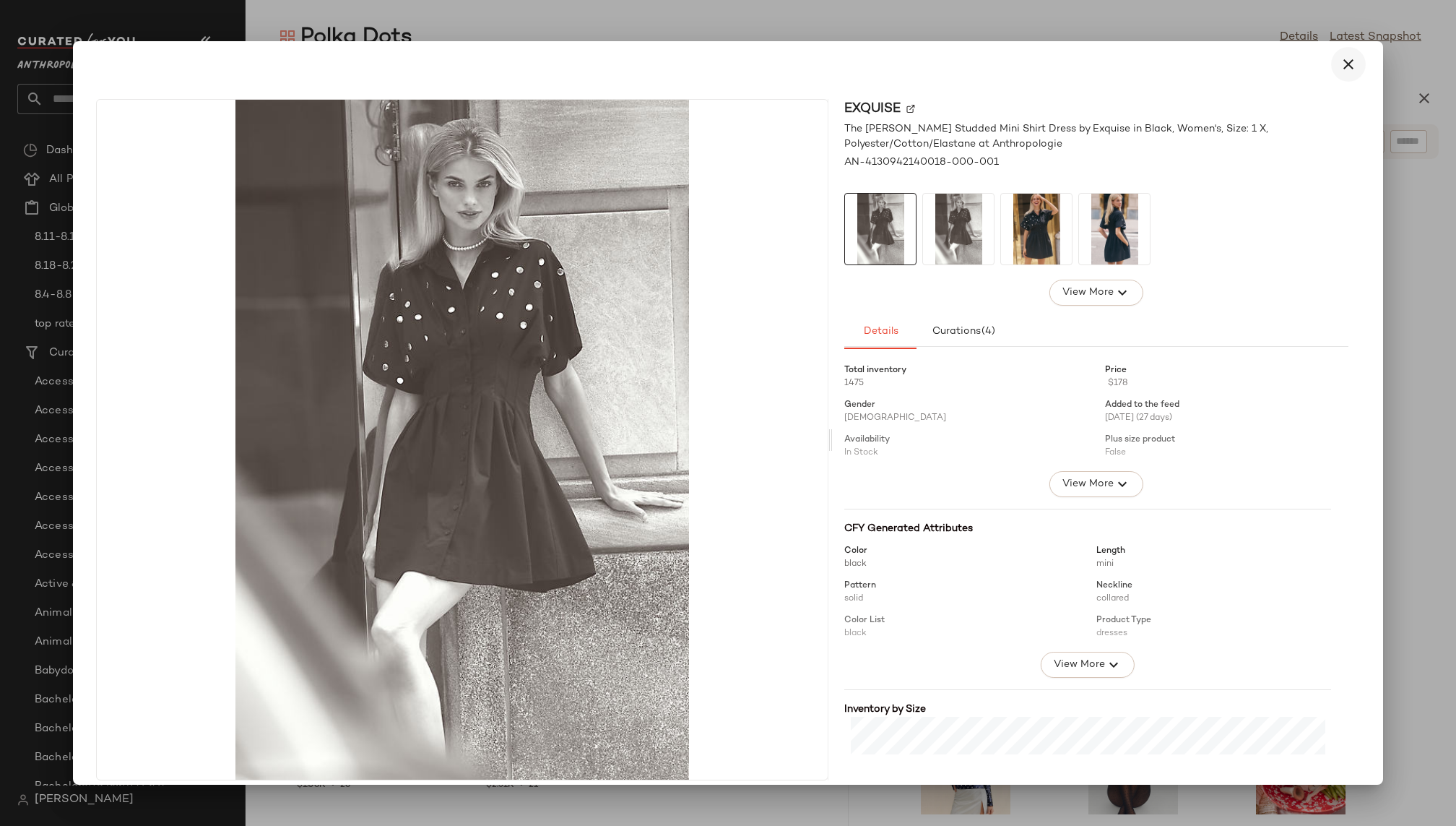
click at [1345, 64] on icon "button" at bounding box center [1348, 65] width 17 height 17
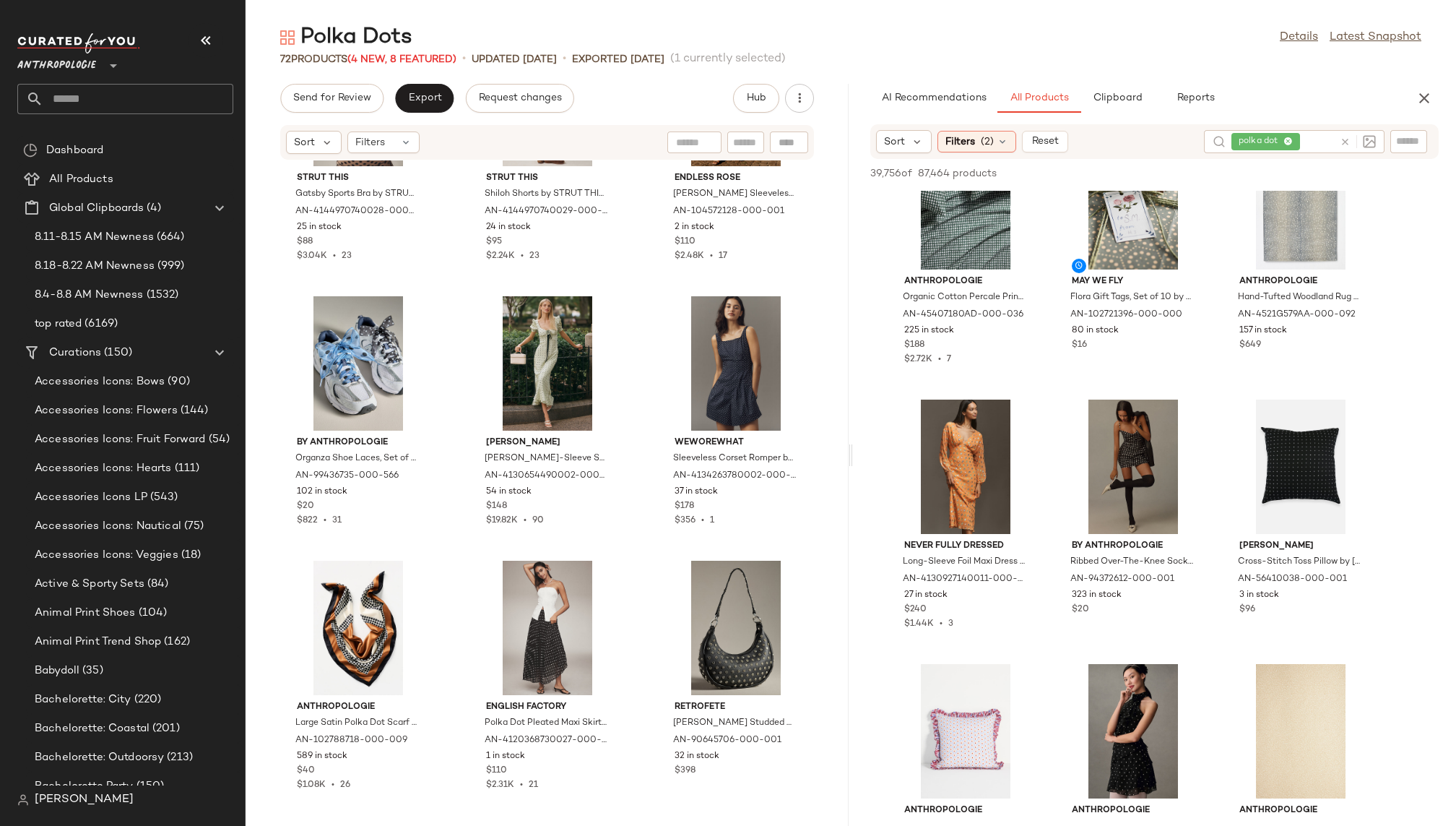
scroll to position [7480, 0]
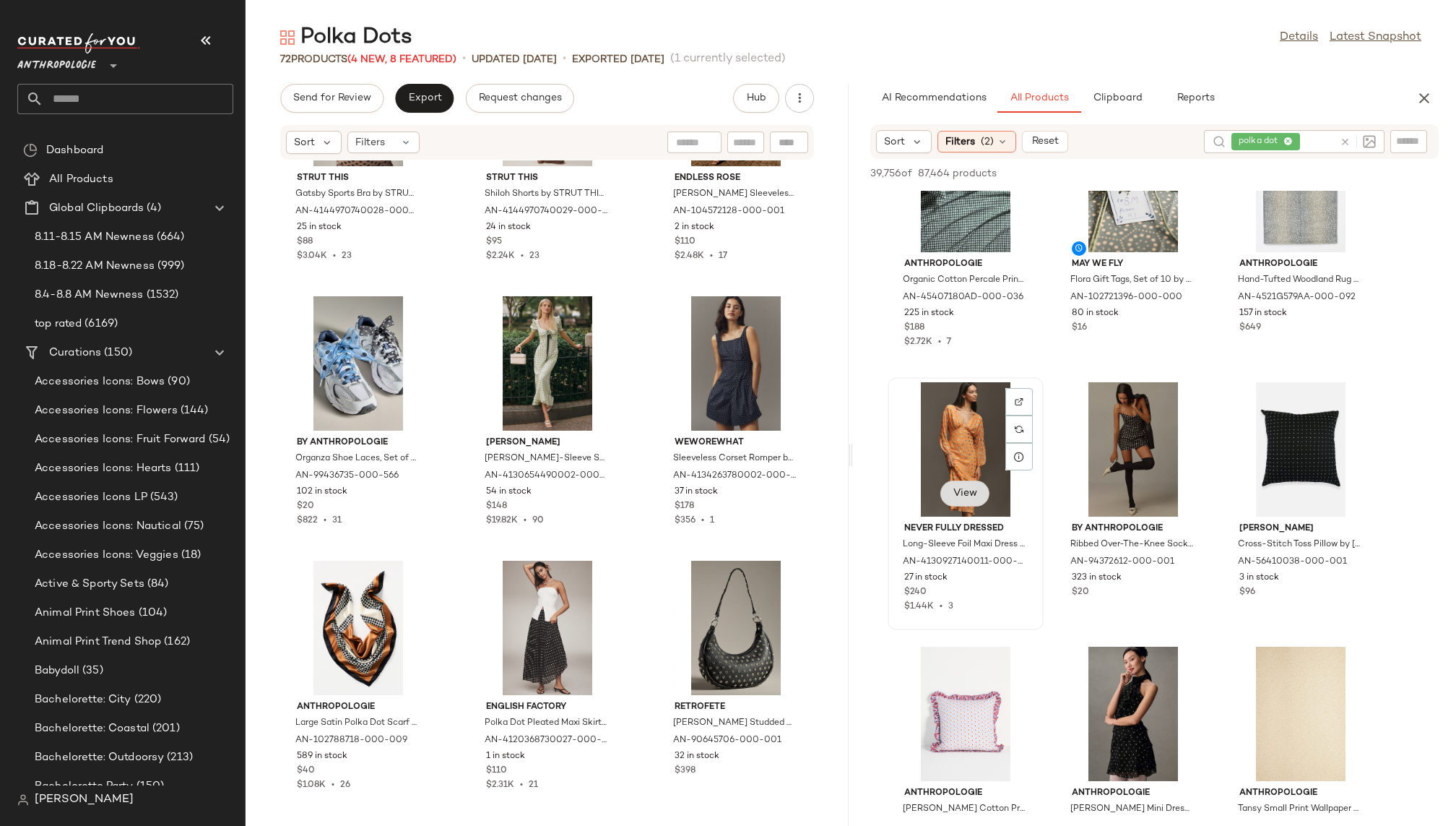
click at [972, 496] on span "View" at bounding box center [965, 493] width 25 height 12
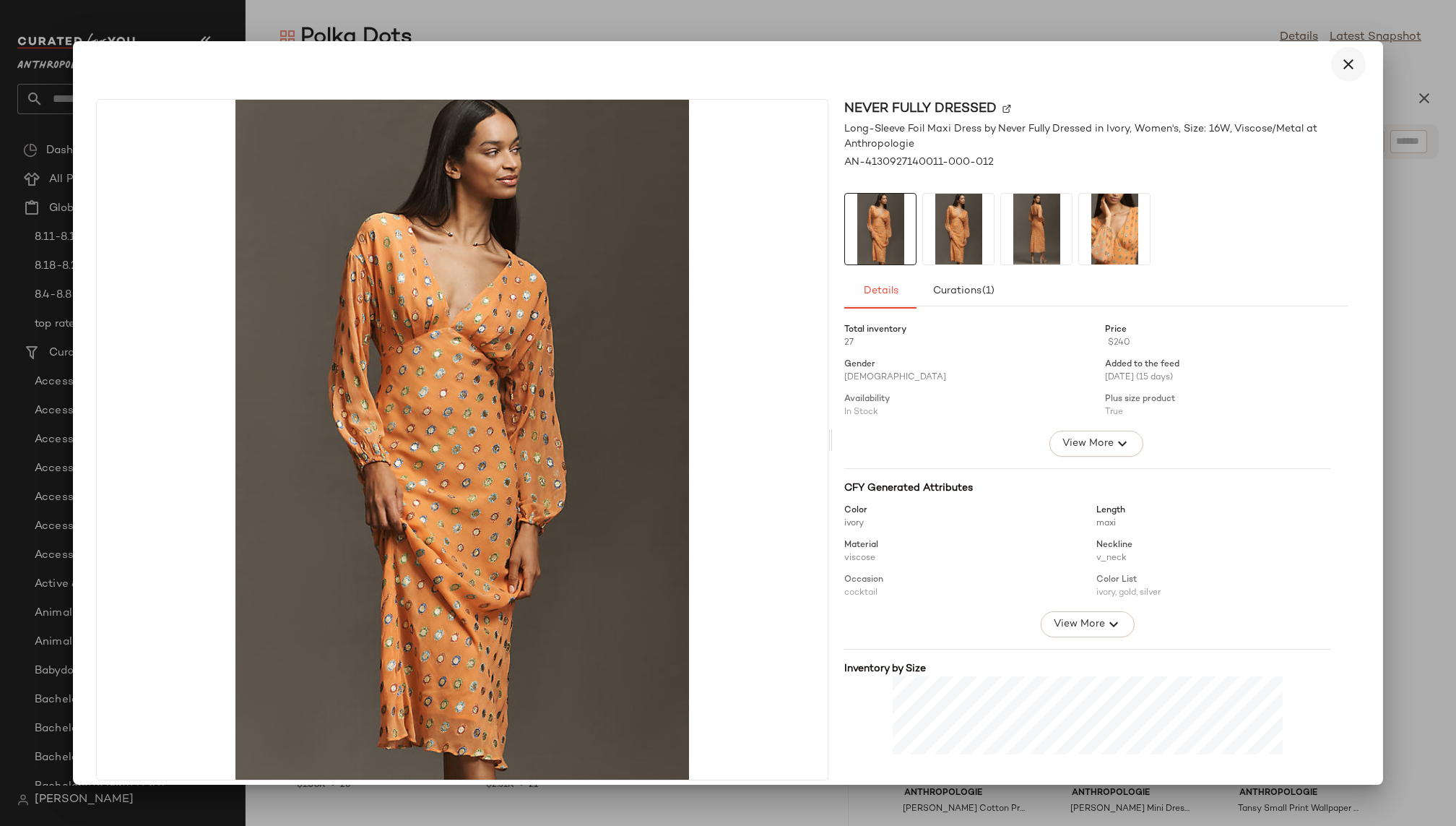
click at [1341, 66] on icon "button" at bounding box center [1348, 65] width 17 height 17
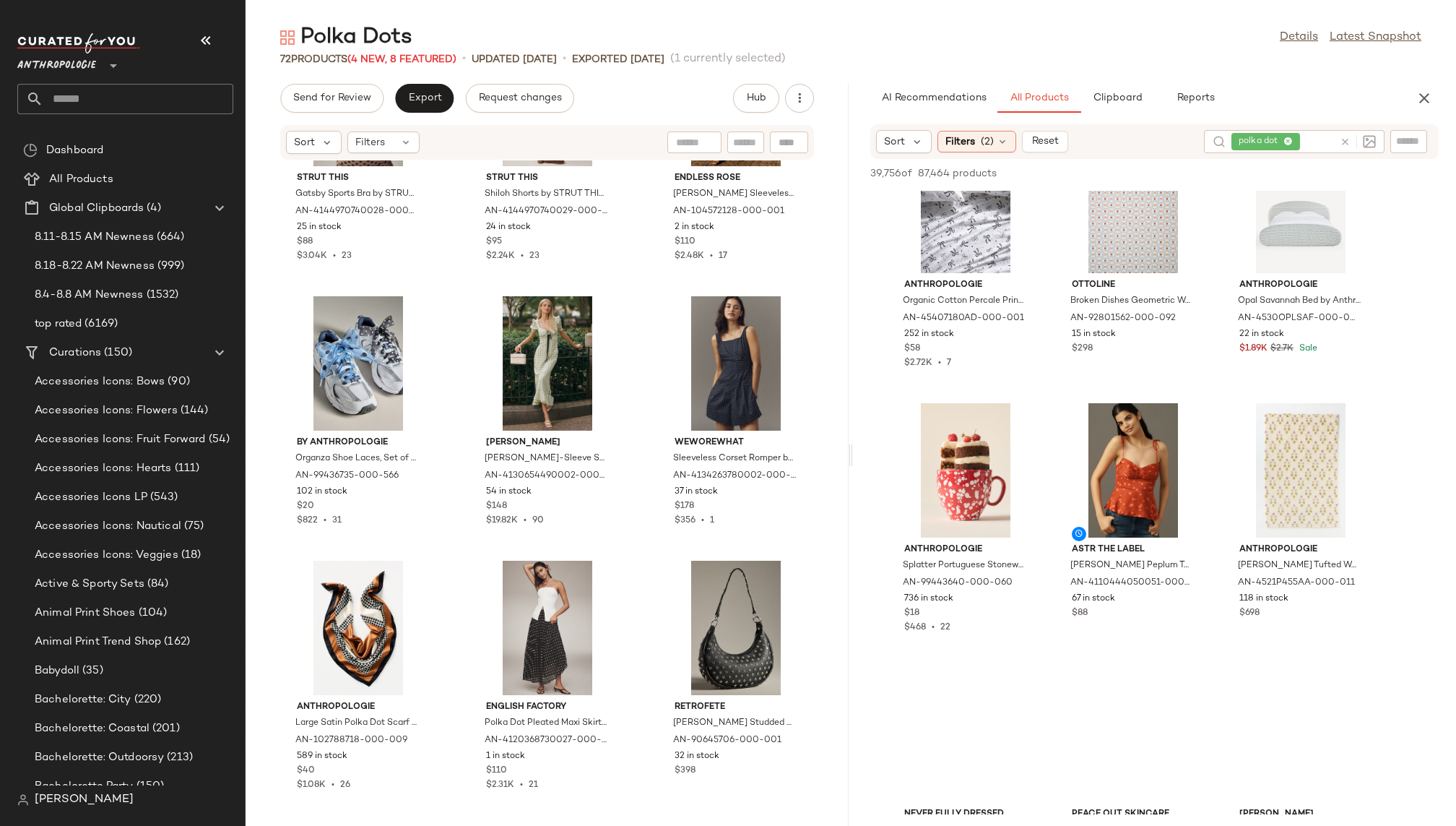
scroll to position [11515, 0]
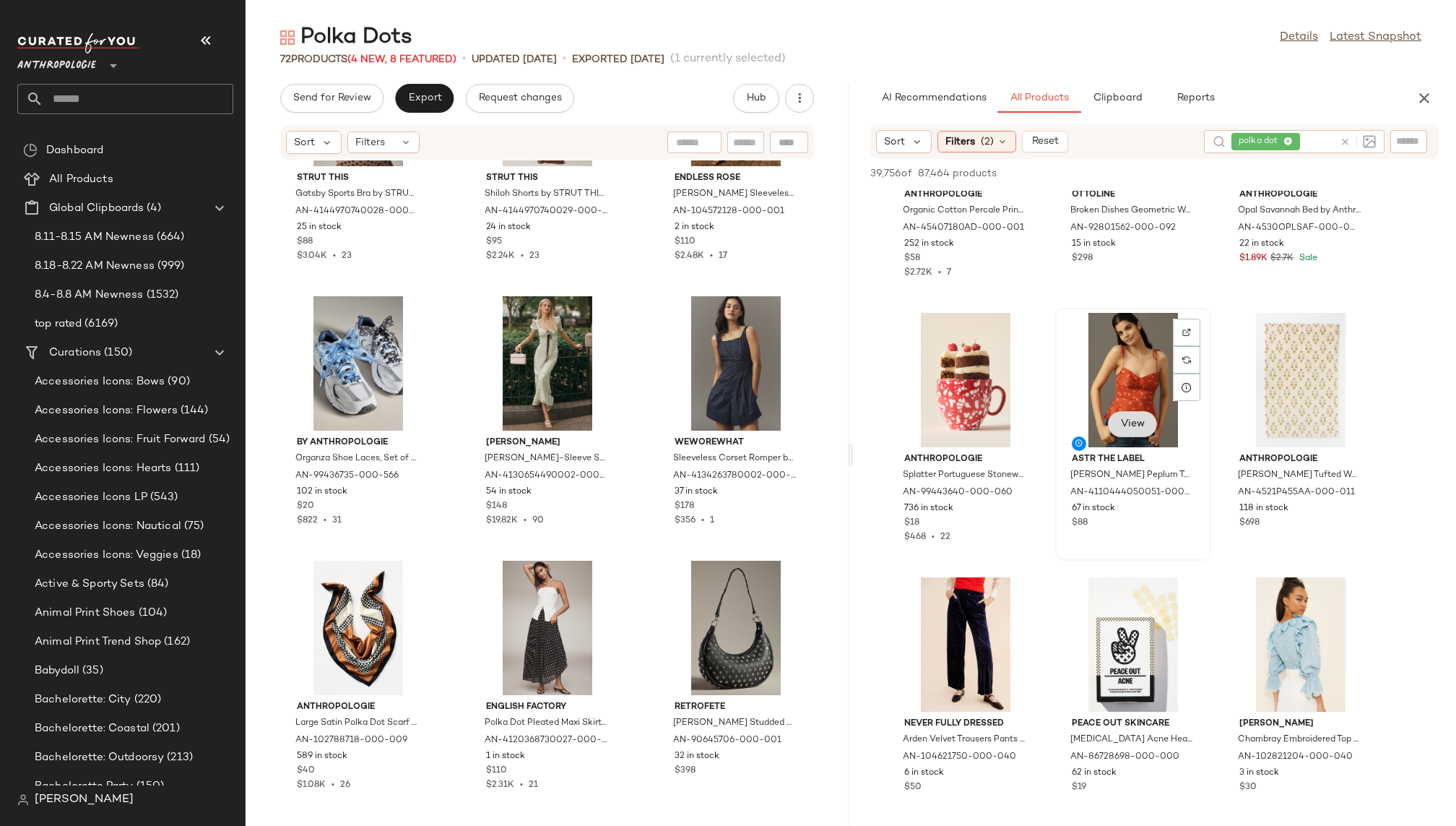
click at [1126, 421] on span "View" at bounding box center [1133, 424] width 25 height 12
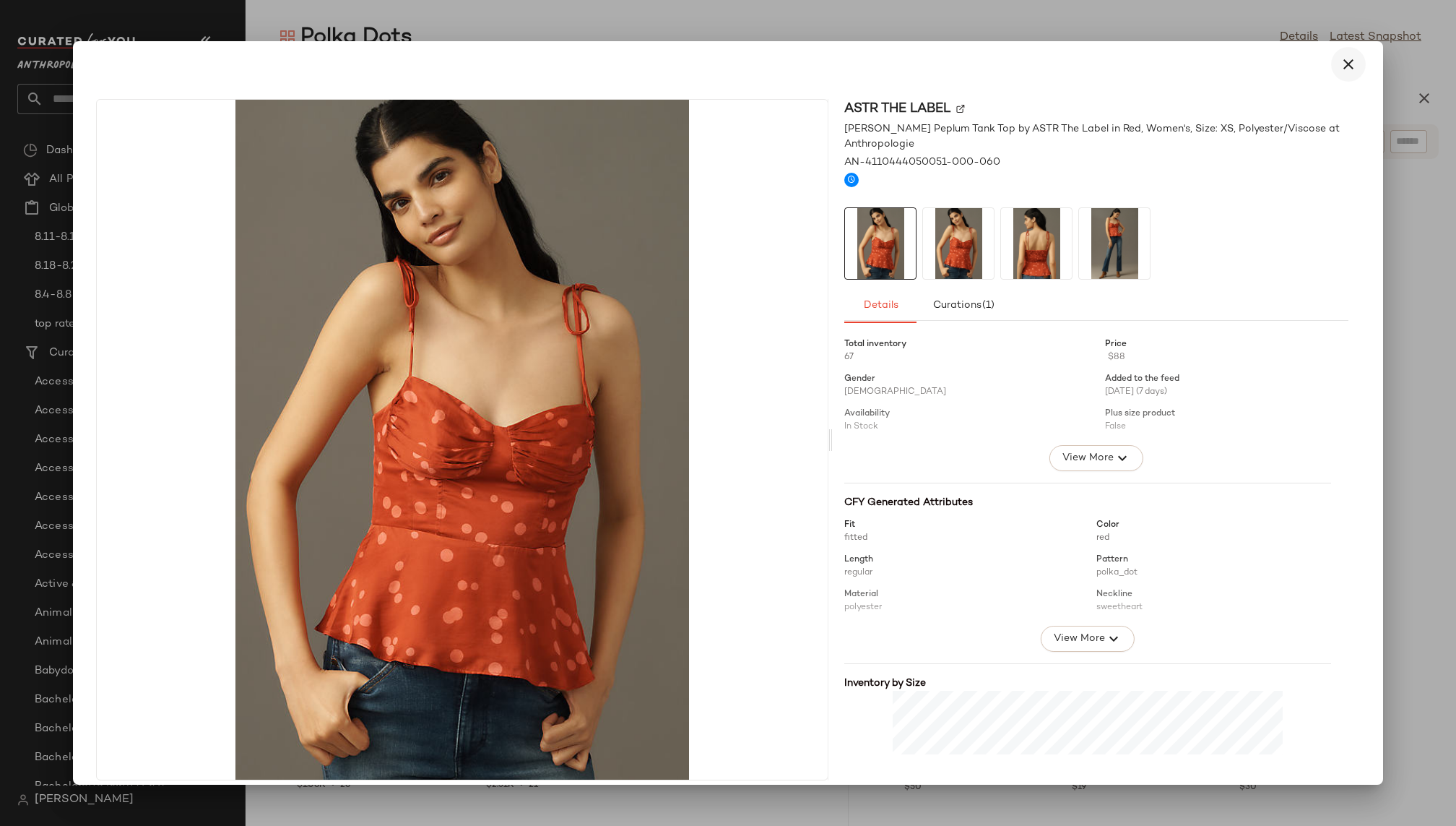
click at [1342, 66] on icon "button" at bounding box center [1348, 65] width 17 height 17
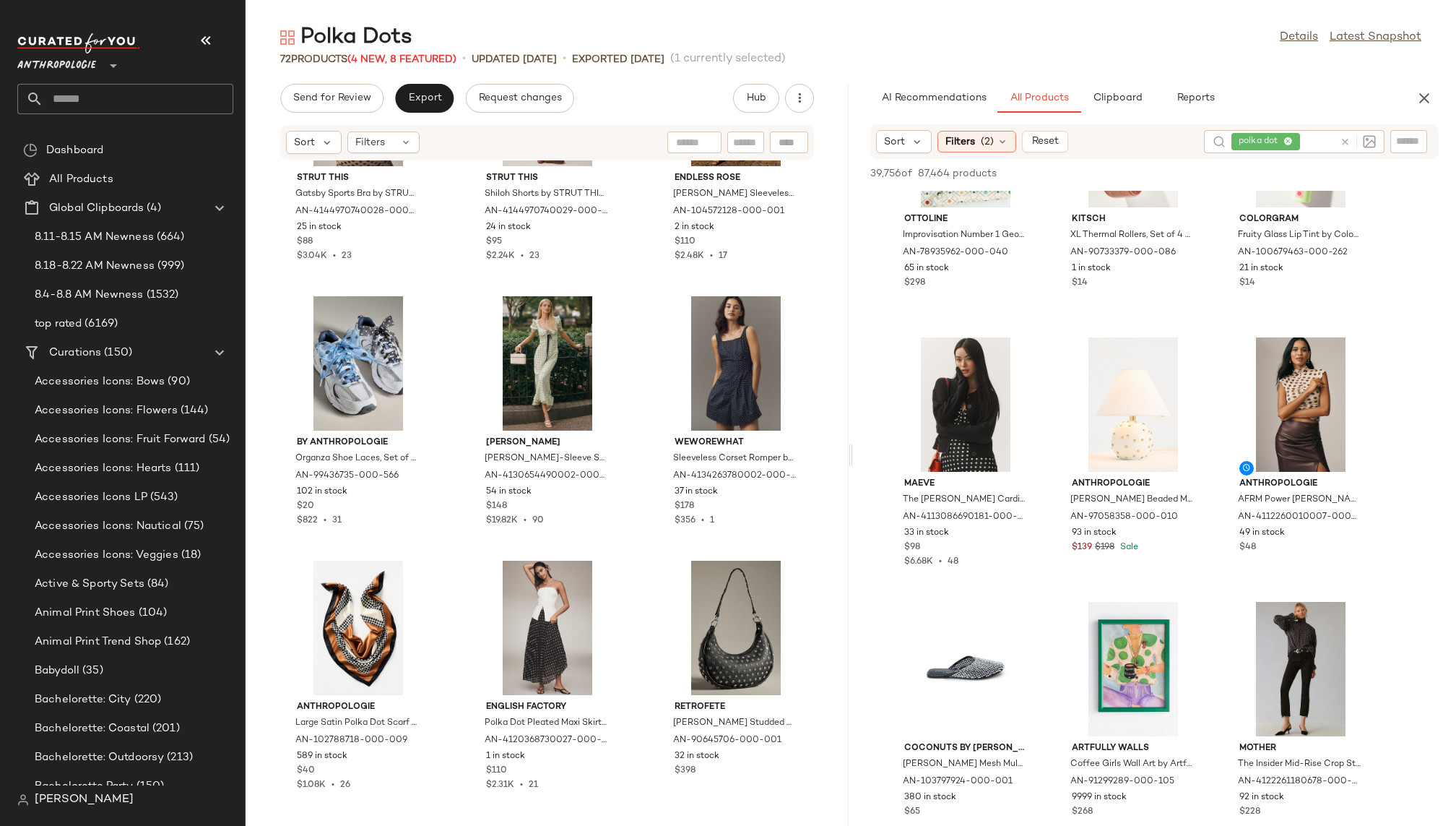
scroll to position [13355, 0]
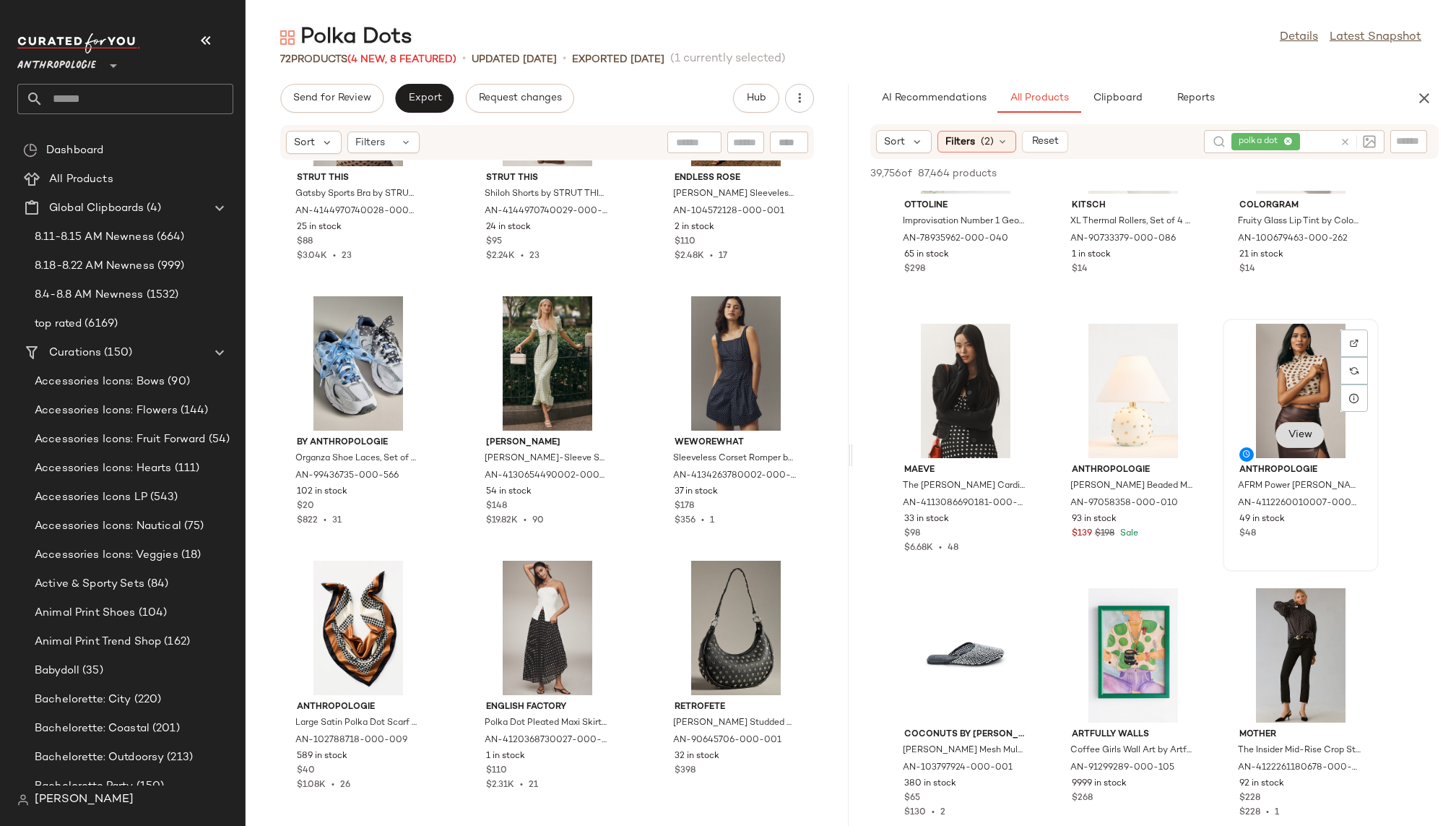
click at [1290, 446] on button "View" at bounding box center [1299, 434] width 49 height 26
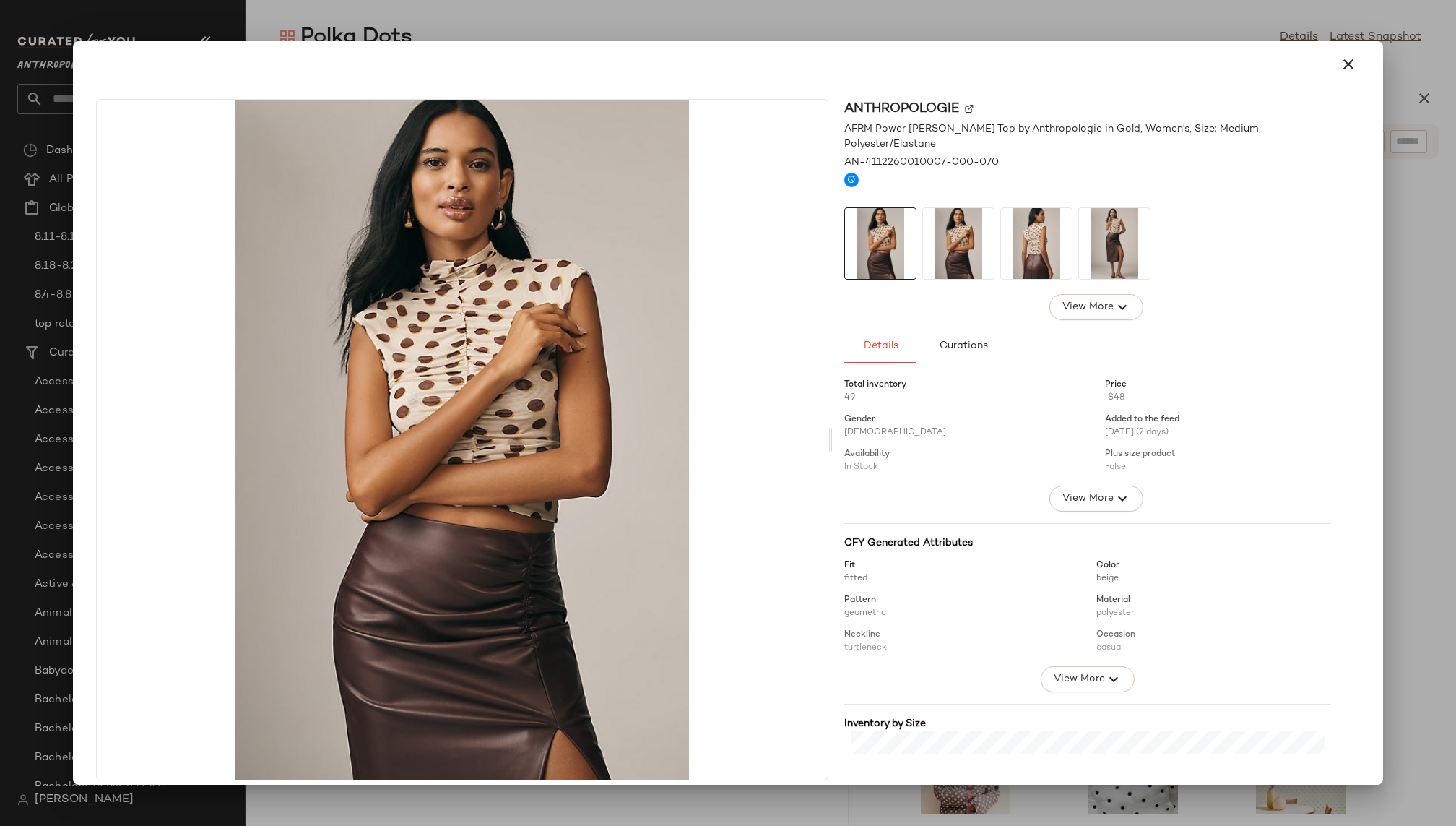
scroll to position [13355, 0]
click at [1340, 68] on icon "button" at bounding box center [1348, 65] width 17 height 17
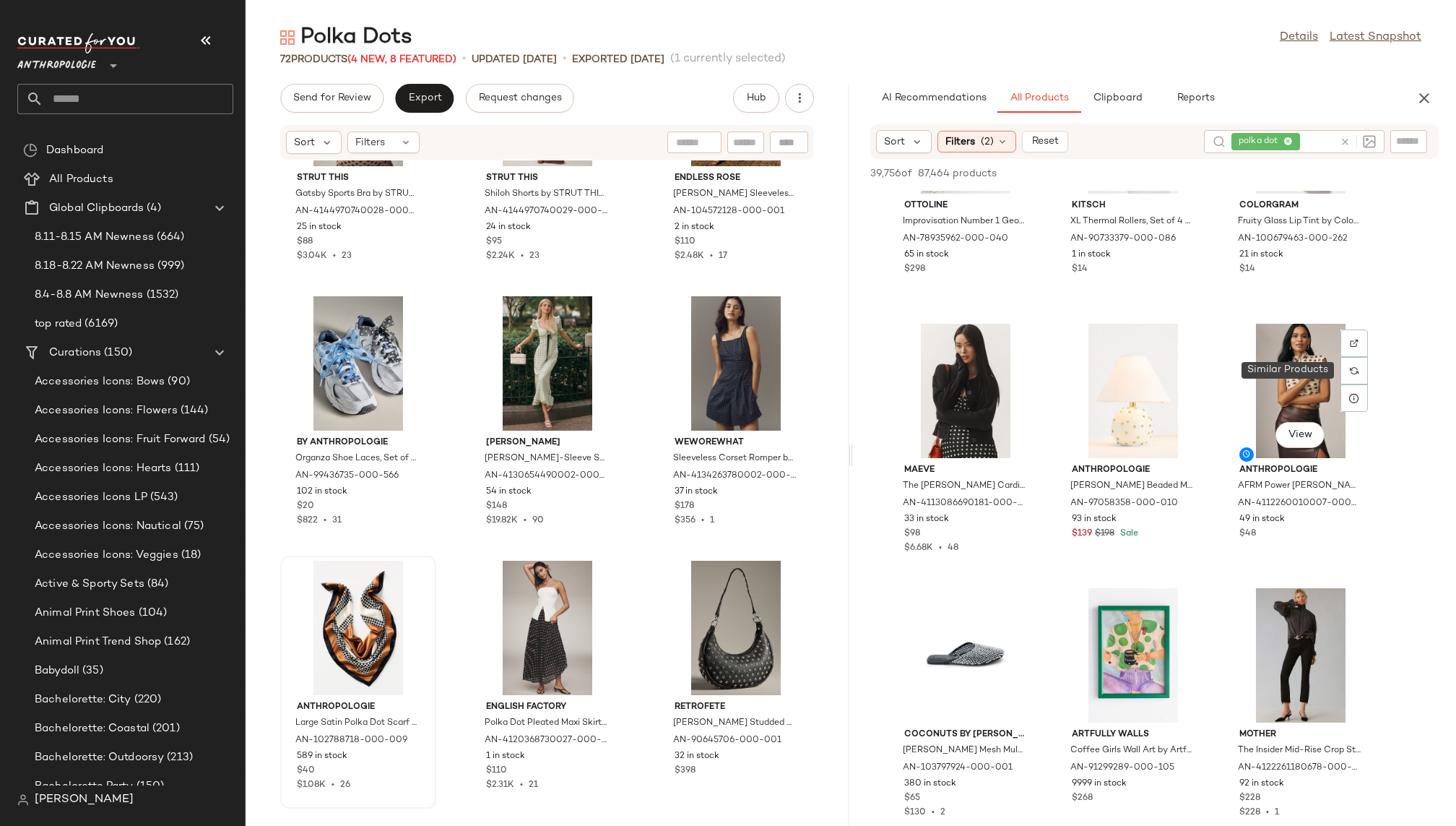
click at [1271, 392] on div "View" at bounding box center [1300, 391] width 146 height 135
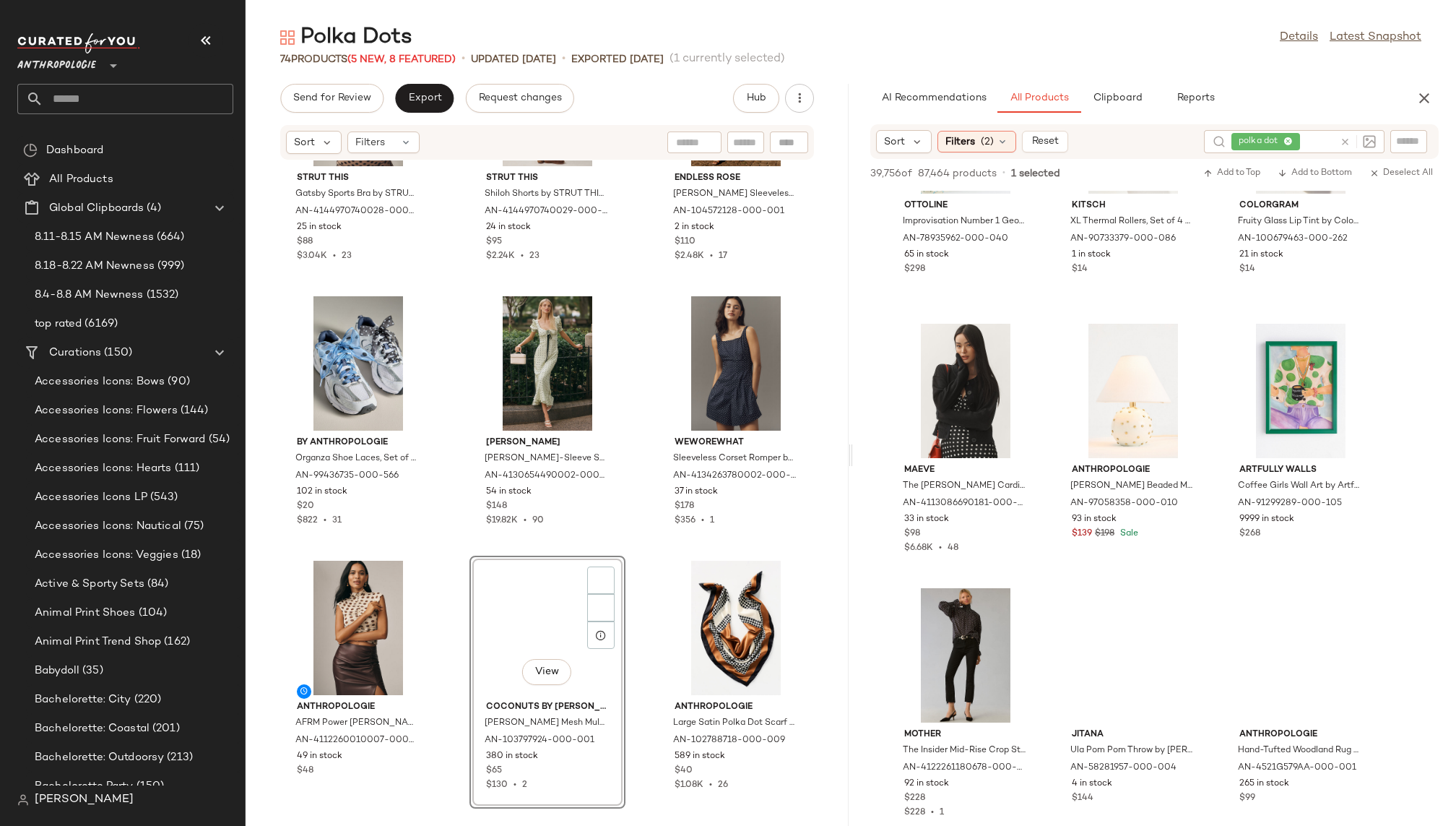
click at [626, 662] on div "SET STRUT THIS Gatsby Sports Bra by STRUT THIS in Brown, Women's, Size: Small, …" at bounding box center [547, 484] width 602 height 648
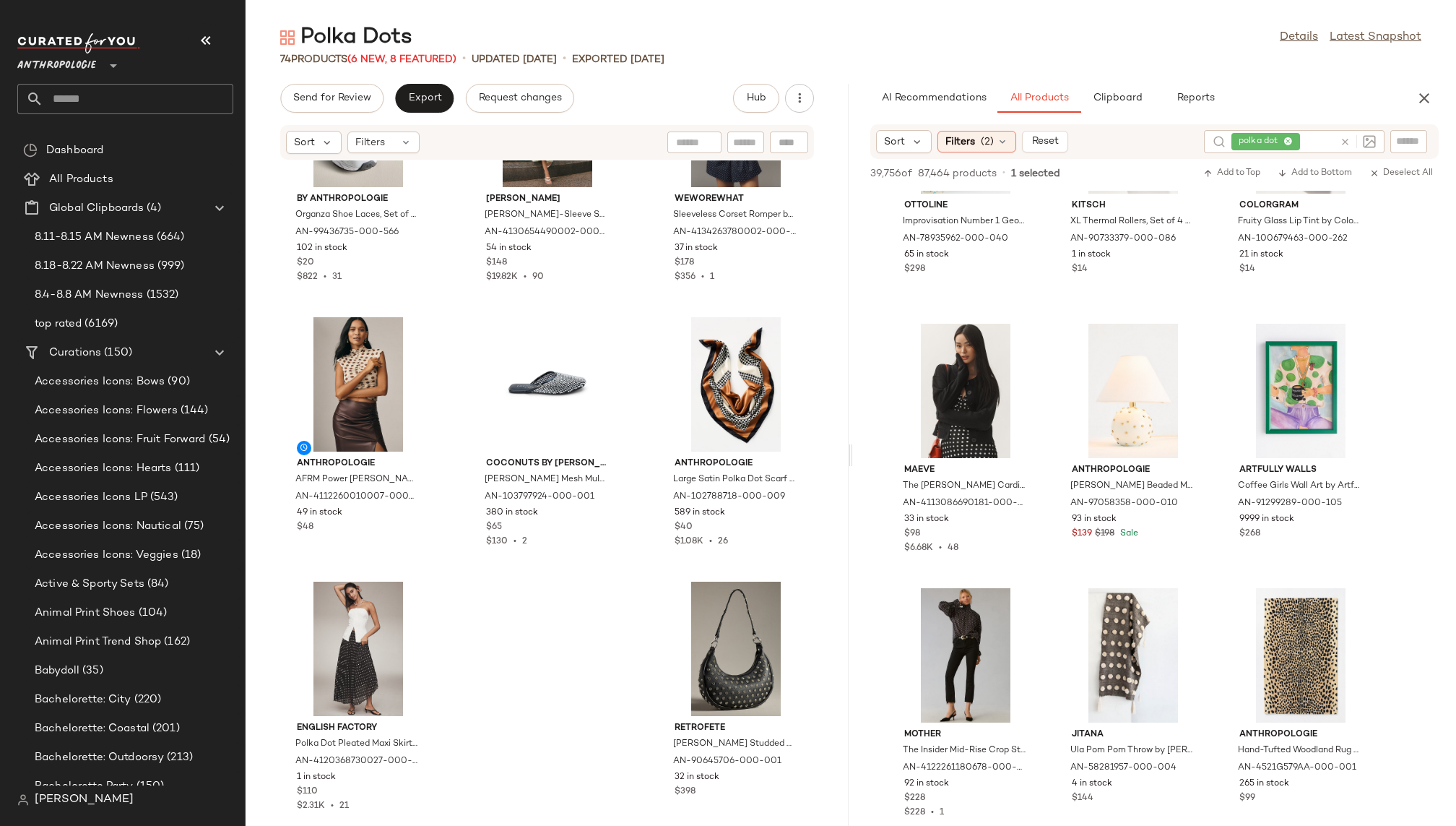
scroll to position [5929, 0]
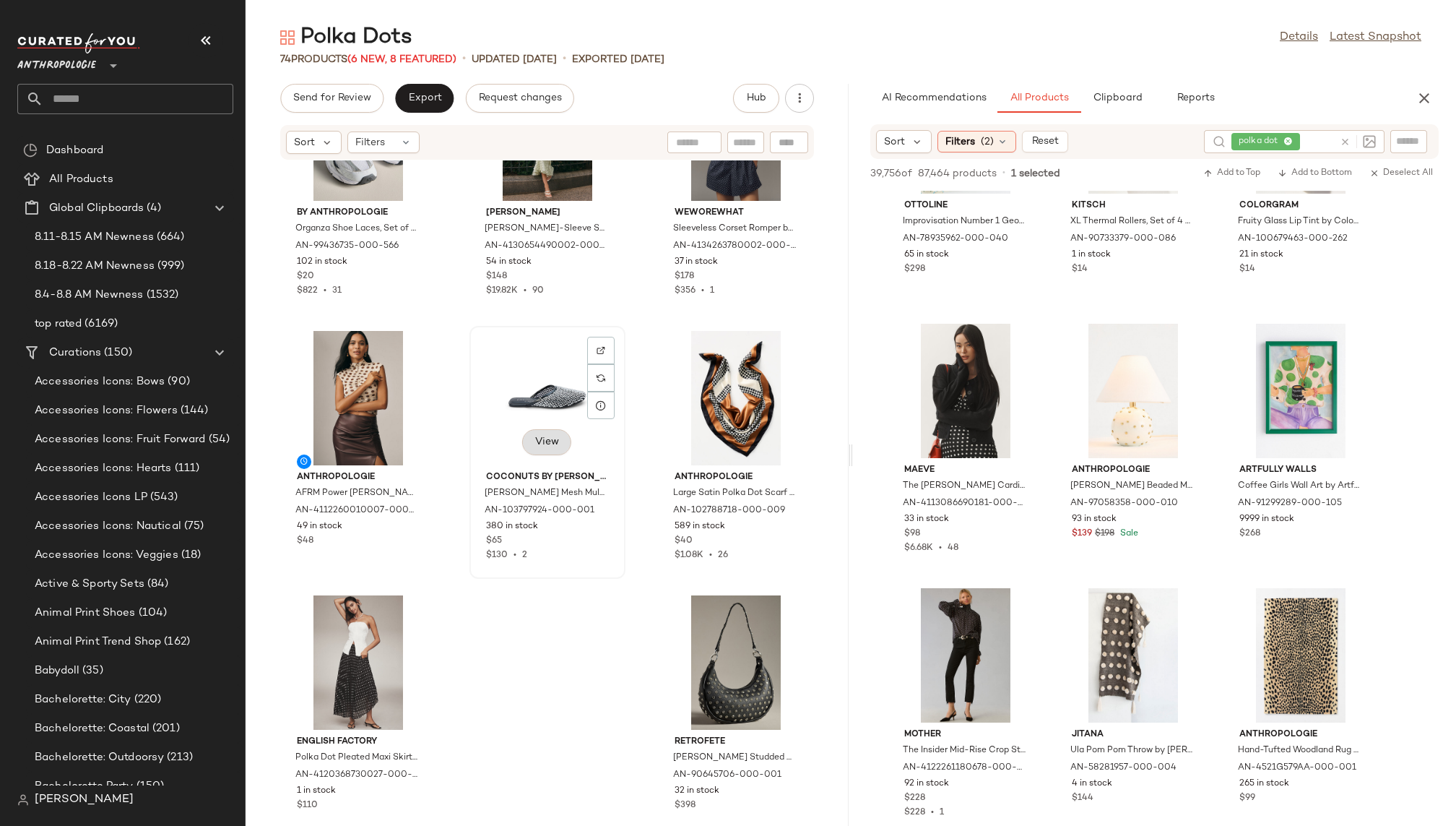
click at [546, 445] on span "View" at bounding box center [547, 442] width 25 height 12
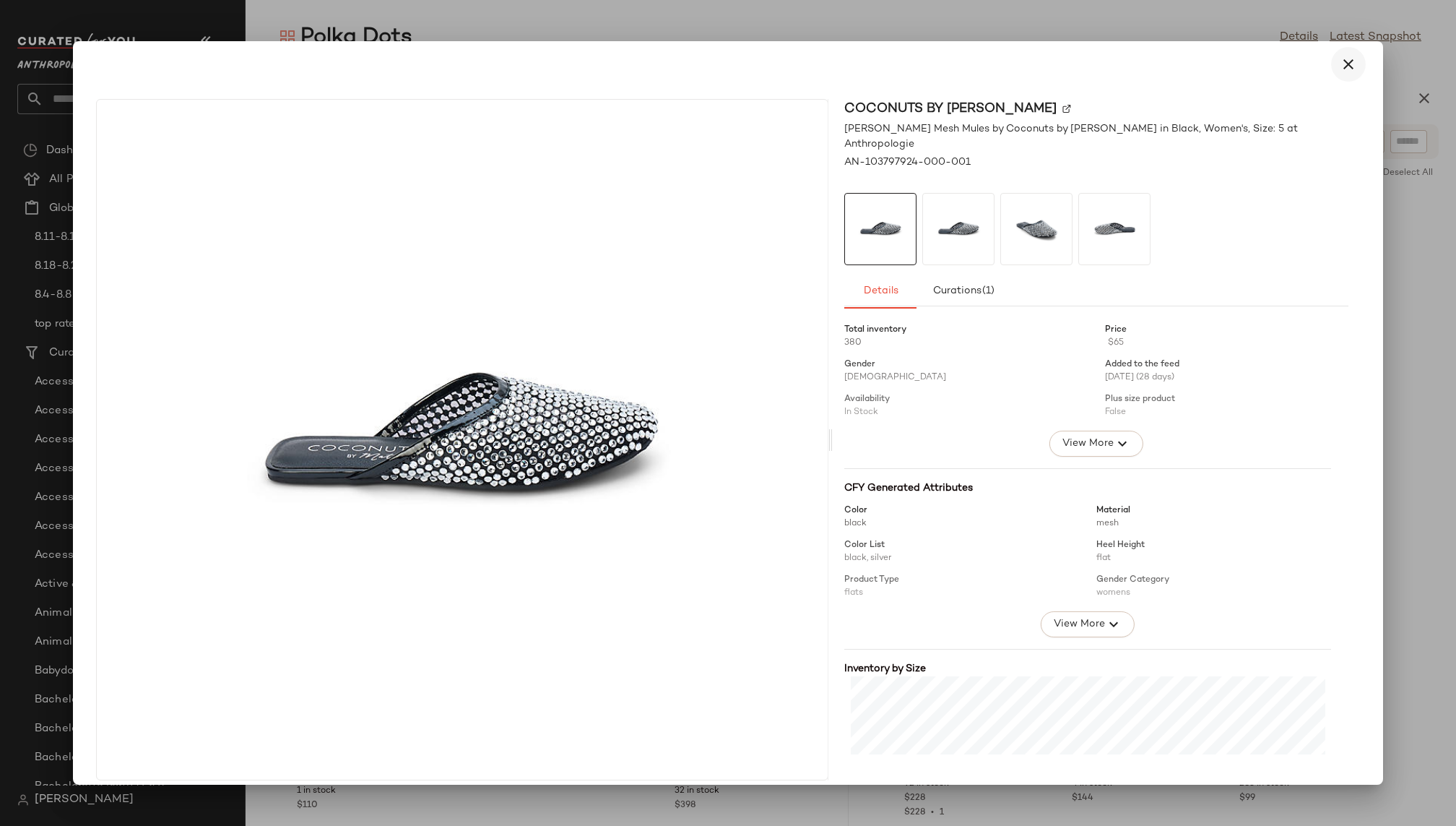
click at [1335, 73] on button "button" at bounding box center [1348, 65] width 35 height 35
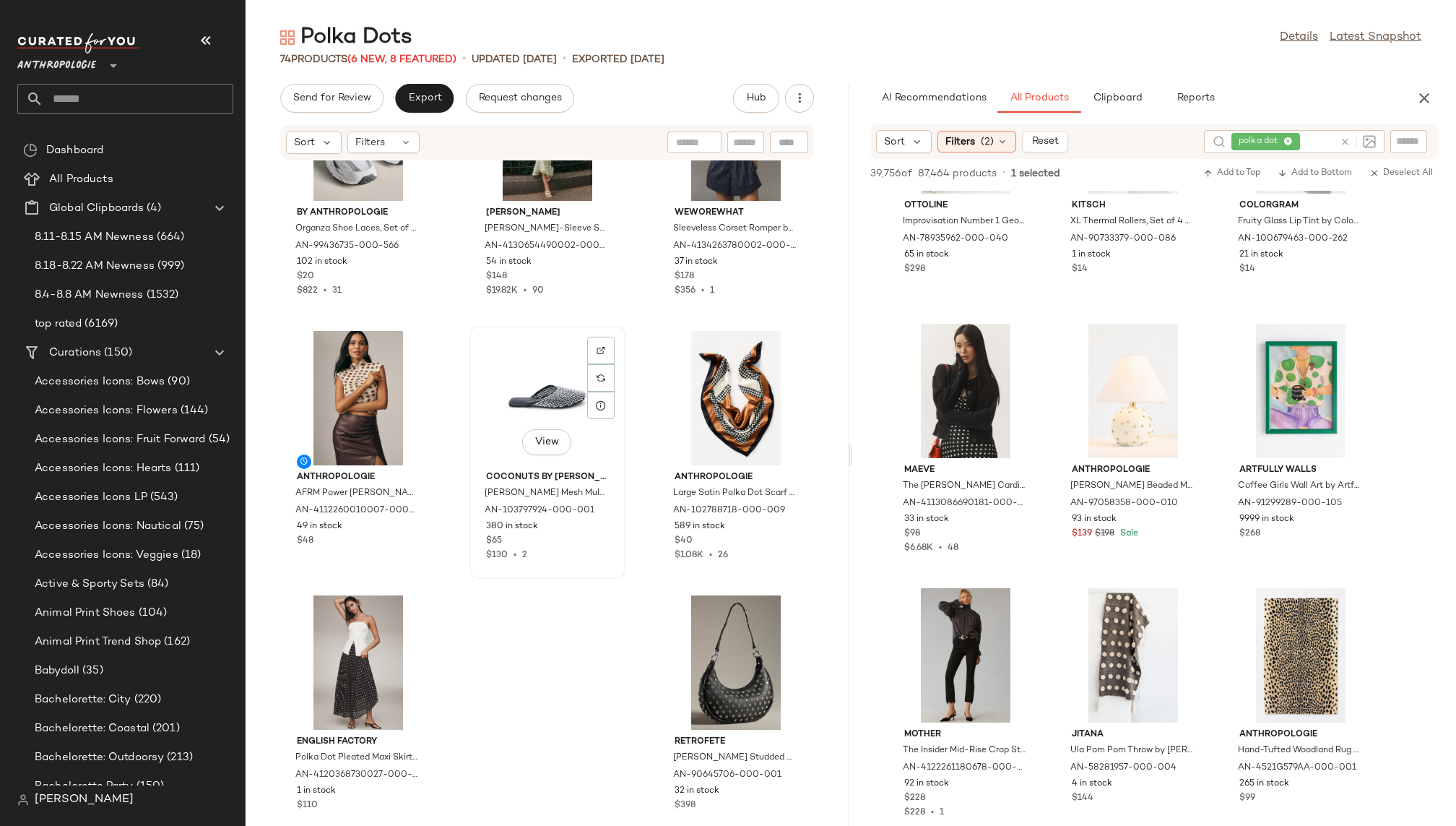
click at [518, 382] on div "View" at bounding box center [548, 399] width 146 height 135
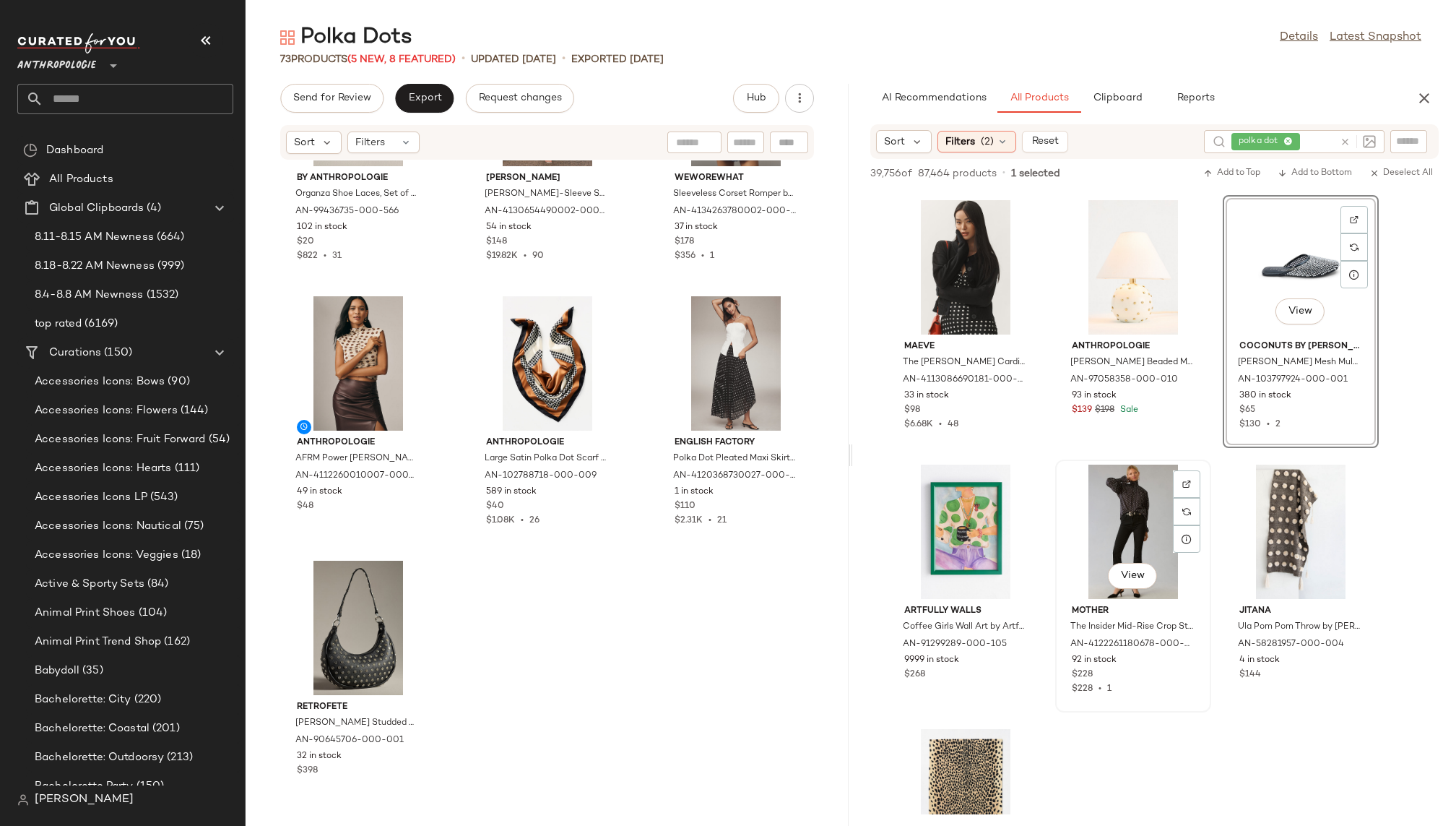
scroll to position [13587, 0]
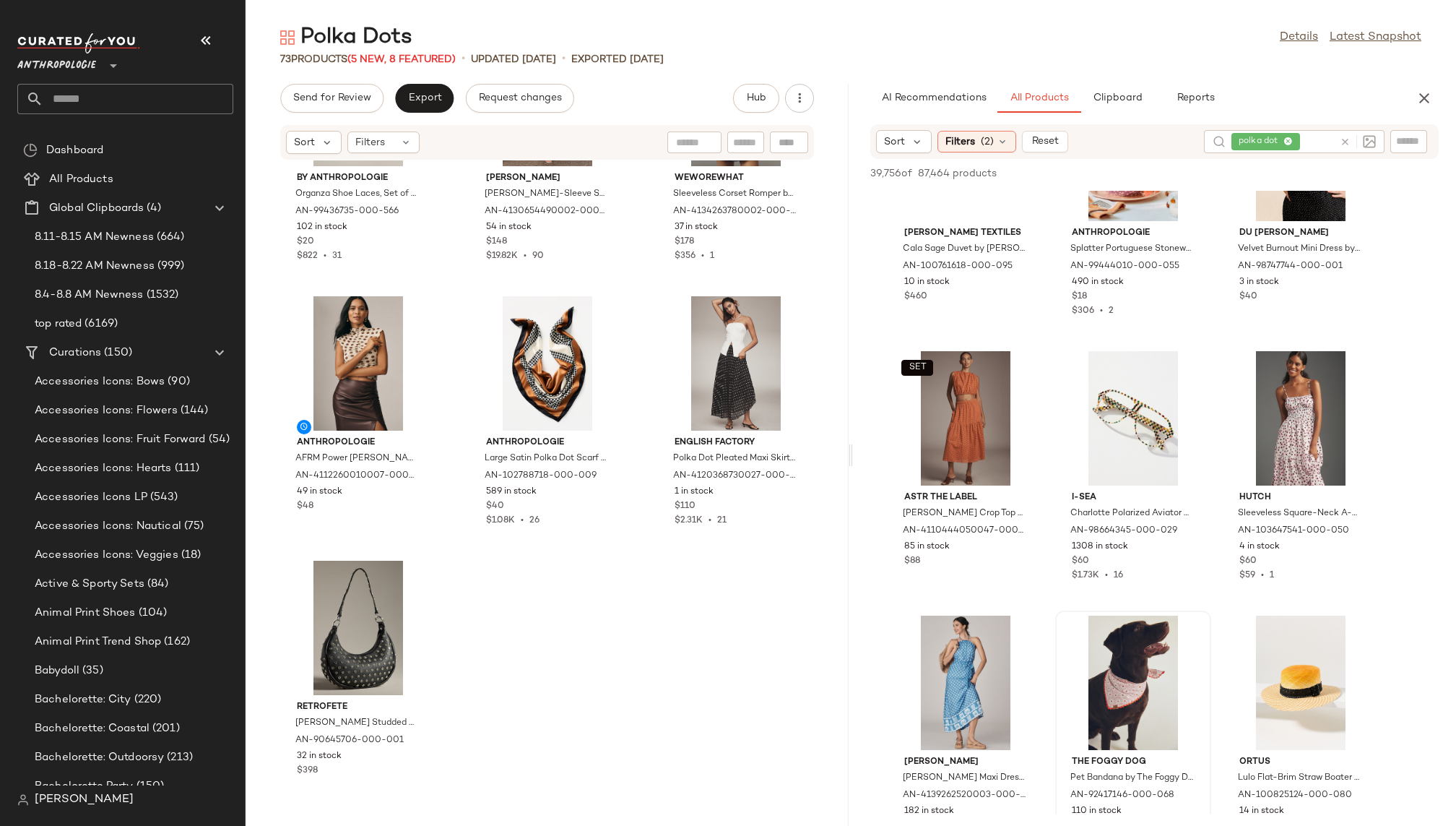
scroll to position [16377, 0]
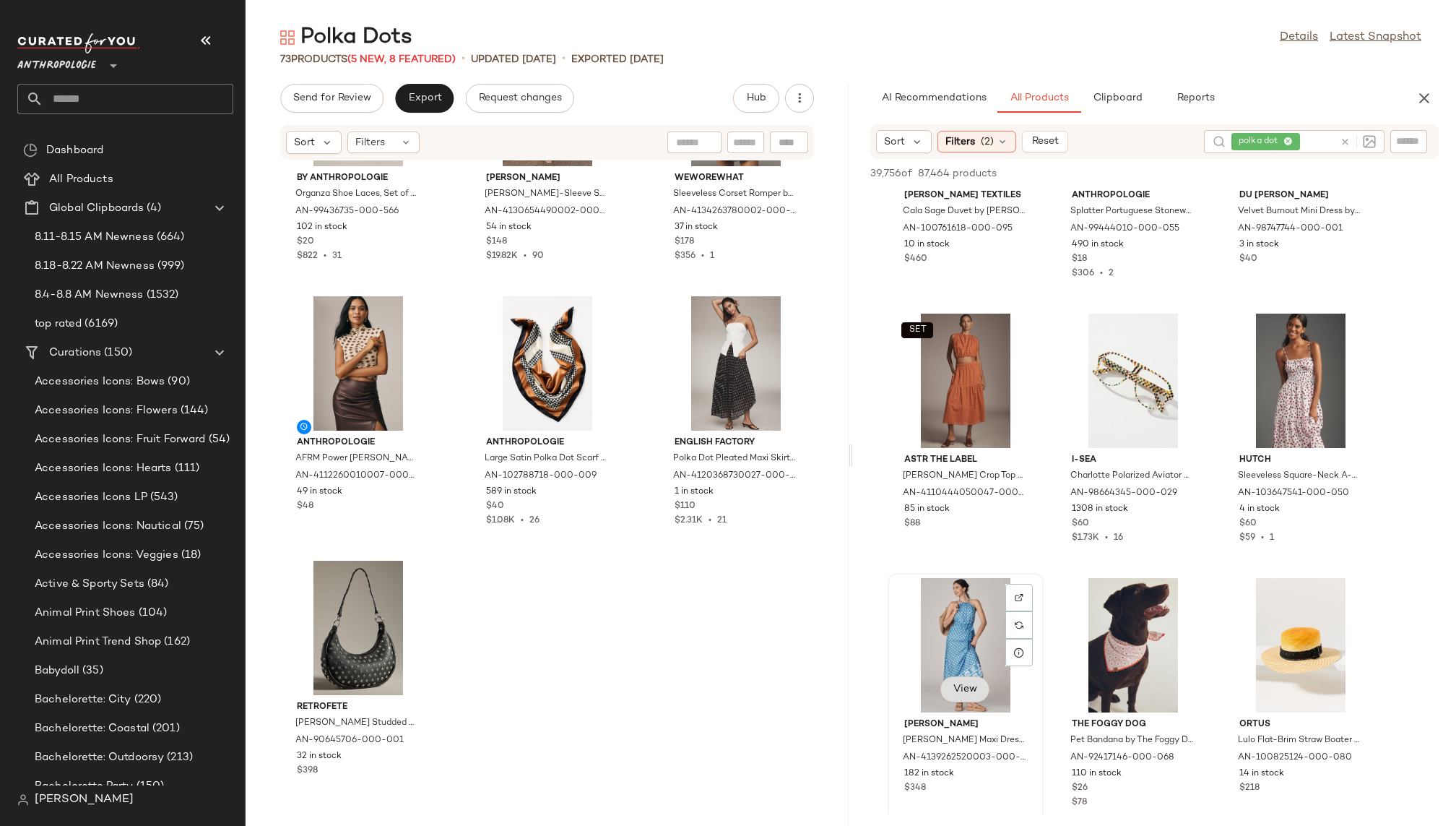
click at [961, 687] on span "View" at bounding box center [965, 689] width 25 height 12
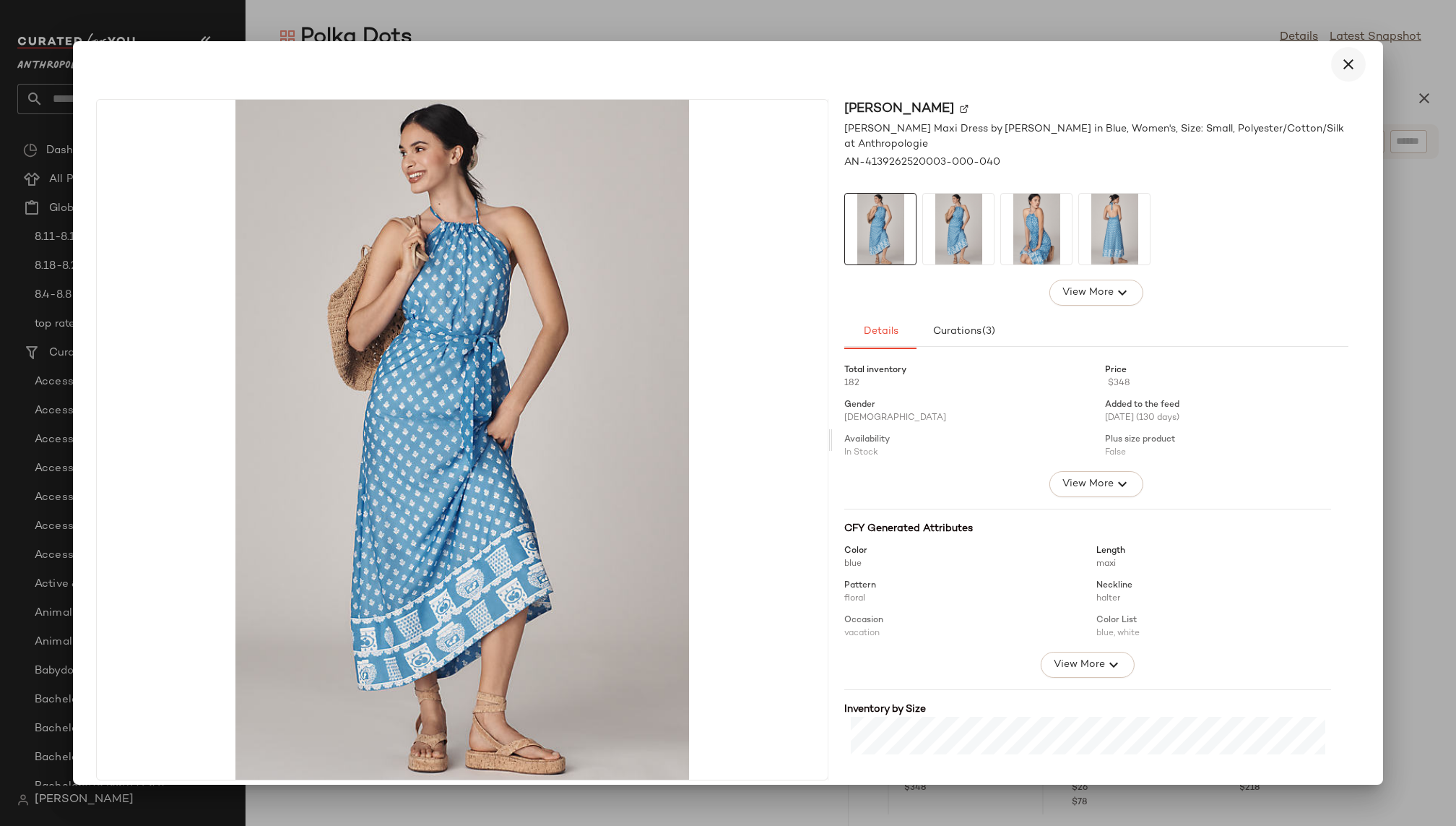
click at [1342, 68] on icon "button" at bounding box center [1348, 65] width 17 height 17
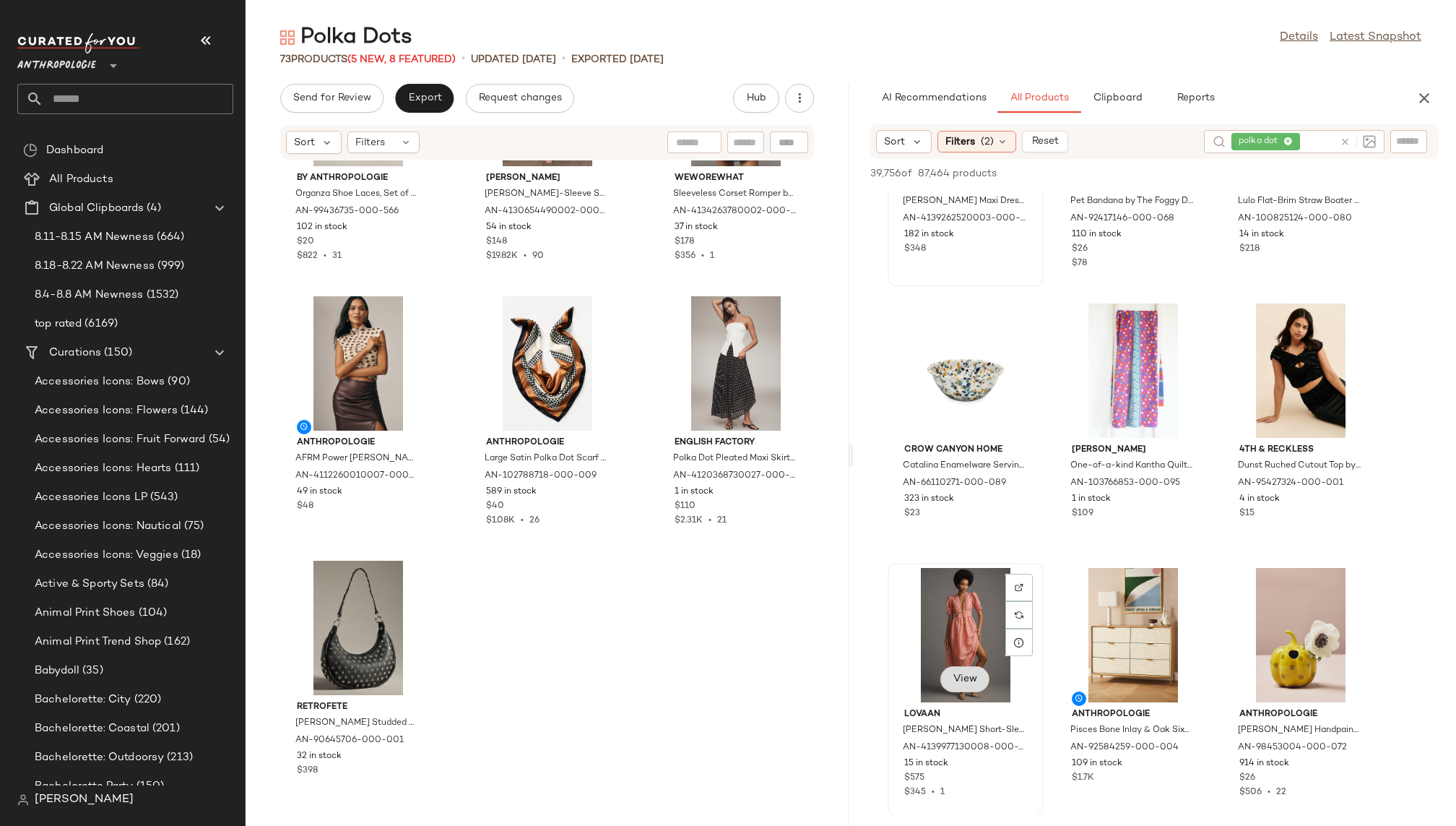
scroll to position [18118, 0]
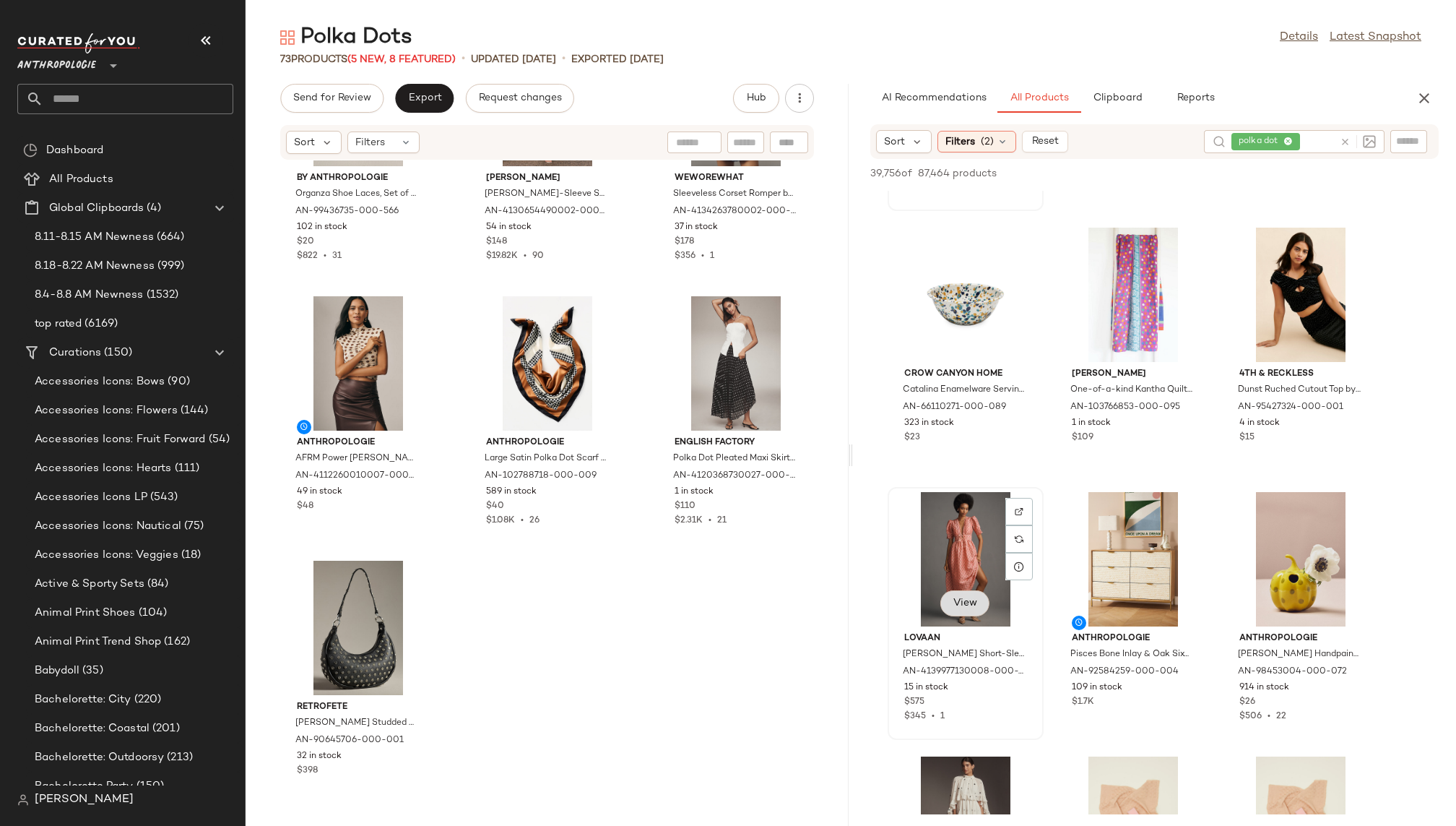
click at [971, 600] on span "View" at bounding box center [965, 603] width 25 height 12
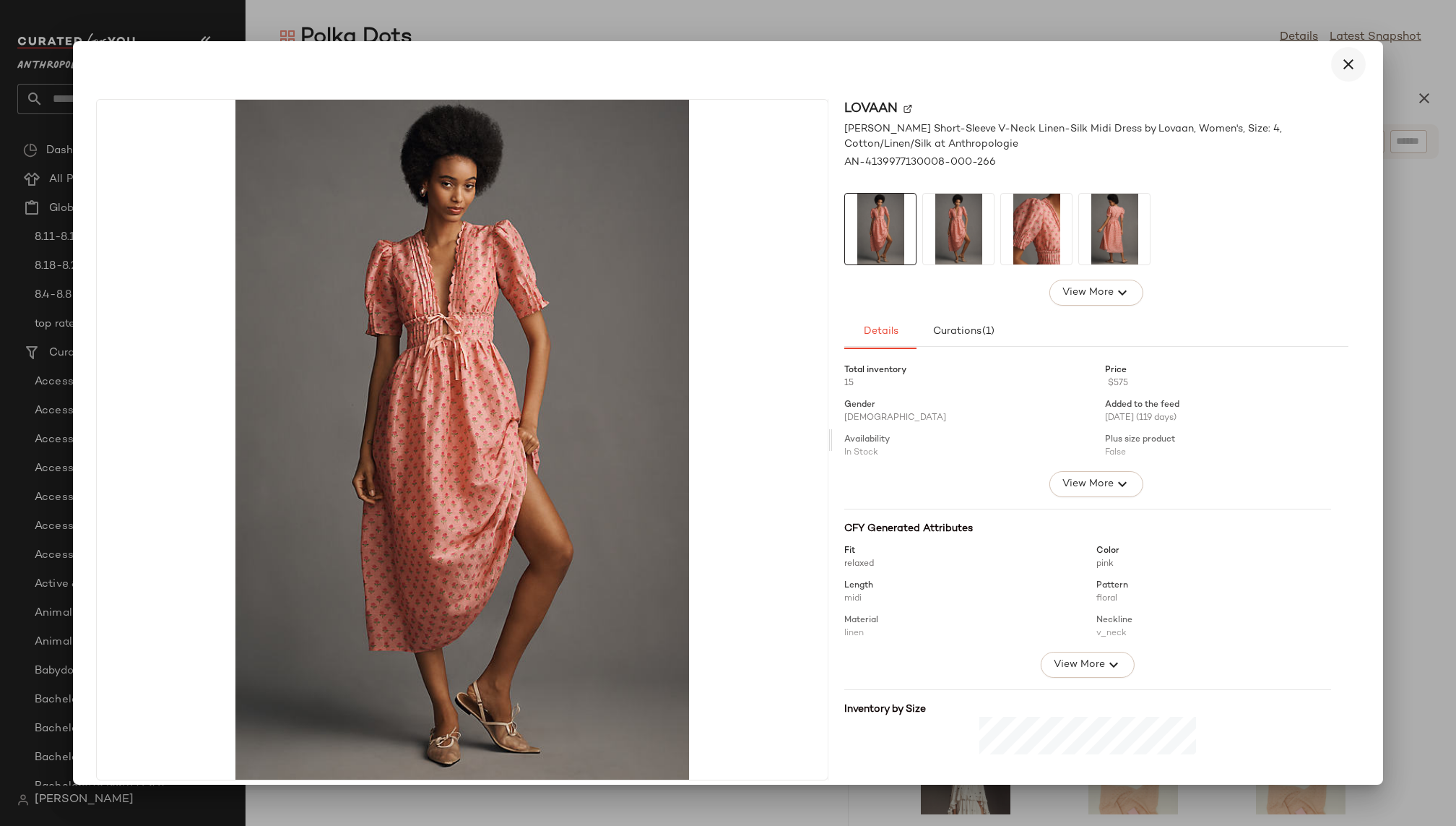
click at [1352, 59] on button "button" at bounding box center [1348, 65] width 35 height 35
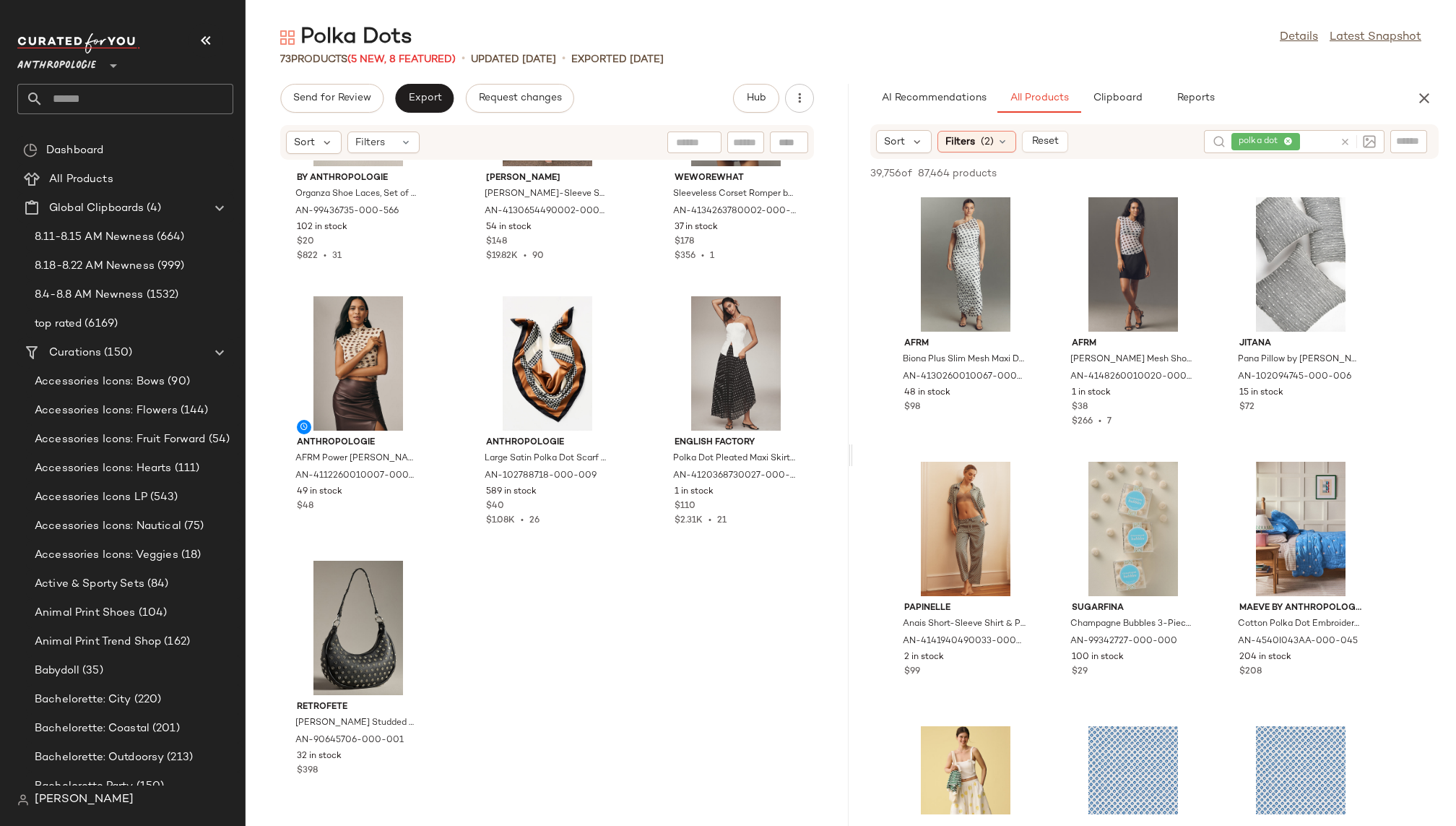
scroll to position [21460, 0]
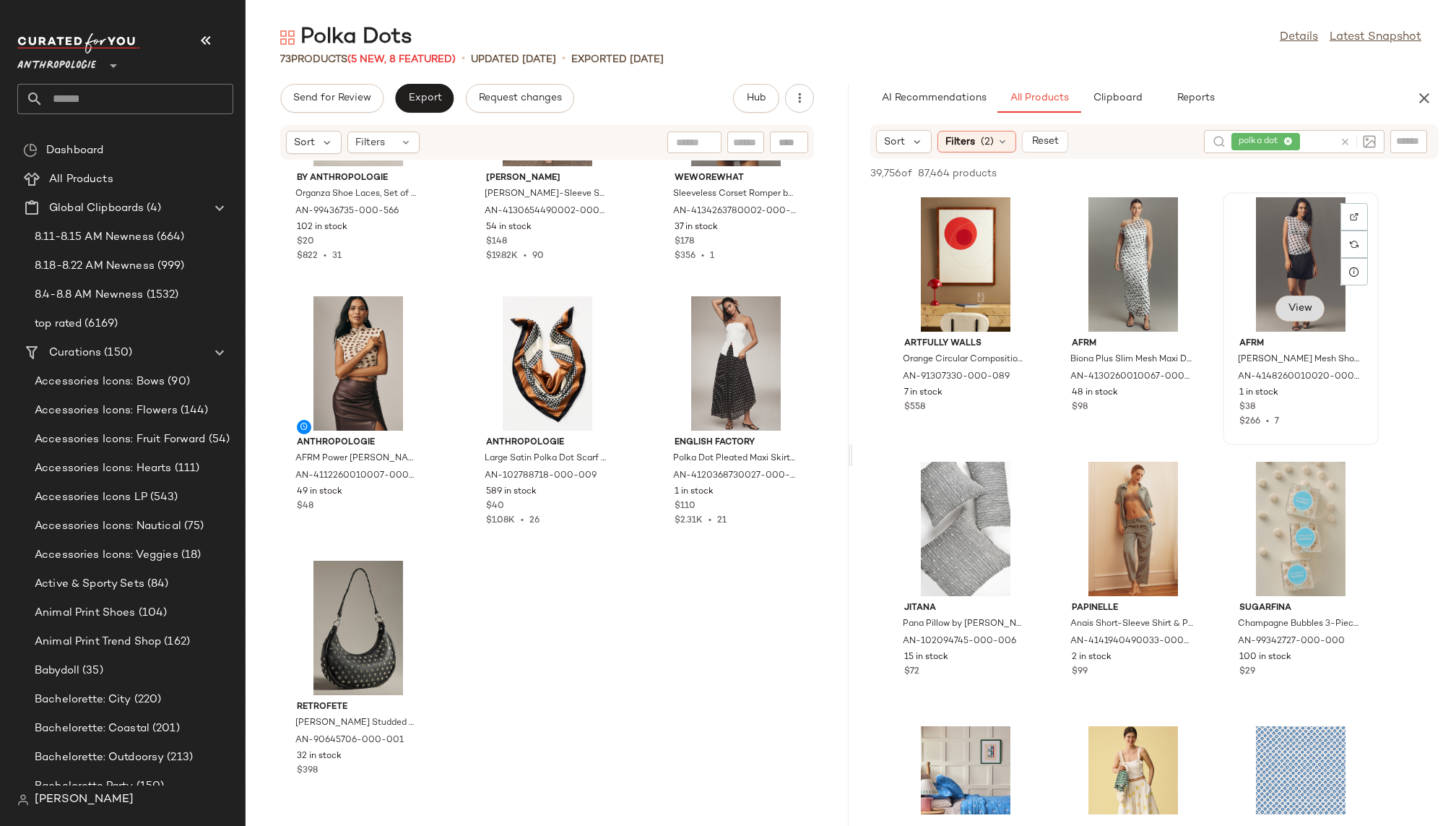
click at [1297, 316] on button "View" at bounding box center [1299, 308] width 49 height 26
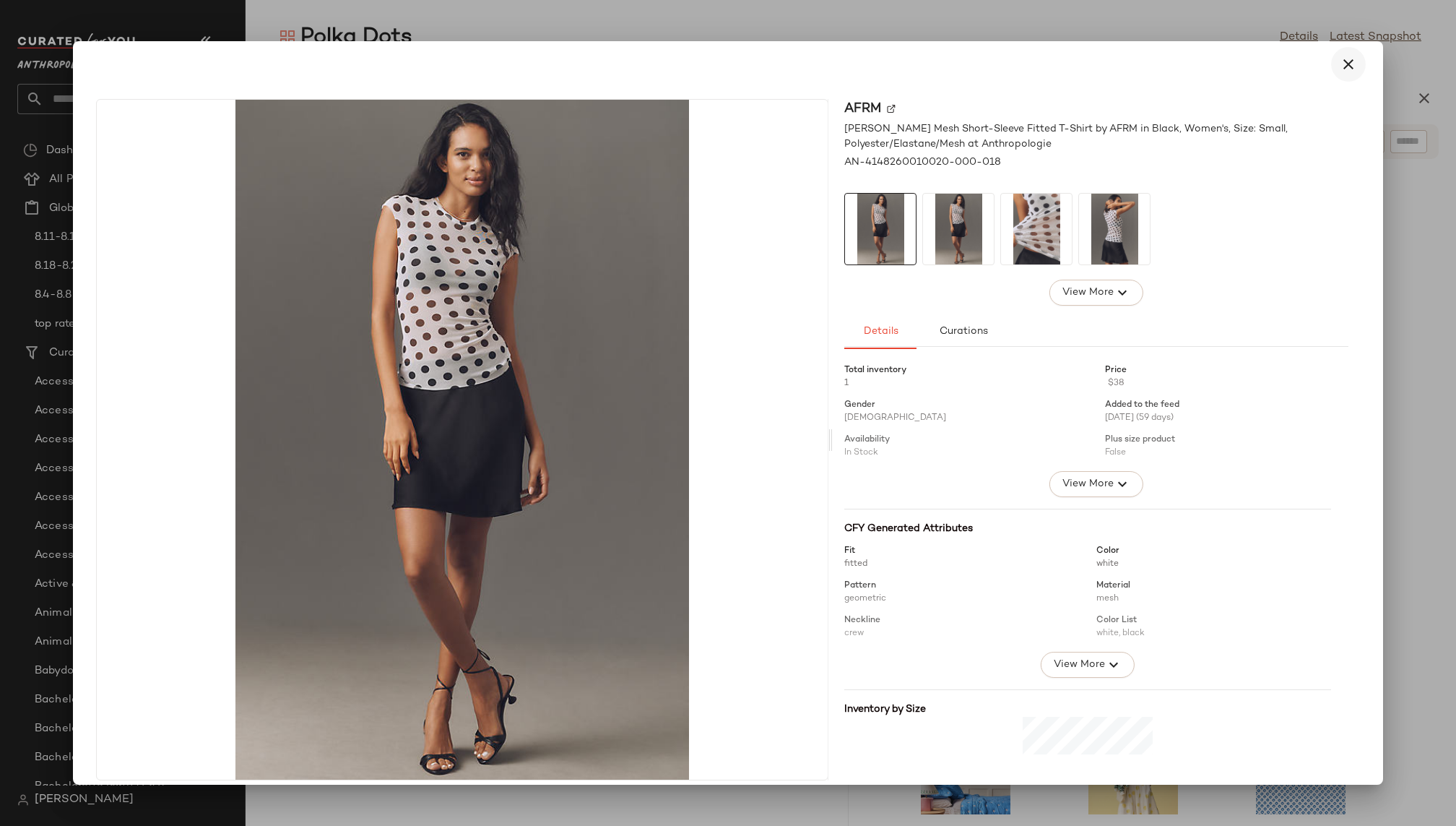
click at [1340, 68] on icon "button" at bounding box center [1348, 65] width 17 height 17
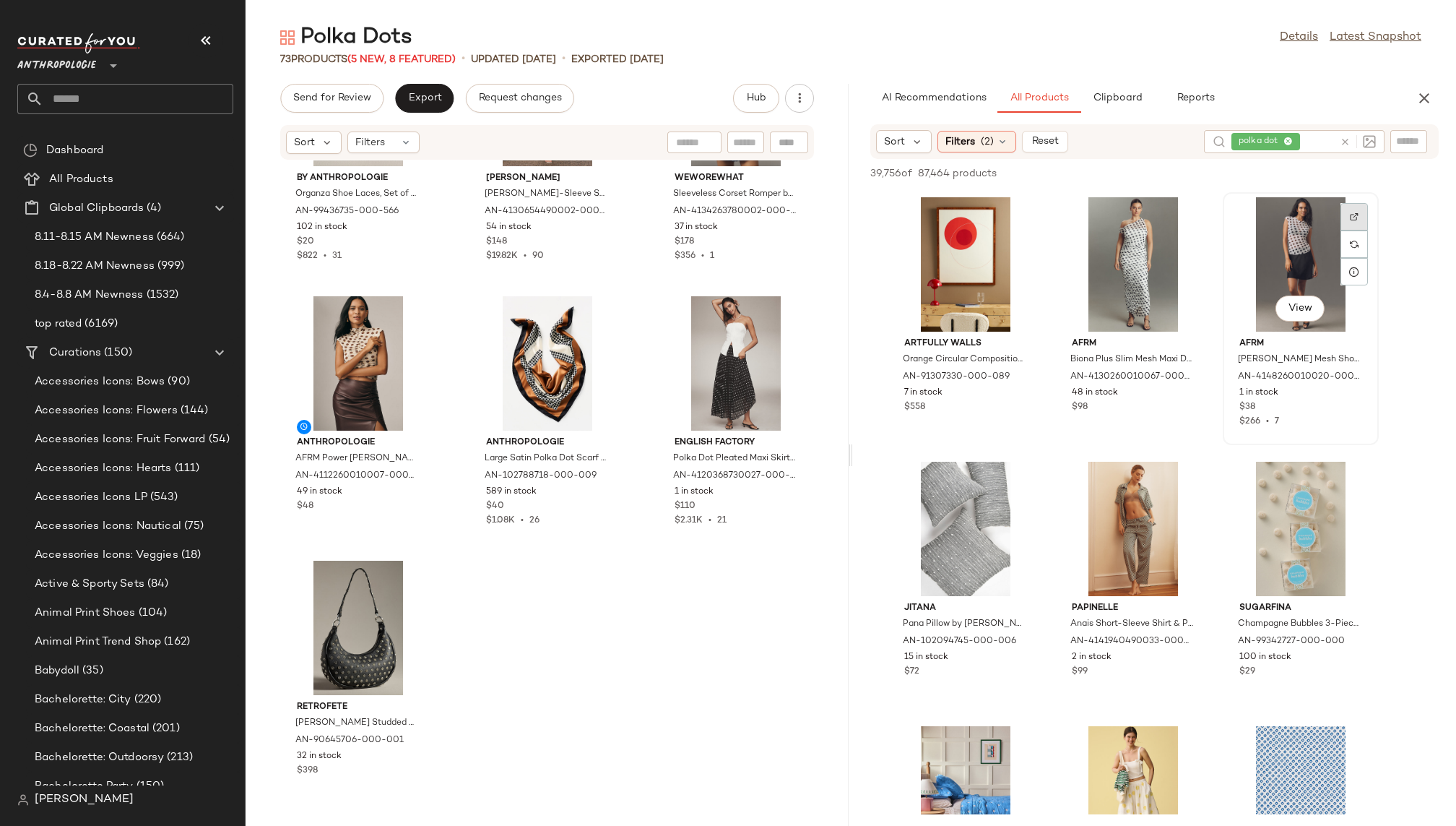
click at [1352, 214] on img at bounding box center [1353, 217] width 9 height 9
click at [1266, 279] on div "View" at bounding box center [1300, 265] width 146 height 135
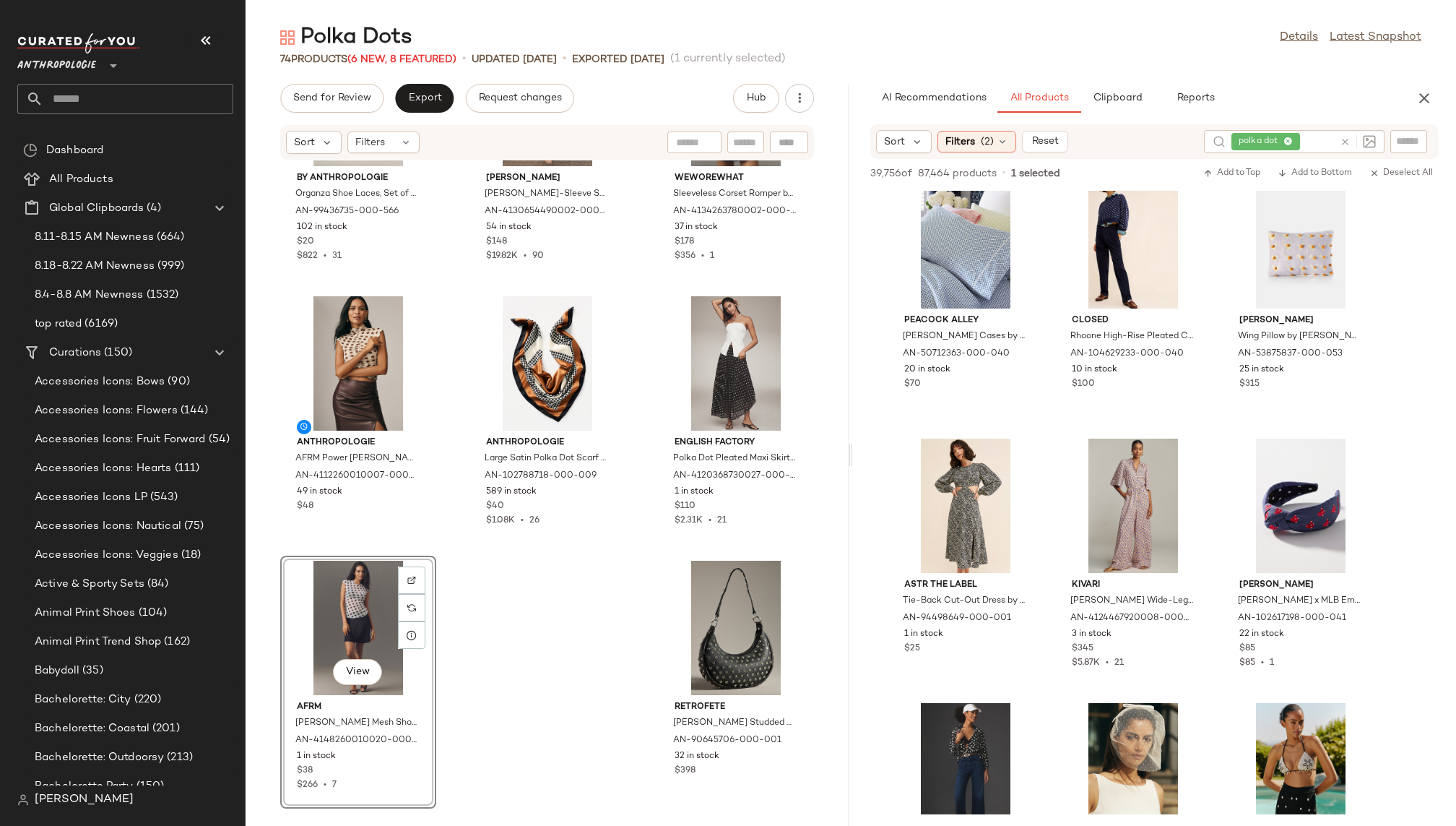
scroll to position [25927, 0]
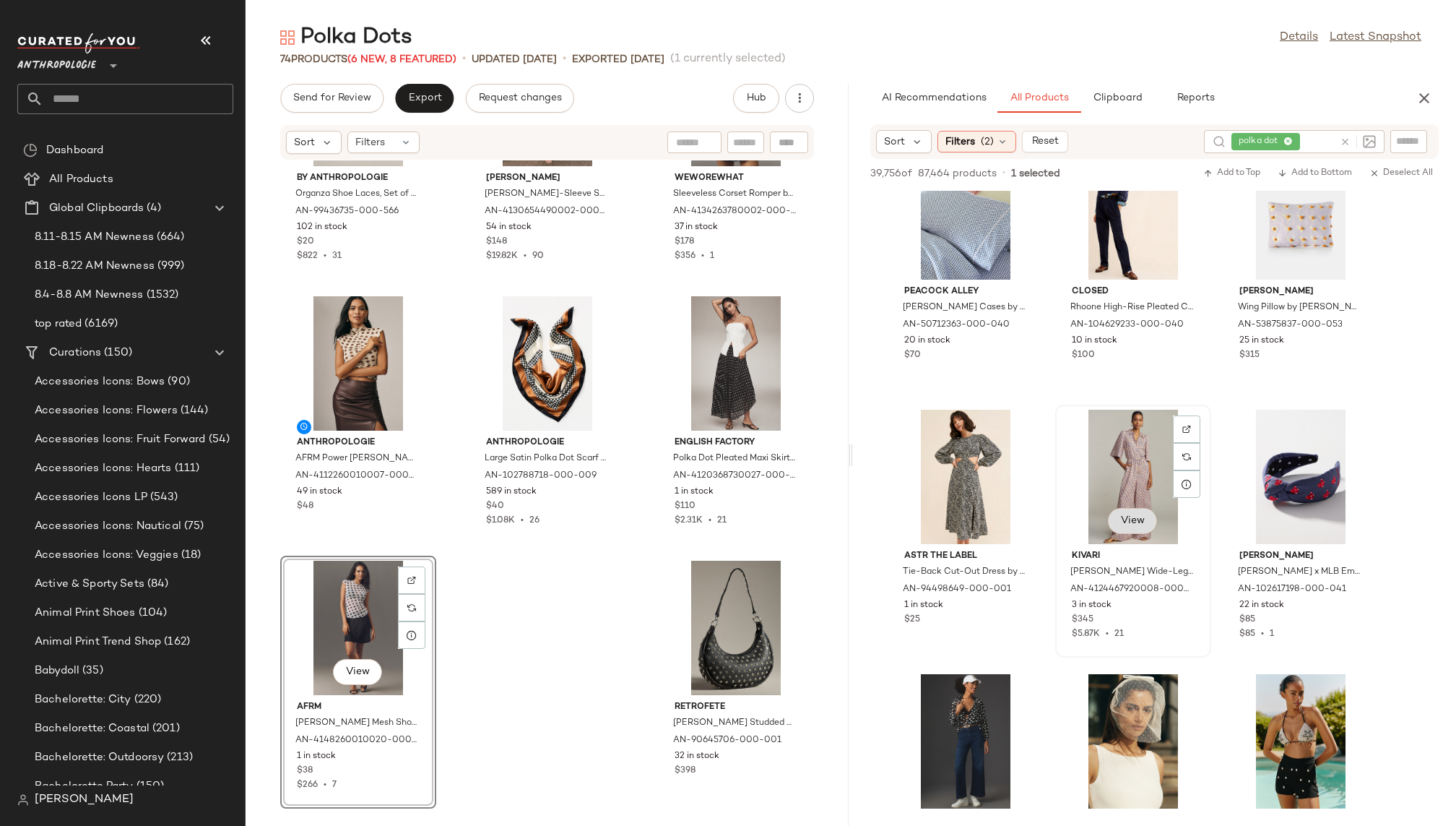
click at [1127, 524] on span "View" at bounding box center [1133, 521] width 25 height 12
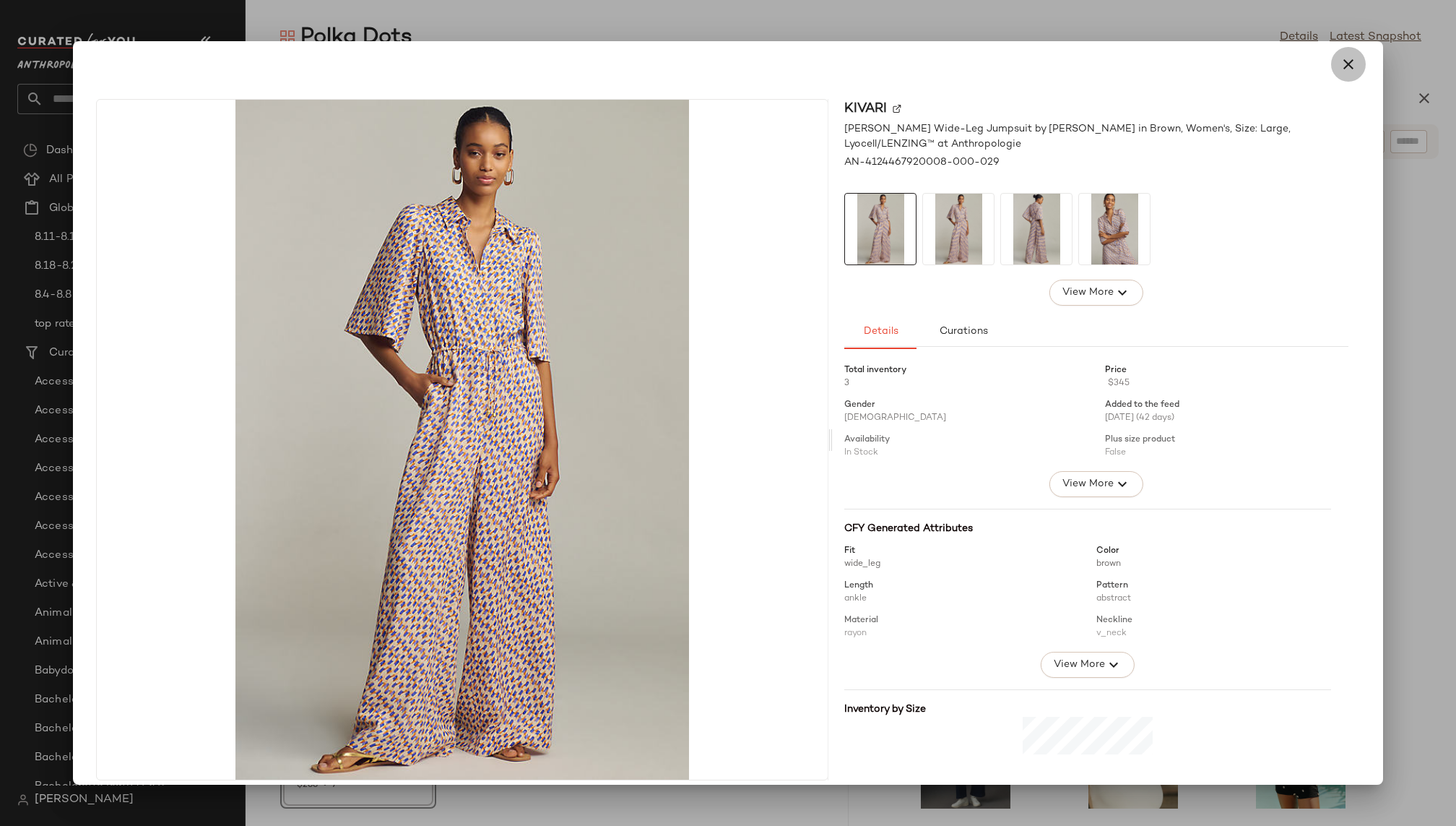
click at [1346, 58] on icon "button" at bounding box center [1348, 65] width 17 height 17
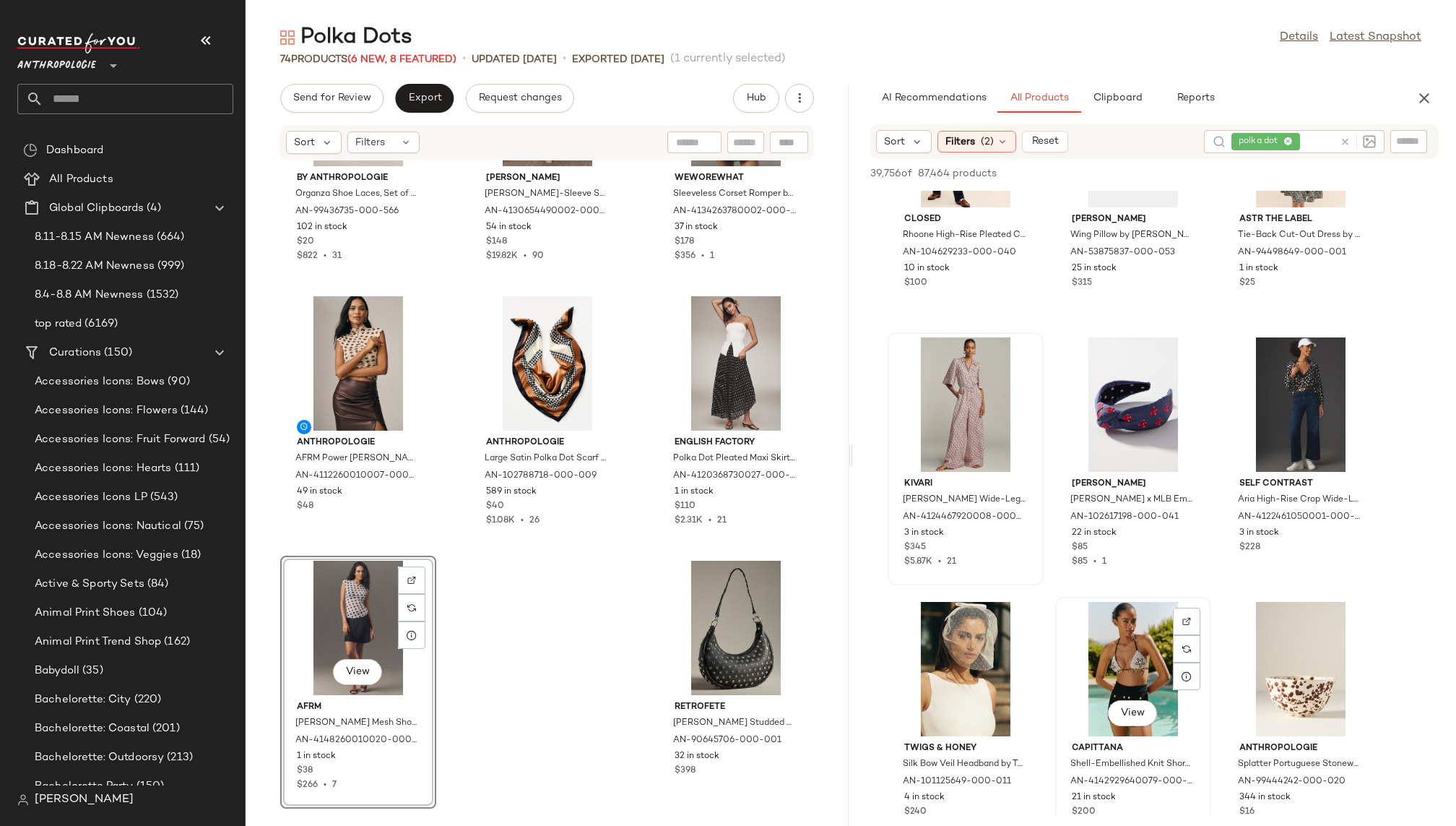
scroll to position [26391, 0]
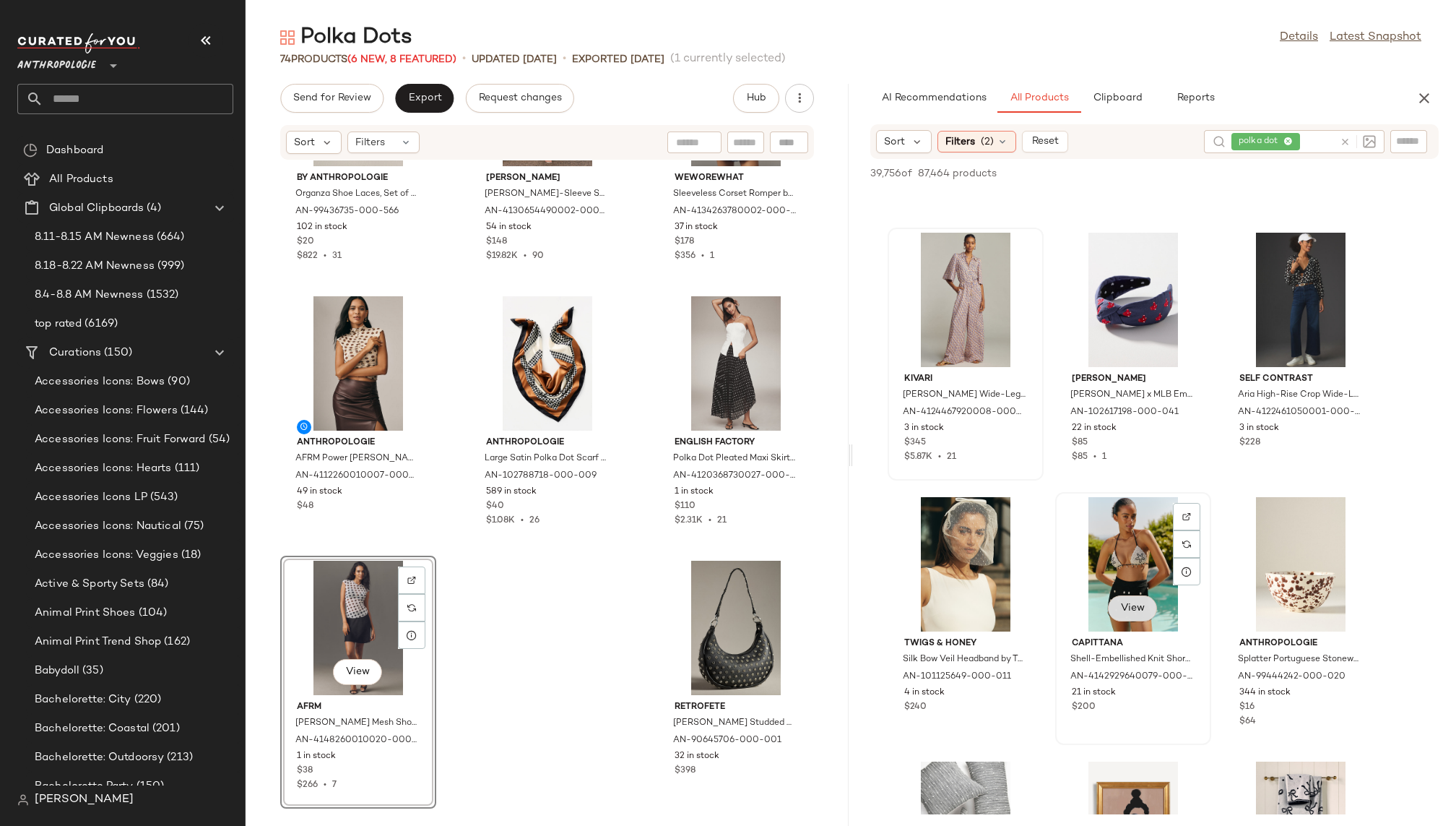
click at [1137, 603] on span "View" at bounding box center [1133, 608] width 25 height 12
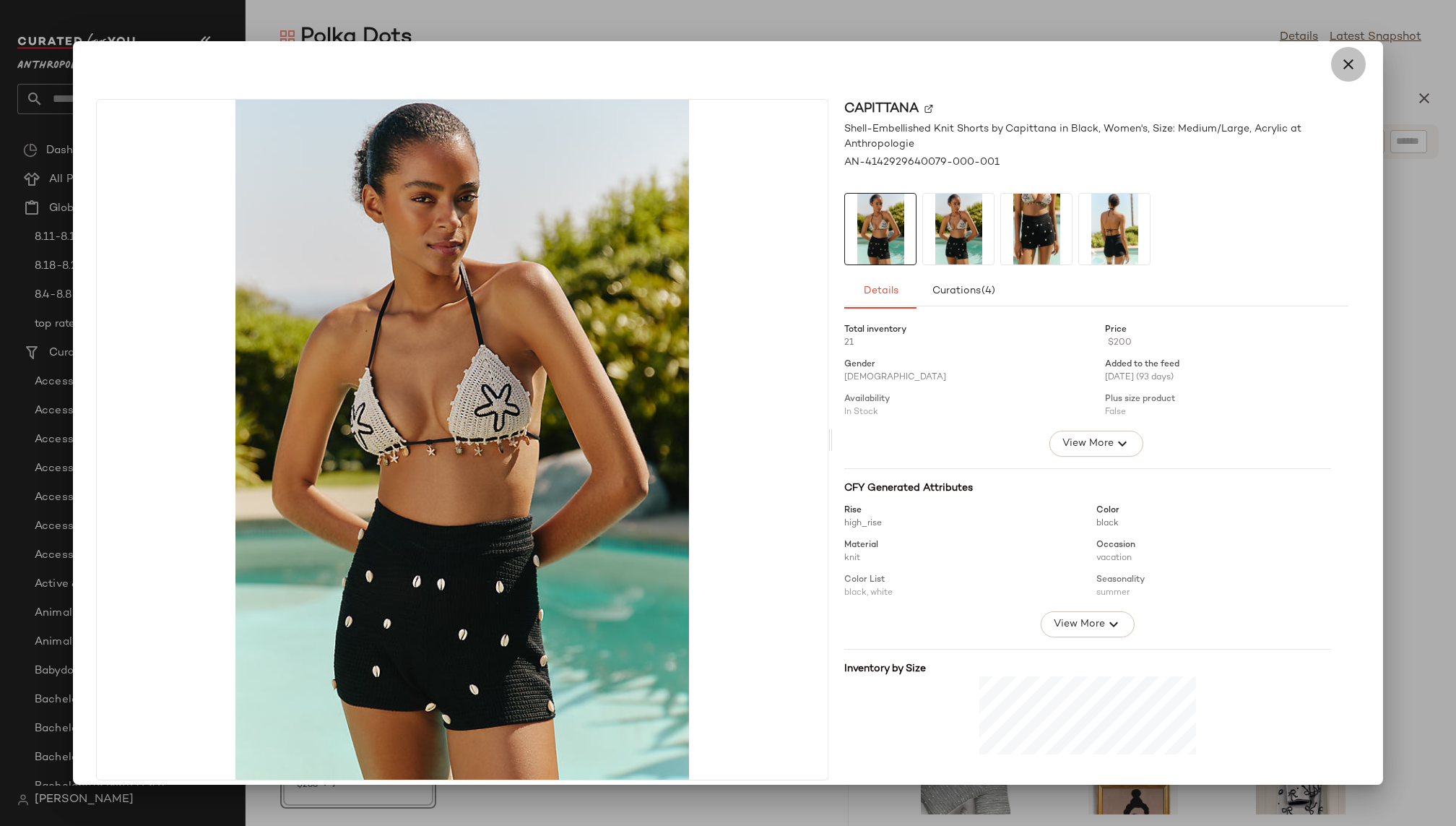
click at [1344, 71] on icon "button" at bounding box center [1348, 65] width 17 height 17
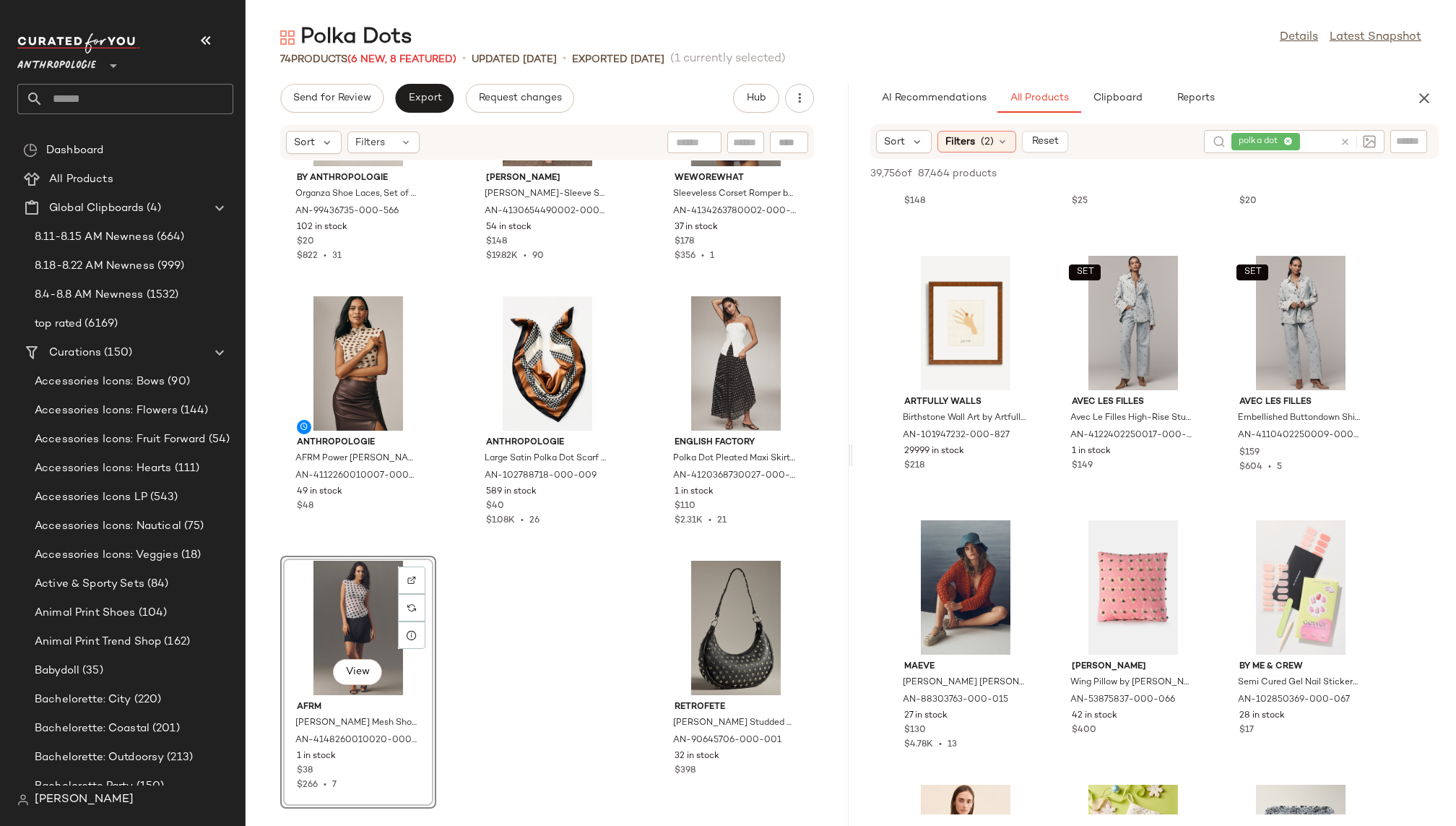
scroll to position [29679, 0]
click at [1130, 362] on span "View" at bounding box center [1133, 367] width 25 height 12
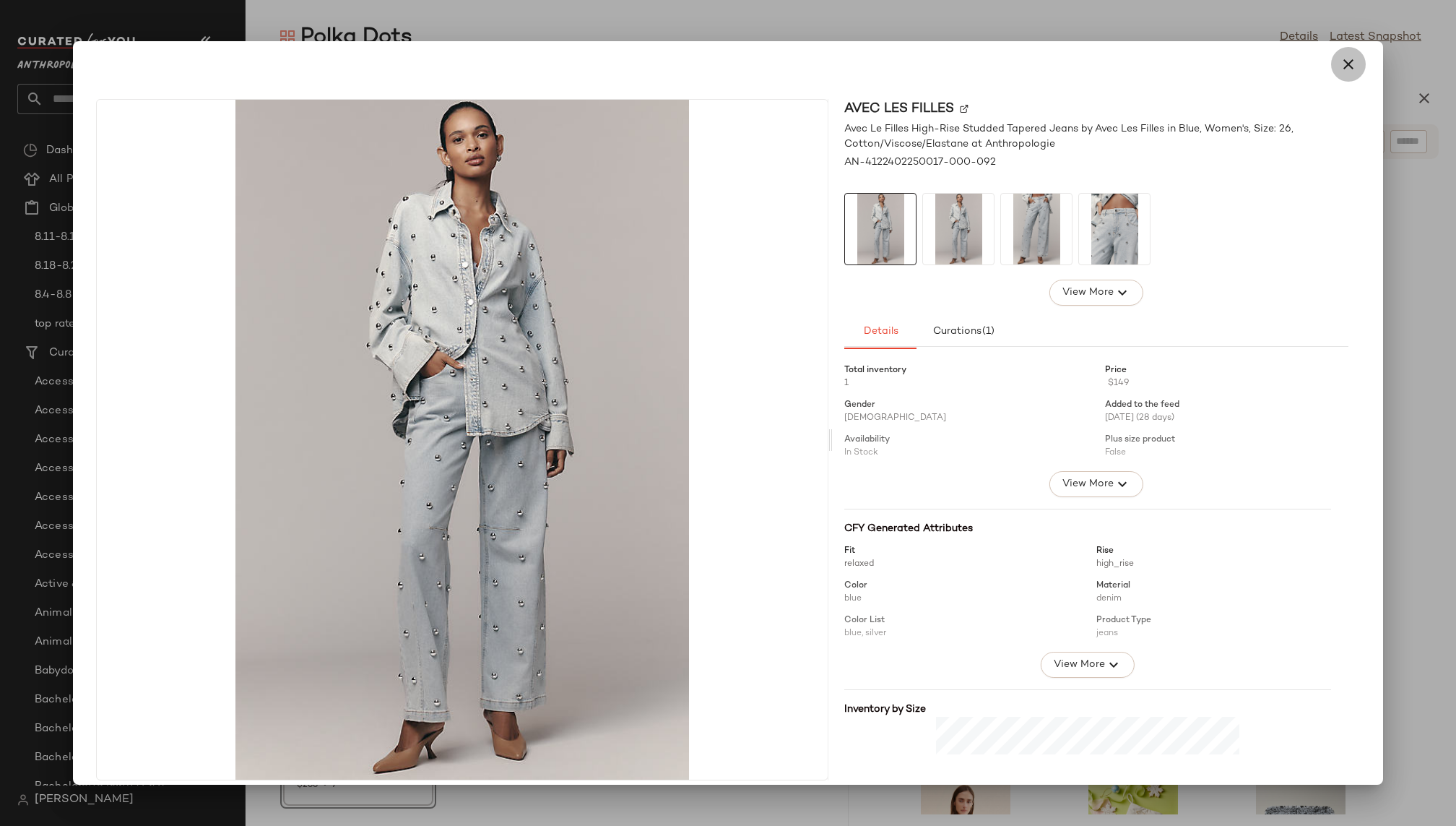
click at [1340, 68] on icon "button" at bounding box center [1348, 65] width 17 height 17
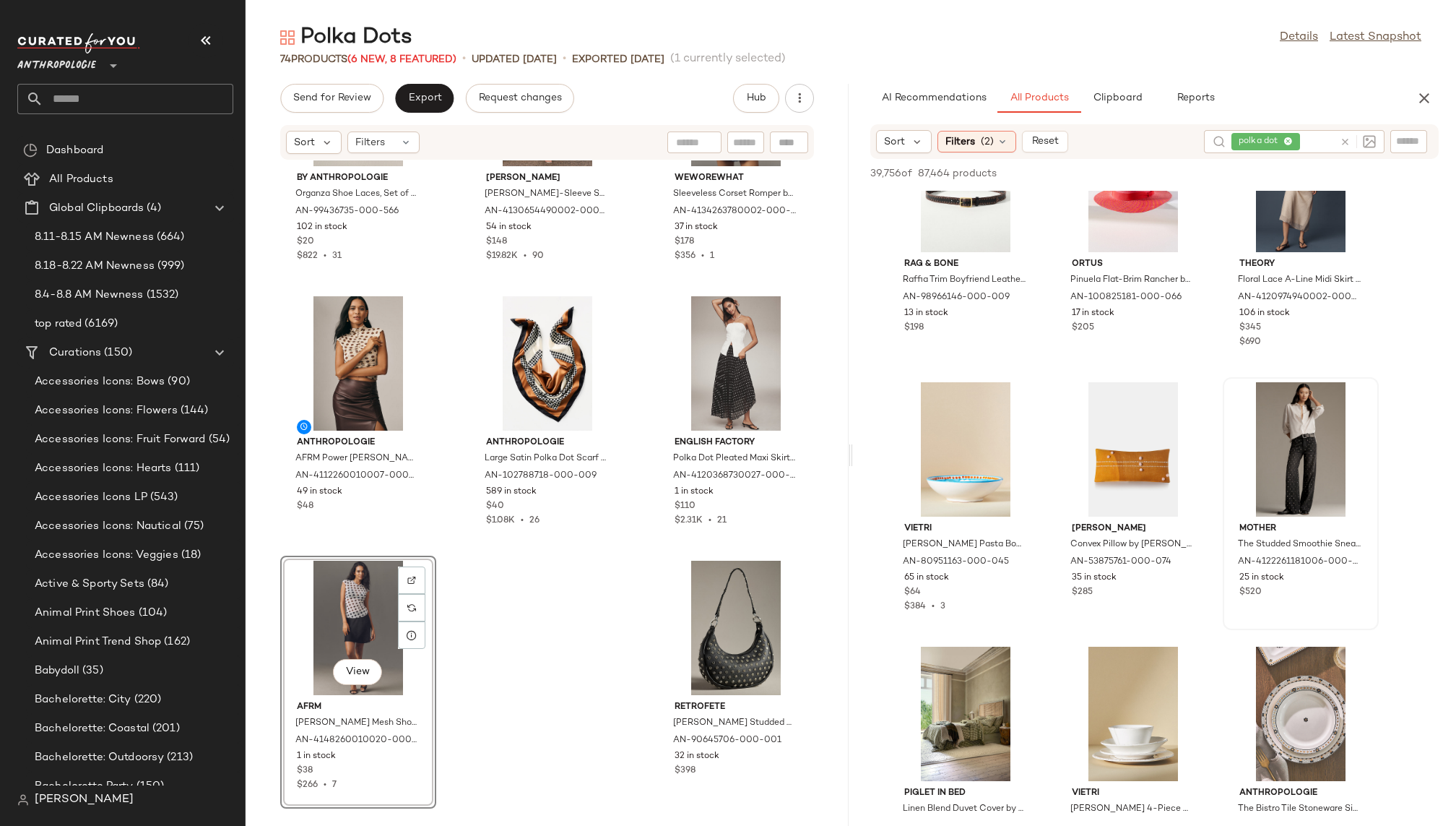
scroll to position [35911, 0]
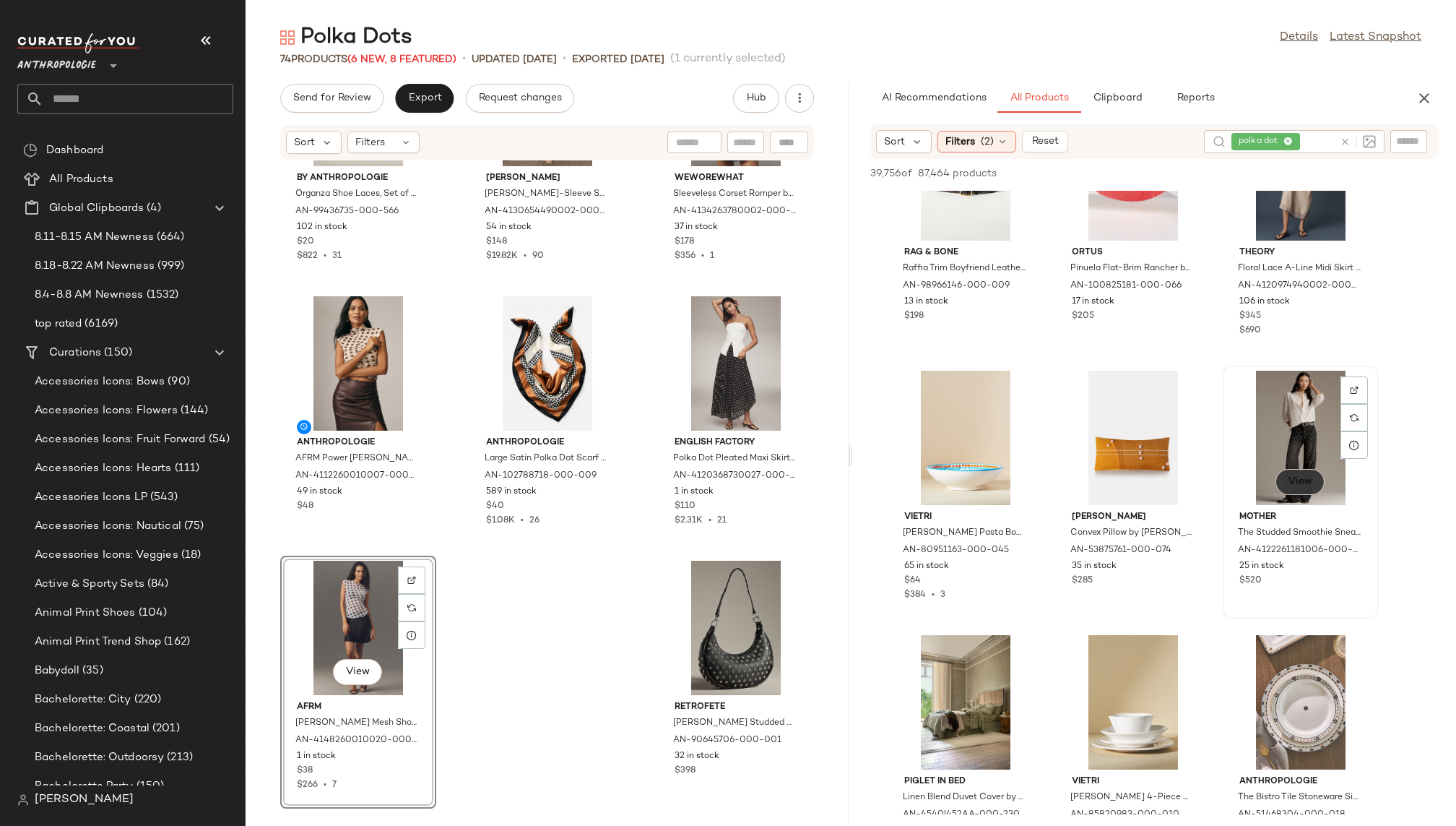
click at [1297, 486] on span "View" at bounding box center [1300, 481] width 25 height 12
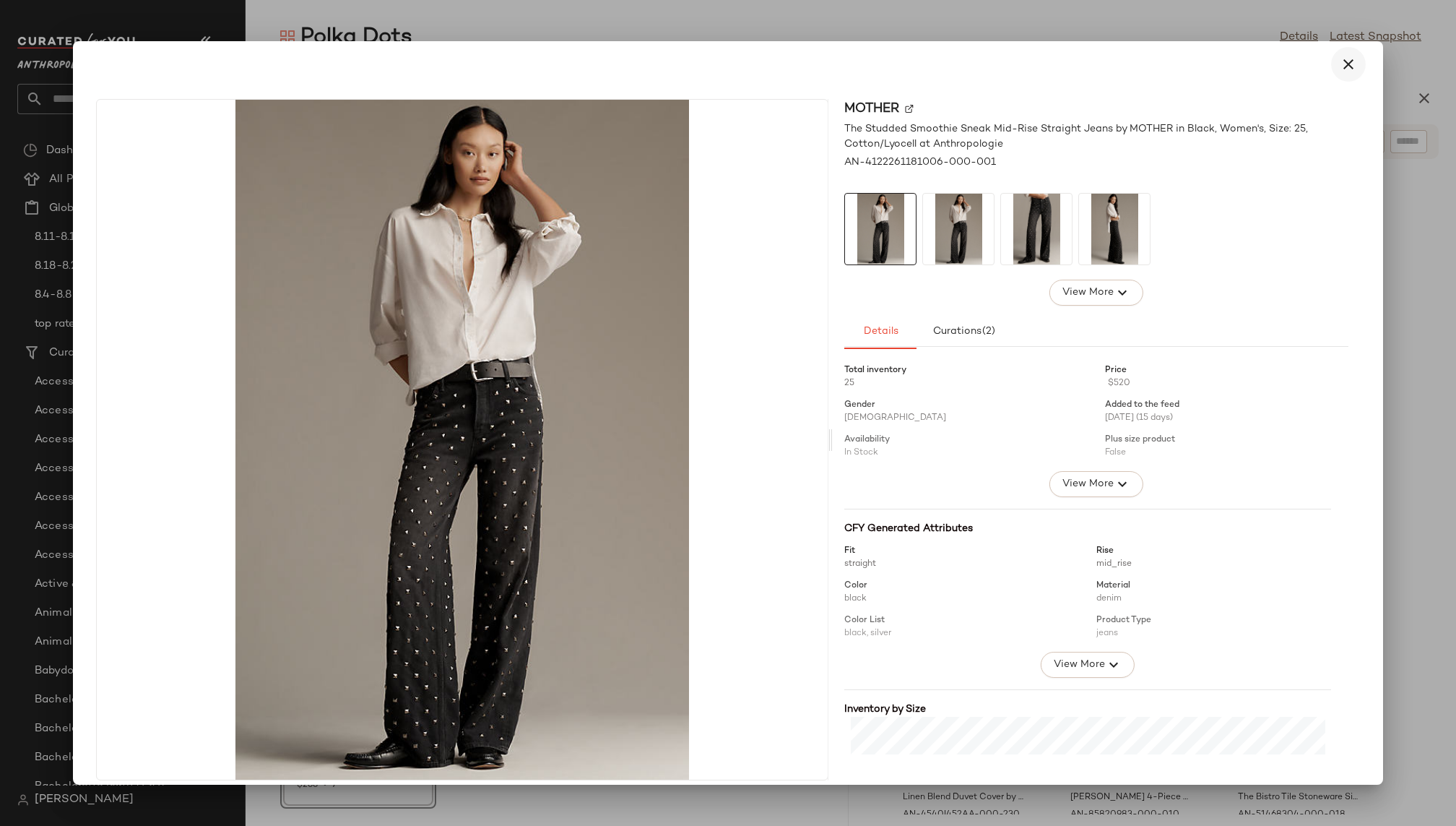
click at [1341, 66] on icon "button" at bounding box center [1348, 65] width 17 height 17
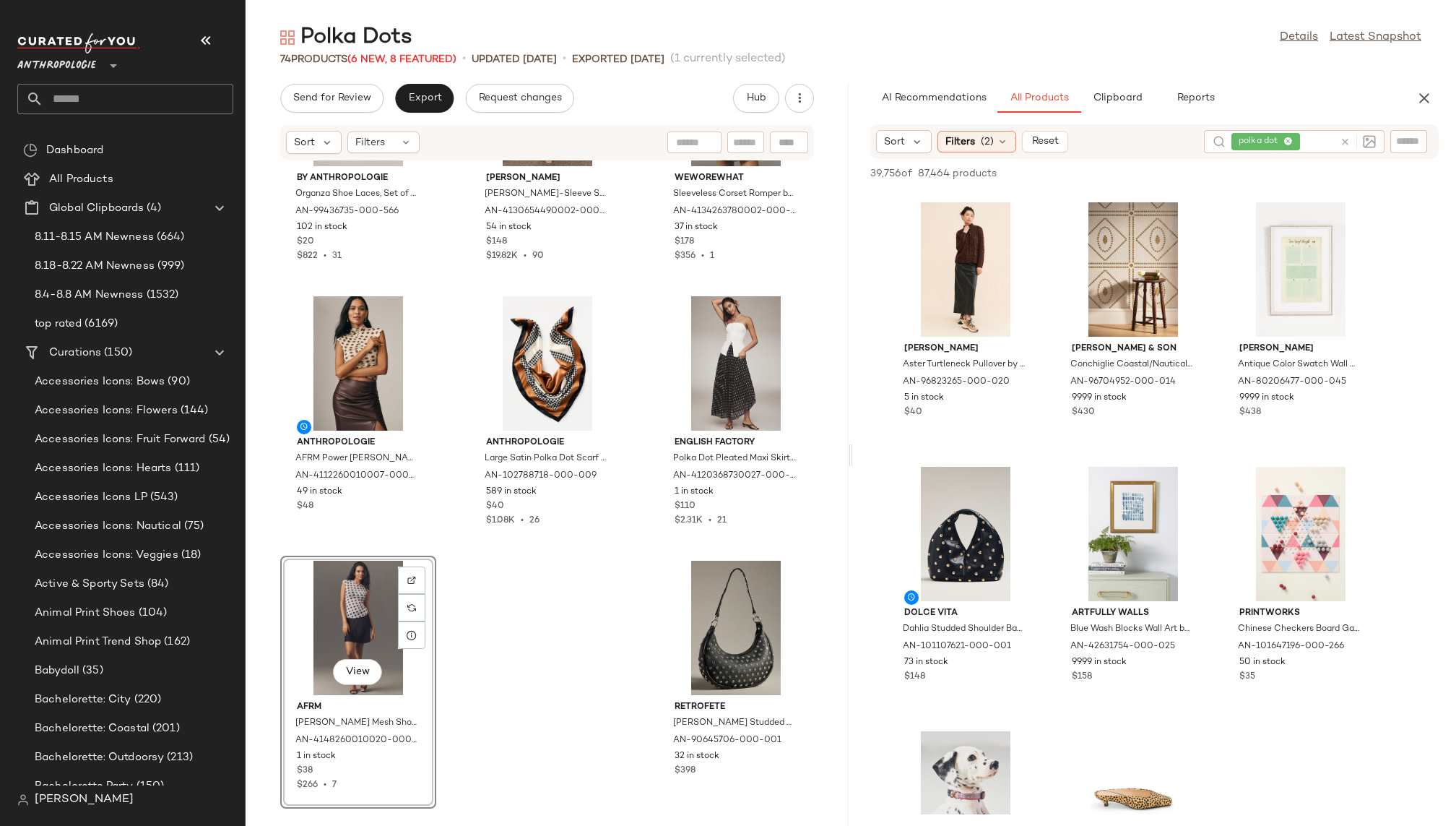
scroll to position [42451, 0]
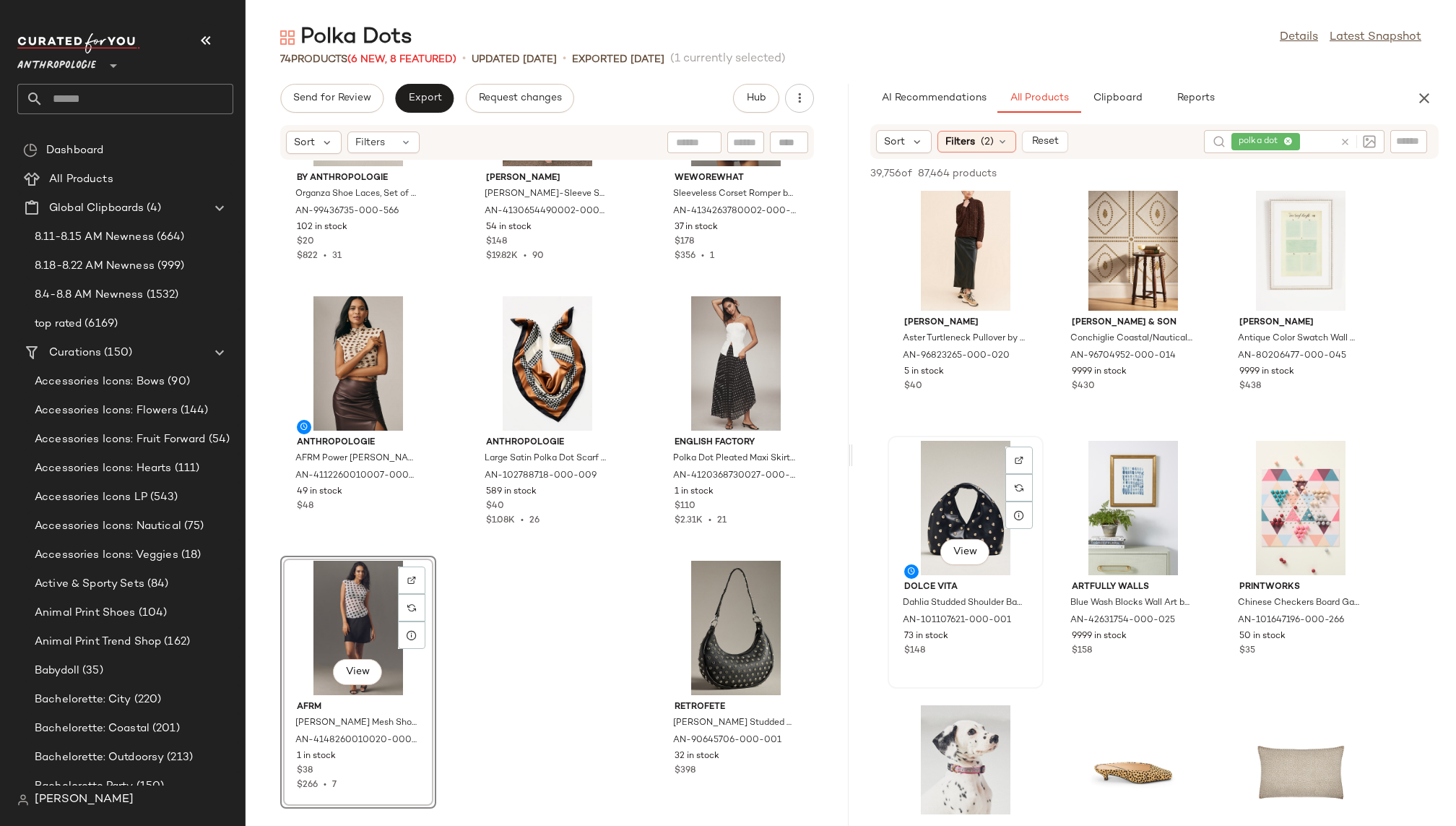
click at [946, 489] on div "View" at bounding box center [965, 508] width 146 height 135
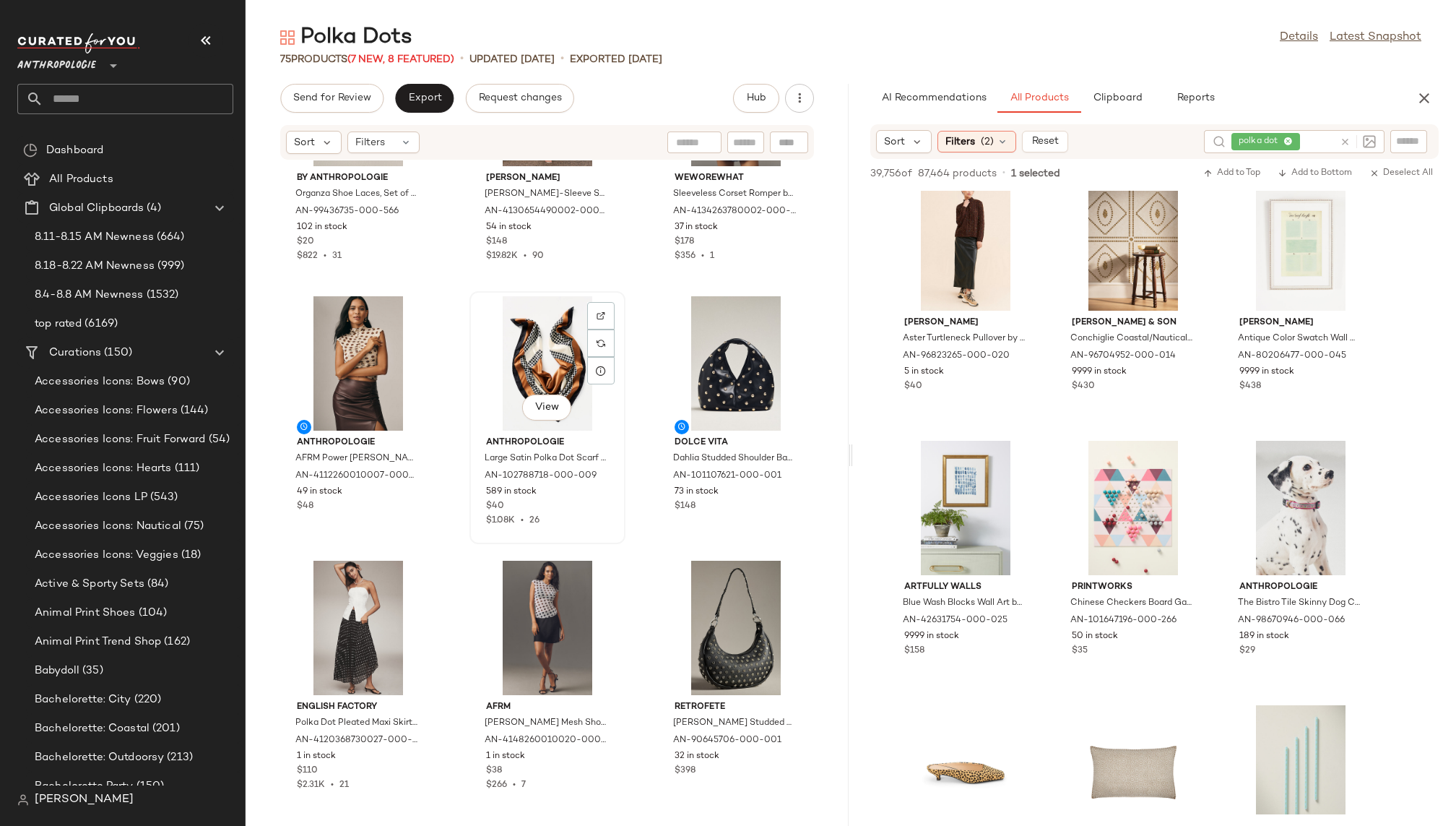
click at [526, 368] on div "View" at bounding box center [548, 364] width 146 height 135
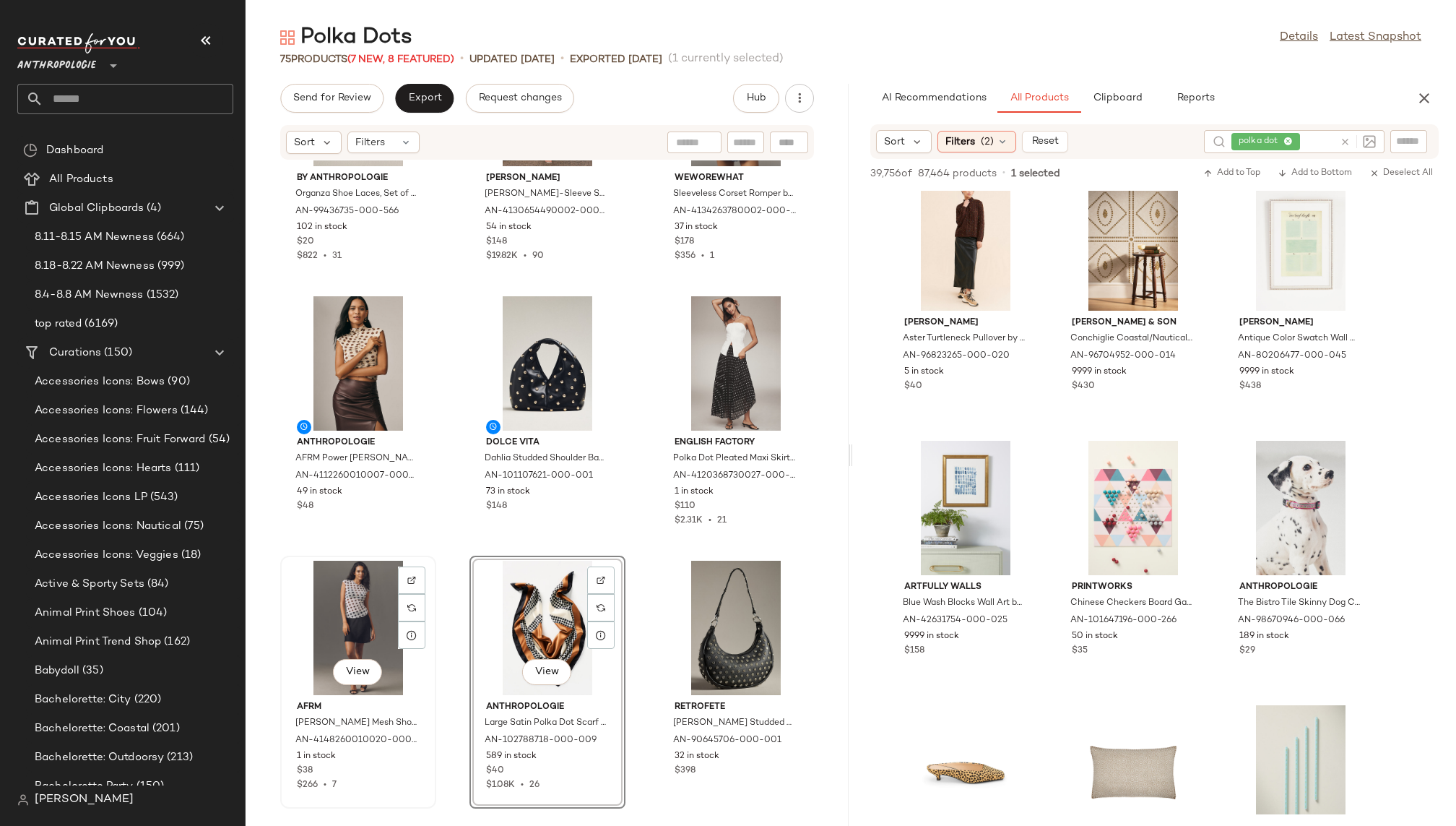
click at [352, 632] on div "View" at bounding box center [358, 628] width 146 height 135
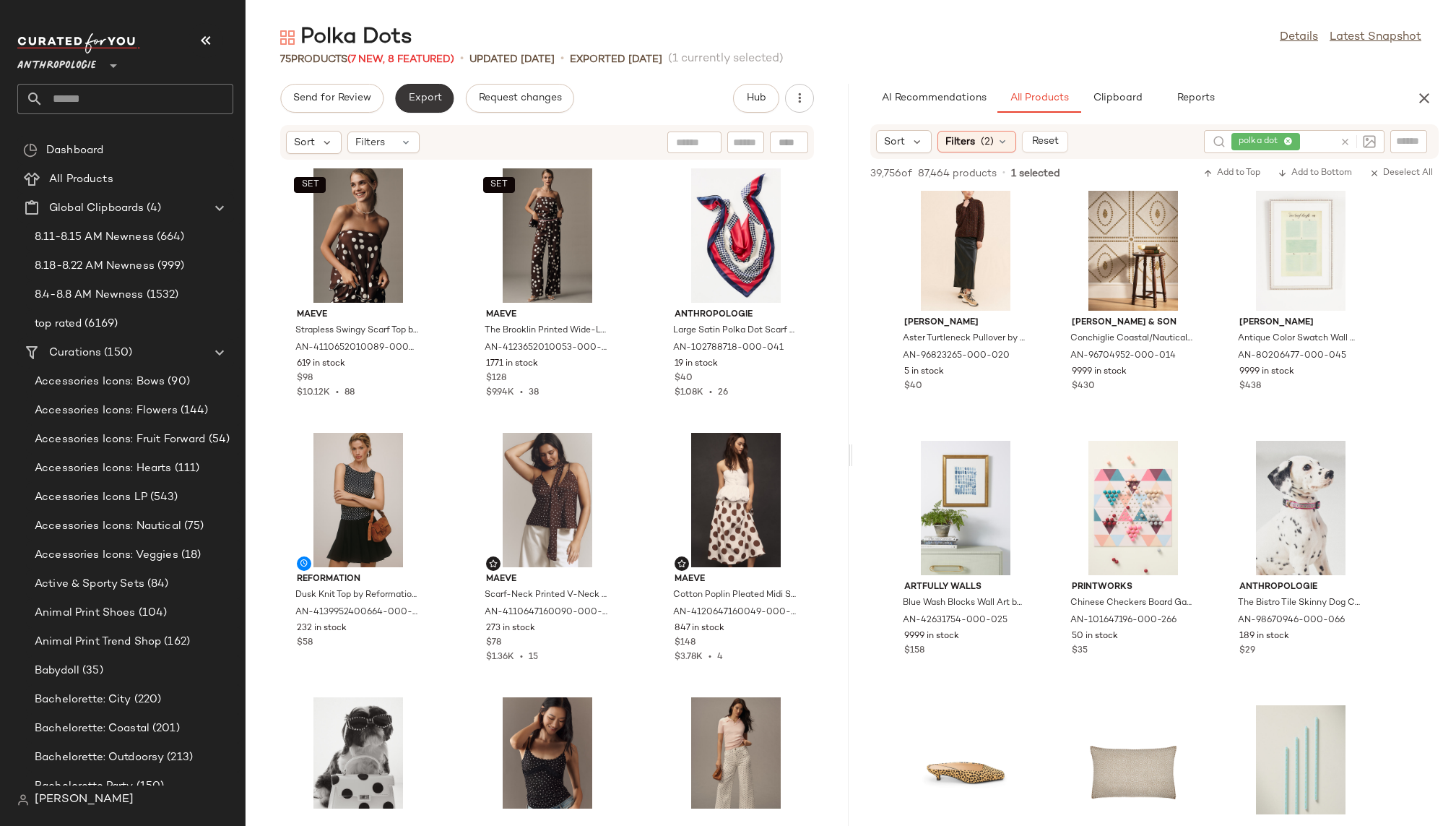
click at [415, 94] on span "Export" at bounding box center [423, 98] width 34 height 12
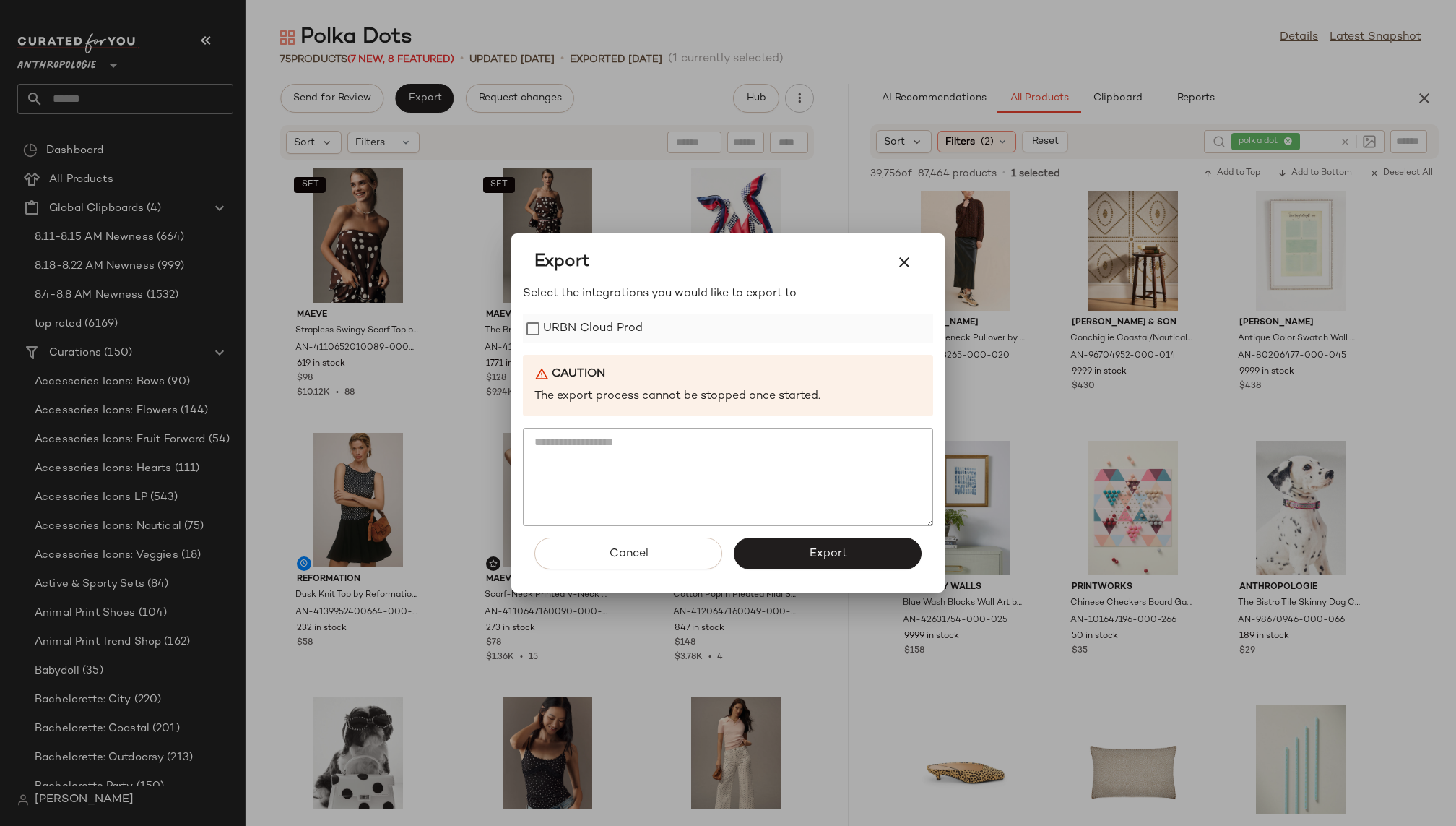
click at [585, 327] on label "URBN Cloud Prod" at bounding box center [593, 328] width 100 height 29
click at [808, 555] on span "Export" at bounding box center [828, 554] width 38 height 13
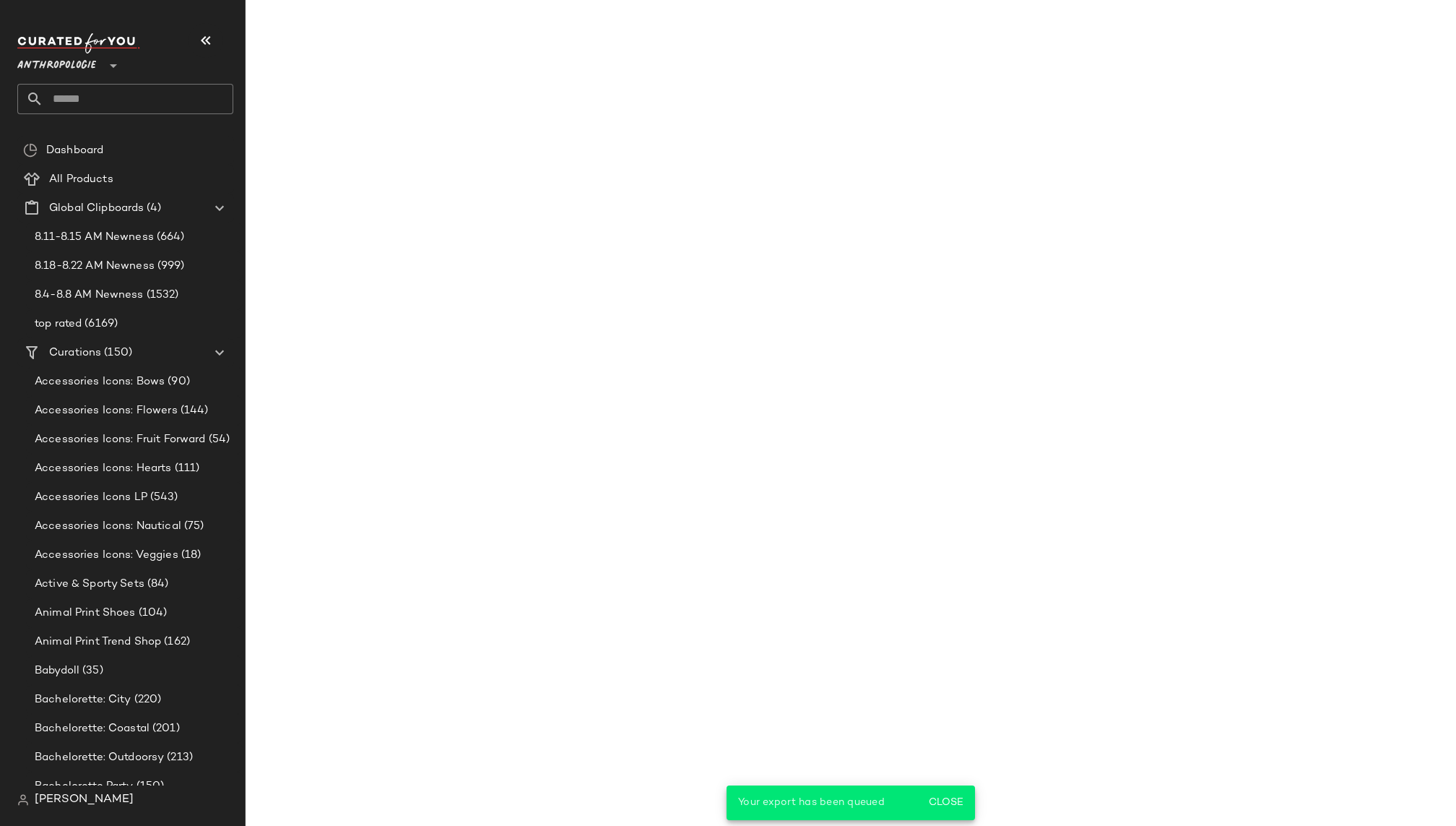
scroll to position [49324, 0]
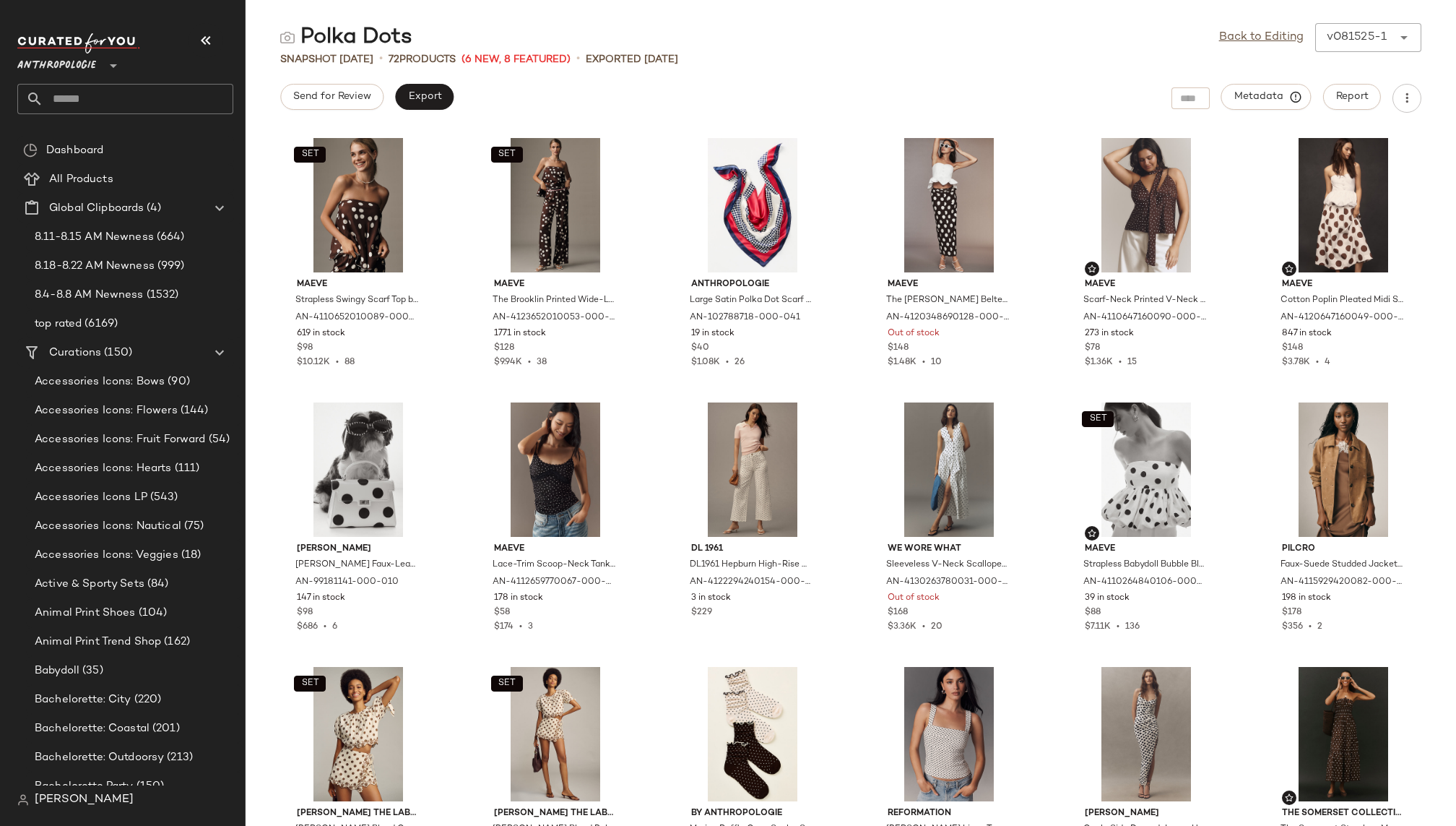
click at [126, 97] on input "text" at bounding box center [138, 99] width 190 height 31
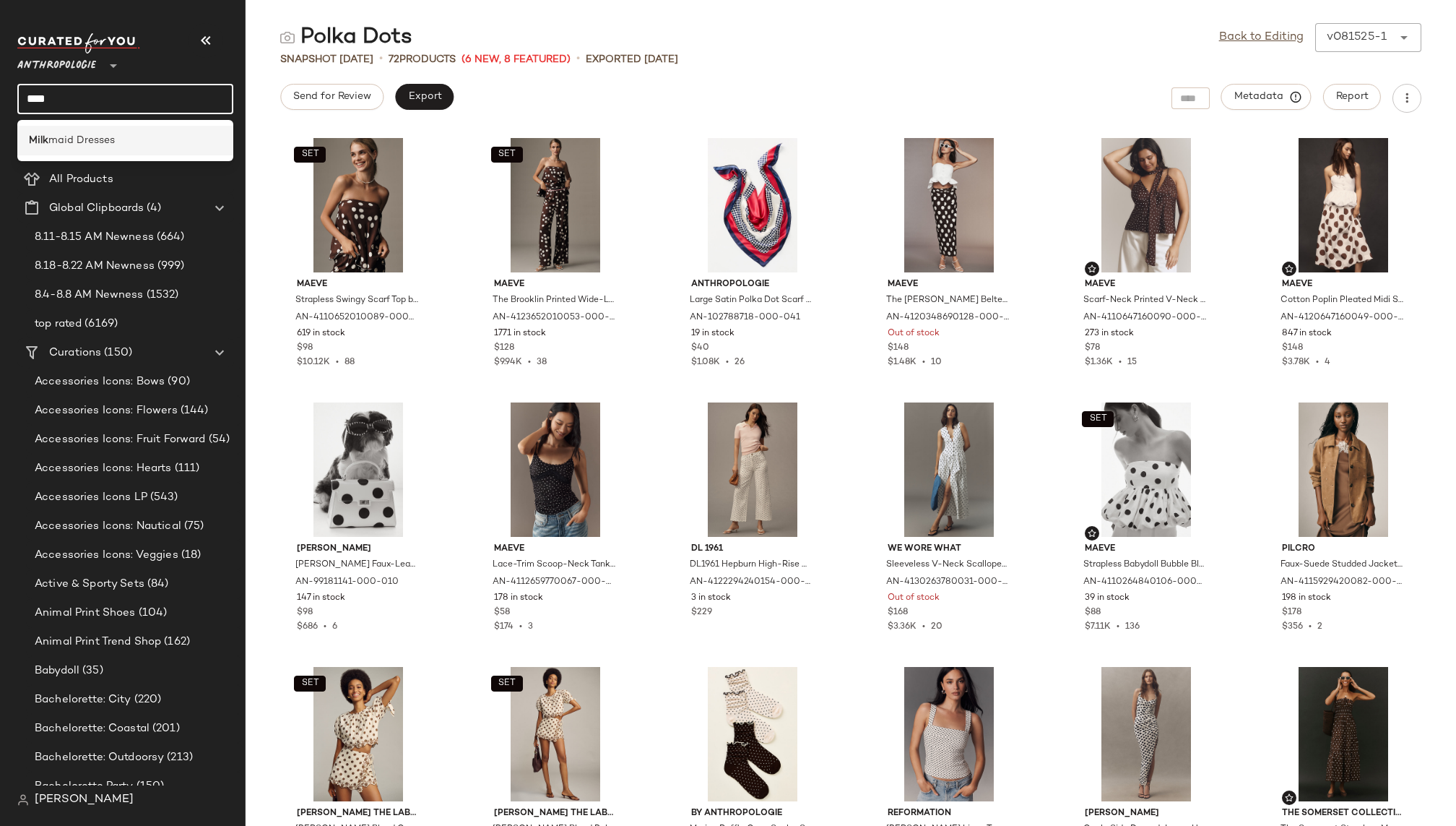
type input "****"
click at [106, 126] on div "Milk maid Dresses" at bounding box center [125, 141] width 216 height 30
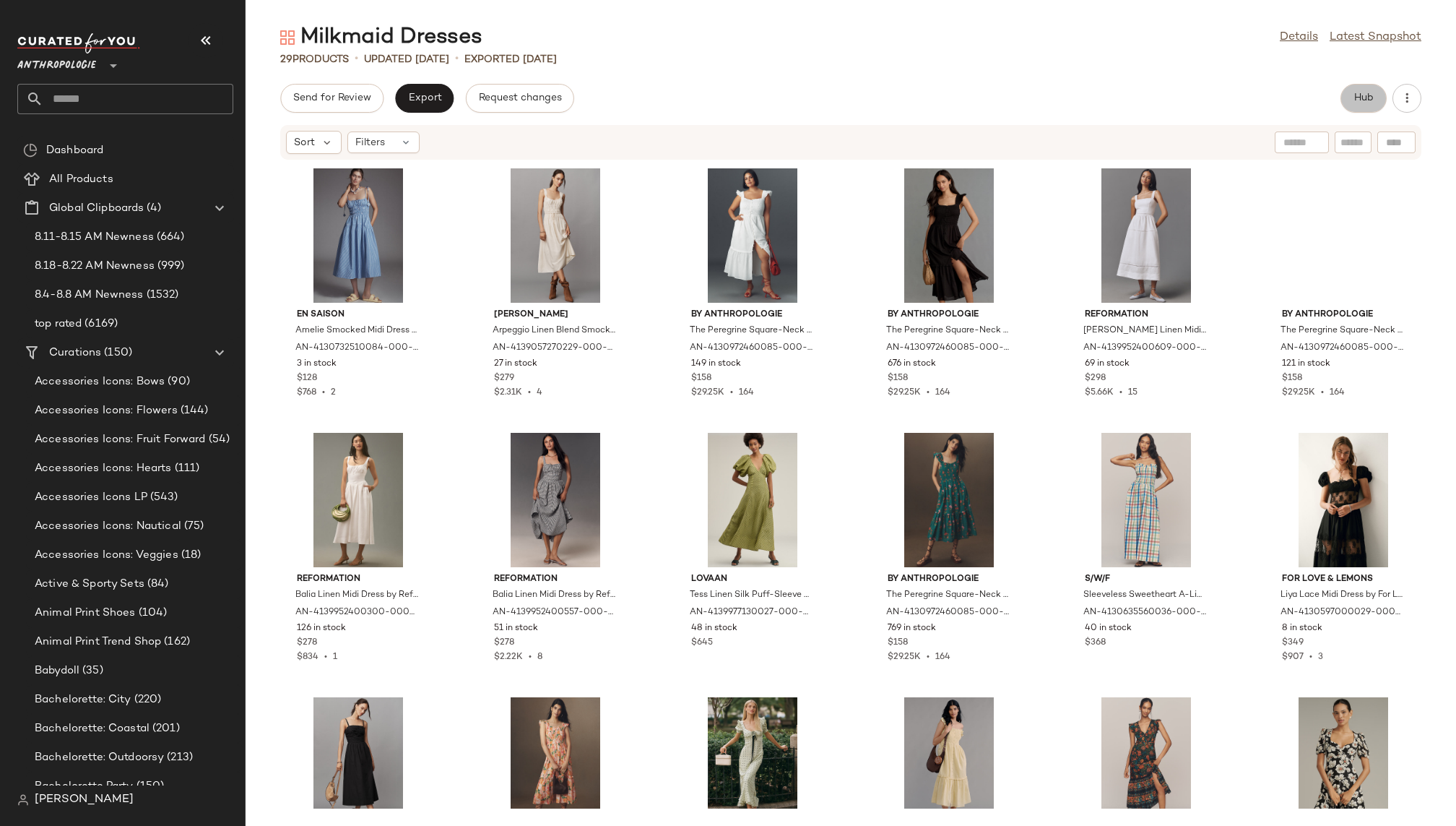
click at [1358, 92] on span "Hub" at bounding box center [1363, 98] width 20 height 12
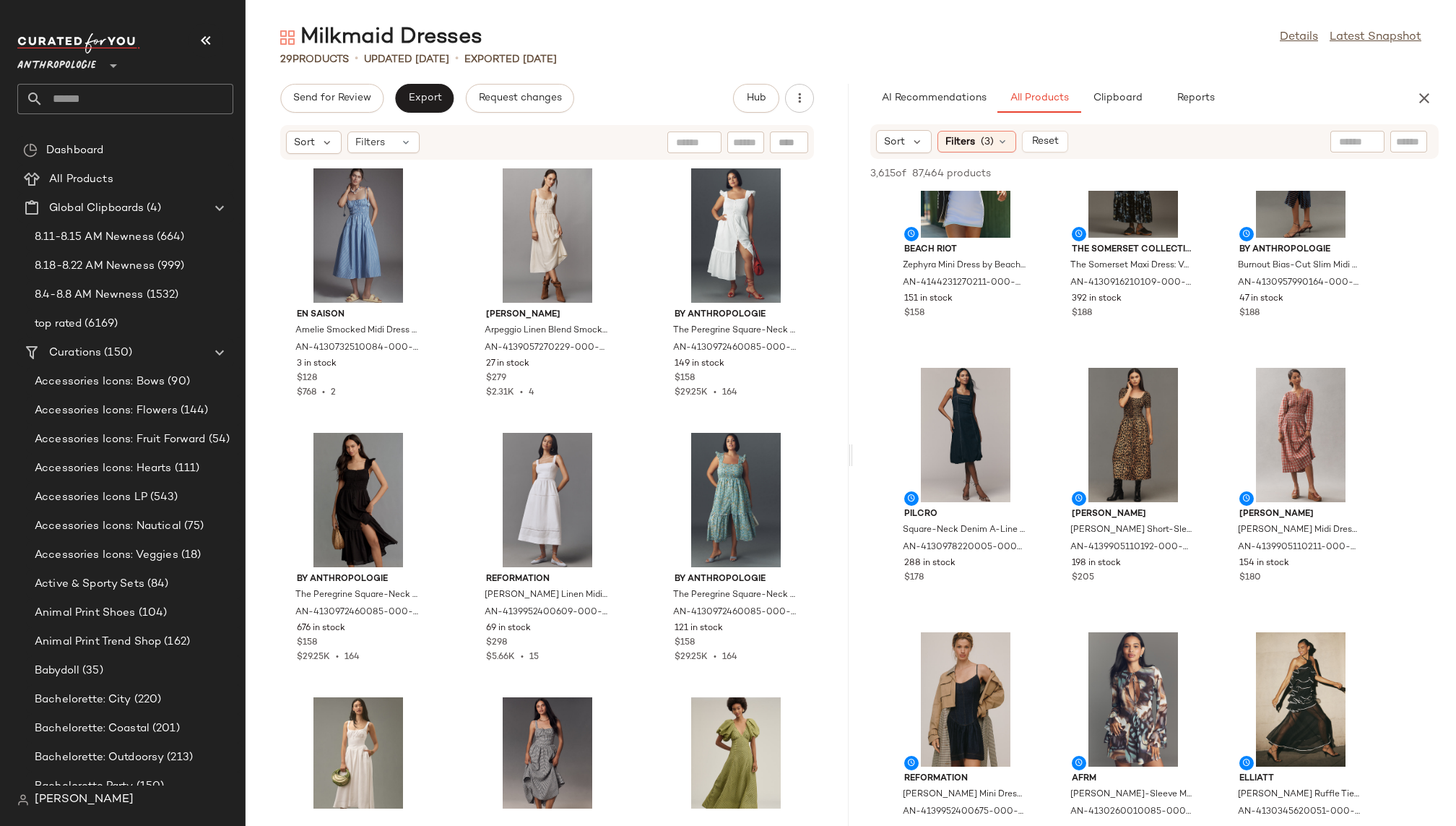
scroll to position [371, 0]
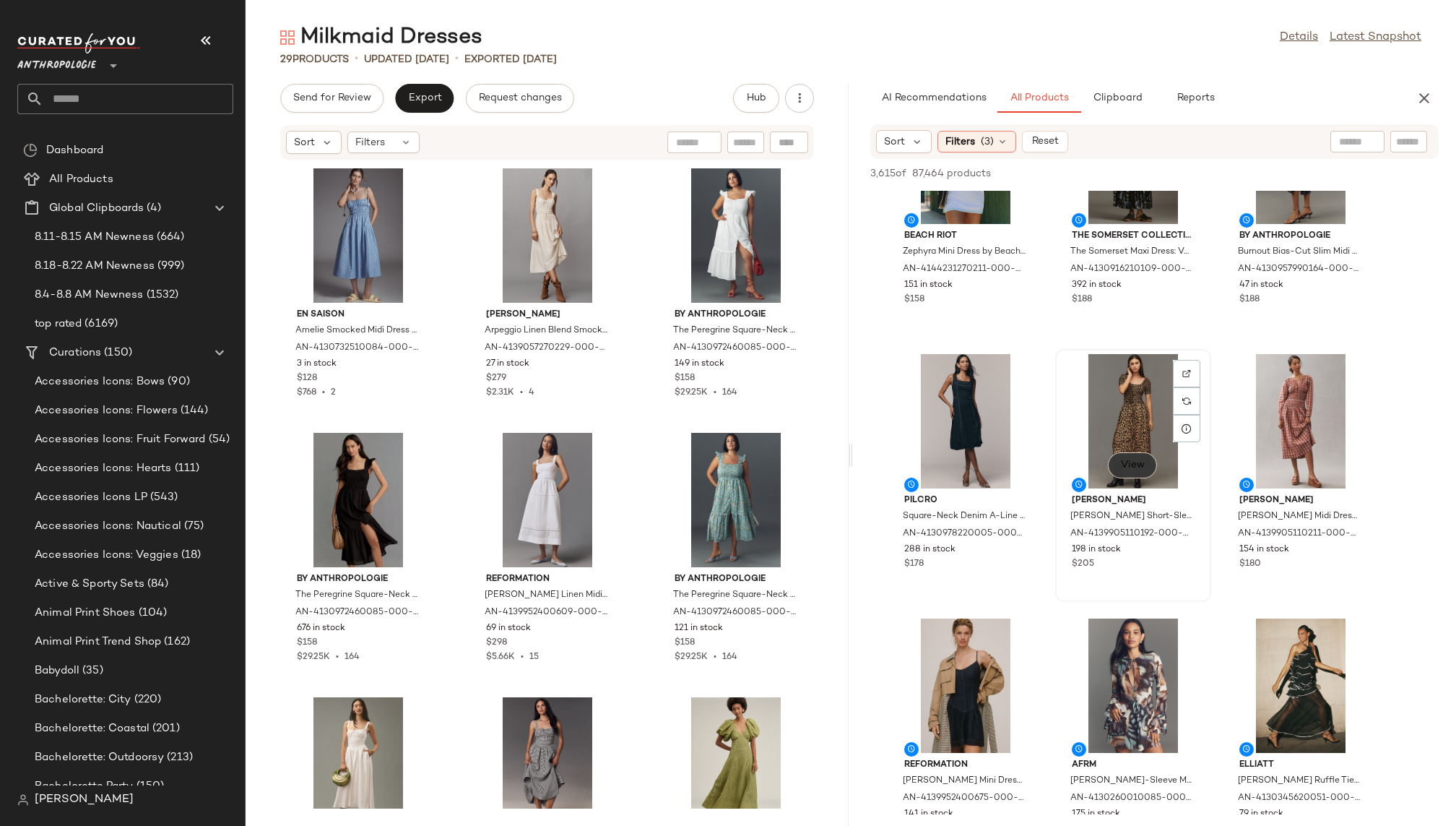
click at [1129, 470] on span "View" at bounding box center [1133, 465] width 25 height 12
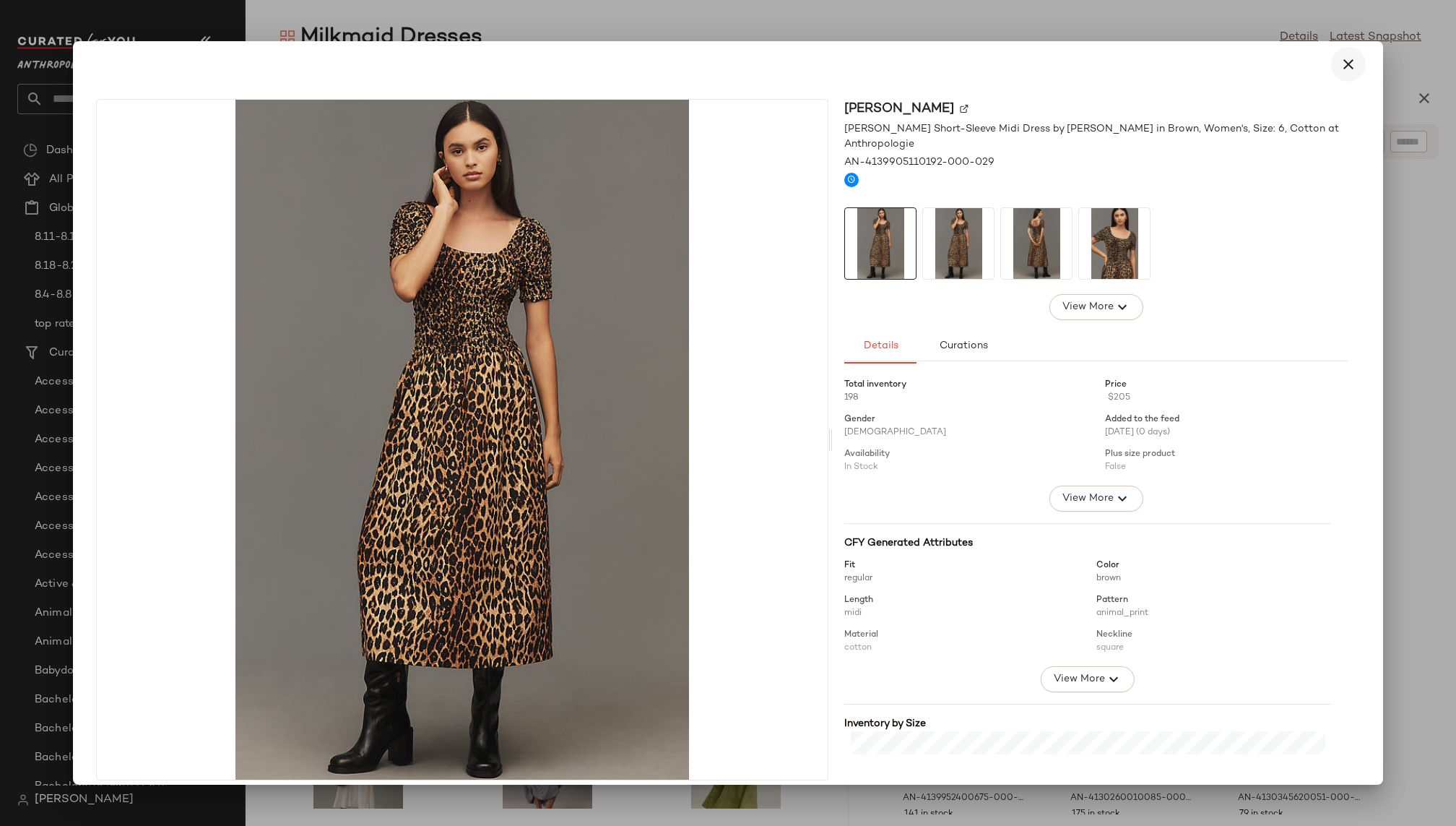
click at [1340, 65] on icon "button" at bounding box center [1348, 65] width 17 height 17
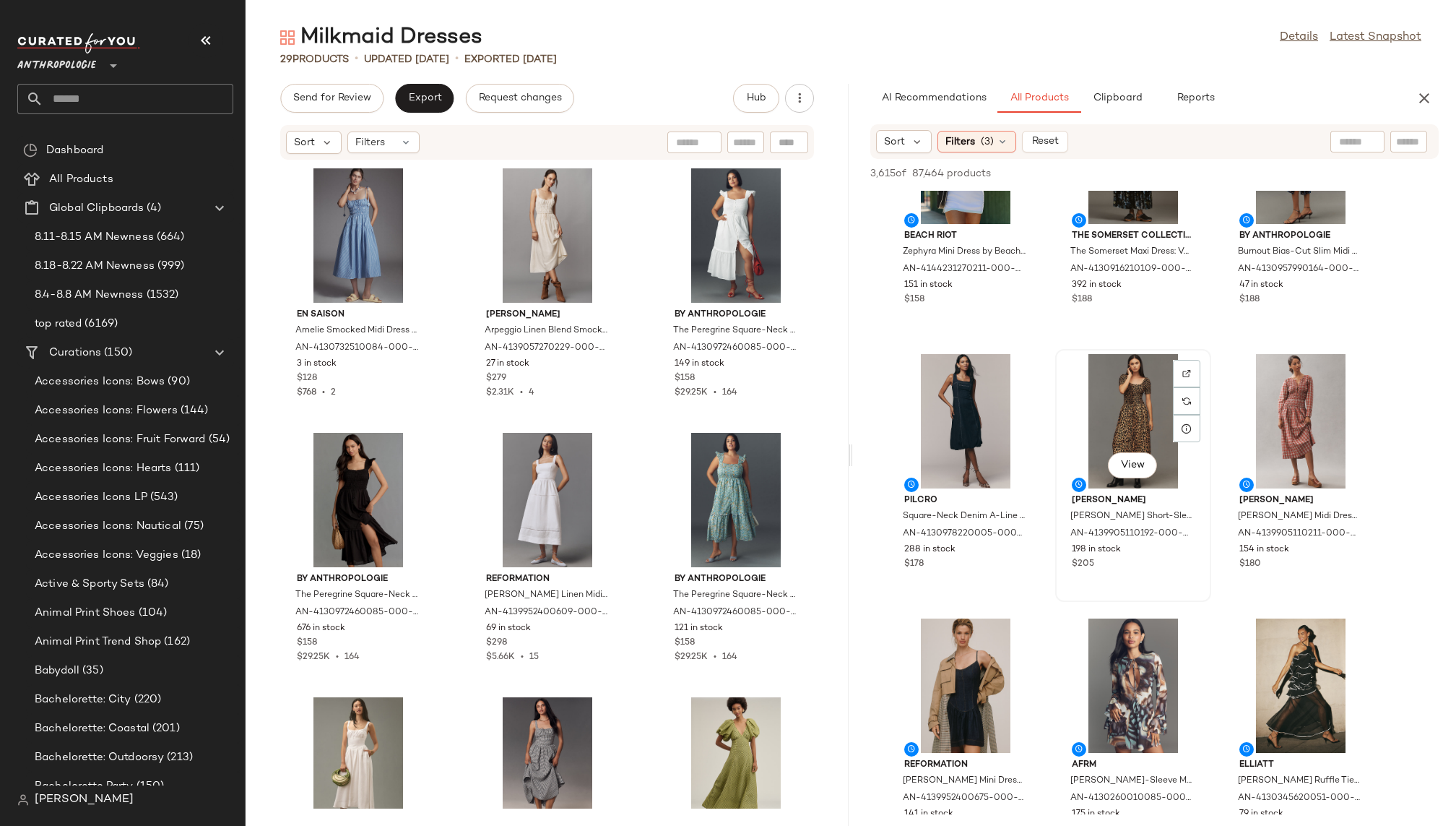
click at [1113, 409] on div "View" at bounding box center [1133, 422] width 146 height 135
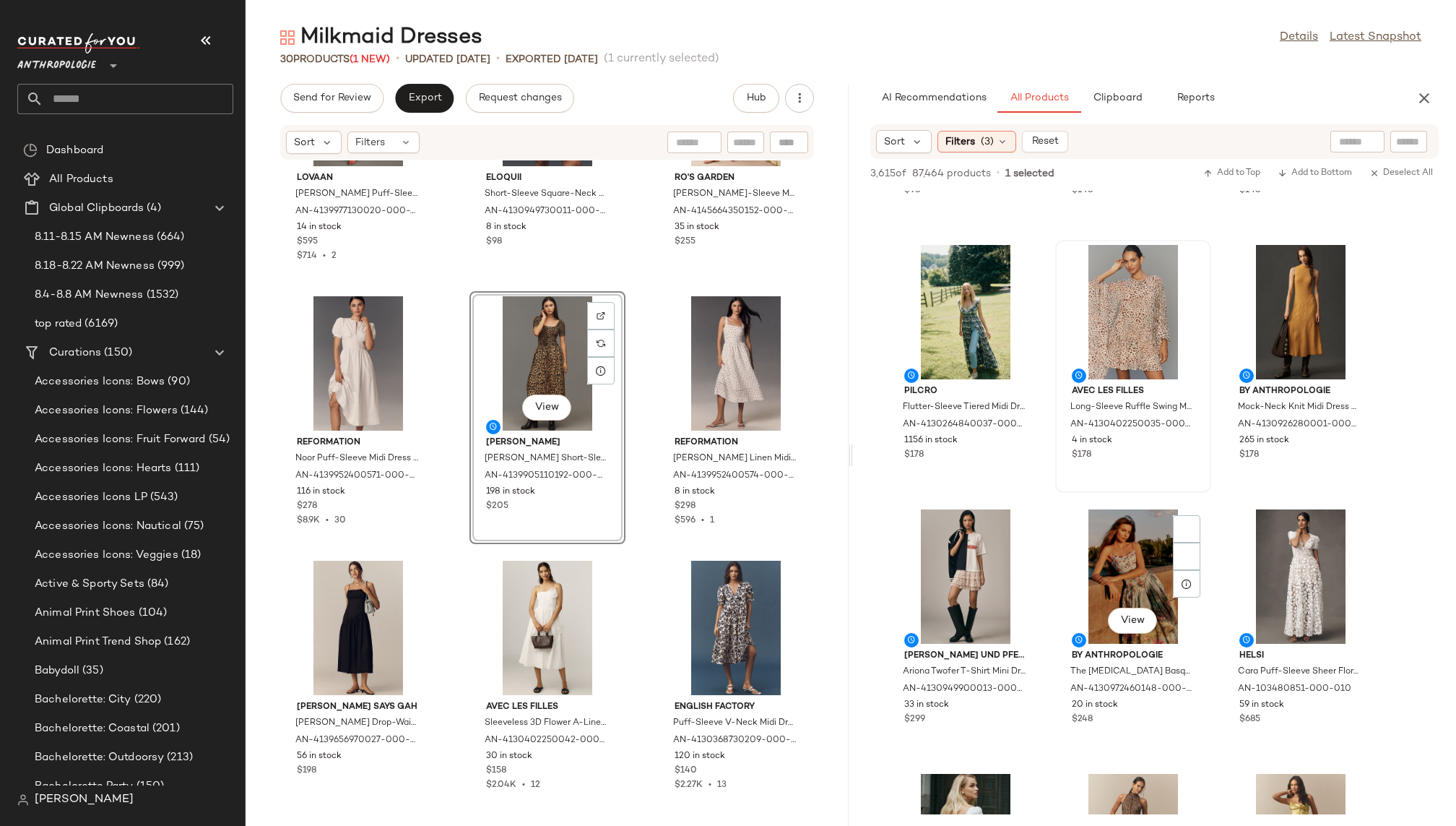
scroll to position [5793, 0]
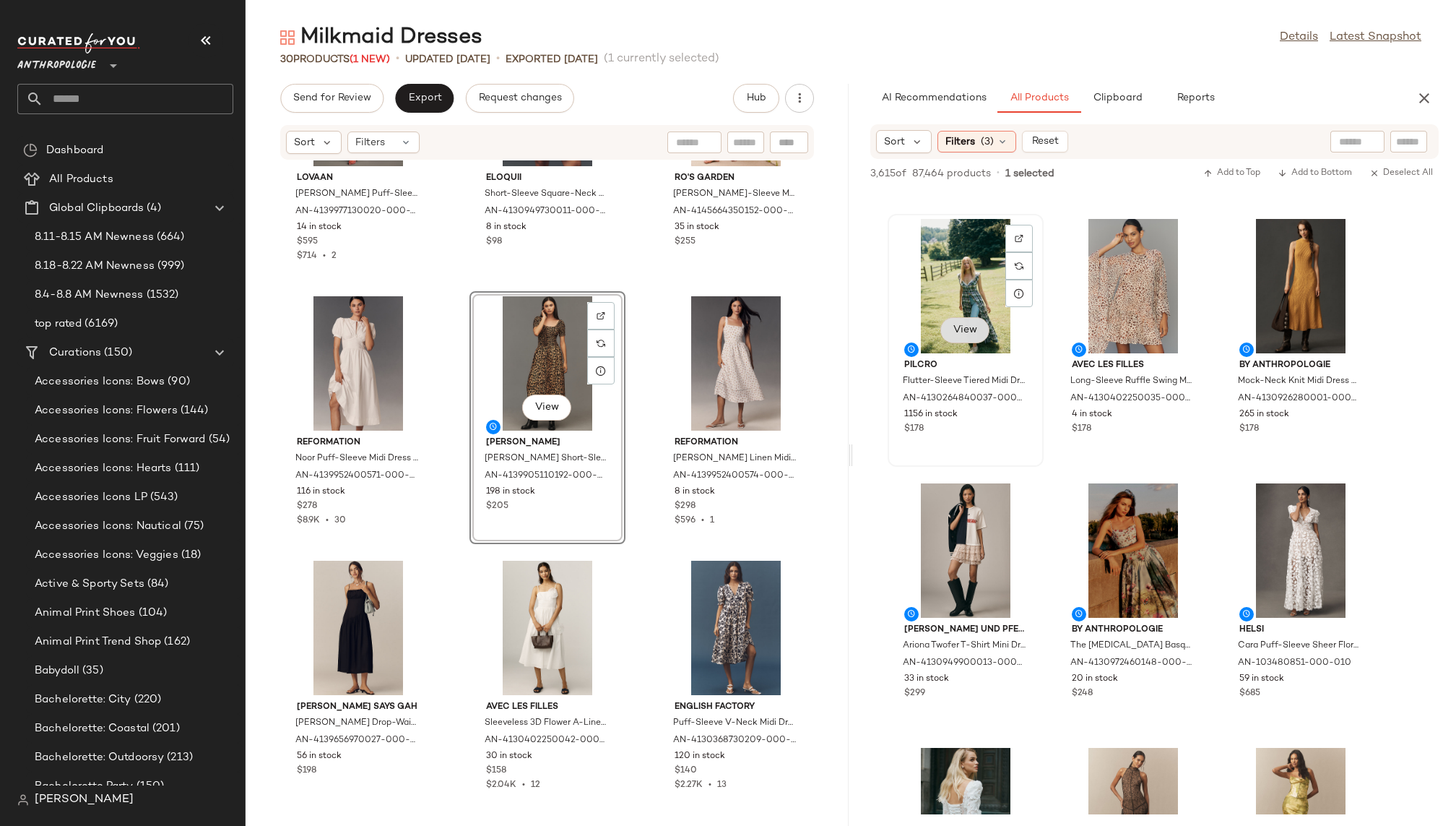
click at [959, 336] on button "View" at bounding box center [964, 329] width 49 height 26
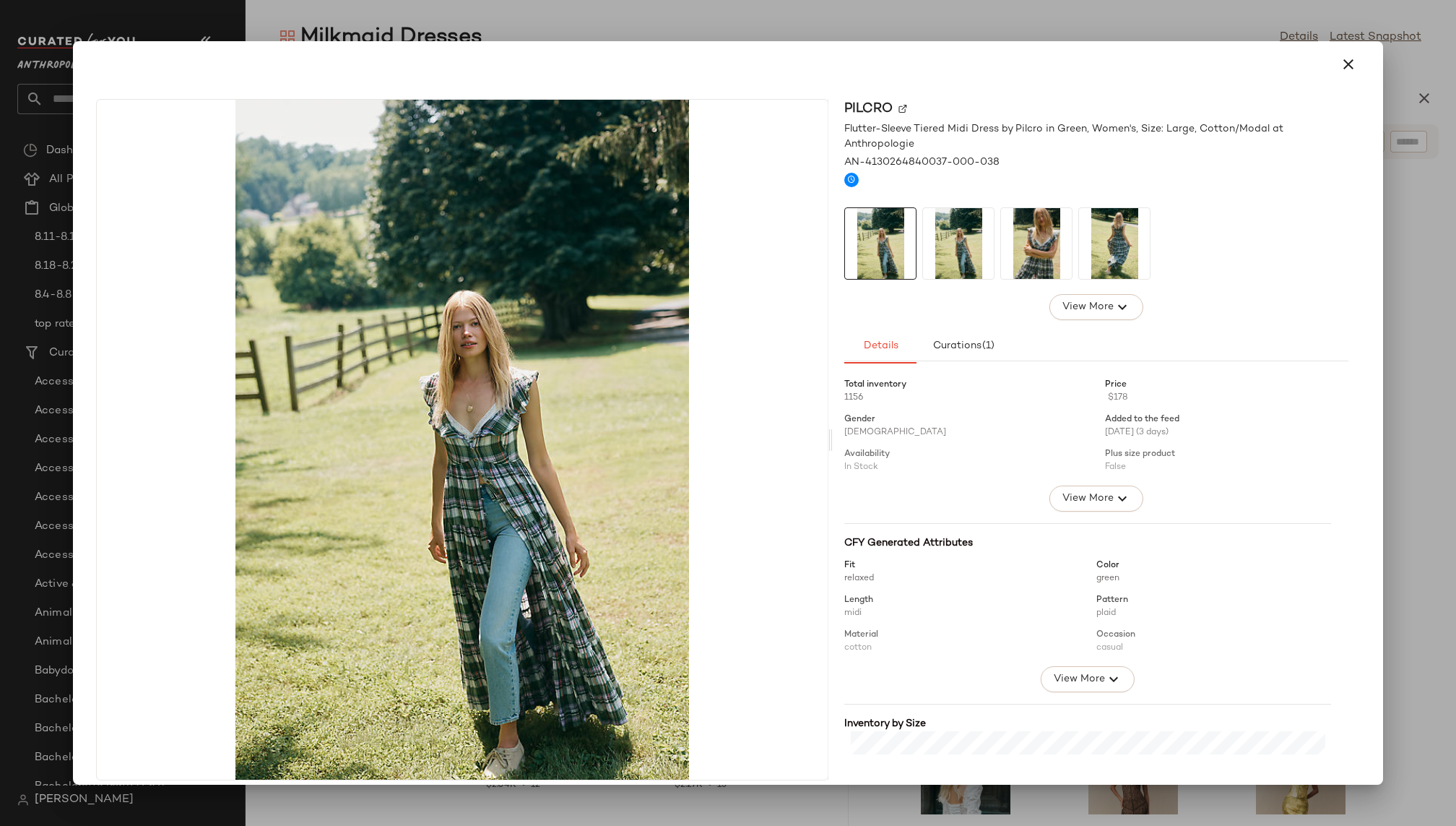
click at [1001, 256] on img at bounding box center [1036, 244] width 71 height 71
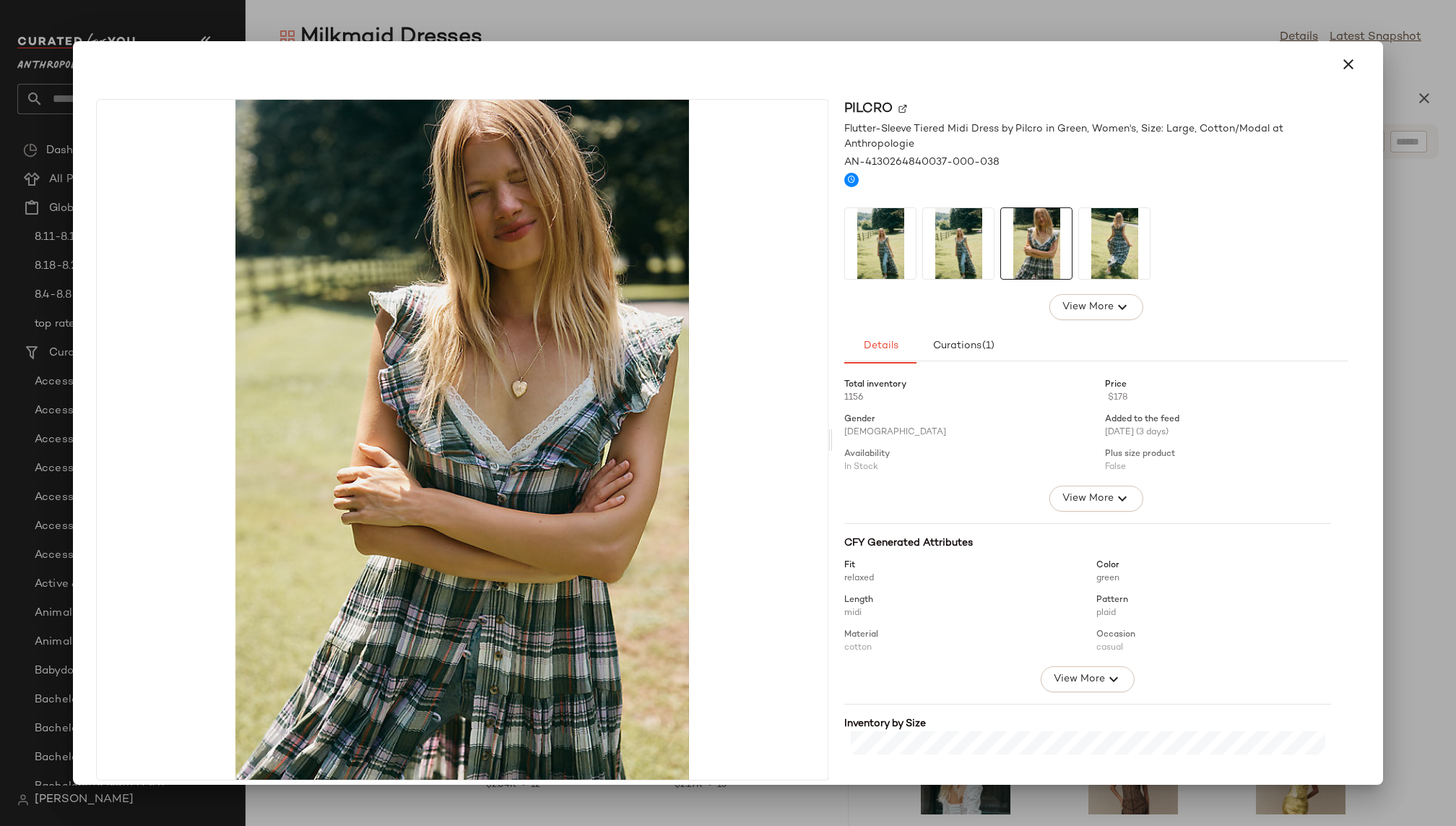
click at [1063, 243] on img at bounding box center [1036, 244] width 71 height 71
click at [1111, 237] on img at bounding box center [1114, 244] width 71 height 71
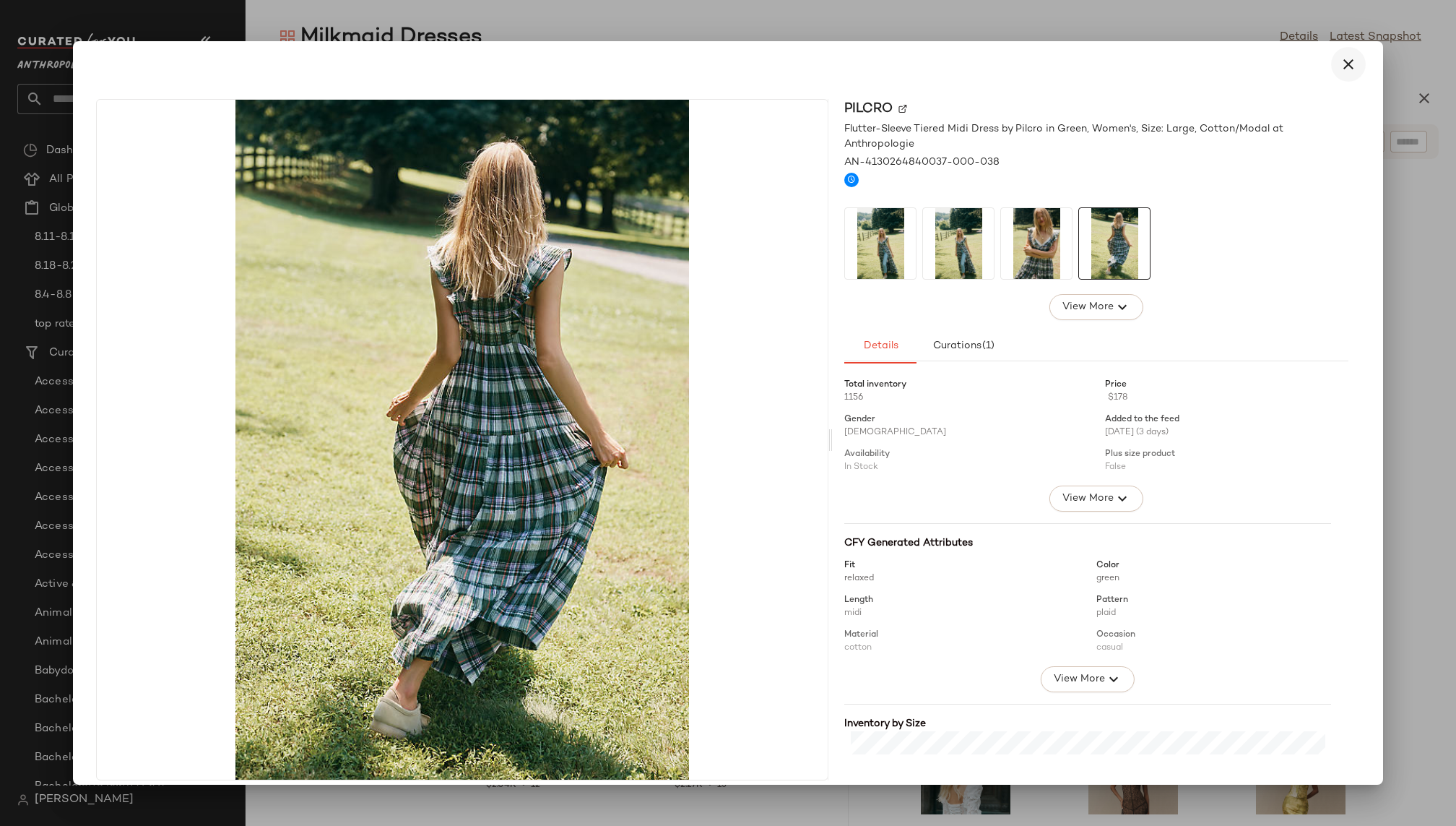
click at [1341, 60] on icon "button" at bounding box center [1348, 65] width 17 height 17
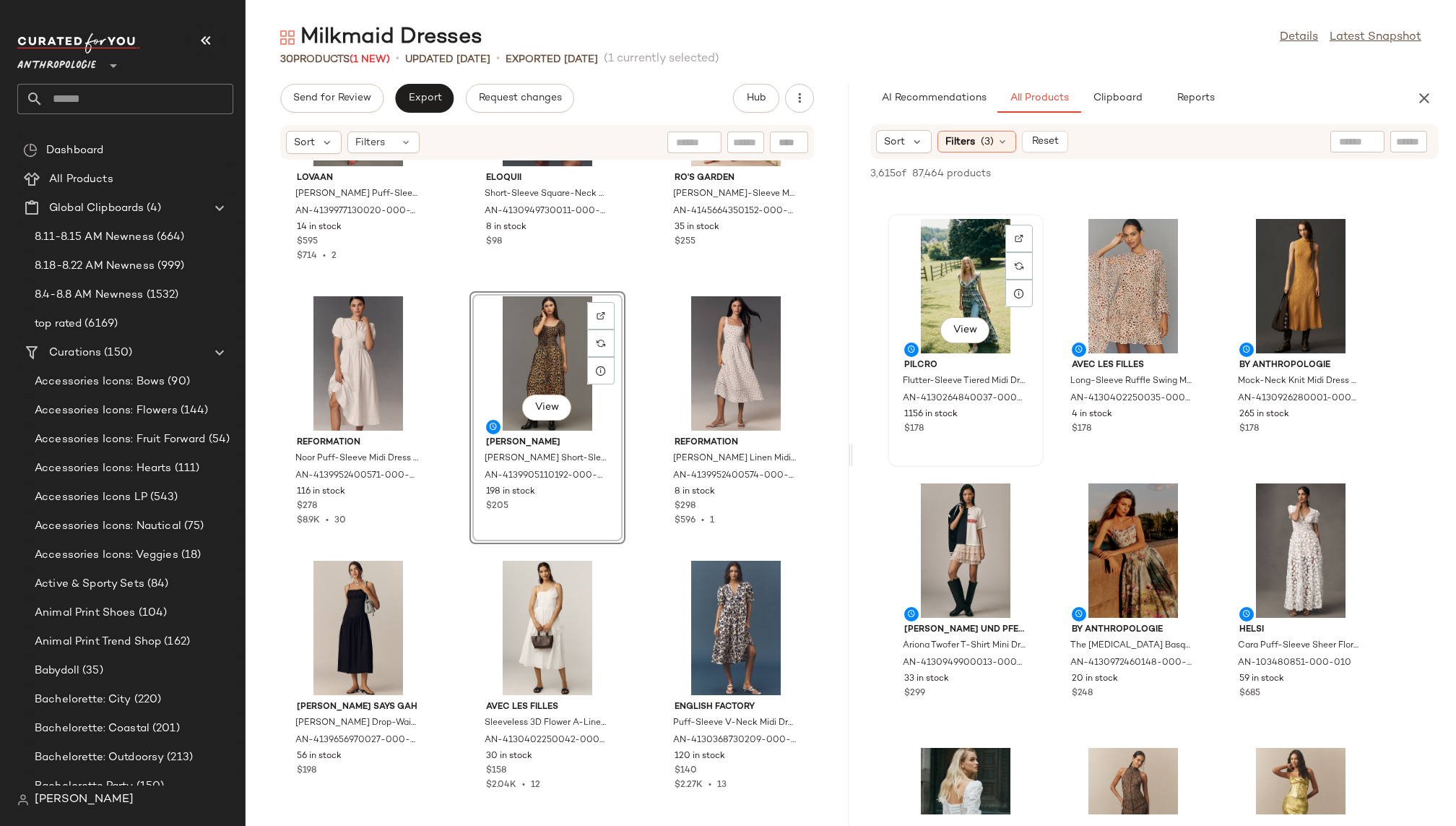
click at [953, 291] on div "View" at bounding box center [965, 286] width 146 height 135
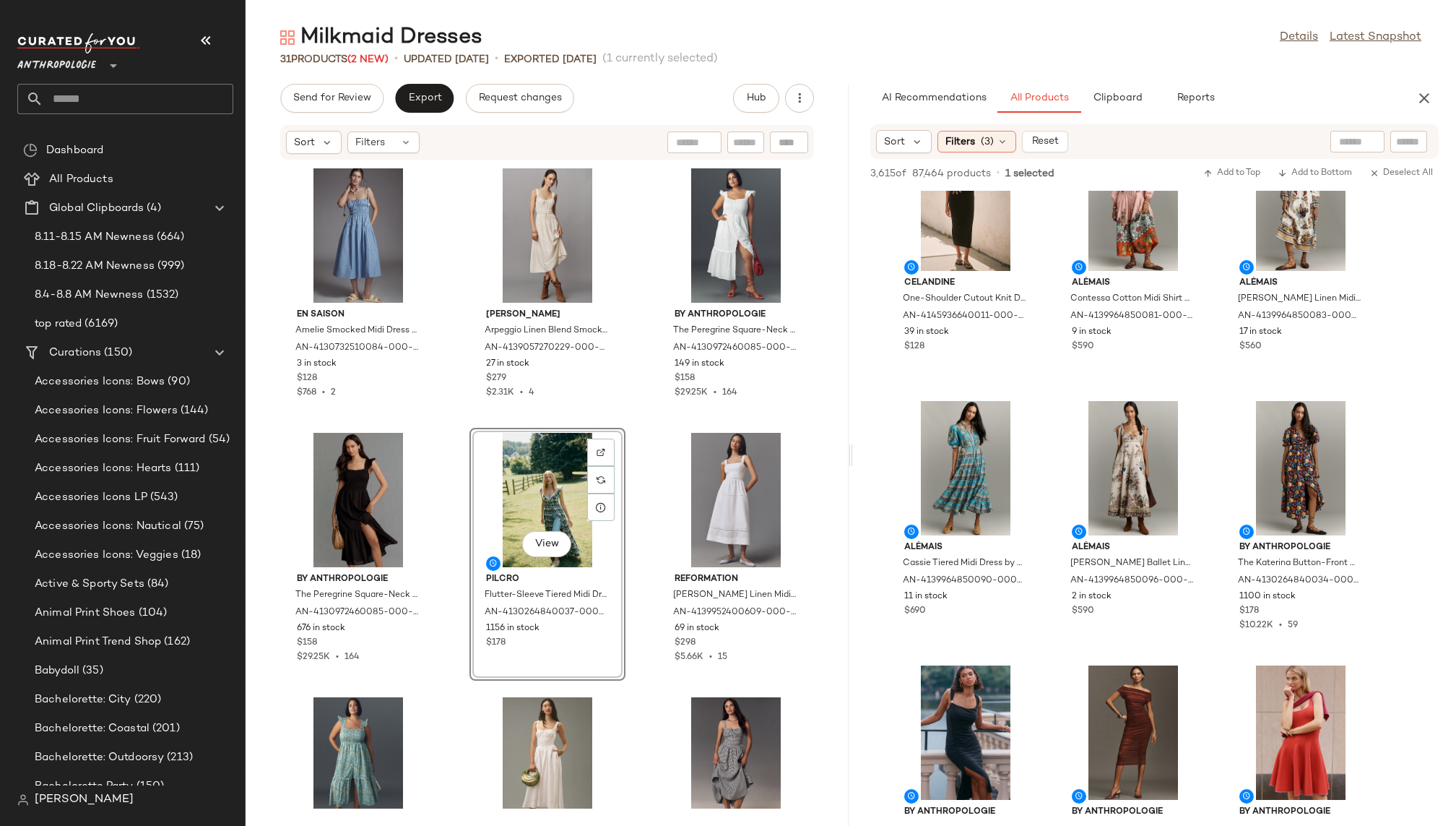
scroll to position [9614, 0]
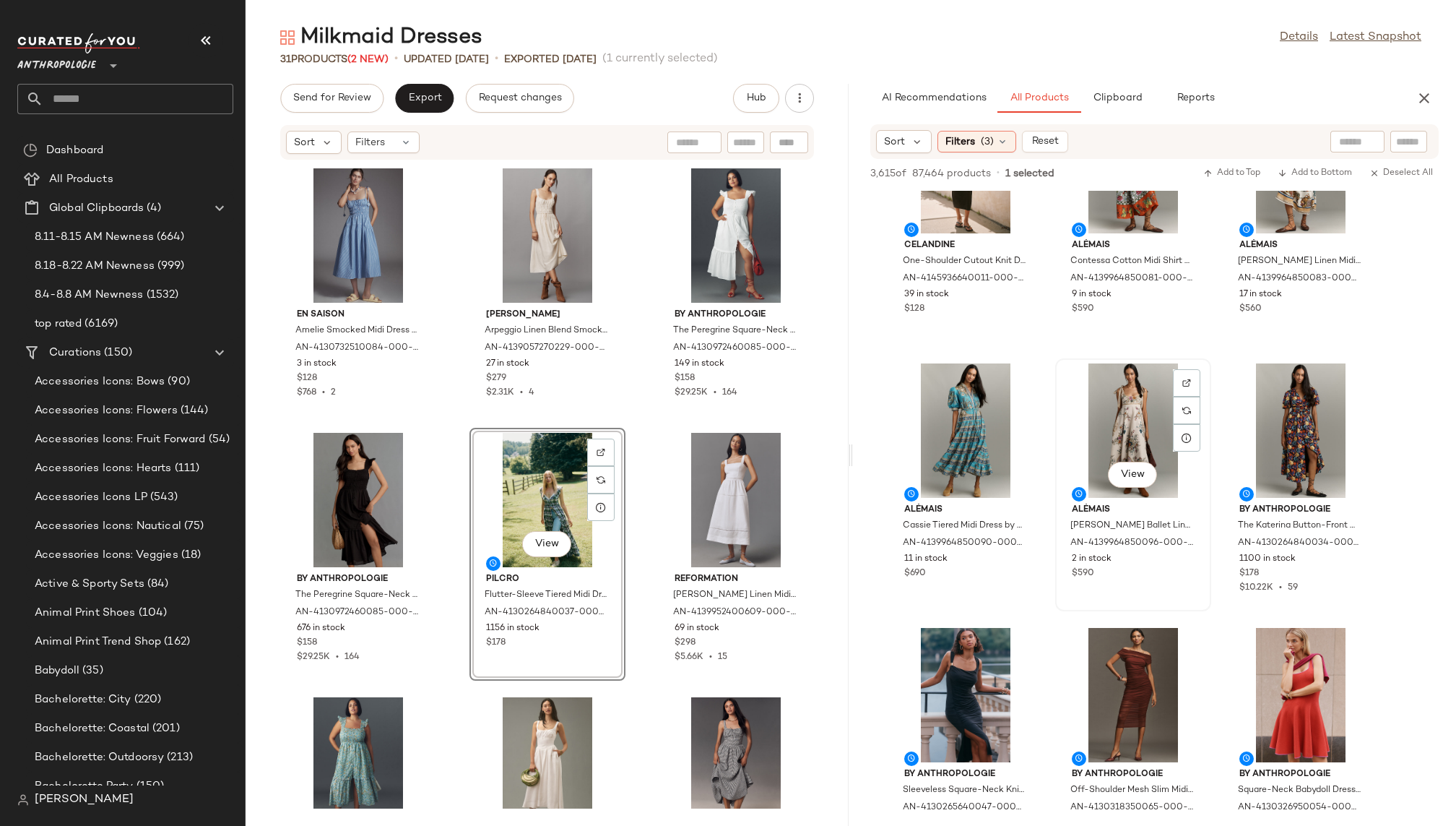
click at [1123, 426] on div "View" at bounding box center [1133, 430] width 146 height 135
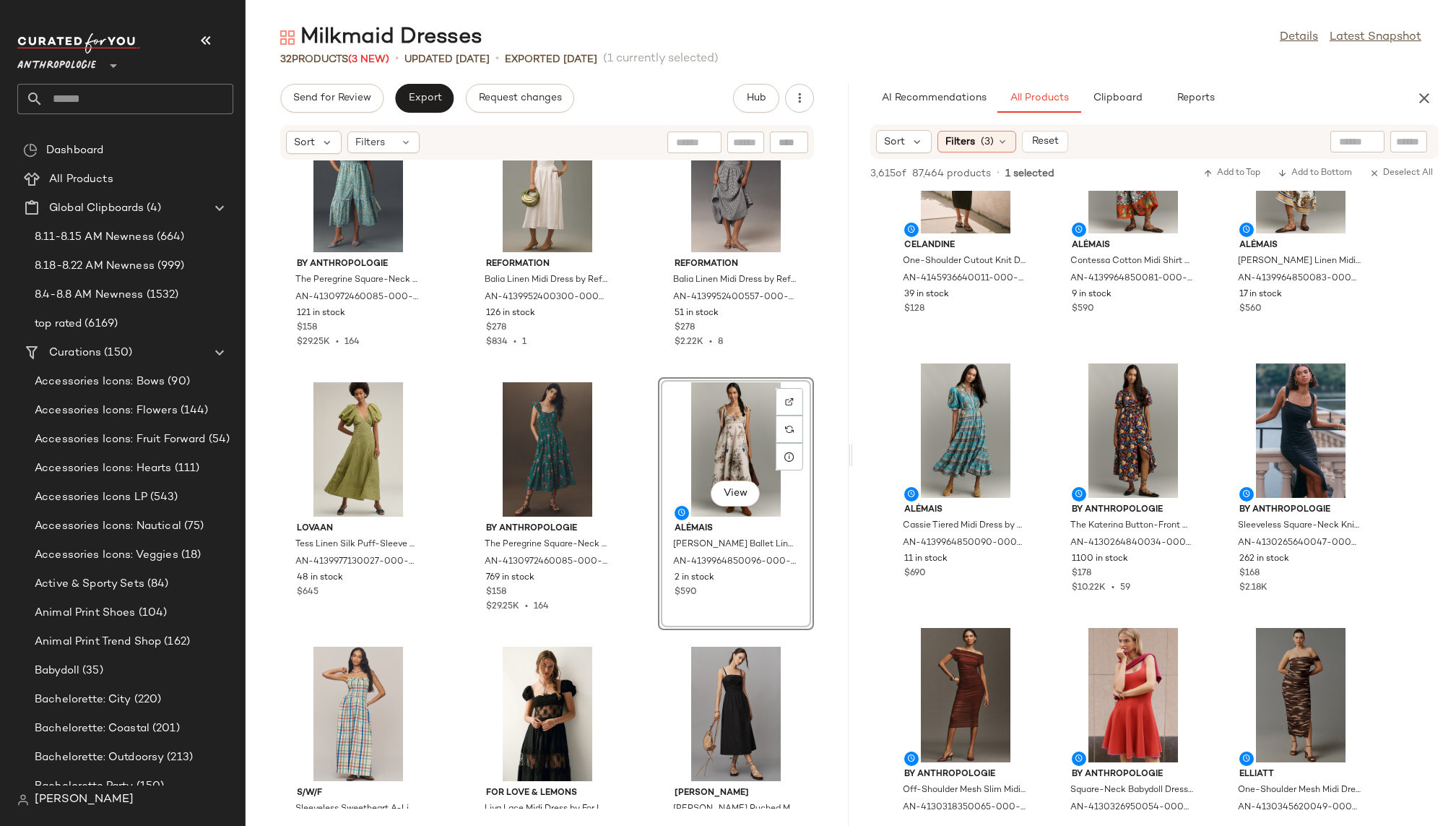
scroll to position [606, 0]
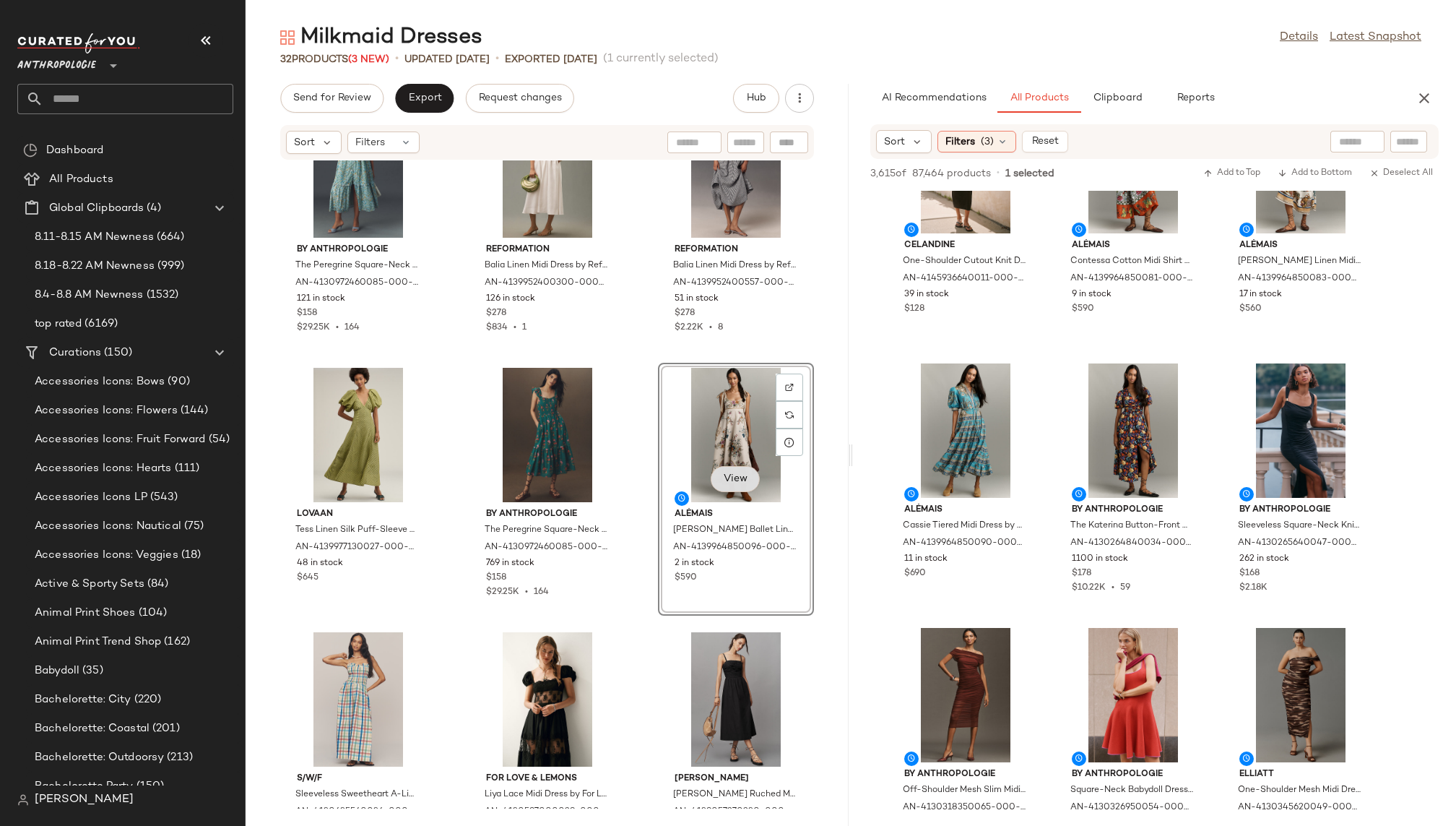
click at [735, 472] on button "View" at bounding box center [734, 478] width 49 height 26
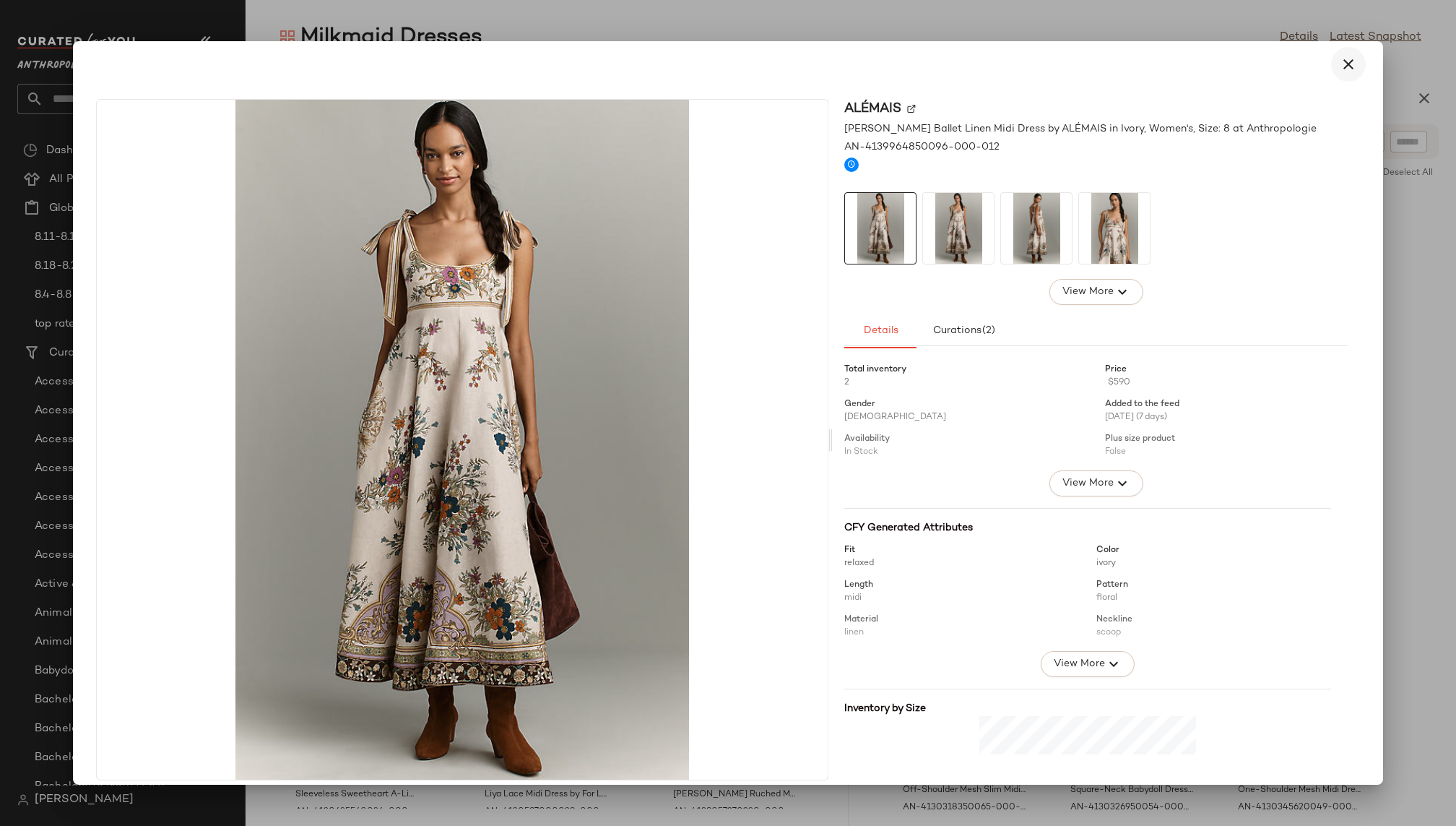
click at [1343, 68] on icon "button" at bounding box center [1348, 65] width 17 height 17
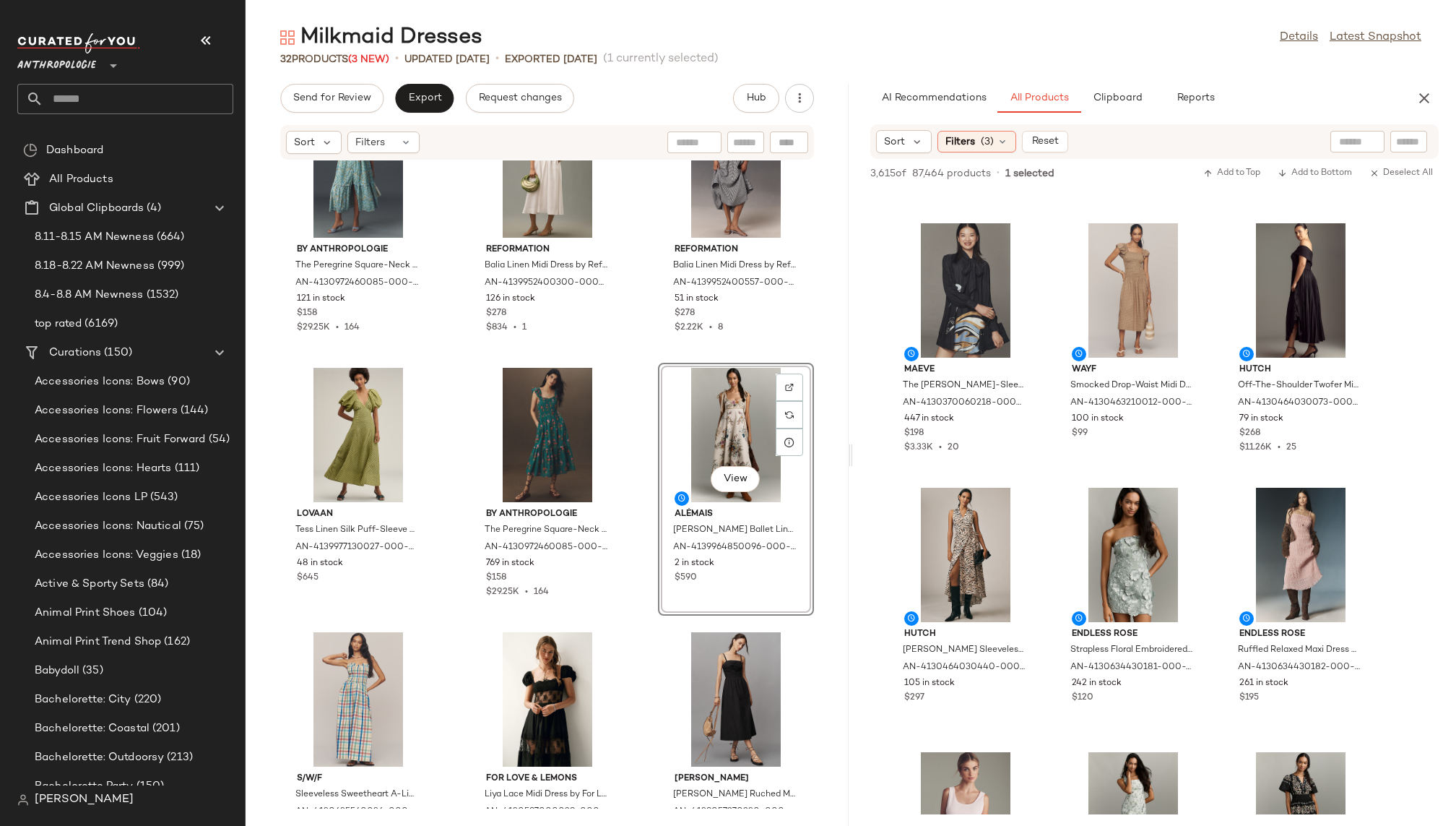
scroll to position [10532, 0]
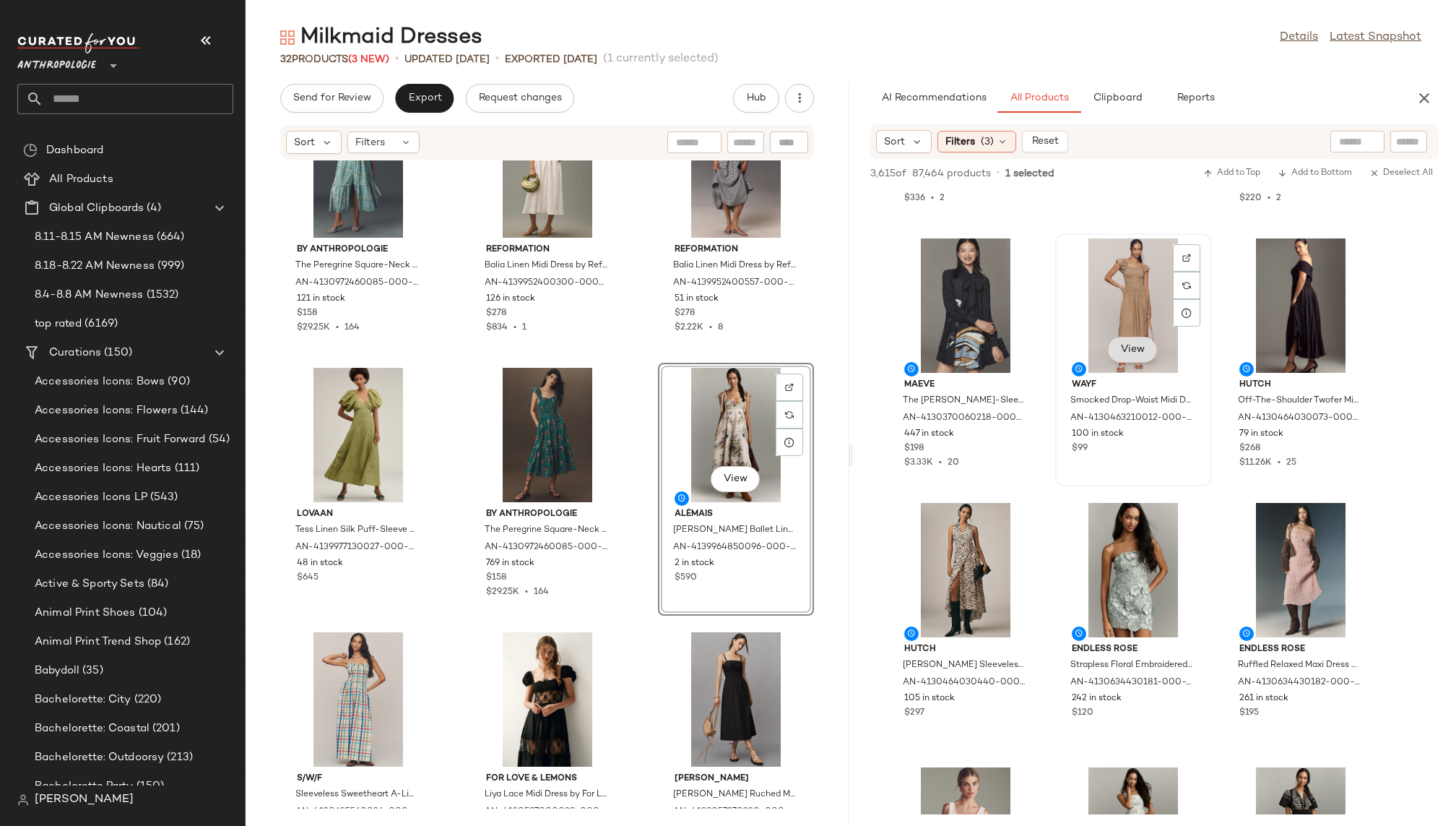
click at [1128, 361] on button "View" at bounding box center [1132, 349] width 49 height 26
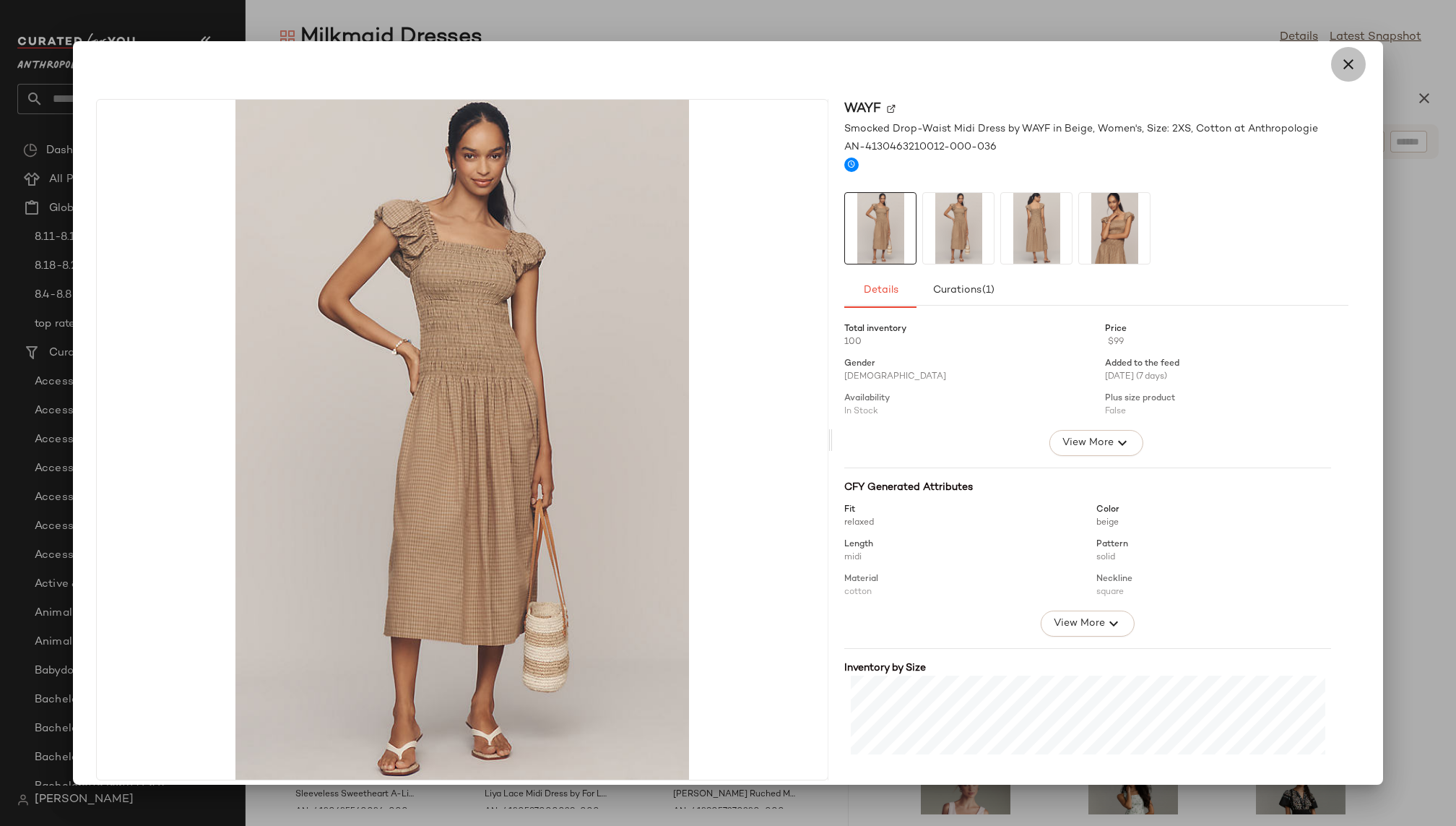
click at [1341, 63] on icon "button" at bounding box center [1348, 65] width 17 height 17
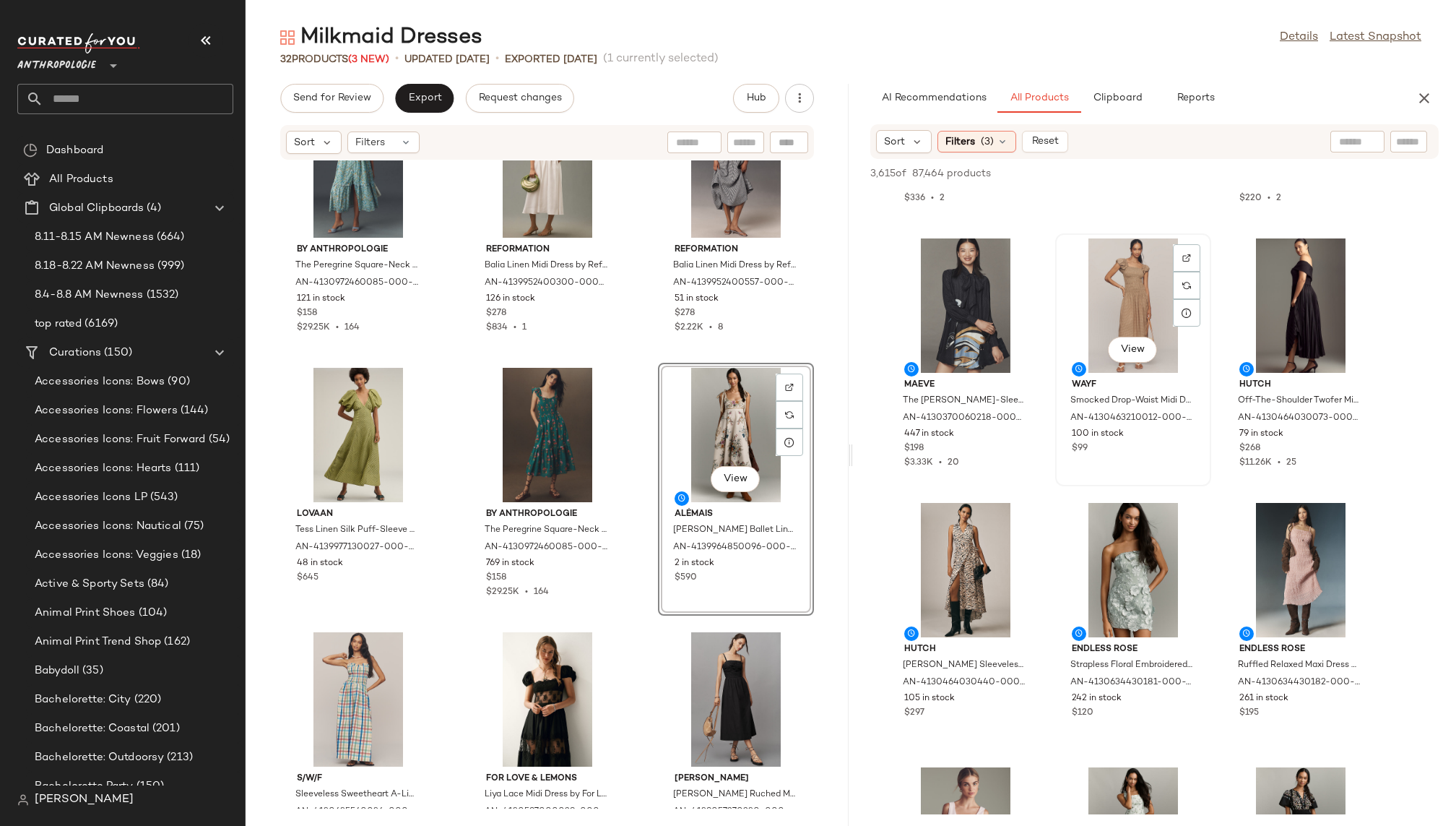
click at [1108, 272] on div "View" at bounding box center [1133, 306] width 146 height 135
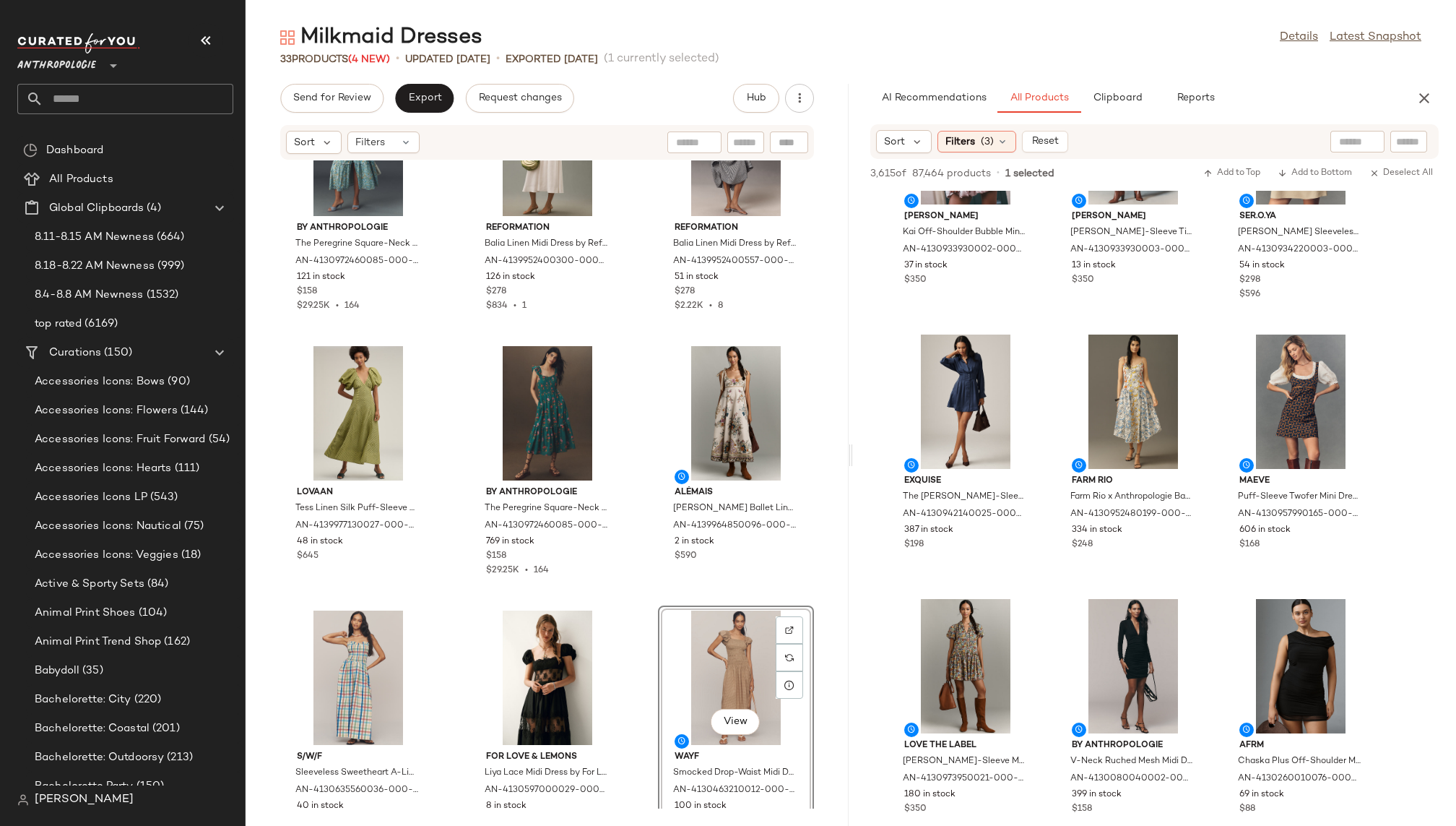
scroll to position [12046, 0]
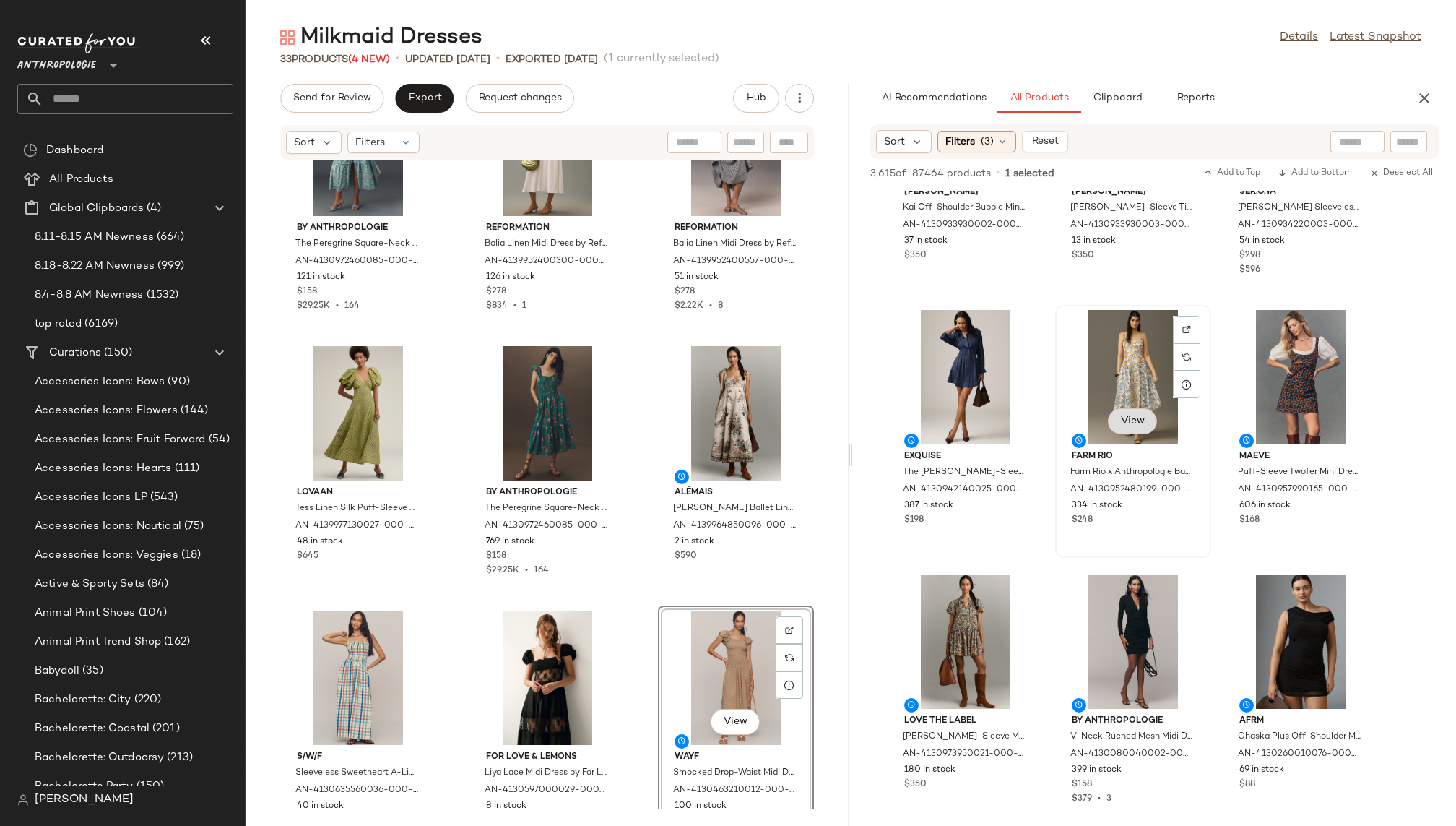
click at [1129, 430] on button "View" at bounding box center [1132, 421] width 49 height 26
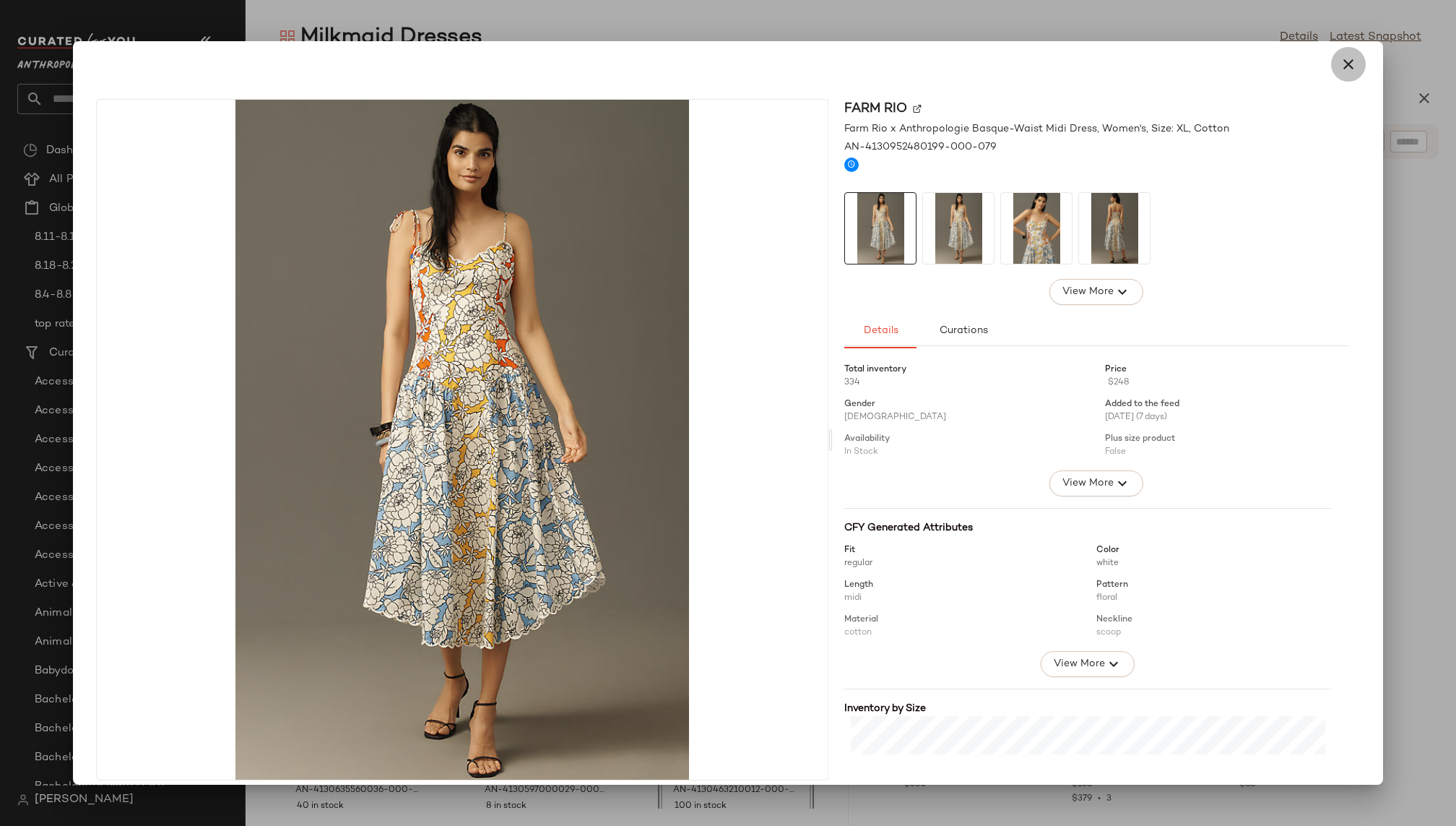
click at [1340, 66] on icon "button" at bounding box center [1348, 65] width 17 height 17
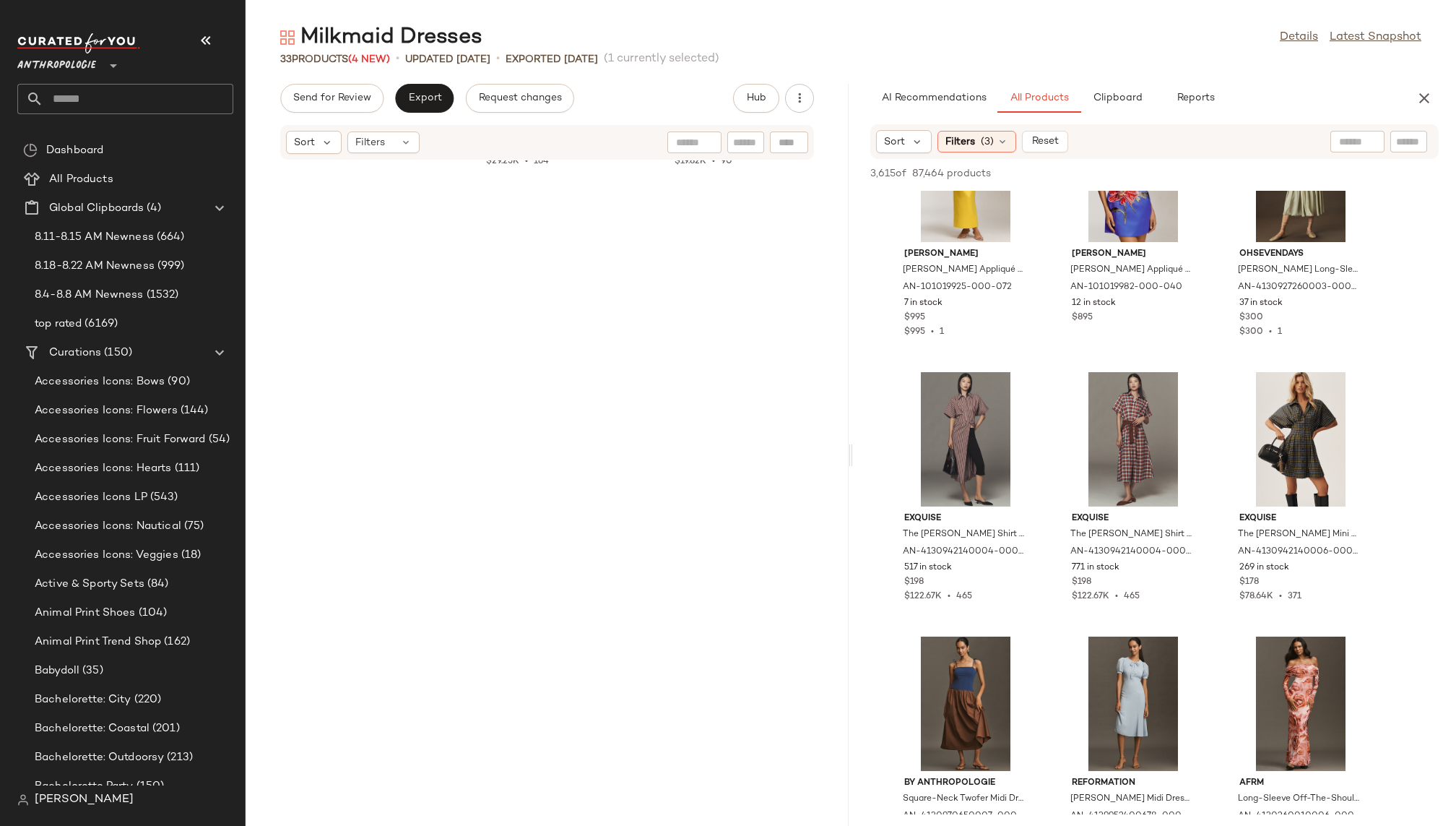
scroll to position [0, 0]
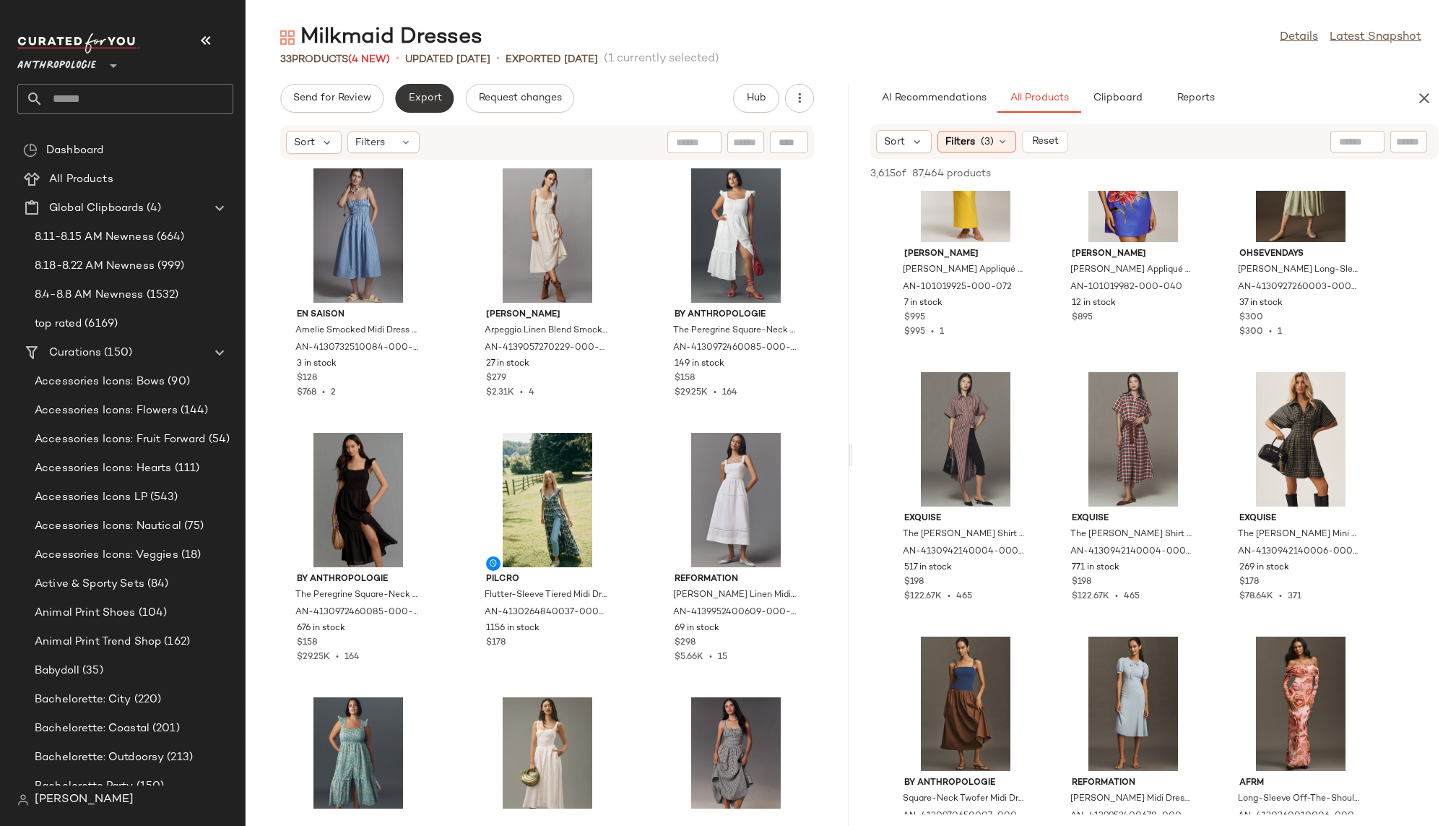
click at [426, 99] on span "Export" at bounding box center [423, 98] width 34 height 12
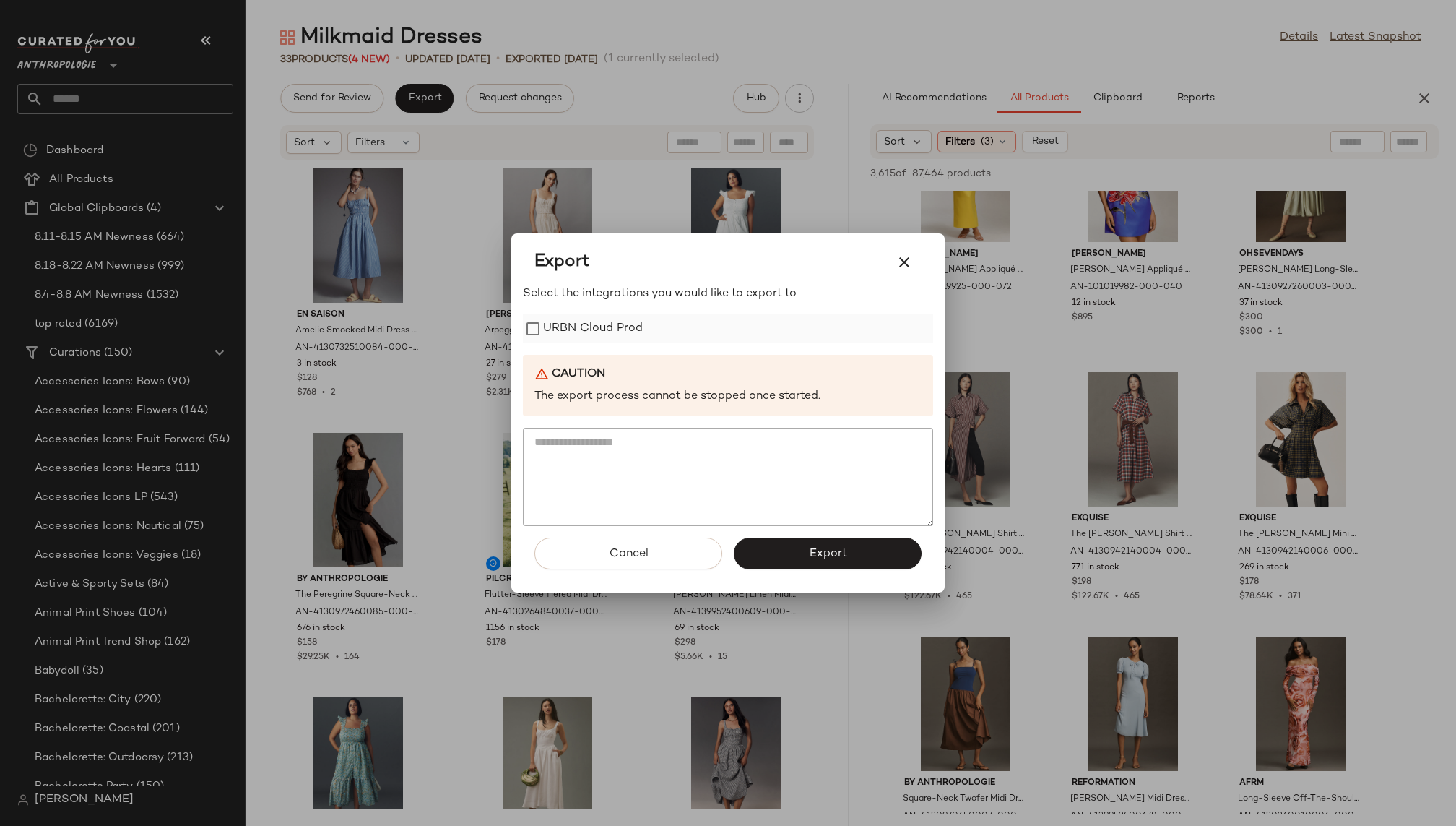
click at [600, 325] on label "URBN Cloud Prod" at bounding box center [593, 328] width 100 height 29
click at [762, 551] on button "Export" at bounding box center [827, 553] width 188 height 32
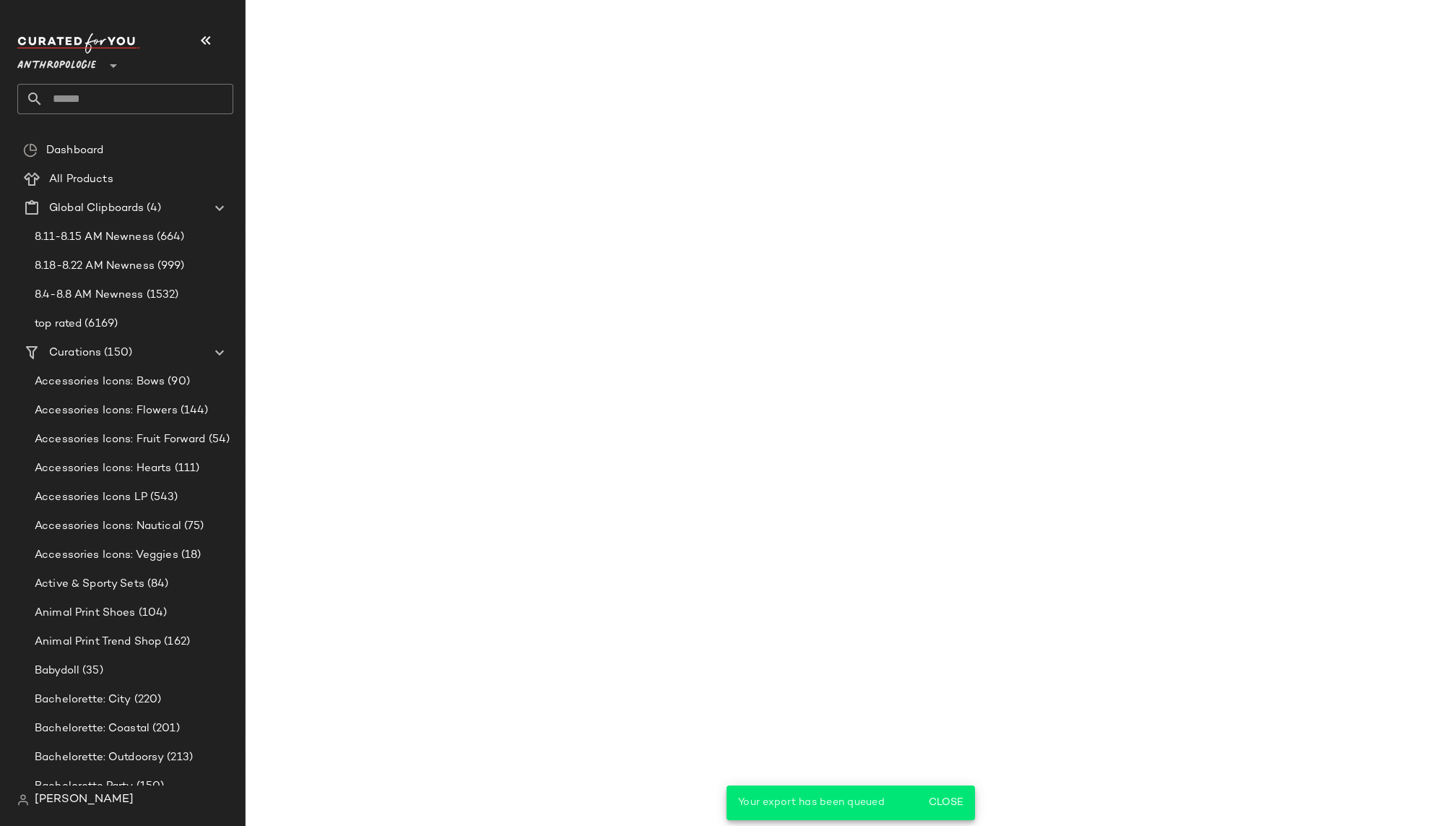
scroll to position [22088, 0]
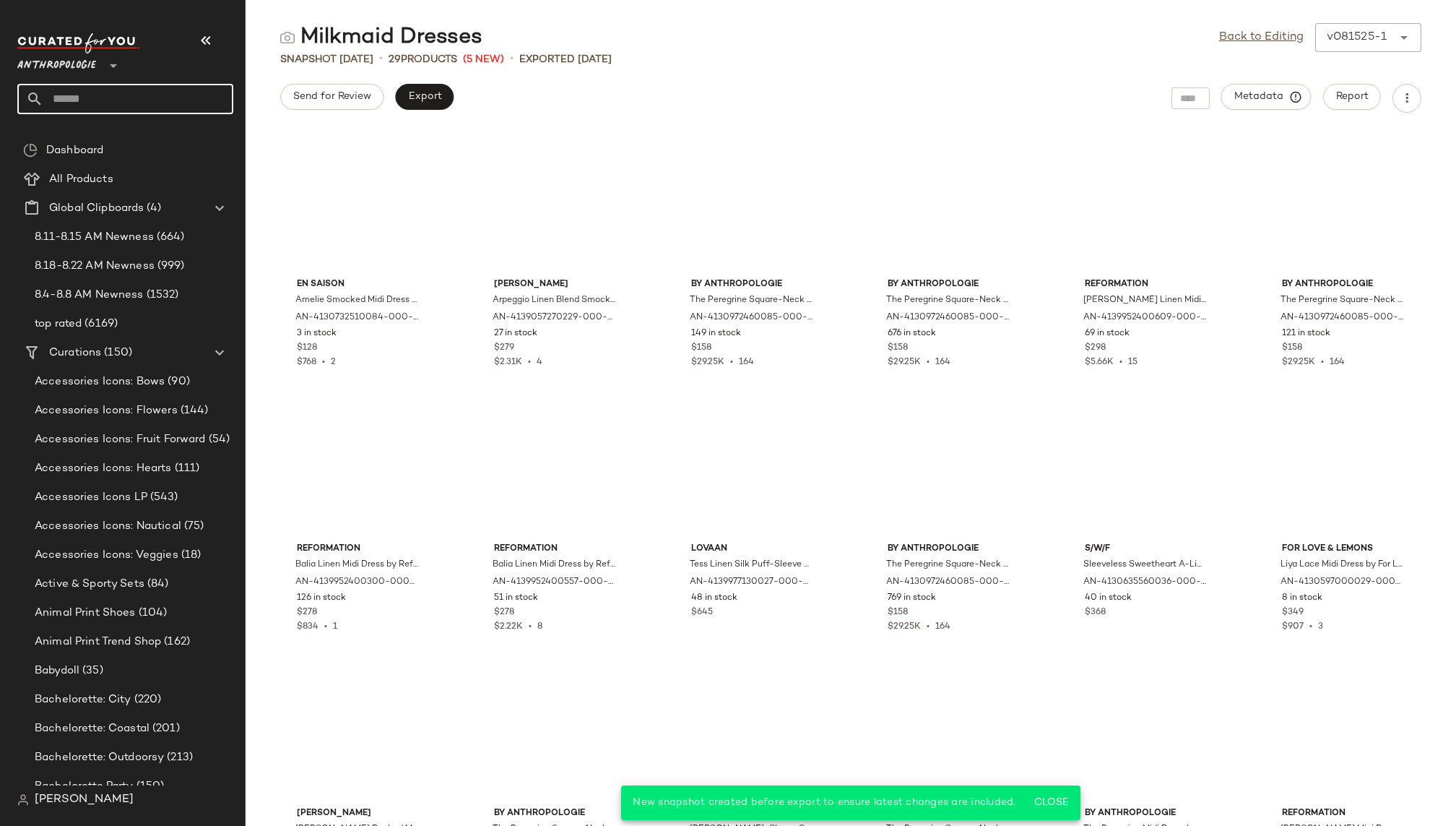
click at [110, 101] on input "text" at bounding box center [138, 99] width 190 height 31
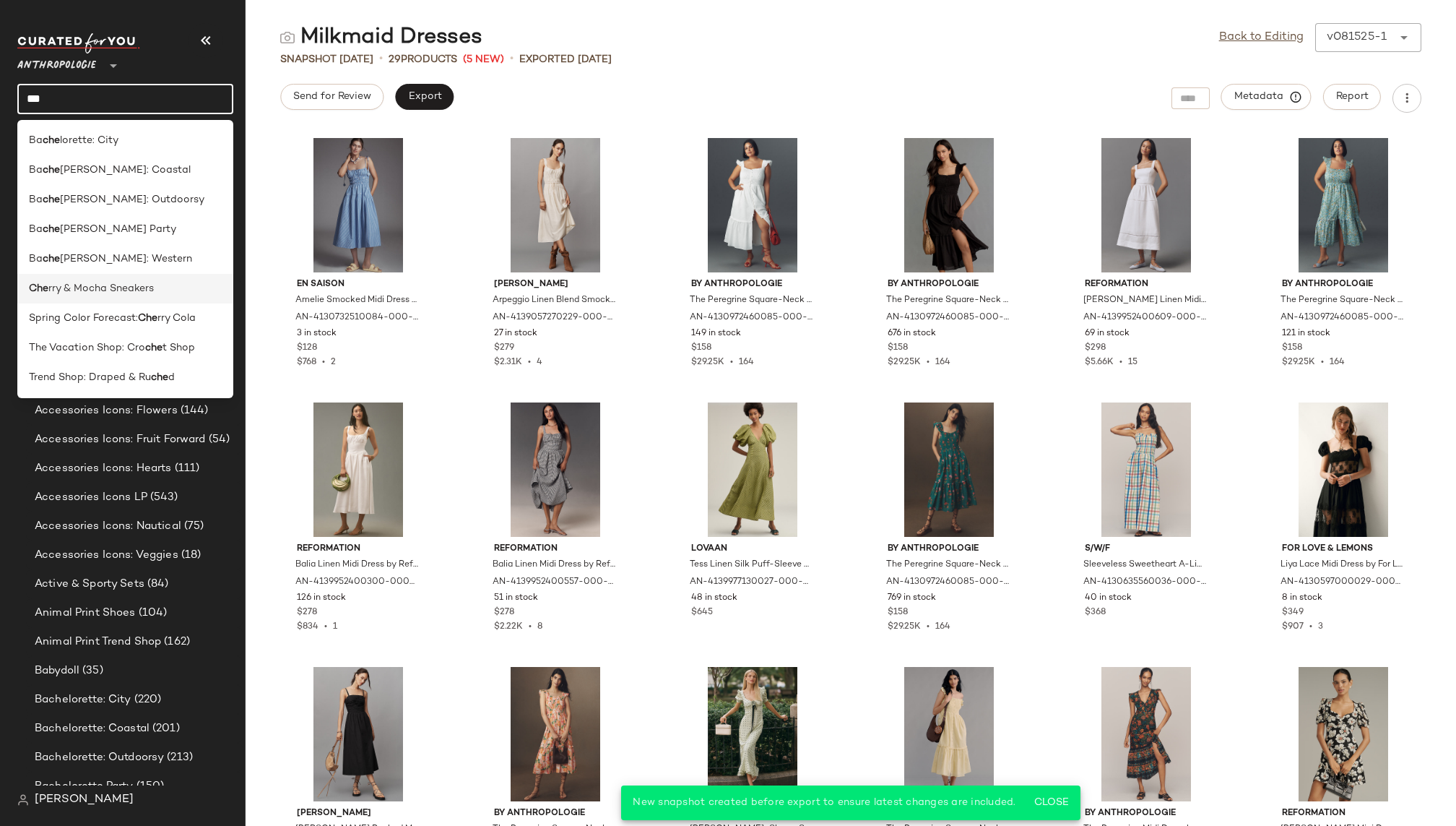
type input "***"
click at [97, 333] on div "Che rry & Mocha Sneakers" at bounding box center [125, 348] width 216 height 30
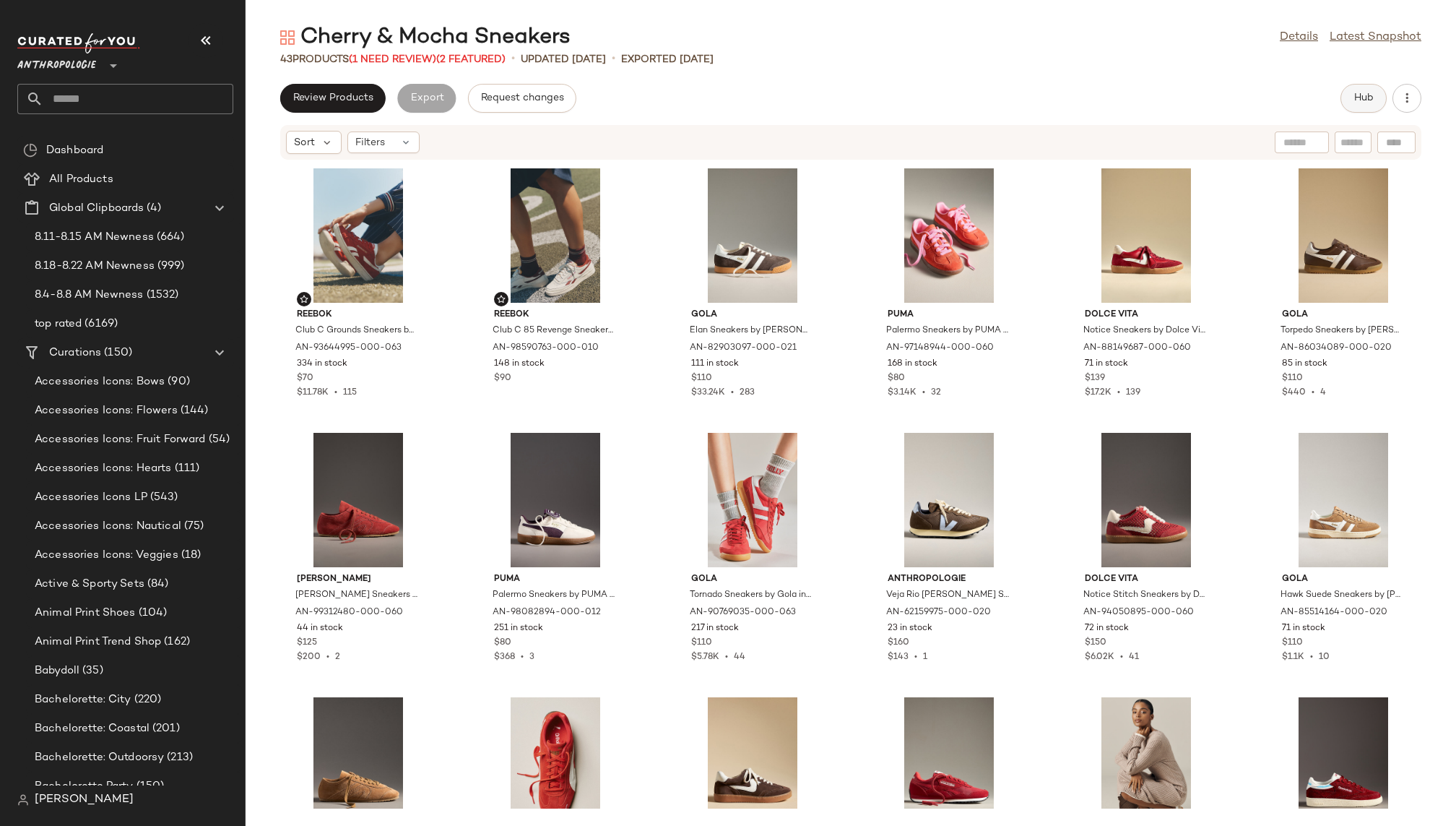
click at [1353, 93] on span "Hub" at bounding box center [1363, 98] width 20 height 12
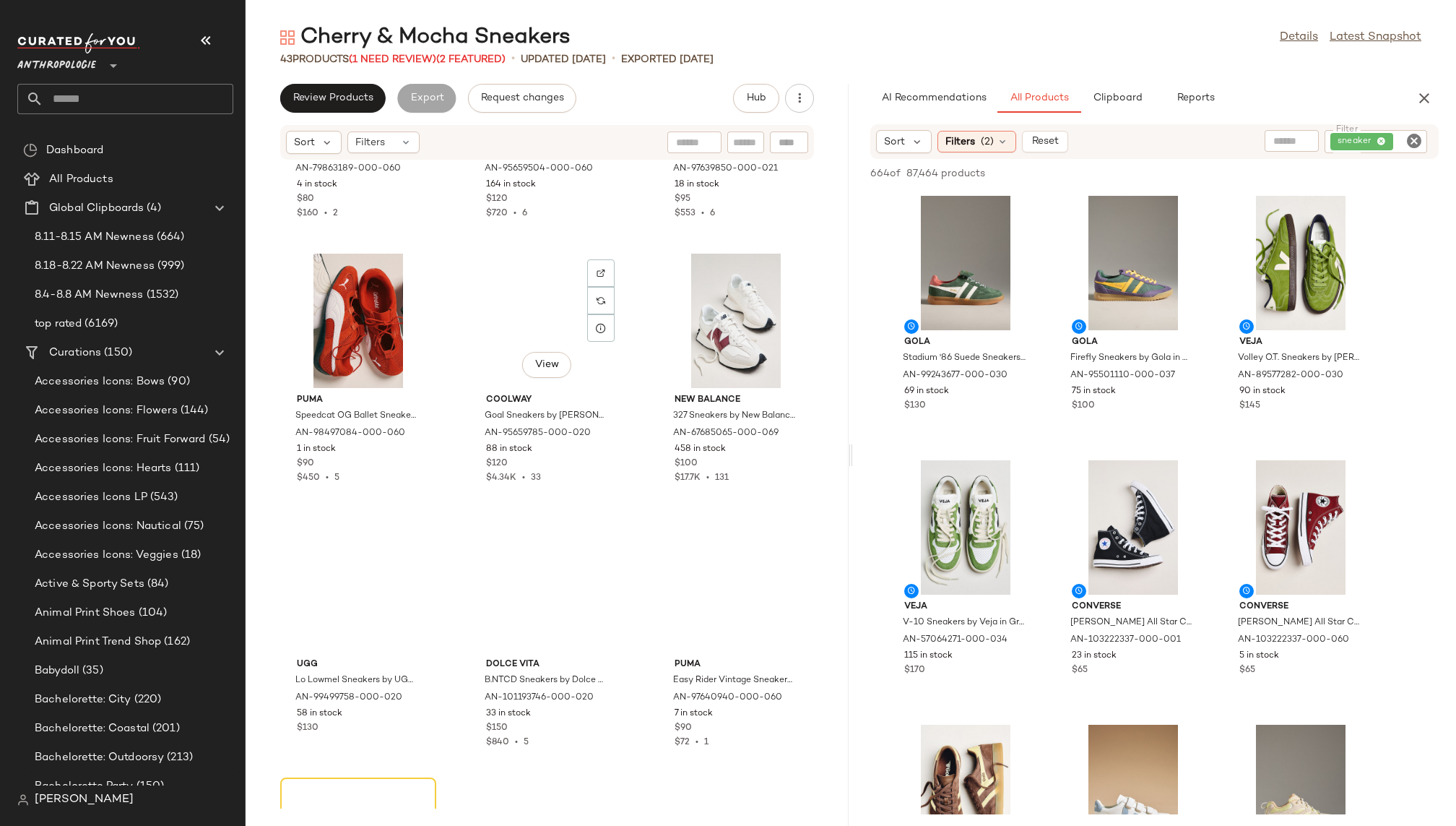
scroll to position [3320, 0]
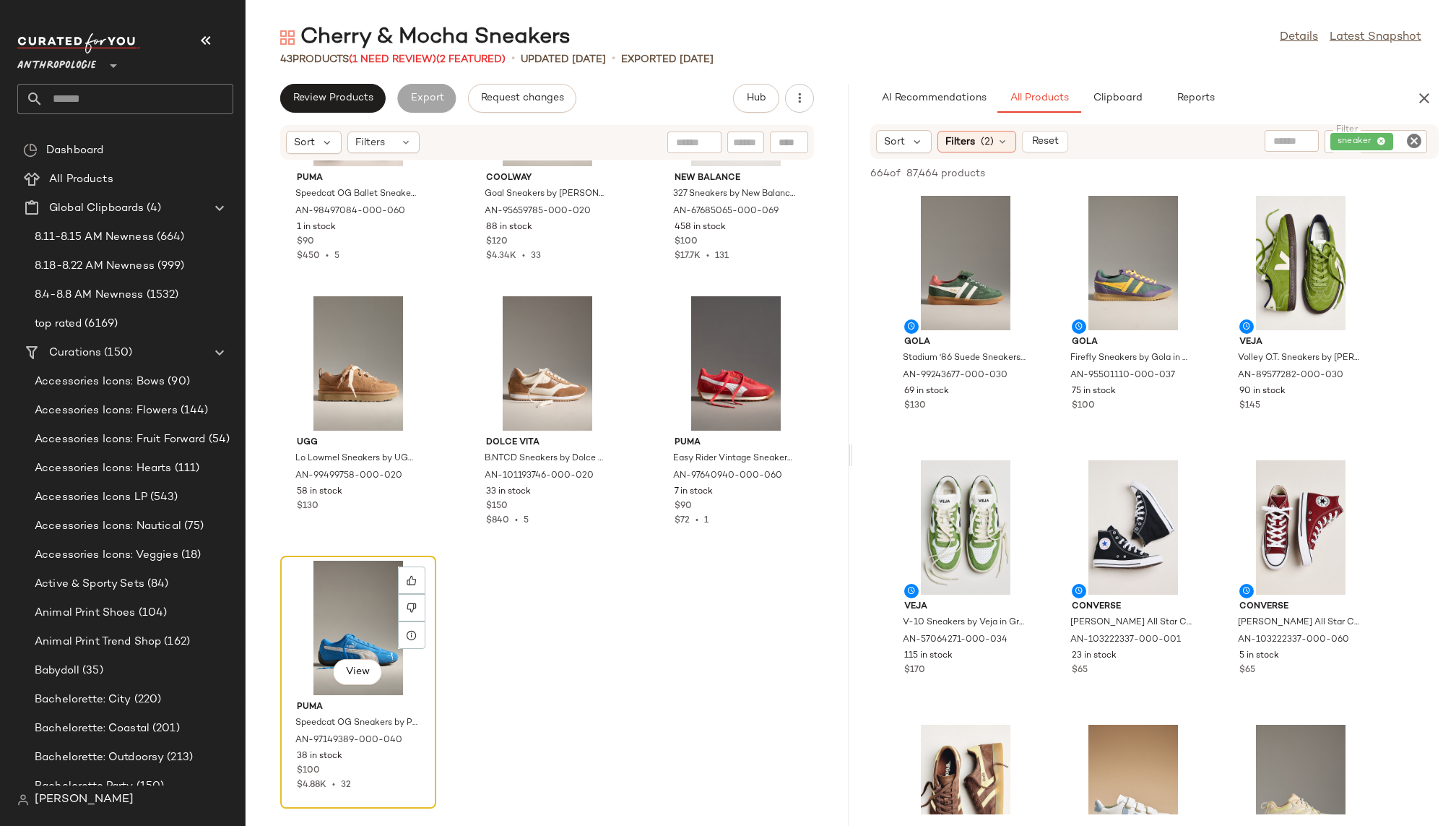
click at [312, 626] on div "View" at bounding box center [358, 628] width 146 height 135
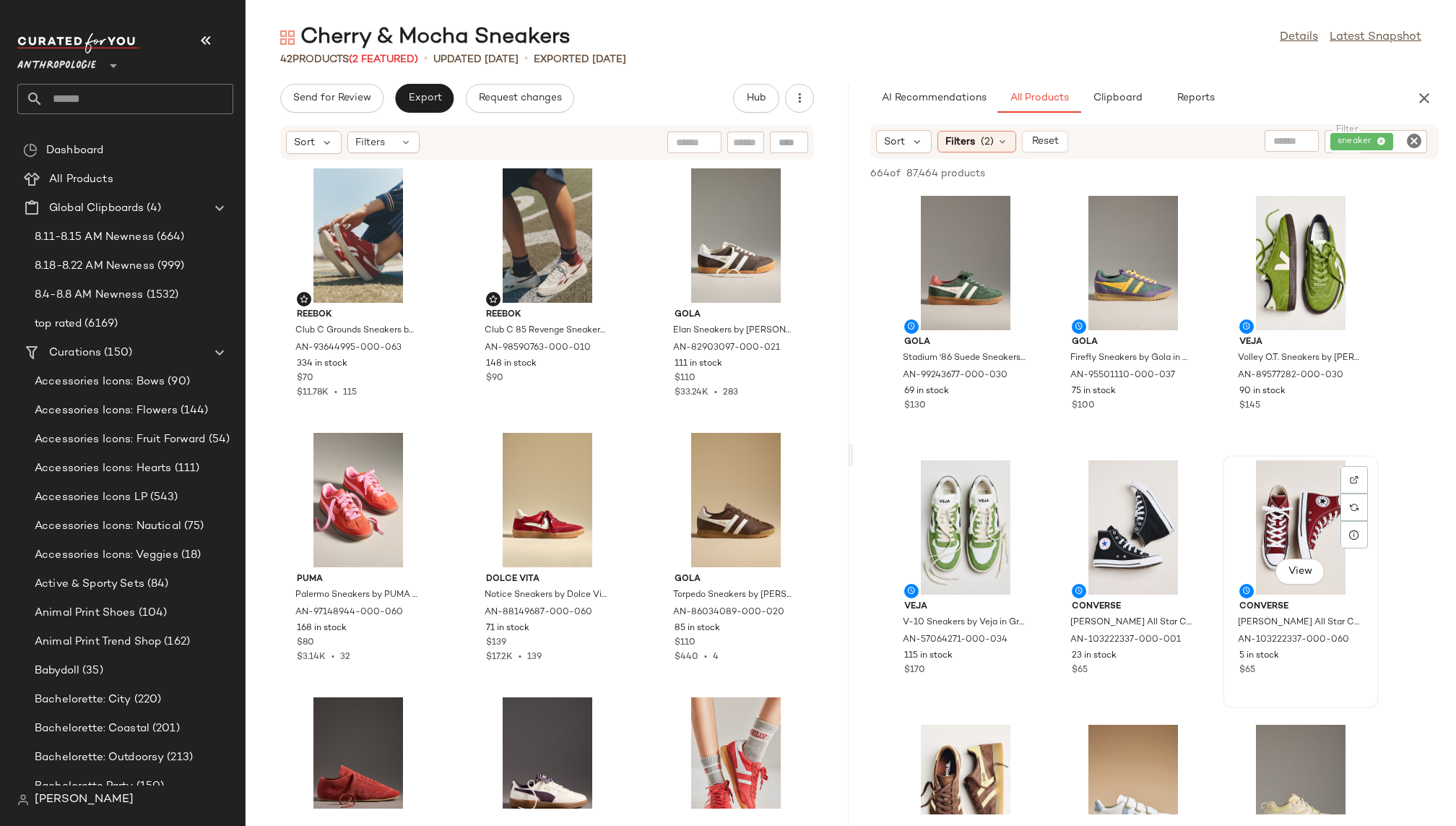
click at [1262, 530] on div "View" at bounding box center [1300, 528] width 146 height 135
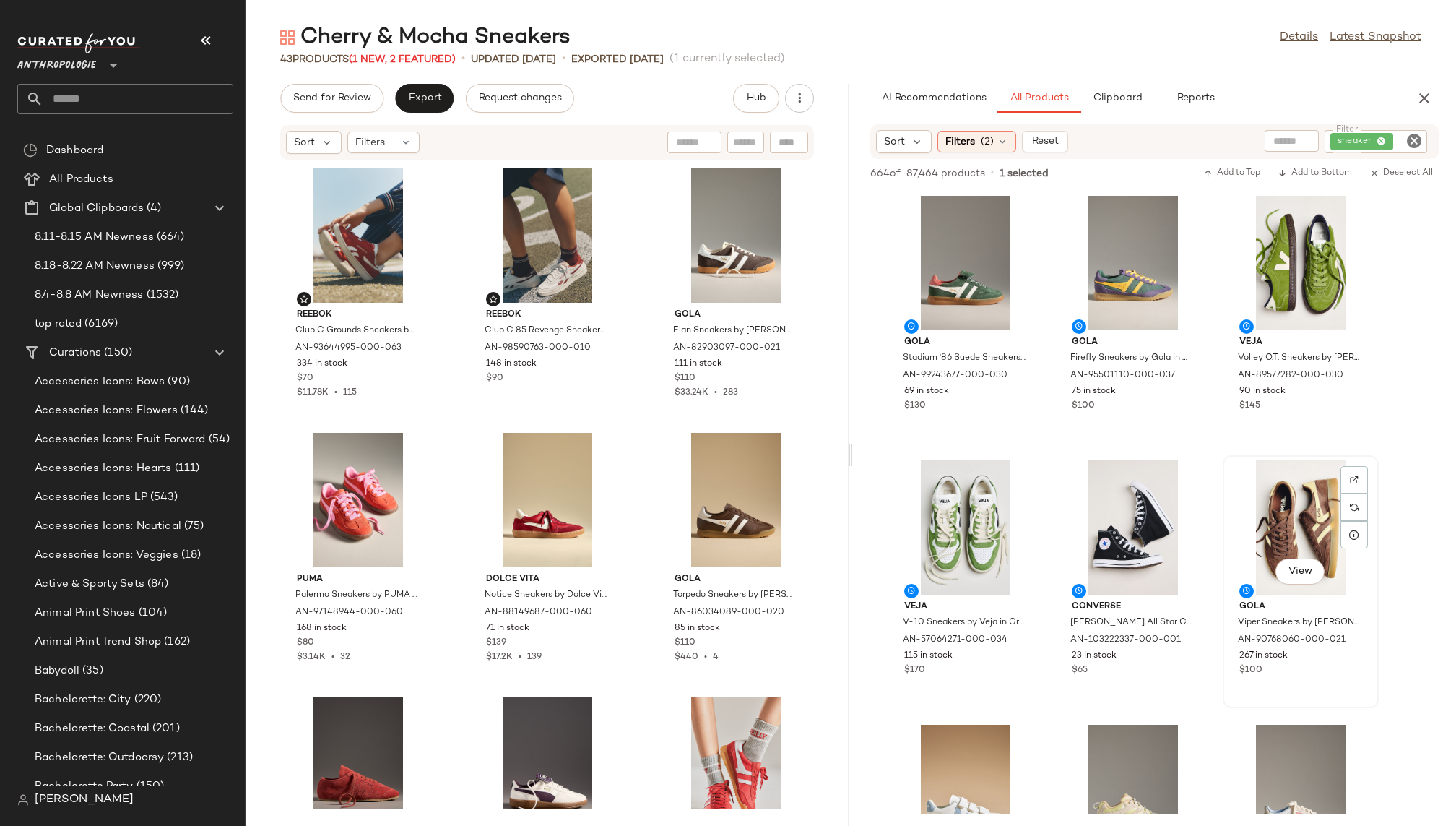
click at [1293, 507] on div "View" at bounding box center [1300, 528] width 146 height 135
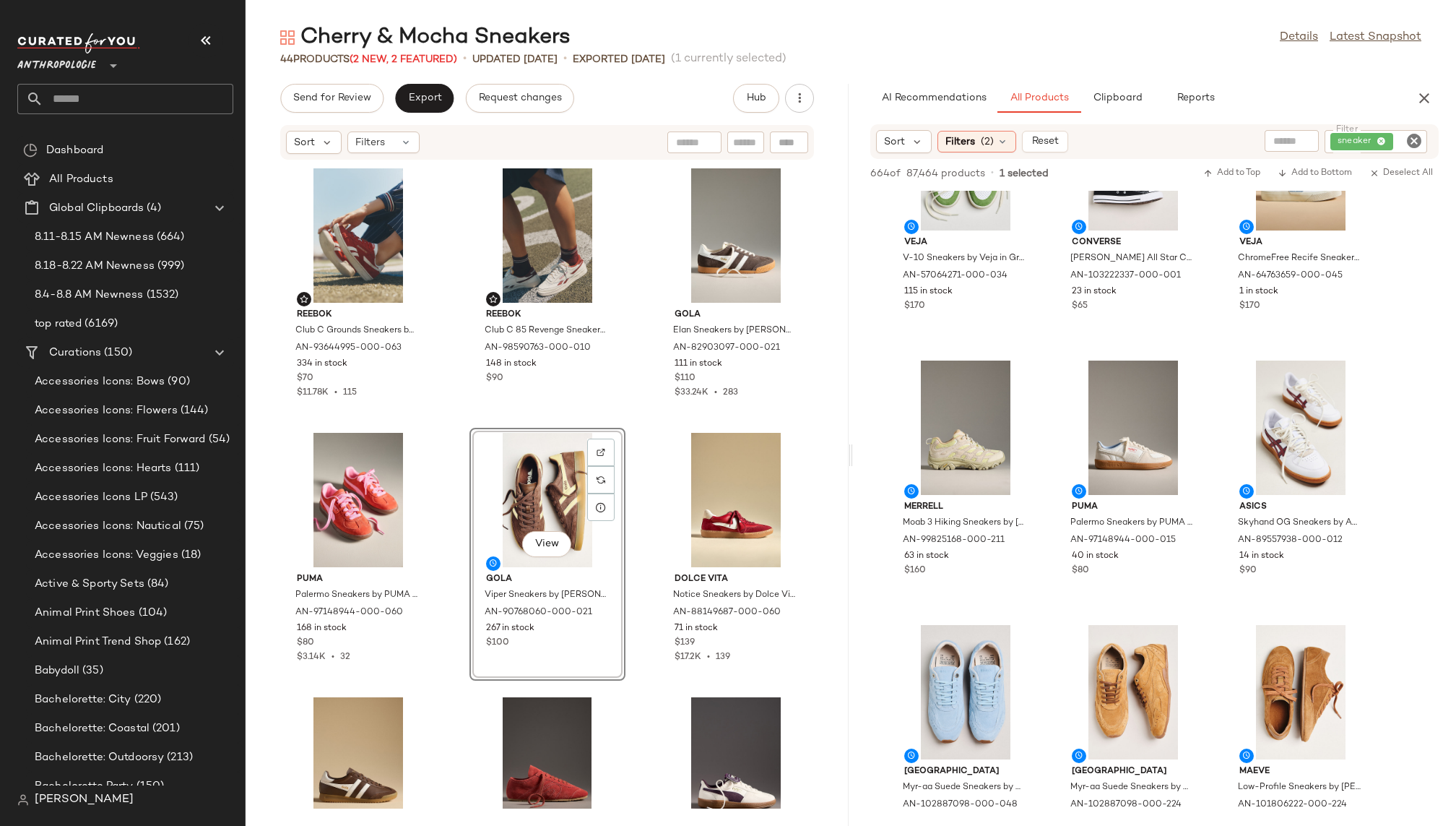
scroll to position [381, 0]
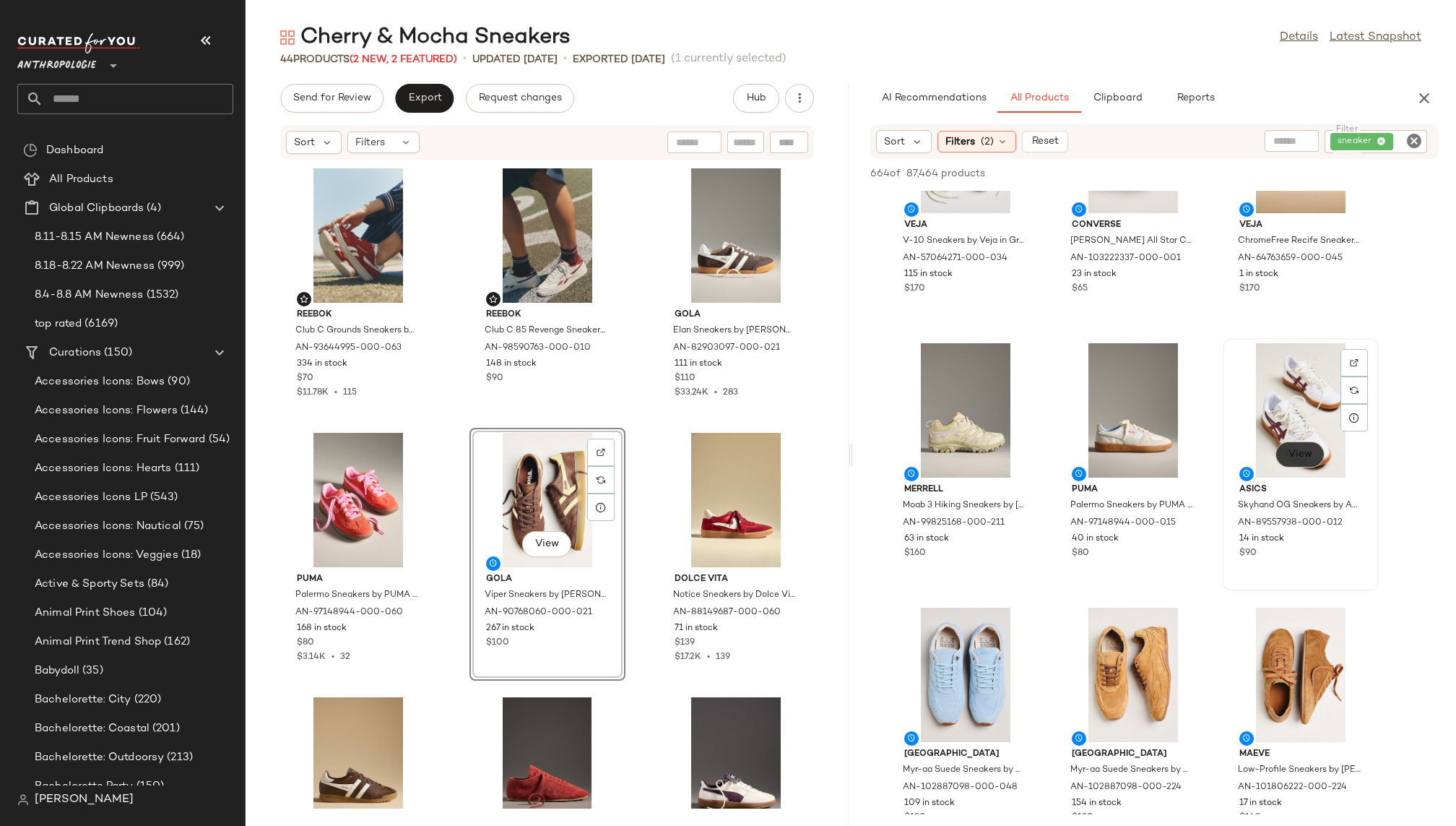
click at [1304, 447] on button "View" at bounding box center [1299, 453] width 49 height 26
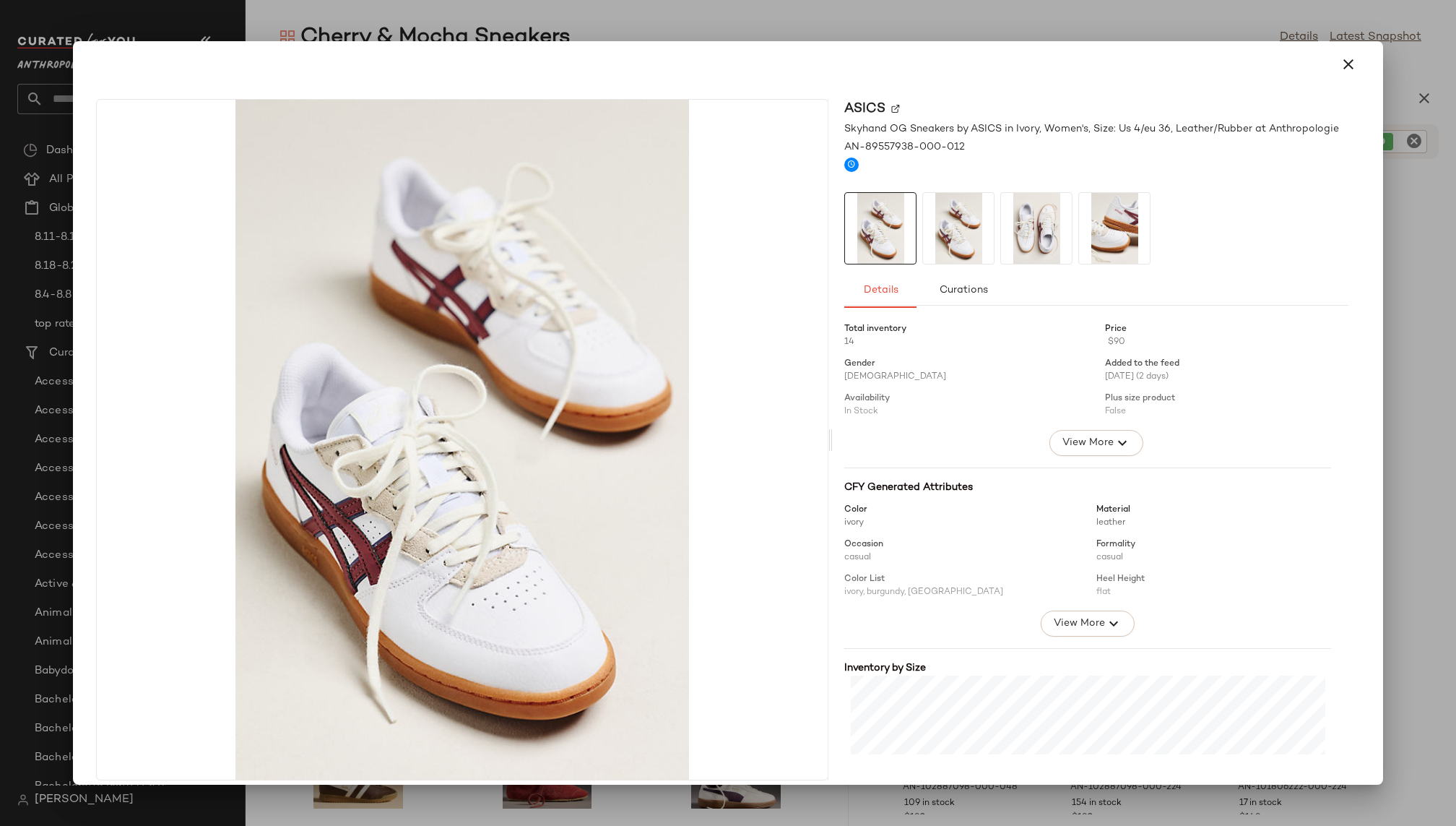
click at [1021, 212] on img at bounding box center [1036, 228] width 71 height 71
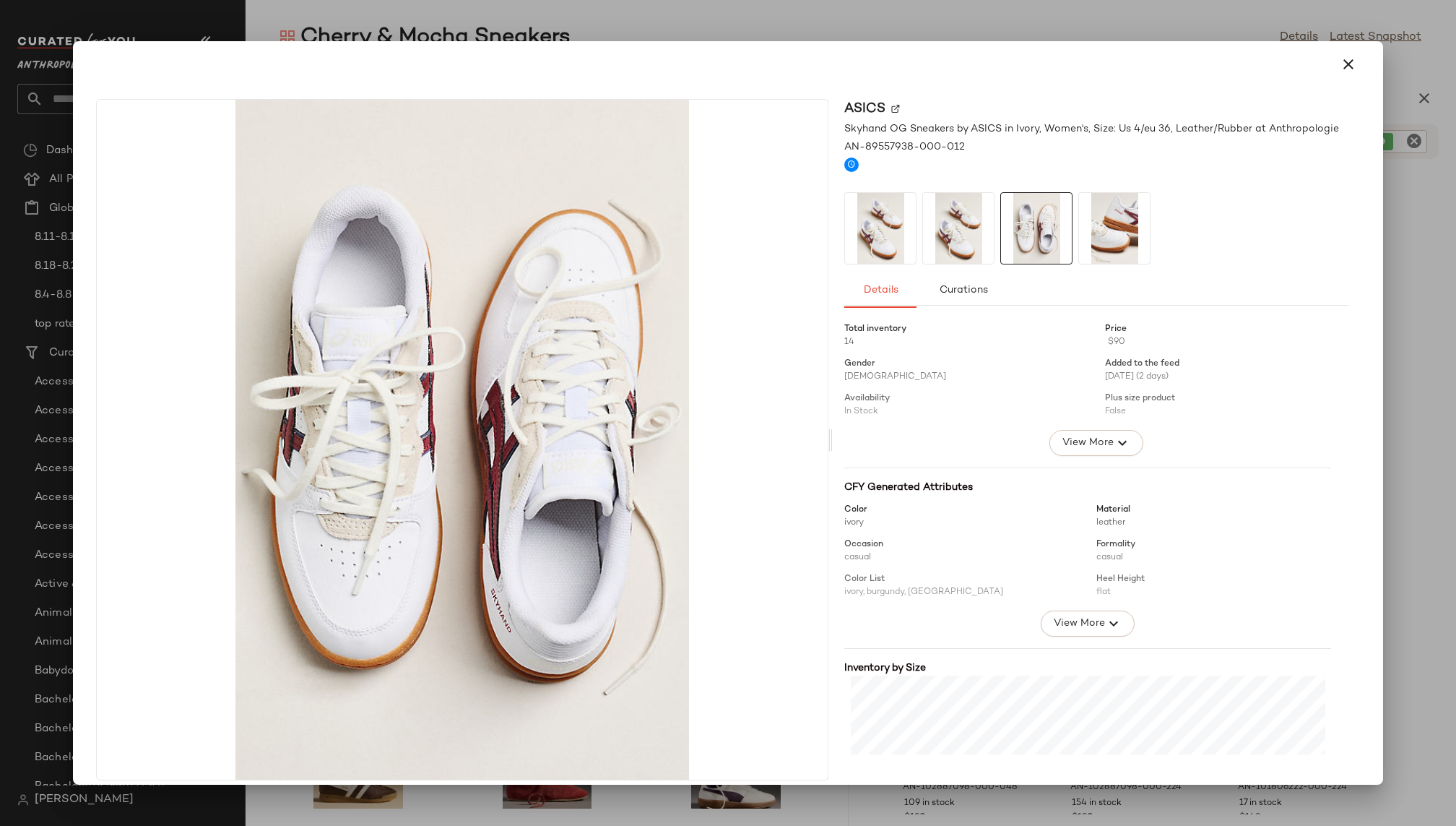
click at [1095, 210] on img at bounding box center [1114, 228] width 71 height 71
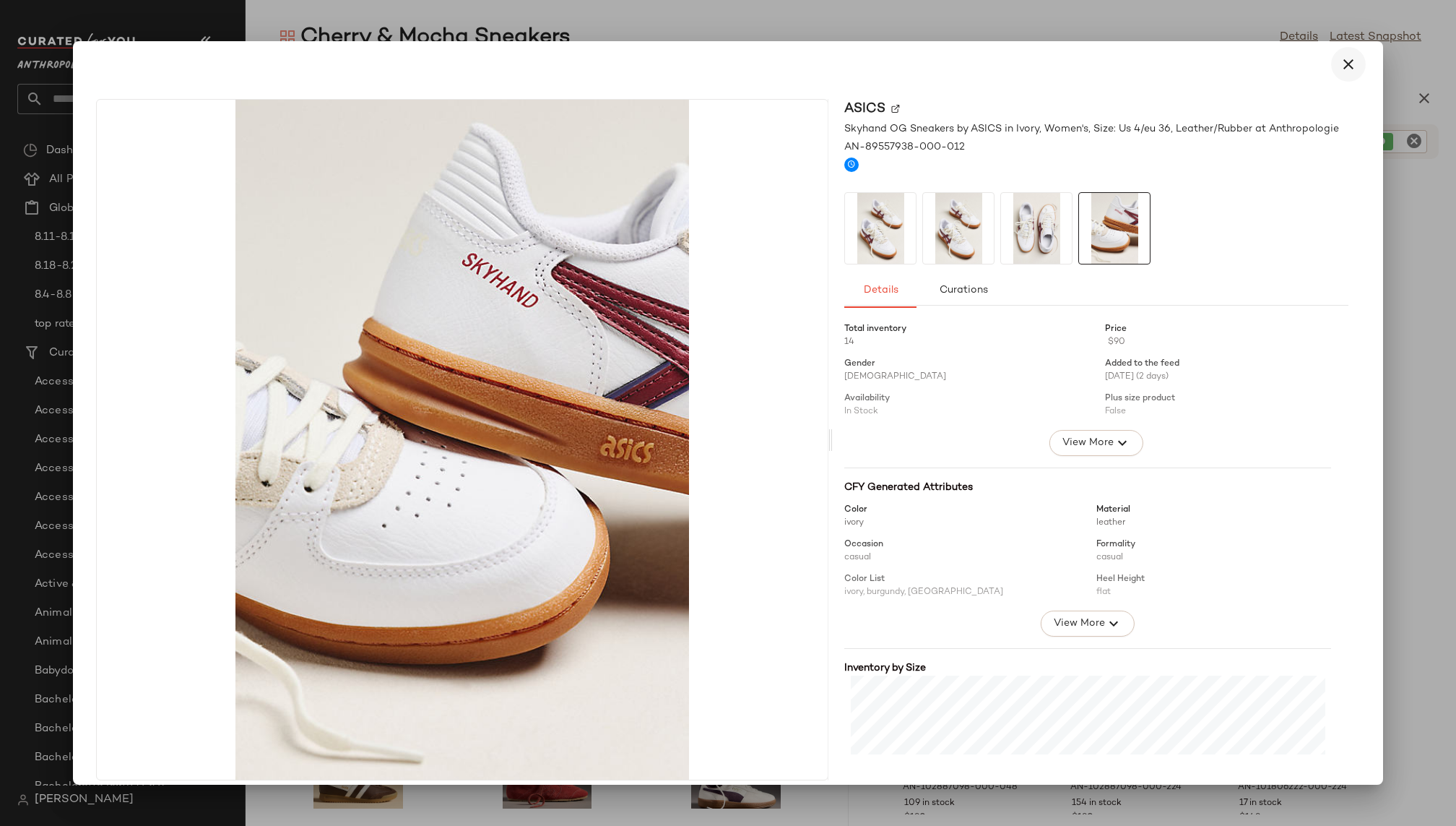
click at [1339, 75] on button "button" at bounding box center [1348, 65] width 35 height 35
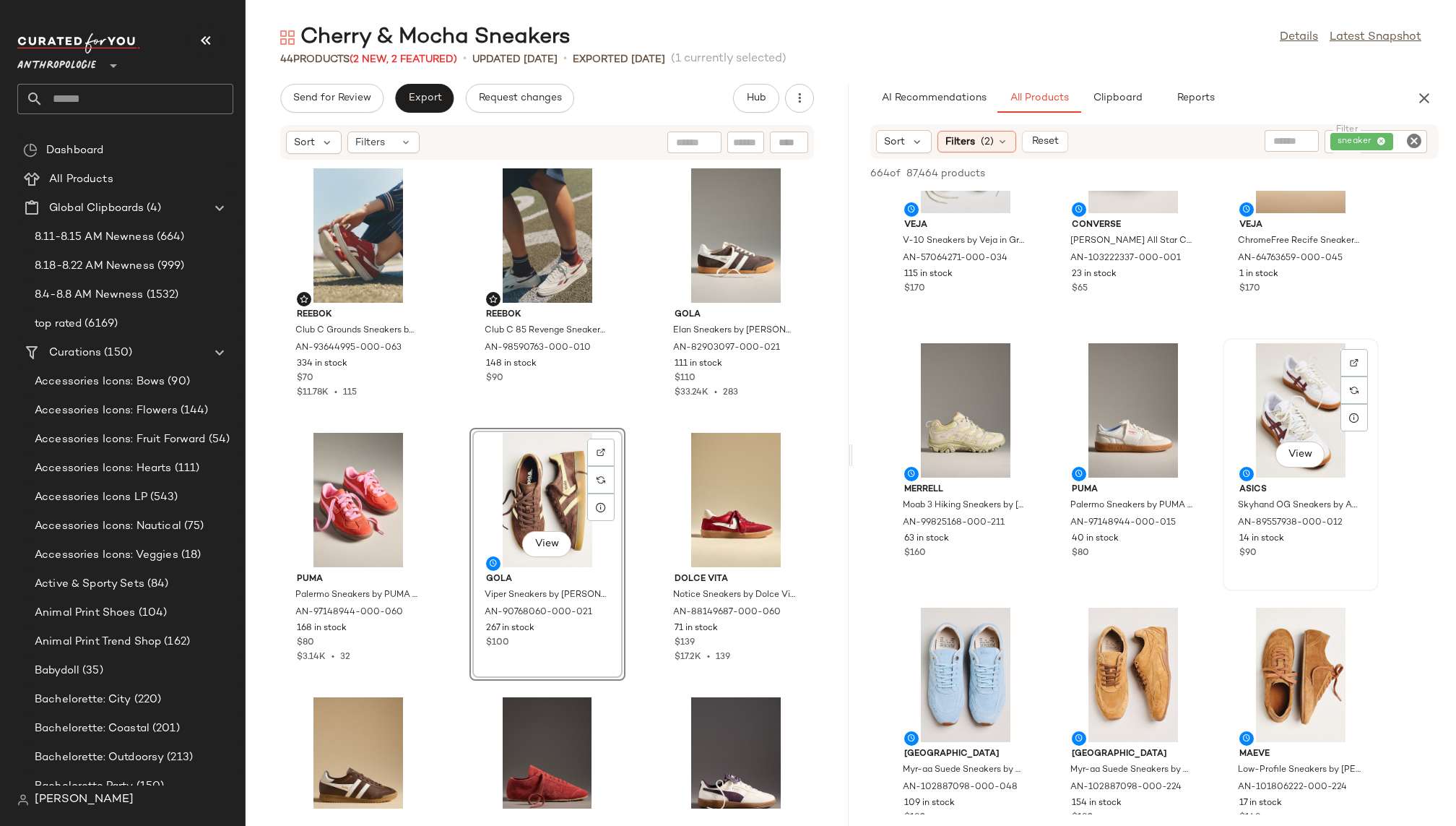
click at [1264, 381] on div "View" at bounding box center [1300, 410] width 146 height 135
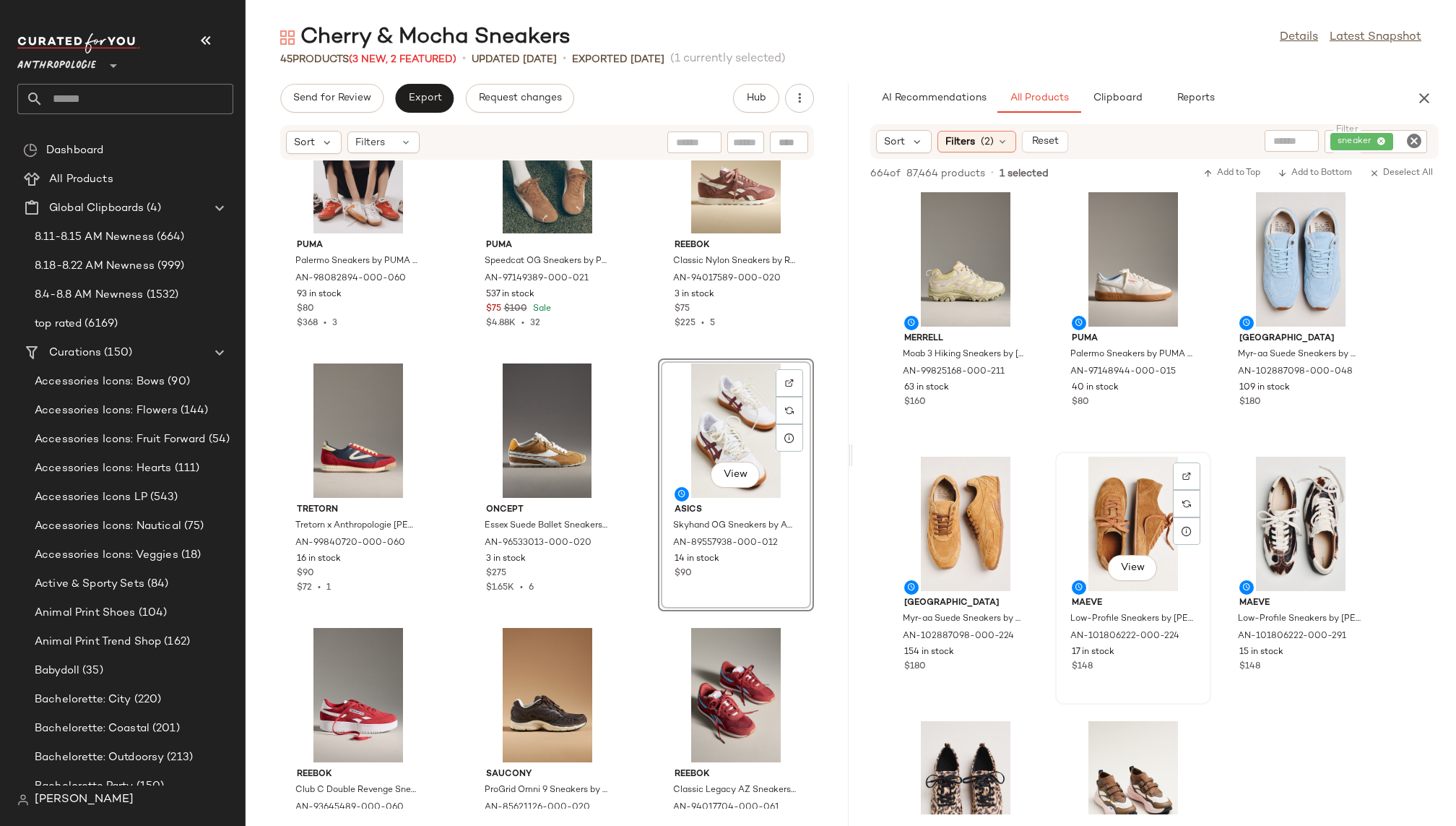
scroll to position [549, 0]
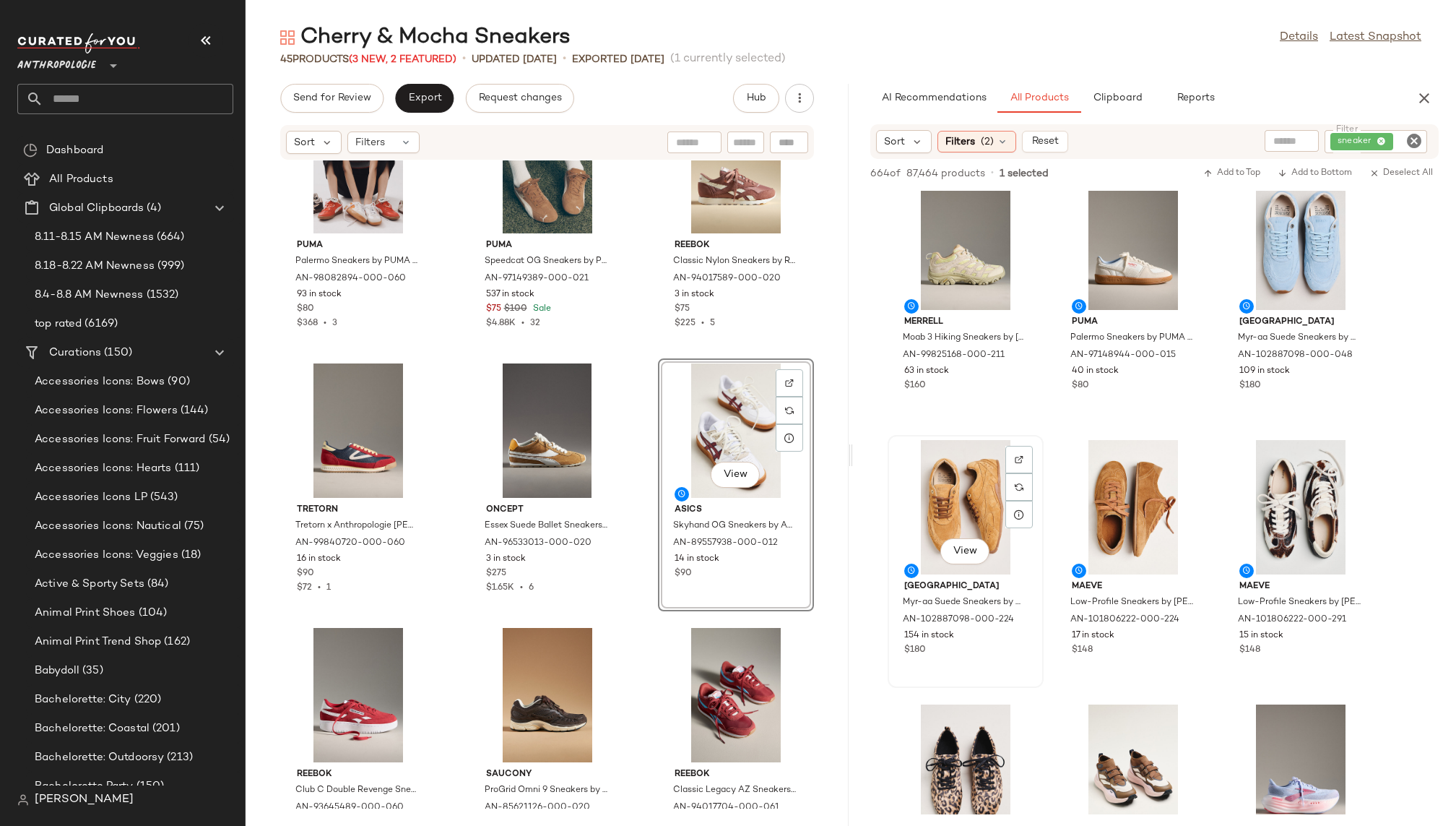
click at [964, 504] on div "View" at bounding box center [965, 507] width 146 height 135
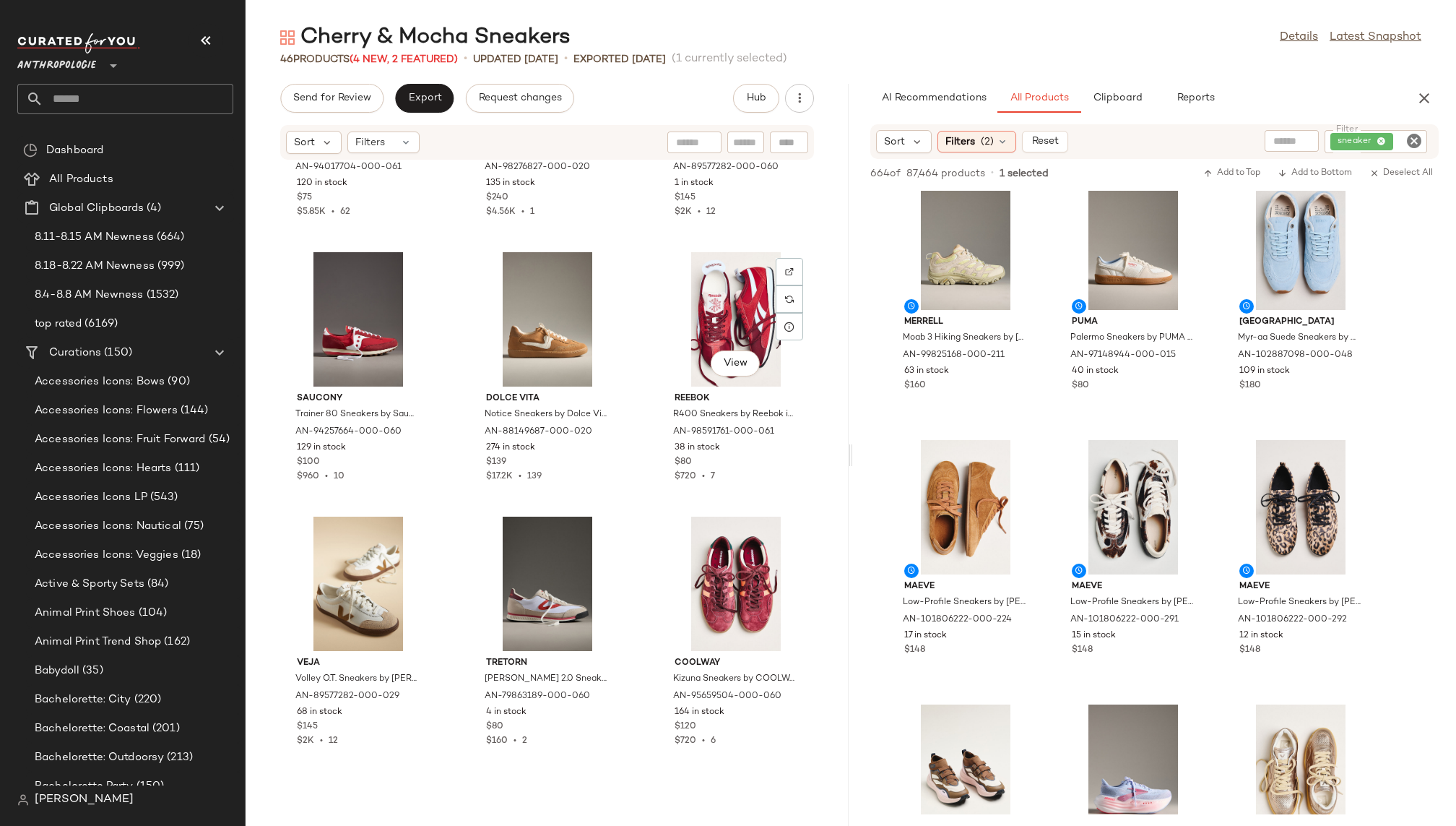
scroll to position [2984, 0]
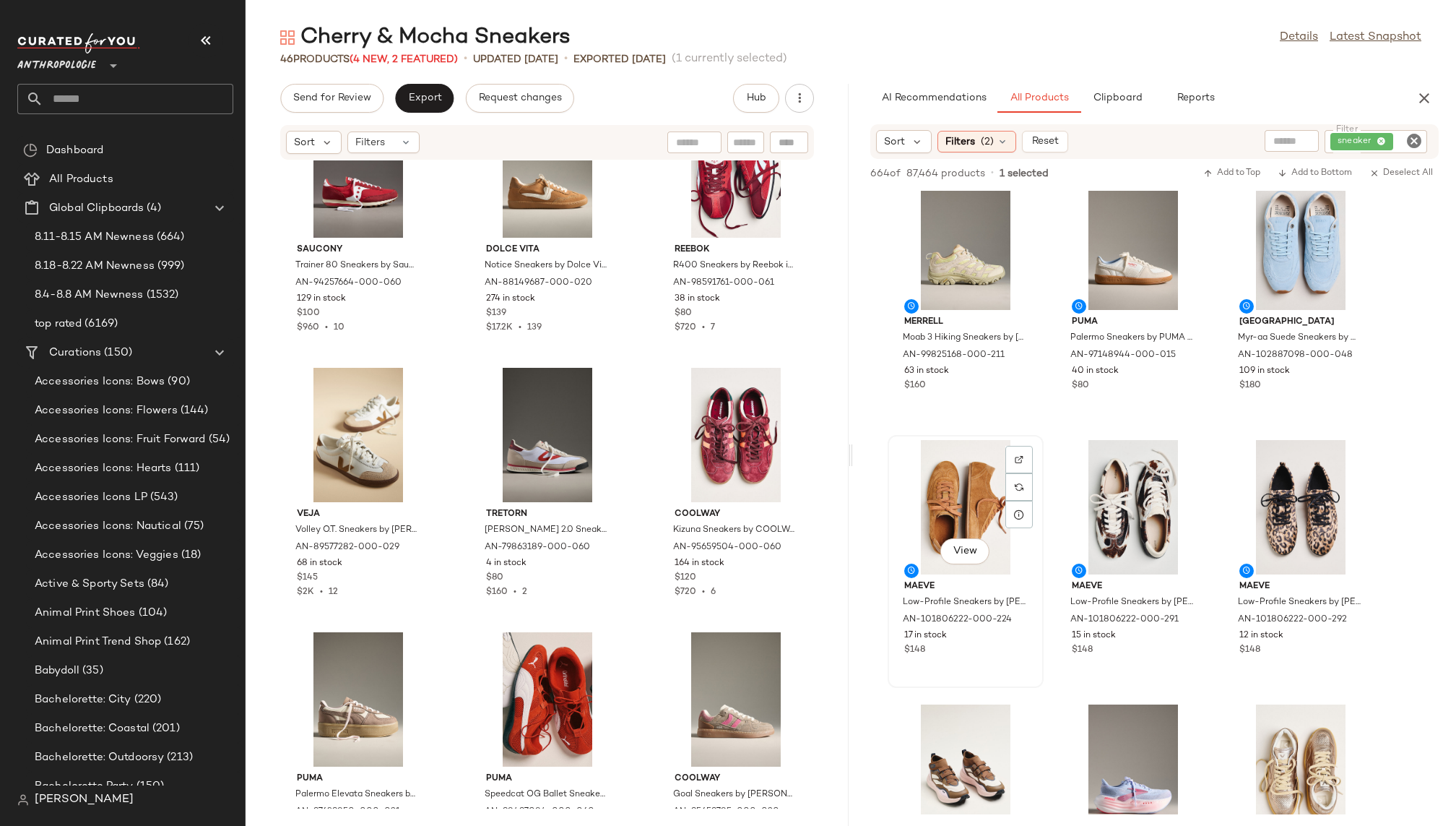
click at [944, 503] on div "View" at bounding box center [965, 507] width 146 height 135
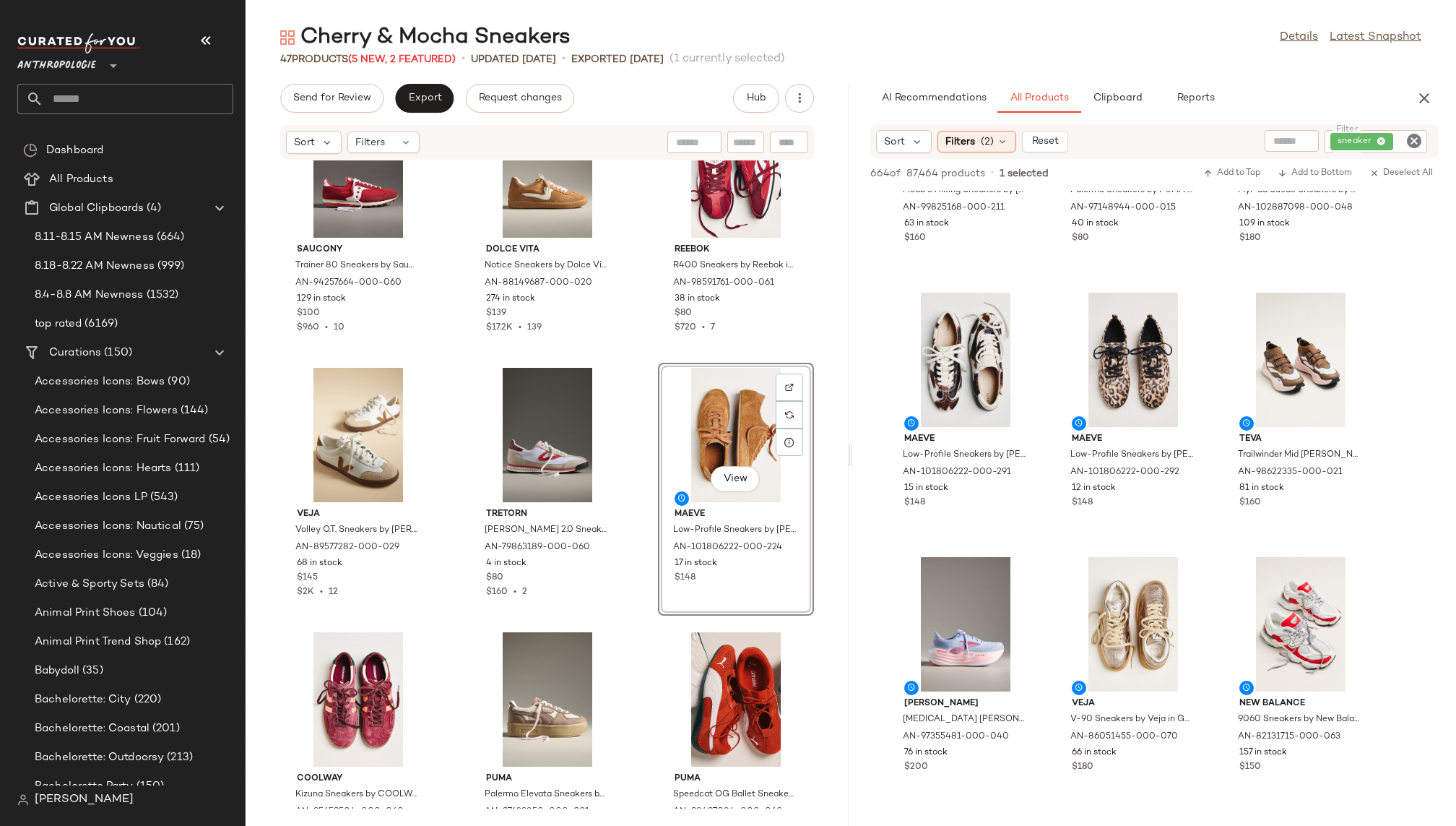
scroll to position [697, 0]
click at [1293, 400] on span "View" at bounding box center [1300, 403] width 25 height 12
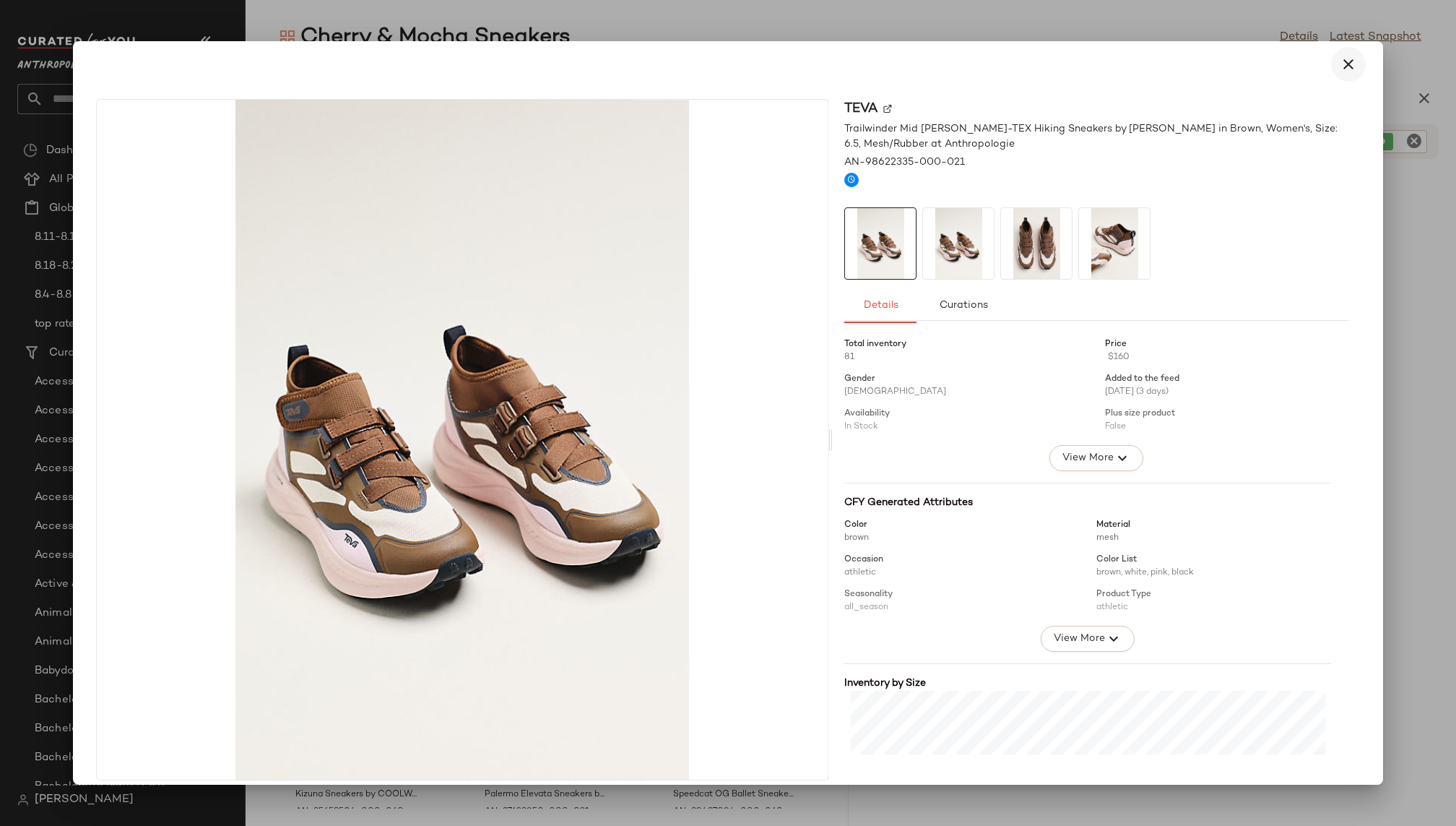
click at [1340, 71] on icon "button" at bounding box center [1348, 65] width 17 height 17
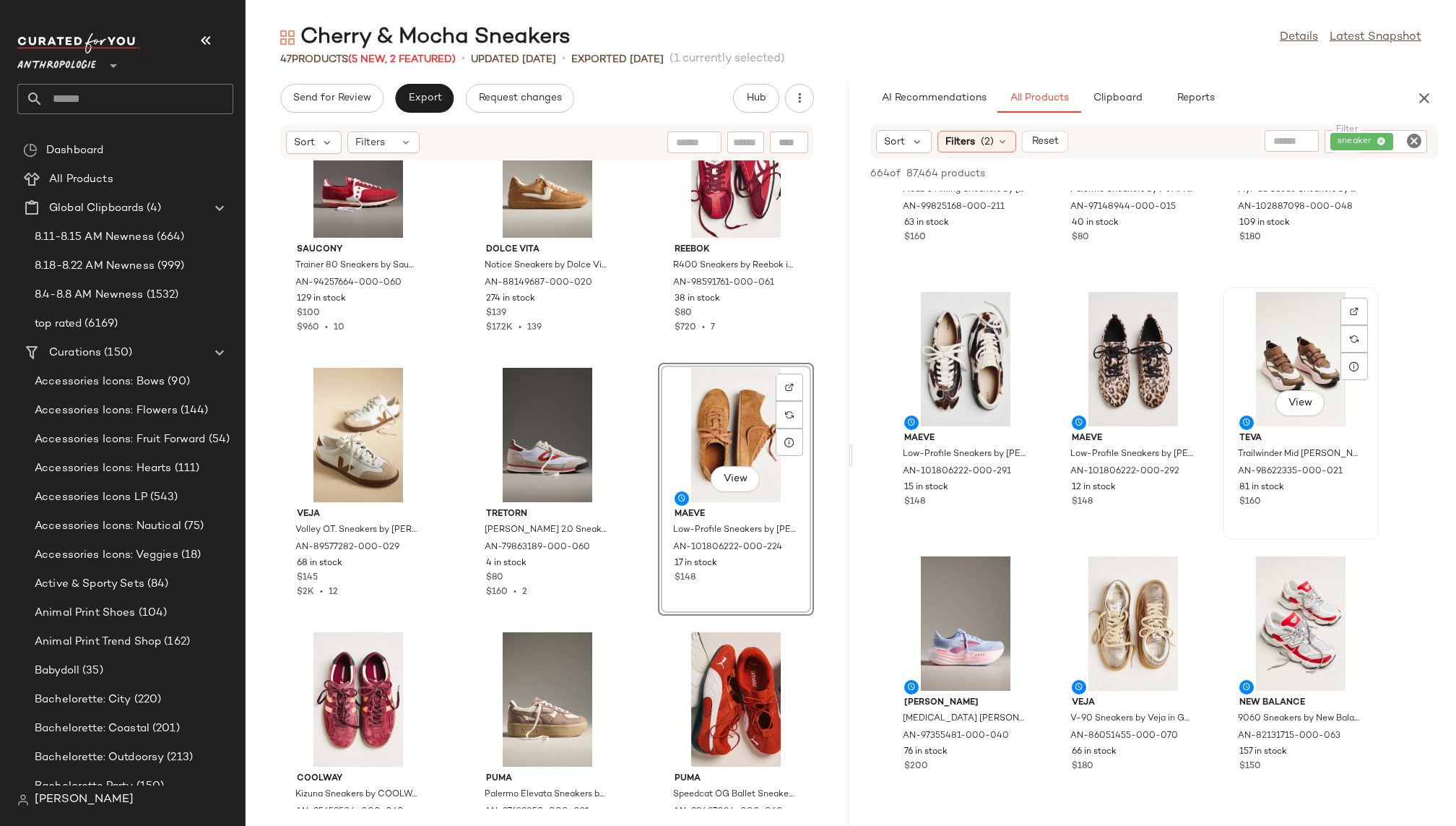
click at [1275, 377] on div "View" at bounding box center [1300, 359] width 146 height 135
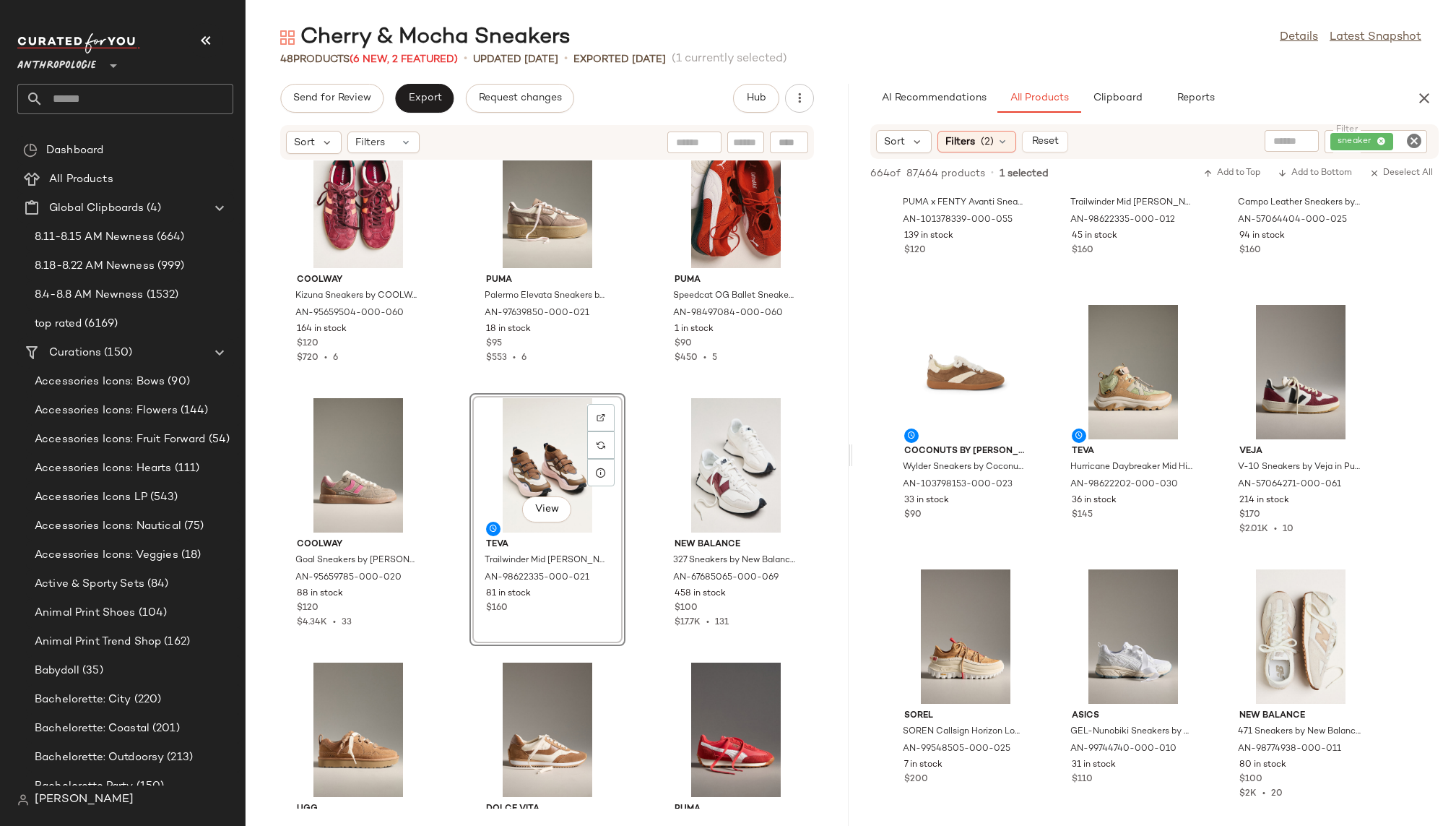
scroll to position [1483, 0]
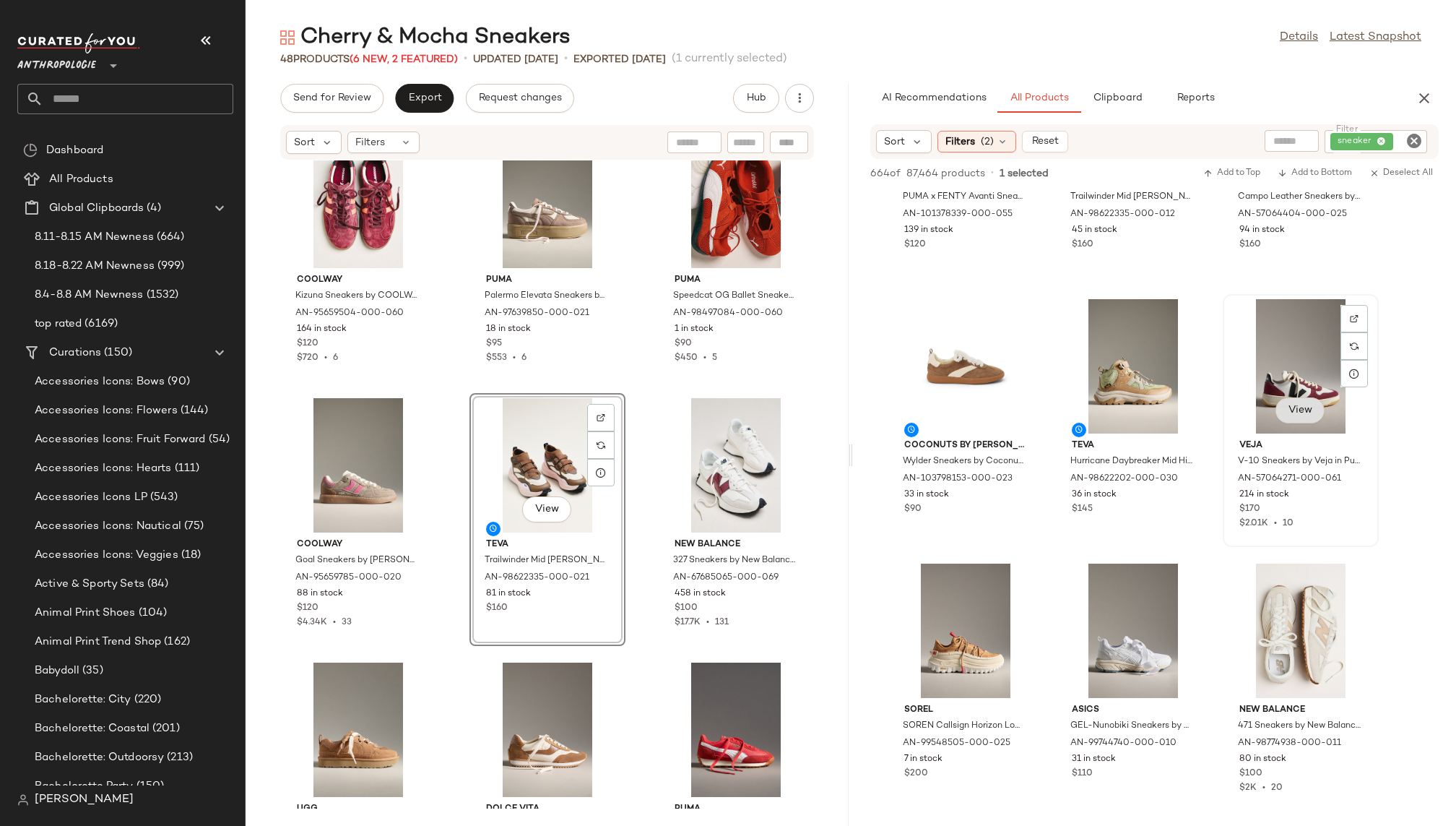
click at [1290, 410] on span "View" at bounding box center [1300, 410] width 25 height 12
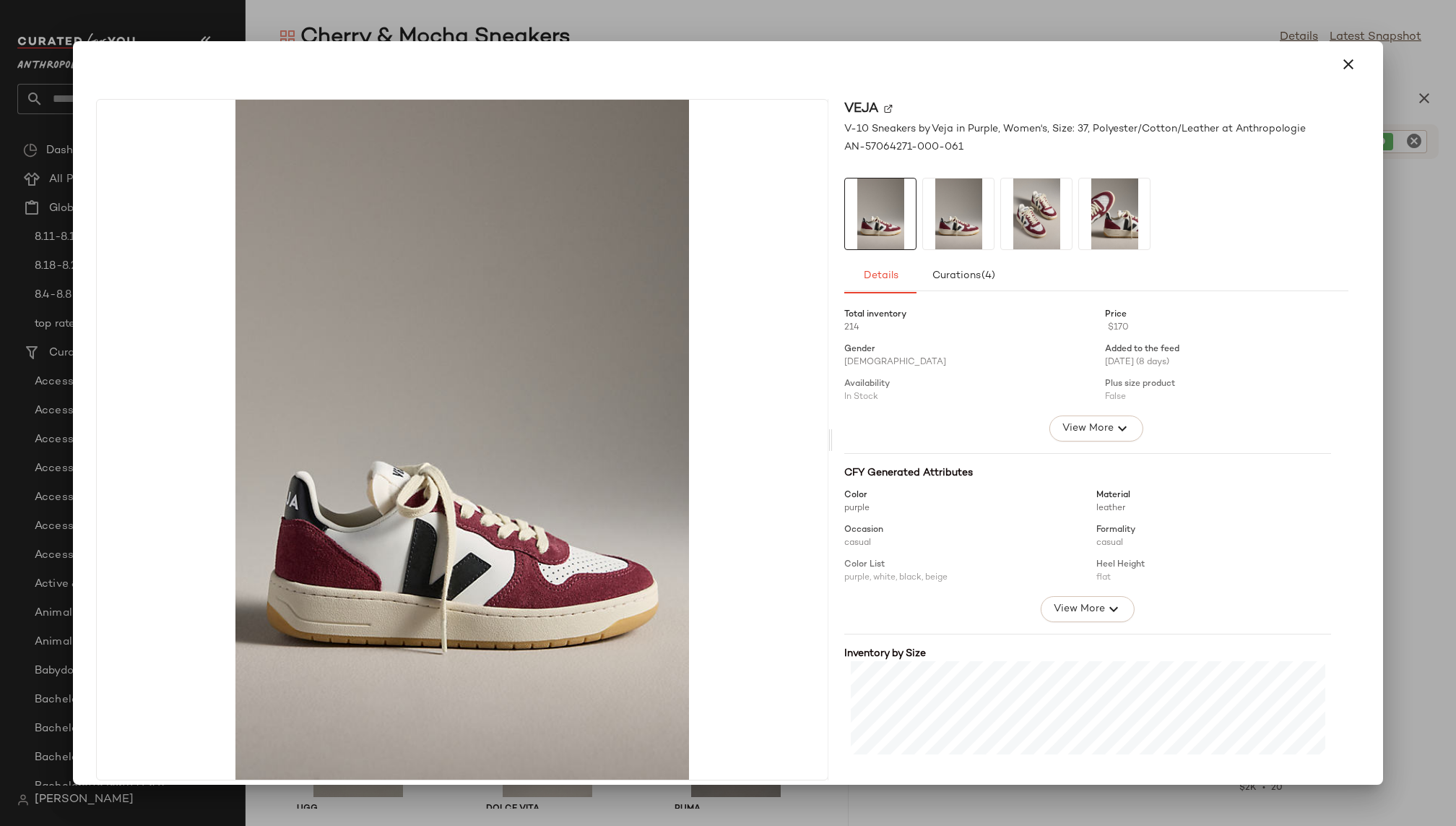
click at [1053, 219] on img at bounding box center [1036, 214] width 71 height 71
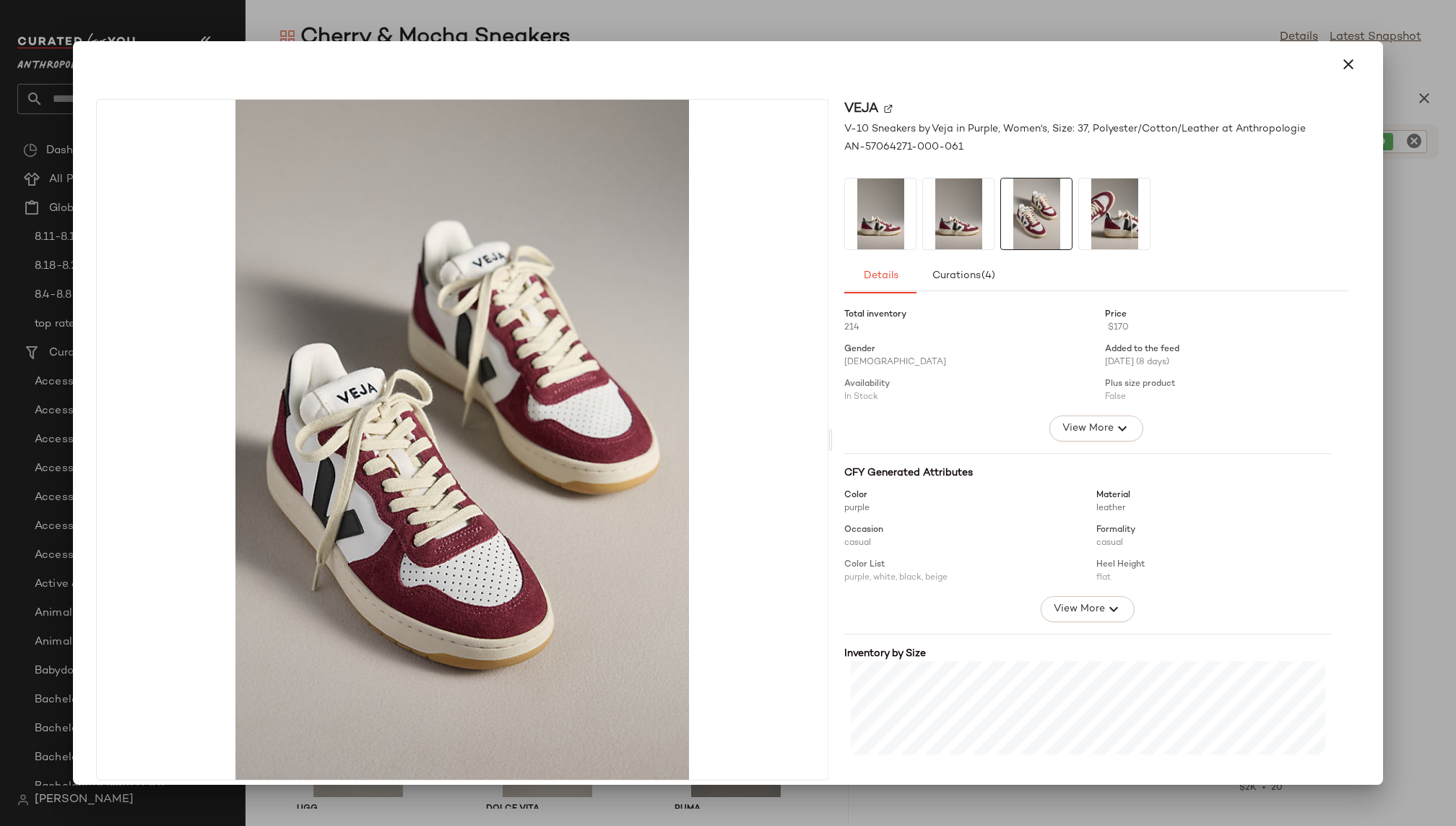
click at [1095, 217] on img at bounding box center [1114, 214] width 71 height 71
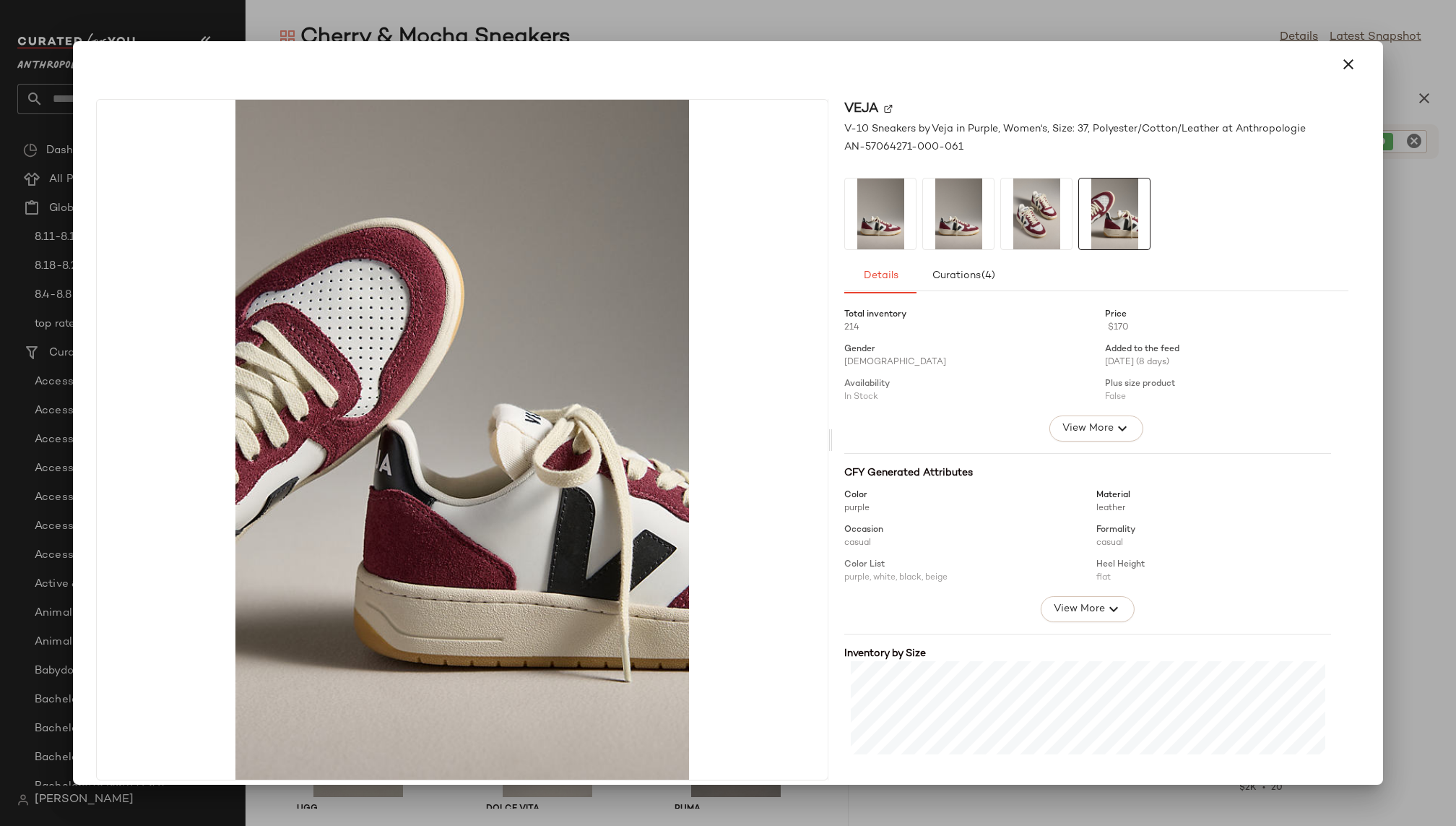
click at [1013, 216] on img at bounding box center [1036, 214] width 71 height 71
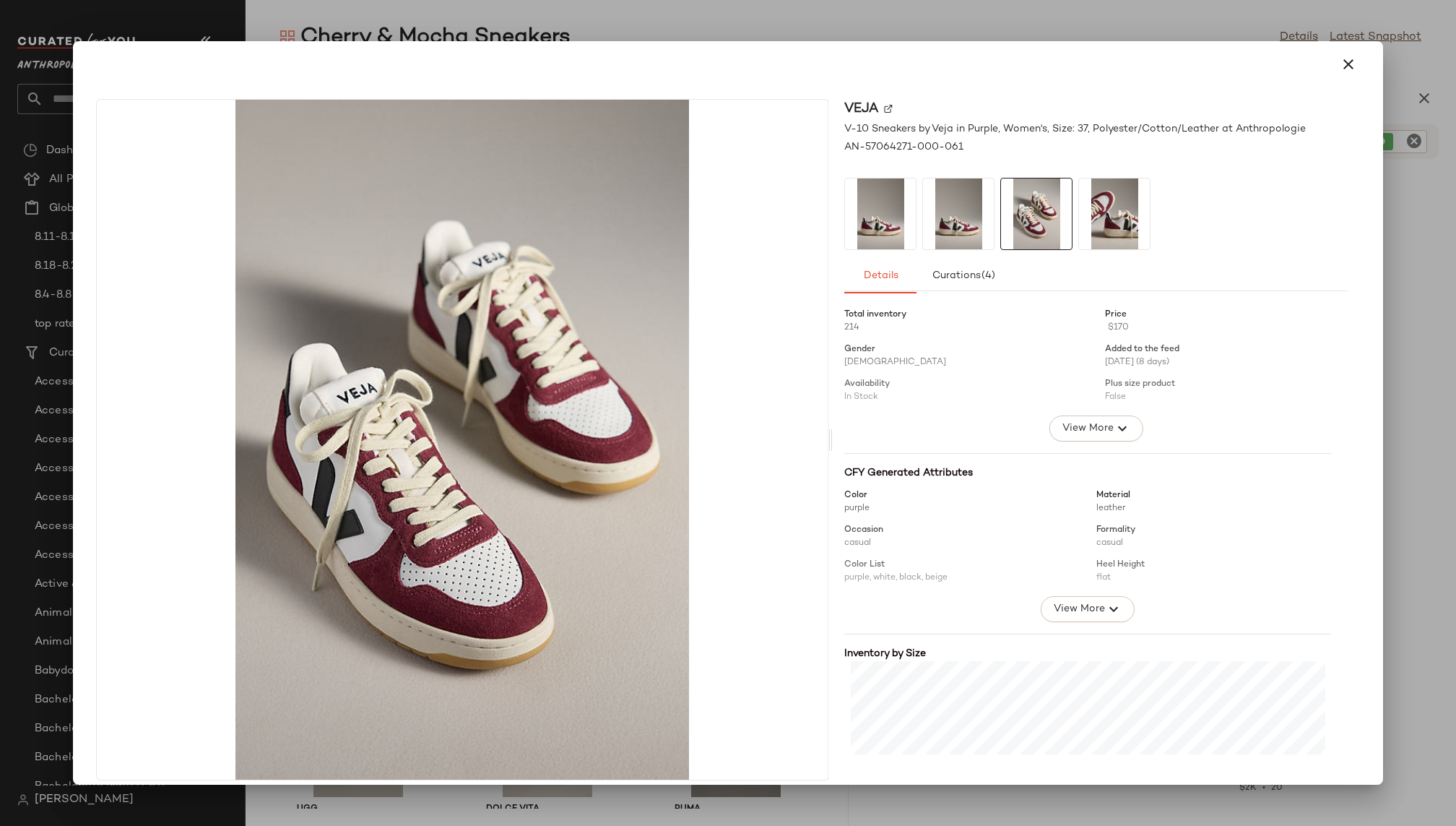
click at [912, 219] on div at bounding box center [1096, 214] width 504 height 72
click at [856, 223] on img at bounding box center [881, 214] width 71 height 71
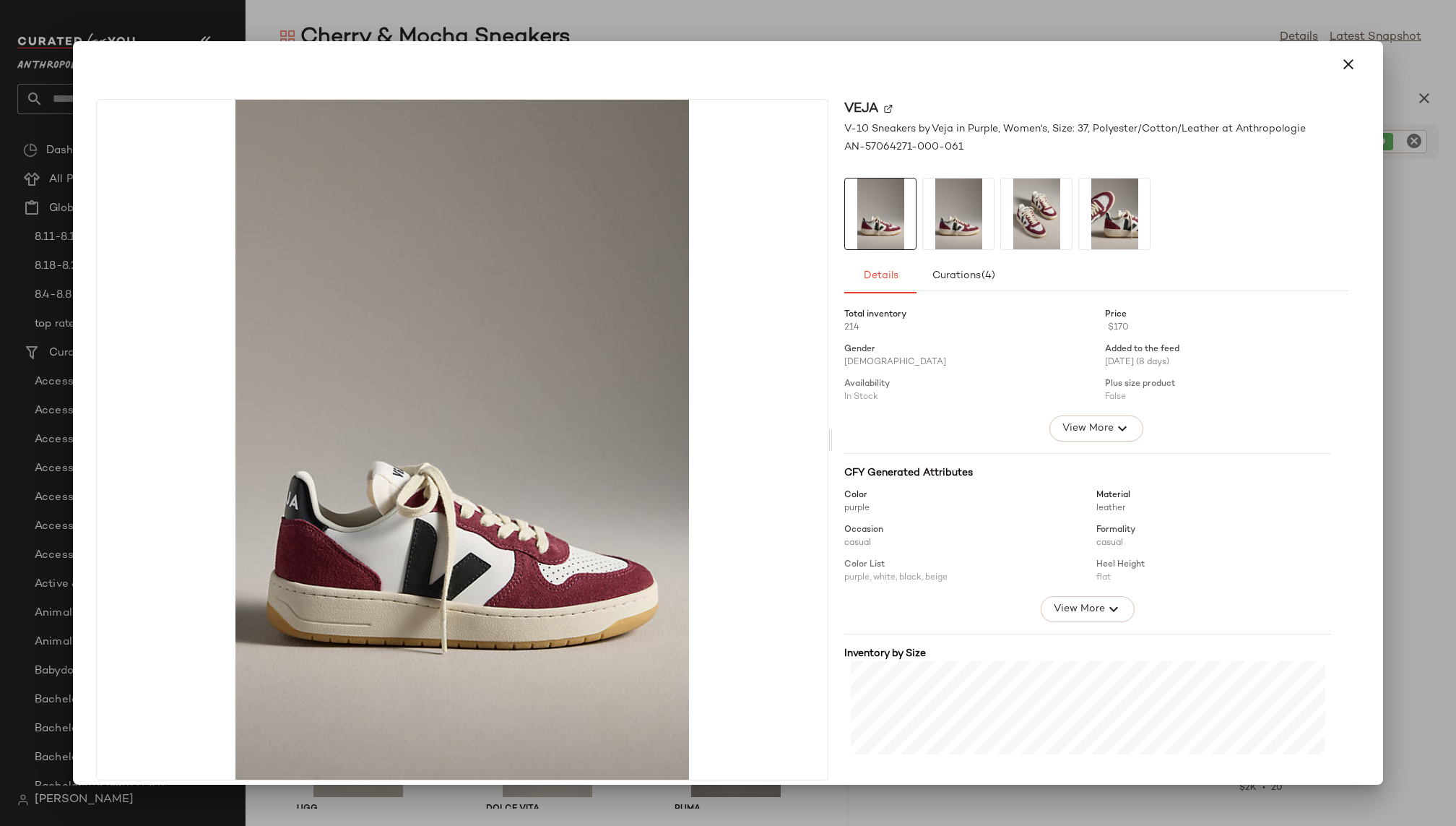
click at [932, 219] on img at bounding box center [958, 214] width 71 height 71
click at [1341, 63] on icon "button" at bounding box center [1348, 65] width 17 height 17
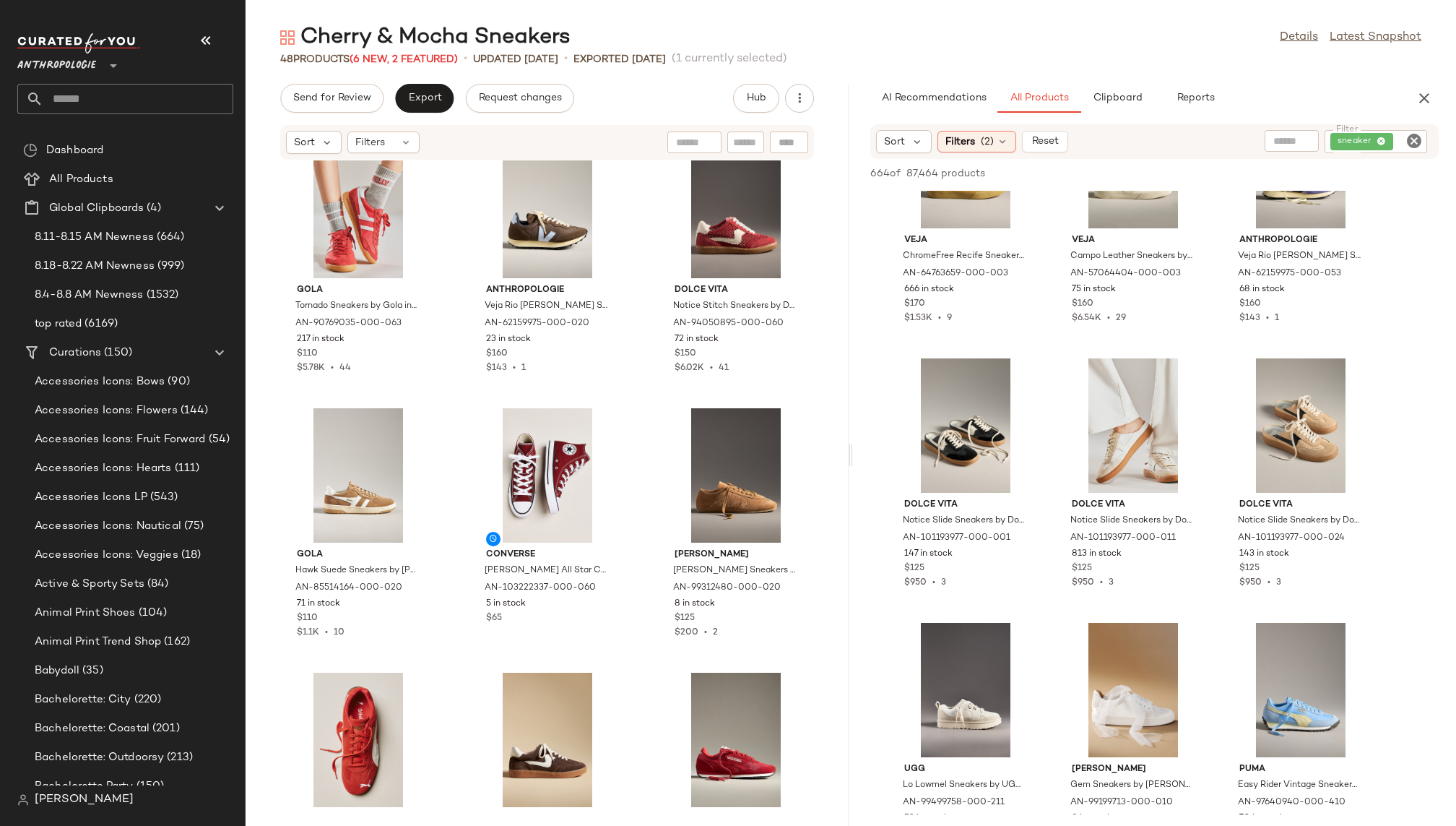
scroll to position [0, 0]
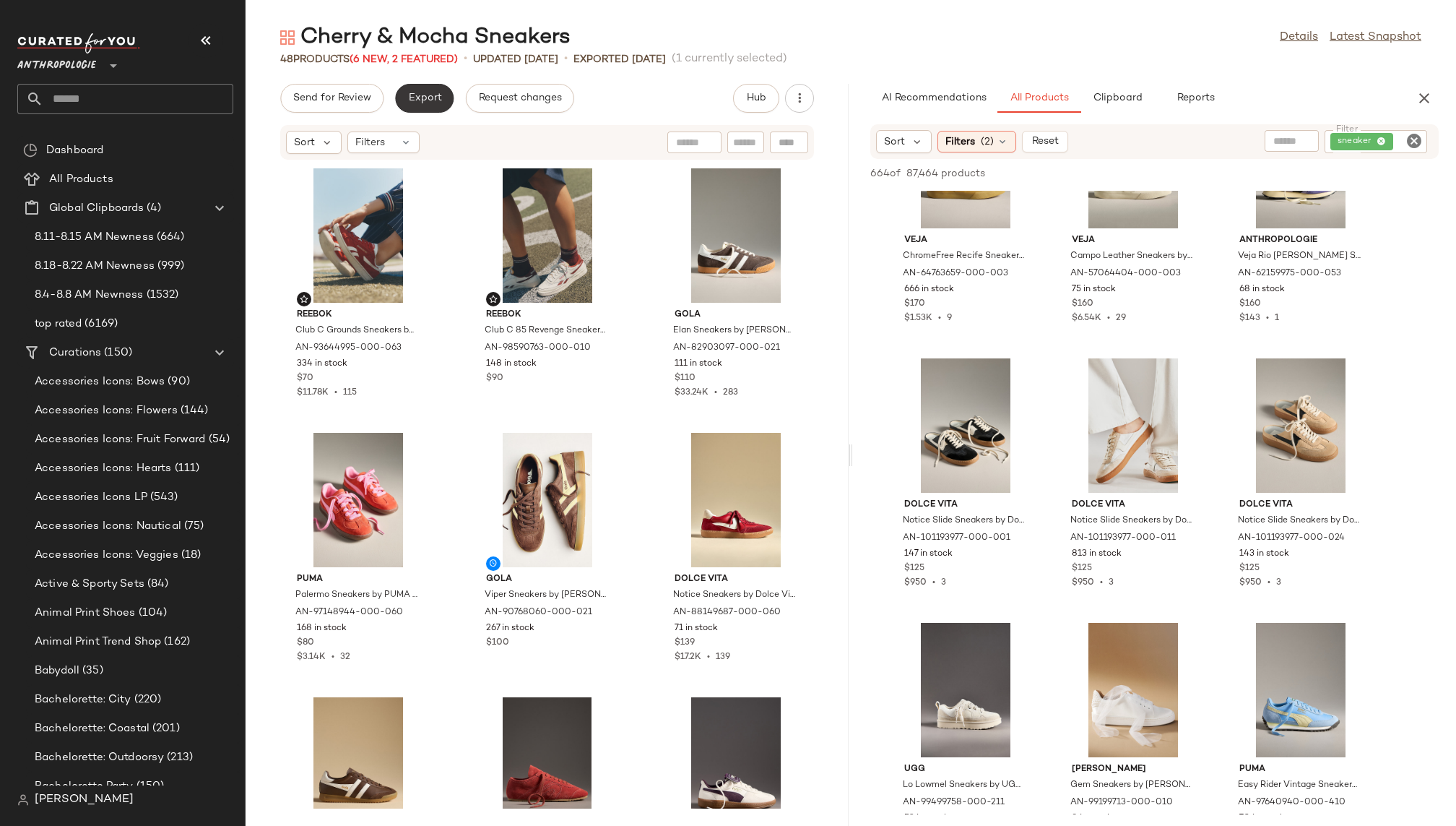
click at [437, 96] on span "Export" at bounding box center [423, 98] width 34 height 12
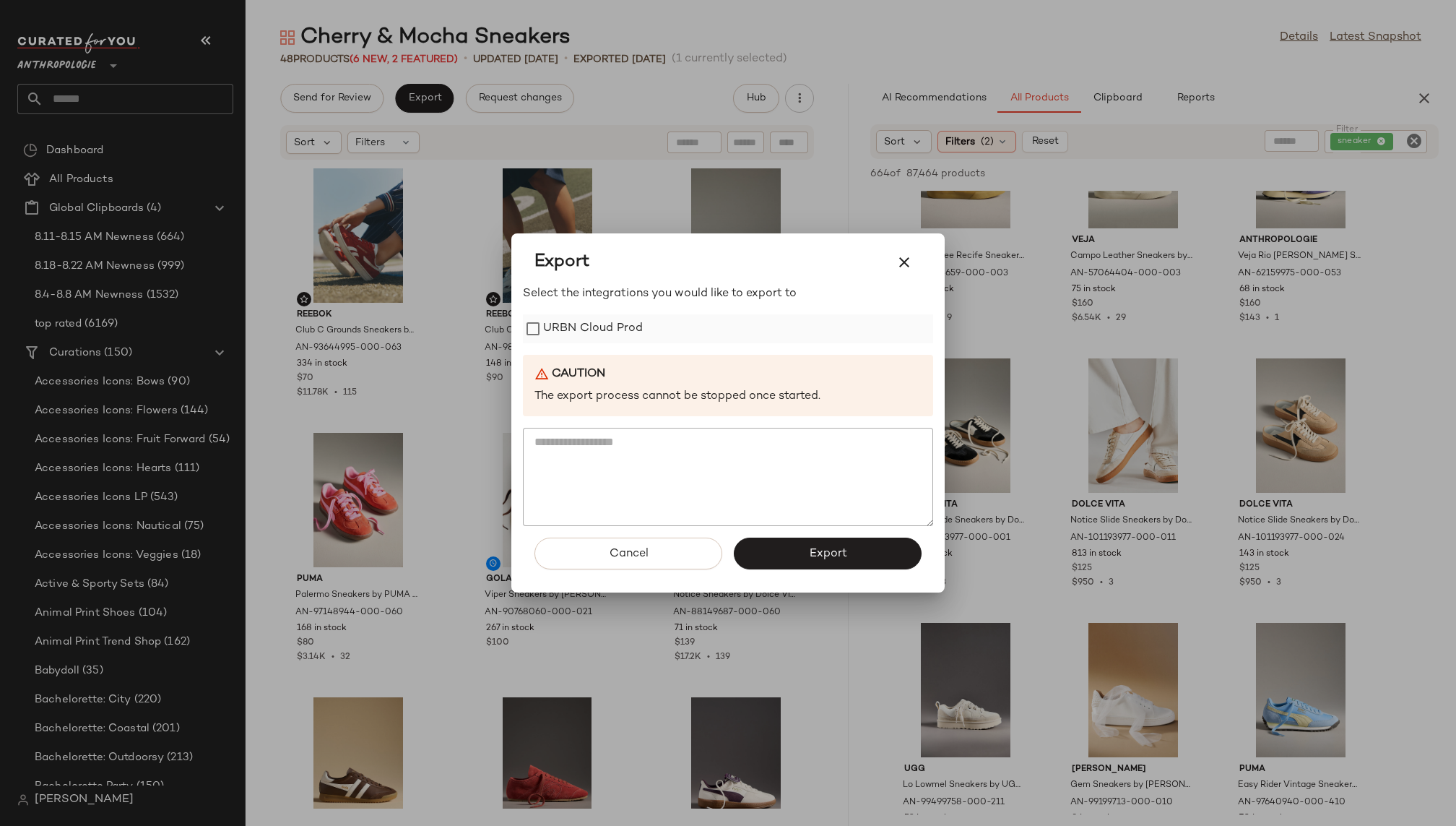
click at [599, 337] on label "URBN Cloud Prod" at bounding box center [593, 328] width 100 height 29
click at [821, 547] on span "Export" at bounding box center [828, 554] width 38 height 13
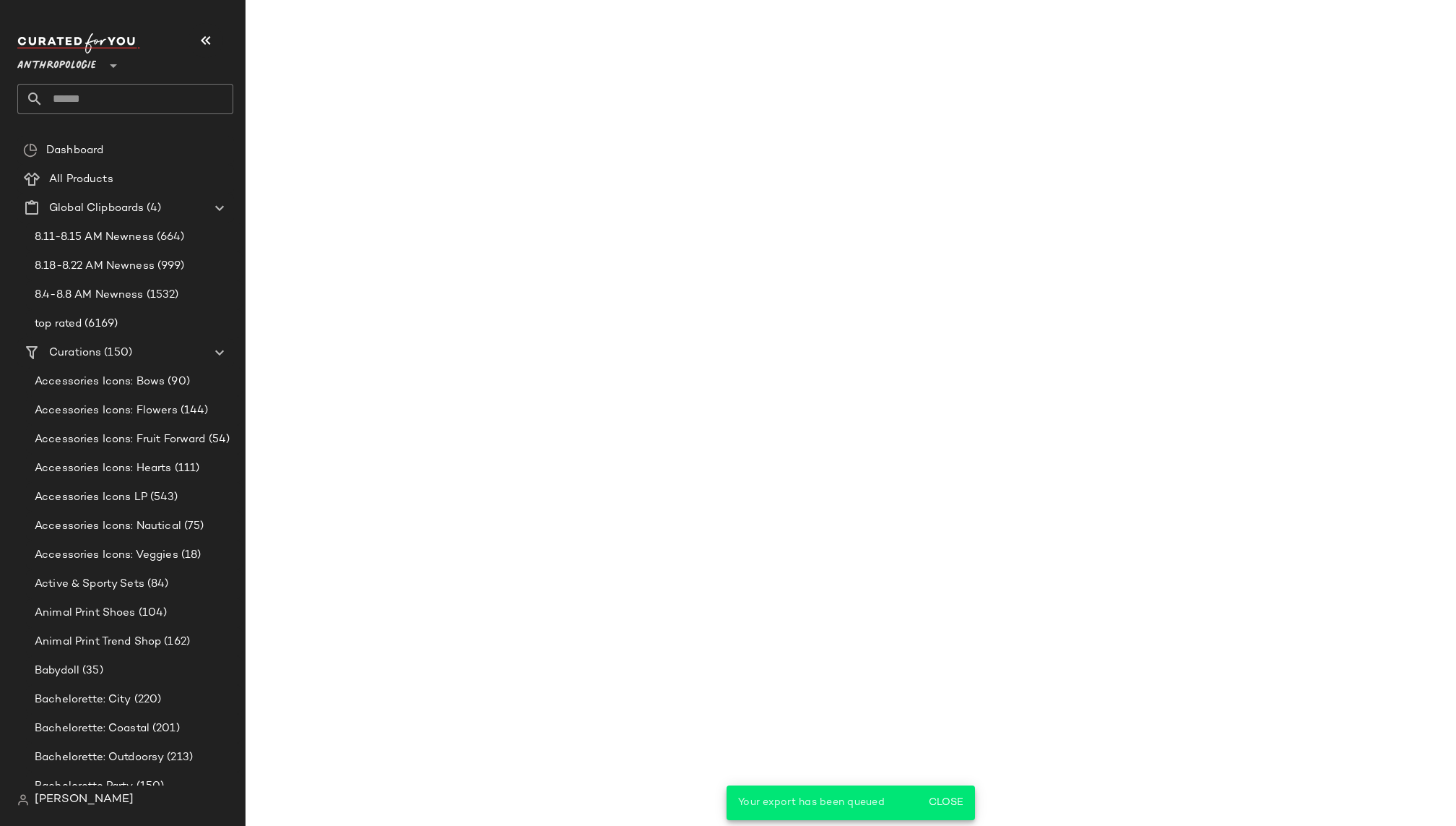
scroll to position [11205, 0]
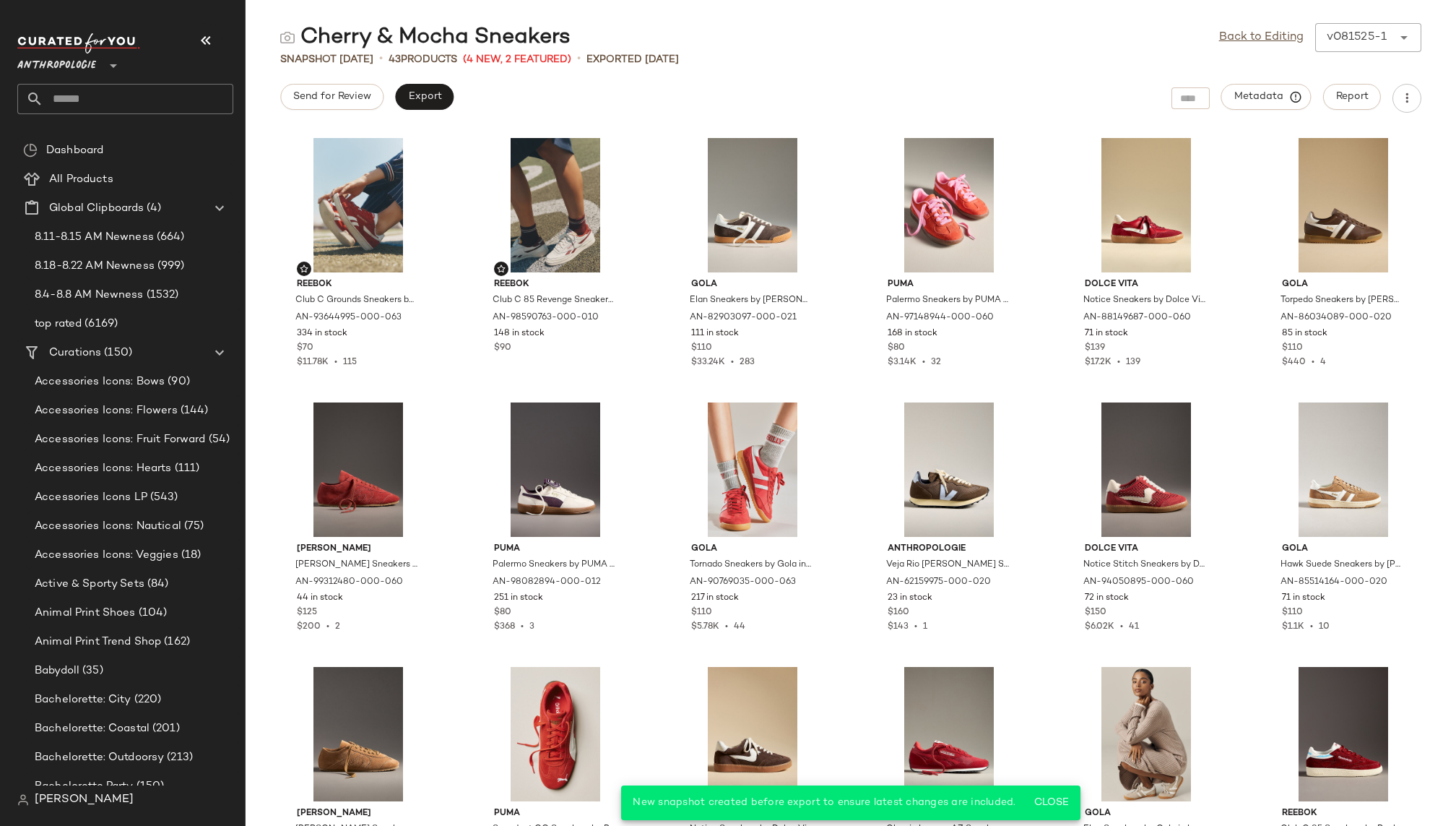
click at [160, 110] on input "text" at bounding box center [138, 99] width 190 height 31
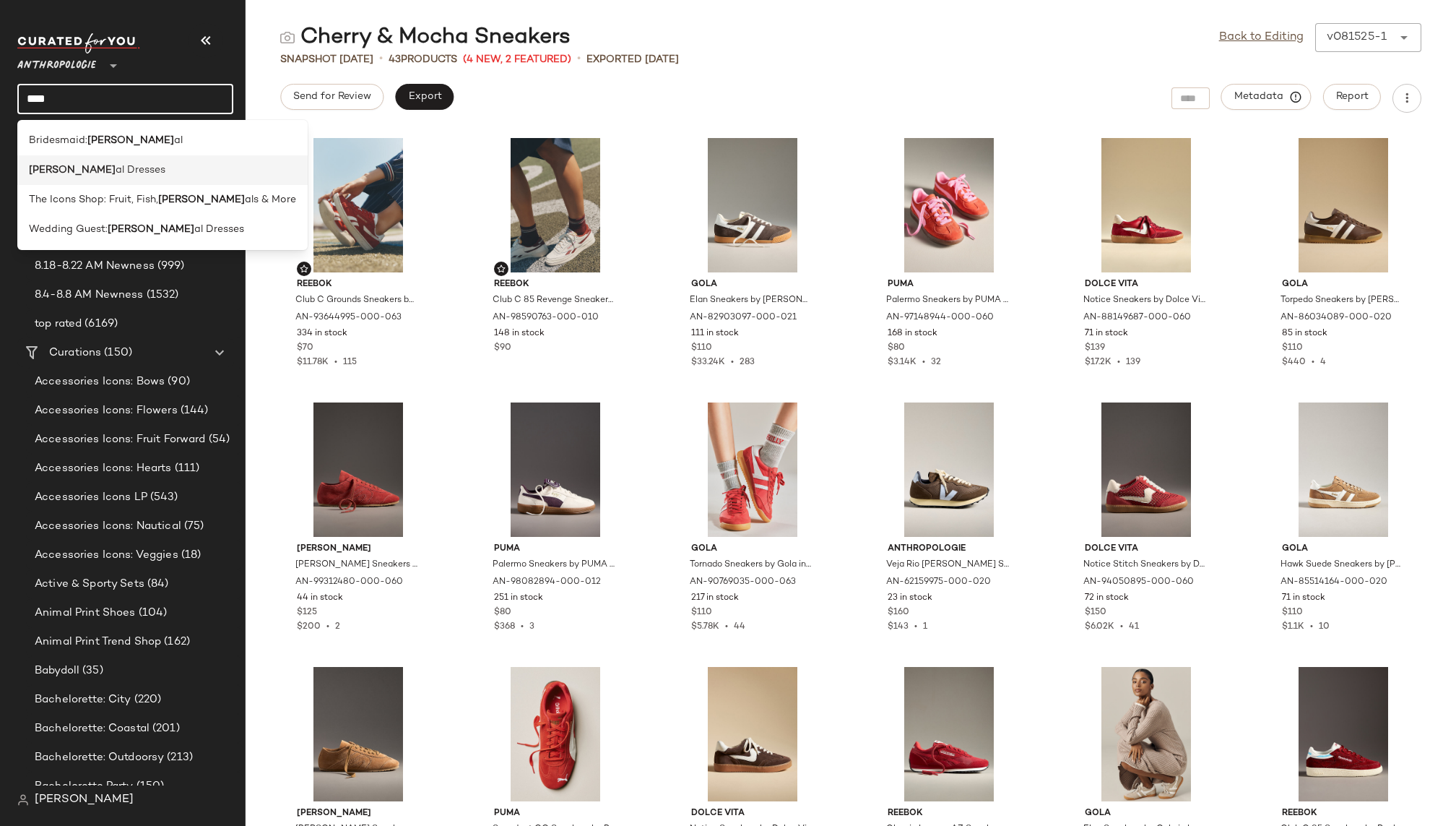
type input "****"
click at [74, 215] on div "Flor al Dresses" at bounding box center [163, 229] width 291 height 30
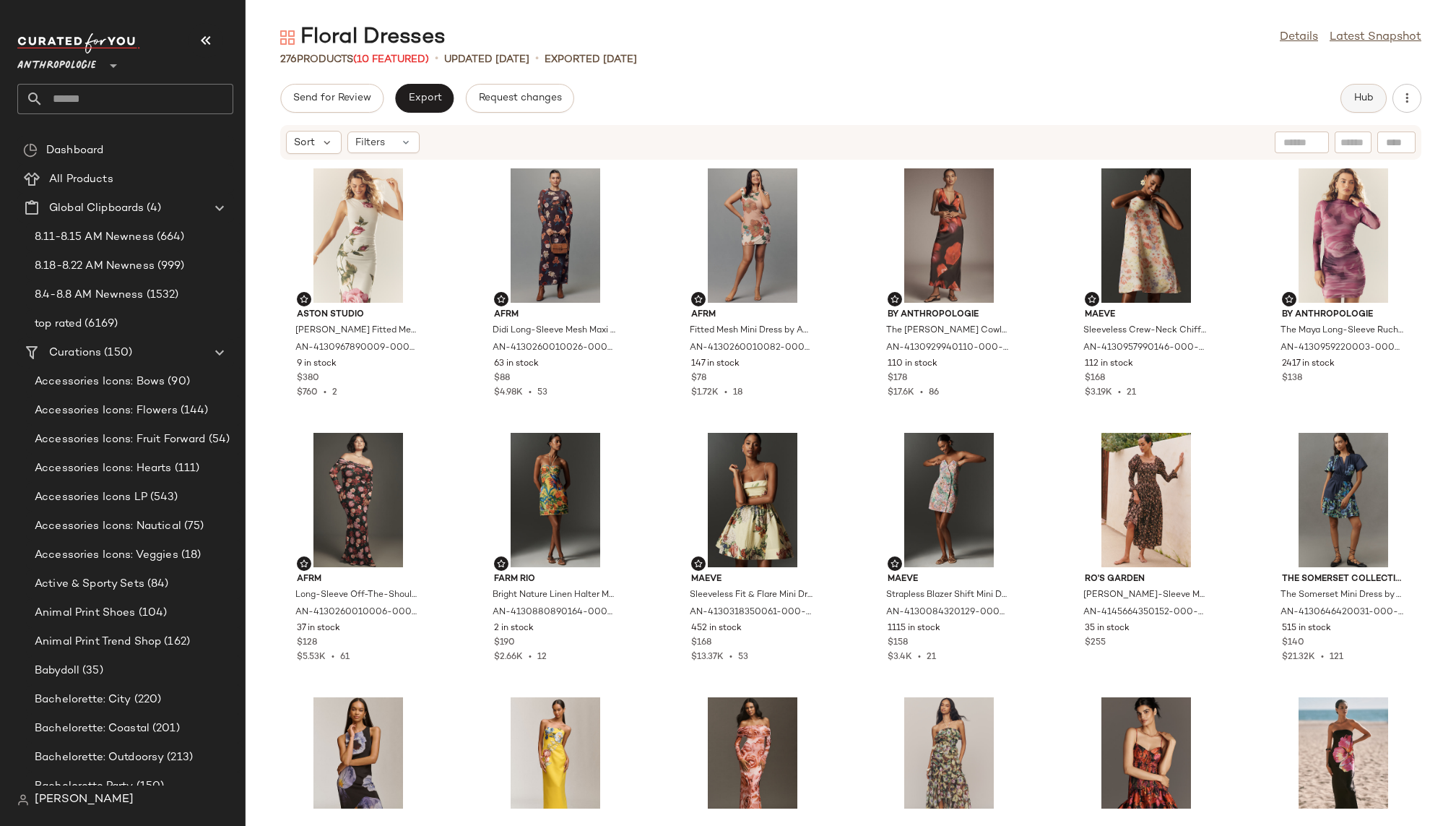
click at [1372, 104] on button "Hub" at bounding box center [1364, 98] width 46 height 29
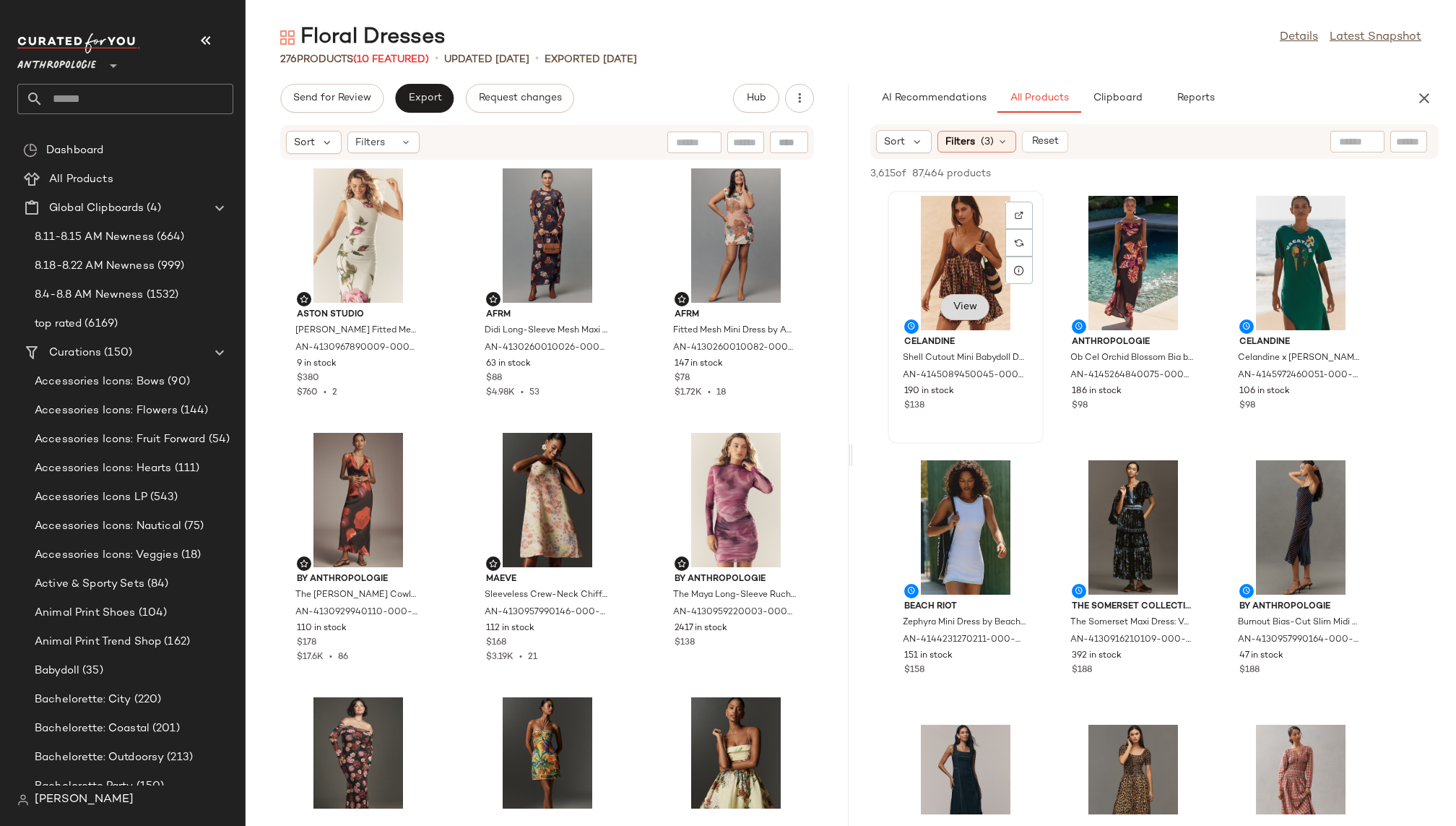
click at [948, 297] on button "View" at bounding box center [964, 306] width 49 height 26
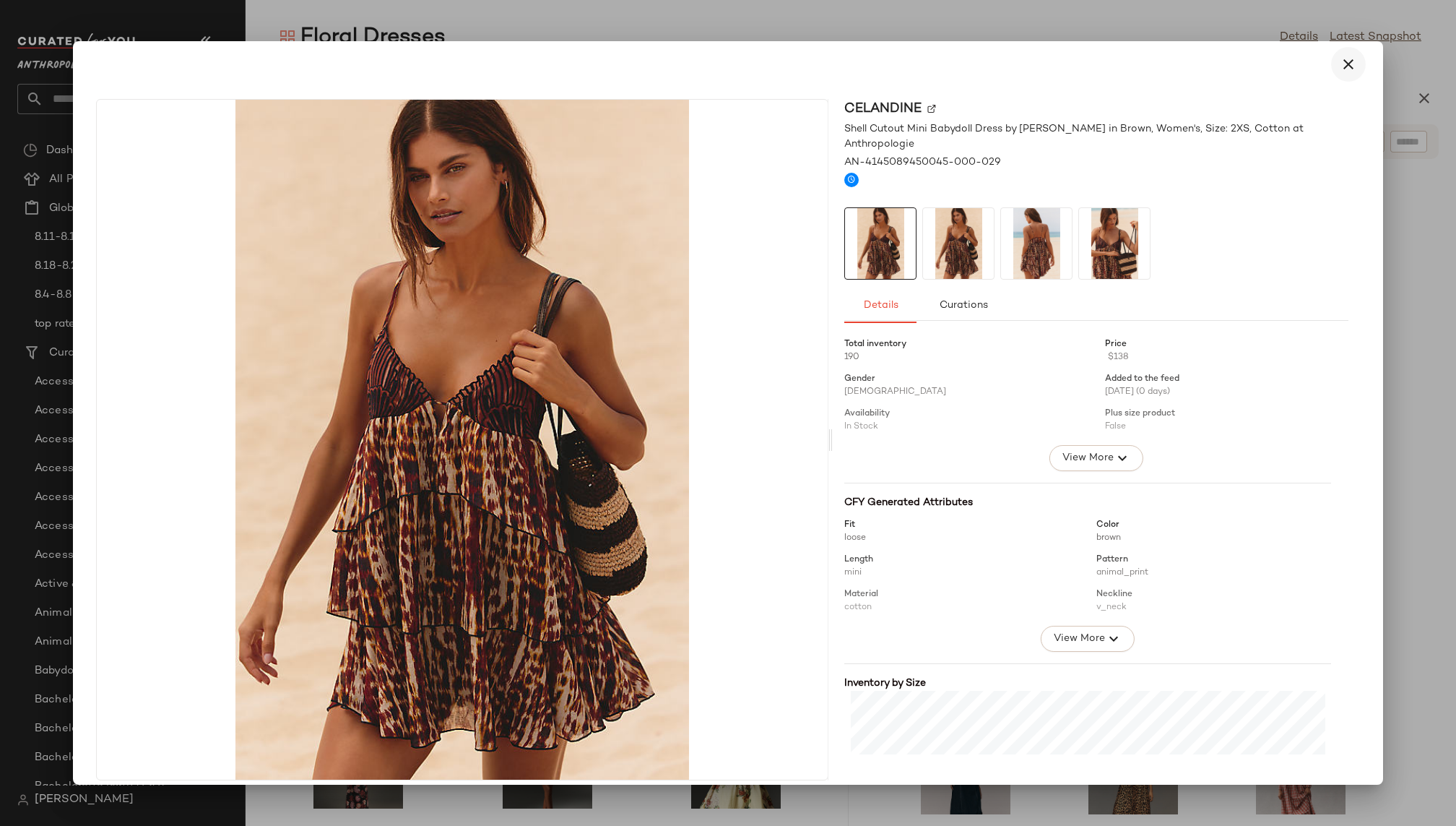
click at [1340, 62] on icon "button" at bounding box center [1348, 65] width 17 height 17
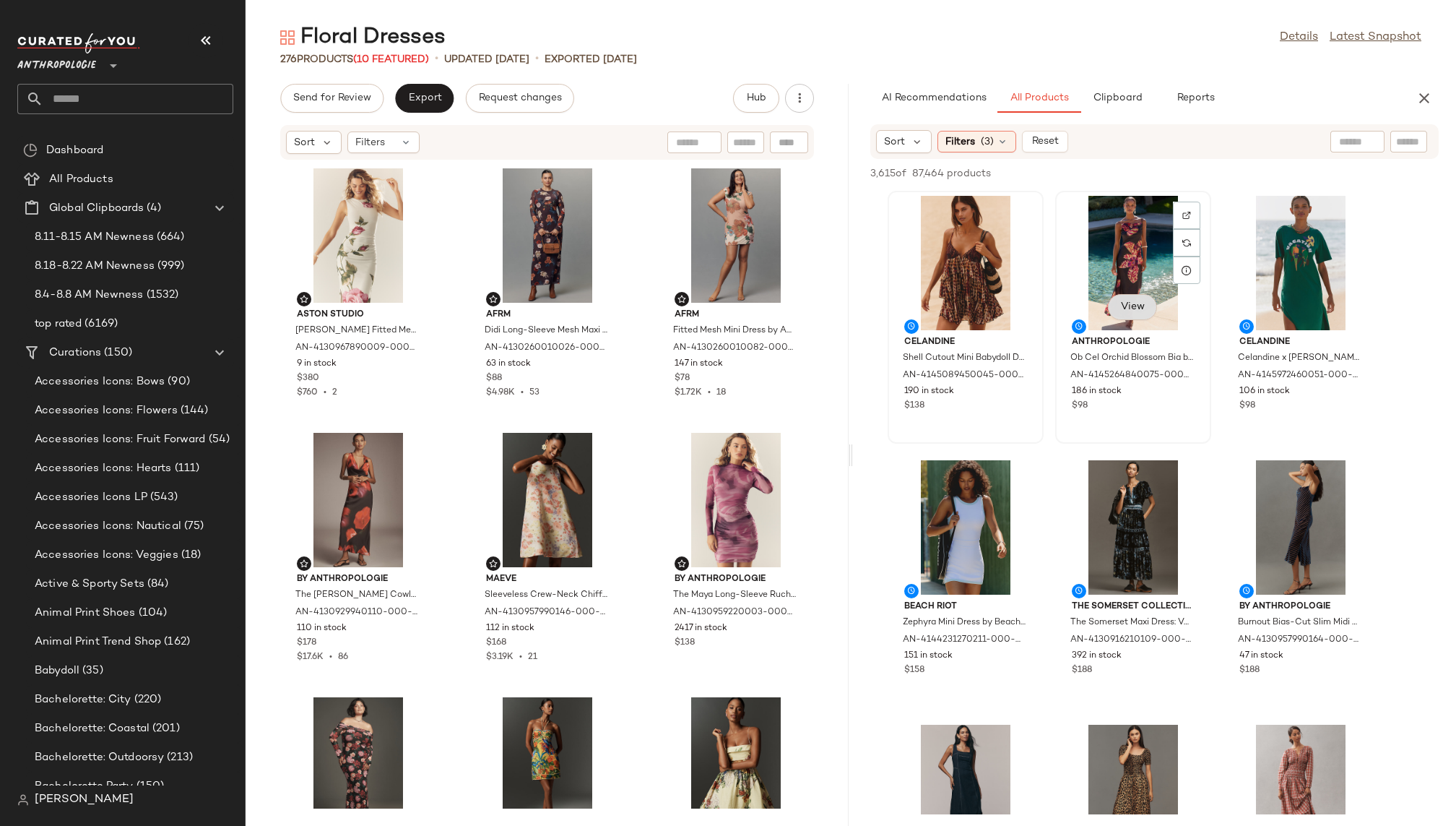
click at [1136, 302] on span "View" at bounding box center [1133, 307] width 25 height 12
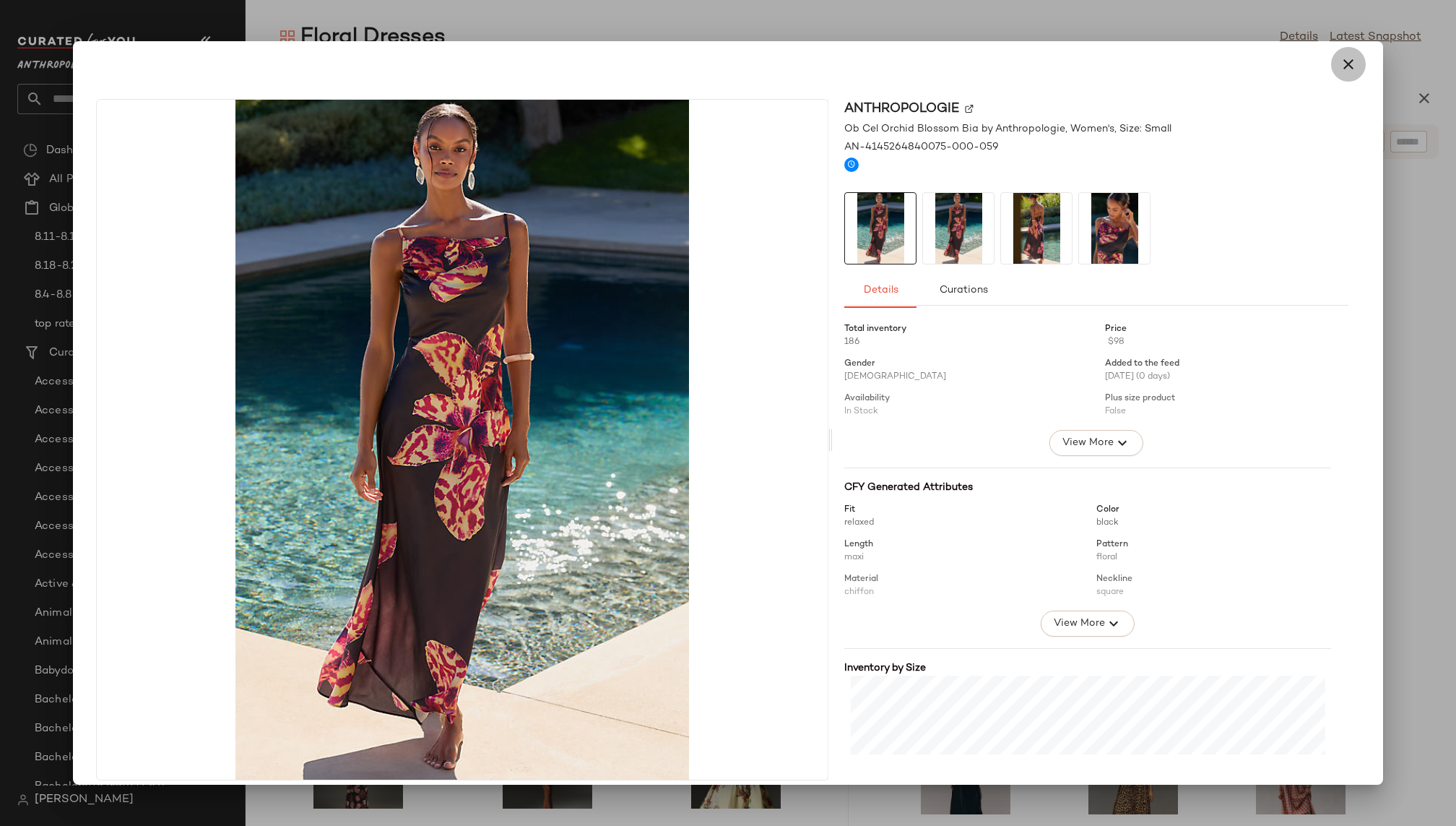
click at [1340, 69] on icon "button" at bounding box center [1348, 65] width 17 height 17
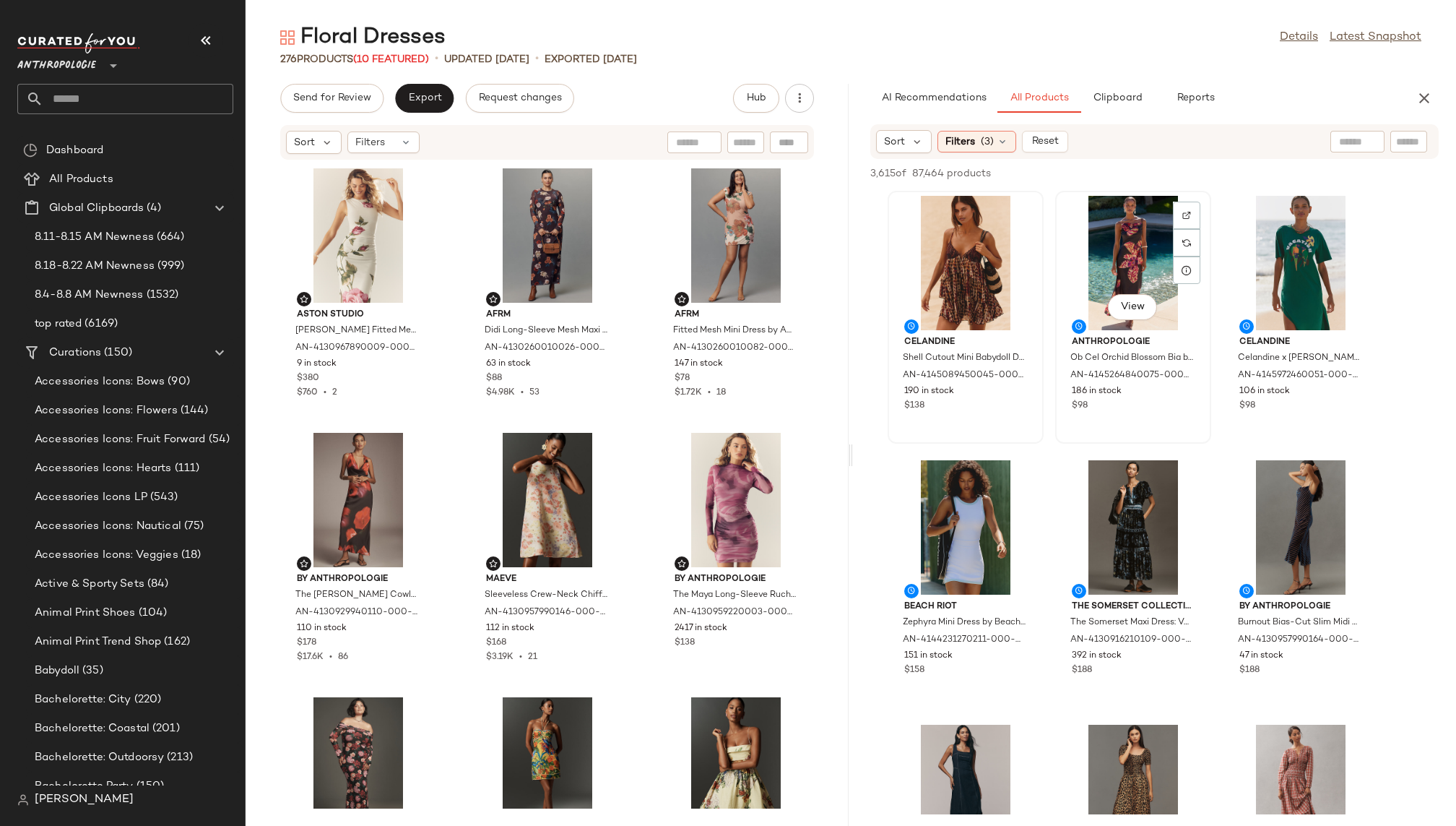
click at [1111, 257] on div "View" at bounding box center [1133, 263] width 146 height 135
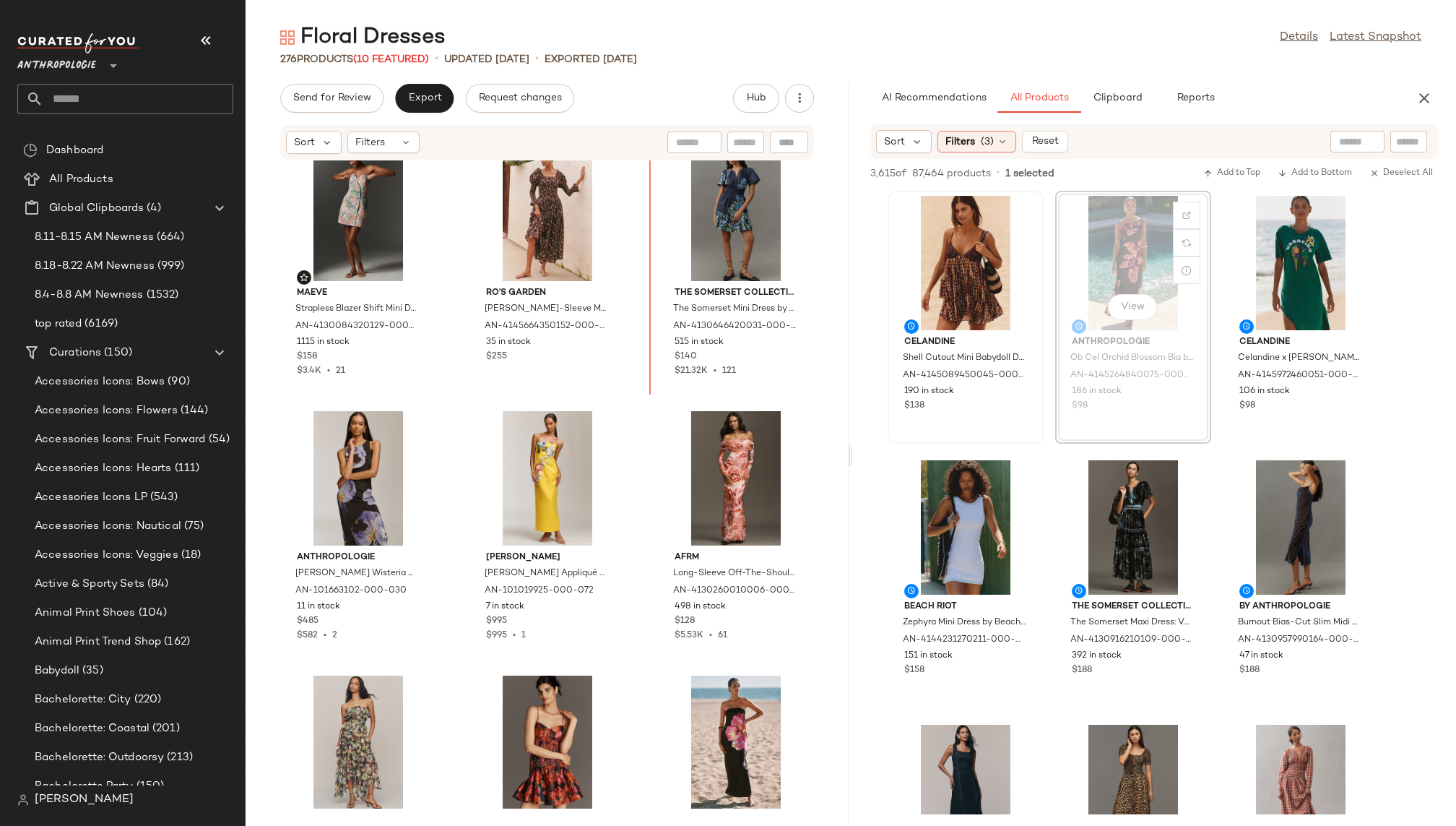
scroll to position [820, 0]
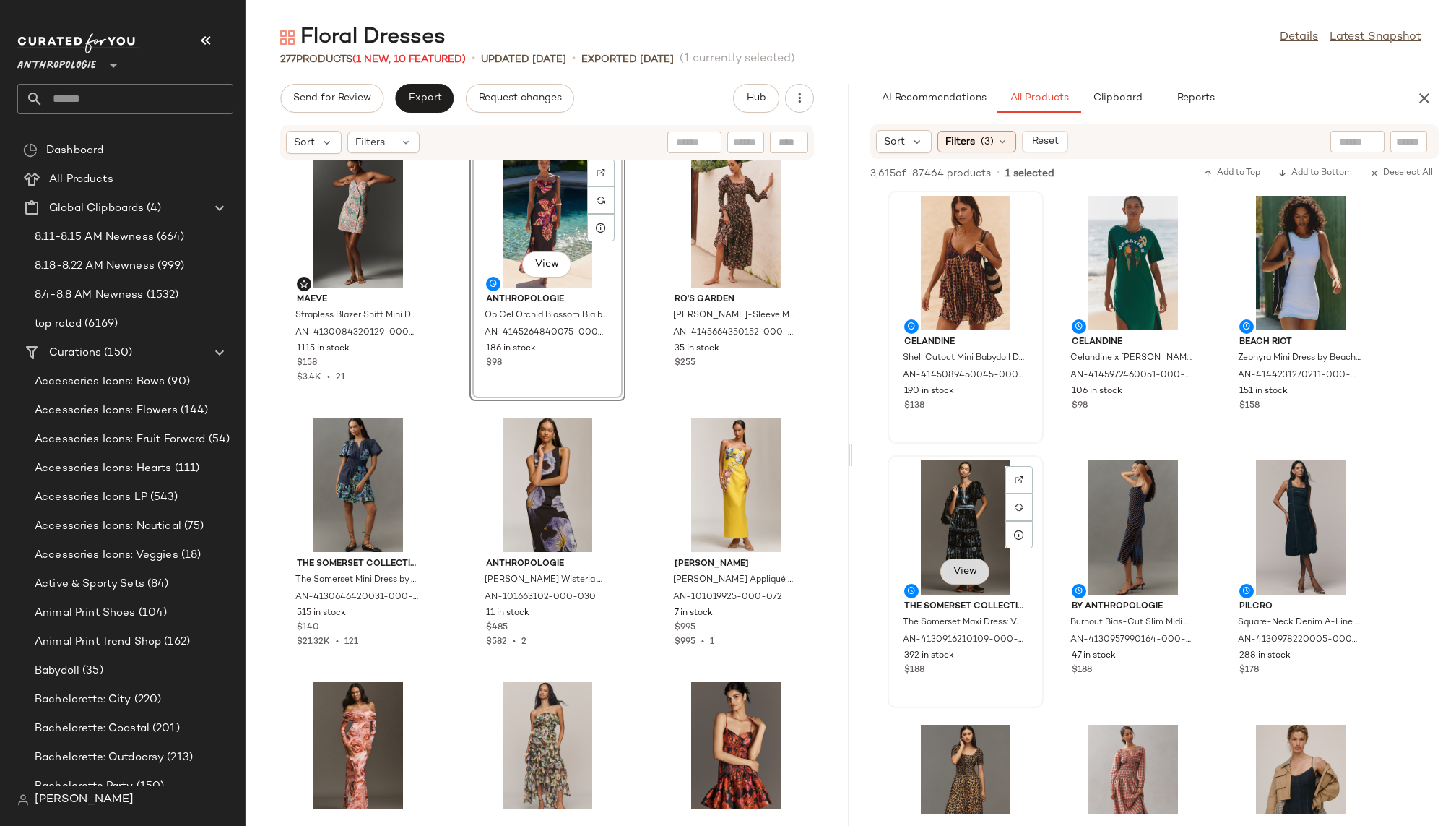
click at [978, 574] on button "View" at bounding box center [964, 571] width 49 height 26
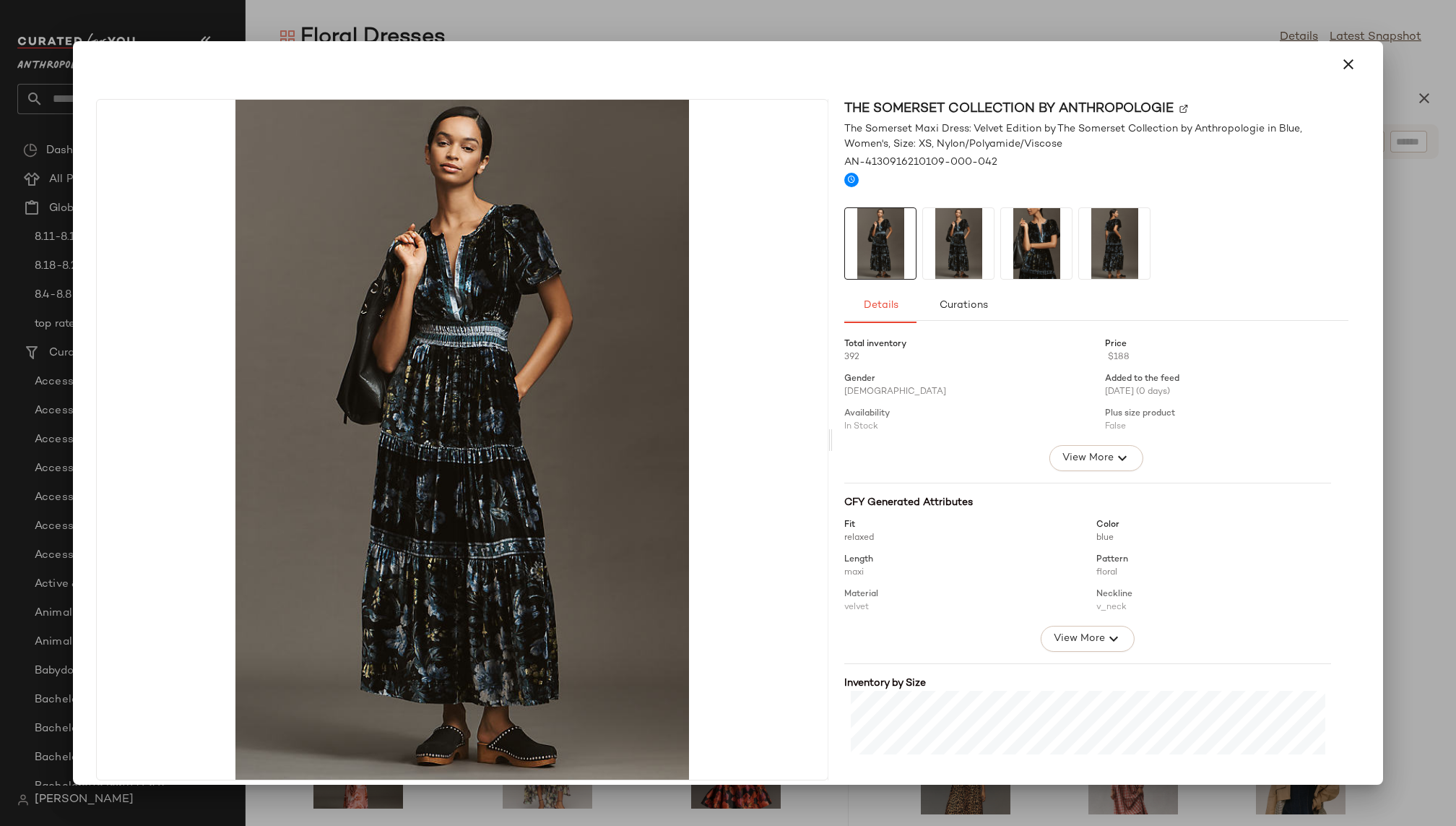
click at [1042, 251] on img at bounding box center [1036, 244] width 71 height 71
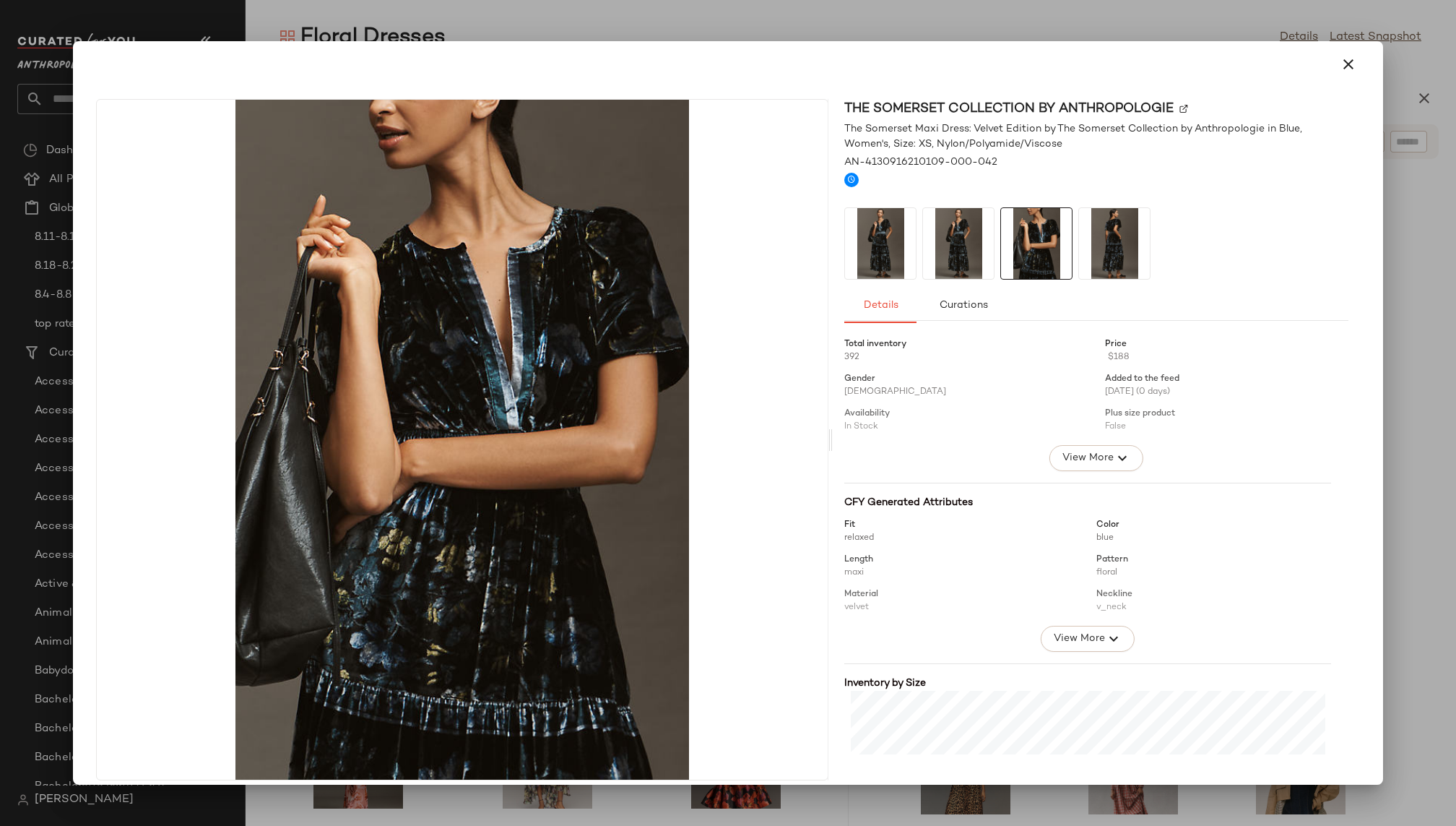
click at [1091, 252] on img at bounding box center [1114, 244] width 71 height 71
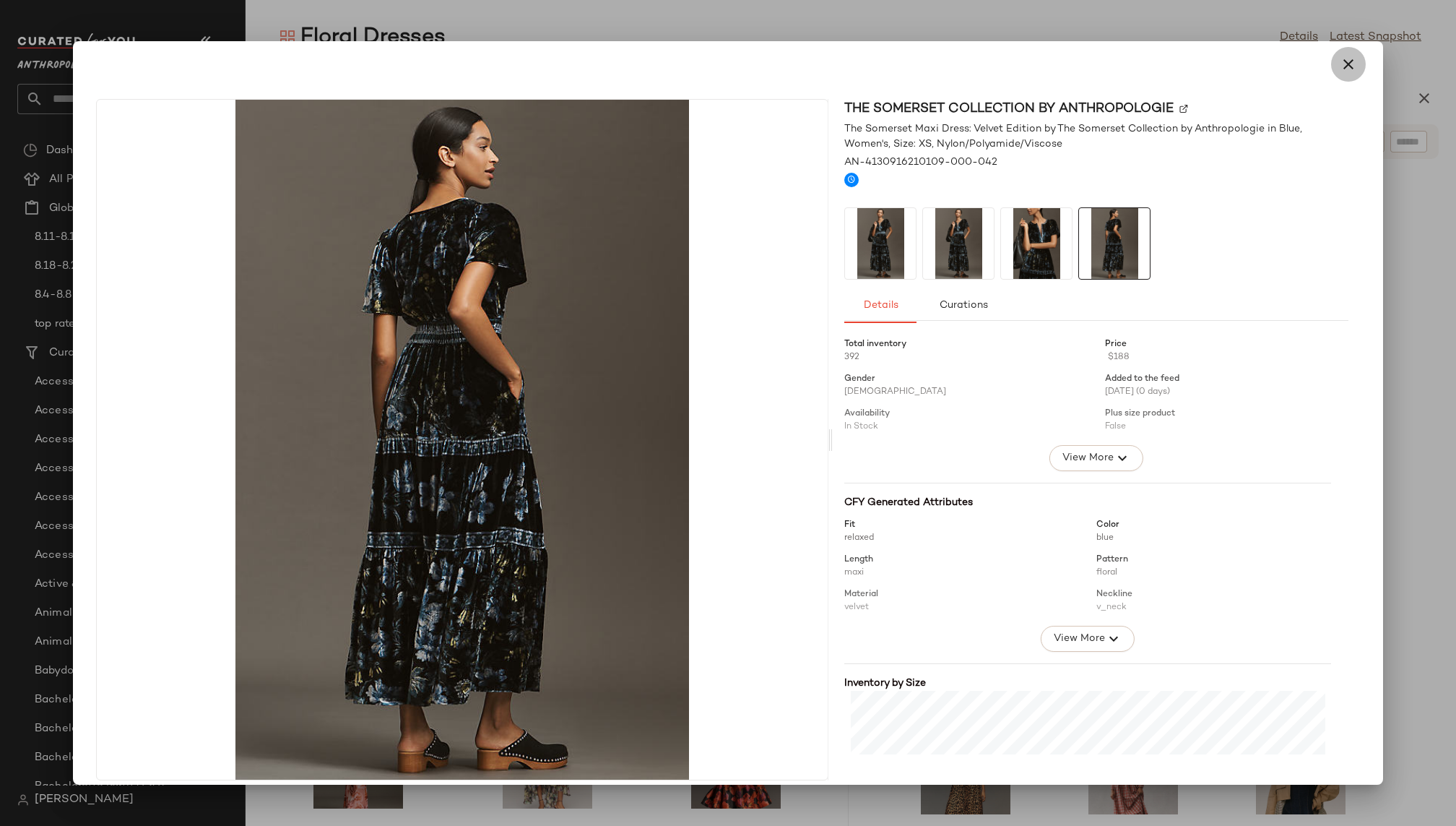
click at [1341, 68] on icon "button" at bounding box center [1348, 65] width 17 height 17
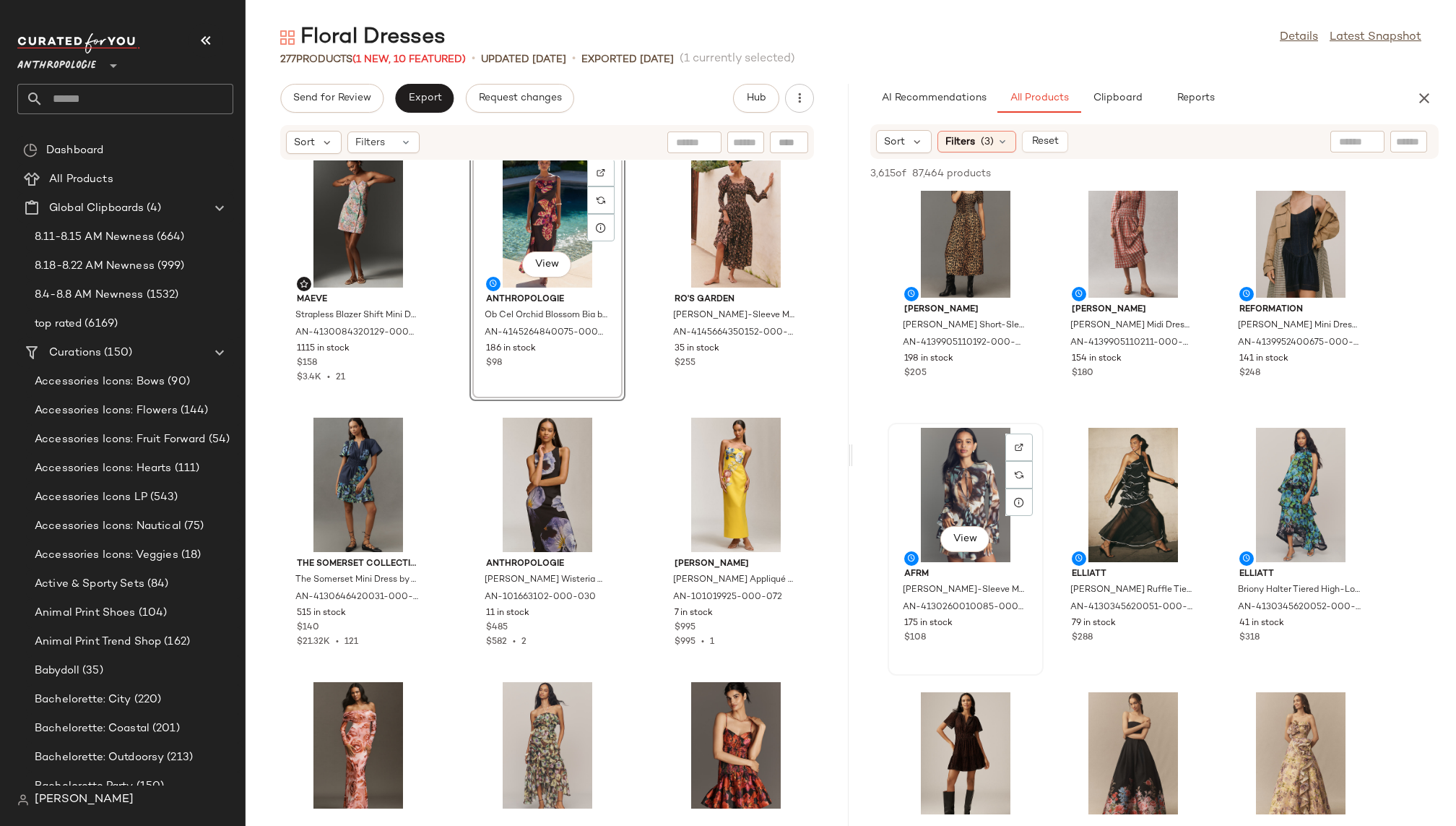
scroll to position [603, 0]
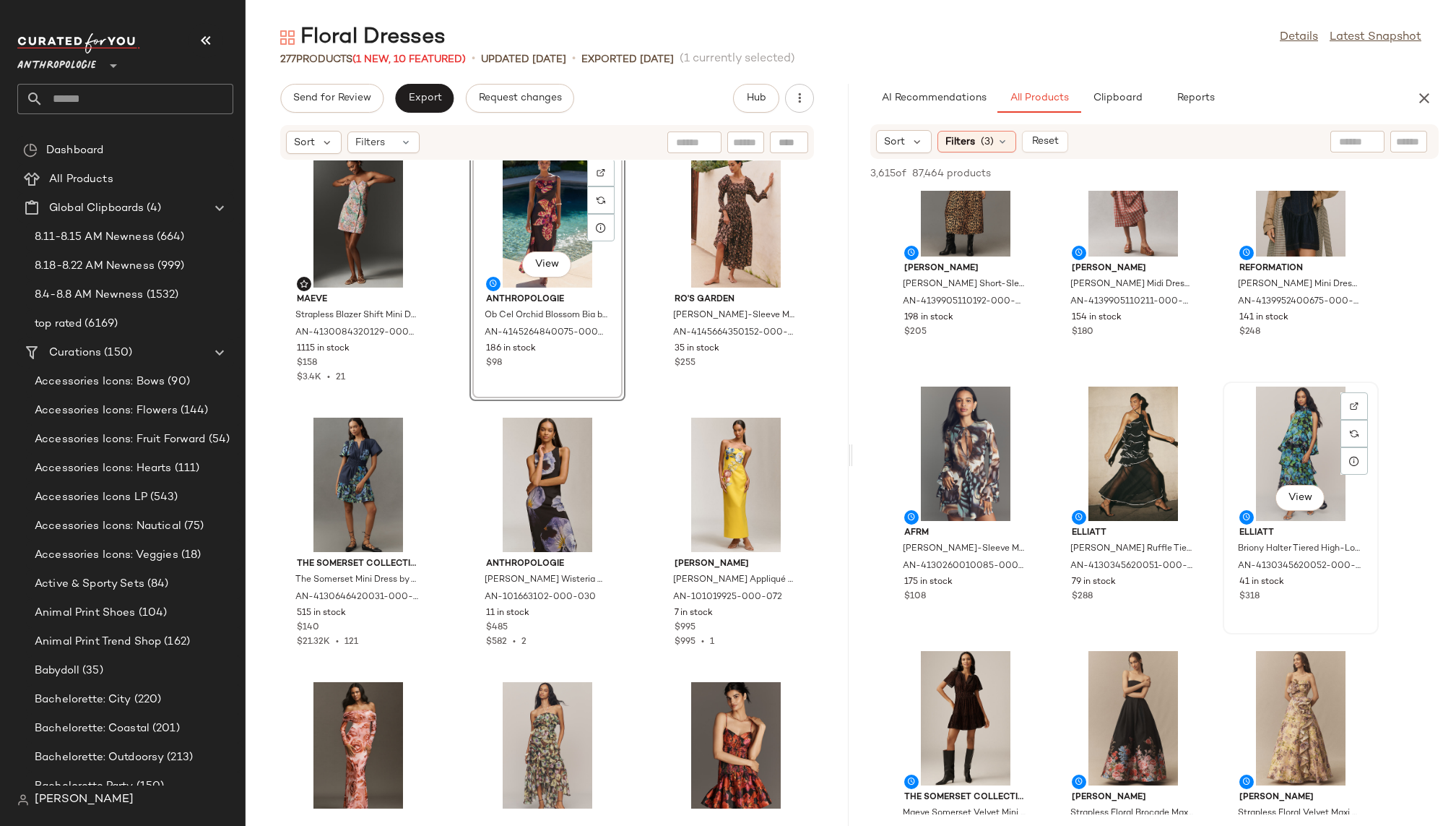
click at [1291, 513] on div "View" at bounding box center [1300, 453] width 146 height 135
click at [1300, 492] on span "View" at bounding box center [1300, 498] width 25 height 12
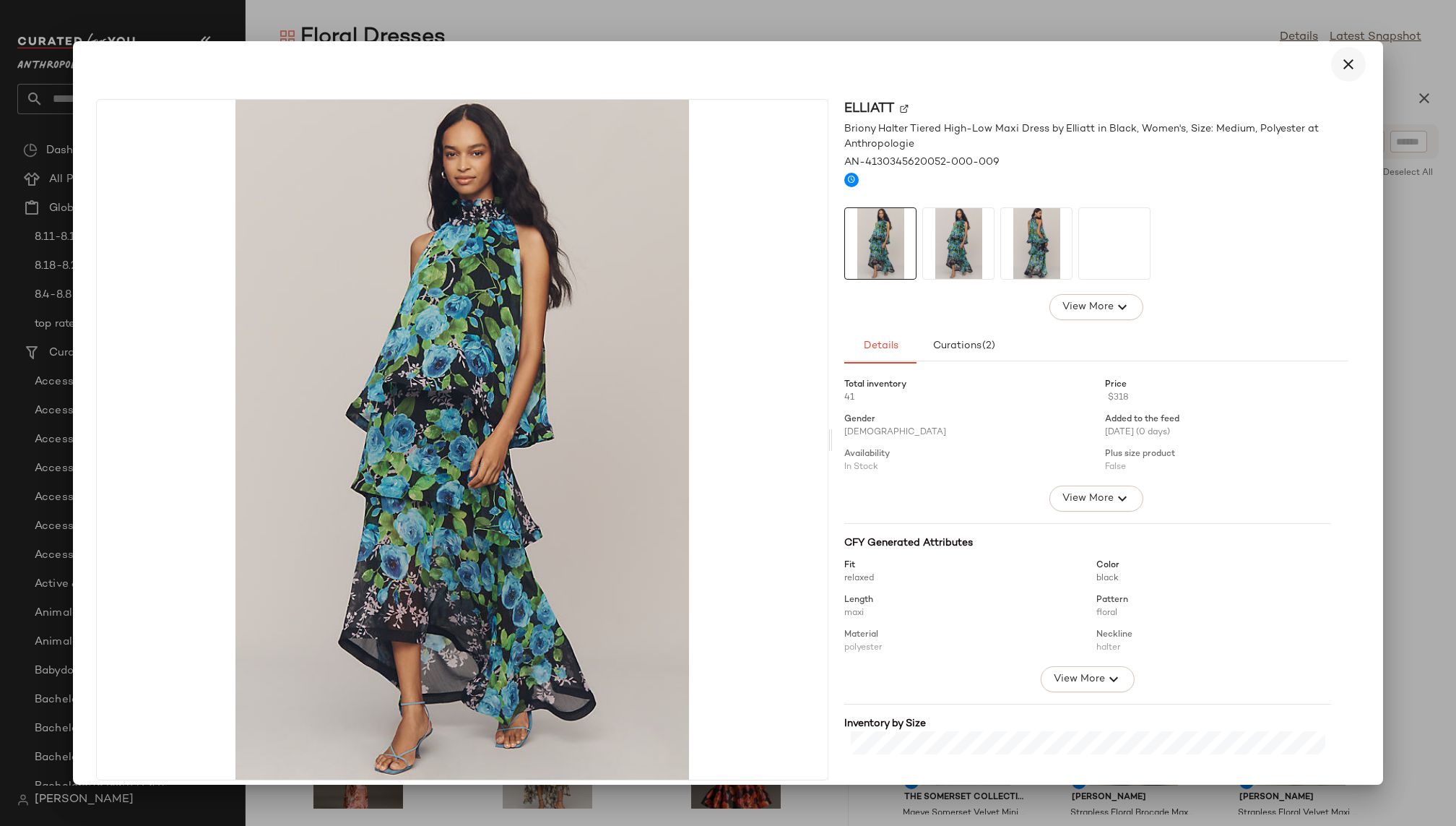
click at [1340, 66] on icon "button" at bounding box center [1348, 65] width 17 height 17
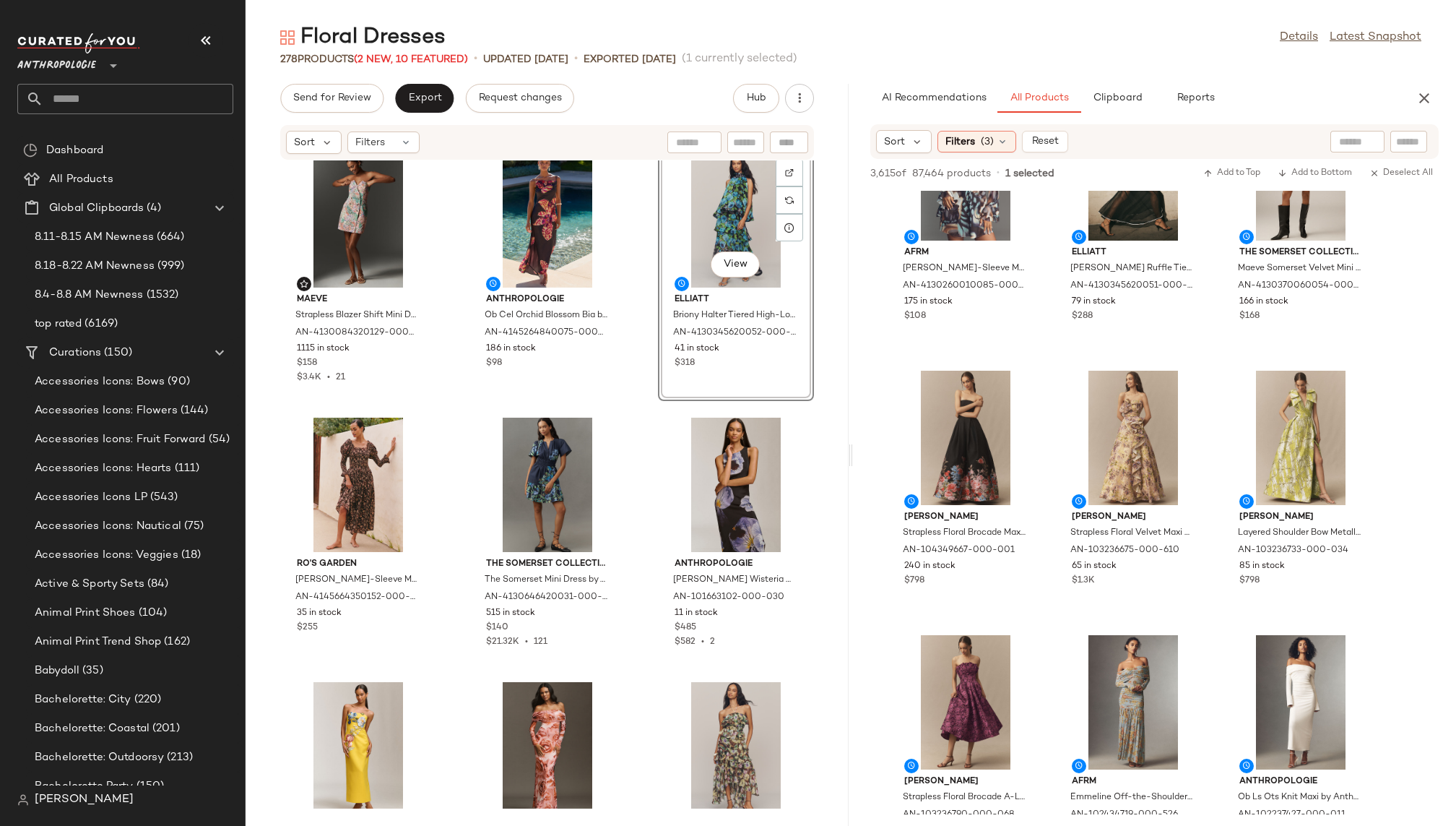
scroll to position [884, 0]
click at [1125, 478] on span "View" at bounding box center [1133, 480] width 25 height 12
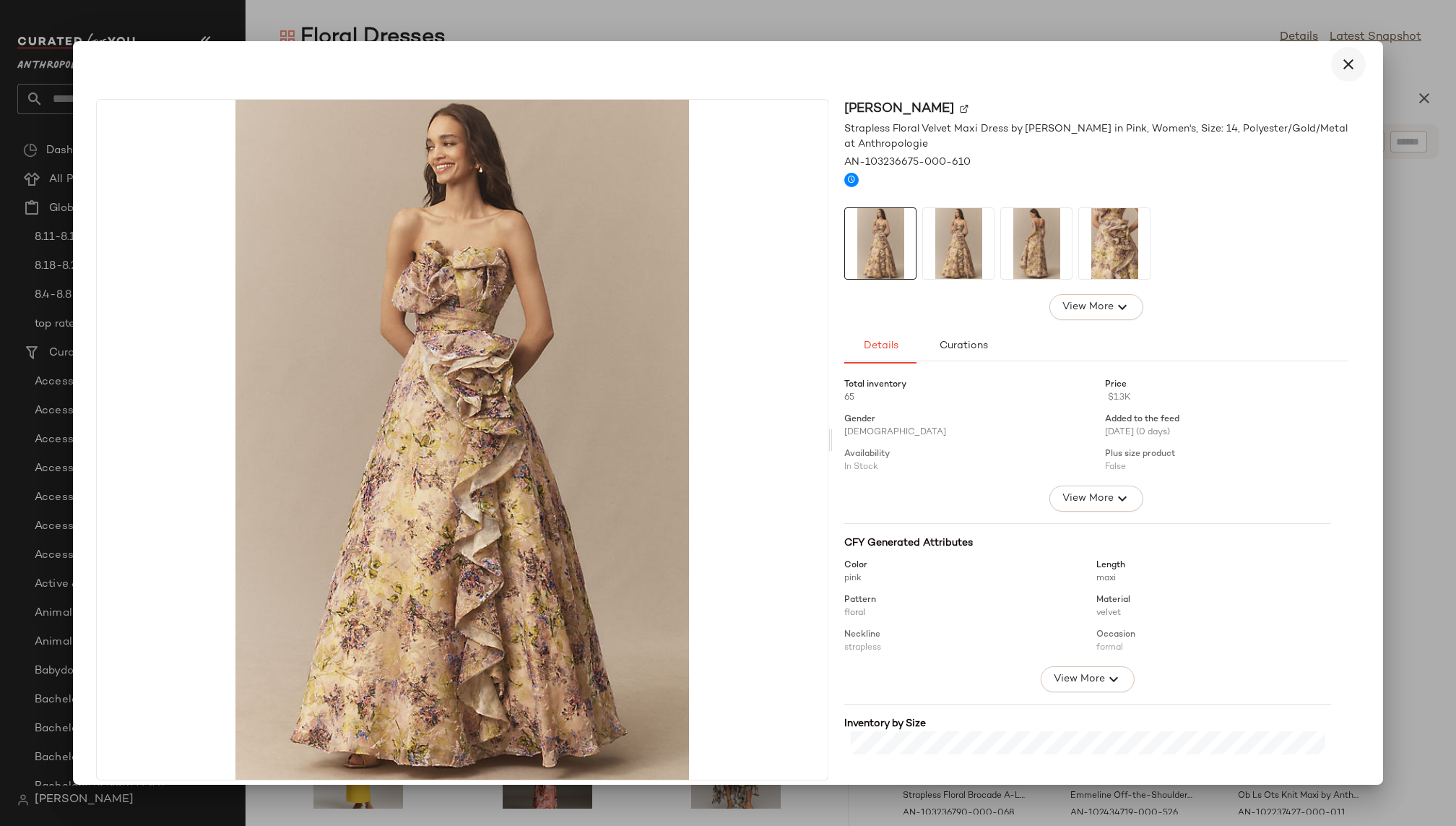
click at [1343, 67] on icon "button" at bounding box center [1348, 65] width 17 height 17
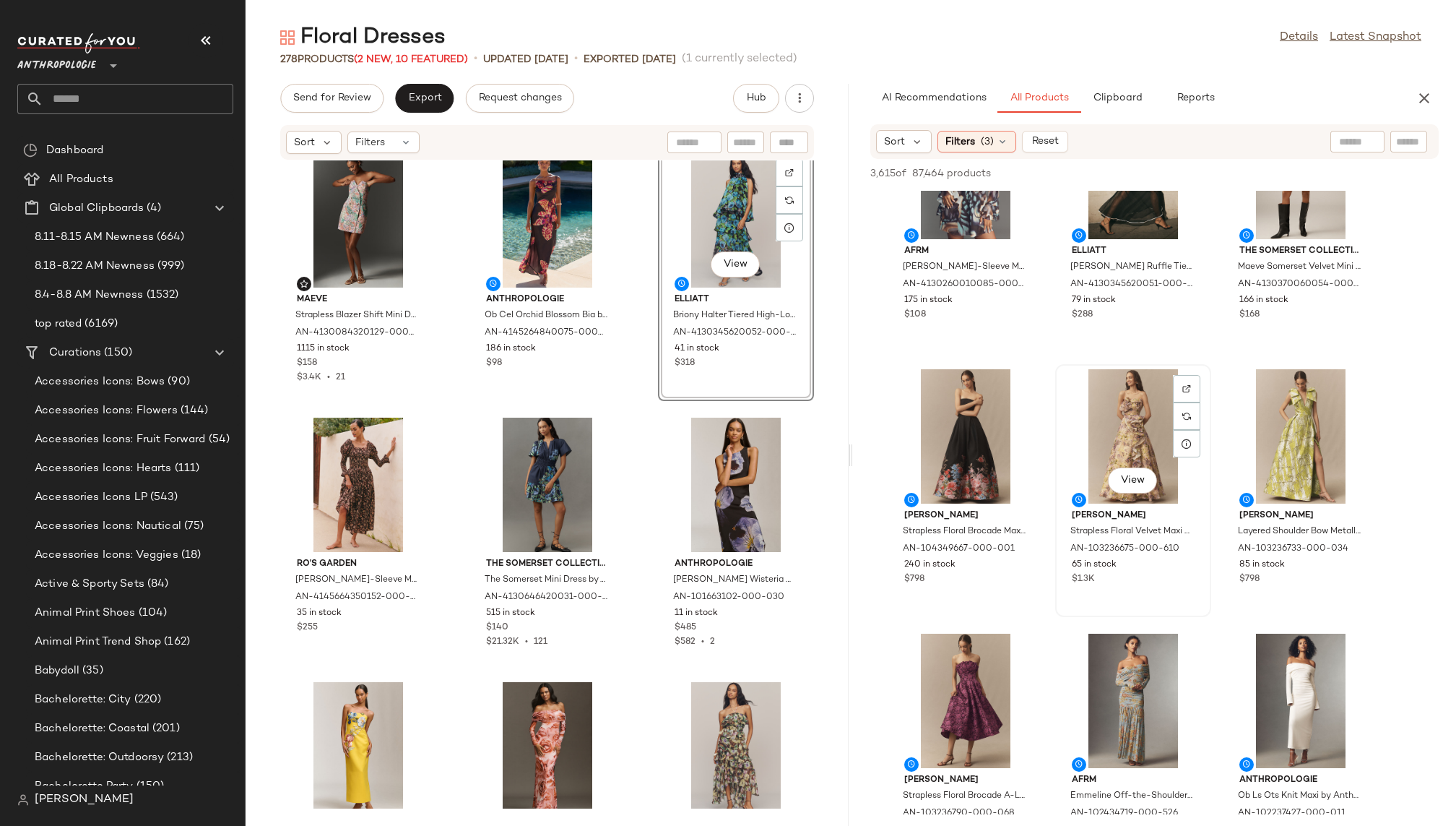
click at [1097, 433] on div "View" at bounding box center [1133, 436] width 146 height 135
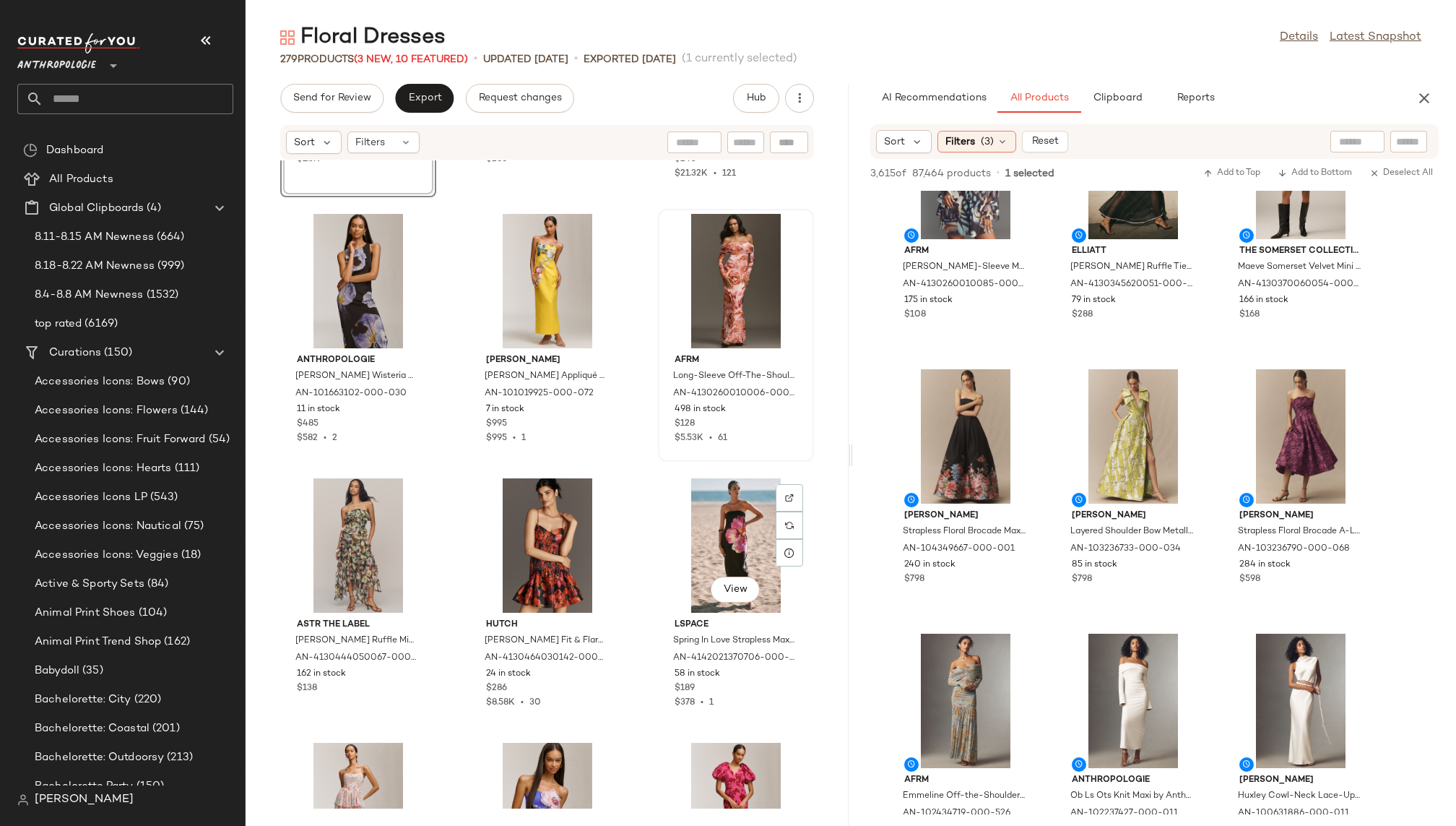
scroll to position [1375, 0]
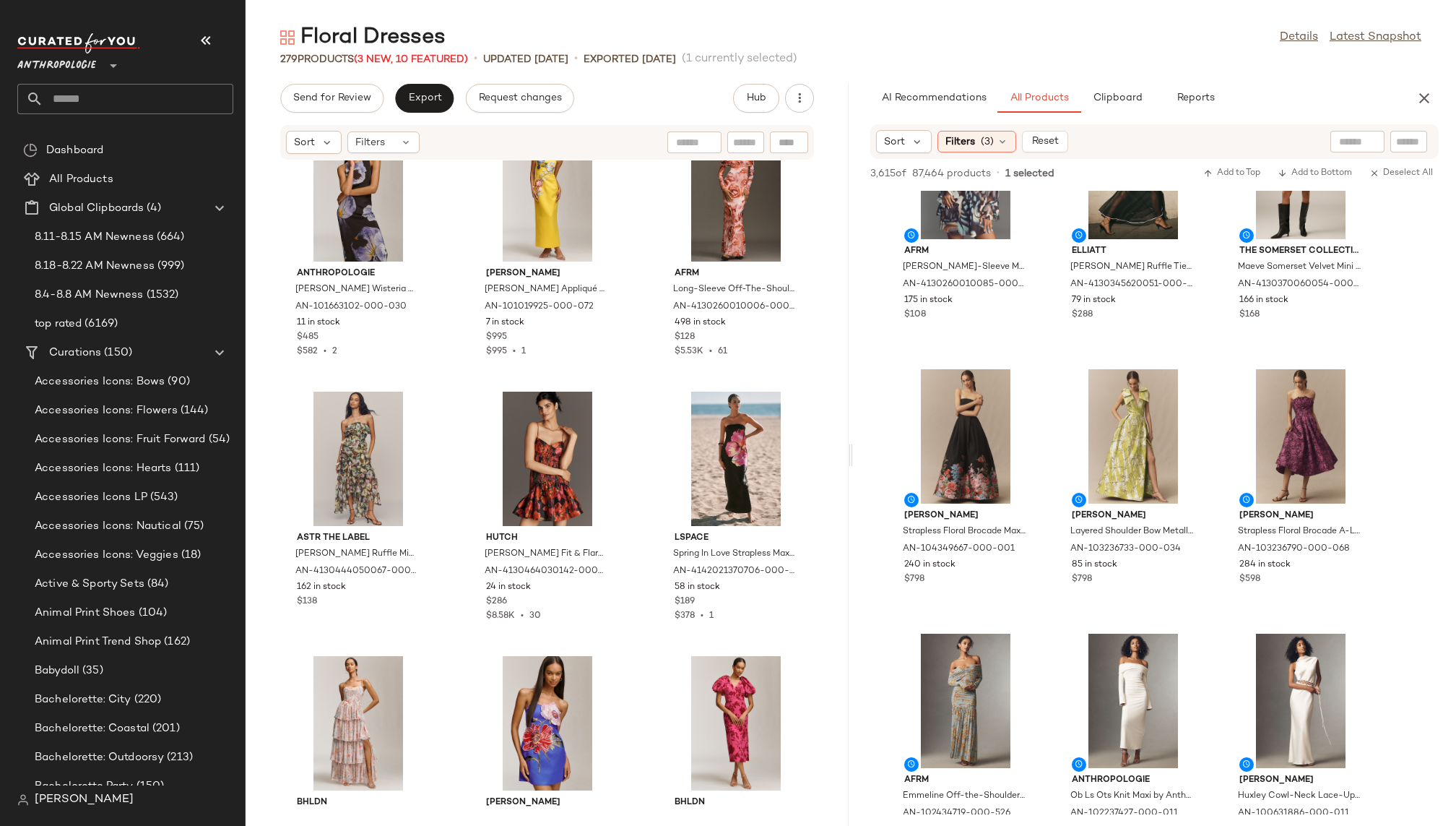
click at [1110, 444] on div "View" at bounding box center [1133, 436] width 146 height 135
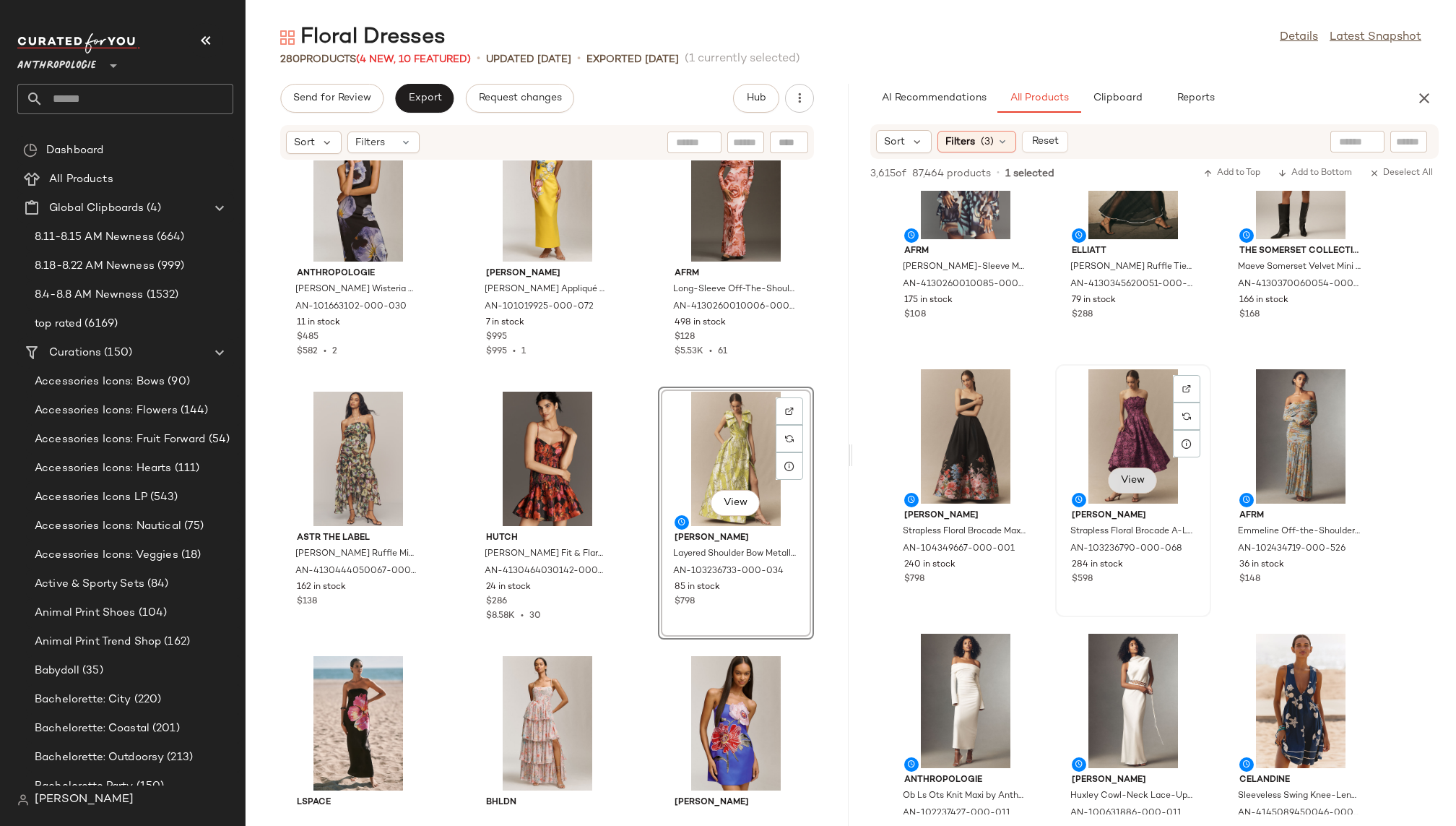
click at [1132, 478] on span "View" at bounding box center [1133, 480] width 25 height 12
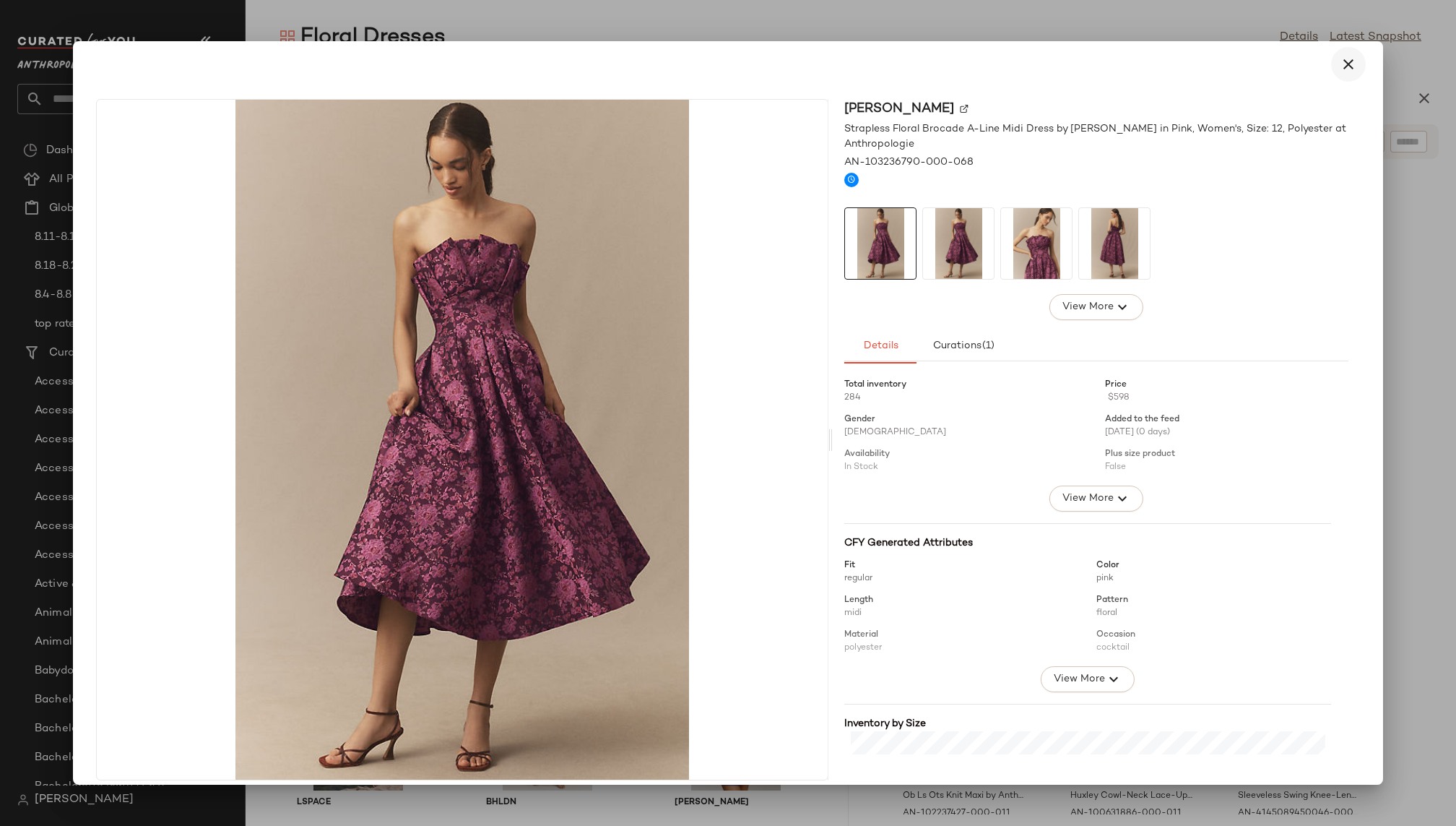
click at [1340, 63] on icon "button" at bounding box center [1348, 65] width 17 height 17
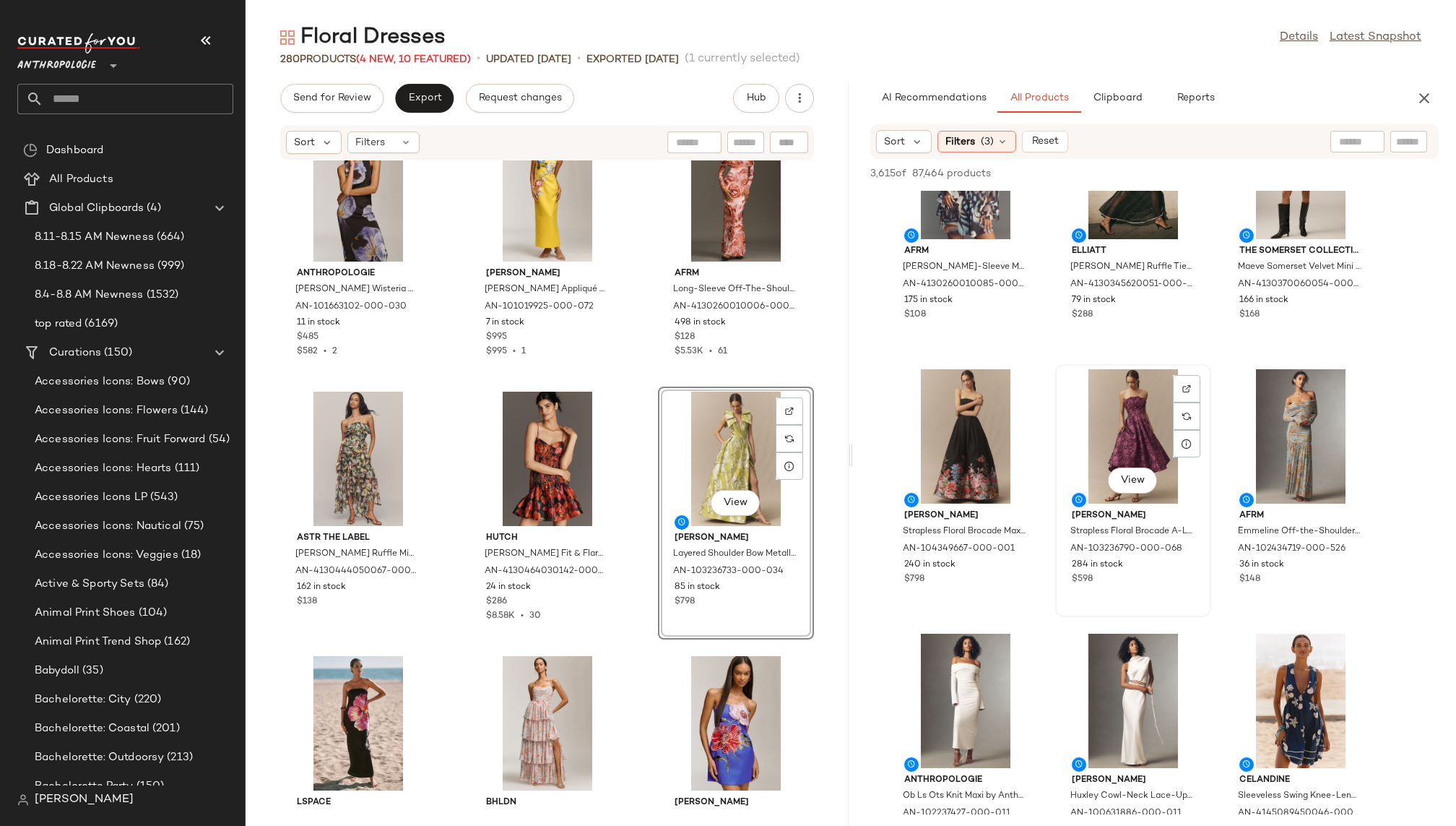
click at [1090, 424] on div "View" at bounding box center [1133, 436] width 146 height 135
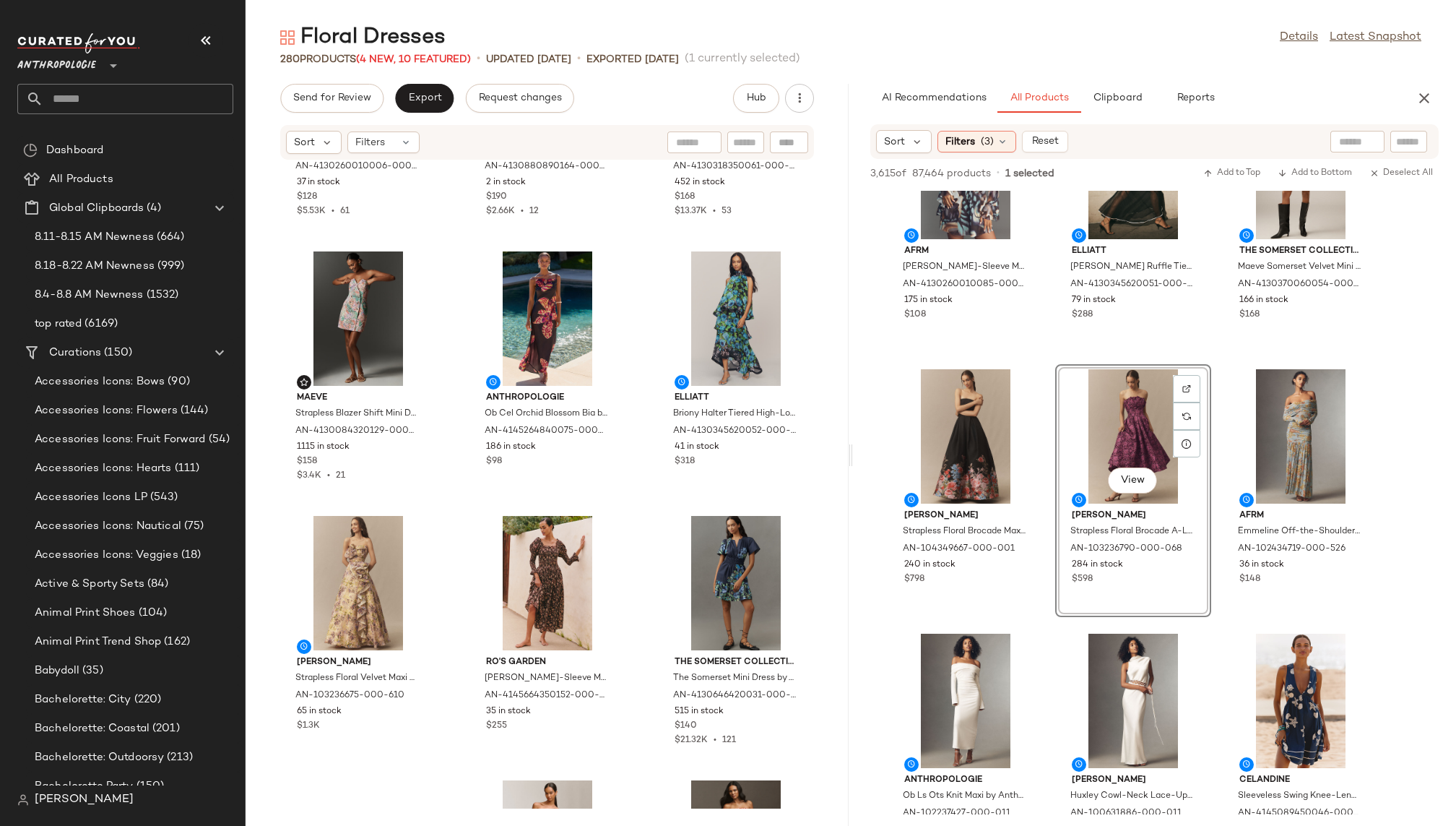
scroll to position [748, 0]
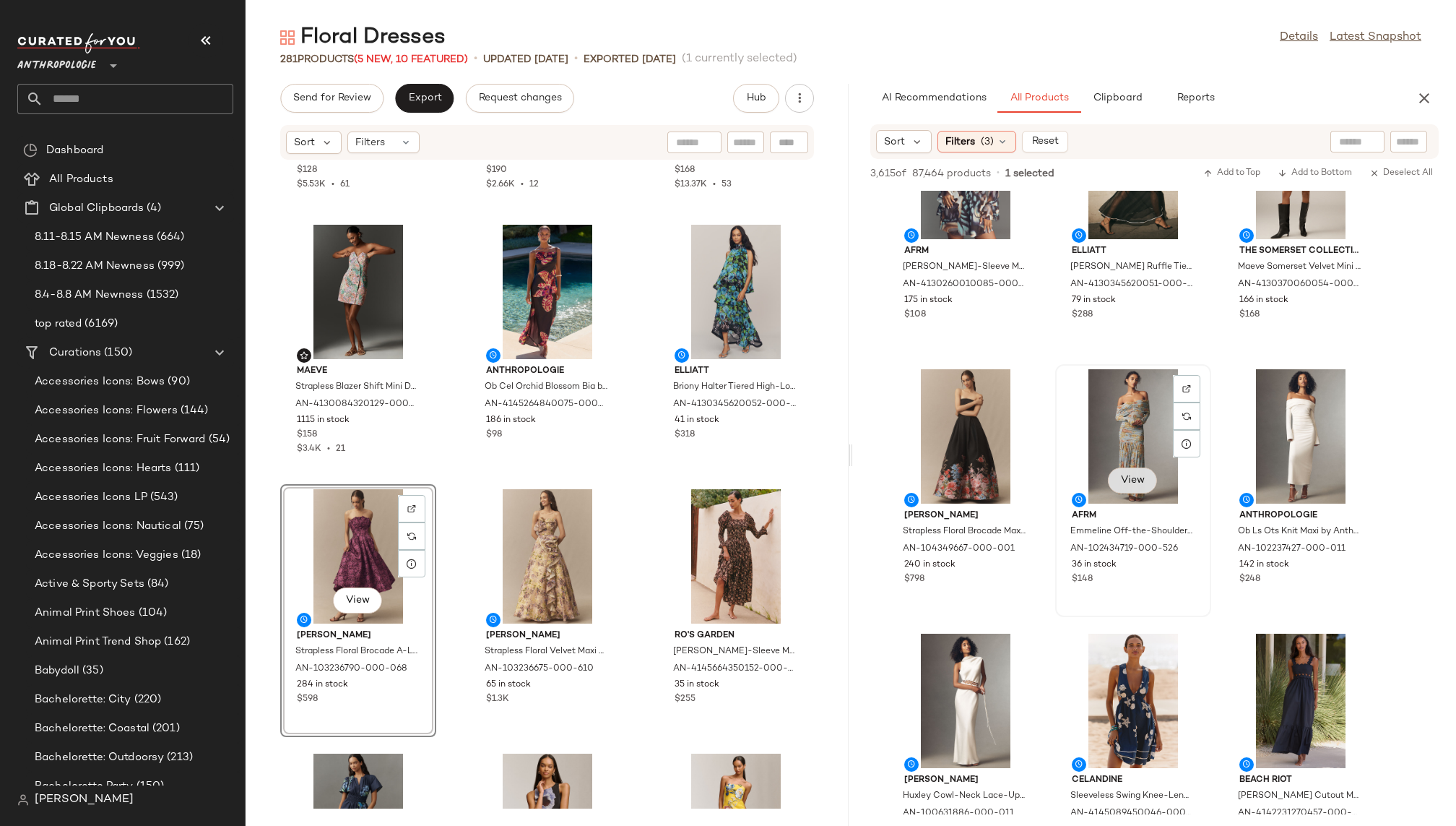
click at [1130, 478] on span "View" at bounding box center [1133, 480] width 25 height 12
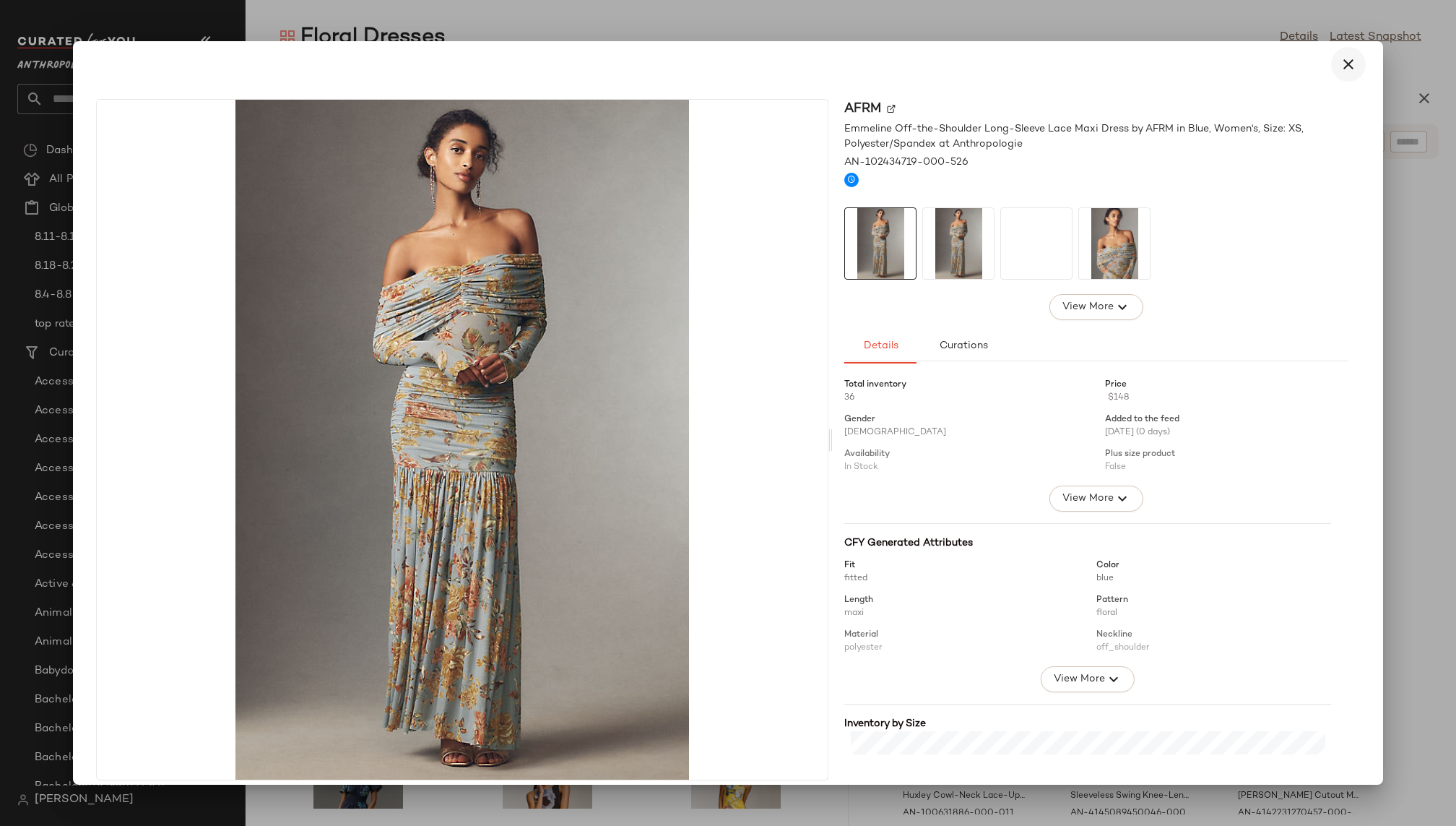
click at [1343, 66] on icon "button" at bounding box center [1348, 65] width 17 height 17
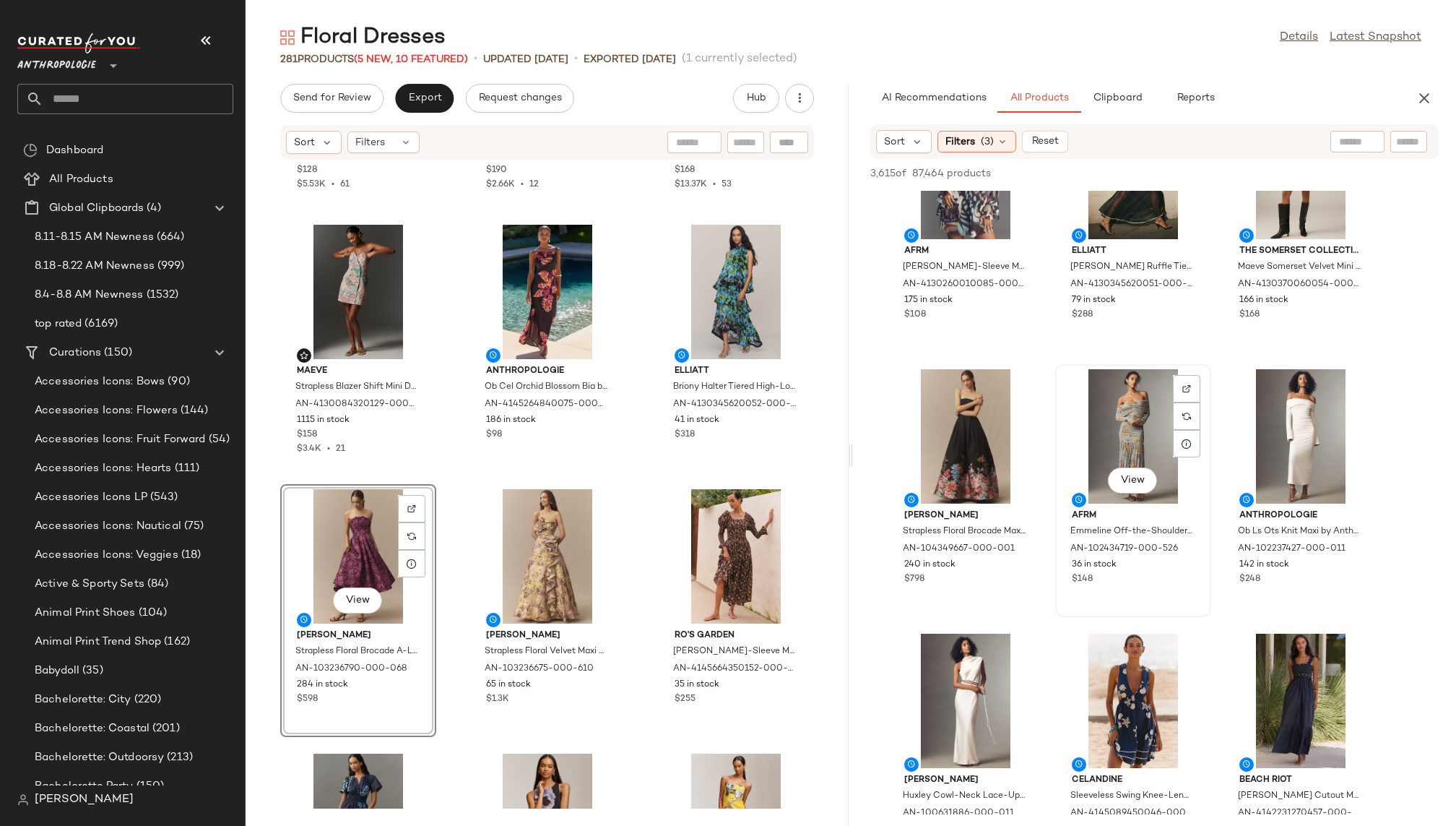
click at [1102, 451] on div "View" at bounding box center [1133, 436] width 146 height 135
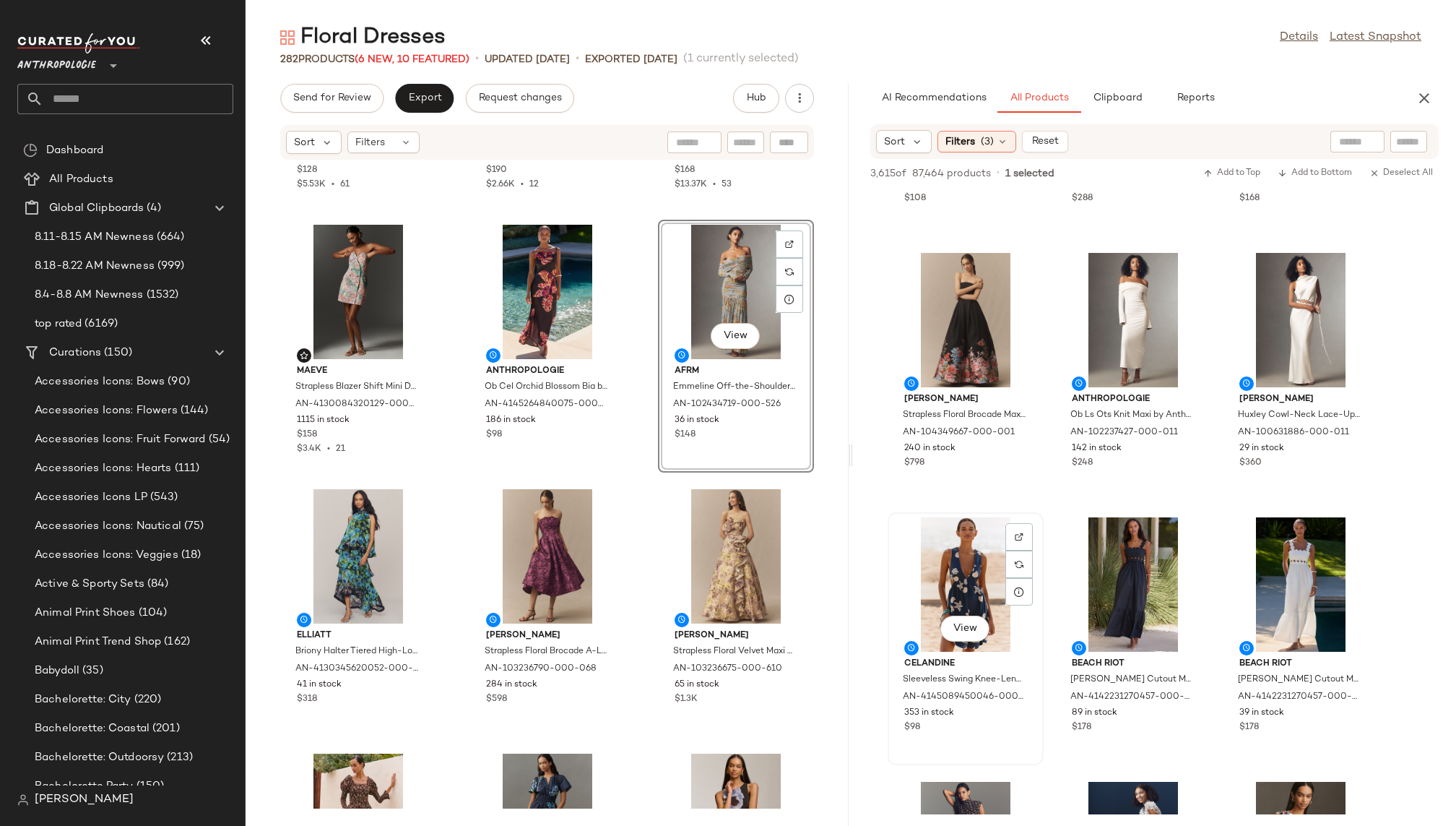
scroll to position [1066, 0]
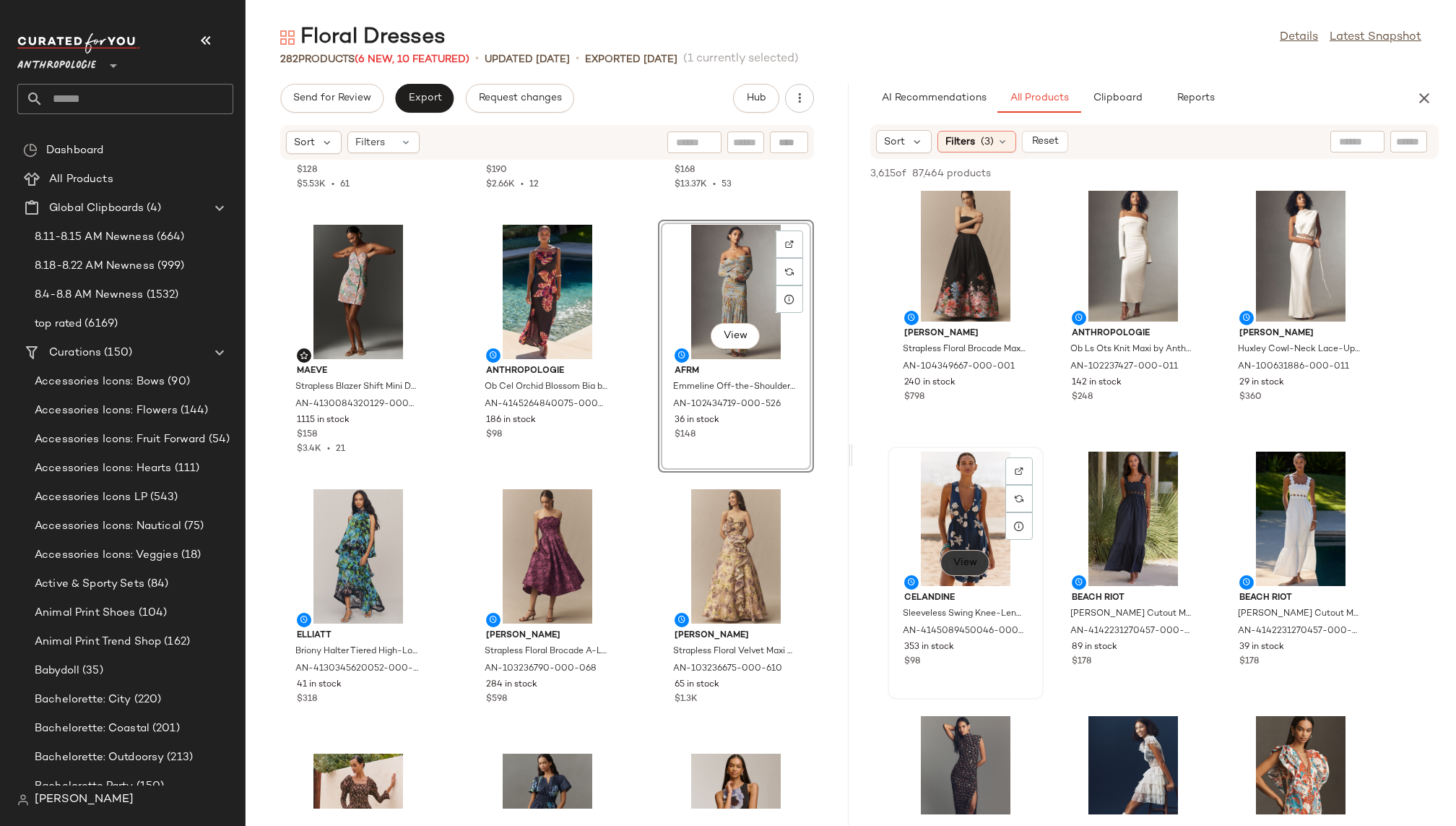
click at [970, 569] on button "View" at bounding box center [964, 562] width 49 height 26
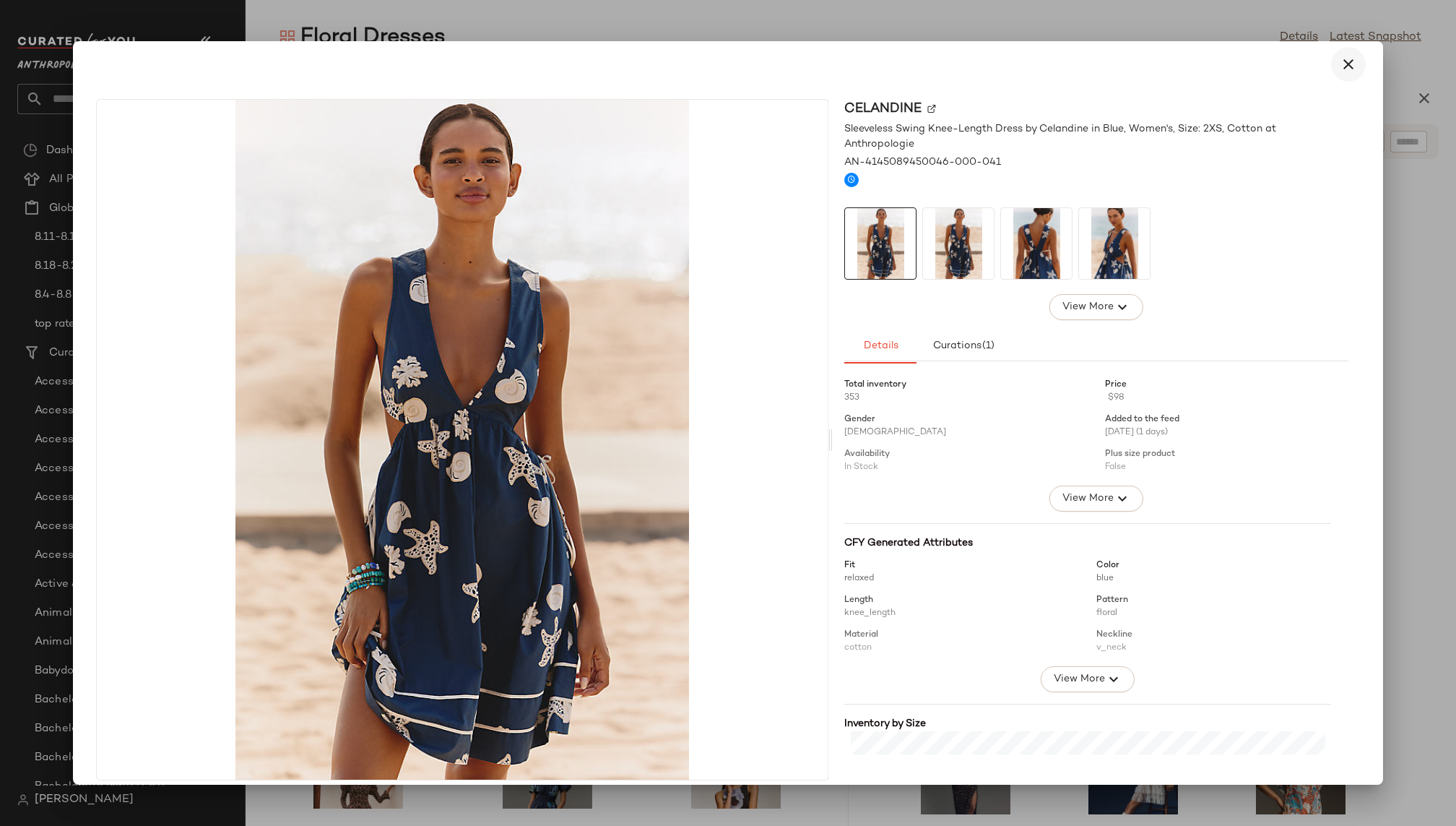
click at [1341, 71] on icon "button" at bounding box center [1348, 65] width 17 height 17
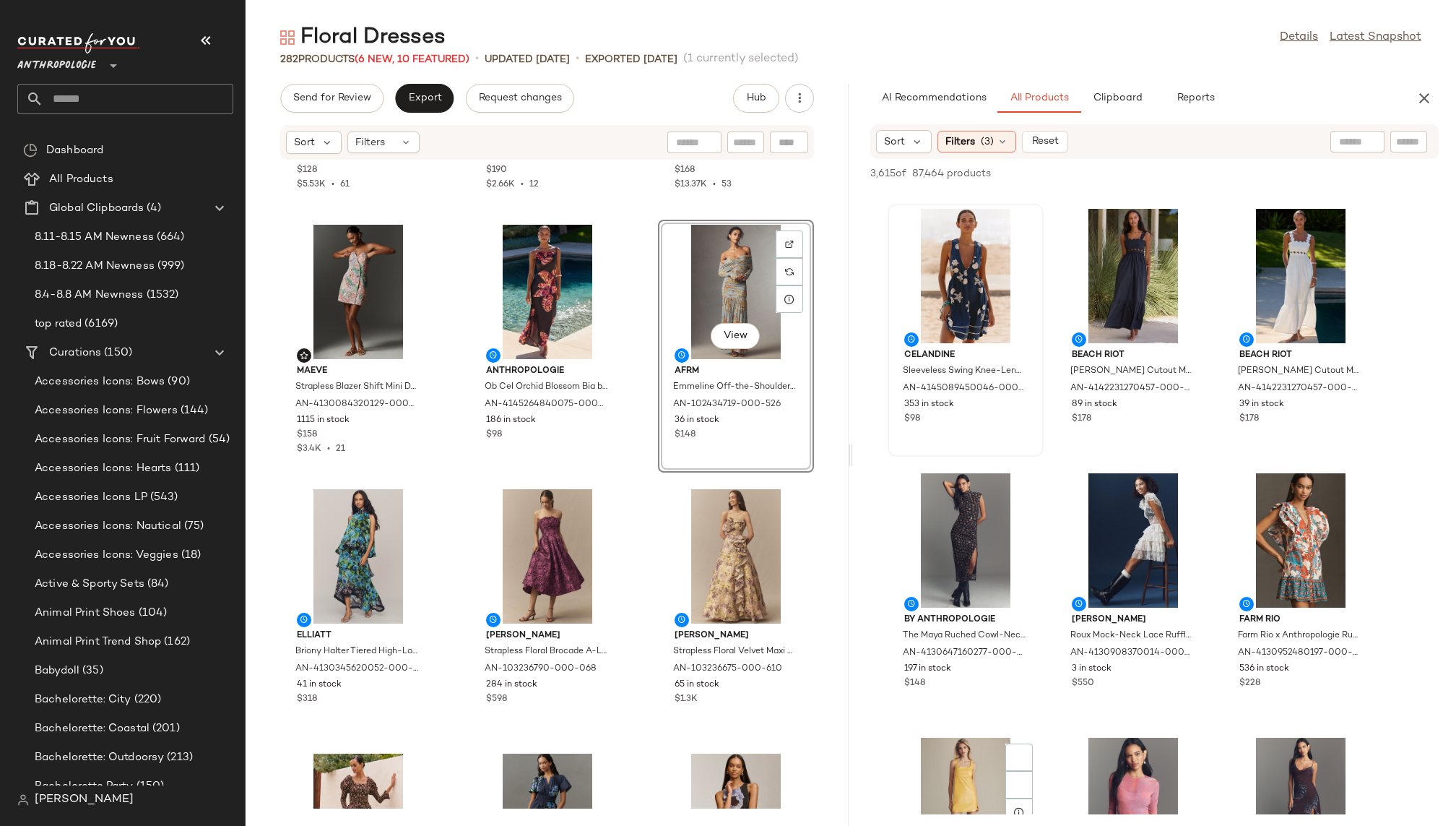
scroll to position [1403, 0]
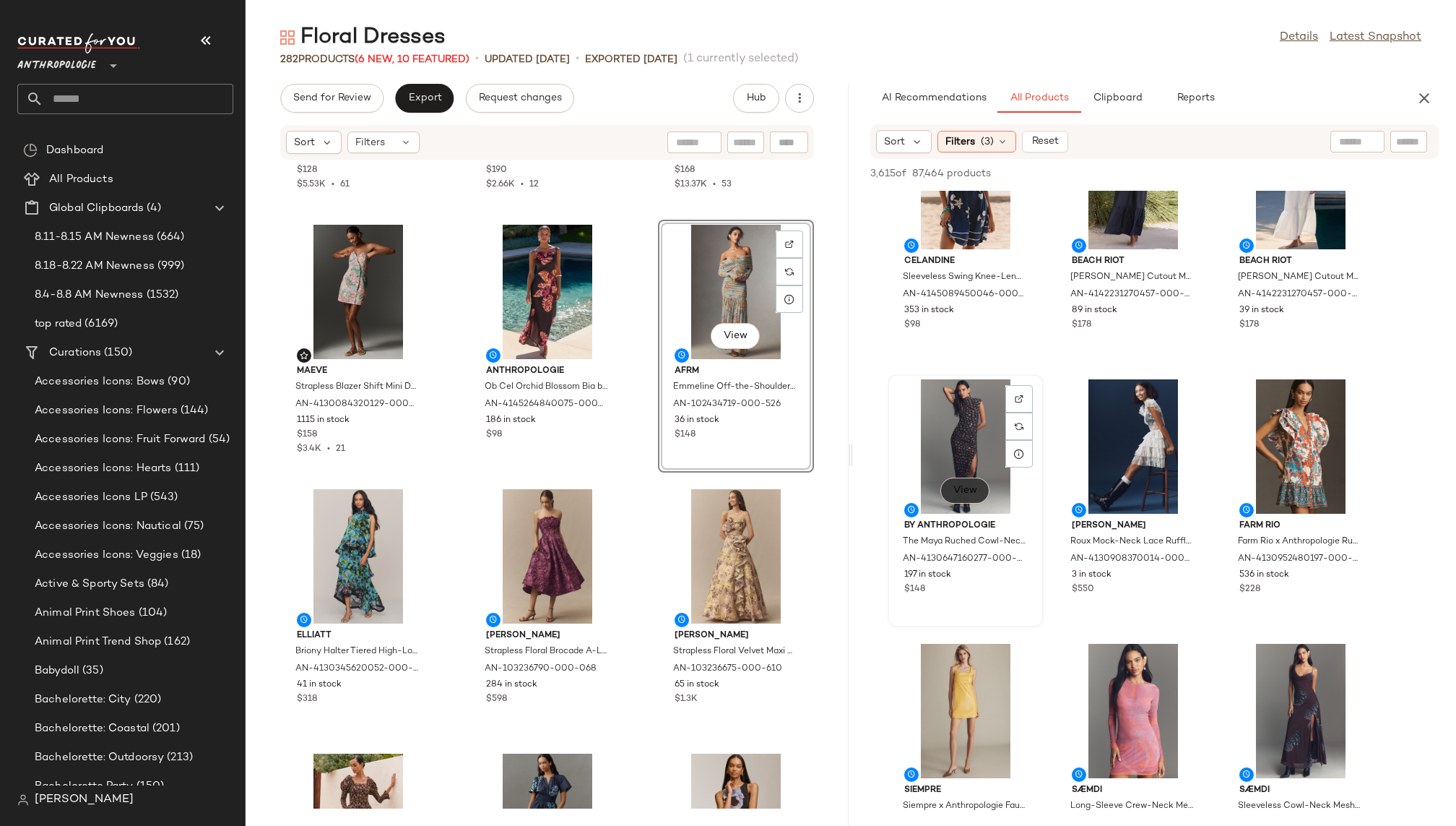
click at [969, 485] on span "View" at bounding box center [965, 490] width 25 height 12
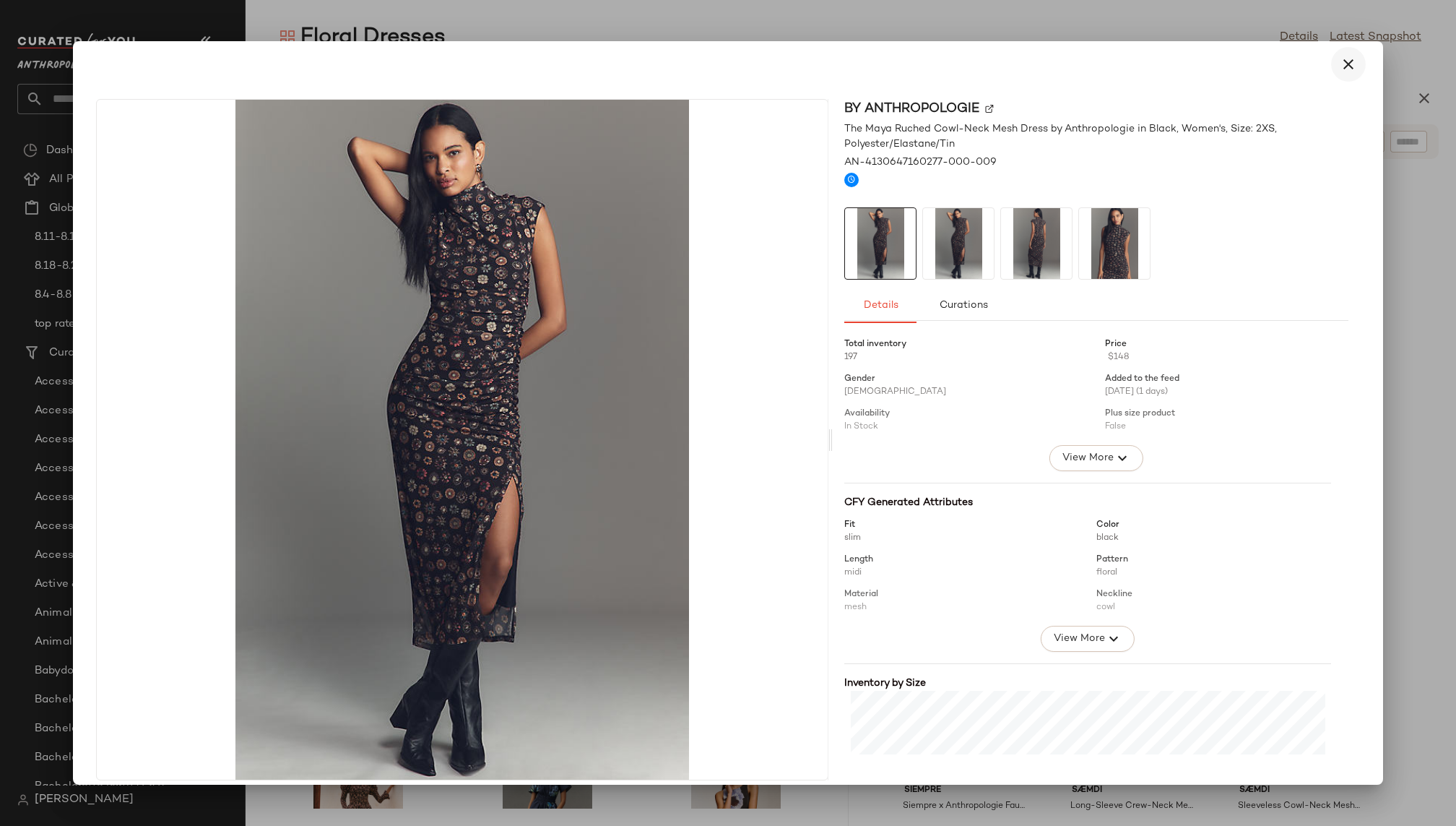
click at [1341, 62] on icon "button" at bounding box center [1348, 65] width 17 height 17
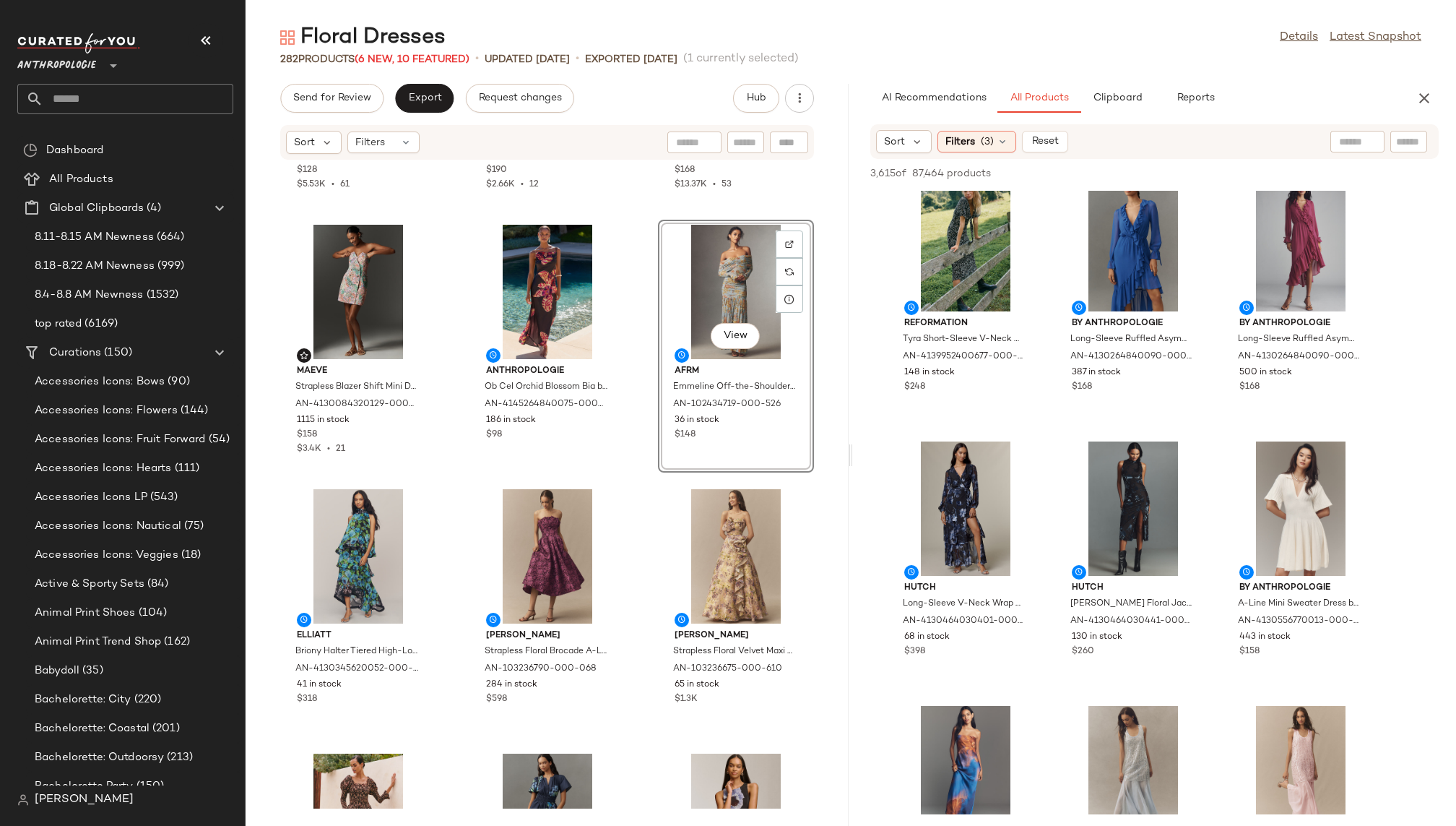
scroll to position [2180, 0]
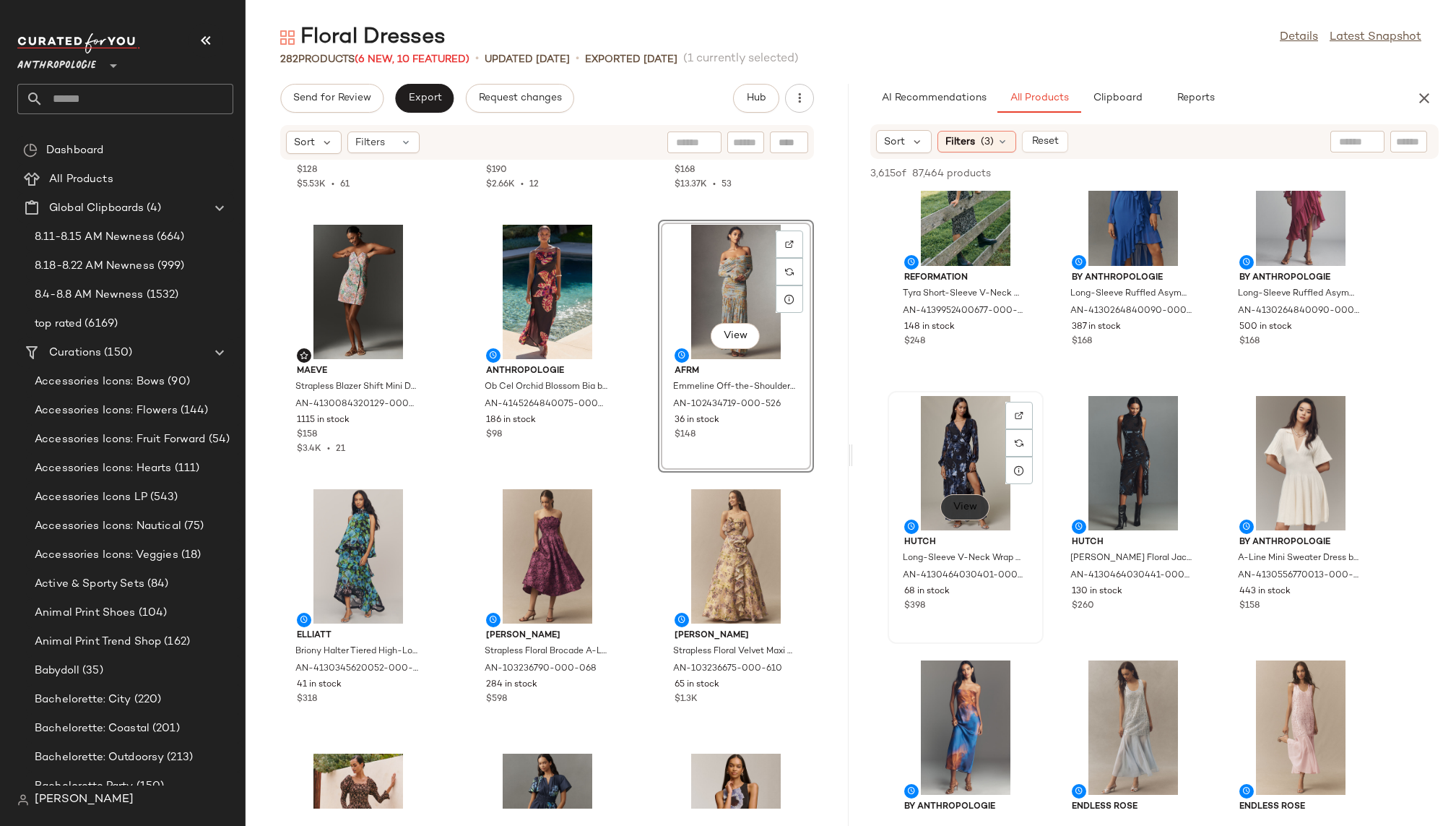
click at [971, 510] on span "View" at bounding box center [965, 507] width 25 height 12
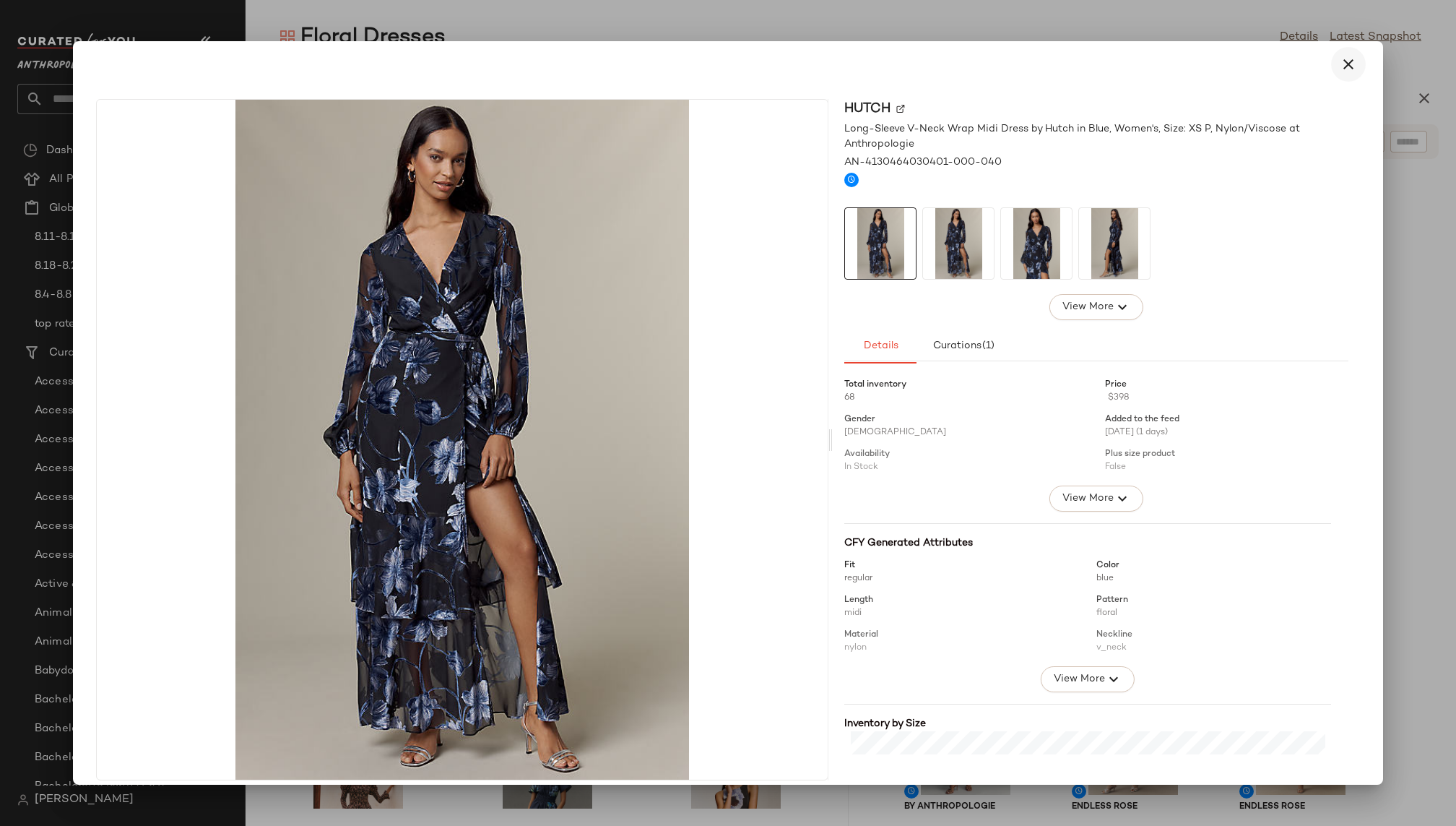
click at [1344, 68] on icon "button" at bounding box center [1348, 65] width 17 height 17
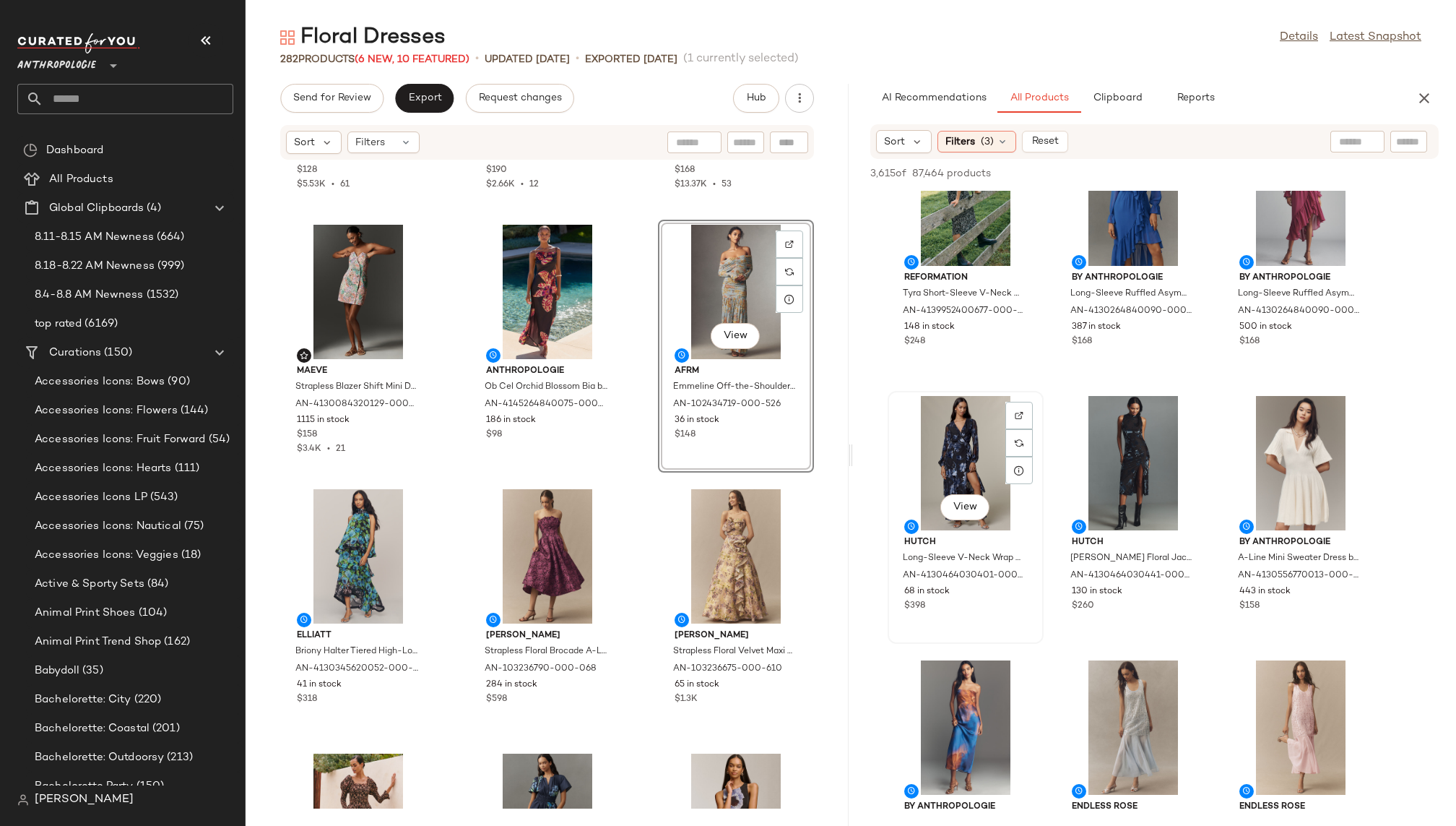
click at [980, 453] on div "View" at bounding box center [965, 463] width 146 height 135
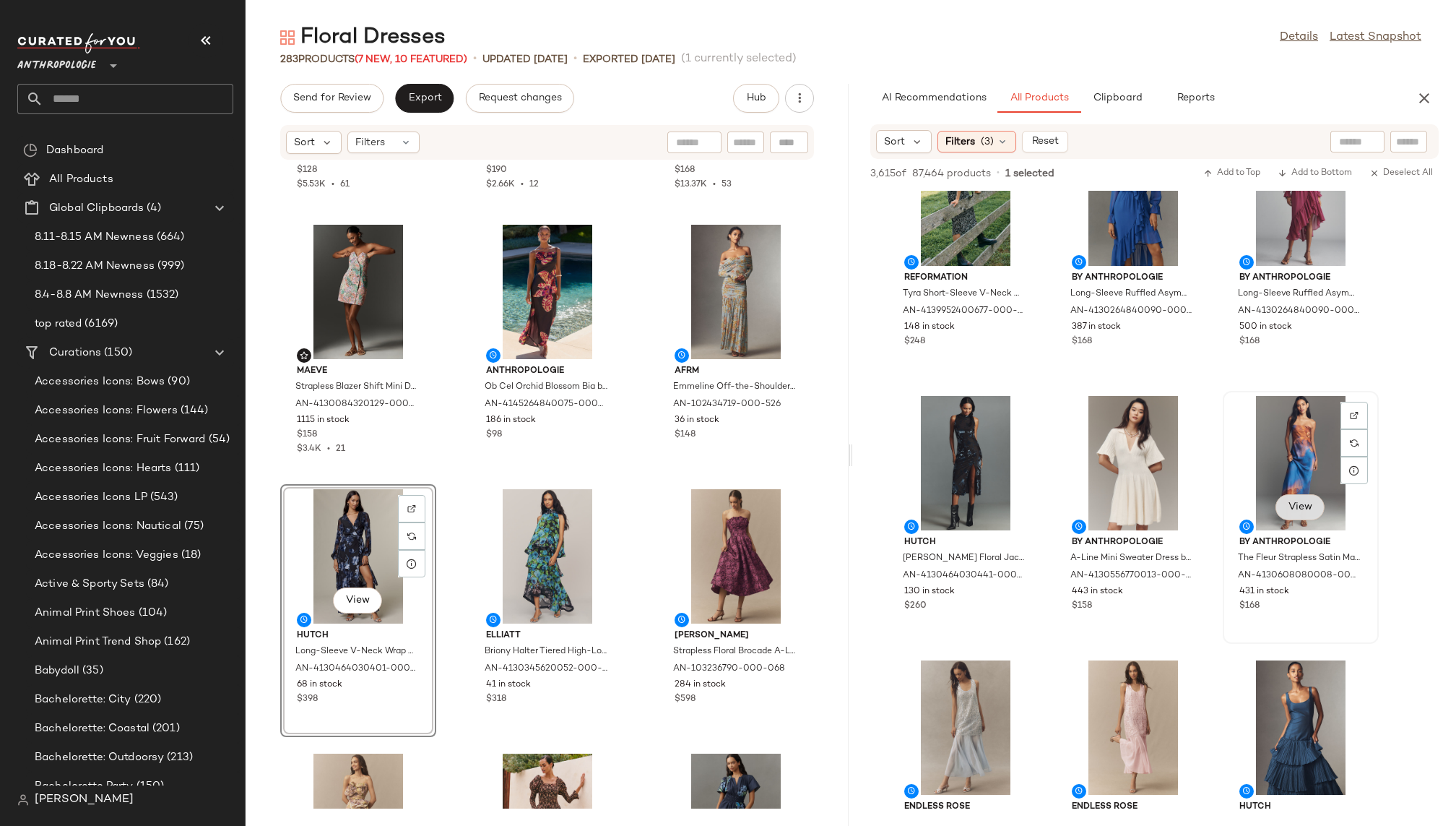
click at [1311, 509] on span "View" at bounding box center [1300, 507] width 25 height 12
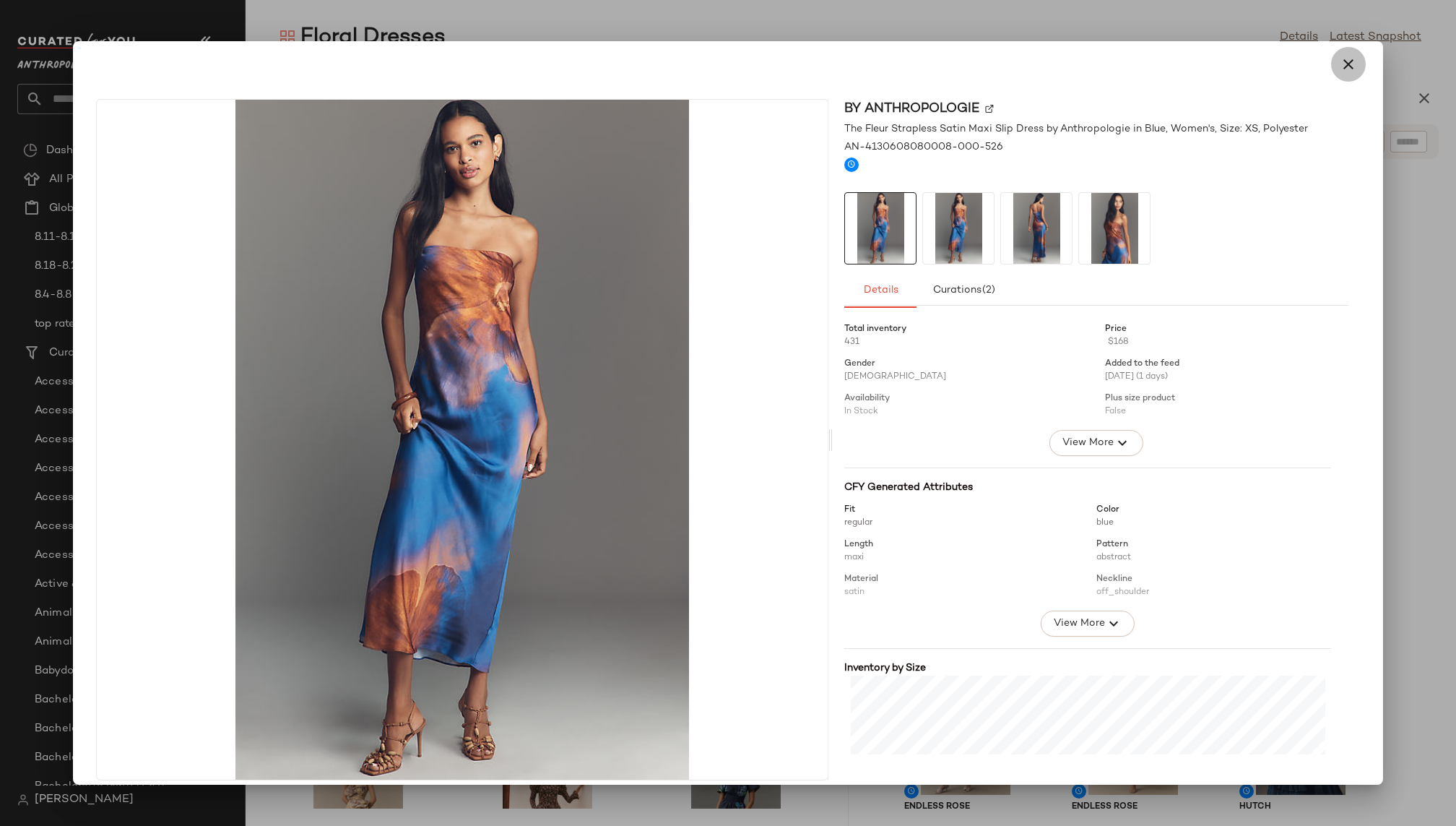
click at [1340, 61] on icon "button" at bounding box center [1348, 65] width 17 height 17
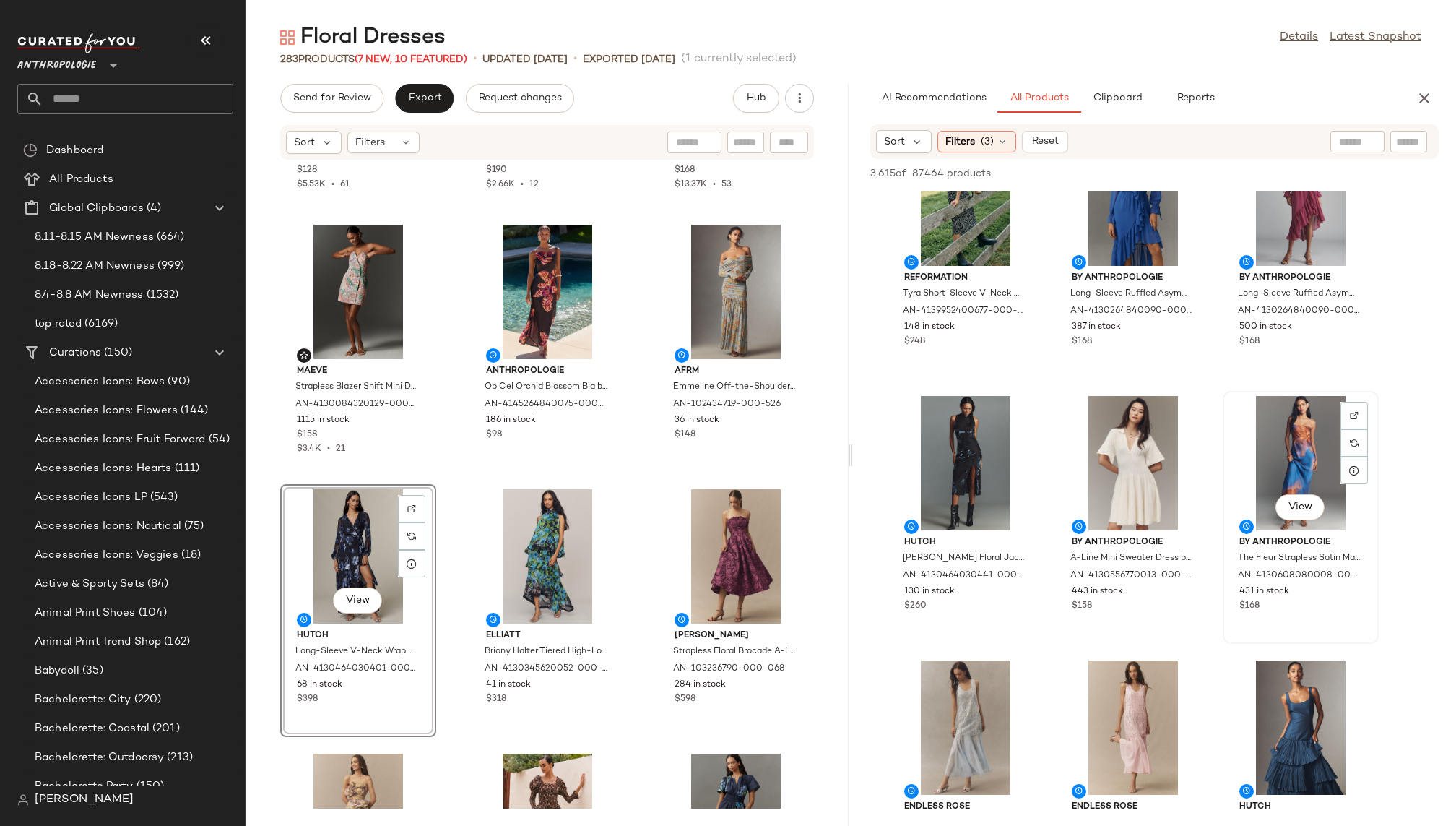
click at [1269, 413] on div "View" at bounding box center [1300, 463] width 146 height 135
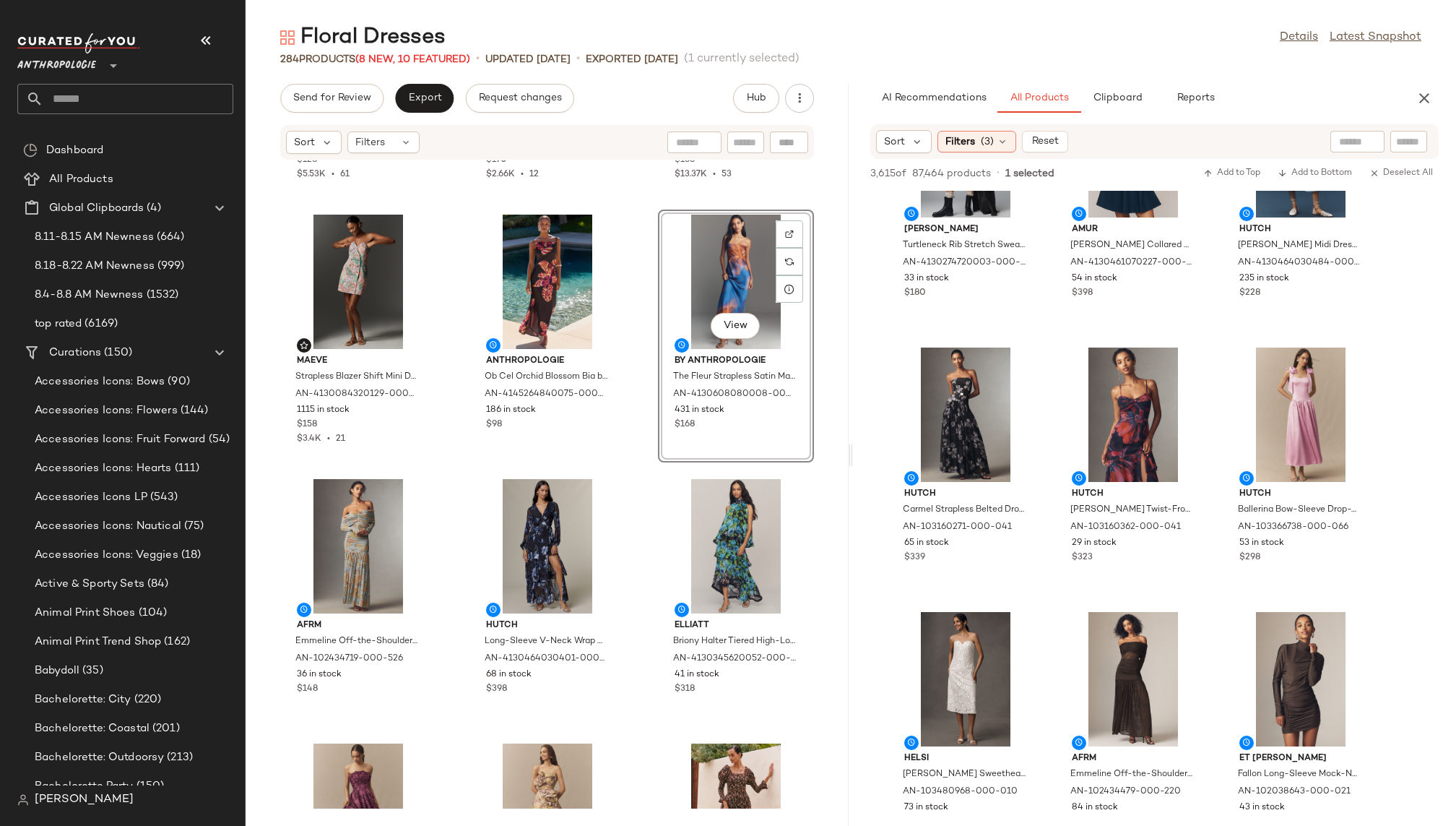
scroll to position [3858, 0]
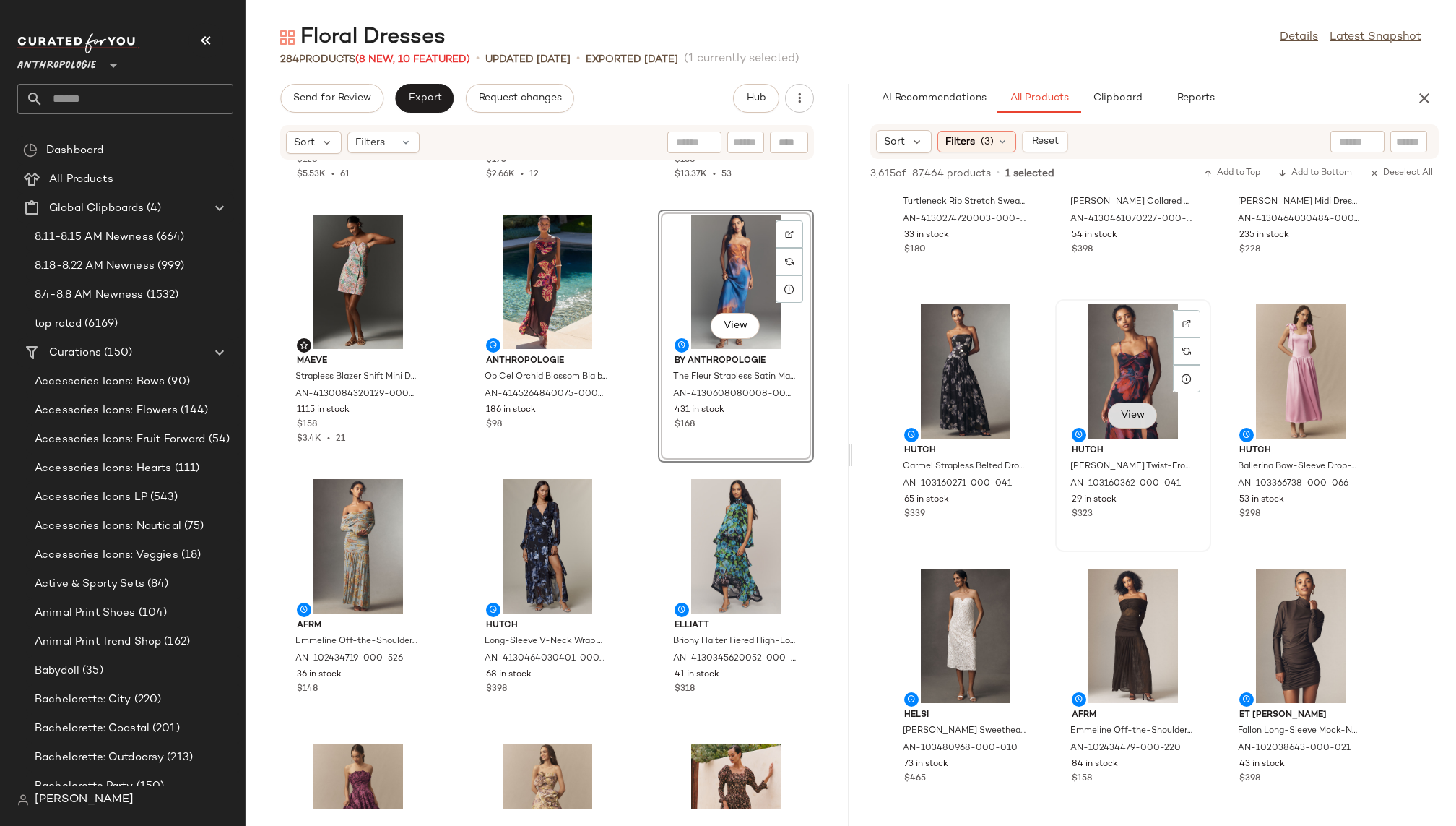
click at [1129, 409] on span "View" at bounding box center [1133, 415] width 25 height 12
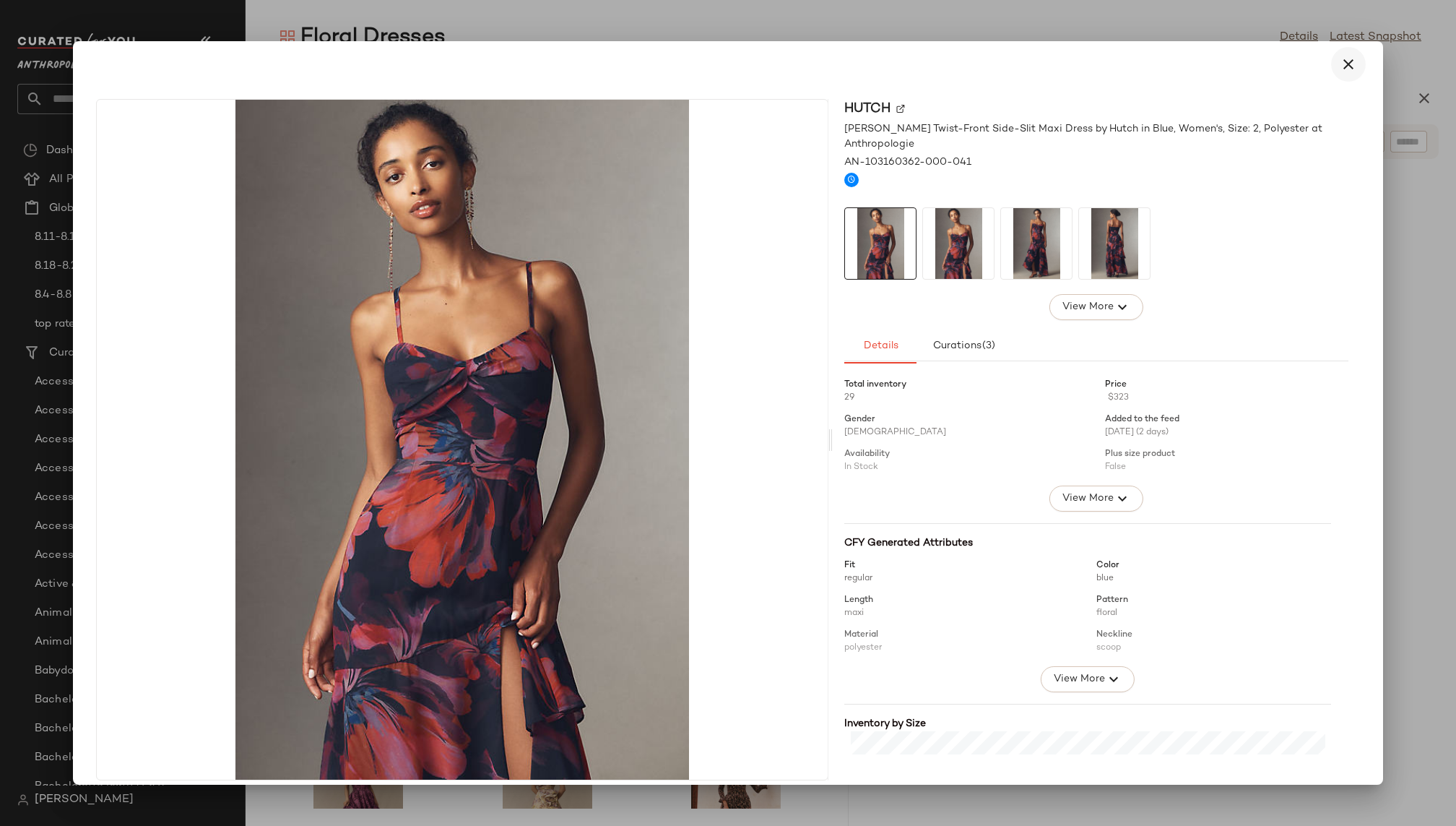
click at [1340, 68] on icon "button" at bounding box center [1348, 65] width 17 height 17
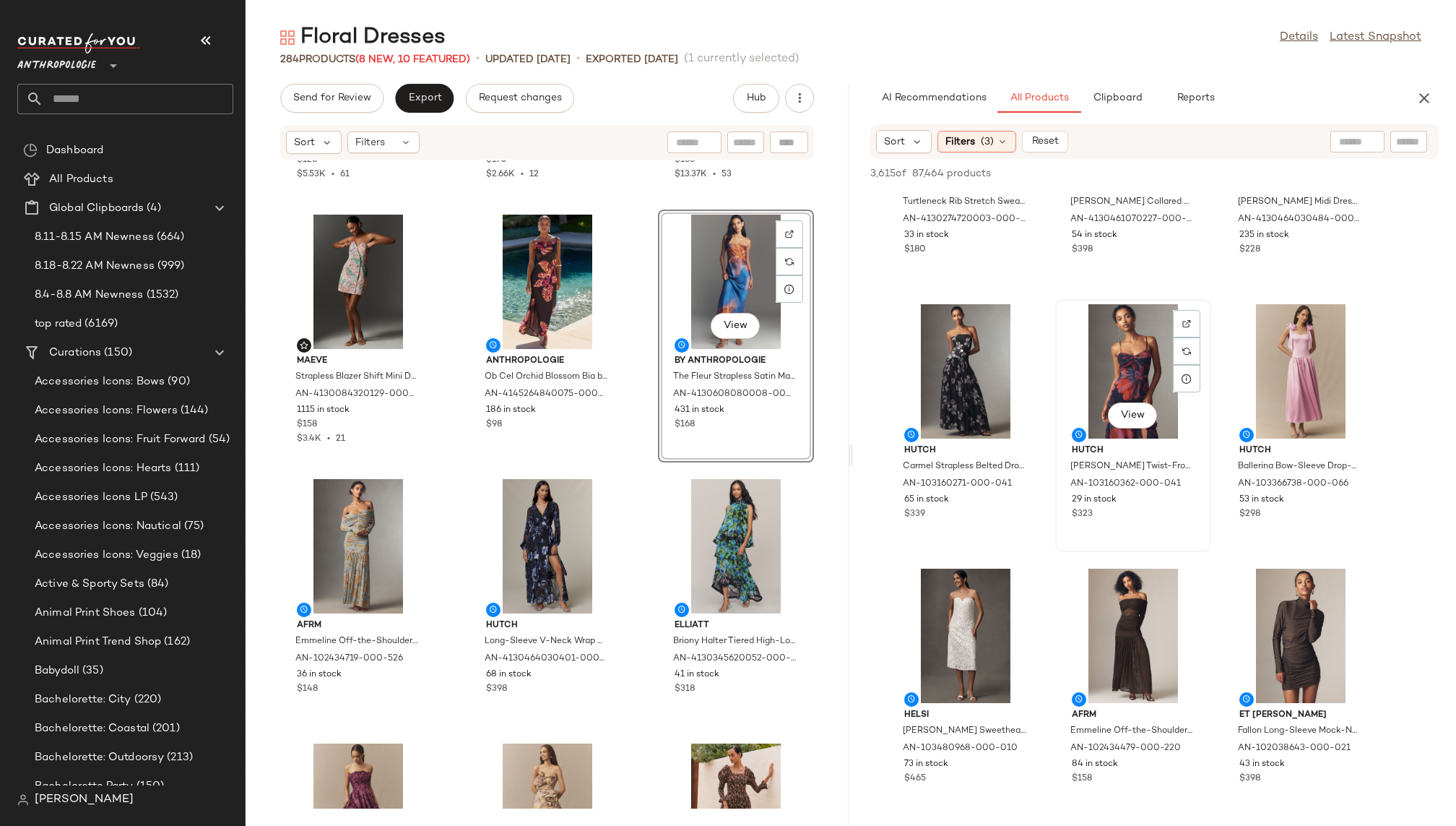
click at [1129, 369] on div "View" at bounding box center [1133, 372] width 146 height 135
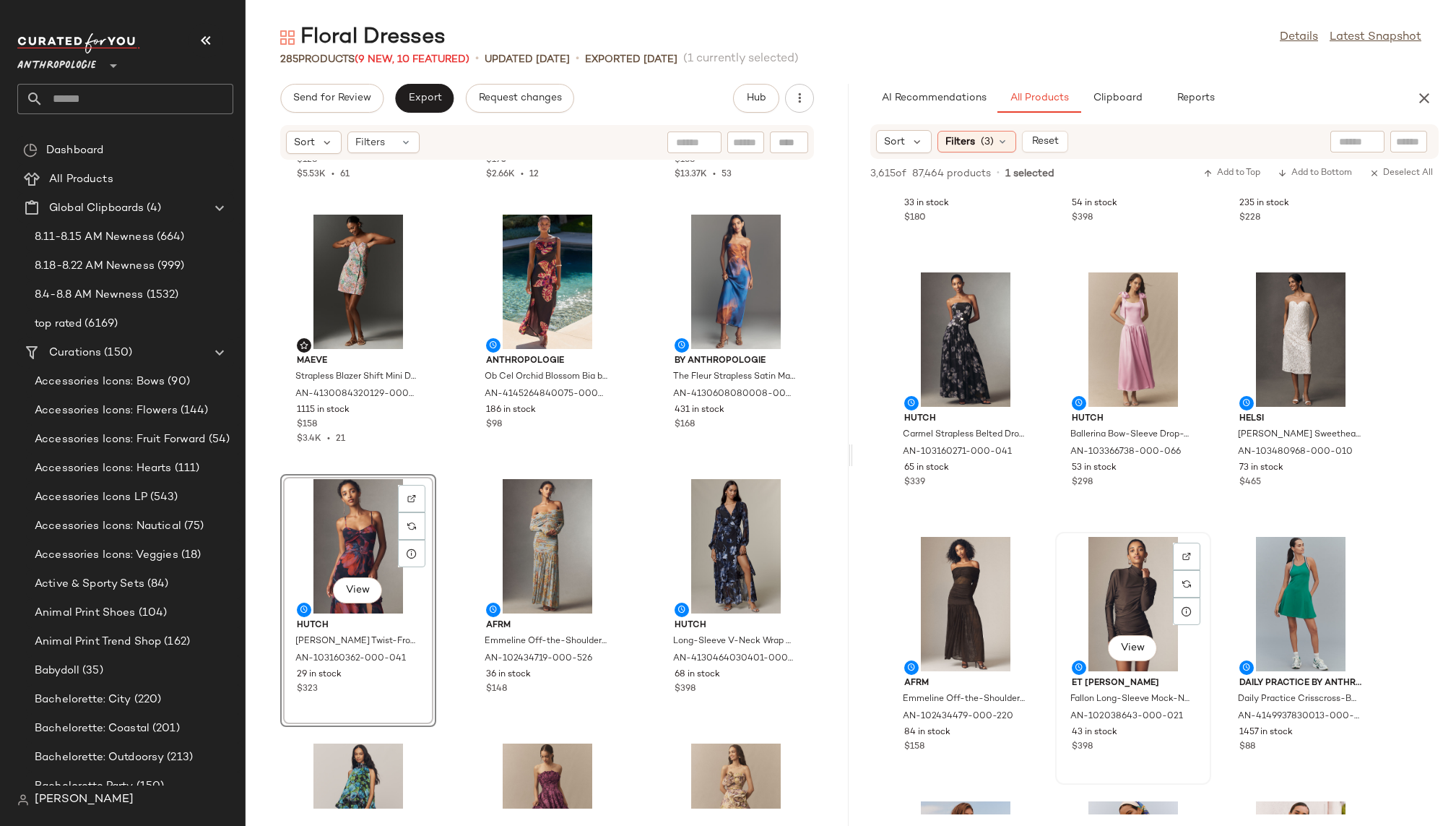
scroll to position [3844, 0]
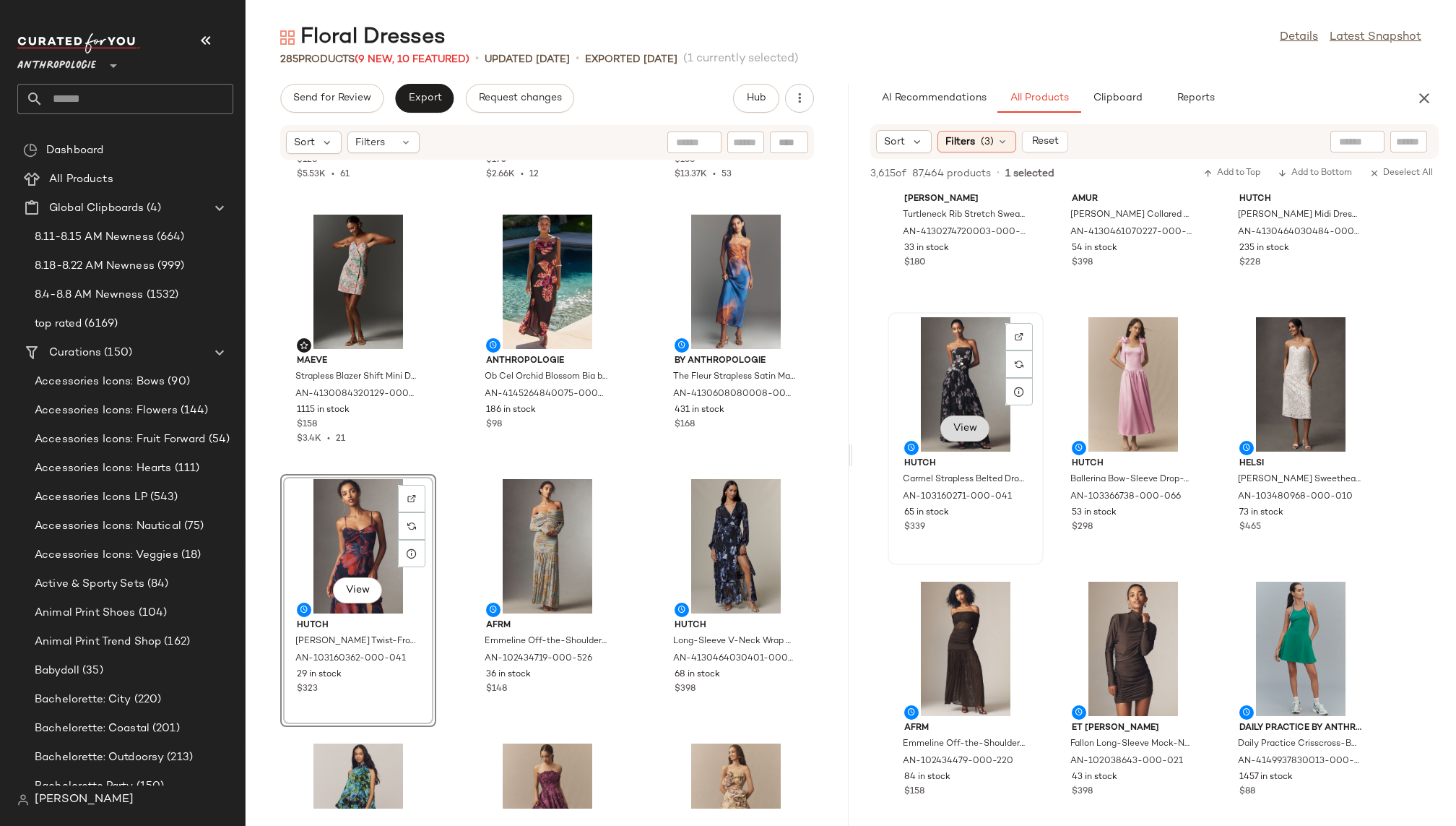
click at [956, 421] on button "View" at bounding box center [964, 427] width 49 height 26
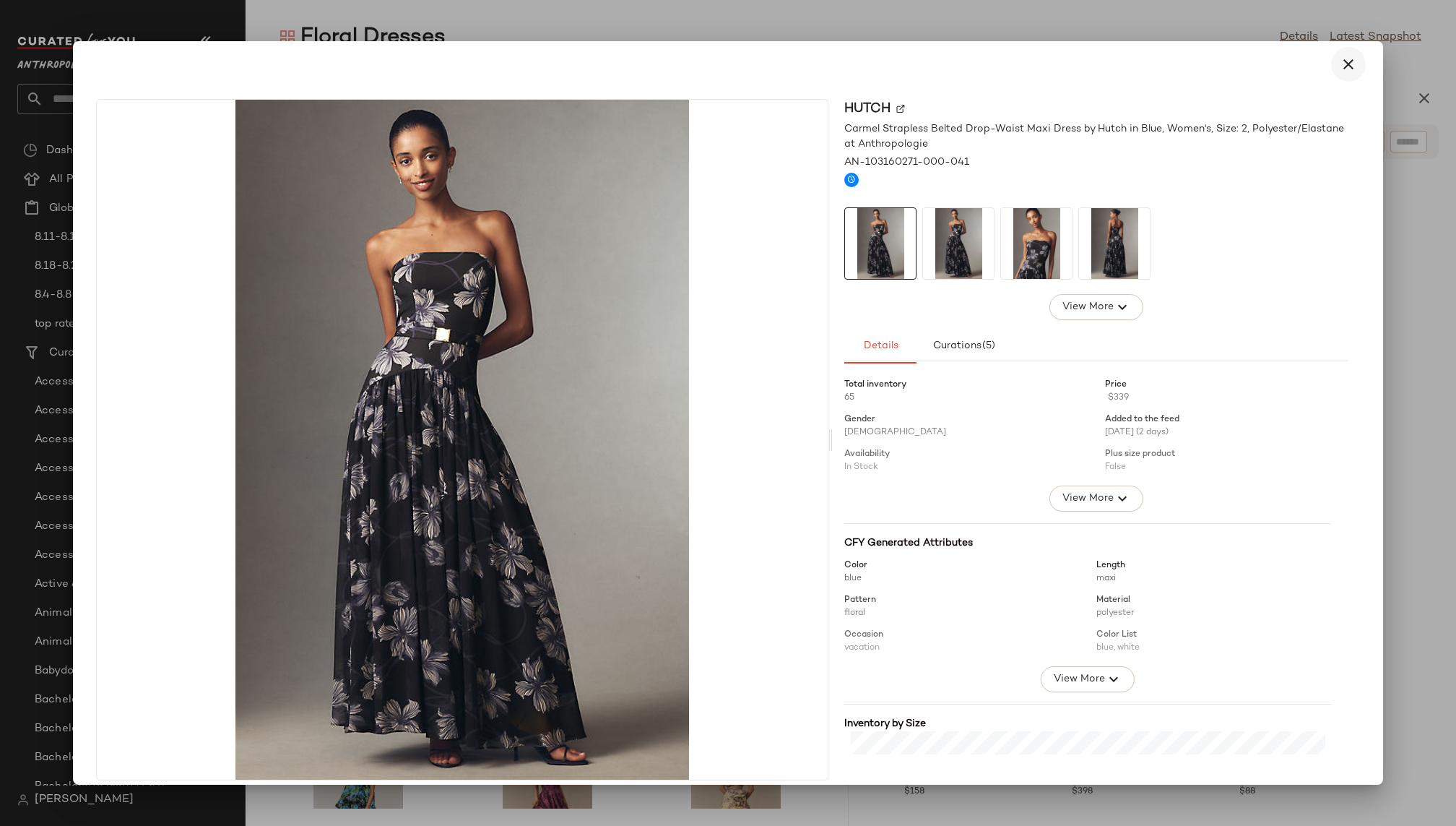
click at [1343, 65] on icon "button" at bounding box center [1348, 65] width 17 height 17
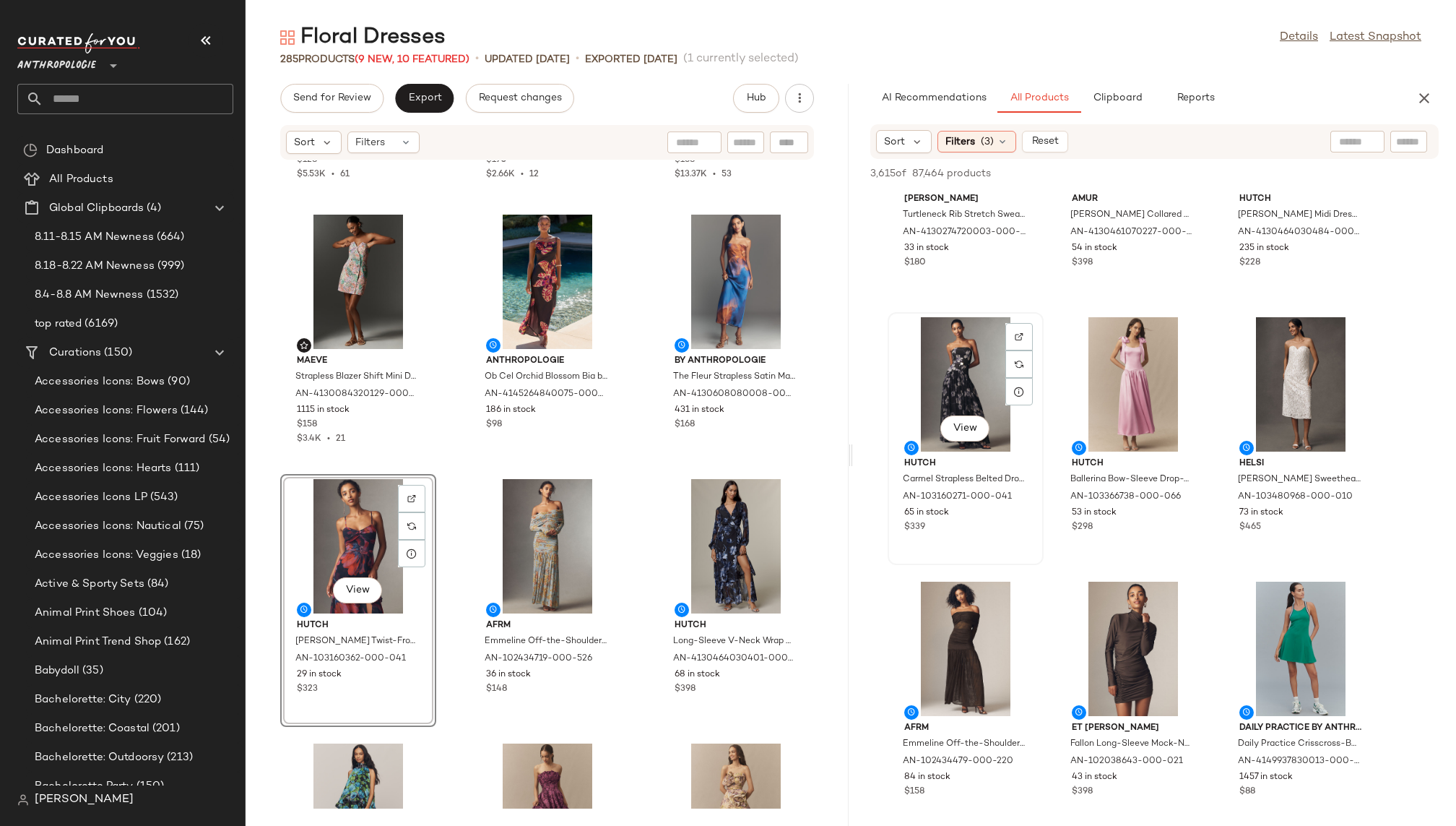
click at [945, 360] on div "View" at bounding box center [965, 384] width 146 height 135
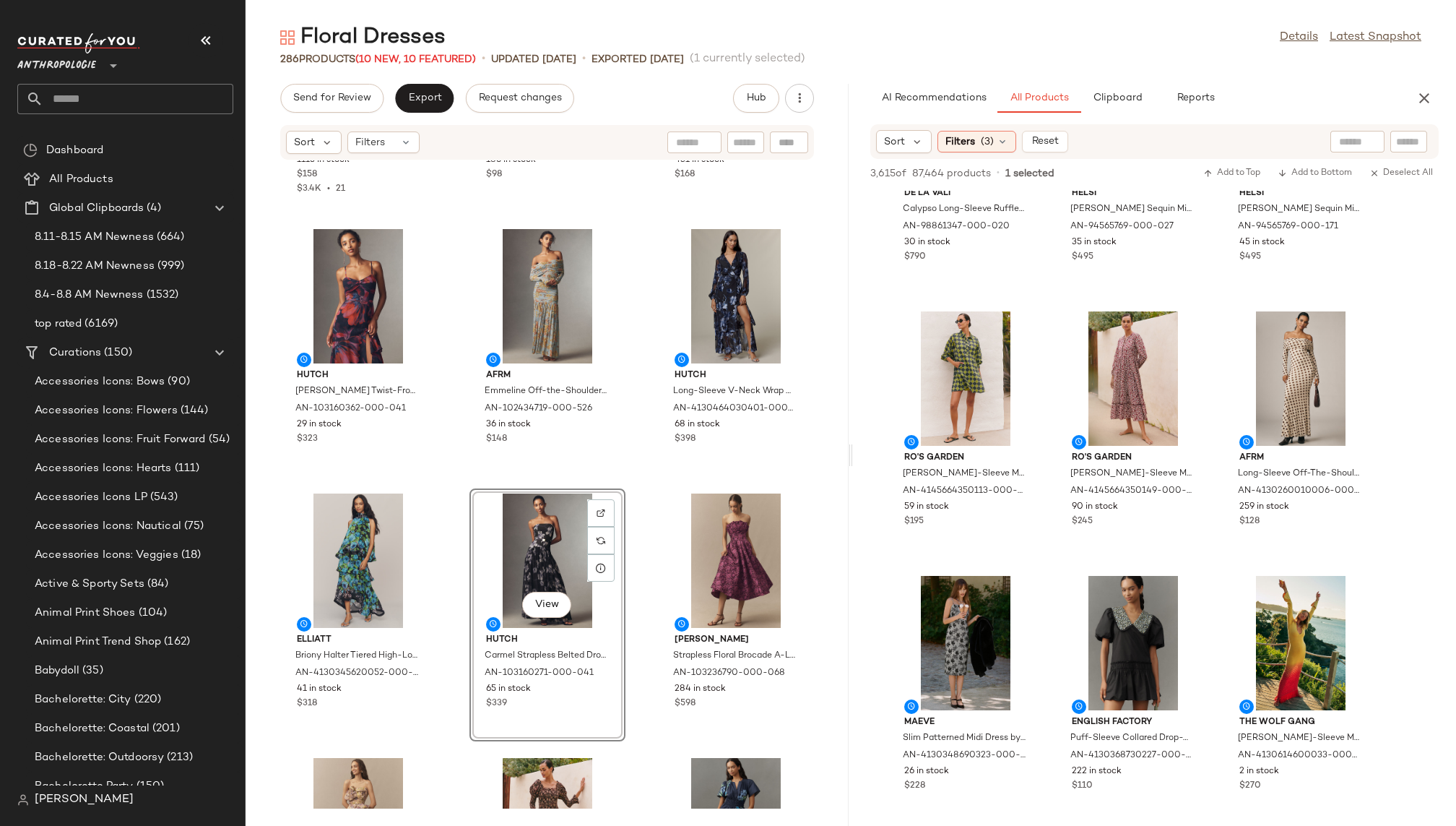
scroll to position [5990, 0]
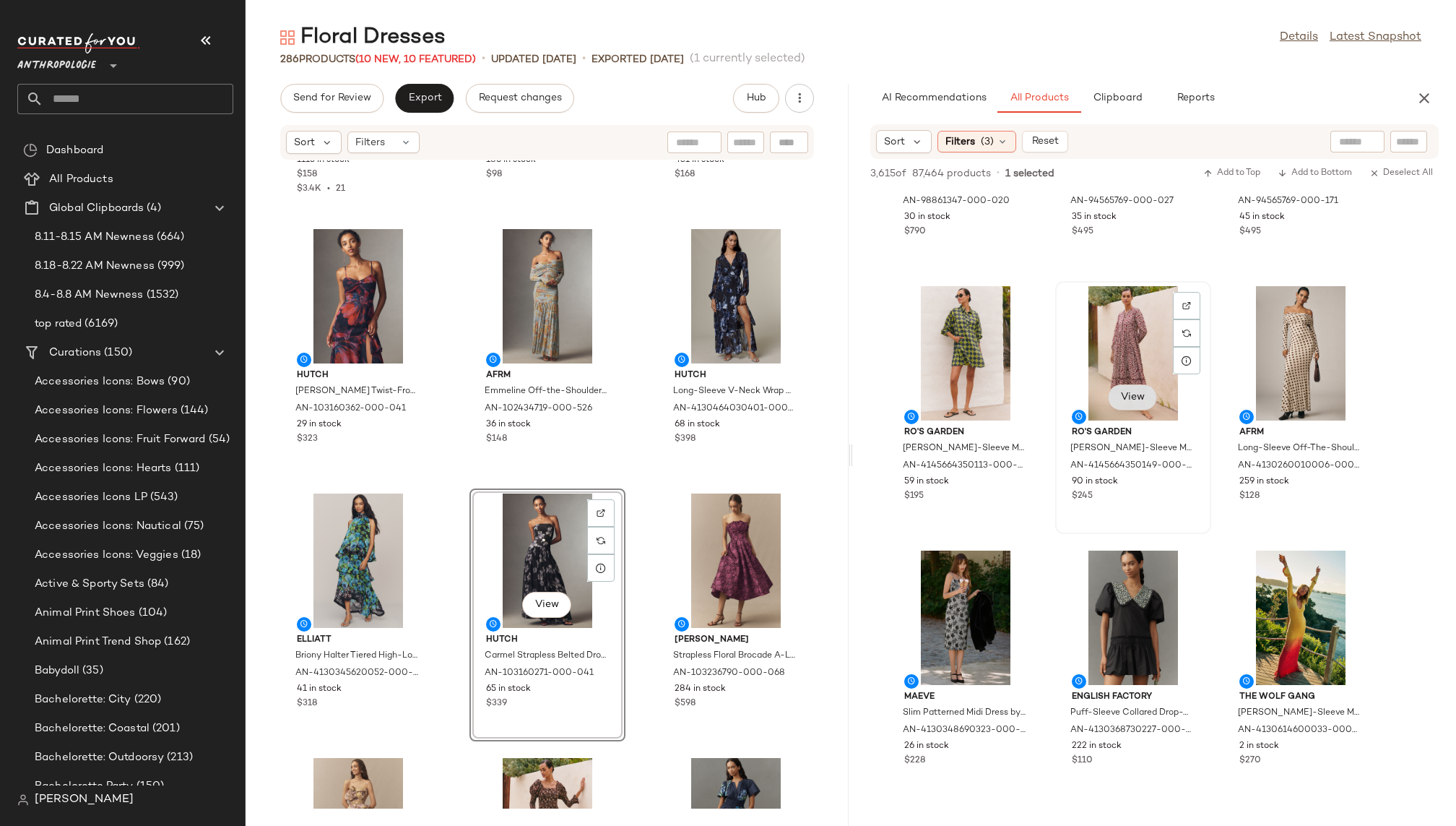
click at [1131, 398] on span "View" at bounding box center [1133, 398] width 25 height 12
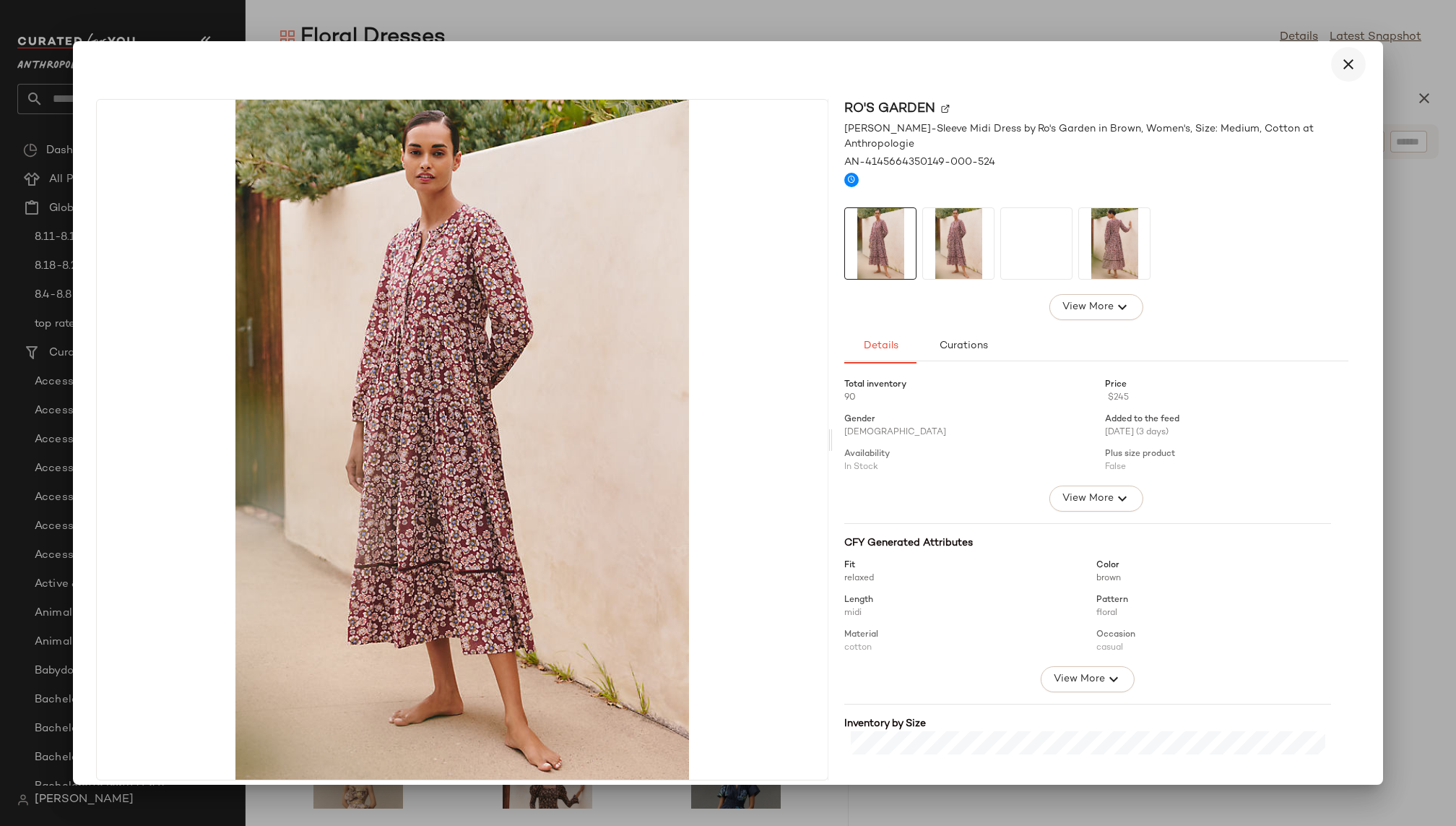
click at [1340, 68] on icon "button" at bounding box center [1348, 65] width 17 height 17
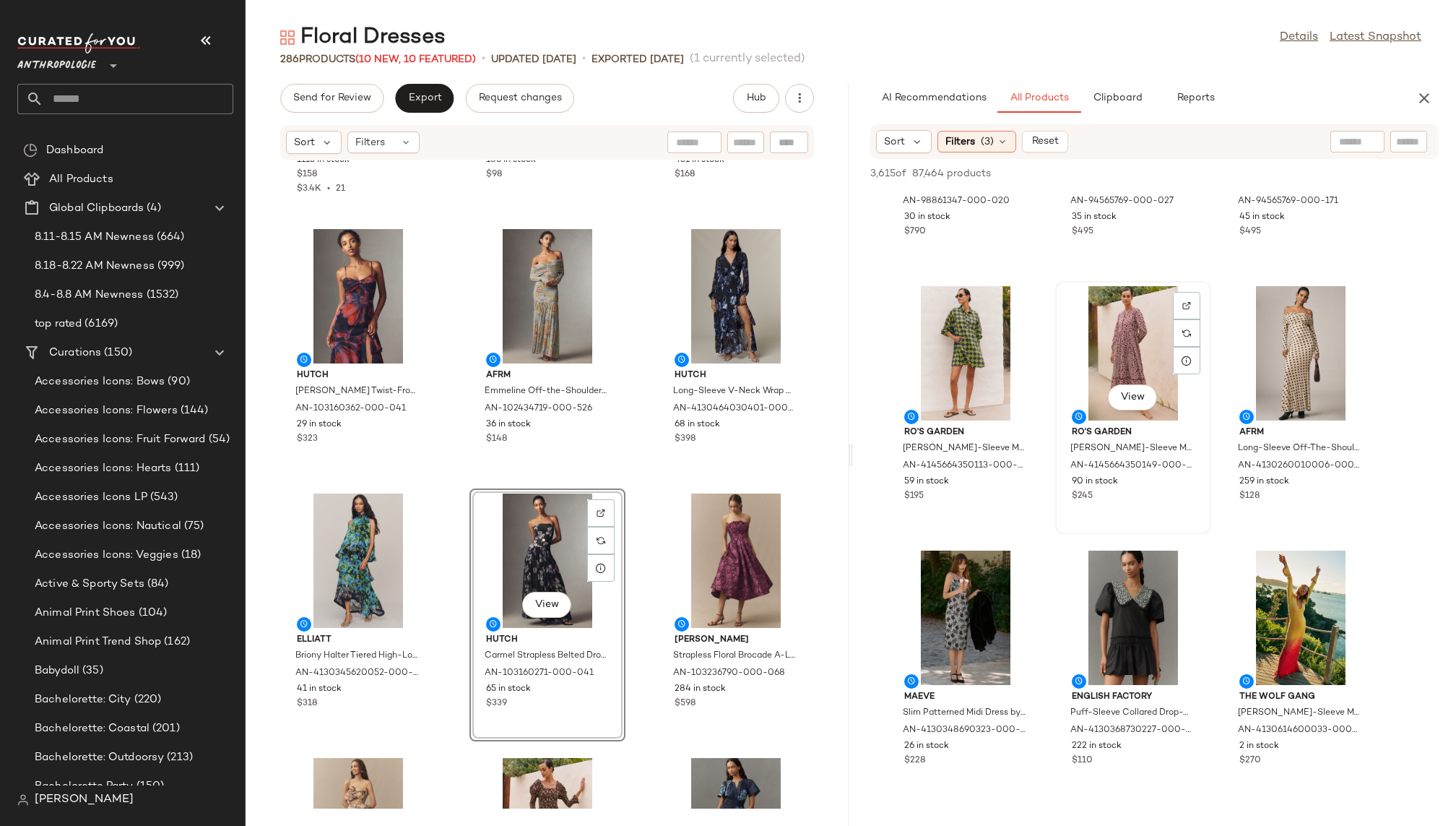
click at [1127, 334] on div "View" at bounding box center [1133, 353] width 146 height 135
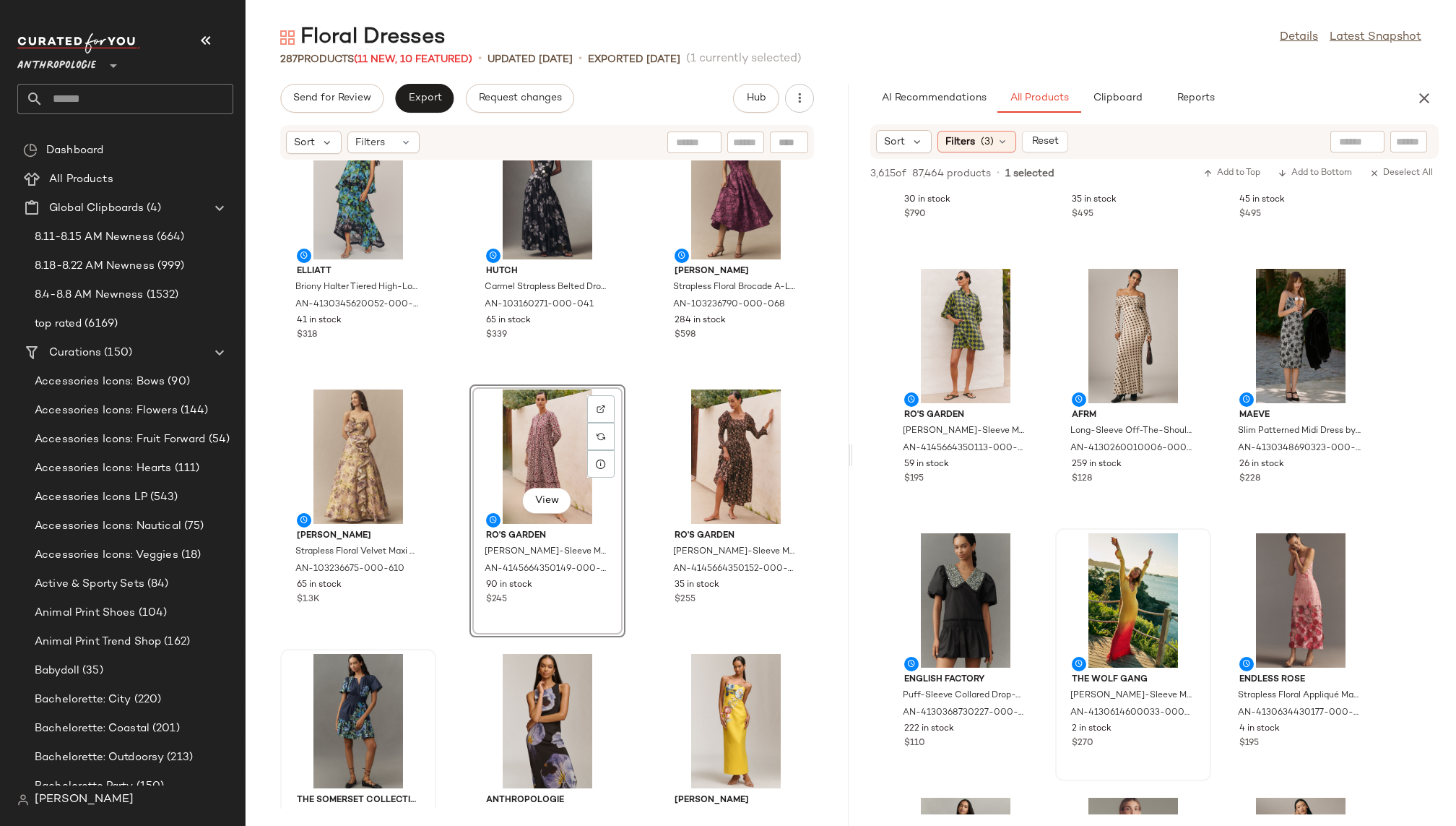
scroll to position [6002, 0]
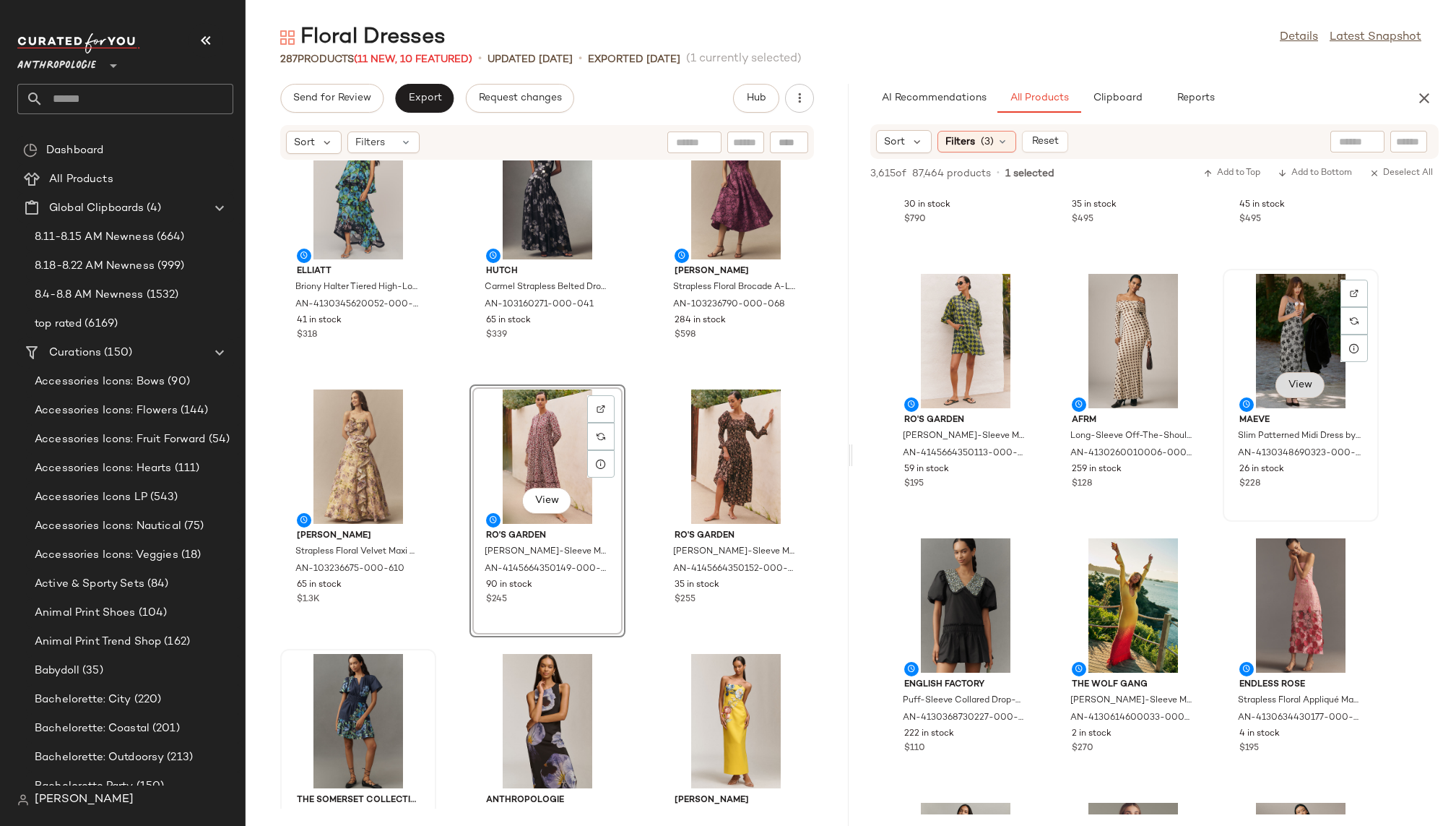
click at [1302, 386] on span "View" at bounding box center [1300, 385] width 25 height 12
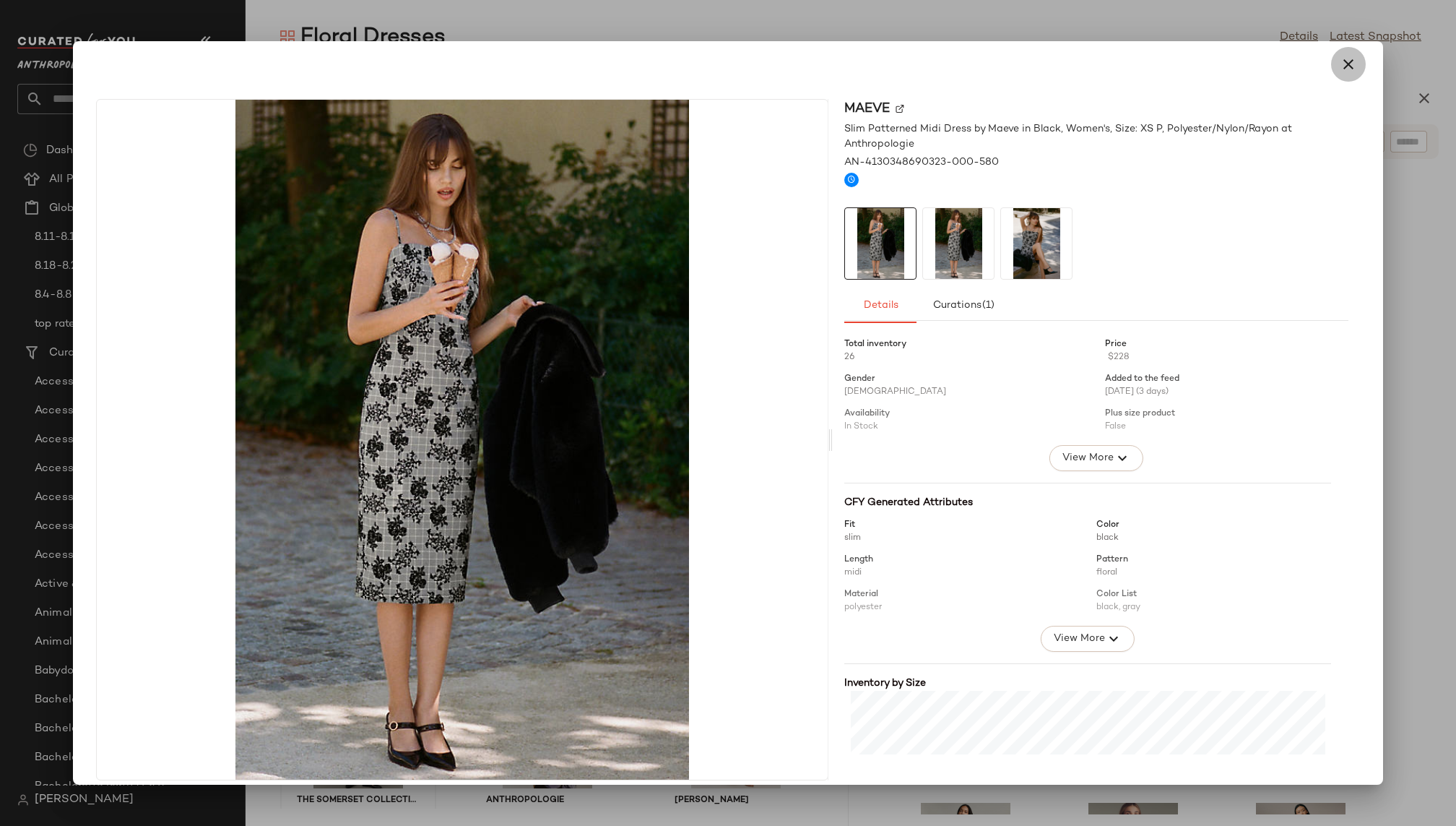
click at [1343, 68] on icon "button" at bounding box center [1348, 65] width 17 height 17
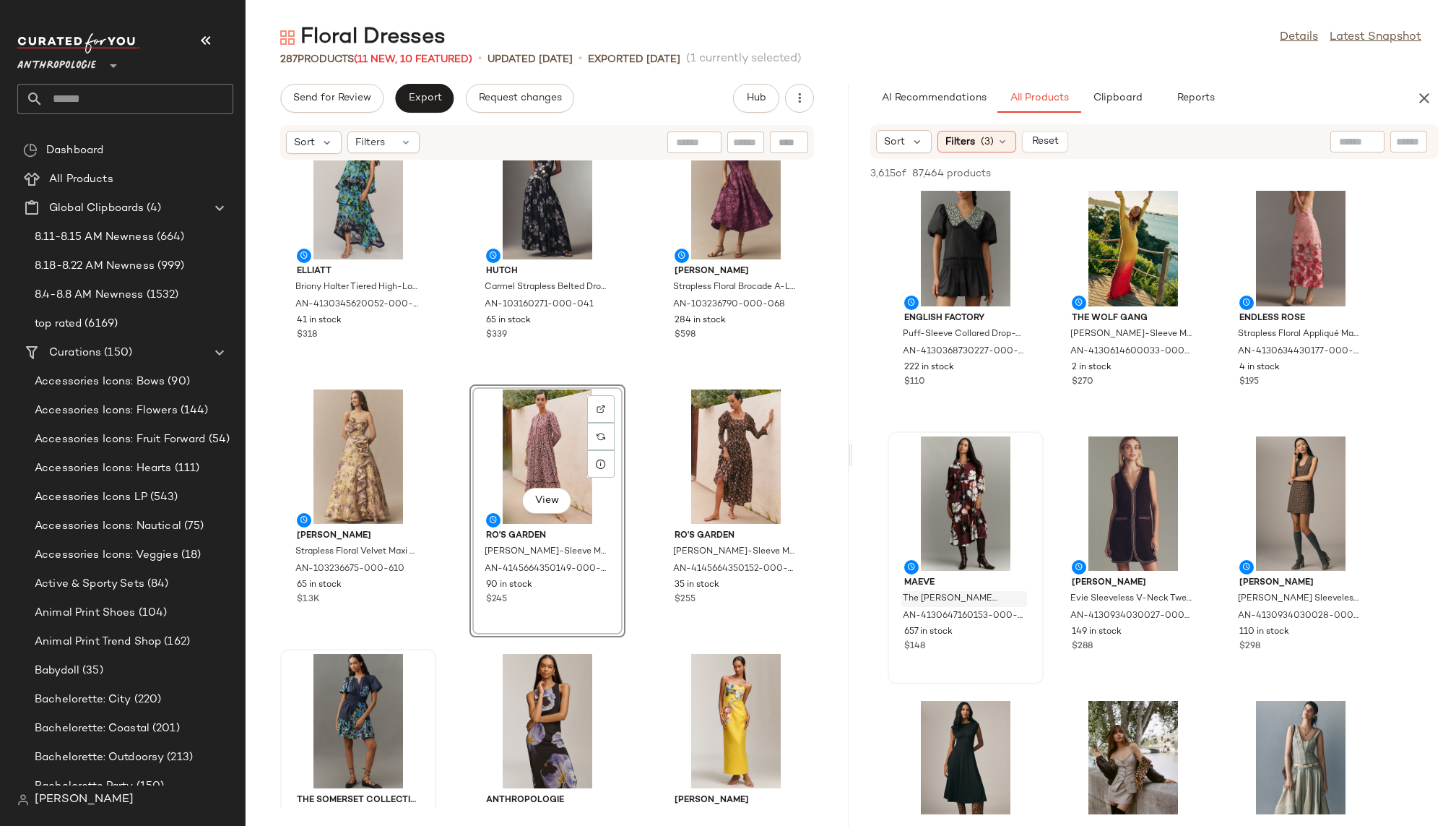
scroll to position [6404, 0]
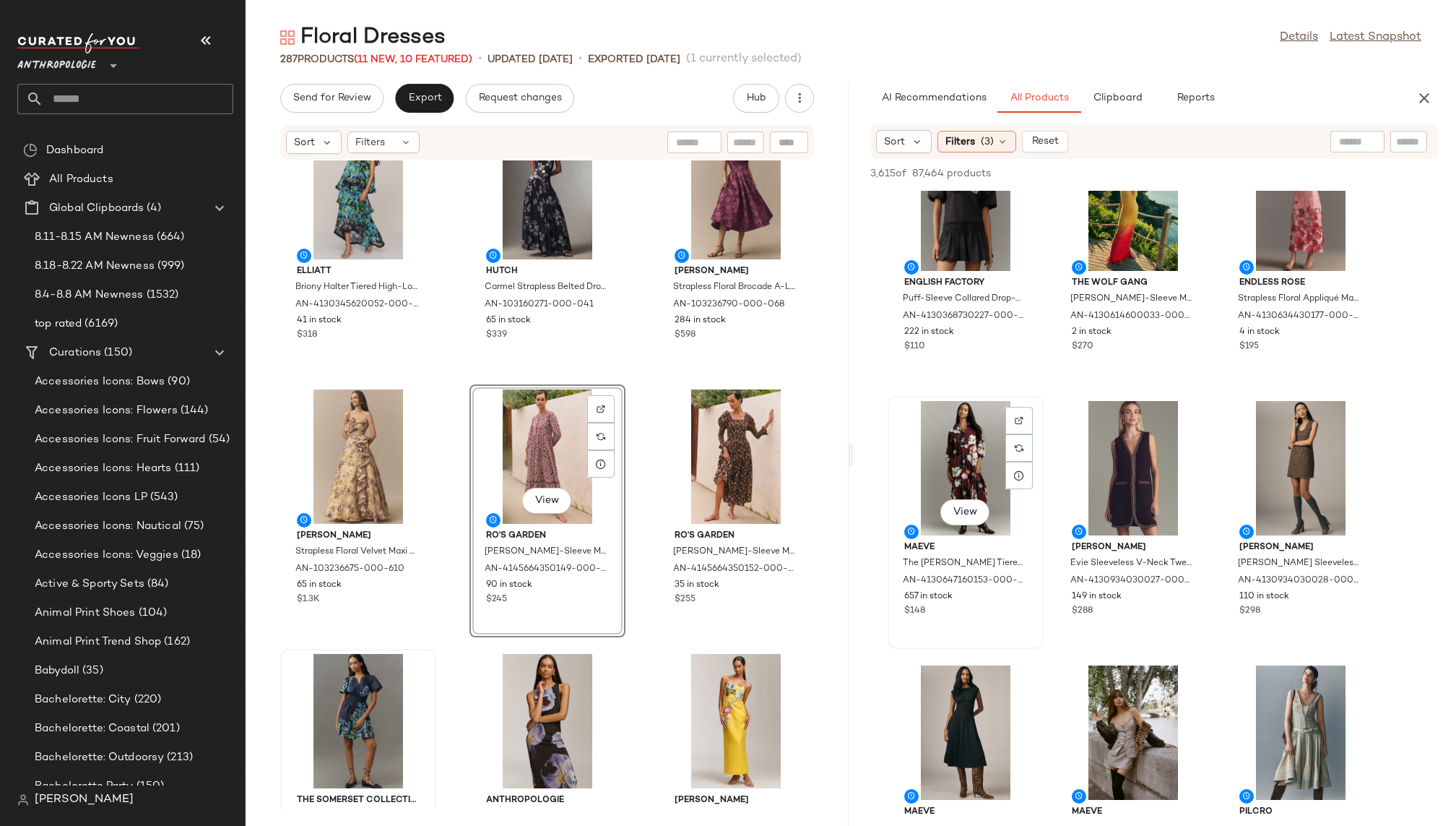
click at [944, 484] on div "View" at bounding box center [965, 468] width 146 height 135
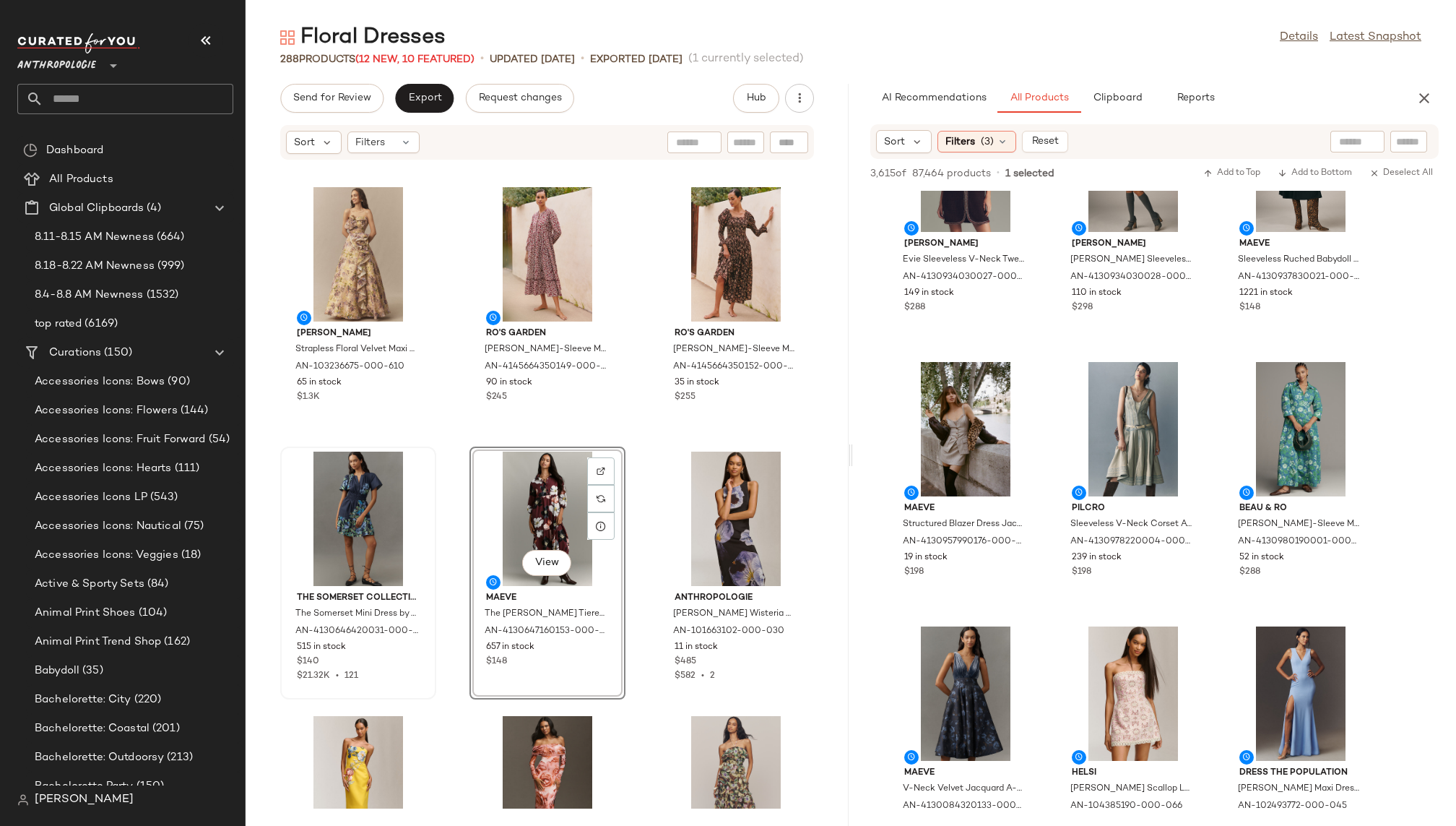
scroll to position [6709, 0]
click at [1289, 473] on span "View" at bounding box center [1300, 472] width 25 height 12
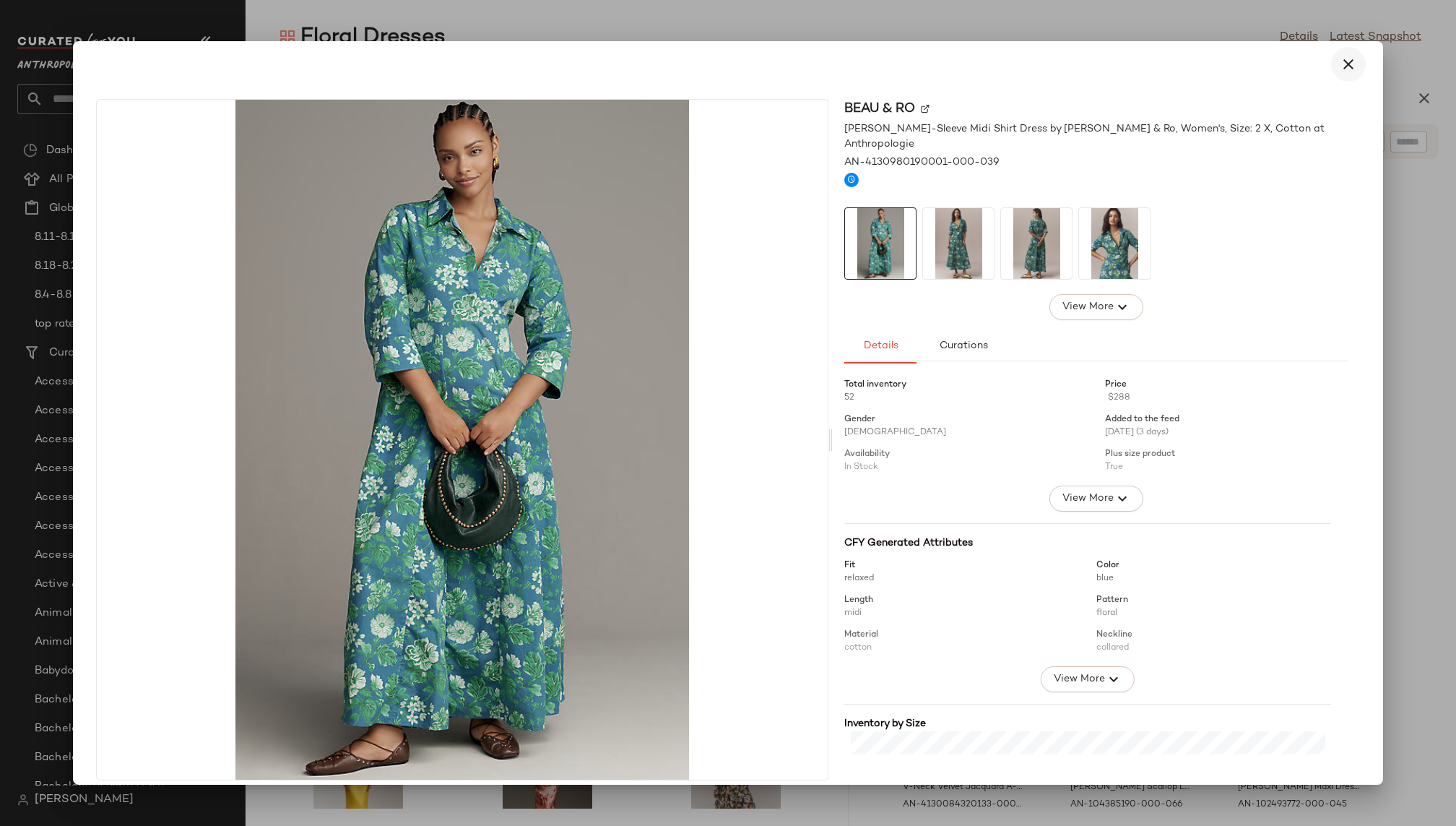
click at [1343, 70] on icon "button" at bounding box center [1348, 65] width 17 height 17
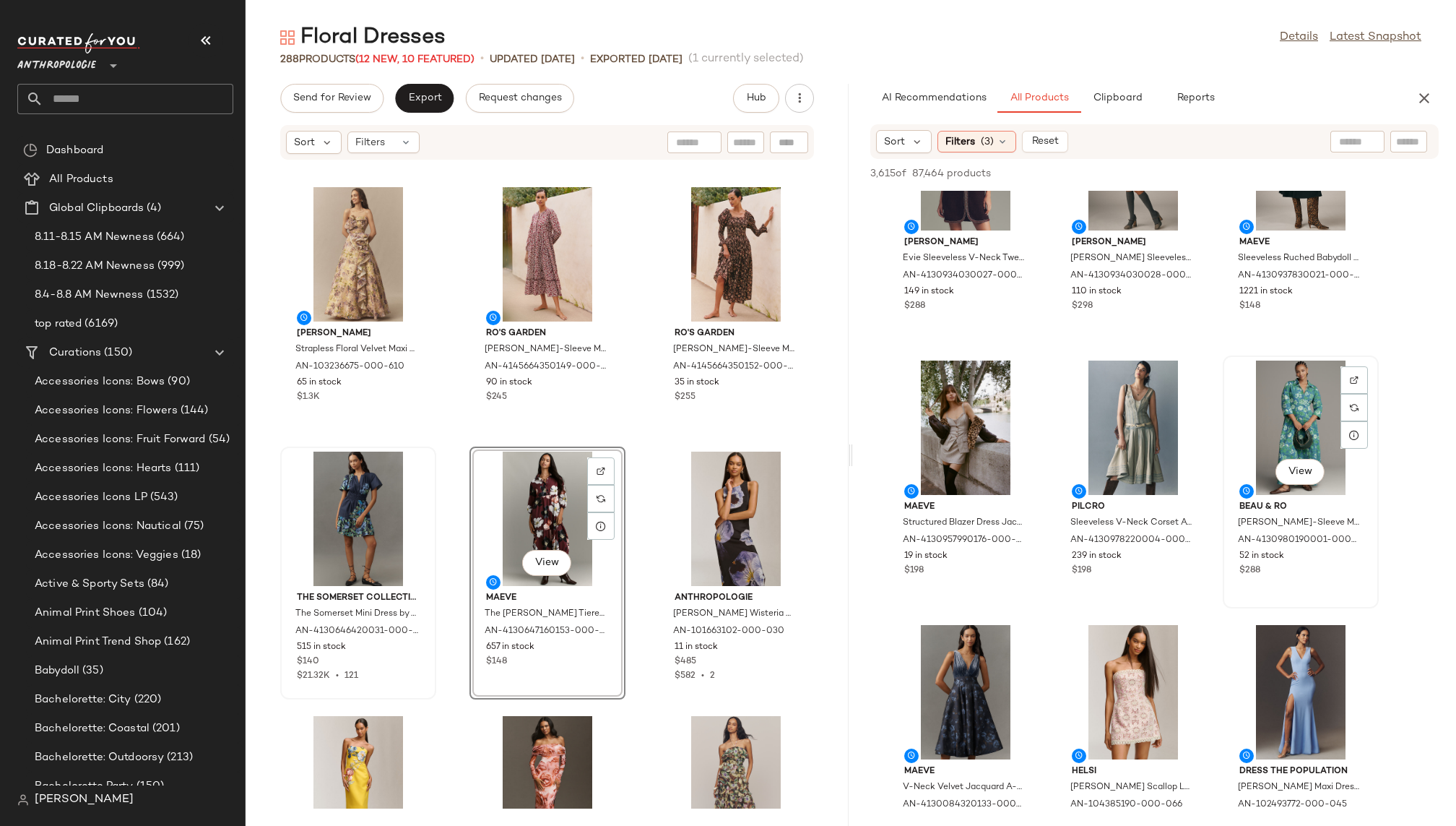
click at [1268, 411] on div "View" at bounding box center [1300, 427] width 146 height 135
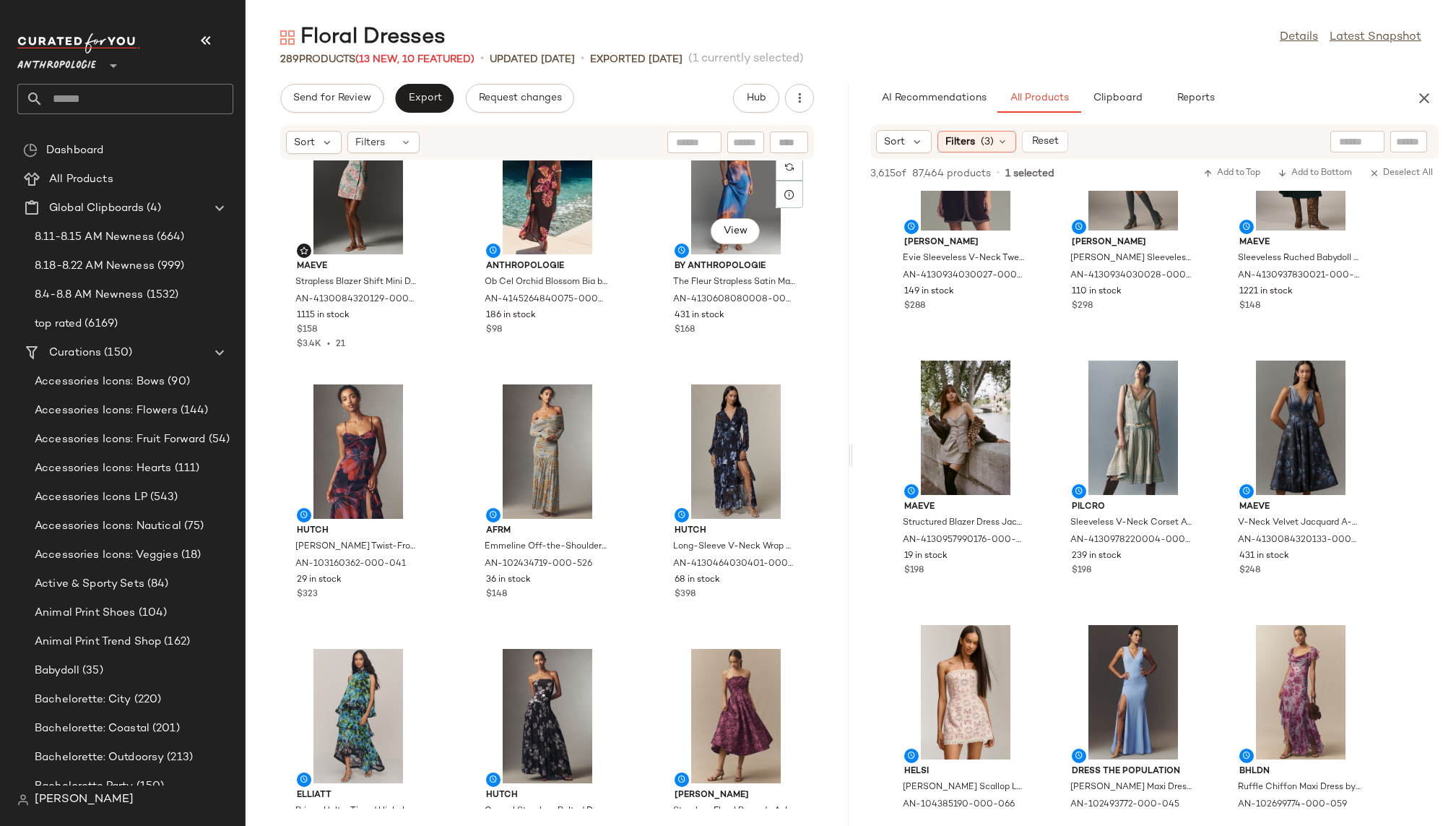
scroll to position [865, 0]
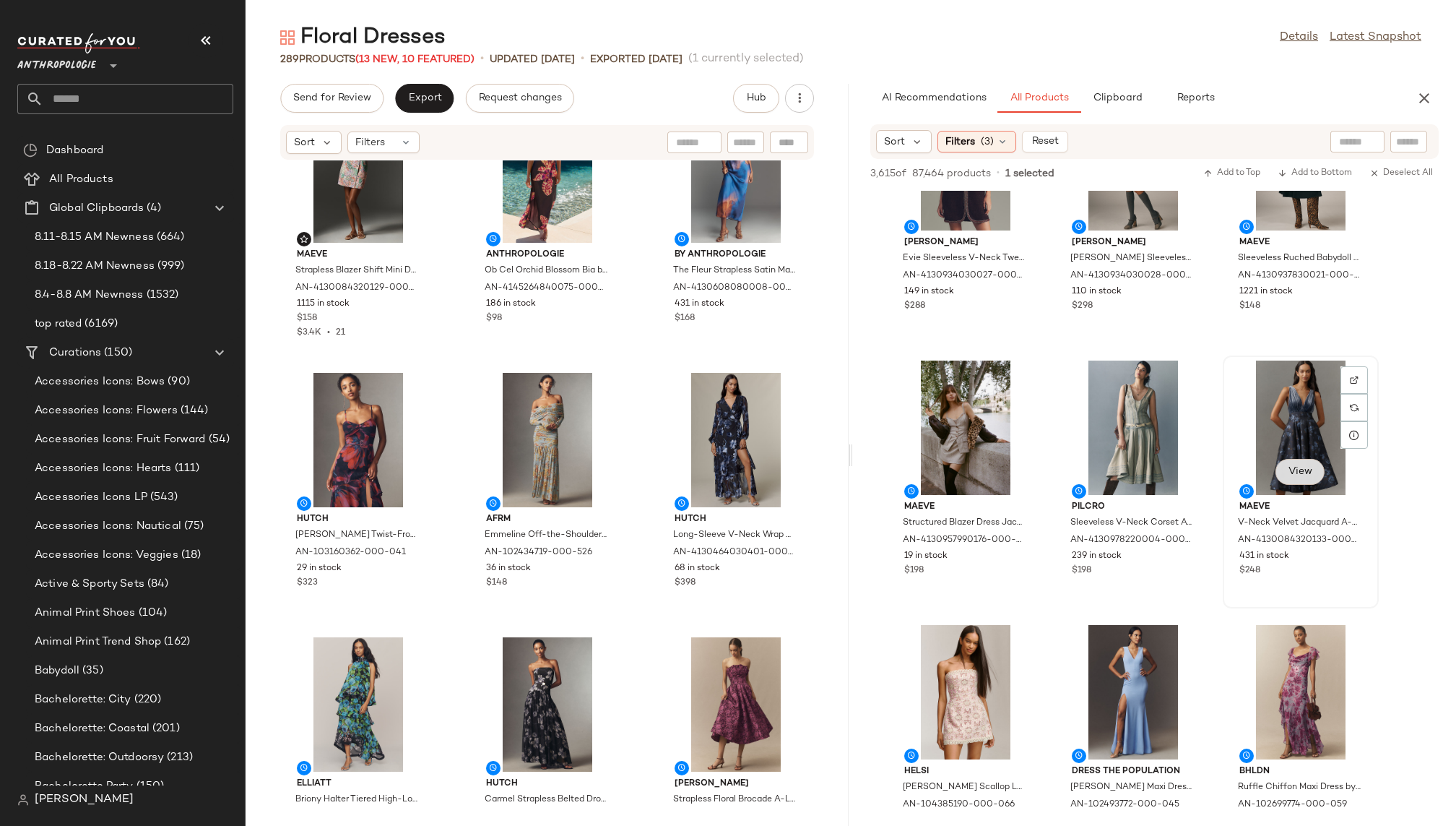
click at [1296, 469] on span "View" at bounding box center [1300, 472] width 25 height 12
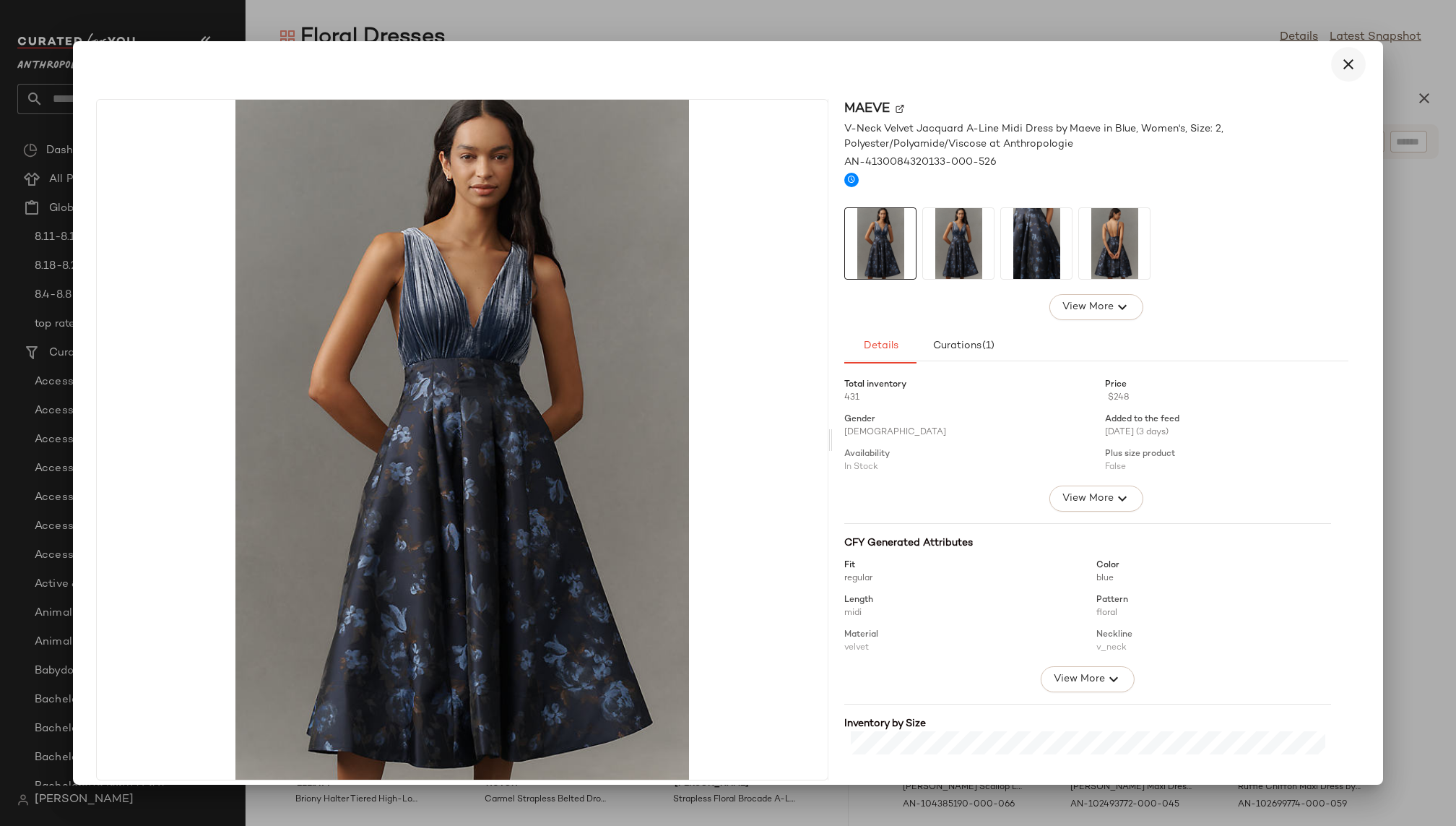
click at [1340, 65] on icon "button" at bounding box center [1348, 65] width 17 height 17
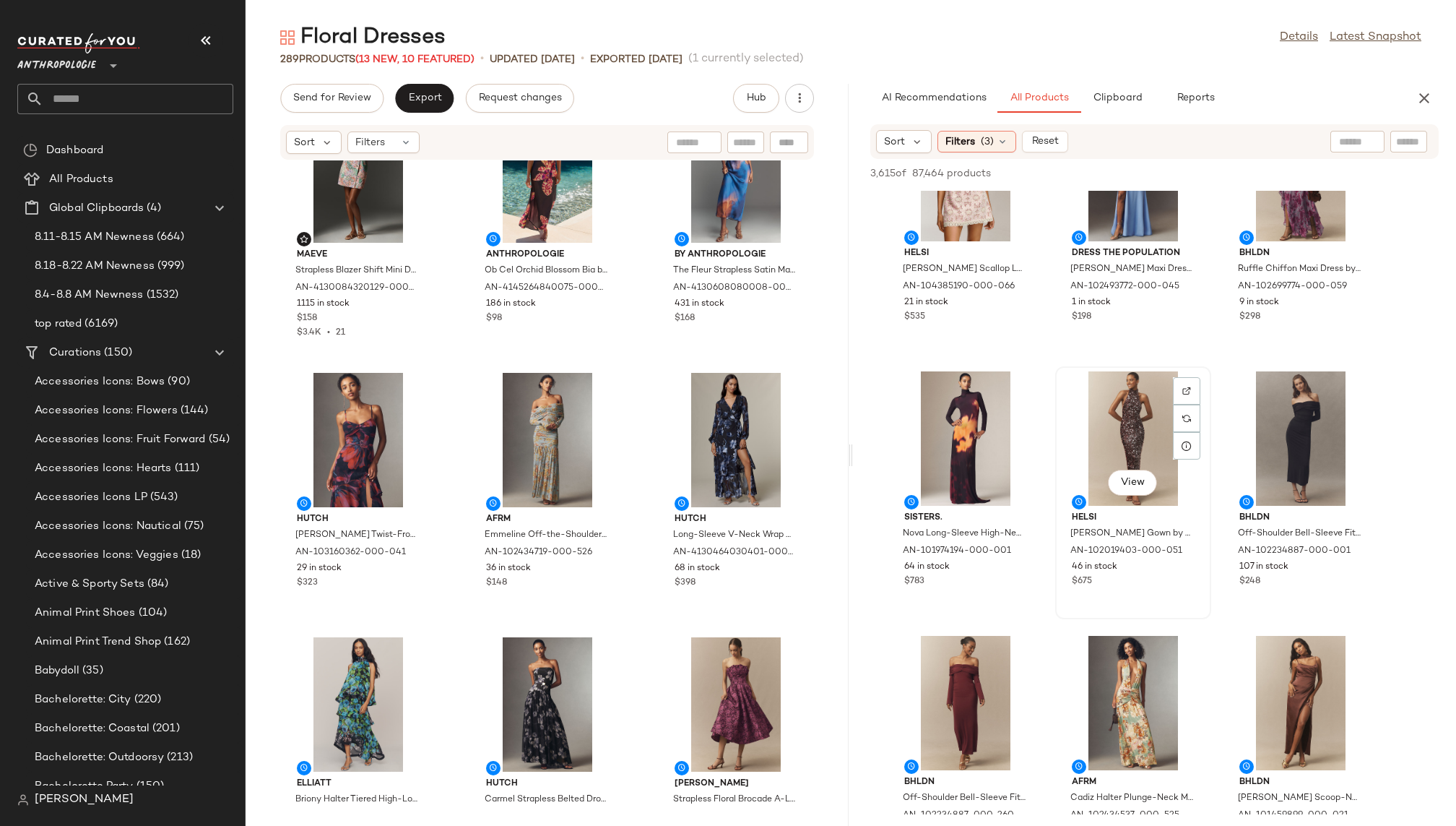
scroll to position [7478, 0]
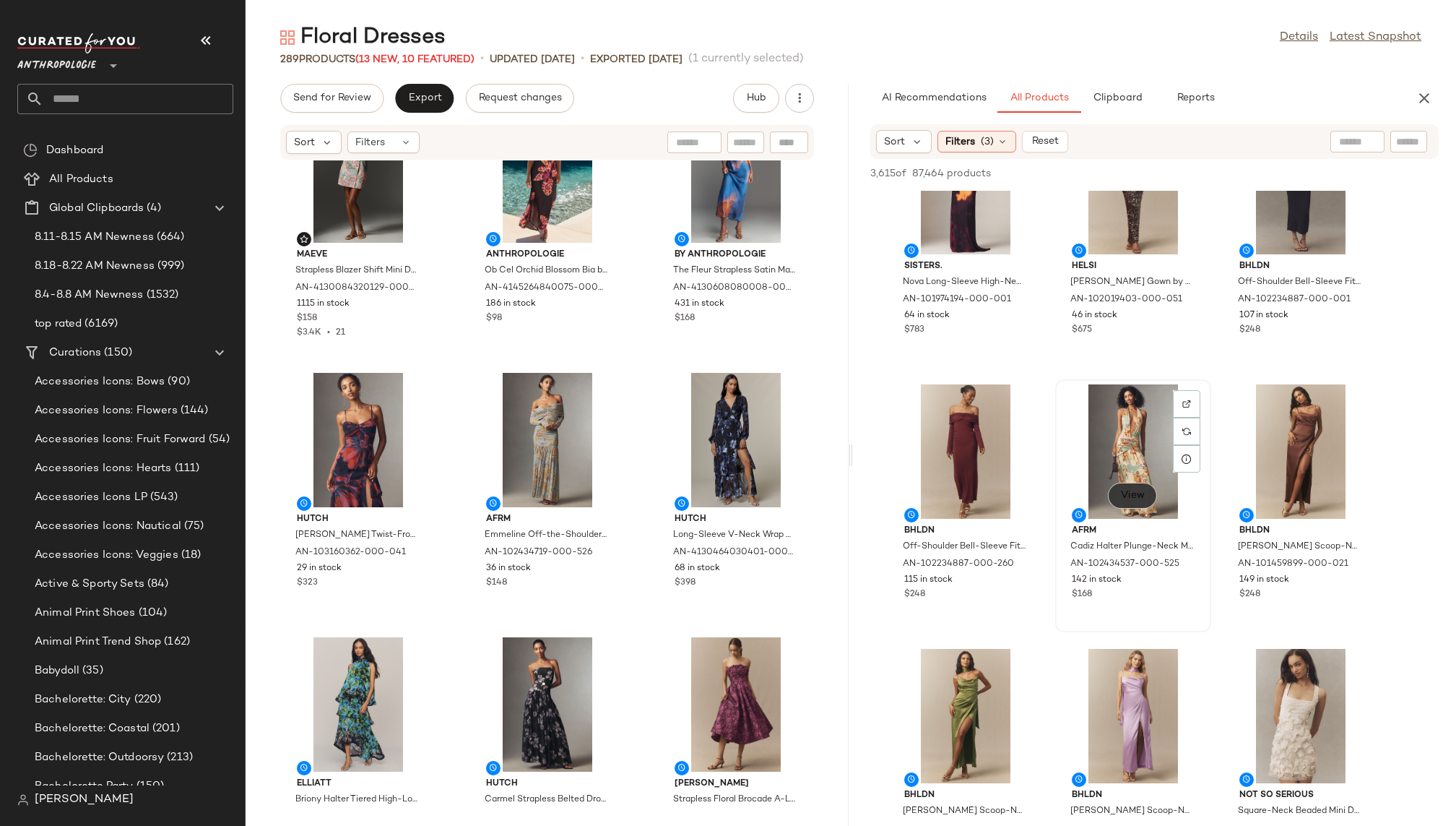
click at [1132, 496] on span "View" at bounding box center [1133, 496] width 25 height 12
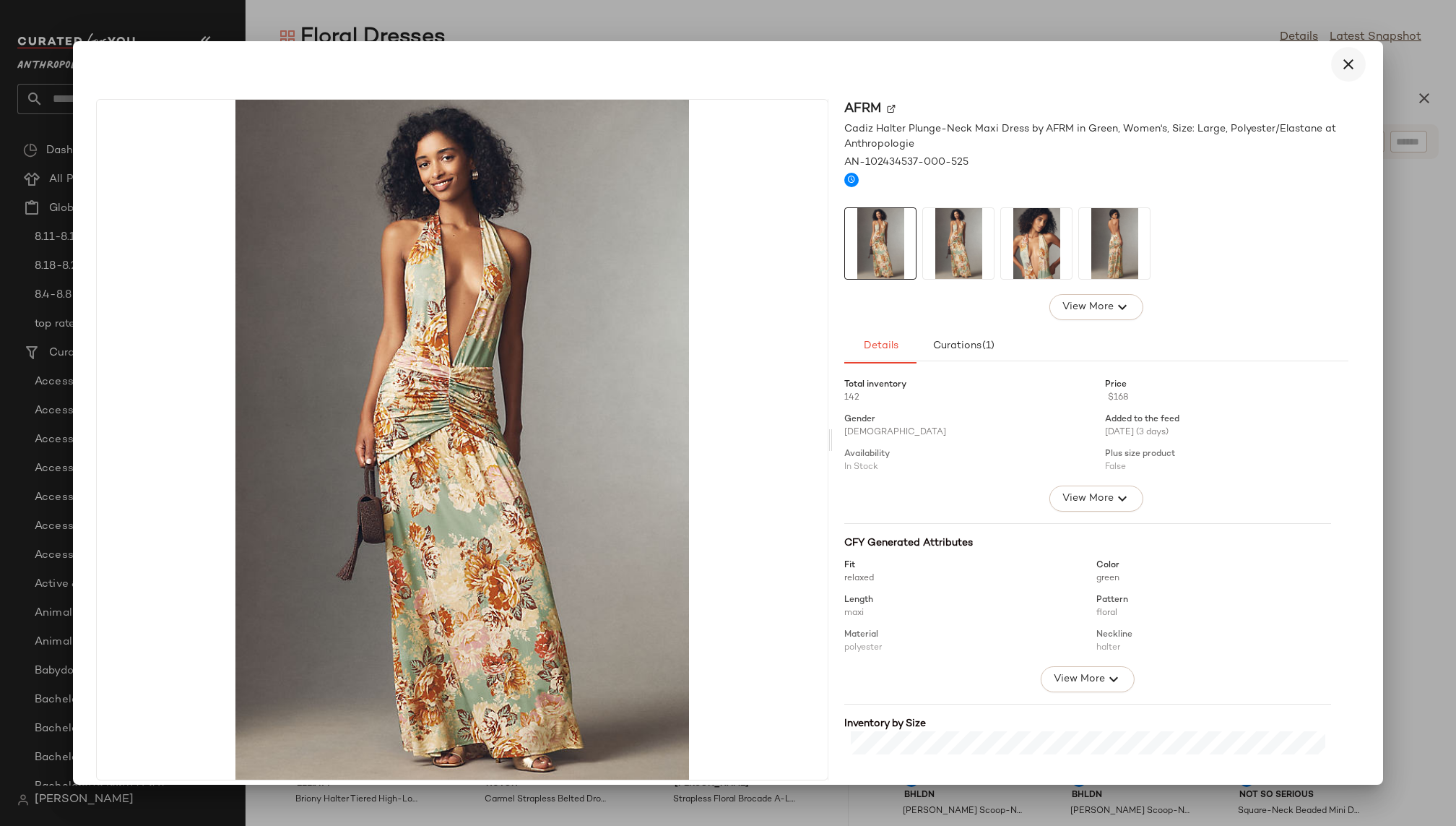
click at [1340, 68] on icon "button" at bounding box center [1348, 65] width 17 height 17
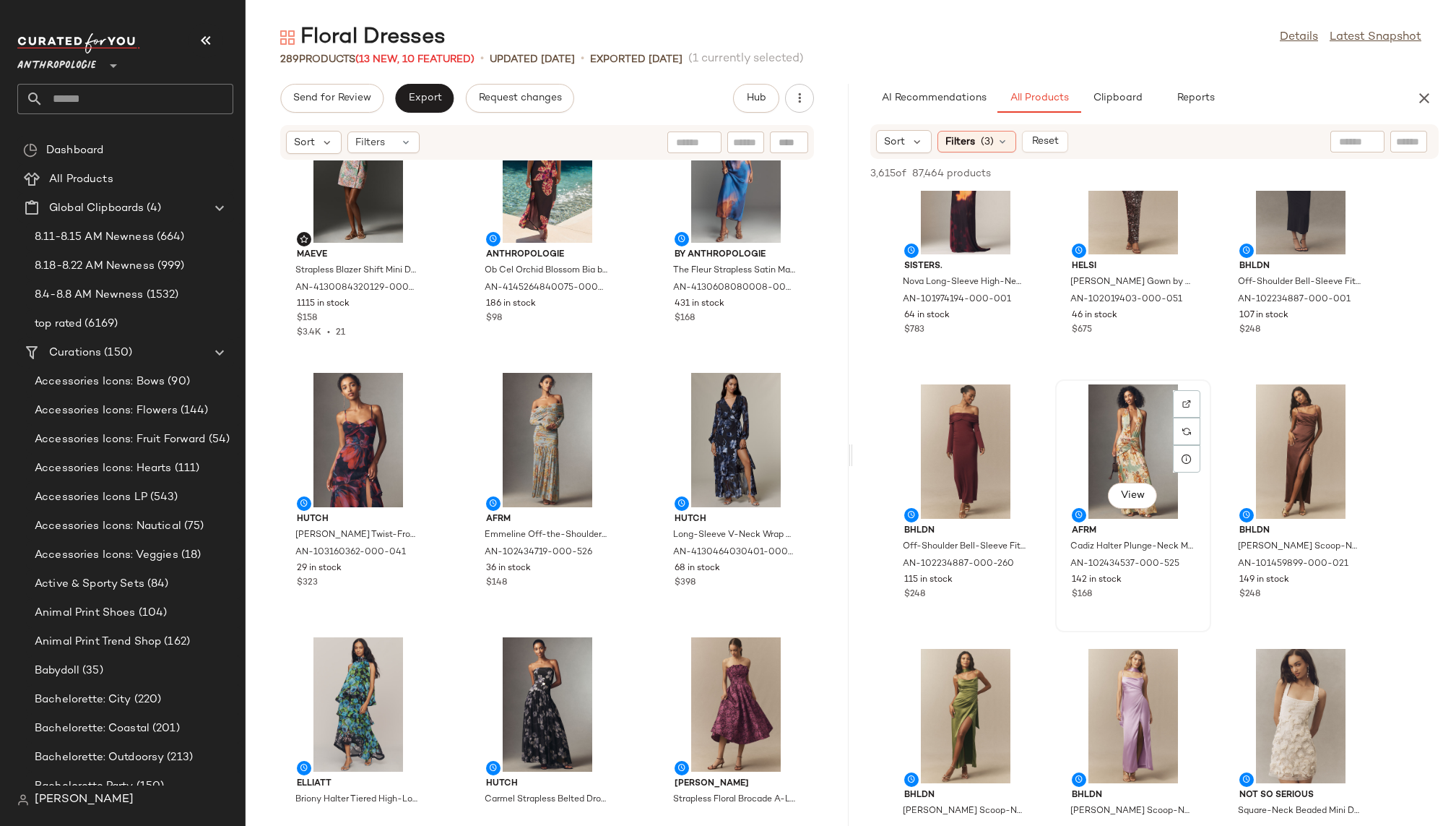
click at [1098, 475] on div "View" at bounding box center [1133, 452] width 146 height 135
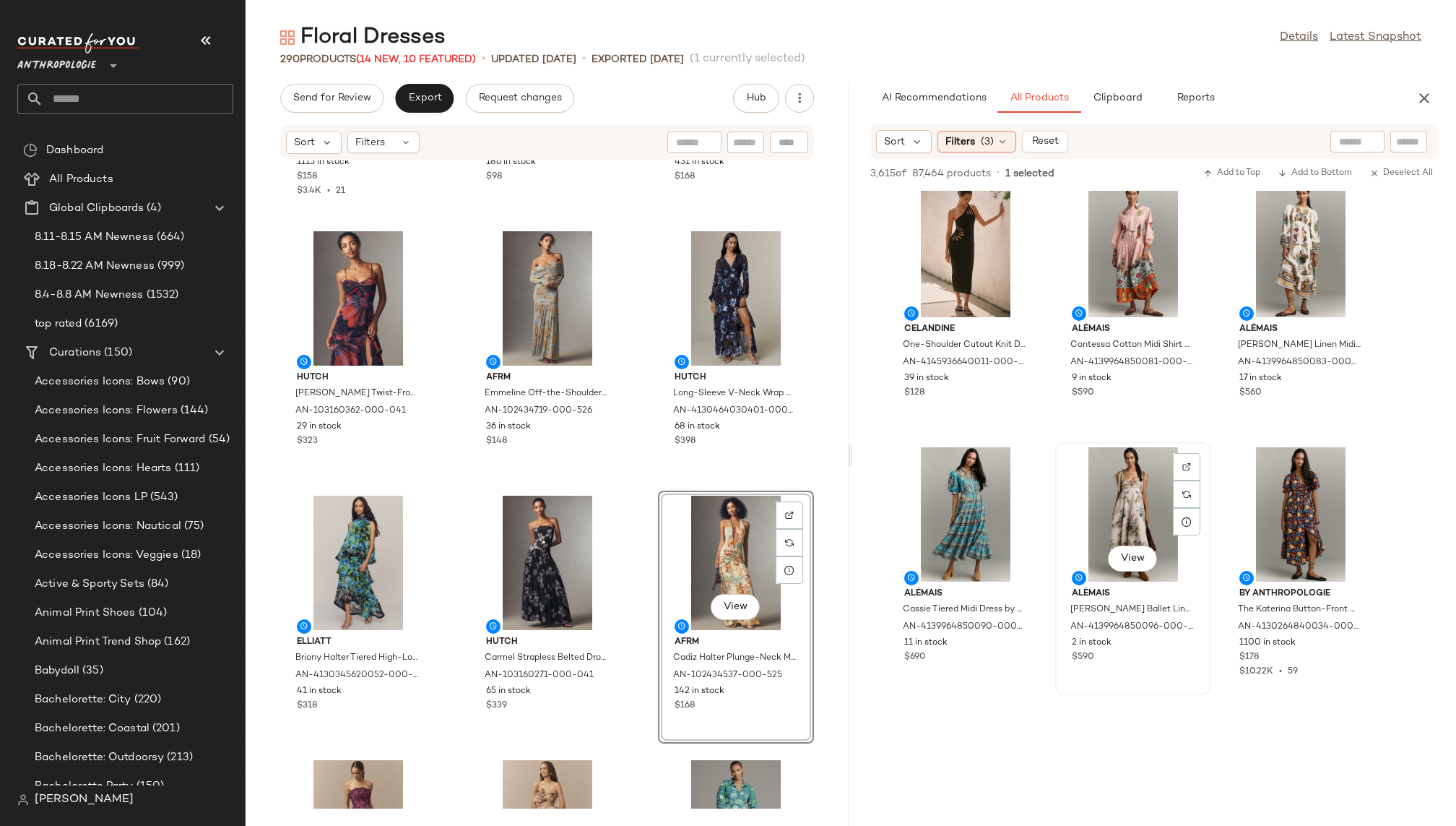
scroll to position [8525, 0]
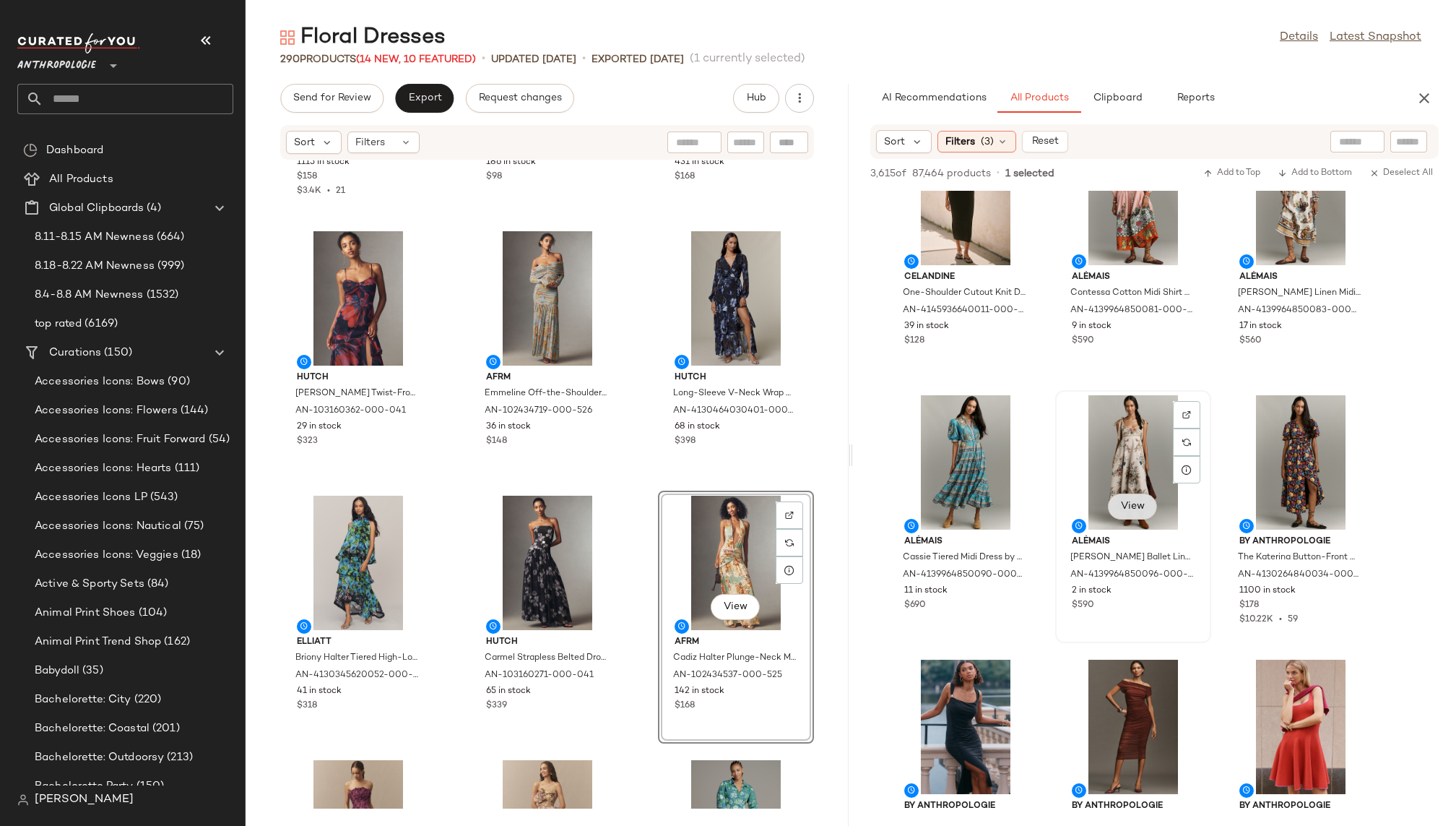
click at [1124, 505] on span "View" at bounding box center [1133, 506] width 25 height 12
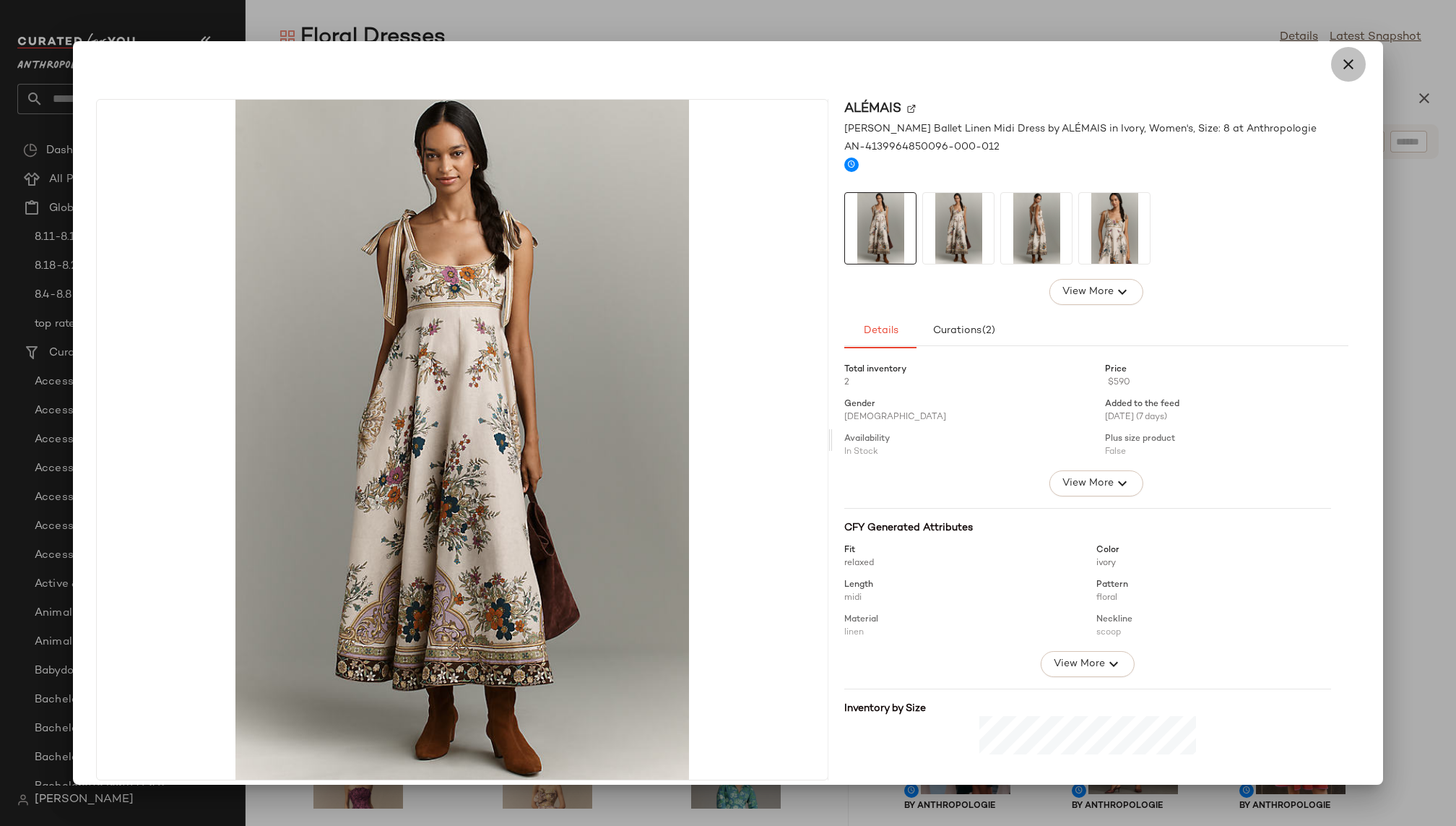
click at [1340, 69] on icon "button" at bounding box center [1348, 65] width 17 height 17
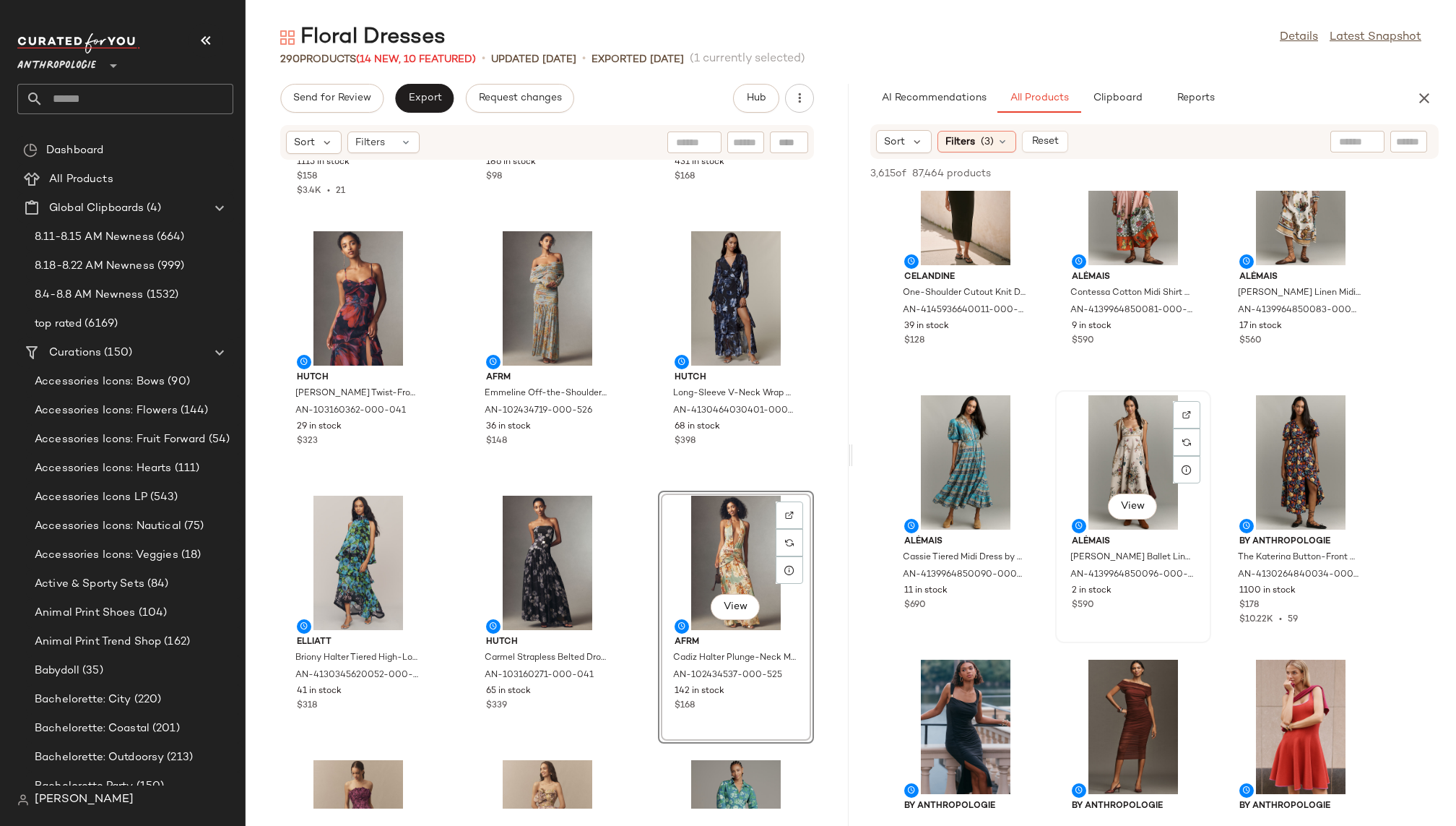
click at [1095, 467] on div "View" at bounding box center [1133, 462] width 146 height 135
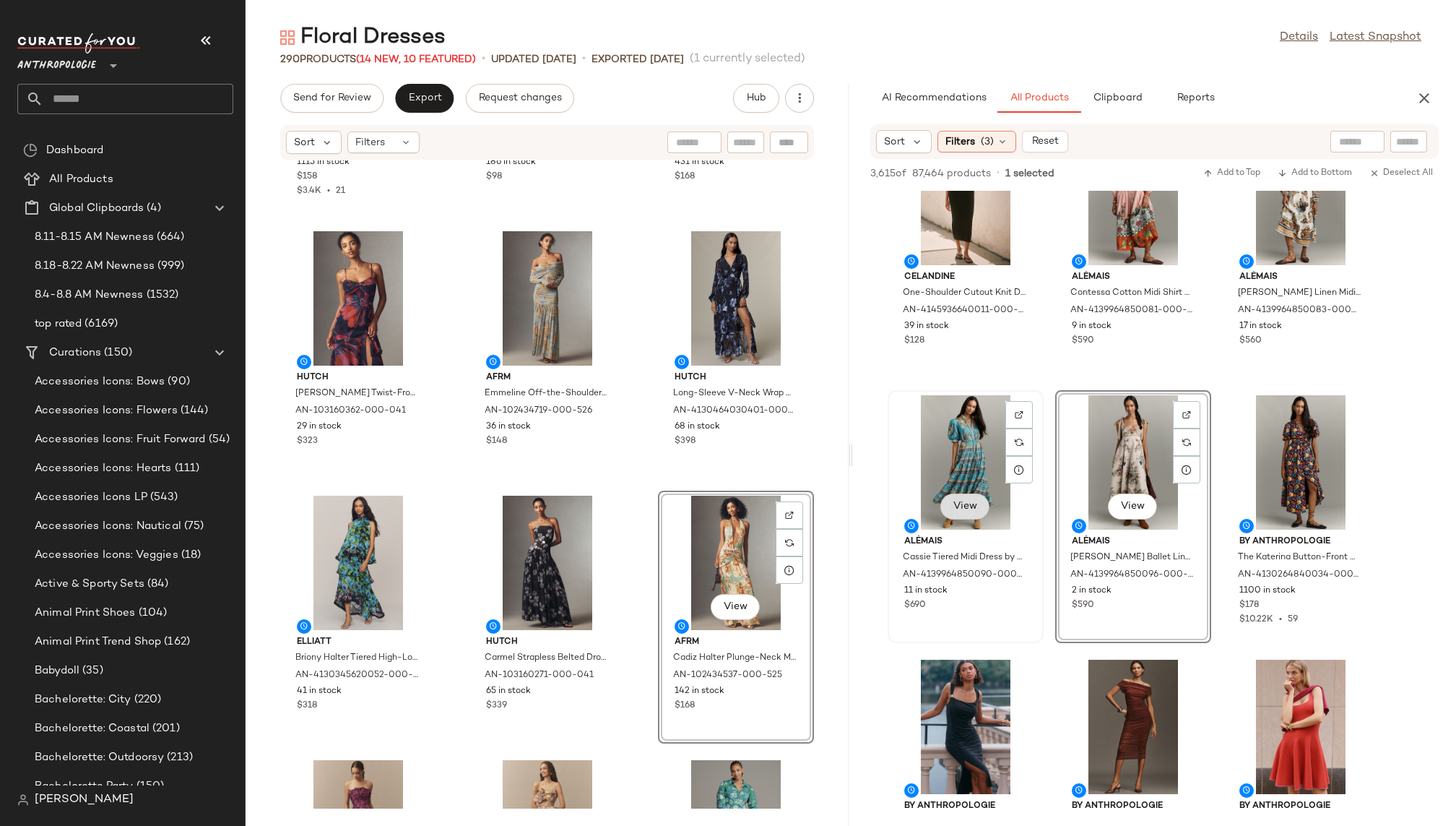
click at [972, 503] on span "View" at bounding box center [965, 506] width 25 height 12
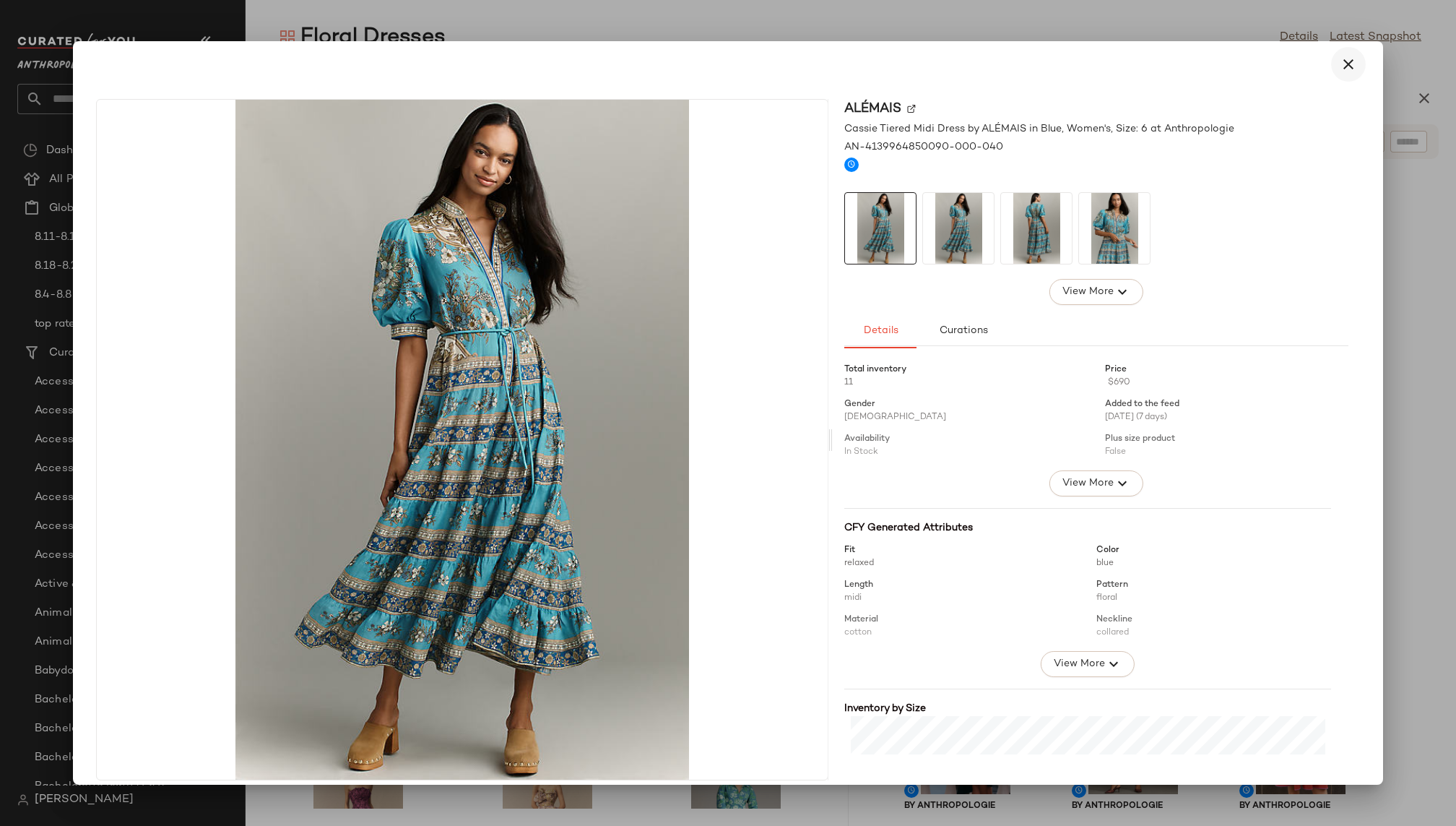
click at [1337, 73] on button "button" at bounding box center [1348, 65] width 35 height 35
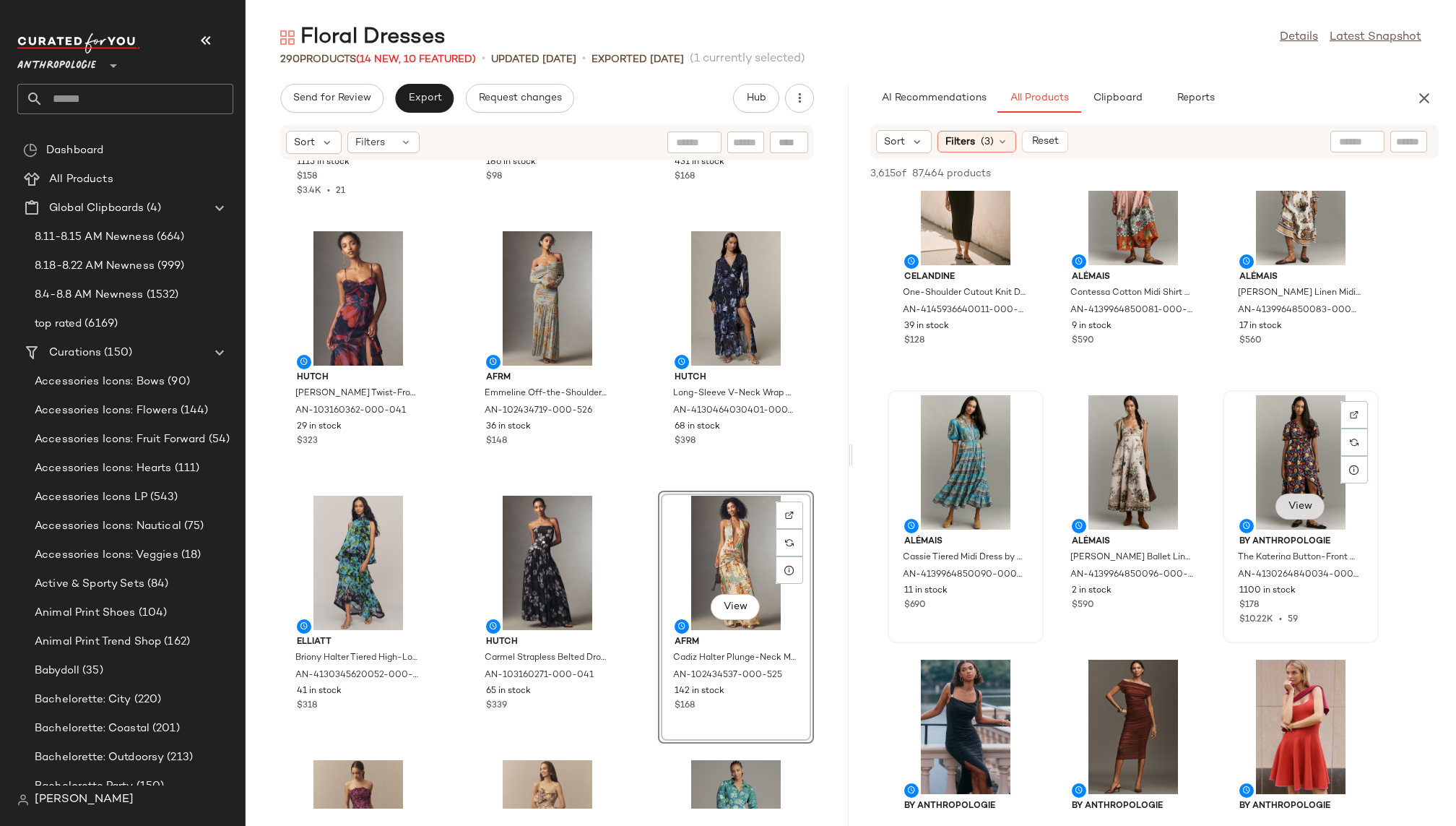
click at [1295, 502] on span "View" at bounding box center [1300, 506] width 25 height 12
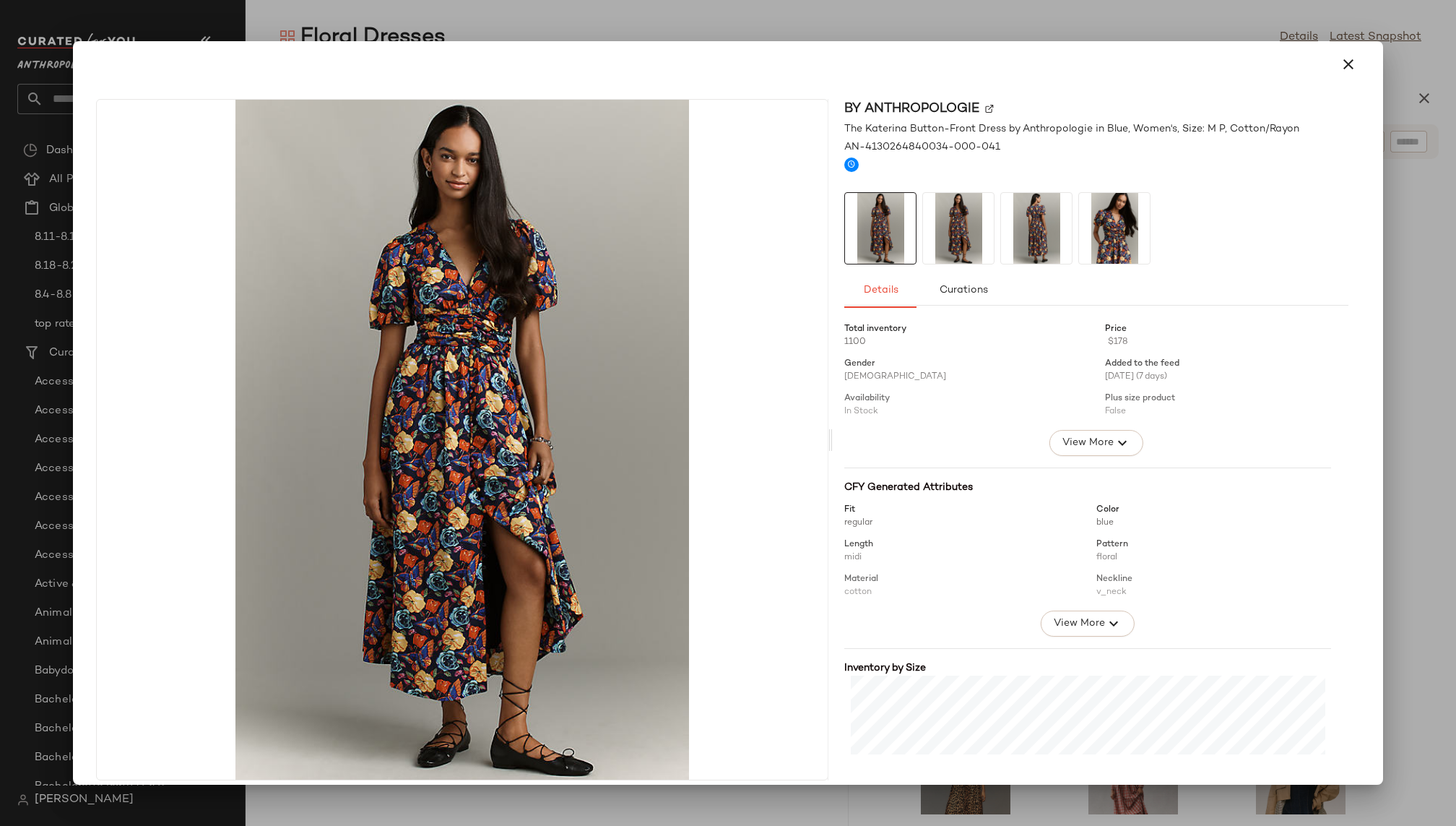
scroll to position [8525, 0]
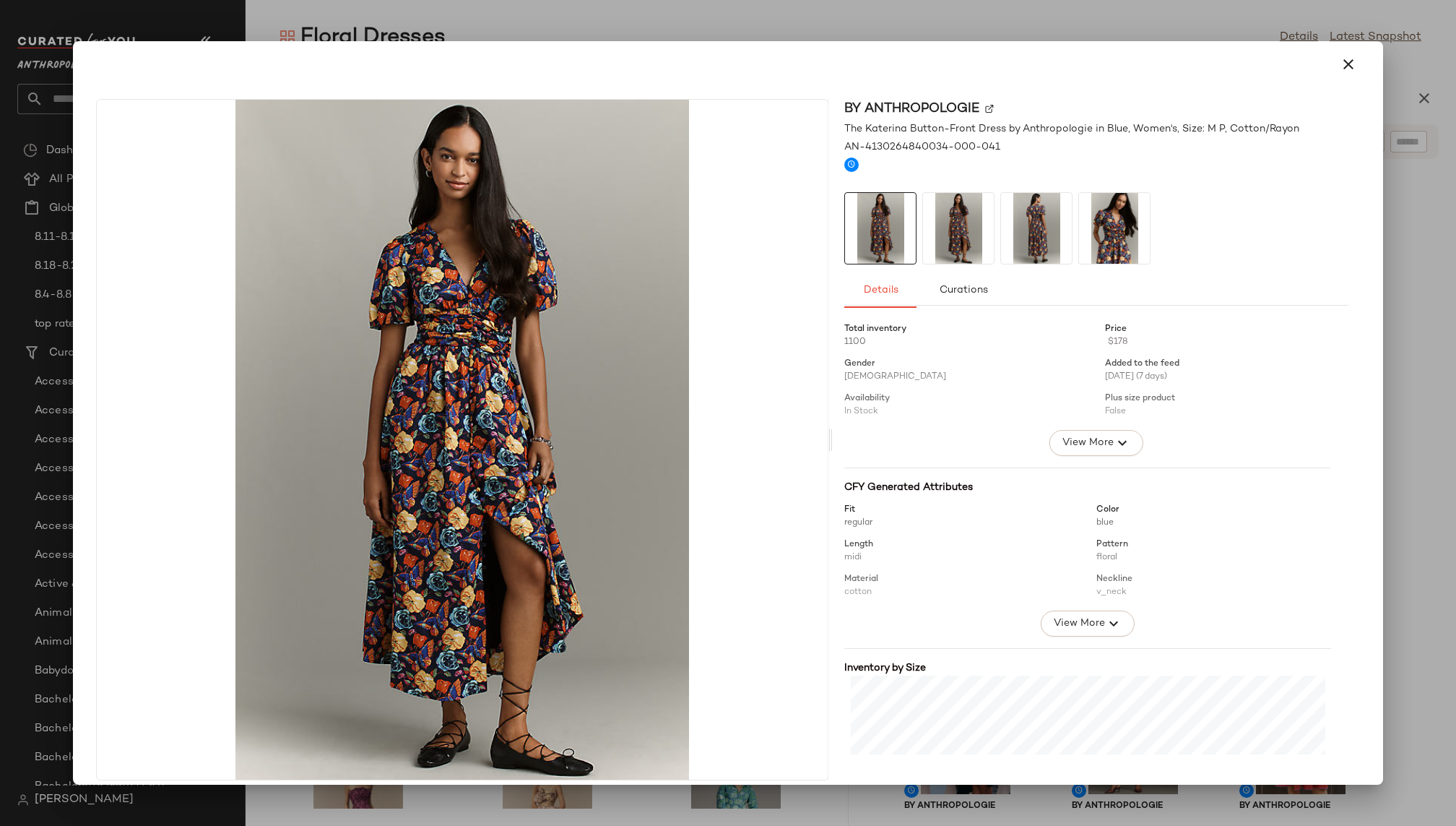
click at [1100, 236] on img at bounding box center [1114, 228] width 71 height 71
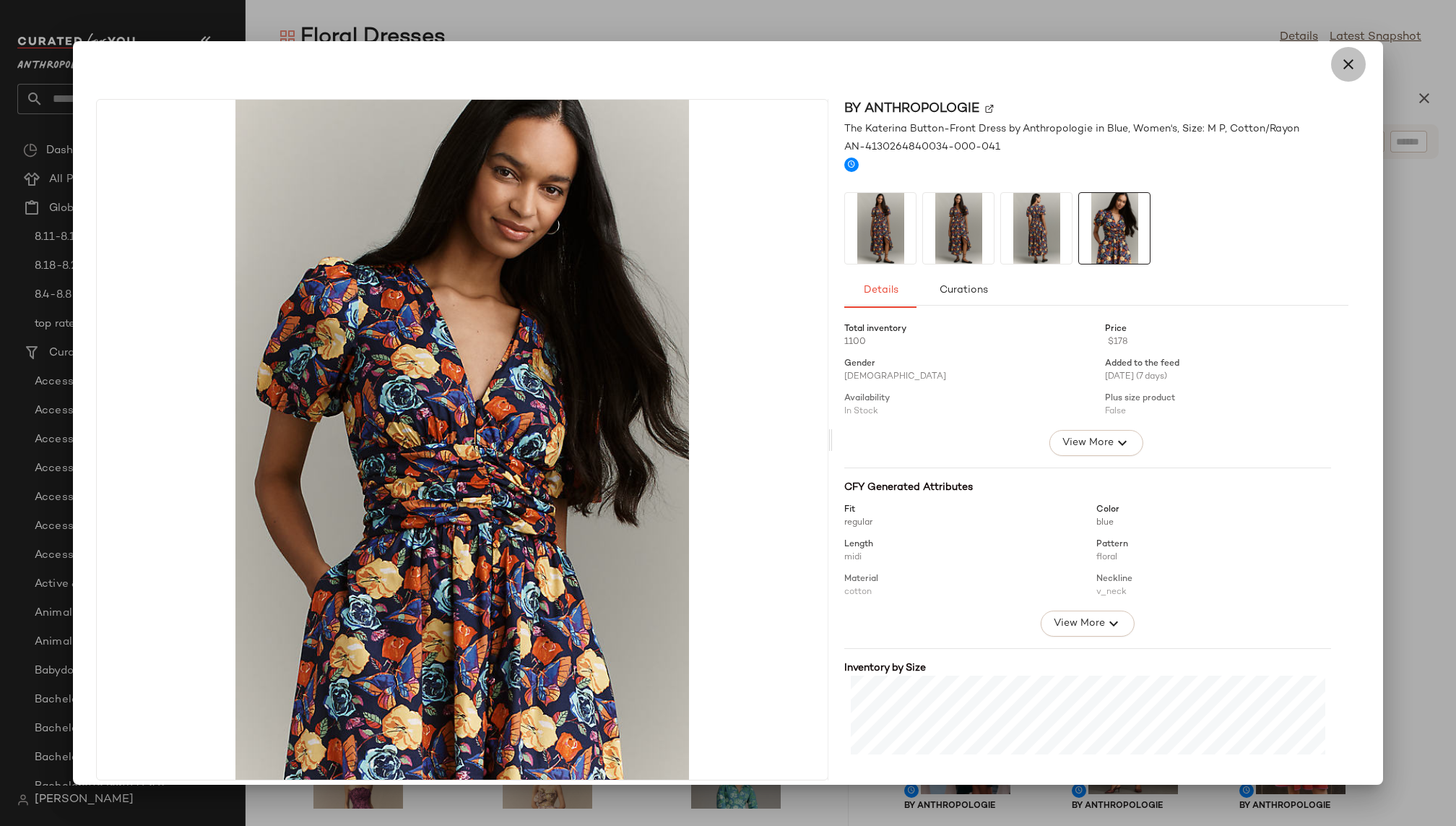
click at [1340, 60] on icon "button" at bounding box center [1348, 65] width 17 height 17
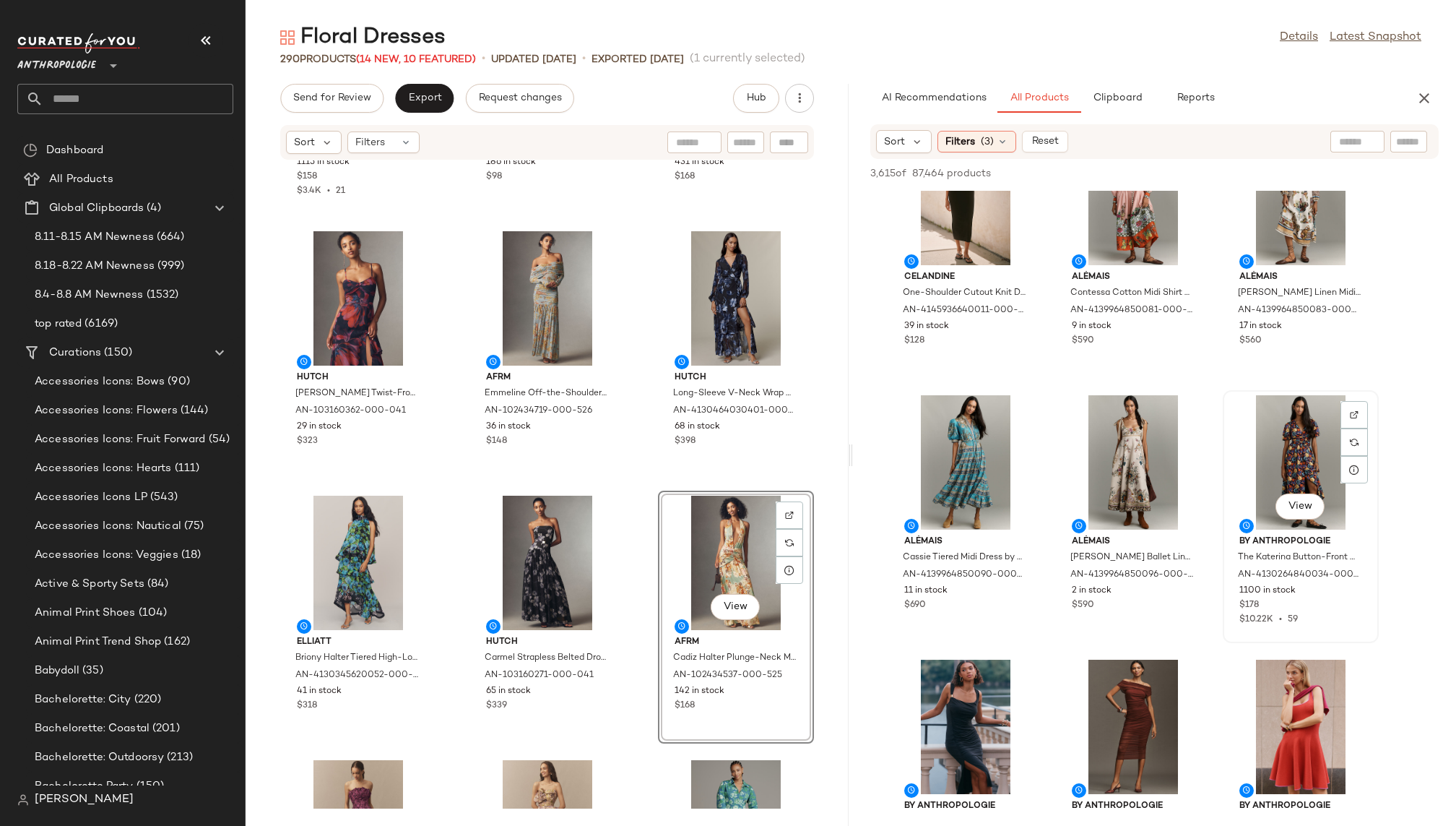
click at [1272, 459] on div "View" at bounding box center [1300, 462] width 146 height 135
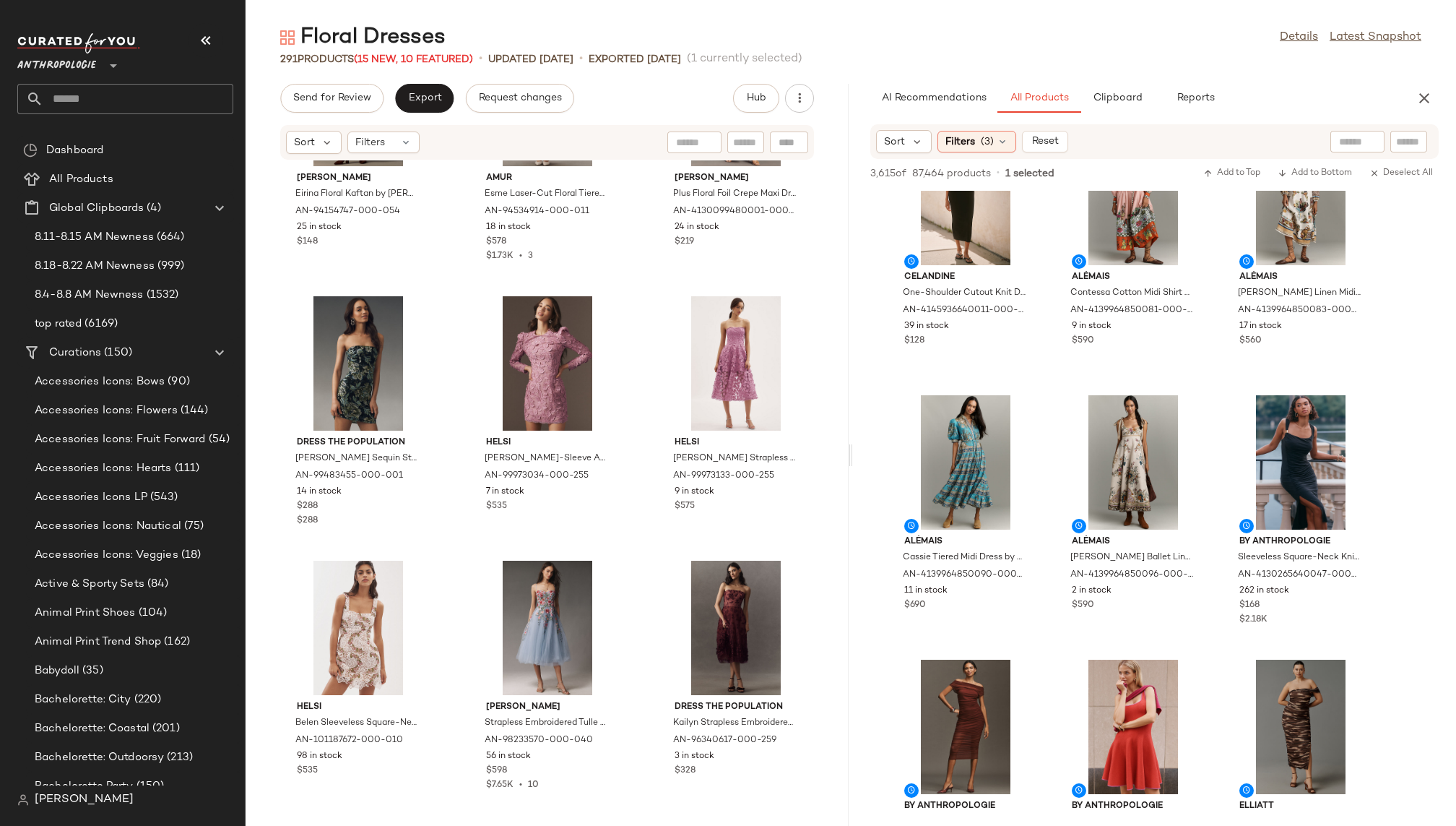
scroll to position [0, 0]
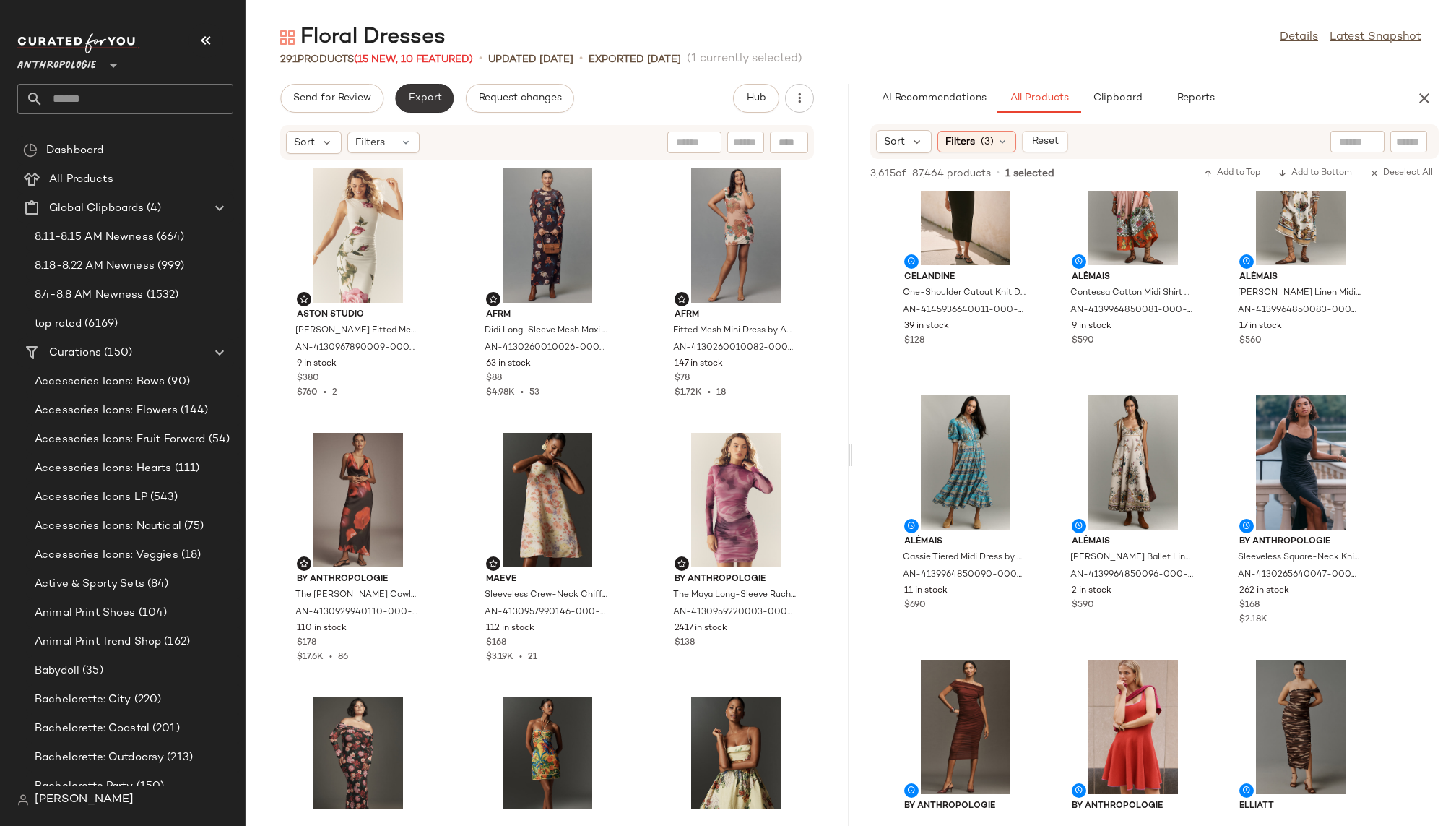
click at [422, 96] on span "Export" at bounding box center [423, 98] width 34 height 12
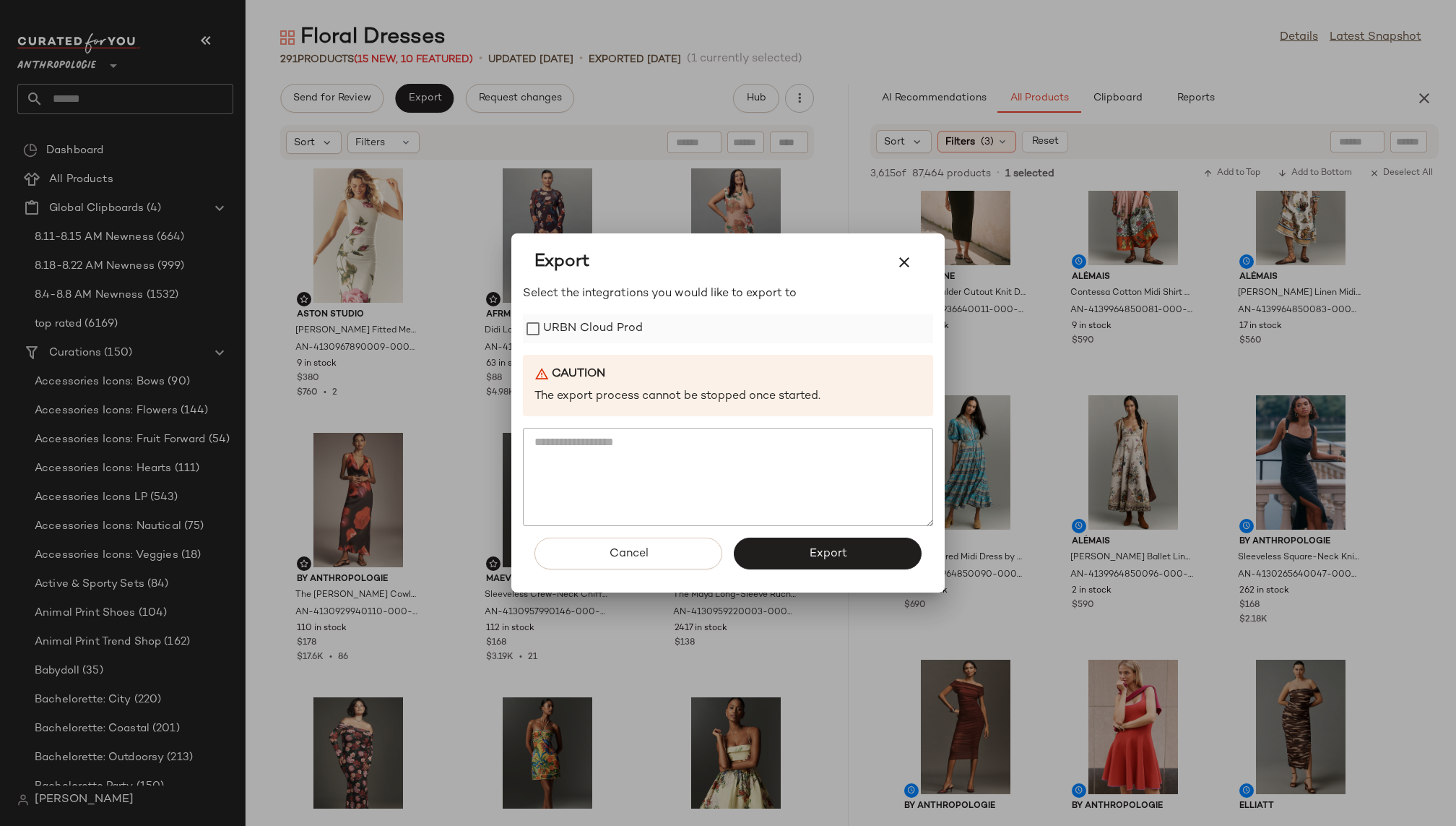
click at [594, 325] on label "URBN Cloud Prod" at bounding box center [593, 328] width 100 height 29
click at [806, 545] on button "Export" at bounding box center [827, 553] width 188 height 32
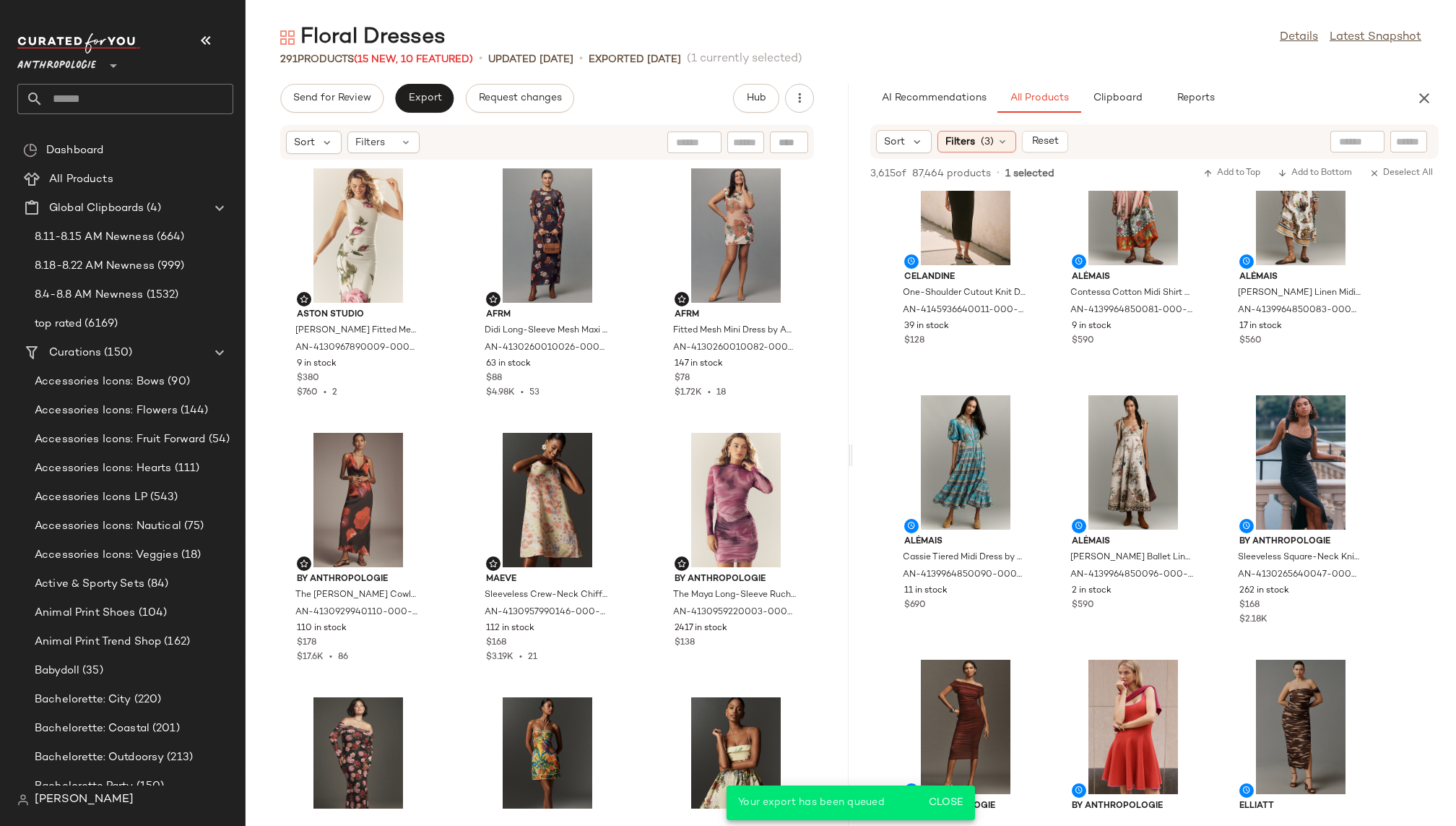
scroll to position [12755, 0]
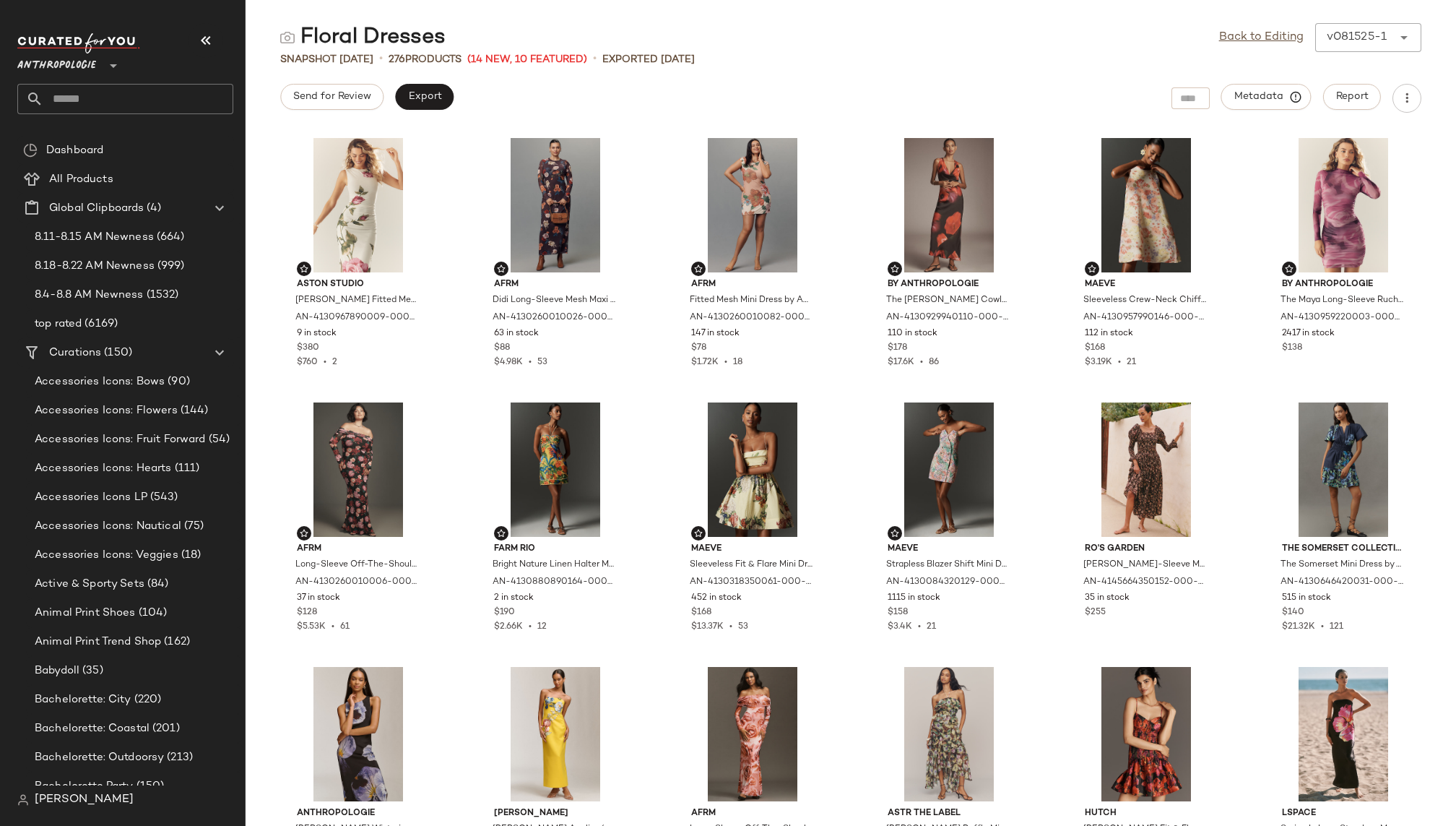
click at [135, 100] on input "text" at bounding box center [138, 99] width 190 height 31
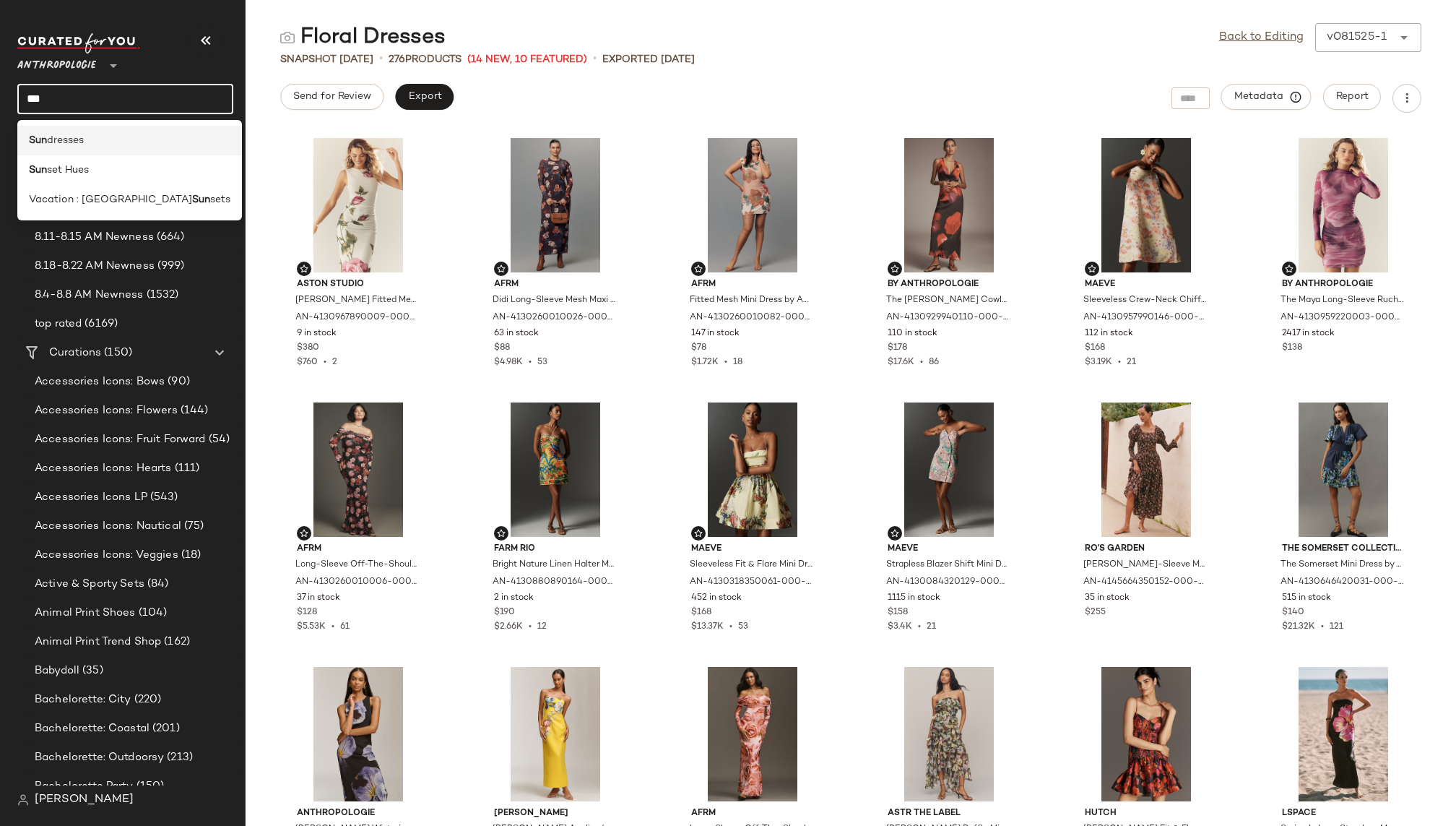
type input "***"
click at [67, 146] on span "dresses" at bounding box center [65, 141] width 37 height 15
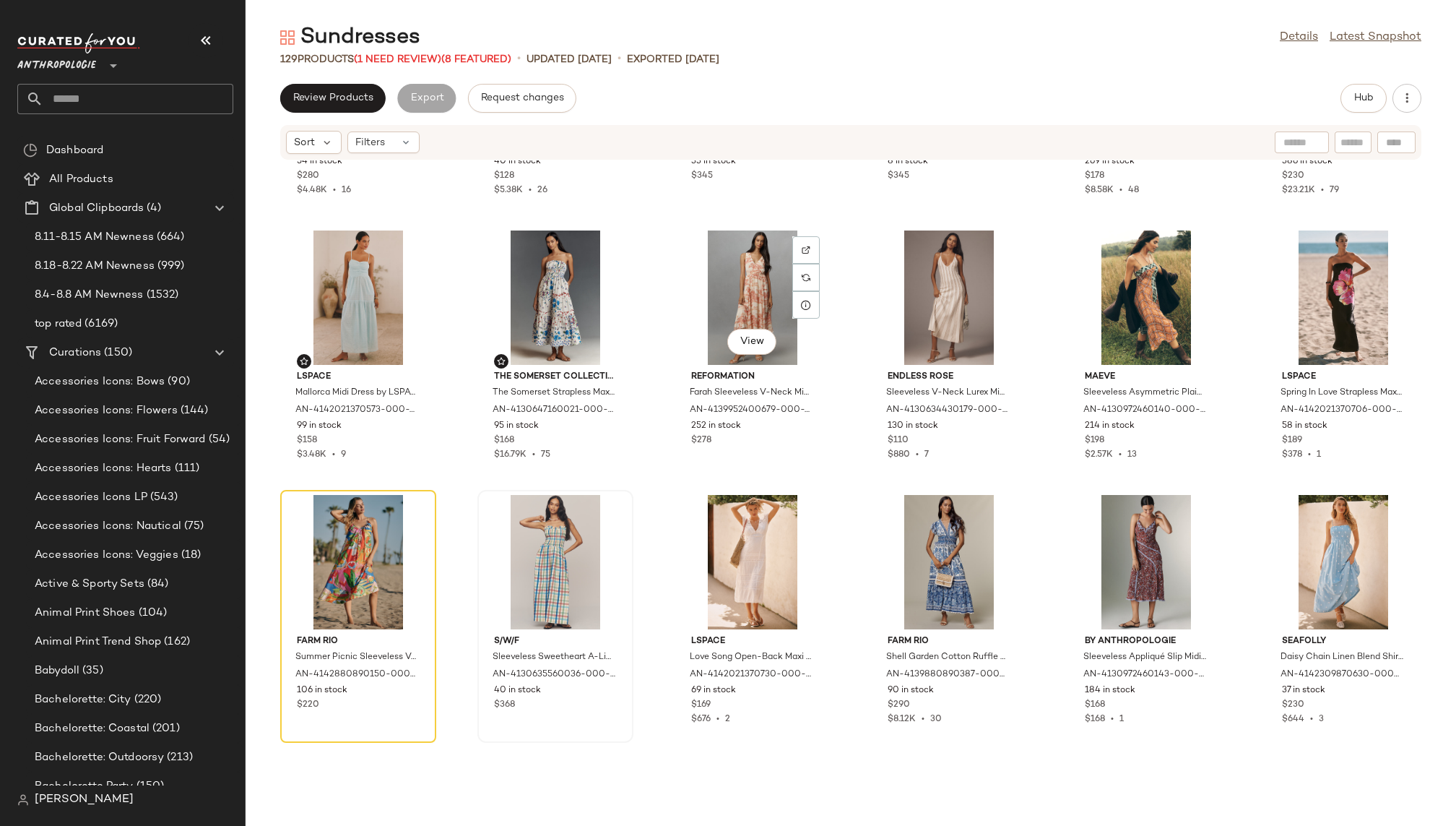
scroll to position [294, 0]
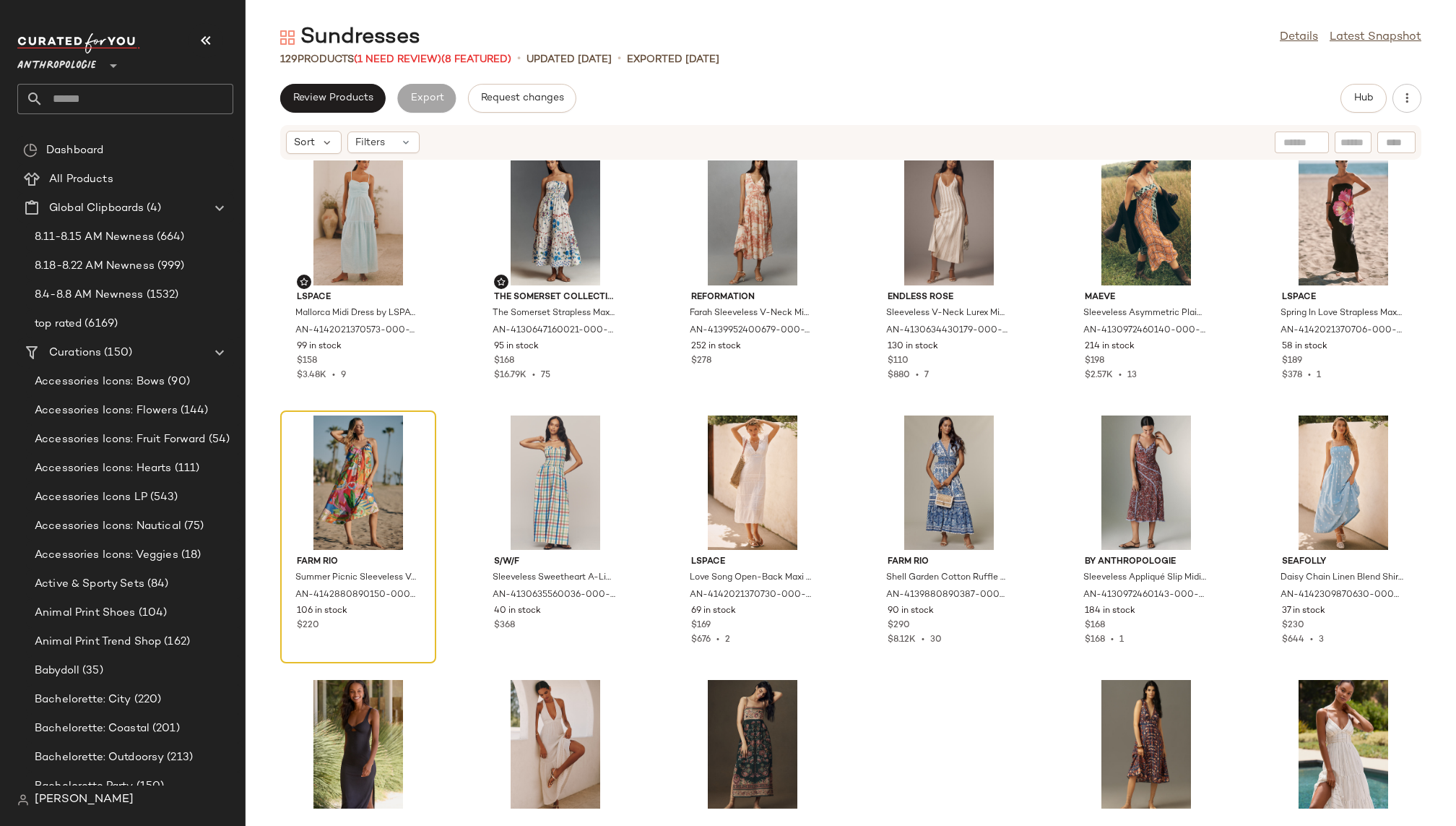
click at [334, 467] on div at bounding box center [358, 482] width 146 height 135
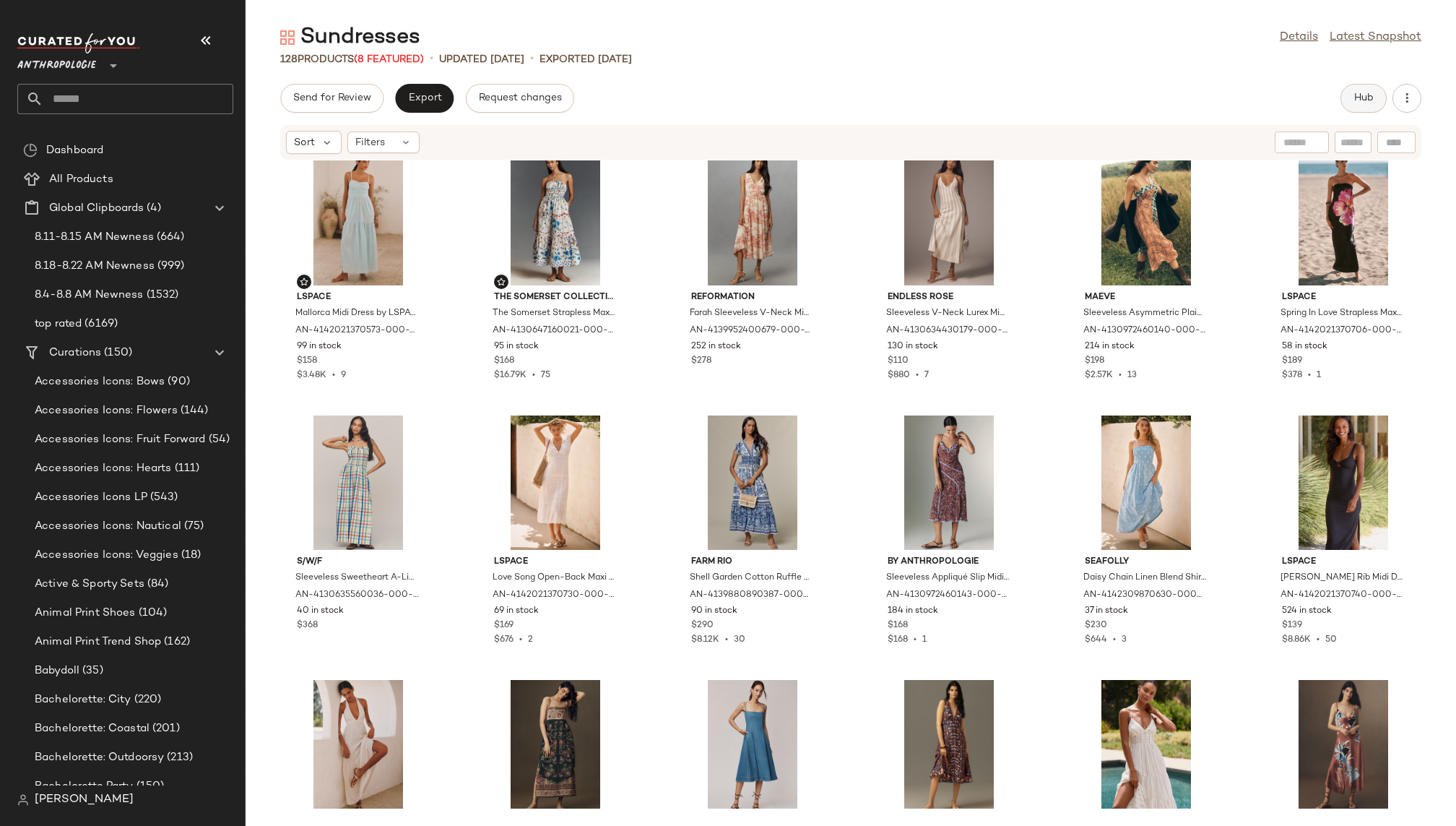
click at [1366, 110] on button "Hub" at bounding box center [1364, 98] width 46 height 29
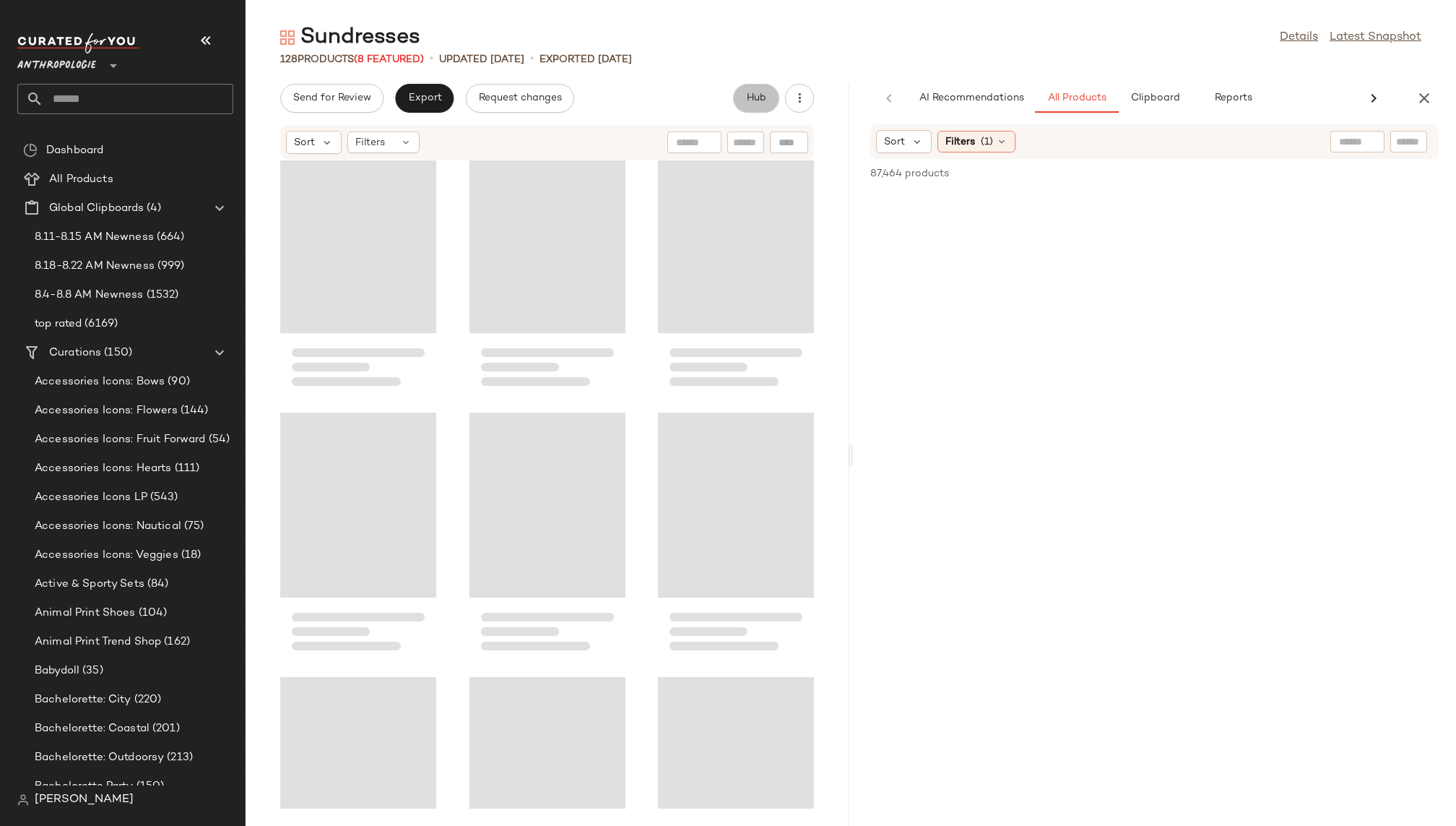
scroll to position [557, 0]
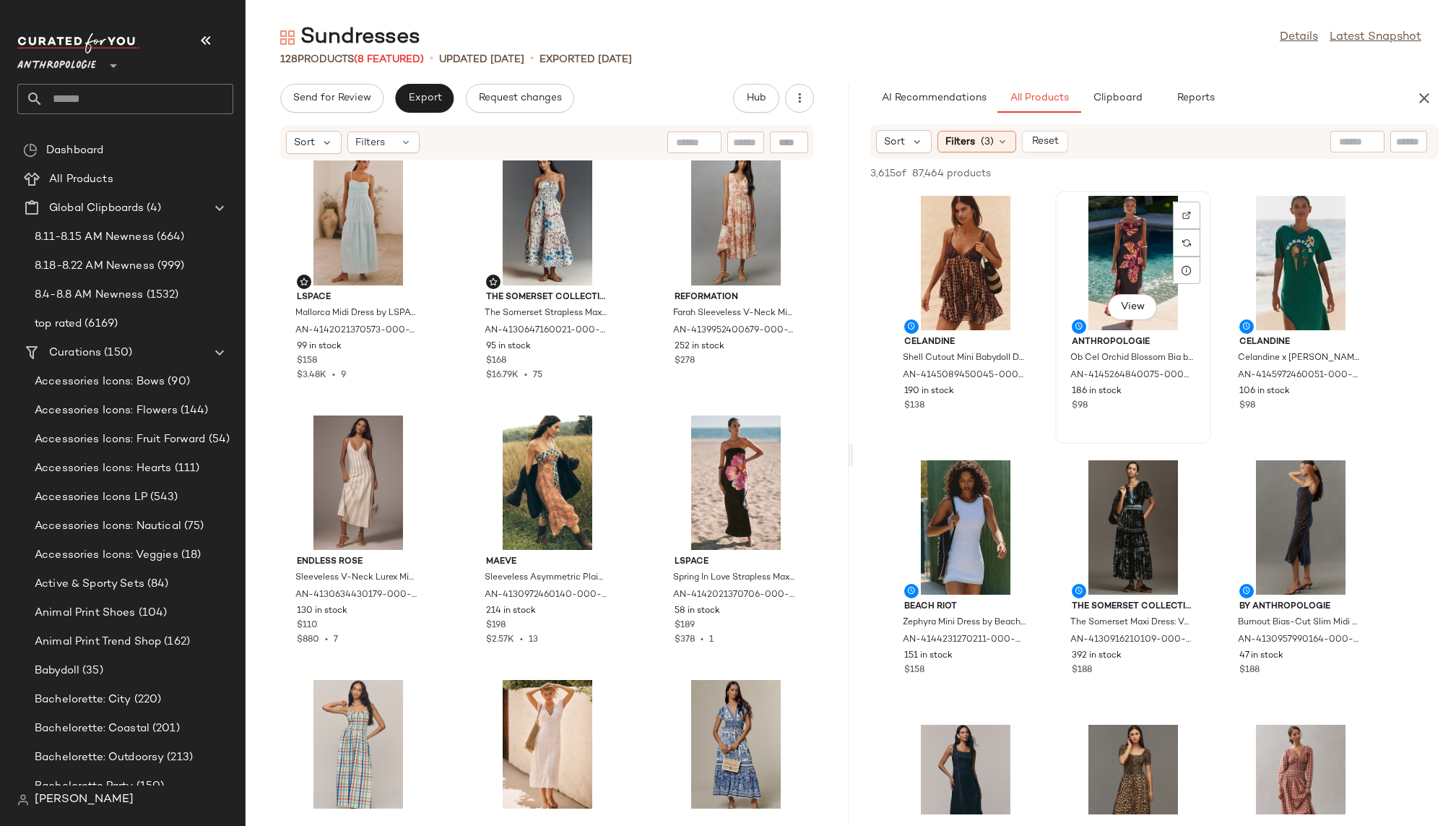
click at [1117, 253] on div "View" at bounding box center [1133, 263] width 146 height 135
click at [1126, 302] on span "View" at bounding box center [1133, 307] width 25 height 12
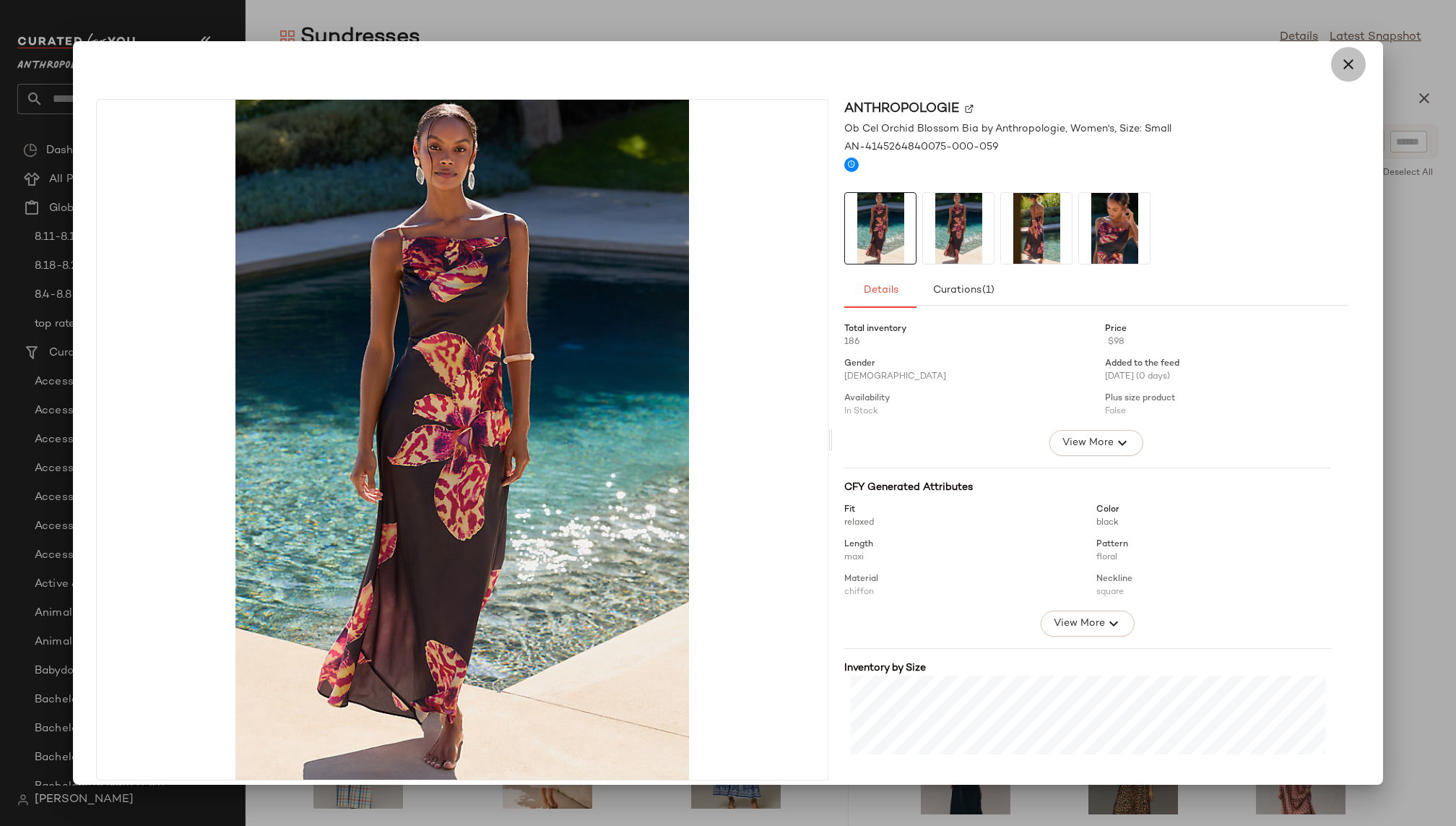
click at [1340, 56] on icon "button" at bounding box center [1348, 65] width 17 height 17
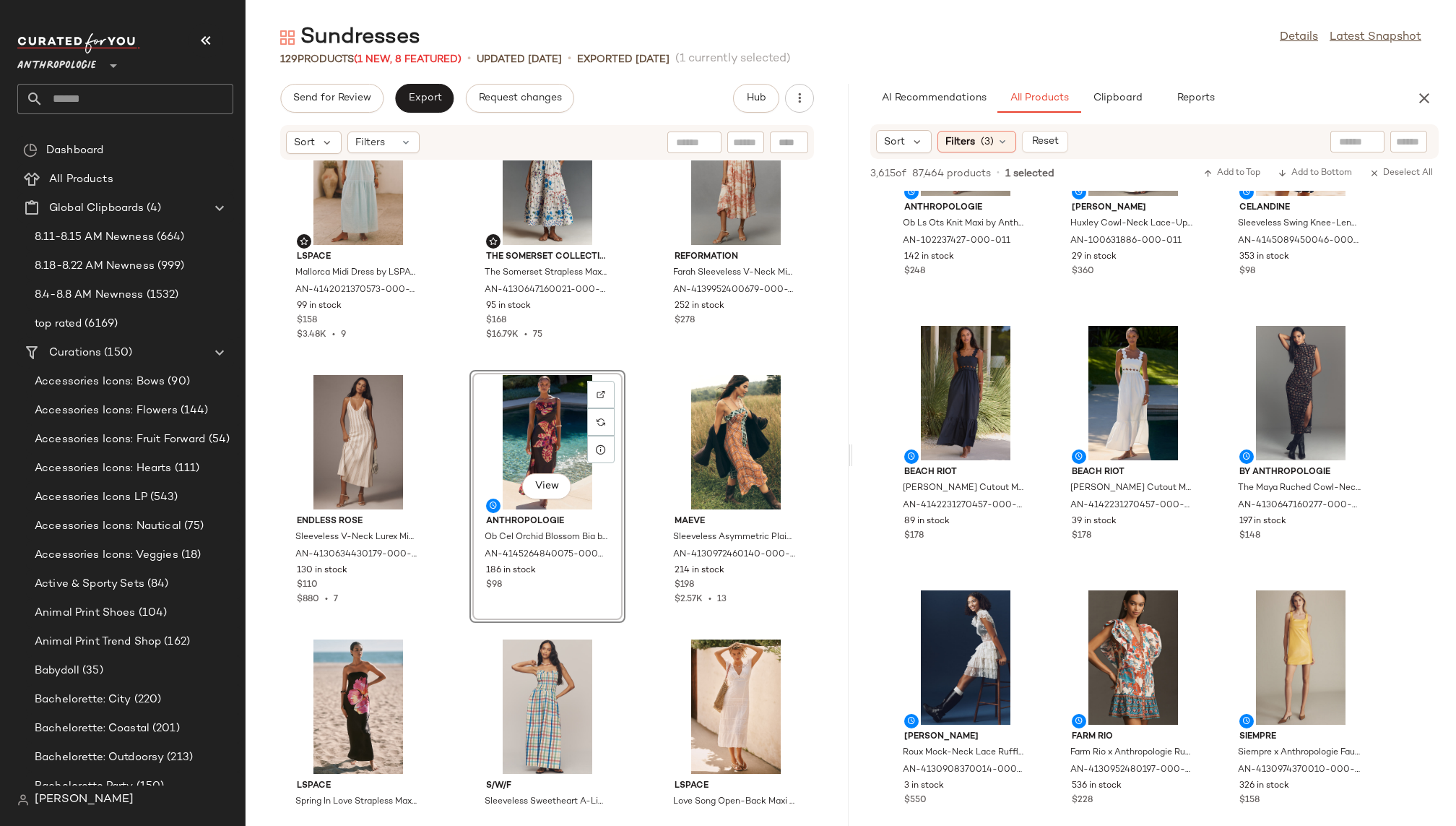
scroll to position [1706, 0]
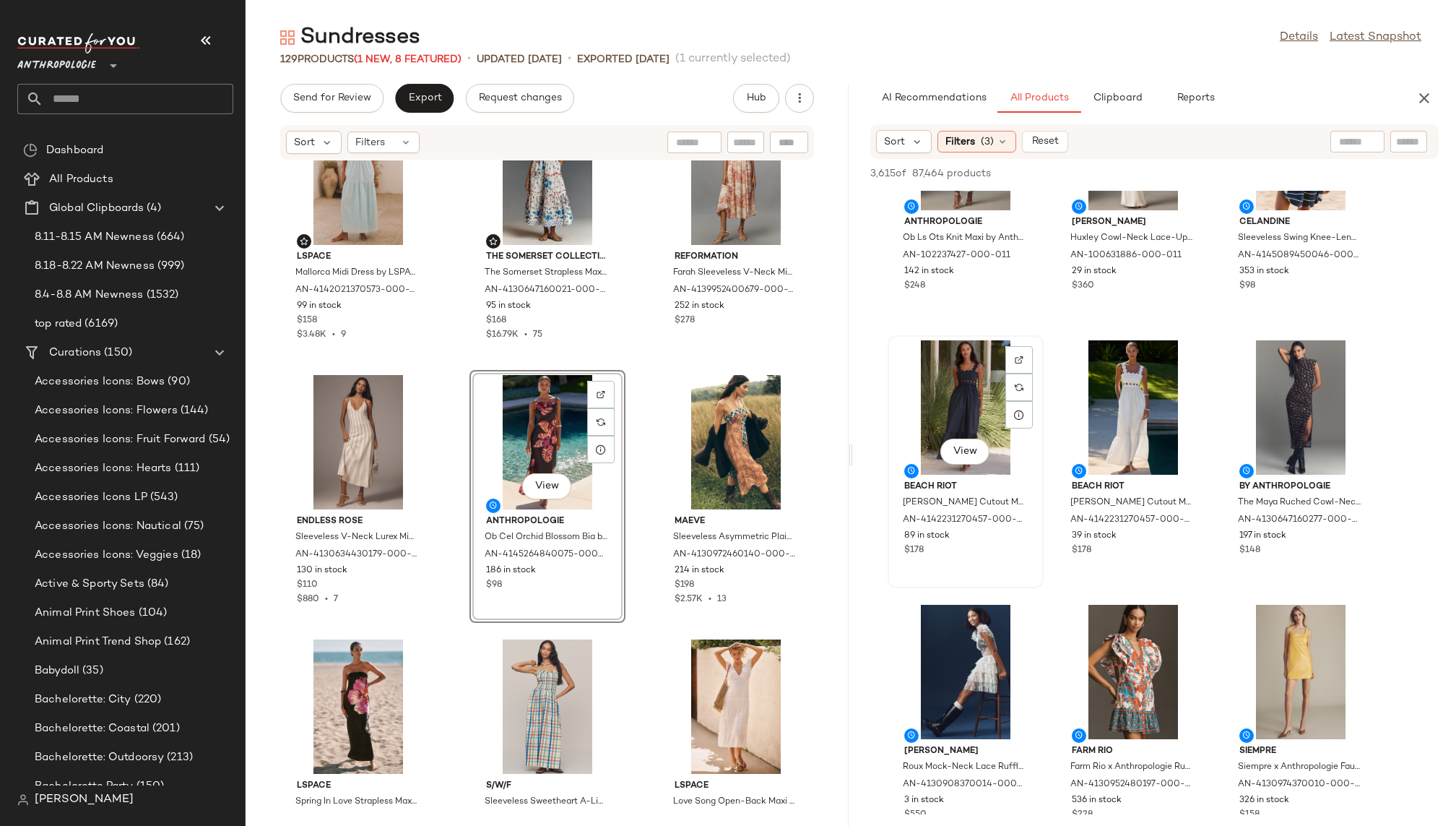
click at [946, 412] on div "View" at bounding box center [965, 407] width 146 height 135
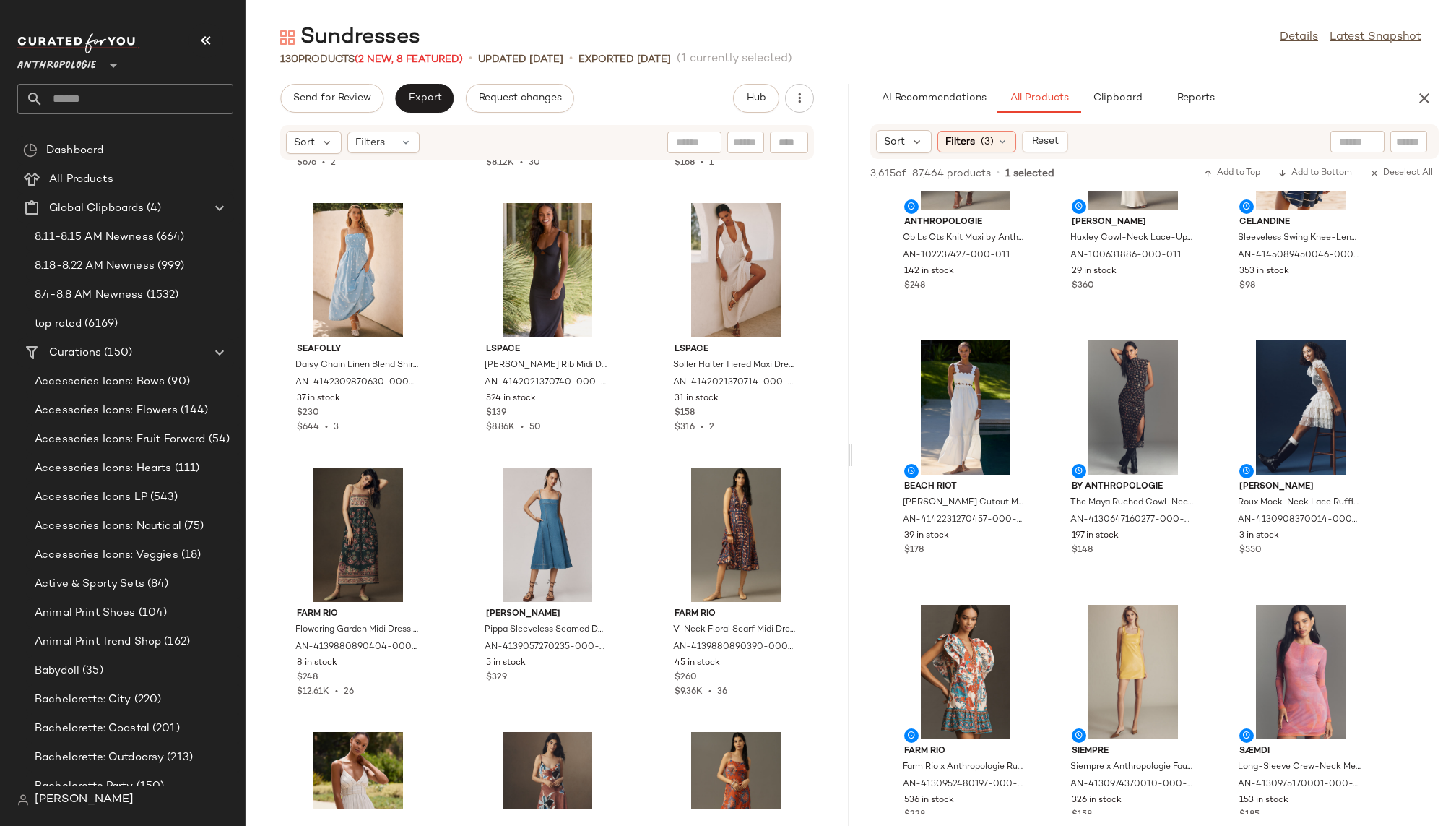
scroll to position [1582, 0]
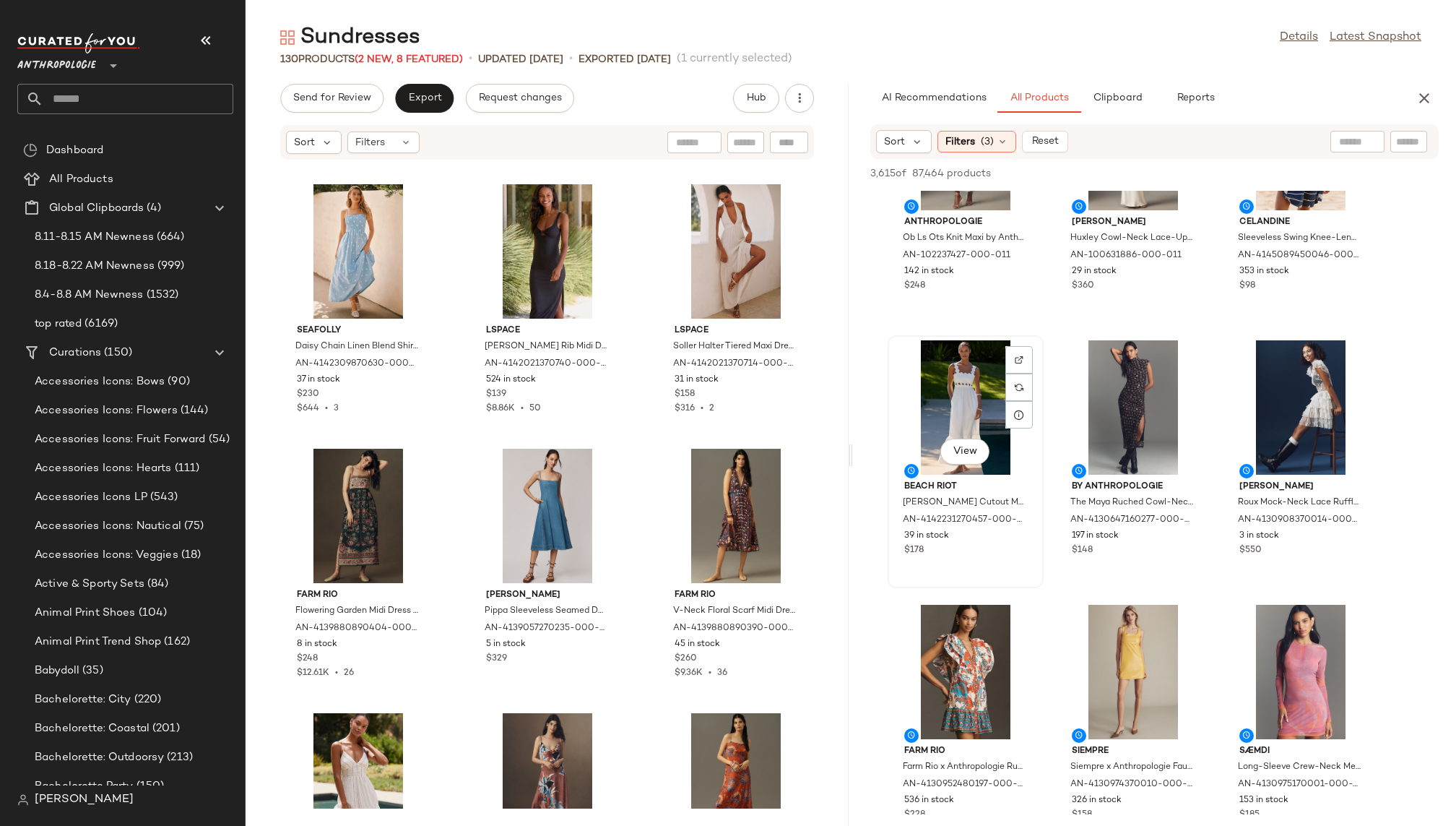
click at [923, 411] on div "View" at bounding box center [965, 407] width 146 height 135
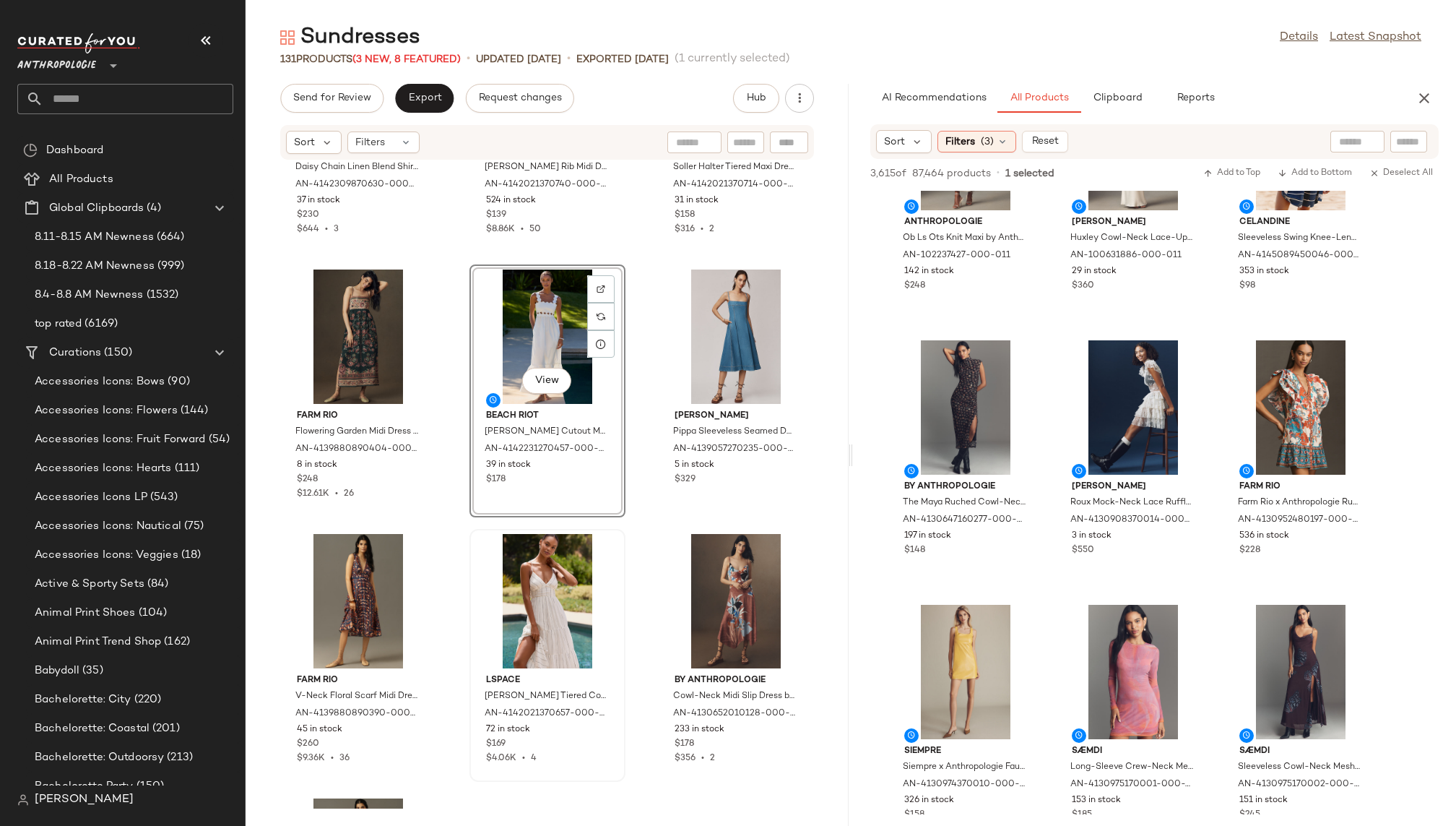
scroll to position [1839, 0]
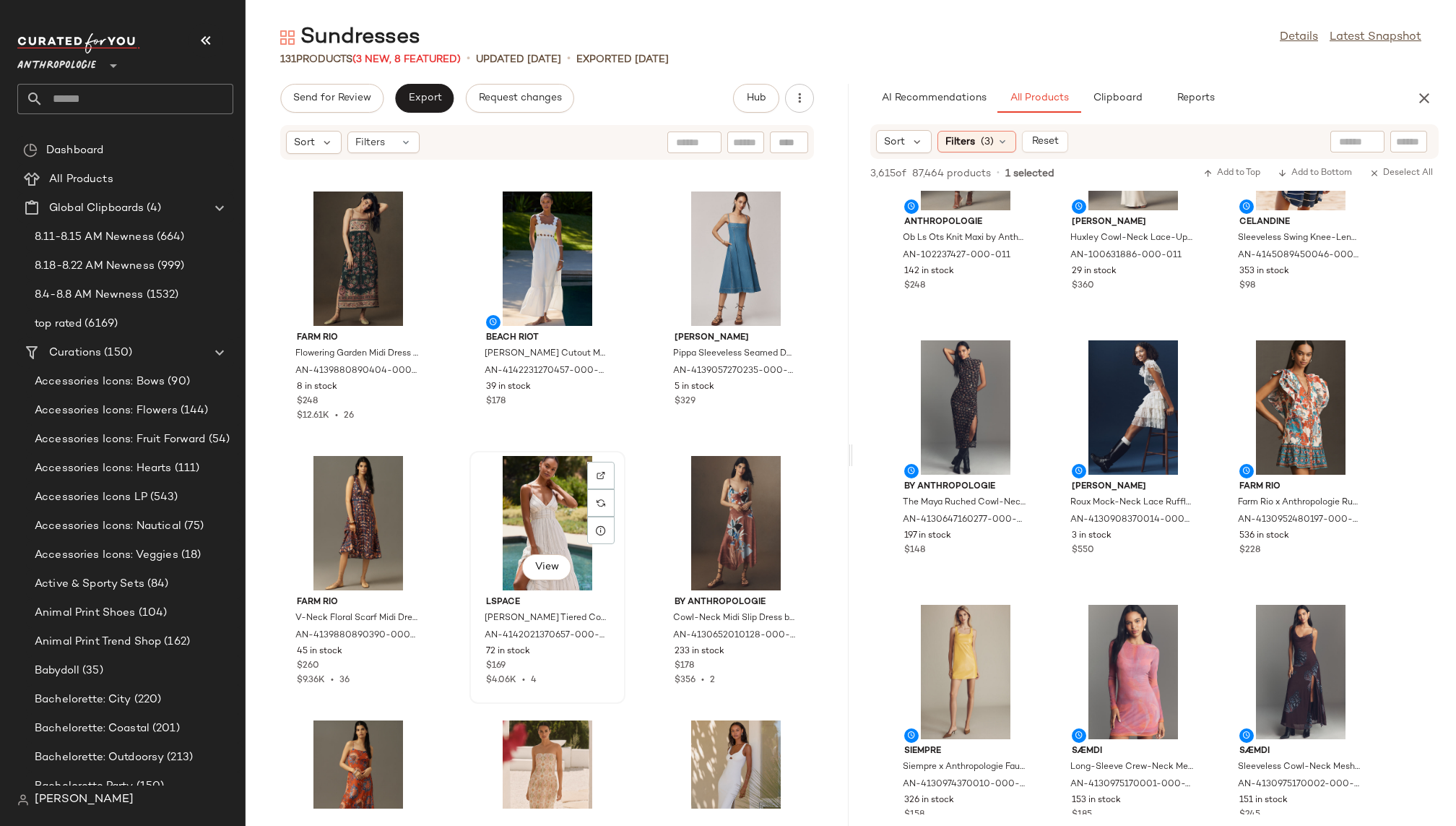
click at [513, 531] on div "View" at bounding box center [548, 523] width 146 height 135
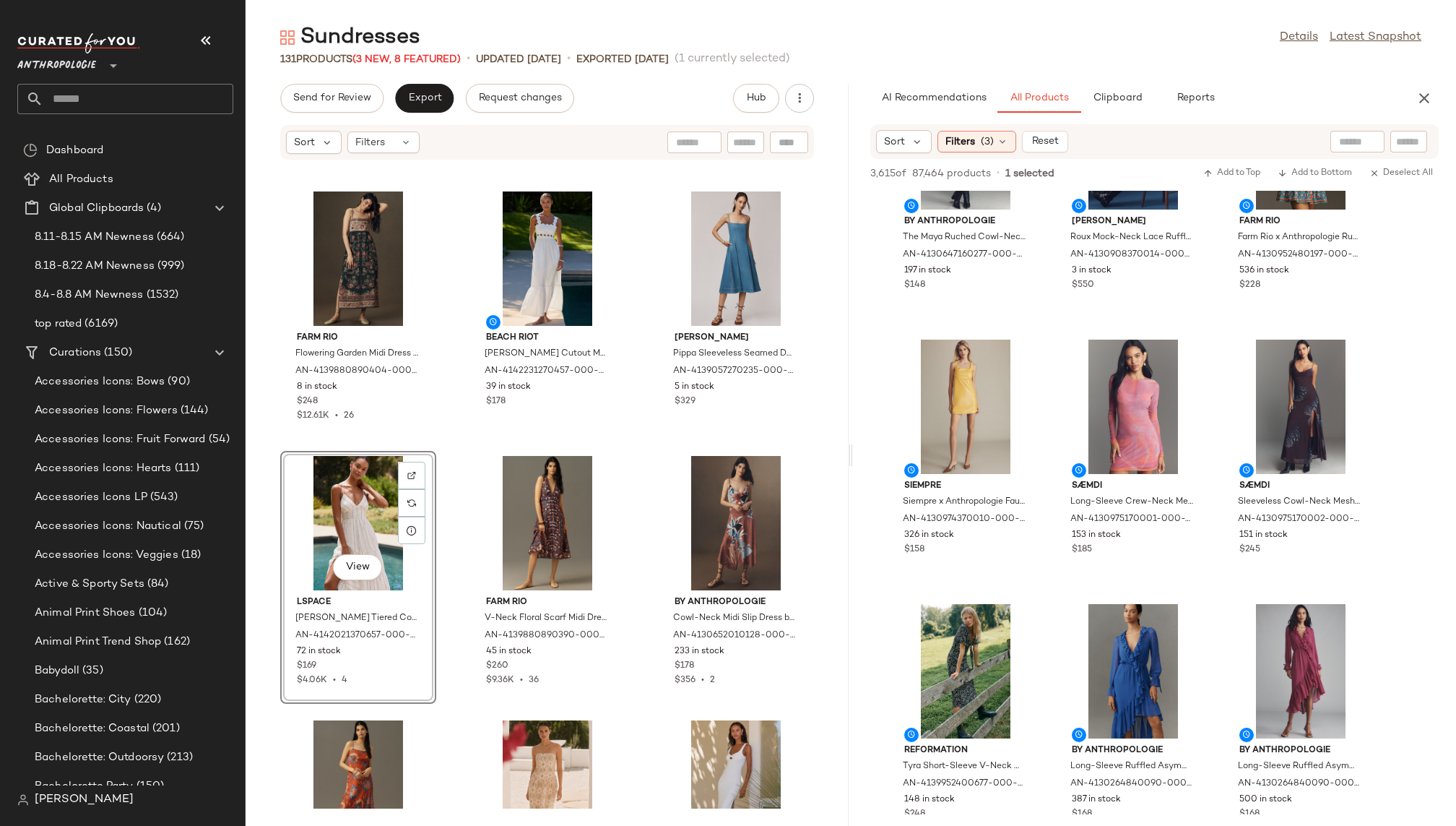
scroll to position [1991, 0]
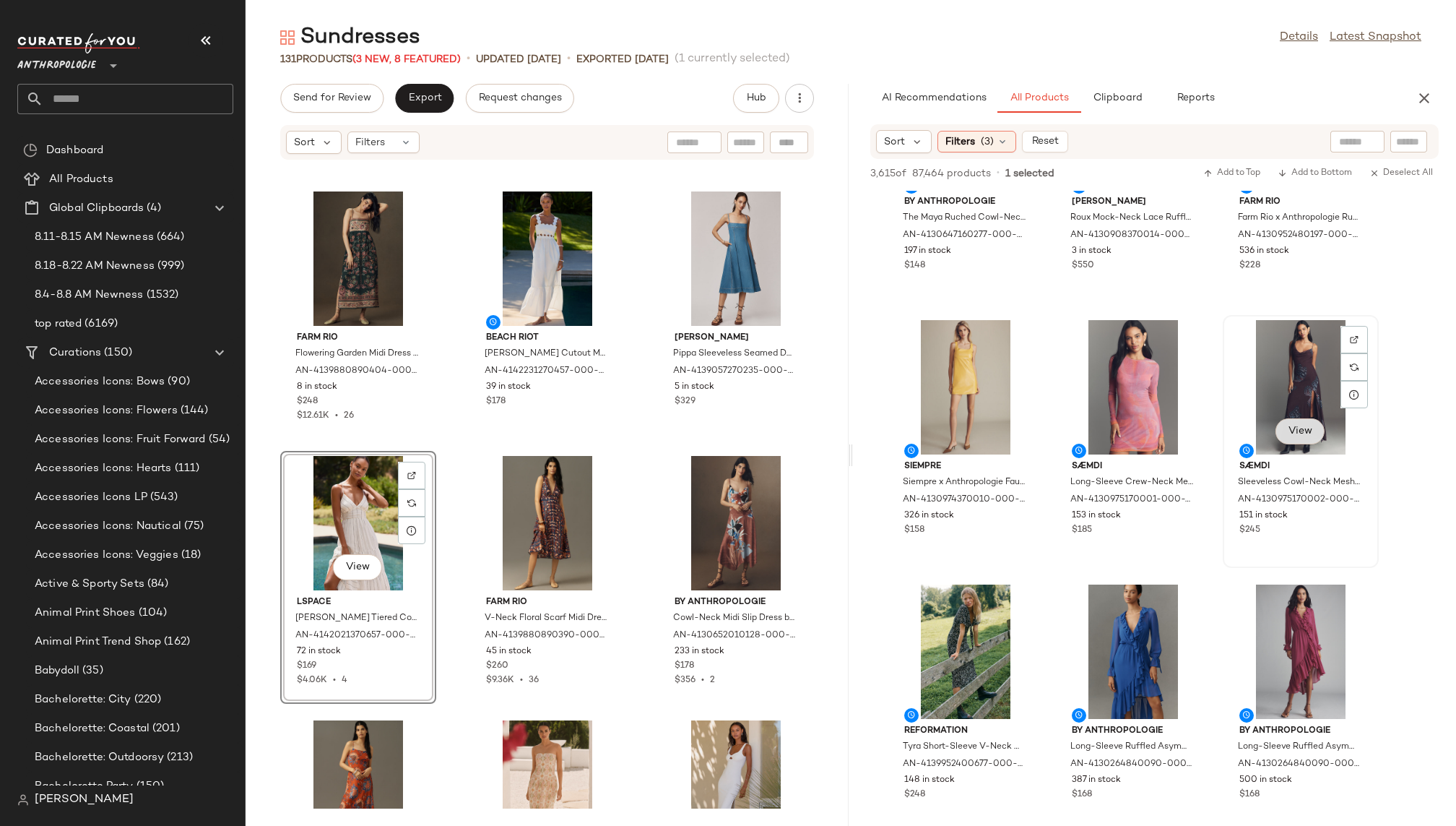
click at [1300, 436] on span "View" at bounding box center [1300, 431] width 25 height 12
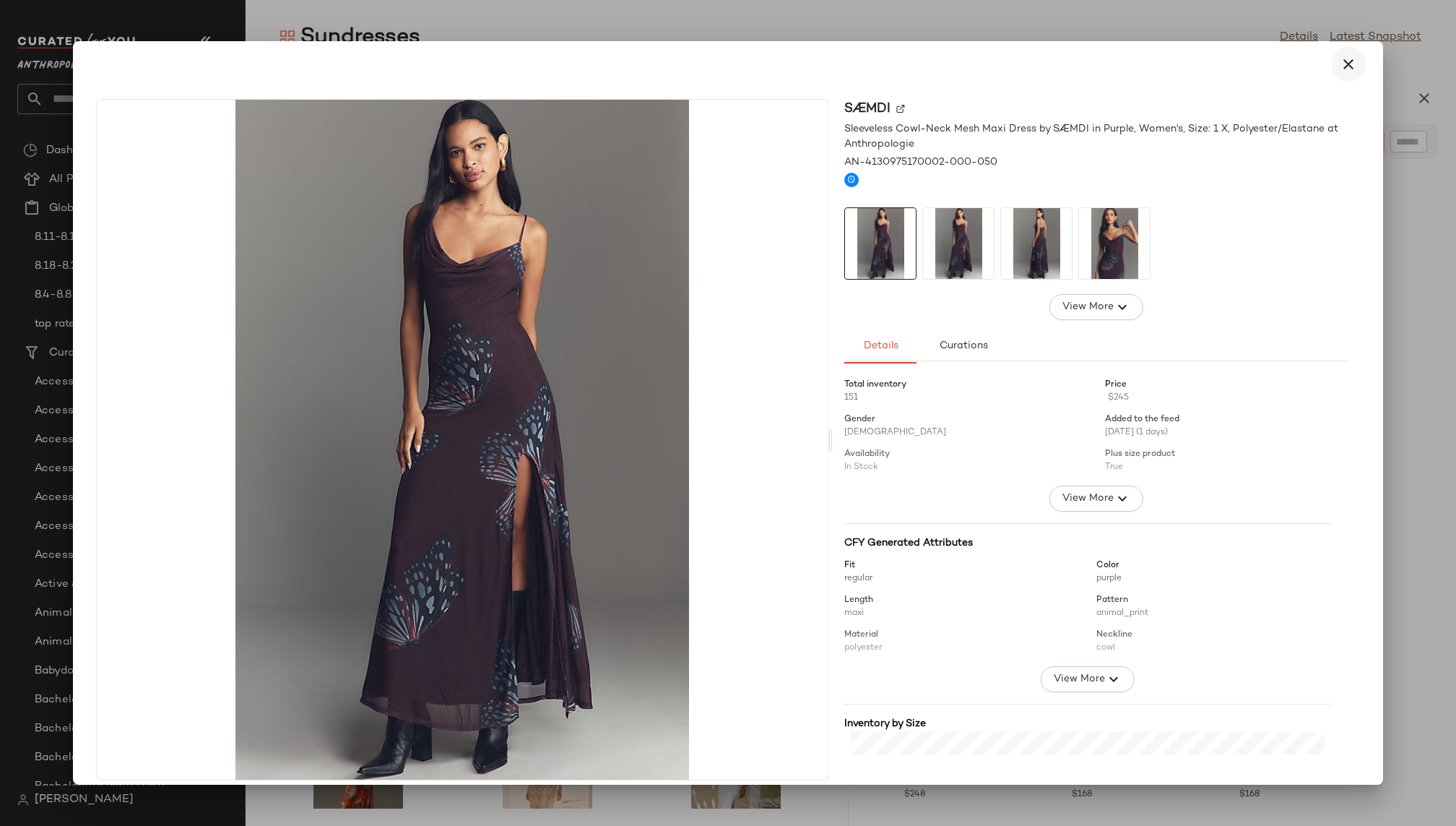
click at [1340, 65] on icon "button" at bounding box center [1348, 65] width 17 height 17
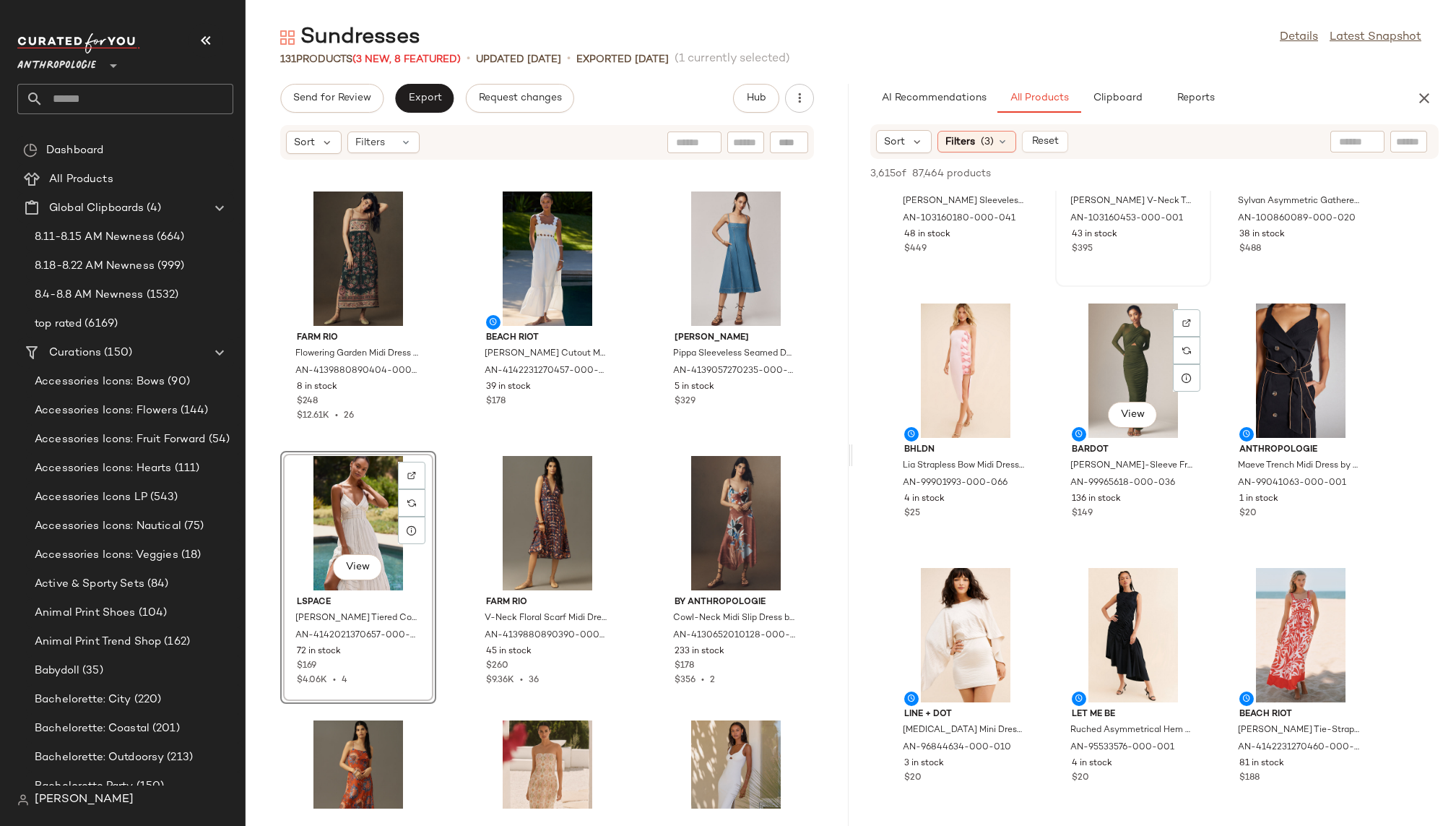
scroll to position [3381, 0]
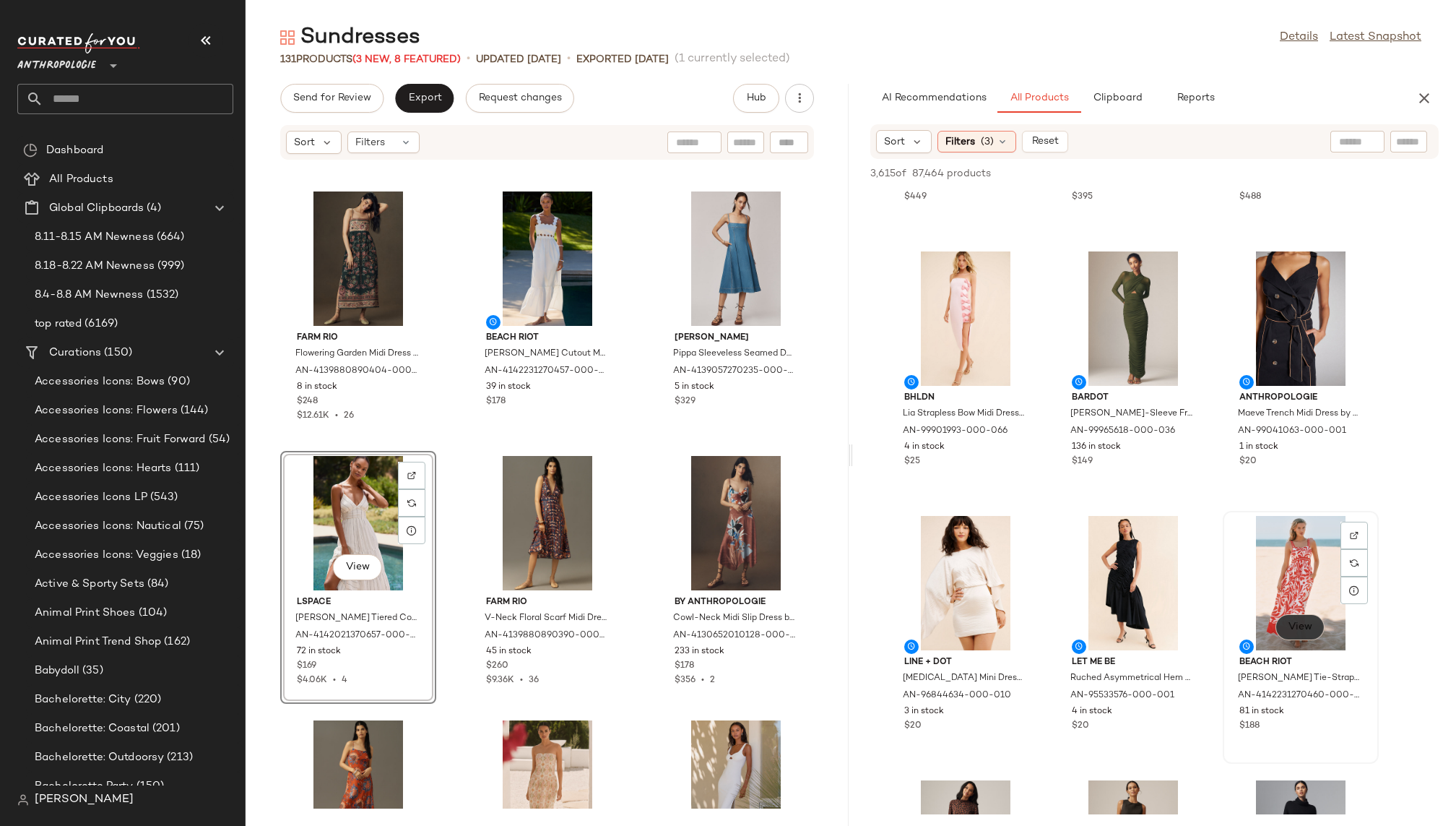
click at [1295, 634] on button "View" at bounding box center [1299, 627] width 49 height 26
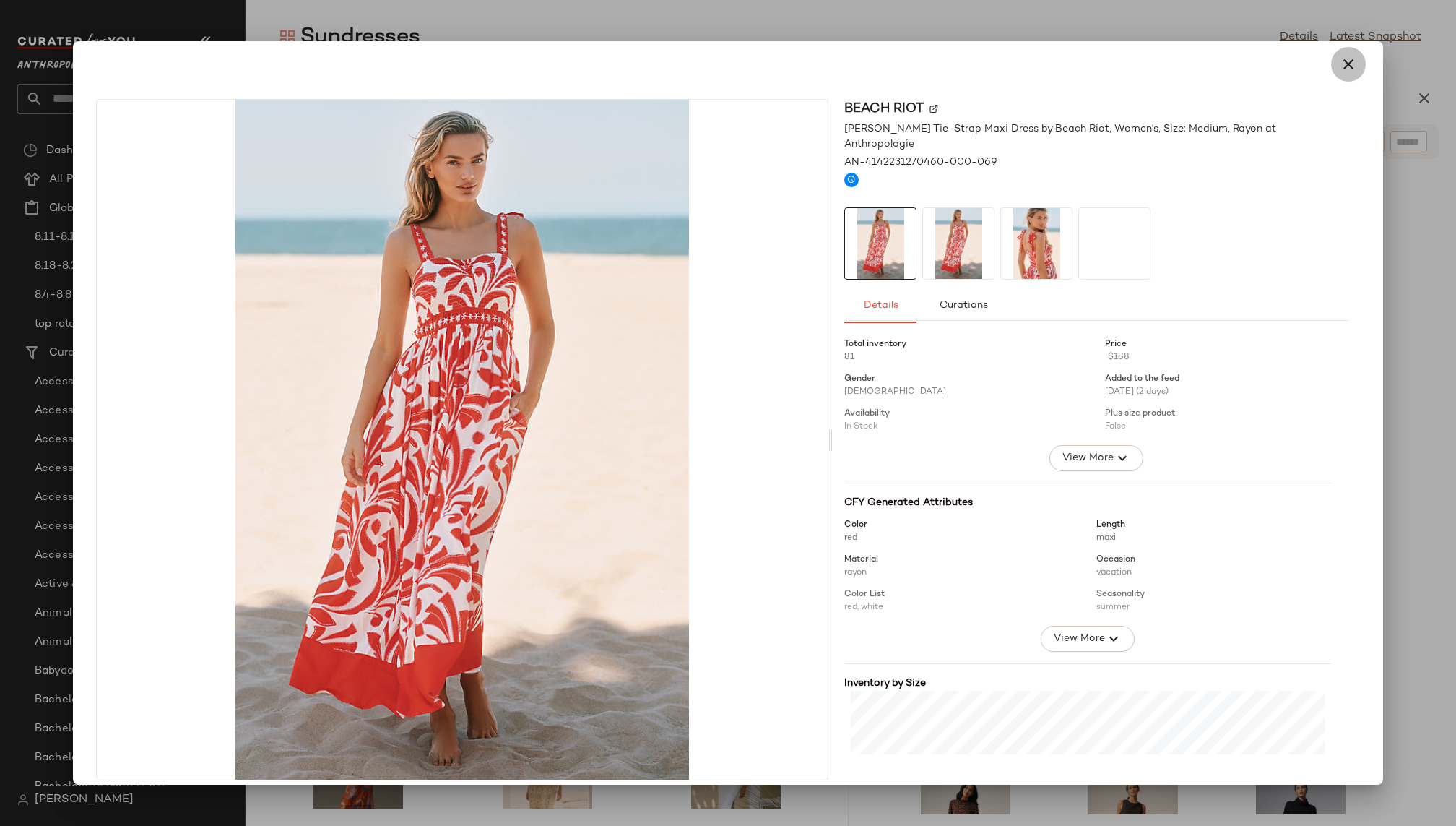
click at [1340, 66] on icon "button" at bounding box center [1348, 65] width 17 height 17
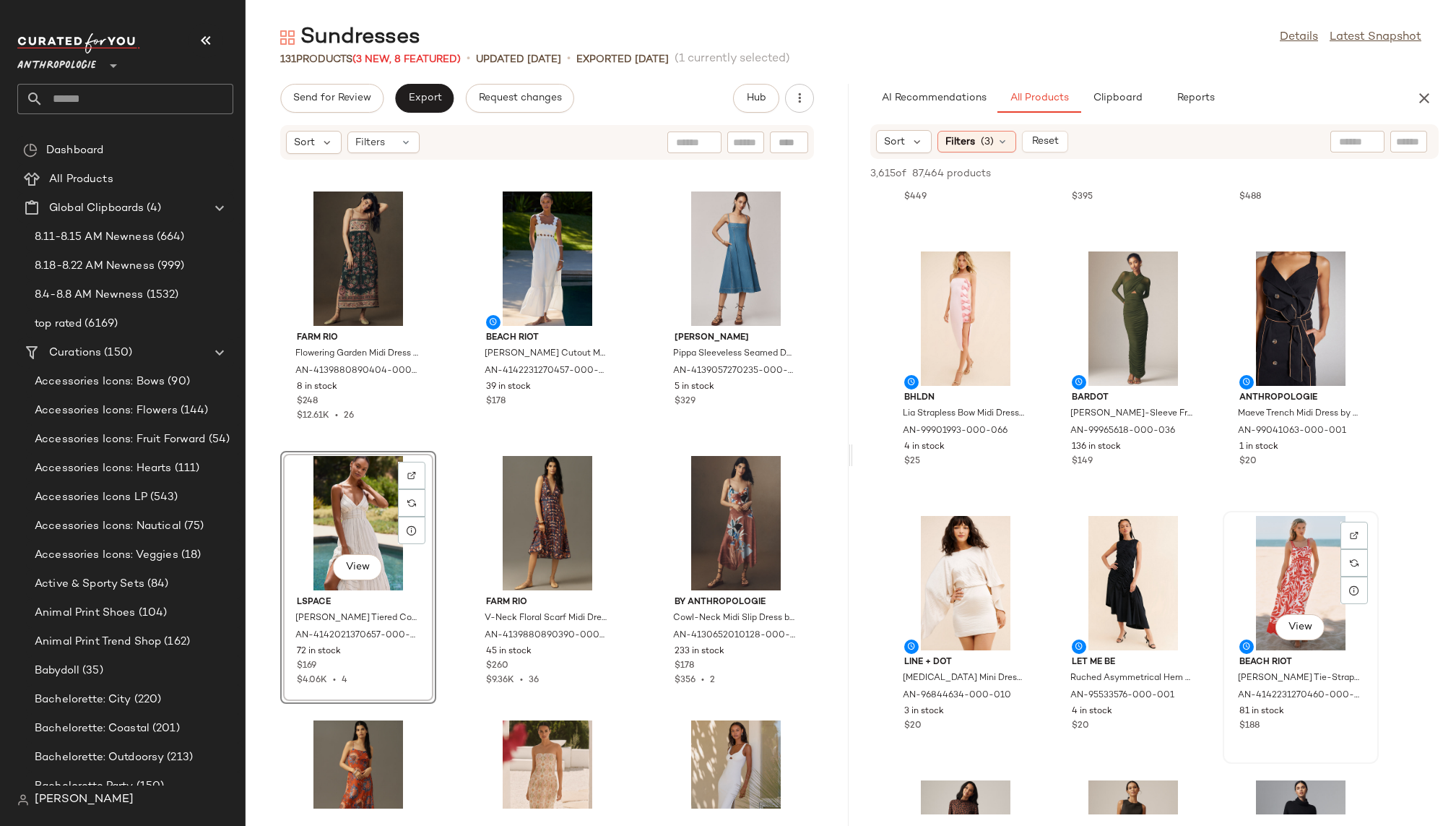
click at [1281, 544] on div "View" at bounding box center [1300, 583] width 146 height 135
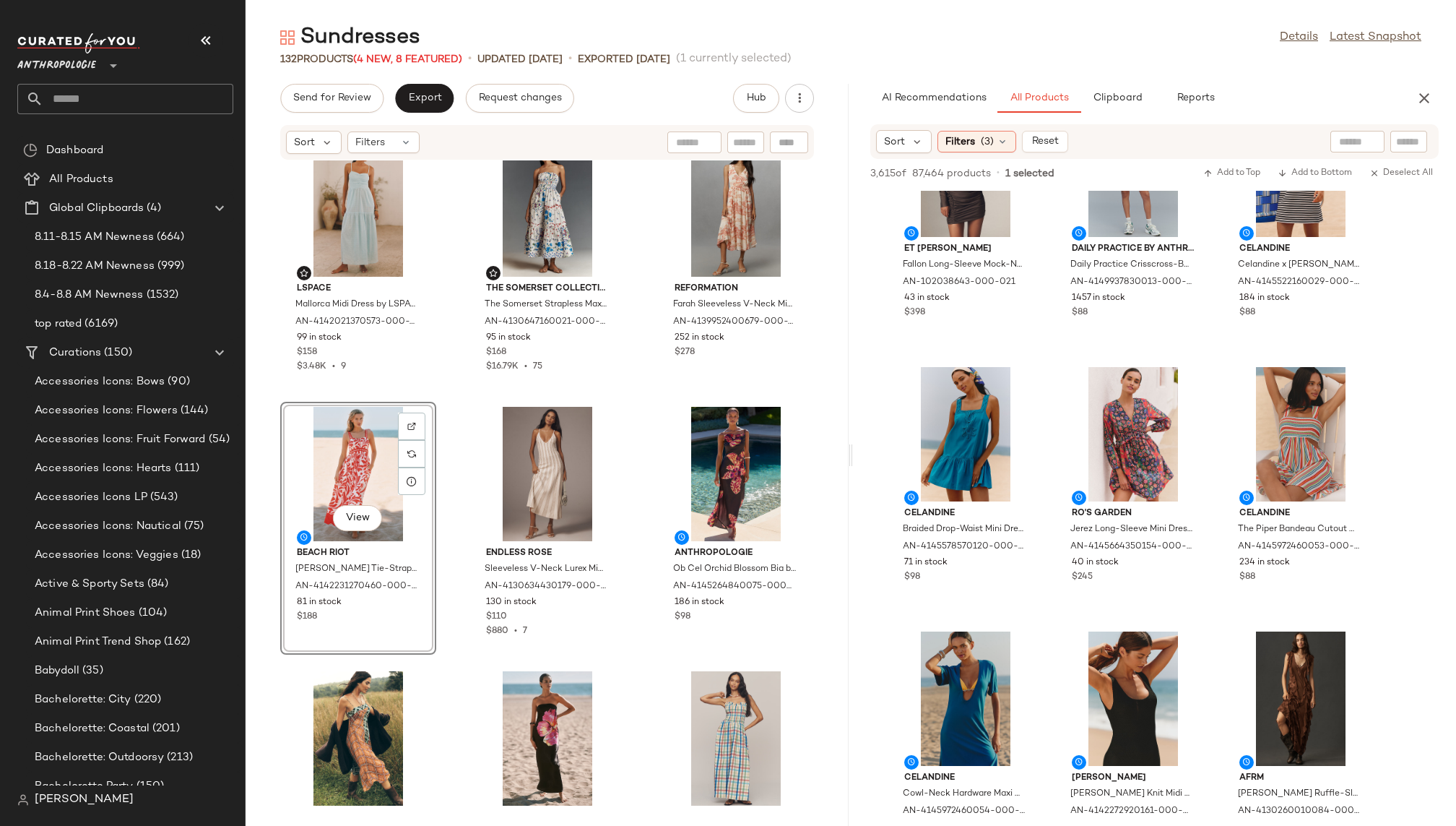
scroll to position [4866, 0]
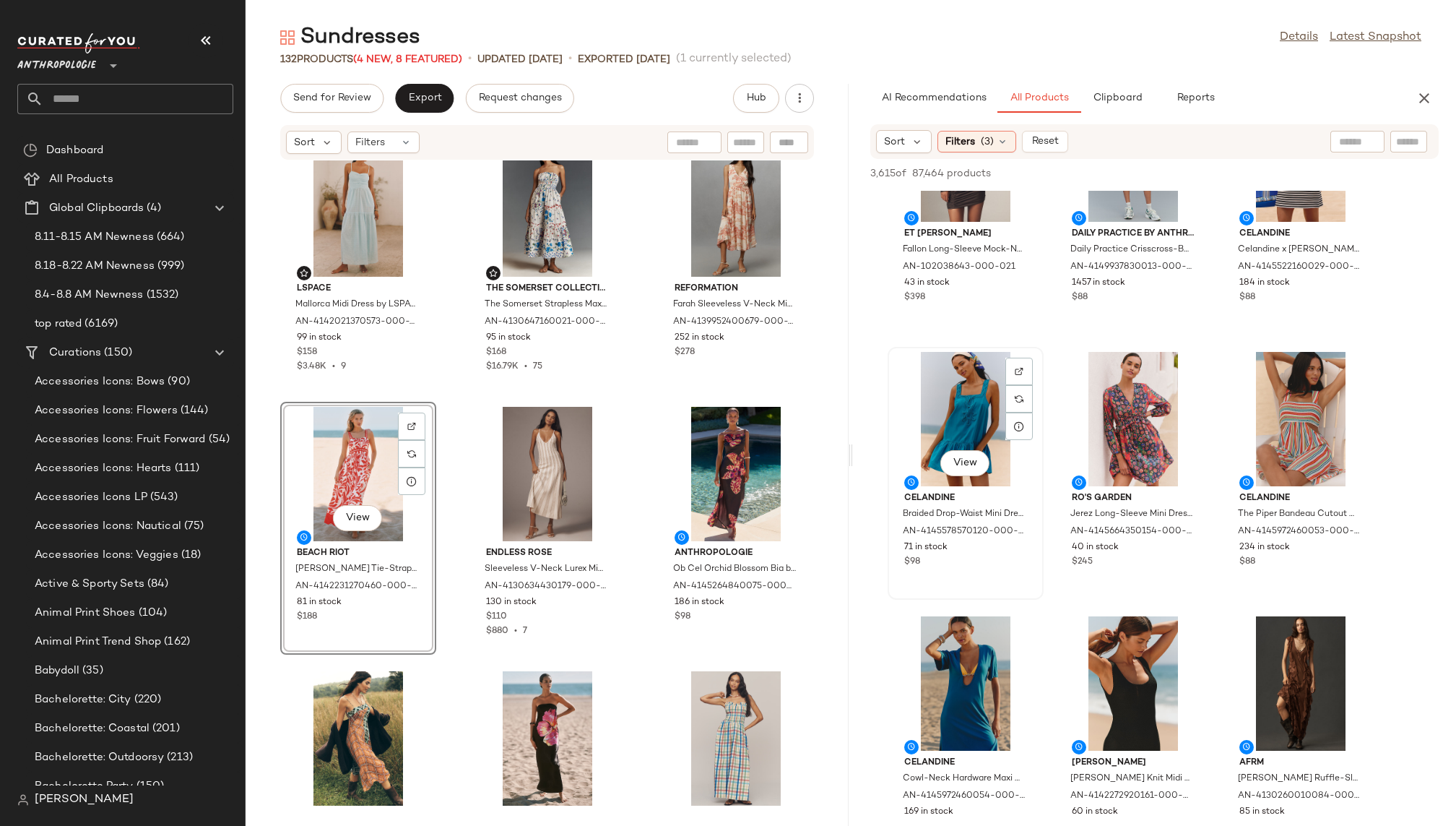
click at [964, 405] on div "View" at bounding box center [965, 419] width 146 height 135
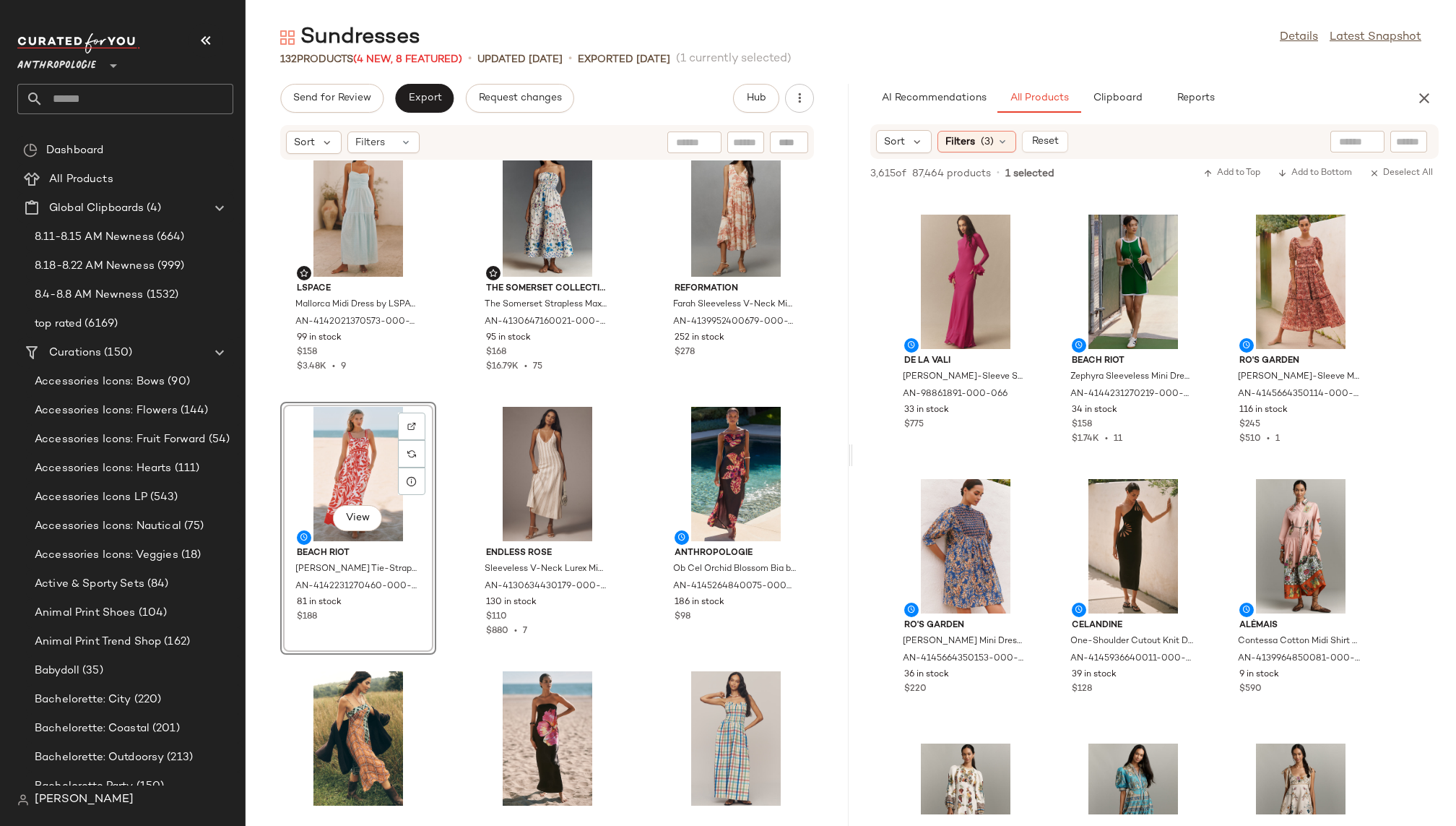
scroll to position [8943, 0]
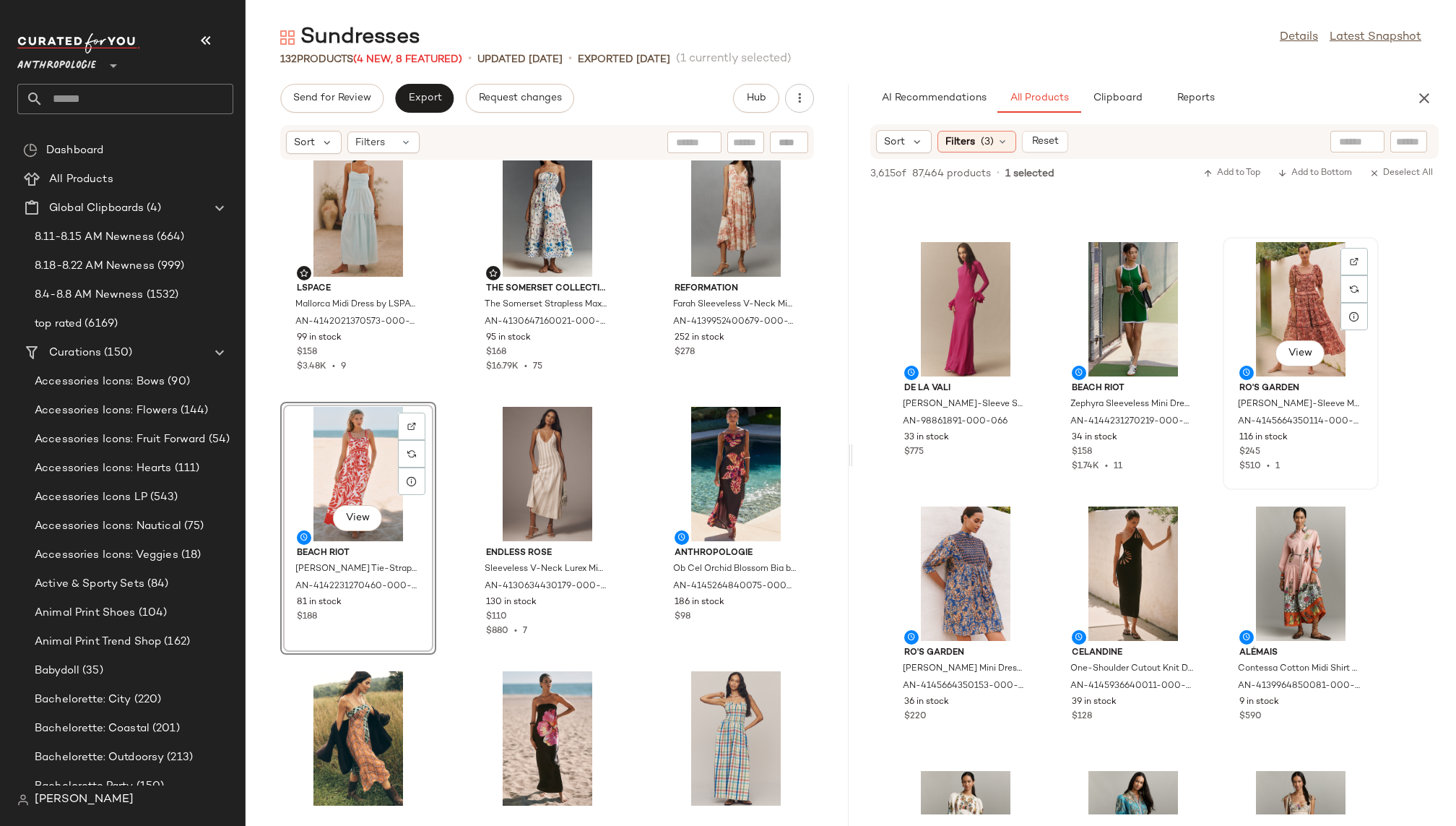
click at [1294, 287] on div "View" at bounding box center [1300, 309] width 146 height 135
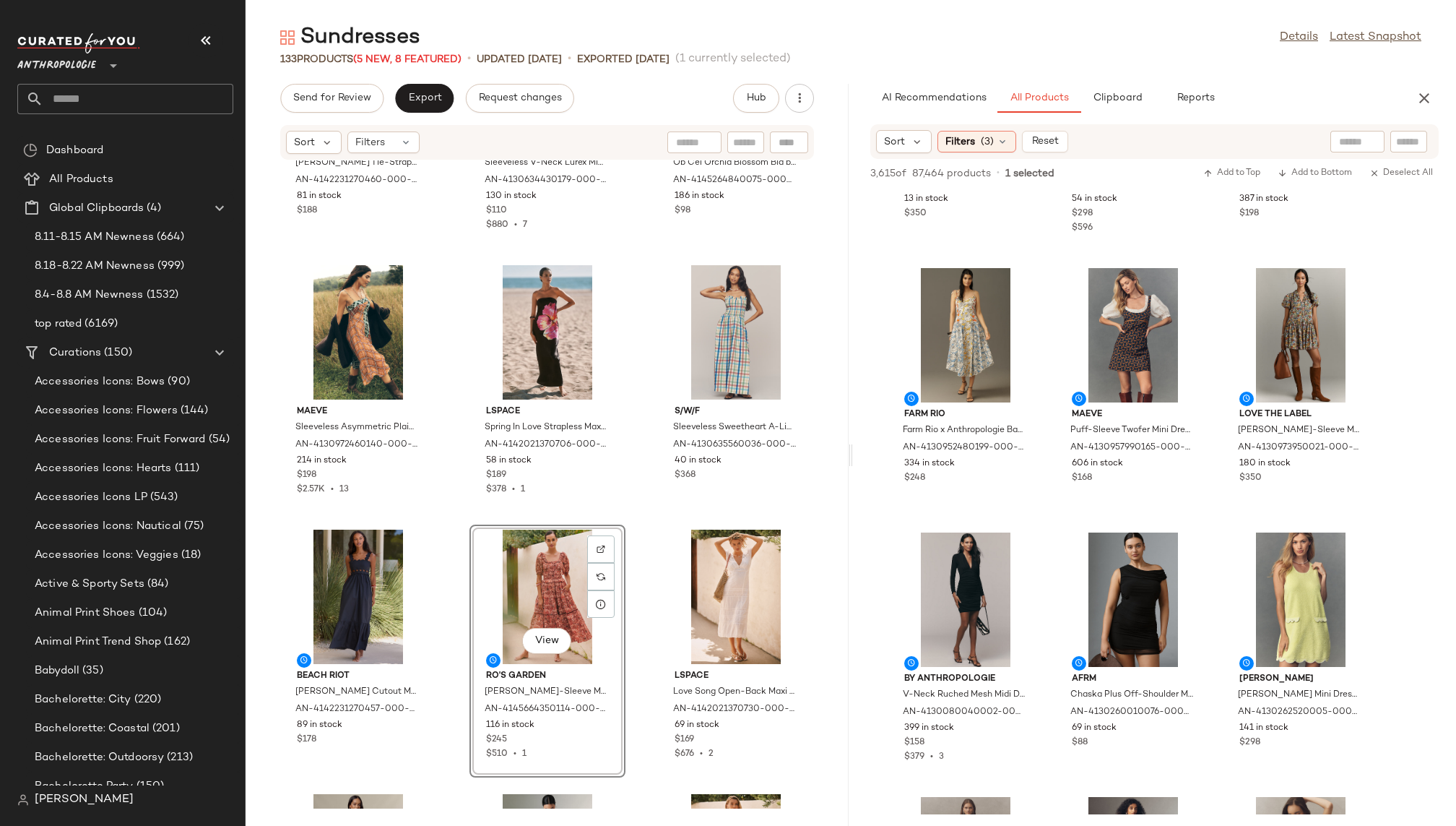
scroll to position [12092, 0]
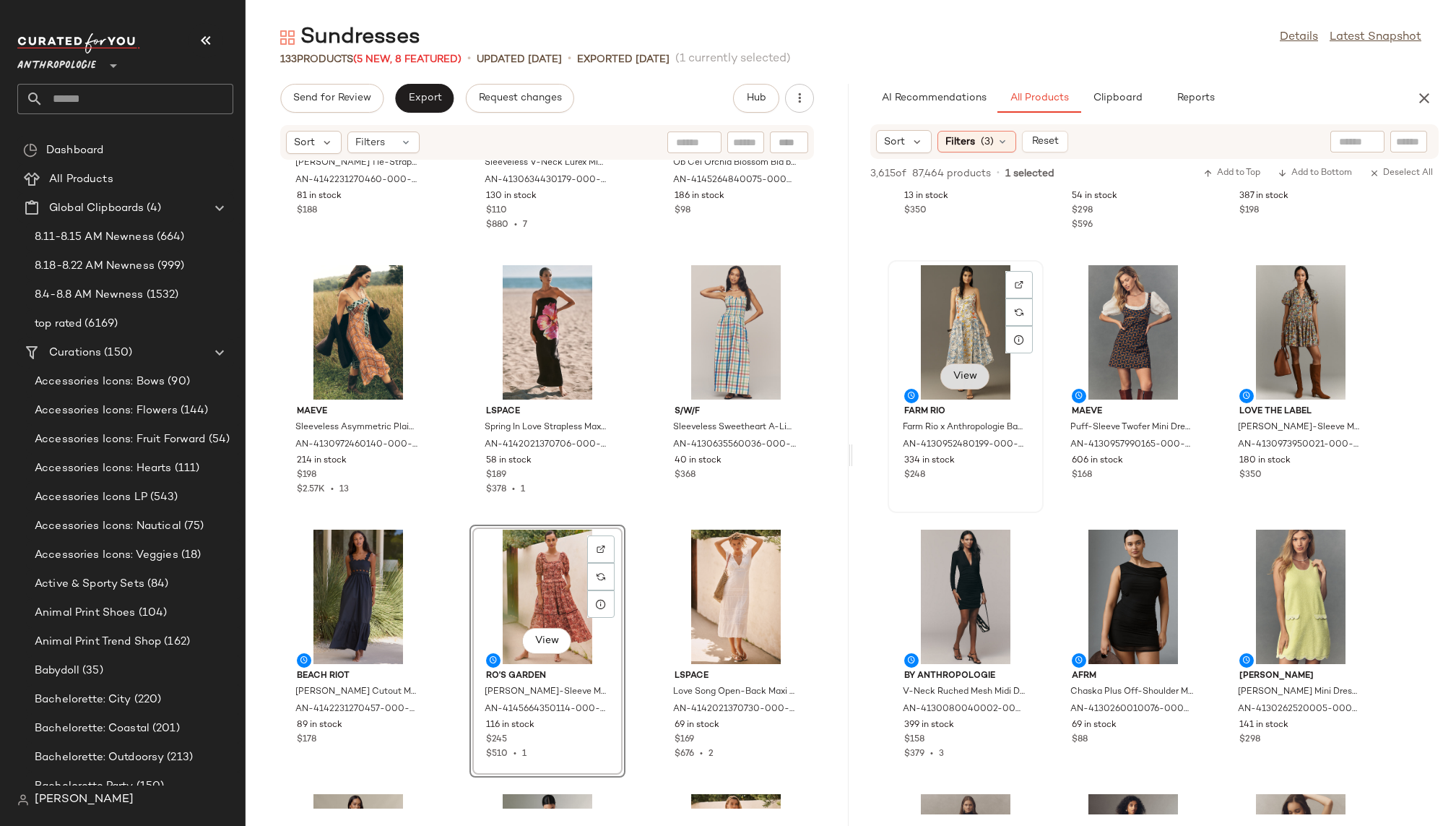
click at [973, 385] on button "View" at bounding box center [964, 375] width 49 height 26
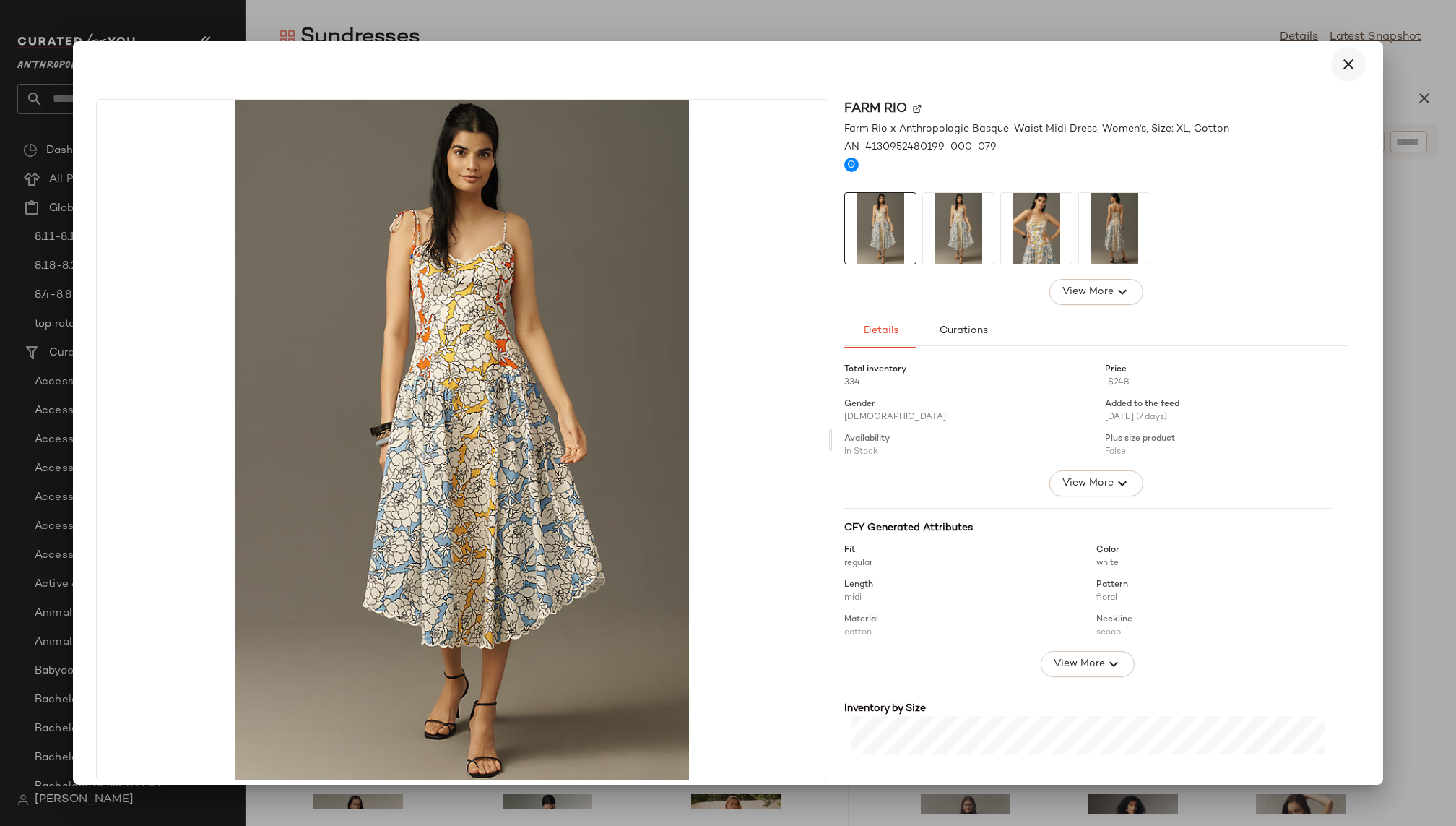
click at [1353, 63] on button "button" at bounding box center [1348, 65] width 35 height 35
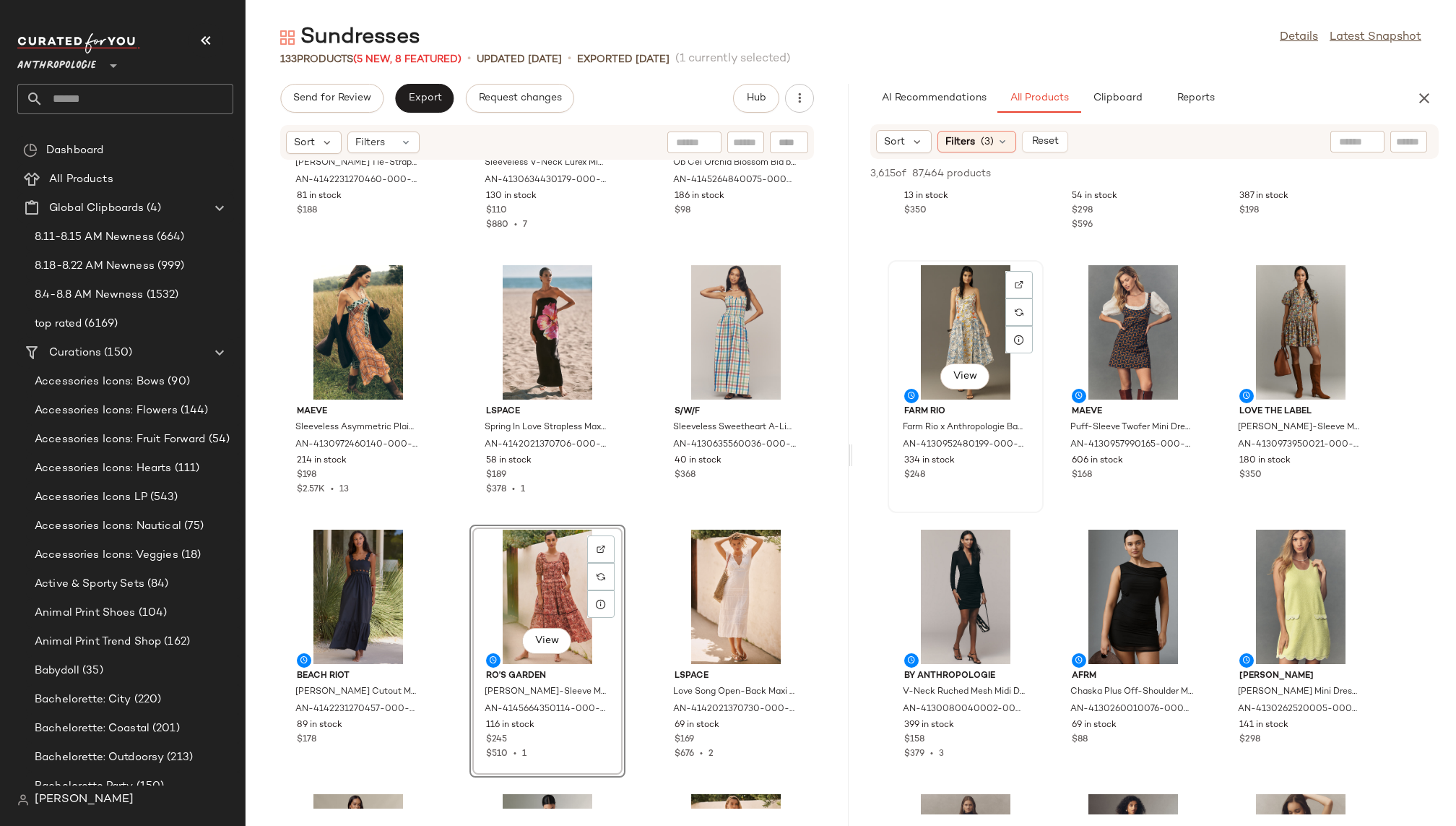
click at [932, 331] on div "View" at bounding box center [965, 332] width 146 height 135
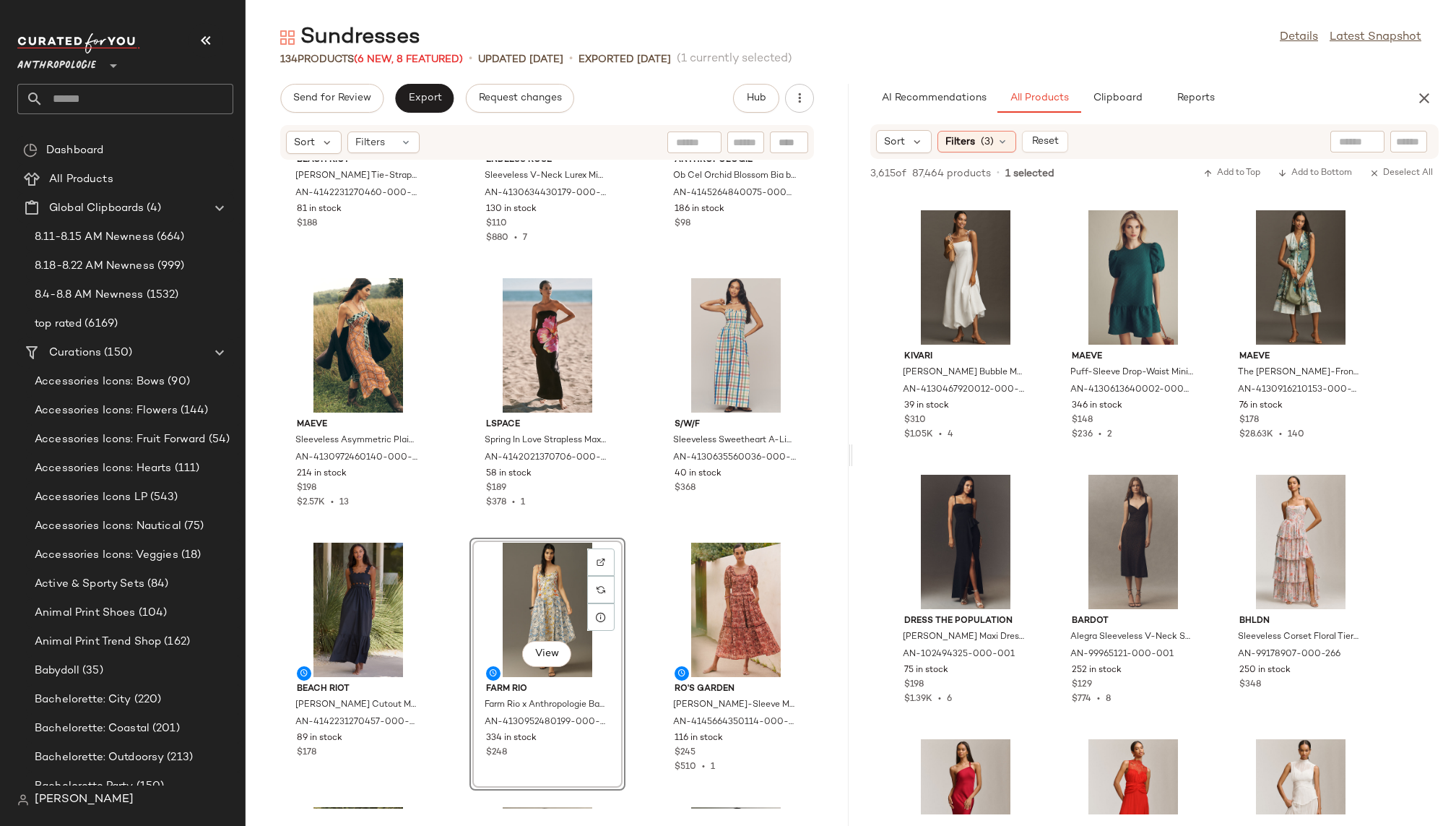
scroll to position [16218, 0]
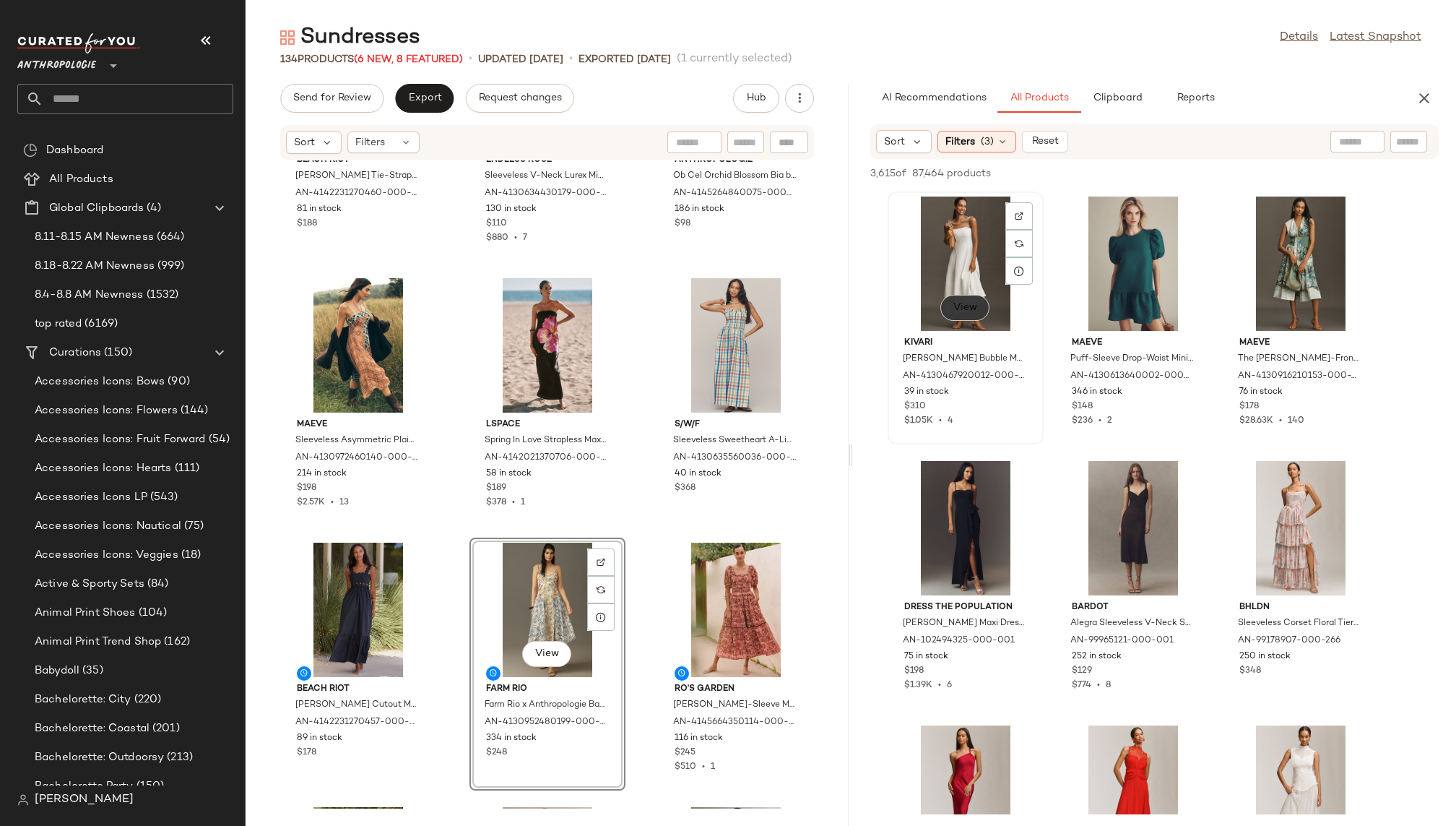
click at [961, 309] on span "View" at bounding box center [965, 308] width 25 height 12
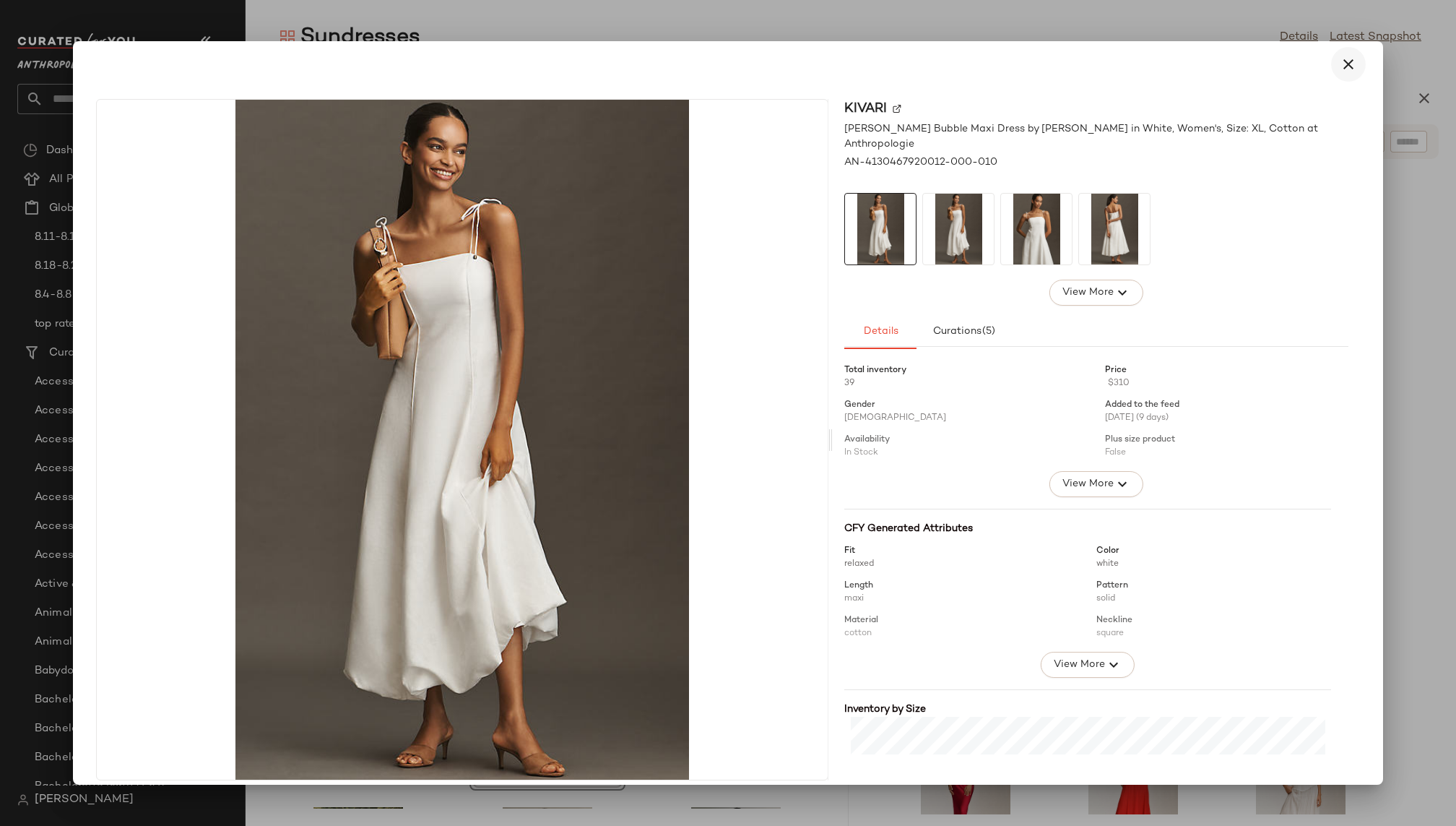
click at [1341, 63] on icon "button" at bounding box center [1348, 65] width 17 height 17
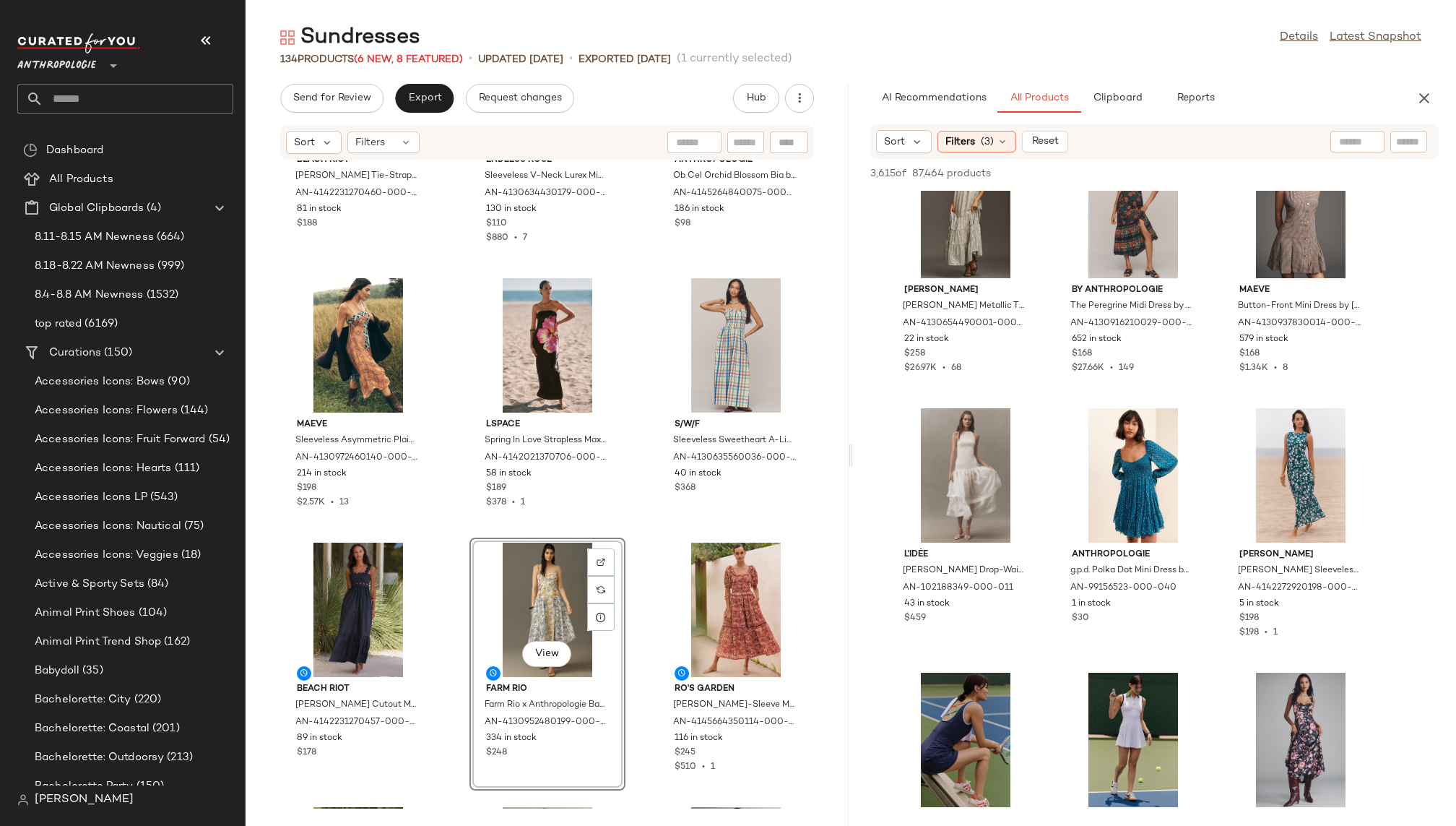
scroll to position [22956, 0]
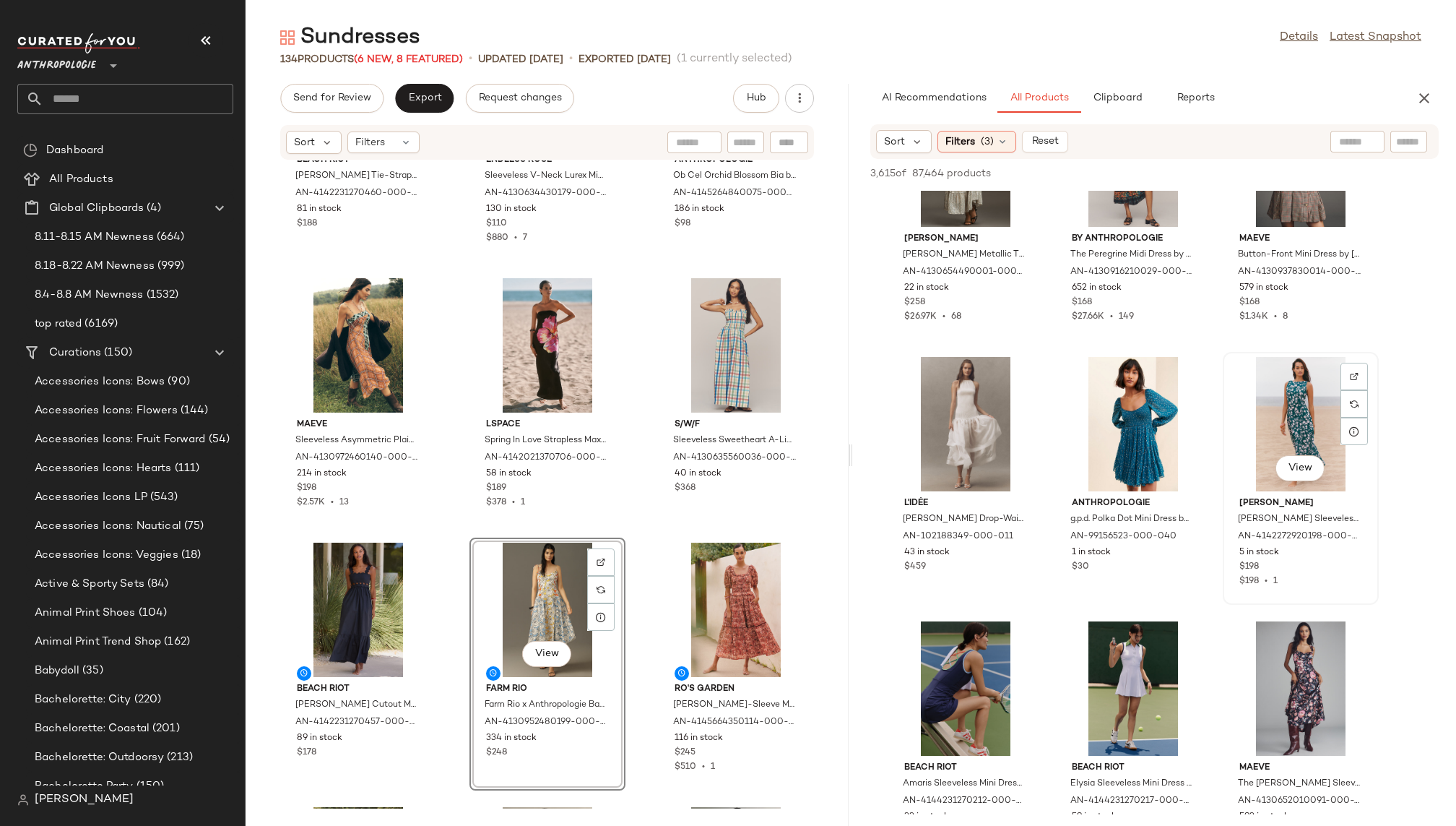
click at [1263, 447] on div "View" at bounding box center [1300, 425] width 146 height 135
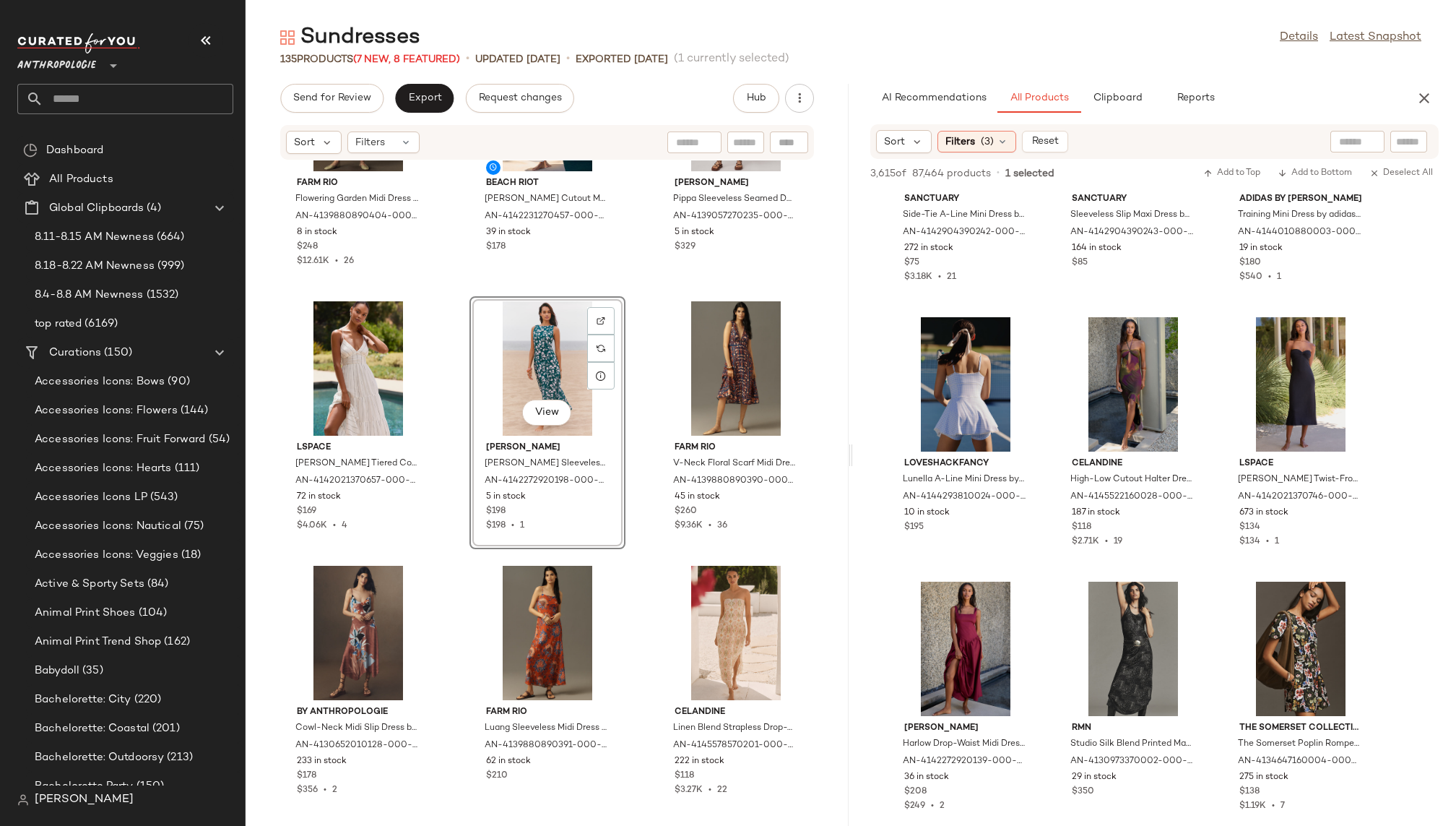
scroll to position [27994, 0]
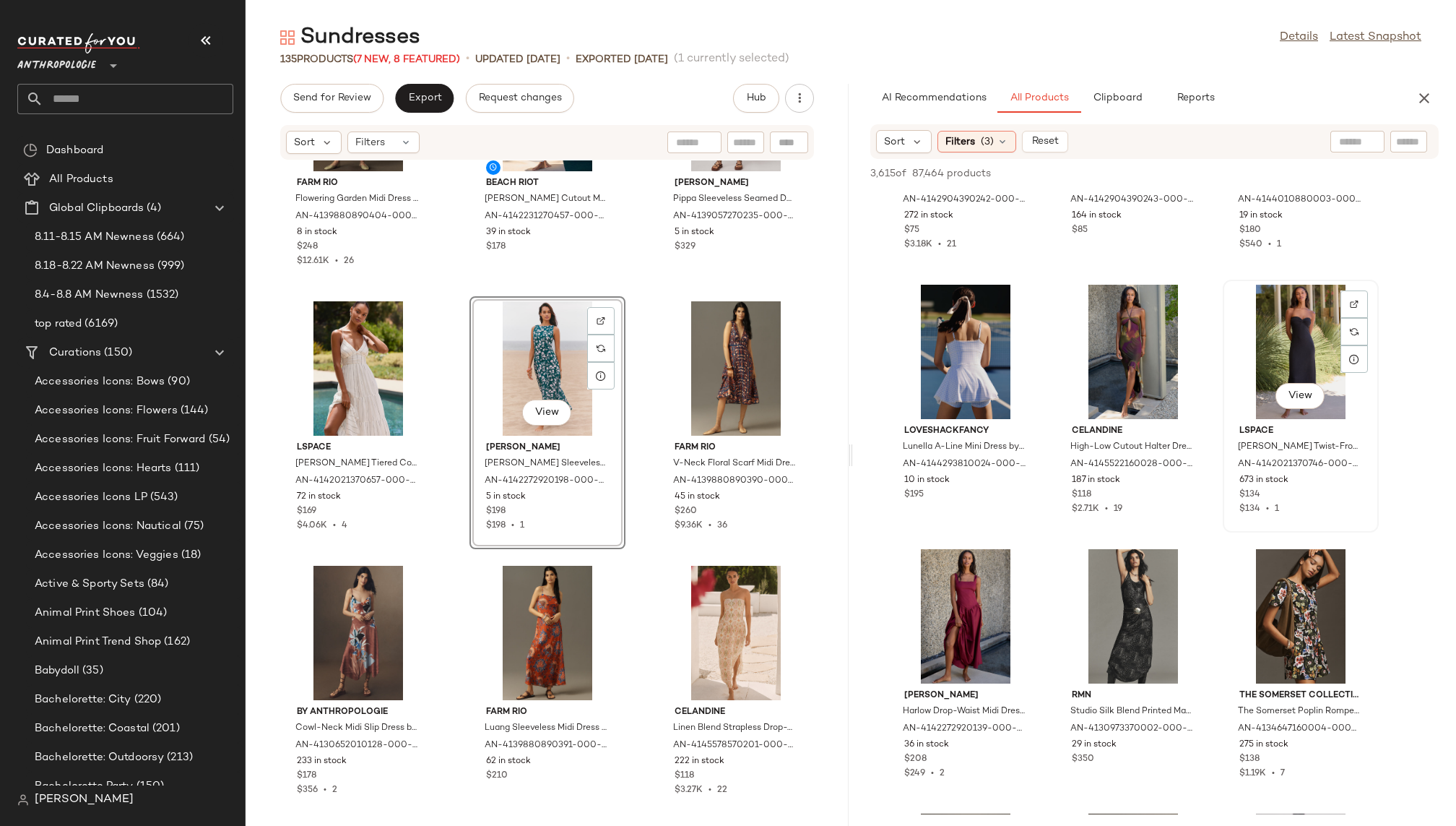
click at [1290, 348] on div "View" at bounding box center [1300, 352] width 146 height 135
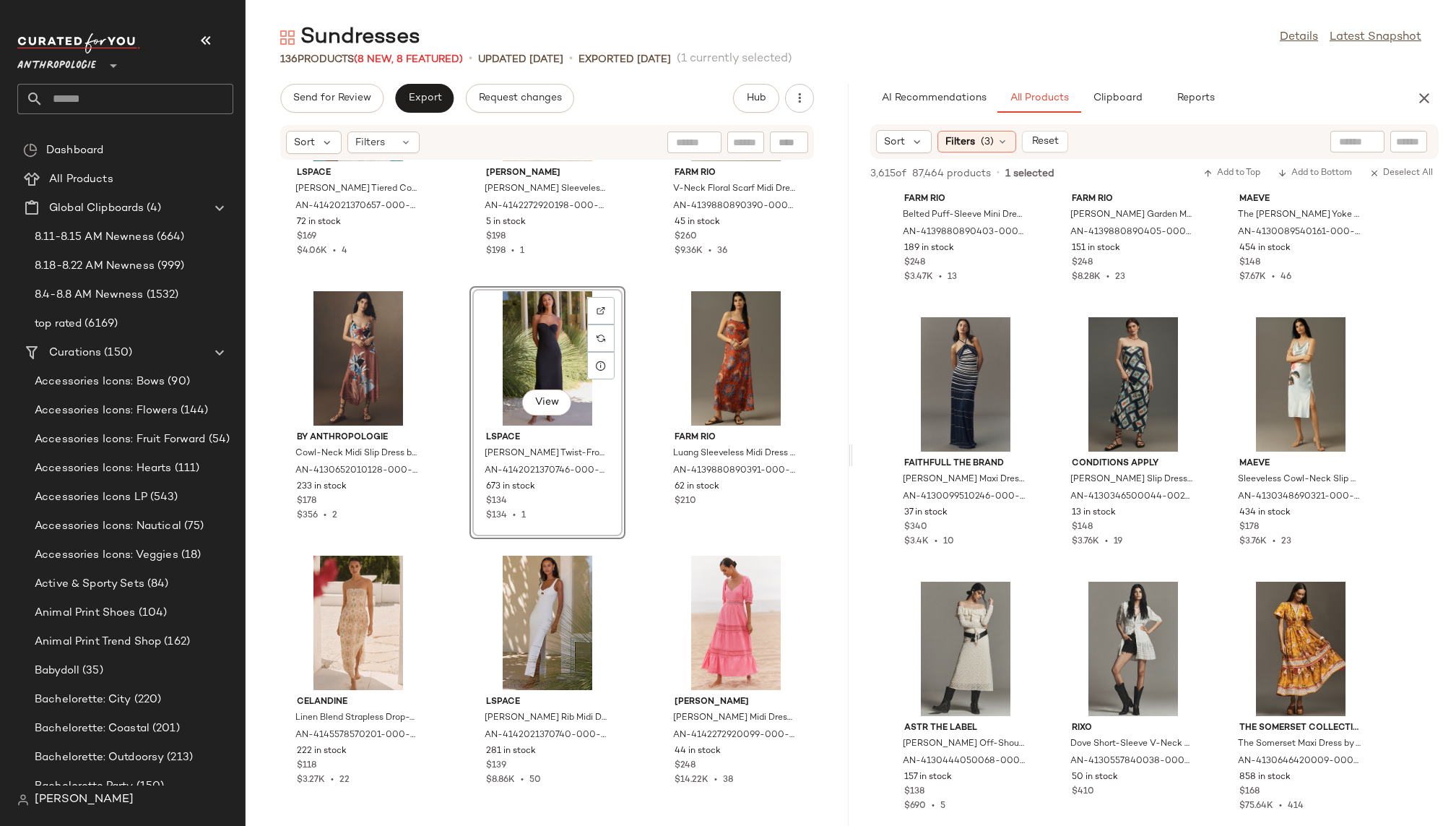
scroll to position [28794, 0]
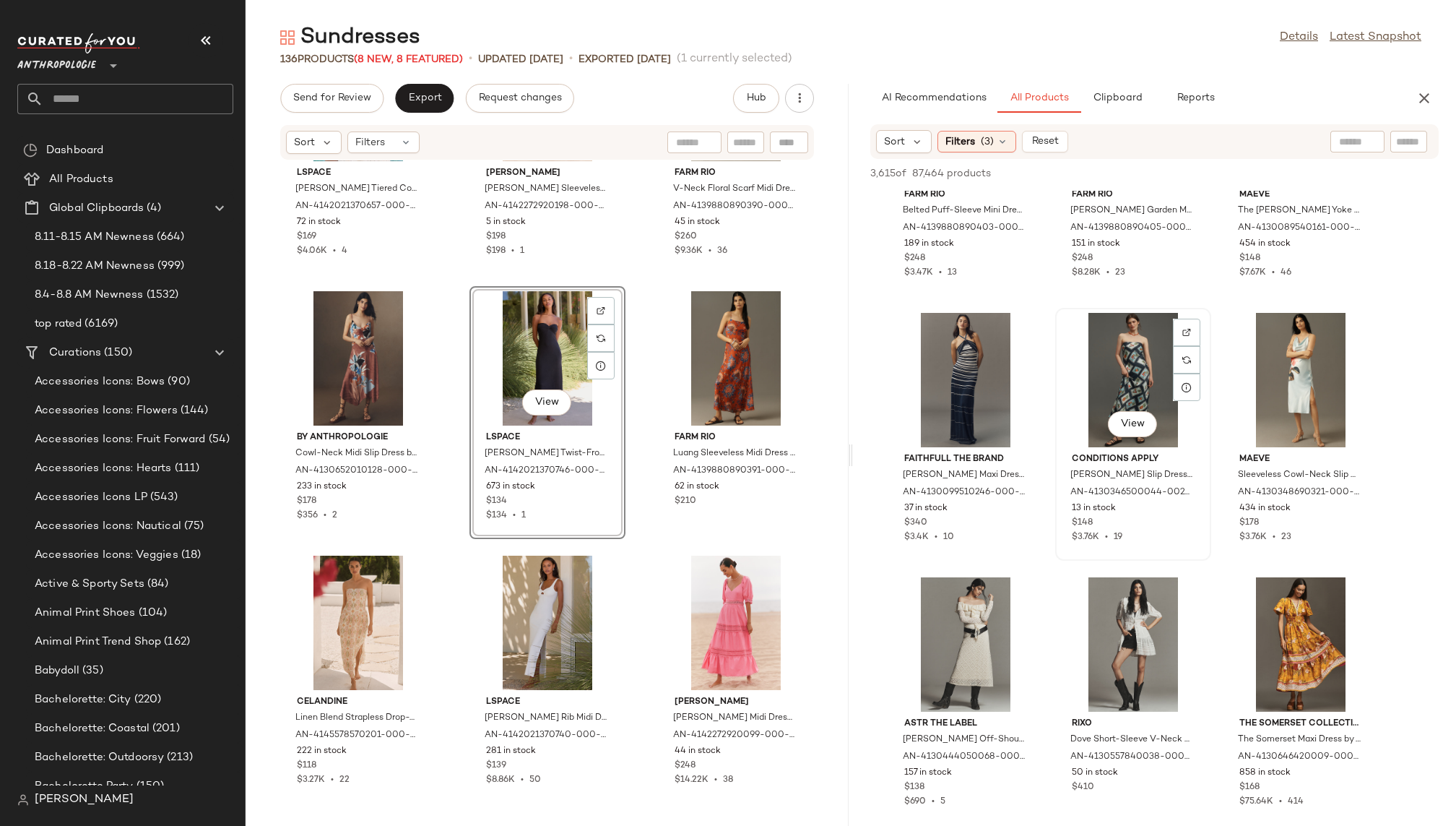
click at [1112, 380] on div "View" at bounding box center [1133, 380] width 146 height 135
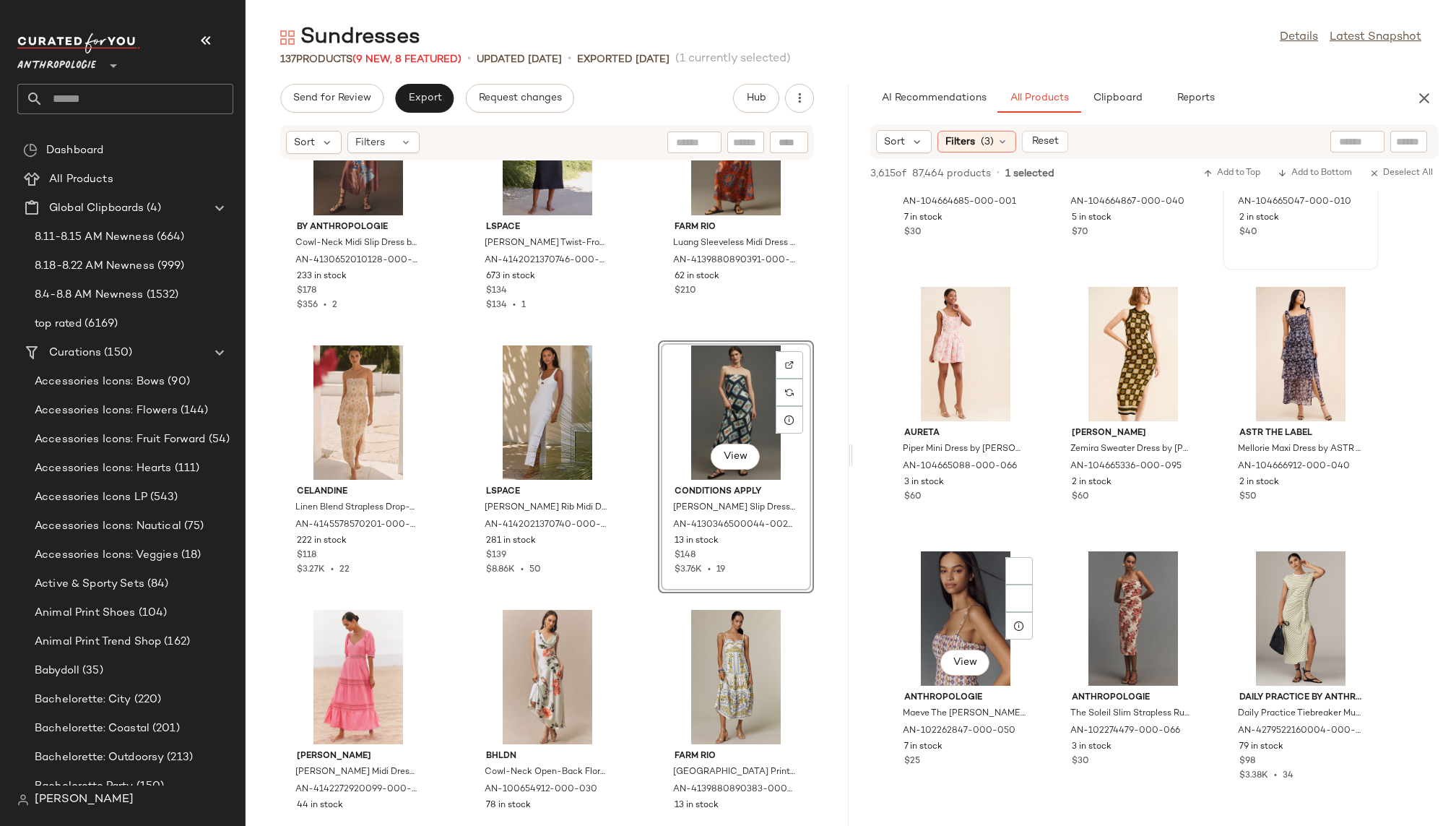
scroll to position [45100, 0]
click at [1347, 140] on input "text" at bounding box center [1293, 142] width 126 height 15
type input "********"
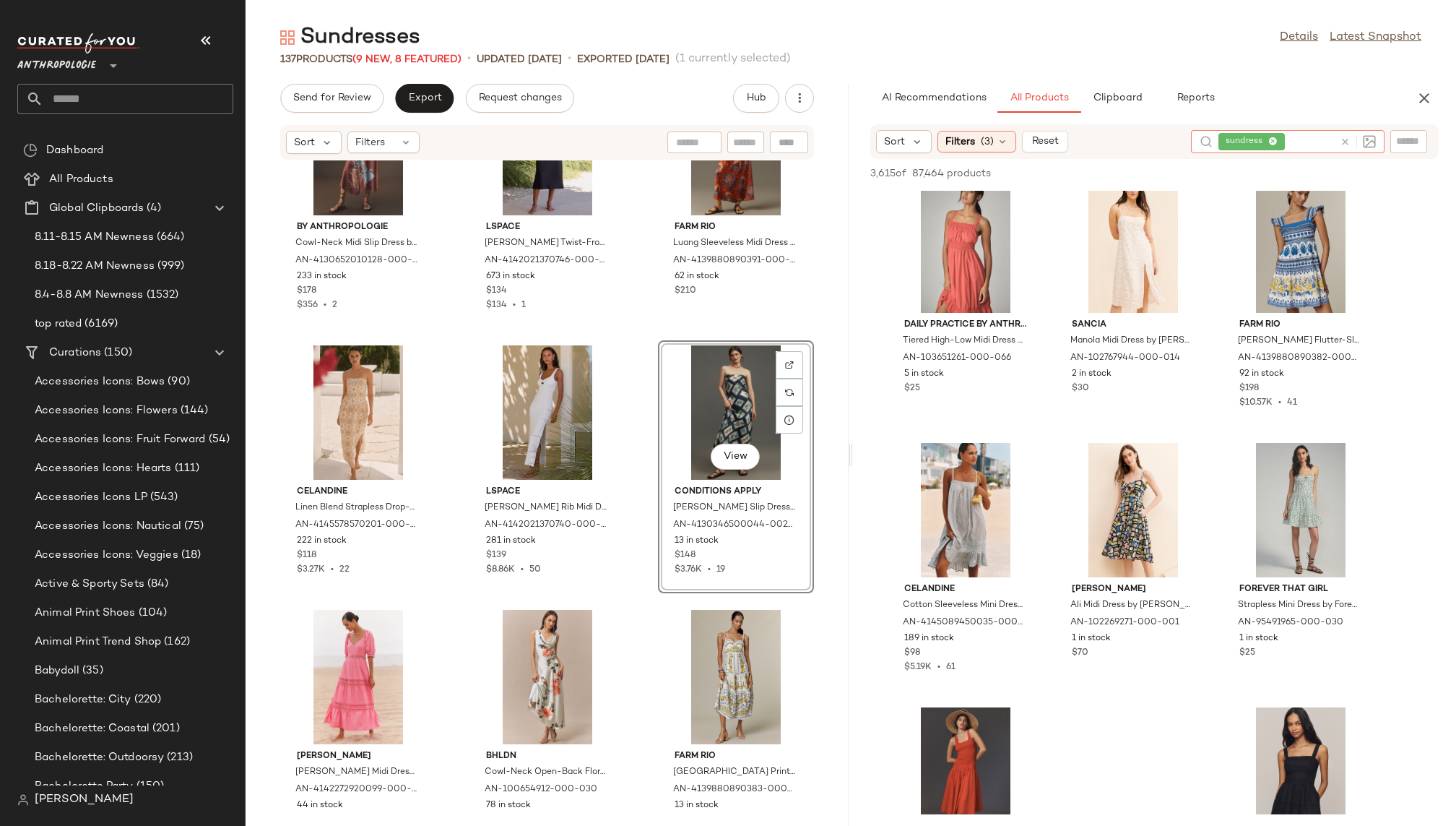
scroll to position [1103, 0]
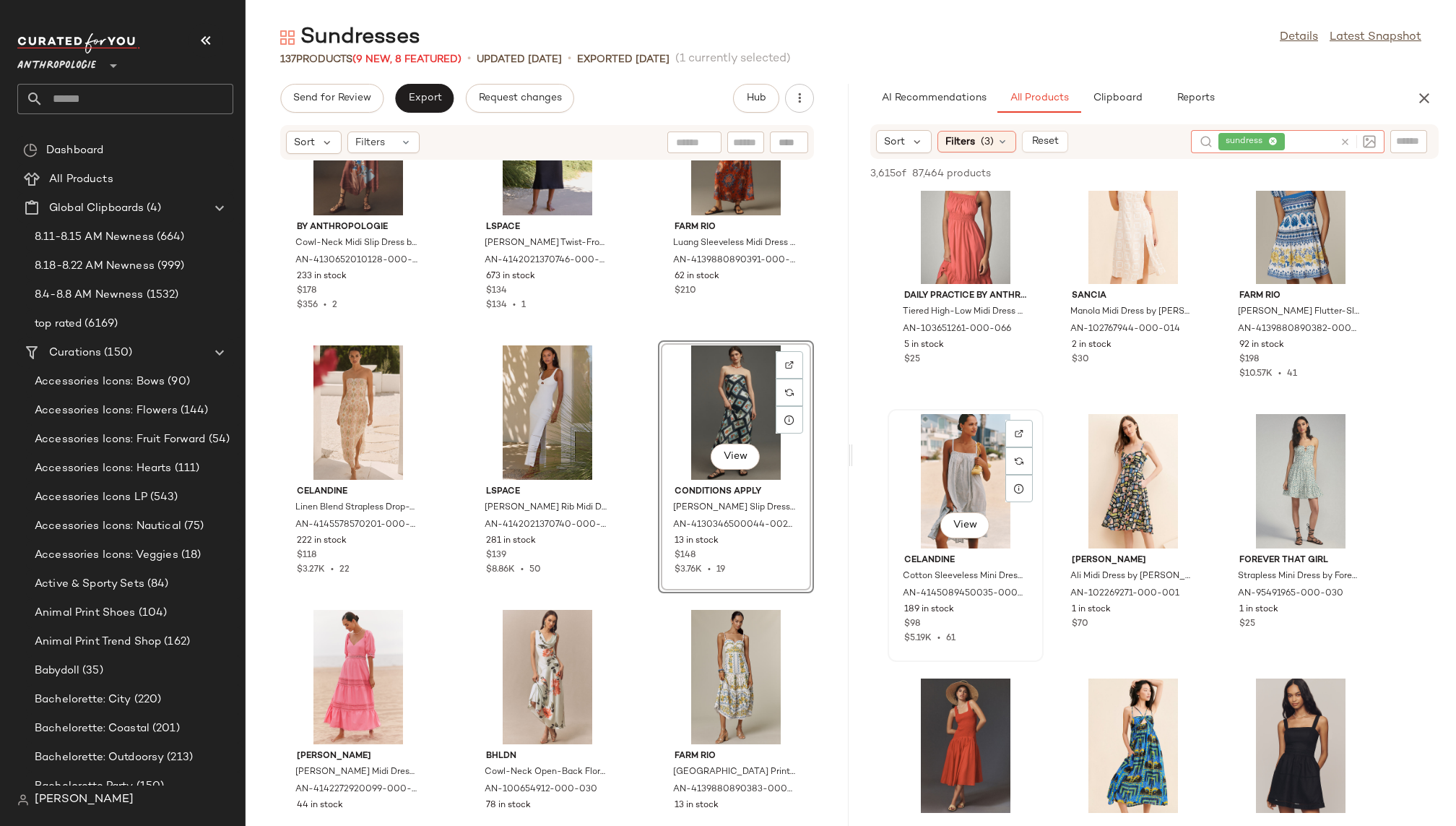
click at [951, 479] on div "View" at bounding box center [965, 481] width 146 height 135
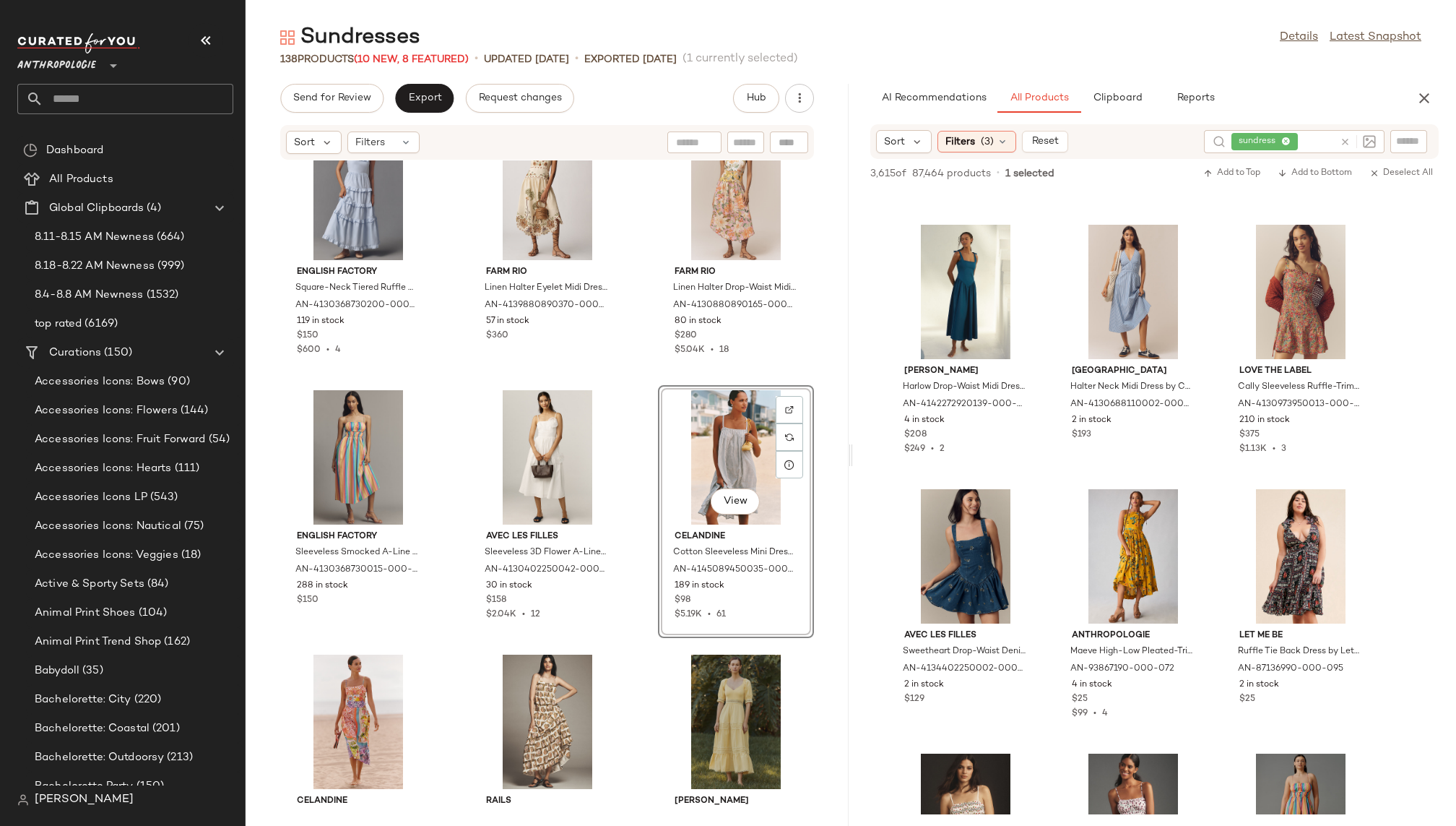
scroll to position [5243, 0]
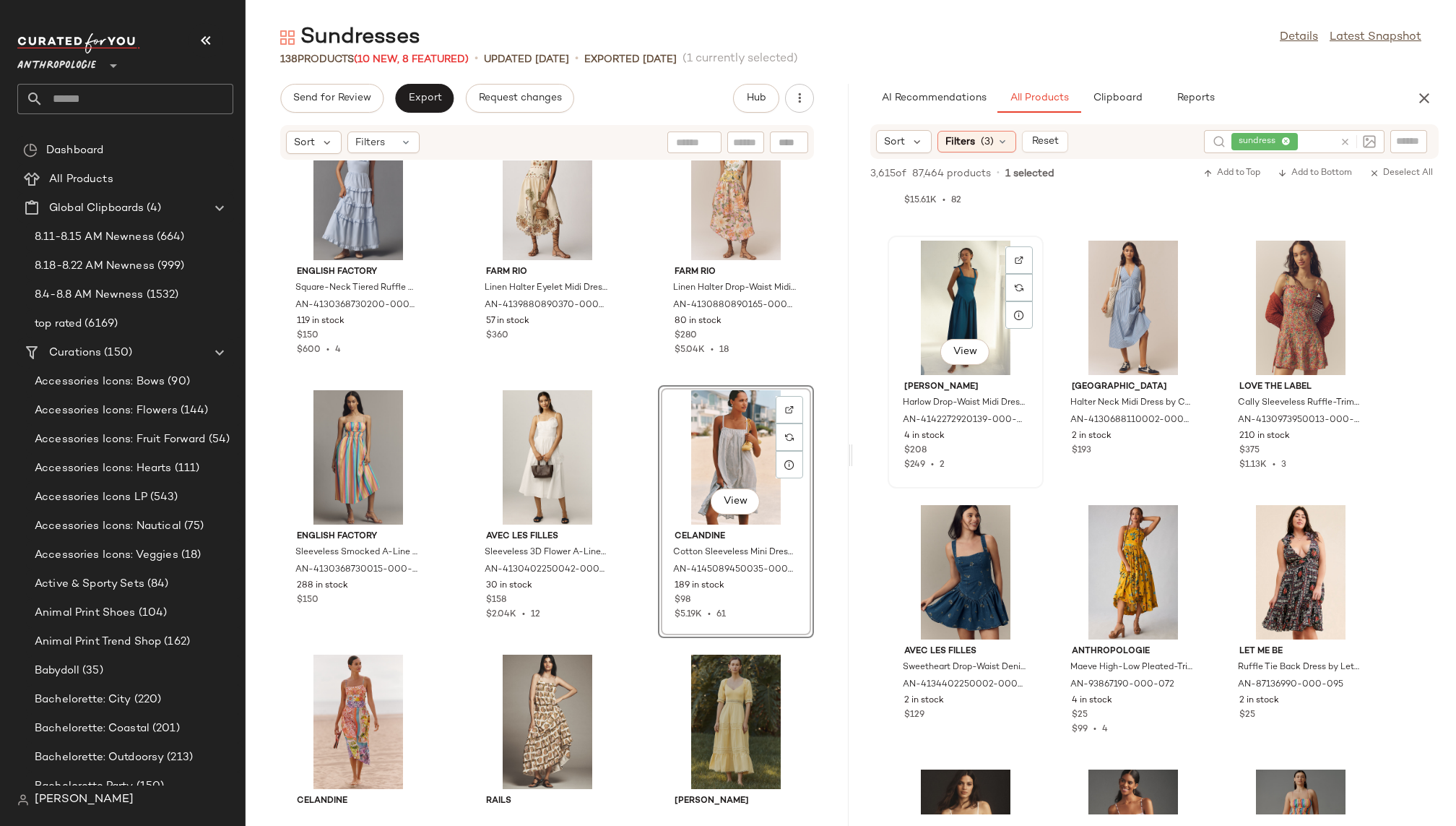
click at [957, 311] on div "View" at bounding box center [965, 308] width 146 height 135
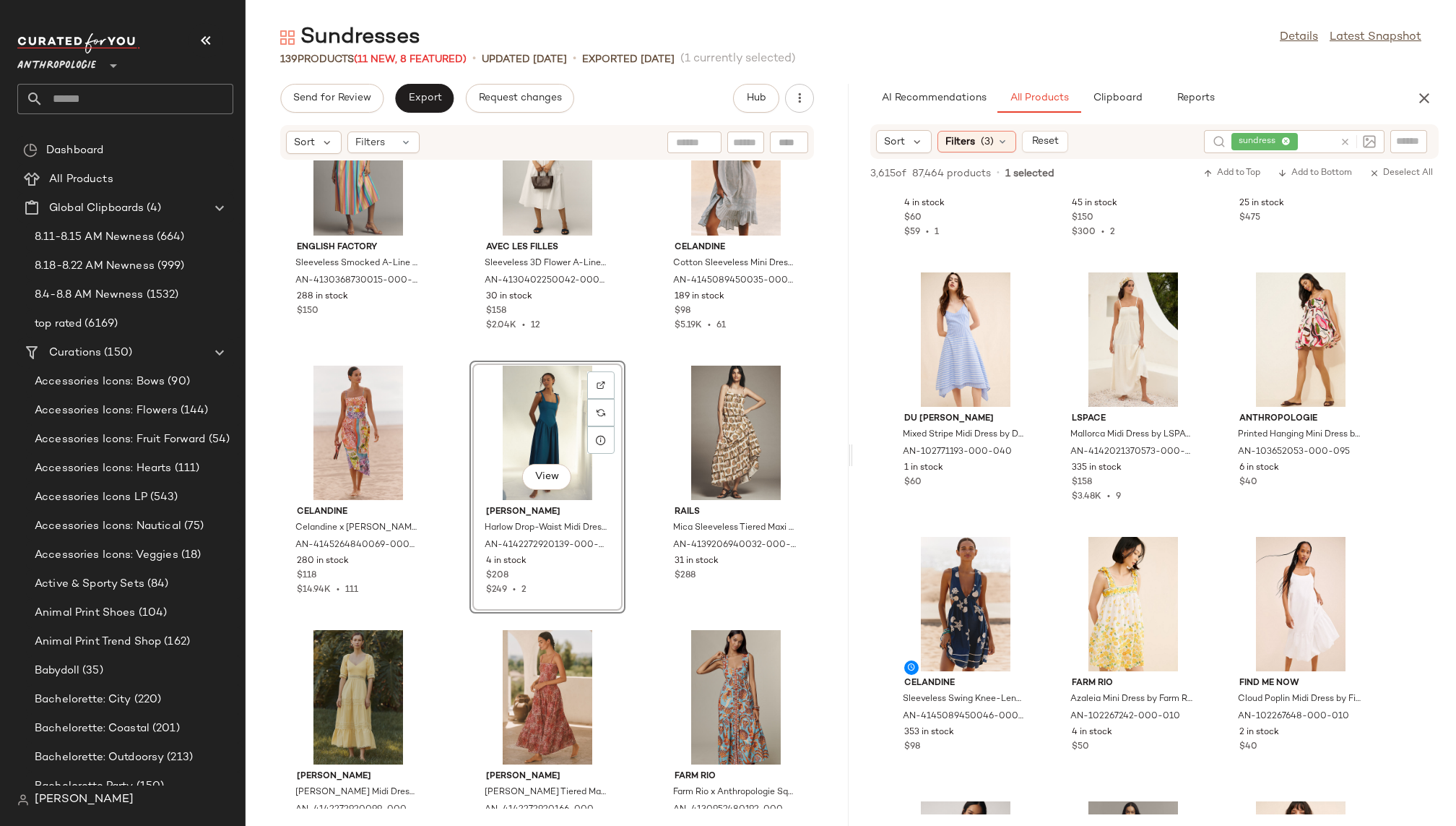
scroll to position [5985, 0]
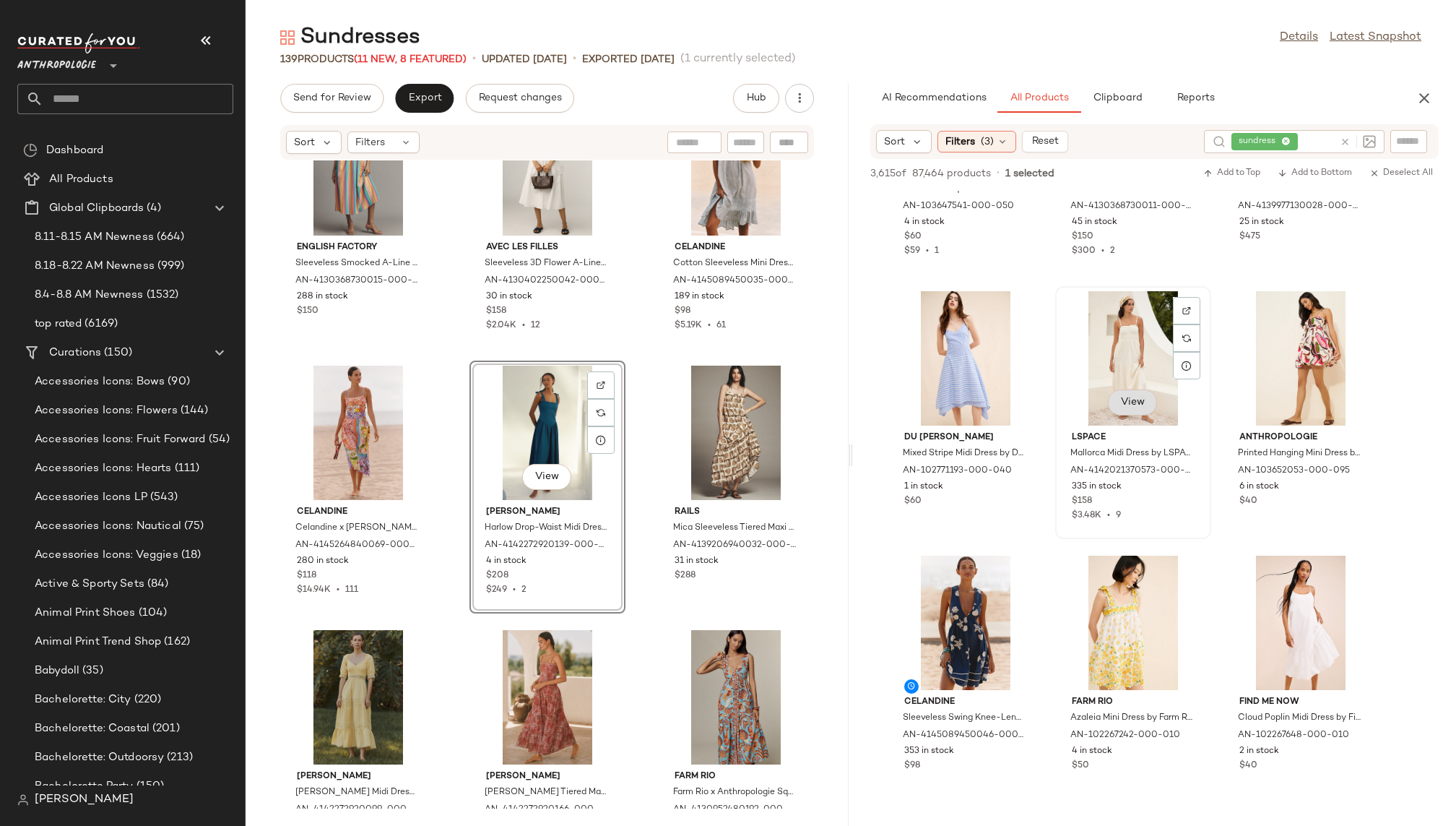
click at [1131, 400] on span "View" at bounding box center [1133, 402] width 25 height 12
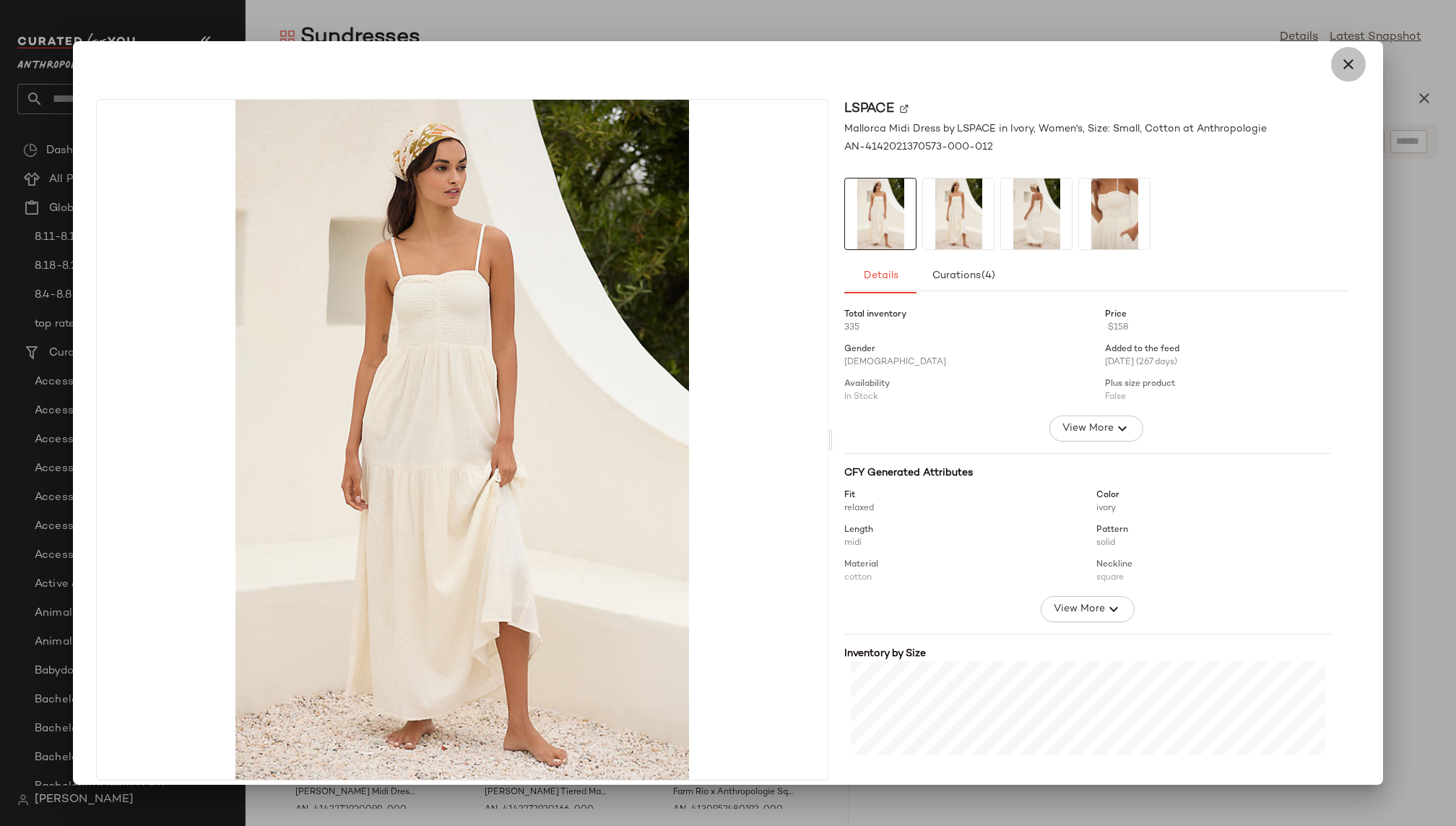
click at [1340, 63] on icon "button" at bounding box center [1348, 65] width 17 height 17
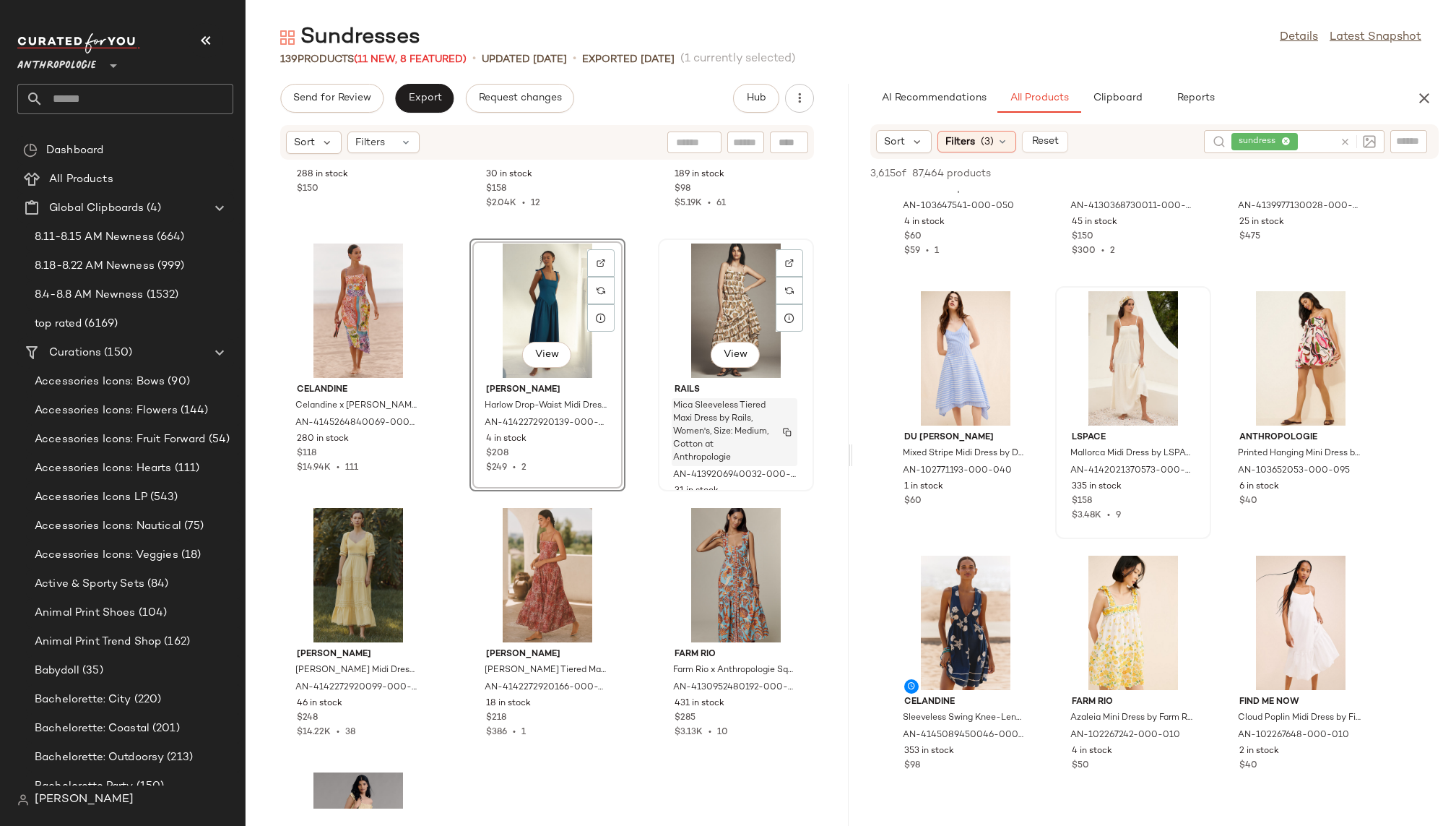
scroll to position [5565, 0]
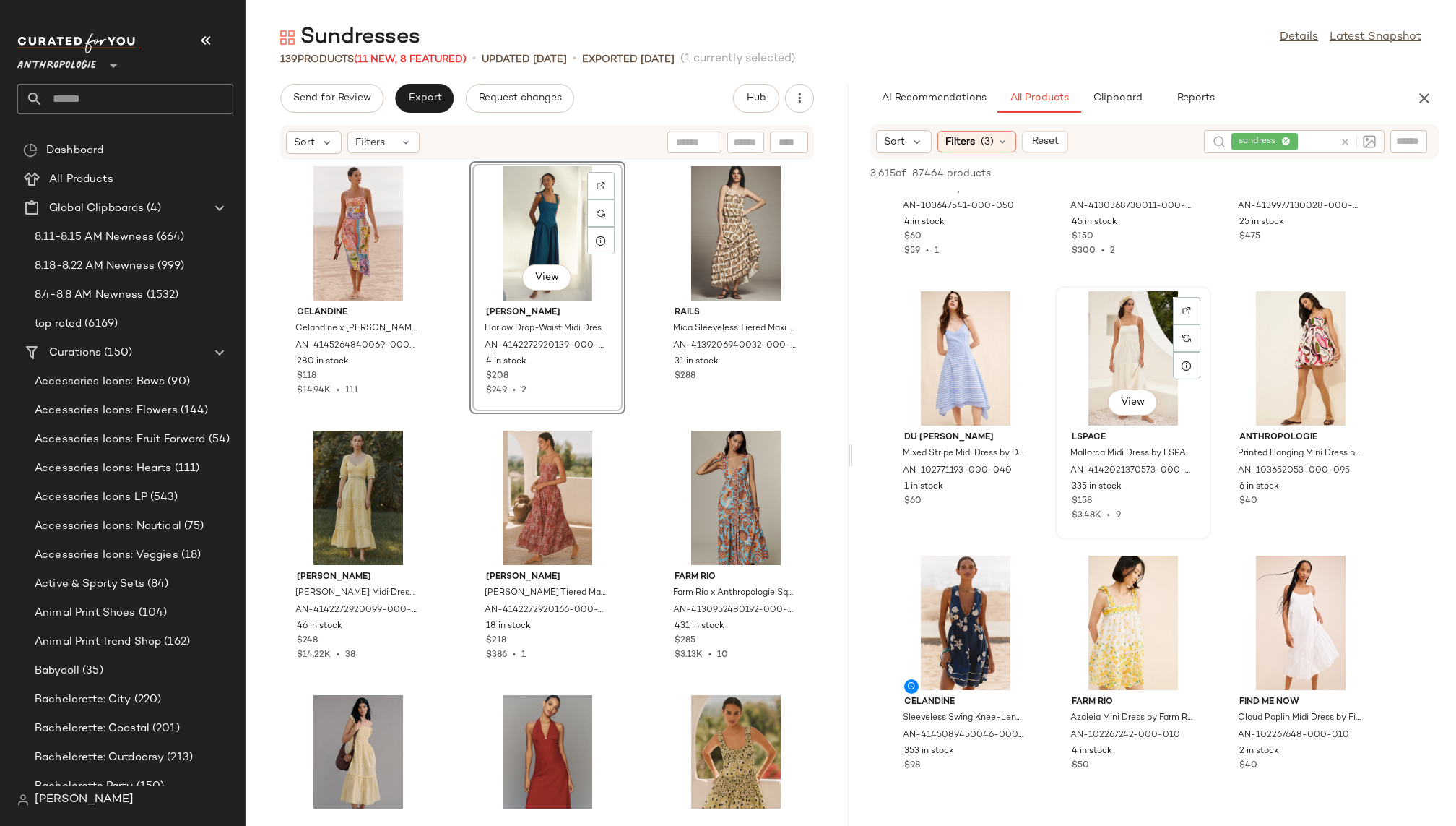
click at [1093, 336] on div "View" at bounding box center [1133, 358] width 146 height 135
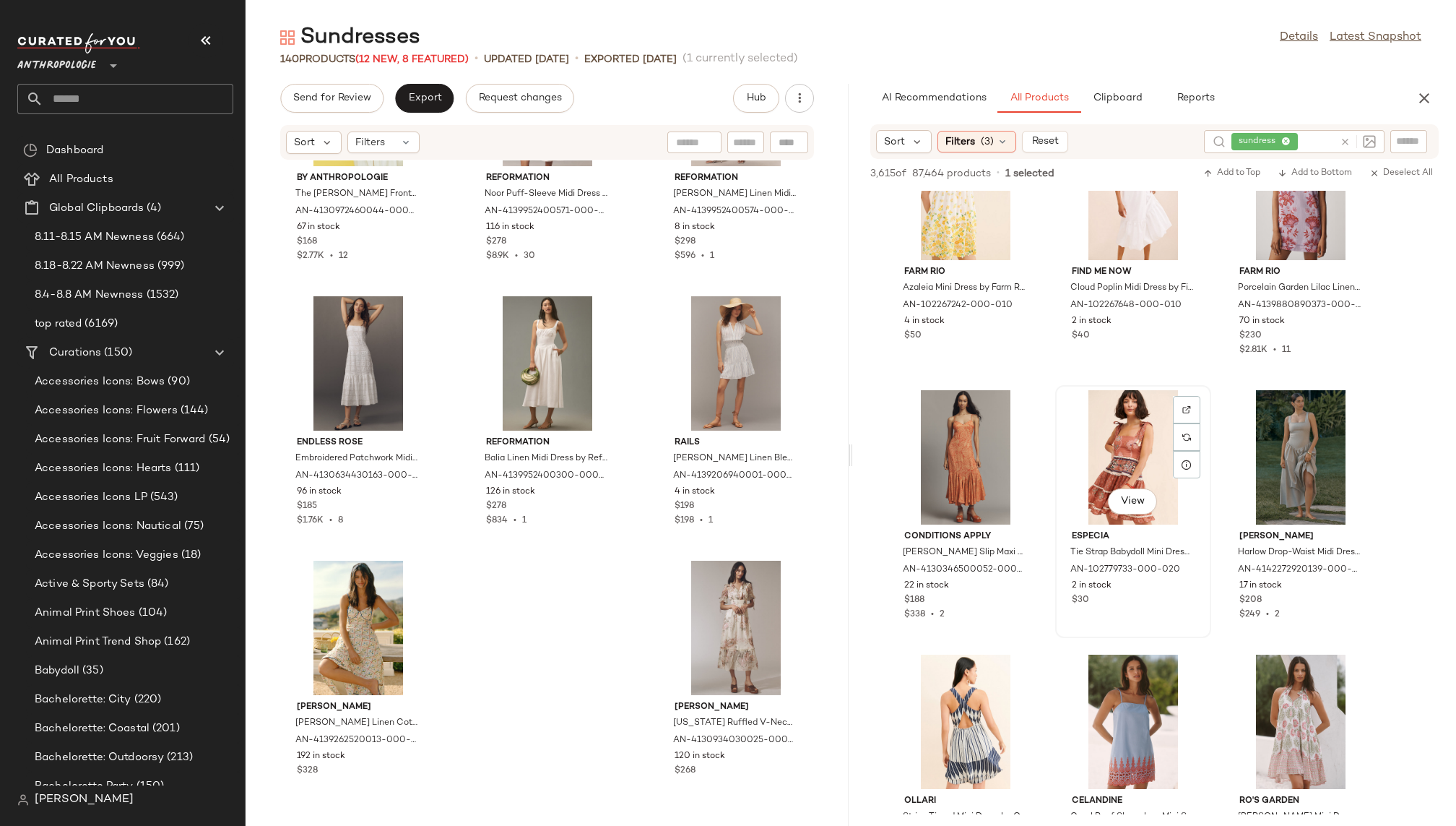
scroll to position [6516, 0]
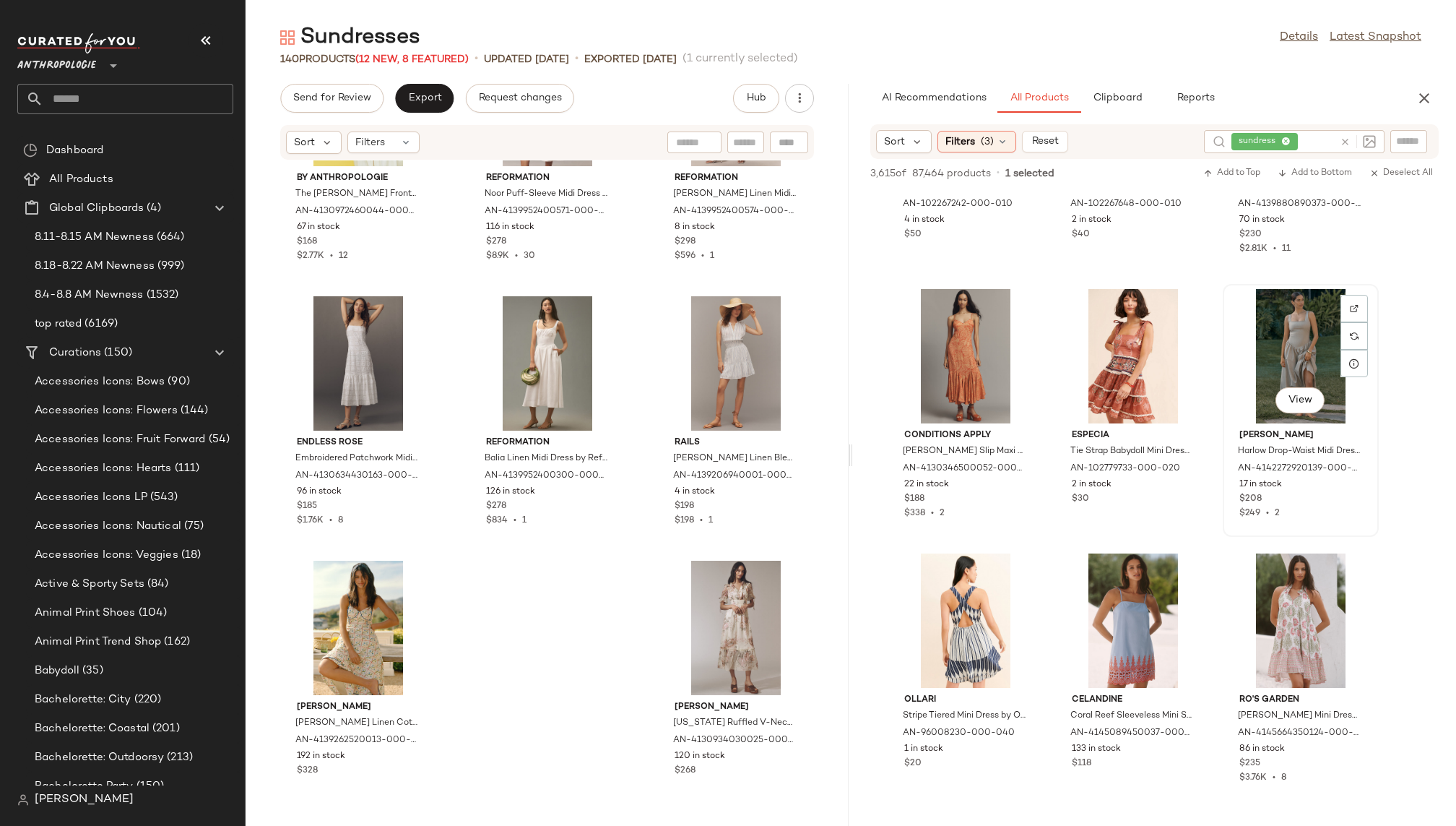
click at [1285, 356] on div "View" at bounding box center [1300, 356] width 146 height 135
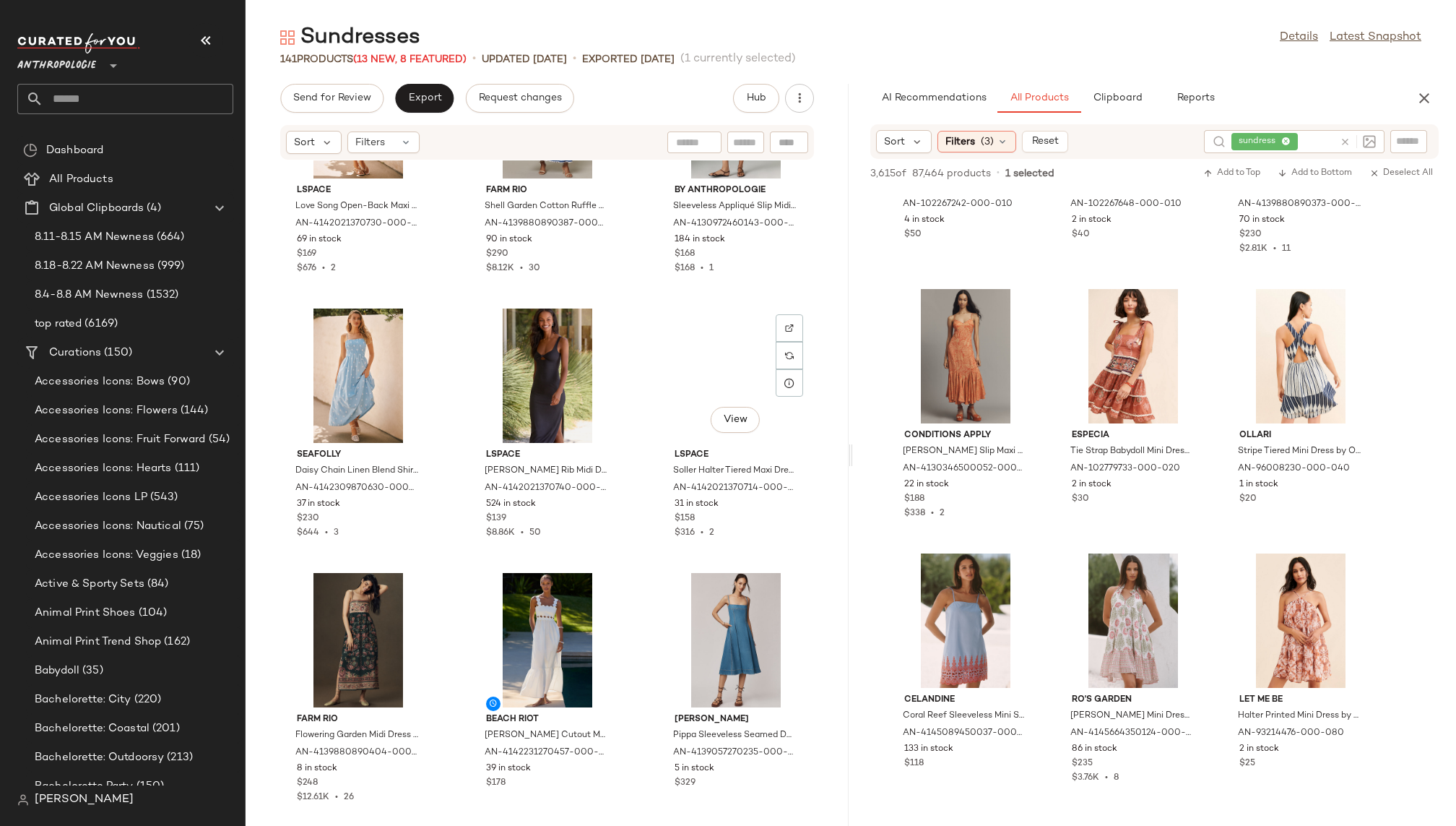
scroll to position [0, 0]
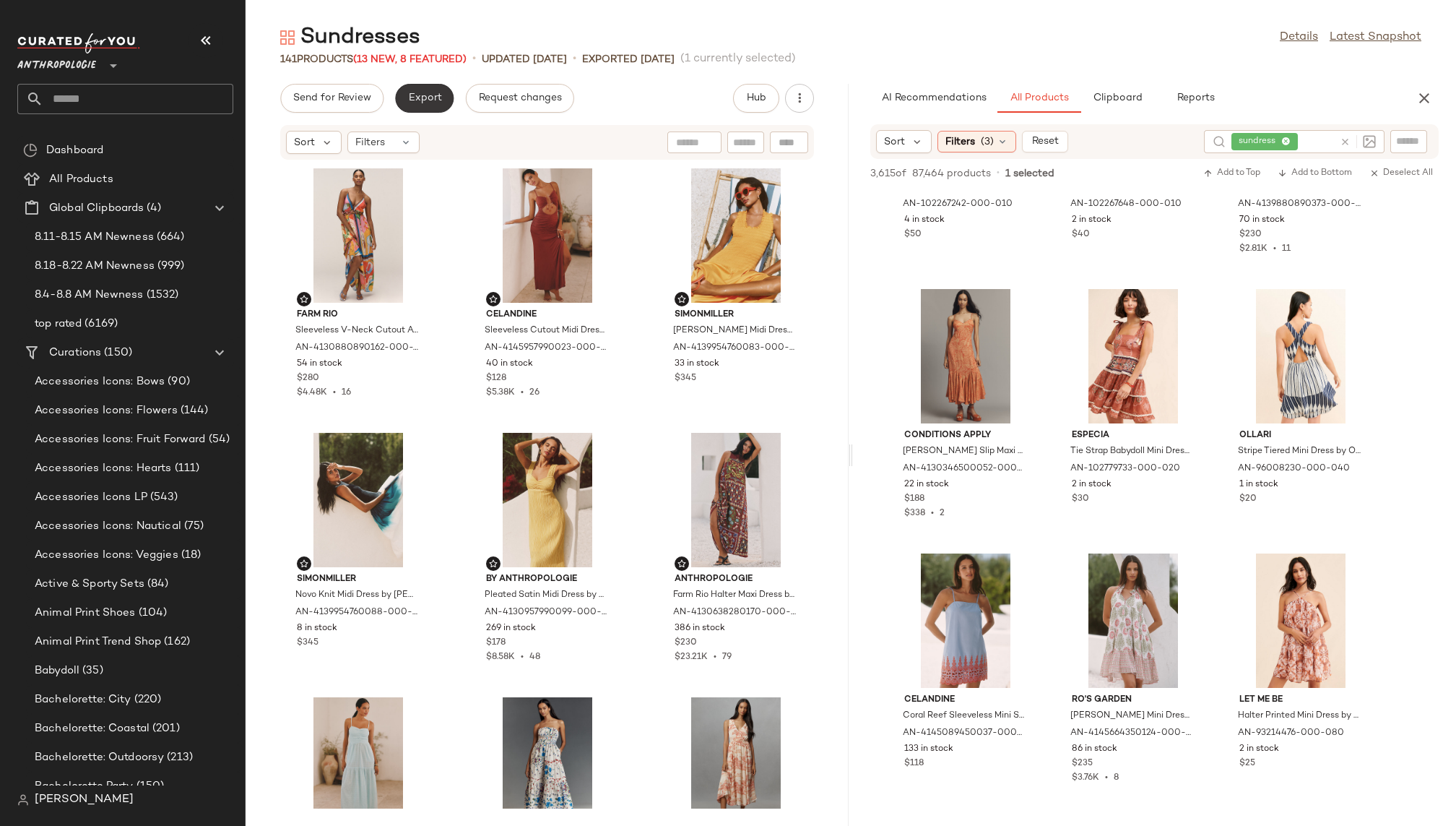
click at [423, 97] on span "Export" at bounding box center [423, 98] width 34 height 12
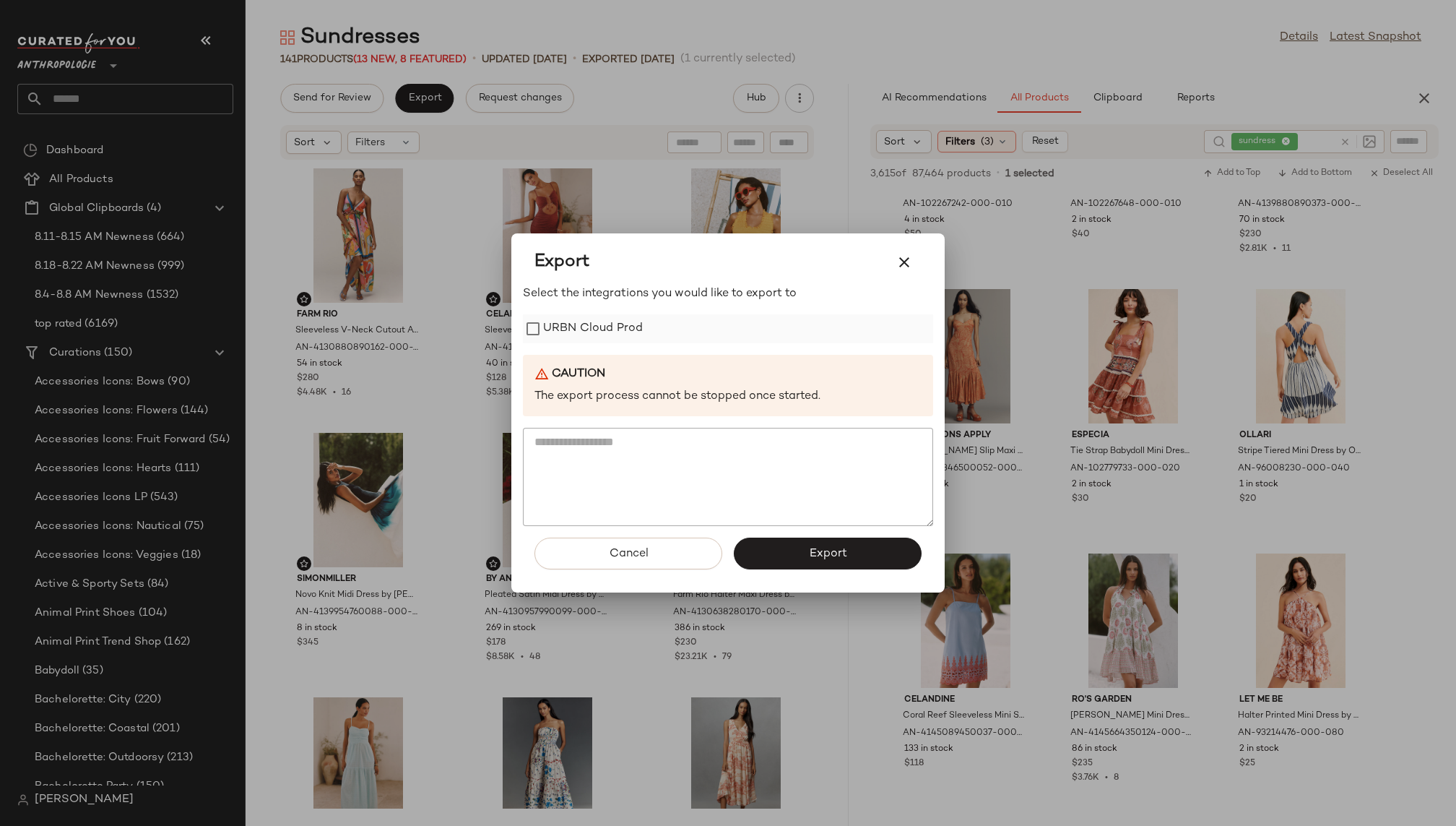
click at [614, 325] on label "URBN Cloud Prod" at bounding box center [593, 328] width 100 height 29
click at [811, 554] on span "Export" at bounding box center [828, 554] width 38 height 13
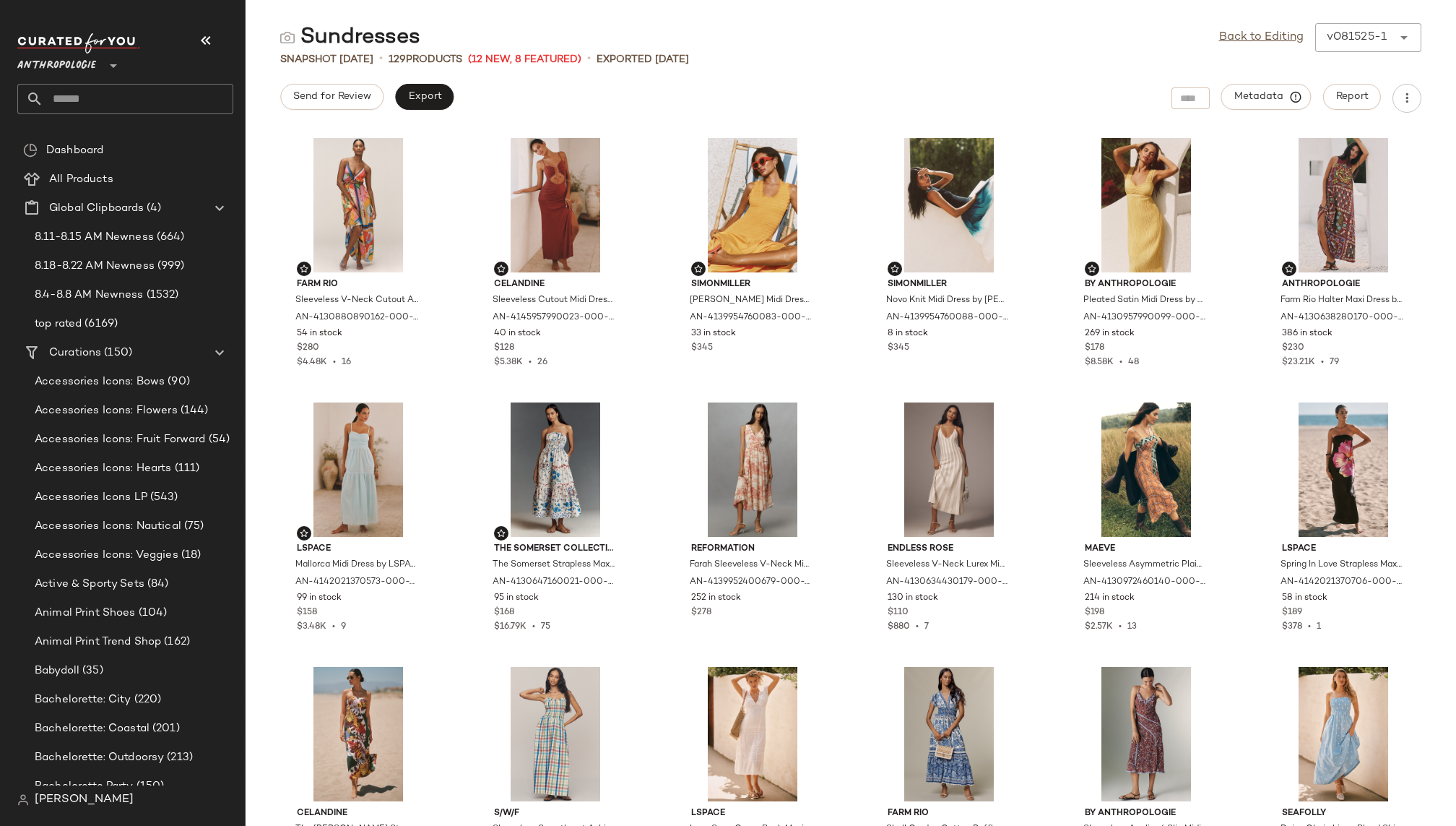
click at [125, 98] on input "text" at bounding box center [138, 99] width 190 height 31
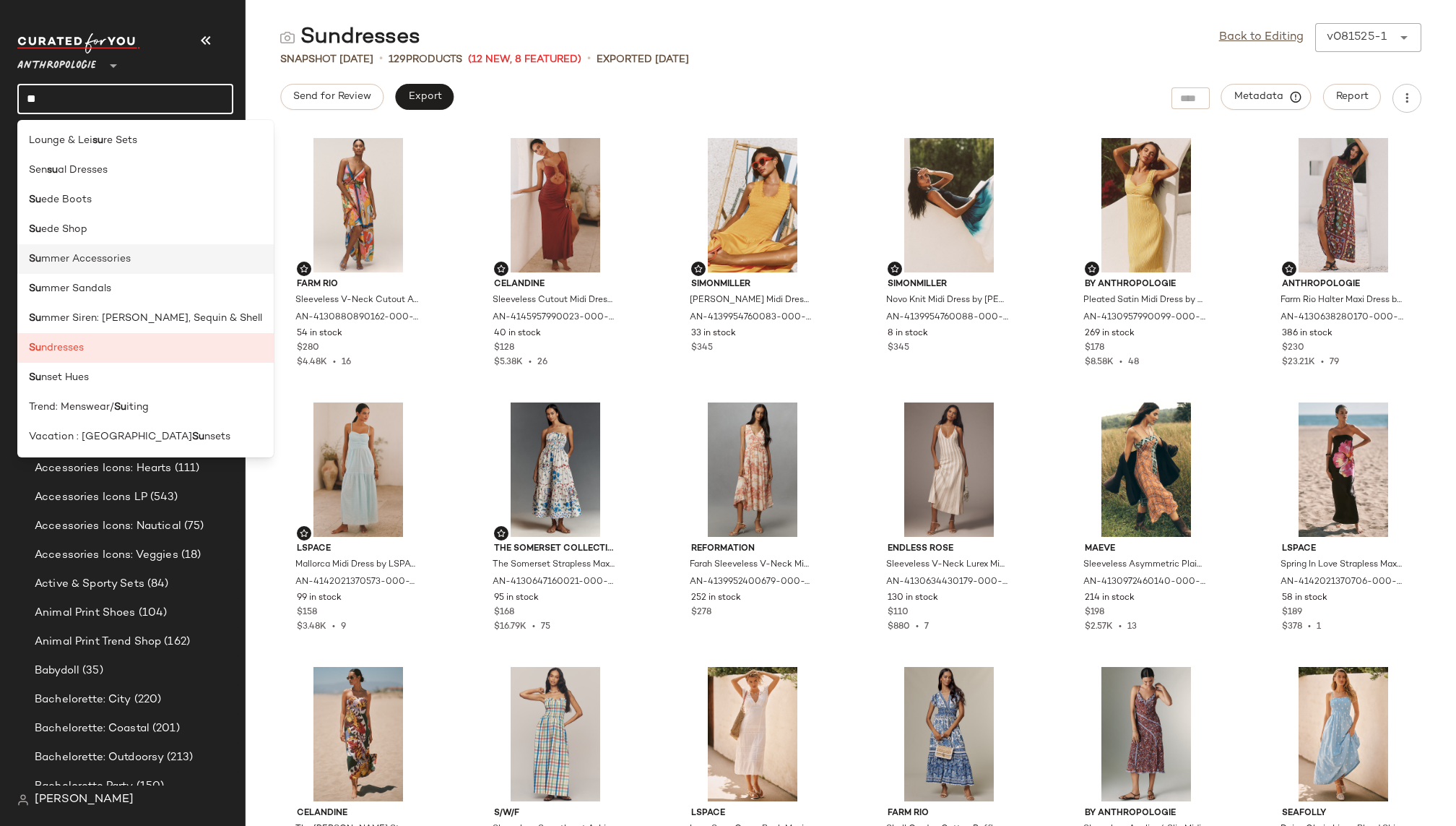
type input "**"
click at [71, 262] on span "mmer Accessories" at bounding box center [86, 259] width 89 height 15
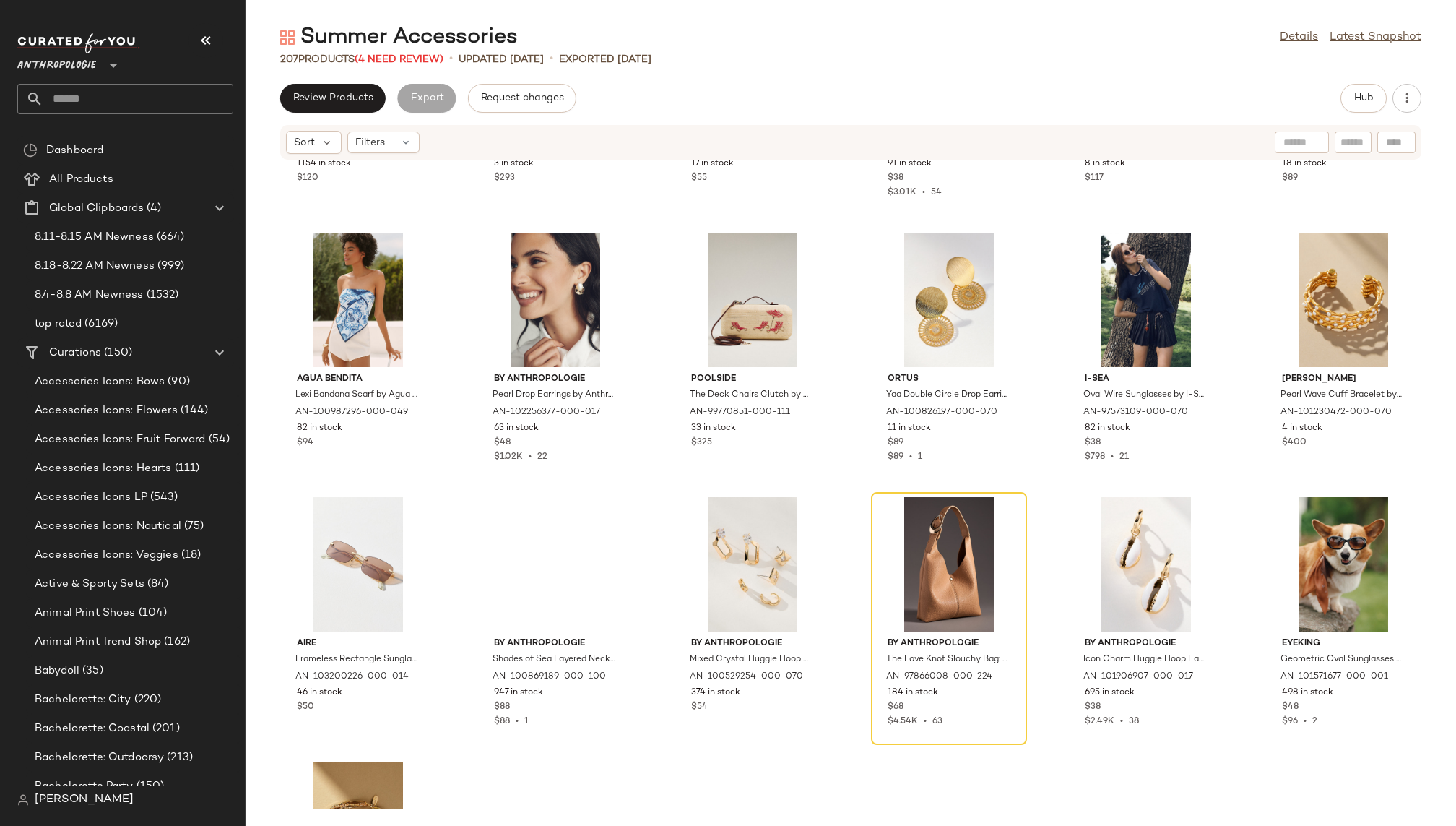
scroll to position [2336, 0]
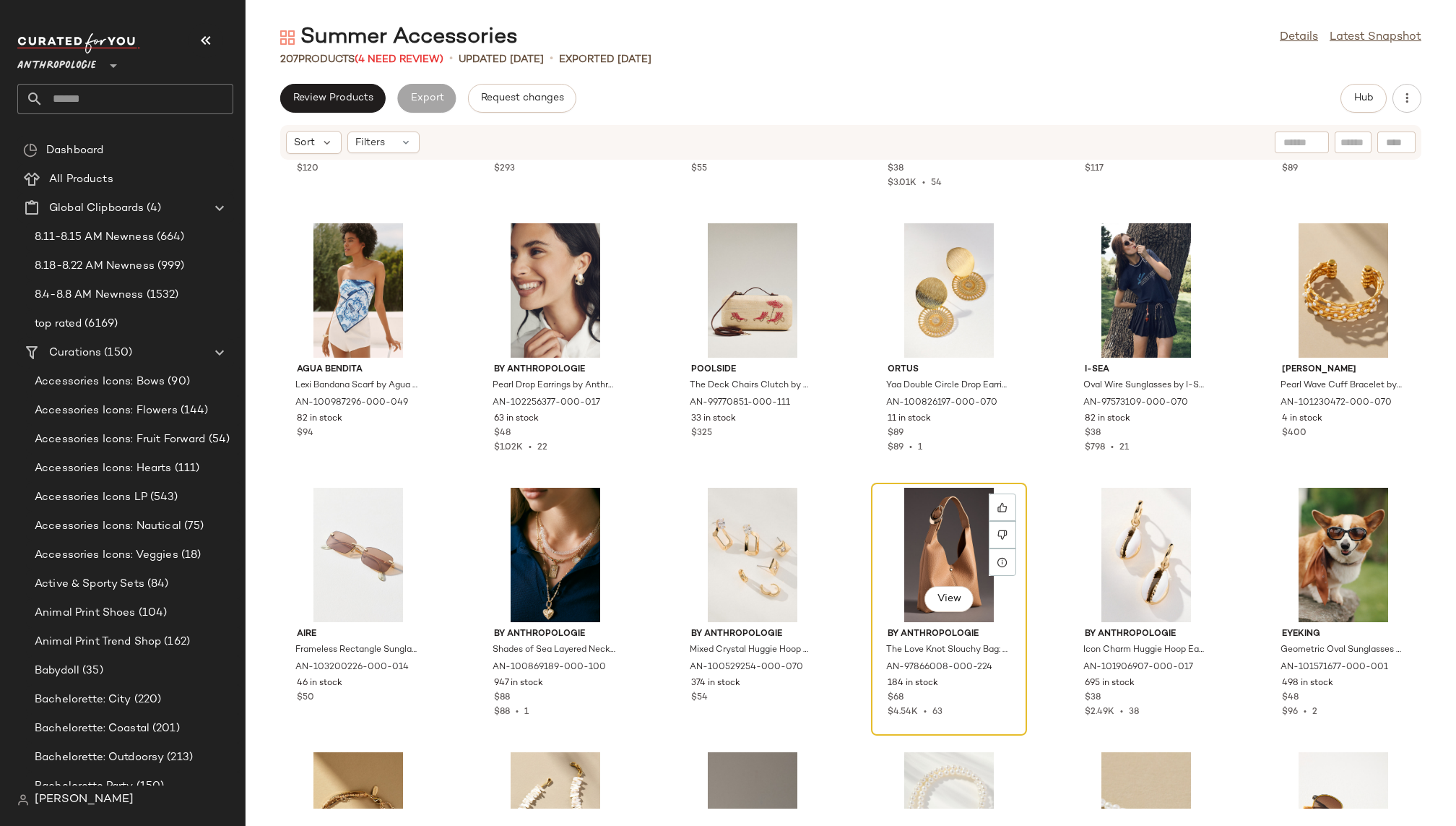
click at [921, 558] on div "View" at bounding box center [949, 555] width 146 height 135
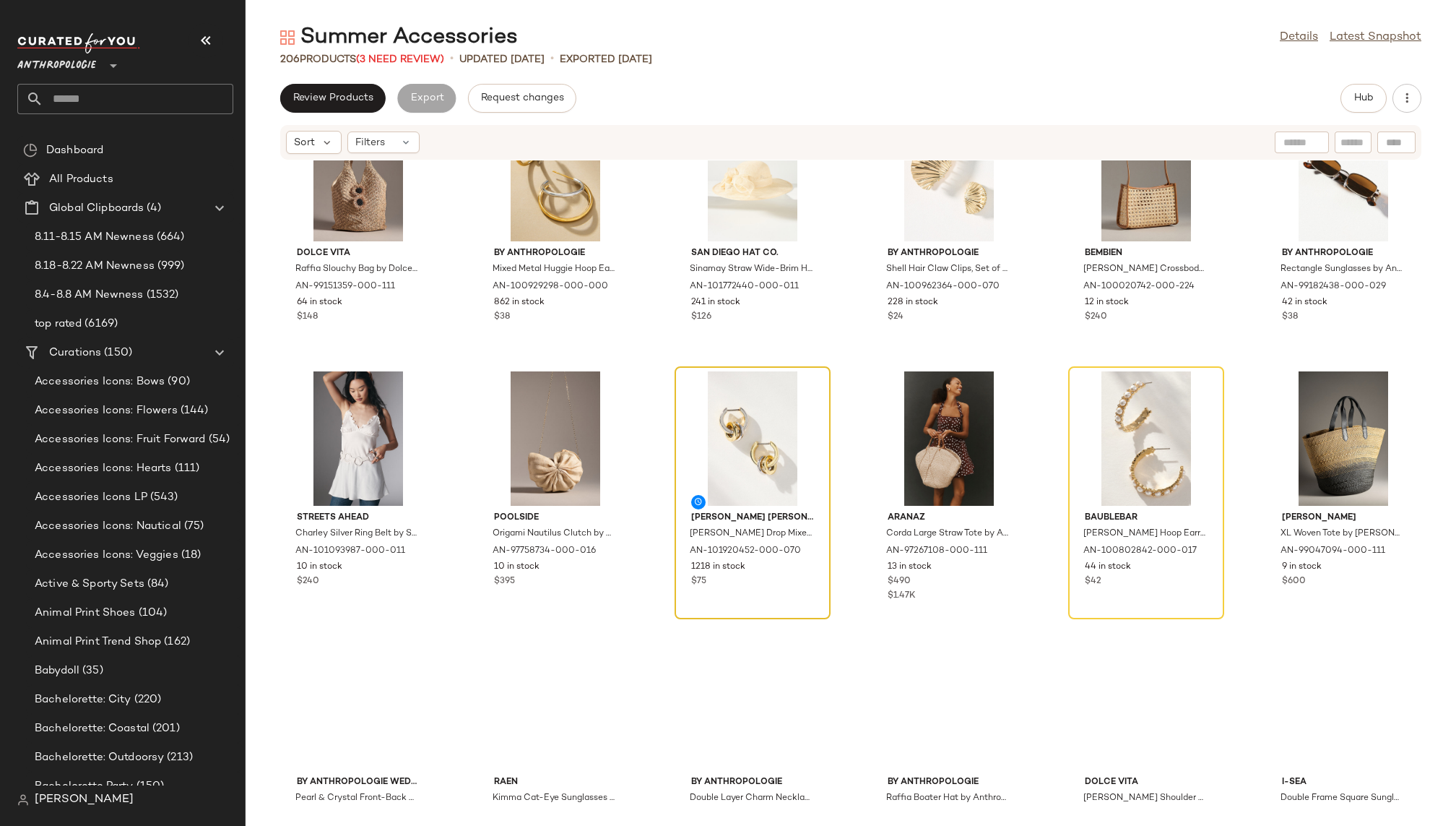
scroll to position [6433, 0]
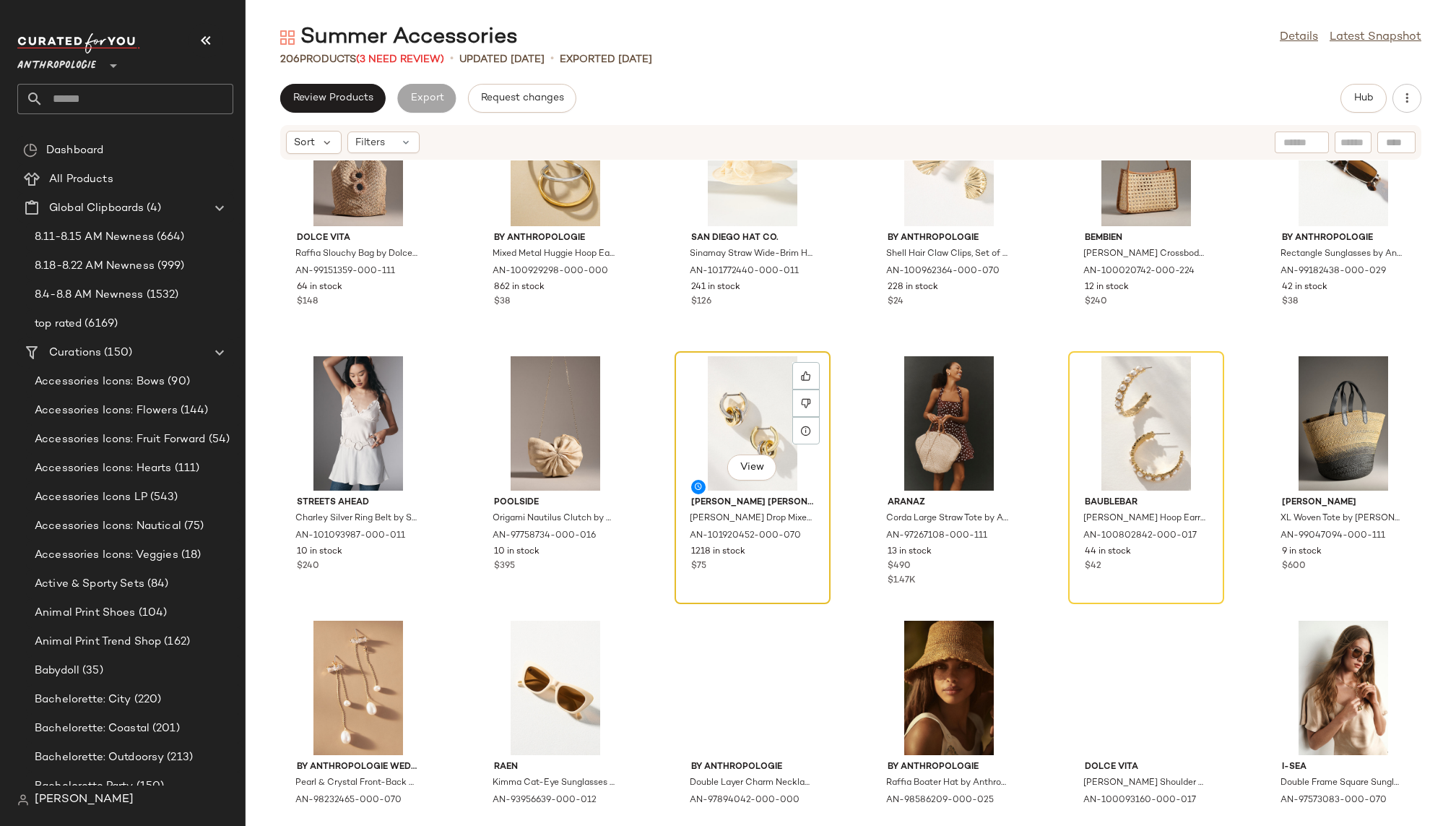
click at [713, 420] on div "View" at bounding box center [753, 424] width 146 height 135
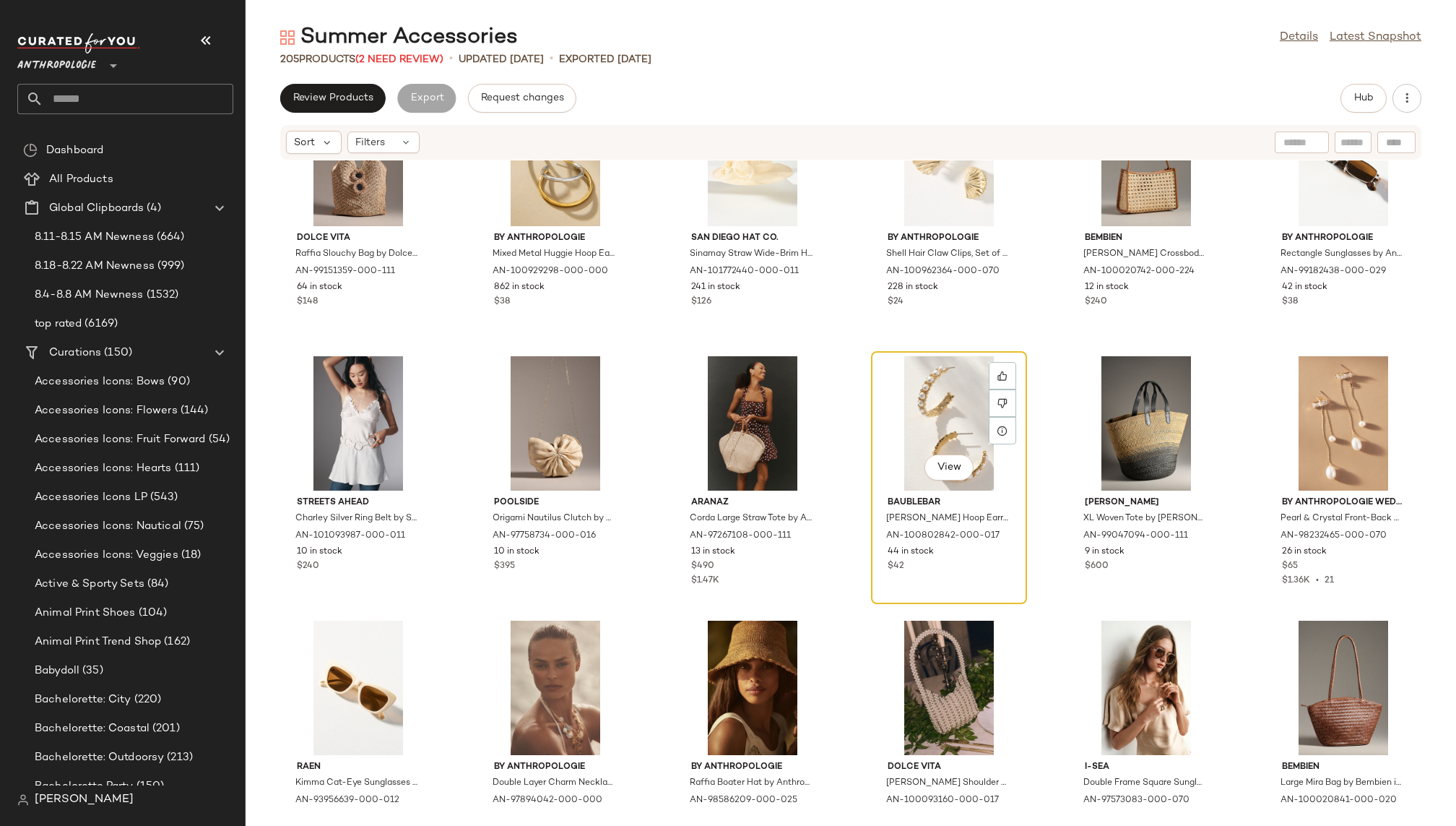
click at [901, 421] on div "View" at bounding box center [949, 424] width 146 height 135
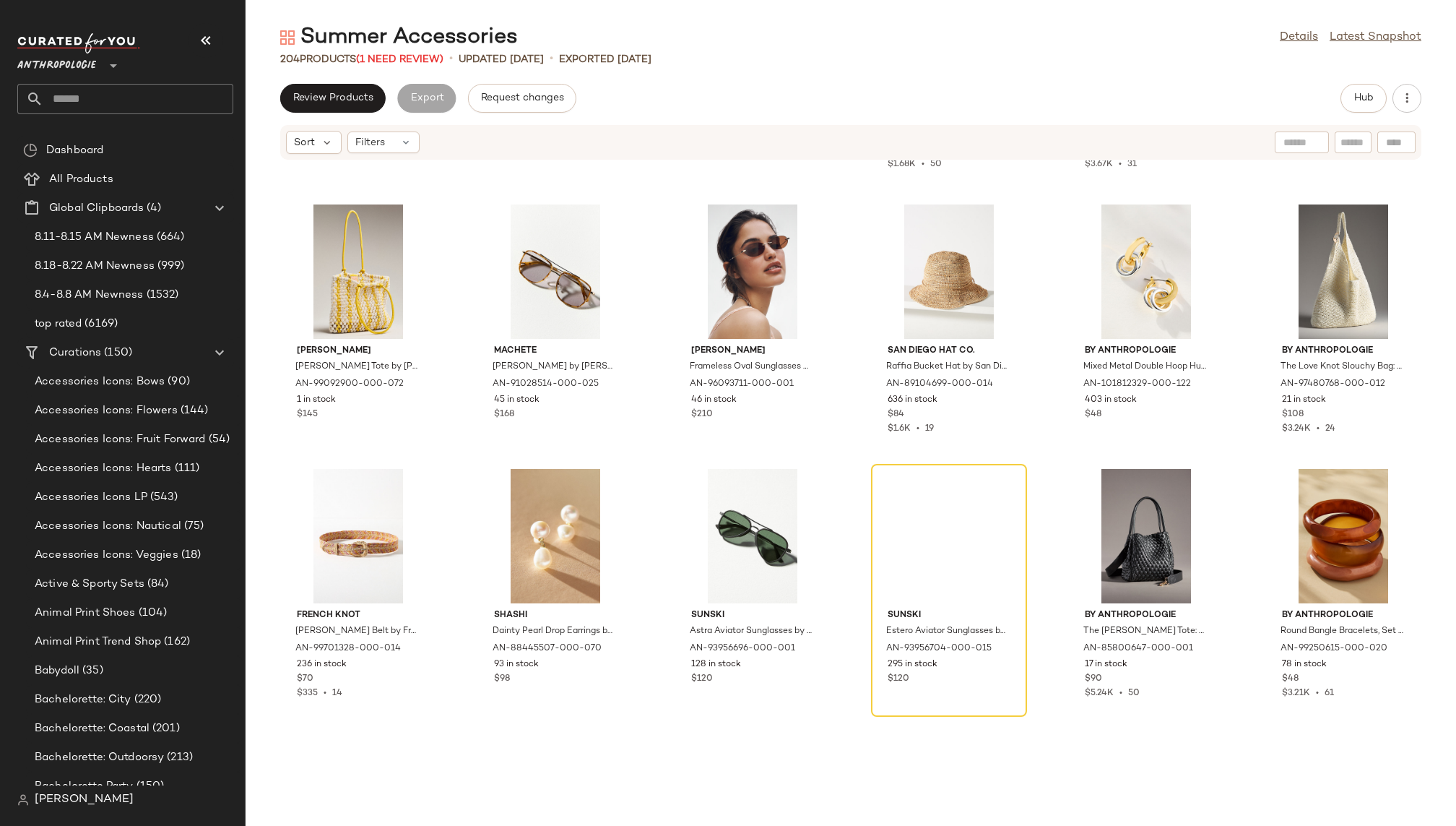
scroll to position [7769, 0]
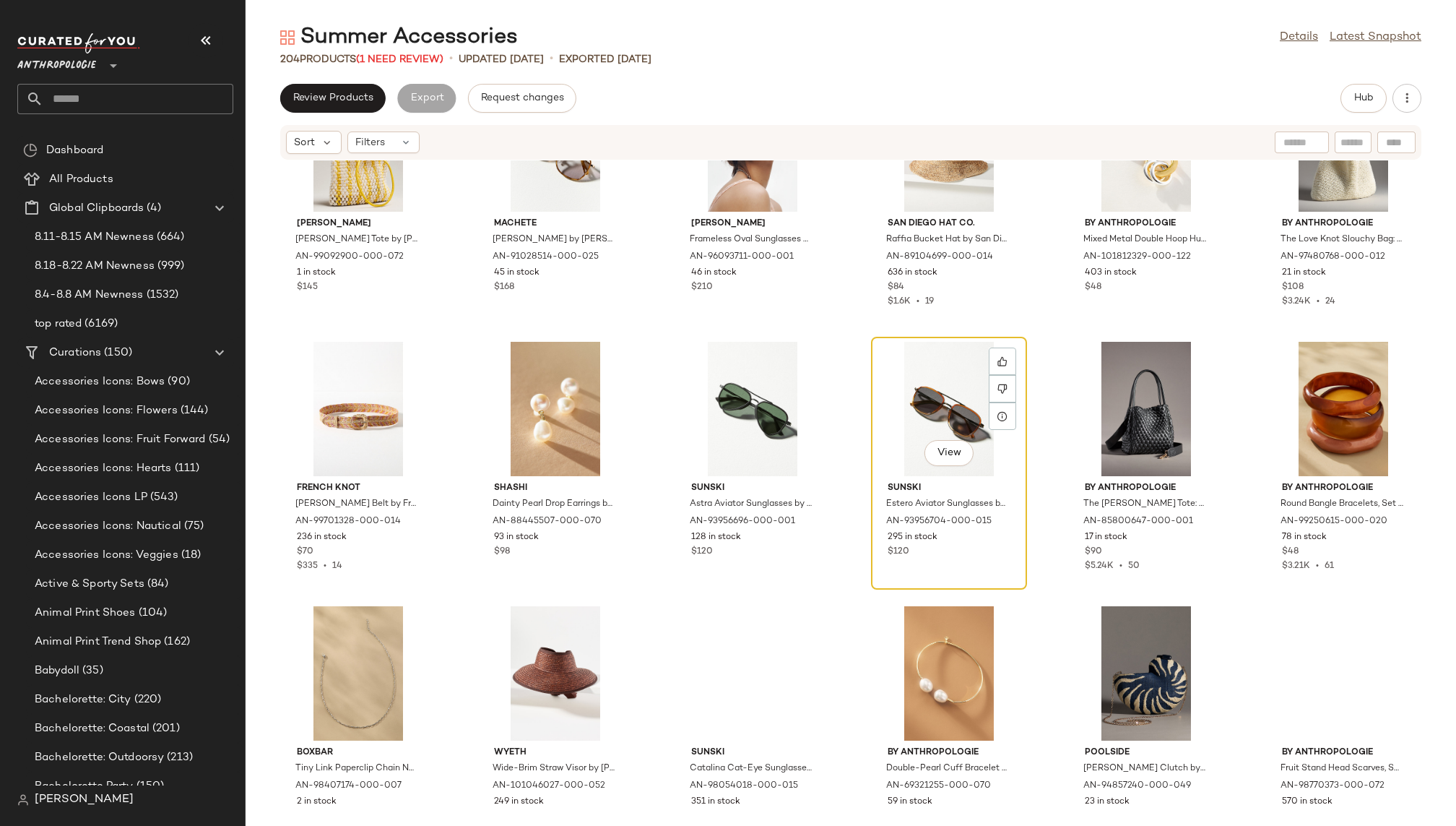
click at [920, 378] on div "View" at bounding box center [949, 409] width 146 height 135
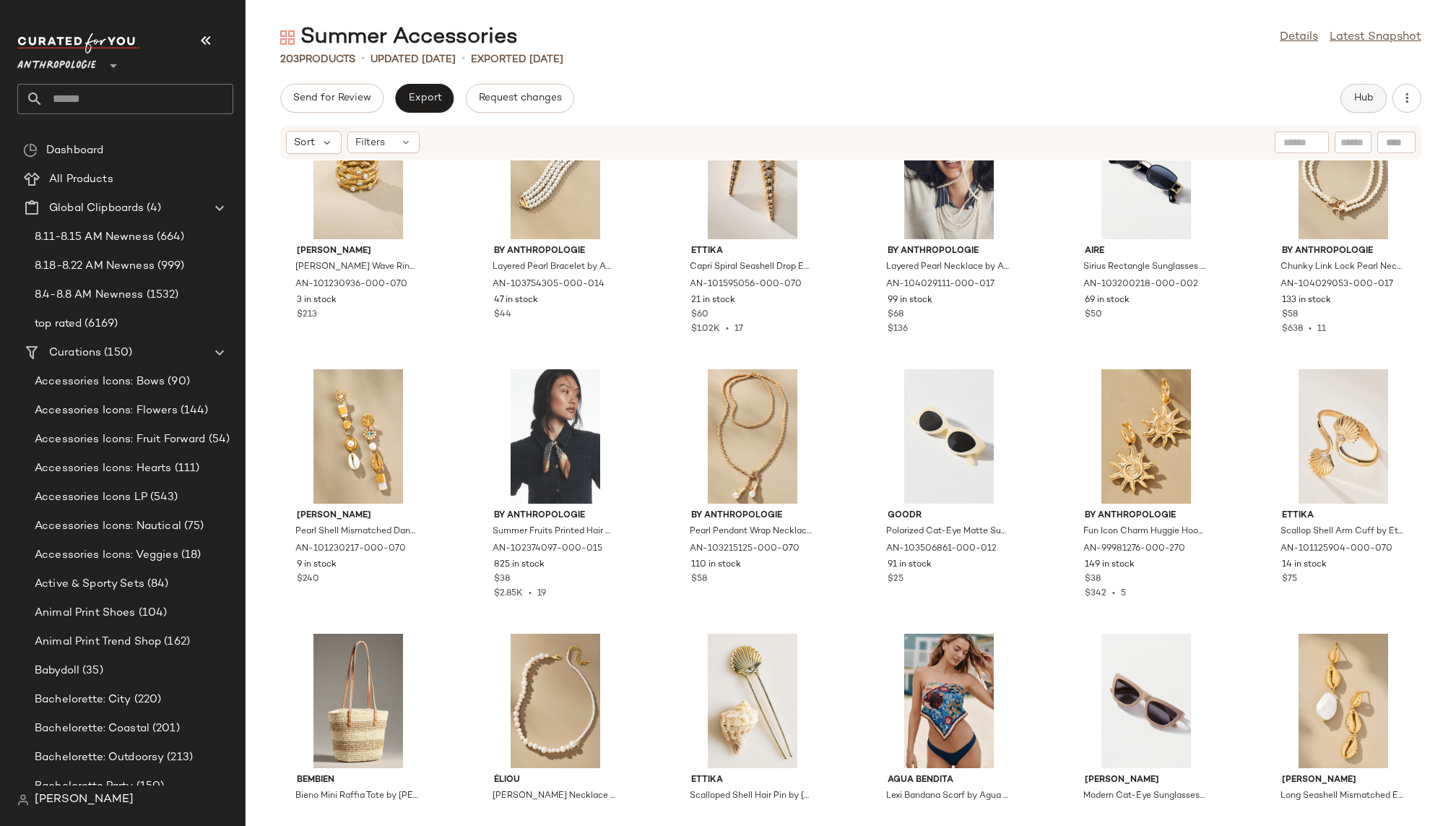
click at [1366, 96] on span "Hub" at bounding box center [1363, 98] width 20 height 12
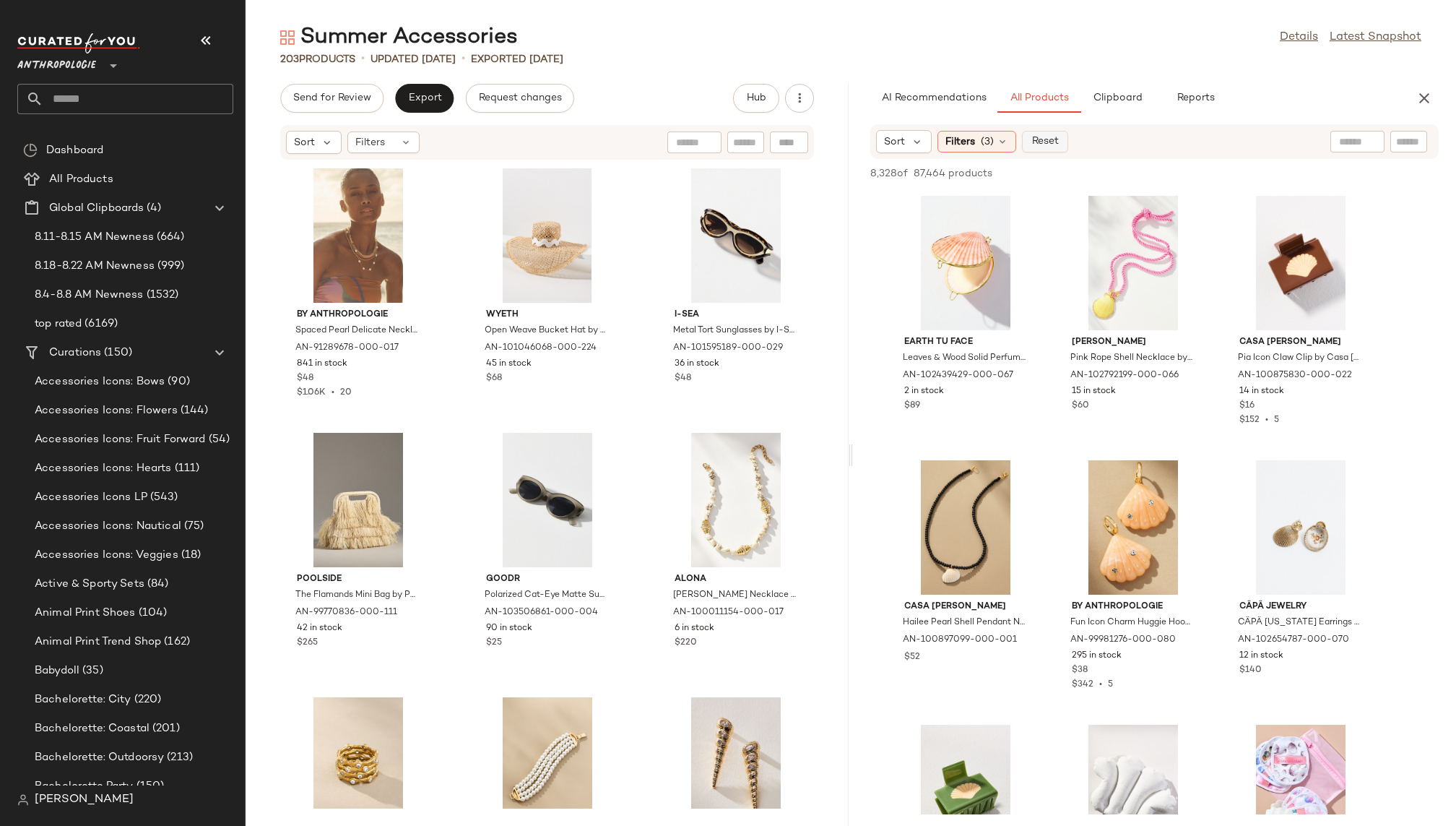
click at [1035, 140] on span "Reset" at bounding box center [1044, 142] width 28 height 12
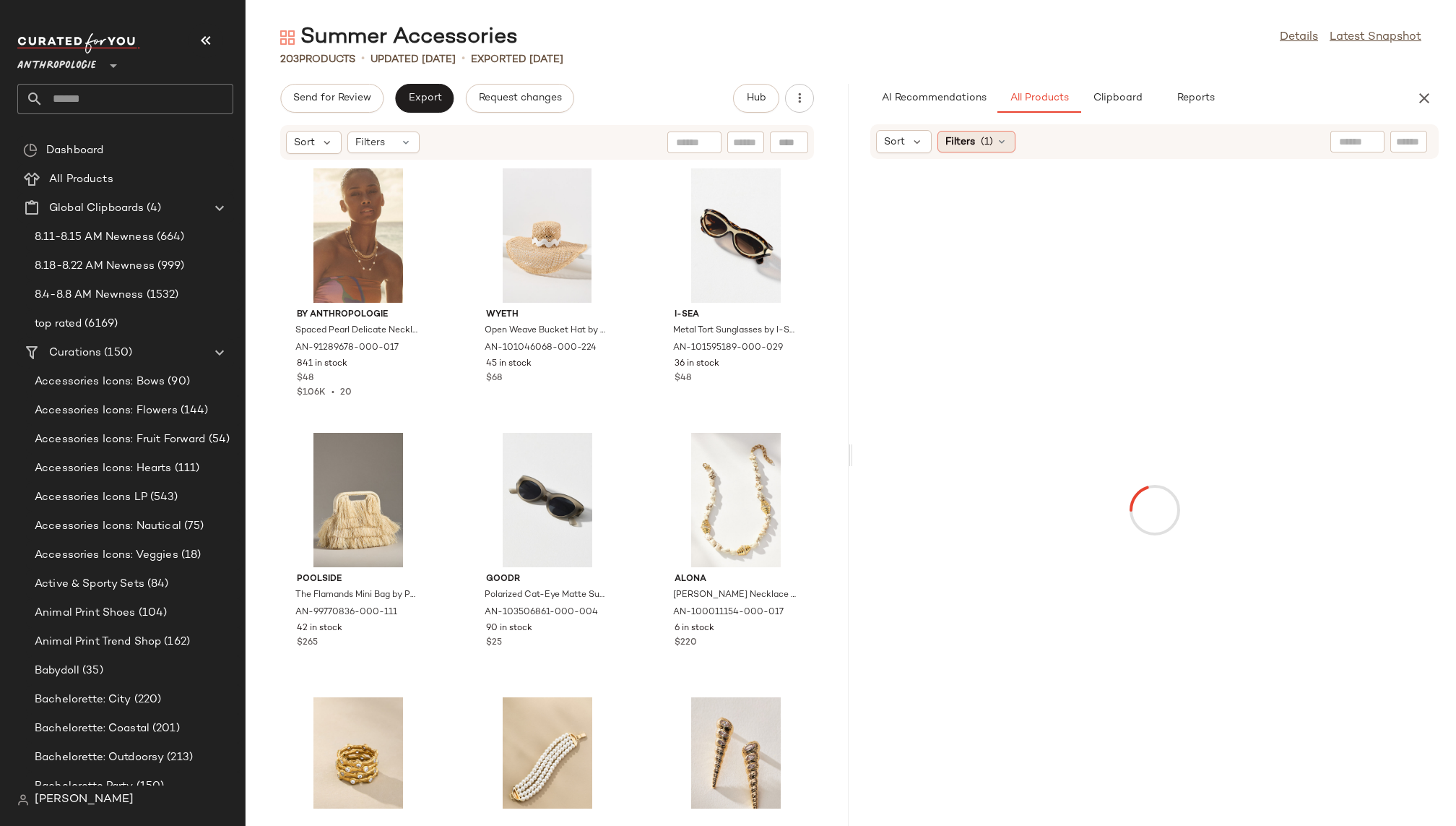
click at [976, 141] on div "Filters (1)" at bounding box center [976, 142] width 78 height 22
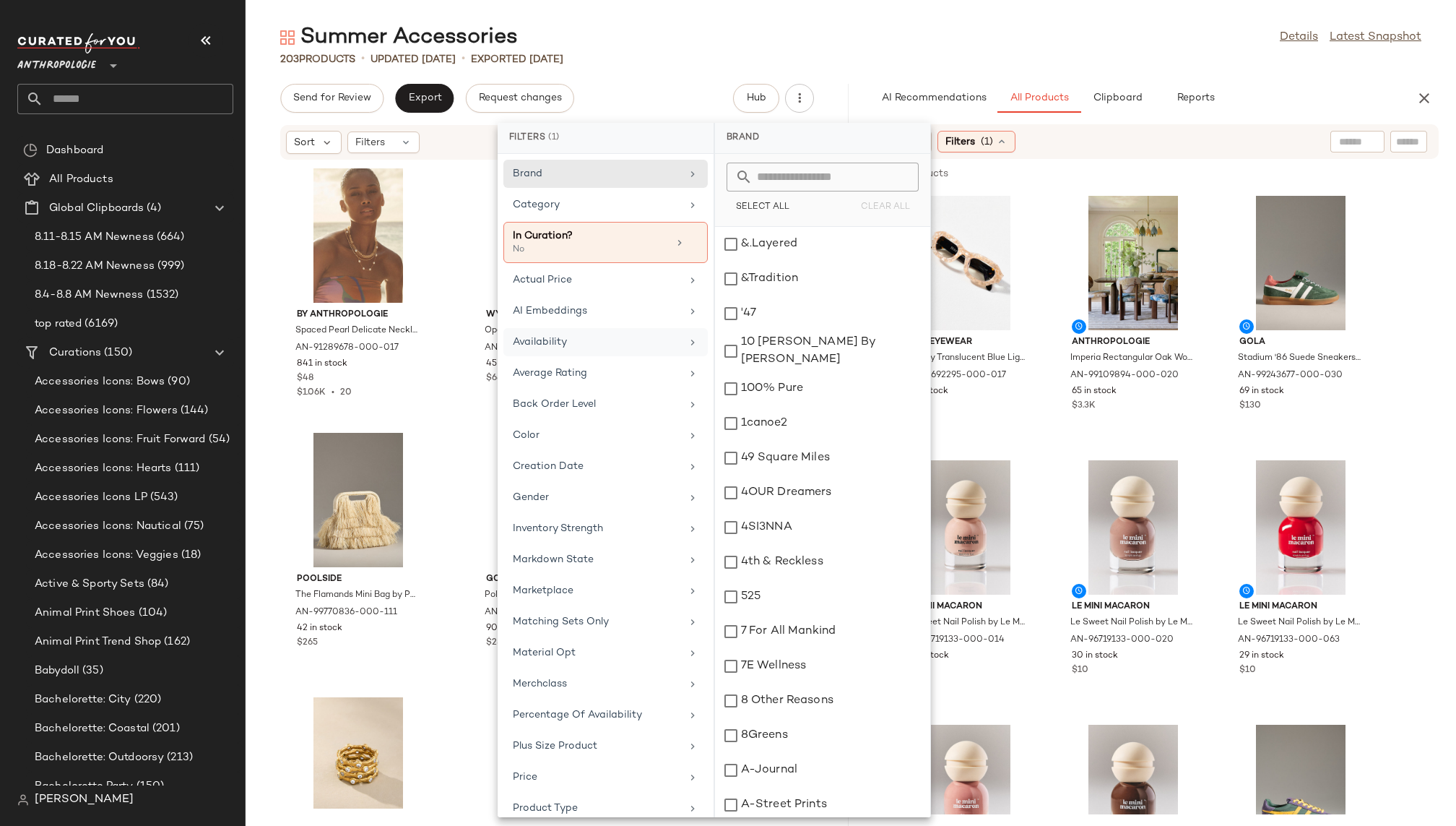
click at [614, 359] on div "Availability" at bounding box center [605, 373] width 204 height 28
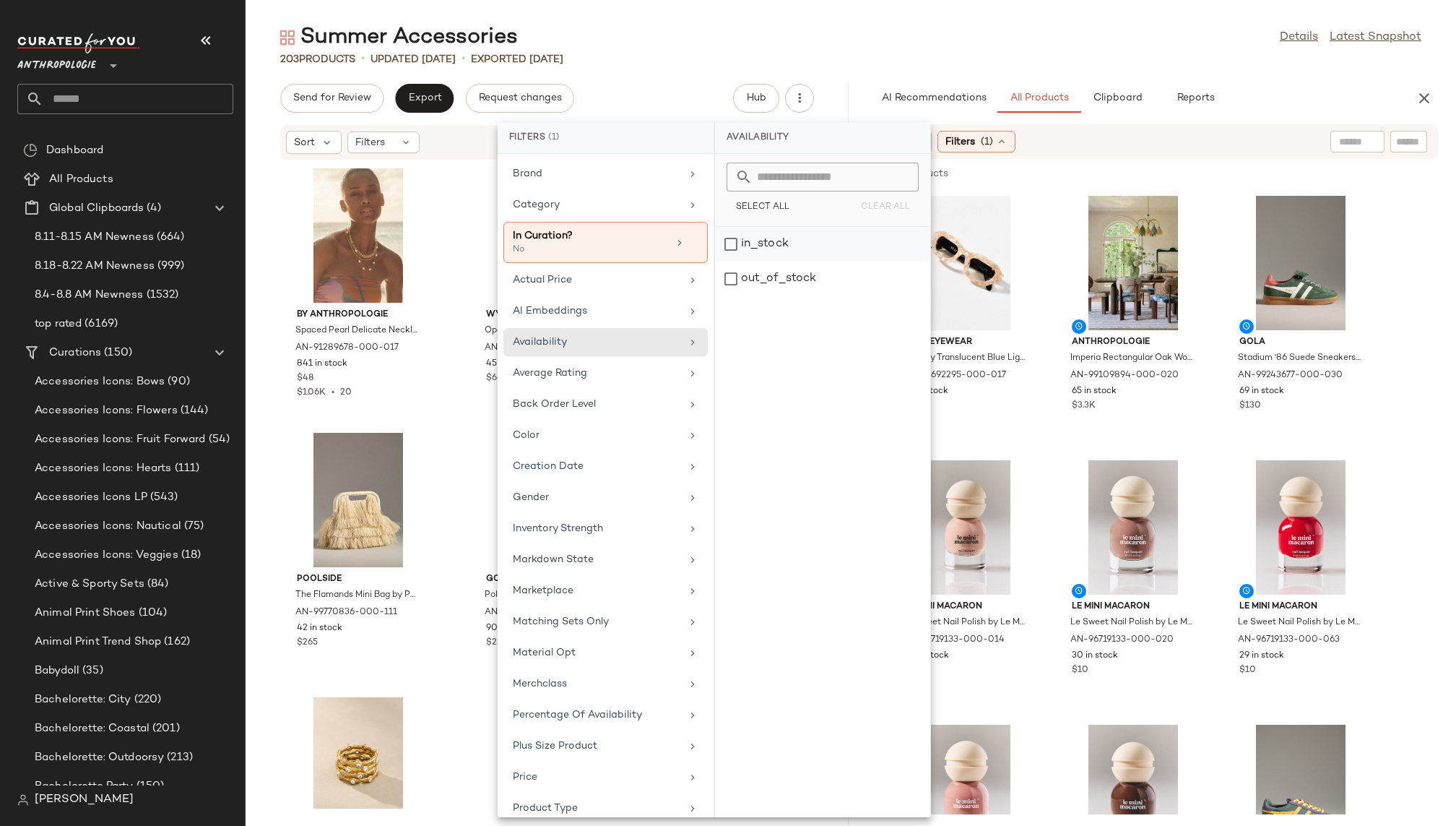
click at [794, 262] on div "in_stock" at bounding box center [823, 279] width 216 height 35
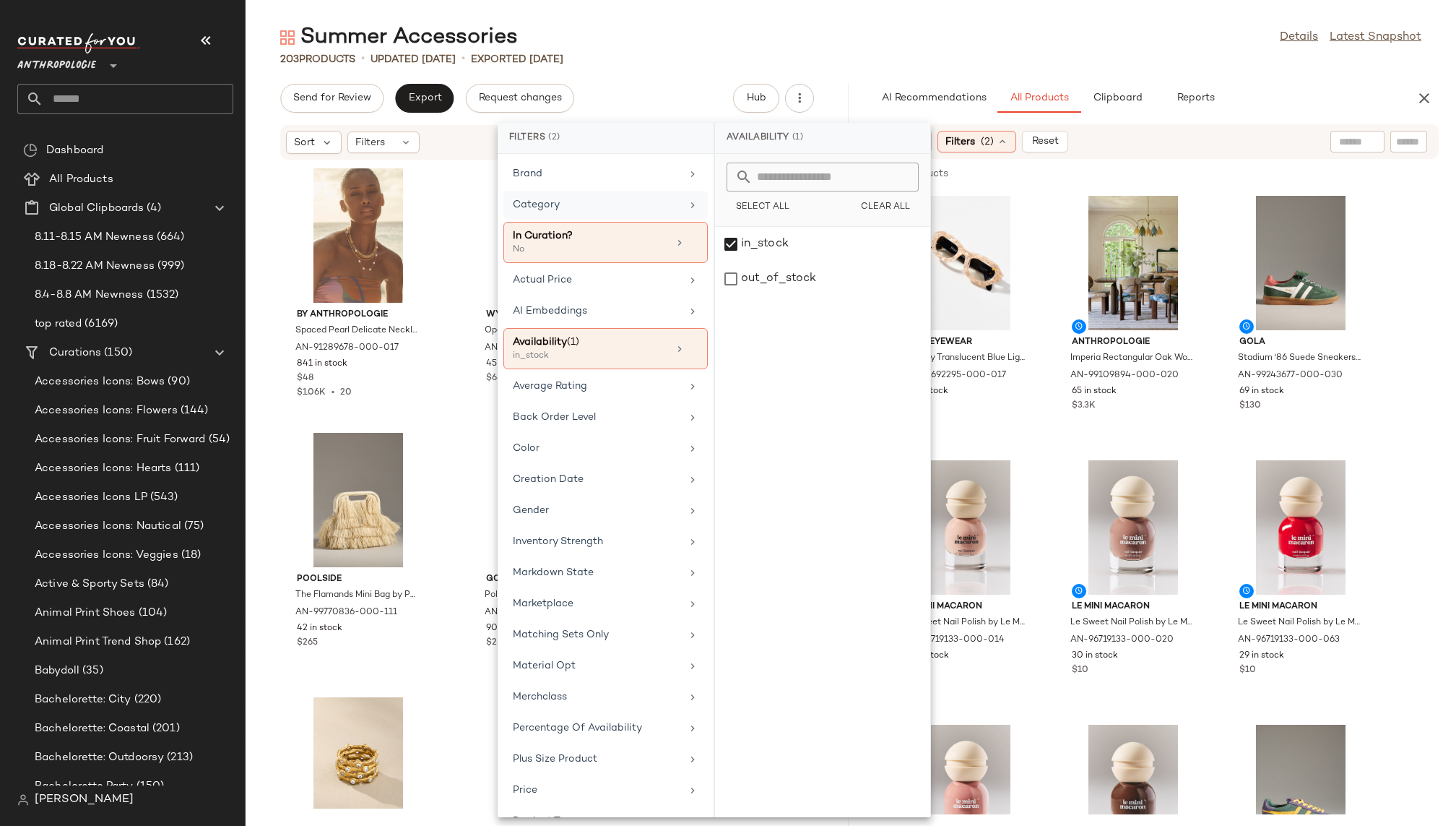
click at [616, 206] on div "Category" at bounding box center [597, 205] width 168 height 15
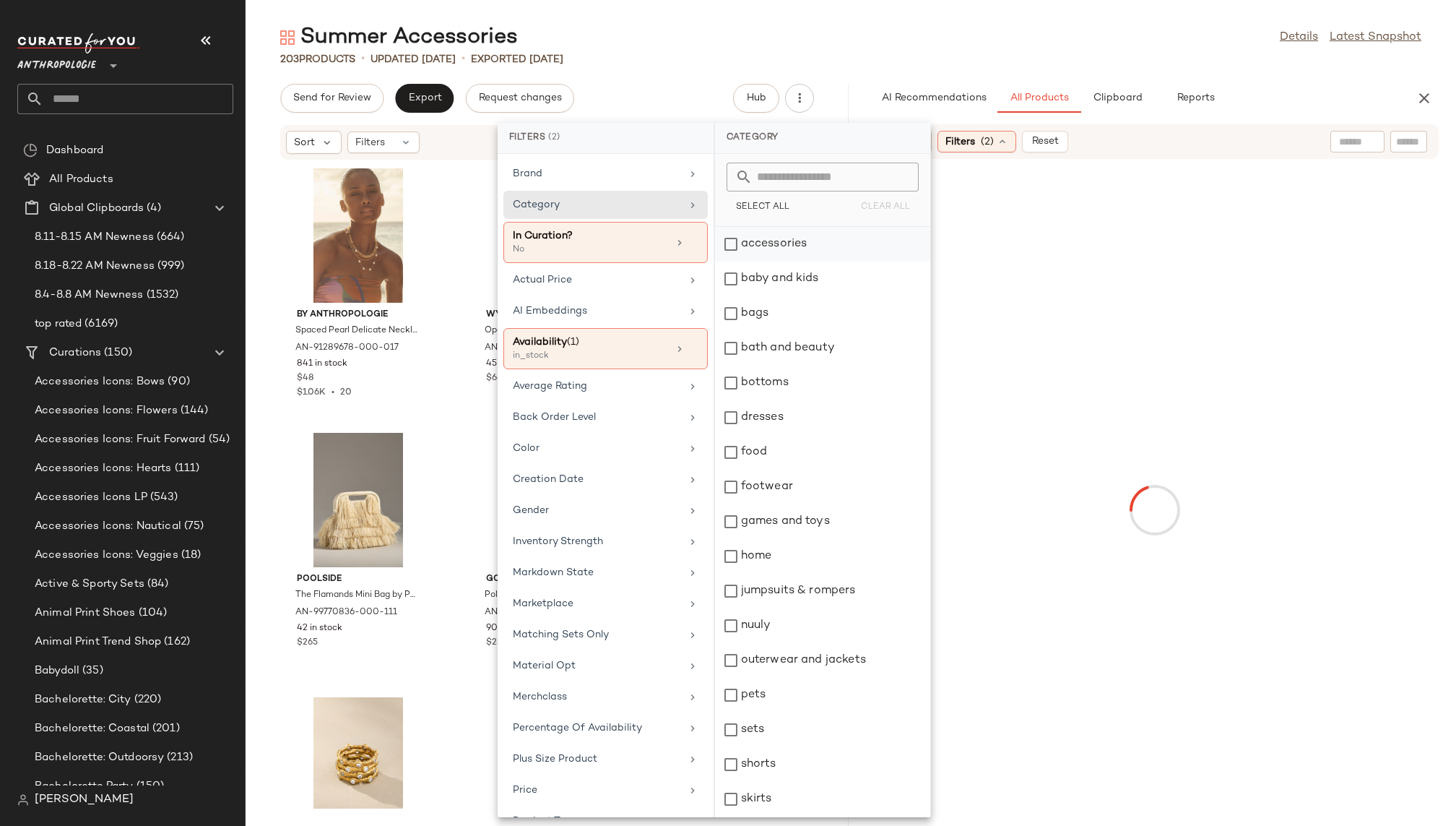
click at [791, 252] on div "accessories" at bounding box center [823, 245] width 216 height 35
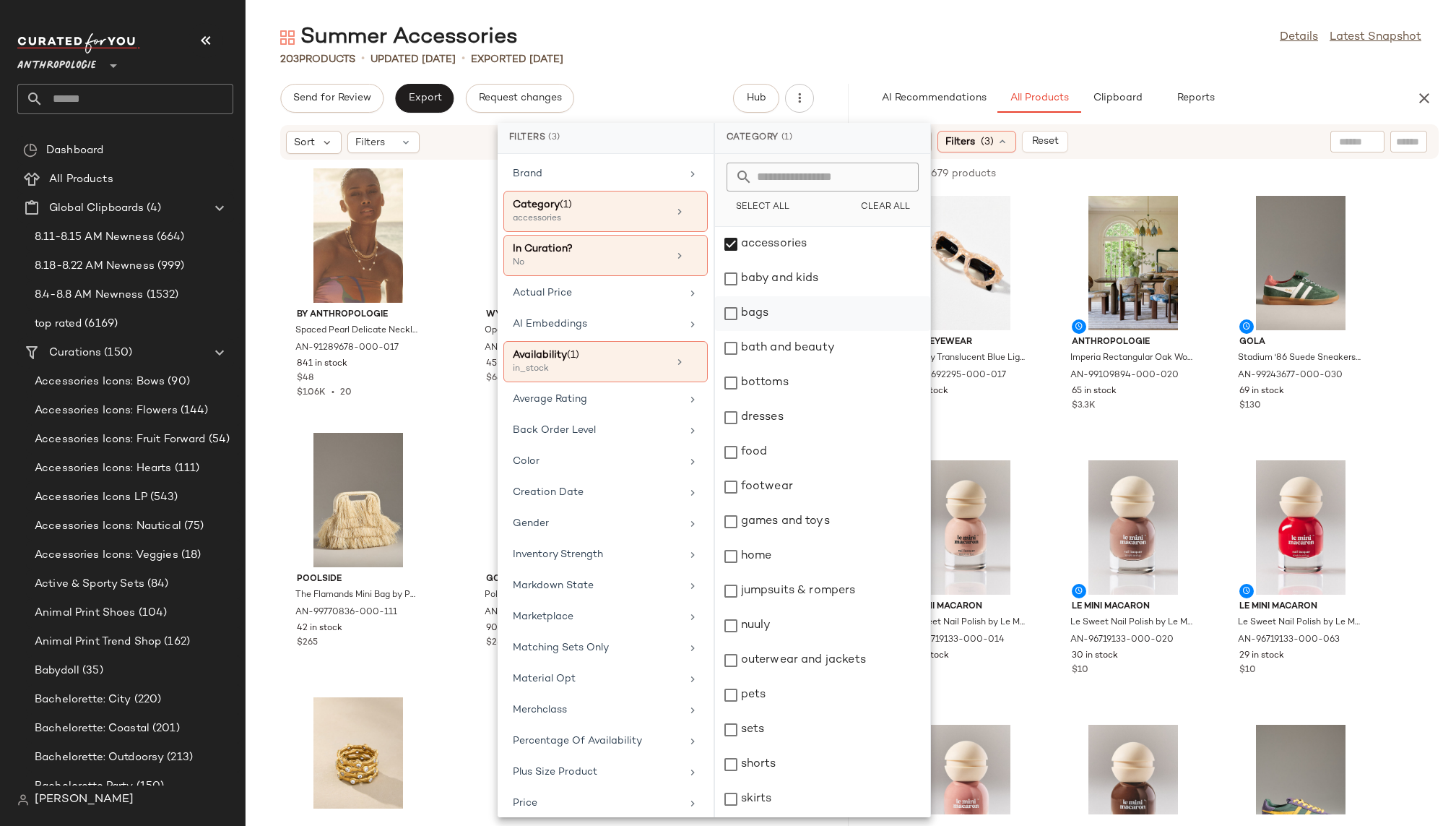
click at [790, 319] on div "bags" at bounding box center [823, 314] width 216 height 35
click at [944, 36] on div "Summer Accessories Details Latest Snapshot" at bounding box center [850, 38] width 1210 height 29
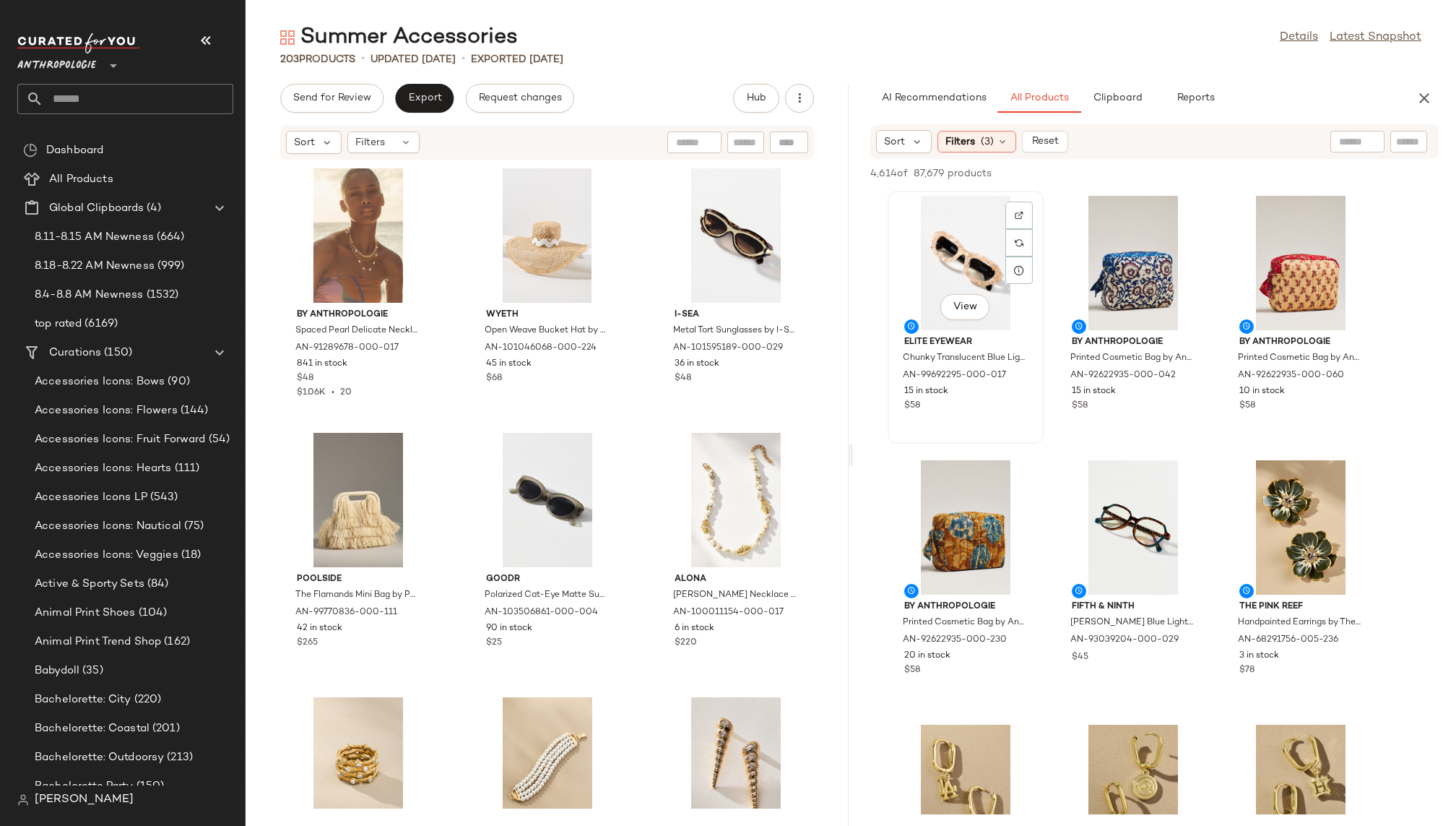
click at [934, 259] on div "View" at bounding box center [965, 263] width 146 height 135
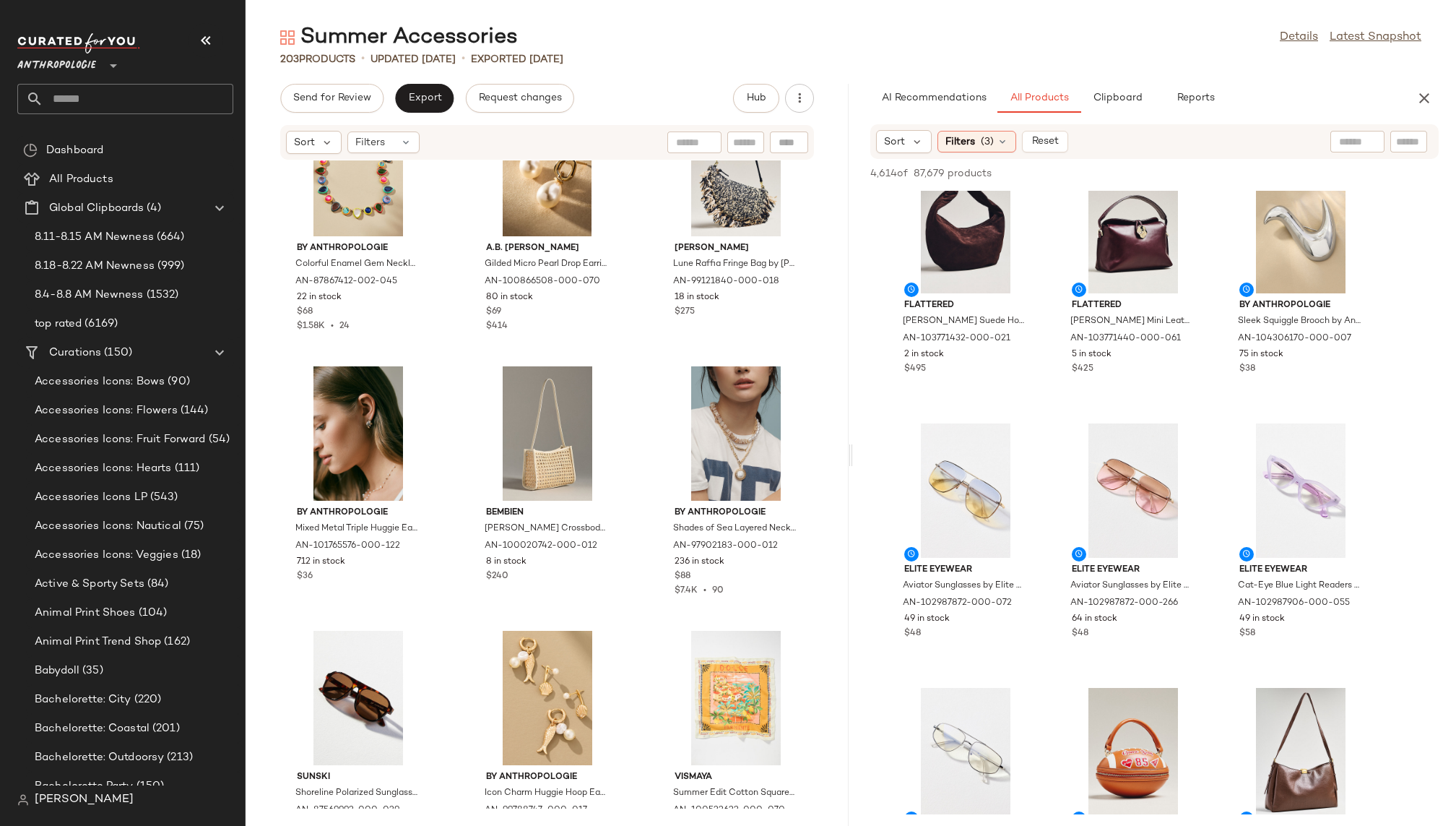
scroll to position [2959, 0]
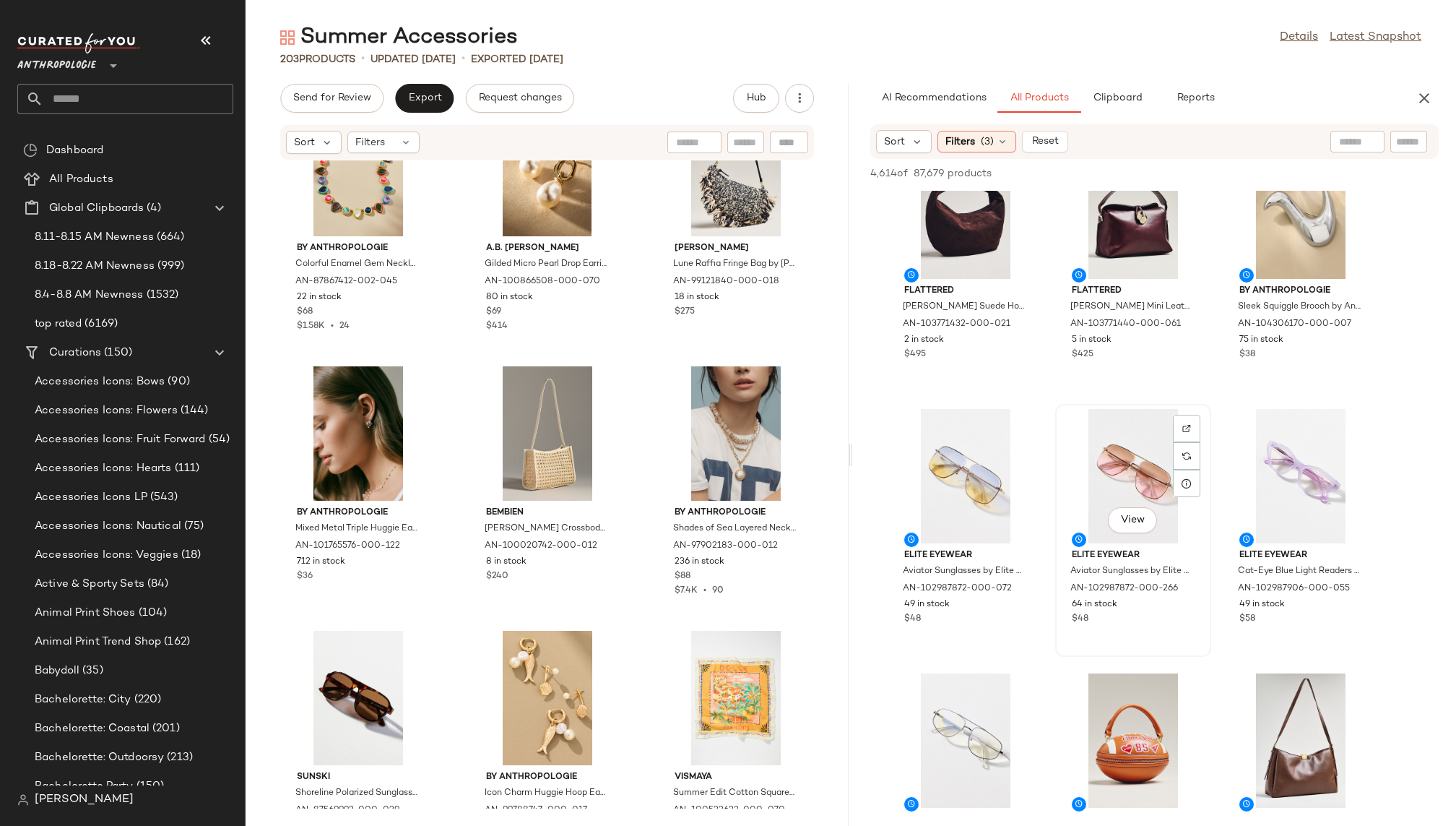
click at [1101, 434] on div "View" at bounding box center [1133, 477] width 146 height 135
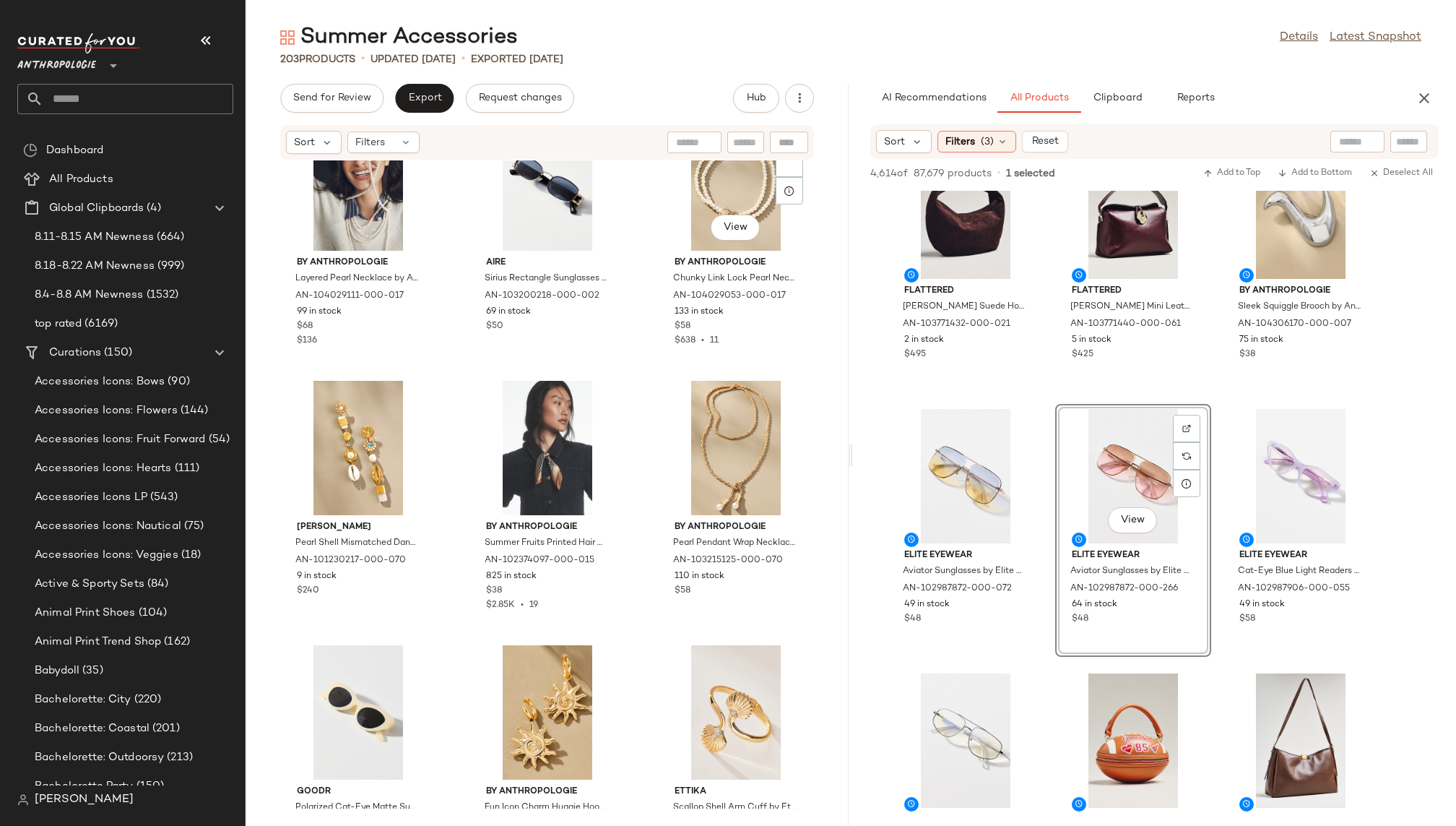
scroll to position [0, 0]
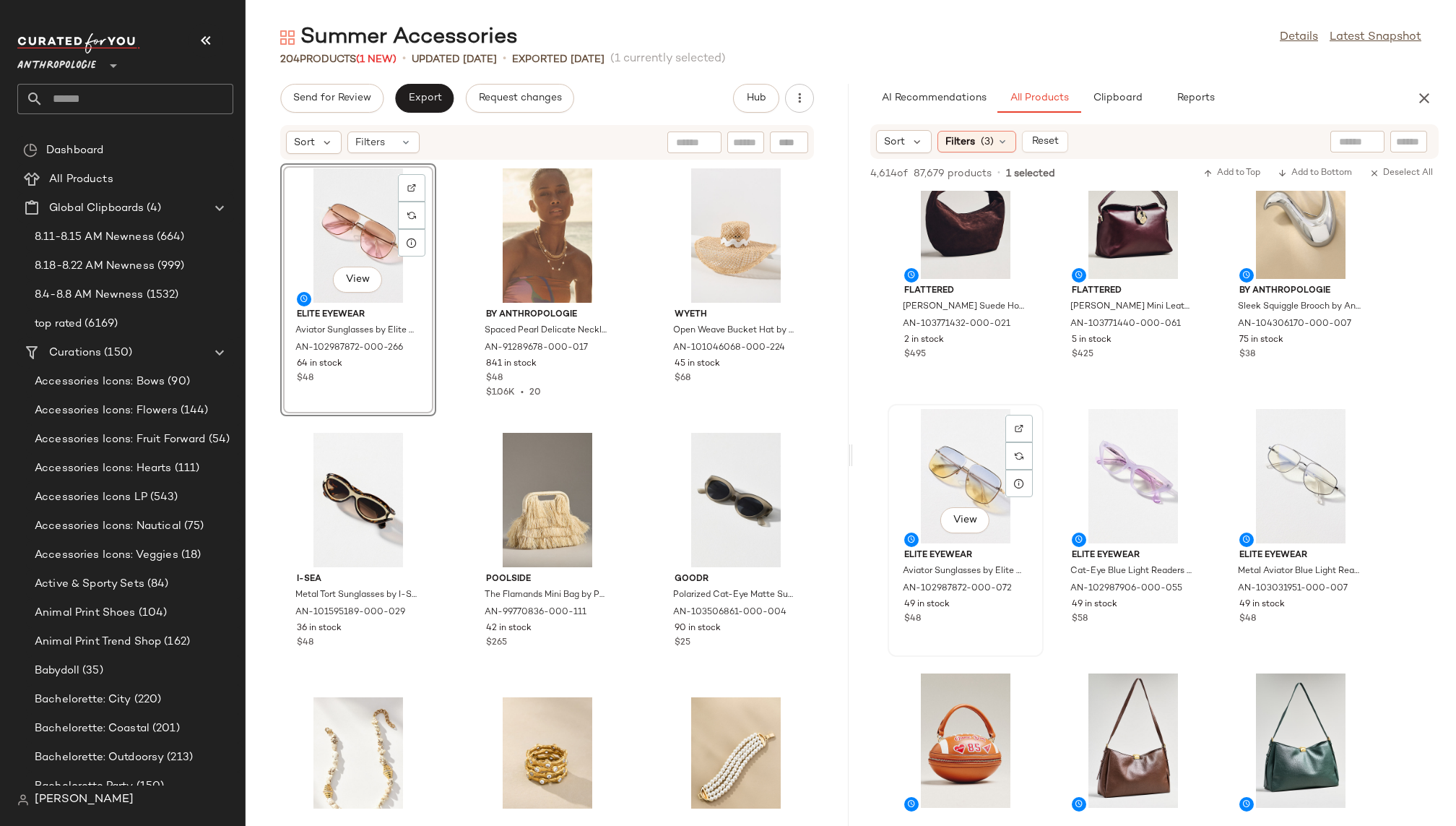
click at [953, 478] on div "View" at bounding box center [965, 477] width 146 height 135
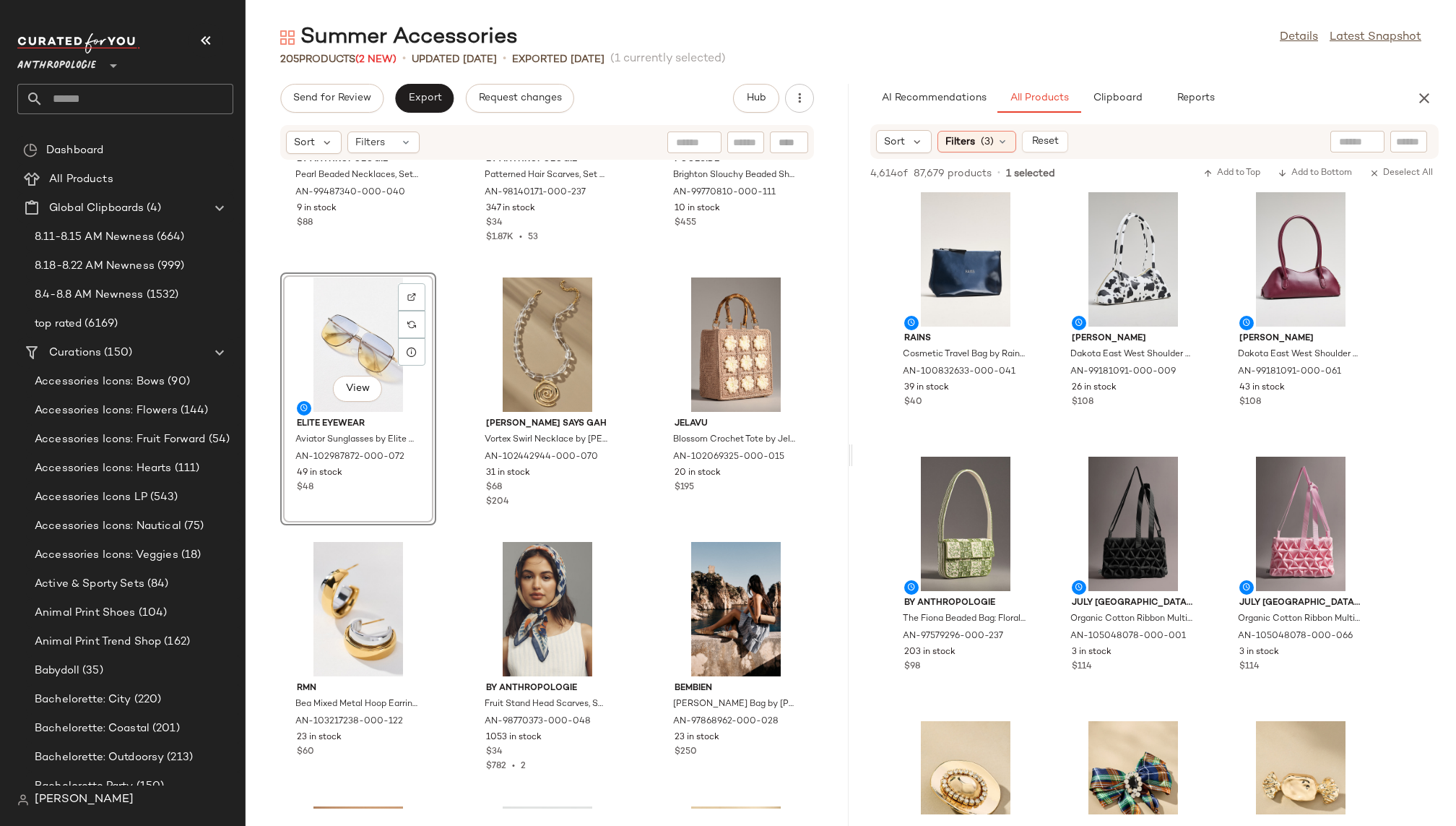
scroll to position [4771, 0]
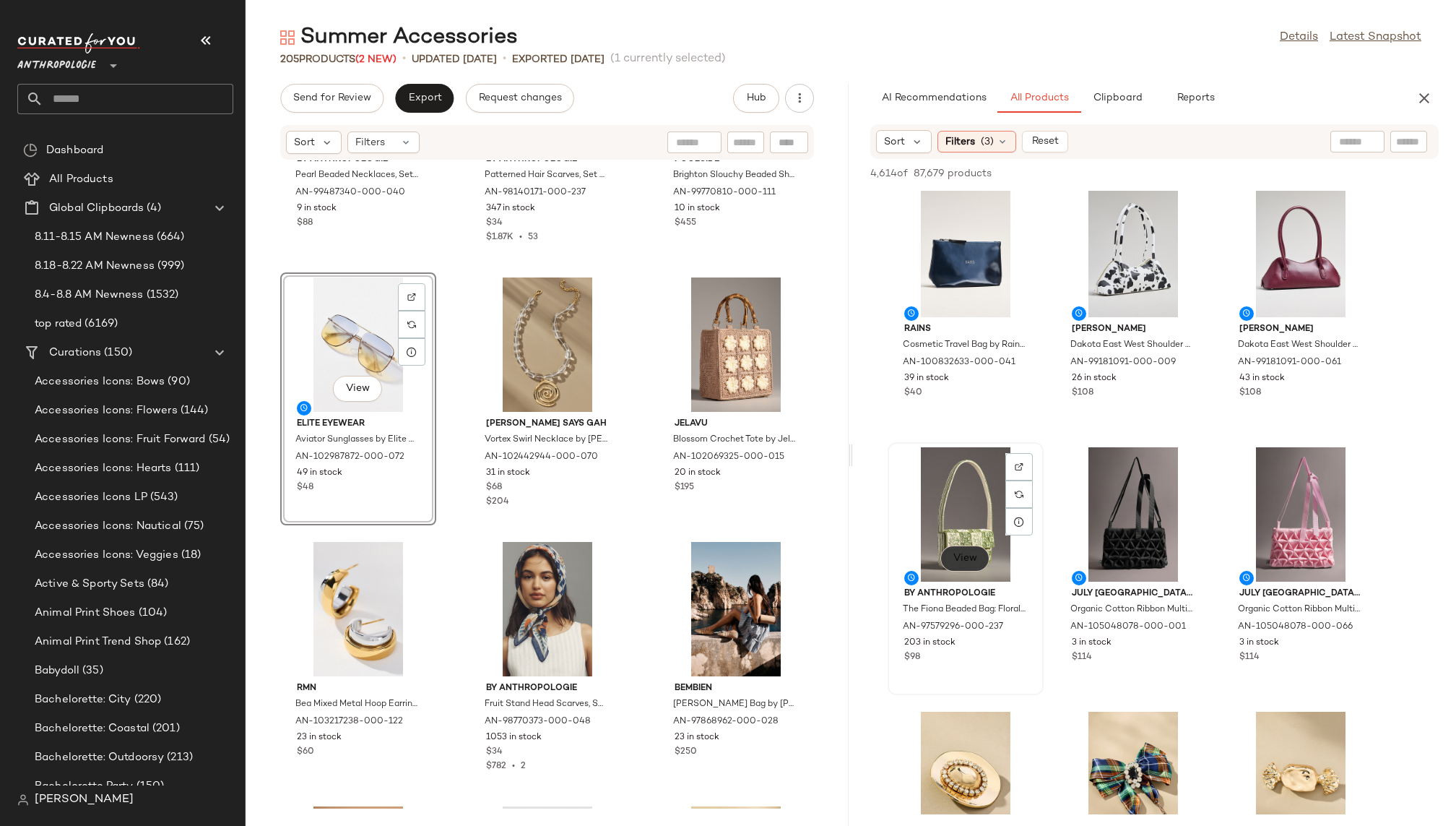
click at [966, 556] on span "View" at bounding box center [965, 558] width 25 height 12
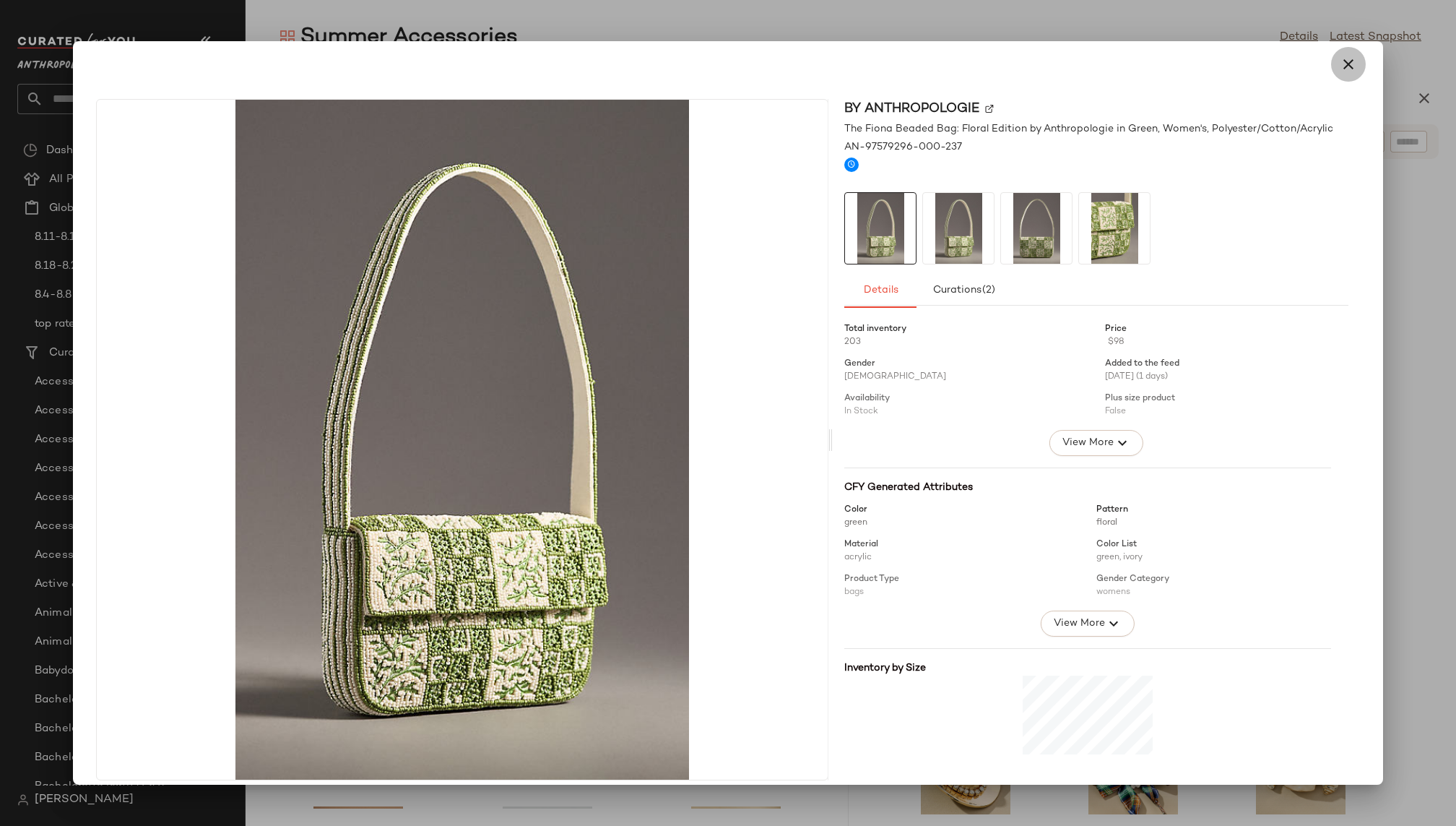
click at [1346, 61] on icon "button" at bounding box center [1348, 65] width 17 height 17
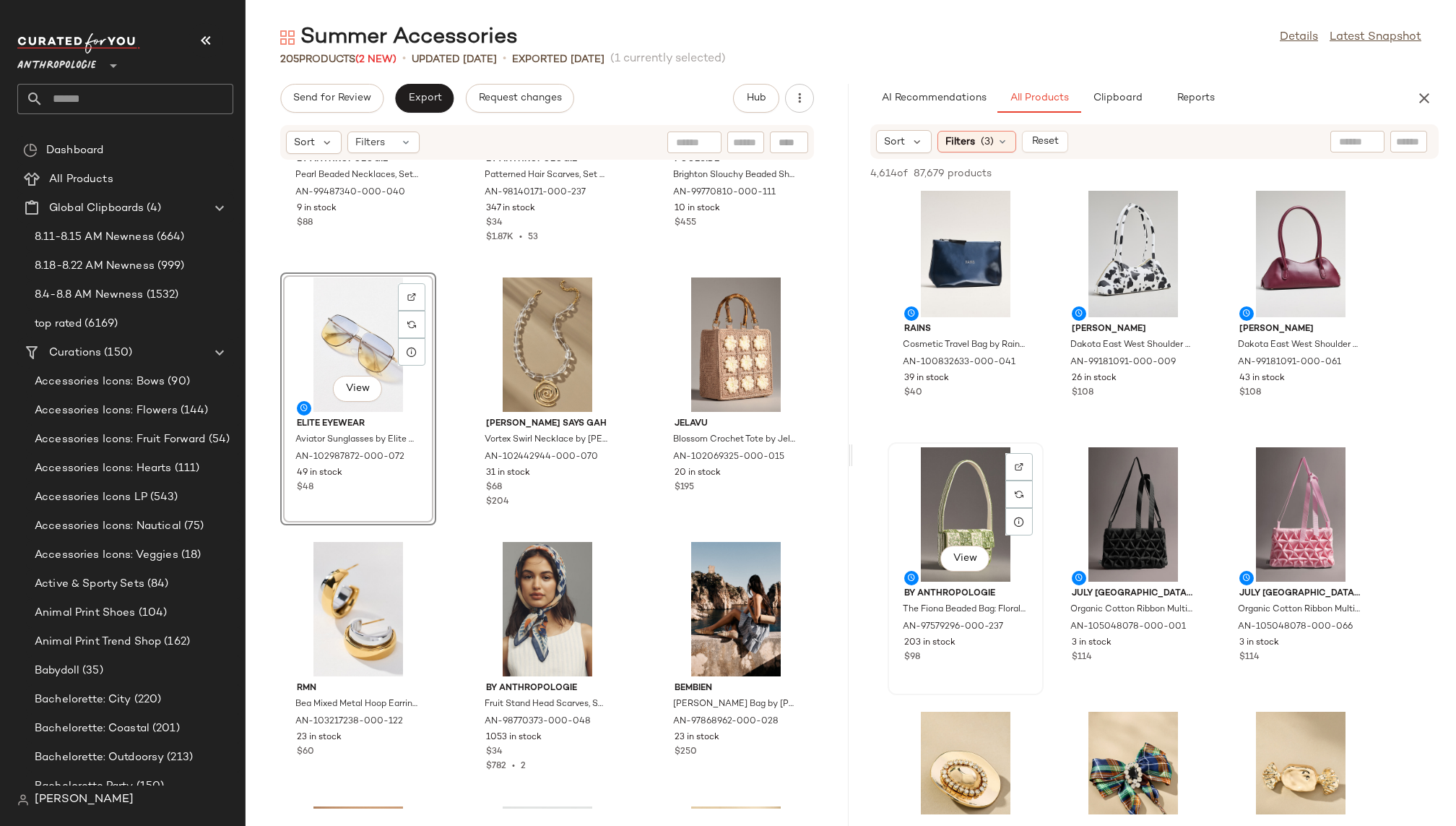
click at [956, 486] on div "View" at bounding box center [965, 514] width 146 height 135
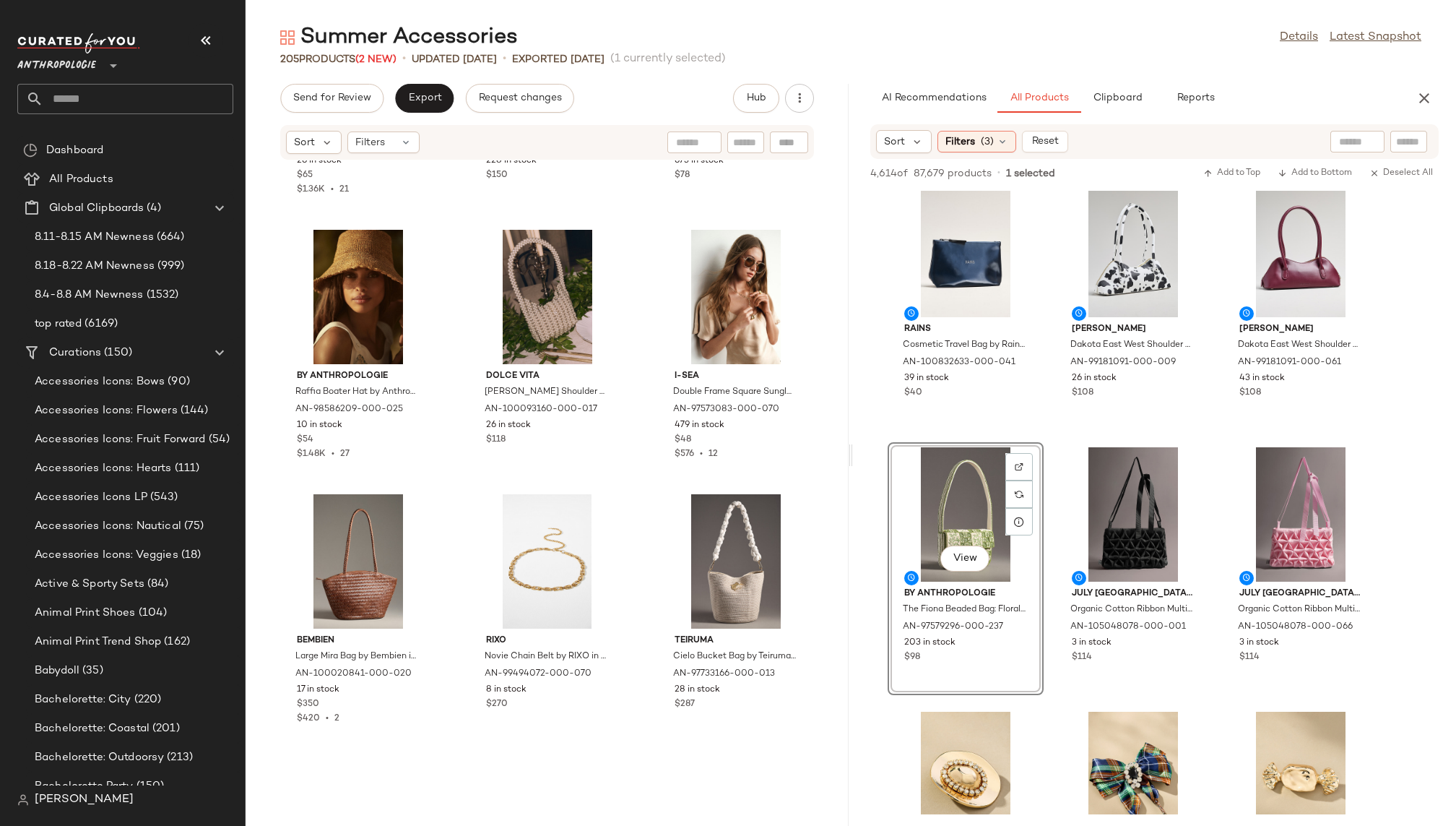
scroll to position [14030, 0]
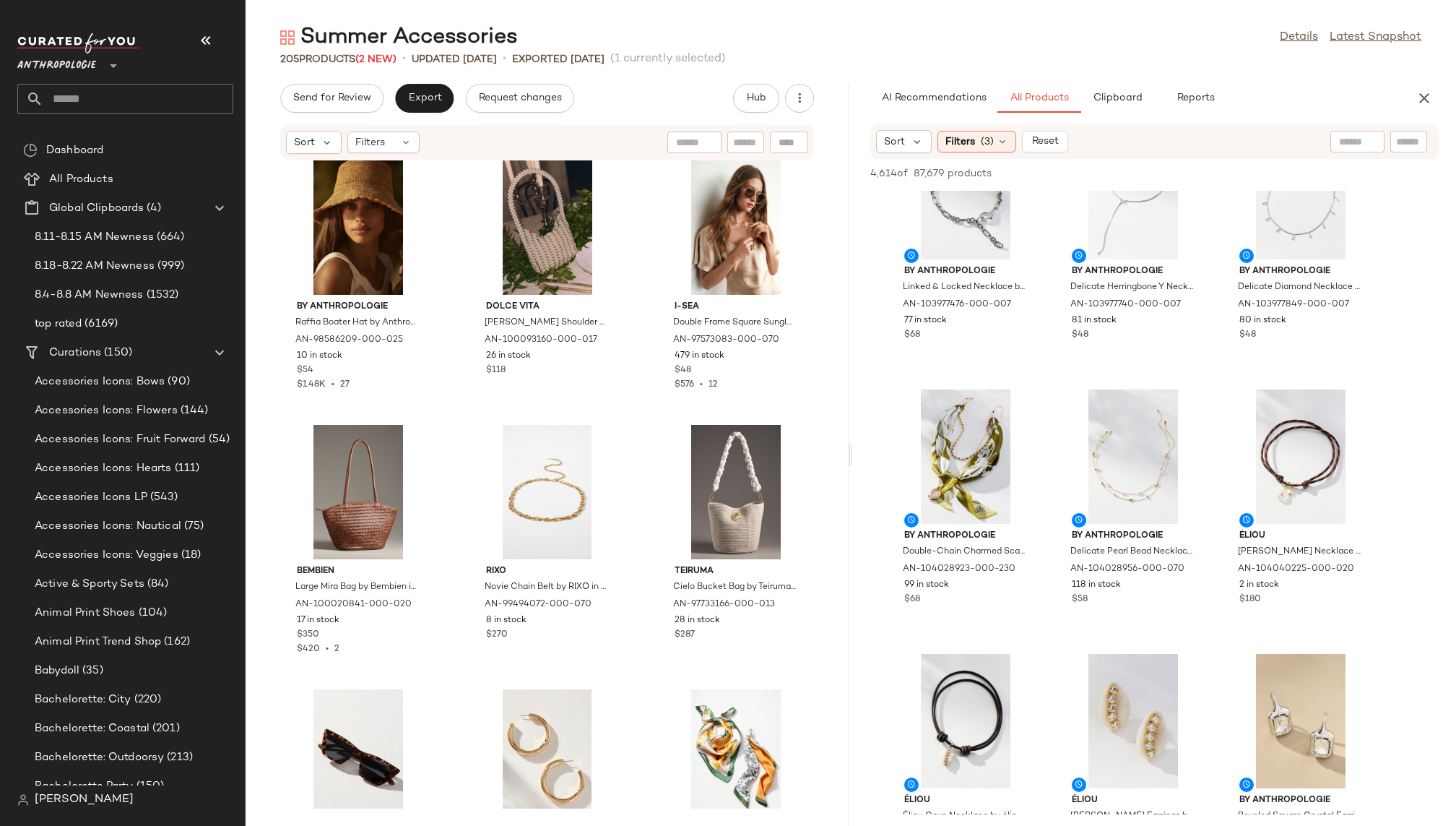
scroll to position [5663, 0]
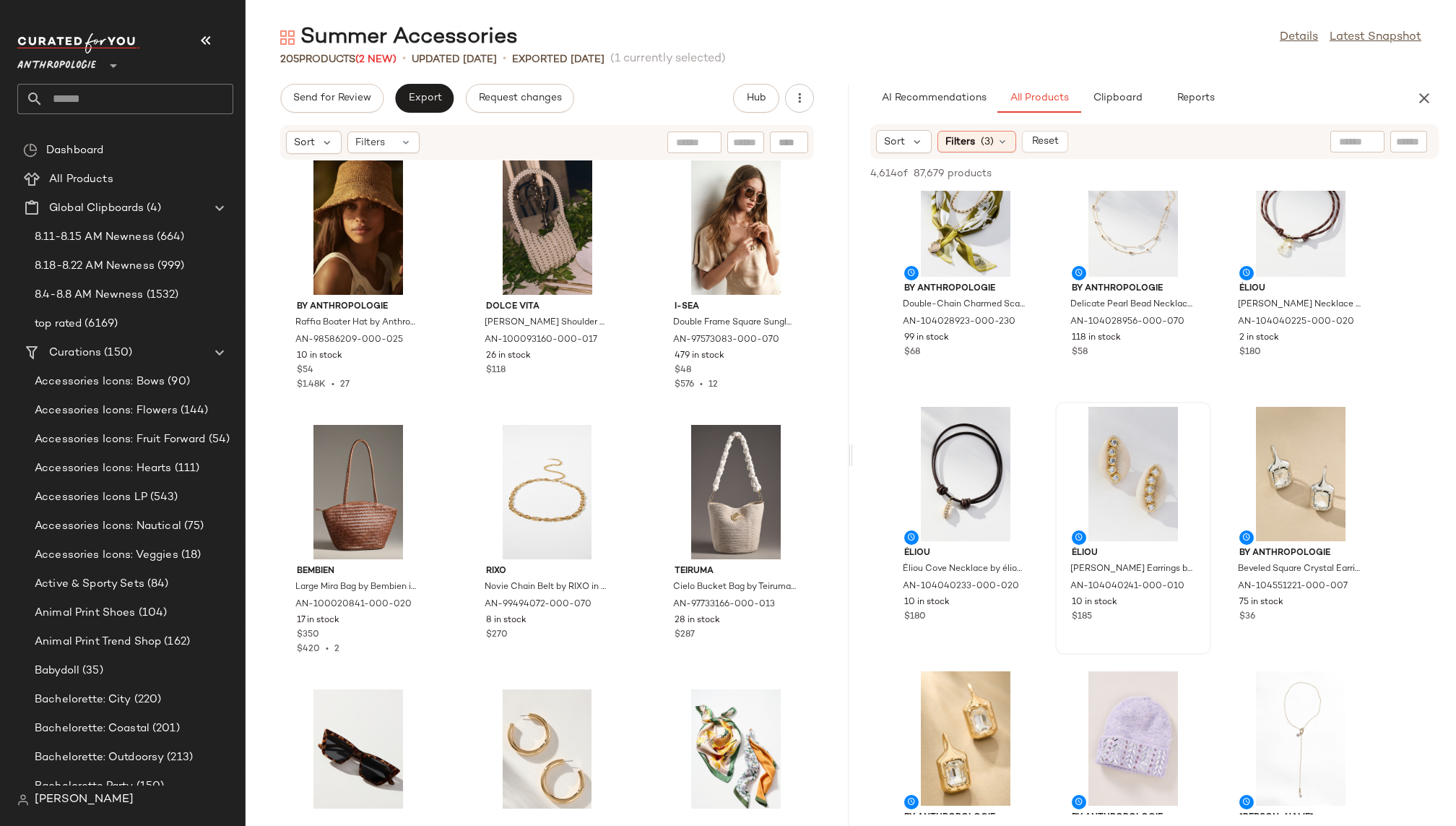
scroll to position [5871, 0]
click at [1111, 439] on div "View" at bounding box center [1133, 473] width 146 height 135
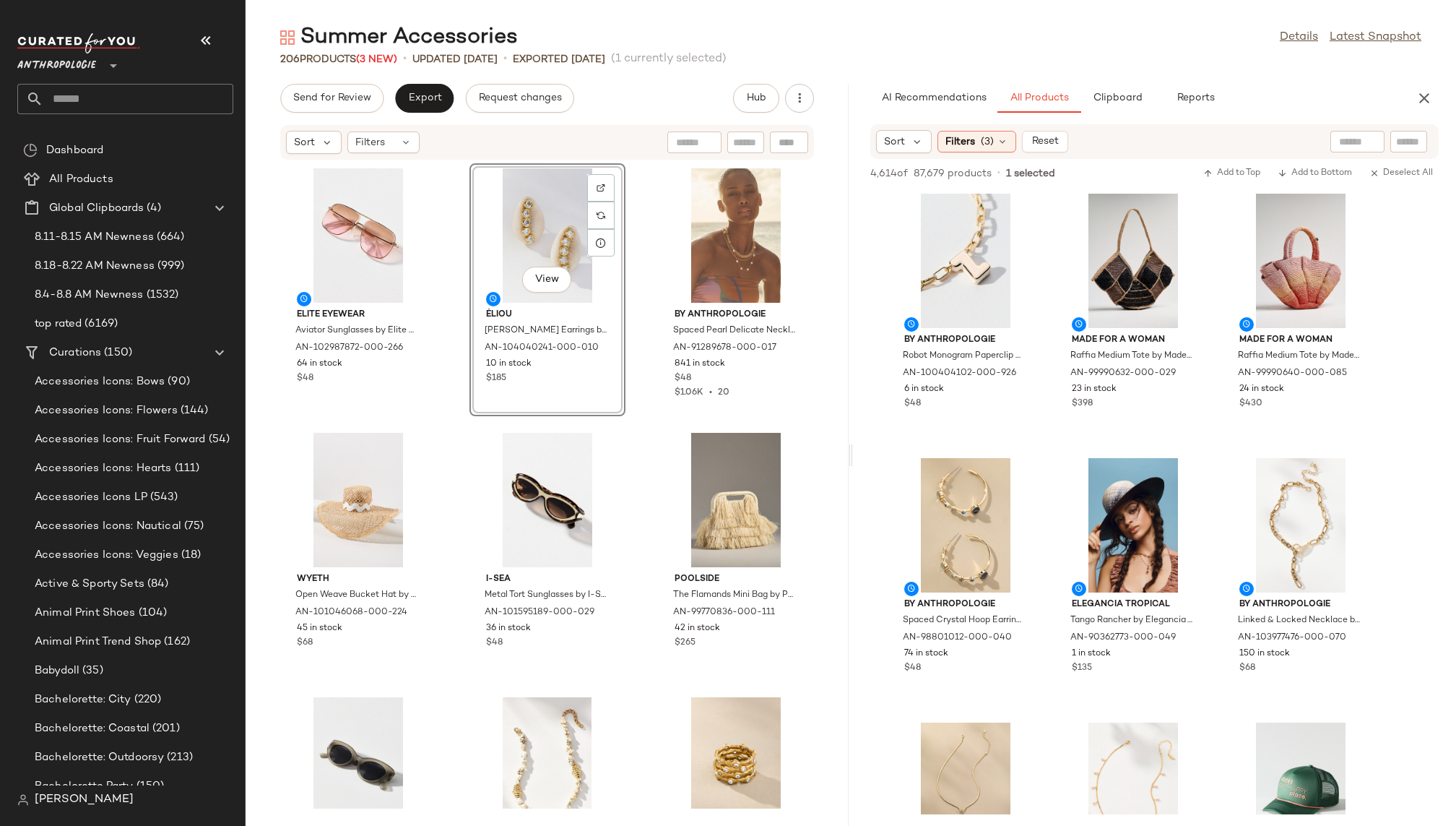
scroll to position [10285, 0]
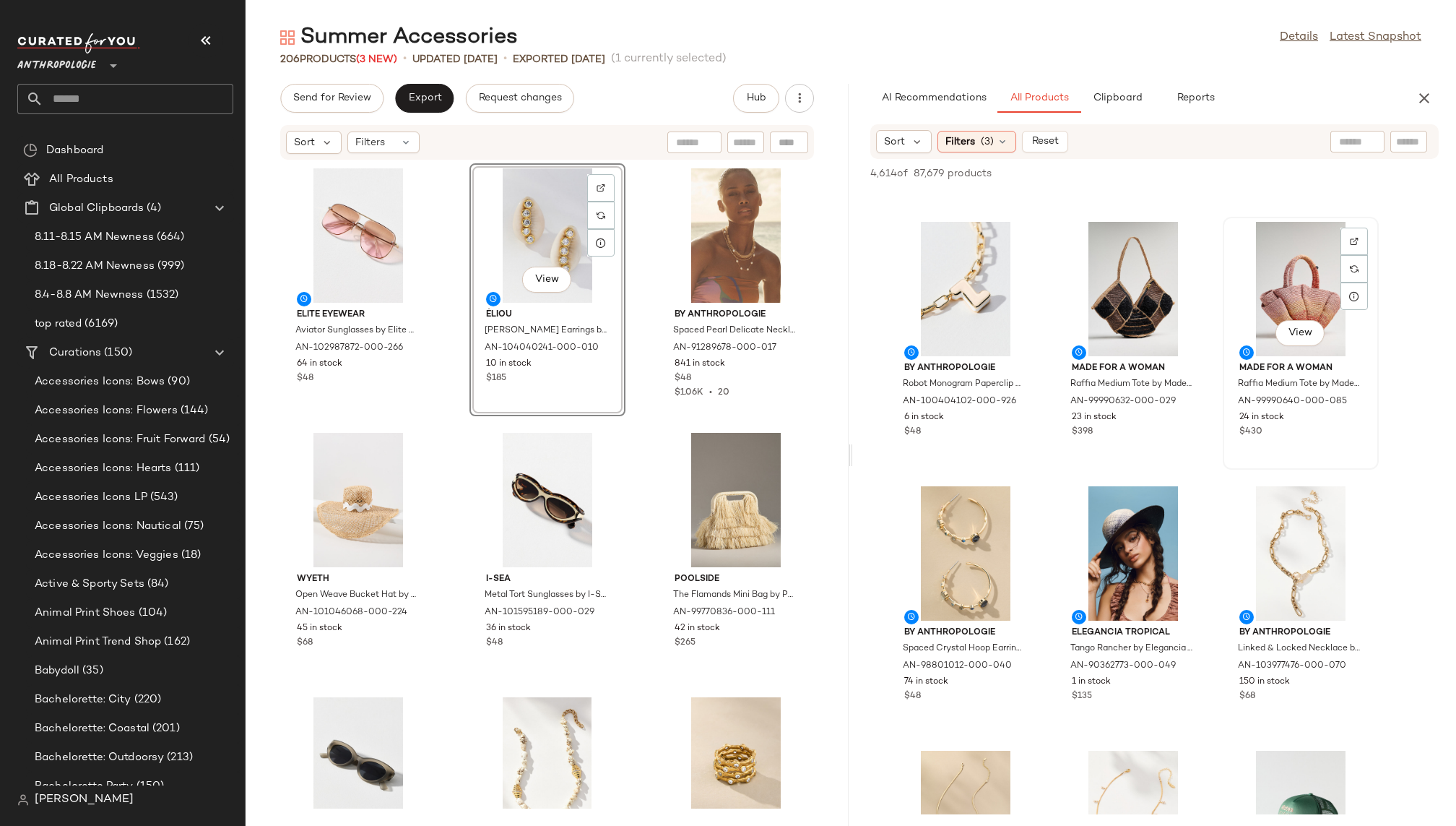
click at [1277, 300] on div "View" at bounding box center [1300, 289] width 146 height 135
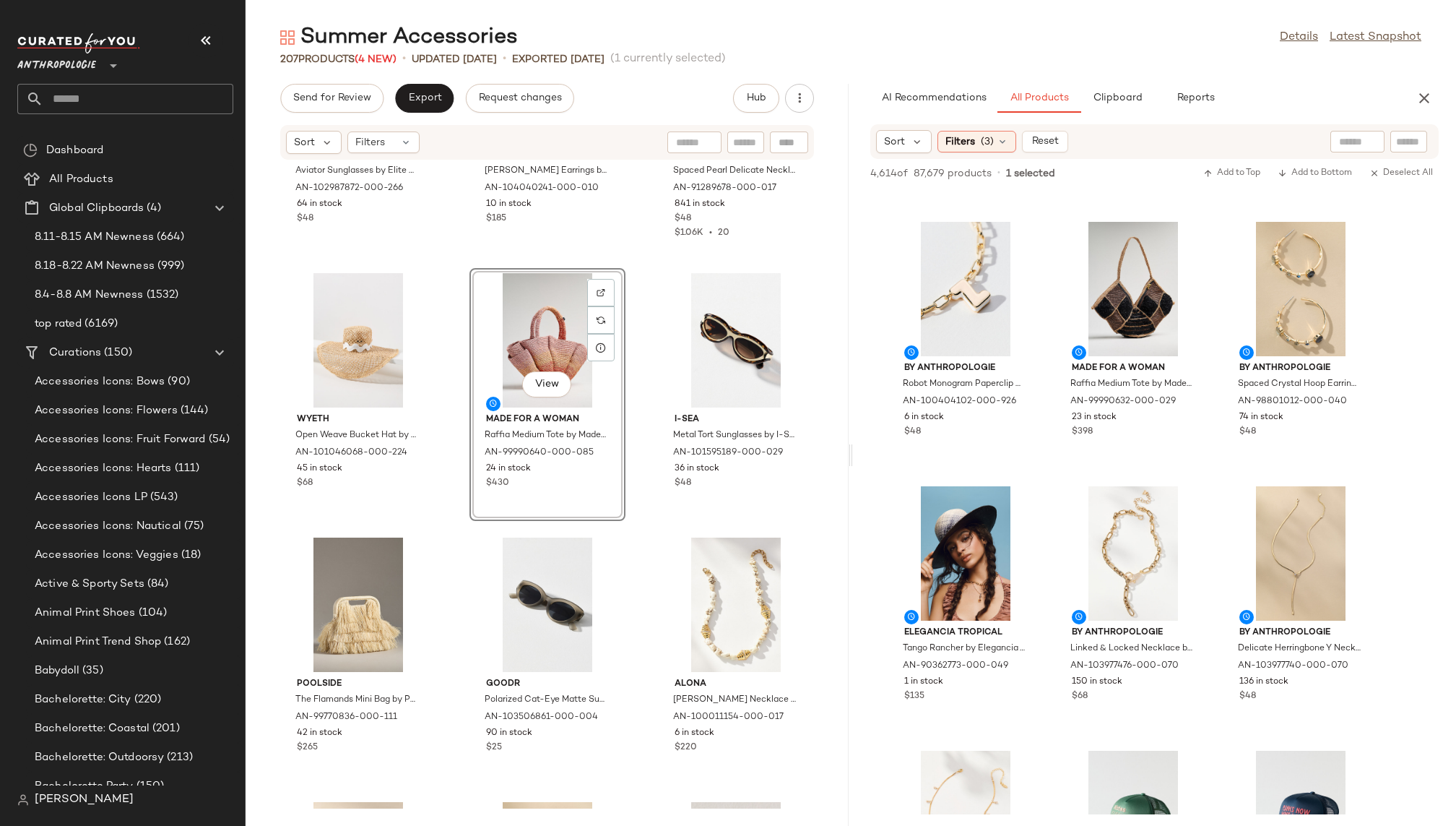
scroll to position [249, 0]
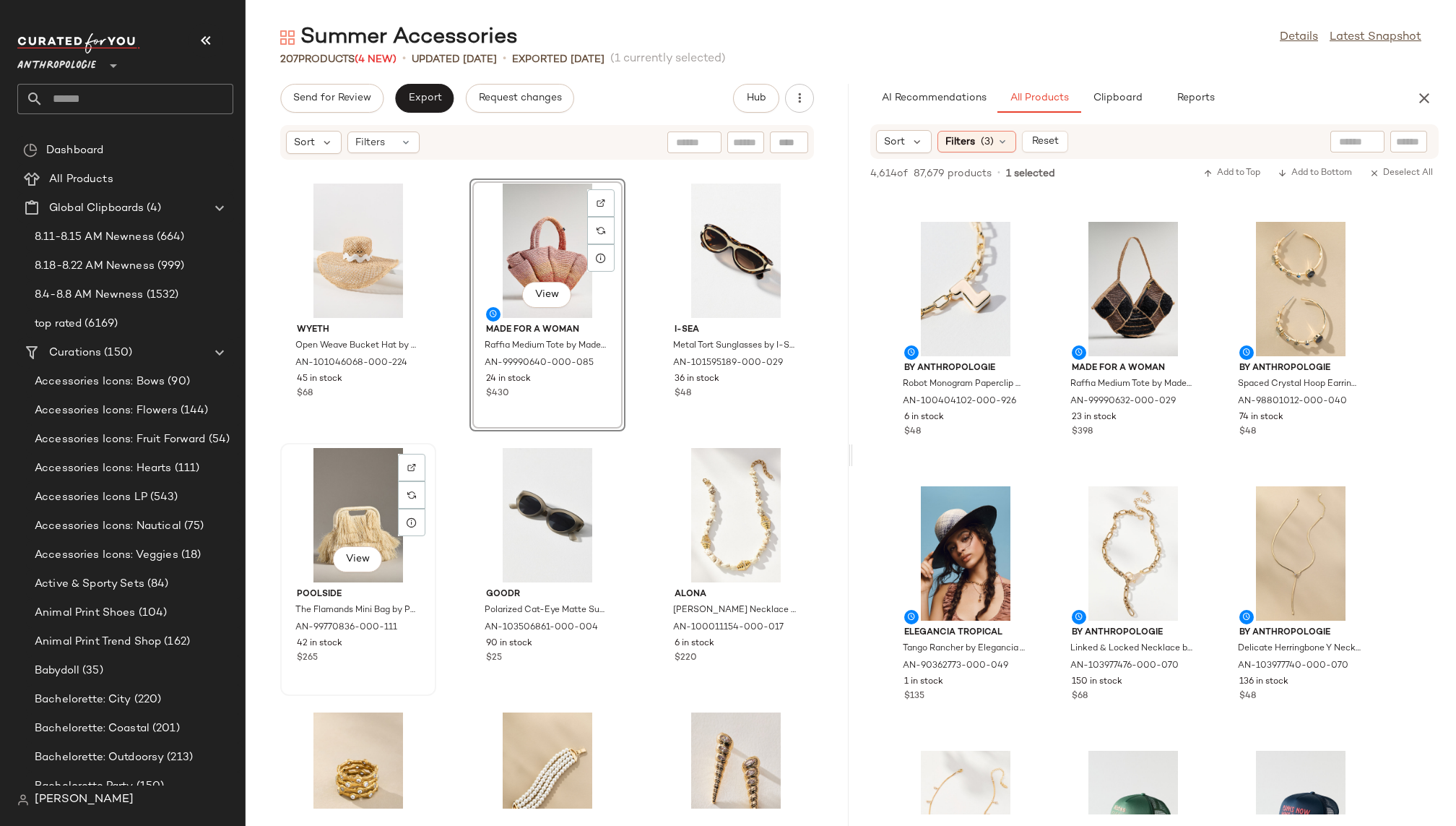
click at [331, 551] on div "View" at bounding box center [358, 515] width 146 height 135
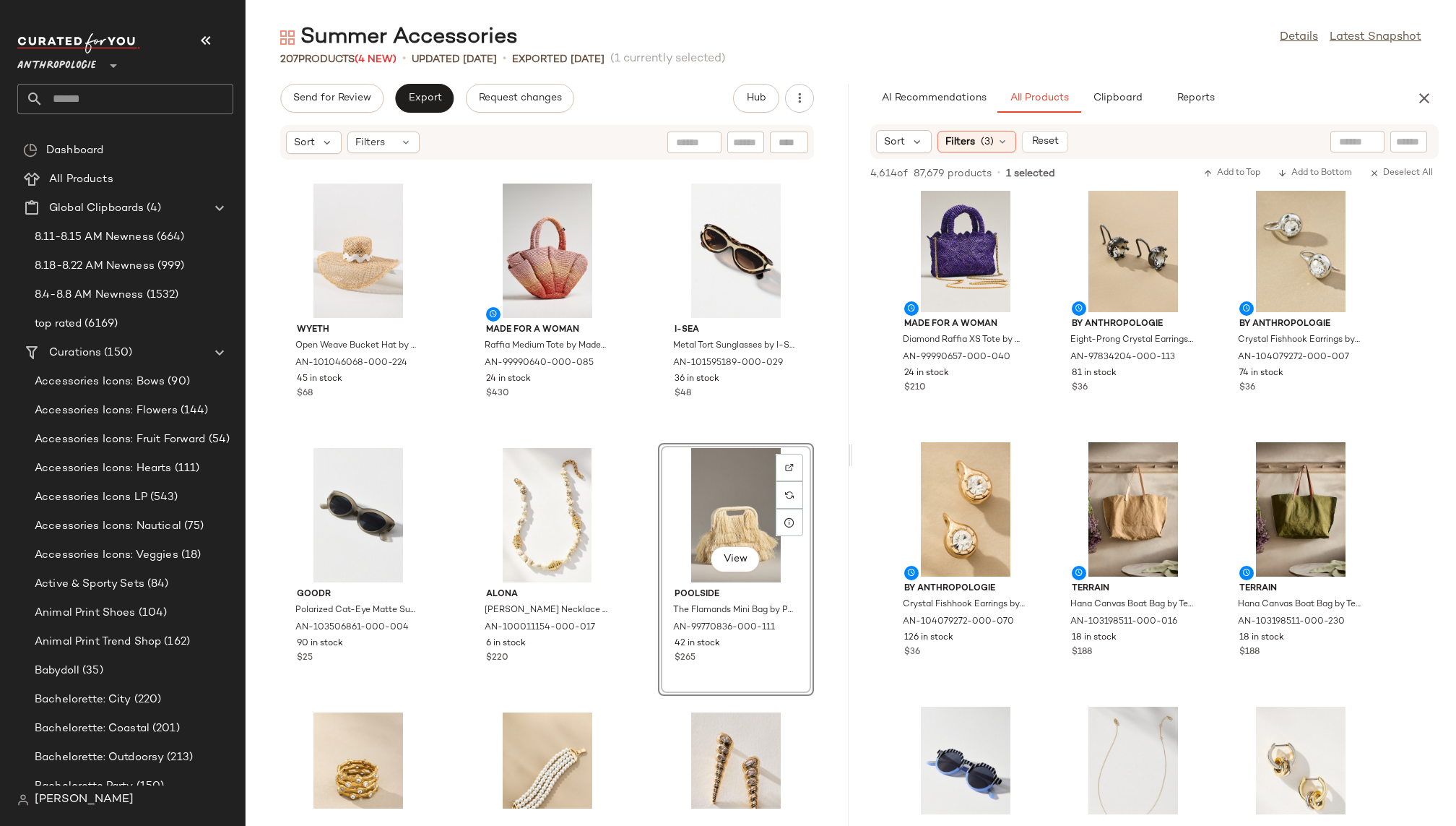
scroll to position [12164, 0]
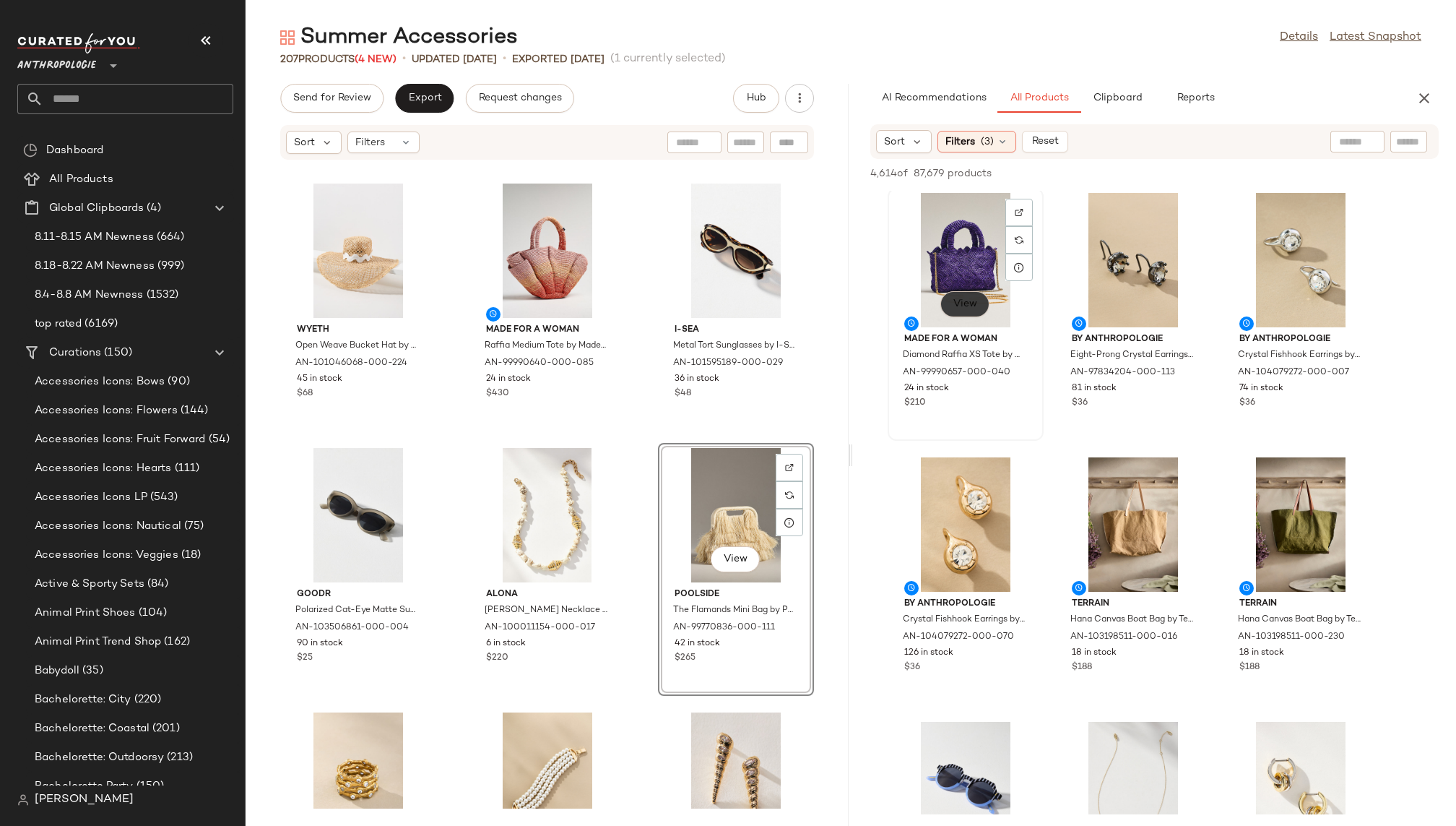
click at [961, 298] on span "View" at bounding box center [965, 304] width 25 height 12
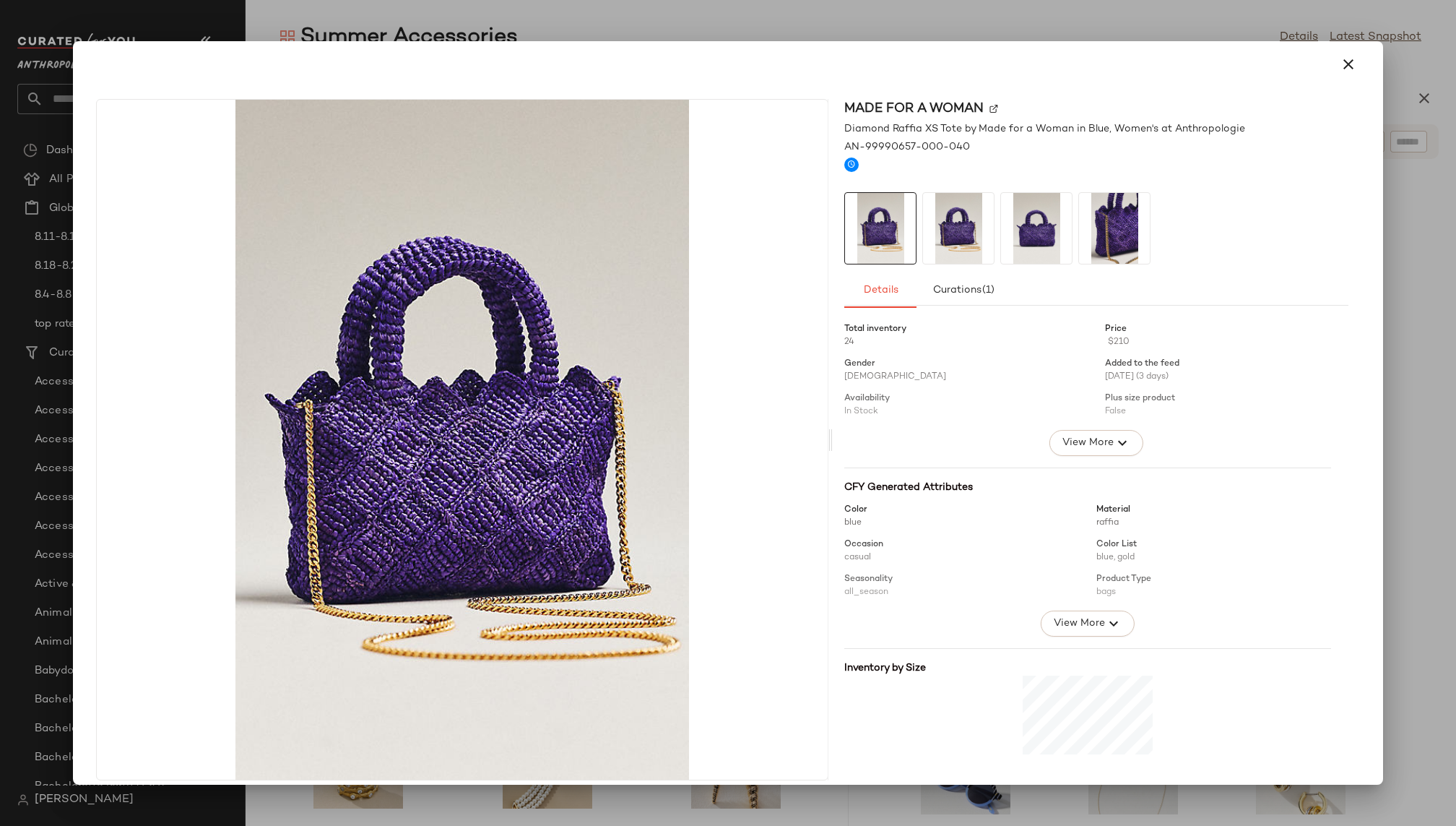
click at [1056, 216] on img at bounding box center [1036, 228] width 71 height 71
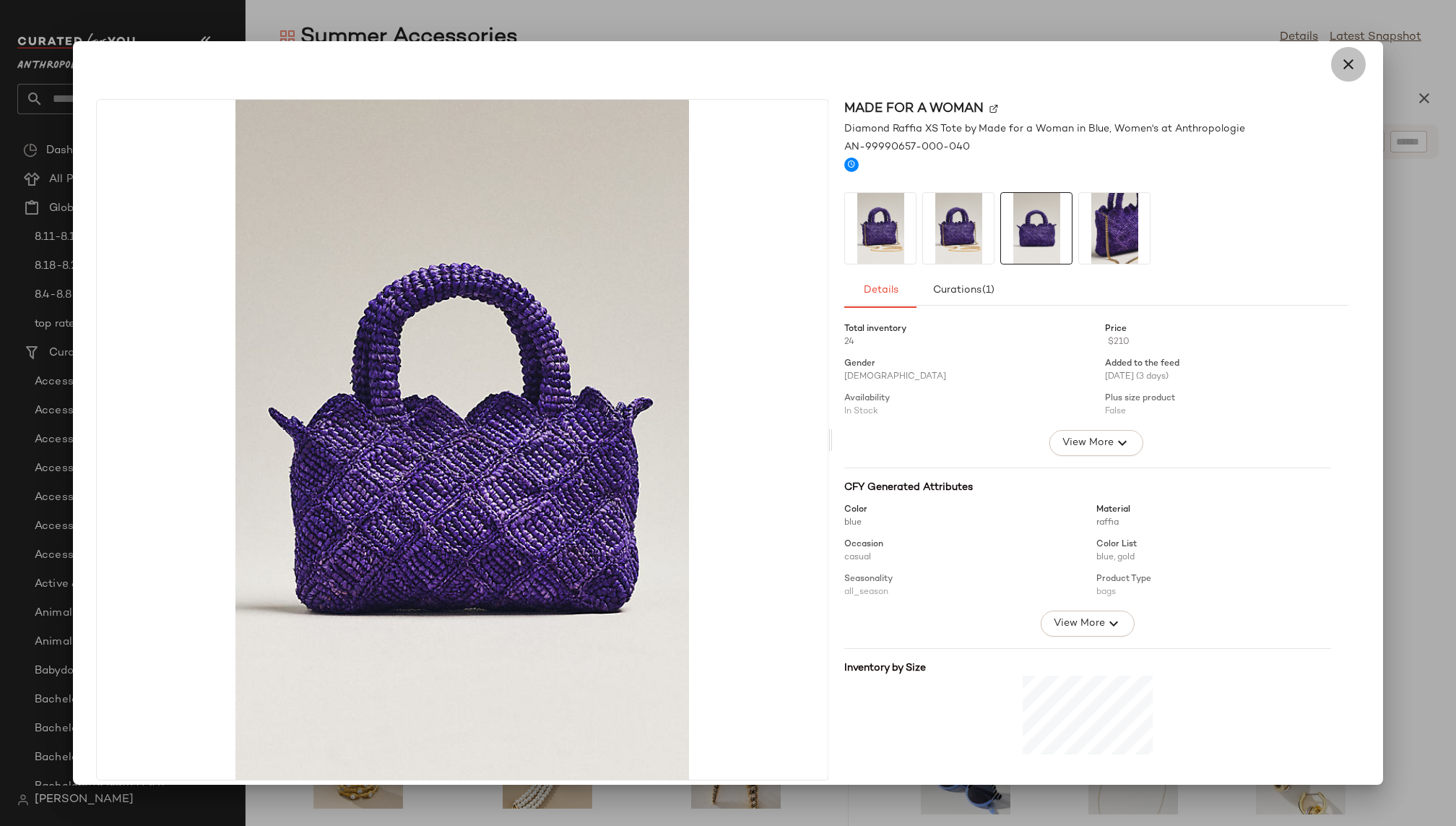
click at [1340, 69] on icon "button" at bounding box center [1348, 65] width 17 height 17
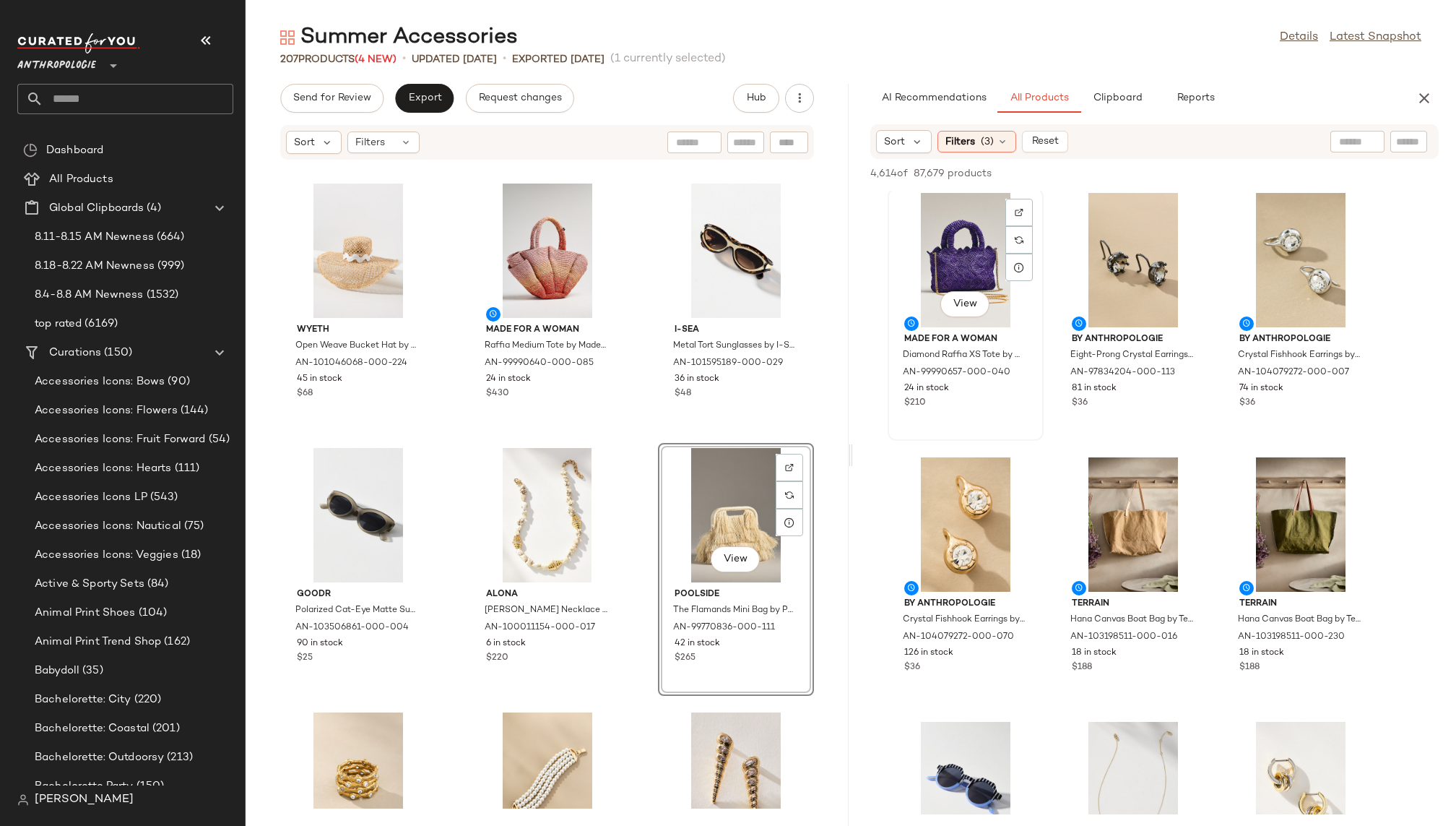
click at [952, 272] on div "View" at bounding box center [965, 260] width 146 height 135
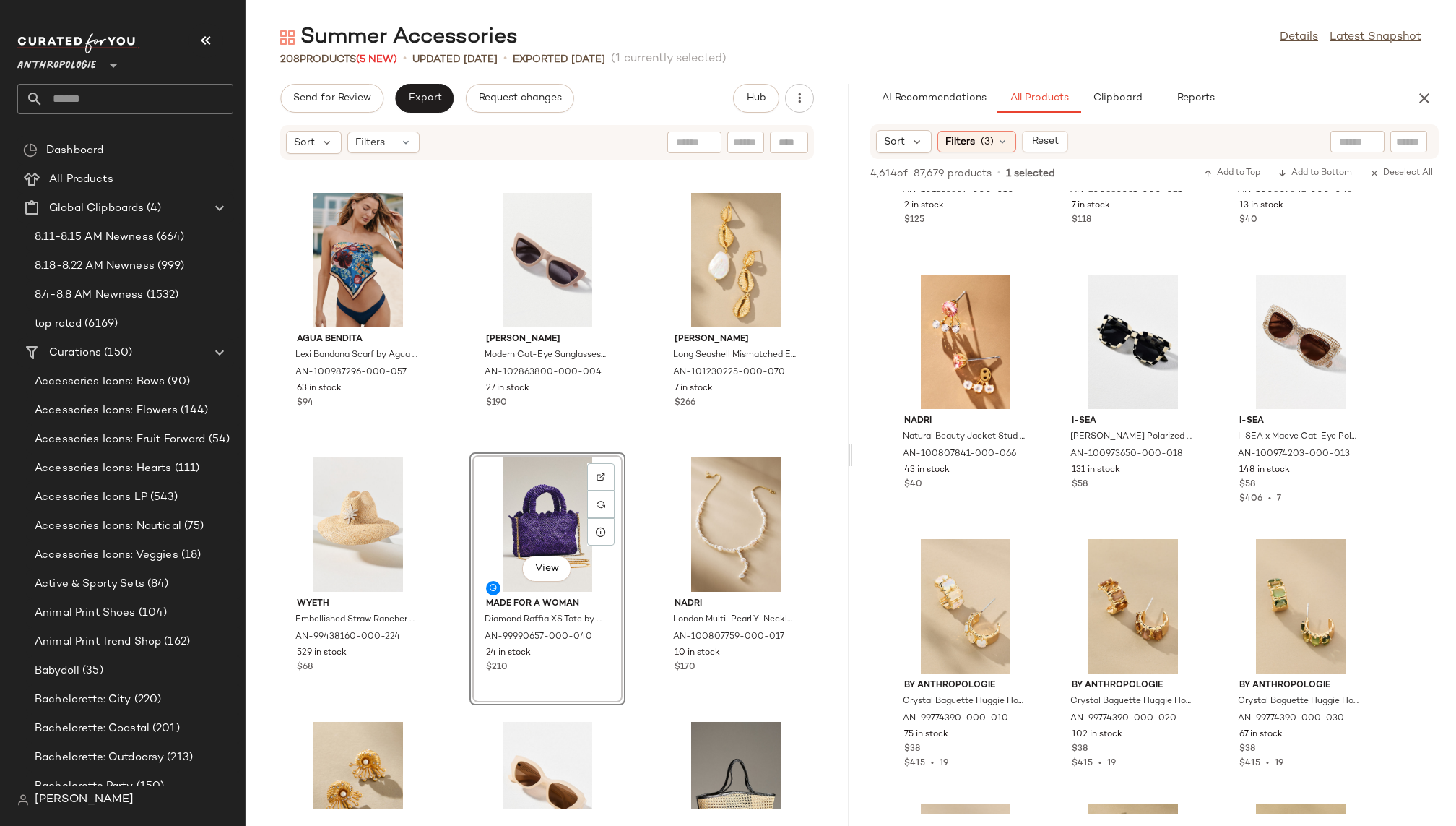
scroll to position [23289, 0]
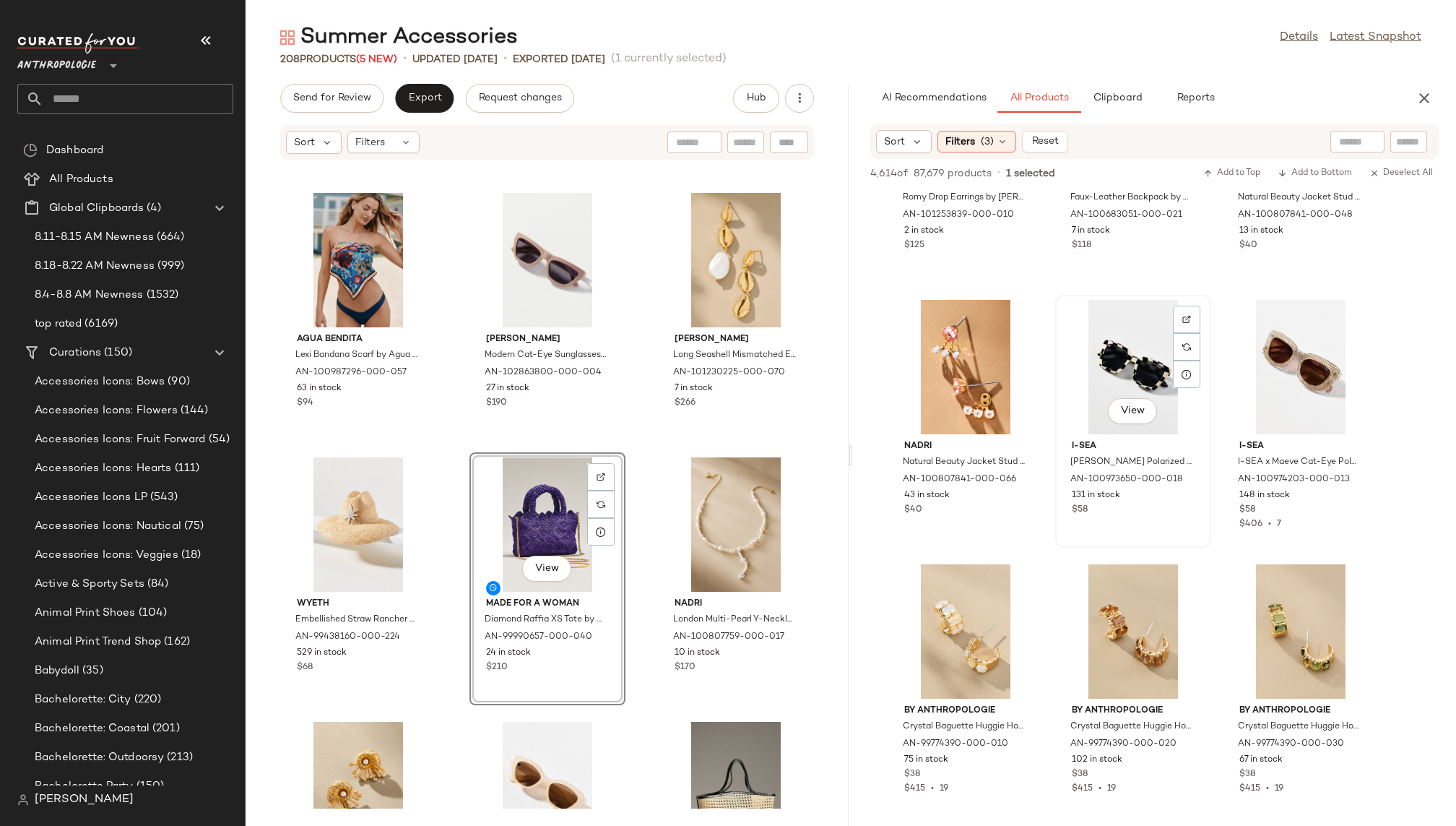
click at [1086, 377] on div "View" at bounding box center [1133, 367] width 146 height 135
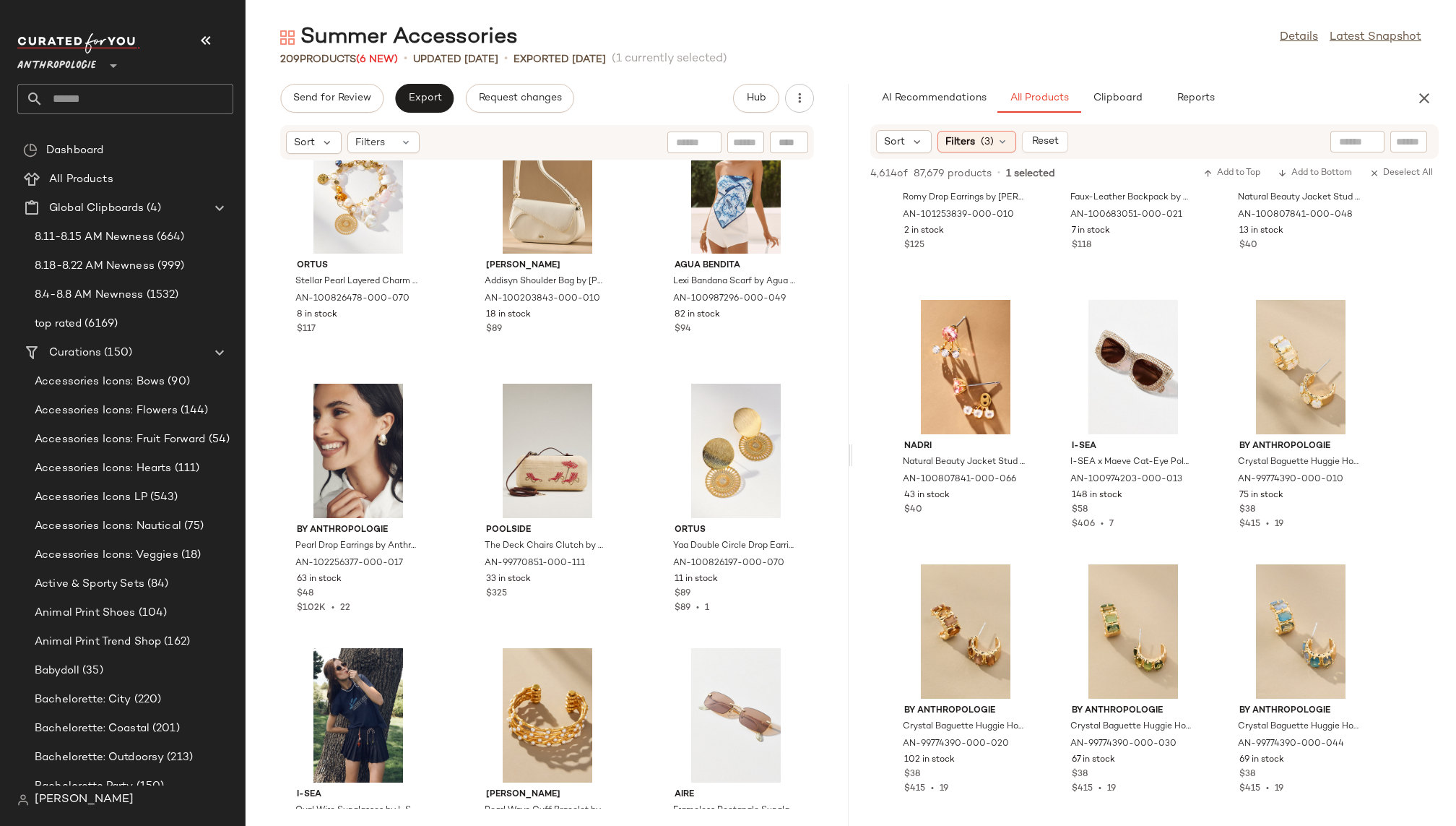
scroll to position [5115, 0]
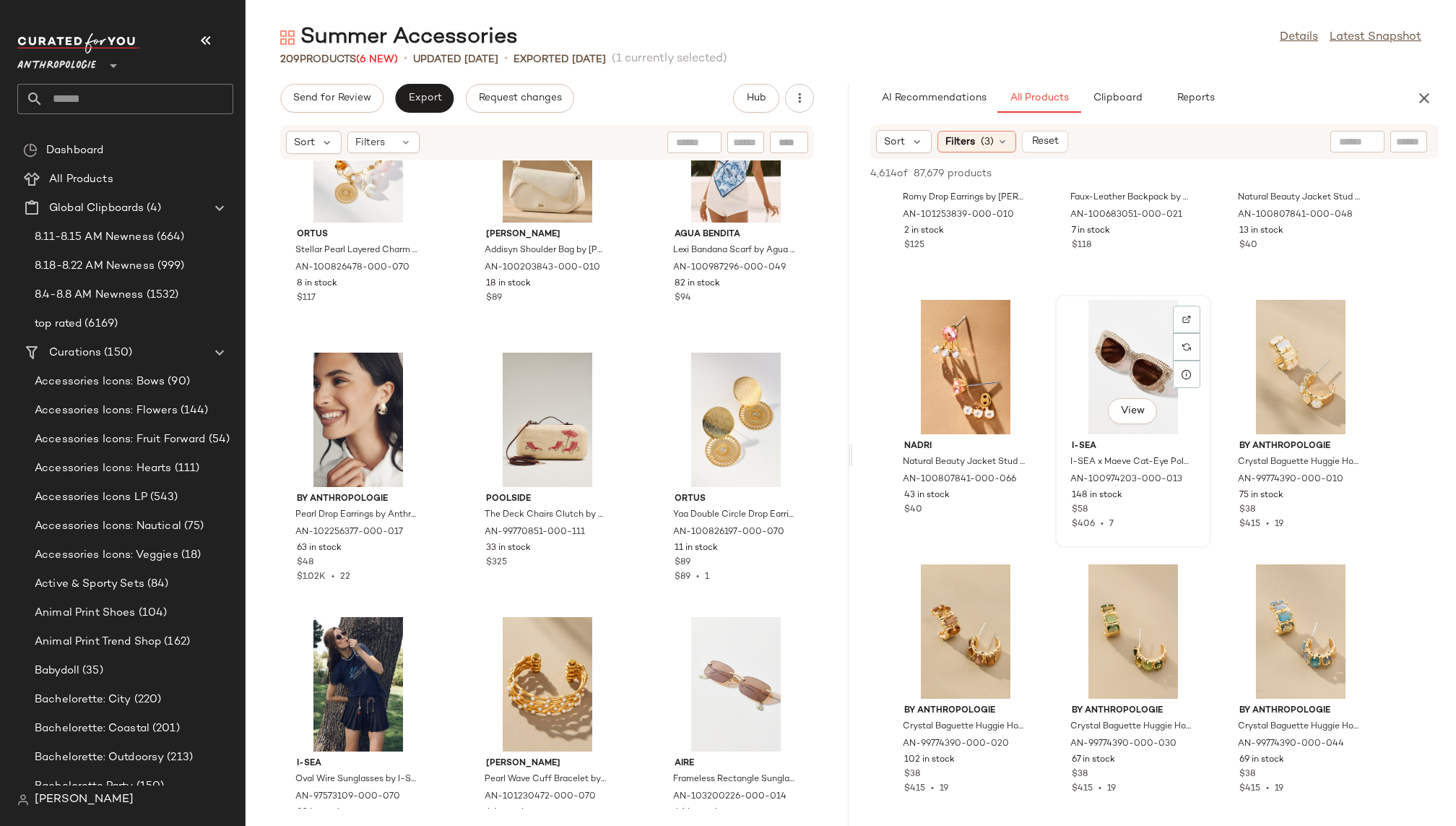
click at [1080, 399] on div "View" at bounding box center [1133, 367] width 146 height 135
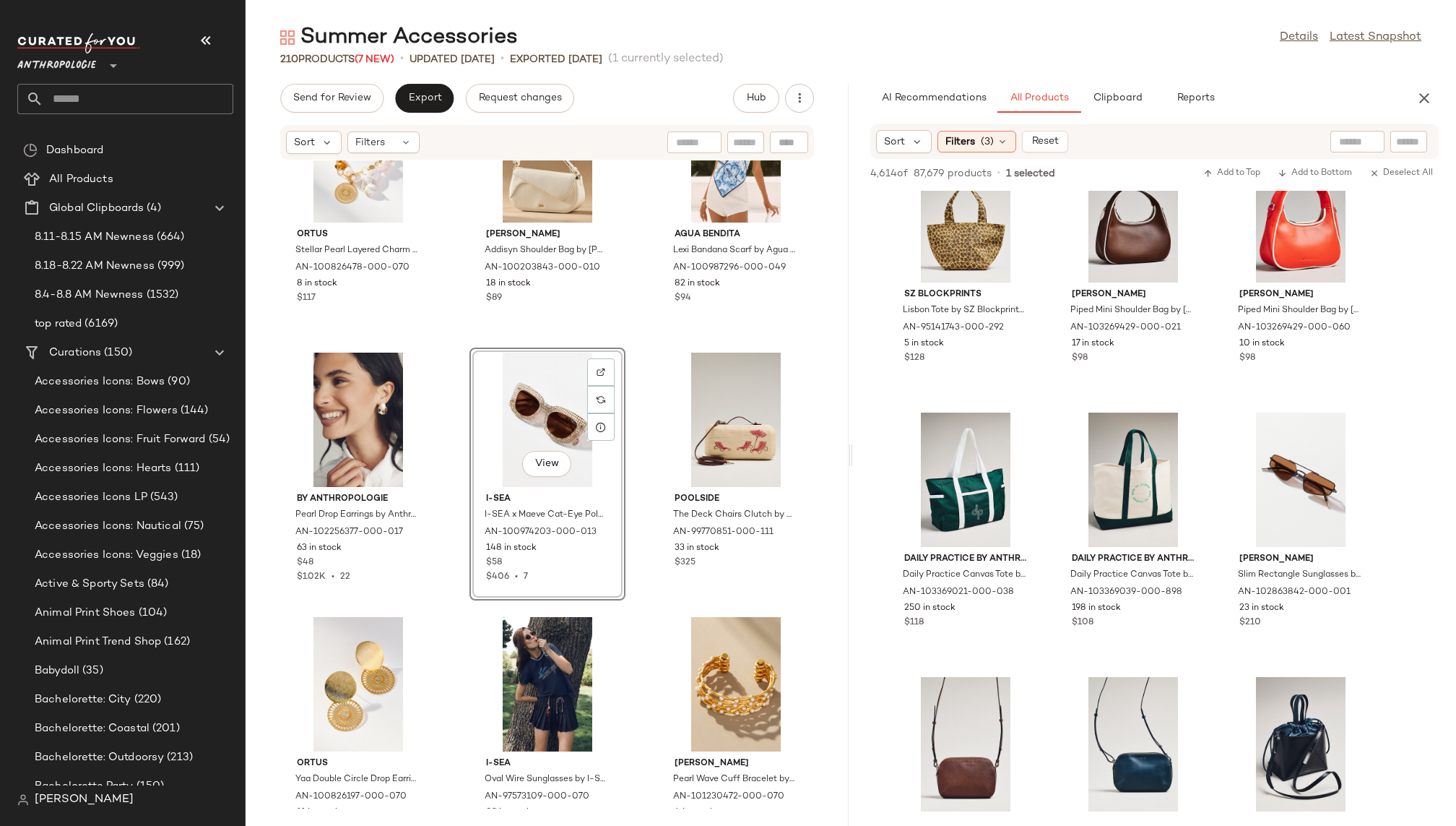
scroll to position [32000, 0]
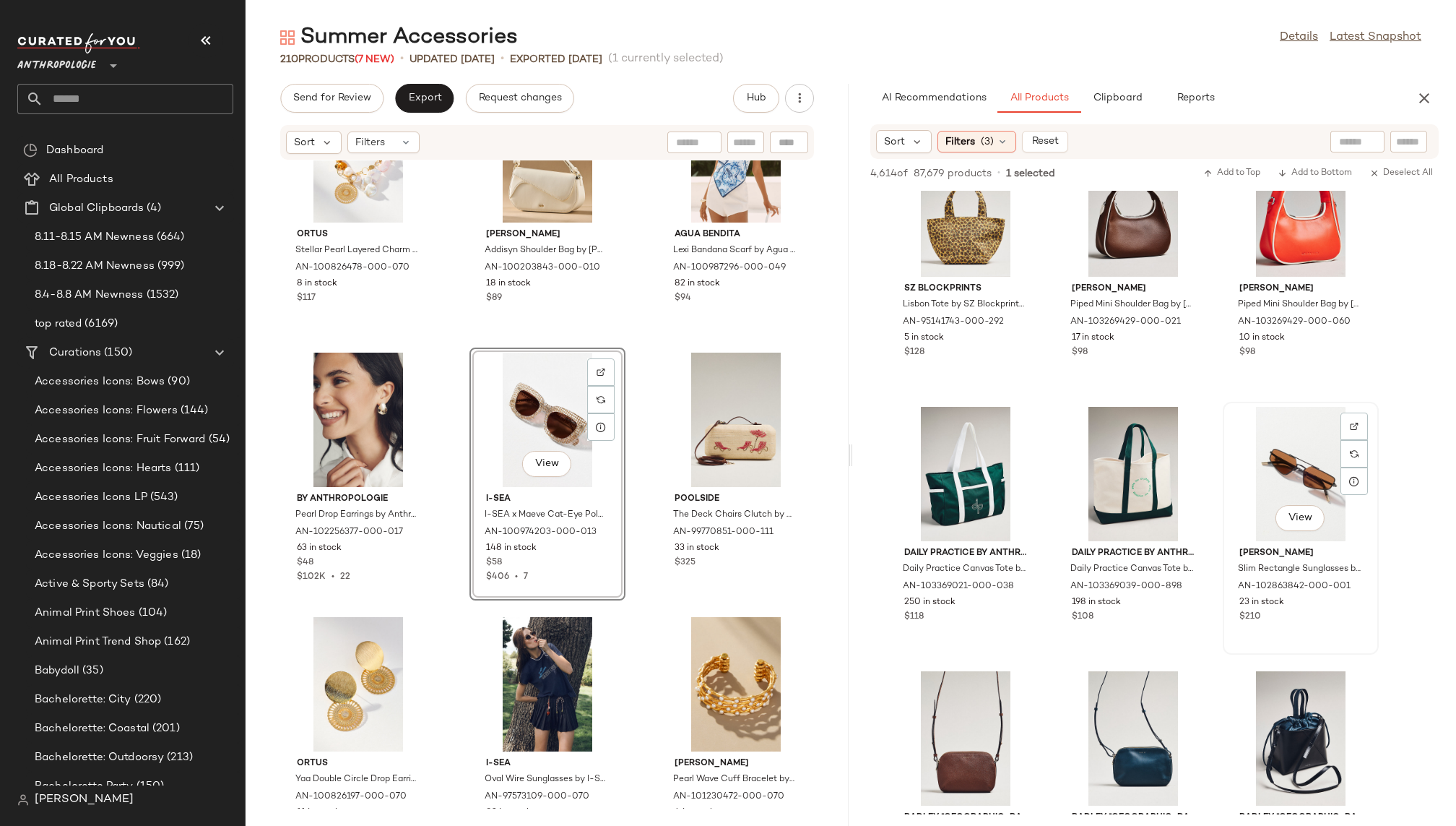
click at [1283, 472] on div "View" at bounding box center [1300, 474] width 146 height 135
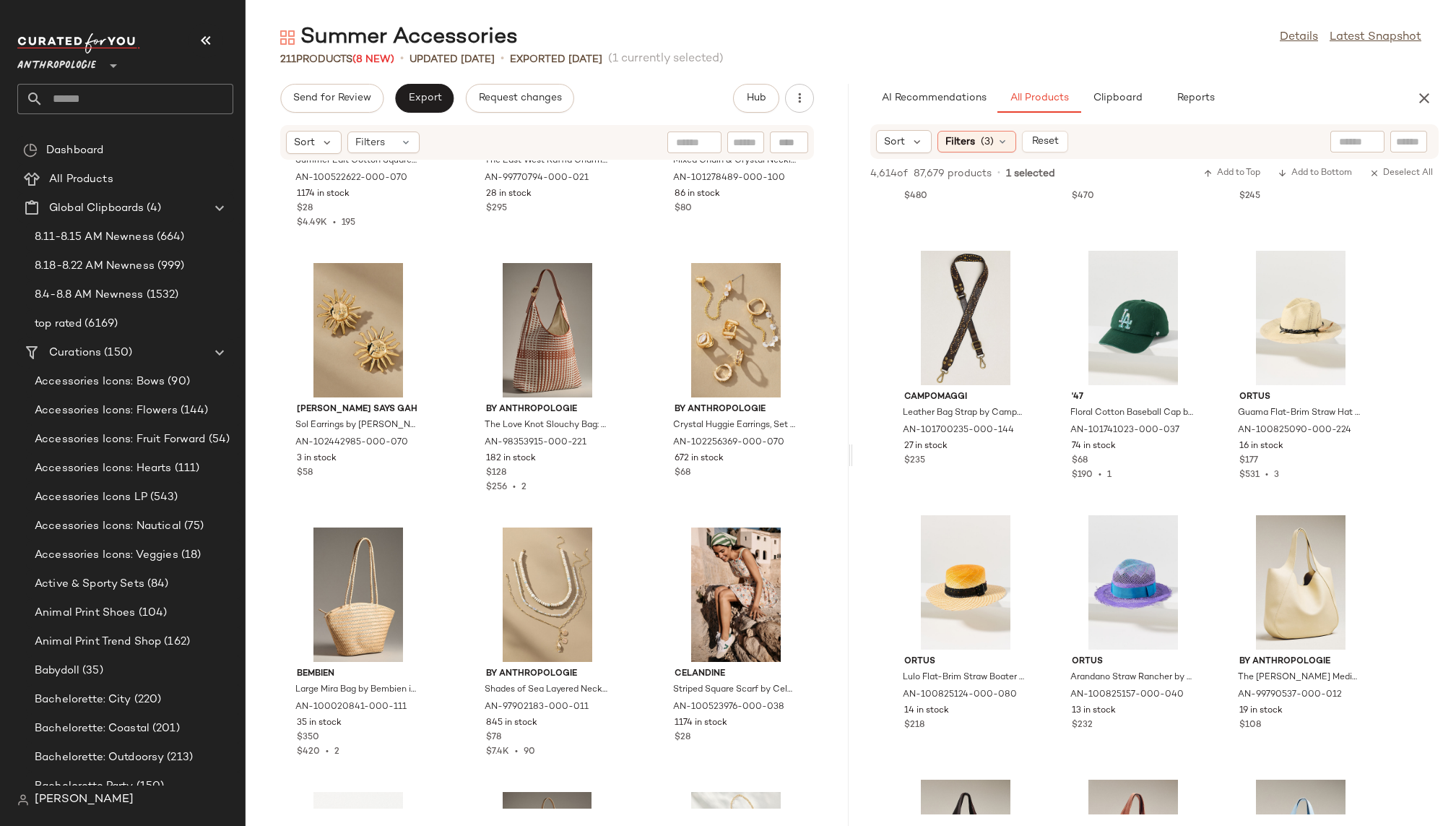
scroll to position [9331, 0]
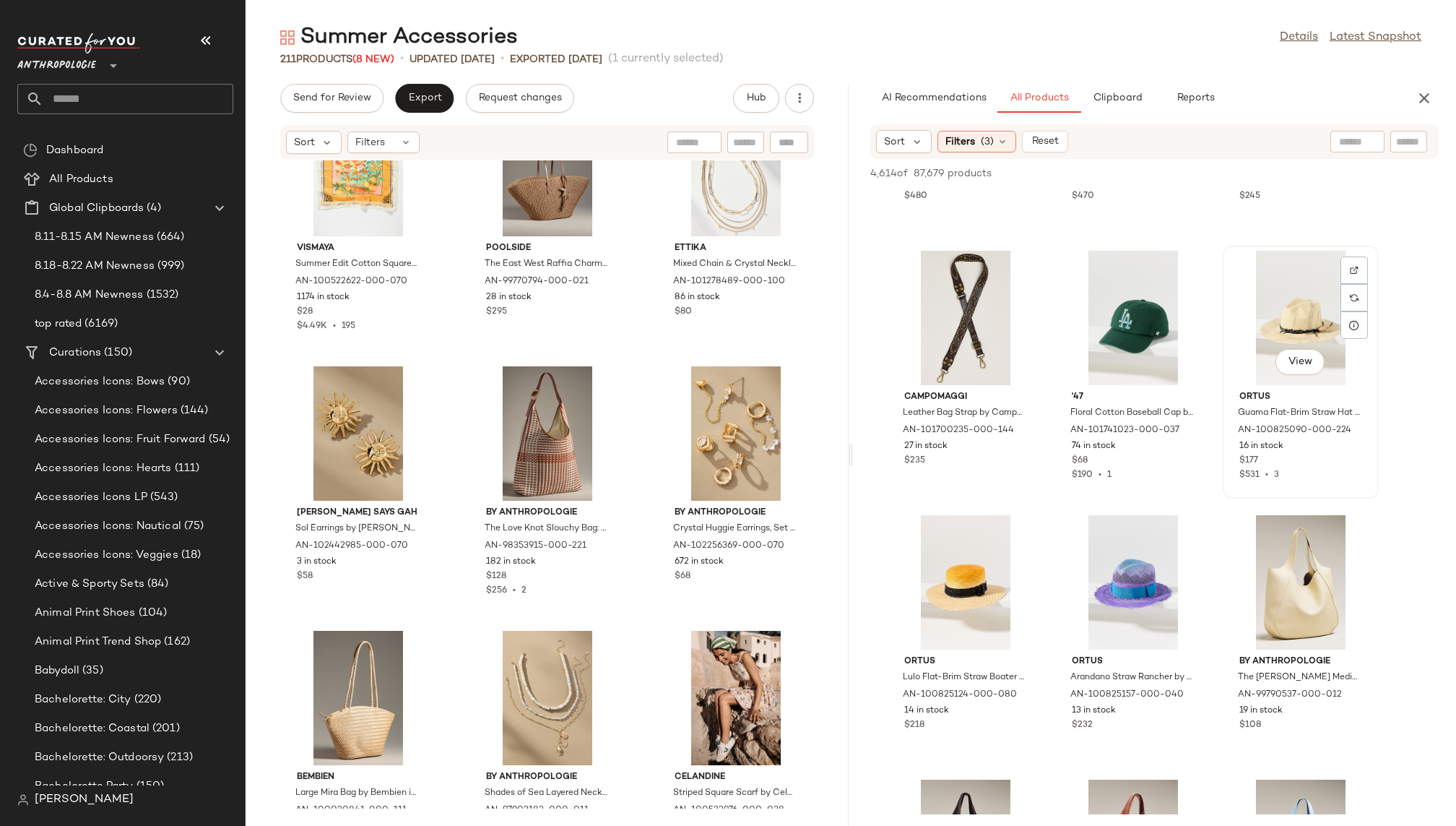
click at [1296, 325] on div "View" at bounding box center [1300, 318] width 146 height 135
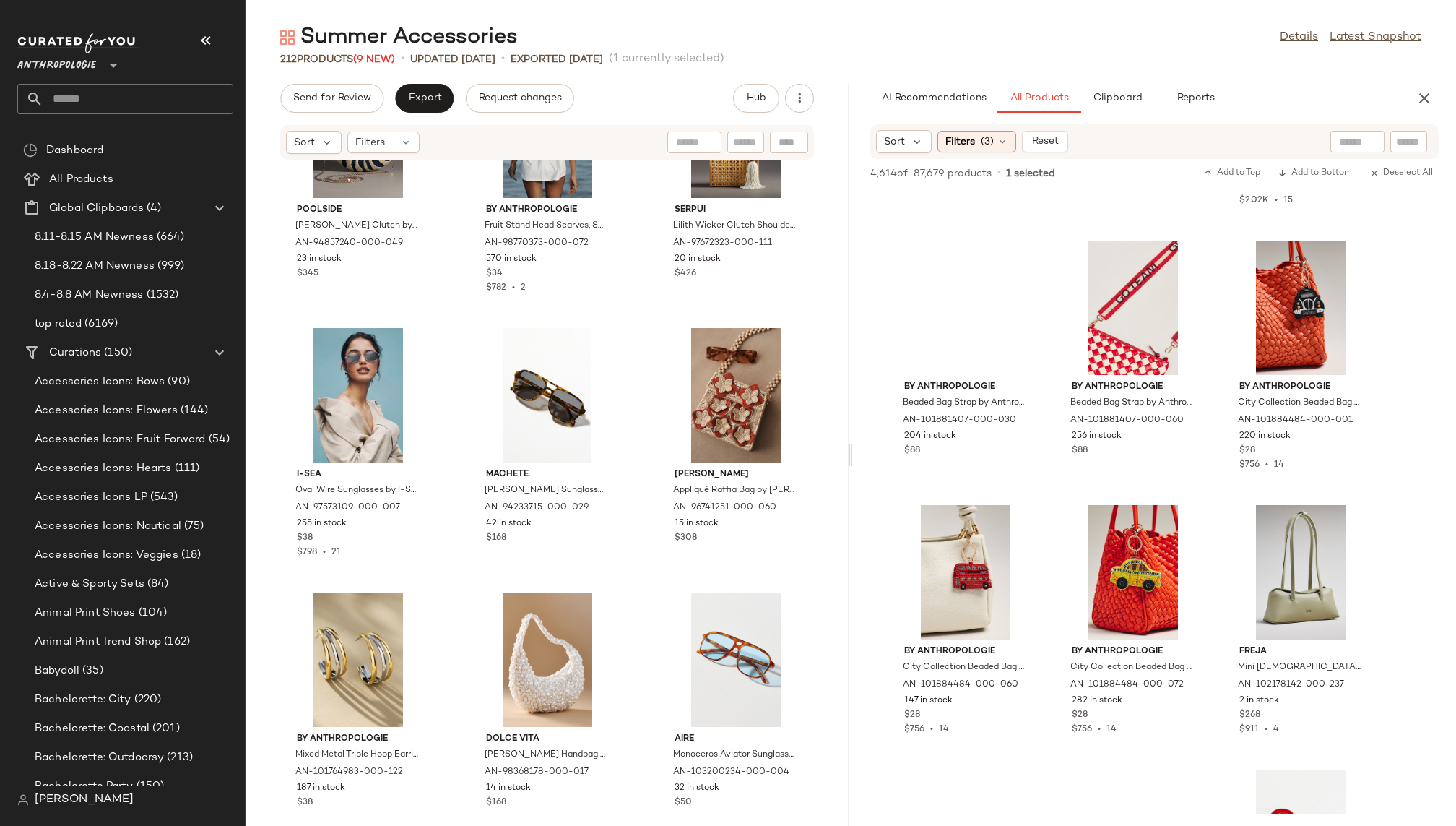
scroll to position [54528, 0]
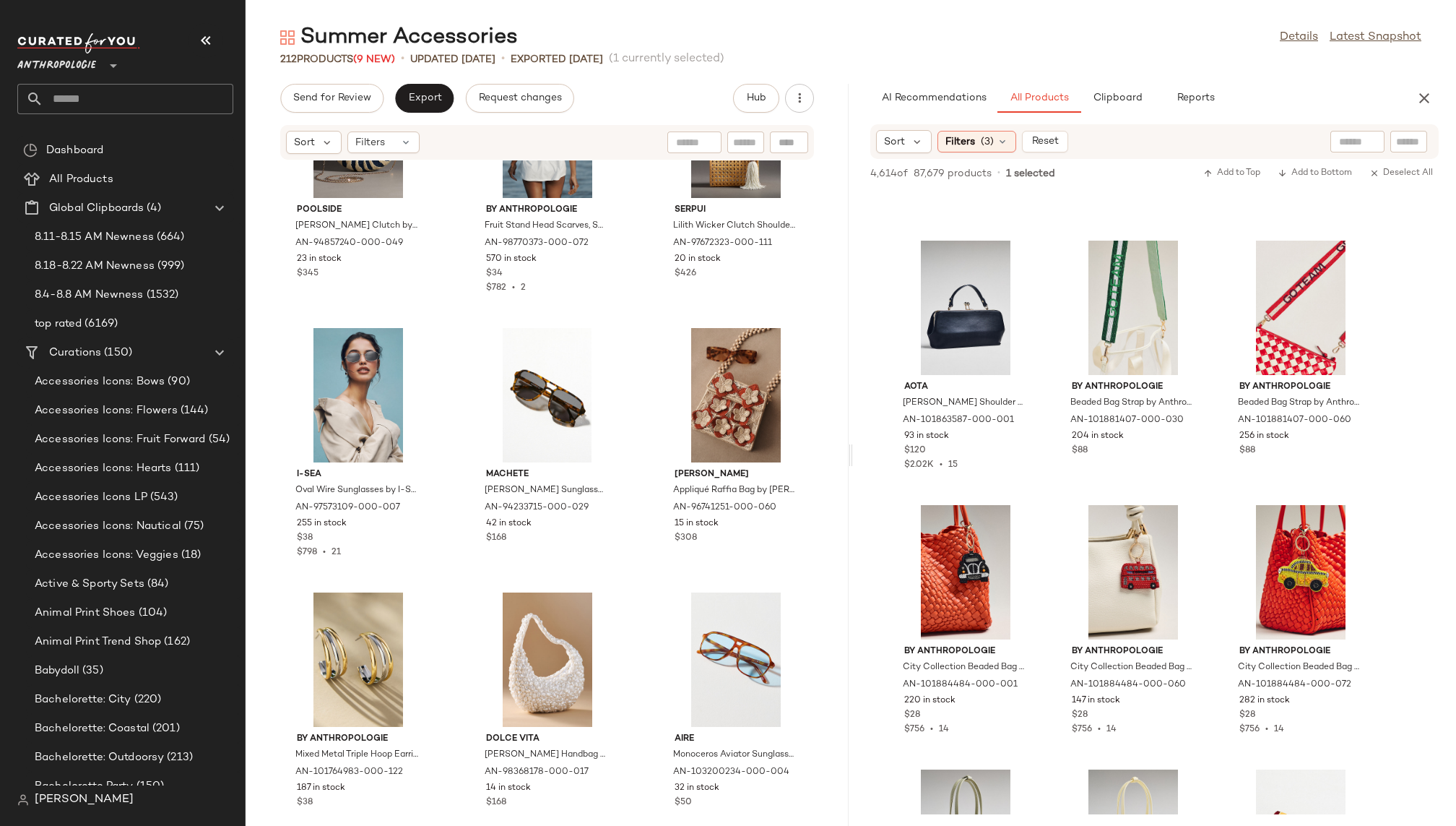
click at [1349, 142] on input "text" at bounding box center [1357, 142] width 37 height 15
type input "********"
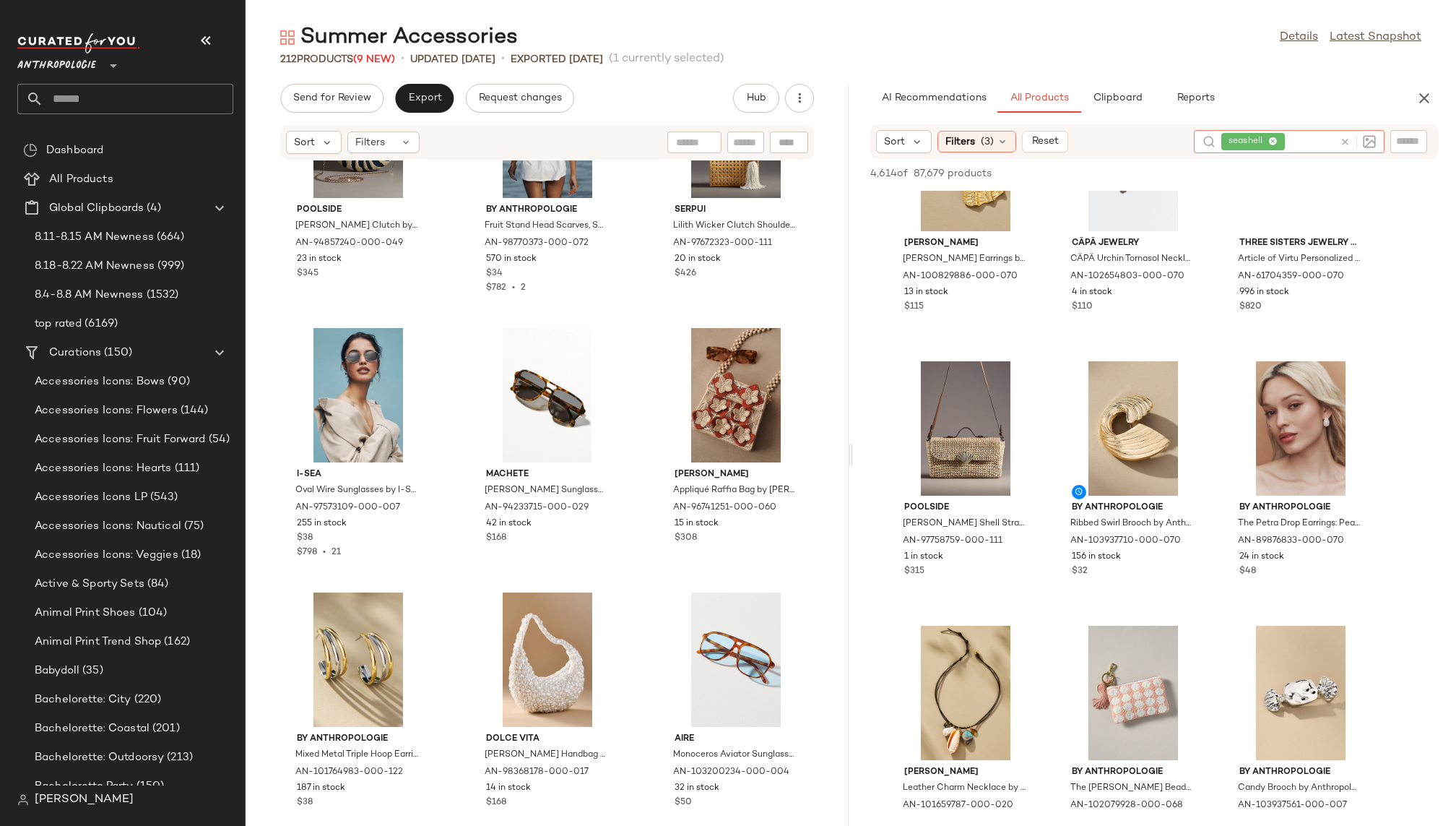
scroll to position [634, 0]
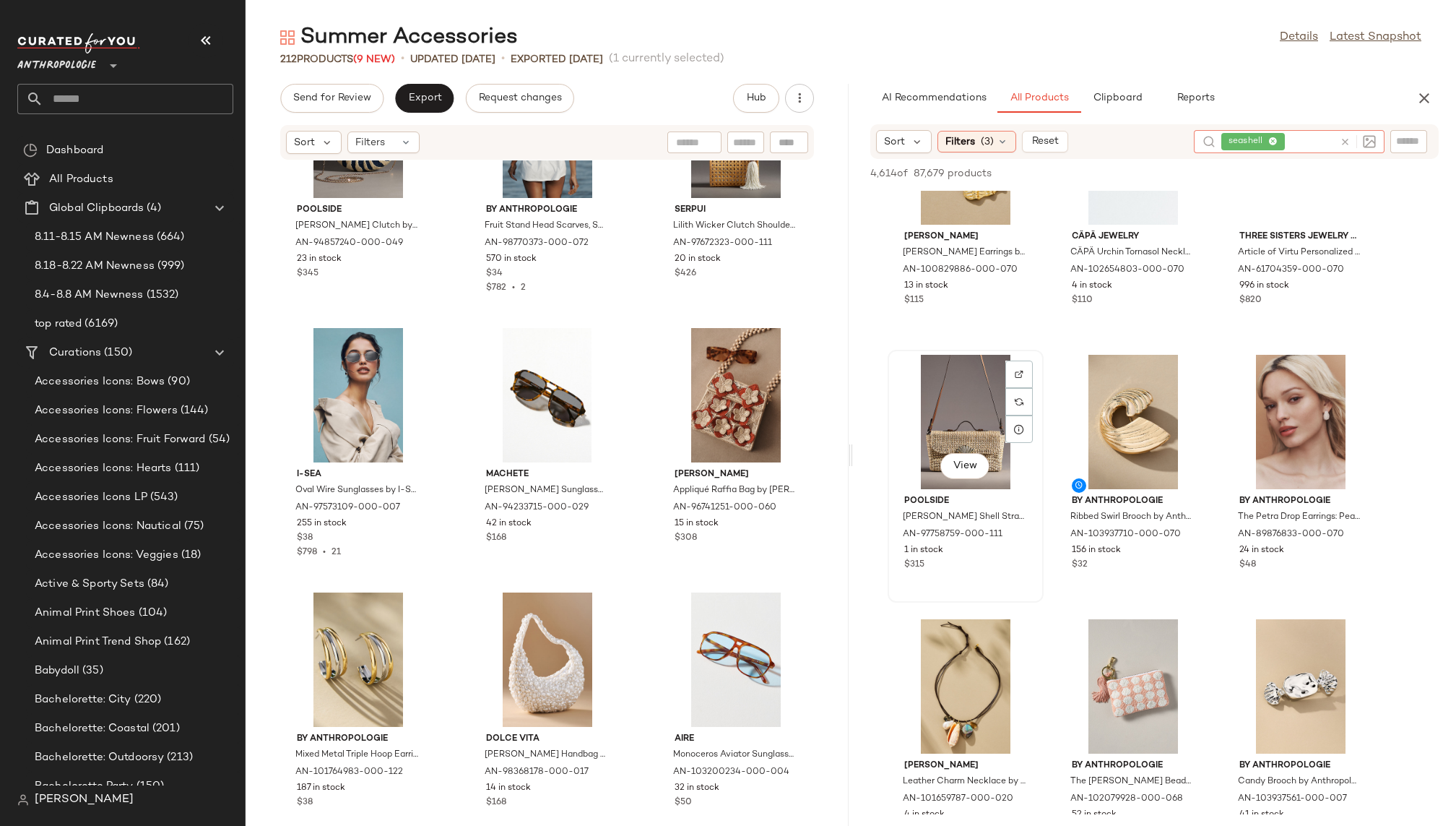
click at [953, 398] on div "View" at bounding box center [965, 422] width 146 height 135
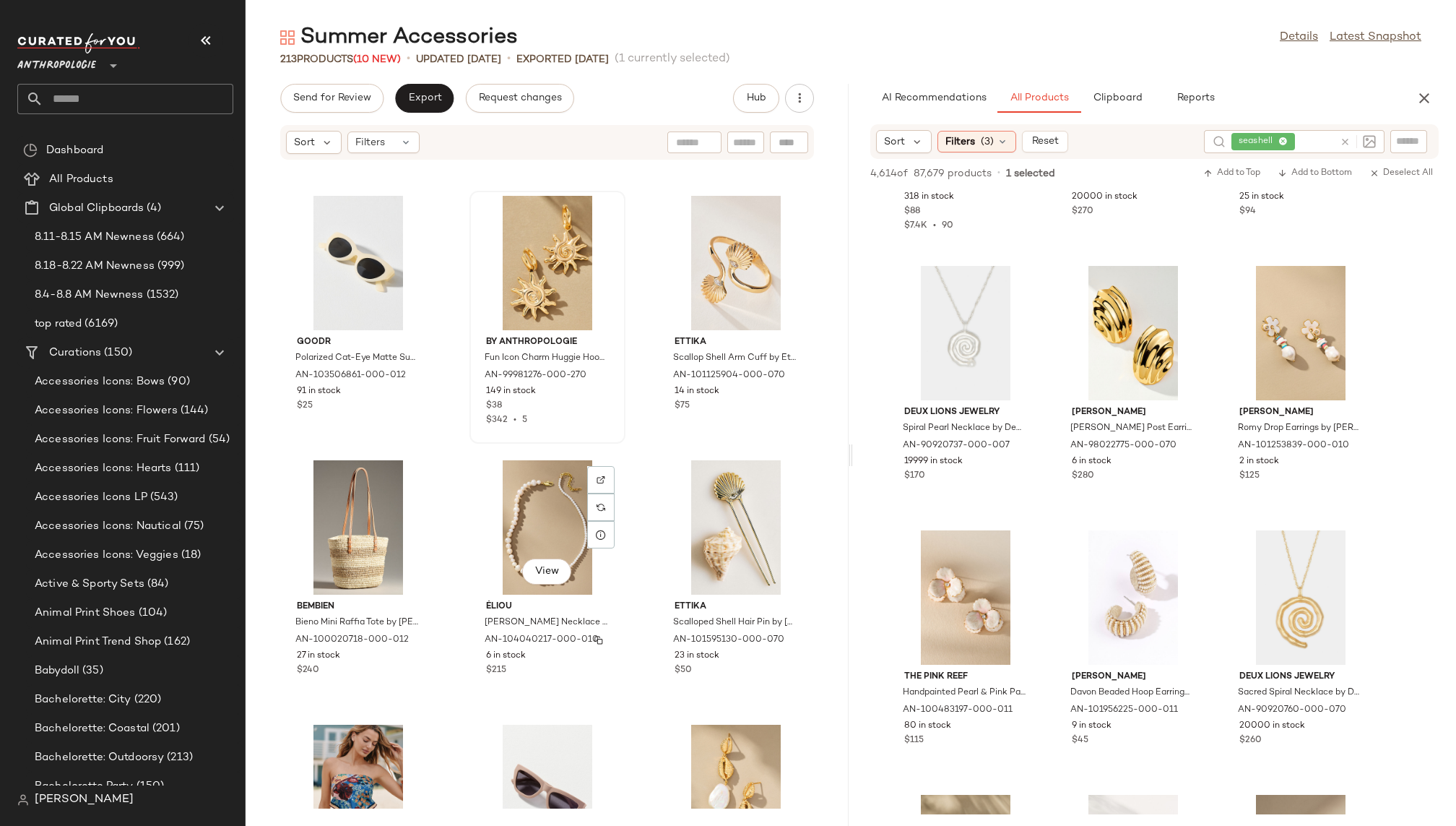
scroll to position [1544, 0]
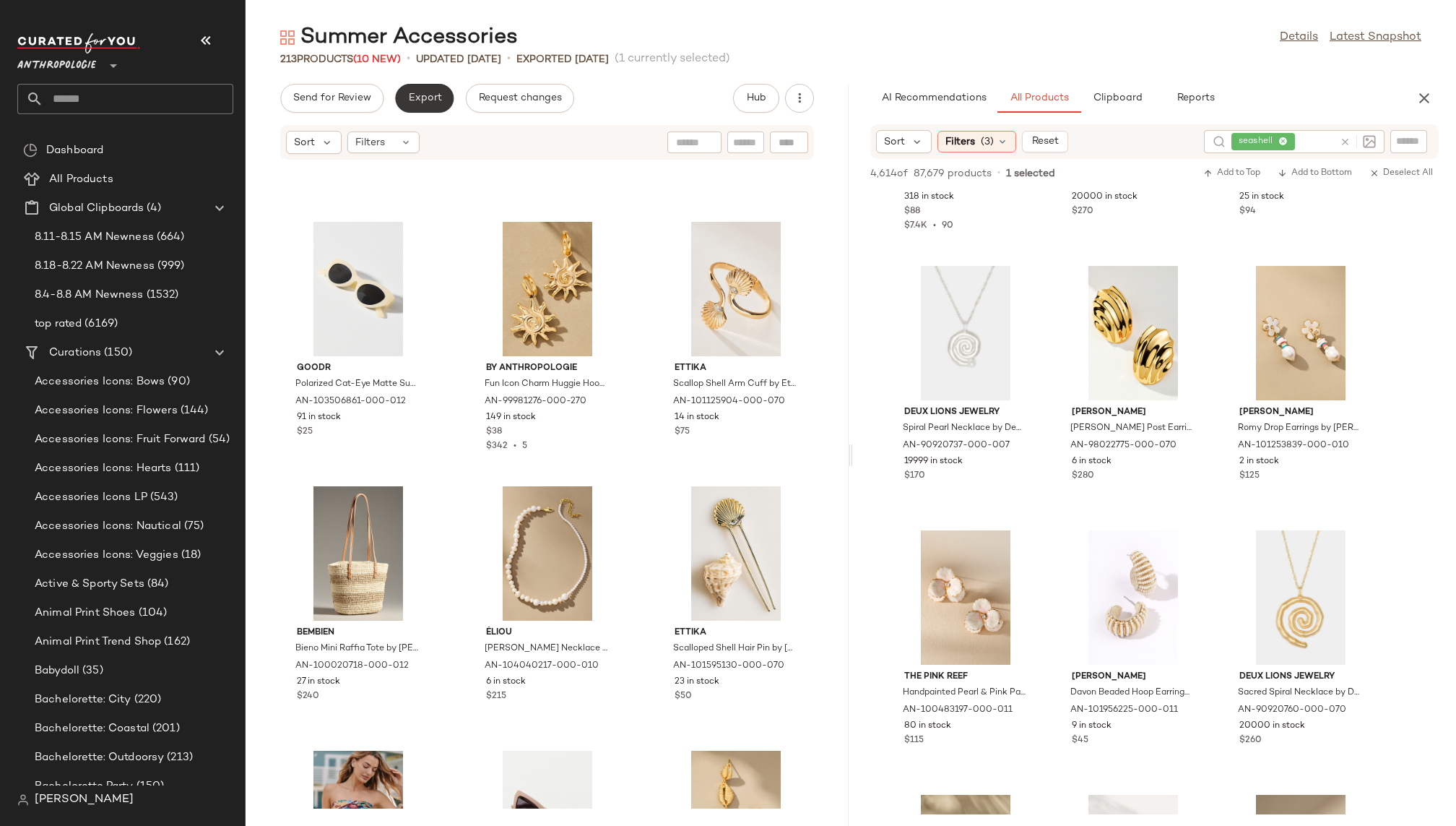
click at [425, 103] on span "Export" at bounding box center [423, 98] width 34 height 12
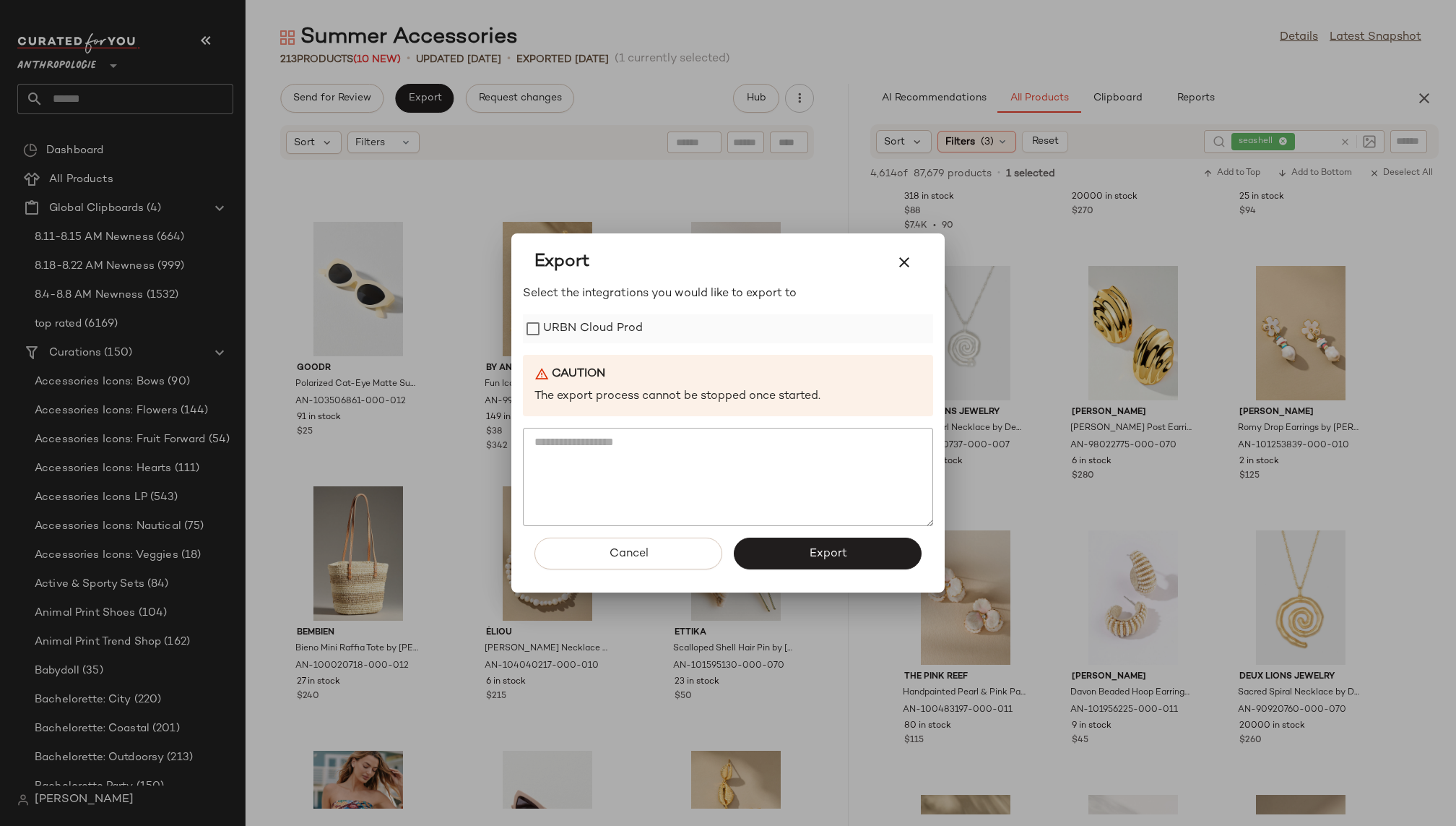
click at [586, 328] on label "URBN Cloud Prod" at bounding box center [593, 328] width 100 height 29
click at [796, 556] on button "Export" at bounding box center [827, 553] width 188 height 32
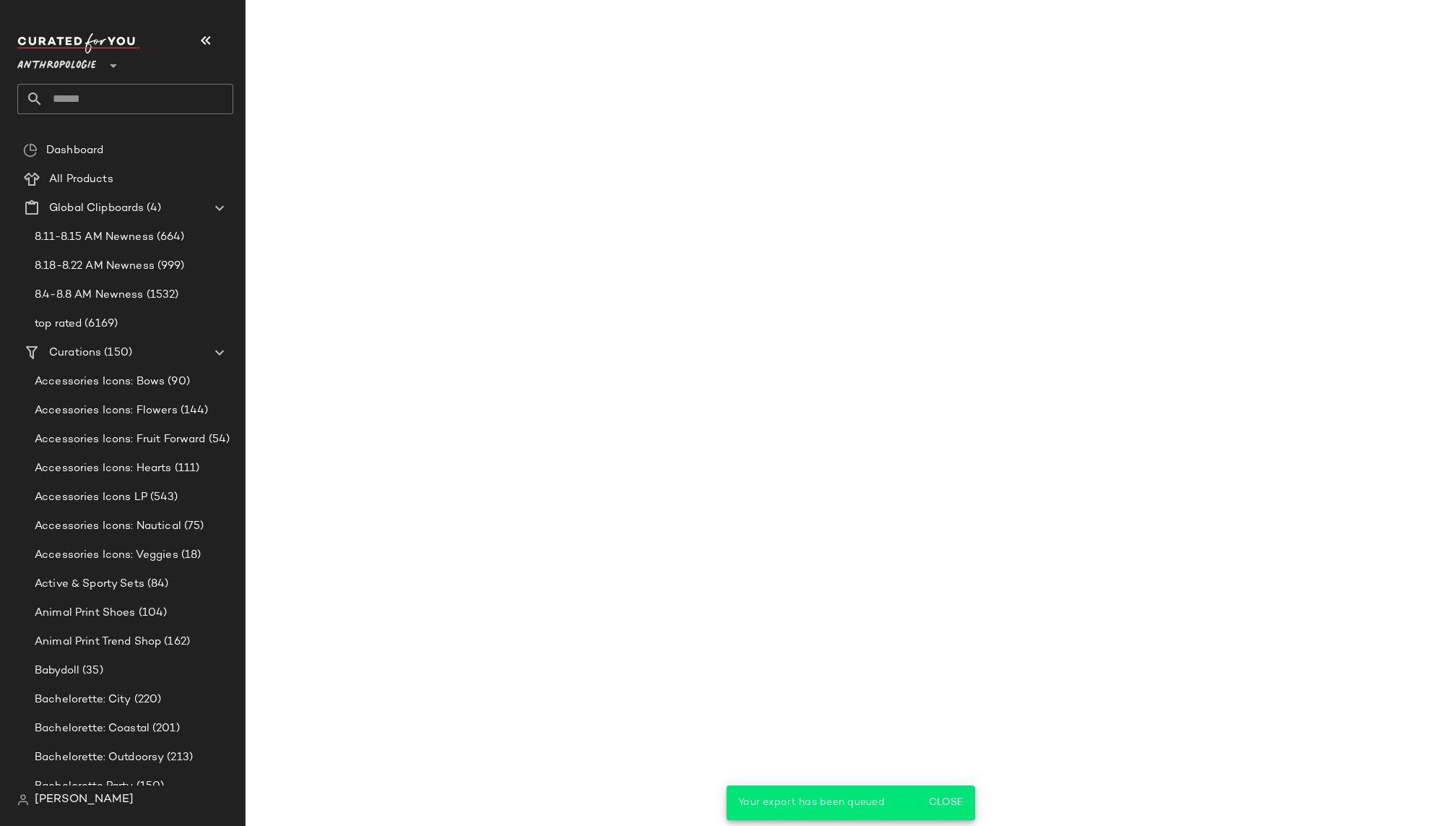
scroll to position [3367, 0]
